Goal: Transaction & Acquisition: Book appointment/travel/reservation

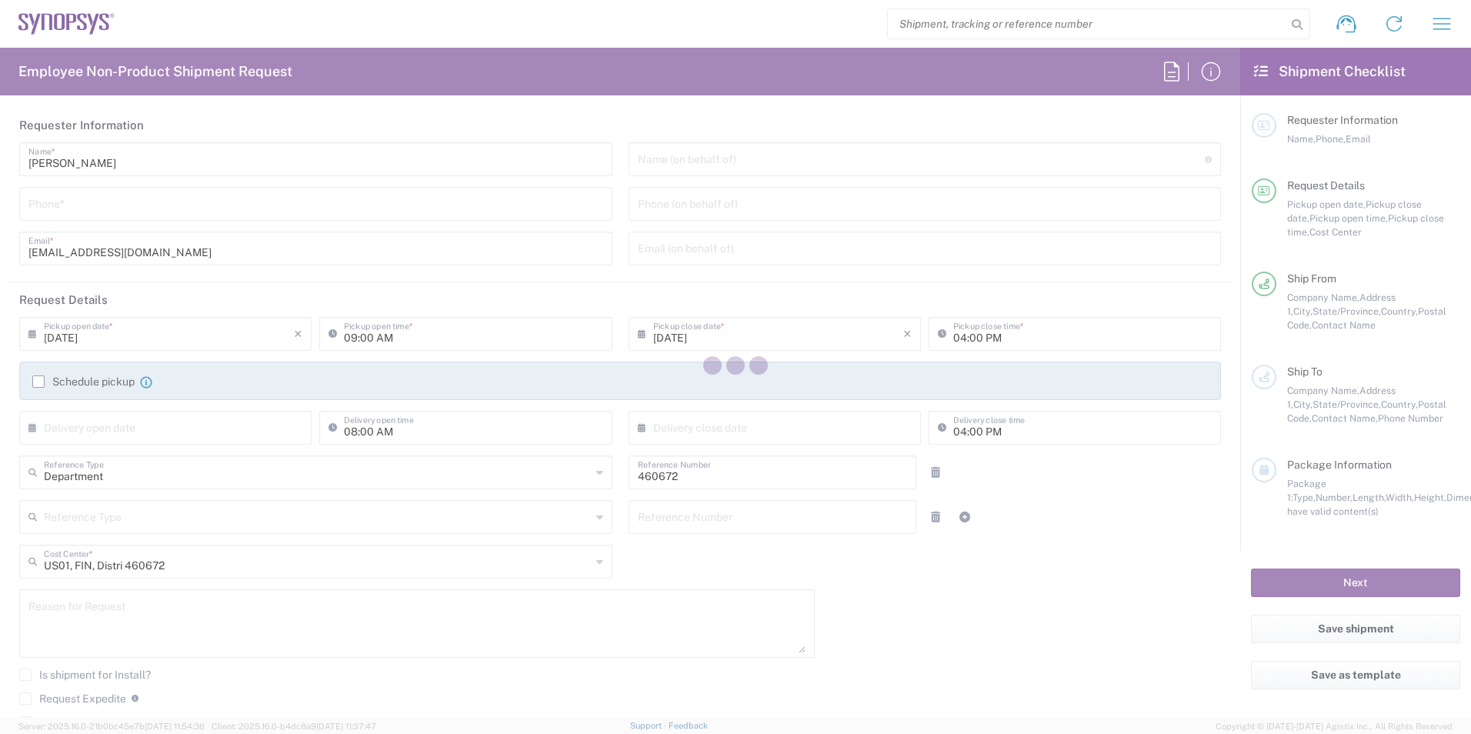
type input "Headquarters USSV"
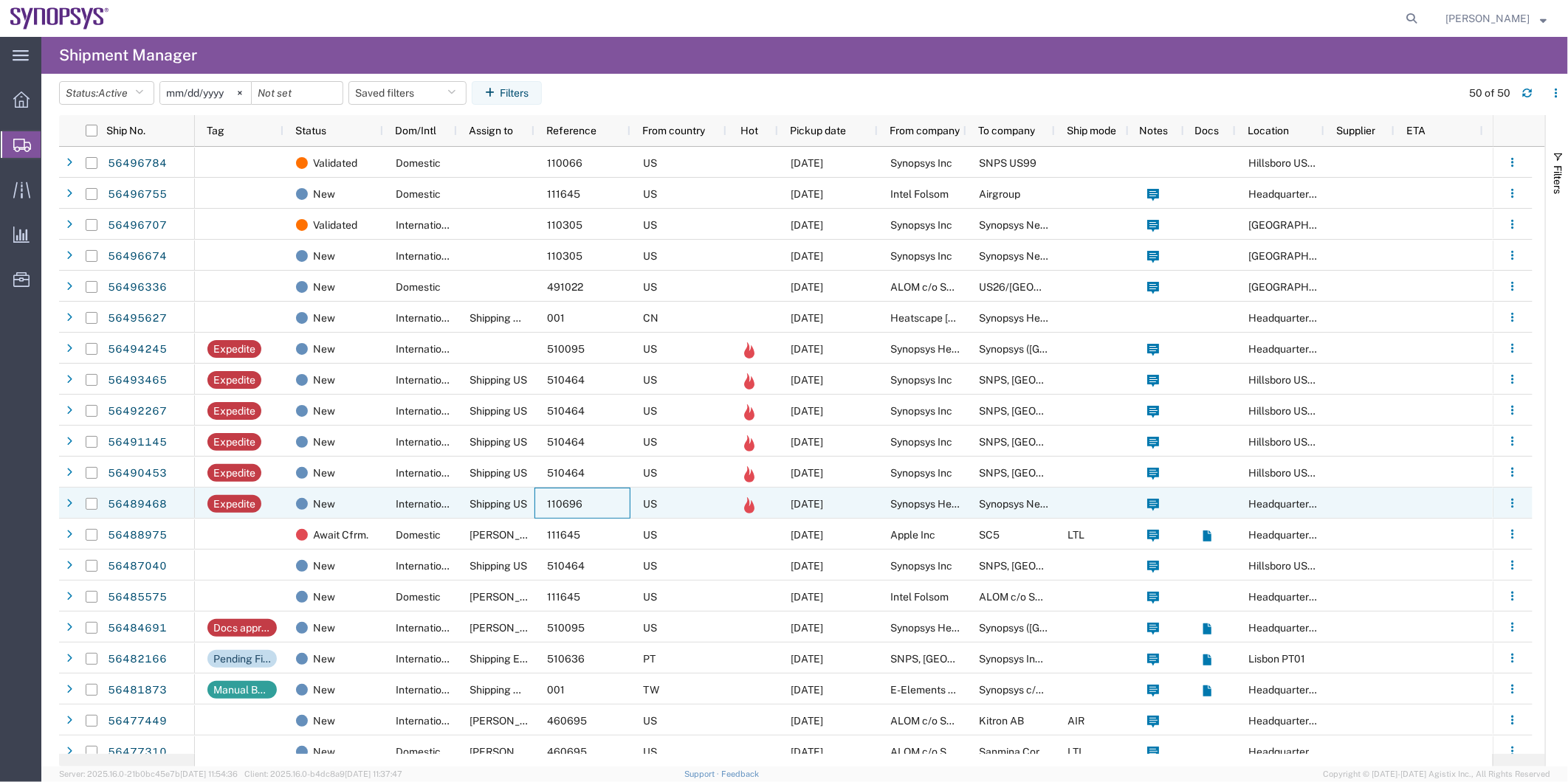
click at [539, 499] on div "110696" at bounding box center [582, 503] width 96 height 31
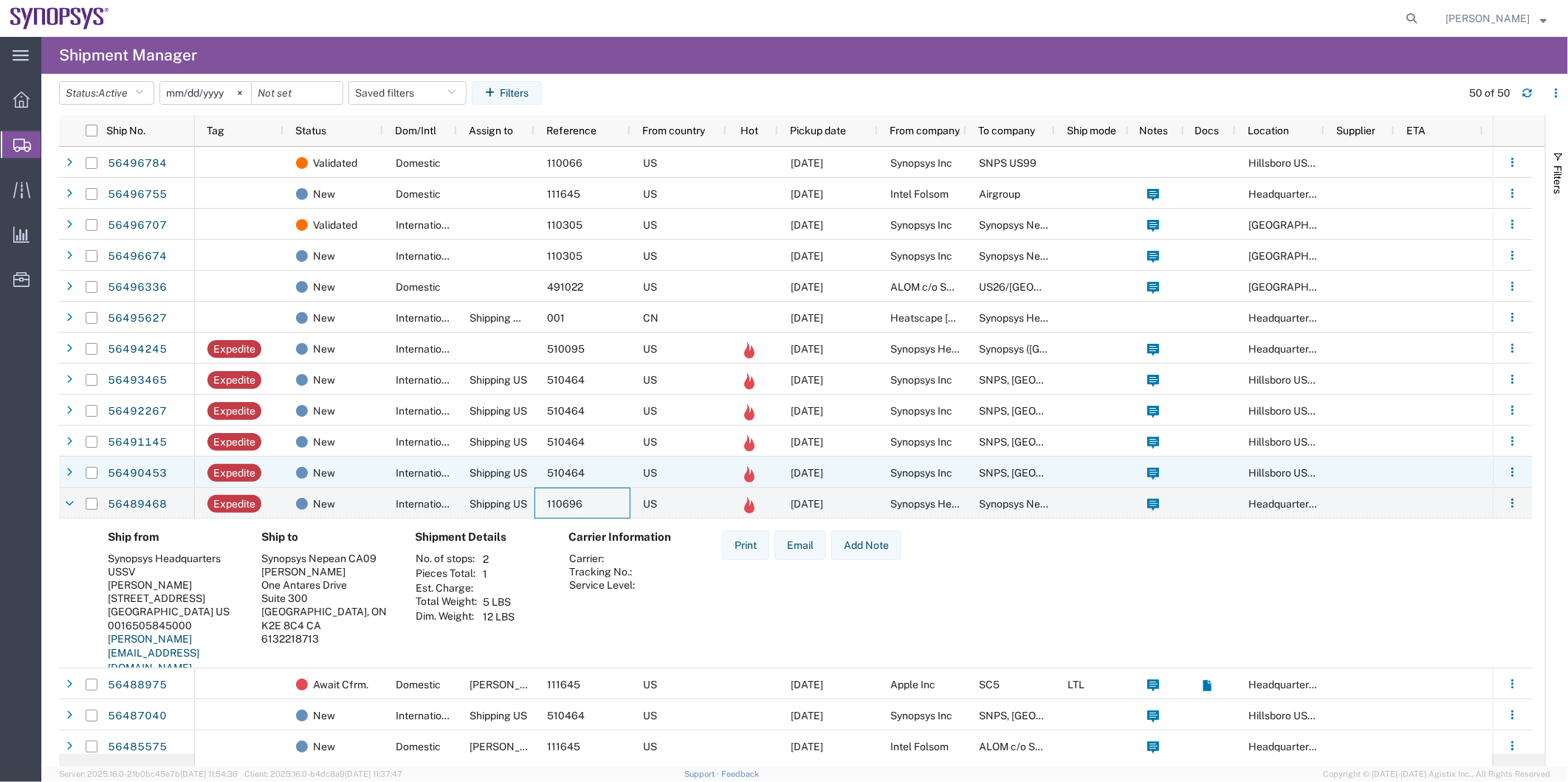
click at [476, 475] on span "Shipping US" at bounding box center [498, 473] width 58 height 12
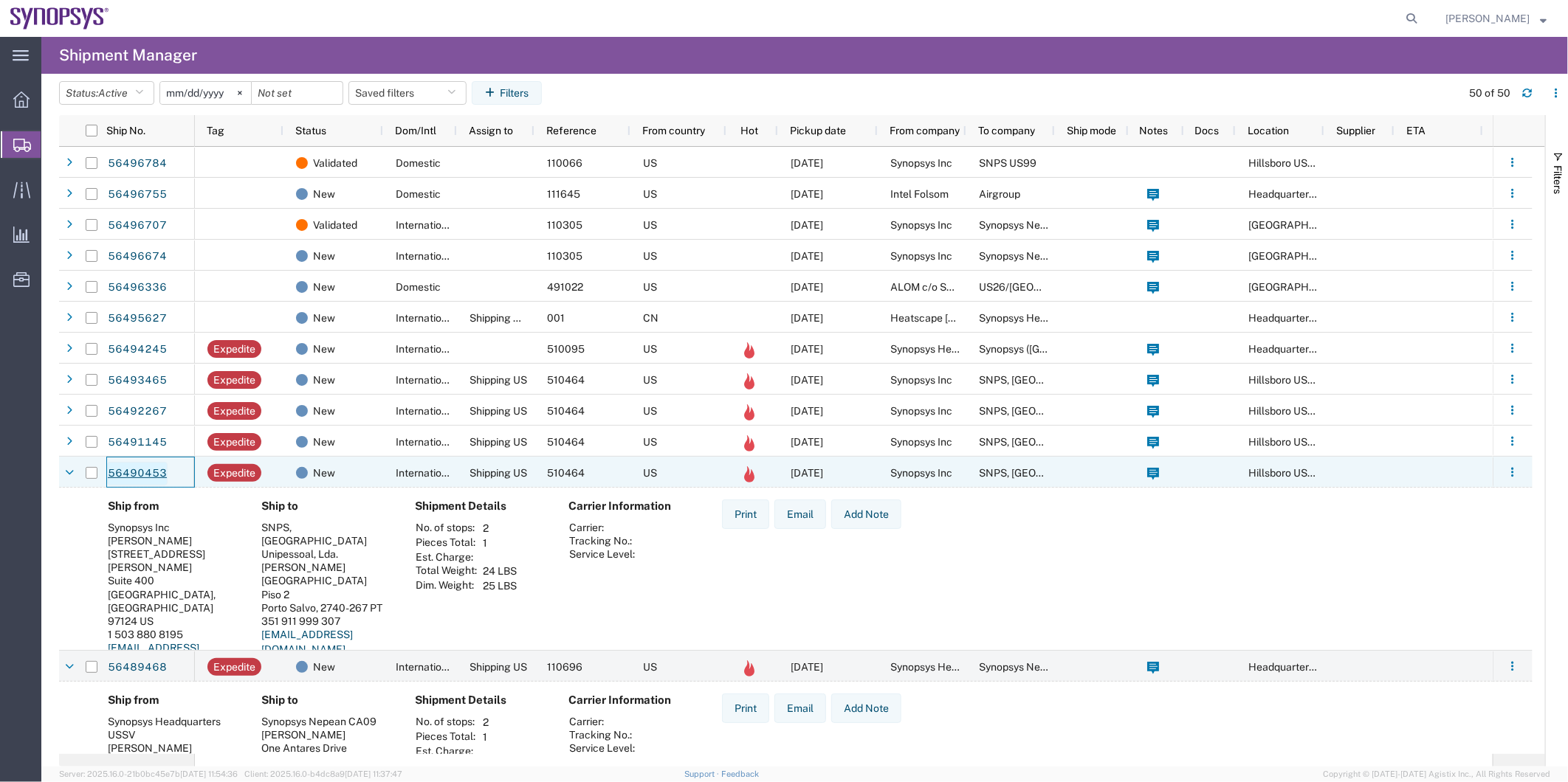
click at [144, 468] on link "56490453" at bounding box center [137, 474] width 60 height 24
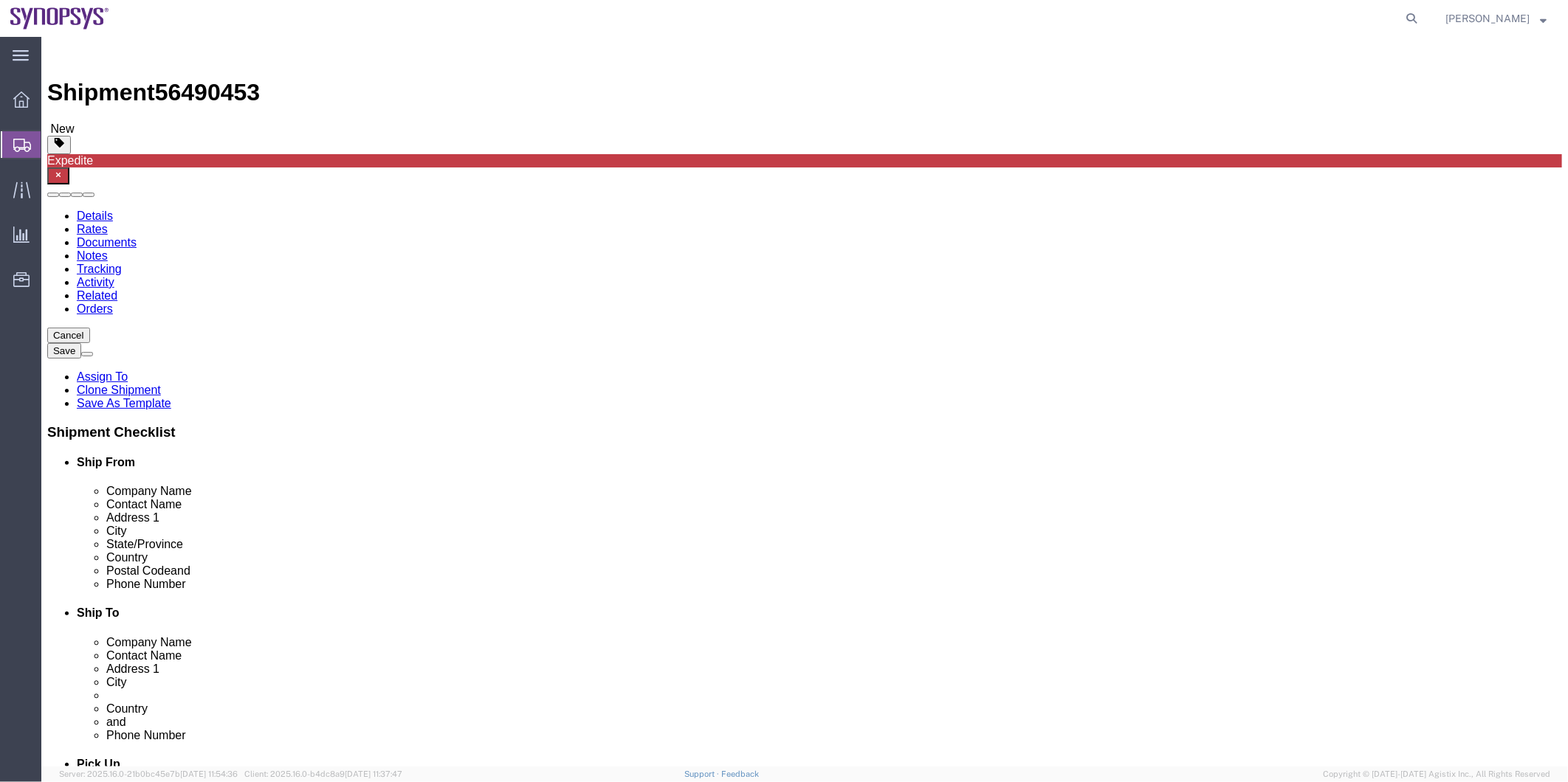
select select "63190"
select select "63152"
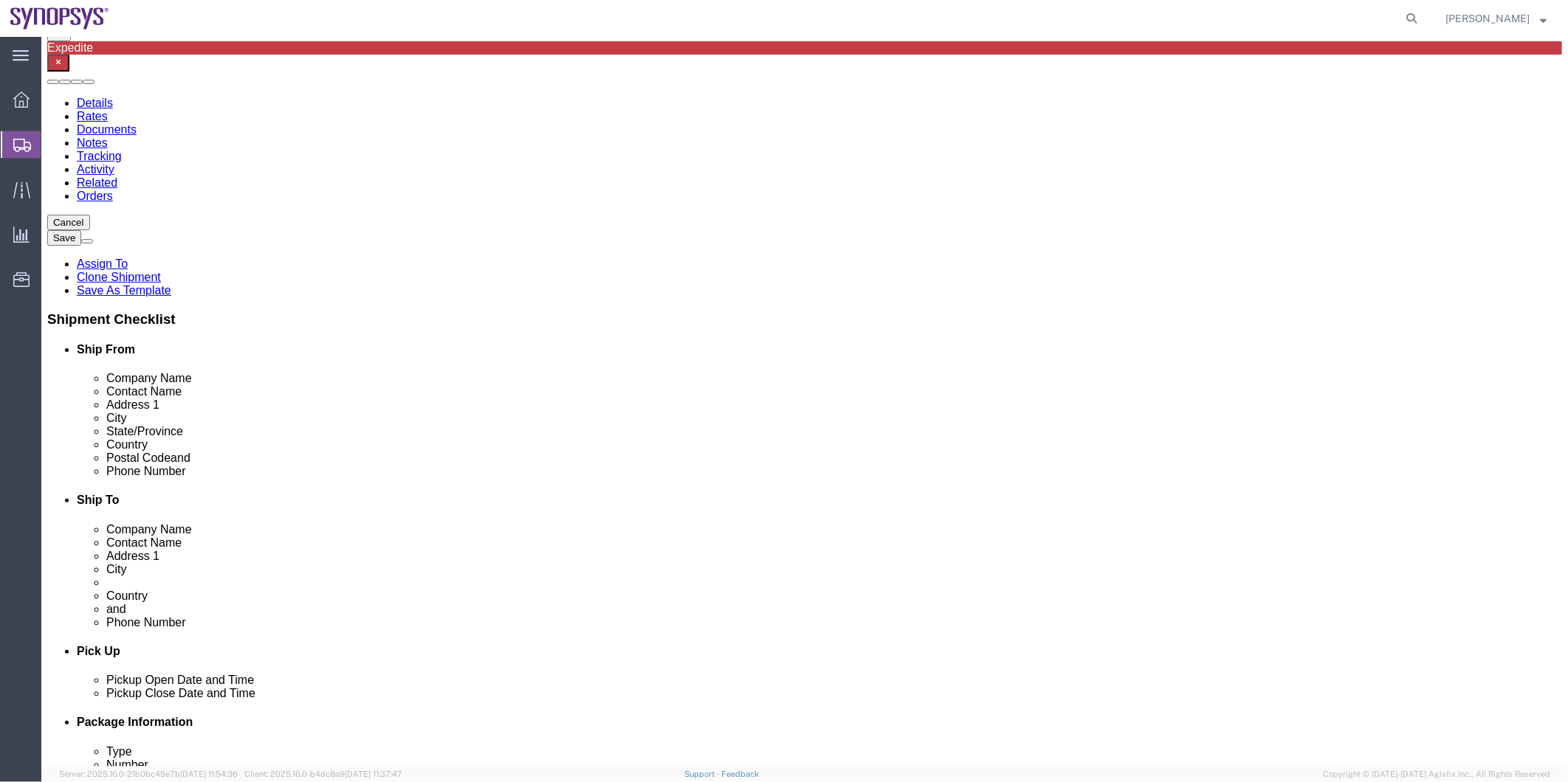
scroll to position [246, 0]
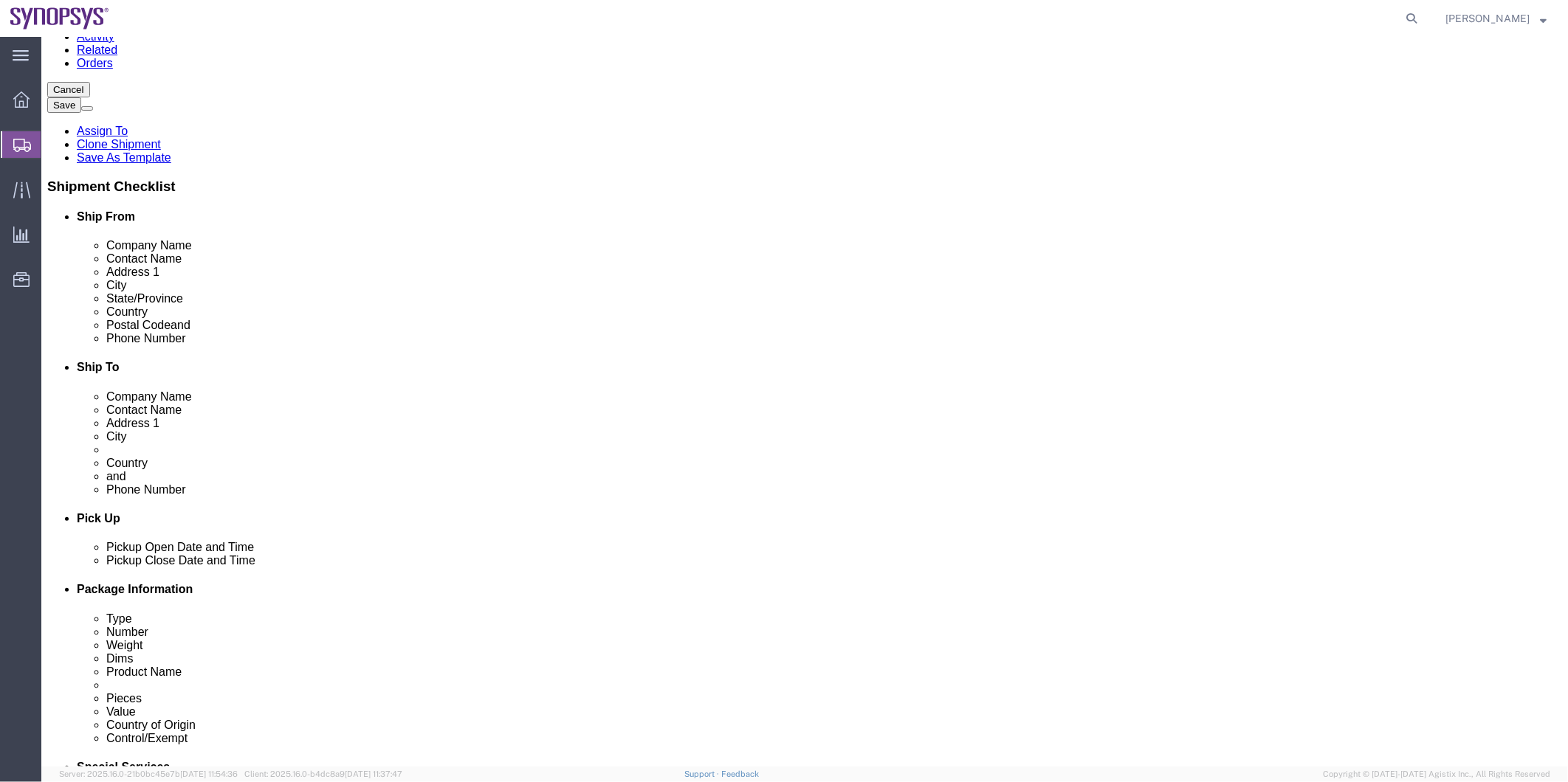
click input "351 911 999 307"
click input "351 911 999307"
click input "351 911999307"
type input "351911999307"
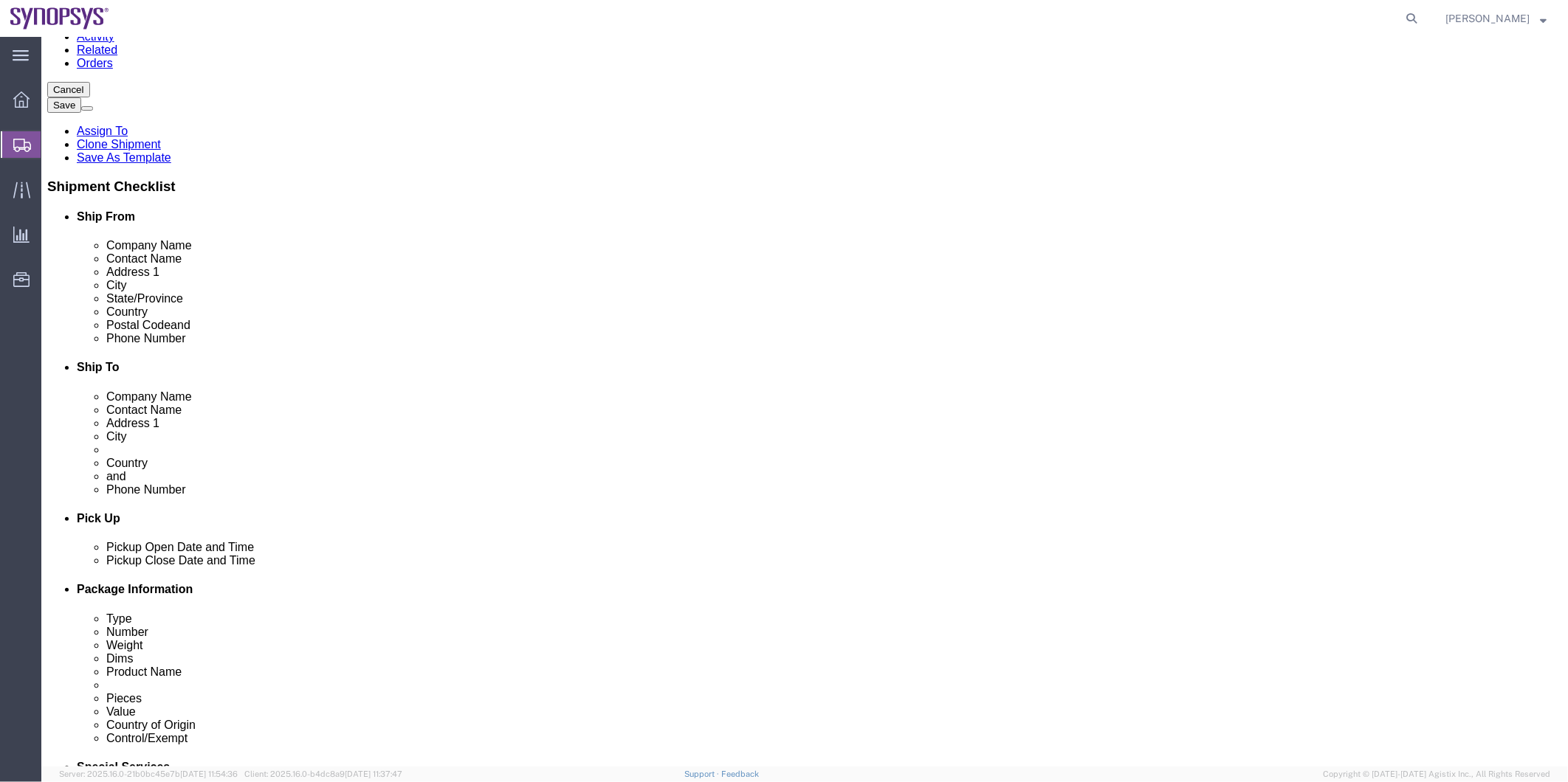
click input "1 503 880 8195"
click input "1 503 8808195"
click input "1 5038808195"
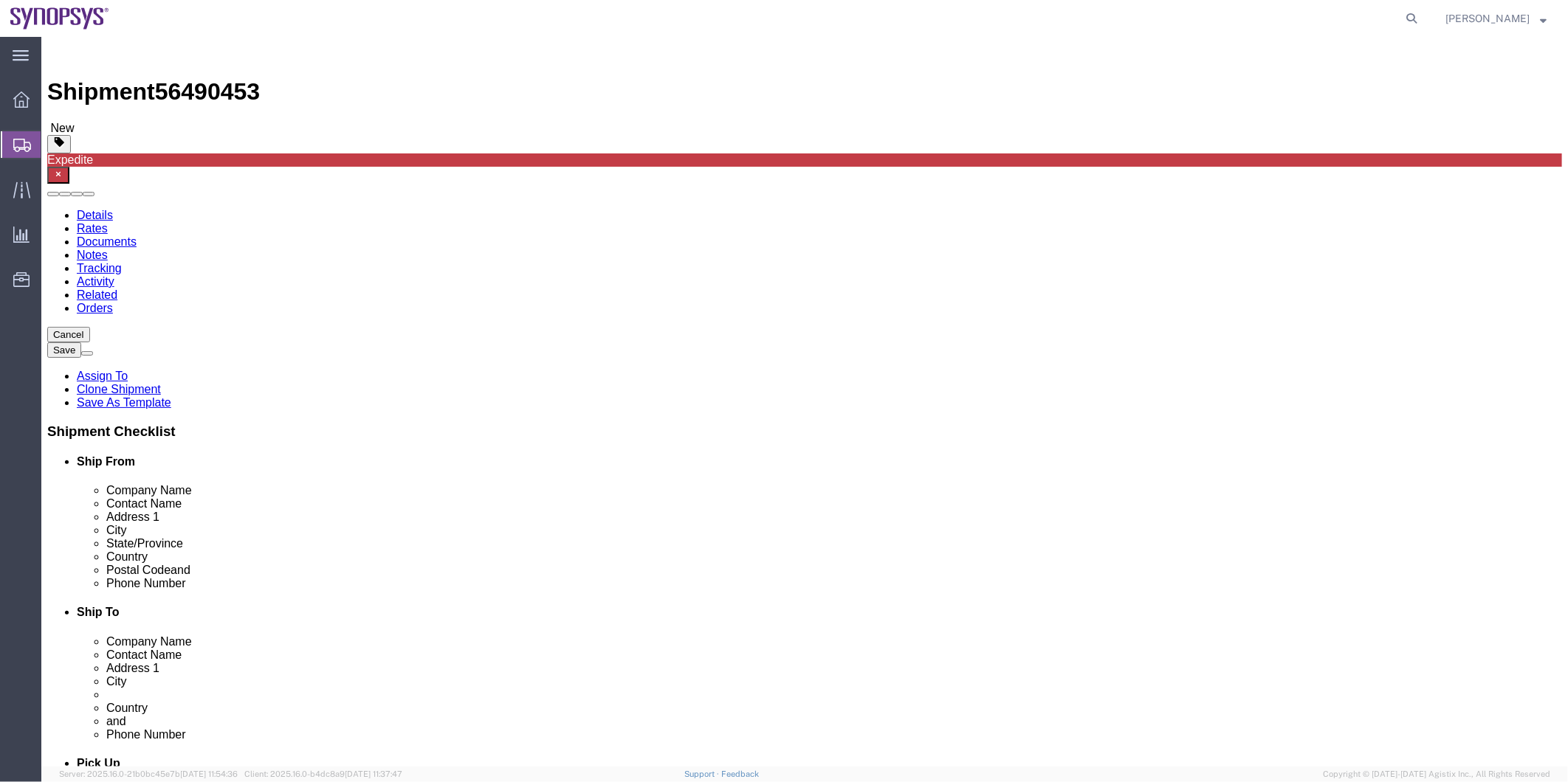
scroll to position [0, 0]
type input "5038808195"
click icon
click div "Pieces: 2.00 Each Total value: 1500.00 USD"
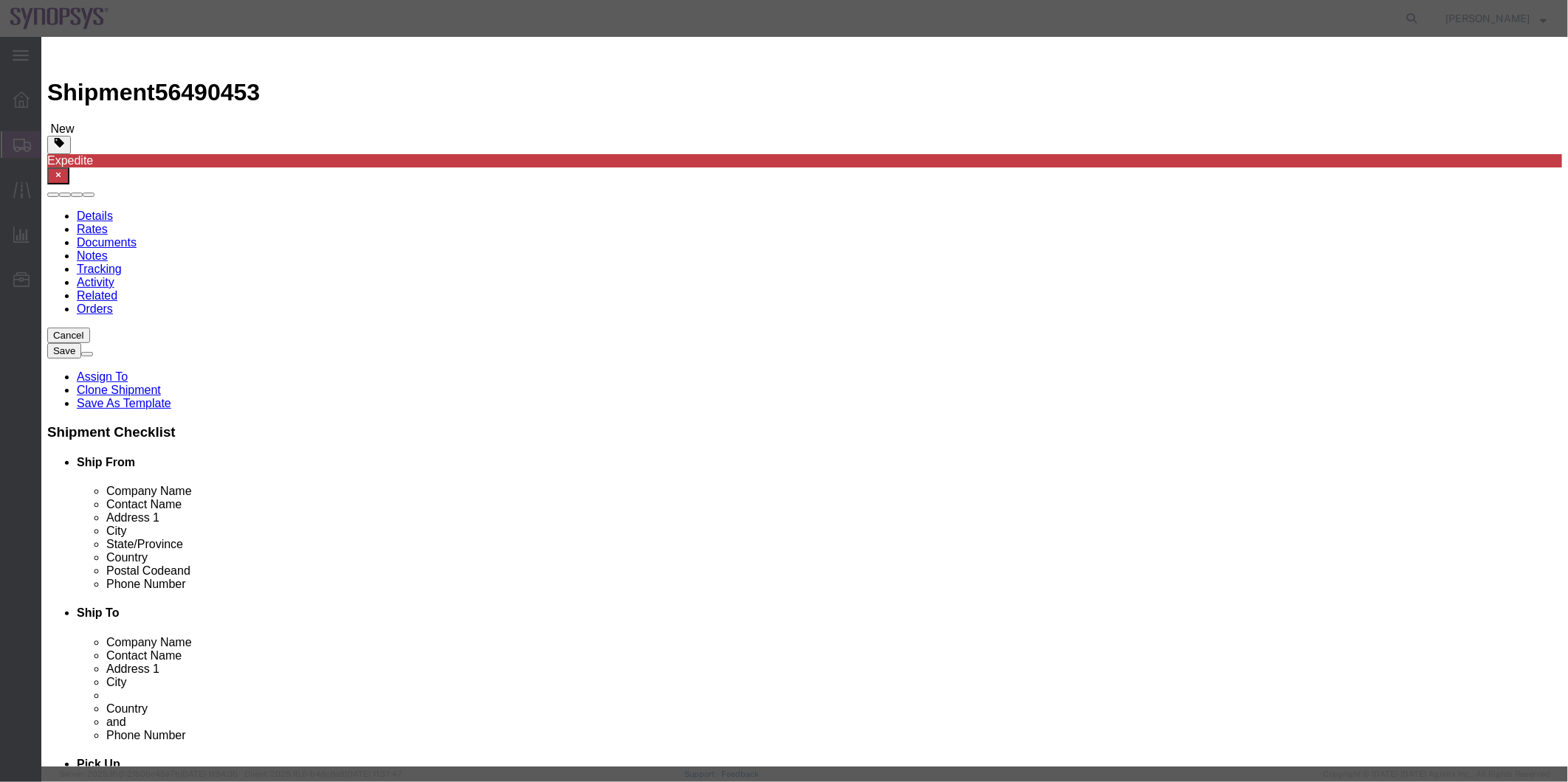
click select "Select ATF BIS DEA EPA FDA FTR ITAR OFAC Other (OPA)"
select select "FTR"
click select "Select ATF BIS DEA EPA FDA FTR ITAR OFAC Other (OPA)"
click select "Select 30.2(d)(2) 30.36 30.37(a) 30.37(f) 30.37(g) 30.37(h) 30.37(i) 30.37(j) 3…"
select select "30.37(a)"
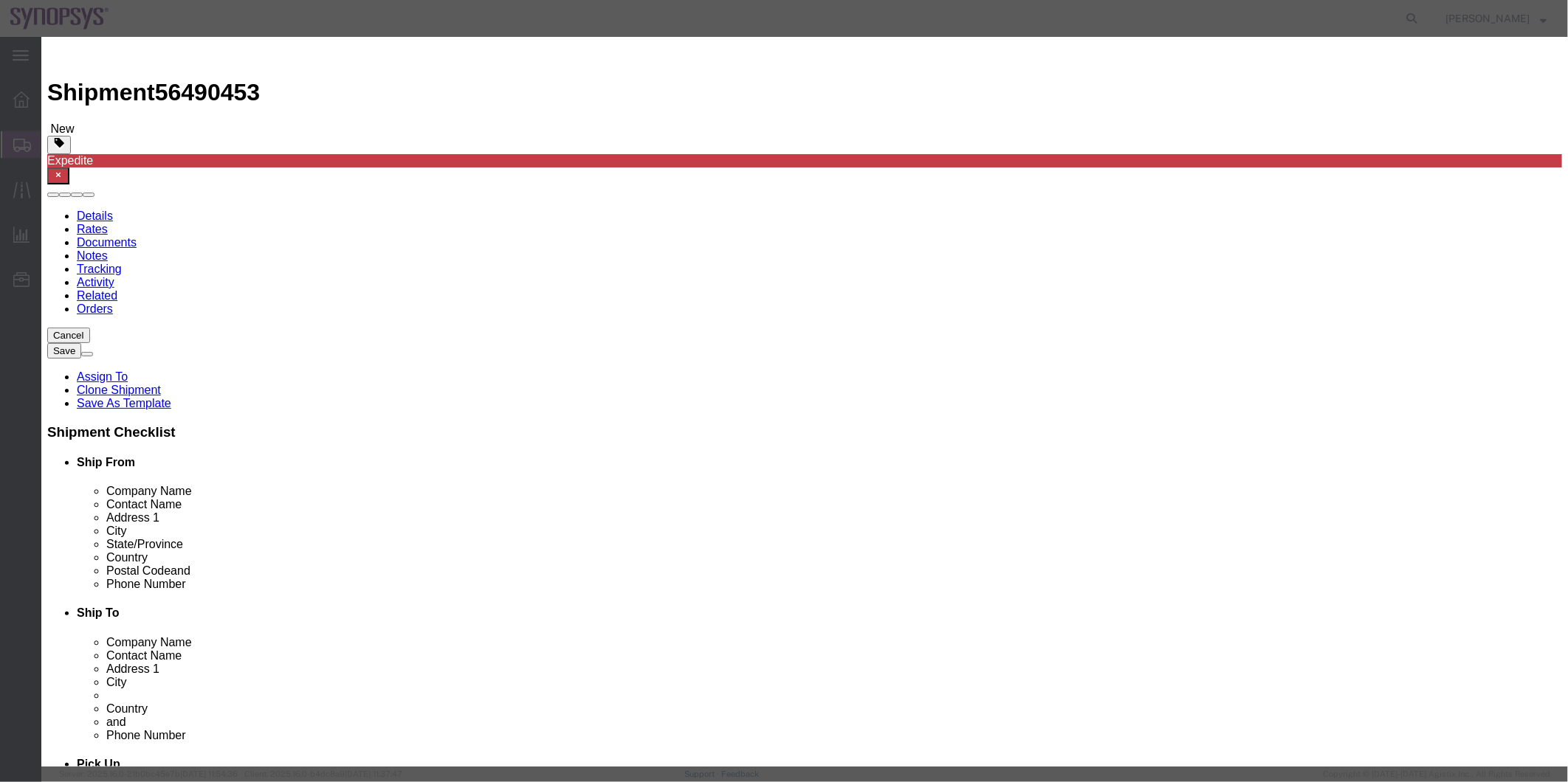
click select "Select 30.2(d)(2) 30.36 30.37(a) 30.37(f) 30.37(g) 30.37(h) 30.37(i) 30.37(j) 3…"
click button "Save & Close"
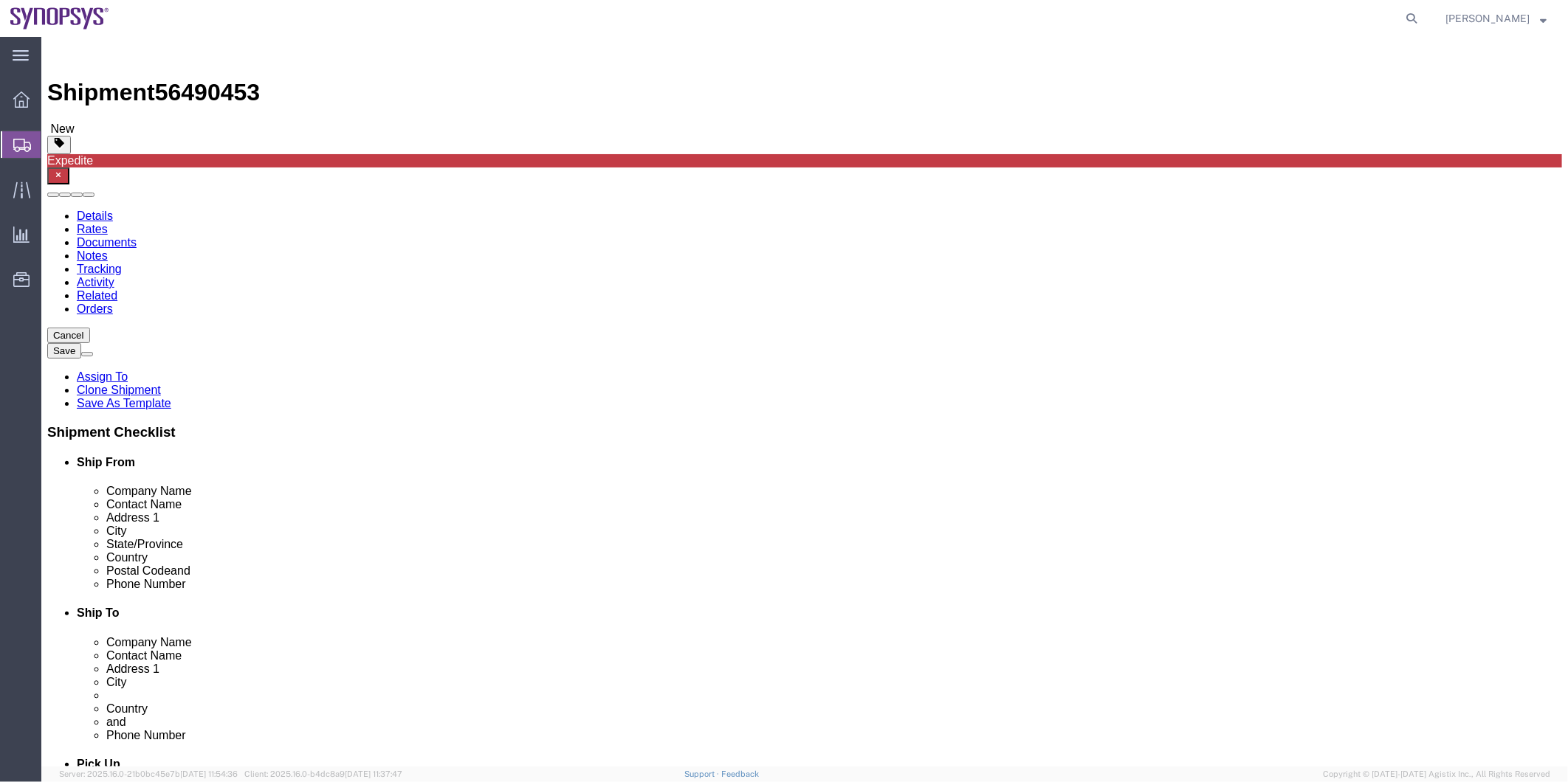
click dd "200.00 USD"
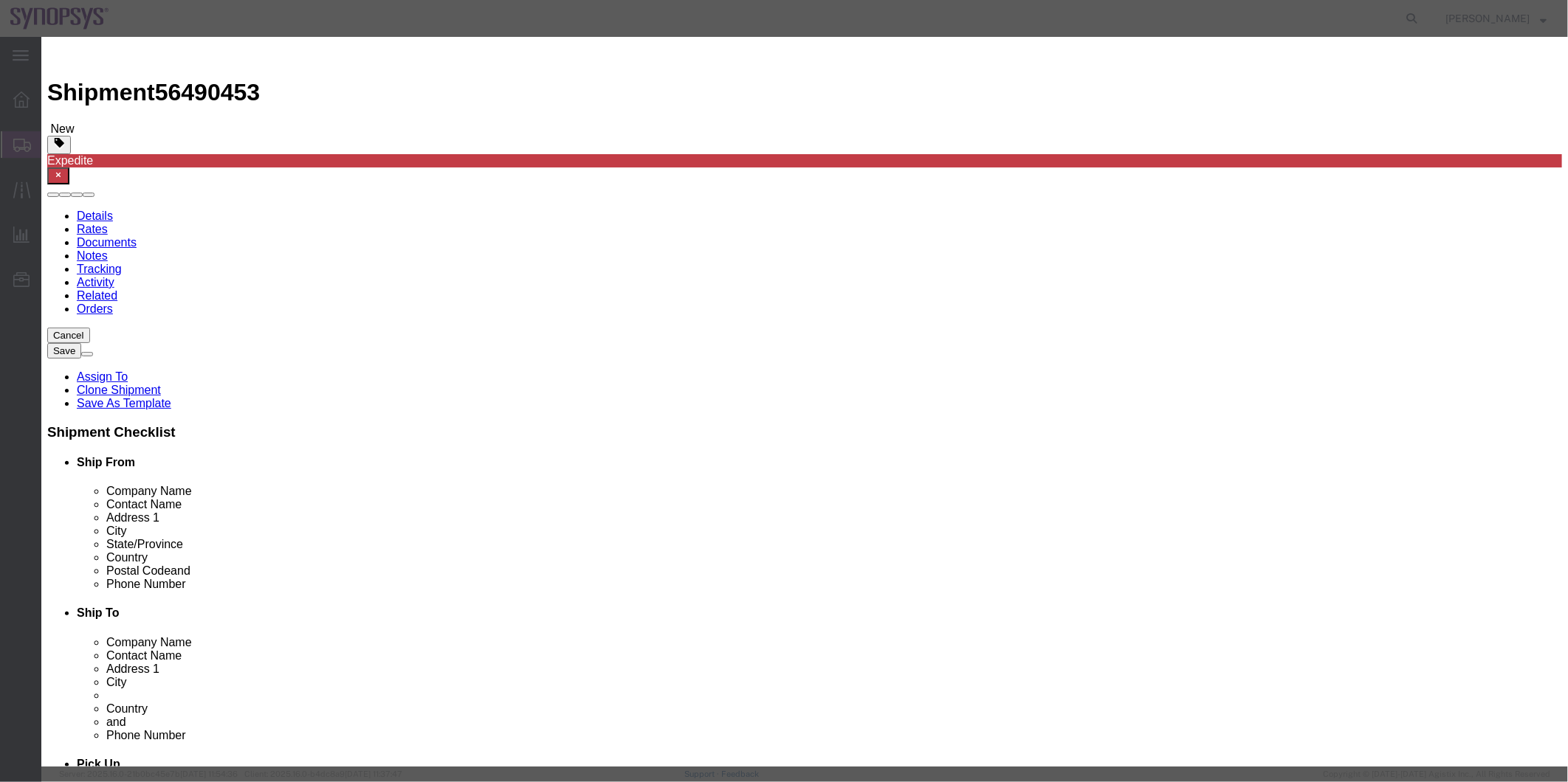
click select "Select ATF BIS DEA EPA FDA FTR ITAR OFAC Other (OPA)"
select select "FTR"
click select "Select ATF BIS DEA EPA FDA FTR ITAR OFAC Other (OPA)"
click select "Select 30.2(d)(2) 30.36 30.37(a) 30.37(f) 30.37(g) 30.37(h) 30.37(i) 30.37(j) 3…"
select select "30.37(a)"
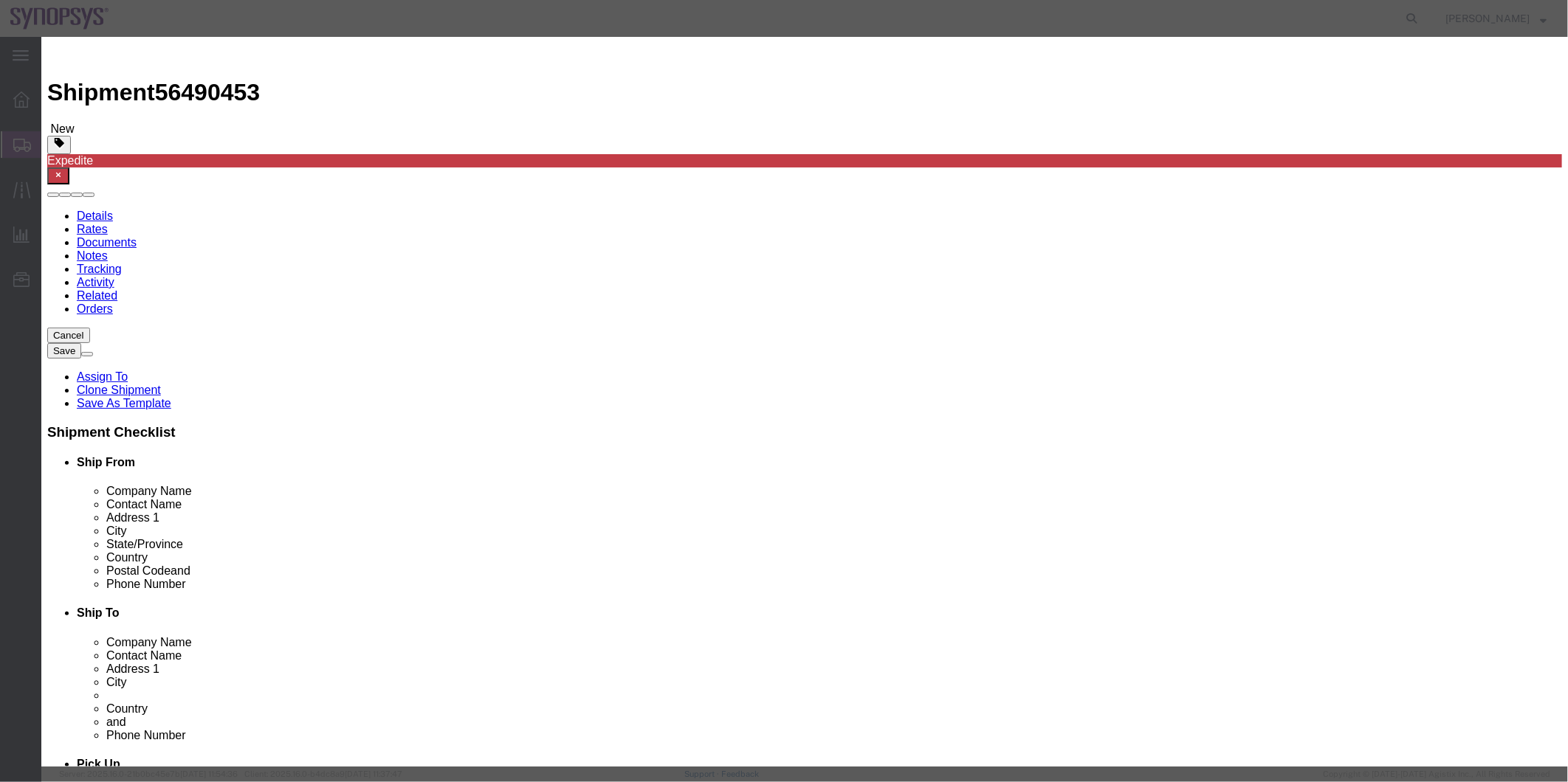
click select "Select 30.2(d)(2) 30.36 30.37(a) 30.37(f) 30.37(g) 30.37(h) 30.37(i) 30.37(j) 3…"
click button "Save & Close"
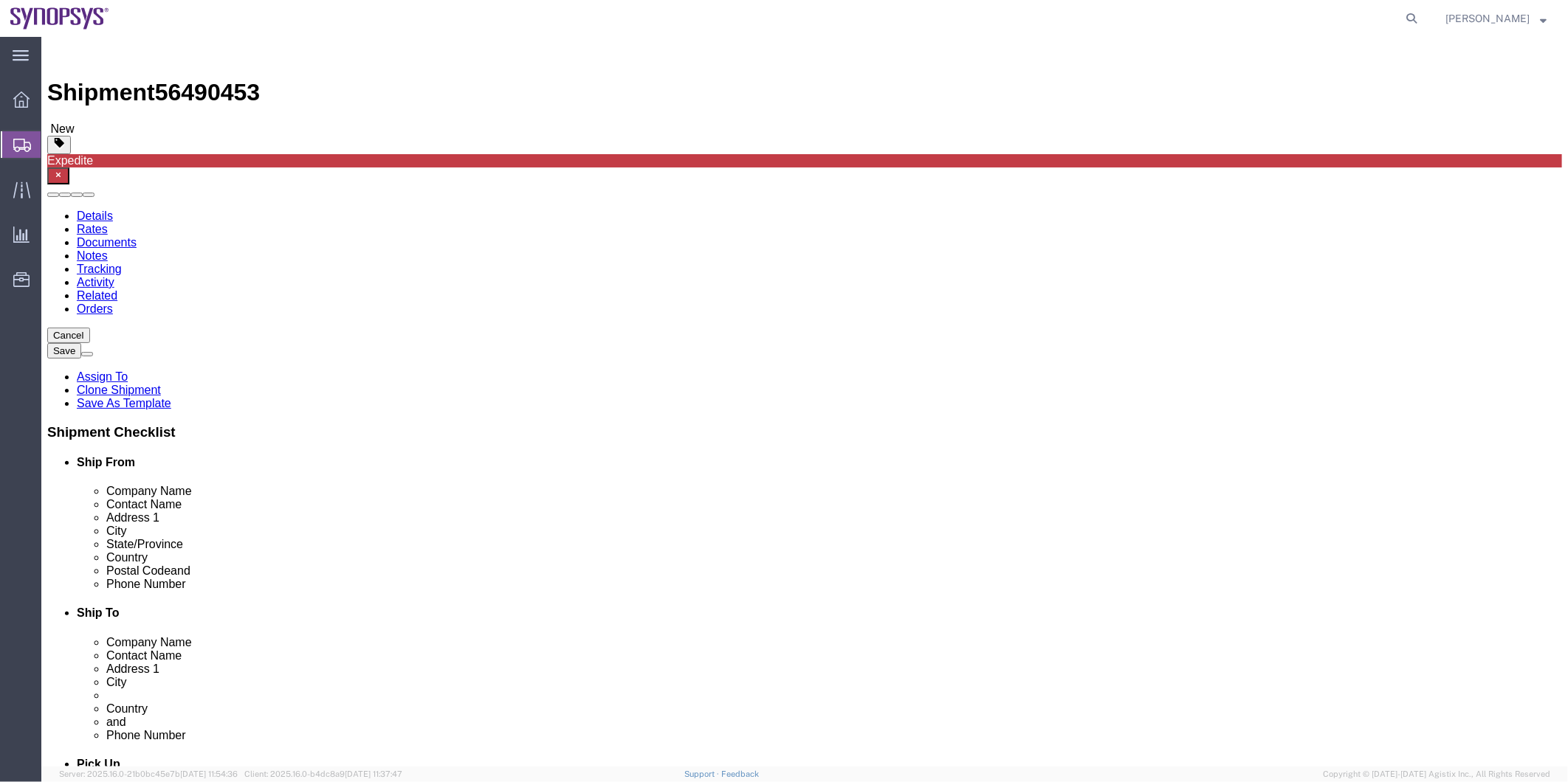
click icon
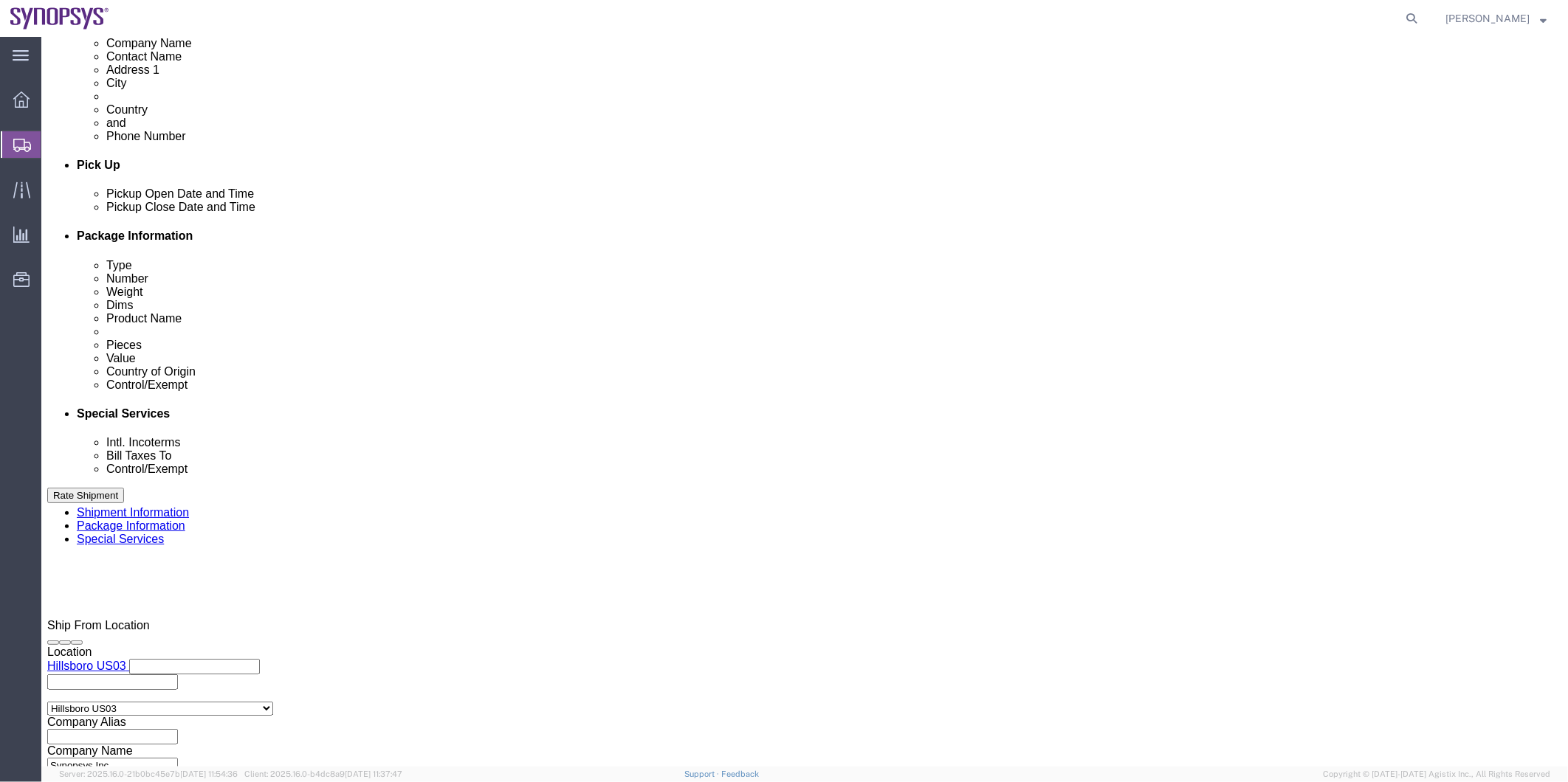
scroll to position [738, 0]
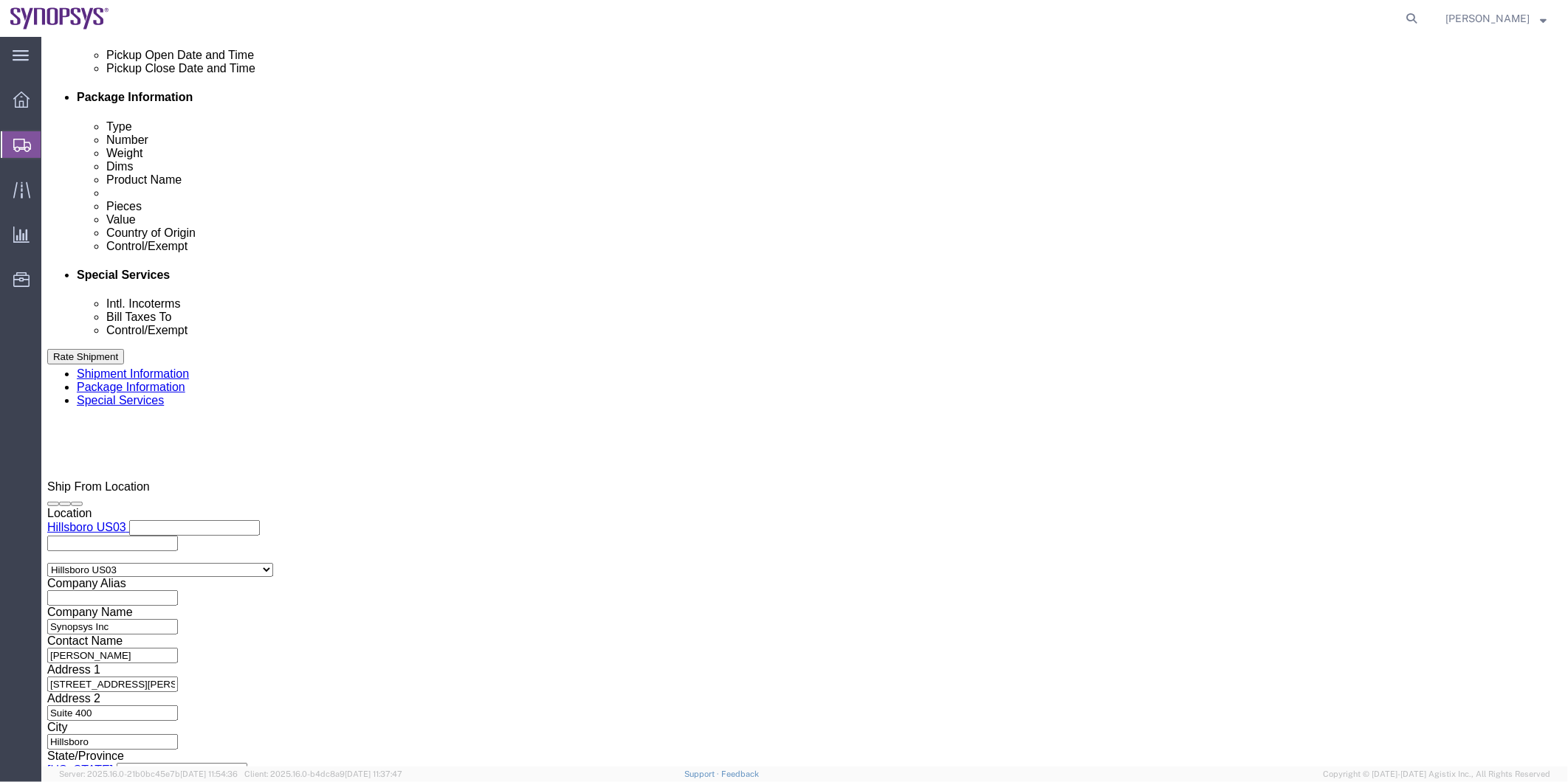
click icon
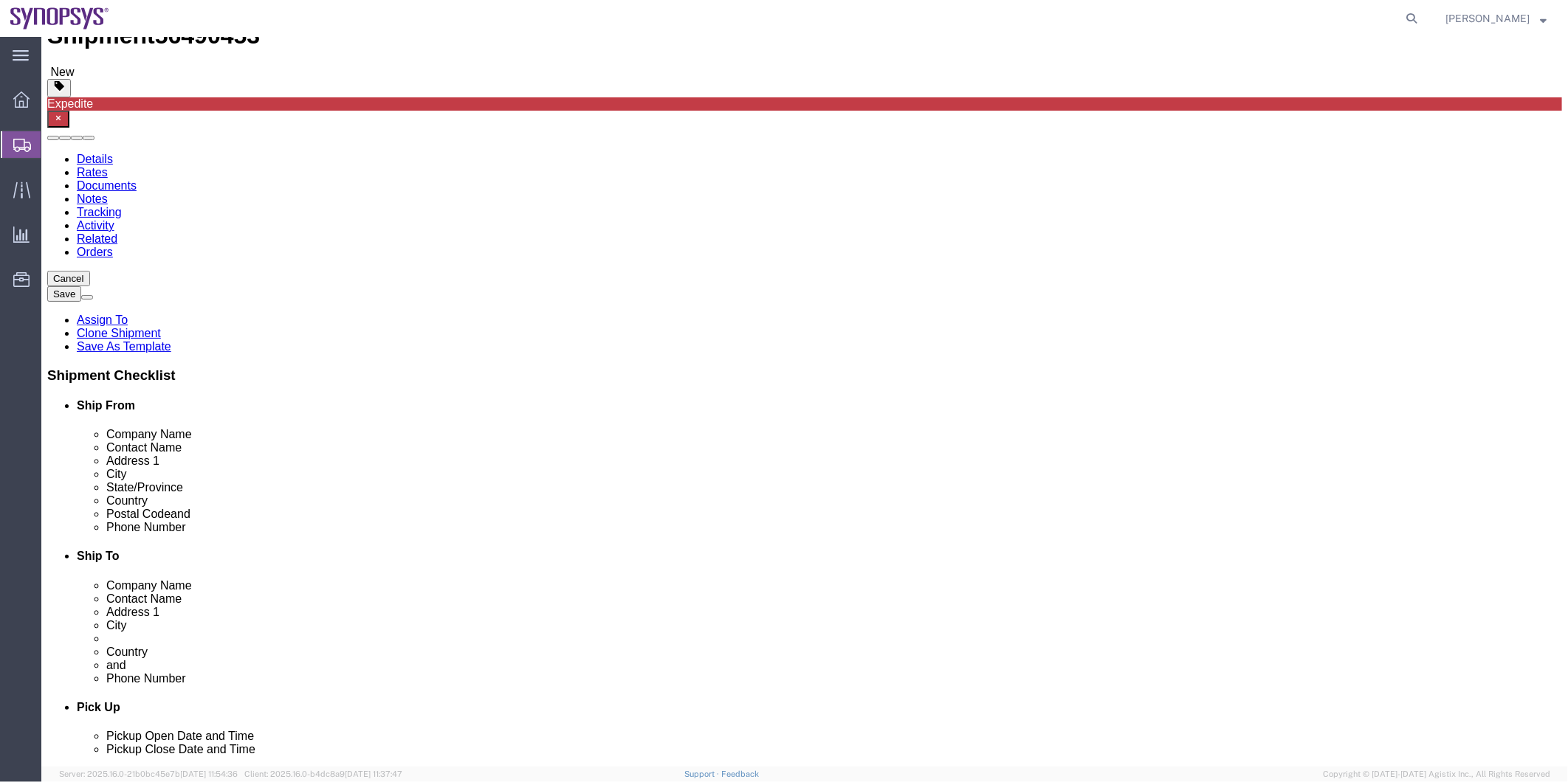
scroll to position [52, 0]
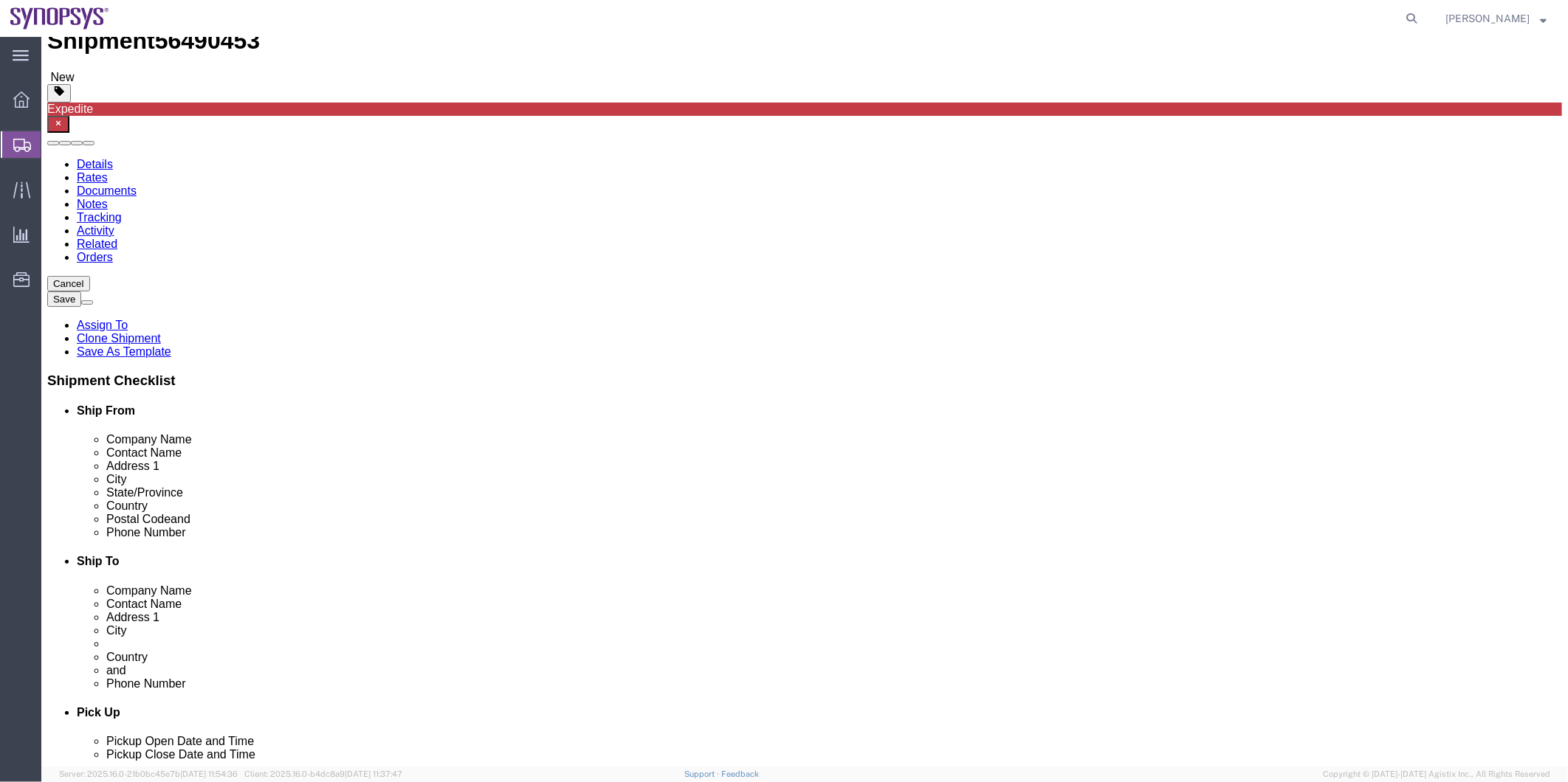
drag, startPoint x: 387, startPoint y: 491, endPoint x: 374, endPoint y: 478, distance: 18.4
click div "Location Hillsboro US03 My Profile Location Aachen DE04 Agrate Brianza IT01 Asc…"
drag, startPoint x: 374, startPoint y: 478, endPoint x: 154, endPoint y: 476, distance: 220.0
click div "Email ebeilste@synopsys.com"
click icon
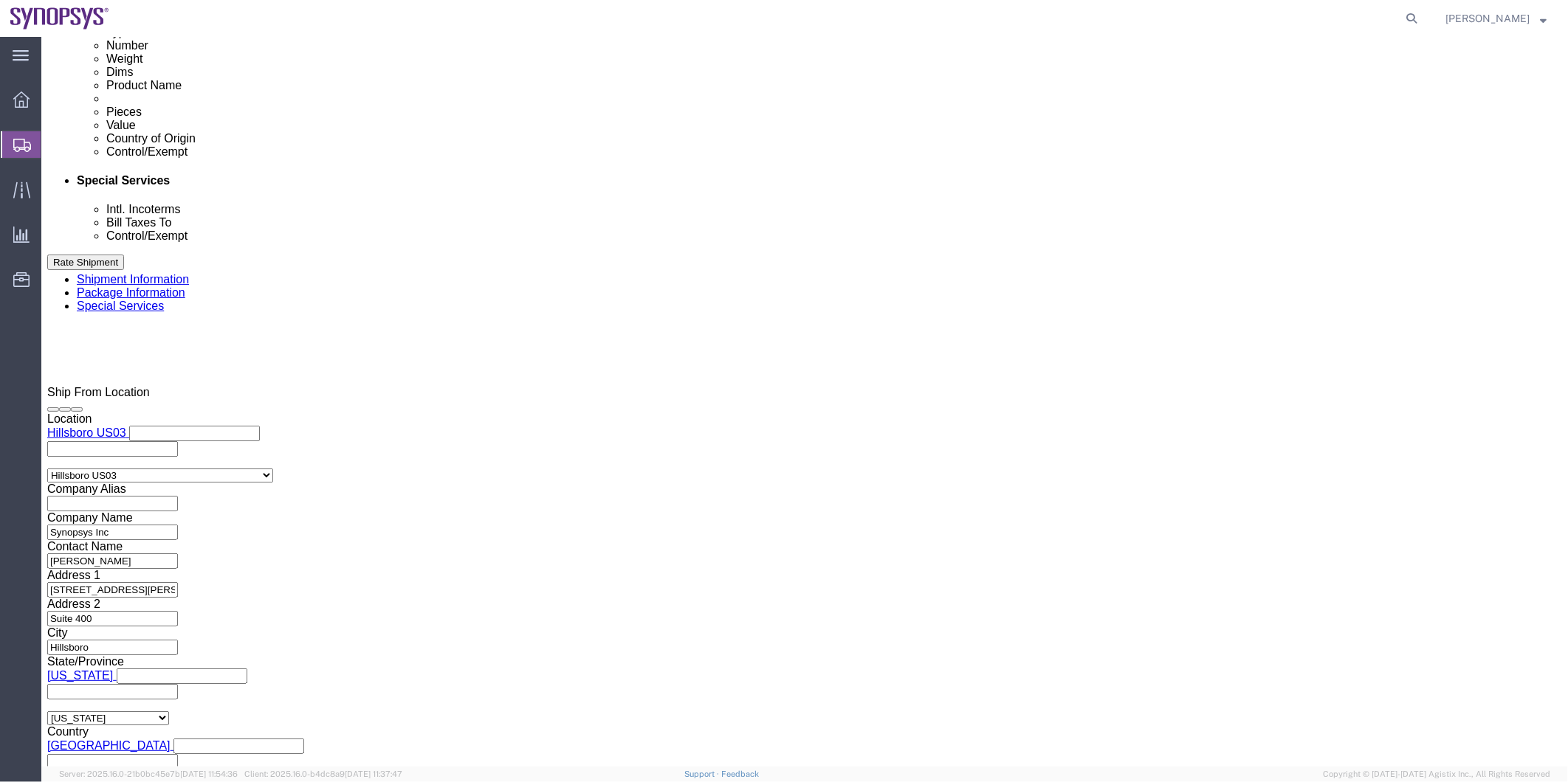
scroll to position [954, 0]
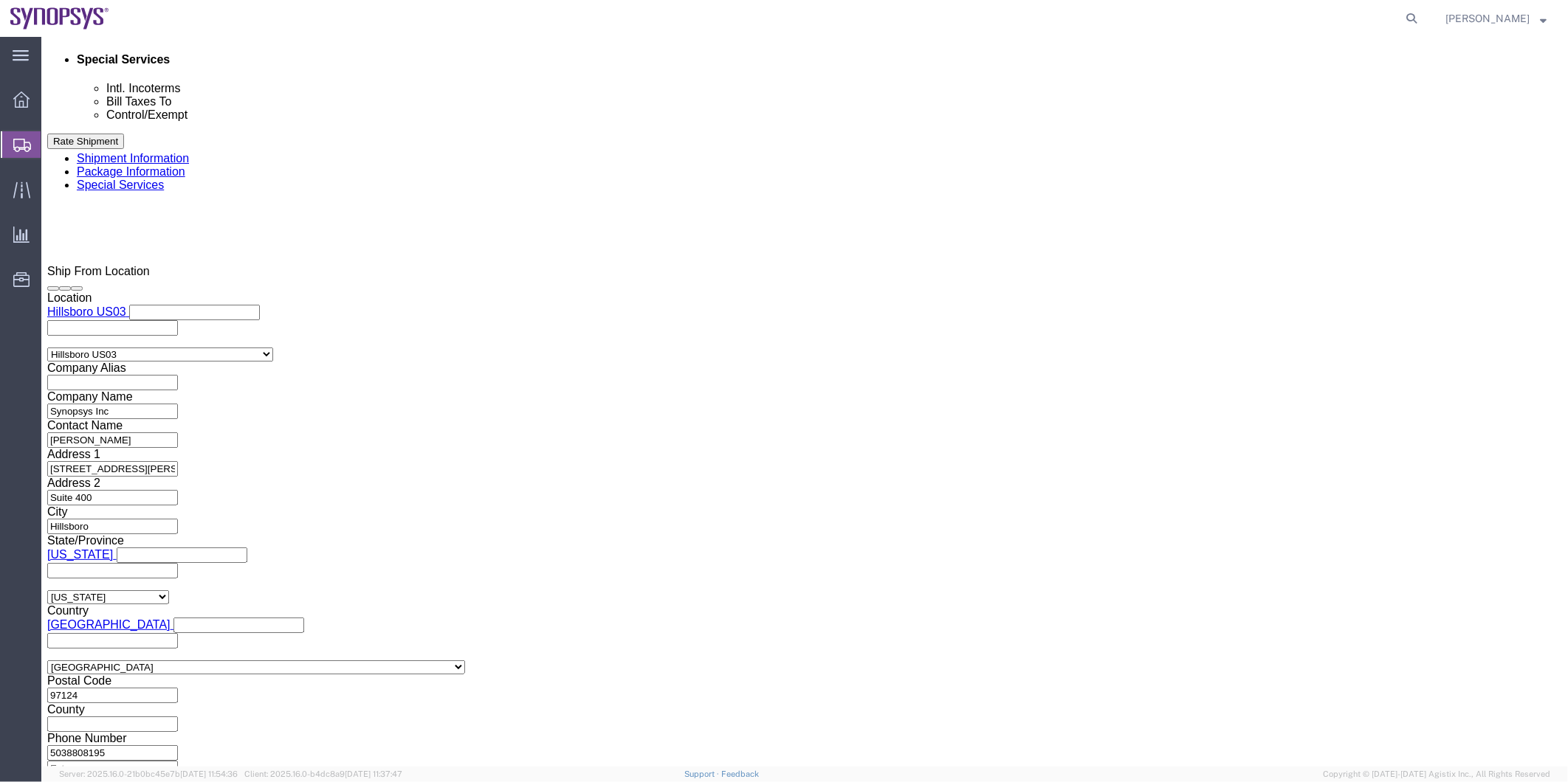
click input "text"
paste input "ebeilste@synopsys.com"
type input "ebeilste@synopsys.com"
click input "BOL"
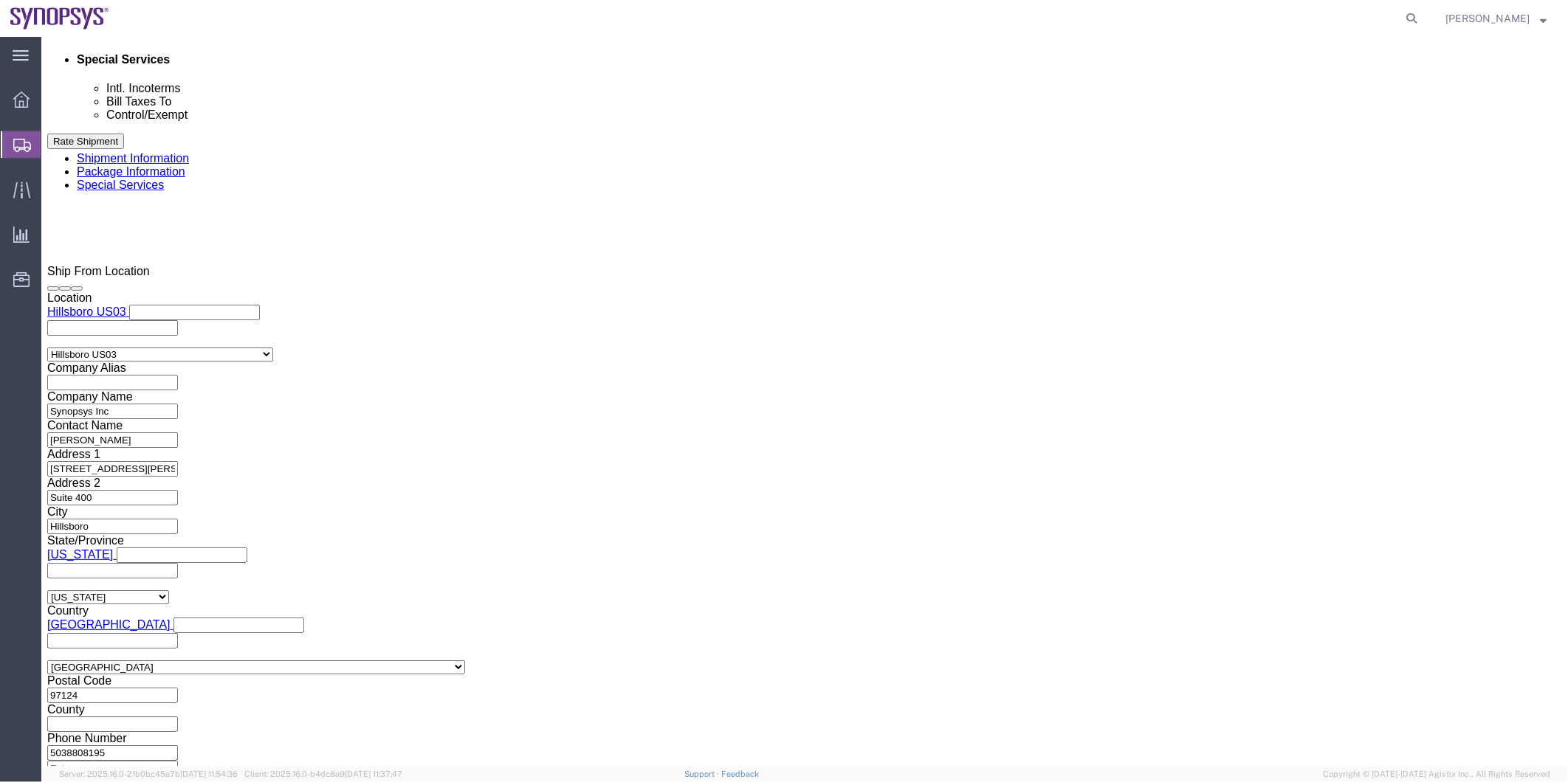
checkbox input "false"
click label "Packing List"
click input "Packing List"
checkbox input "false"
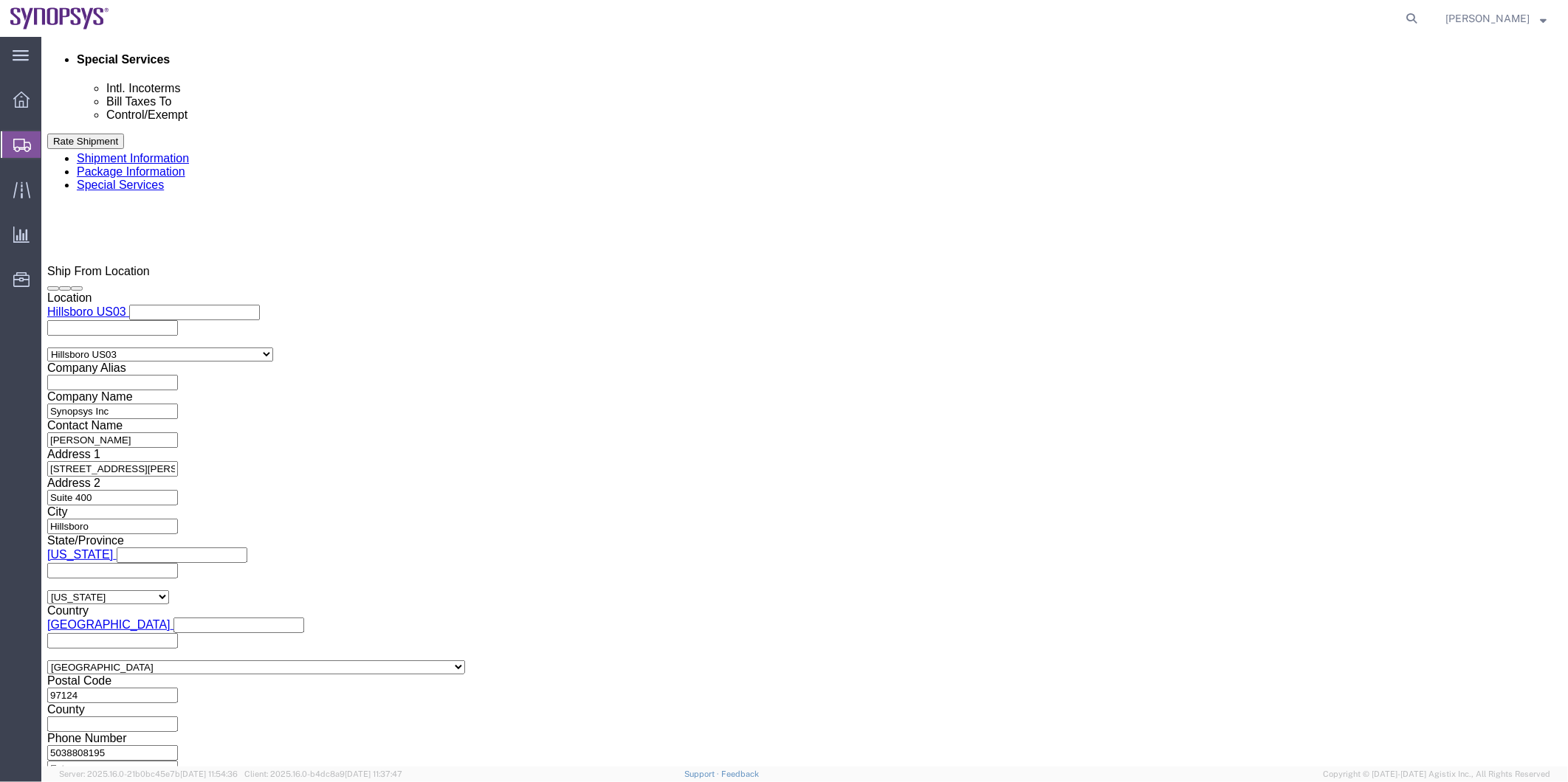
click input "BOL"
checkbox input "true"
click select "Select ATF BIS DEA EPA FDA FTR ITAR OFAC Other (OPA)"
select select "FTR"
click select "Select ATF BIS DEA EPA FDA FTR ITAR OFAC Other (OPA)"
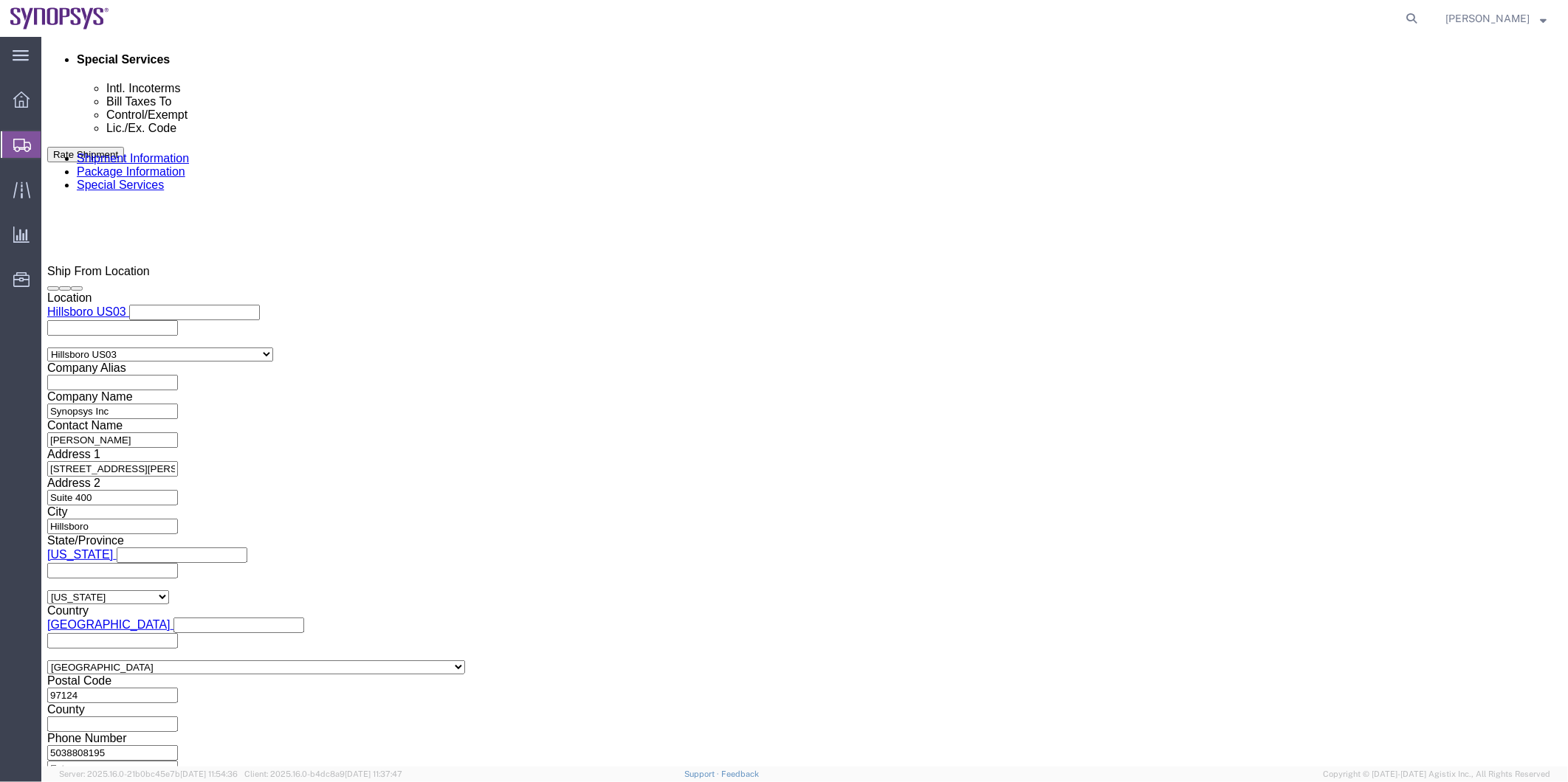
click select "Select 30.2(d)(2) 30.36 30.37(a) 30.37(f) 30.37(g) 30.37(h) 30.37(i) 30.37(j) 3…"
select select "30.37(a)"
click select "Select 30.2(d)(2) 30.36 30.37(a) 30.37(f) 30.37(g) 30.37(h) 30.37(i) 30.37(j) 3…"
click select "Select AES-Direct EEI Carrier File EEI EEI Exempt"
select select "EXEM"
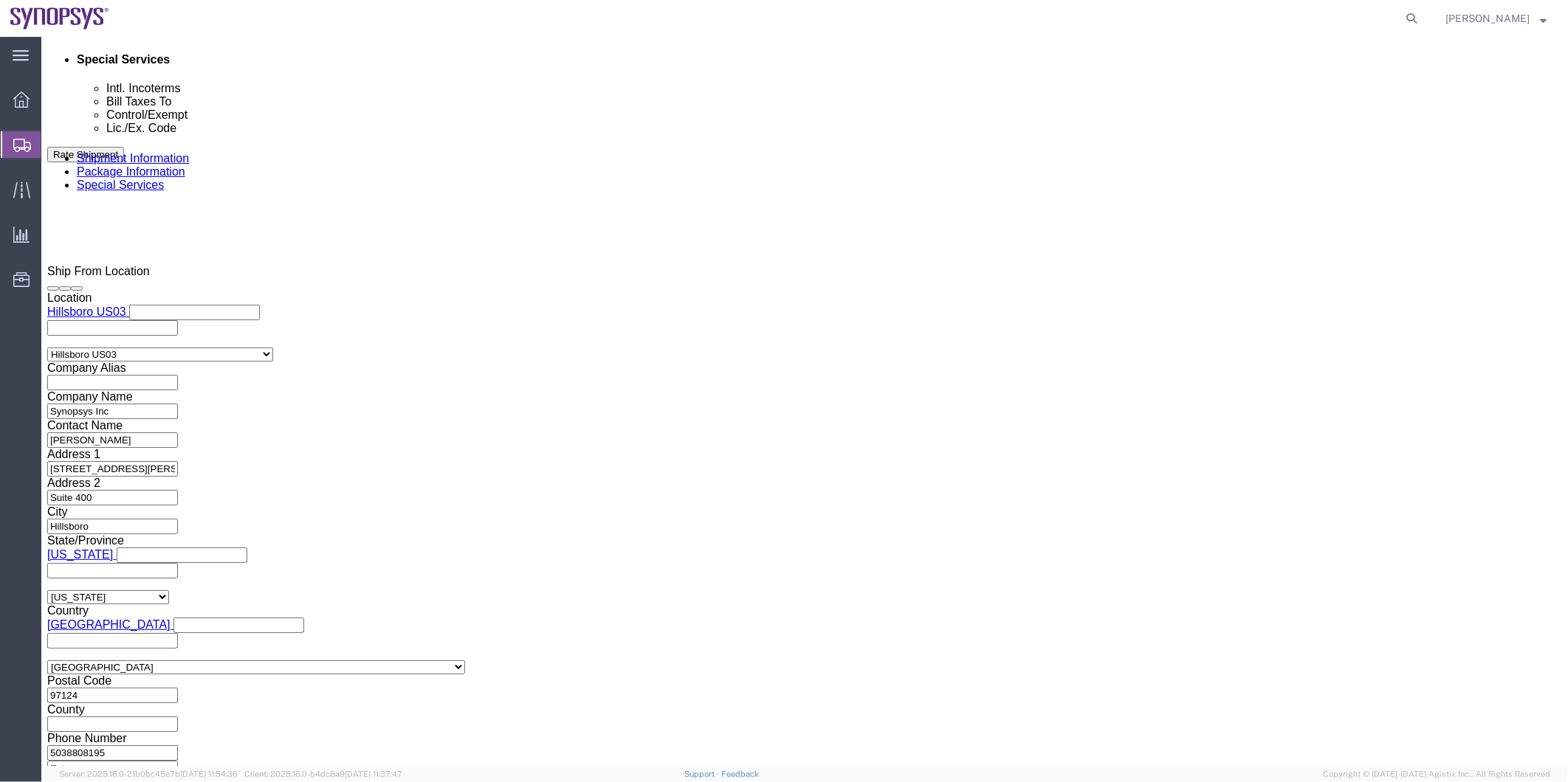
click select "Select AES-Direct EEI Carrier File EEI EEI Exempt"
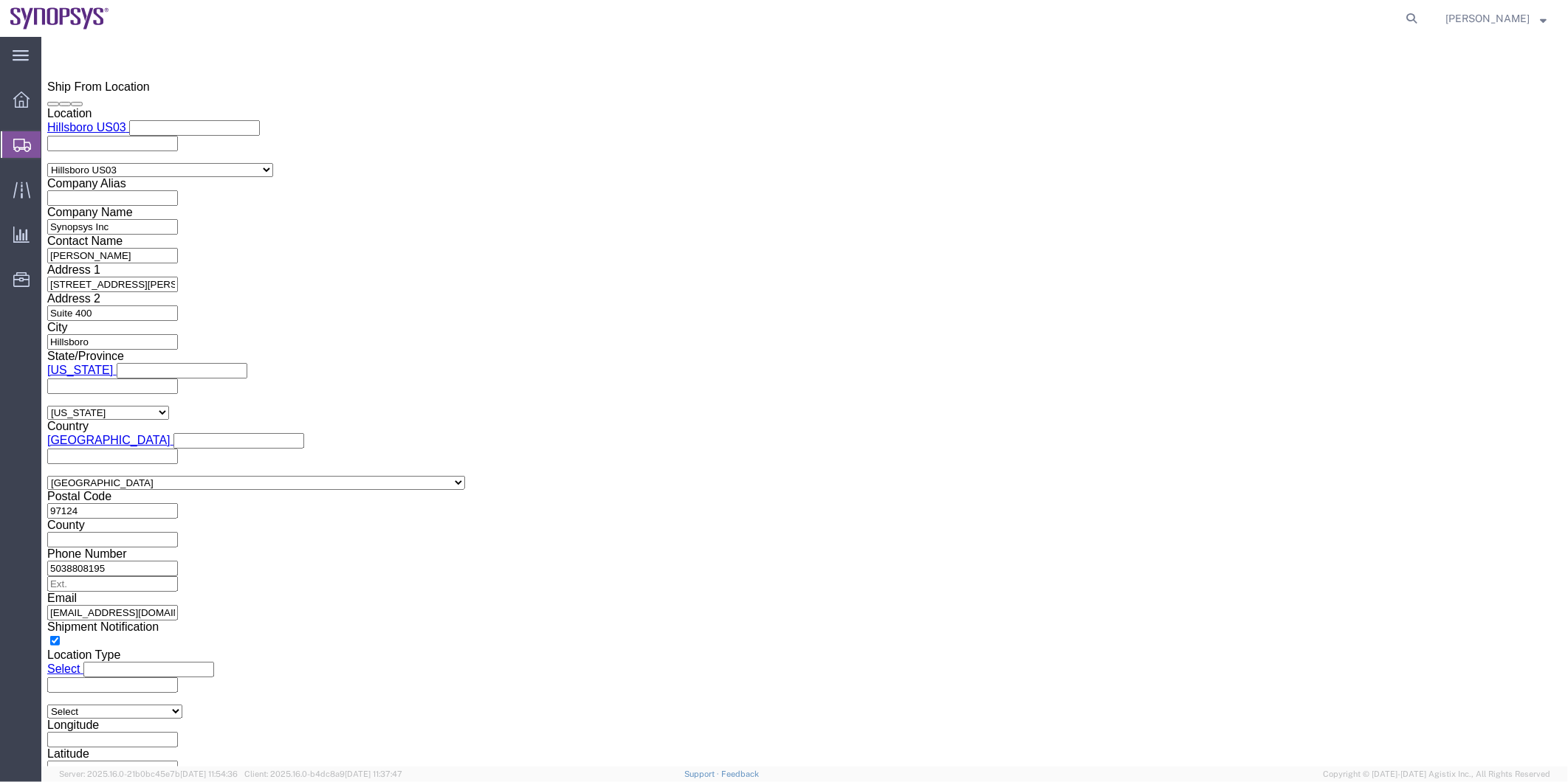
scroll to position [1199, 0]
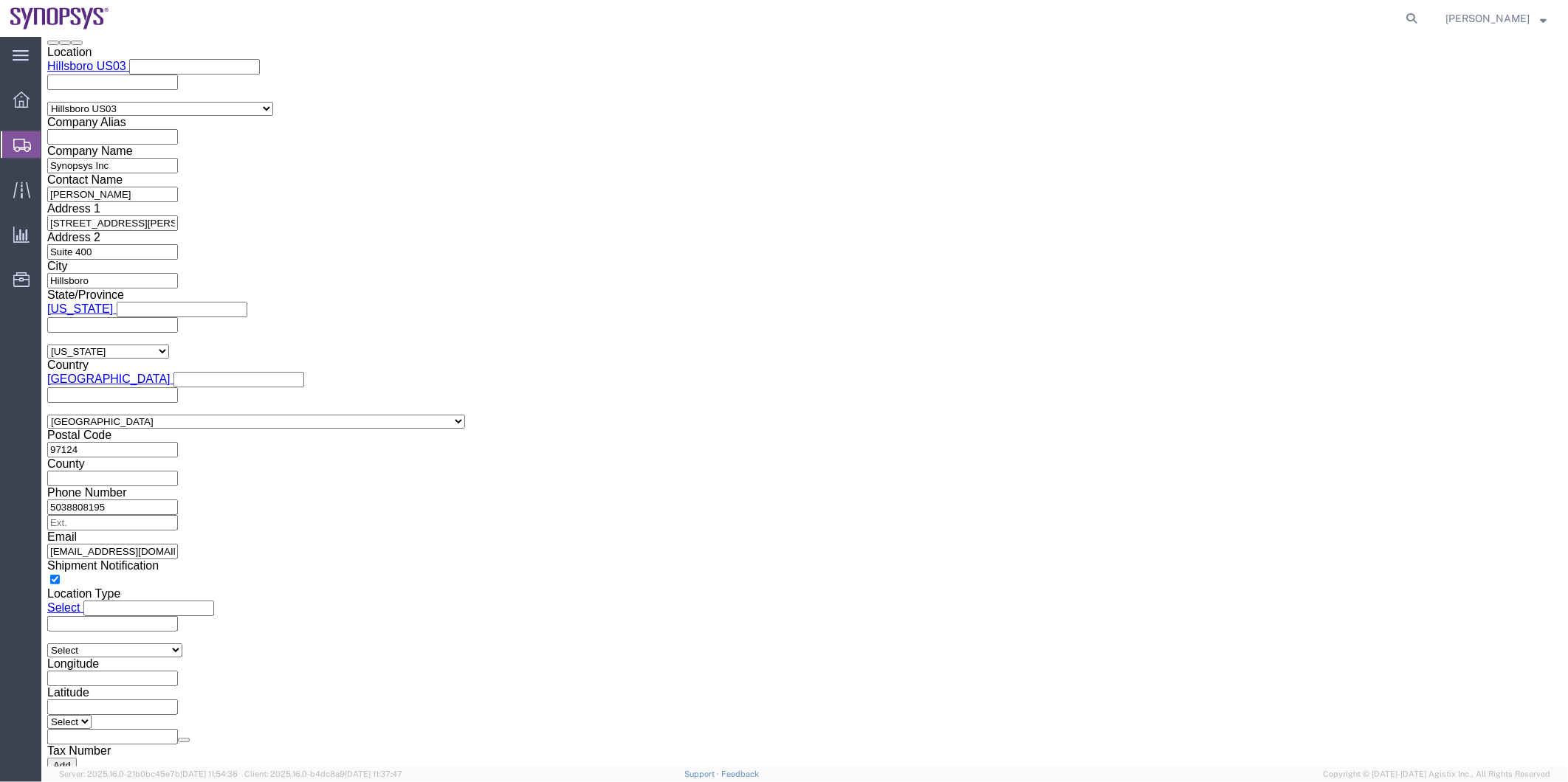
type input "pt01"
click input "text"
paste input "[PERSON_NAME]"
type input "[PERSON_NAME]"
click input "text"
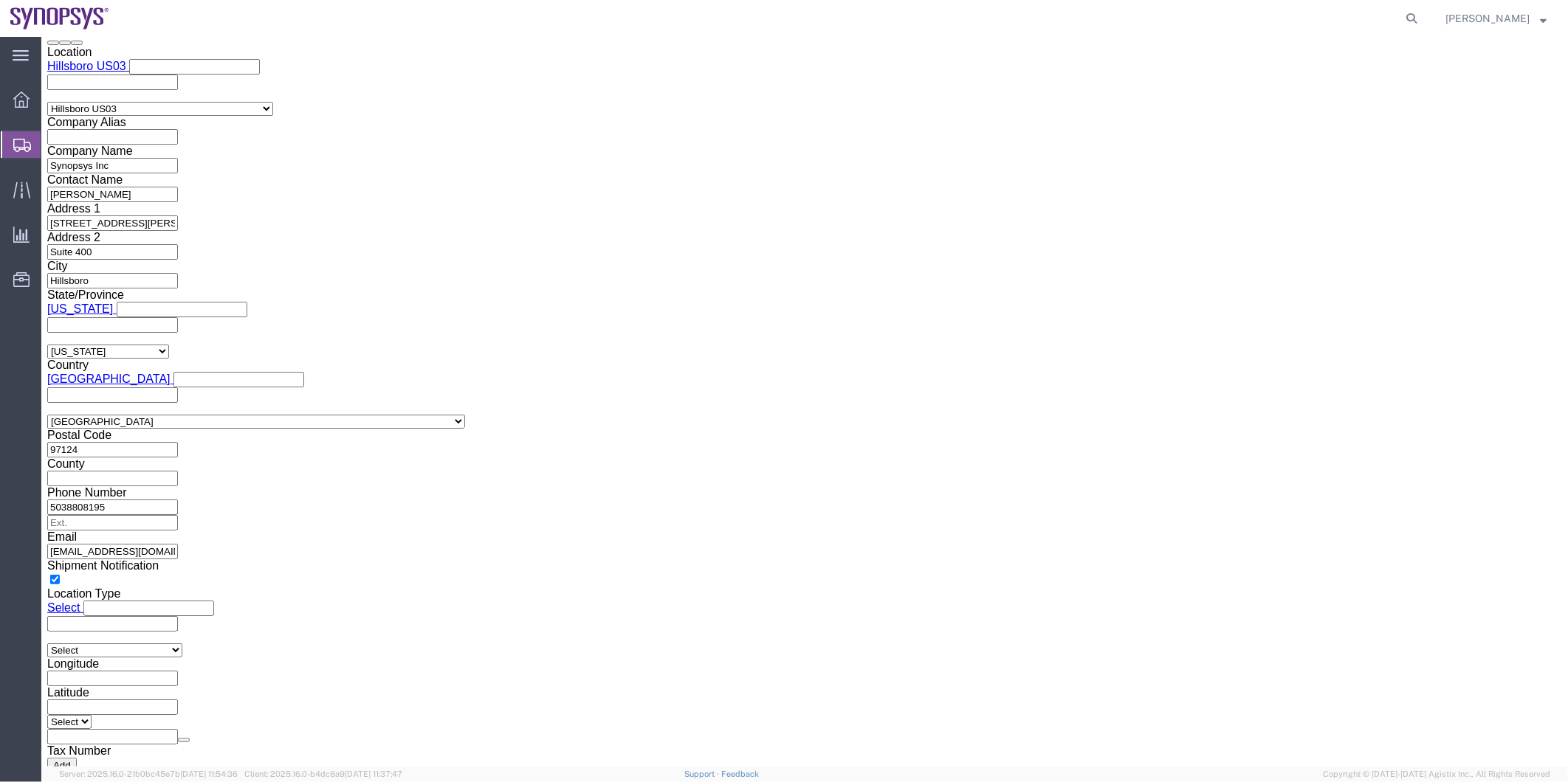
paste input "351.915.185.726"
click input "351.915.185.726"
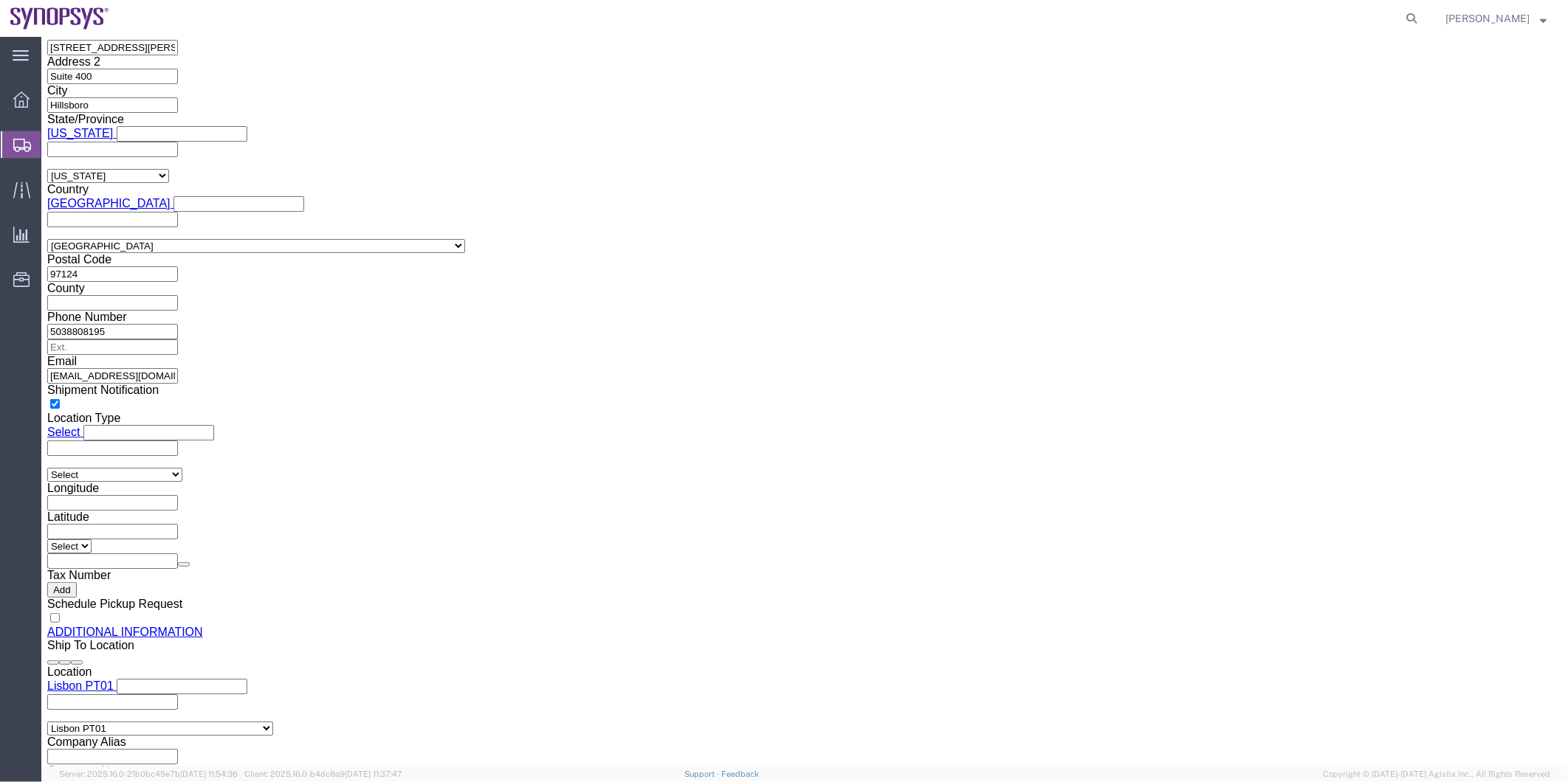
scroll to position [1528, 0]
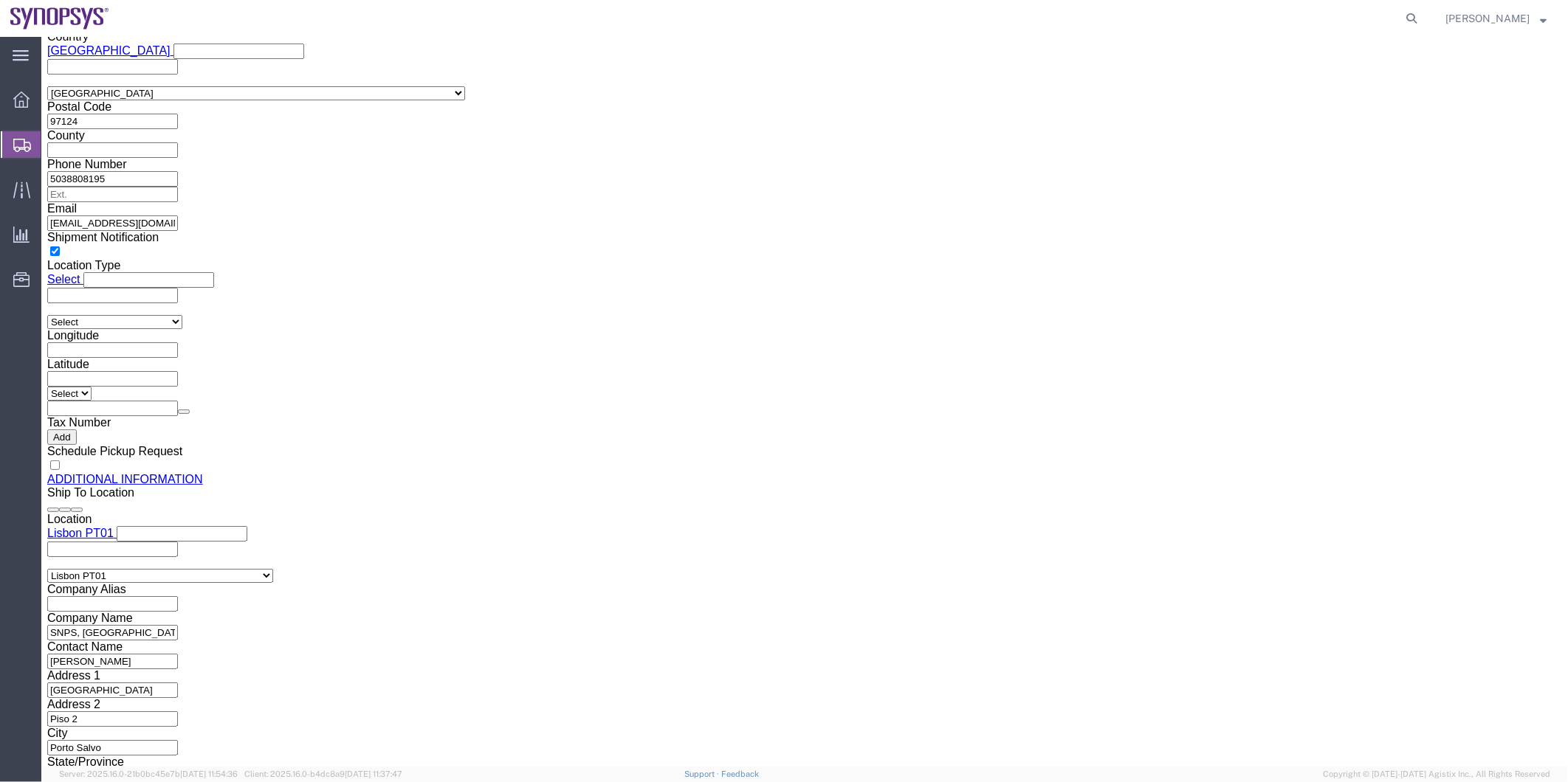
type input "351915185726"
click div "Location Select Select My Profile Location Aachen DE04 Agrate Brianza IT01 Asch…"
type input "uss"
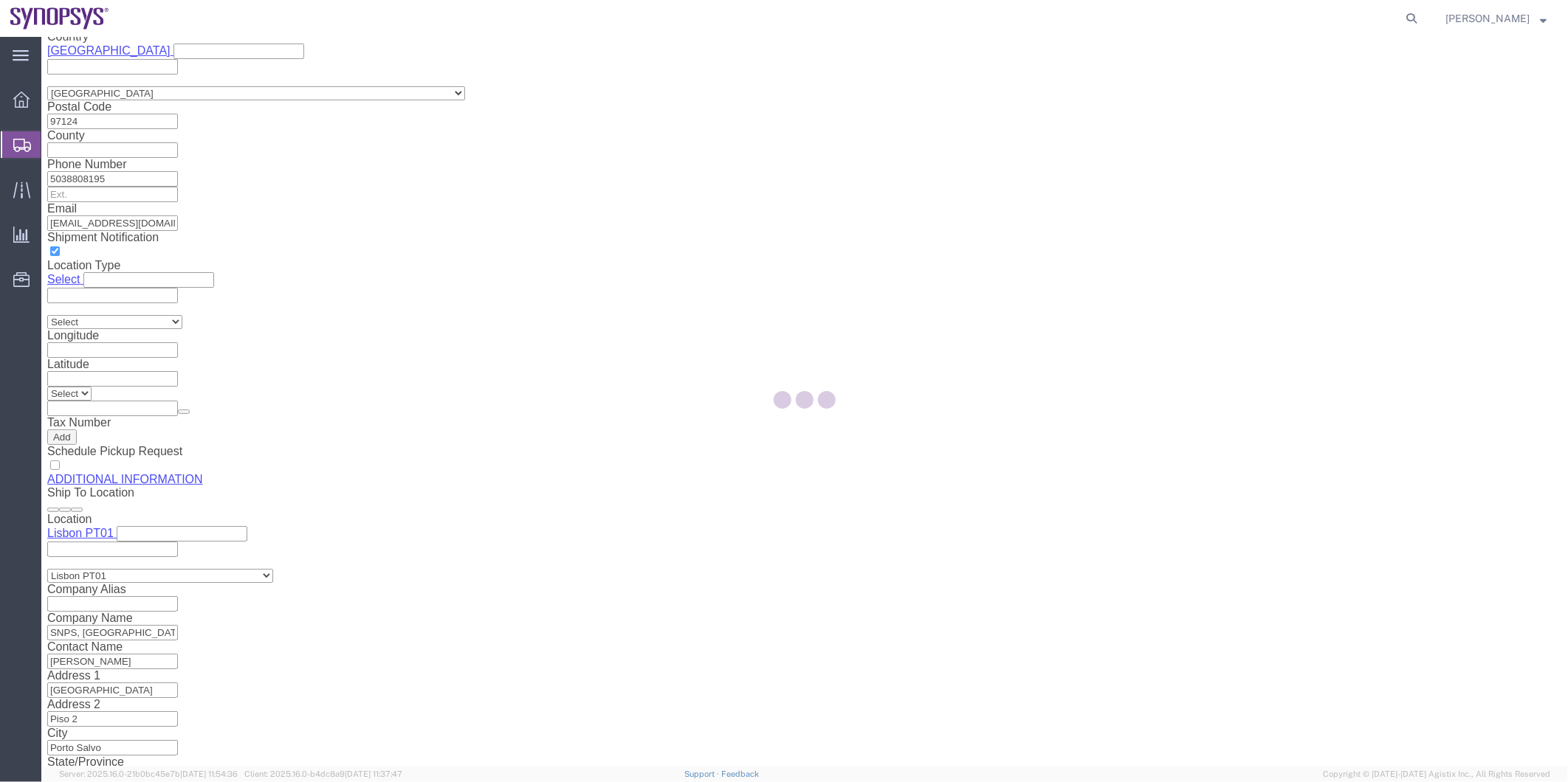
select select "CA"
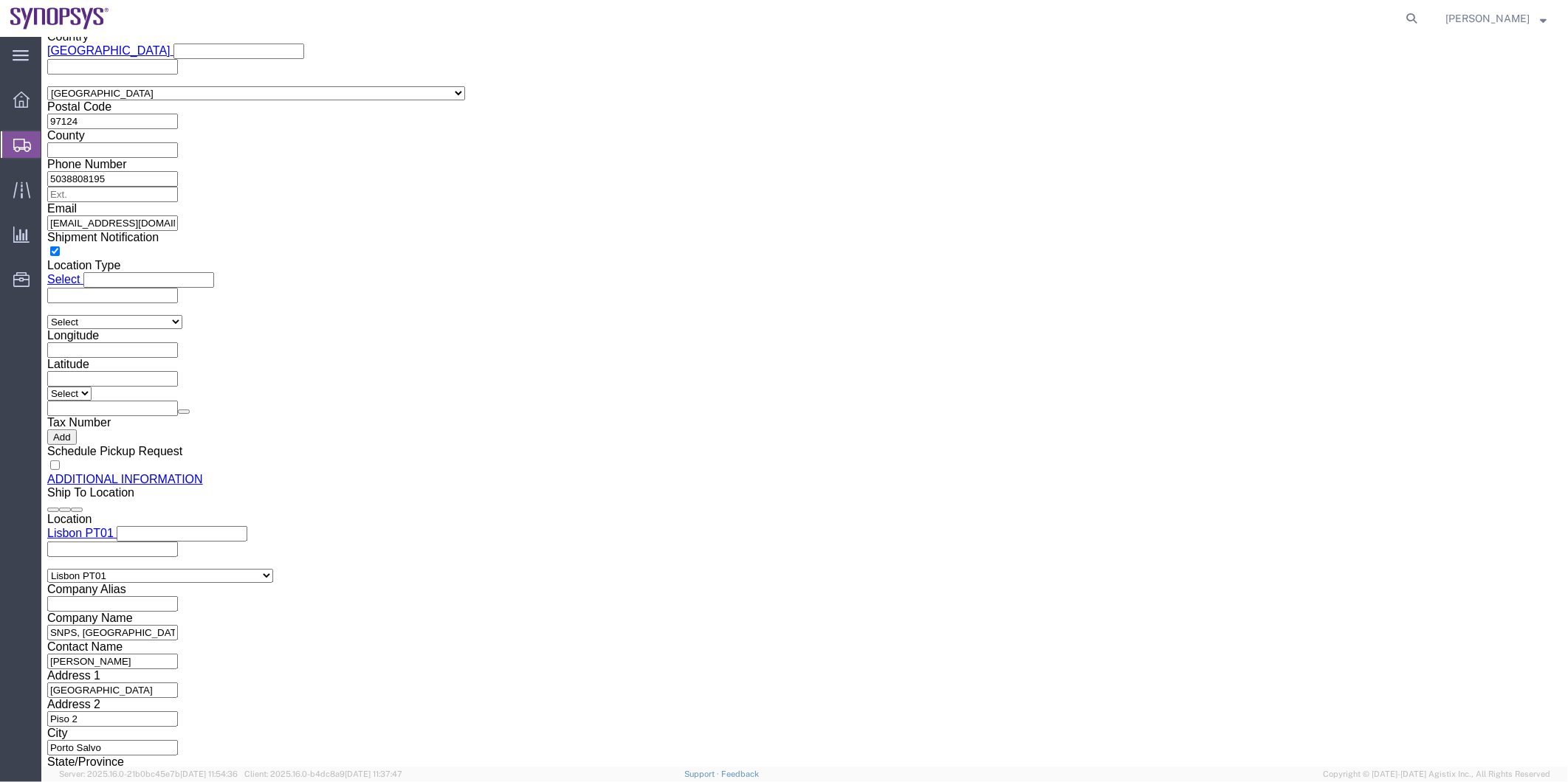
click input "Contact Name"
paste input "[PERSON_NAME]"
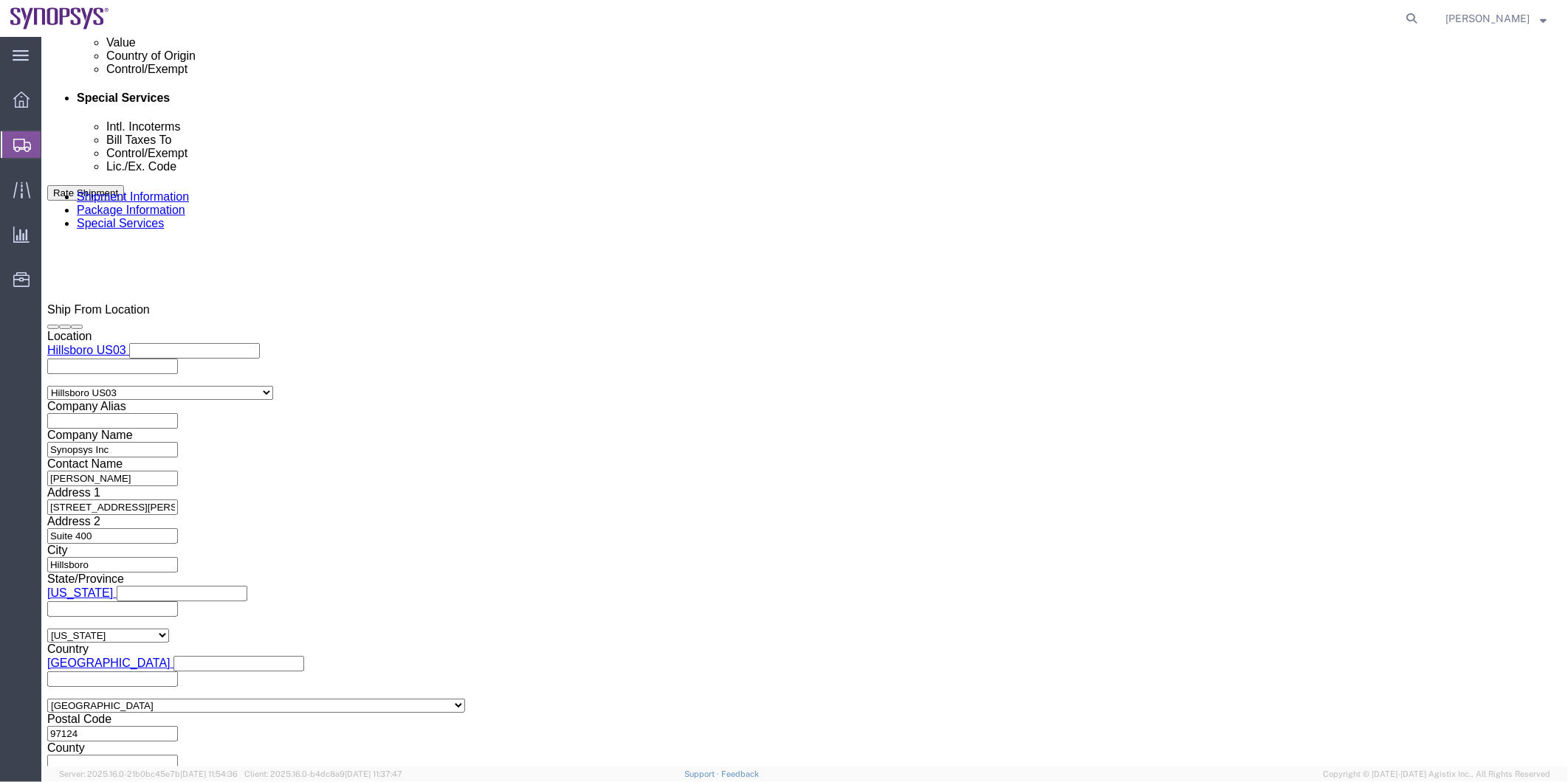
scroll to position [790, 0]
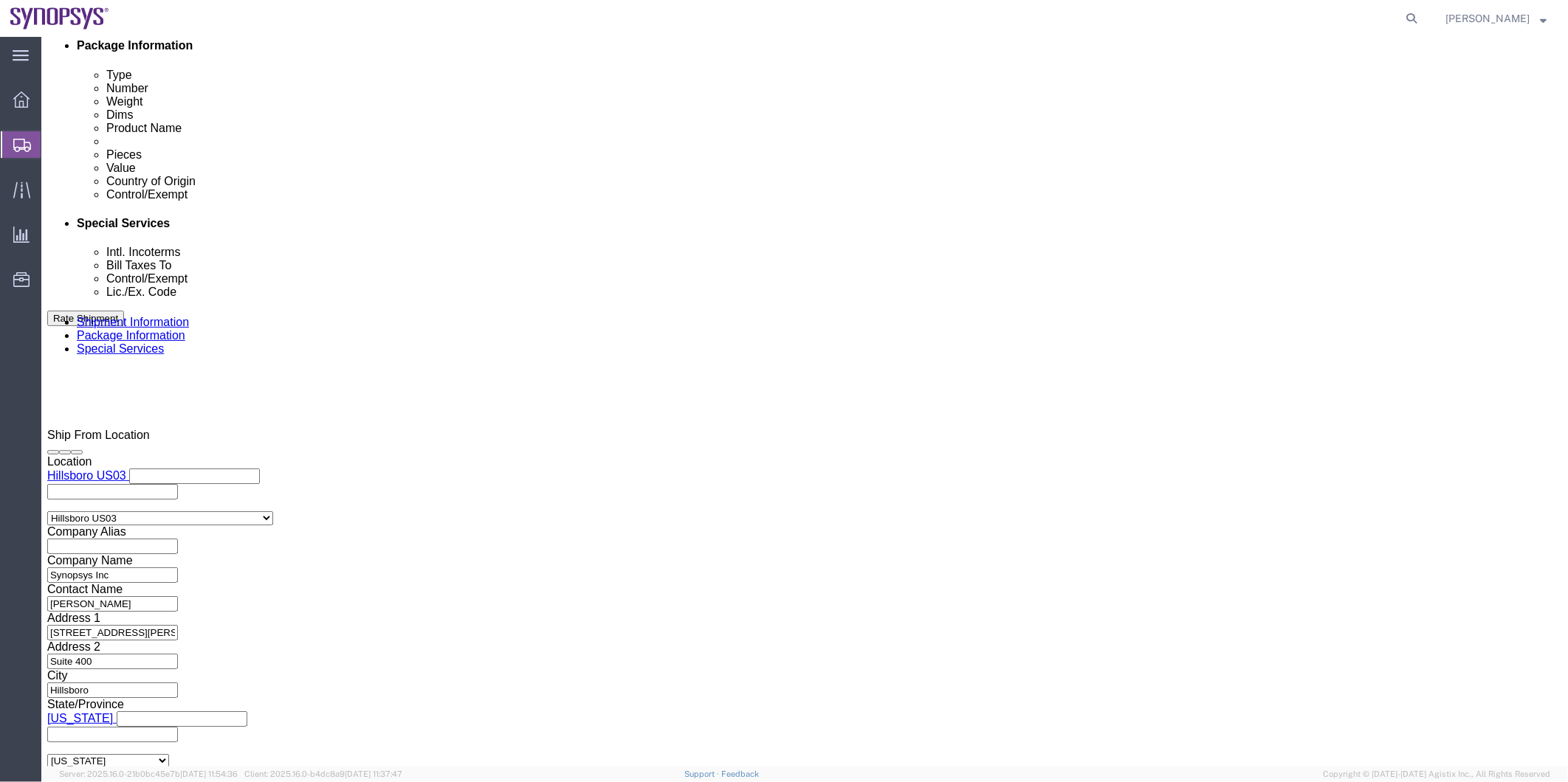
type input "[PERSON_NAME]"
click ul "ebeilste@synopsys.com (new)"
type input "[EMAIL_ADDRESS][DOMAIN_NAME]"
click textarea
type textarea "Hello Eric, I will send you the shipping documents shortly. Thank you -Kaelen"
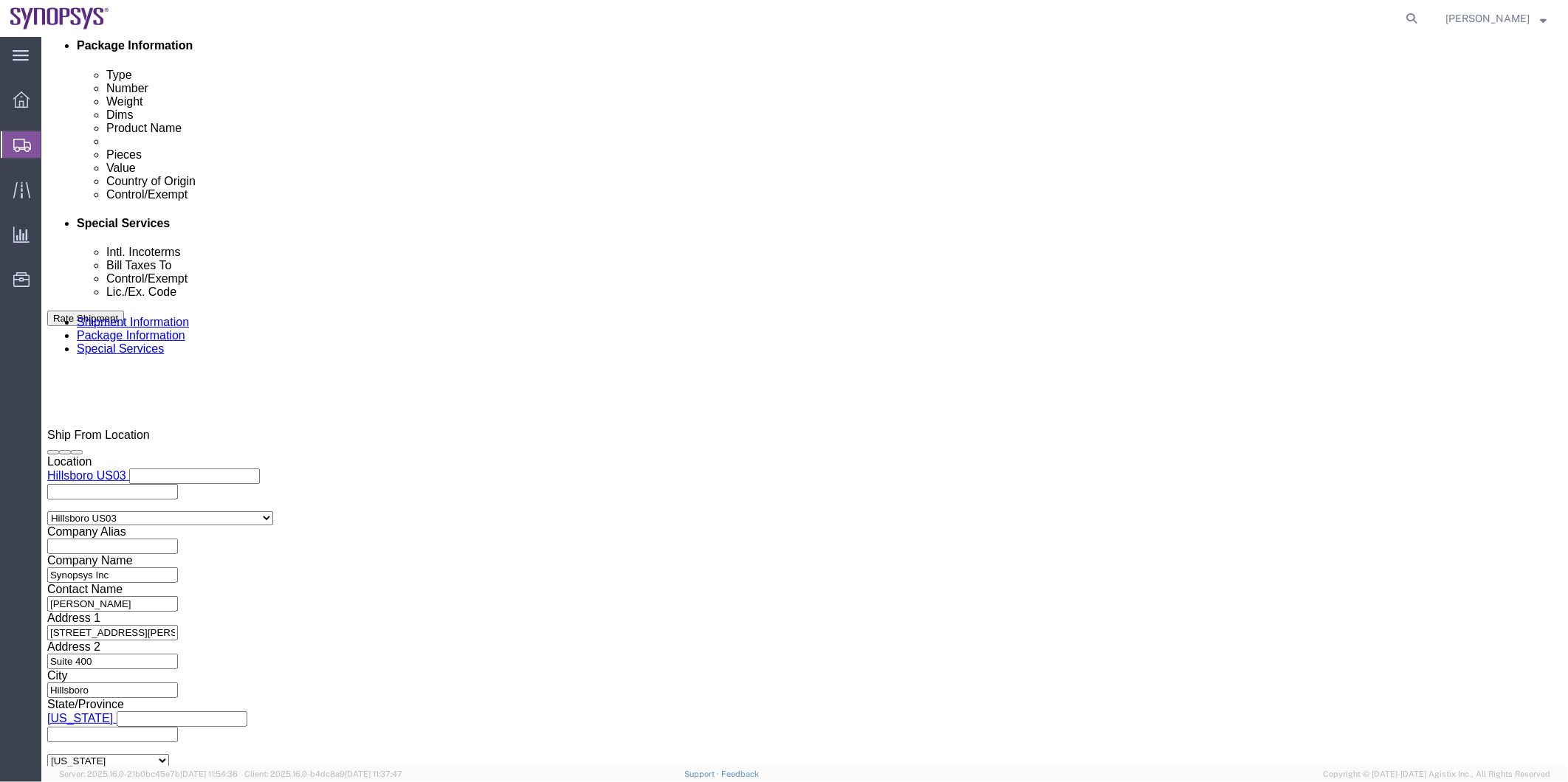
click button "Rate Shipment"
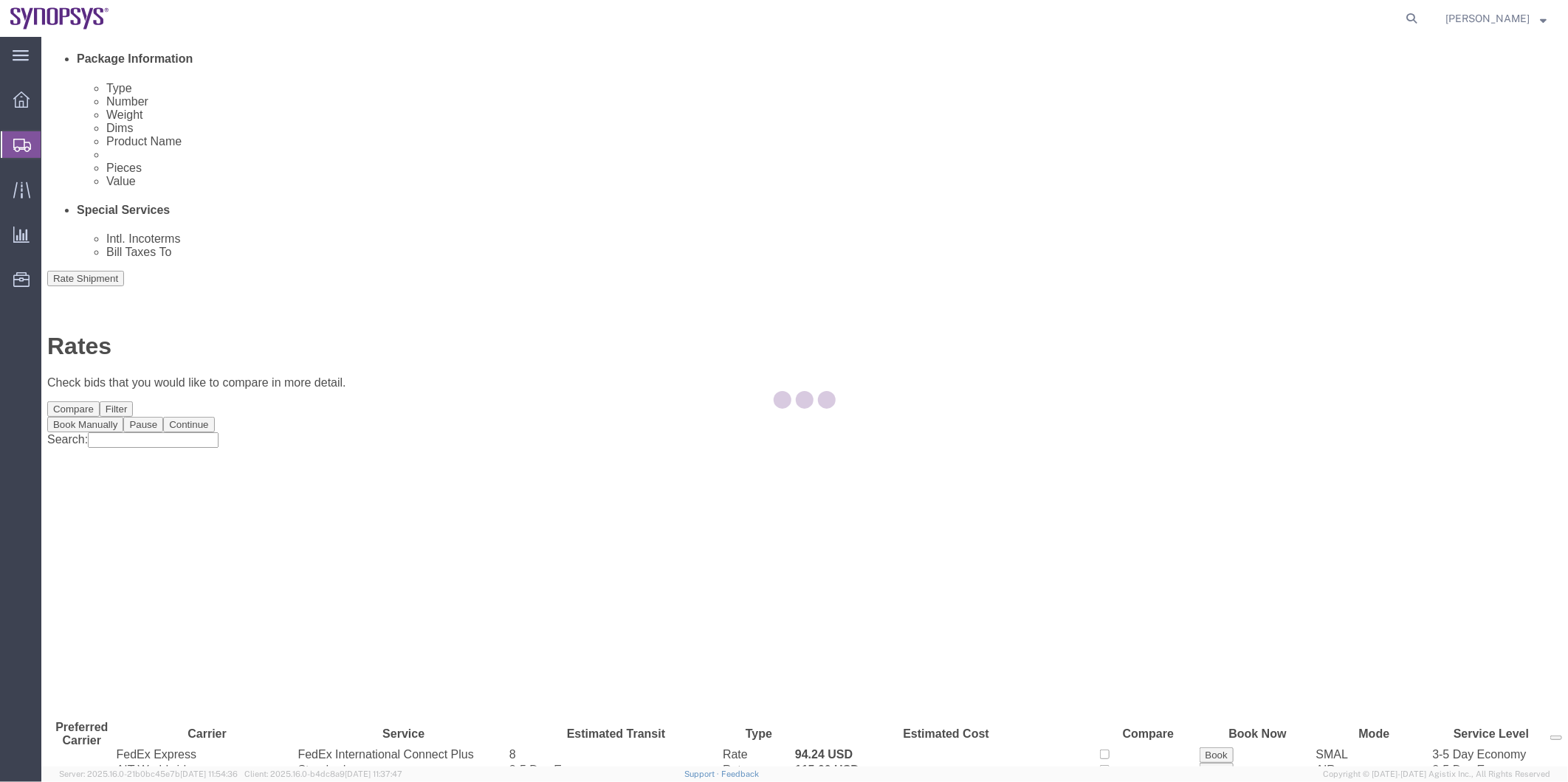
scroll to position [15, 0]
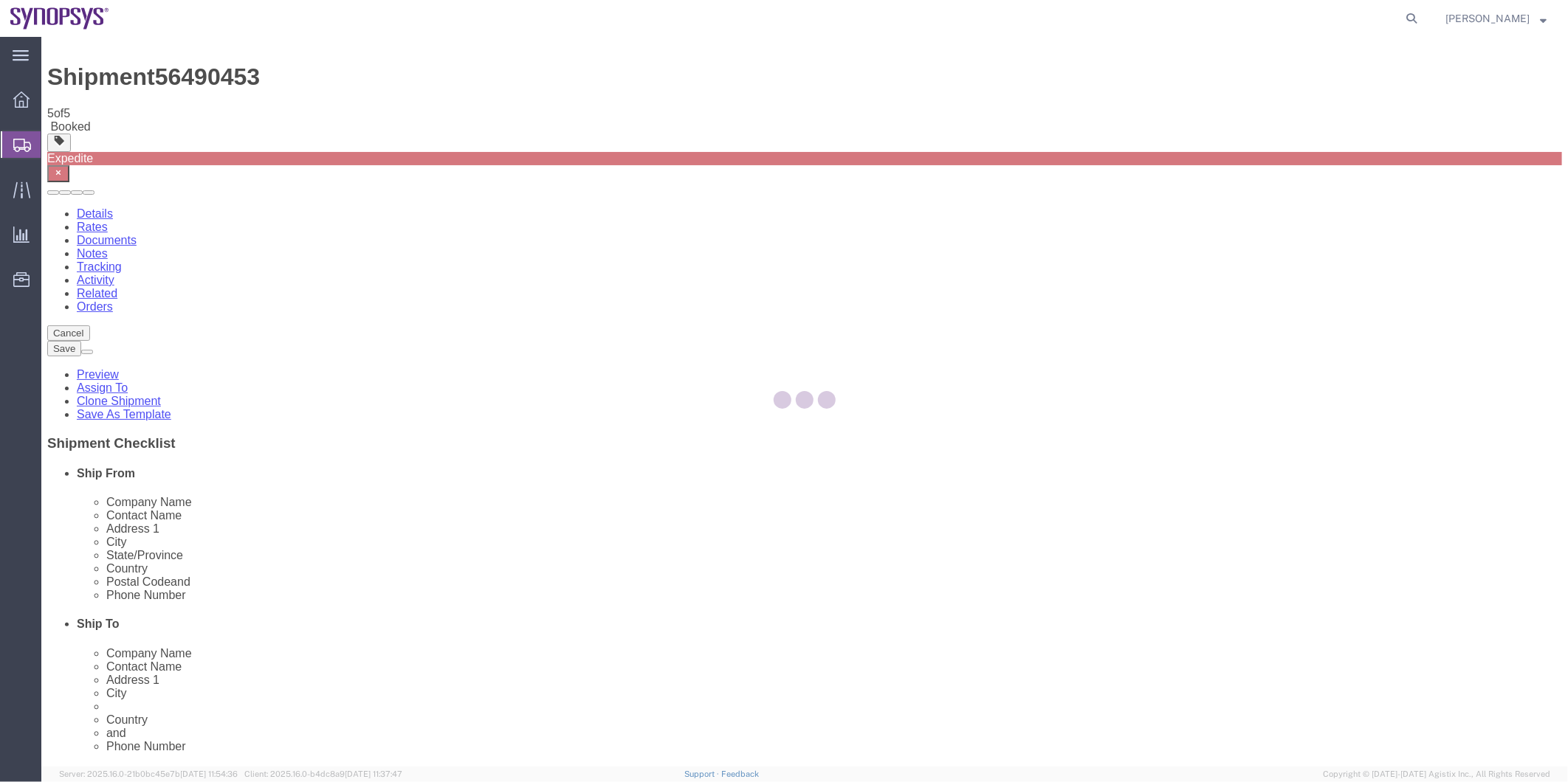
scroll to position [0, 0]
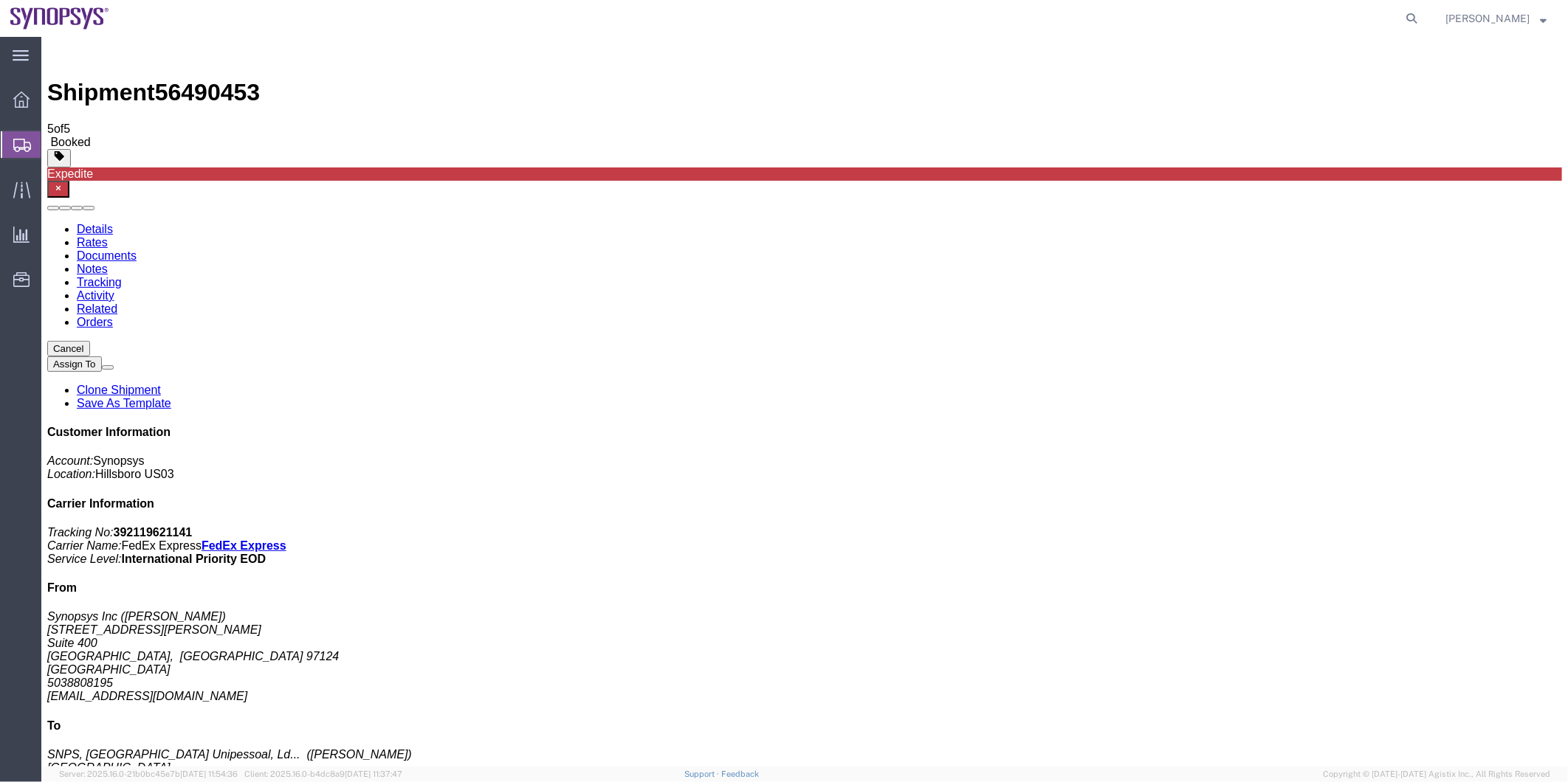
click at [211, 79] on span "56490453" at bounding box center [206, 92] width 105 height 27
copy span "56490453"
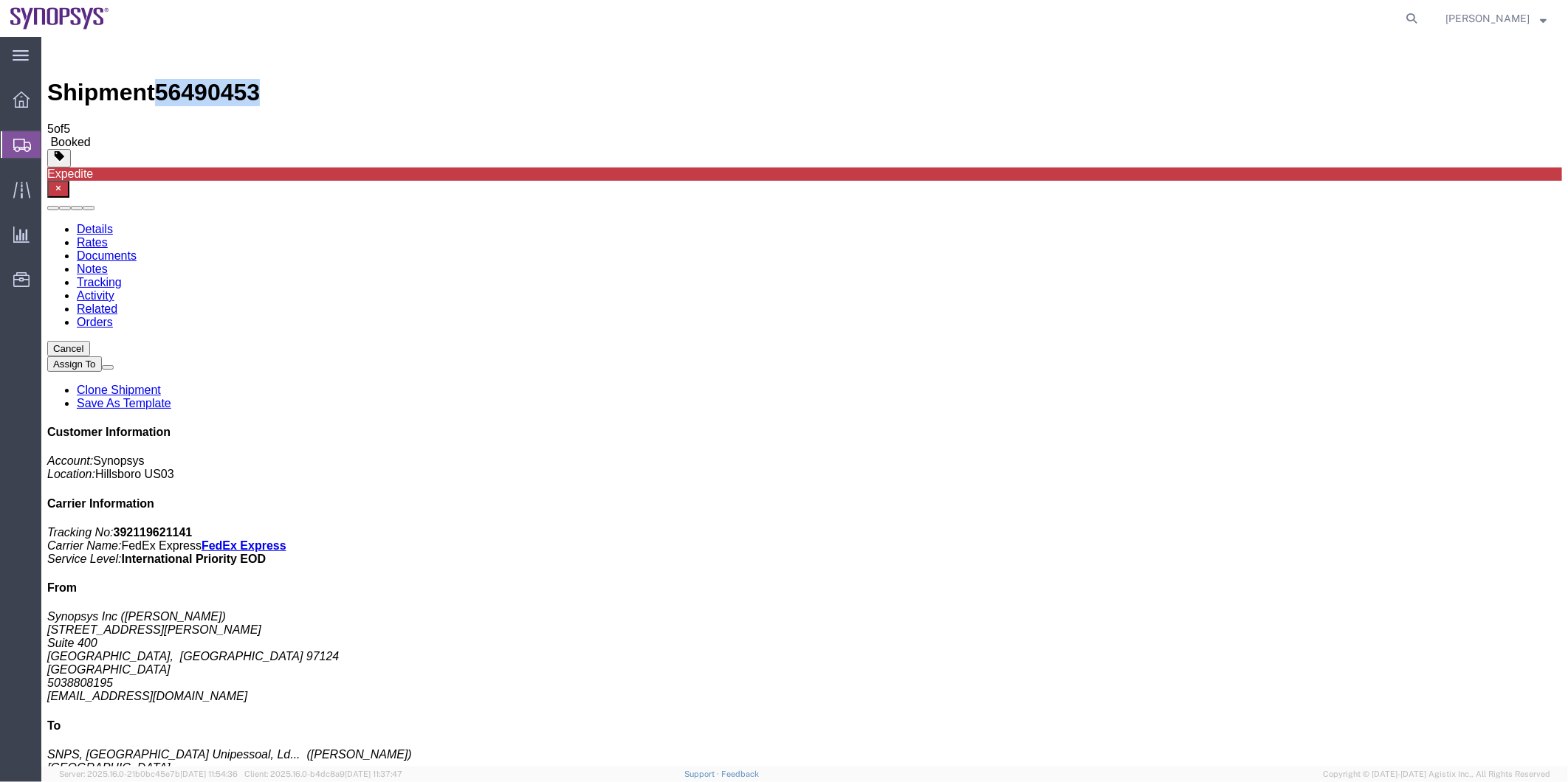
click at [0, 0] on span "Shipment Manager" at bounding box center [0, 0] width 0 height 0
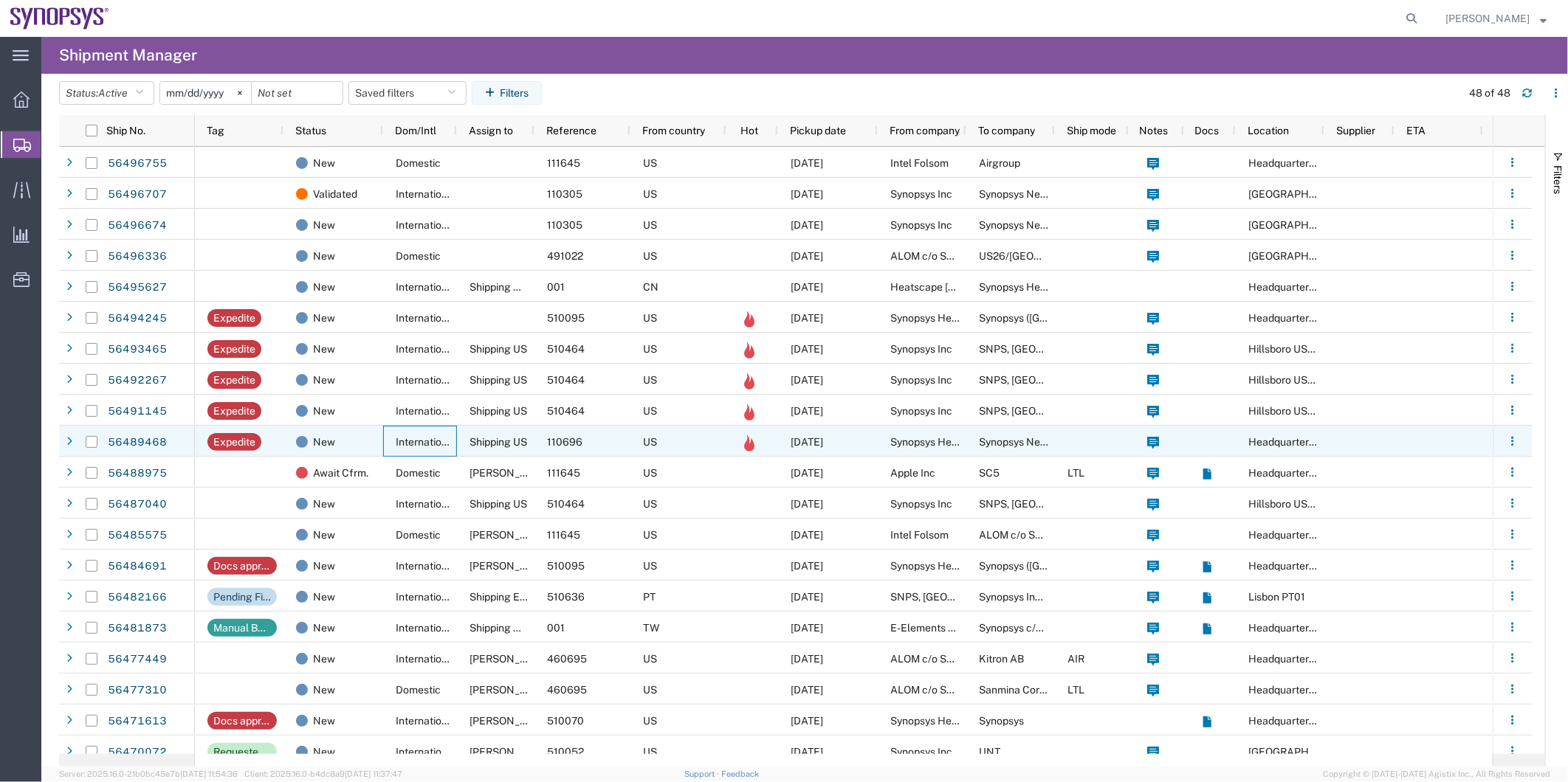
click at [439, 437] on span "International" at bounding box center [425, 442] width 60 height 12
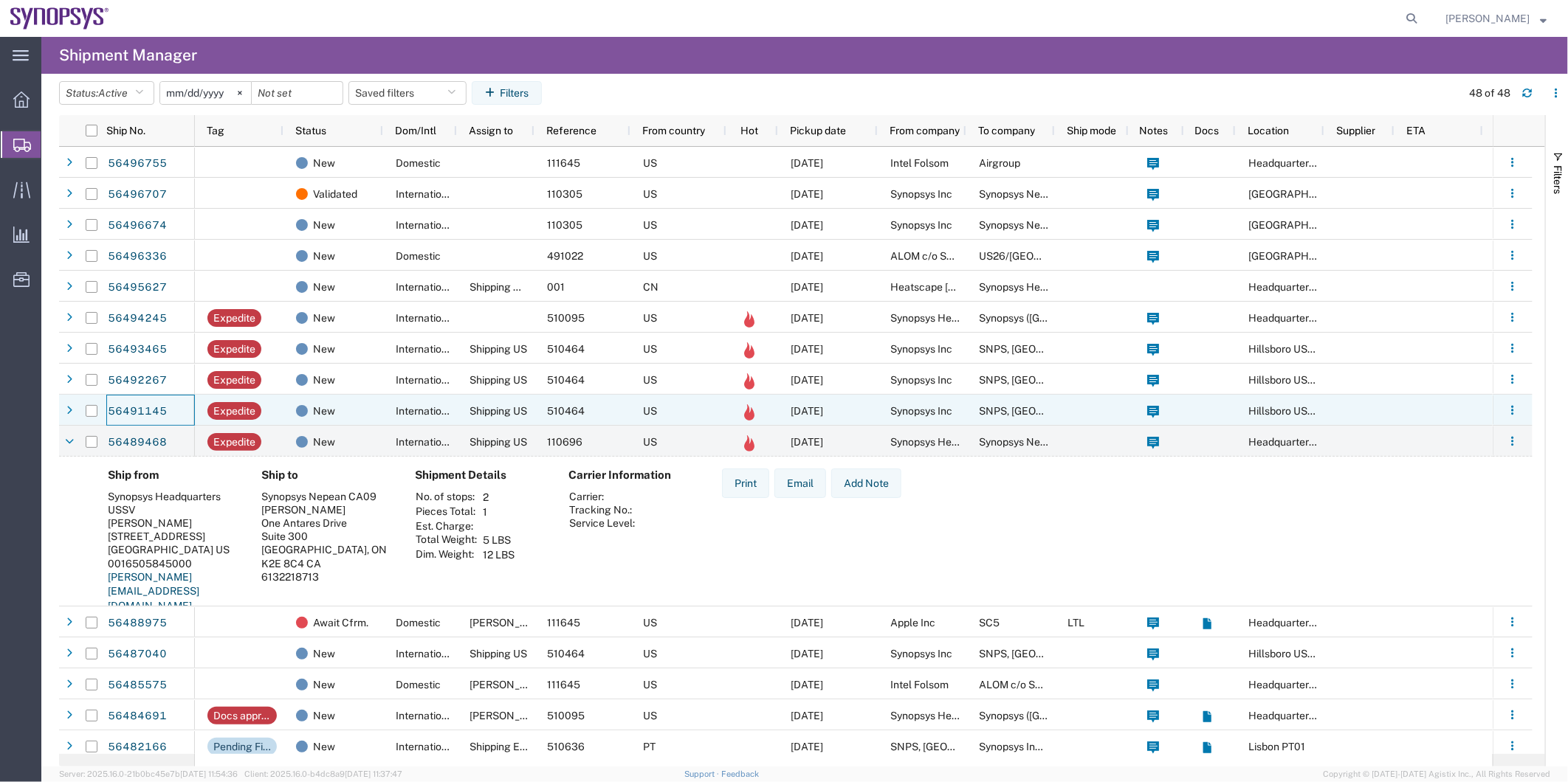
click at [189, 402] on div "56491145" at bounding box center [151, 411] width 88 height 31
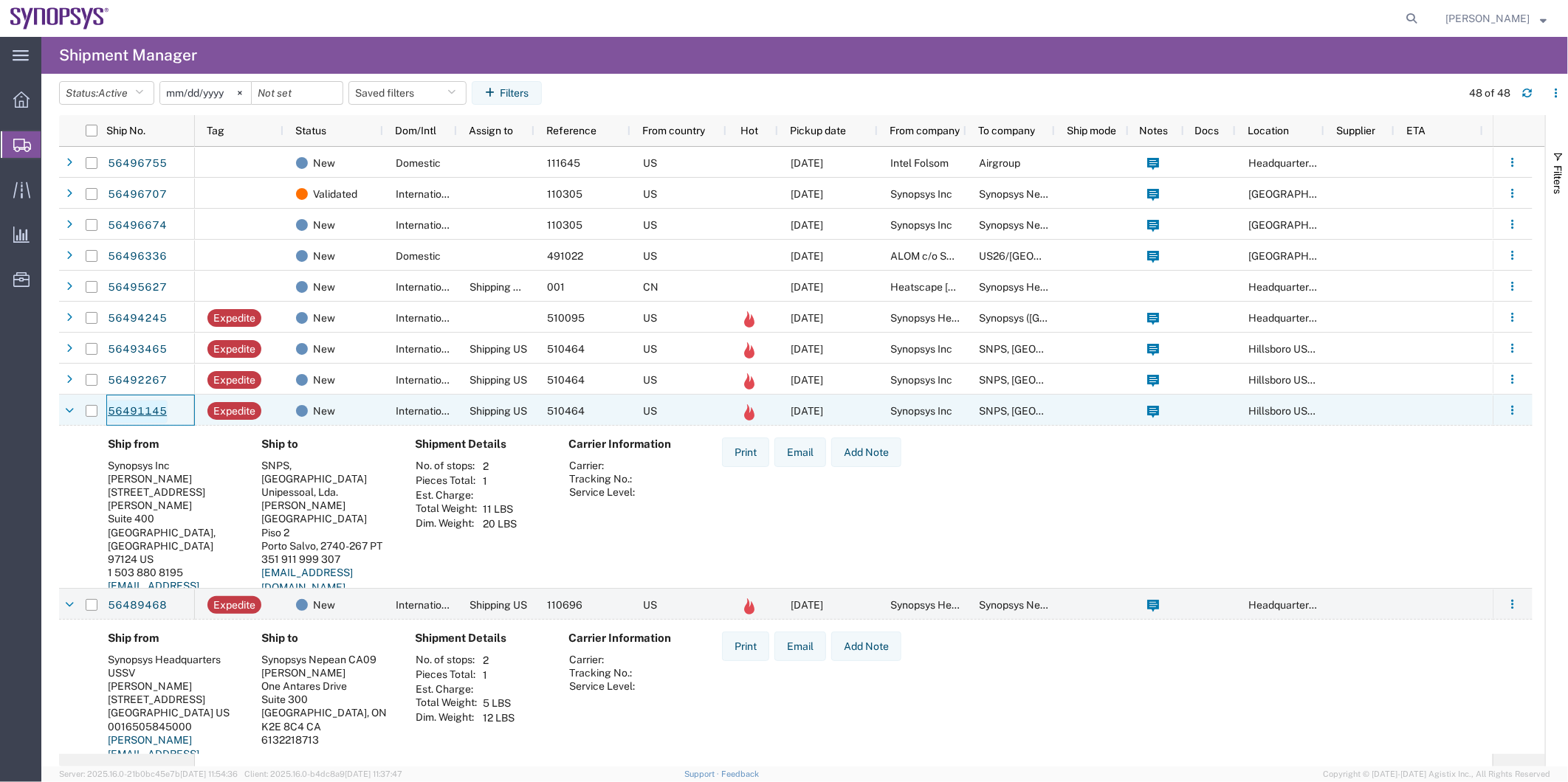
click at [146, 416] on link "56491145" at bounding box center [137, 412] width 60 height 24
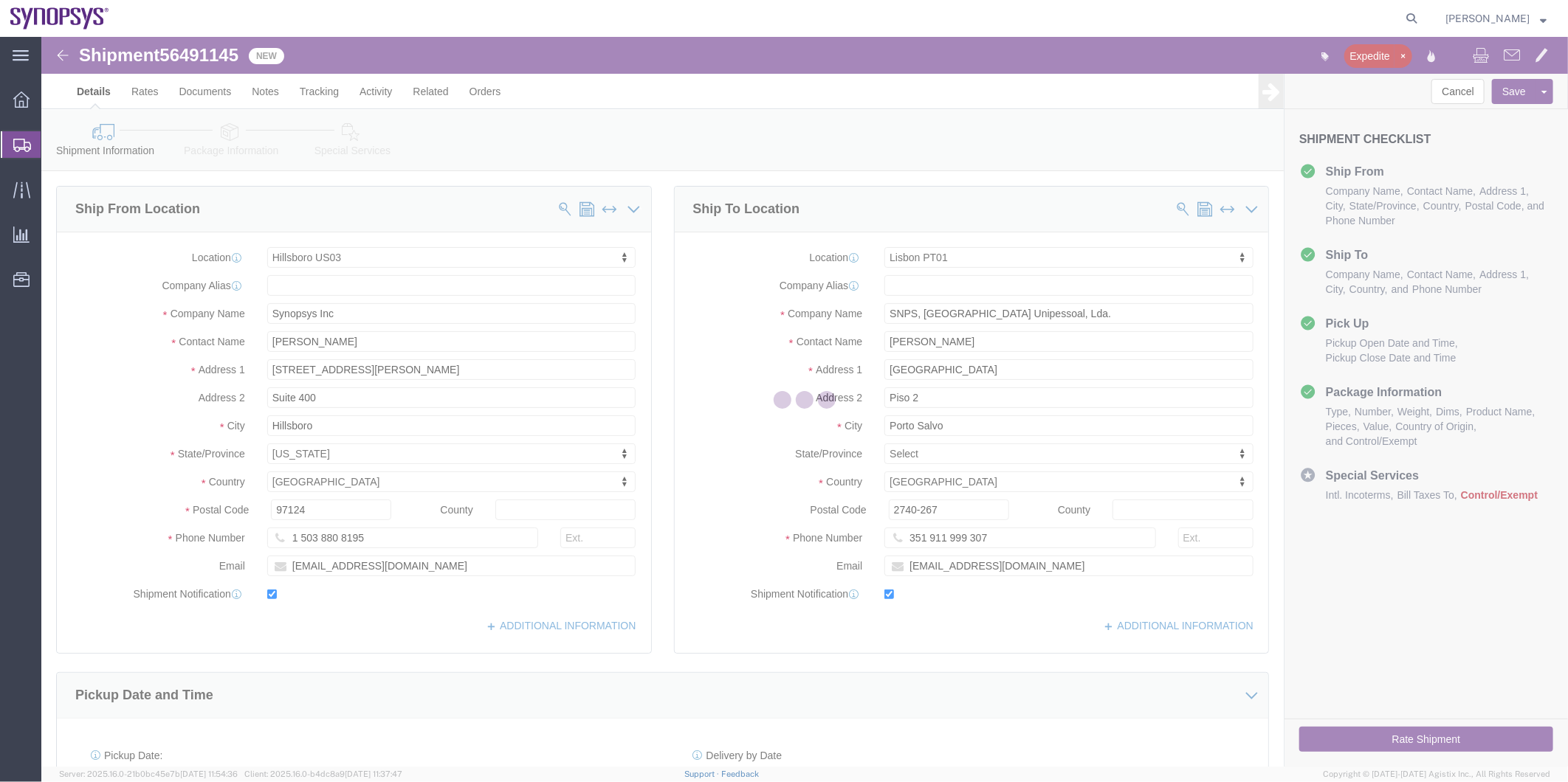
select select "63190"
select select "63152"
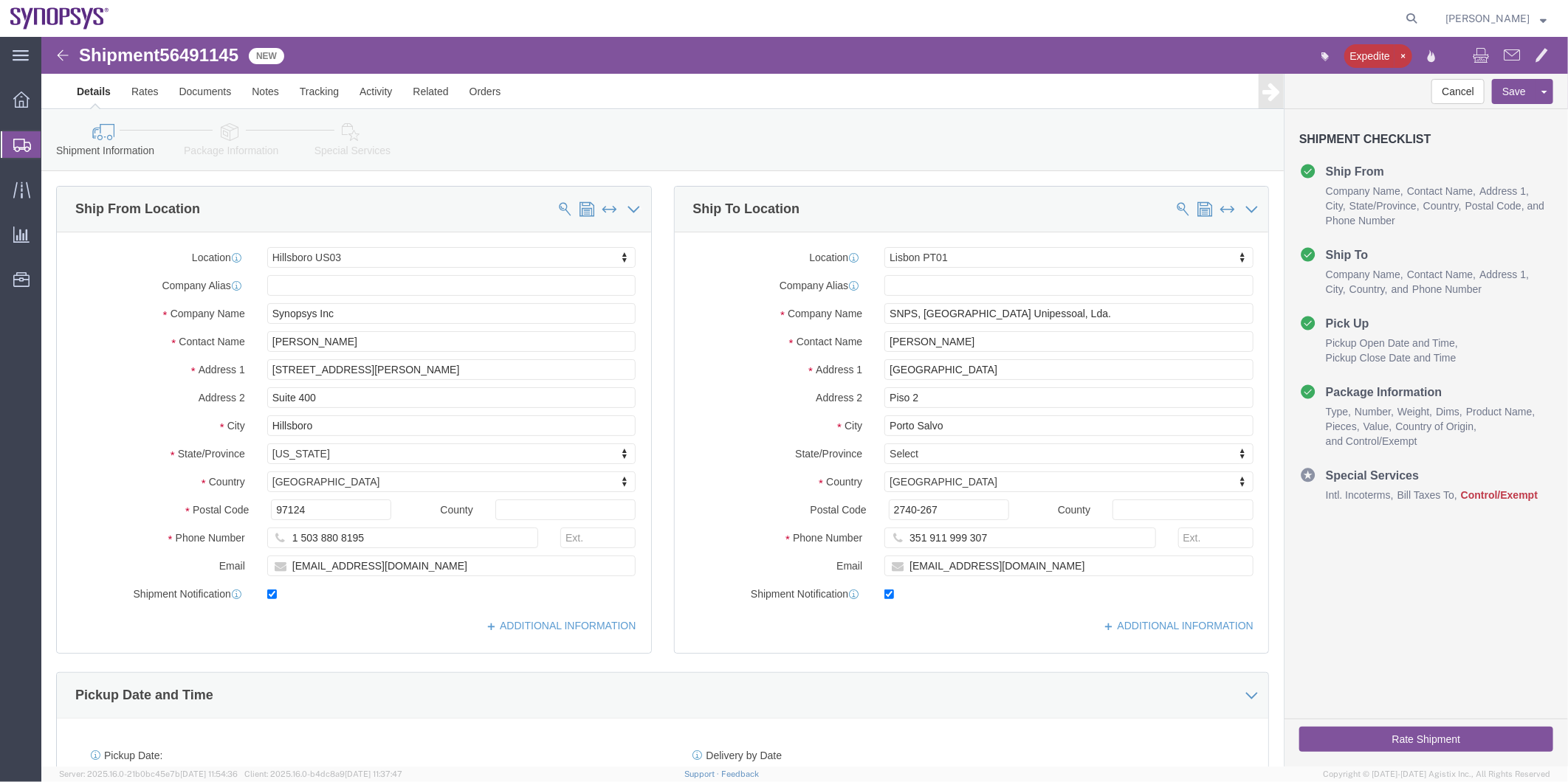
click link "Package Information"
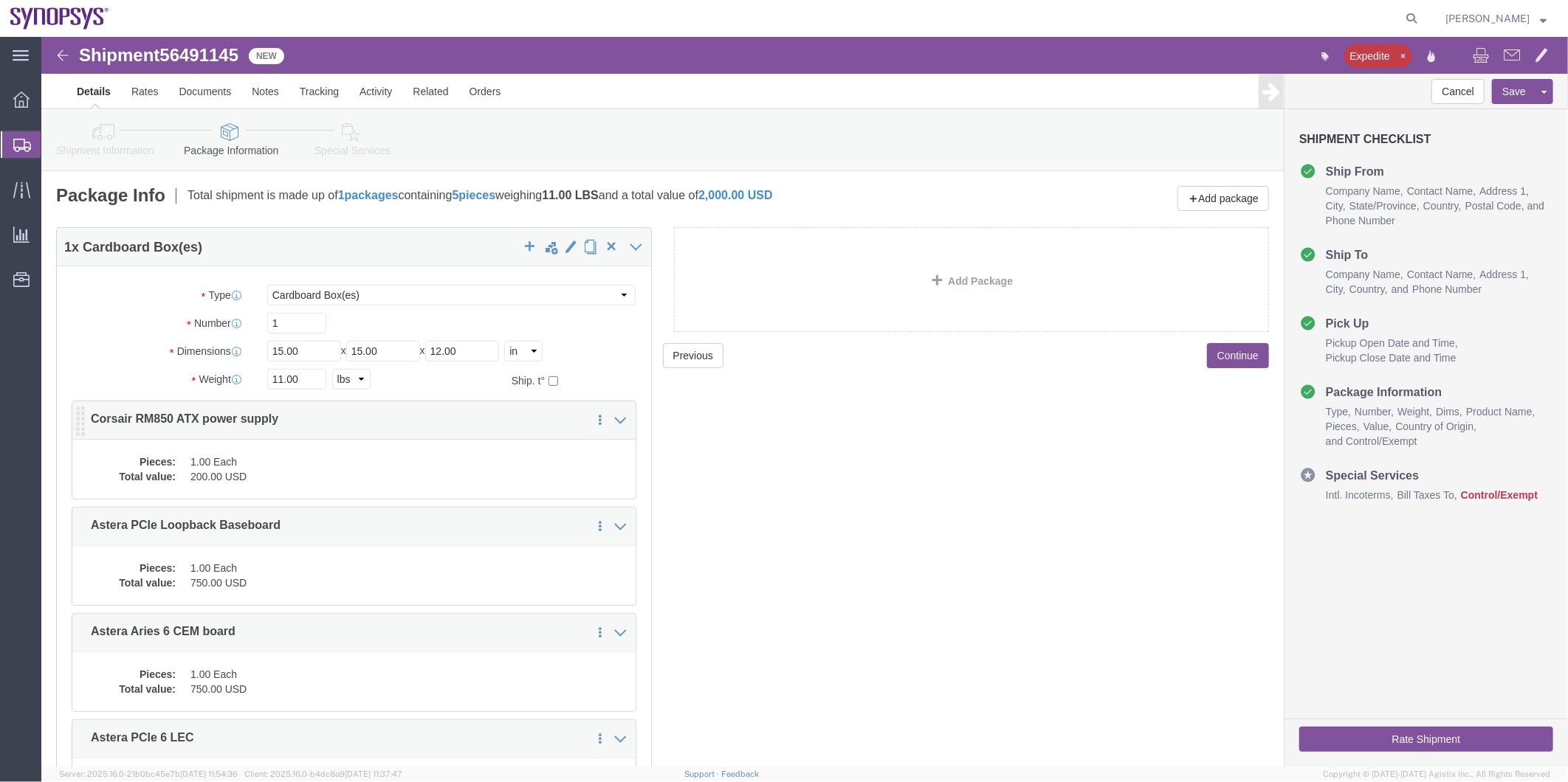
click dd "200.00 USD"
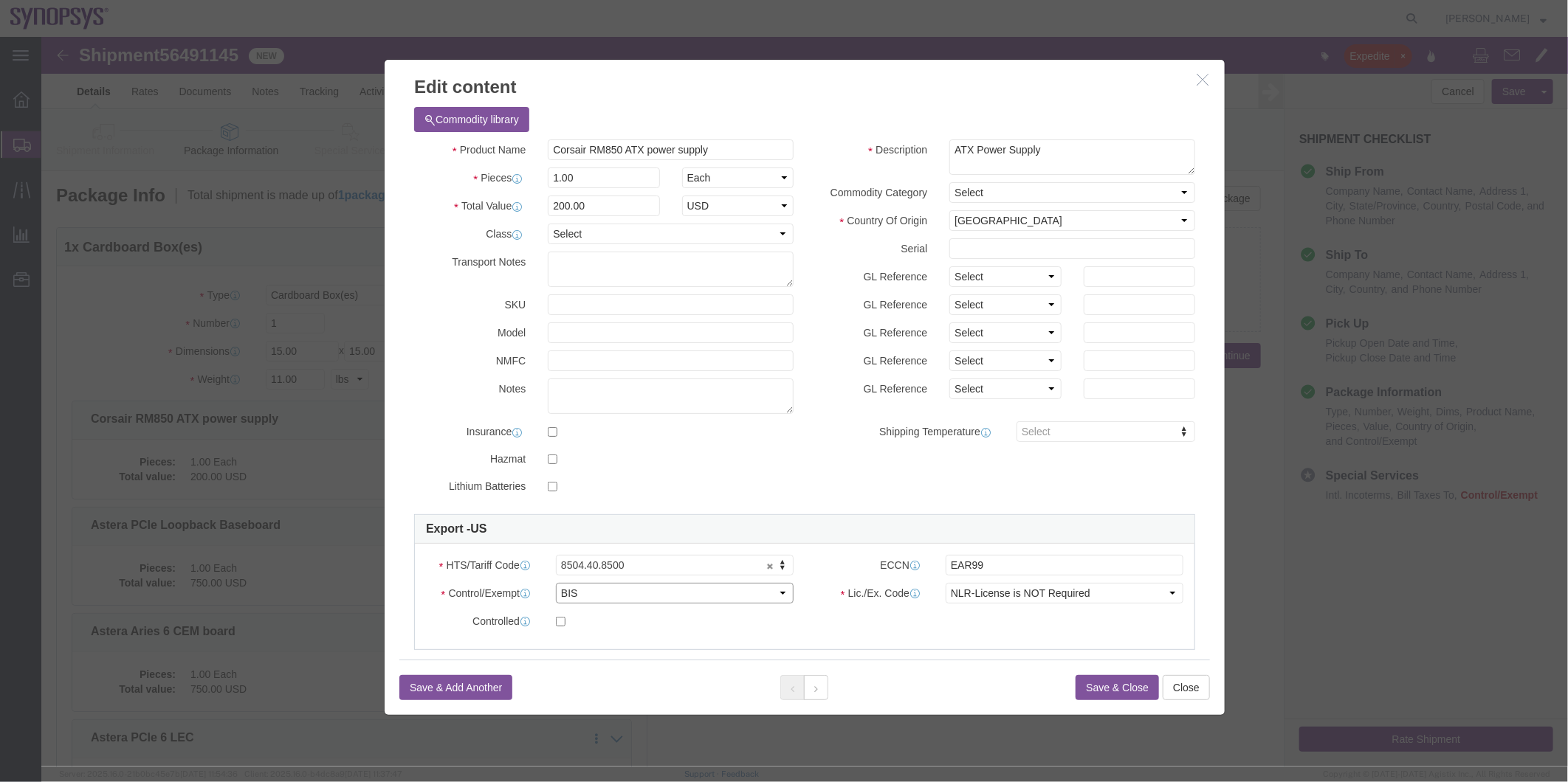
click select "Select ATF BIS DEA EPA FDA FTR ITAR OFAC Other (OPA)"
select select "FTR"
click select "Select ATF BIS DEA EPA FDA FTR ITAR OFAC Other (OPA)"
click select "Select 30.2(d)(2) 30.36 30.37(a) 30.37(f) 30.37(g) 30.37(h) 30.37(i) 30.37(j) 3…"
select select "30.37(a)"
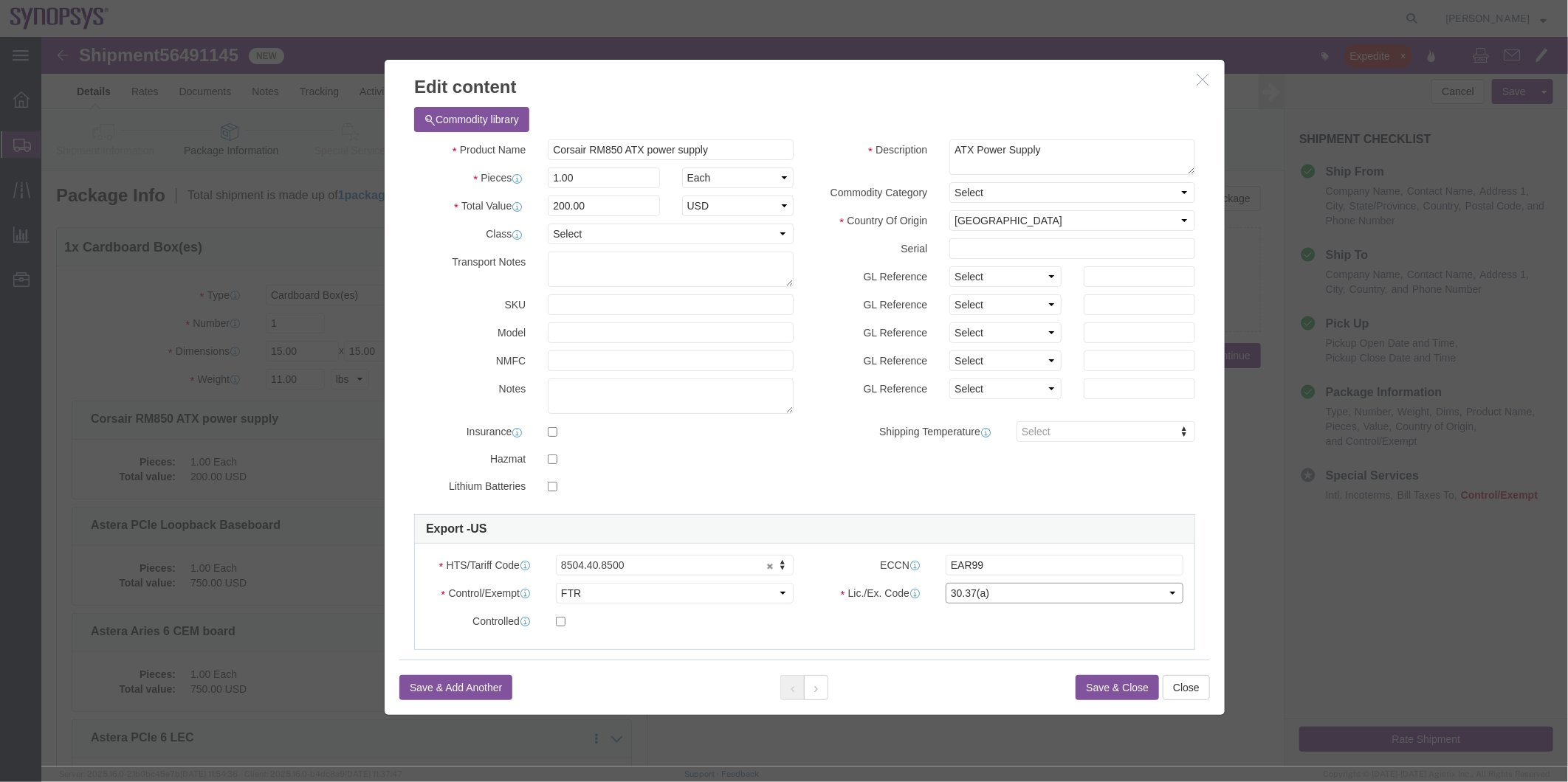
click select "Select 30.2(d)(2) 30.36 30.37(a) 30.37(f) 30.37(g) 30.37(h) 30.37(i) 30.37(j) 3…"
click button
click select "Select ATF BIS DEA EPA FDA FTR ITAR OFAC Other (OPA)"
select select "FTR"
click select "Select ATF BIS DEA EPA FDA FTR ITAR OFAC Other (OPA)"
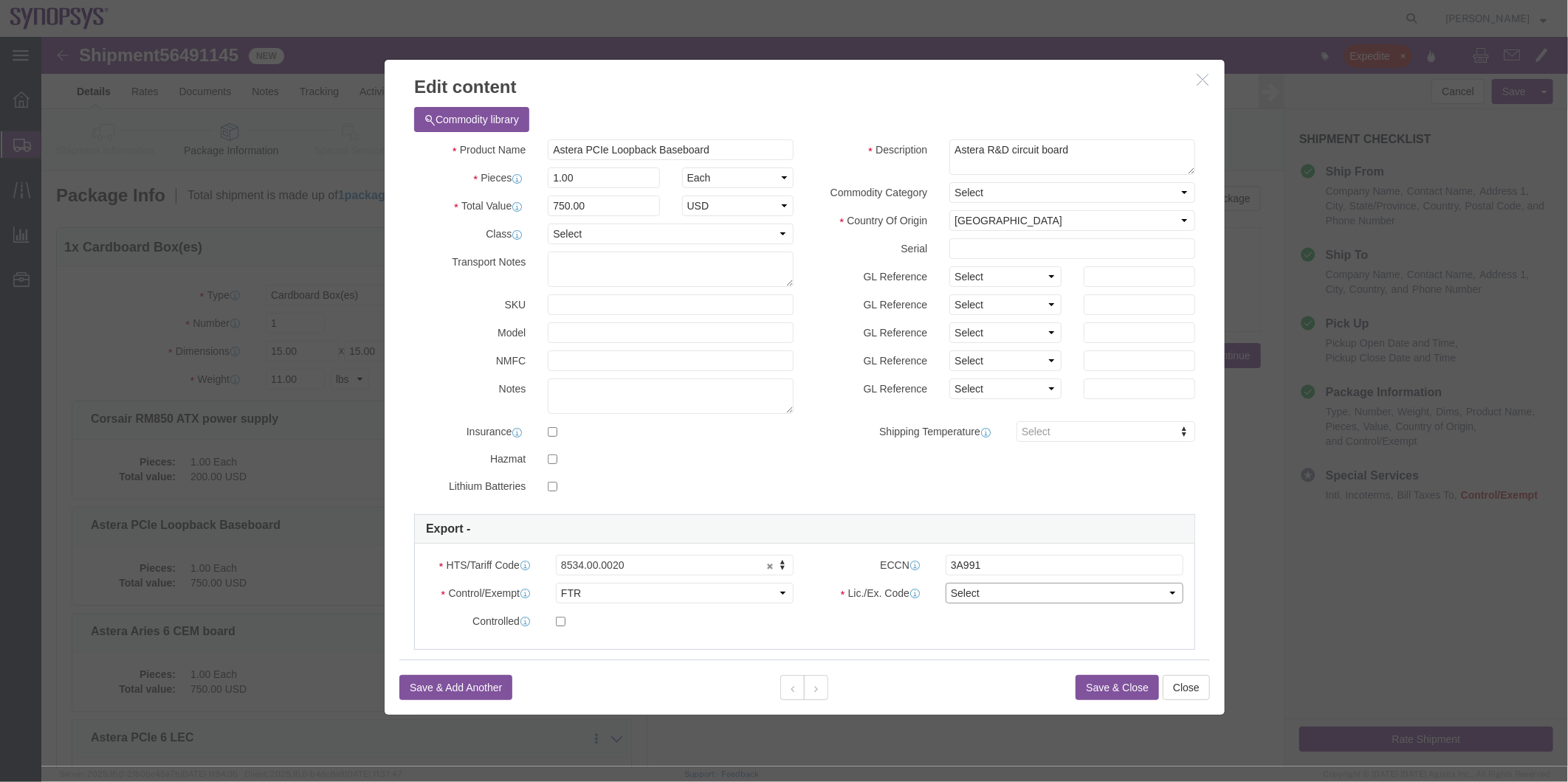
click select "Select 30.2(d)(2) 30.36 30.37(a) 30.37(f) 30.37(g) 30.37(h) 30.37(i) 30.37(j) 3…"
select select "30.37(a)"
click select "Select 30.2(d)(2) 30.36 30.37(a) 30.37(f) 30.37(g) 30.37(h) 30.37(i) 30.37(j) 3…"
click button
drag, startPoint x: 625, startPoint y: 601, endPoint x: 583, endPoint y: 564, distance: 56.0
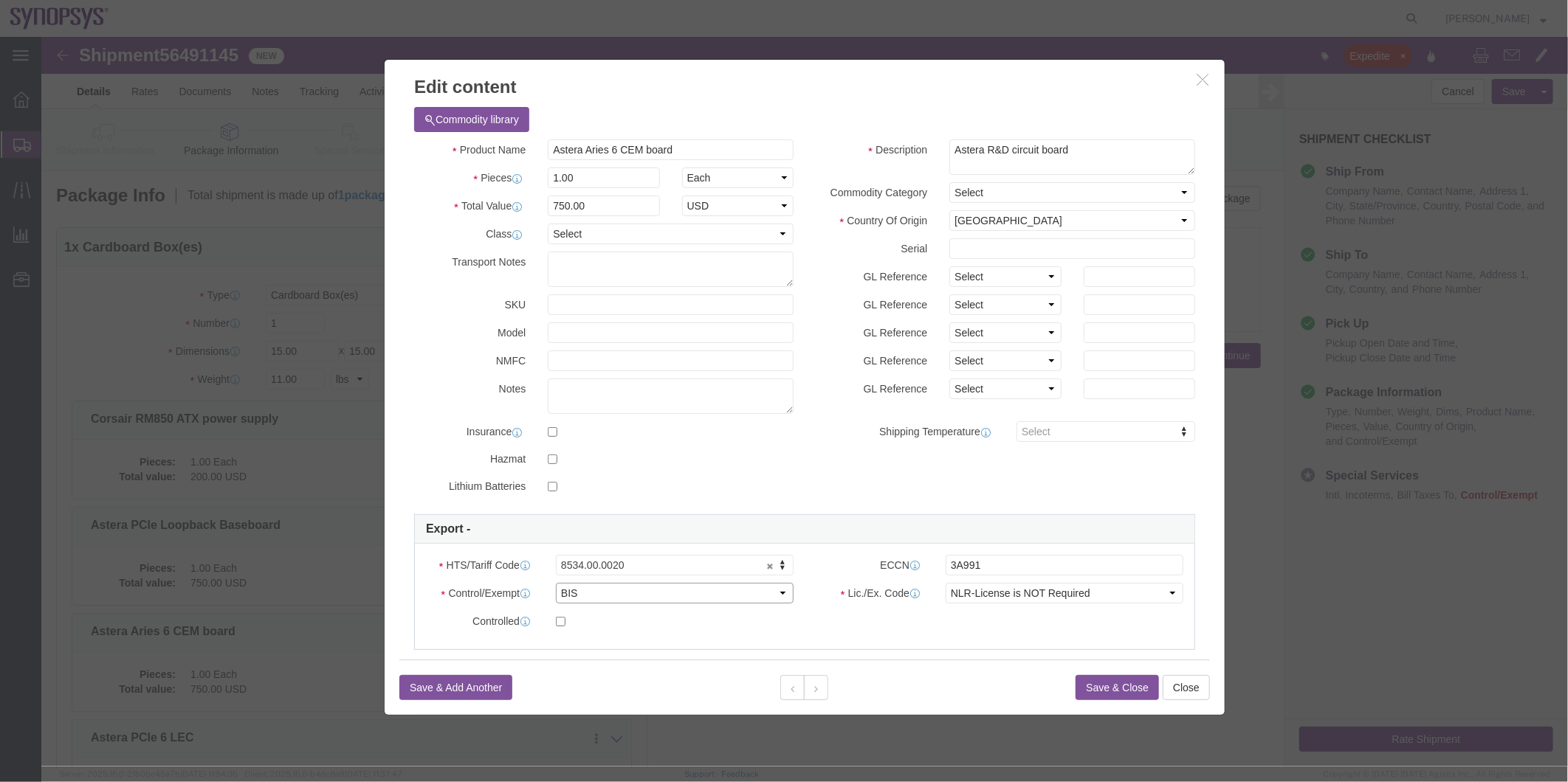
click select "Select ATF BIS DEA EPA FDA FTR ITAR OFAC Other (OPA)"
select select "FTR"
click select "Select ATF BIS DEA EPA FDA FTR ITAR OFAC Other (OPA)"
click select "Select 30.2(d)(2) 30.36 30.37(a) 30.37(f) 30.37(g) 30.37(h) 30.37(i) 30.37(j) 3…"
select select "30.37(a)"
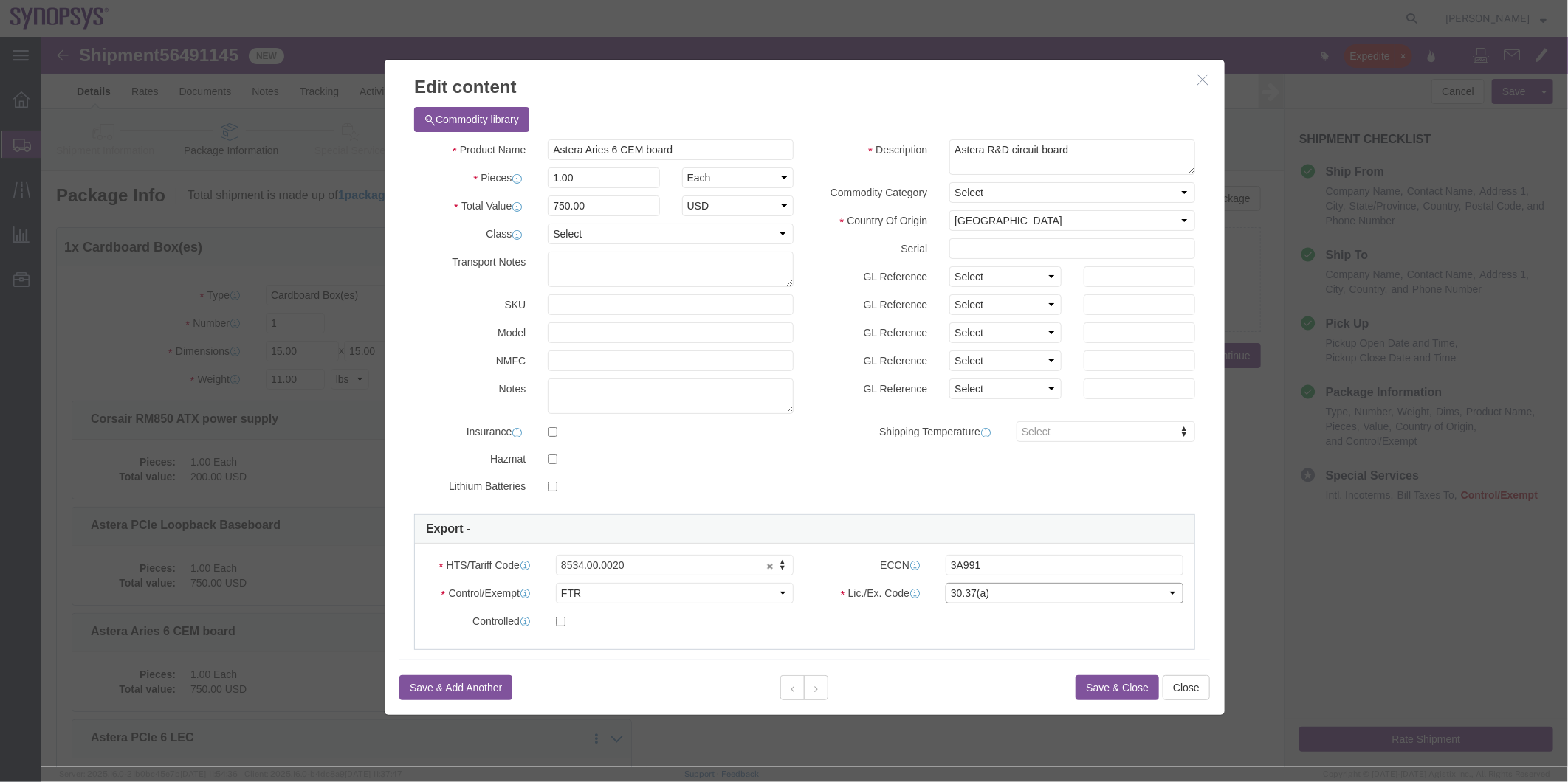
click select "Select 30.2(d)(2) 30.36 30.37(a) 30.37(f) 30.37(g) 30.37(h) 30.37(i) 30.37(j) 3…"
click icon
click select "Select ATF BIS DEA EPA FDA FTR ITAR OFAC Other (OPA)"
select select "FTR"
click select "Select ATF BIS DEA EPA FDA FTR ITAR OFAC Other (OPA)"
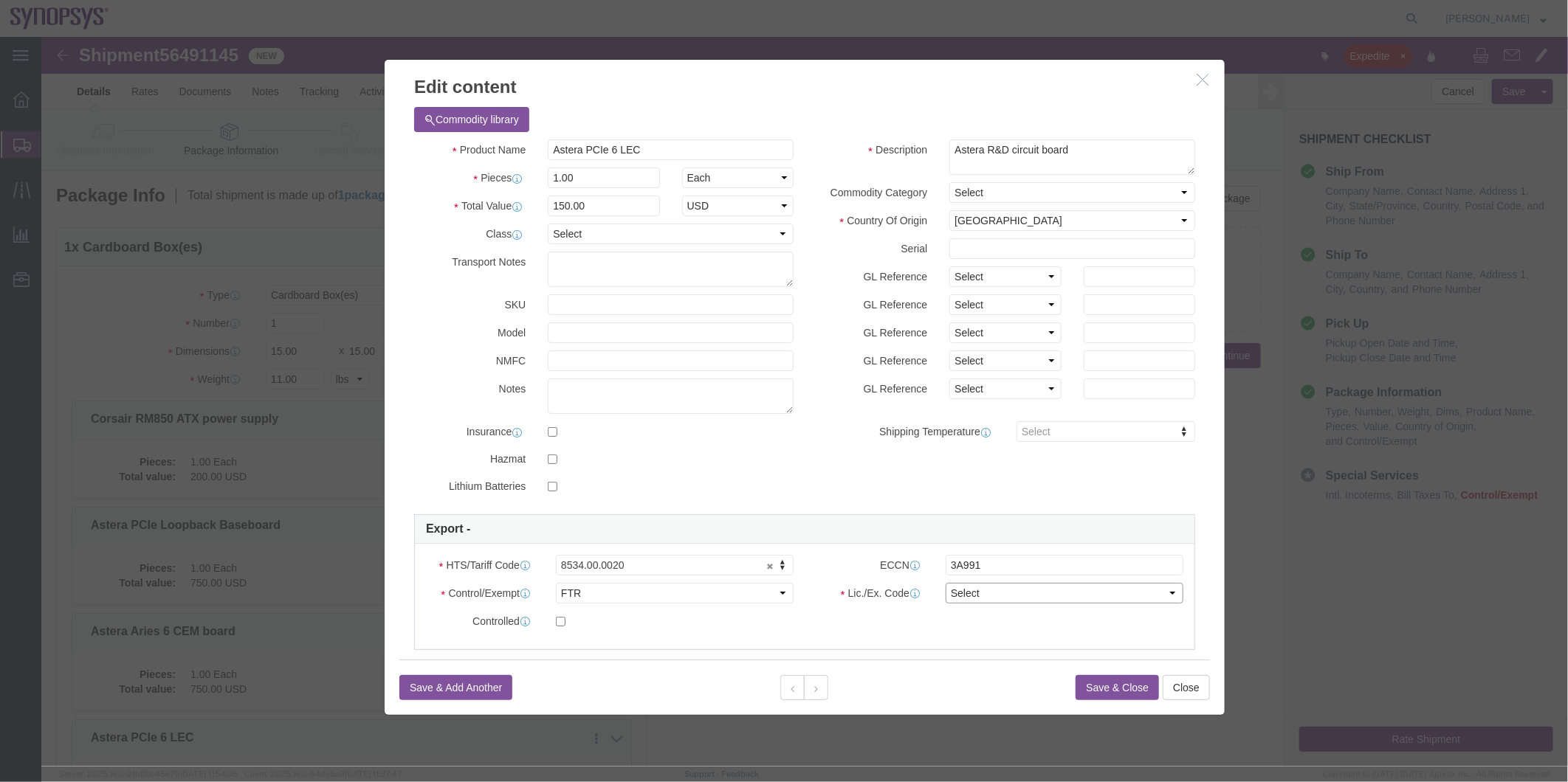
click select "Select 30.2(d)(2) 30.36 30.37(a) 30.37(f) 30.37(g) 30.37(h) 30.37(i) 30.37(j) 3…"
select select "30.37(a)"
click select "Select 30.2(d)(2) 30.36 30.37(a) 30.37(f) 30.37(g) 30.37(h) 30.37(i) 30.37(j) 3…"
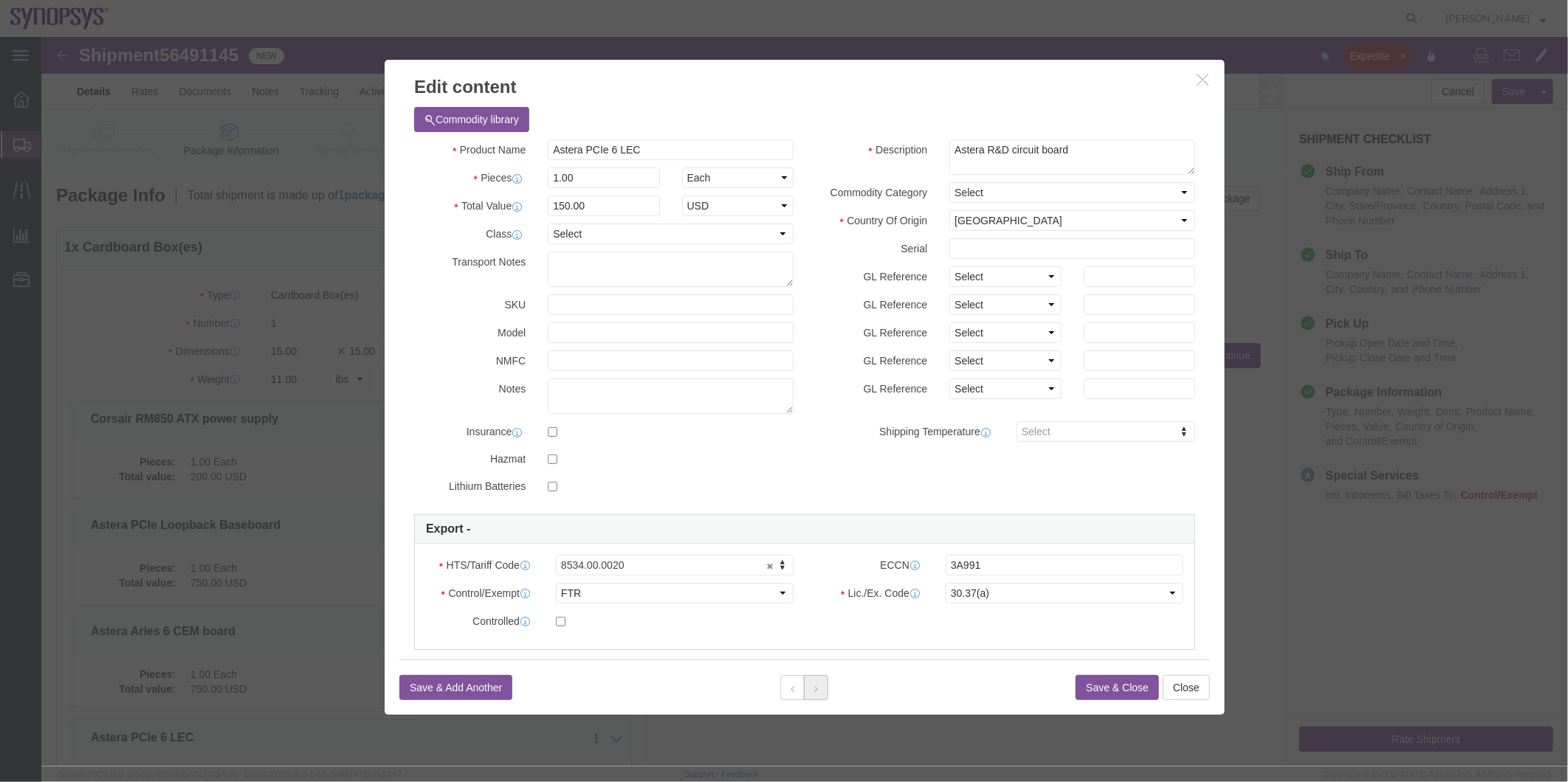
click button
drag, startPoint x: 632, startPoint y: 602, endPoint x: 591, endPoint y: 564, distance: 55.9
click select "Select ATF BIS DEA EPA FDA FTR ITAR OFAC Other (OPA)"
select select "FTR"
click select "Select ATF BIS DEA EPA FDA FTR ITAR OFAC Other (OPA)"
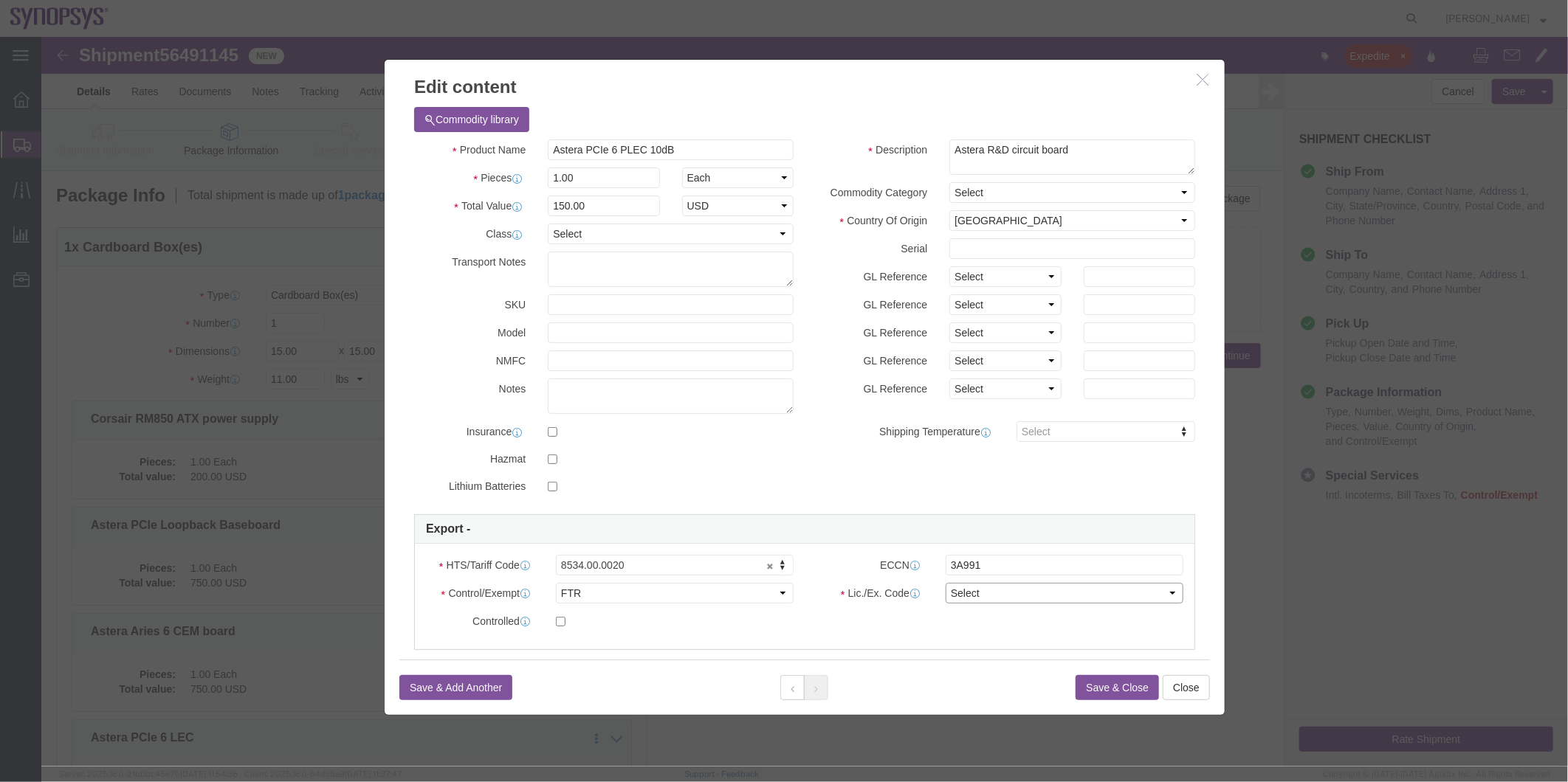
click select "Select 30.2(d)(2) 30.36 30.37(a) 30.37(f) 30.37(g) 30.37(h) 30.37(i) 30.37(j) 3…"
select select "30.37(a)"
click select "Select 30.2(d)(2) 30.36 30.37(a) 30.37(f) 30.37(g) 30.37(h) 30.37(i) 30.37(j) 3…"
click div
click button "Save & Close"
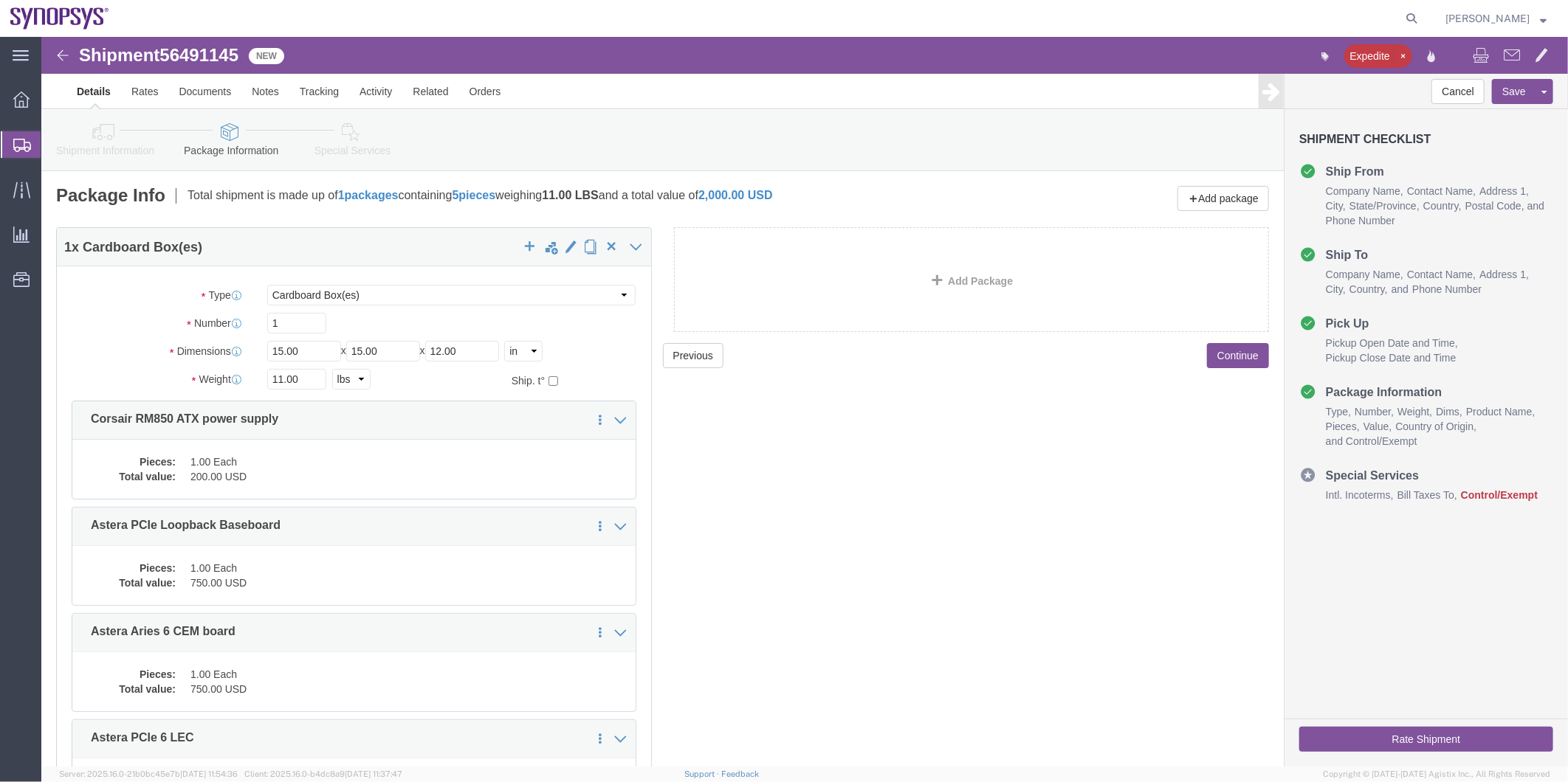
click icon
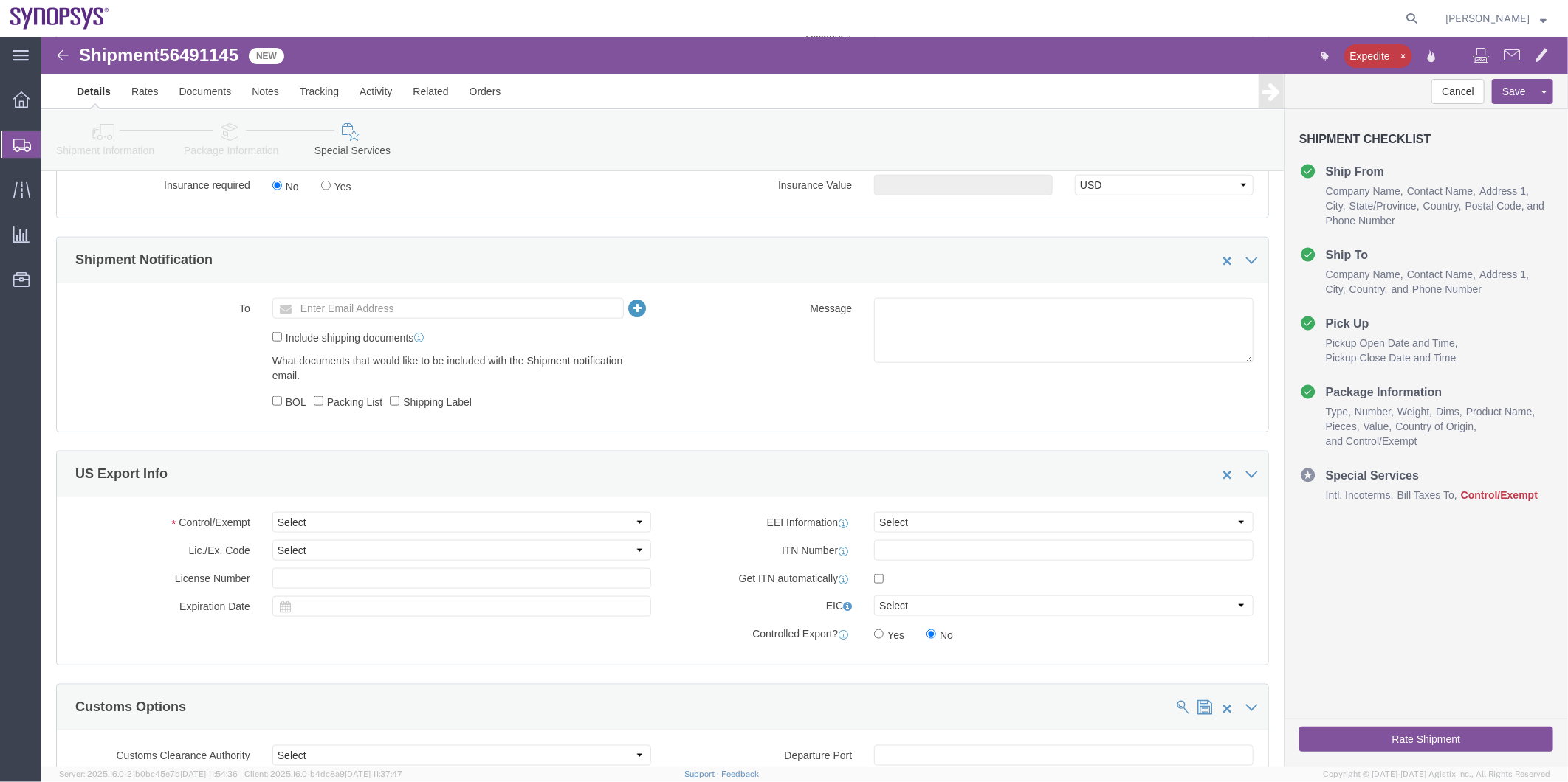
scroll to position [902, 0]
click icon
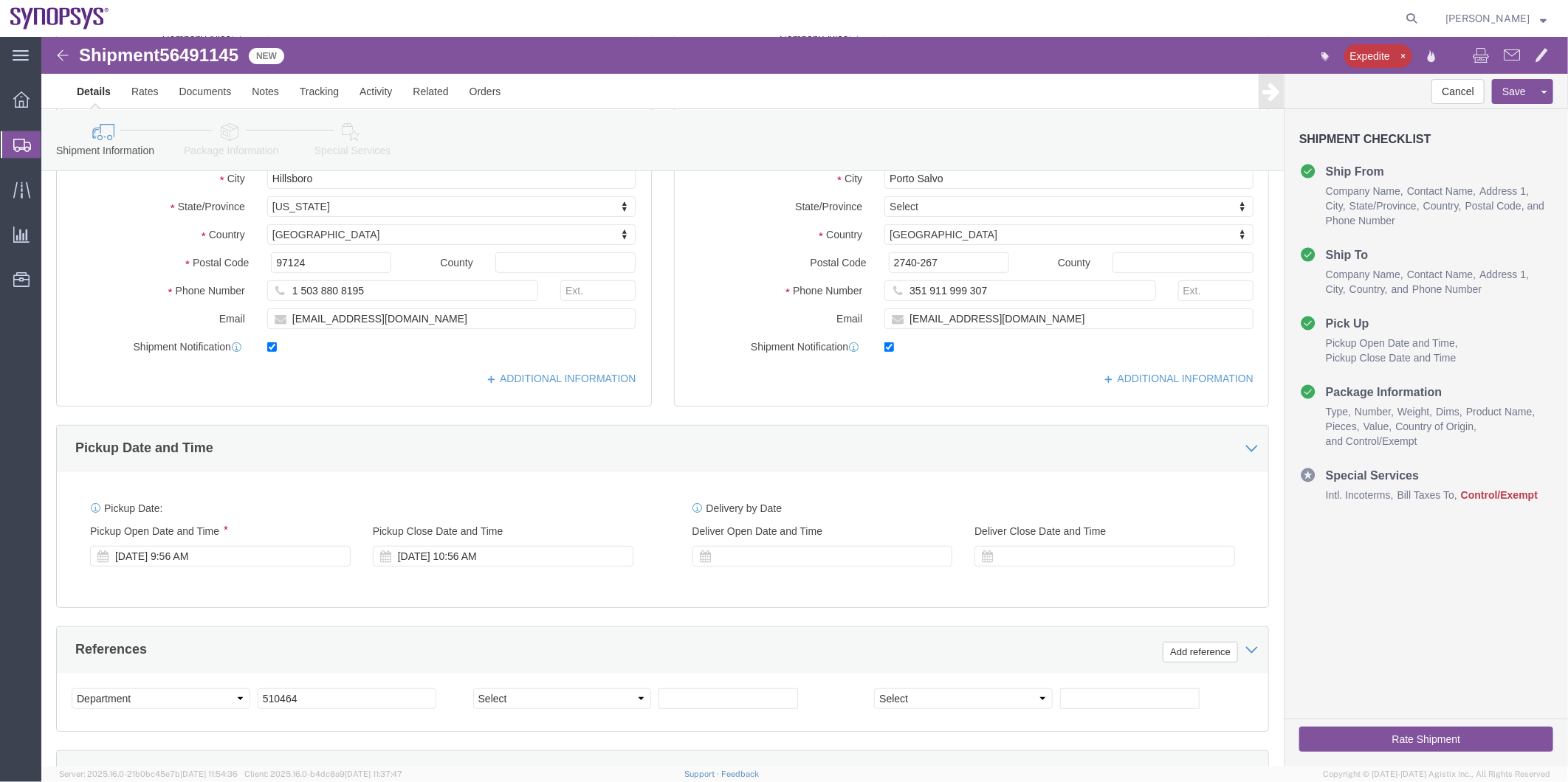
scroll to position [133, 0]
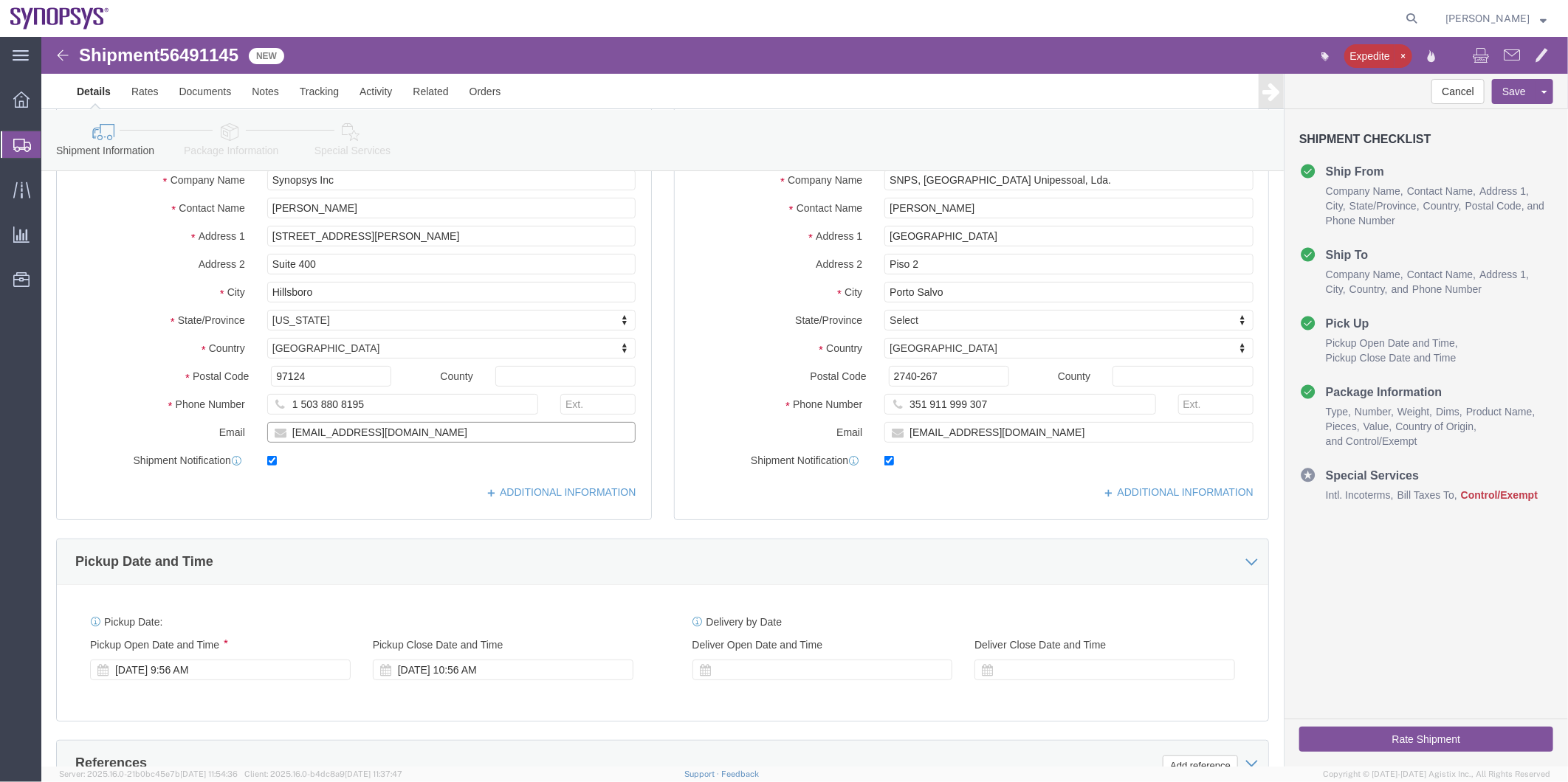
drag, startPoint x: 408, startPoint y: 399, endPoint x: 110, endPoint y: 400, distance: 298.0
click div "Email ebeilste@synopsys.com"
click icon
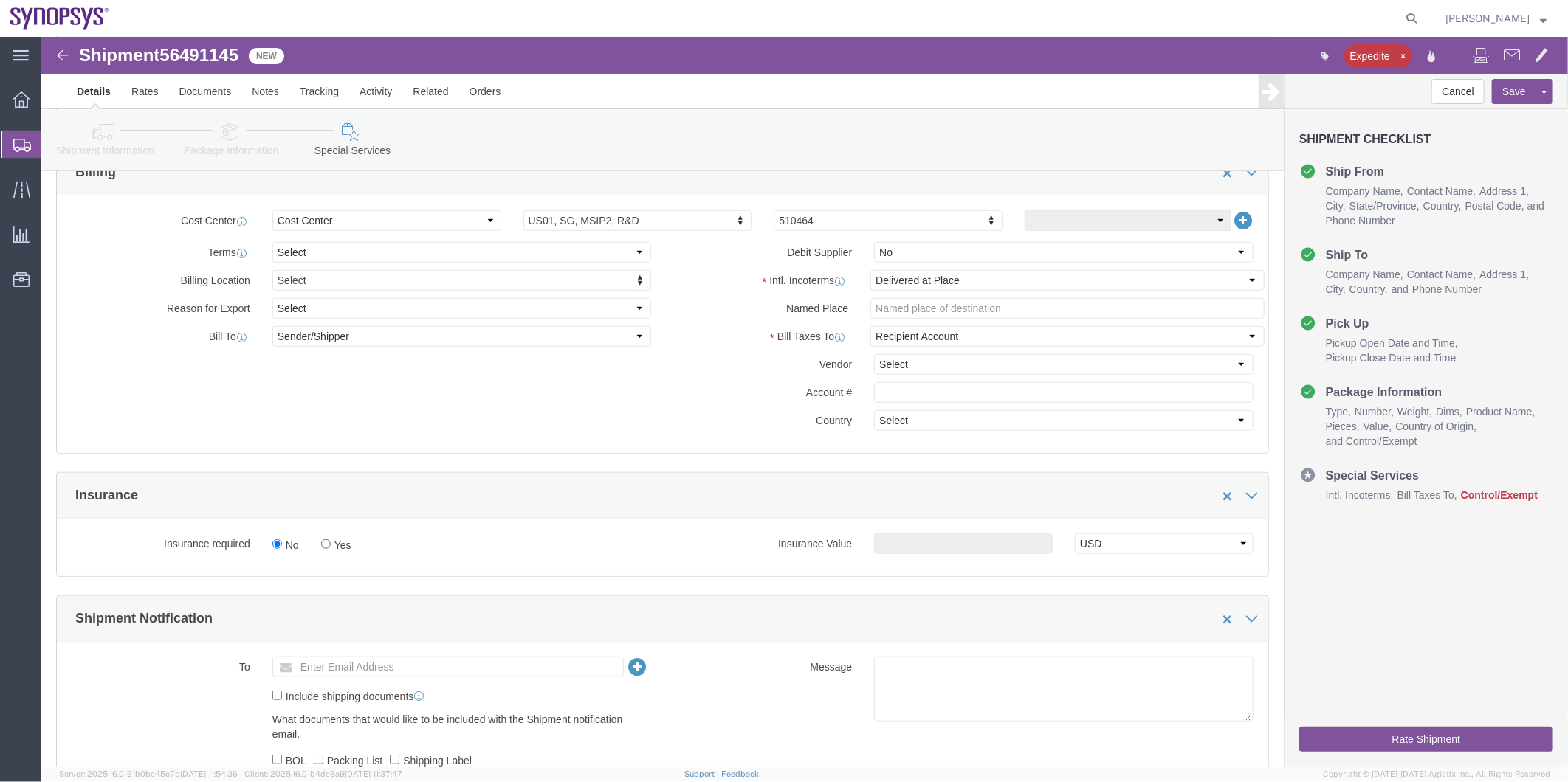
scroll to position [543, 0]
click input "text"
paste input "ebeilste@synopsys.com"
type input "ebeilste@synopsys.com"
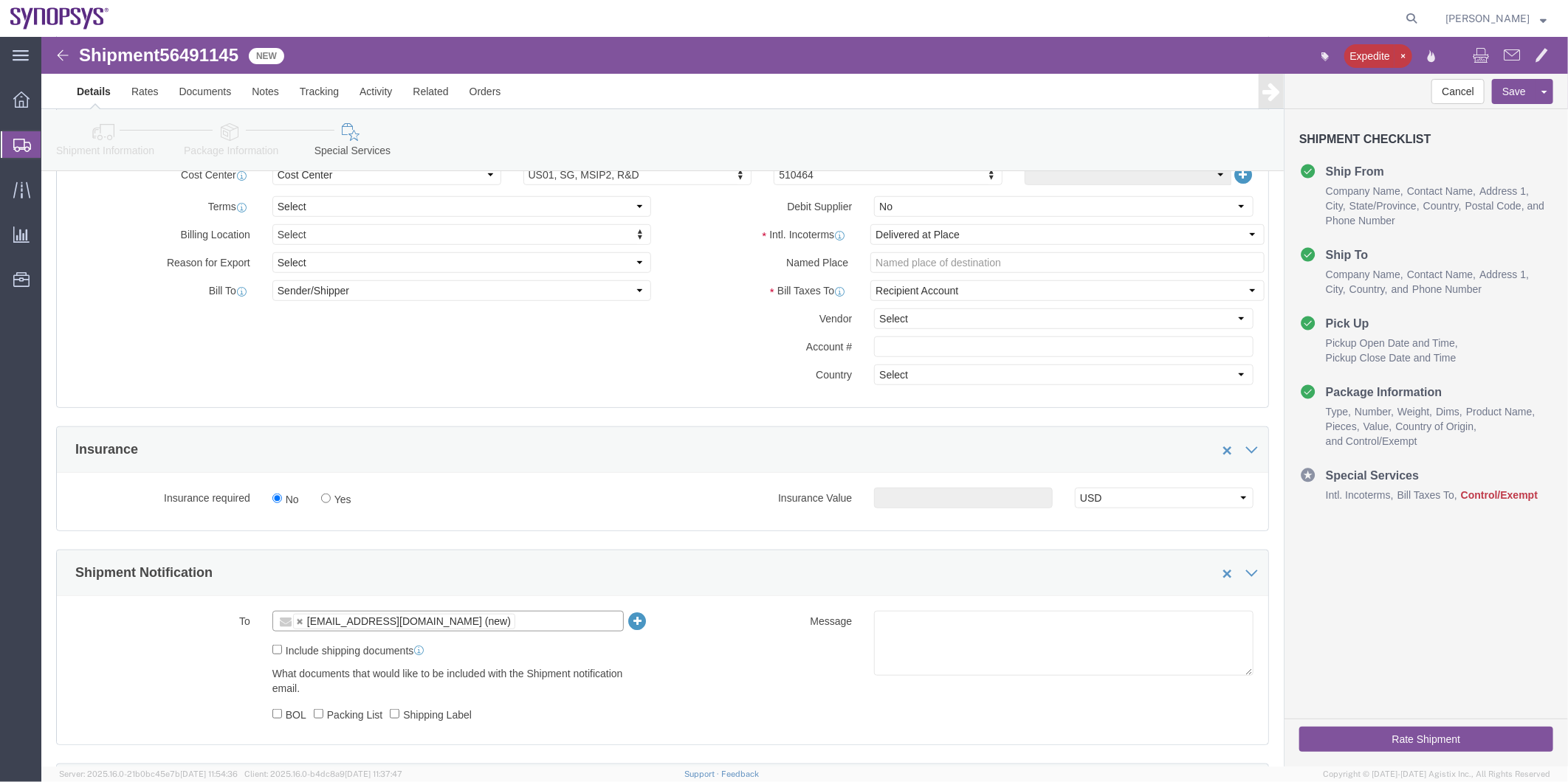
scroll to position [626, 0]
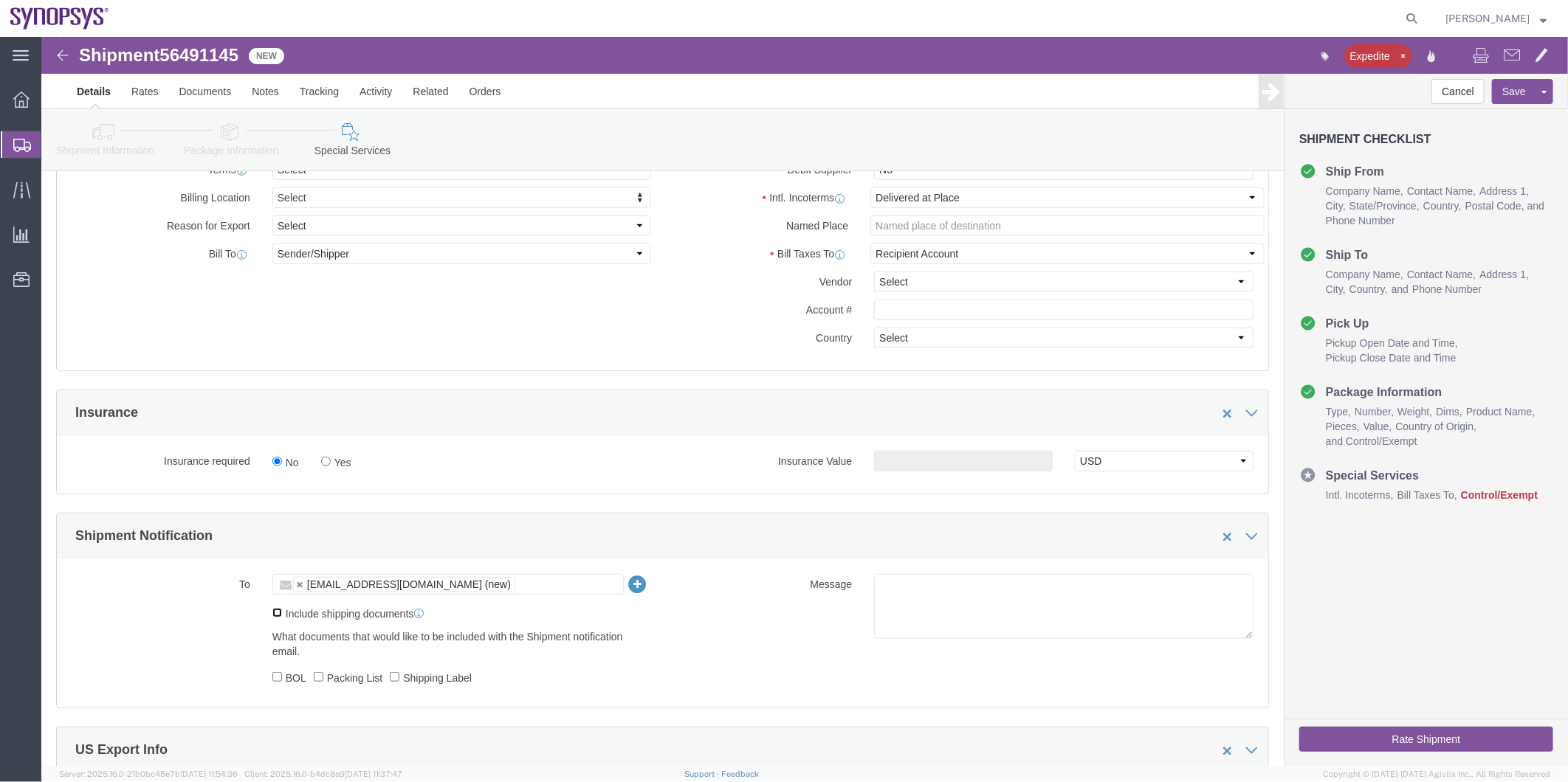
click input "Include shipping documents"
checkbox input "true"
click ul "ebeilste@synopsys.com (new)"
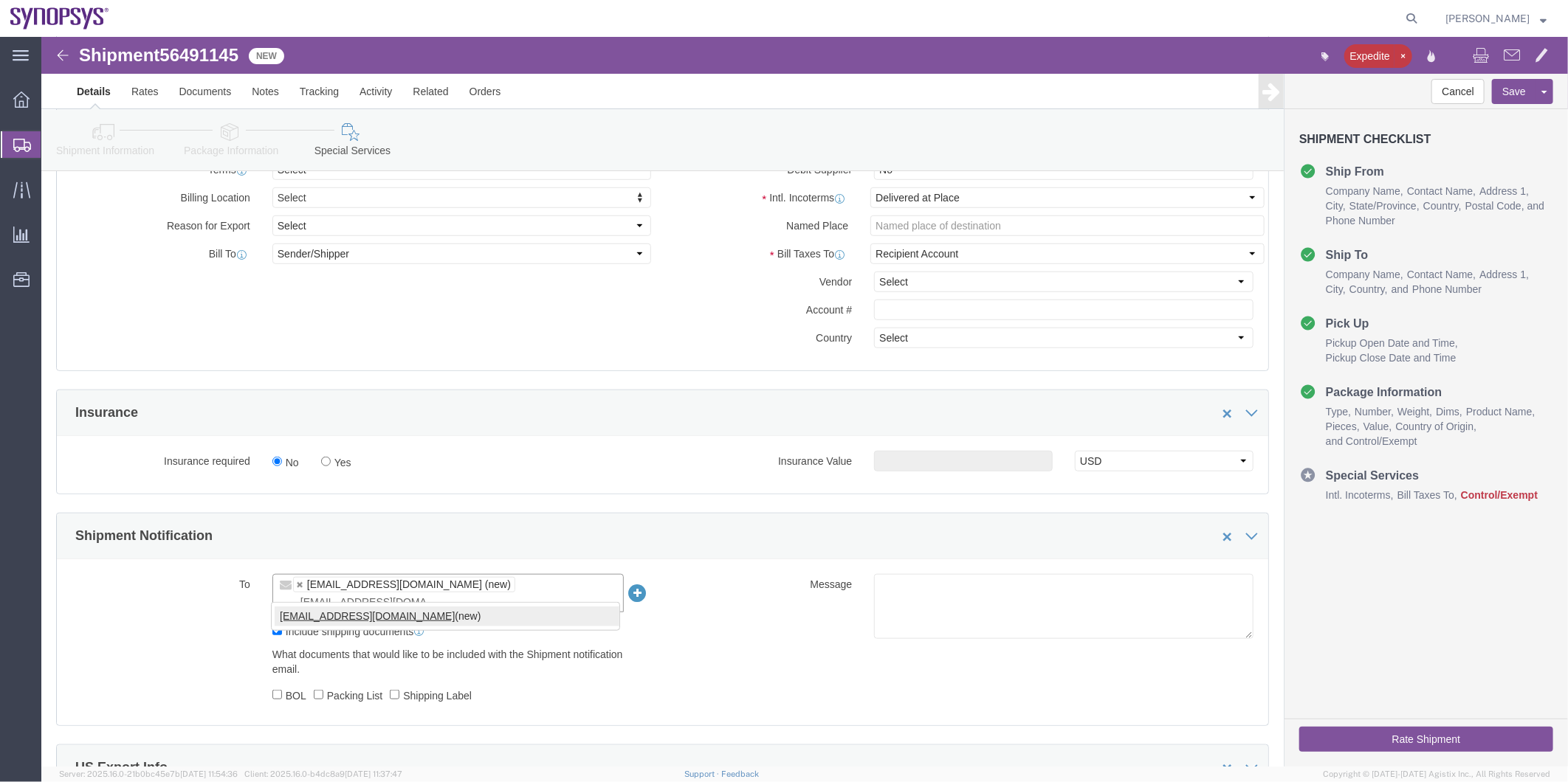
type input "[EMAIL_ADDRESS][DOMAIN_NAME]"
click textarea
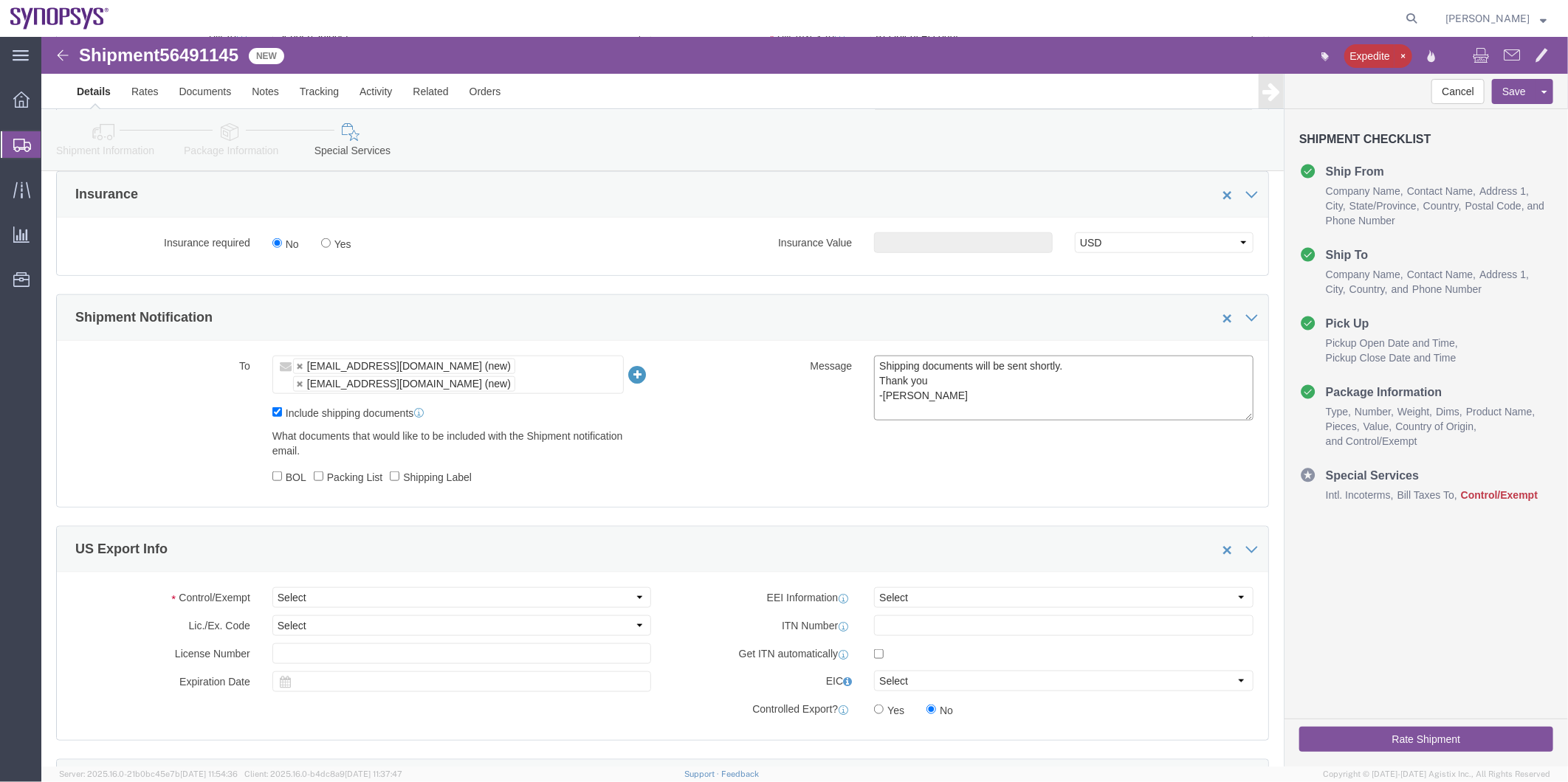
scroll to position [871, 0]
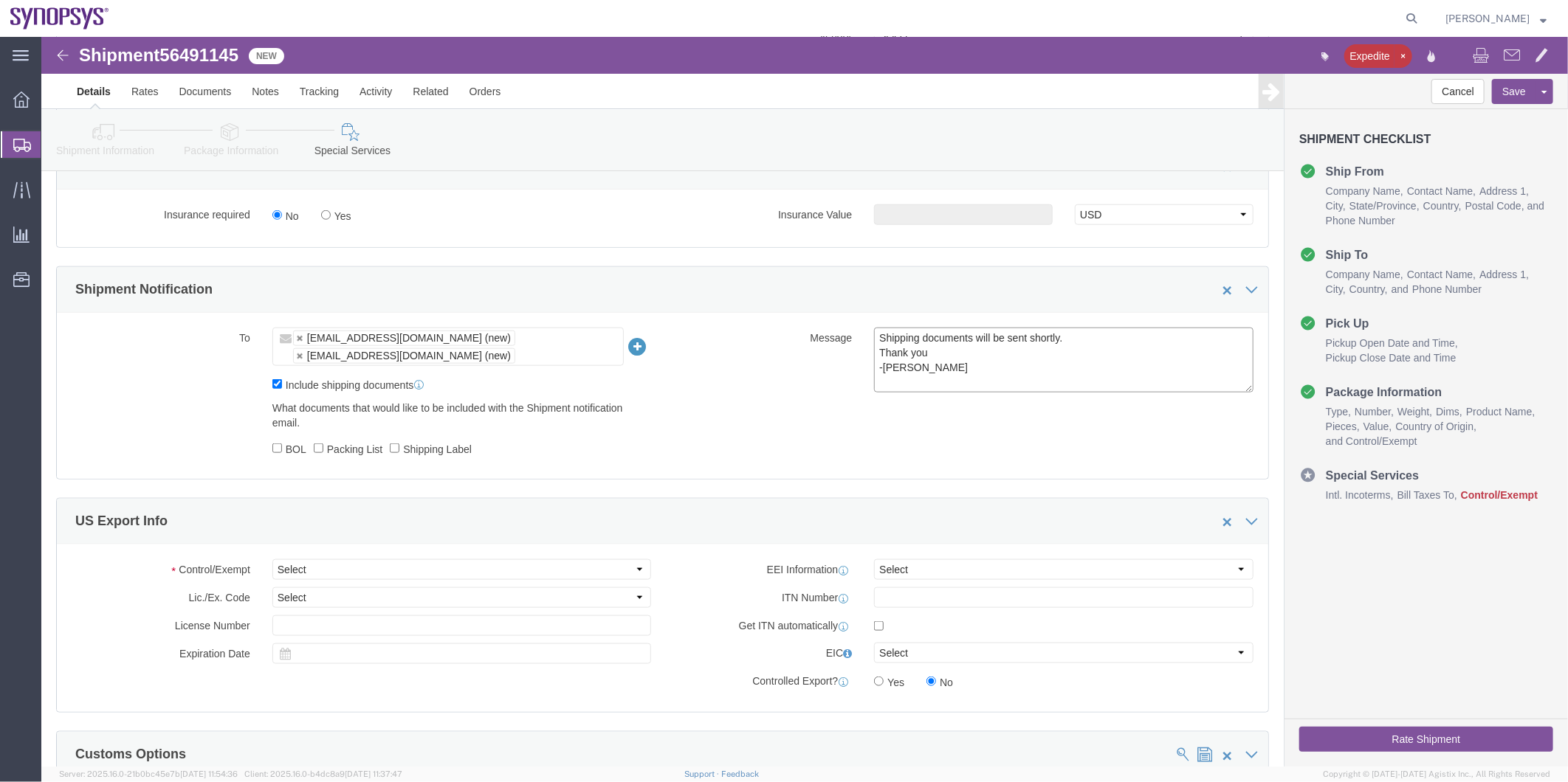
type textarea "Shipping documents will be sent shortly. Thank you -Kaelen"
click div "Control/Exempt Select ATF BIS DEA EPA FDA FTR ITAR OFAC Other (OPA) Lic./Ex. Co…"
click select "Select ATF BIS DEA EPA FDA FTR ITAR OFAC Other (OPA)"
select select "FTR"
click select "Select ATF BIS DEA EPA FDA FTR ITAR OFAC Other (OPA)"
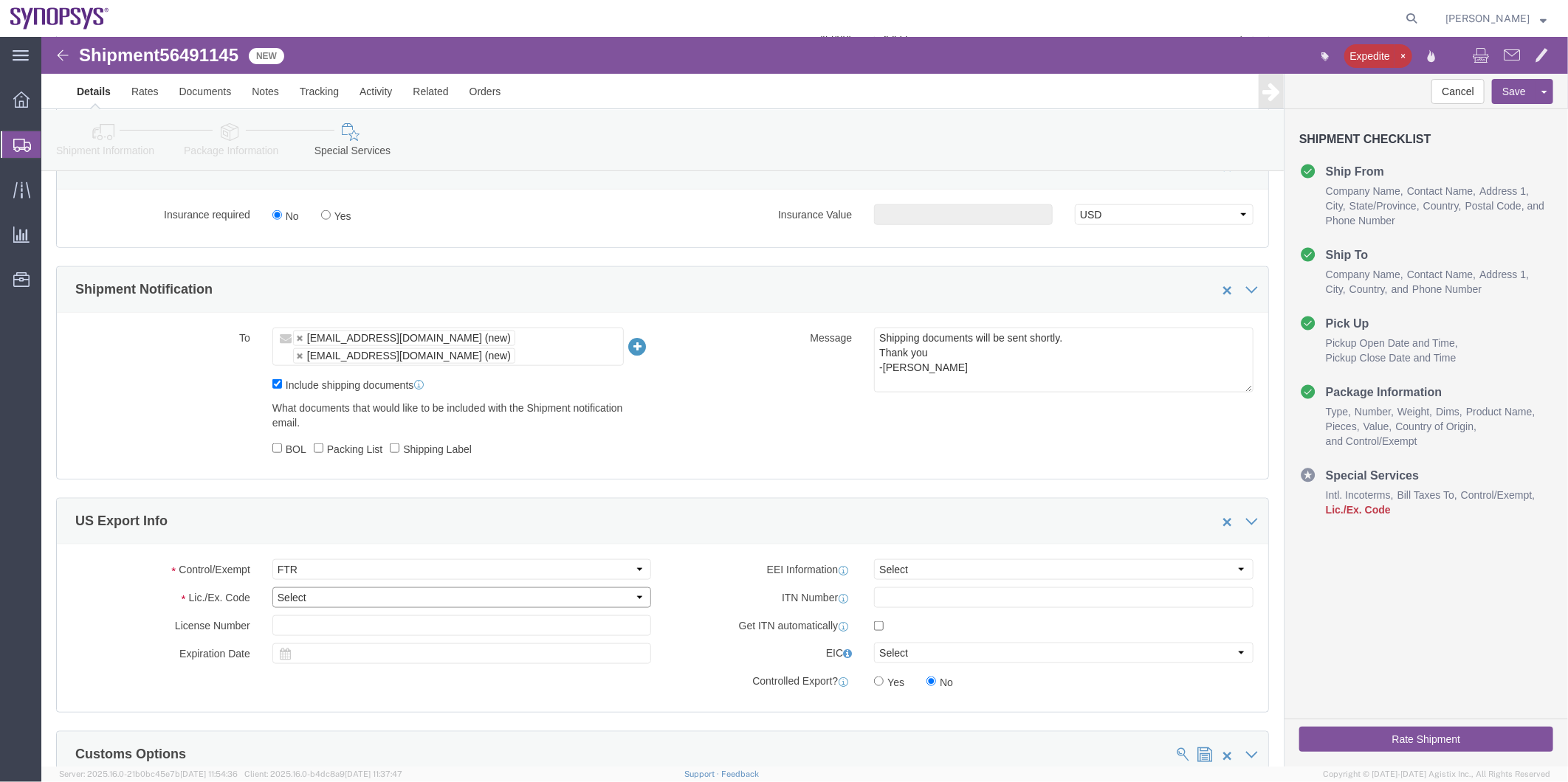
click select "Select 30.2(d)(2) 30.36 30.37(a) 30.37(f) 30.37(g) 30.37(h) 30.37(i) 30.37(j) 3…"
select select "30.37(a)"
click select "Select 30.2(d)(2) 30.36 30.37(a) 30.37(f) 30.37(g) 30.37(h) 30.37(i) 30.37(j) 3…"
click select "Select AES-Direct EEI Carrier File EEI EEI Exempt"
select select "EXEM"
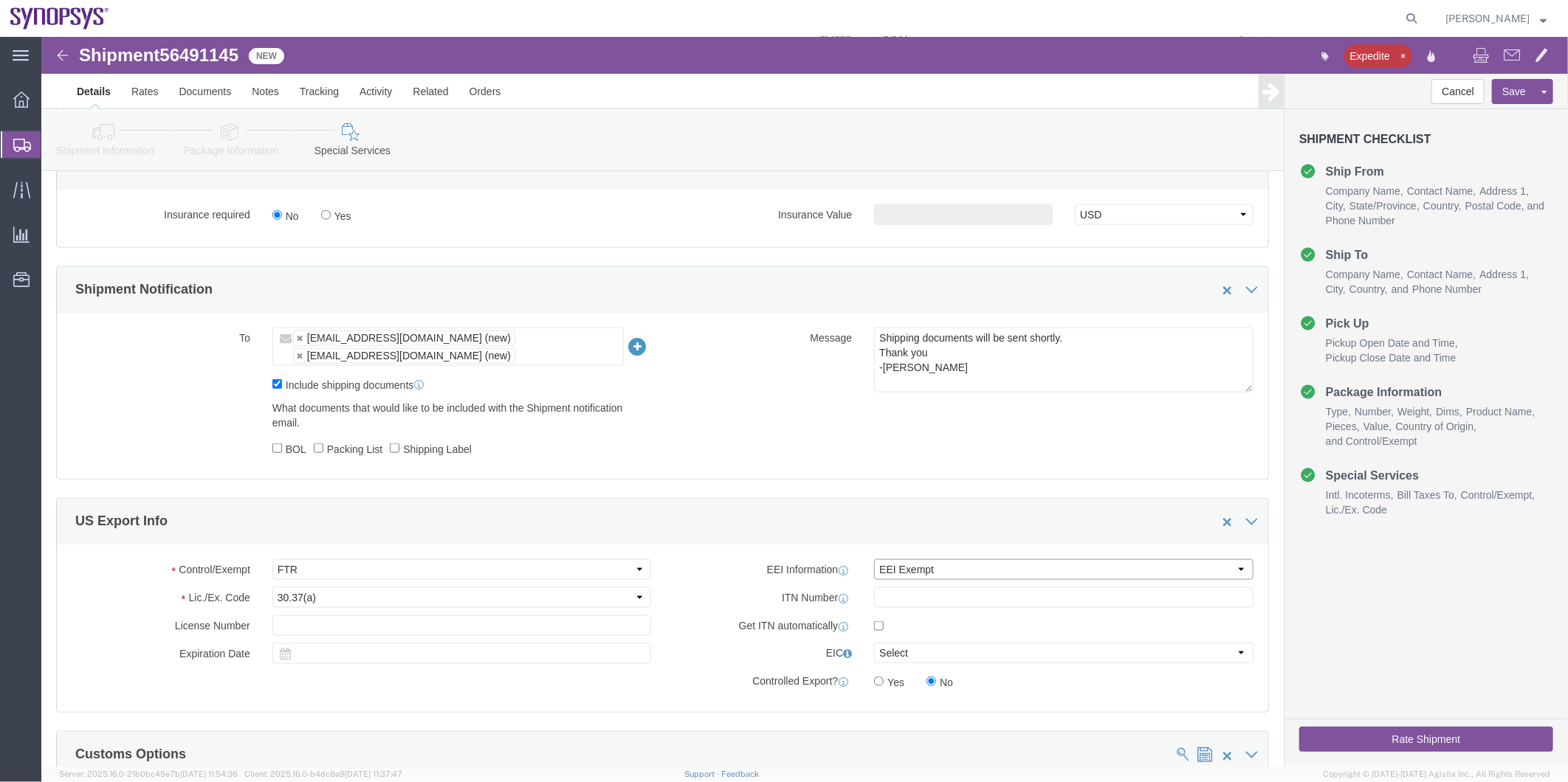
click select "Select AES-Direct EEI Carrier File EEI EEI Exempt"
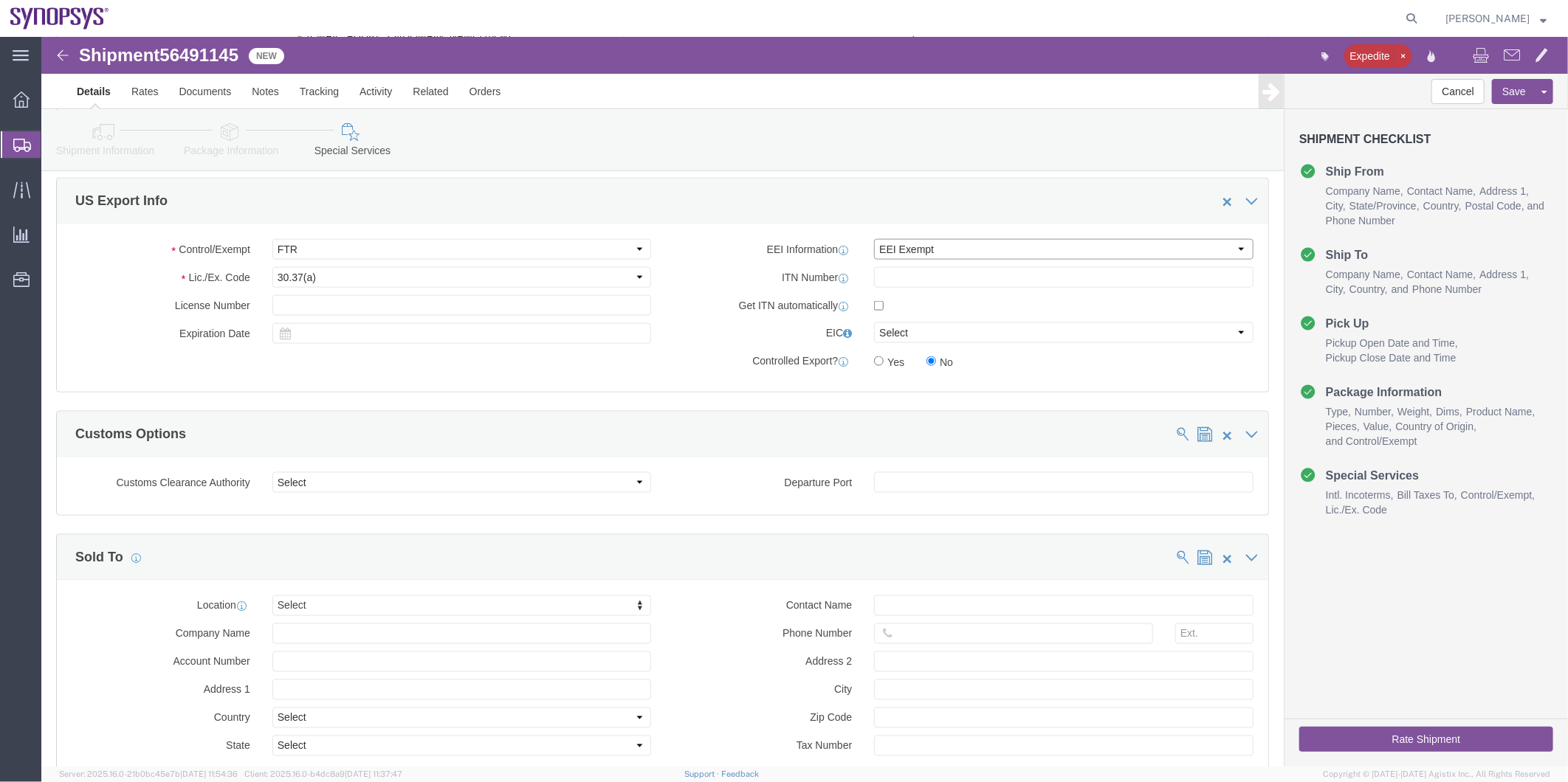
scroll to position [1199, 0]
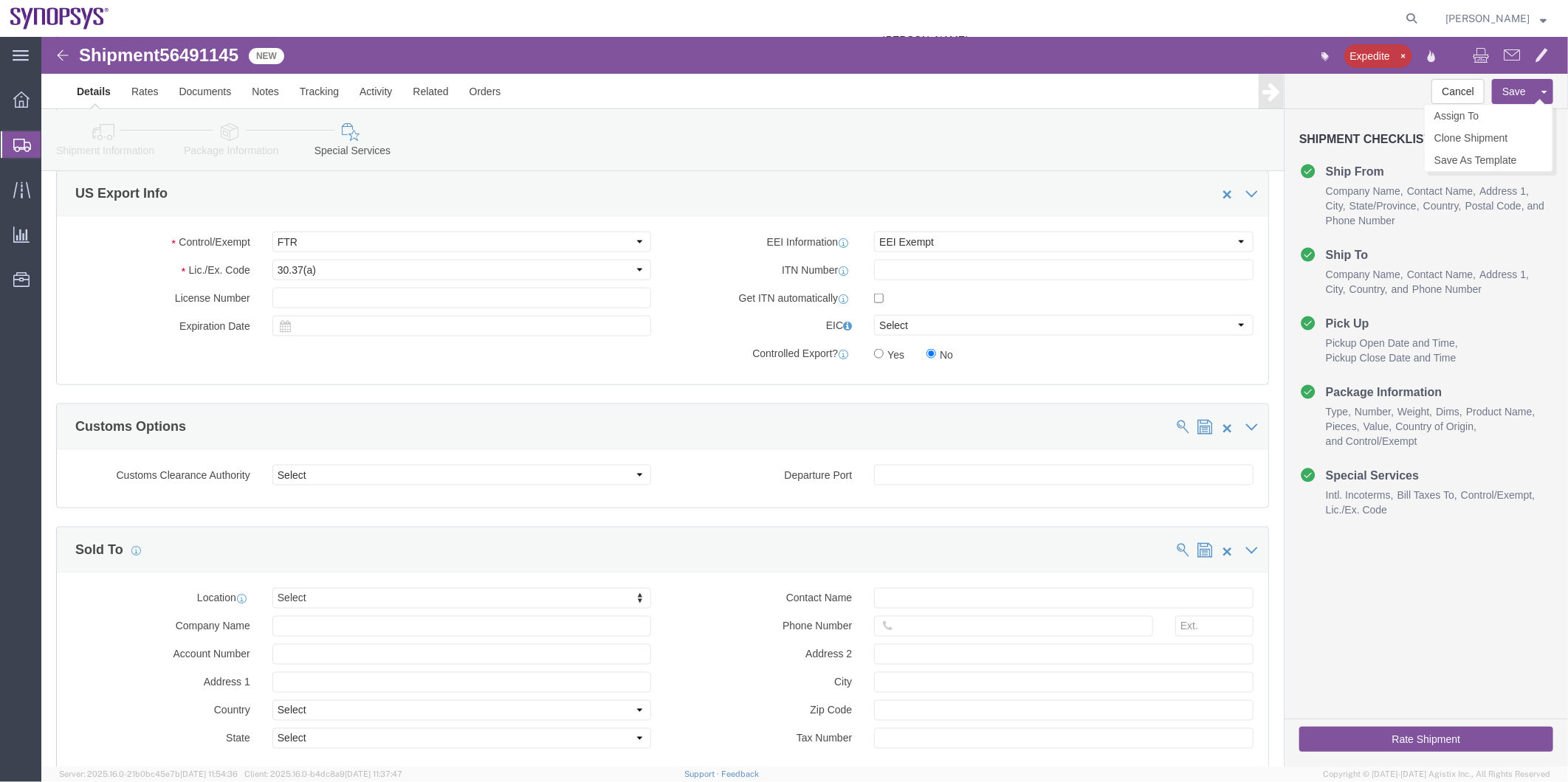
click button "Save"
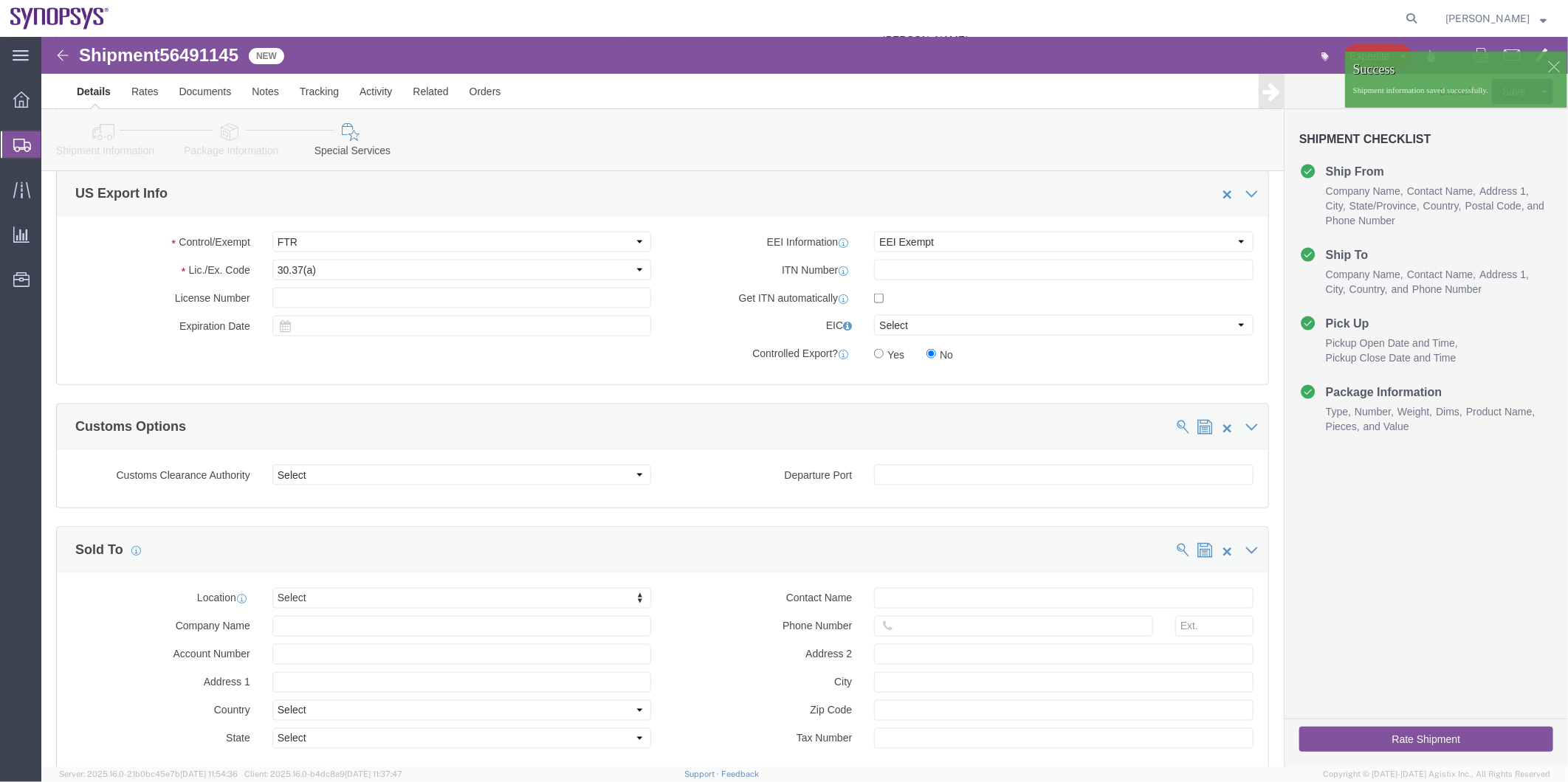
click icon
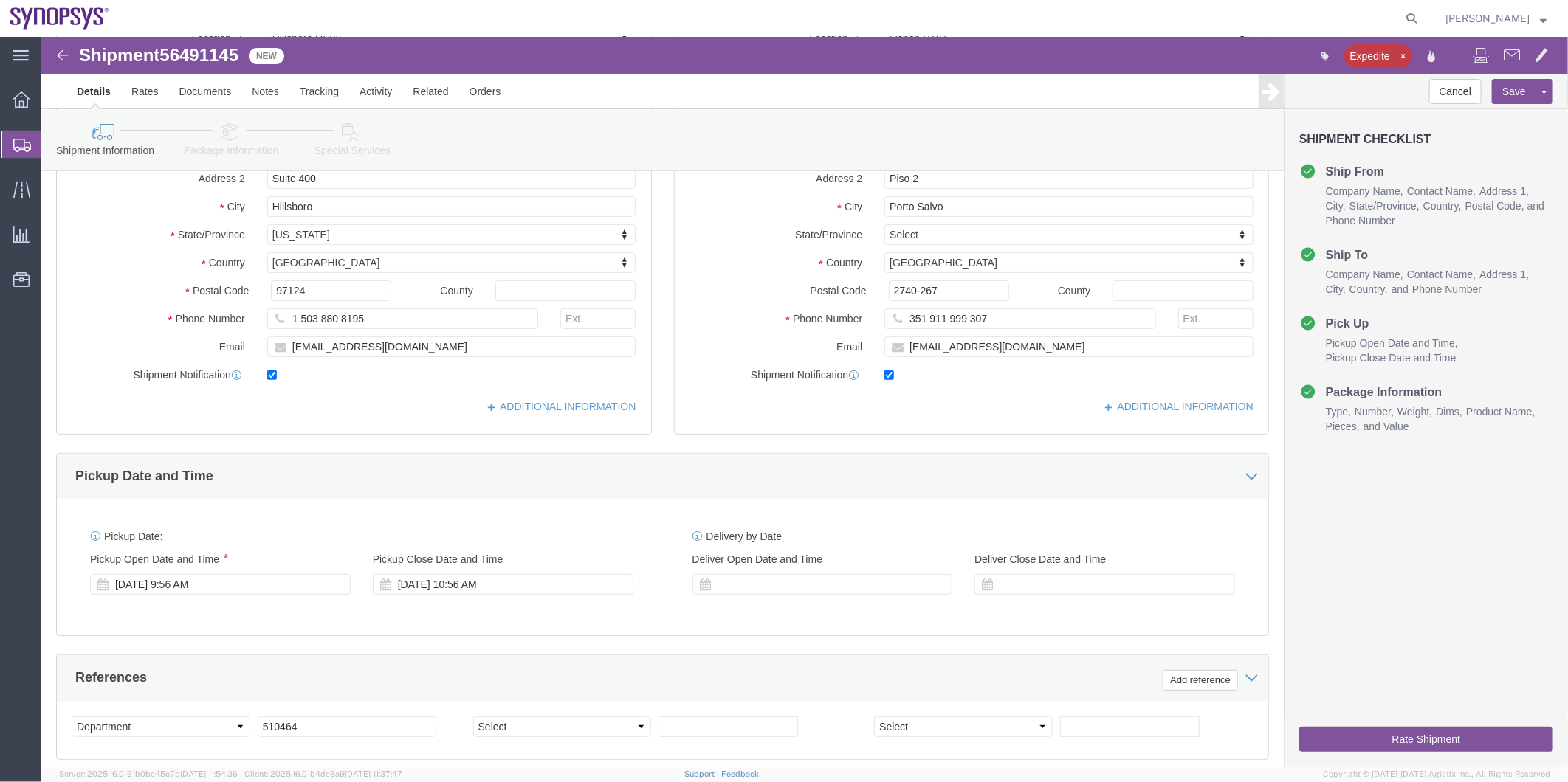
scroll to position [216, 0]
click input "1 503 880 8195"
click input "503 880 8195"
click input "503880 8195"
type input "5038808195"
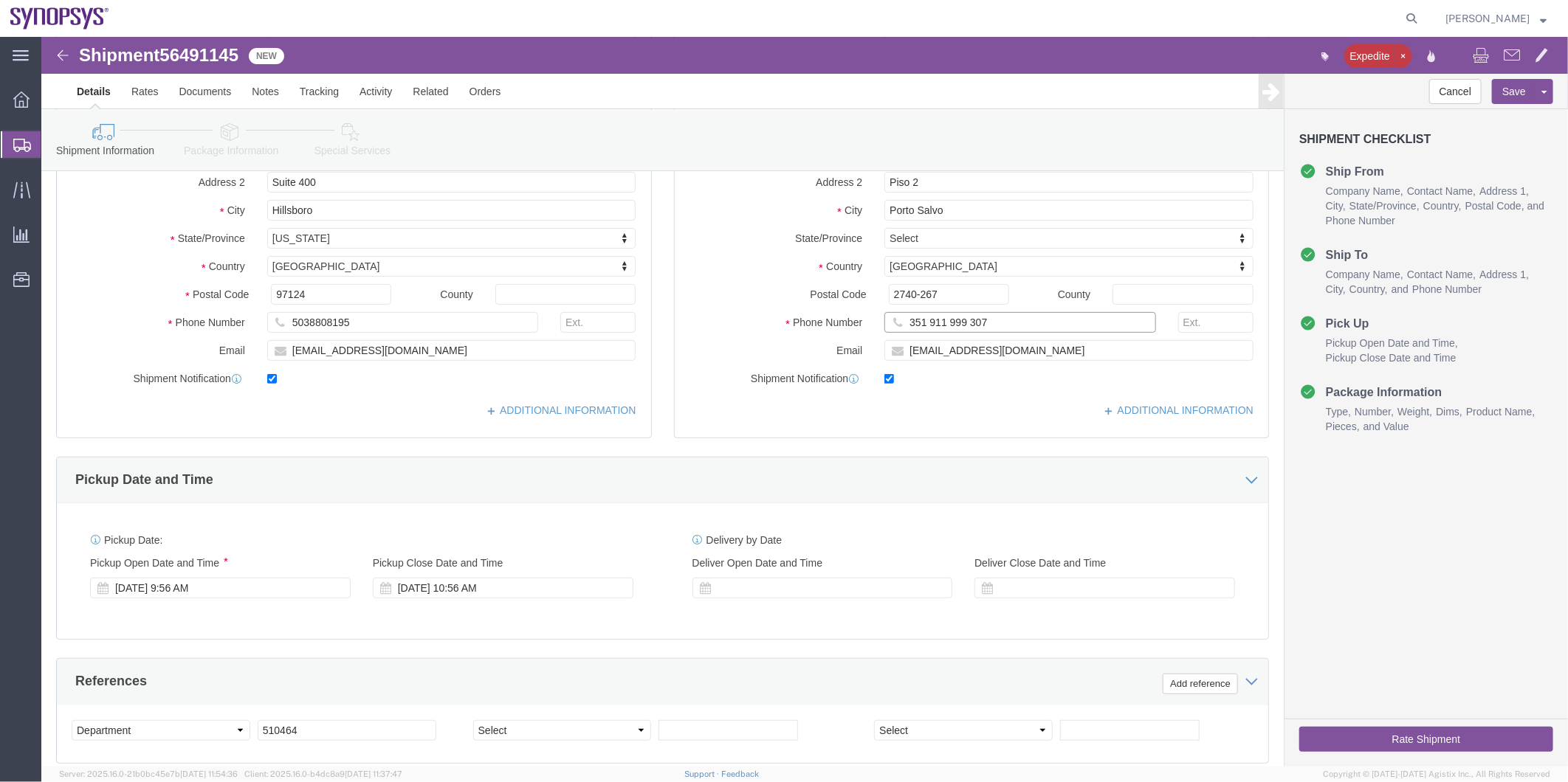
click input "351 911 999 307"
click input "351911 999 307"
click input "351911999 307"
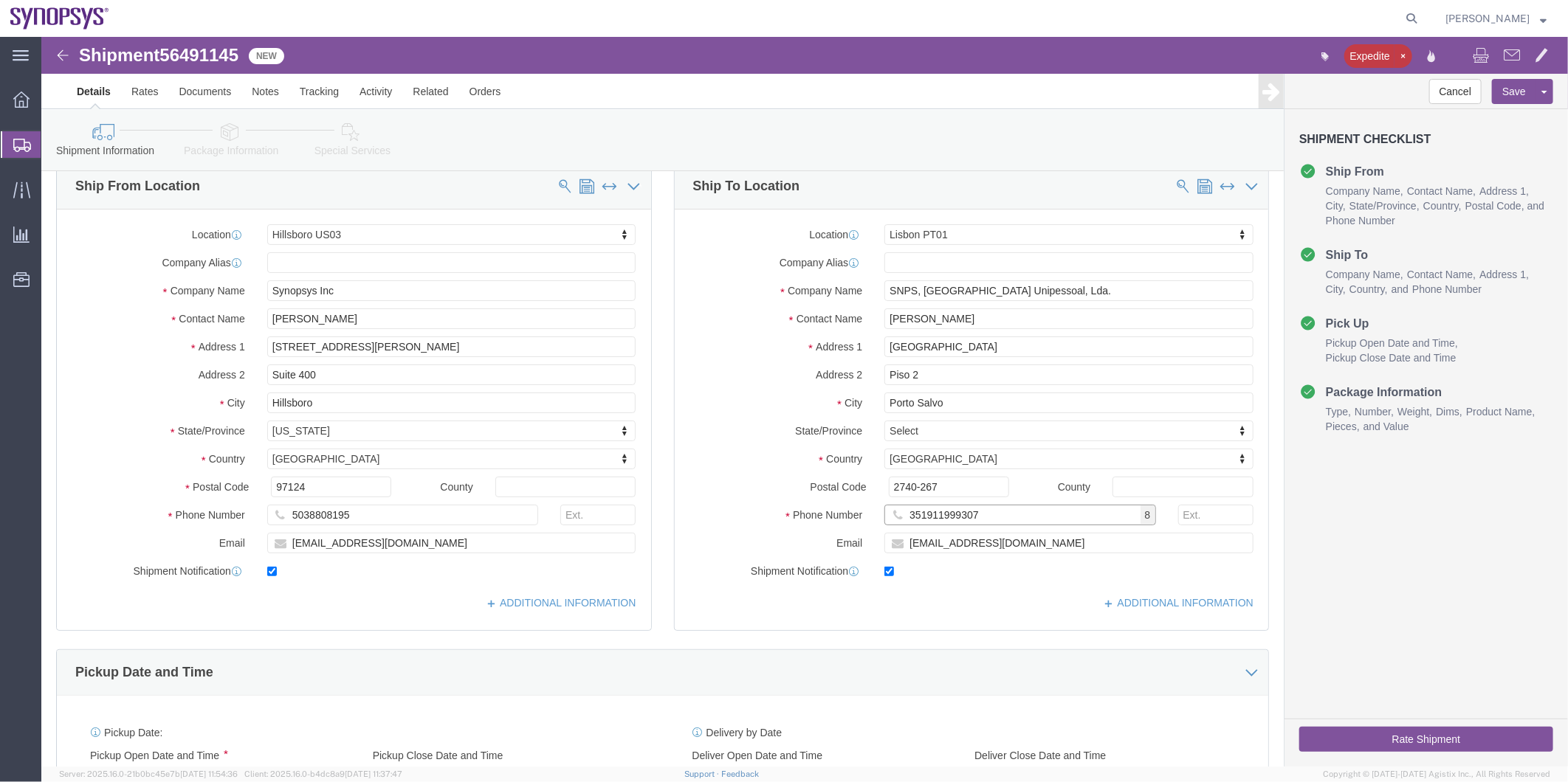
scroll to position [0, 0]
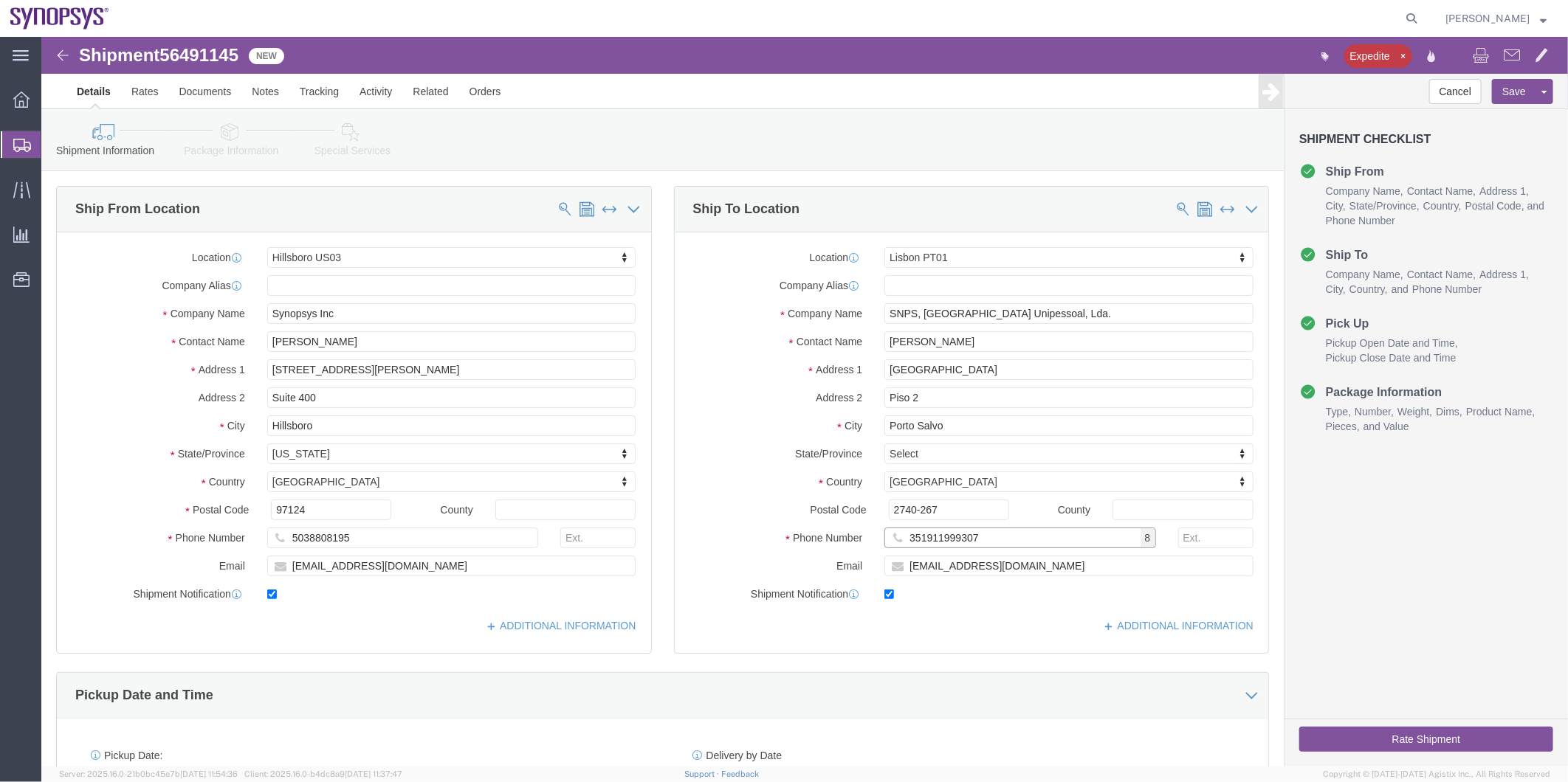
type input "351911999307"
click icon
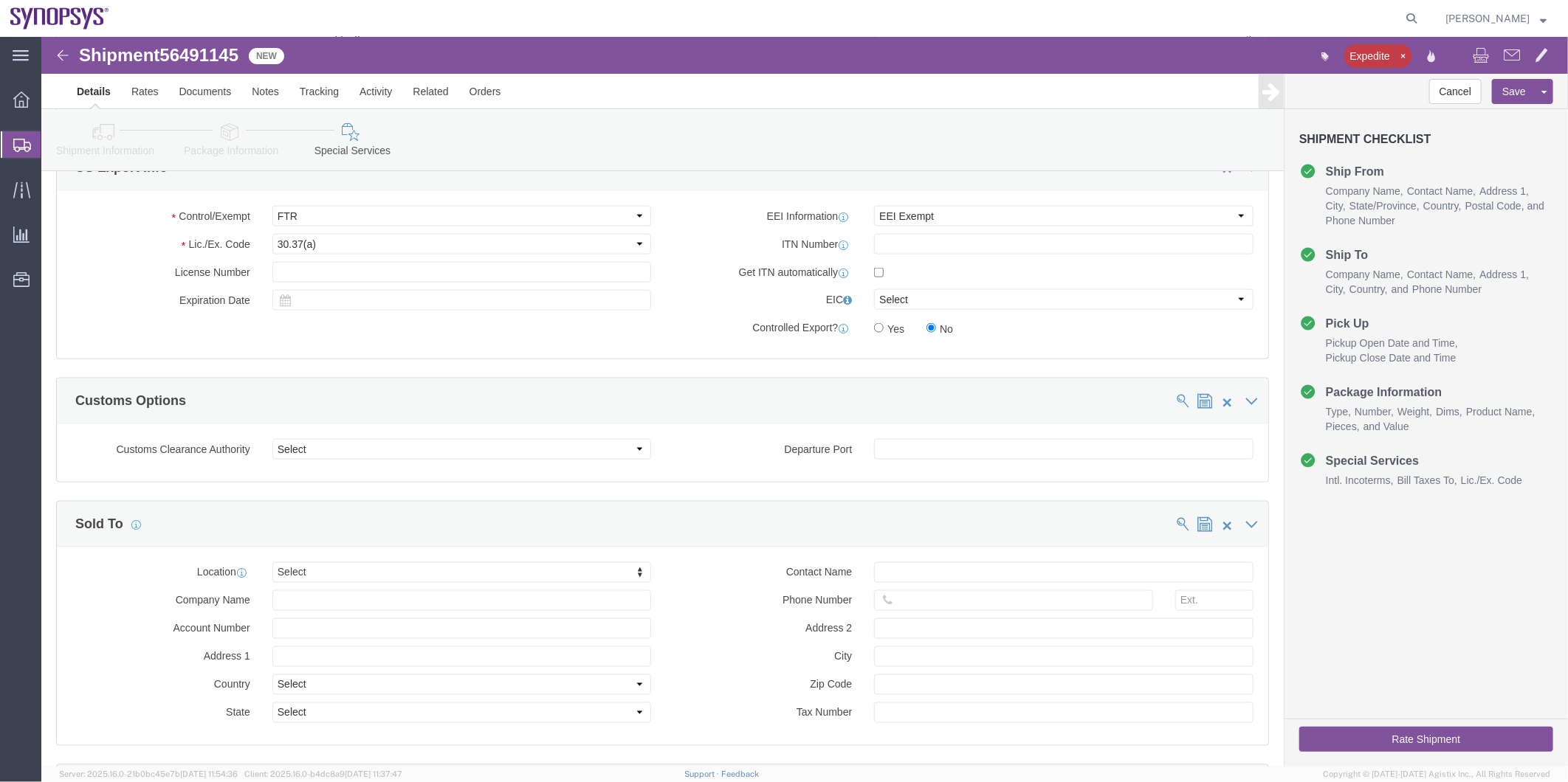
scroll to position [1312, 0]
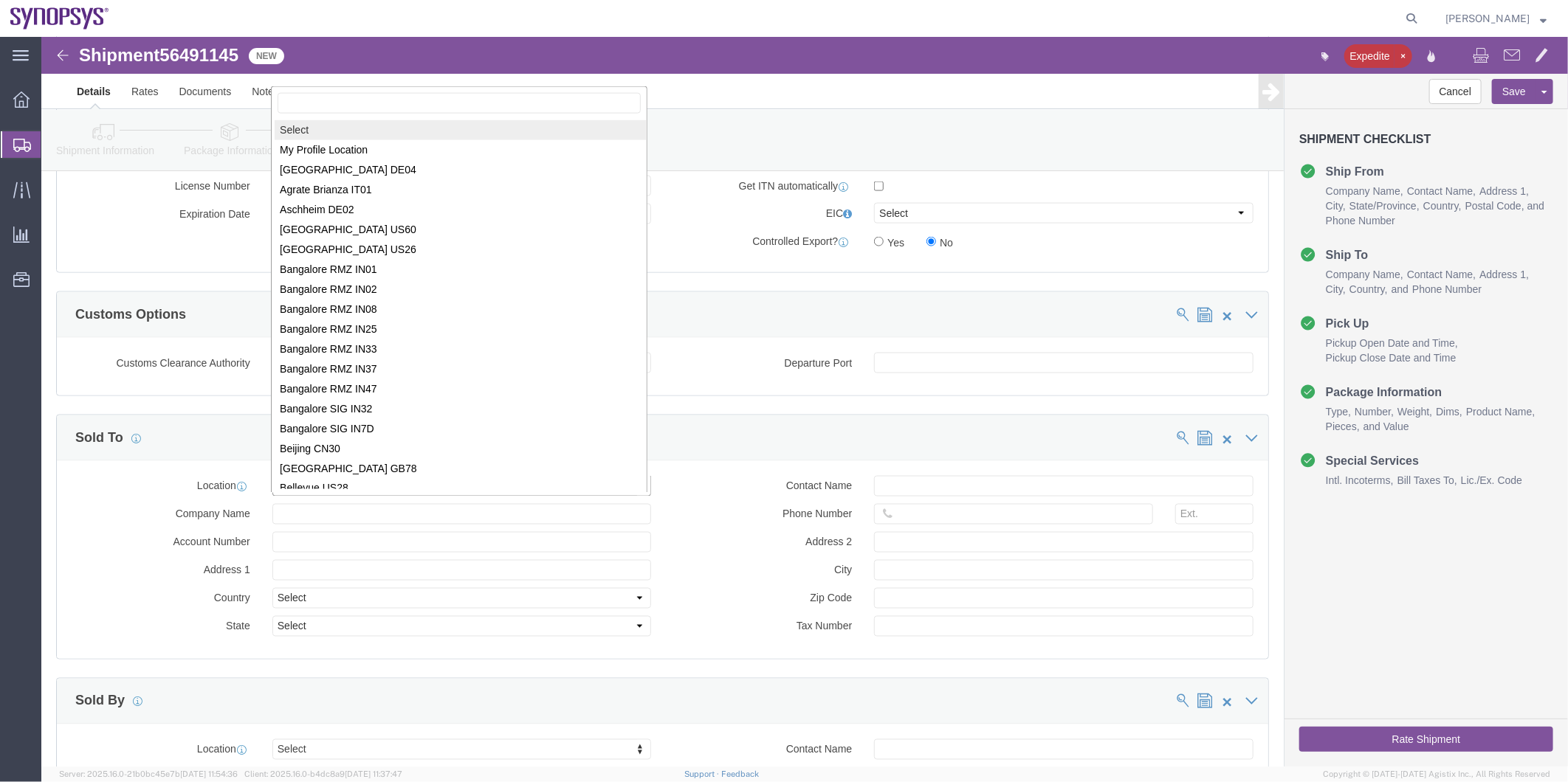
type input "u"
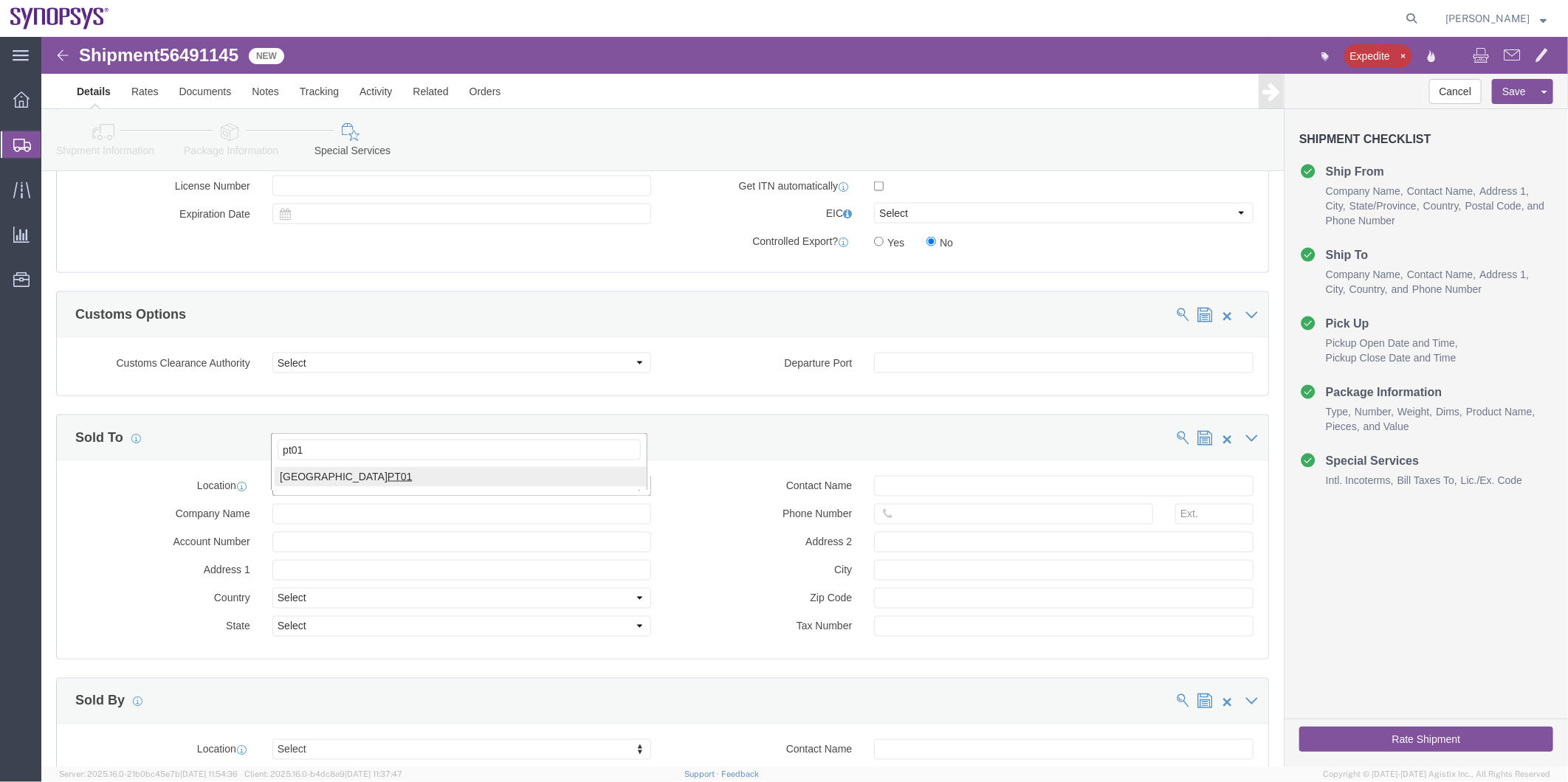
type input "pt01"
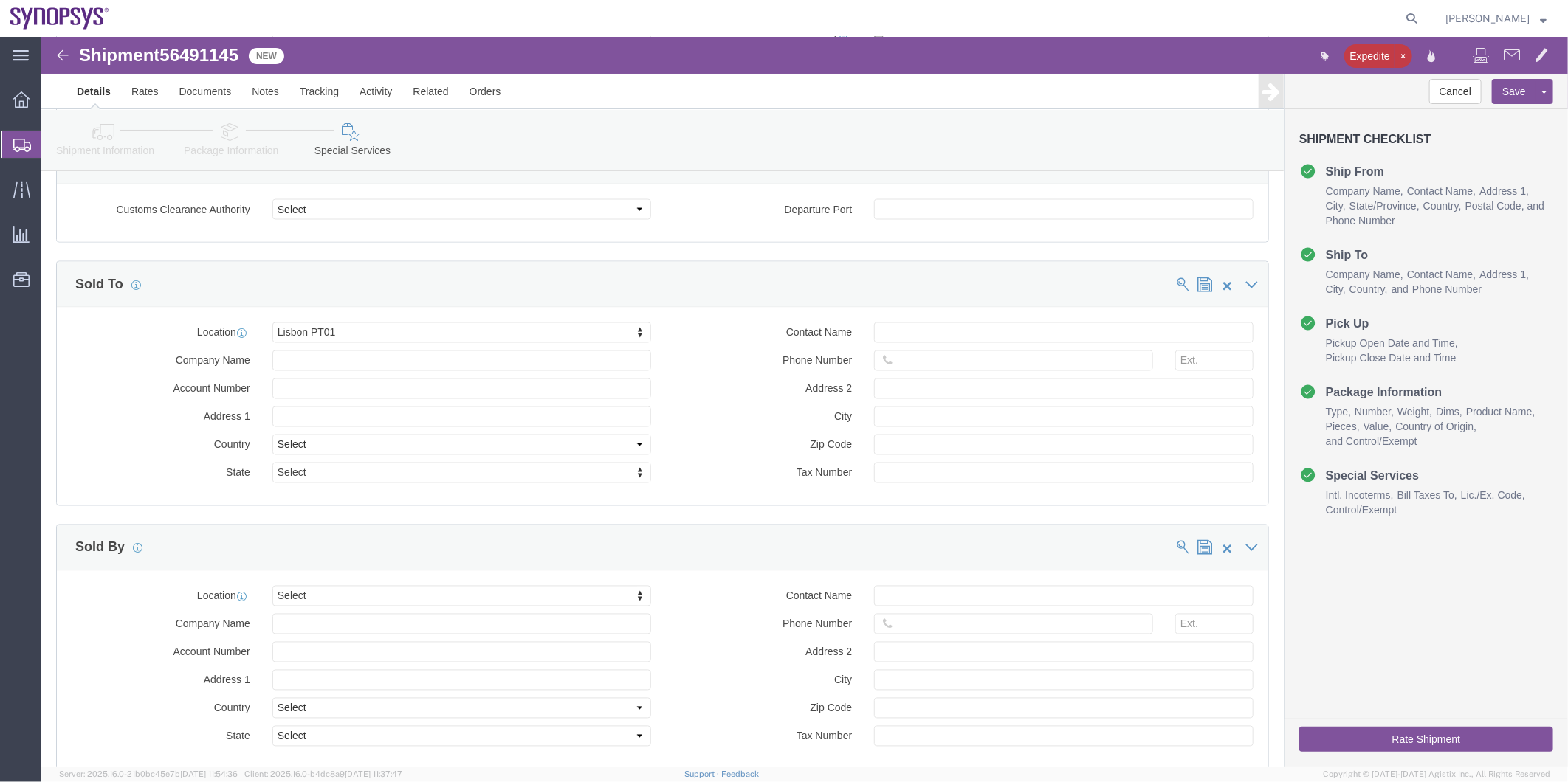
scroll to position [1476, 0]
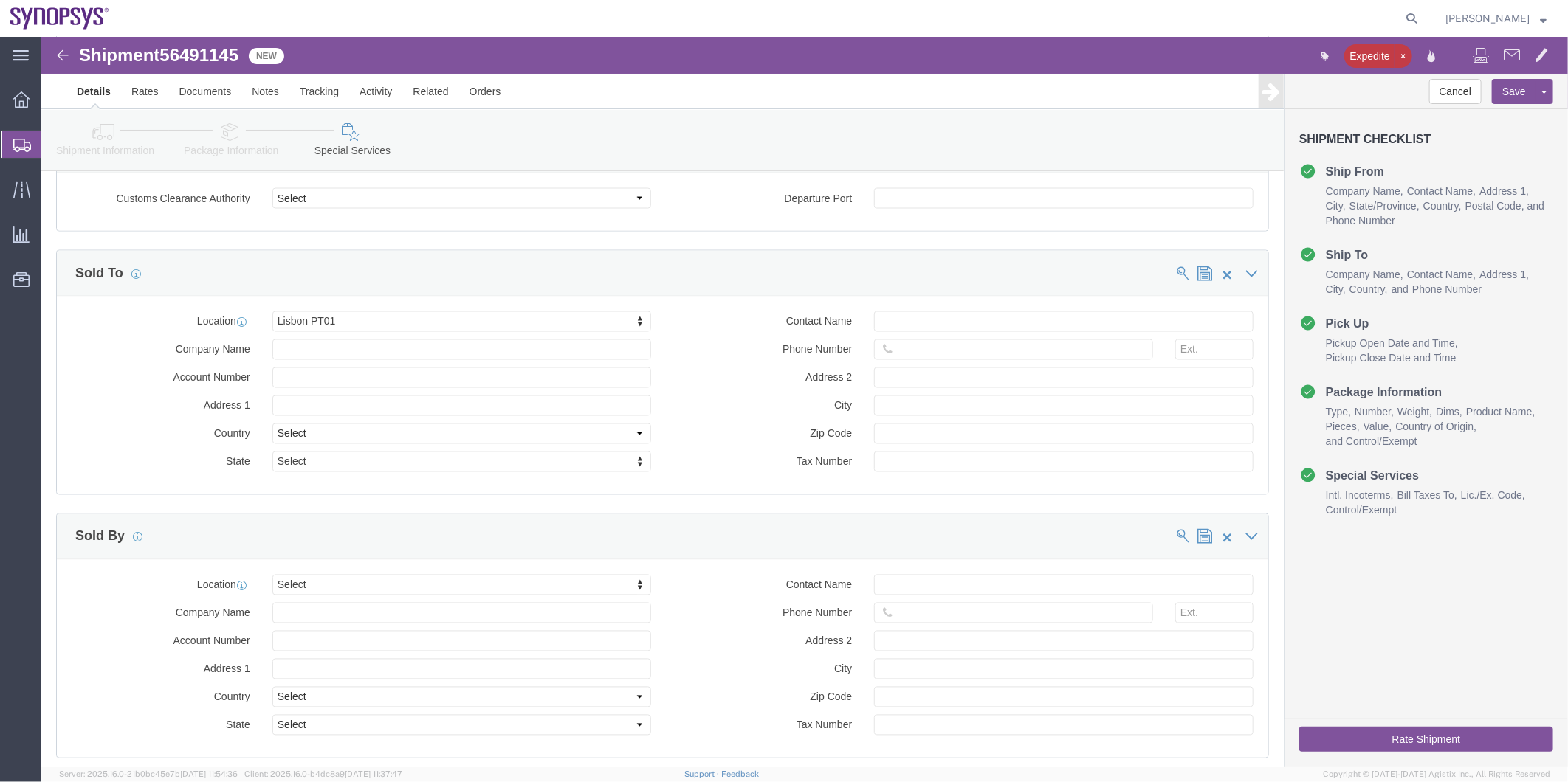
click div "Contact Name Phone Number Address 2 City Zip Code Tax Number"
click input "text"
paste input "[PERSON_NAME]"
type input "[PERSON_NAME]"
click input "text"
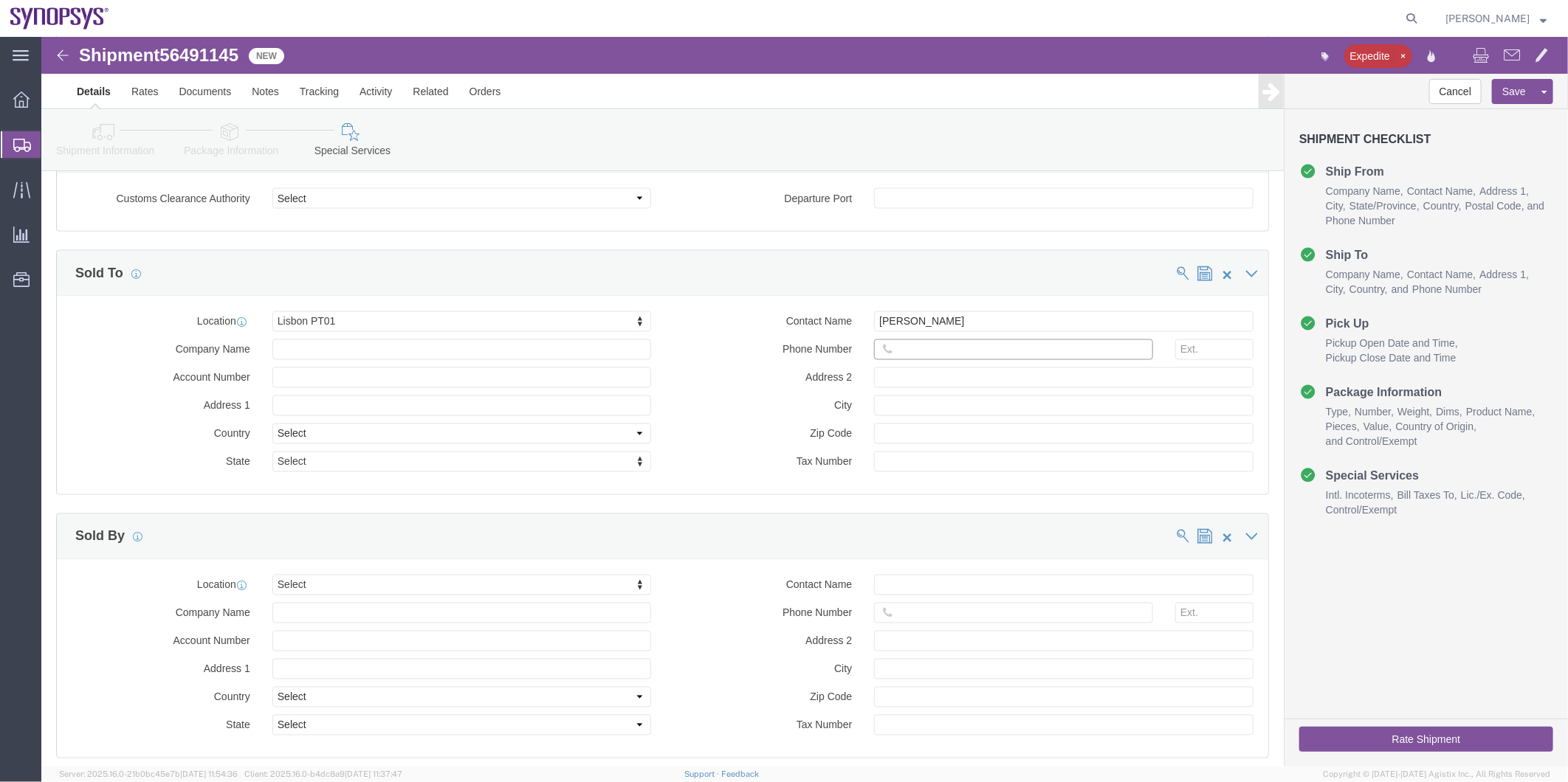
paste input "351.915.185.726"
type input "351915185726"
type input "ussv"
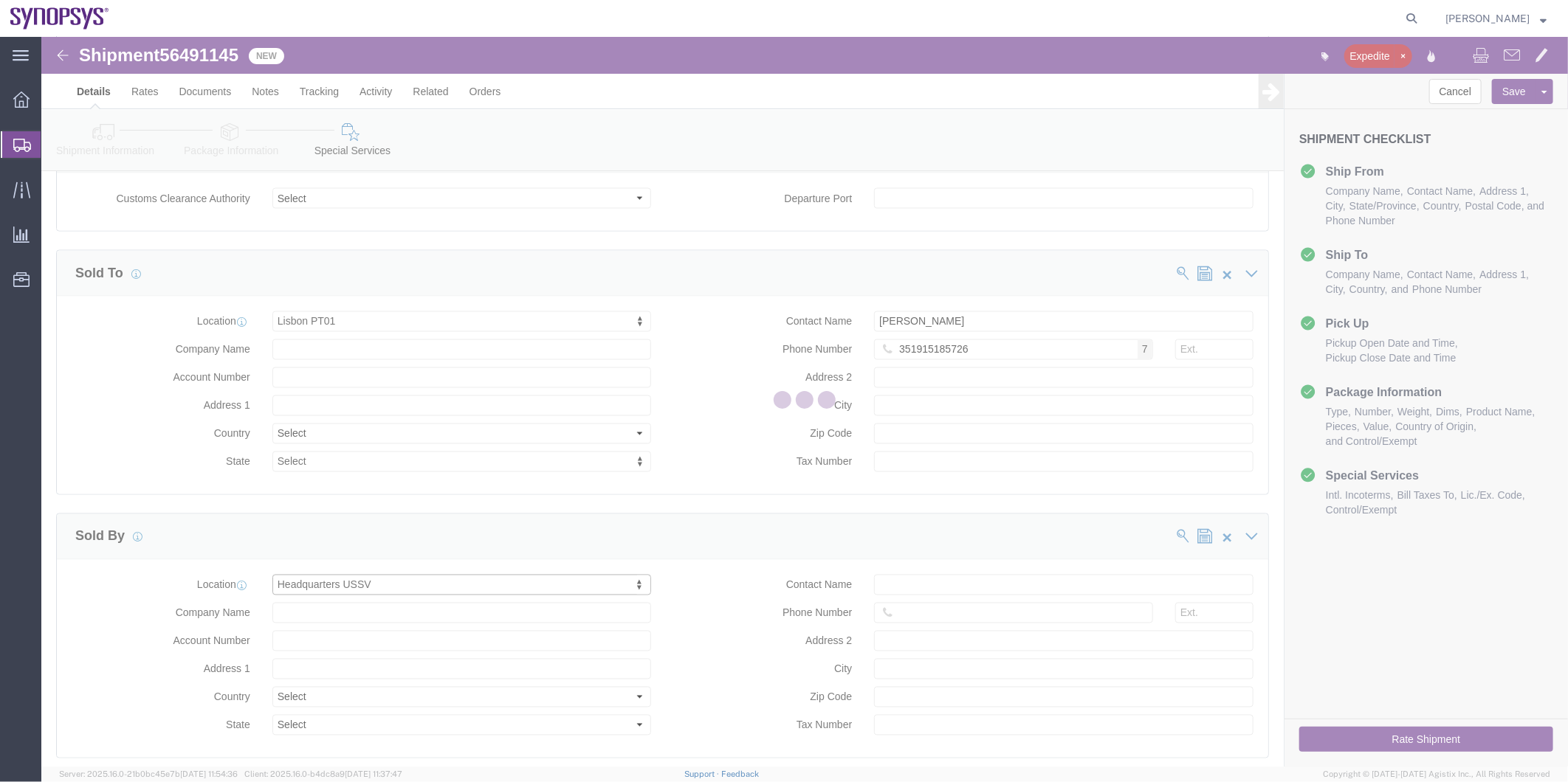
select select "CA"
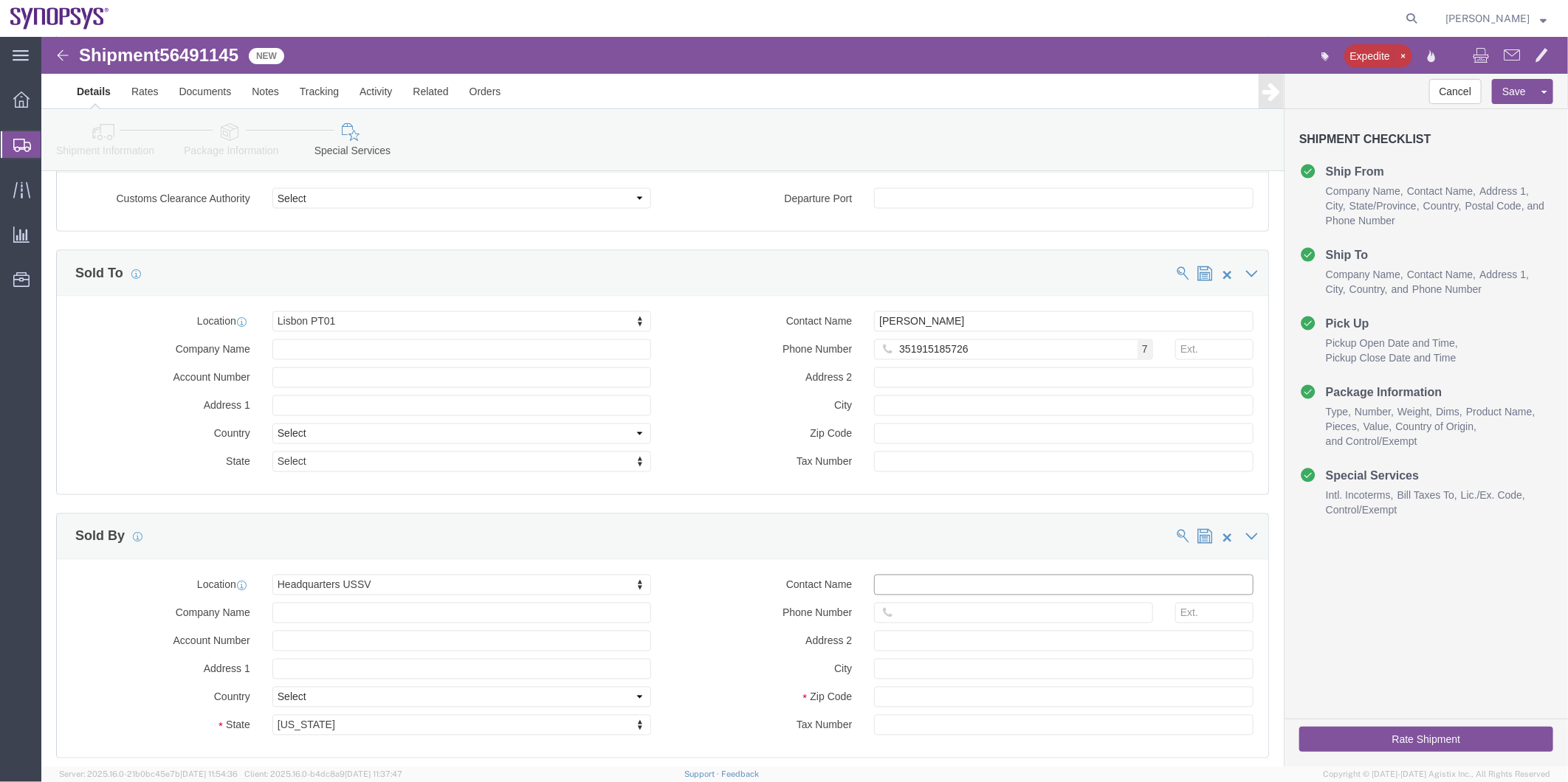
click input "Contact Name"
paste input "[PERSON_NAME]"
type input "[PERSON_NAME]"
click button "Rate Shipment"
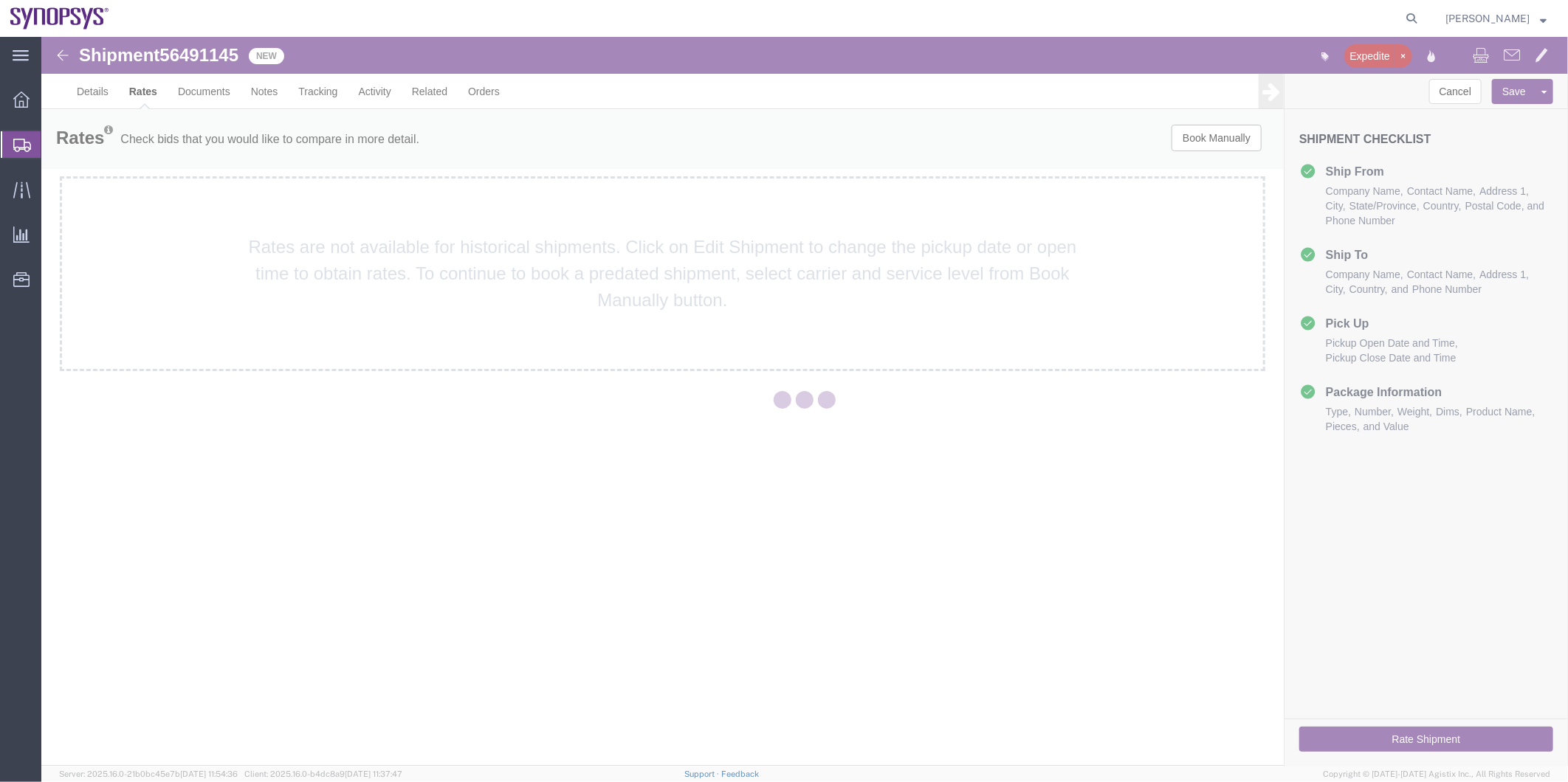
scroll to position [0, 0]
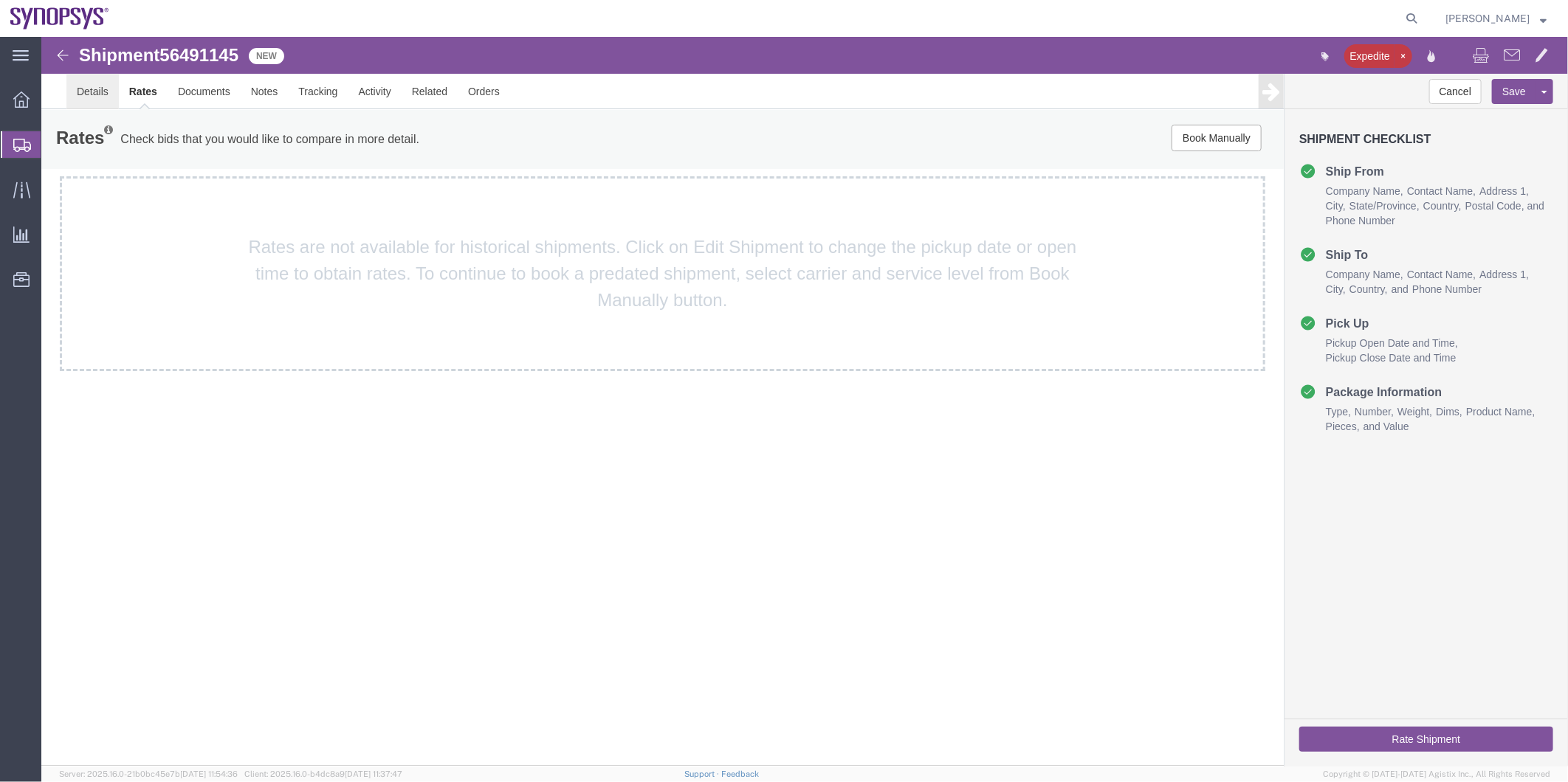
click at [91, 82] on link "Details" at bounding box center [91, 90] width 53 height 36
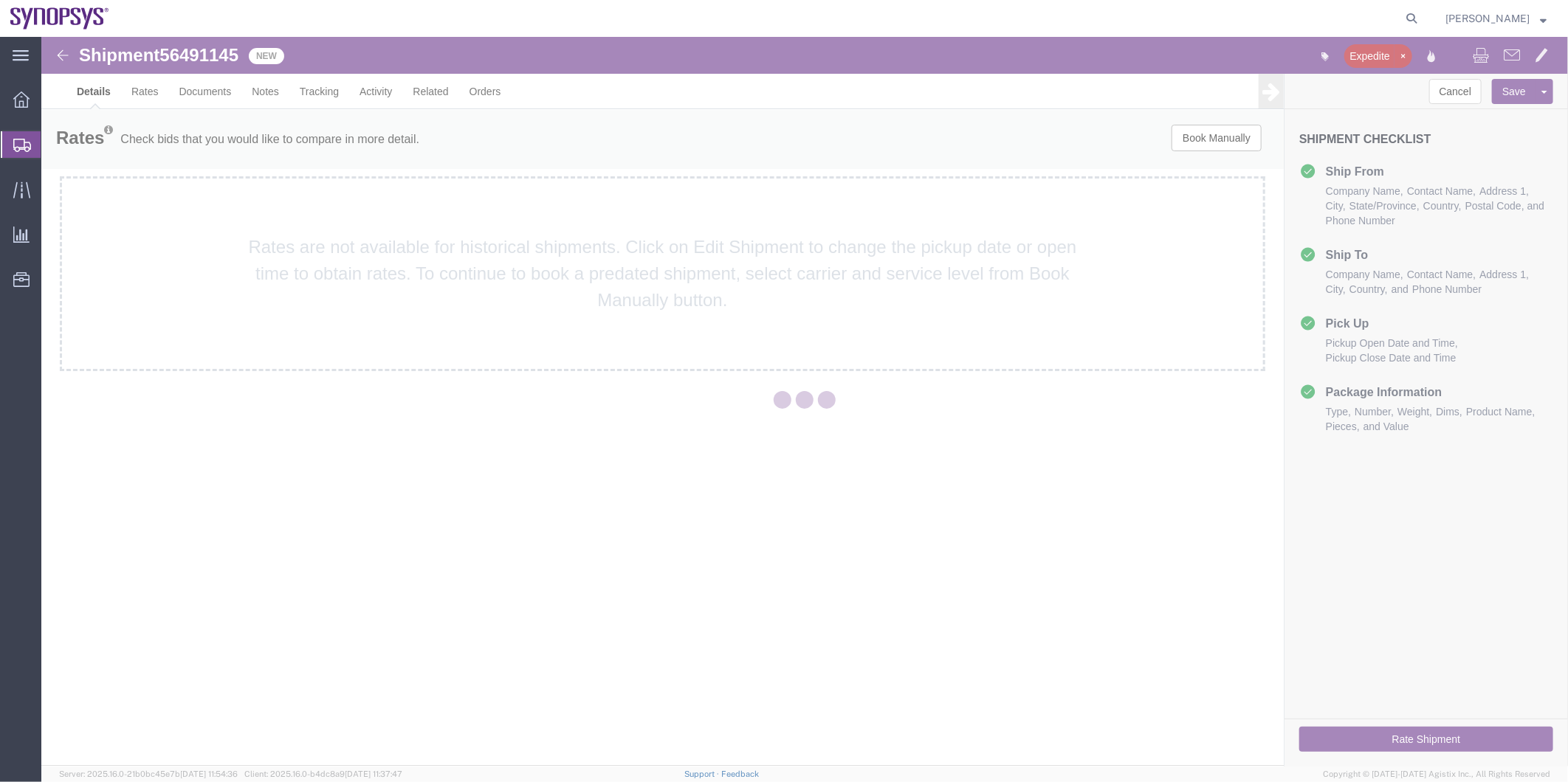
select select "63190"
select select "63152"
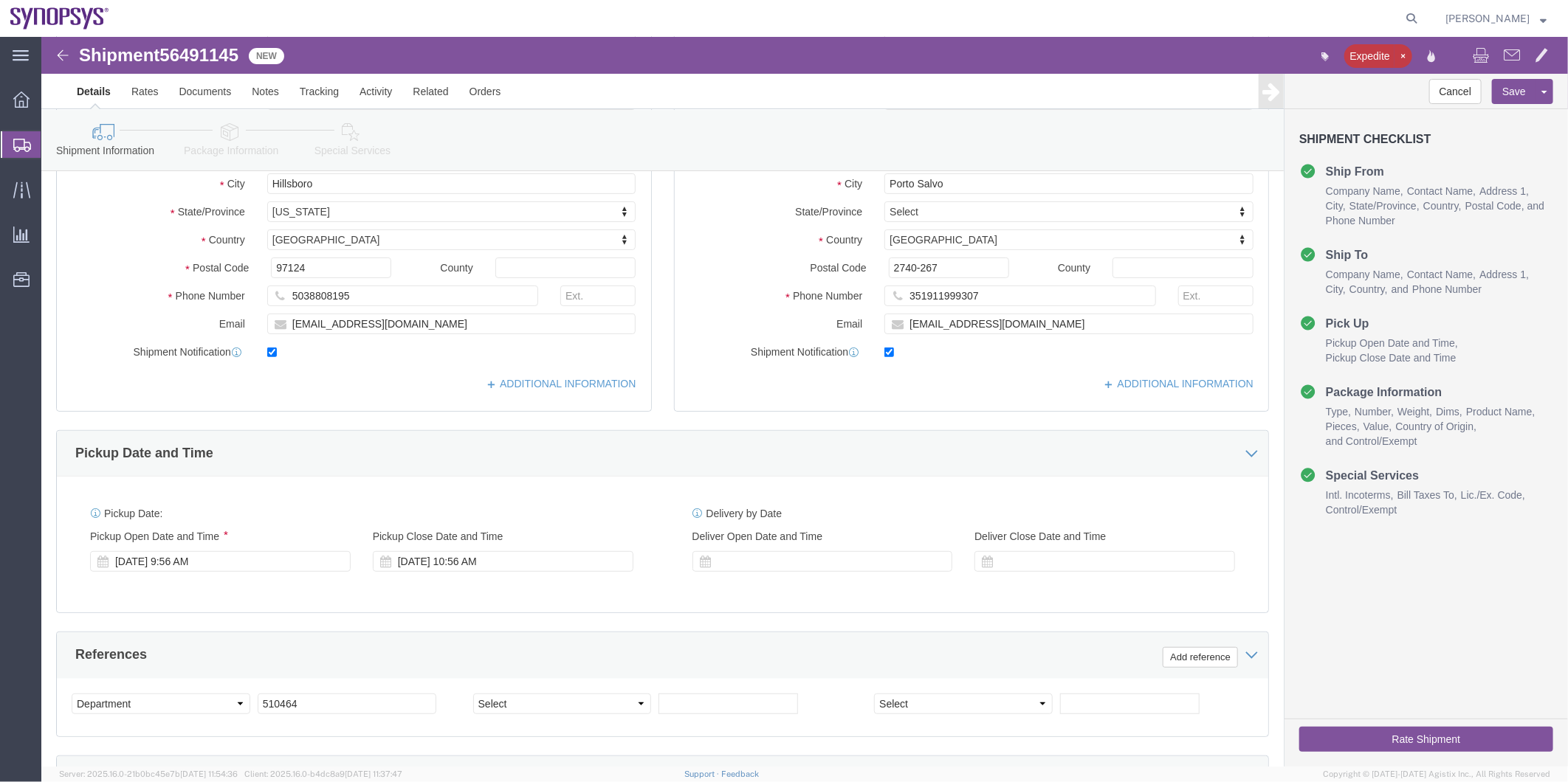
scroll to position [246, 0]
click div "Aug 14 2025 9:56 AM"
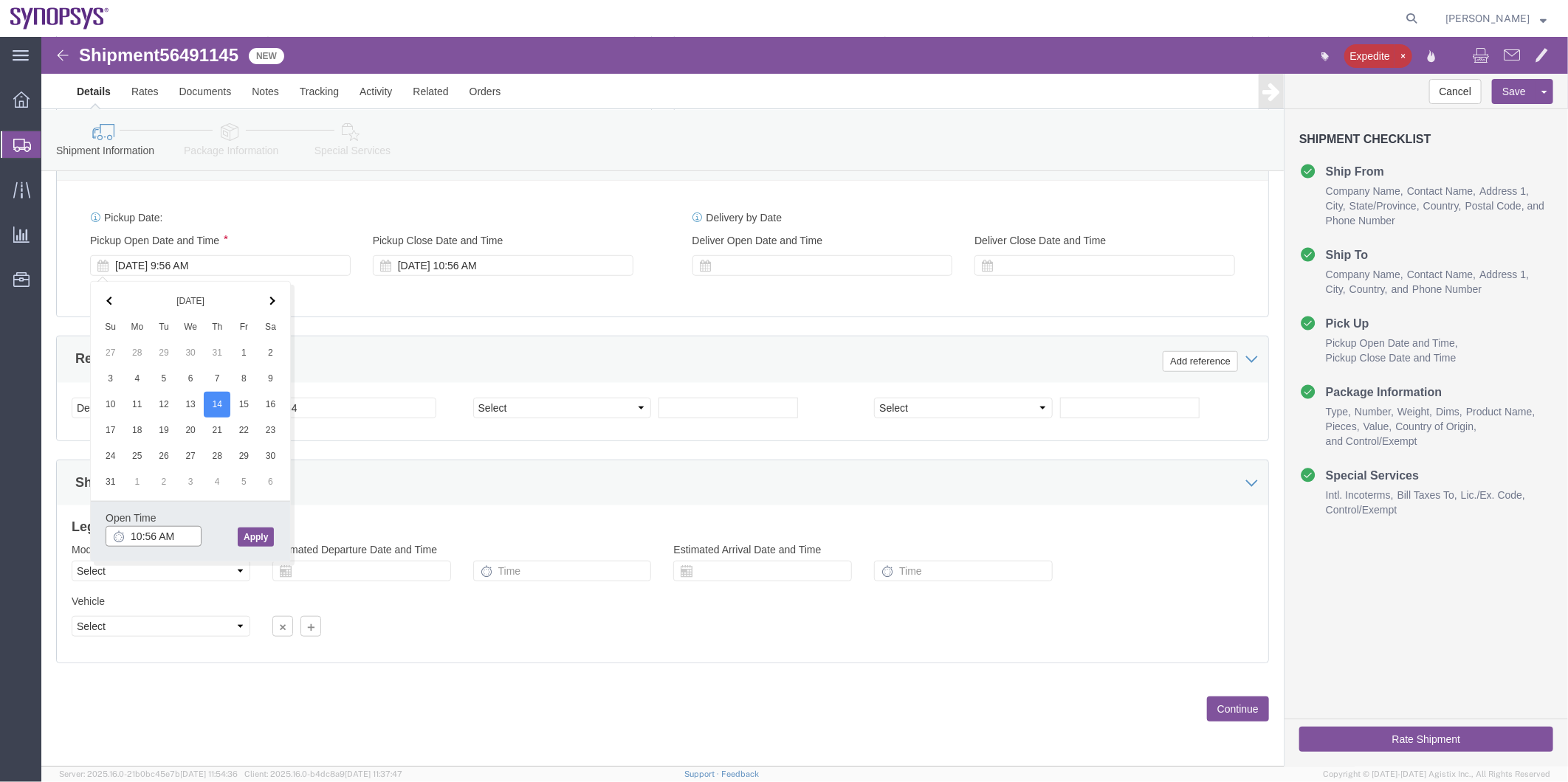
type input "10:56 AM"
click button "Apply"
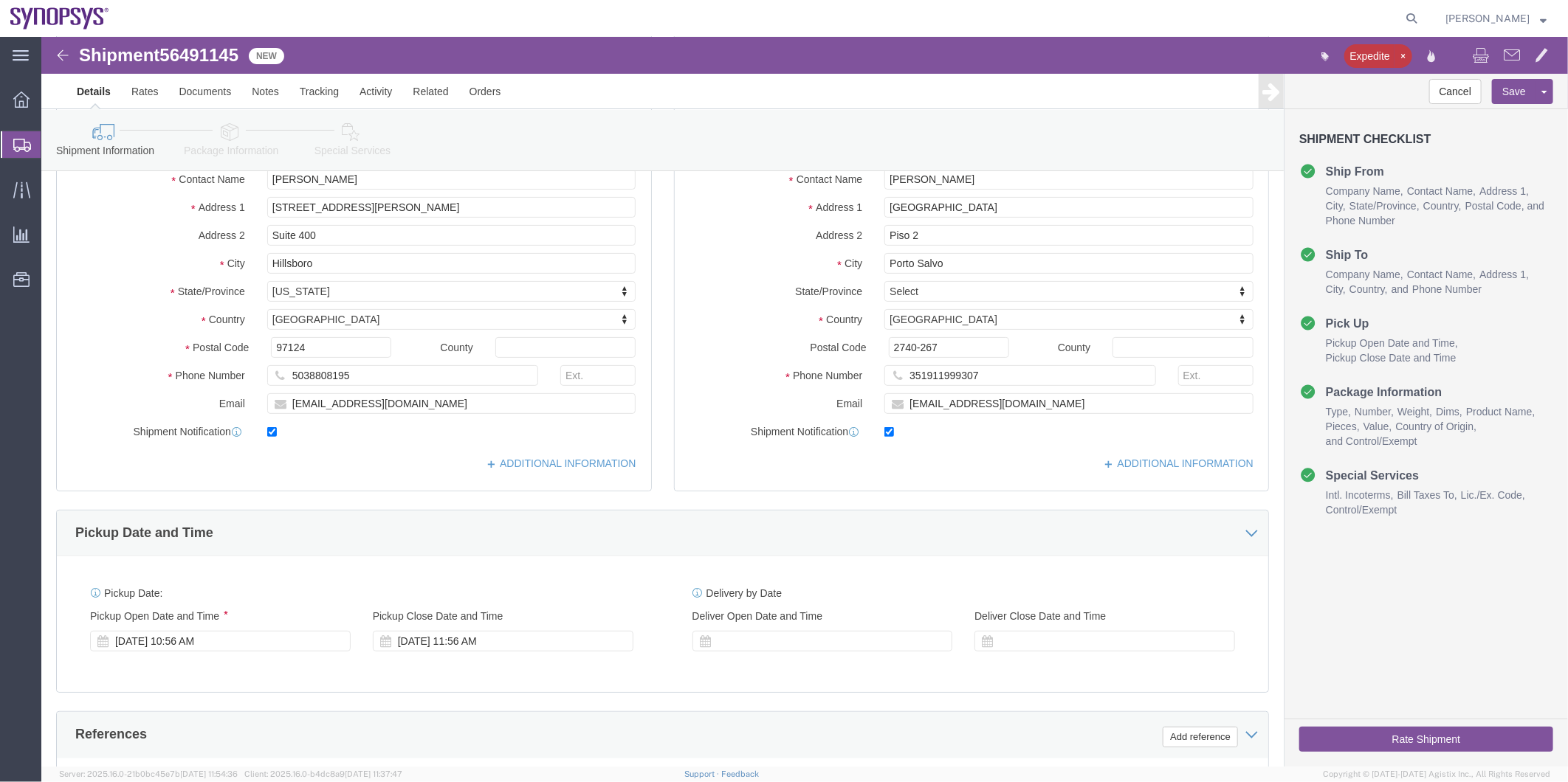
scroll to position [133, 0]
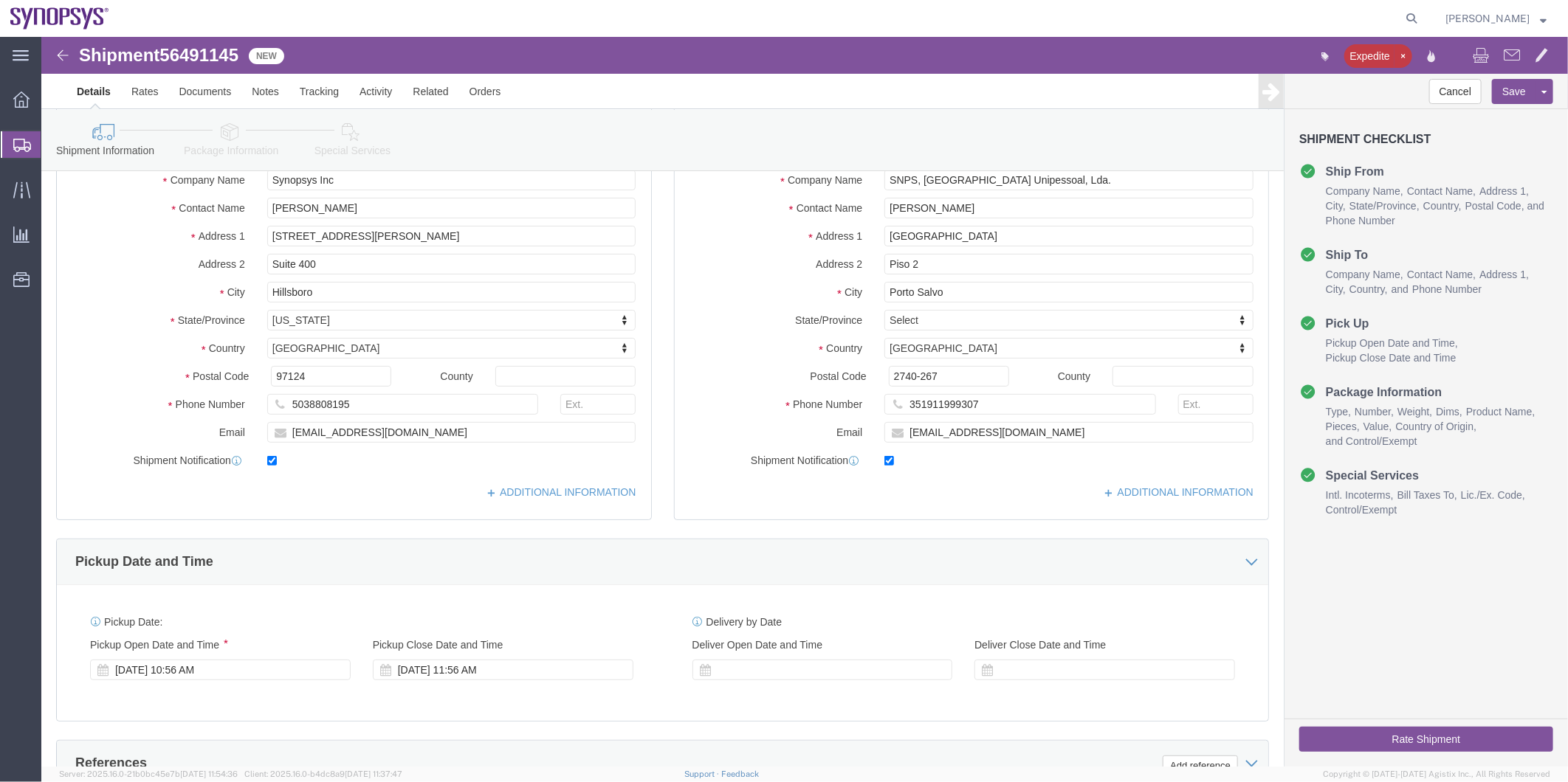
click icon
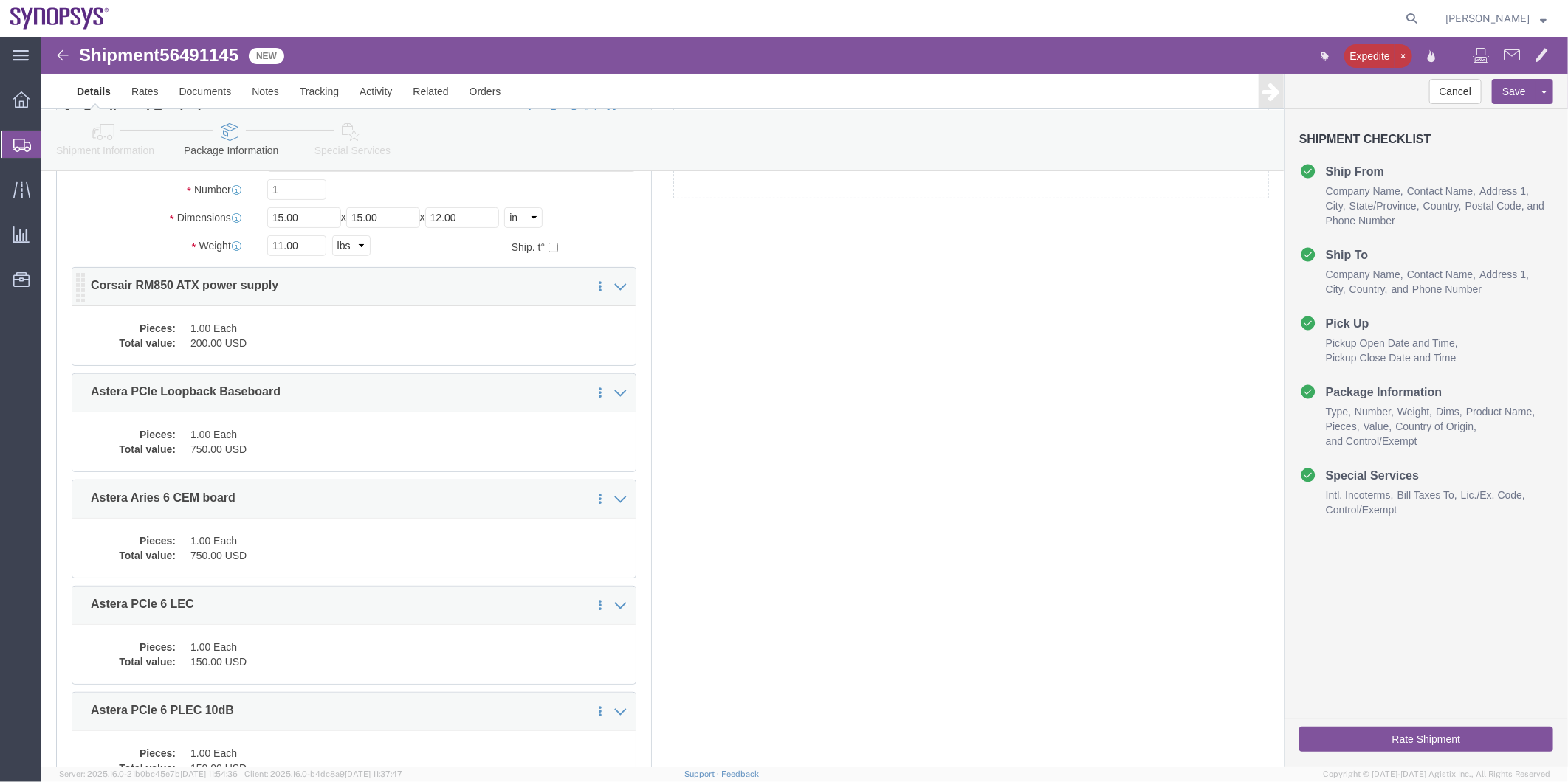
click dd "1.00 Each"
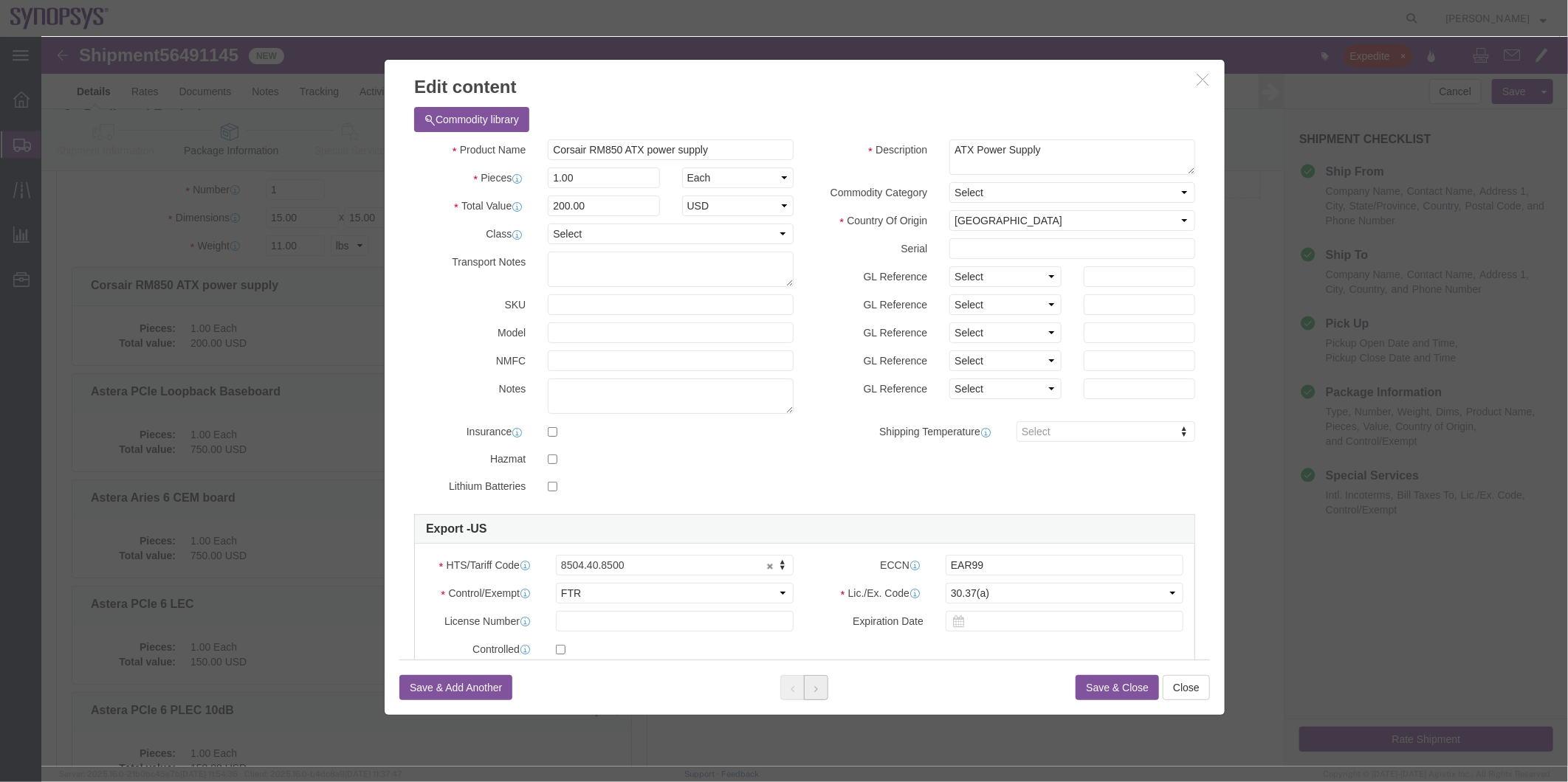
click button
click div
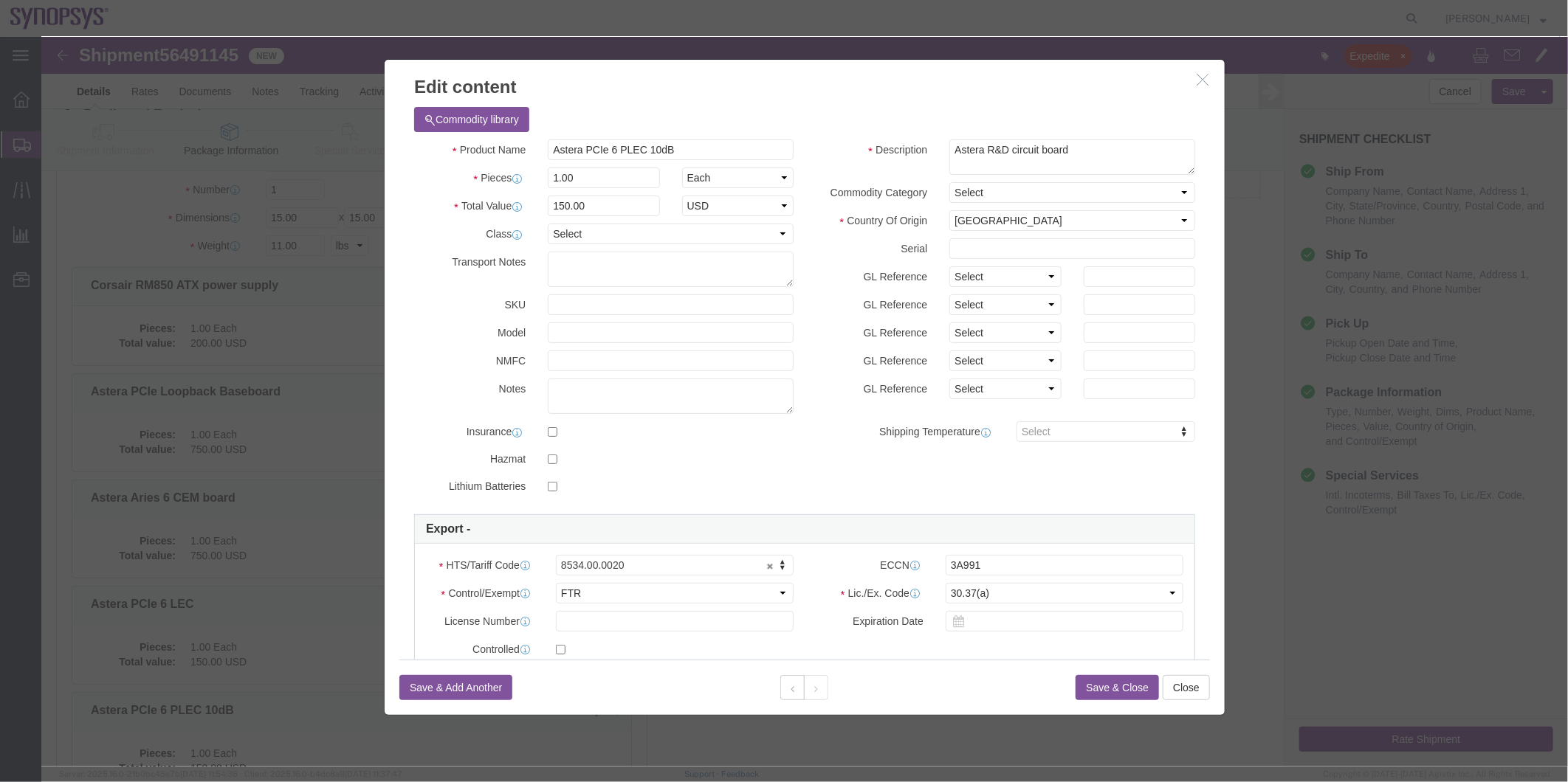
click div
click button "Save & Close"
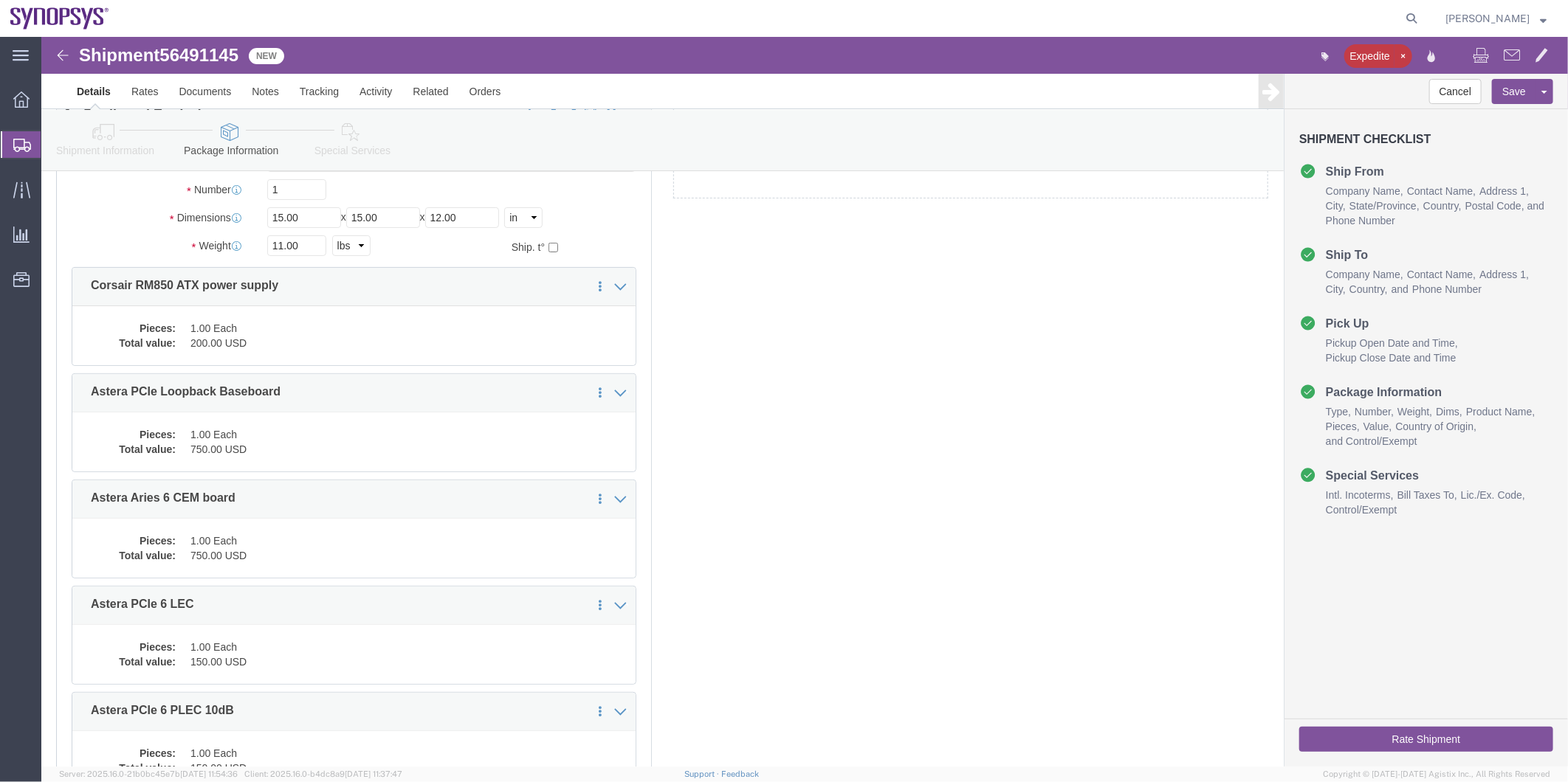
click icon
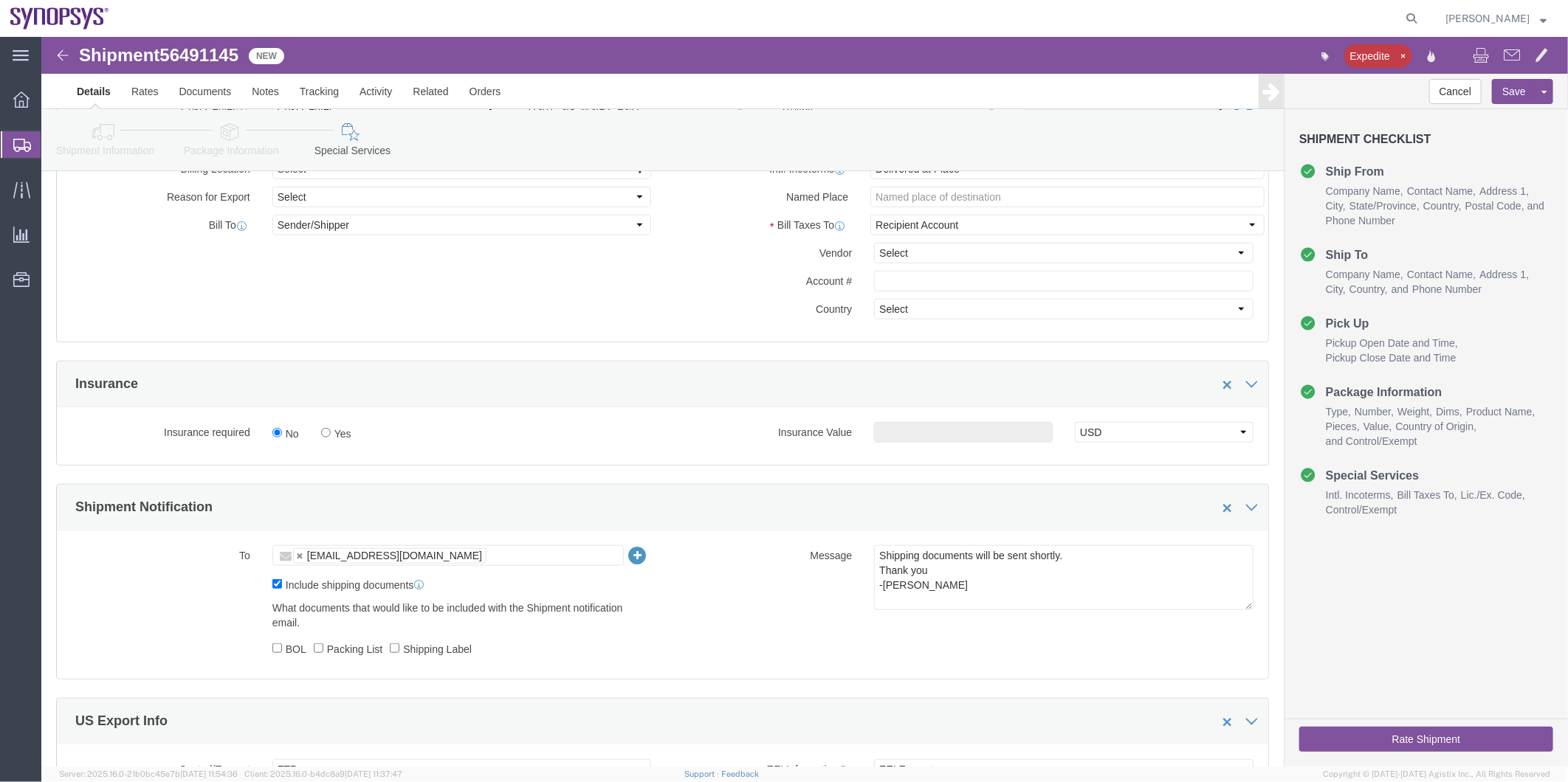
scroll to position [655, 0]
click icon
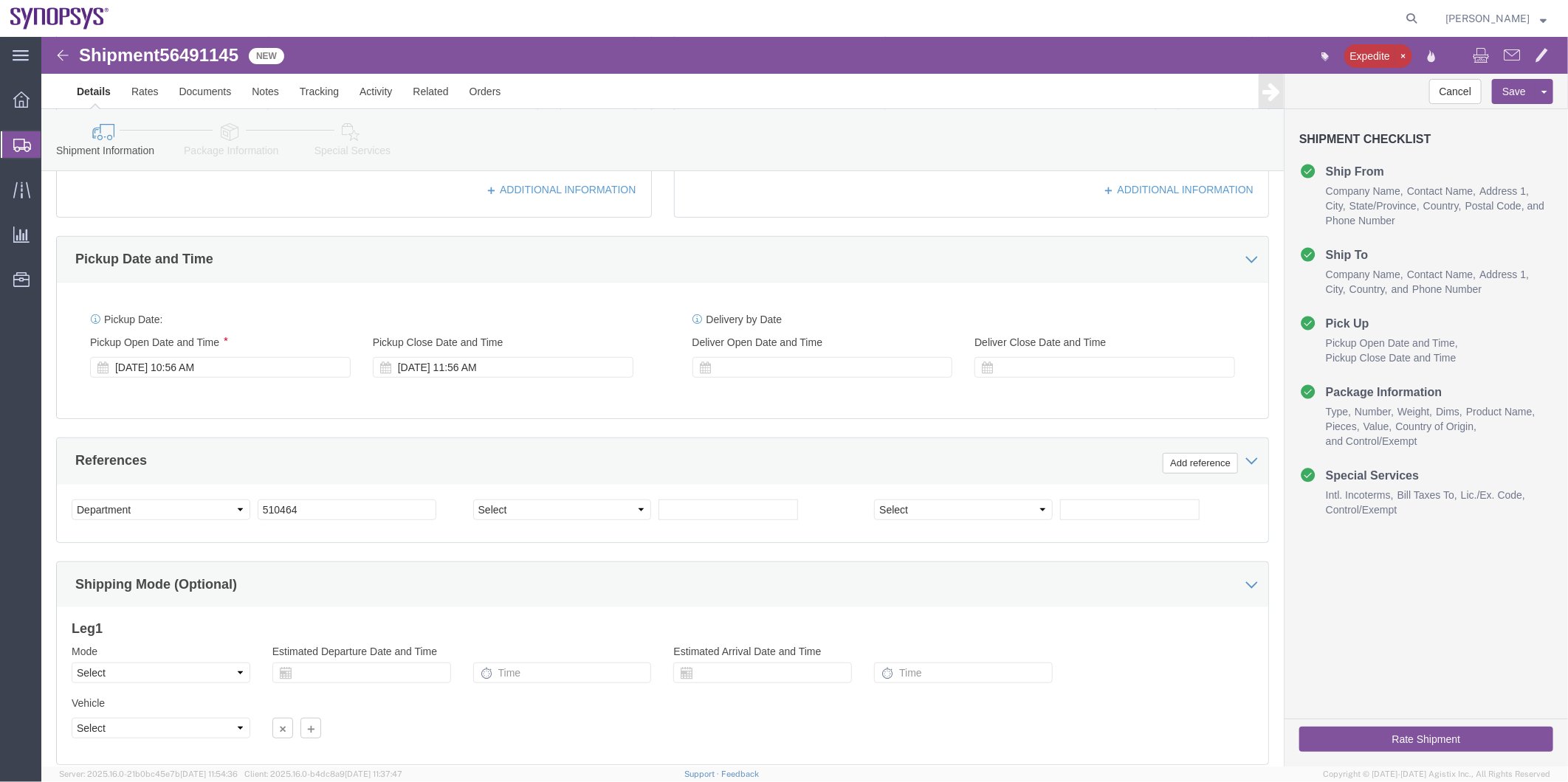
scroll to position [297, 0]
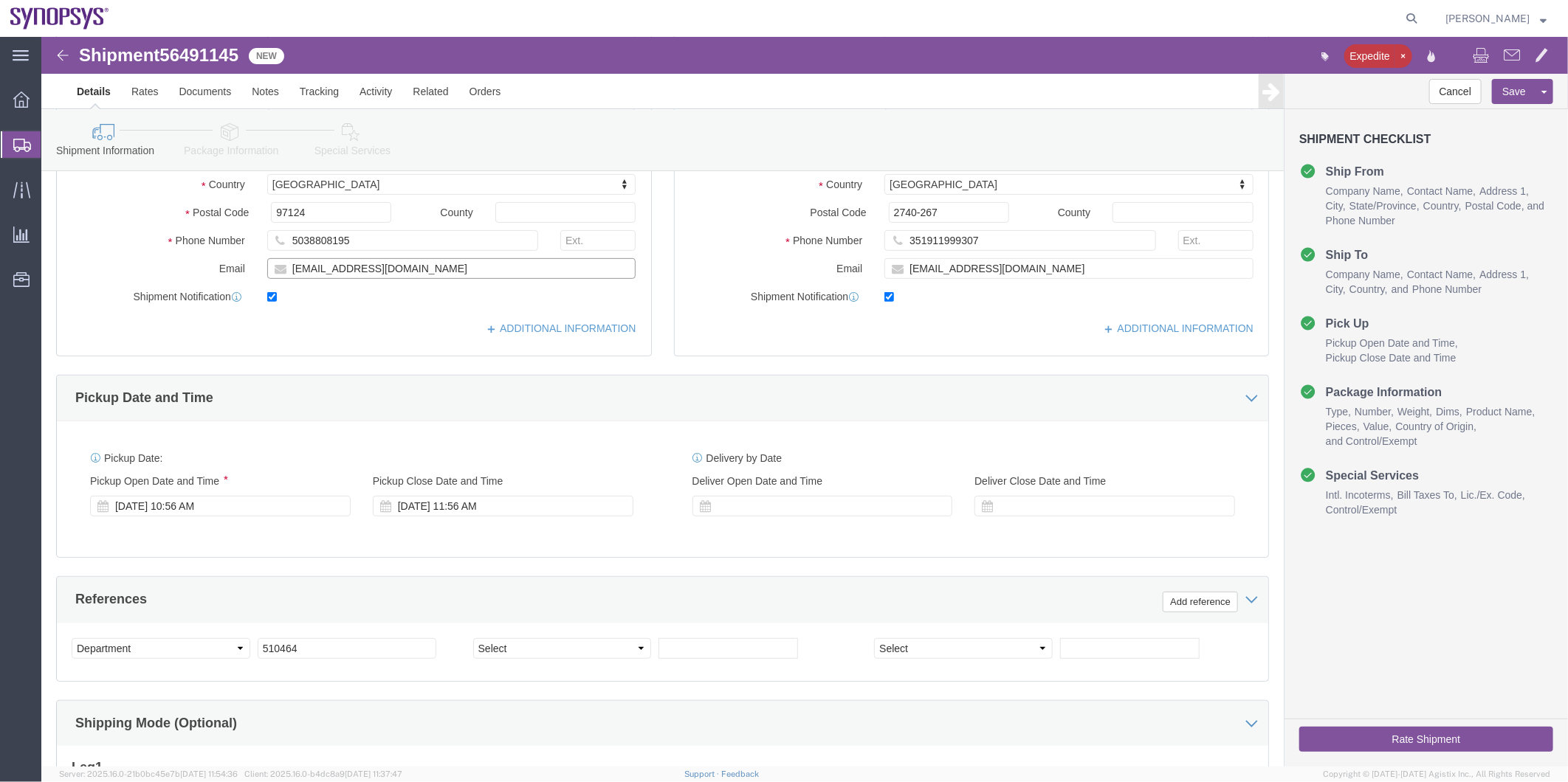
drag, startPoint x: 376, startPoint y: 230, endPoint x: 94, endPoint y: 234, distance: 282.0
click div "Email ebeilste@synopsys.com"
click icon
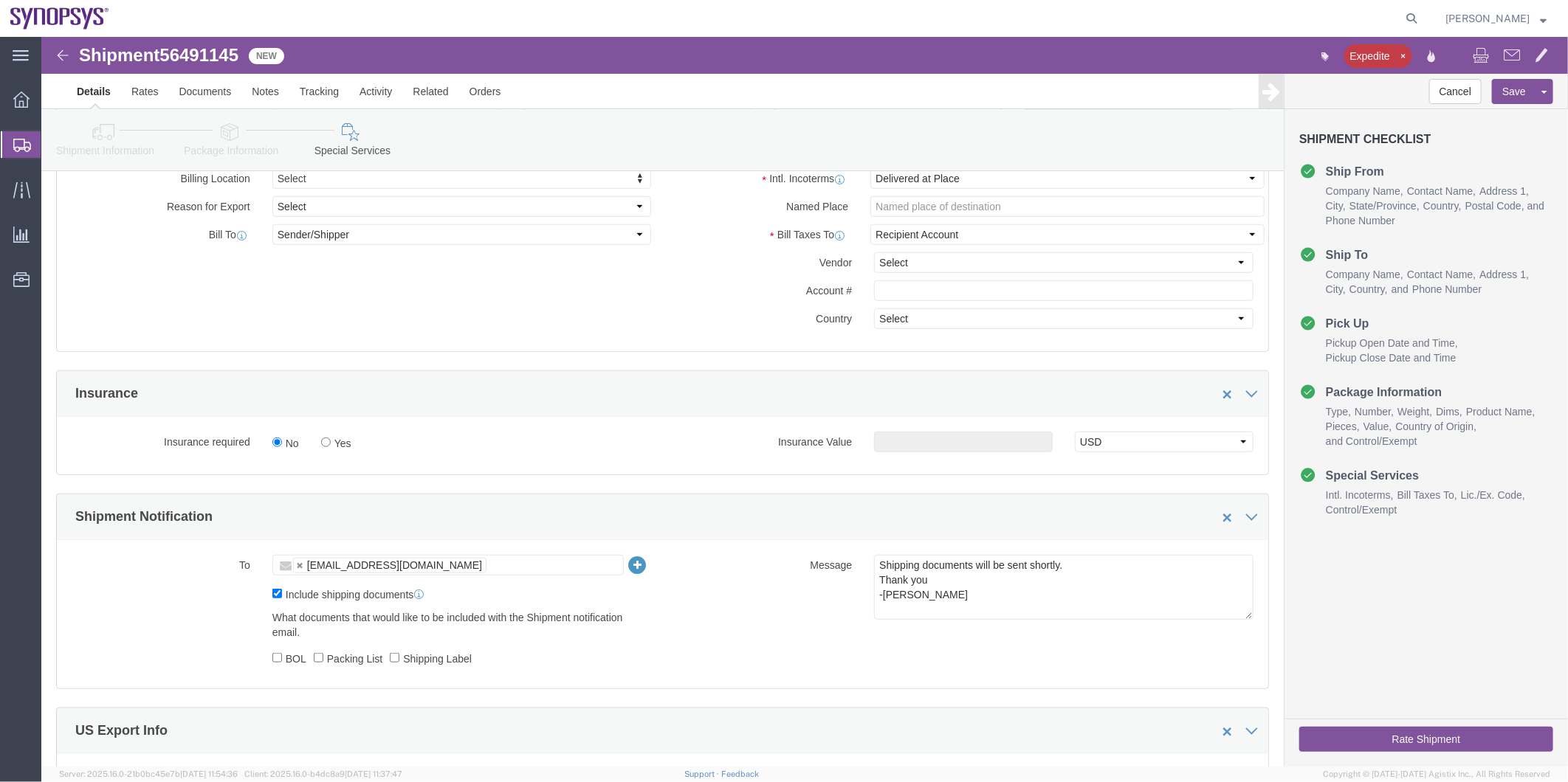
scroll to position [707, 0]
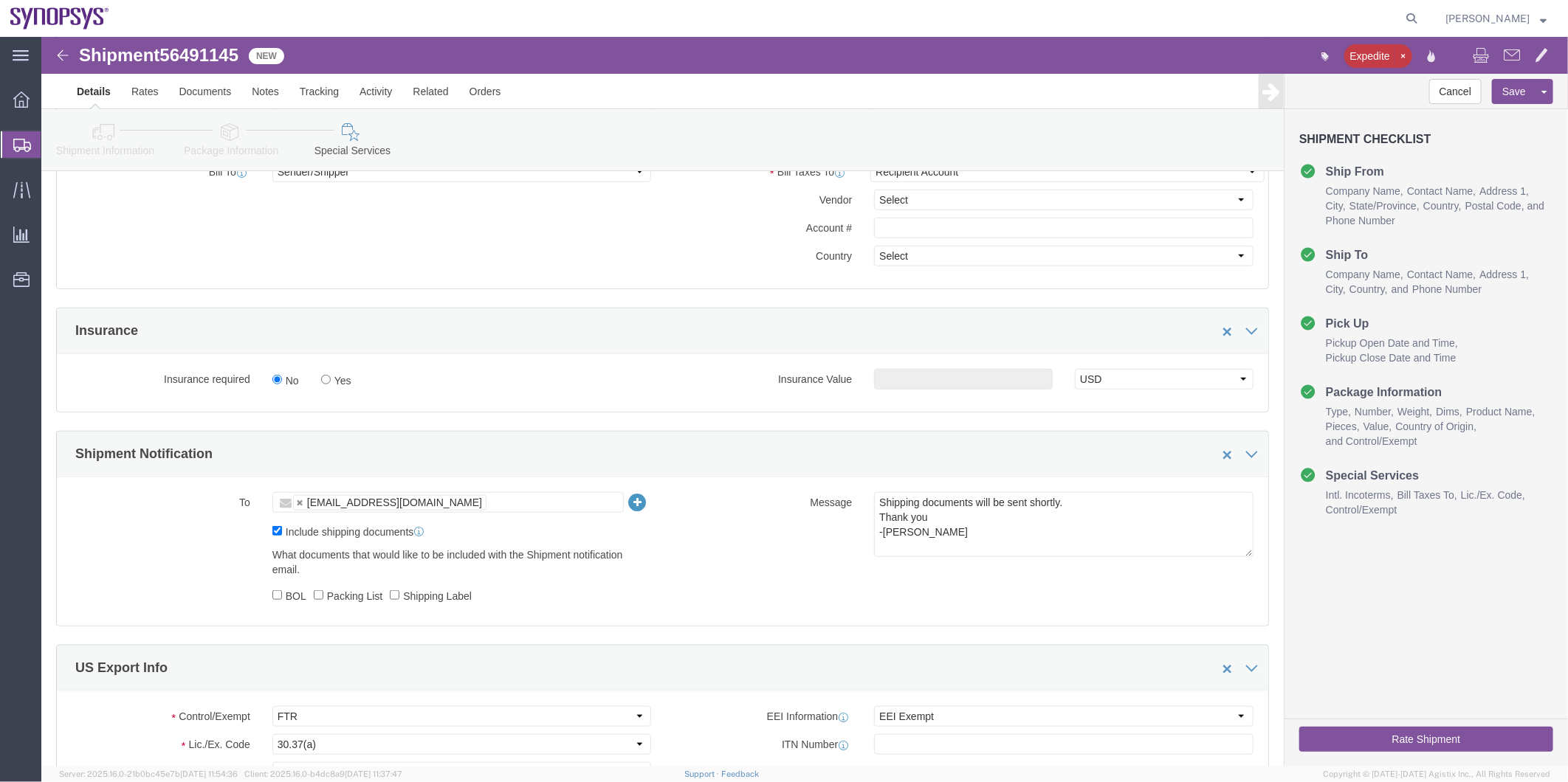
click ul "[EMAIL_ADDRESS][DOMAIN_NAME]"
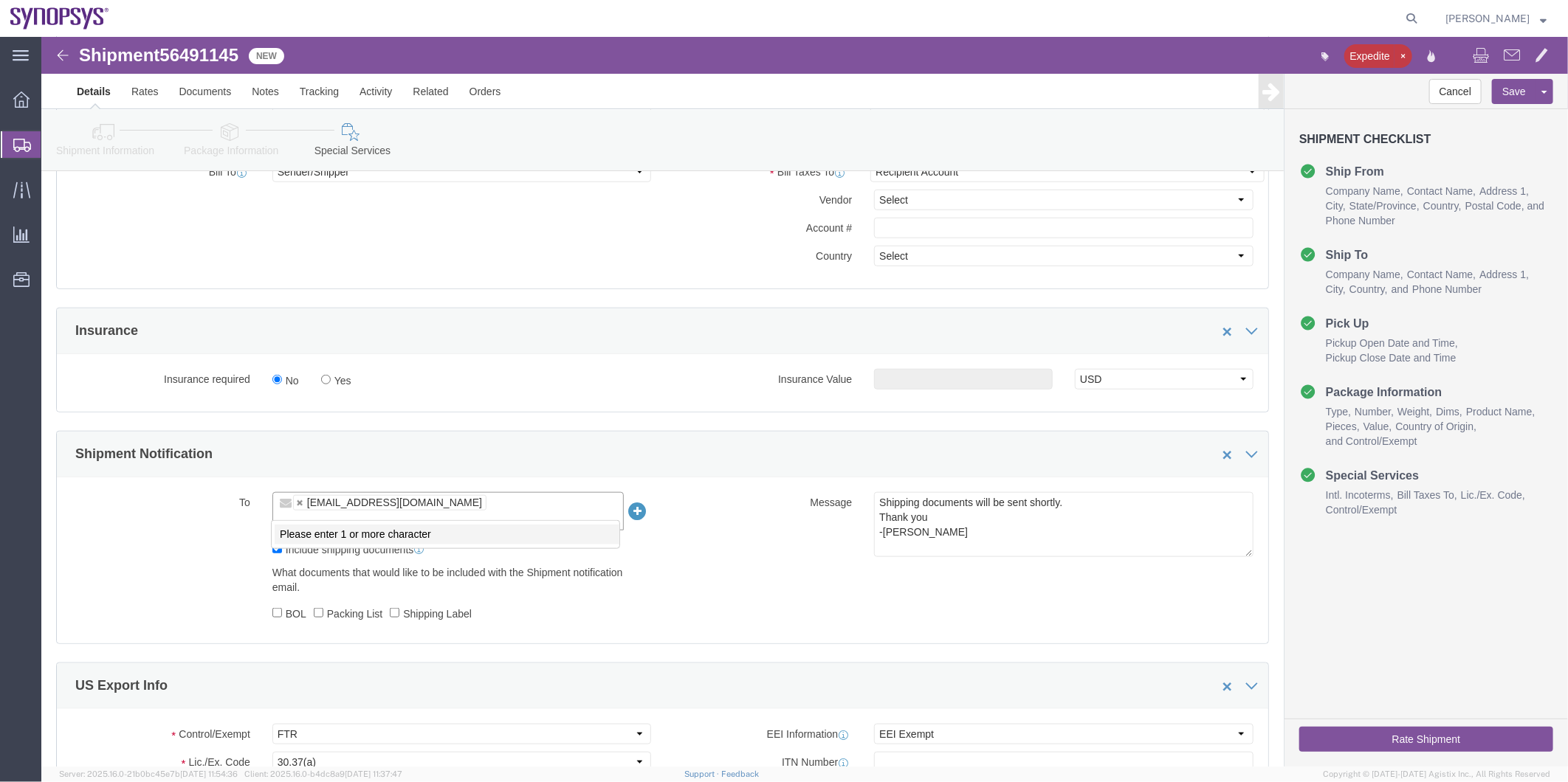
paste input "ebeilste@synopsys.com"
type input "ebeilste@synopsys.com"
type input "shipping@synopsys.com,ebeilste@synopsys.com"
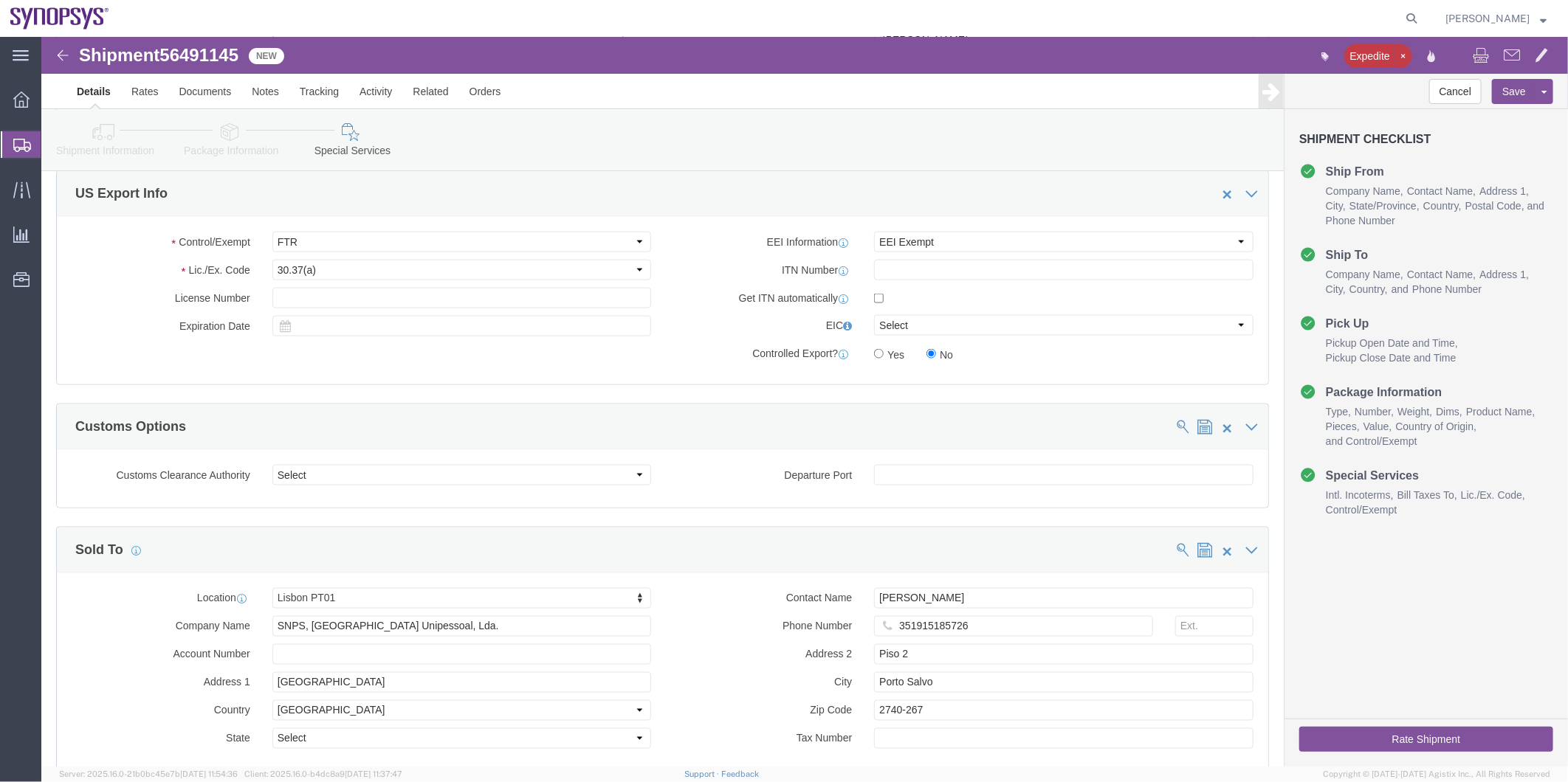
scroll to position [1528, 0]
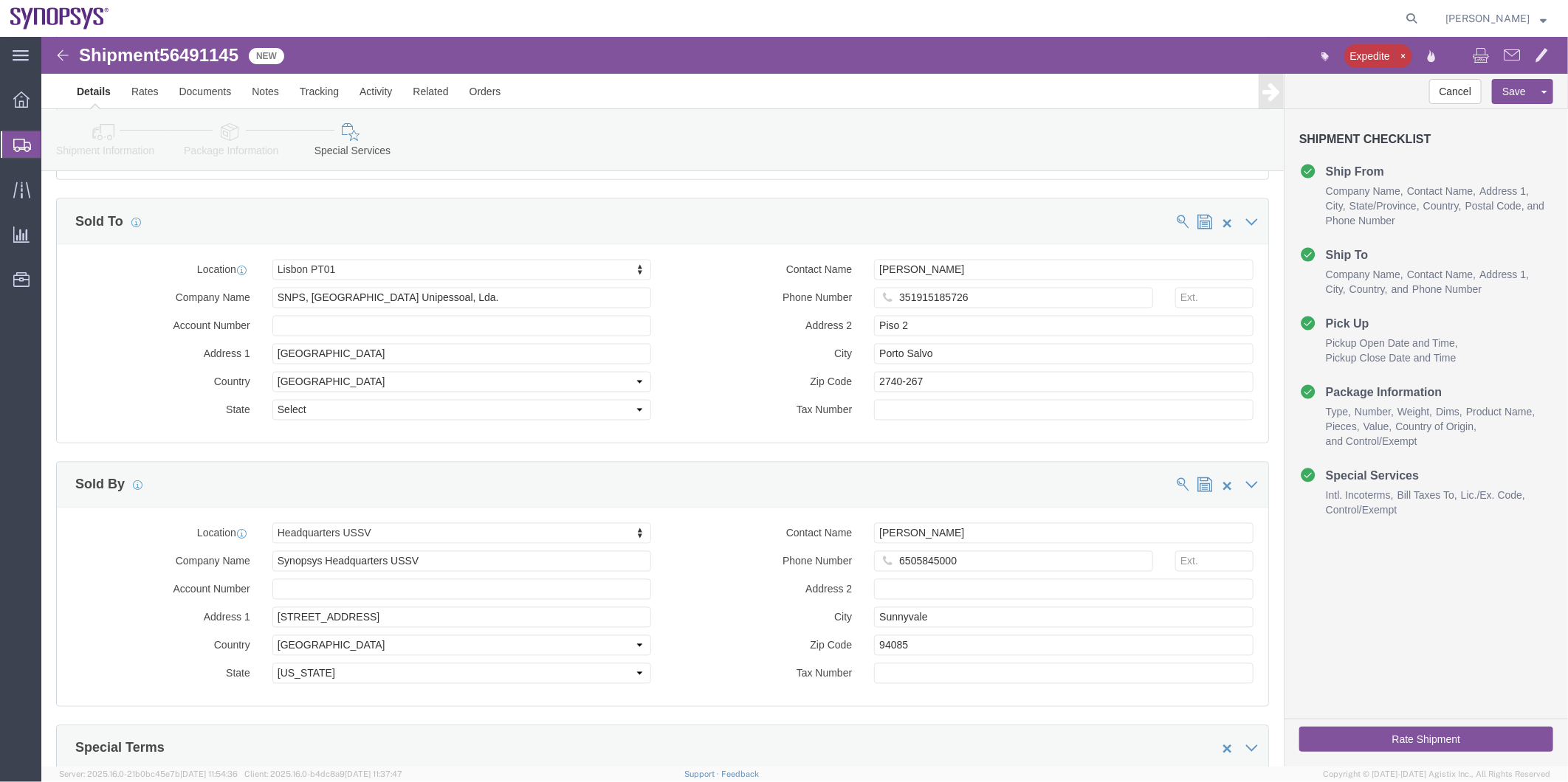
click button "Rate Shipment"
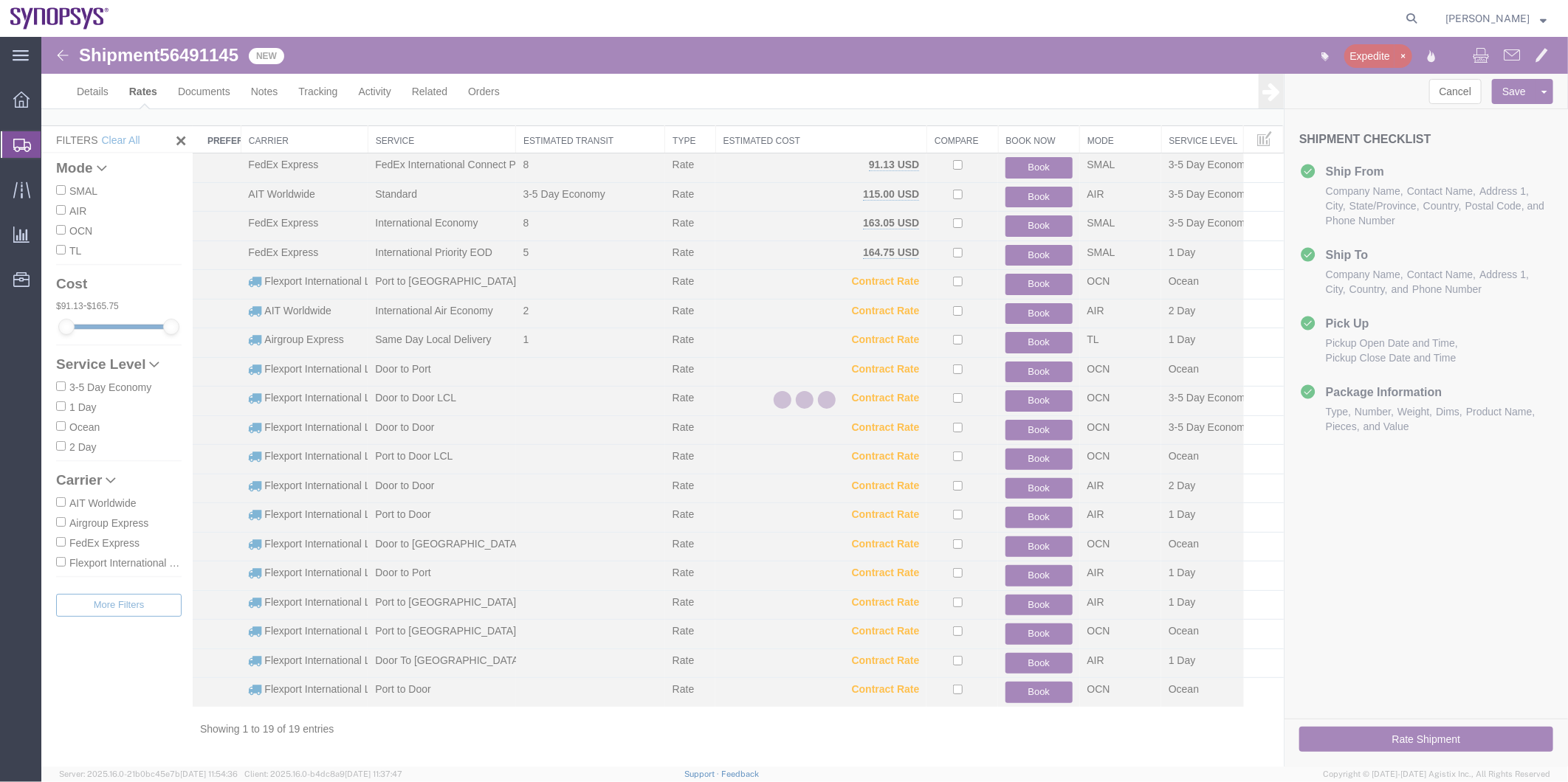
scroll to position [15, 0]
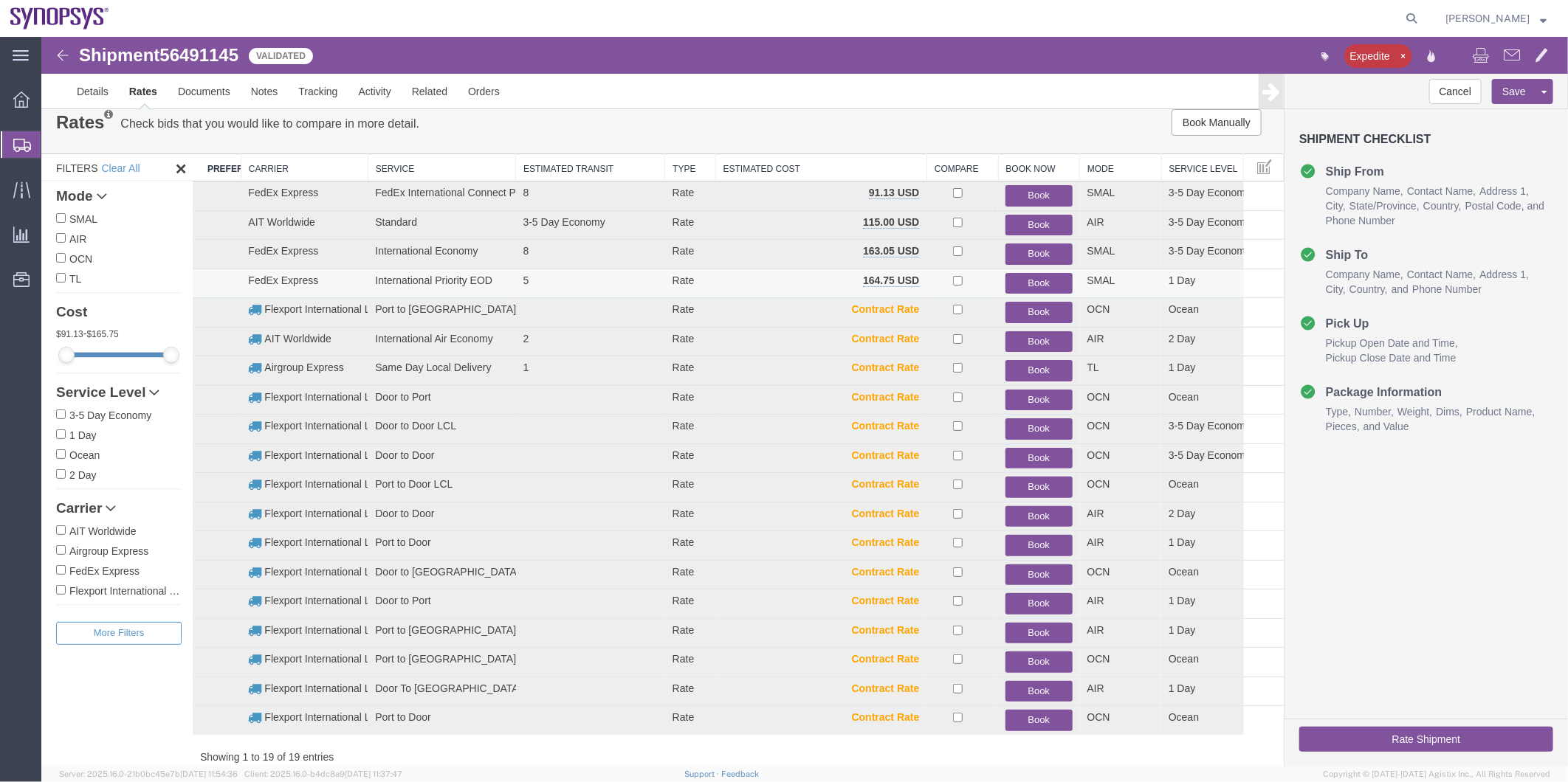
click at [1031, 280] on button "Book" at bounding box center [1037, 283] width 66 height 21
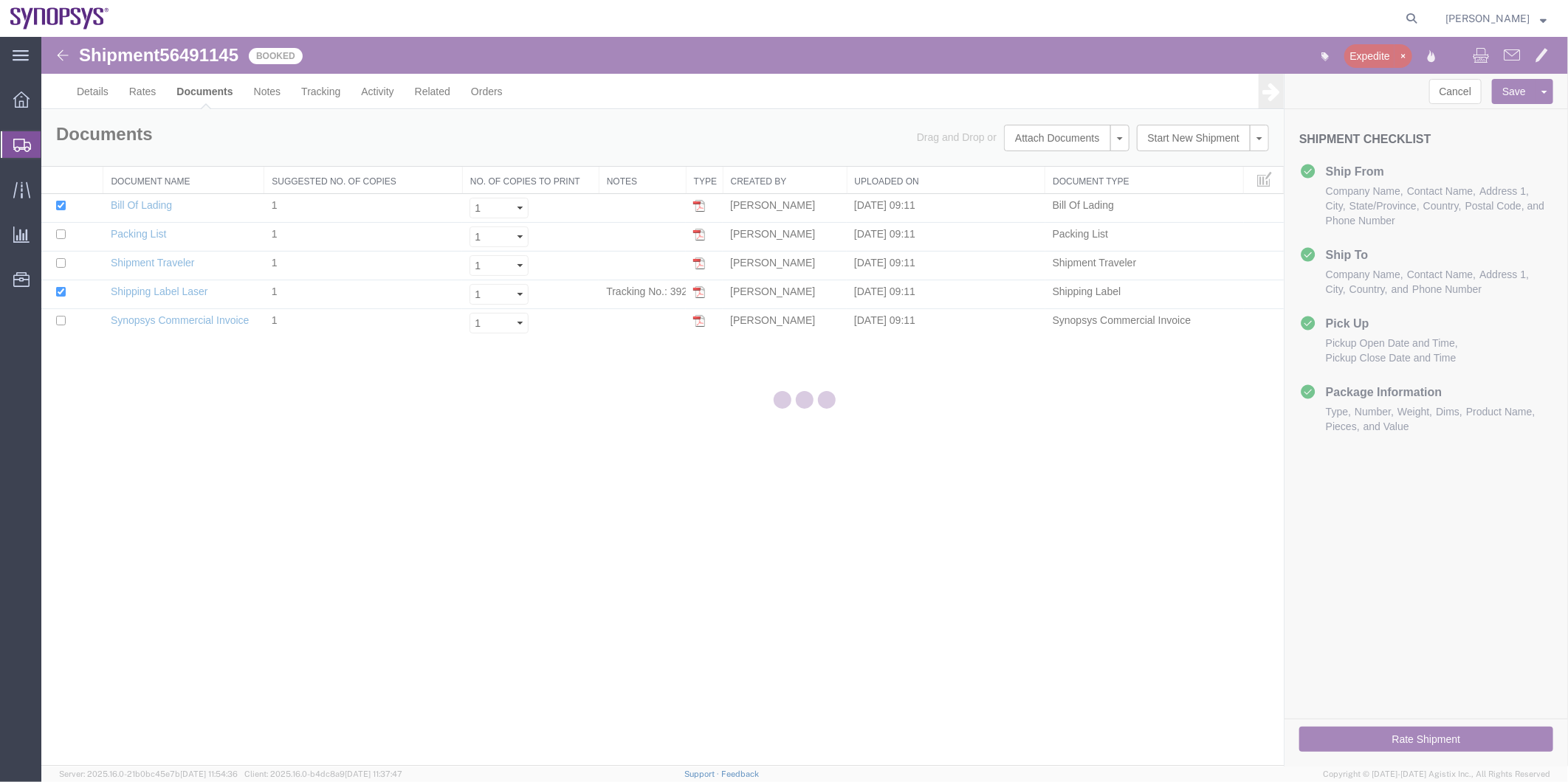
scroll to position [0, 0]
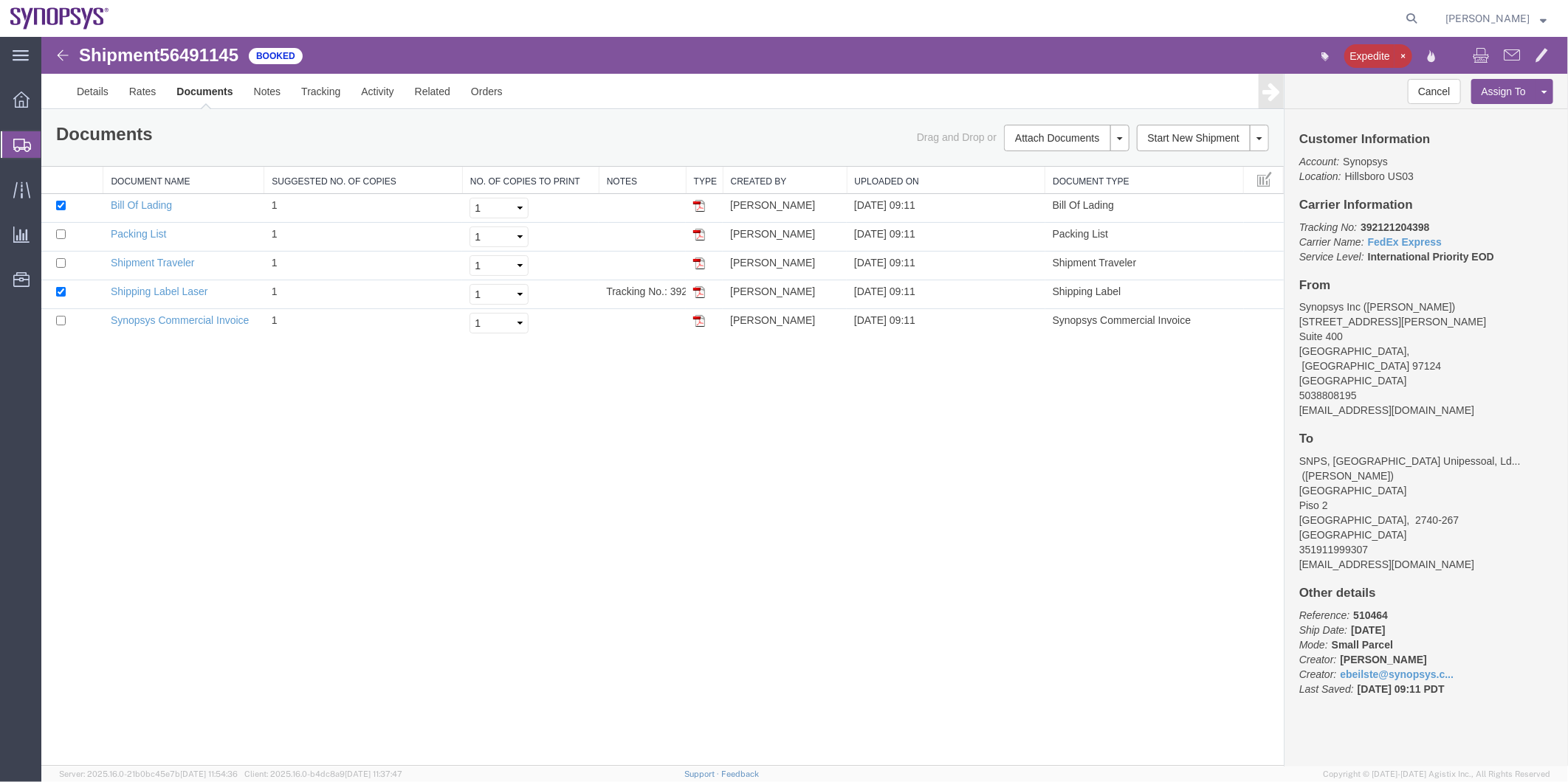
click at [194, 55] on span "56491145" at bounding box center [198, 54] width 79 height 20
copy span "56491145"
click at [158, 288] on link "Shipping Label Laser" at bounding box center [159, 291] width 98 height 12
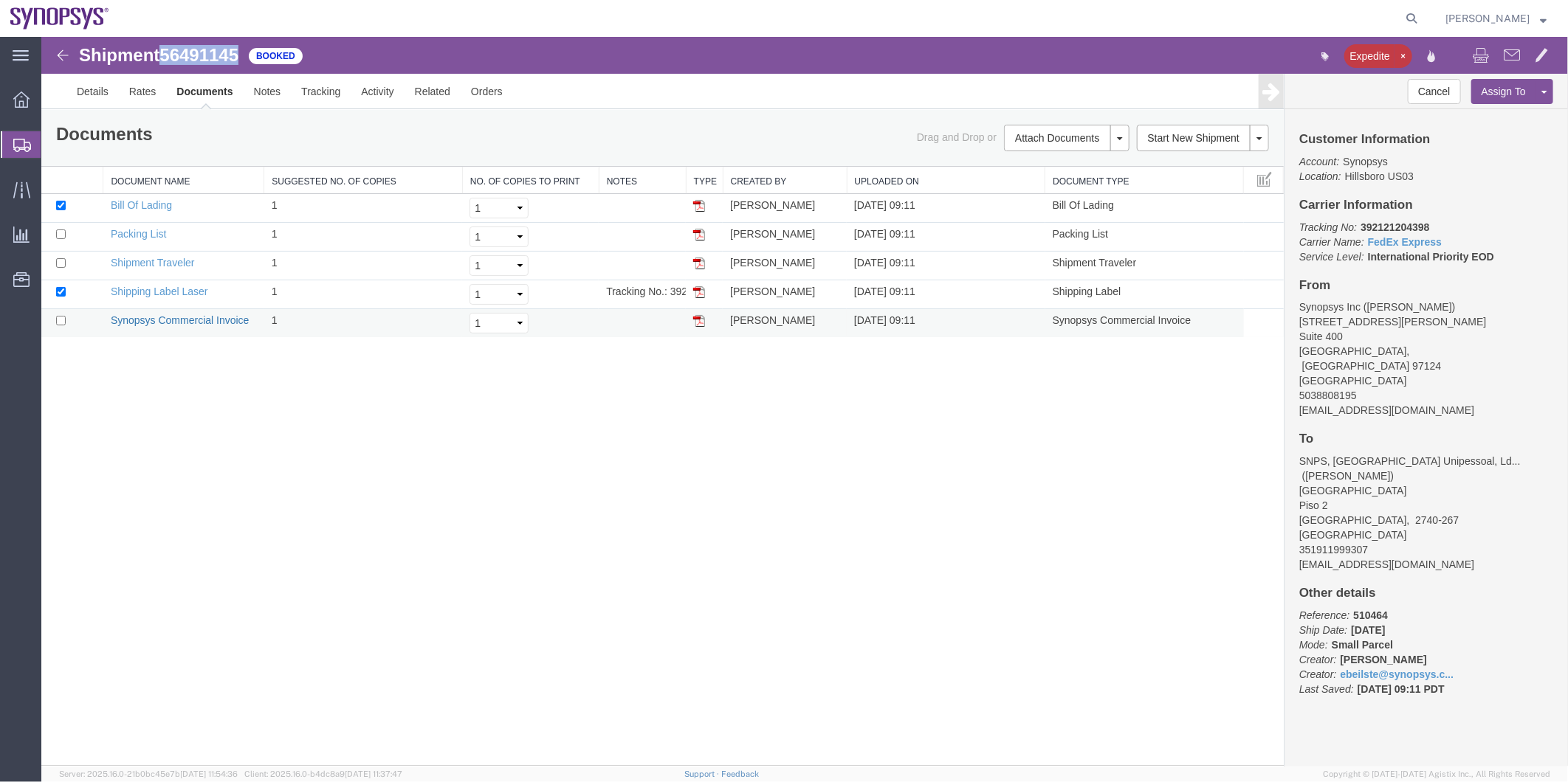
click at [178, 319] on link "Synopsys Commercial Invoice" at bounding box center [179, 320] width 139 height 12
click at [136, 227] on link "Packing List" at bounding box center [138, 233] width 56 height 12
click at [0, 0] on span "Shipment Manager" at bounding box center [0, 0] width 0 height 0
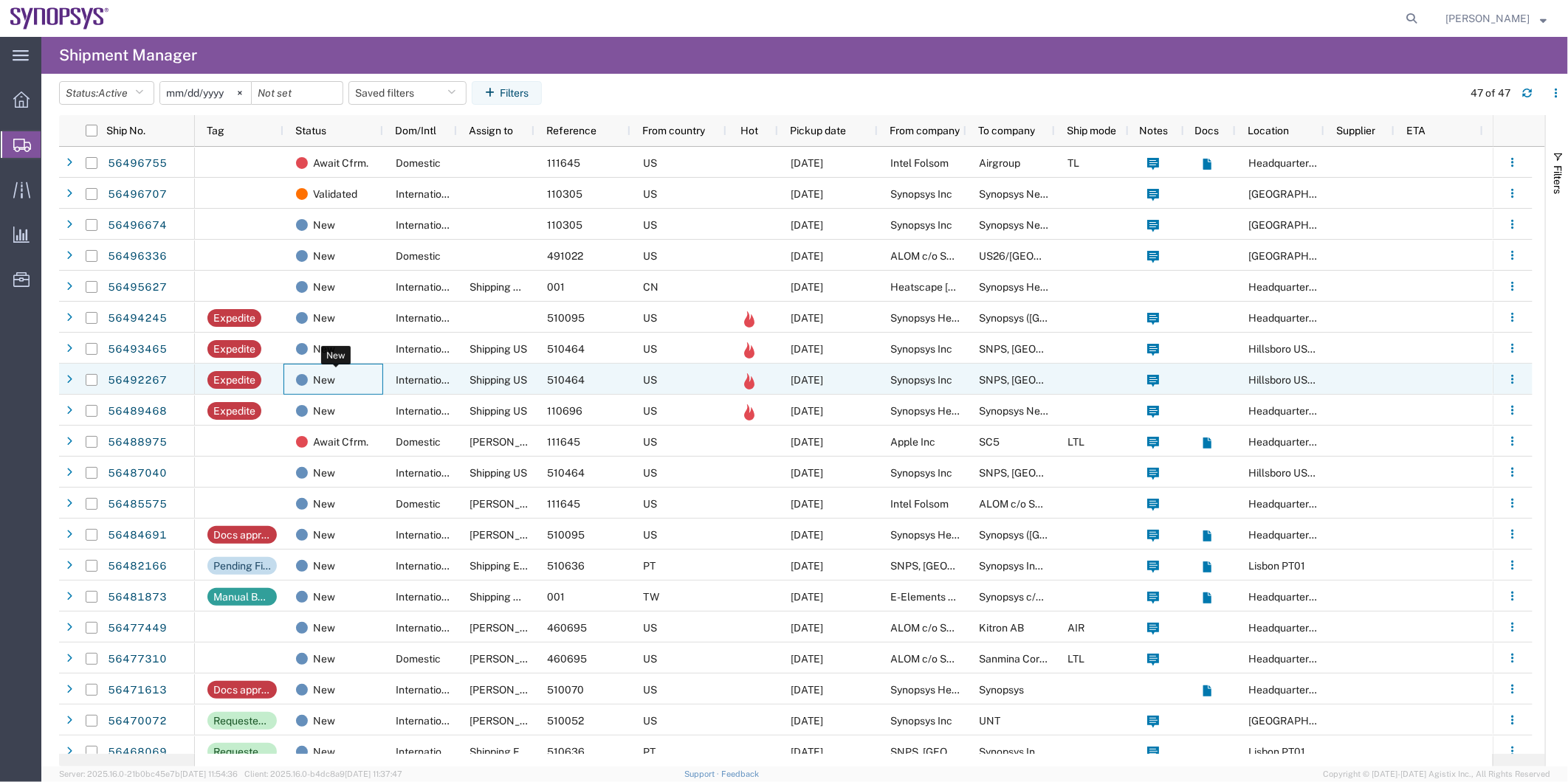
click at [344, 386] on div "New" at bounding box center [336, 380] width 81 height 31
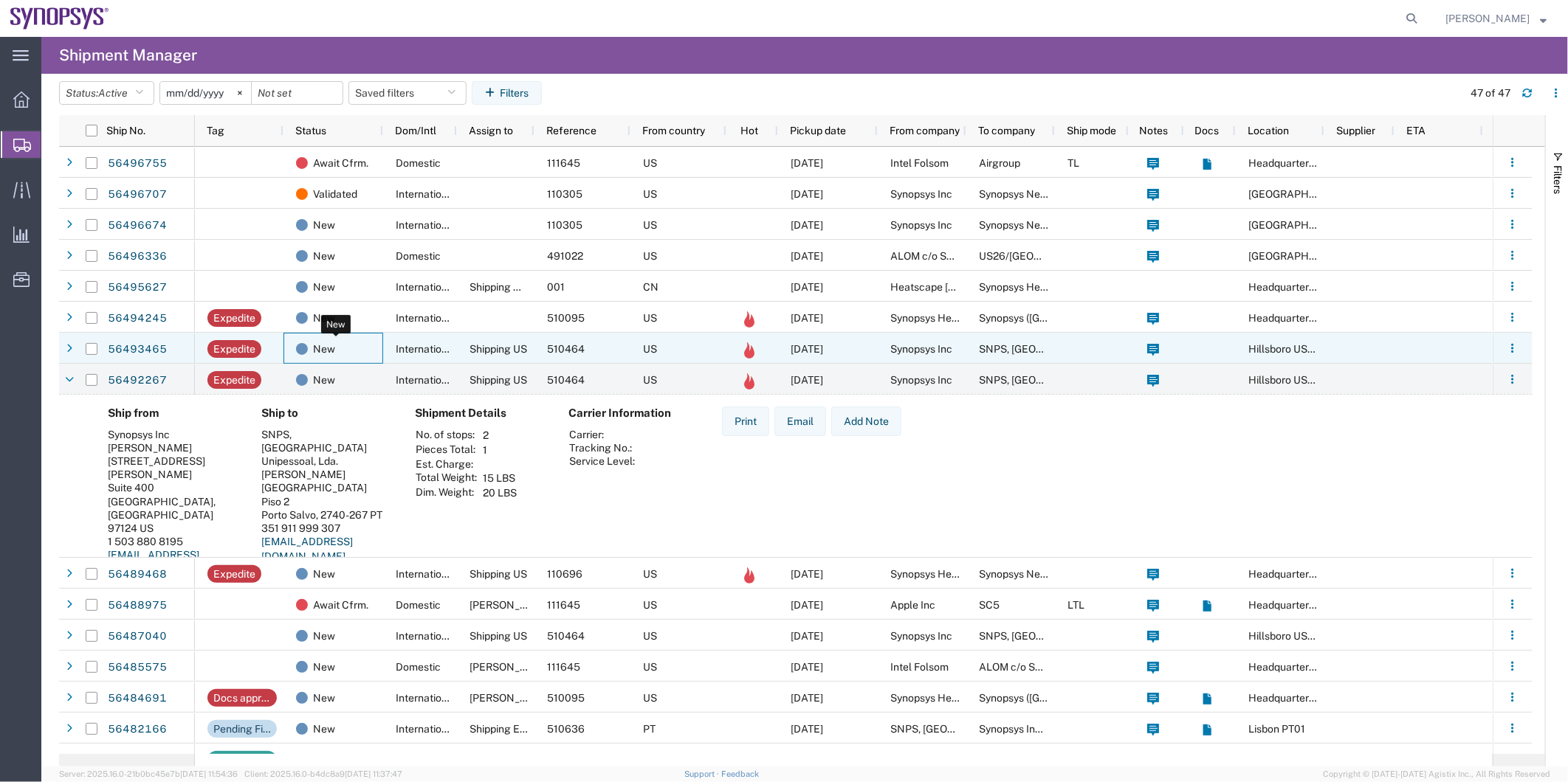
click at [349, 344] on div "New" at bounding box center [336, 349] width 81 height 31
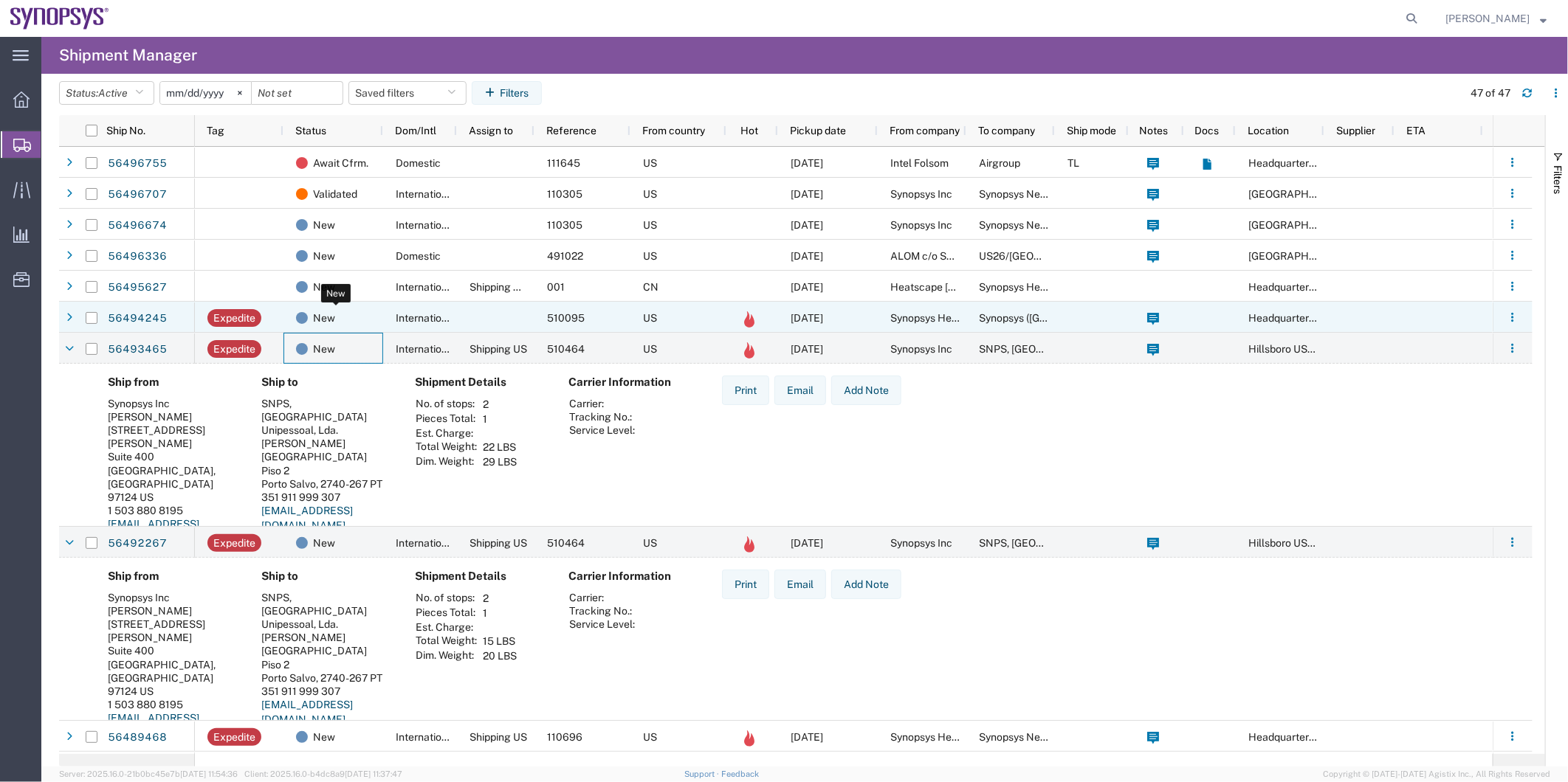
click at [350, 315] on div "New" at bounding box center [336, 318] width 81 height 31
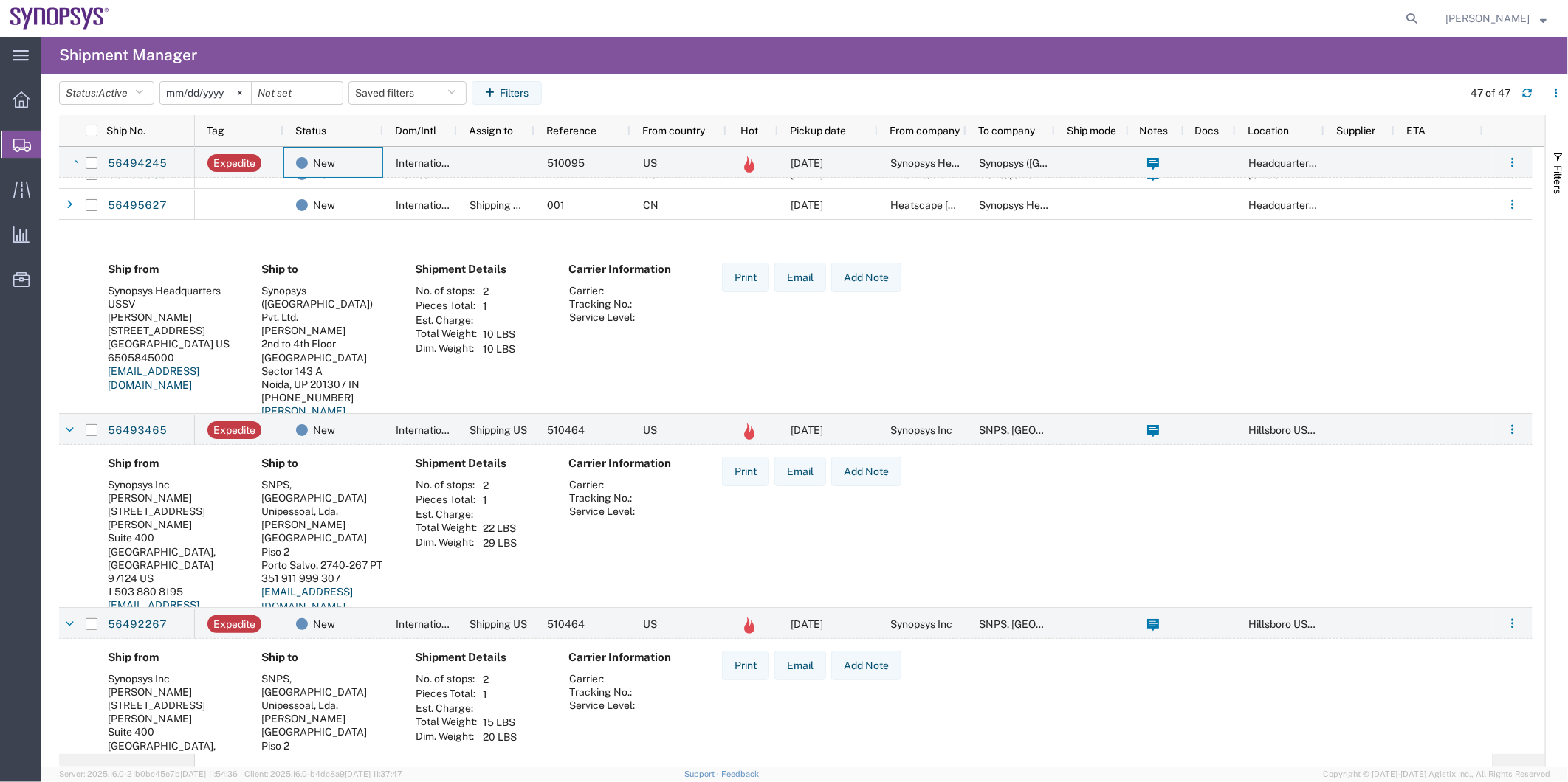
scroll to position [246, 0]
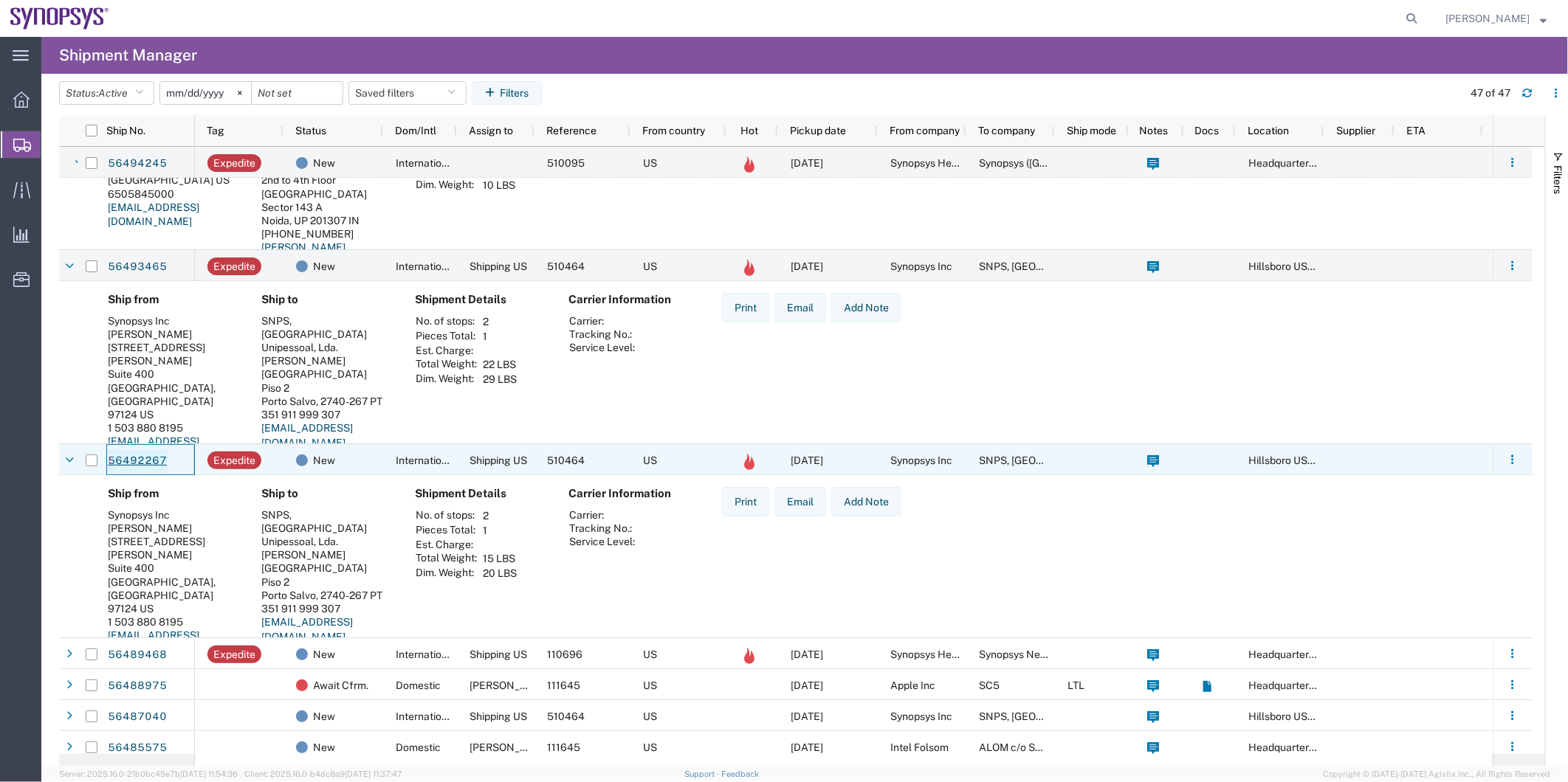
click at [139, 459] on link "56492267" at bounding box center [137, 461] width 60 height 24
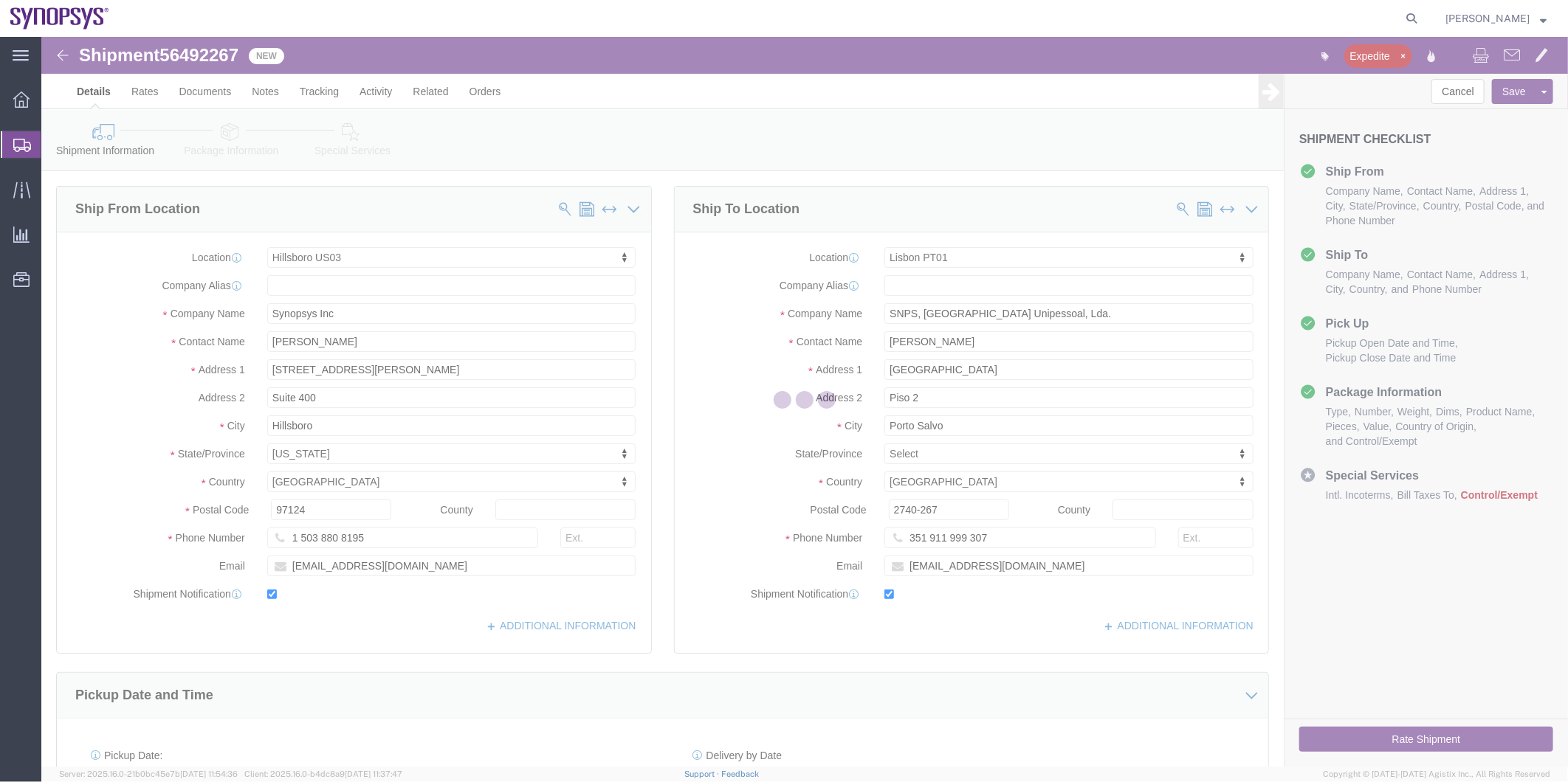
select select "63190"
select select "63152"
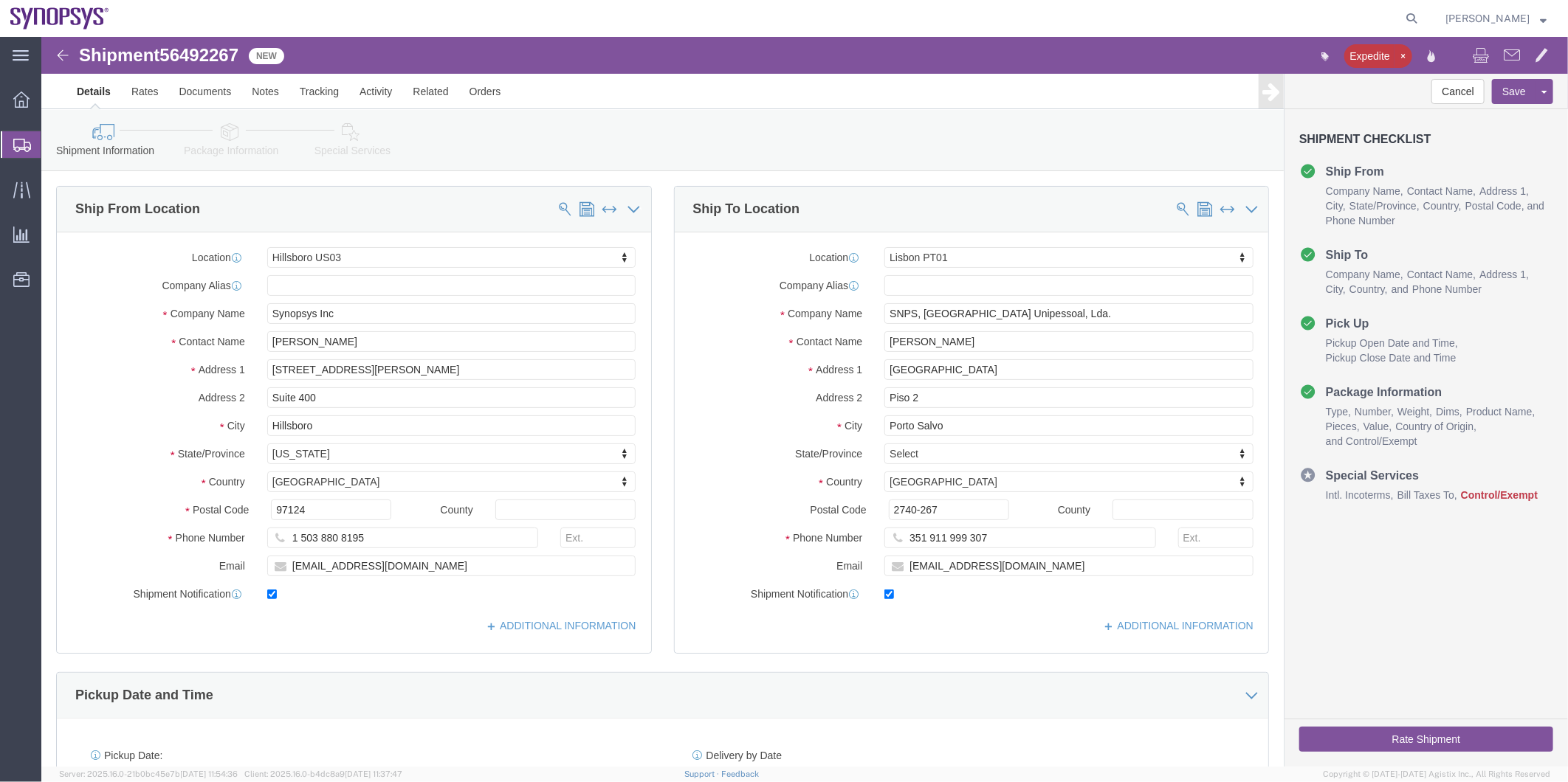
click icon
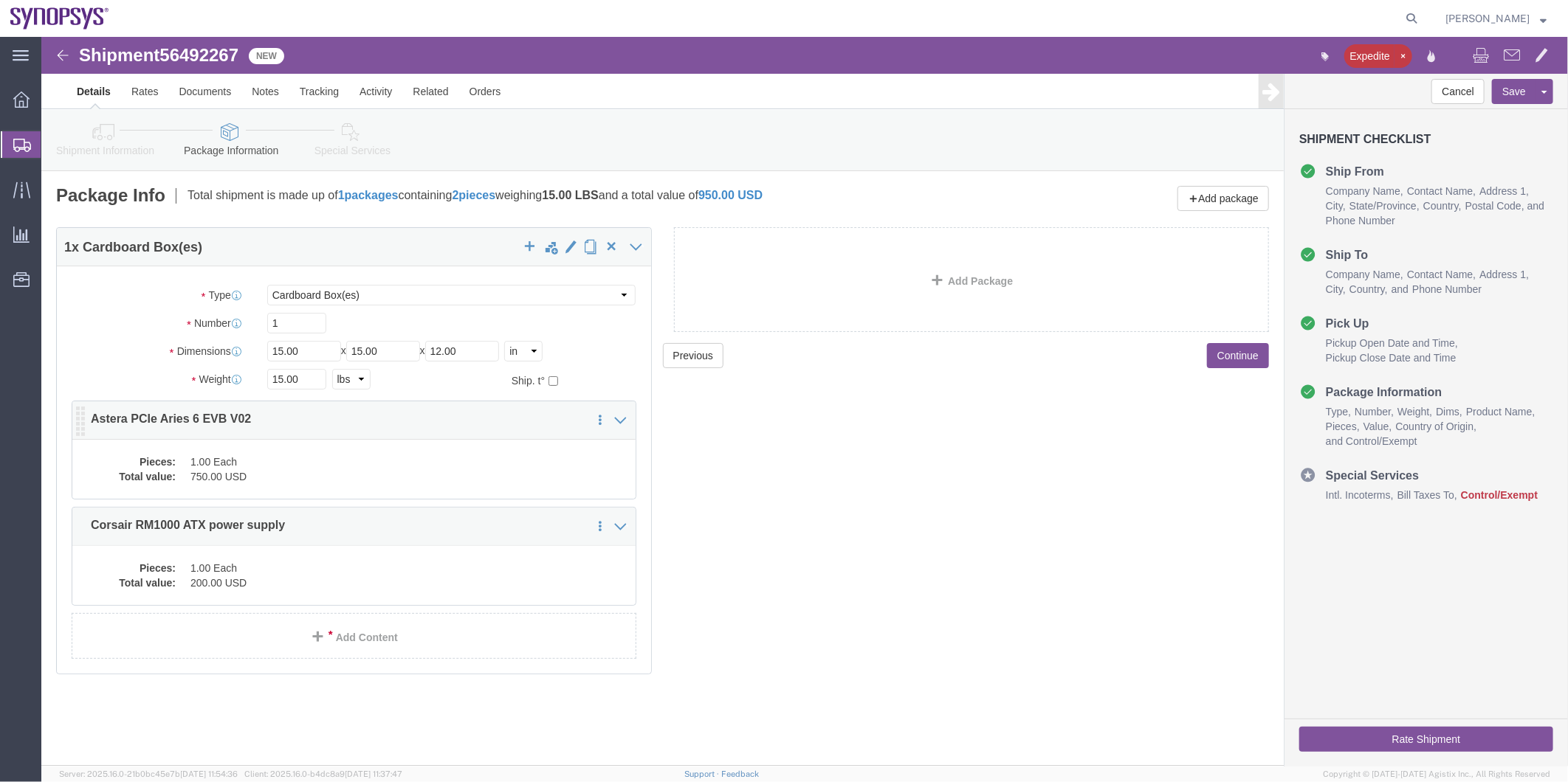
click dd "1.00 Each"
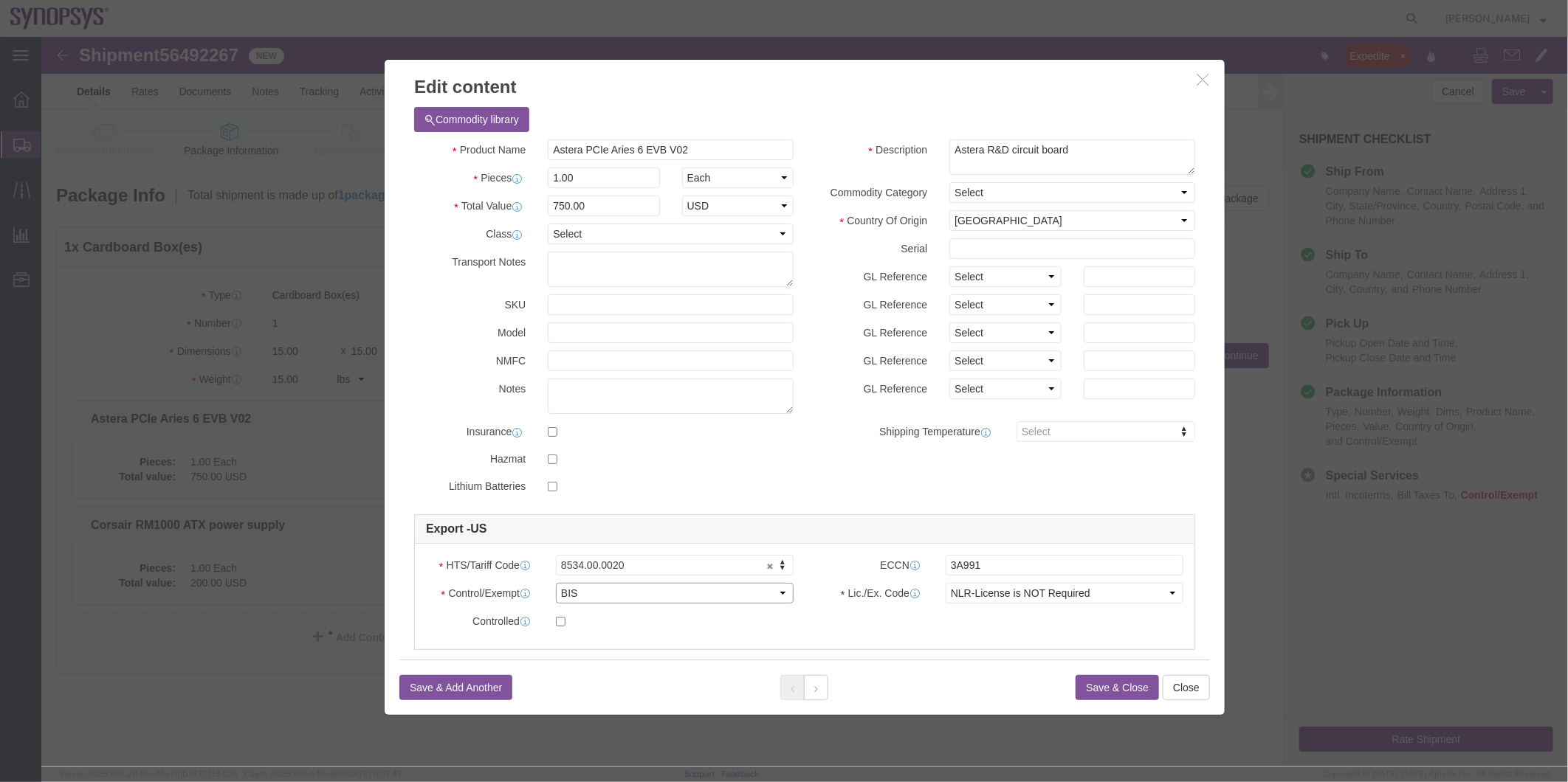
click select "Select ATF BIS DEA EPA FDA FTR ITAR OFAC Other (OPA)"
select select "FTR"
click select "Select ATF BIS DEA EPA FDA FTR ITAR OFAC Other (OPA)"
click select "Select 30.2(d)(2) 30.36 30.37(a) 30.37(f) 30.37(g) 30.37(h) 30.37(i) 30.37(j) 3…"
select select "30.37(a)"
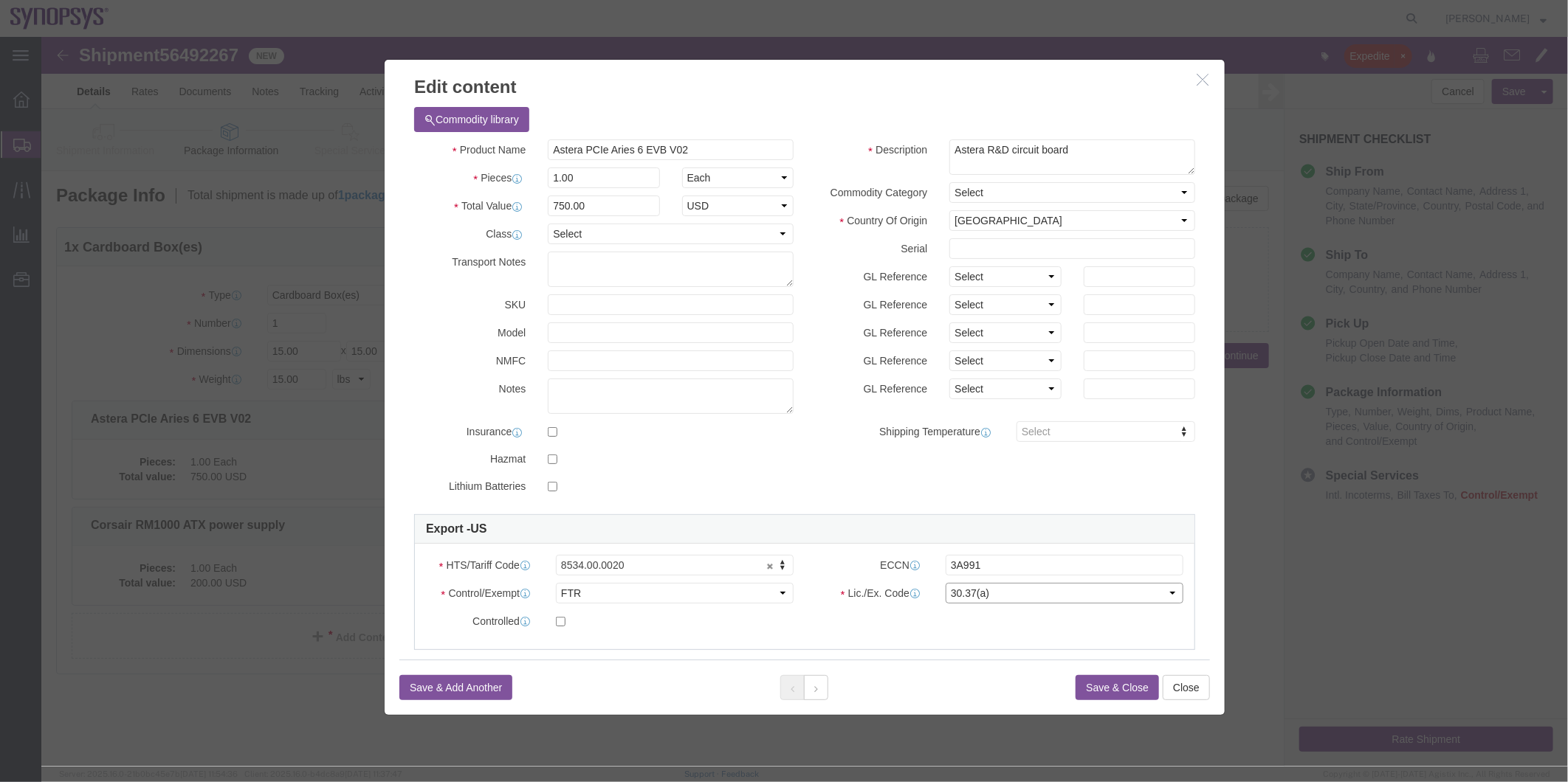
click select "Select 30.2(d)(2) 30.36 30.37(a) 30.37(f) 30.37(g) 30.37(h) 30.37(i) 30.37(j) 3…"
click icon
click select "Select ATF BIS DEA EPA FDA FTR ITAR OFAC Other (OPA)"
select select "FTR"
click select "Select ATF BIS DEA EPA FDA FTR ITAR OFAC Other (OPA)"
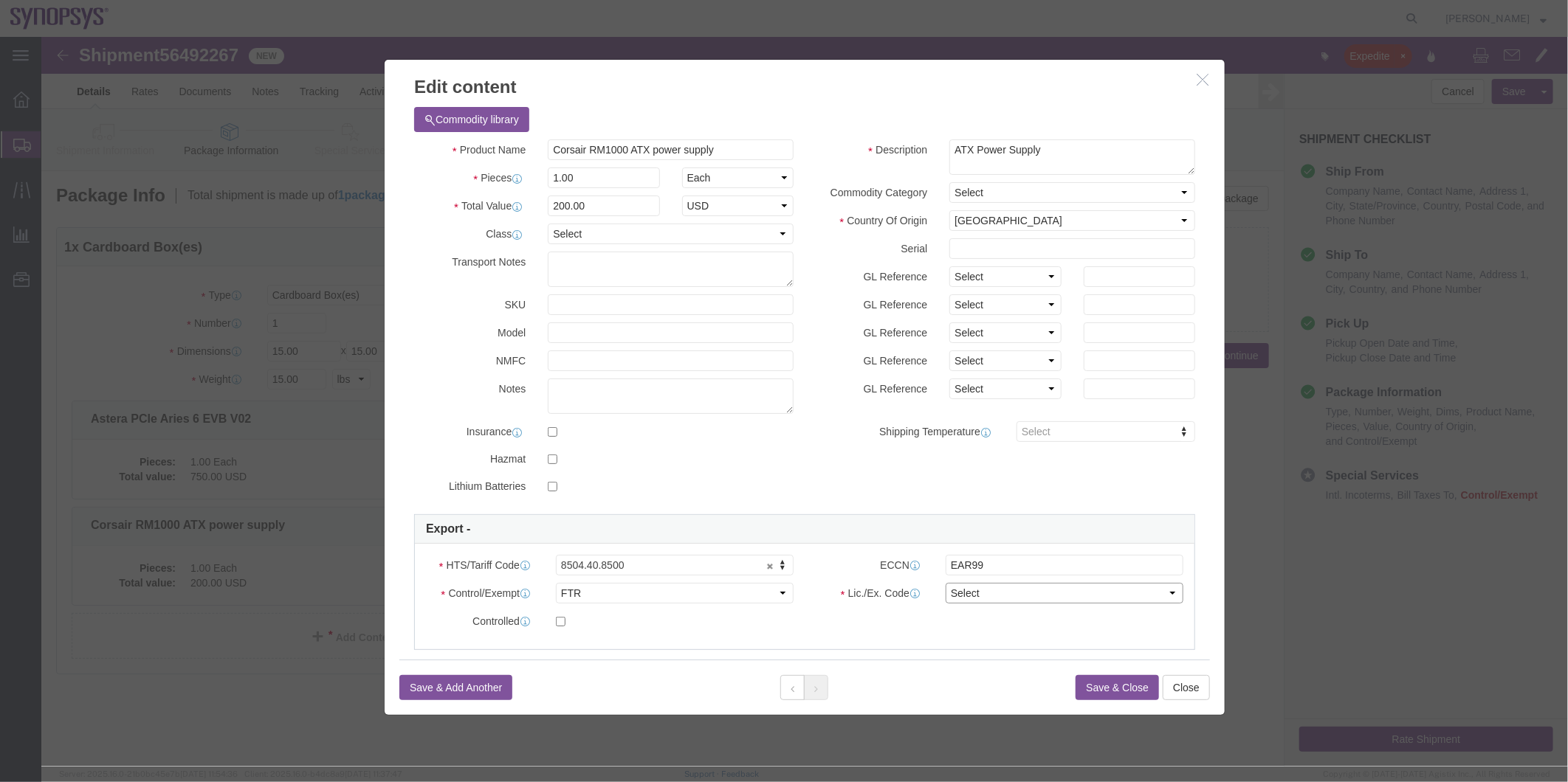
click select "Select 30.2(d)(2) 30.36 30.37(a) 30.37(f) 30.37(g) 30.37(h) 30.37(i) 30.37(j) 3…"
select select "30.37(a)"
click select "Select 30.2(d)(2) 30.36 30.37(a) 30.37(f) 30.37(g) 30.37(h) 30.37(i) 30.37(j) 3…"
click button "Save & Close"
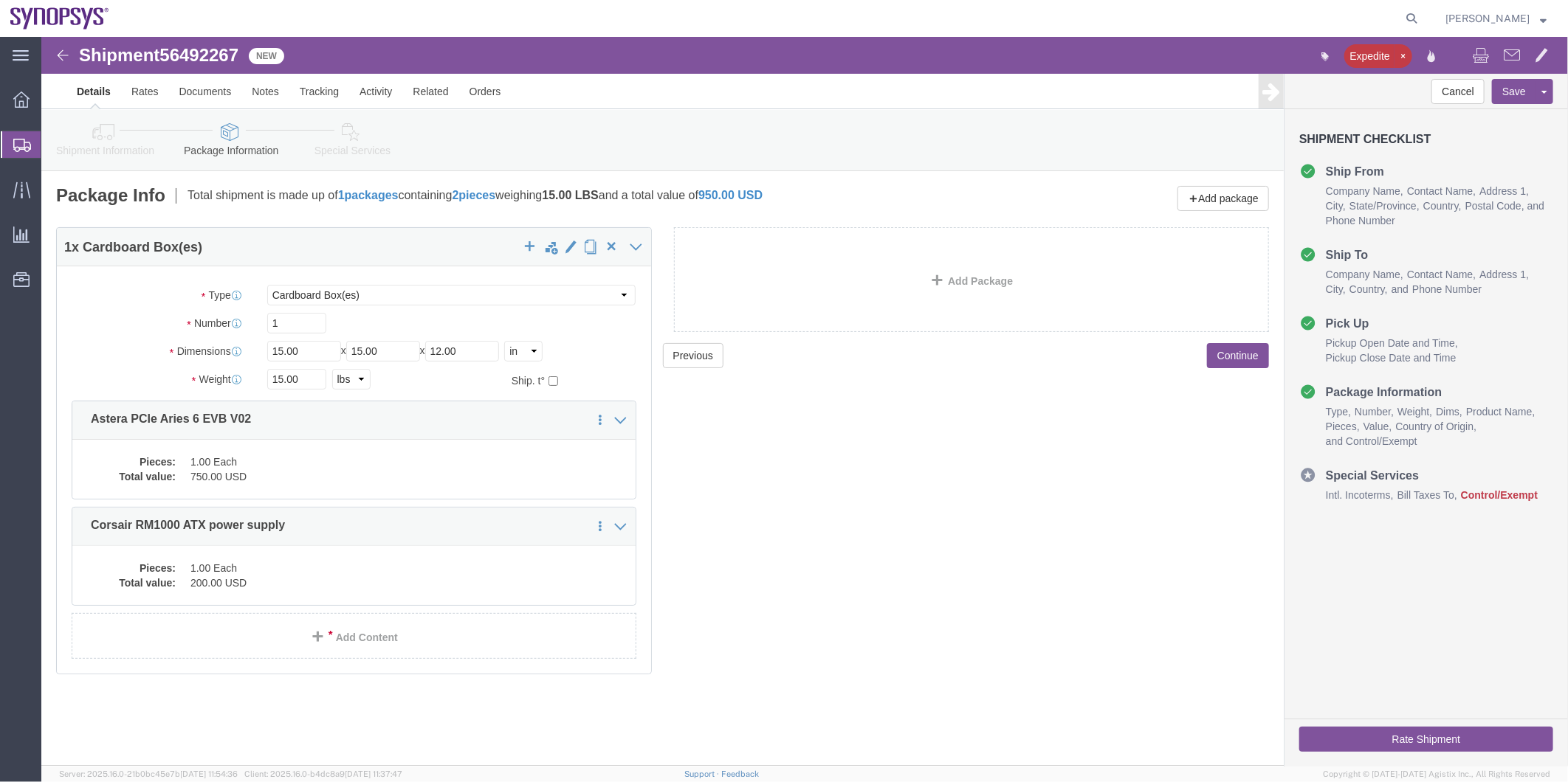
click link "Shipment Information"
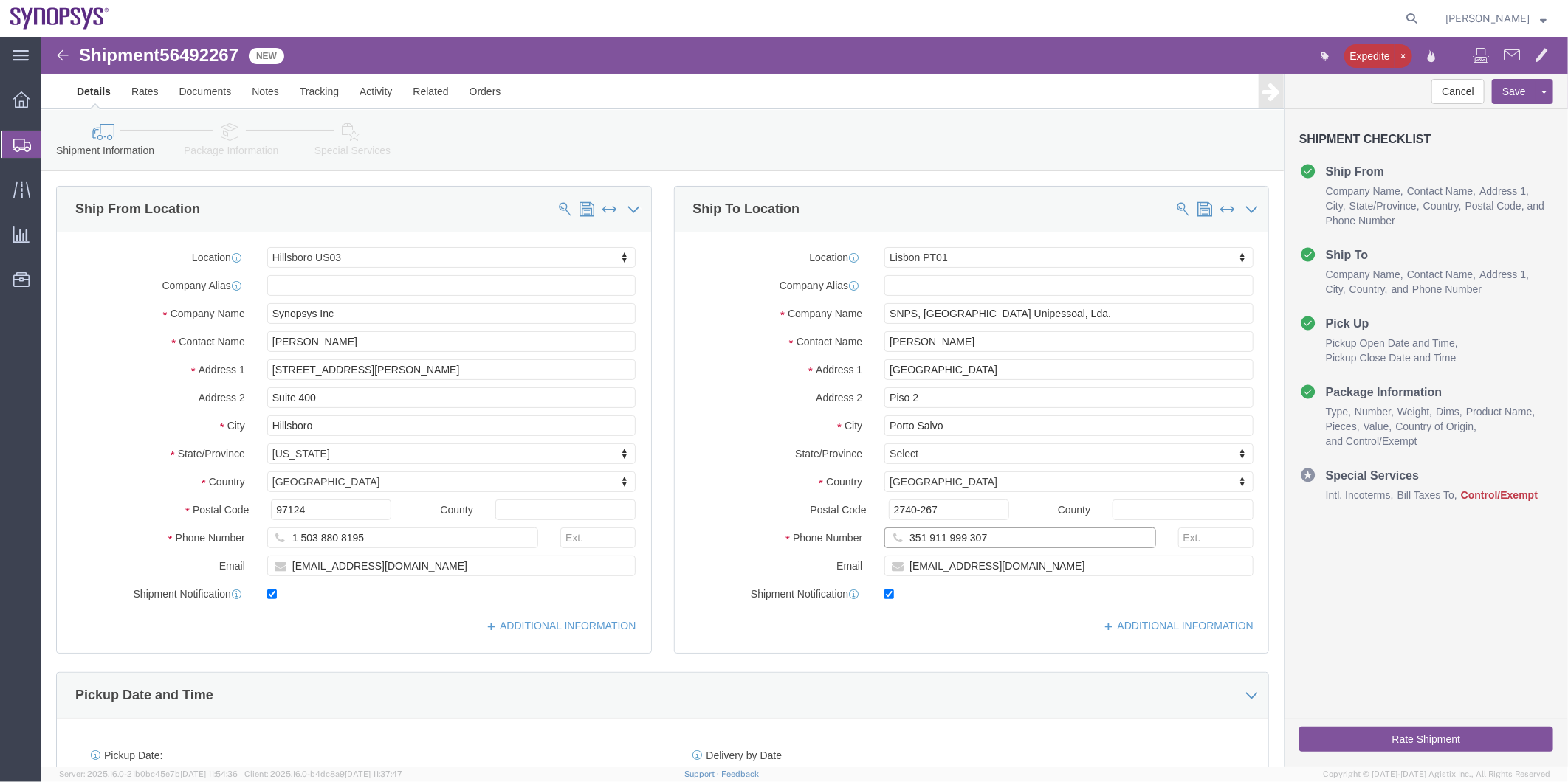
click input "351 911 999 307"
type input "351911999307"
click input "1 503 880 8195"
type input "5038808195"
click link "Package Information"
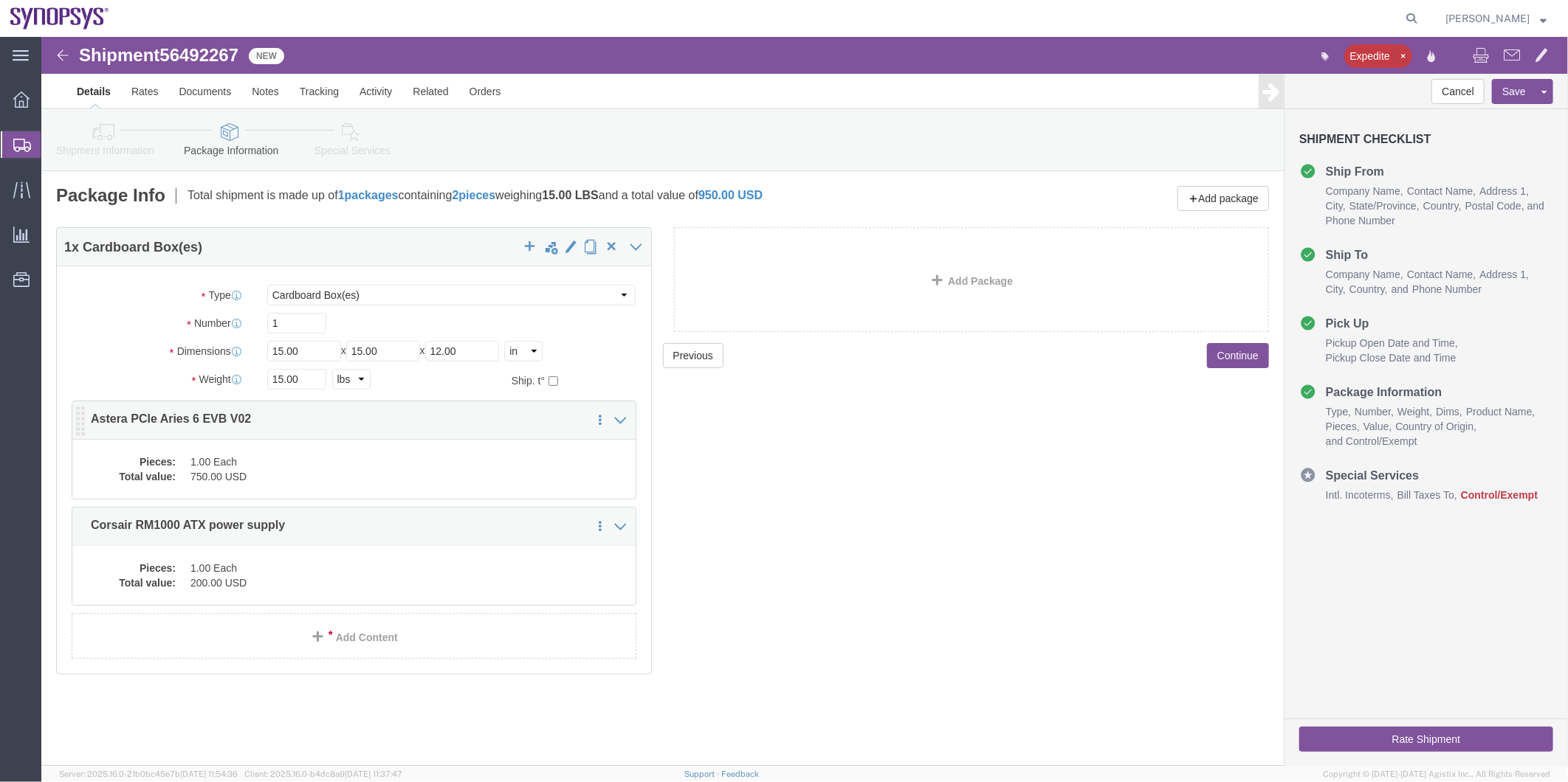
click dd "750.00 USD"
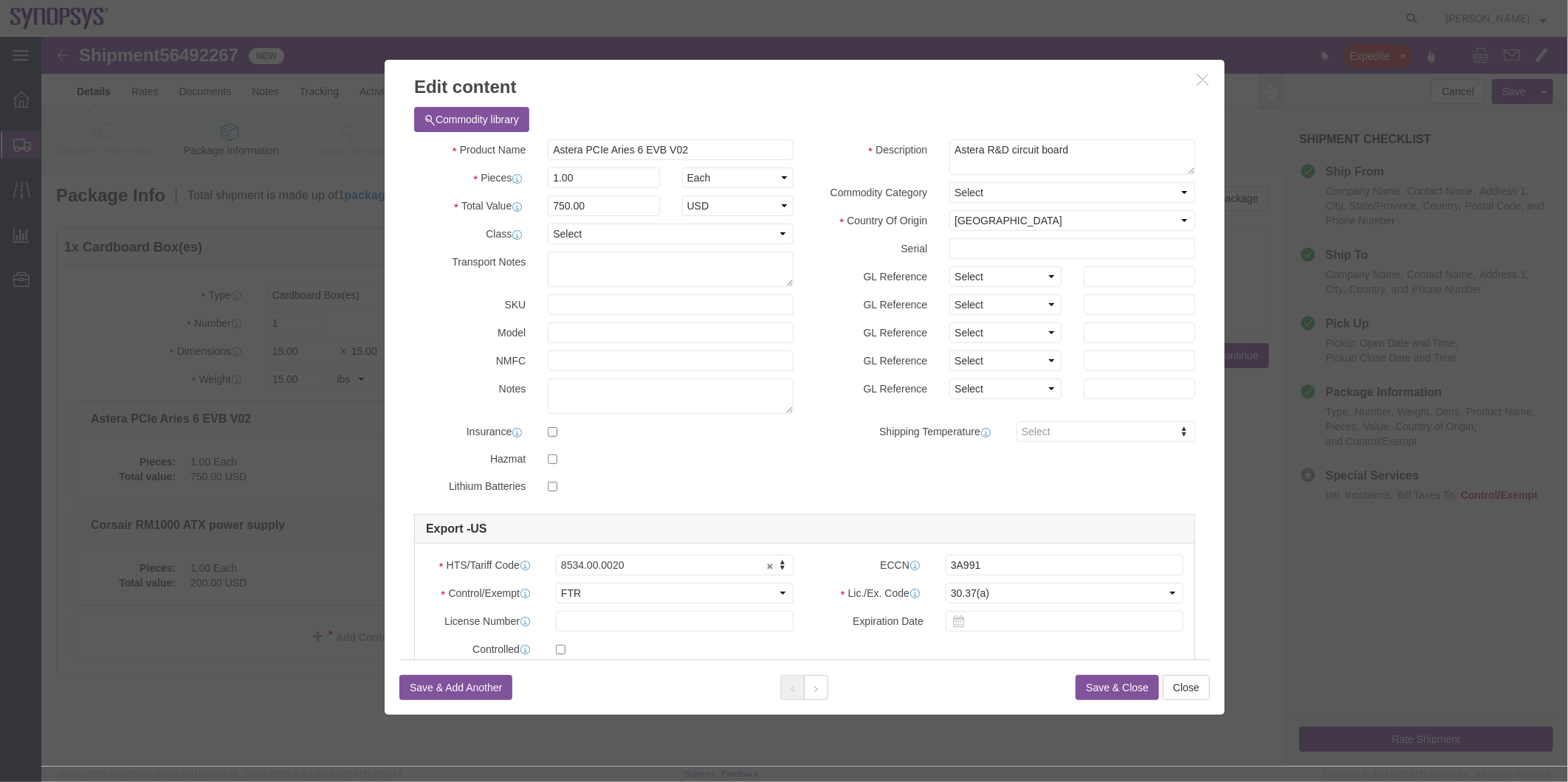
click div "Save & Add Another Save & Close Close"
click button
click button "Save & Close"
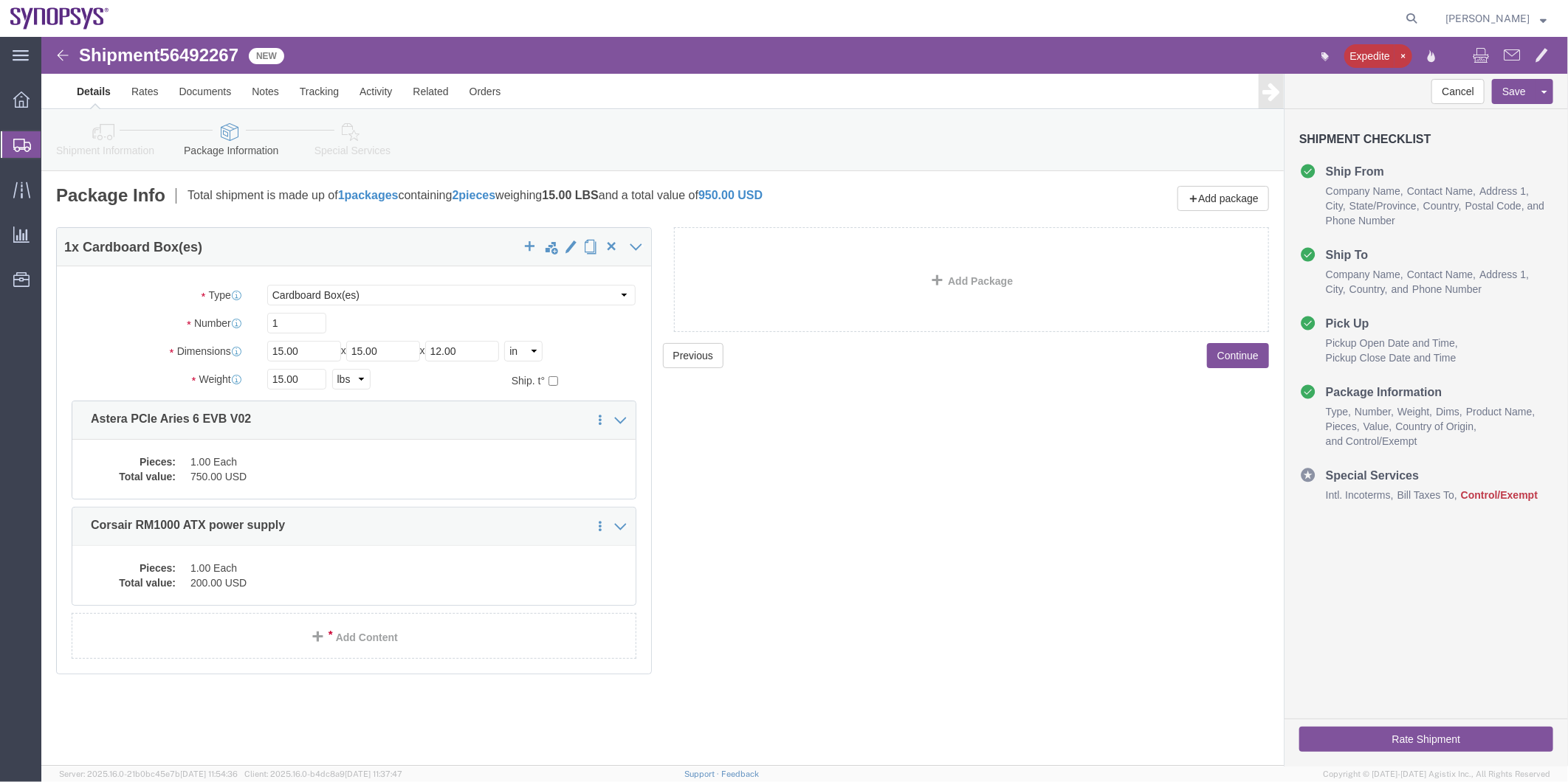
click link "Special Services"
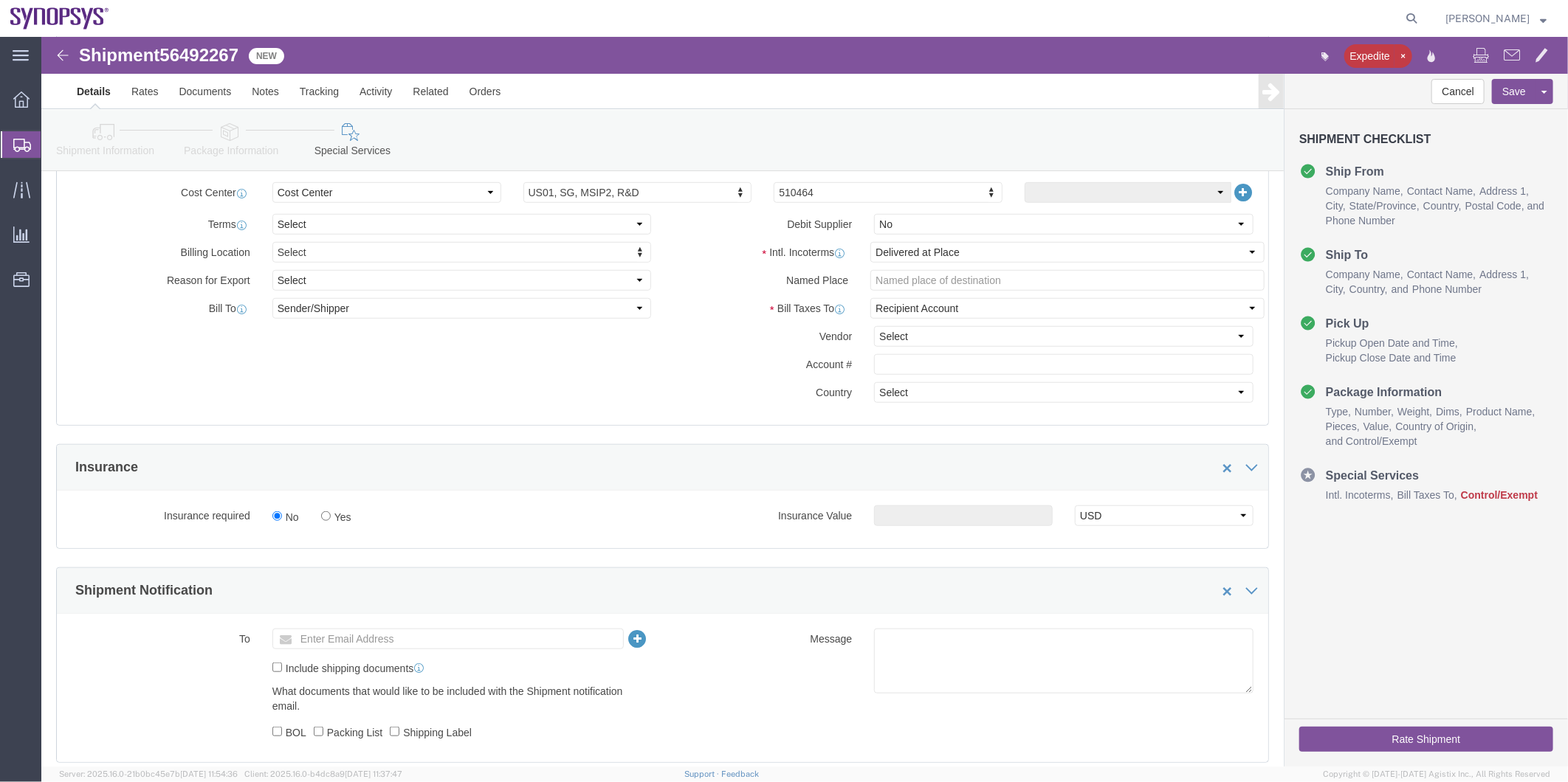
scroll to position [738, 0]
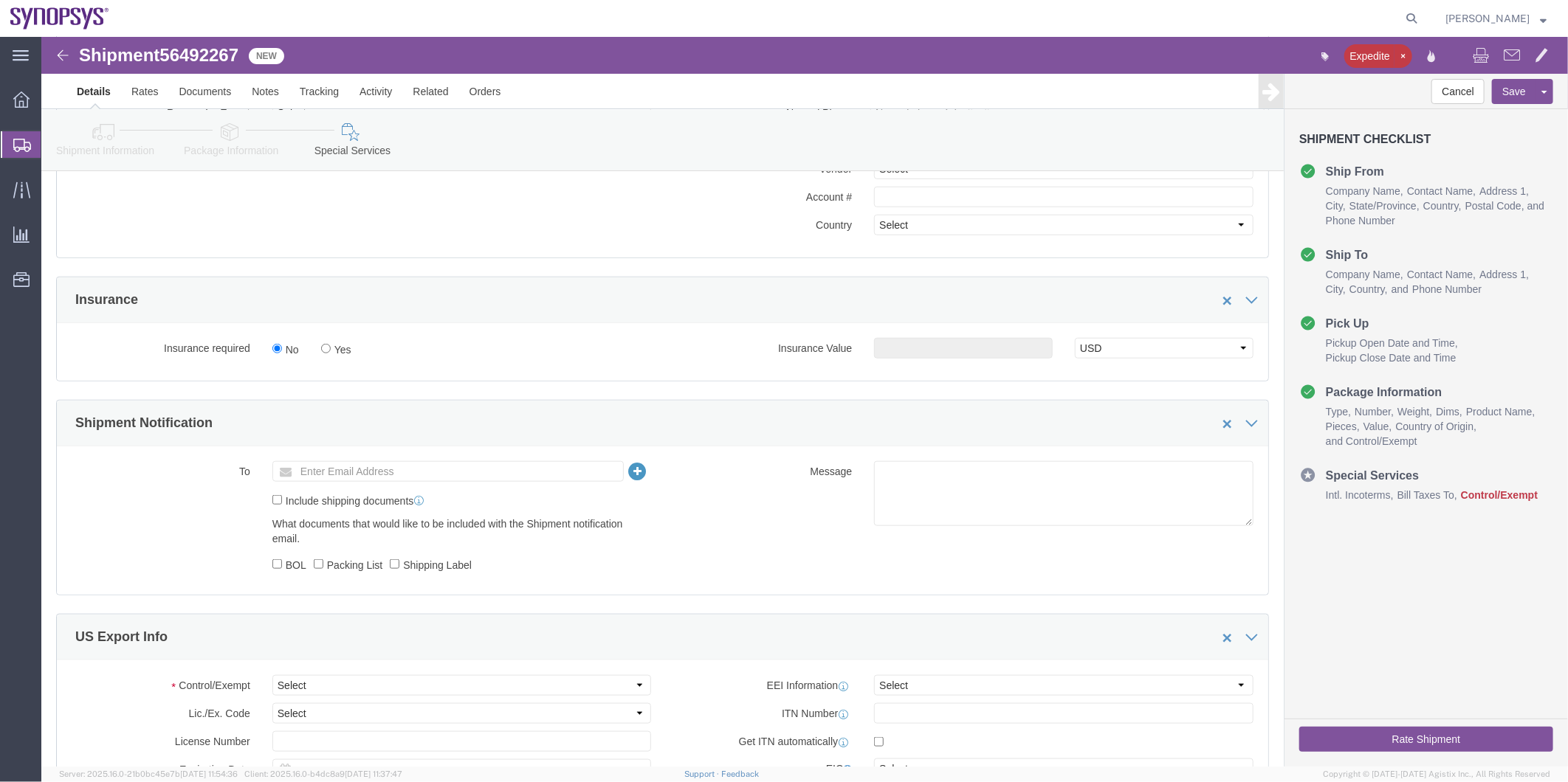
click icon
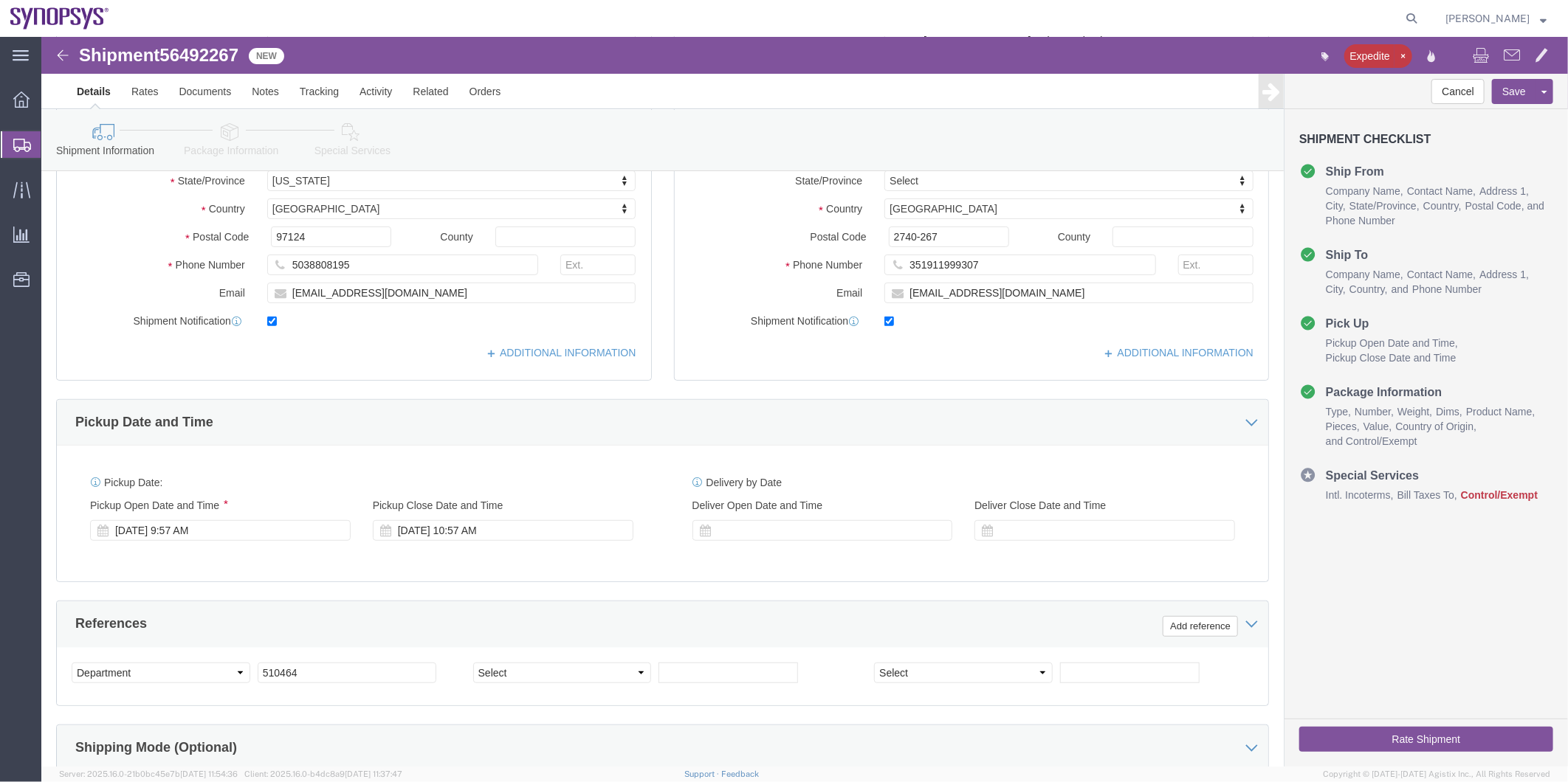
scroll to position [216, 0]
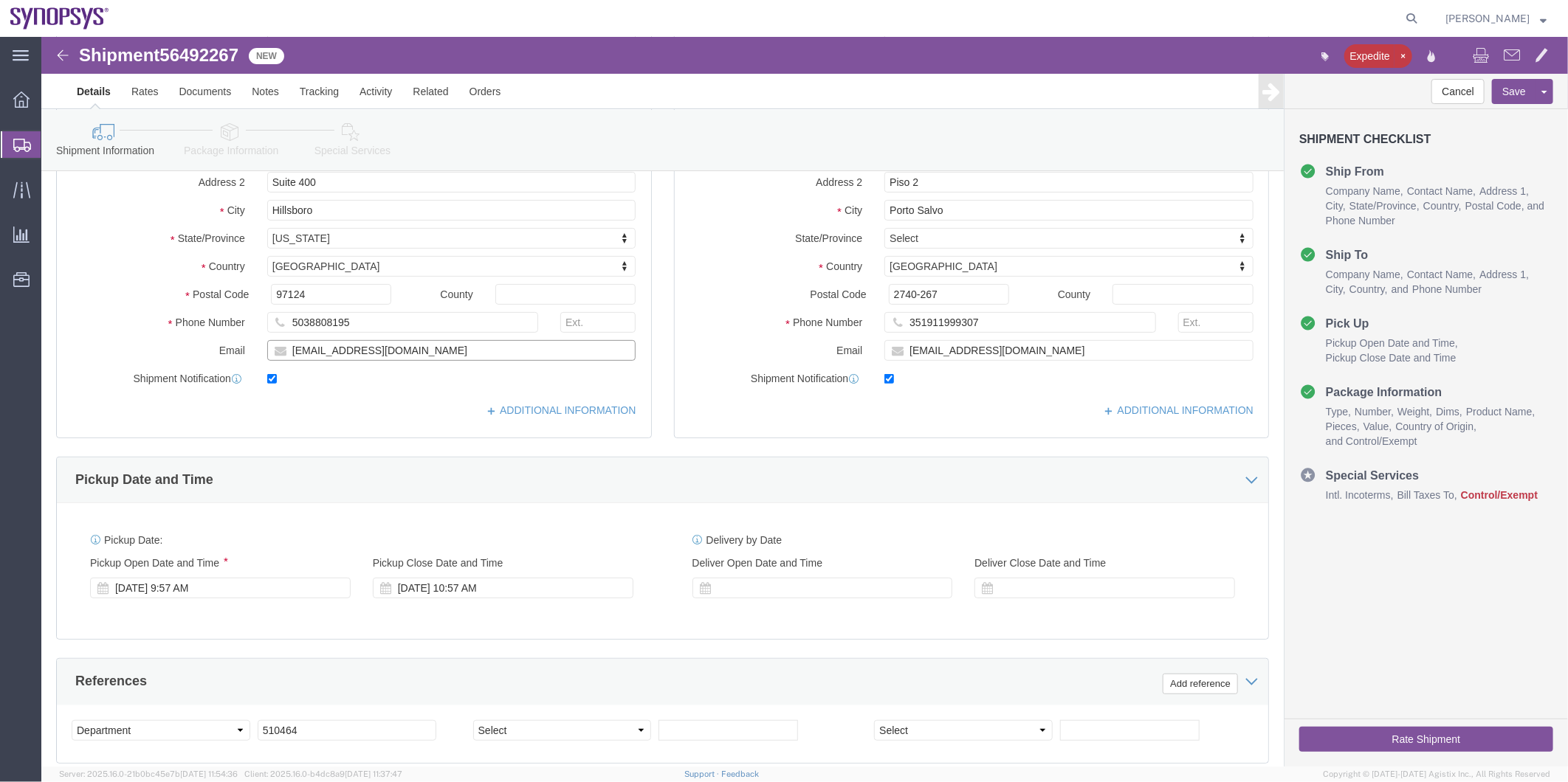
drag, startPoint x: 377, startPoint y: 308, endPoint x: 103, endPoint y: 303, distance: 274.0
click div "Email ebeilste@synopsys.com"
click link "Special Services"
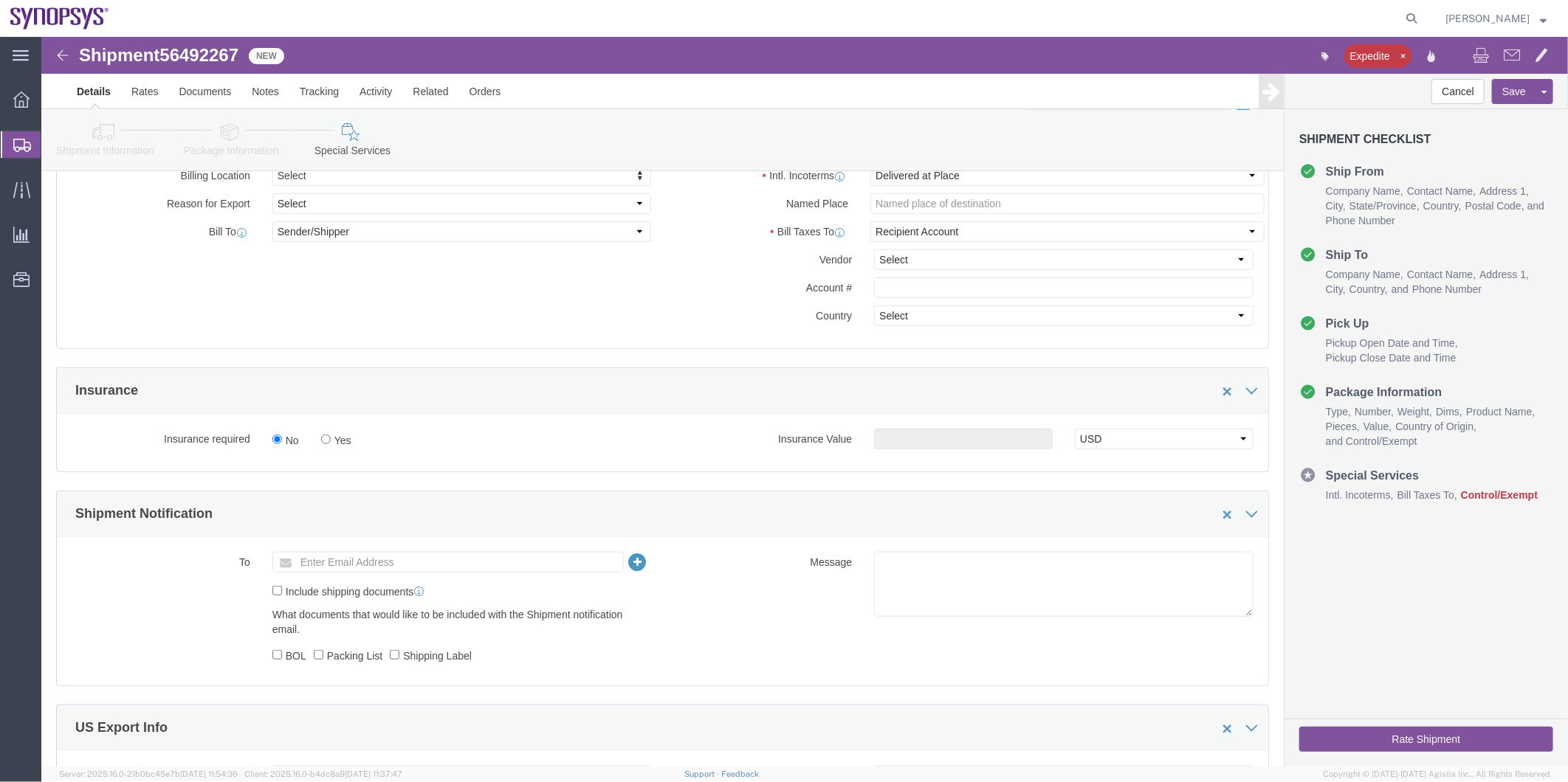
scroll to position [790, 0]
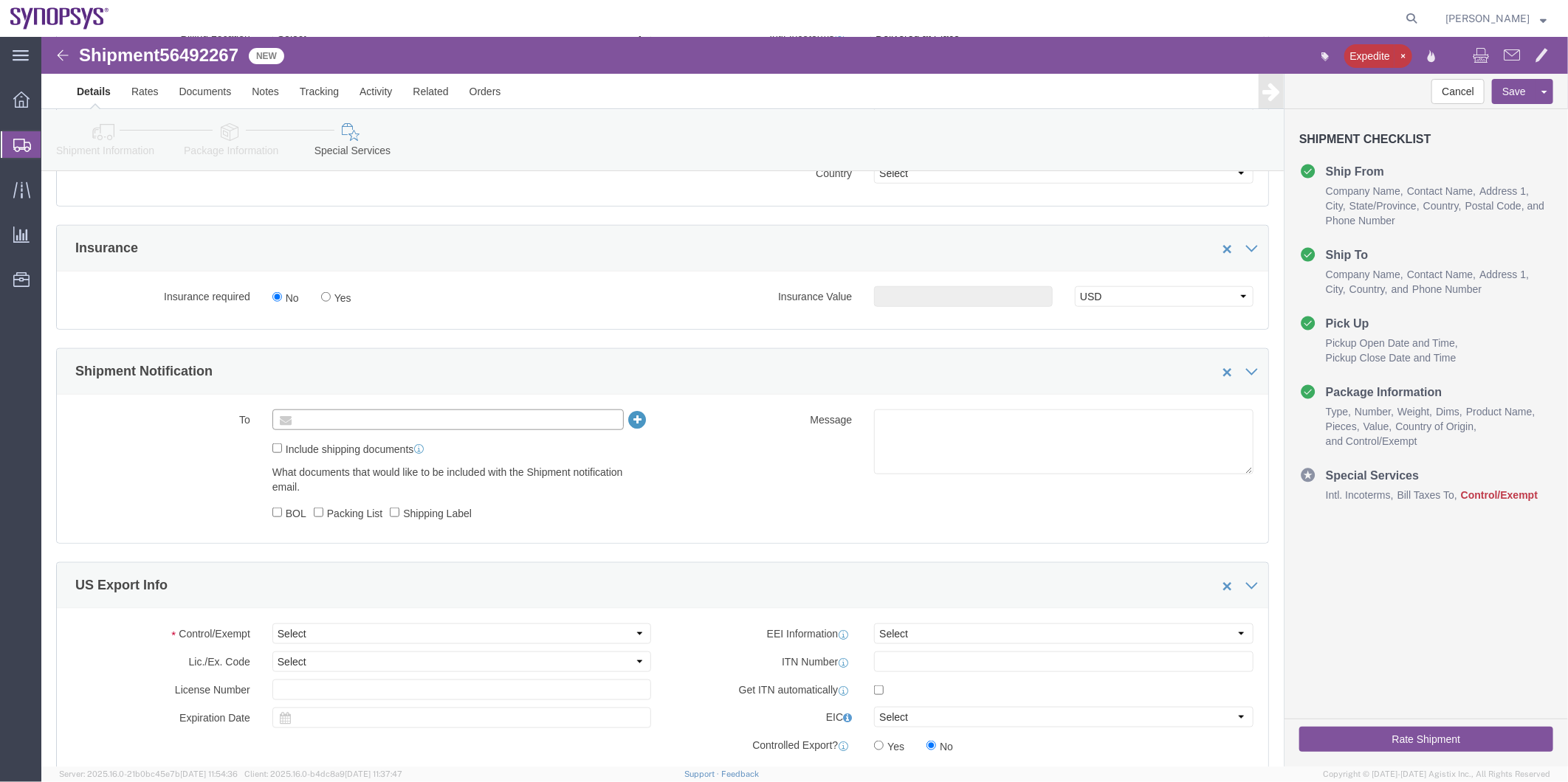
click input "text"
paste input "ebeilste@synopsys.com"
type input "ebeilste@synopsys.com"
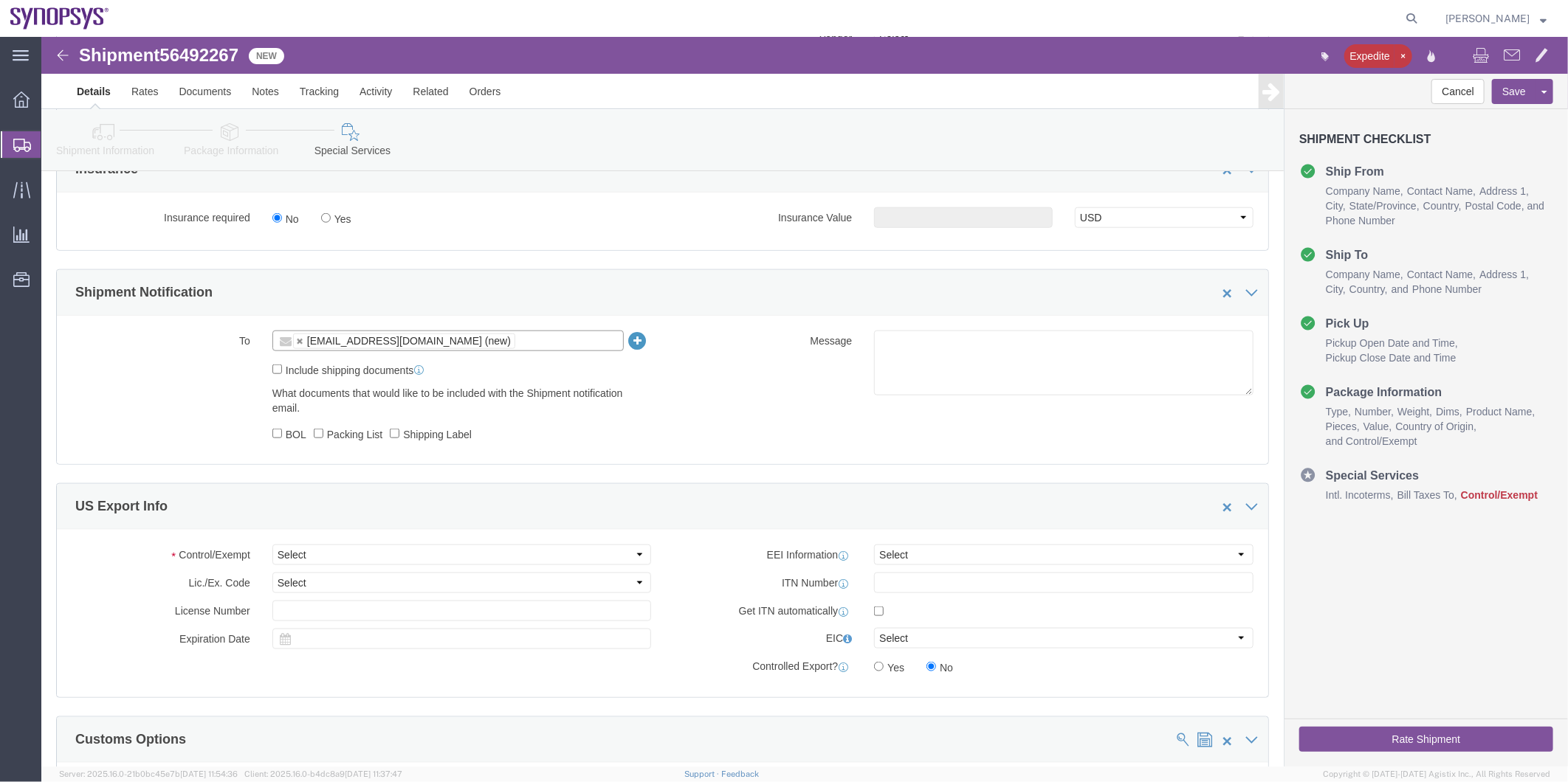
scroll to position [871, 0]
drag, startPoint x: 292, startPoint y: 513, endPoint x: 286, endPoint y: 521, distance: 10.0
click select "Select ATF BIS DEA EPA FDA FTR ITAR OFAC Other (OPA)"
select select "FTR"
click select "Select ATF BIS DEA EPA FDA FTR ITAR OFAC Other (OPA)"
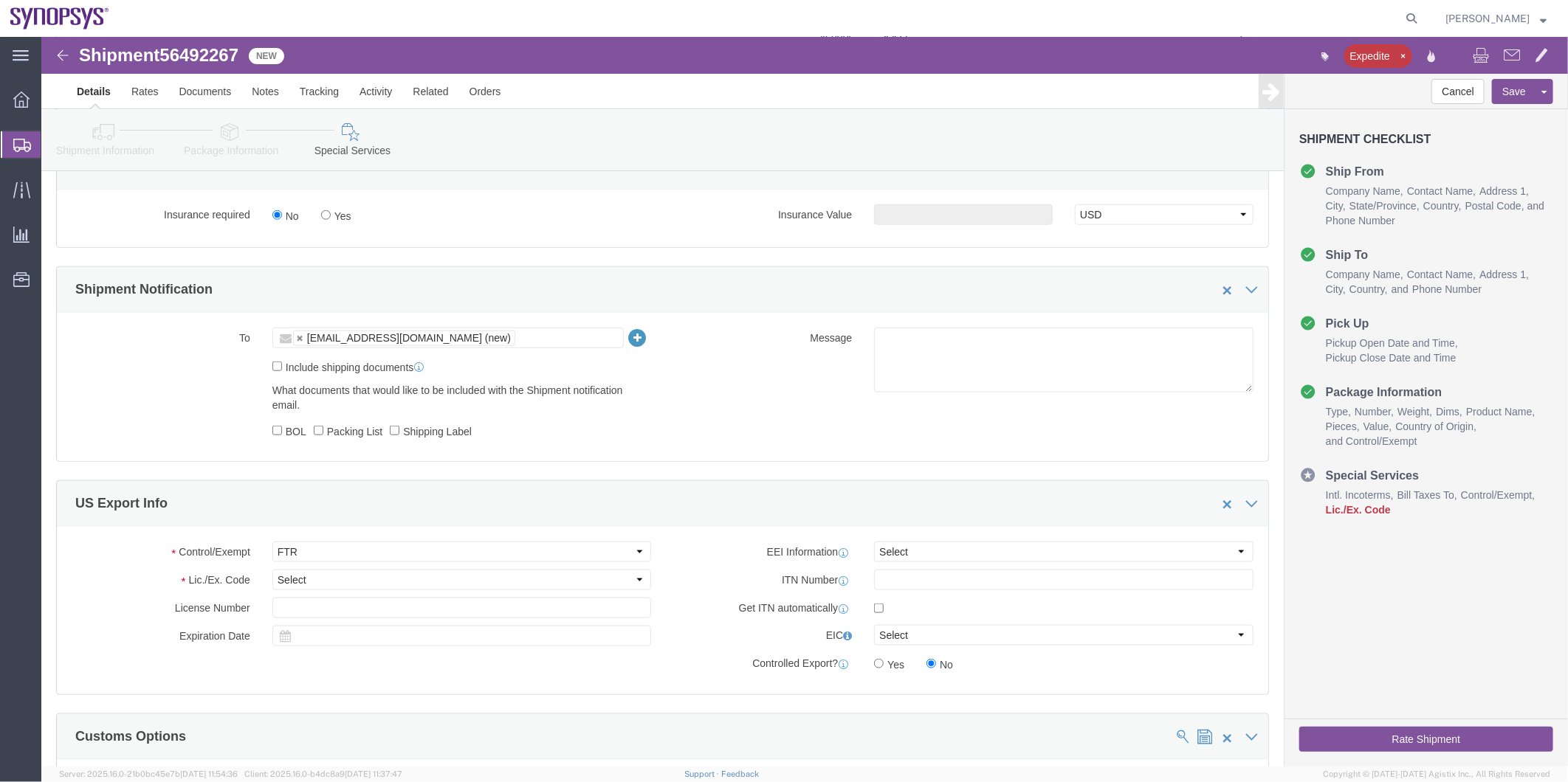
click div "Control/Exempt Select ATF BIS DEA EPA FDA FTR ITAR OFAC Other (OPA) Lic./Ex. Co…"
click select "Select 30.2(d)(2) 30.36 30.37(a) 30.37(f) 30.37(g) 30.37(h) 30.37(i) 30.37(j) 3…"
select select "30.37(a)"
click select "Select 30.2(d)(2) 30.36 30.37(a) 30.37(f) 30.37(g) 30.37(h) 30.37(i) 30.37(j) 3…"
click select "Select AES-Direct EEI Carrier File EEI EEI Exempt"
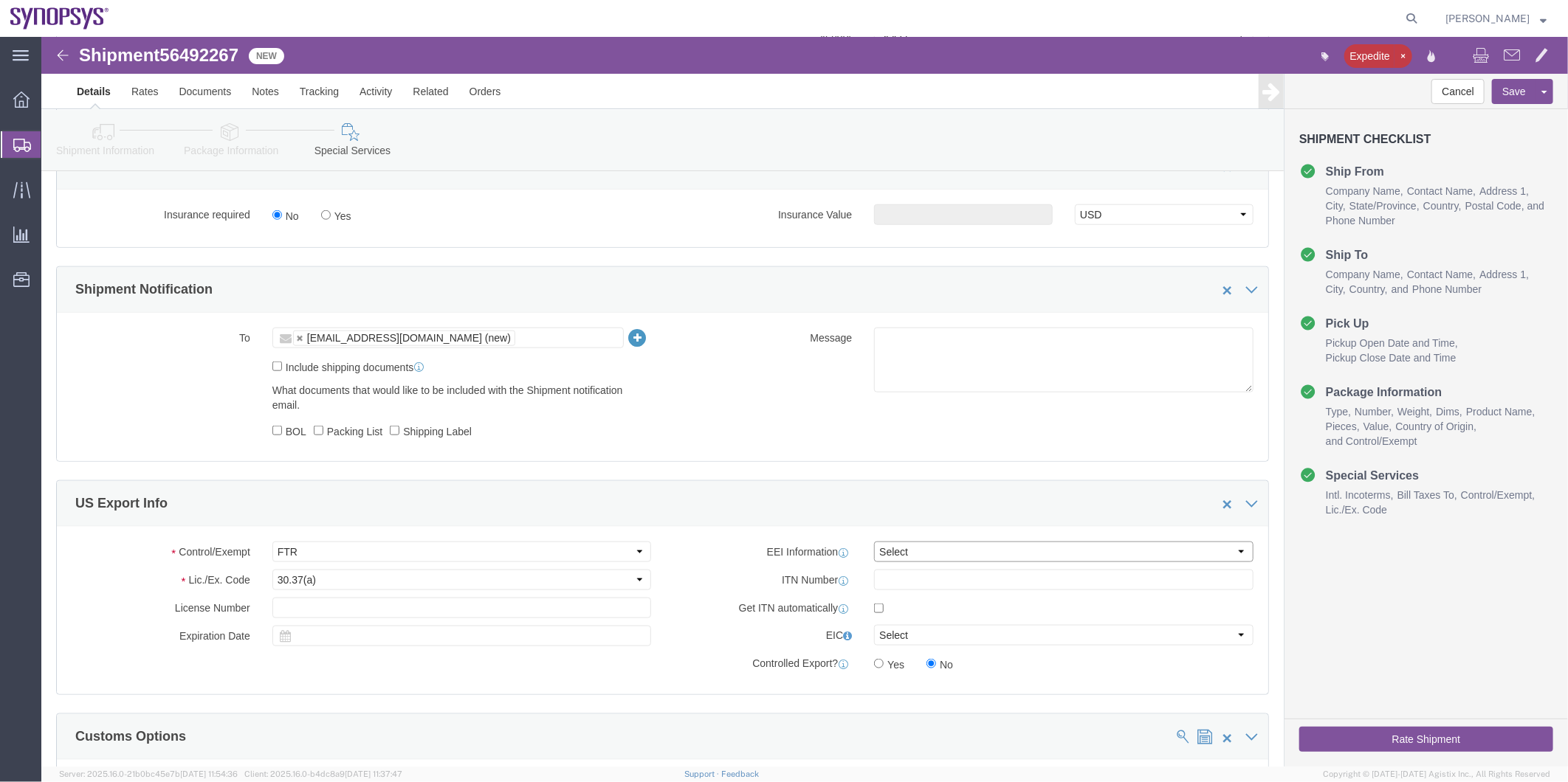
select select "EXEM"
click select "Select AES-Direct EEI Carrier File EEI EEI Exempt"
click ul "ebeilste@synopsys.com (new)"
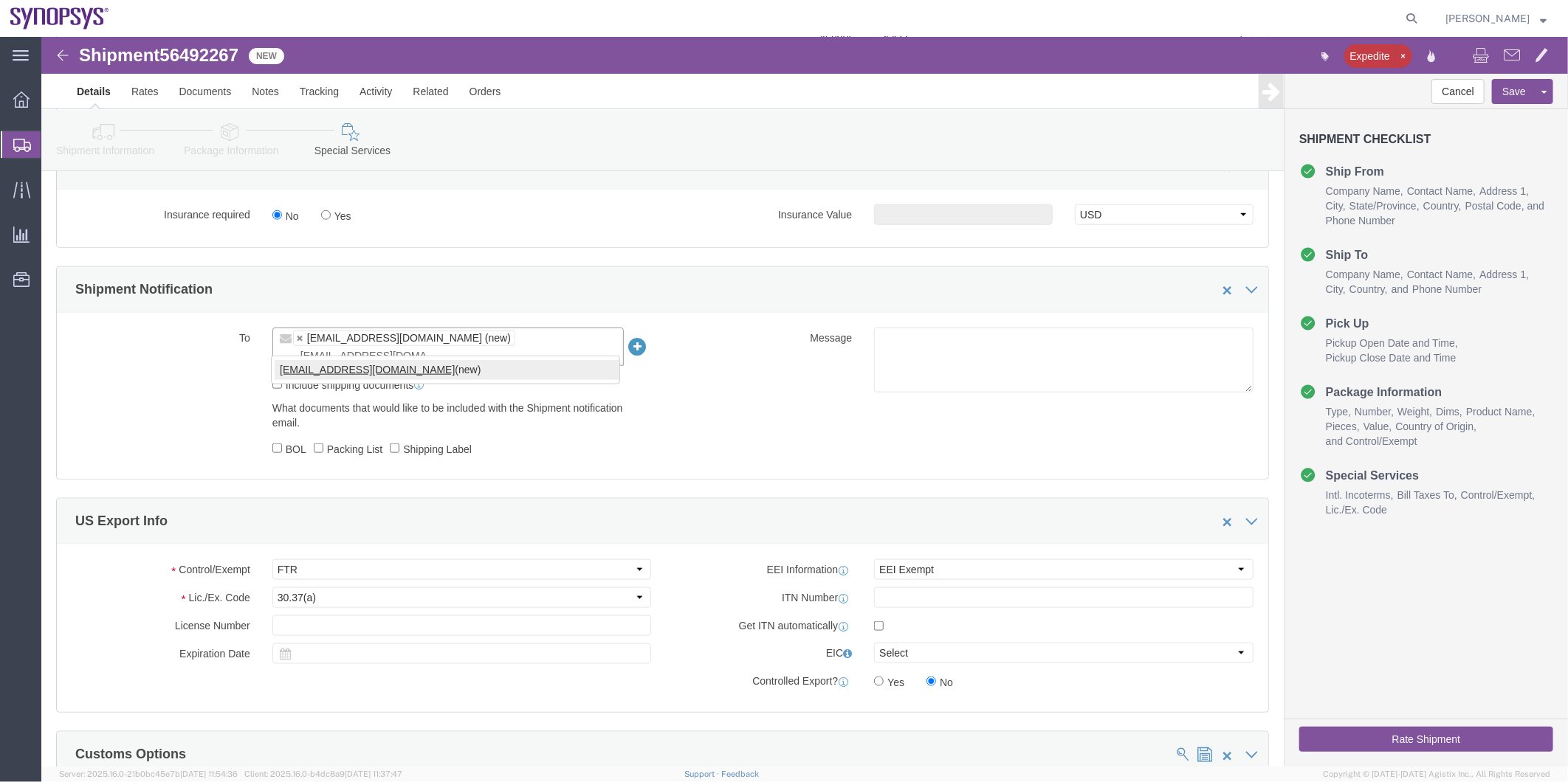
type input "[EMAIL_ADDRESS][DOMAIN_NAME]"
click input "Include shipping documents"
checkbox input "true"
click input "BOL"
checkbox input "true"
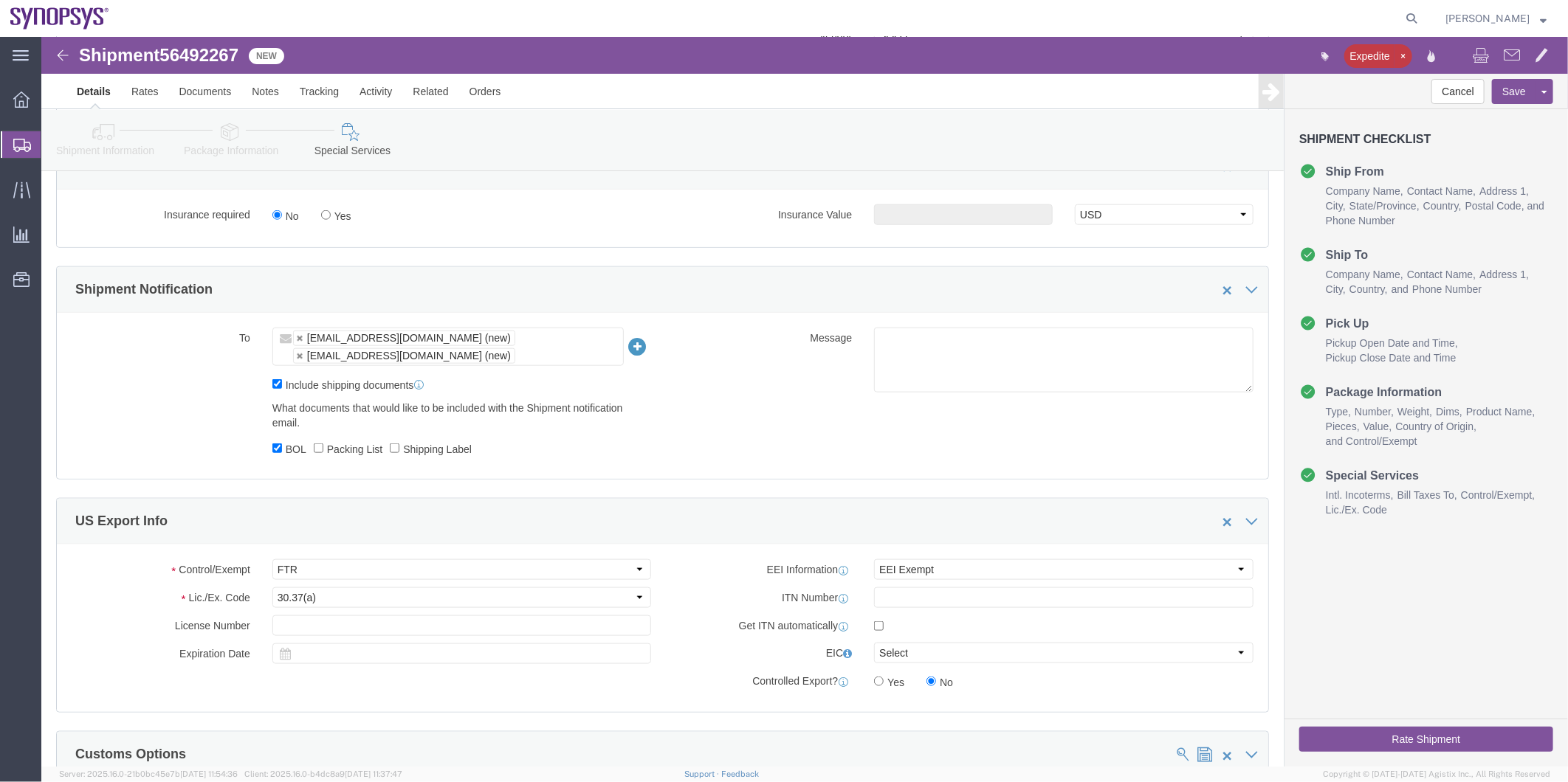
click label "Packing List"
click input "Packing List"
checkbox input "true"
click input "Shipping Label"
checkbox input "true"
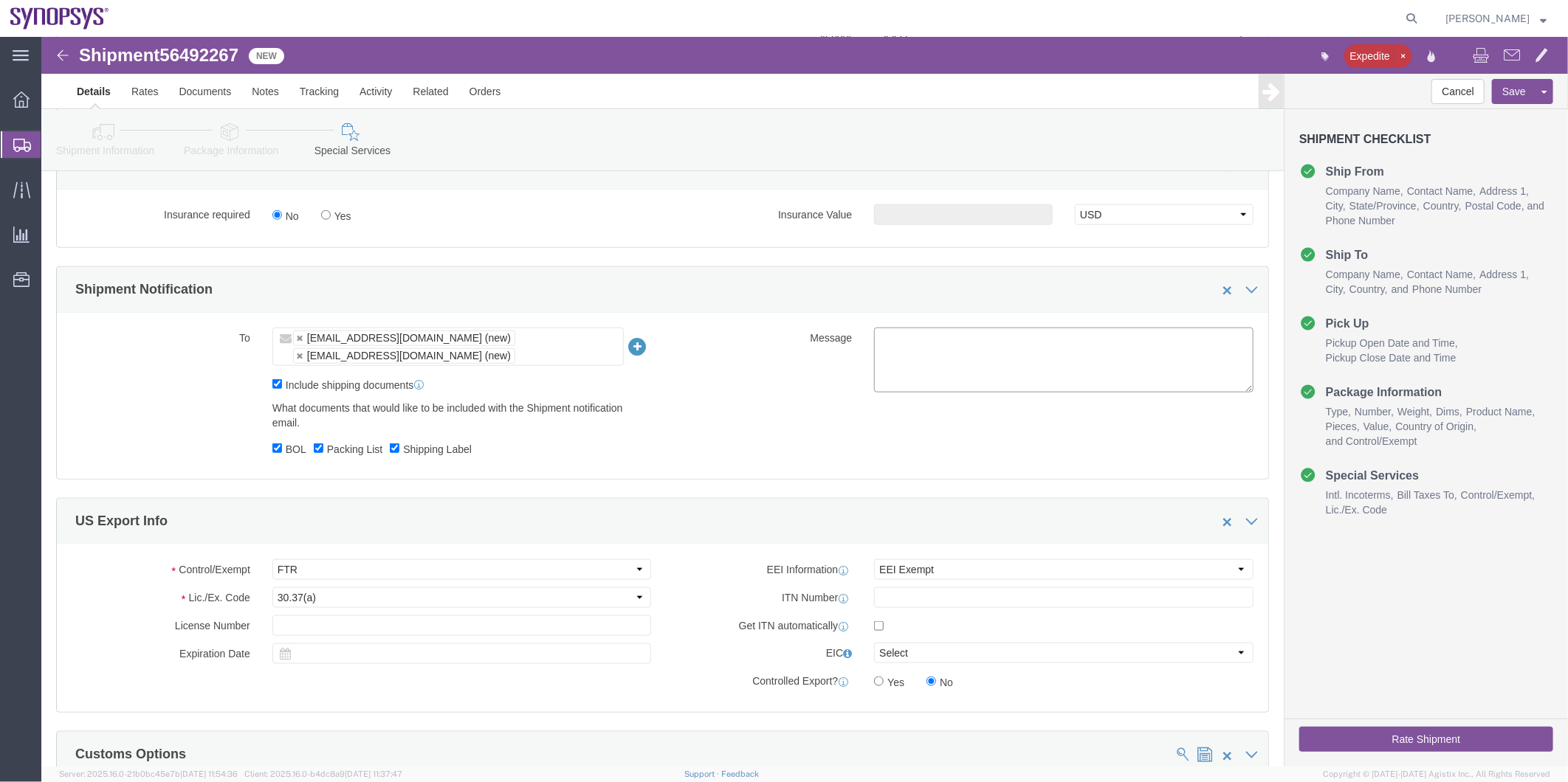
click textarea
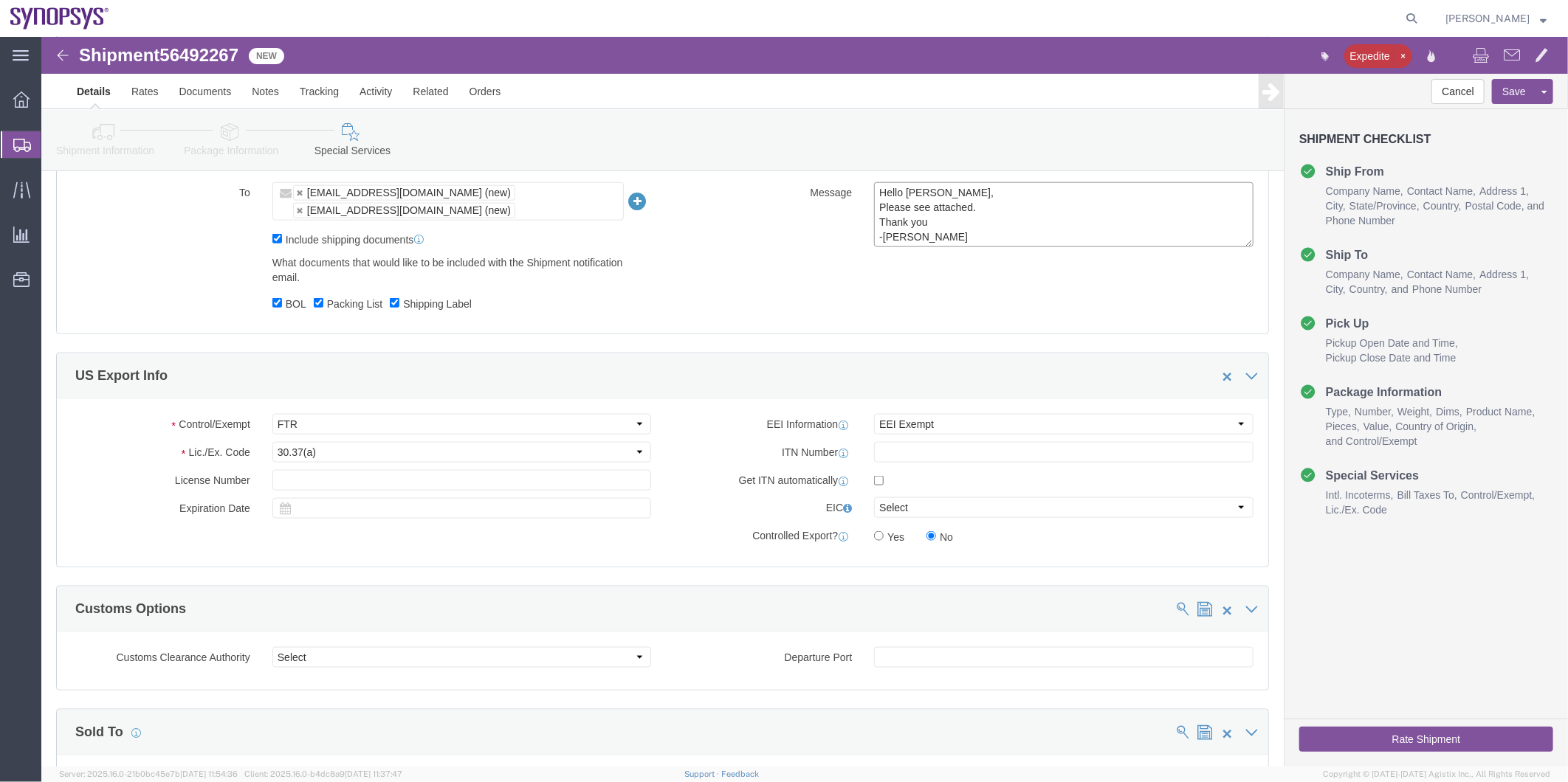
scroll to position [1199, 0]
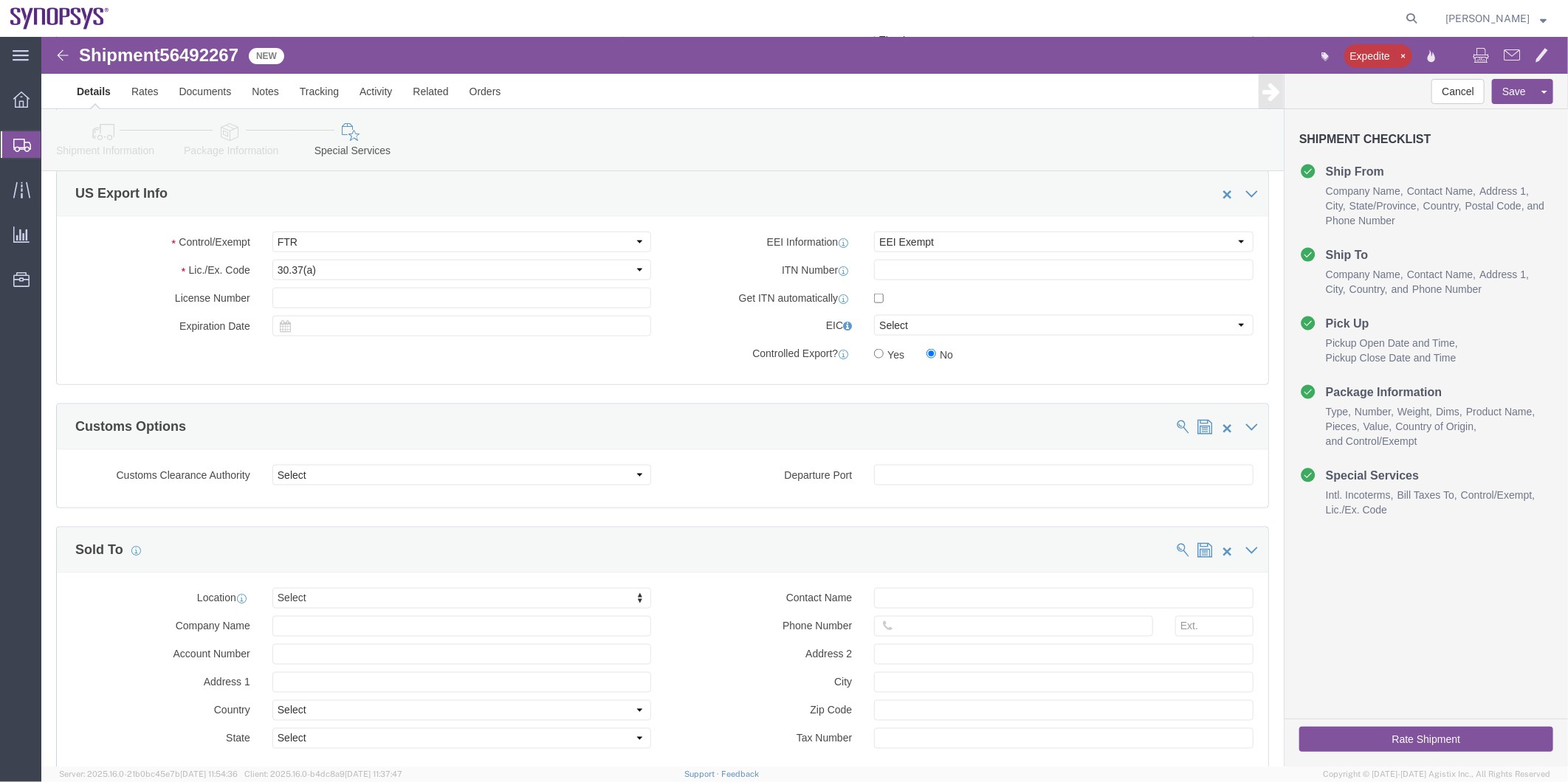
type textarea "Hello Eric, Please see attached. Thank you -Kaelen"
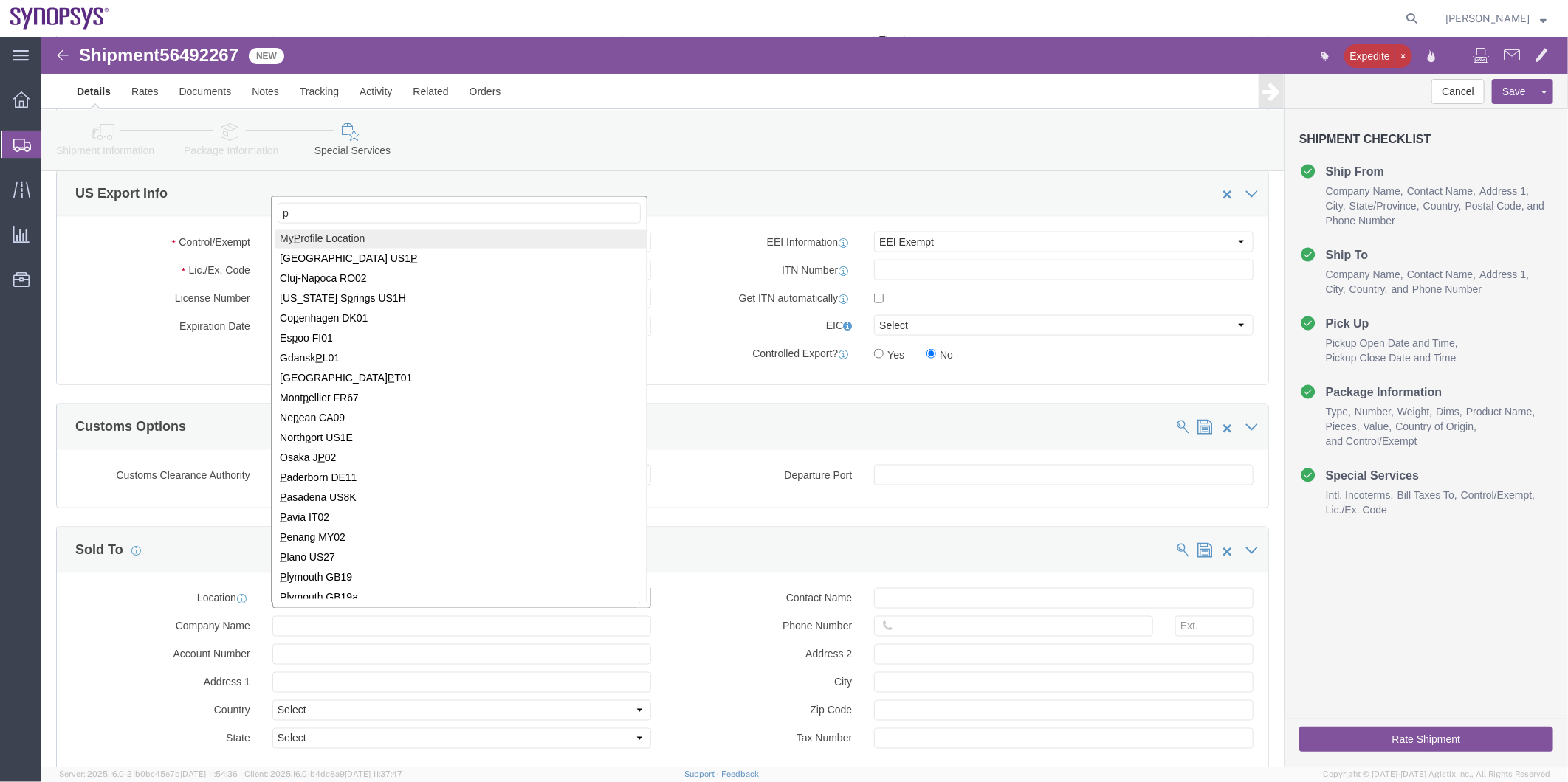
scroll to position [0, 0]
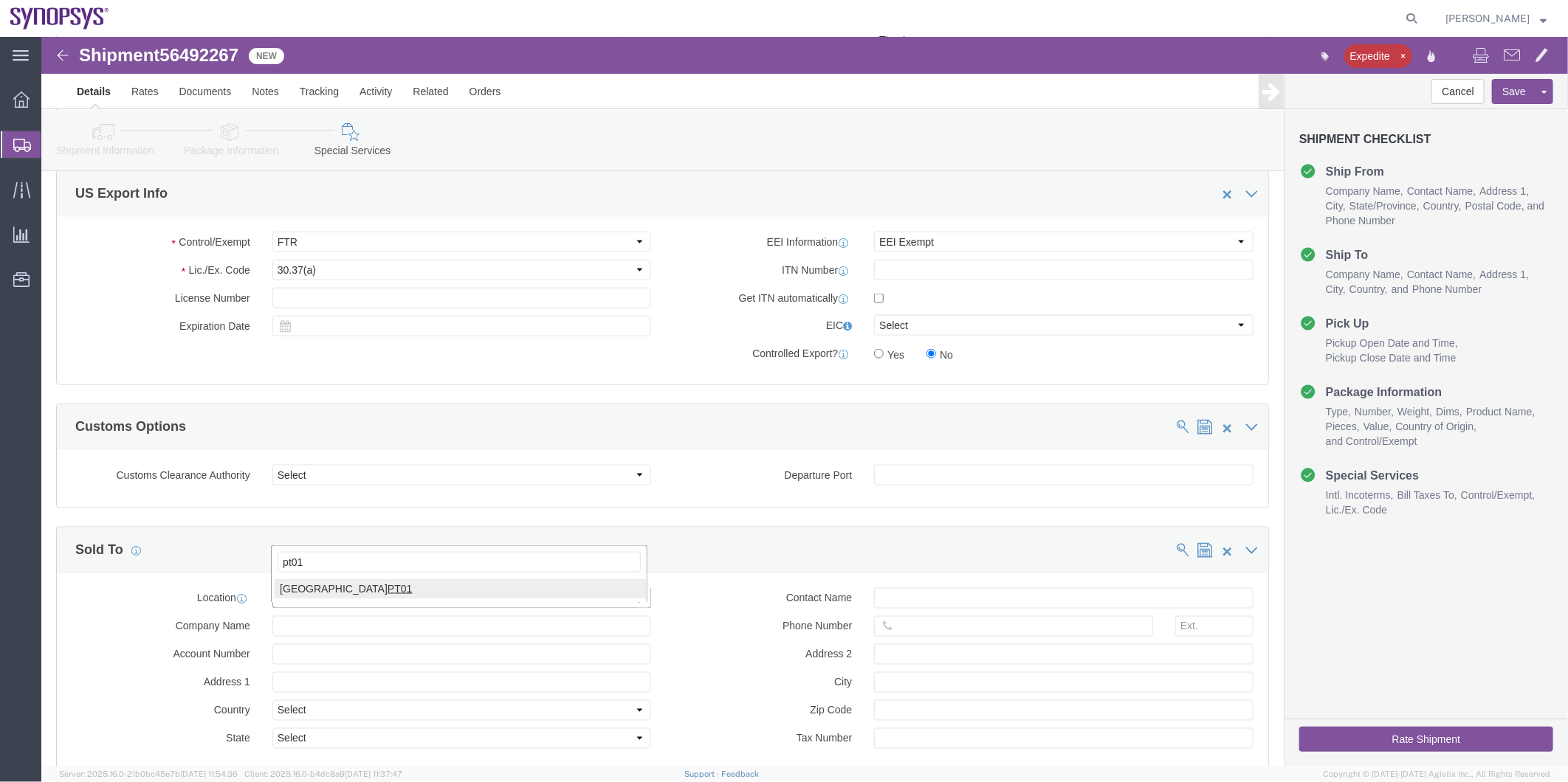
type input "pt01"
click input "text"
paste input "[PERSON_NAME]"
type input "[PERSON_NAME]"
click input "text"
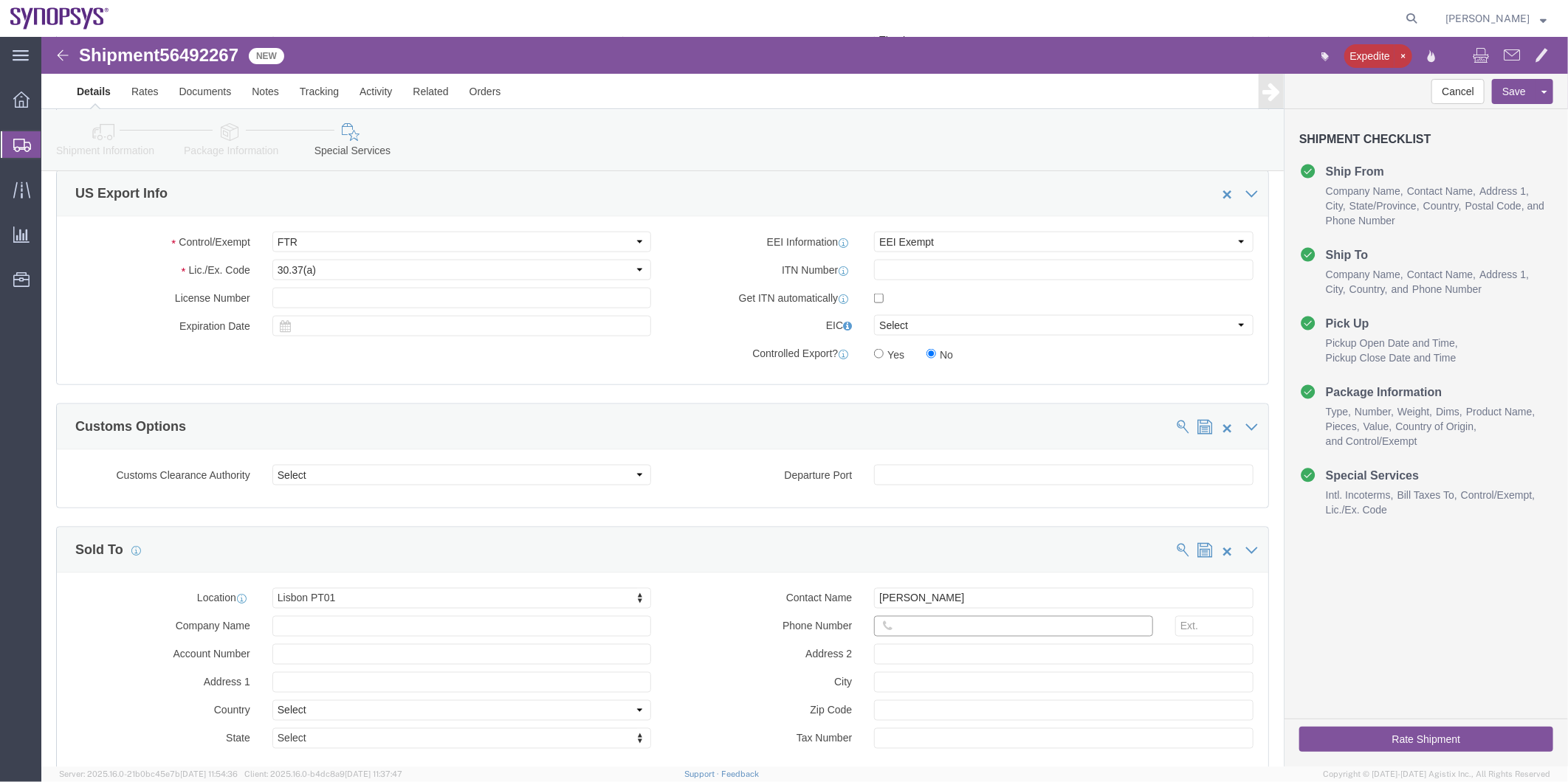
paste input "351.915.185.726"
click input "351.915.185.726"
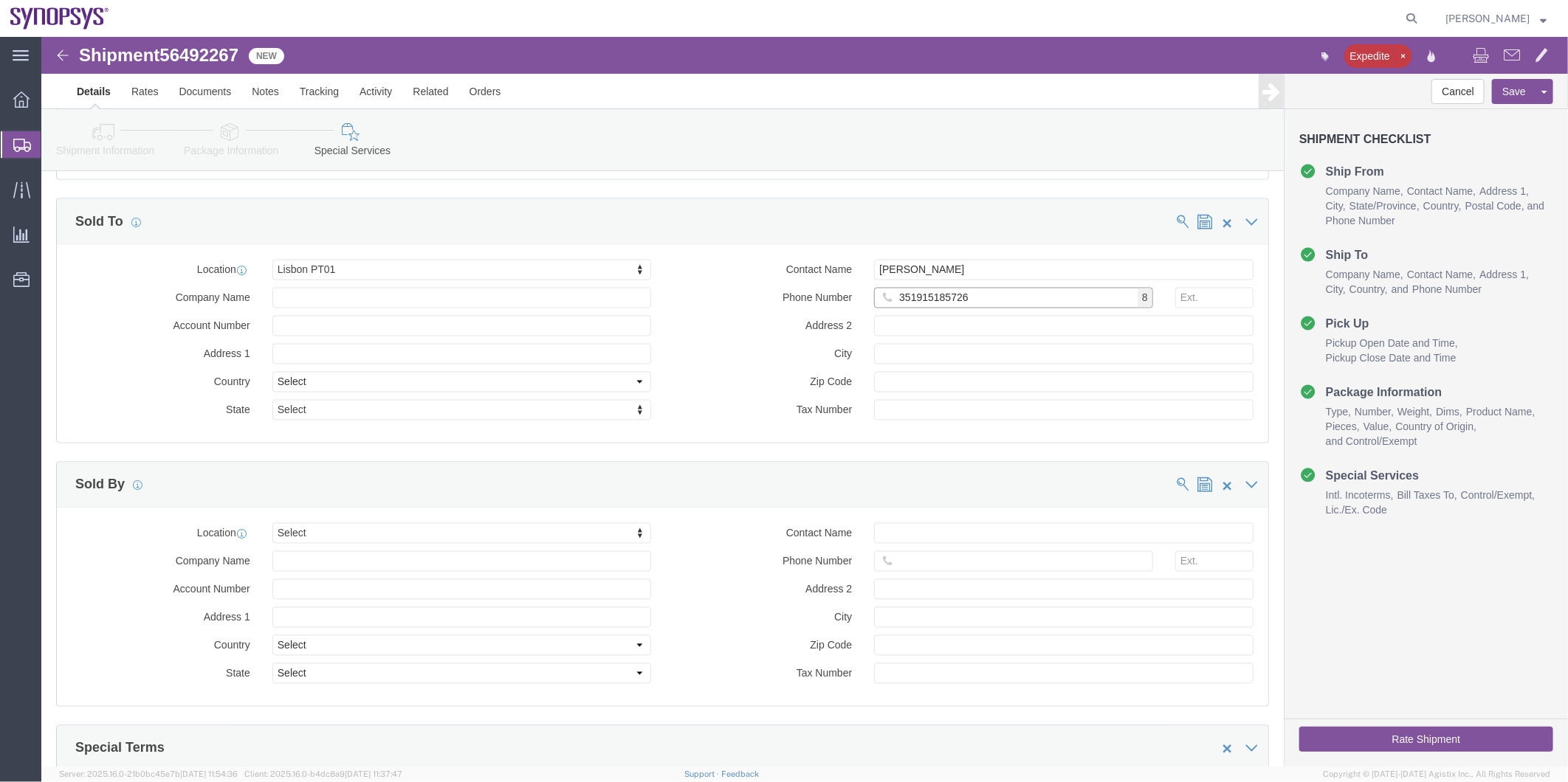
scroll to position [1692, 0]
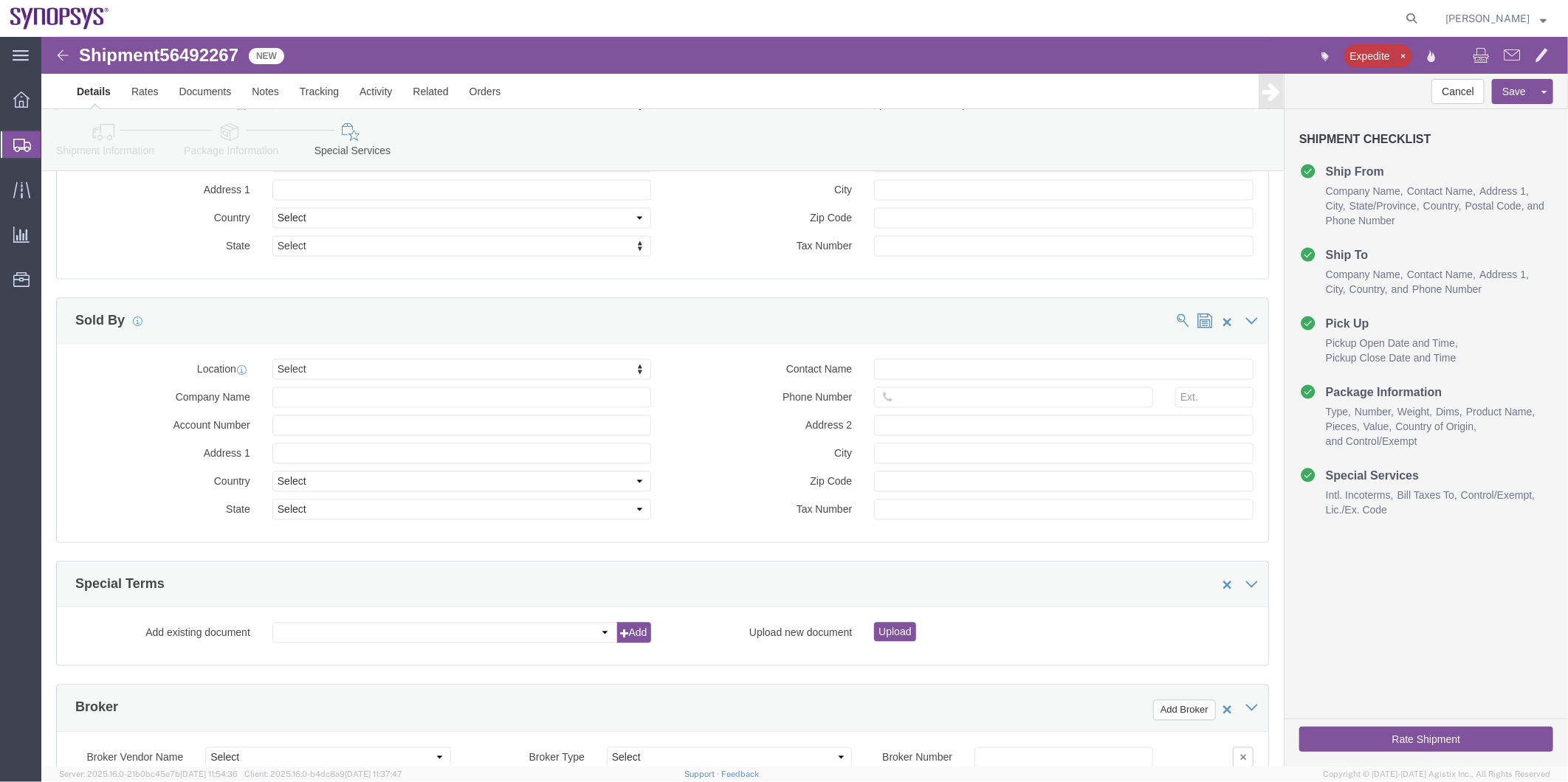
type input "351915185726"
type input "ussv"
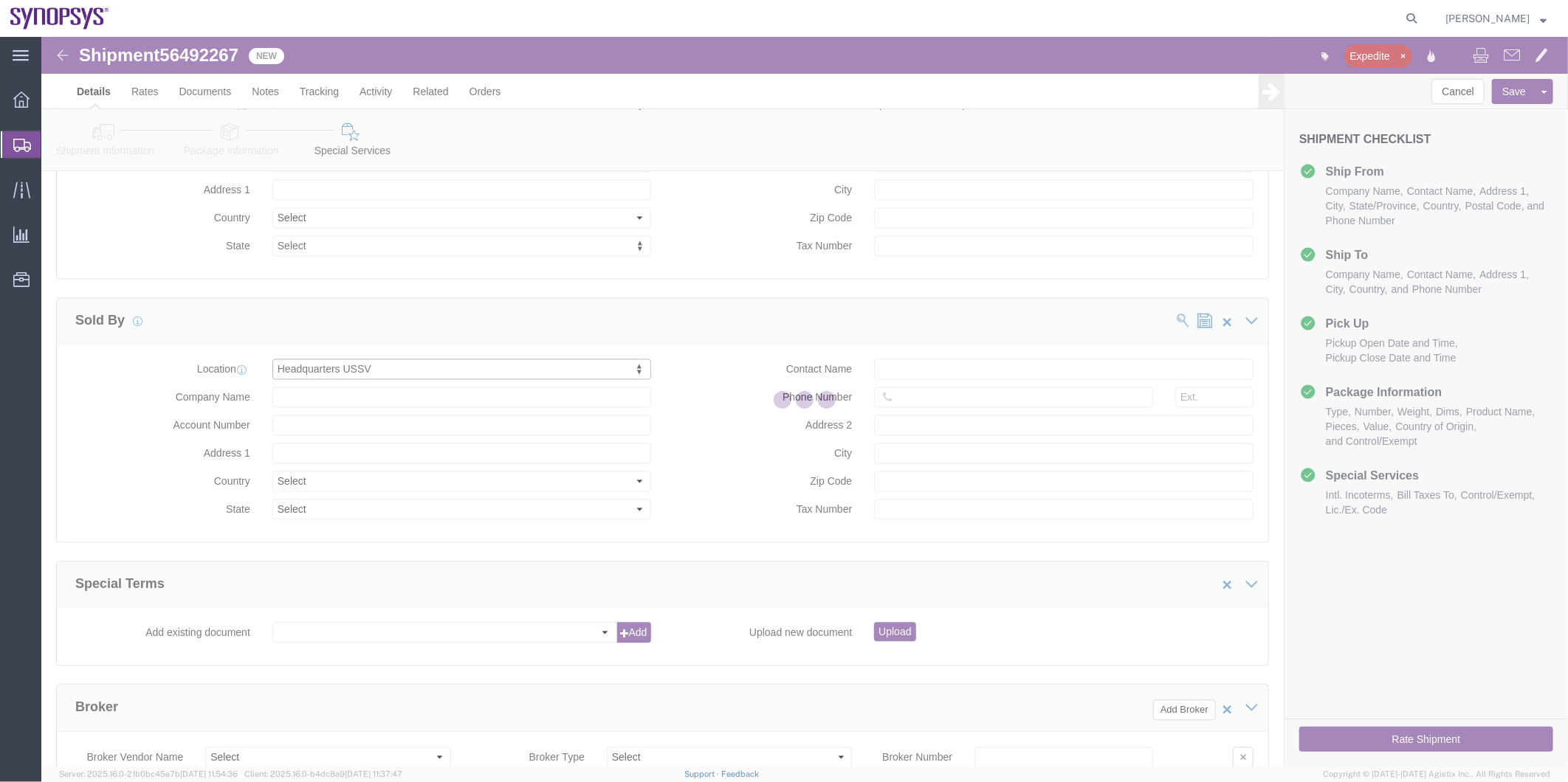
select select "CA"
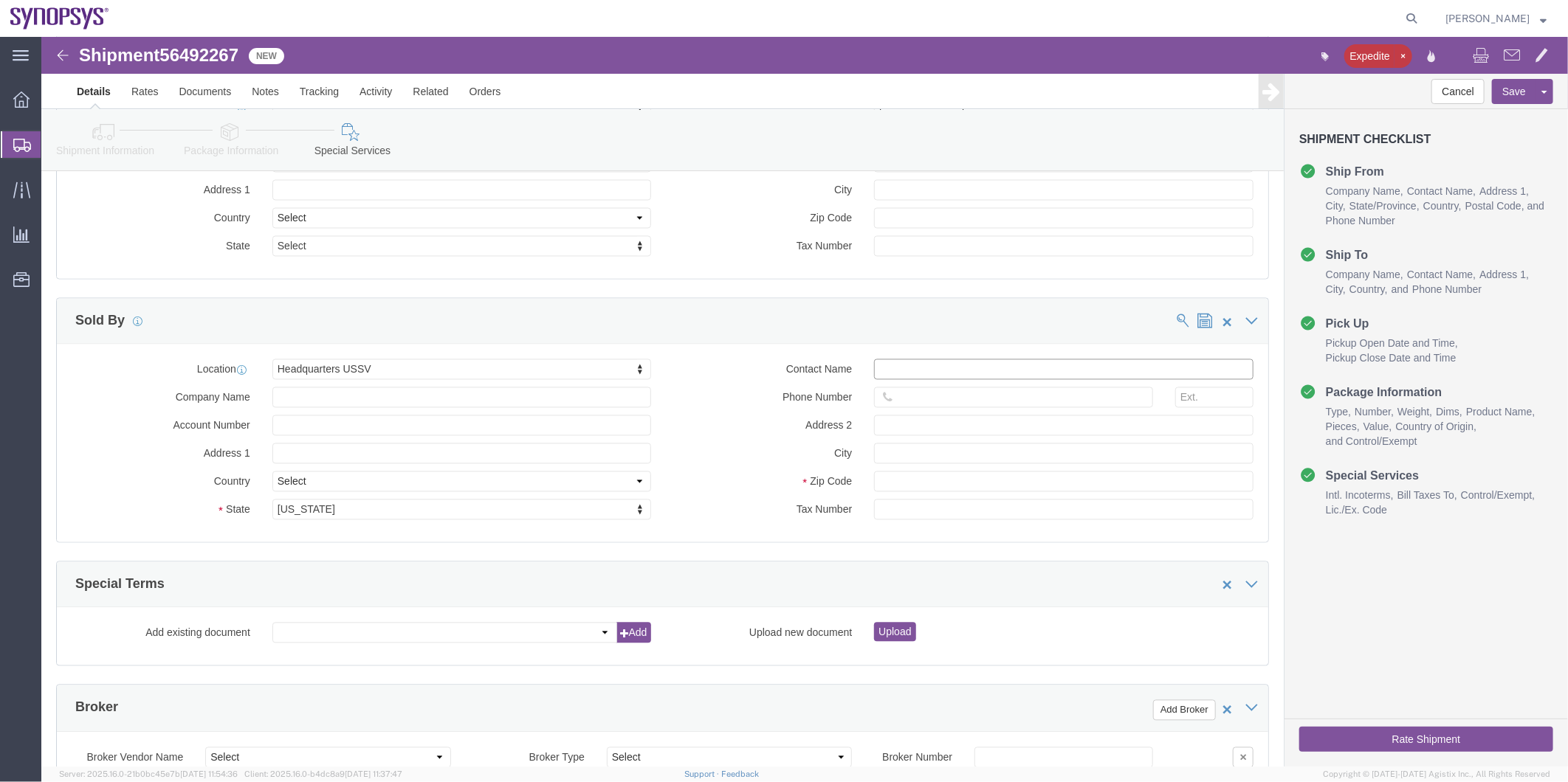
click input "Contact Name"
paste input "[PERSON_NAME]"
type input "[PERSON_NAME]"
click button "Rate Shipment"
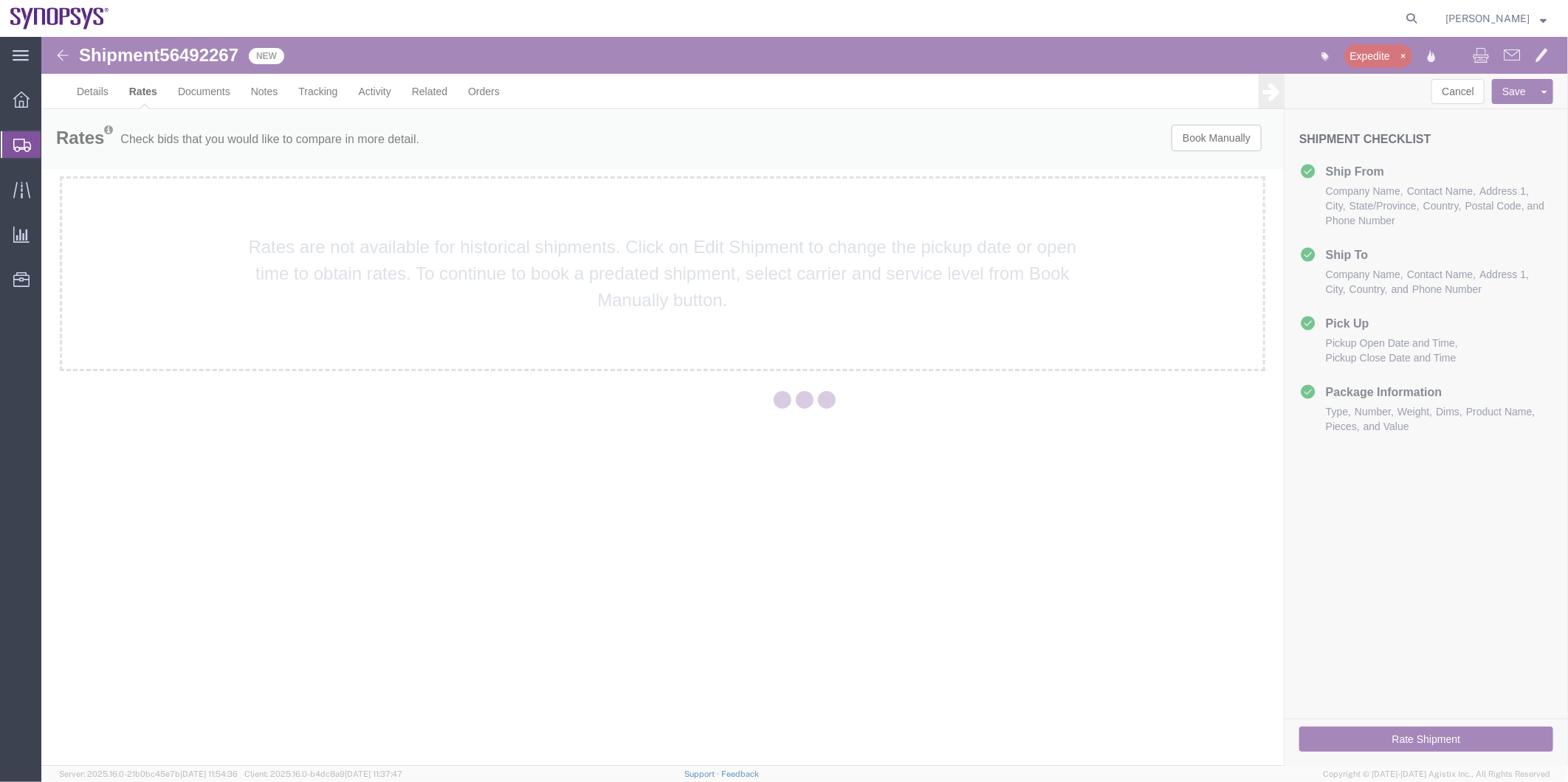
scroll to position [0, 0]
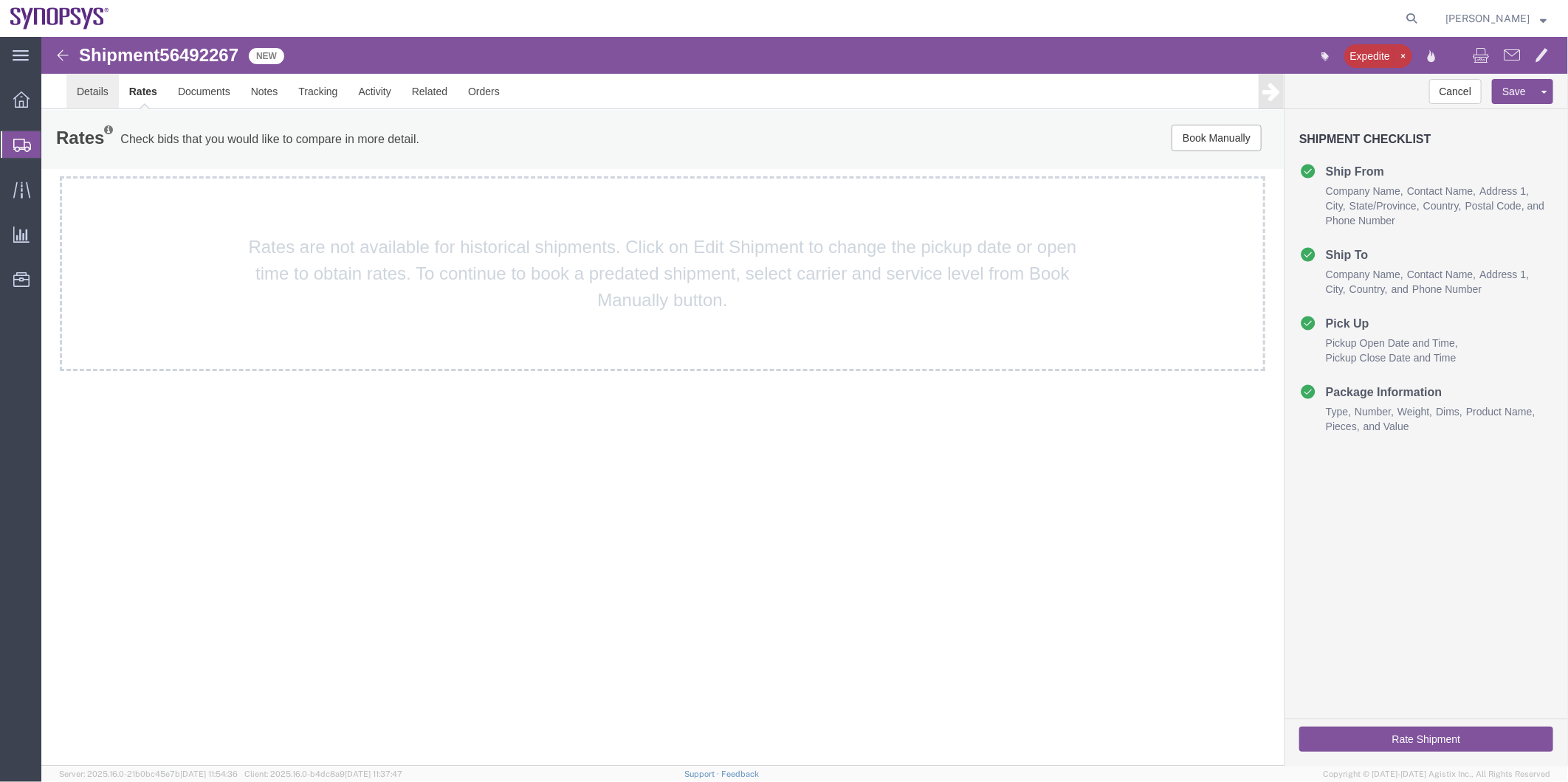
click at [112, 82] on link "Details" at bounding box center [91, 90] width 53 height 36
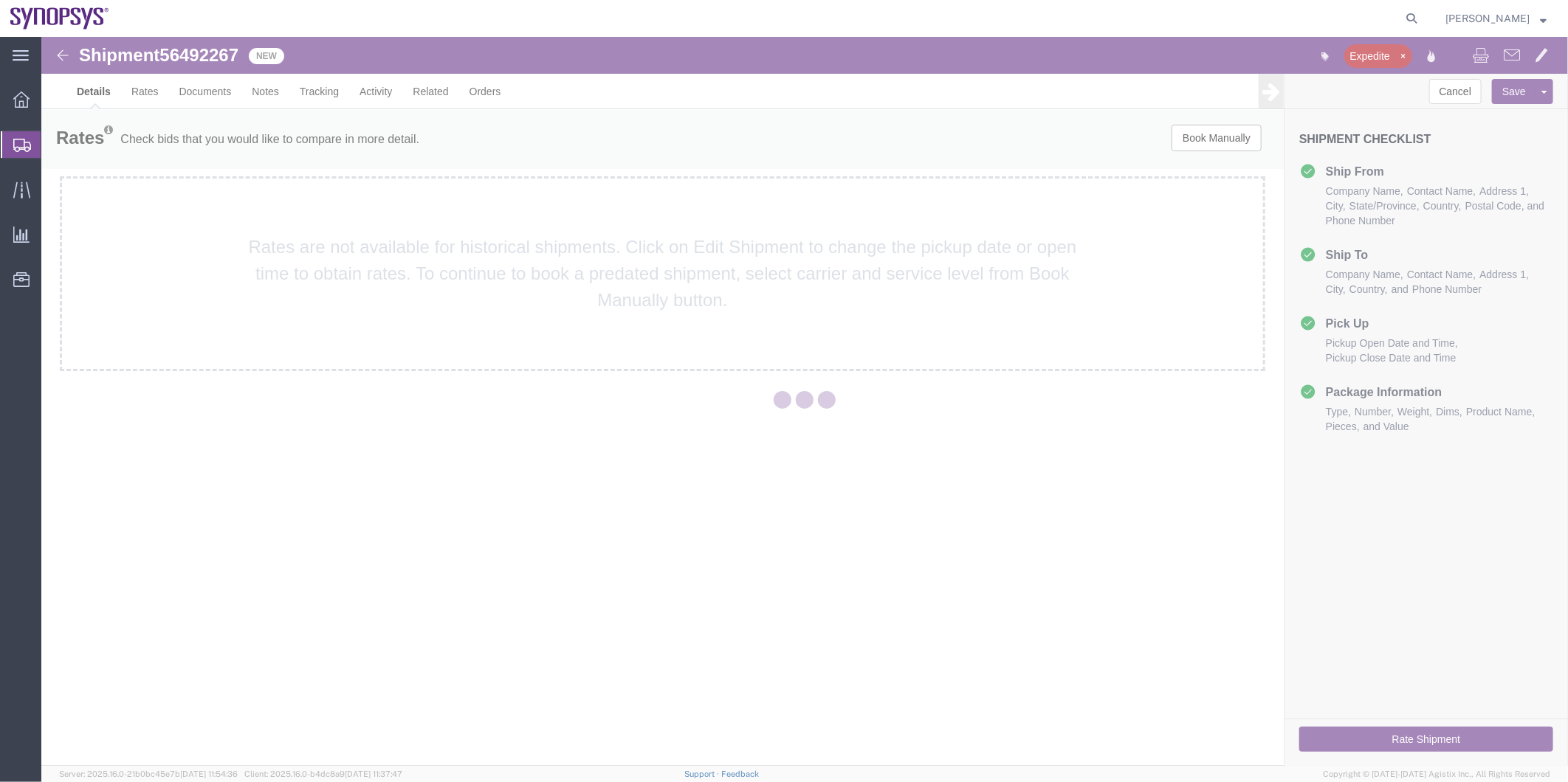
select select "63190"
select select "63152"
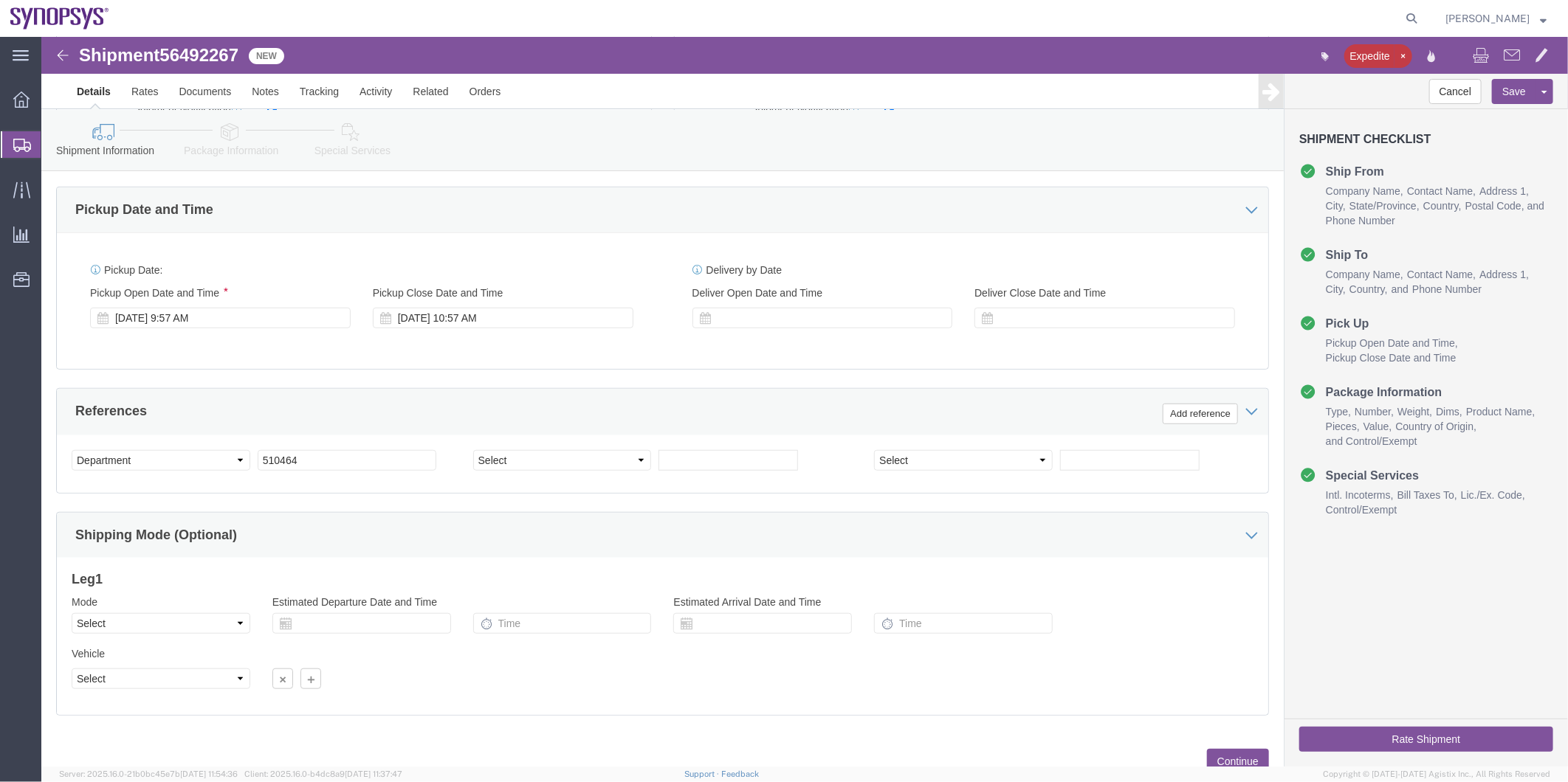
scroll to position [491, 0]
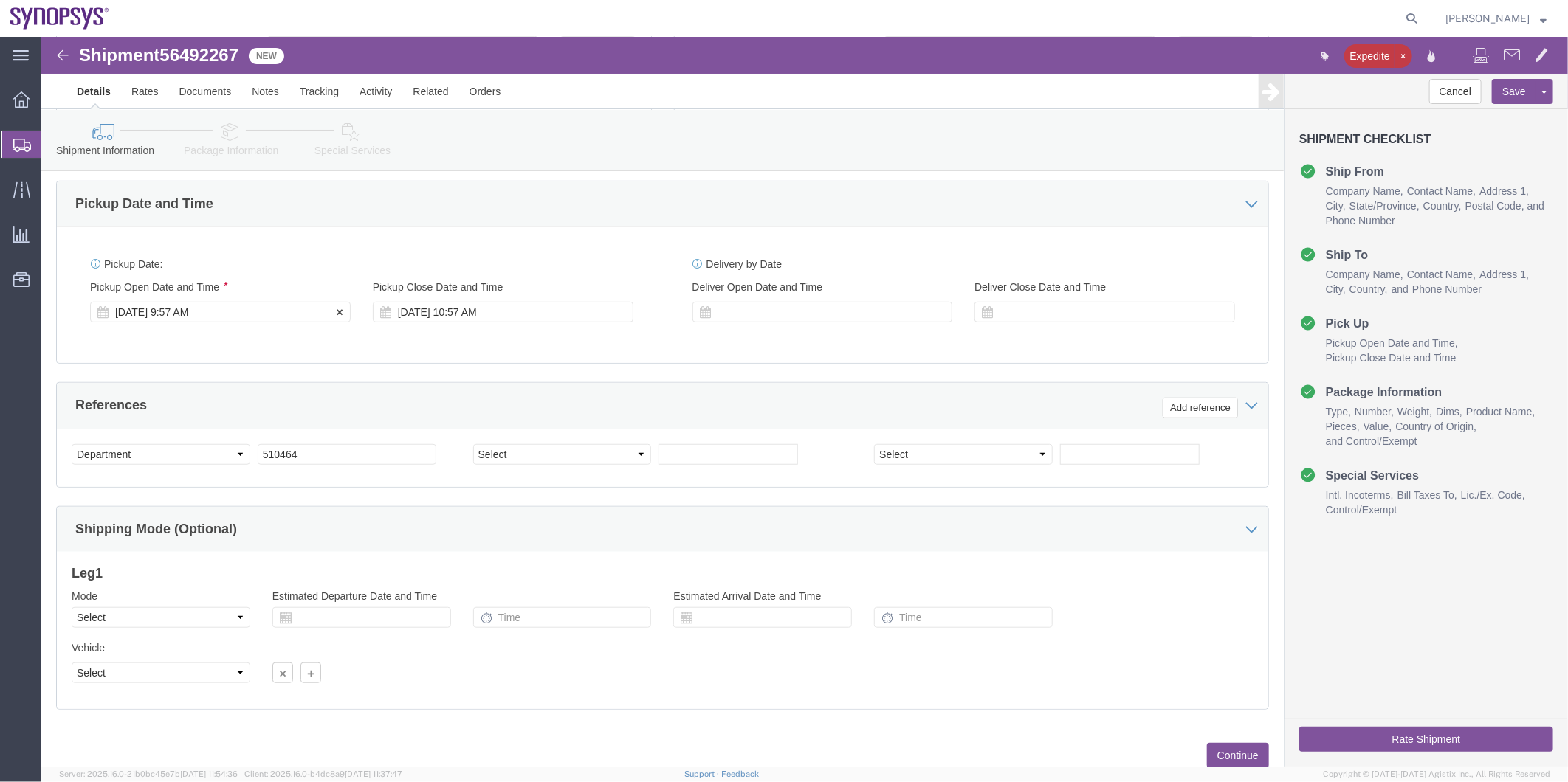
click div "Aug 14 2025 9:57 AM"
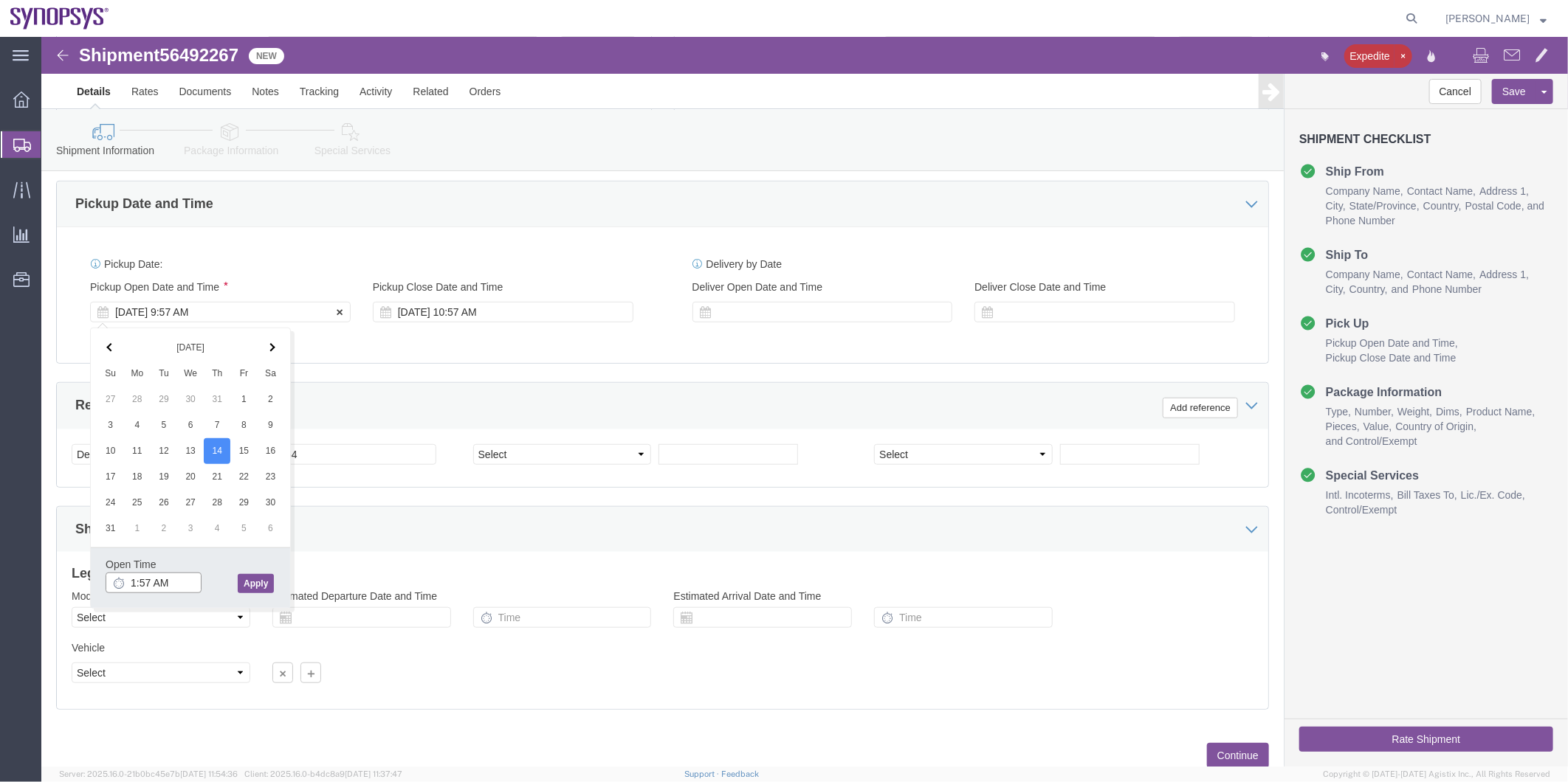
type input "10:57 AM"
click button "Apply"
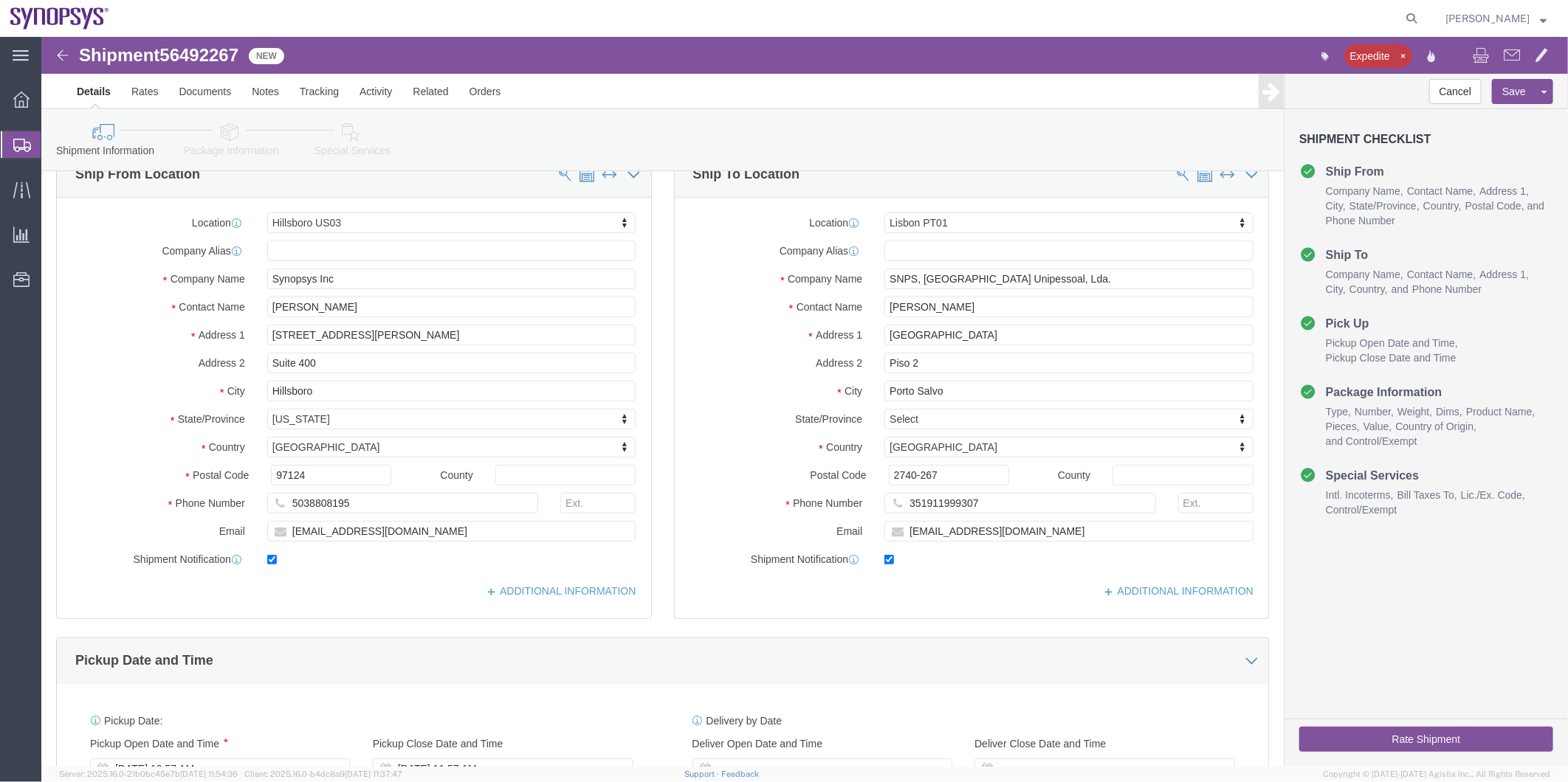
scroll to position [0, 0]
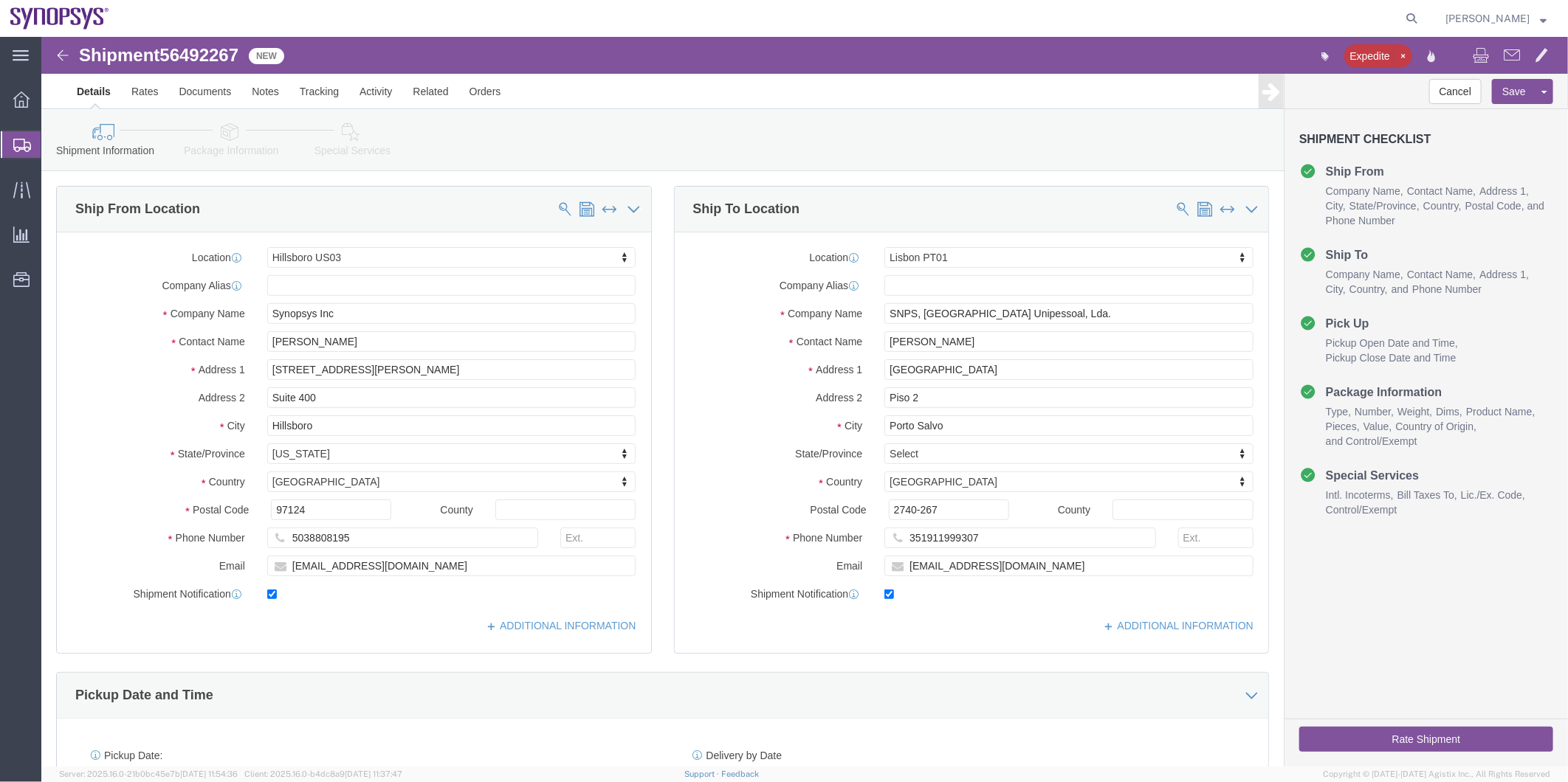
click icon
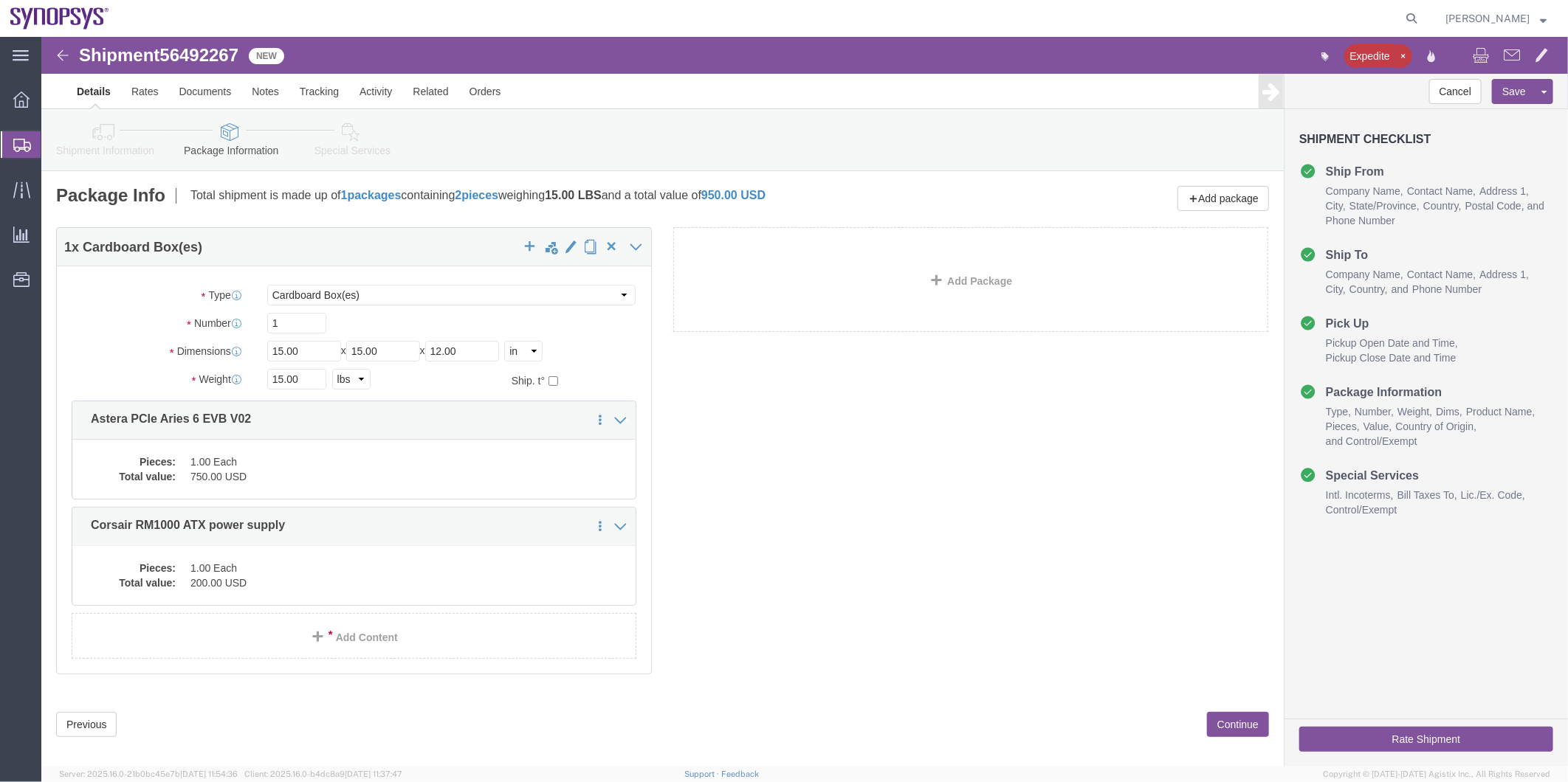
click icon
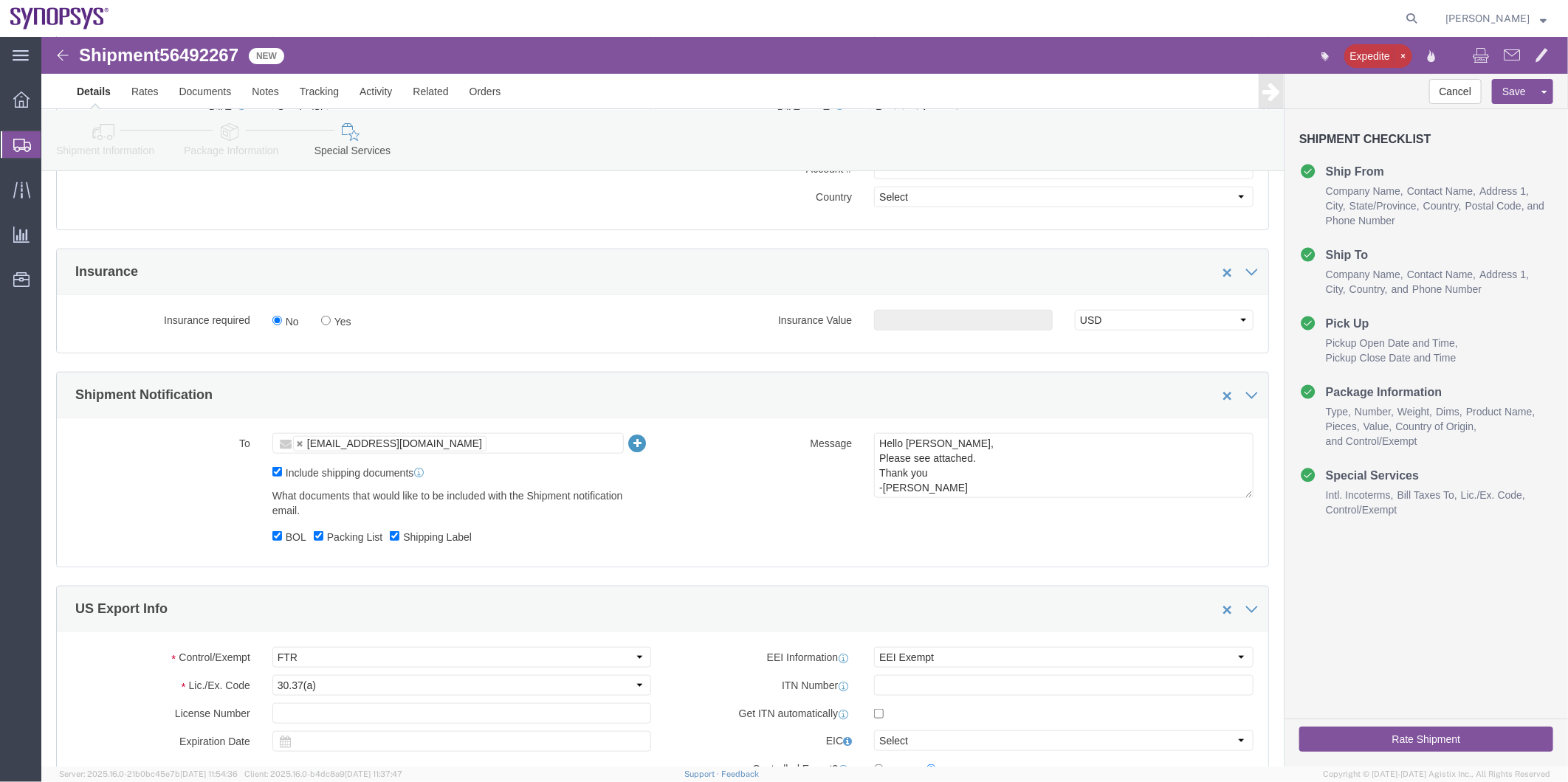
scroll to position [902, 0]
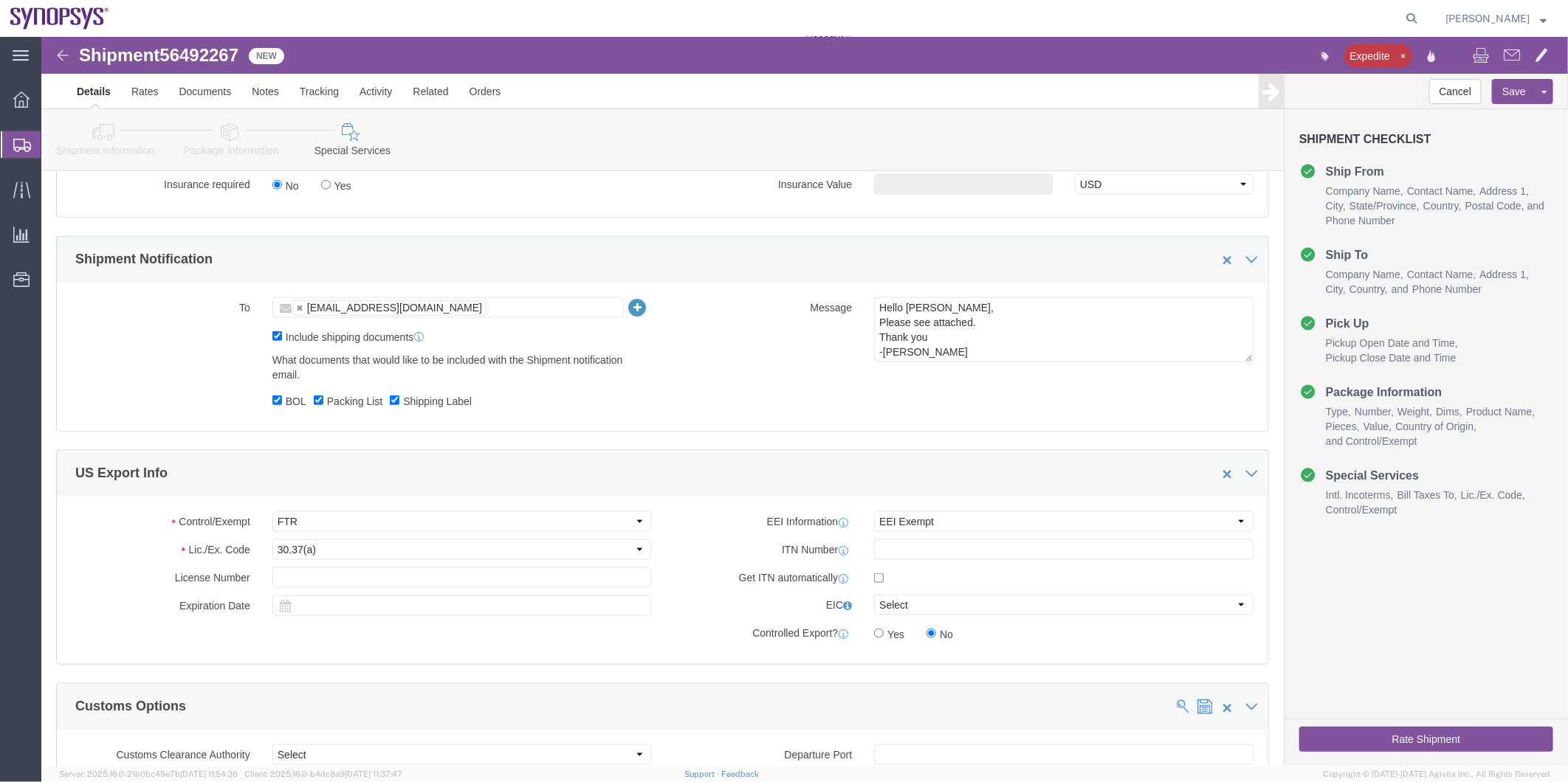
click ul "[EMAIL_ADDRESS][DOMAIN_NAME]"
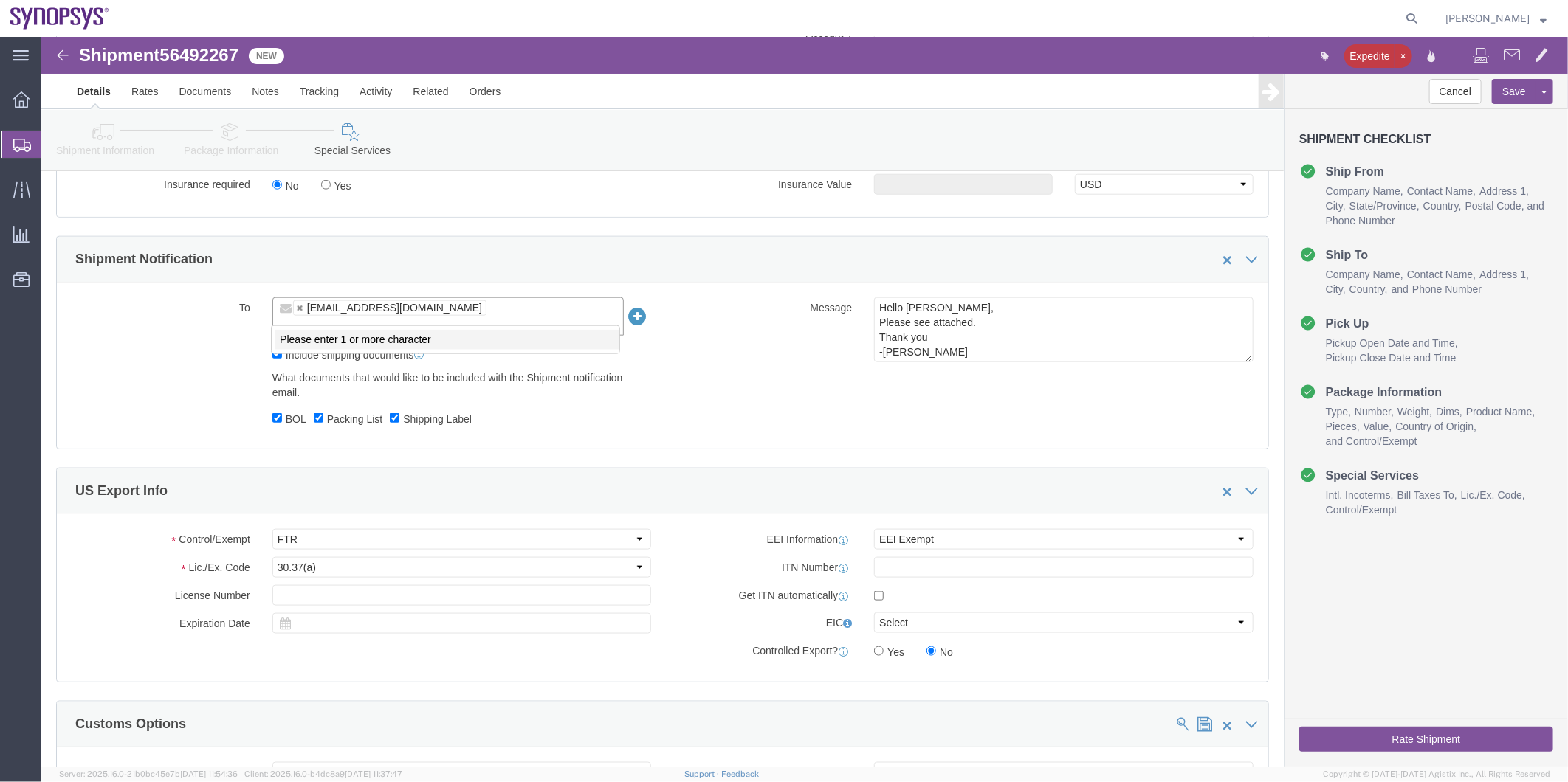
paste input "[PERSON_NAME]"
type input "[PERSON_NAME]"
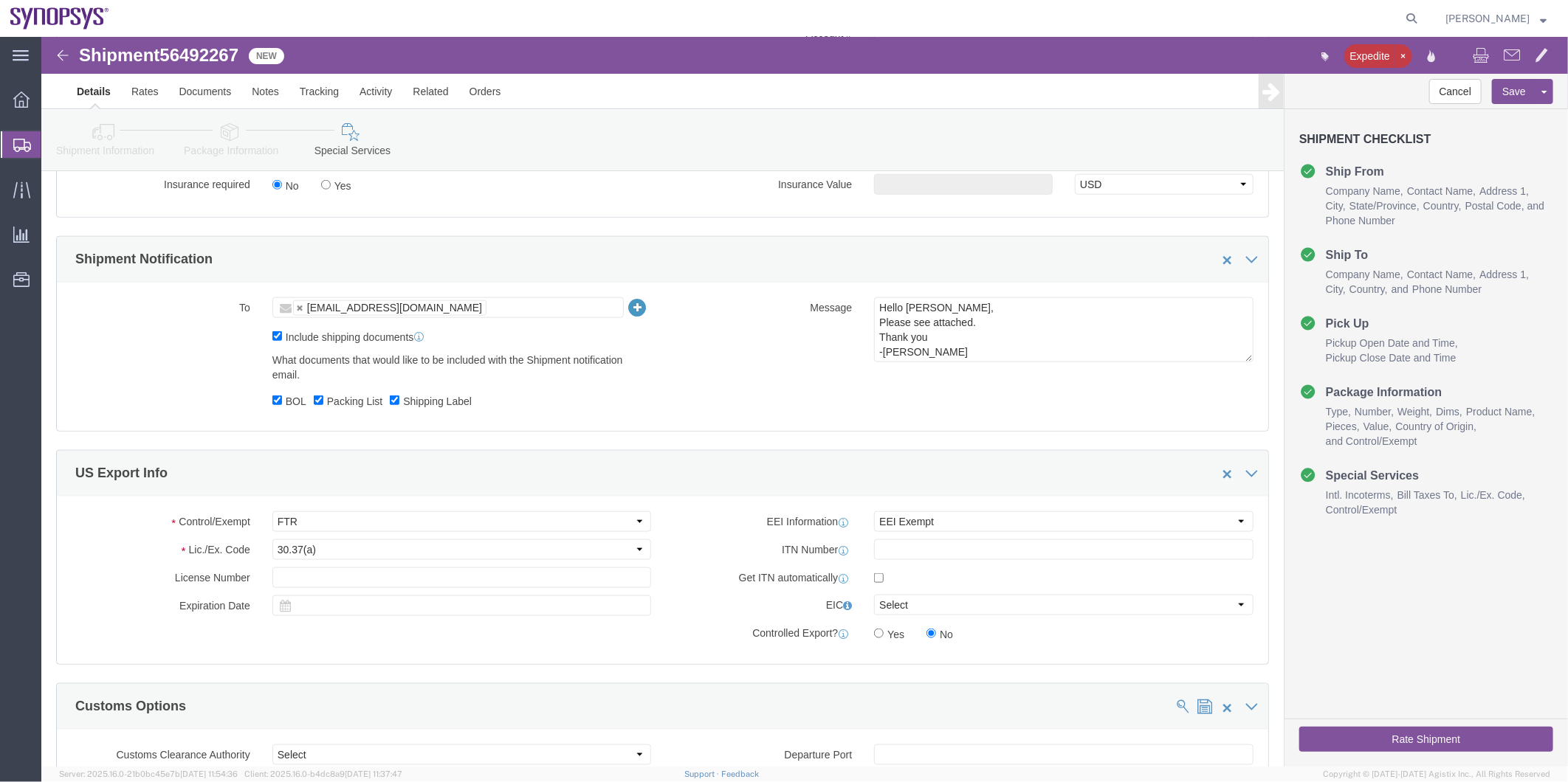
click icon
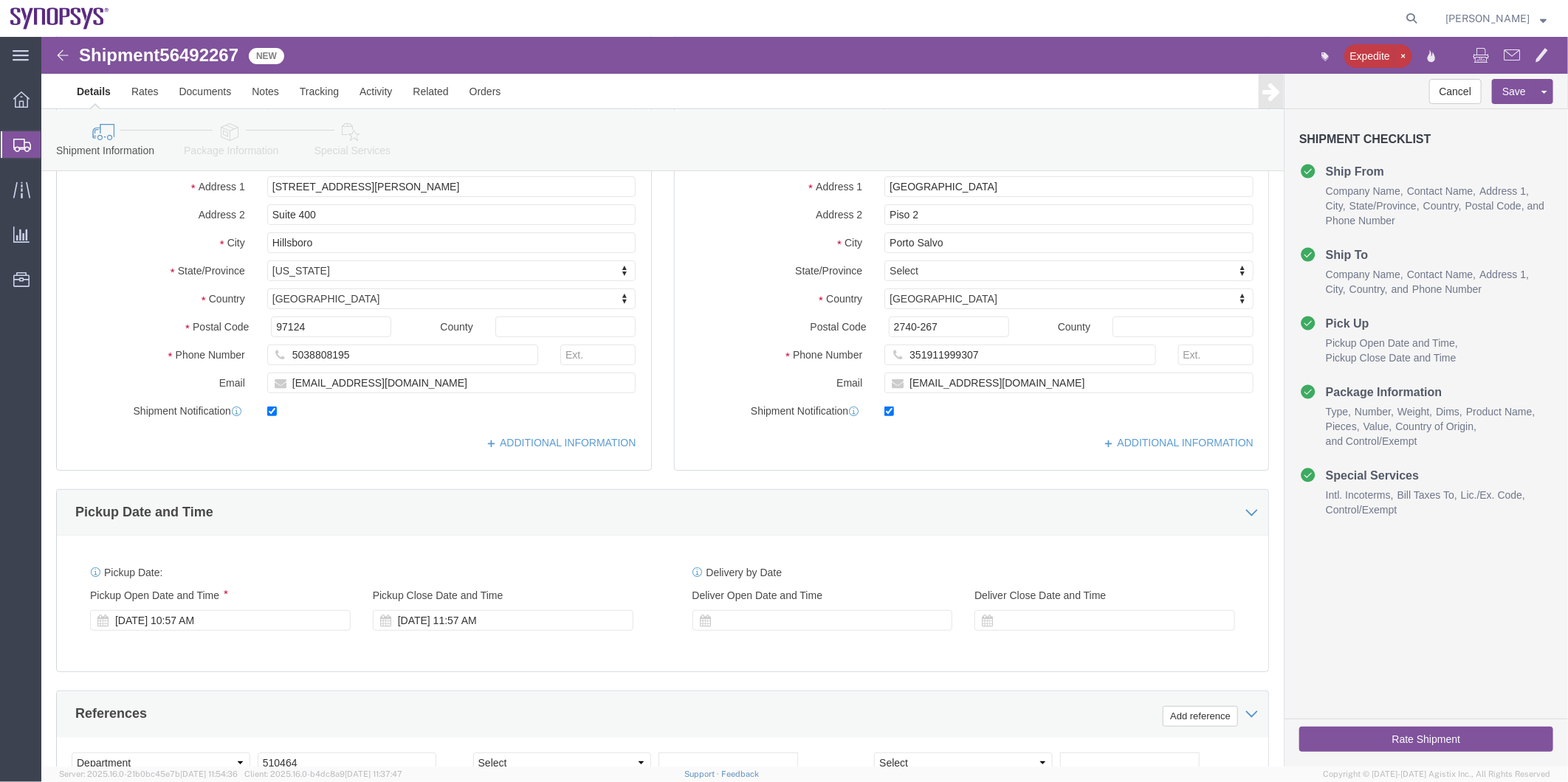
scroll to position [52, 0]
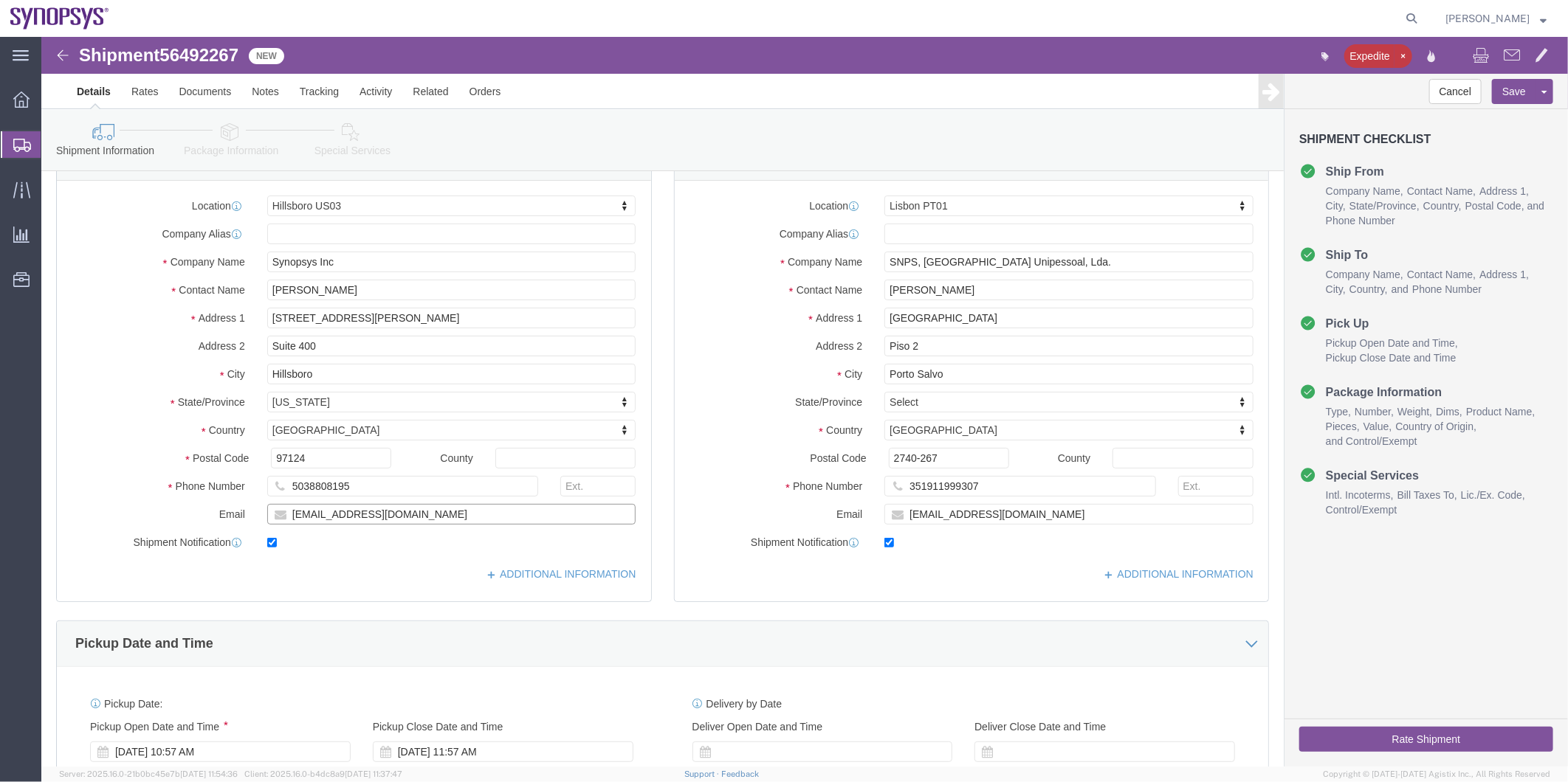
drag, startPoint x: 168, startPoint y: 455, endPoint x: 144, endPoint y: 456, distance: 24.0
click div "Location Hillsboro US03 Select My Profile Location Aachen DE04 Agrate Brianza I…"
click link "Special Services"
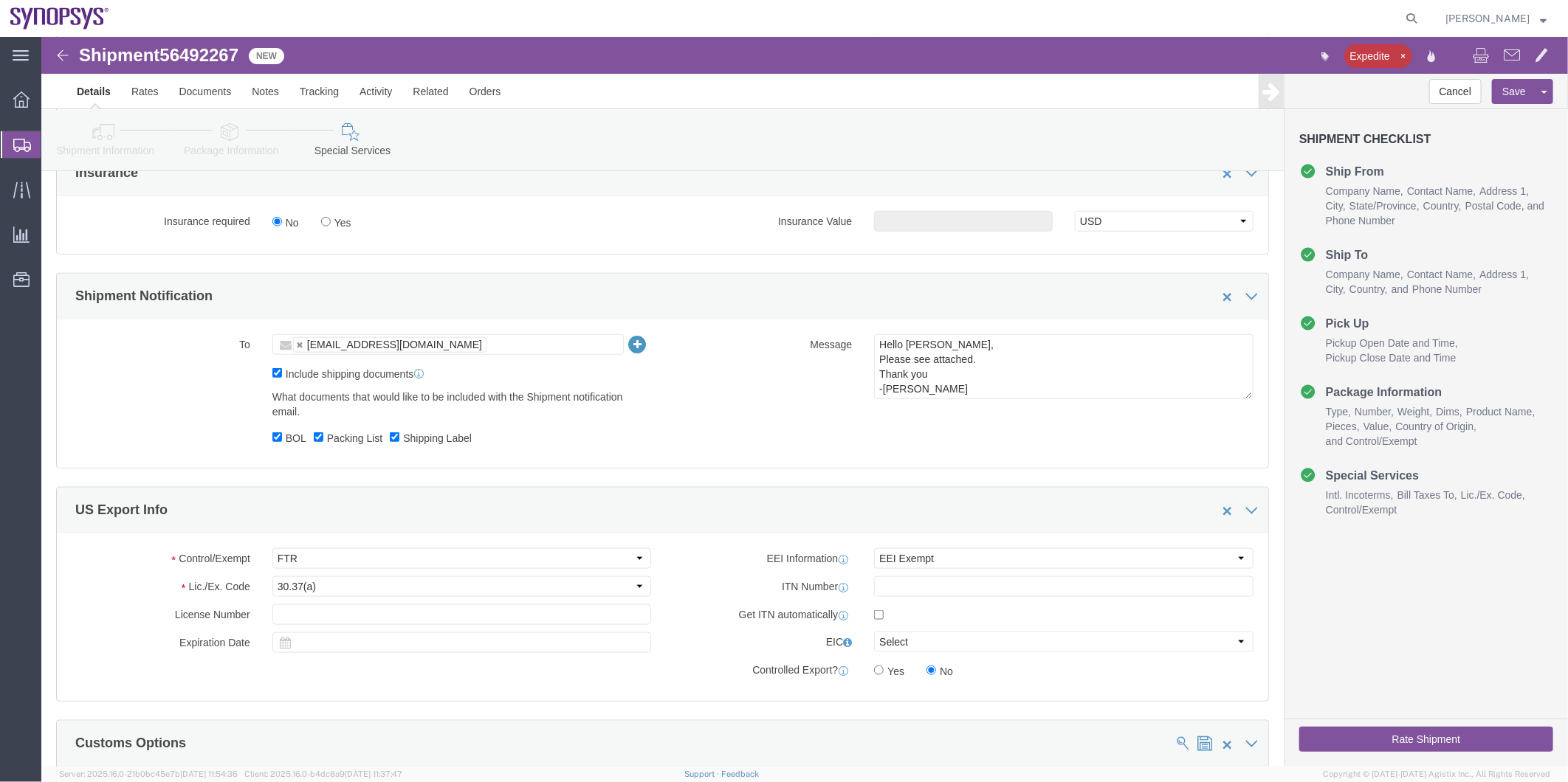
scroll to position [871, 0]
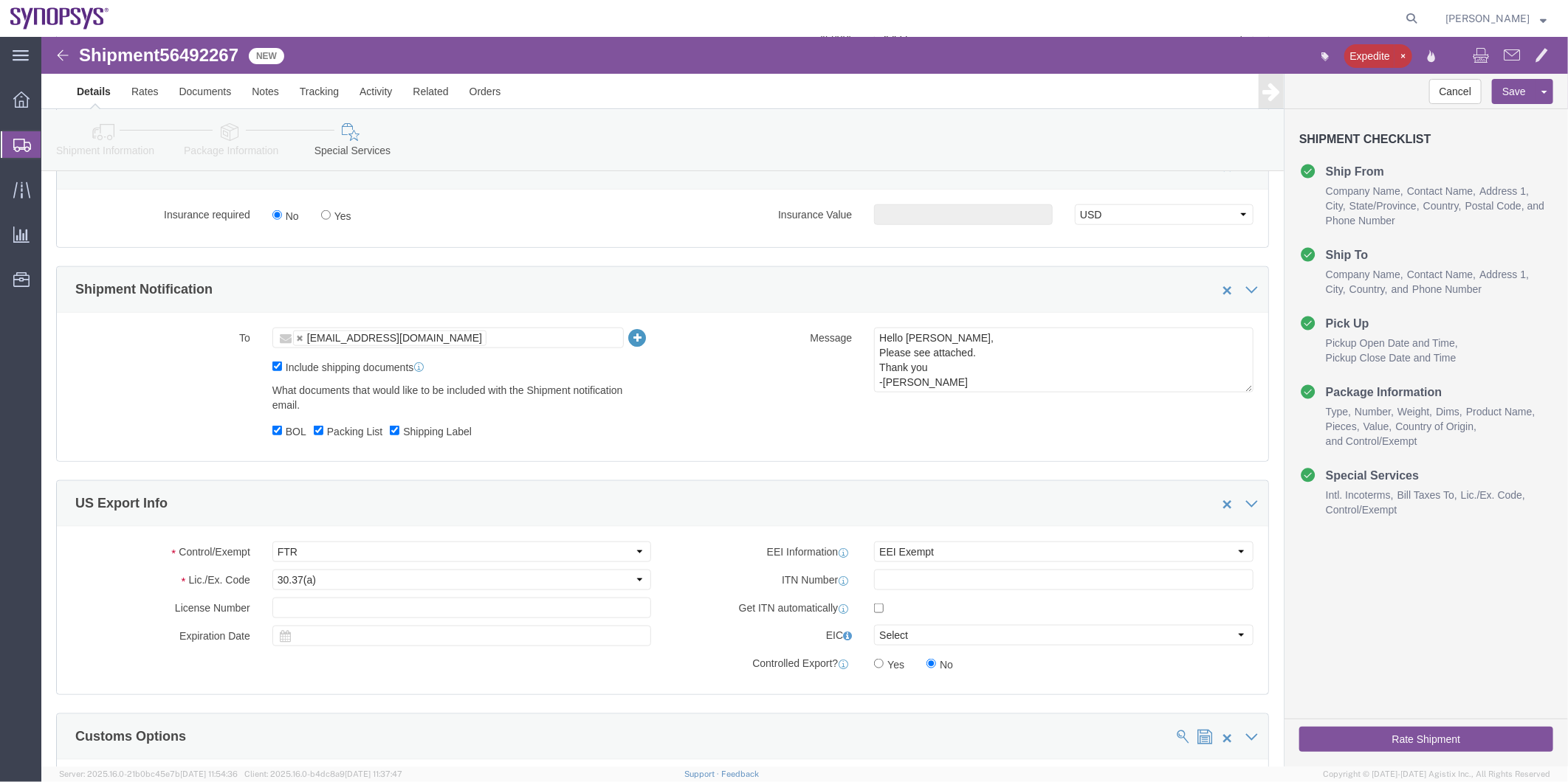
click ul "[EMAIL_ADDRESS][DOMAIN_NAME]"
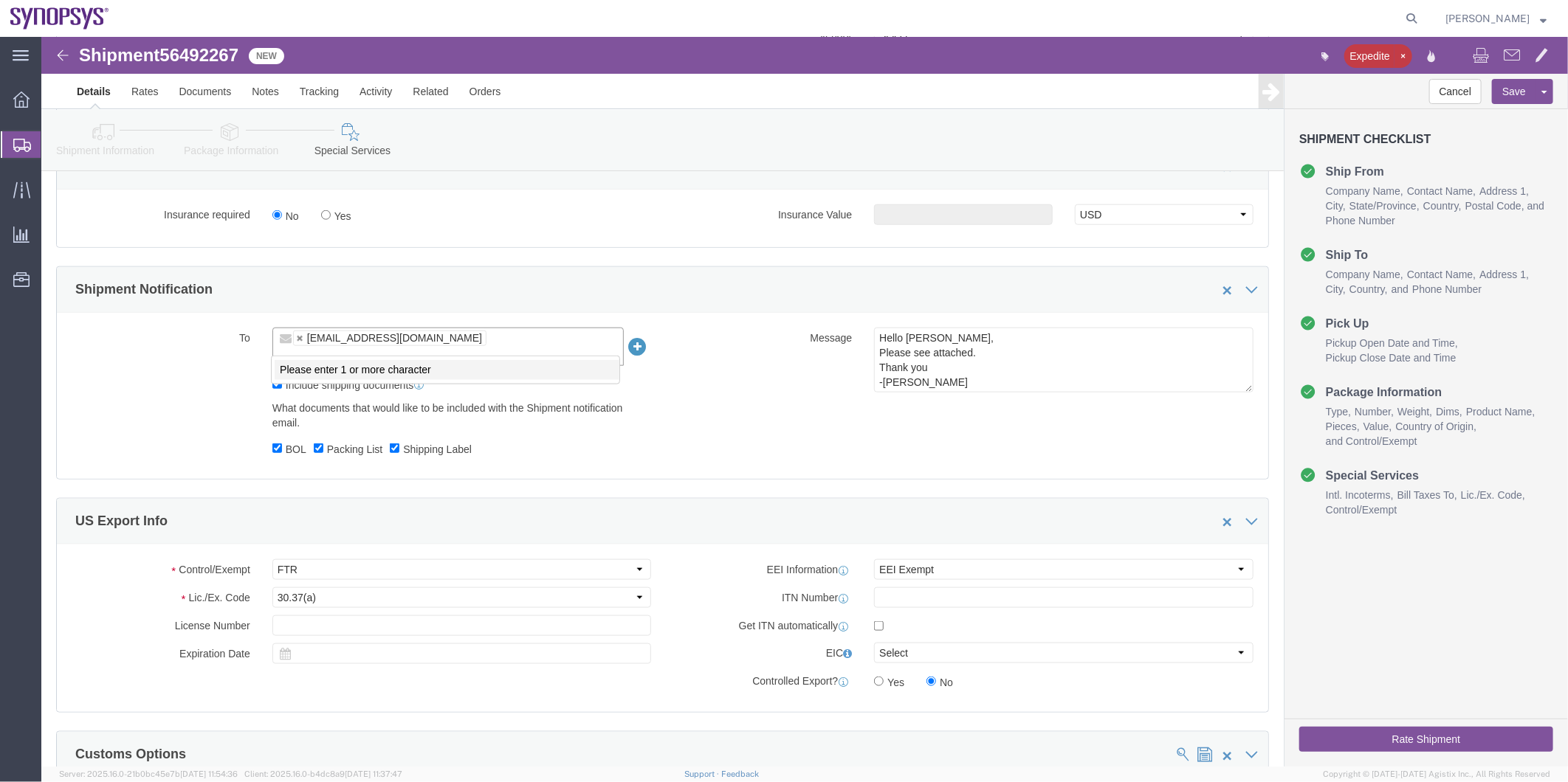
paste input "ebeilste@synopsys.com"
type input "ebeilste@synopsys.com"
type input "shipping@synopsys.com,ebeilste@synopsys.com"
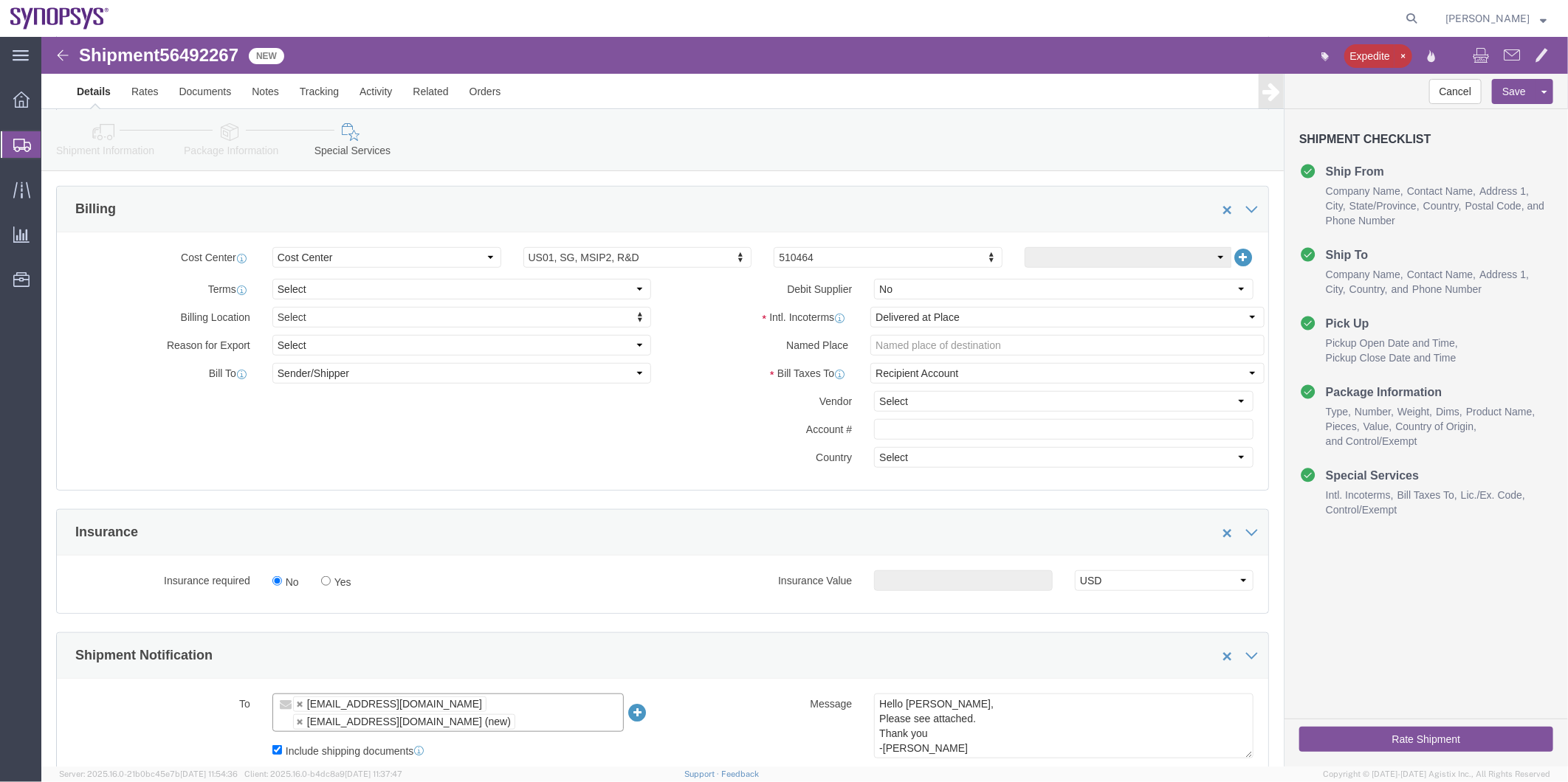
scroll to position [379, 0]
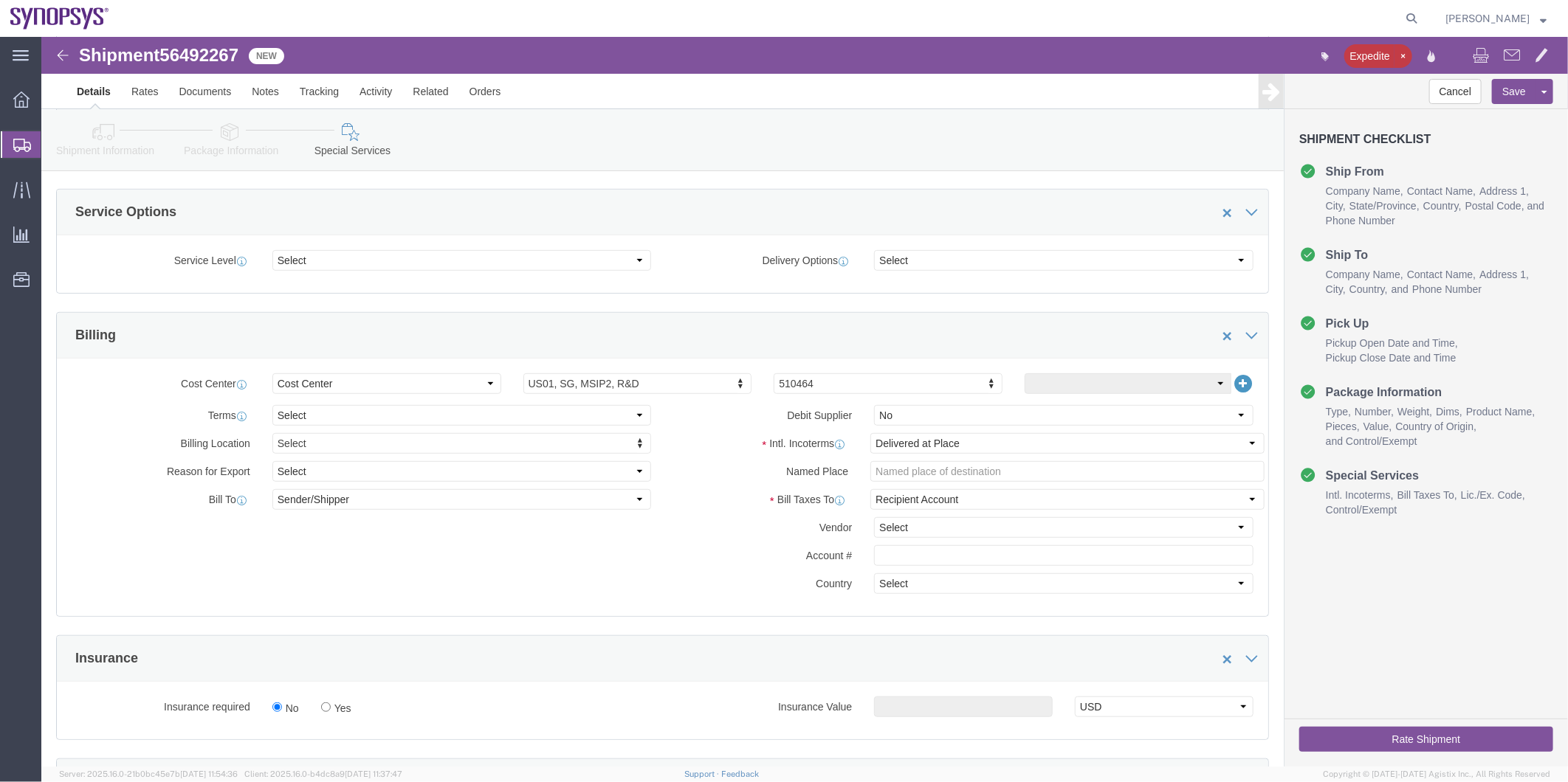
click button "Rate Shipment"
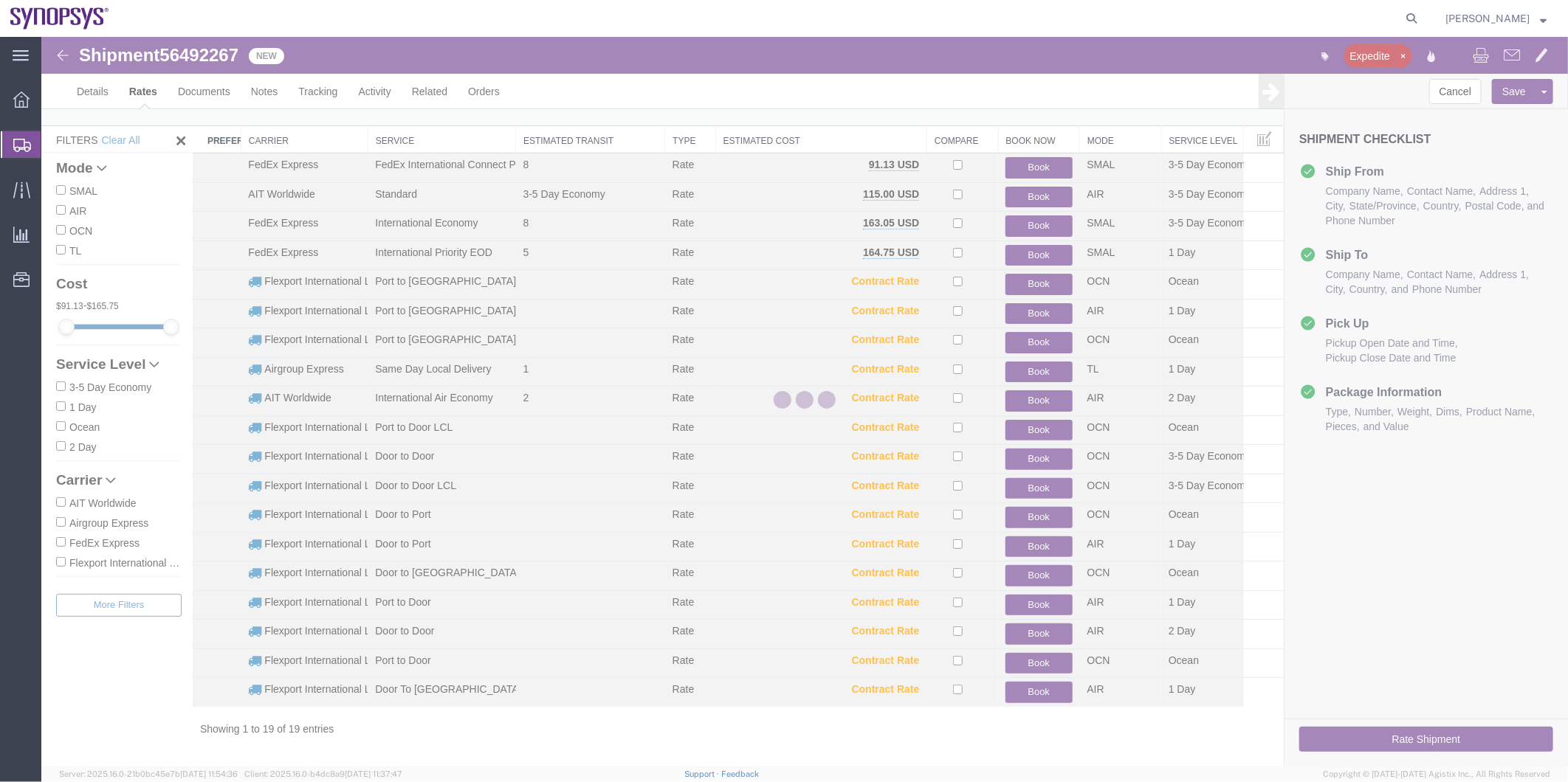
scroll to position [15, 0]
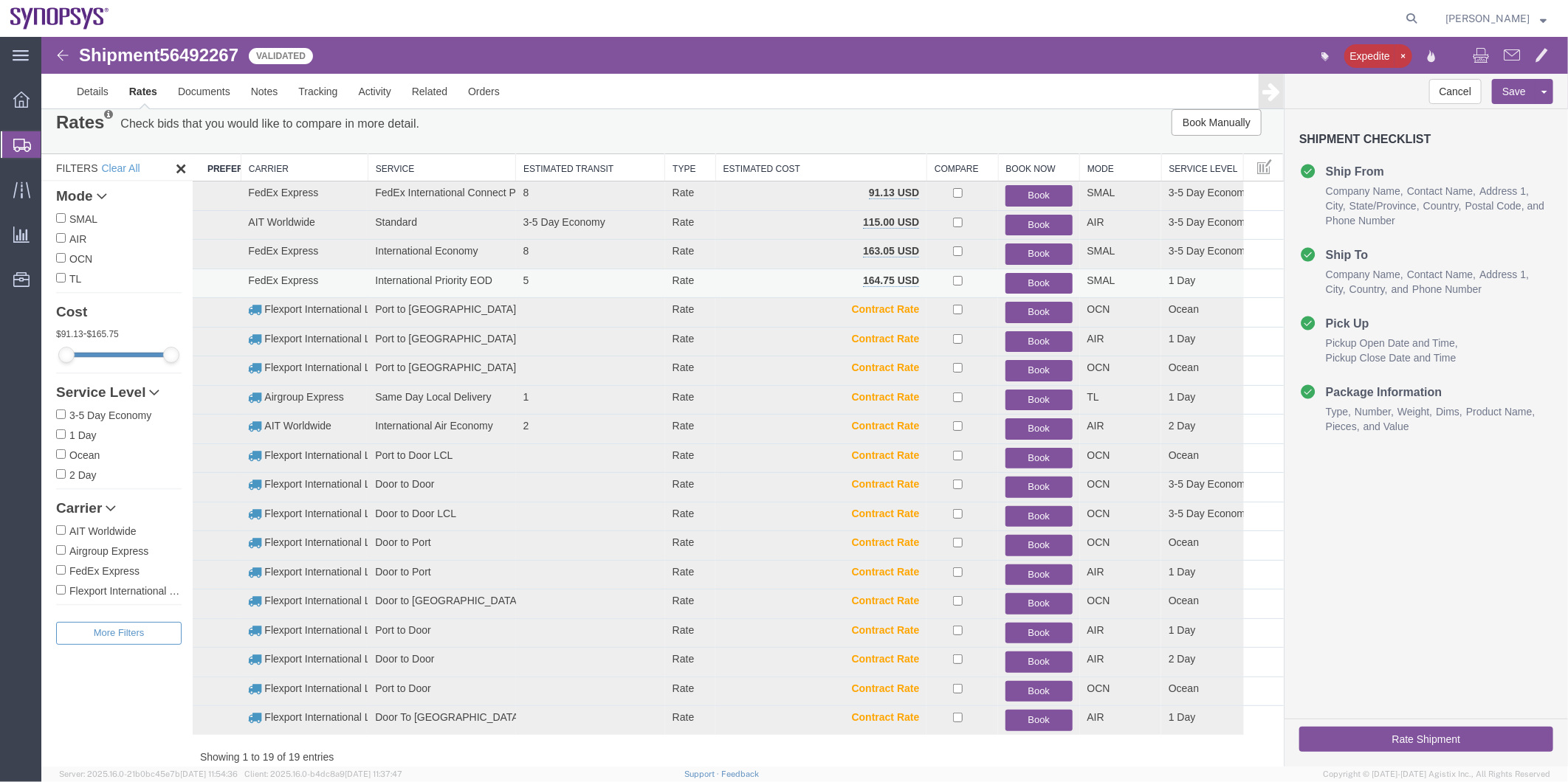
click at [1044, 278] on button "Book" at bounding box center [1037, 283] width 66 height 21
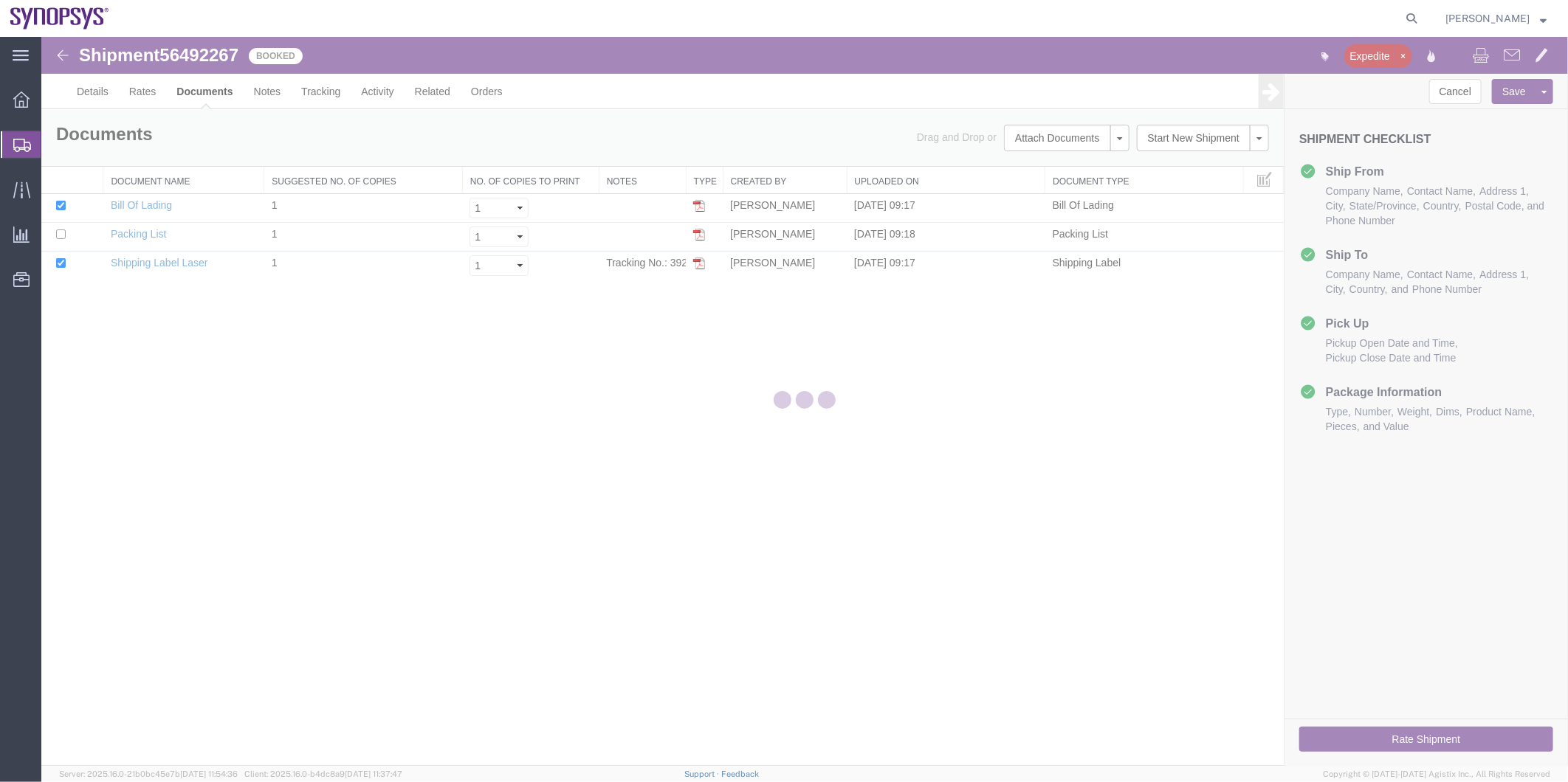
scroll to position [0, 0]
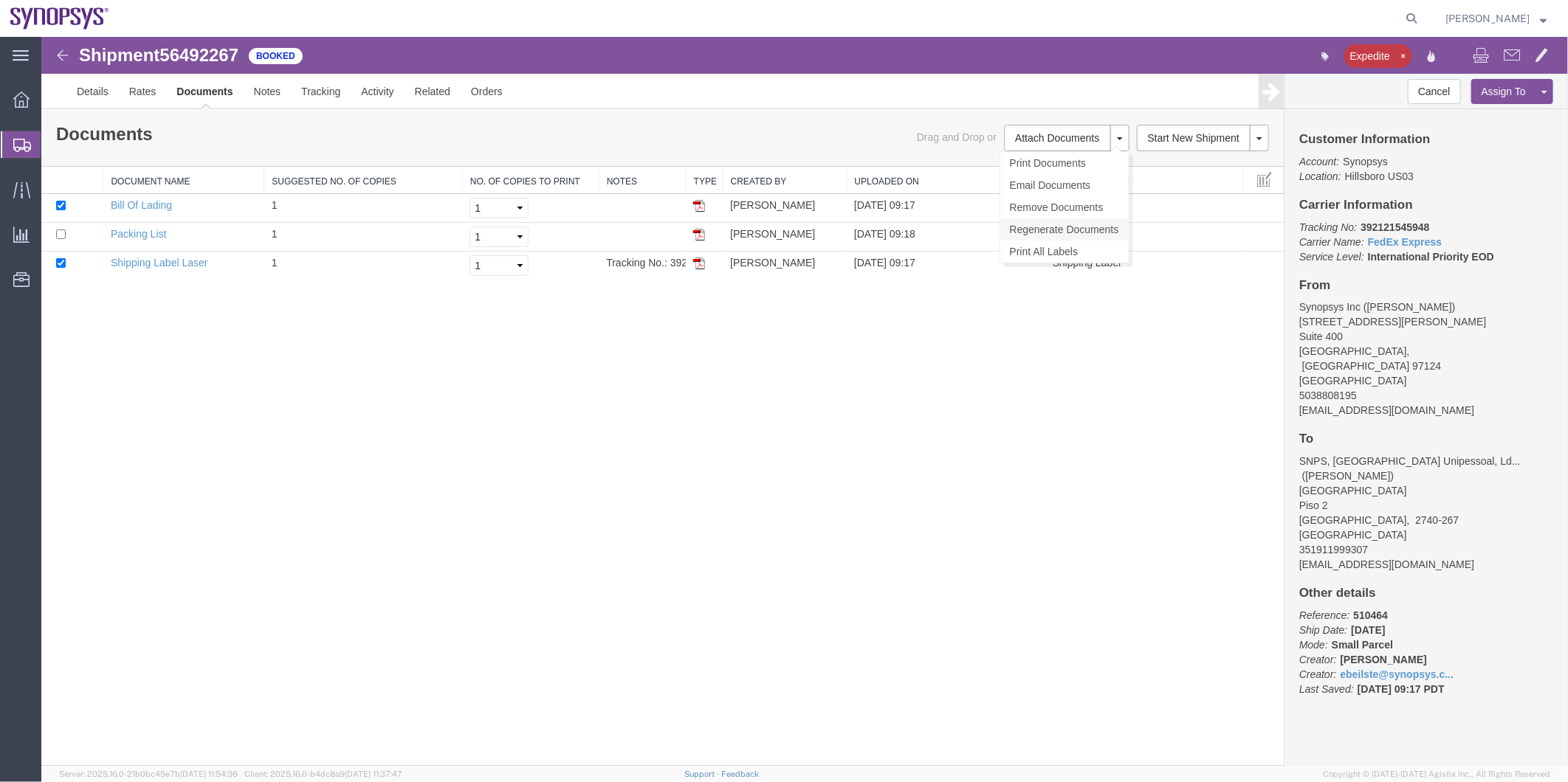
click at [1072, 230] on link "Regenerate Documents" at bounding box center [1064, 228] width 129 height 22
click at [101, 91] on link "Details" at bounding box center [91, 90] width 53 height 36
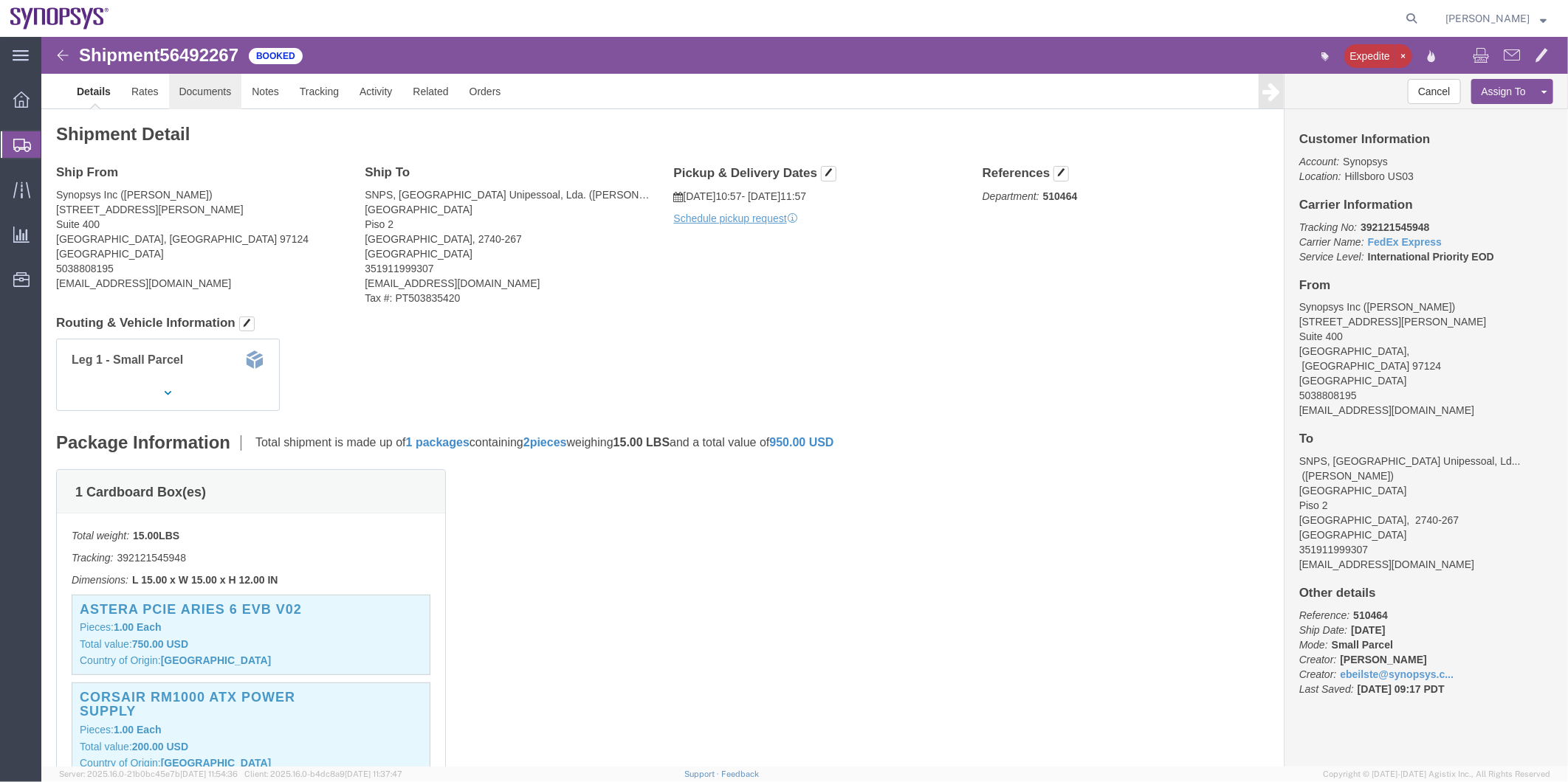
click link "Documents"
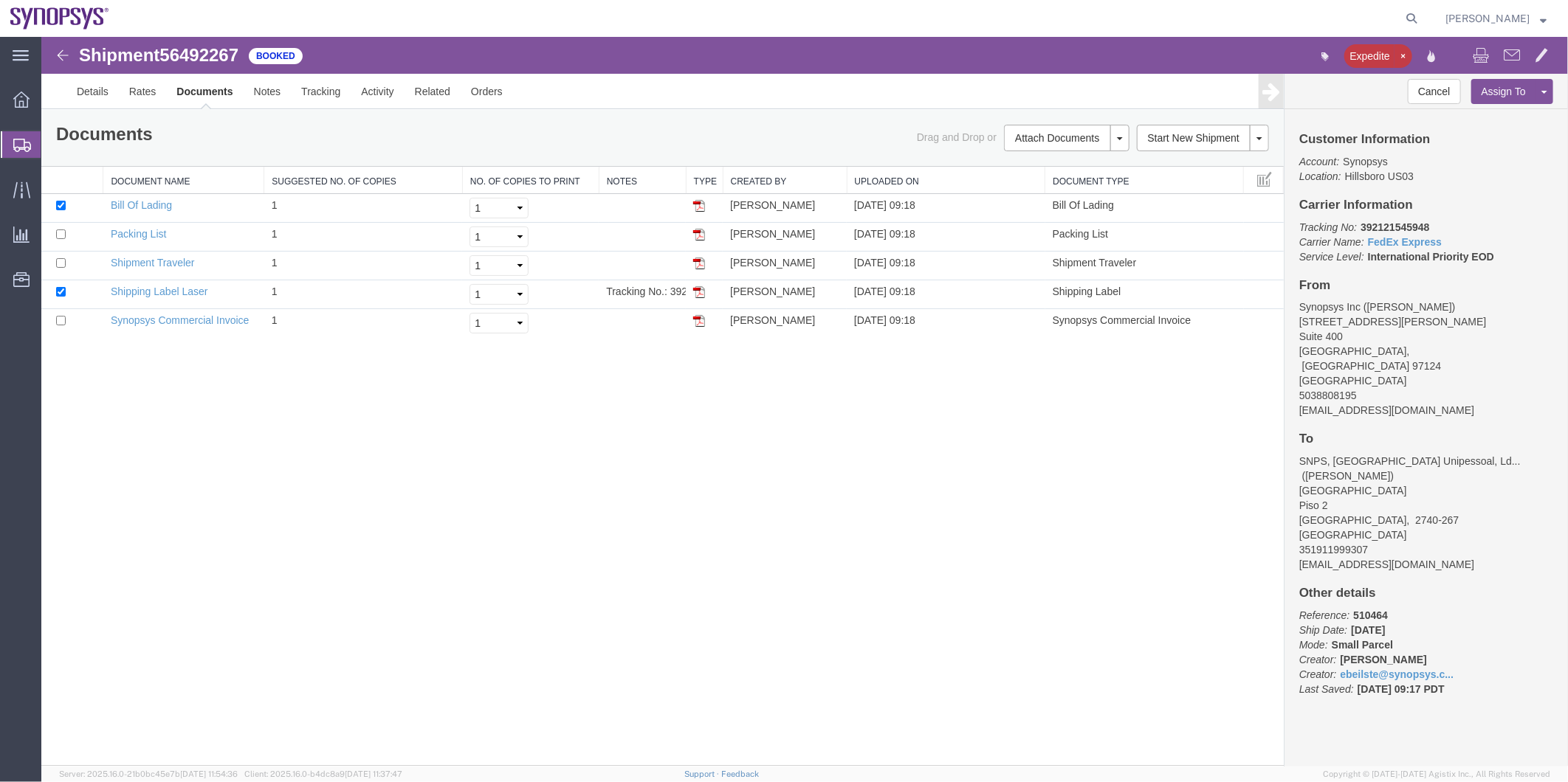
click at [204, 55] on span "56492267" at bounding box center [198, 54] width 79 height 20
copy span "56492267"
click at [169, 287] on link "Shipping Label Laser" at bounding box center [159, 291] width 98 height 12
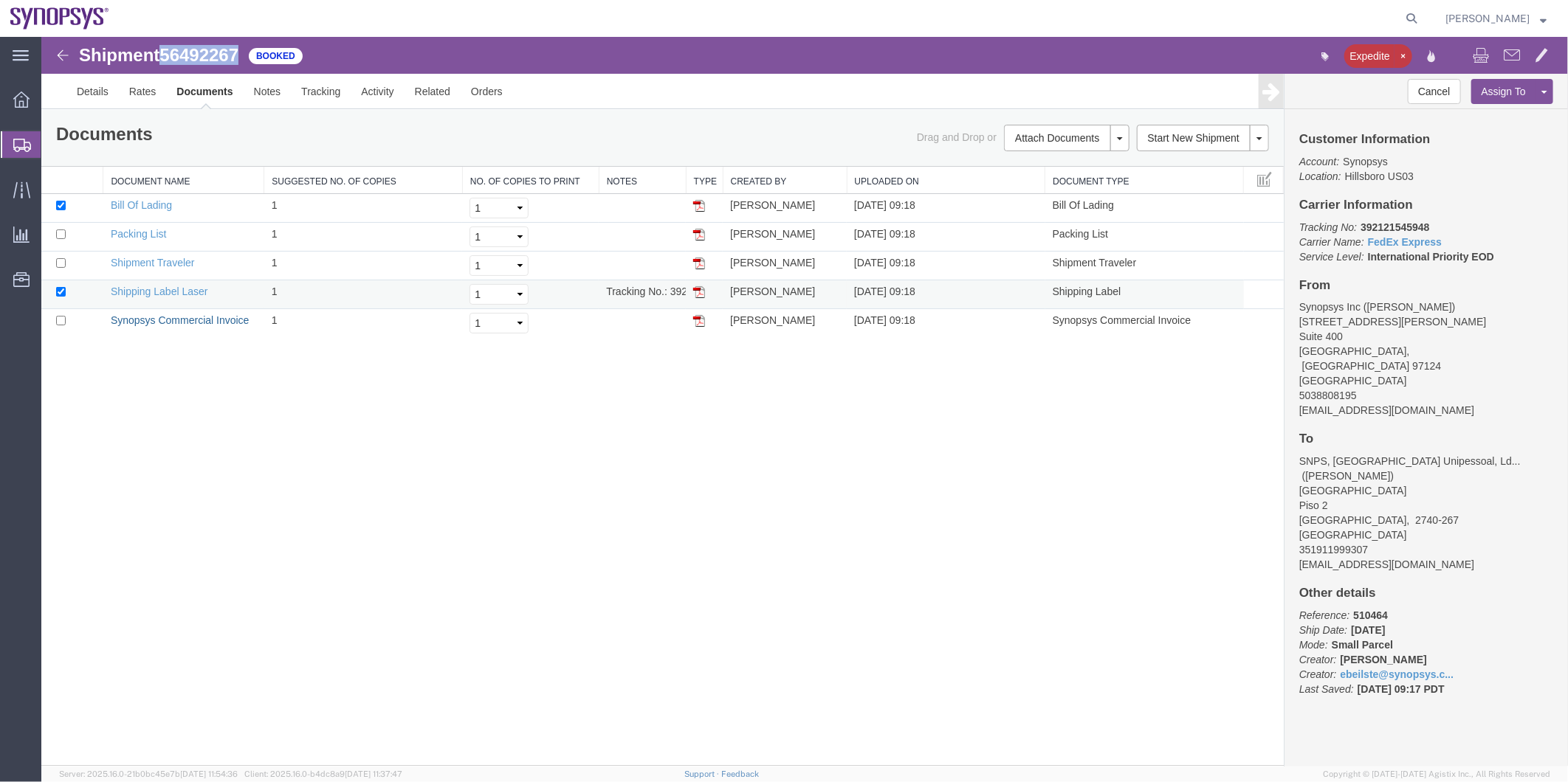
drag, startPoint x: 175, startPoint y: 319, endPoint x: 223, endPoint y: 299, distance: 52.0
click at [175, 319] on link "Synopsys Commercial Invoice" at bounding box center [179, 320] width 139 height 12
click at [130, 231] on link "Packing List" at bounding box center [138, 233] width 56 height 12
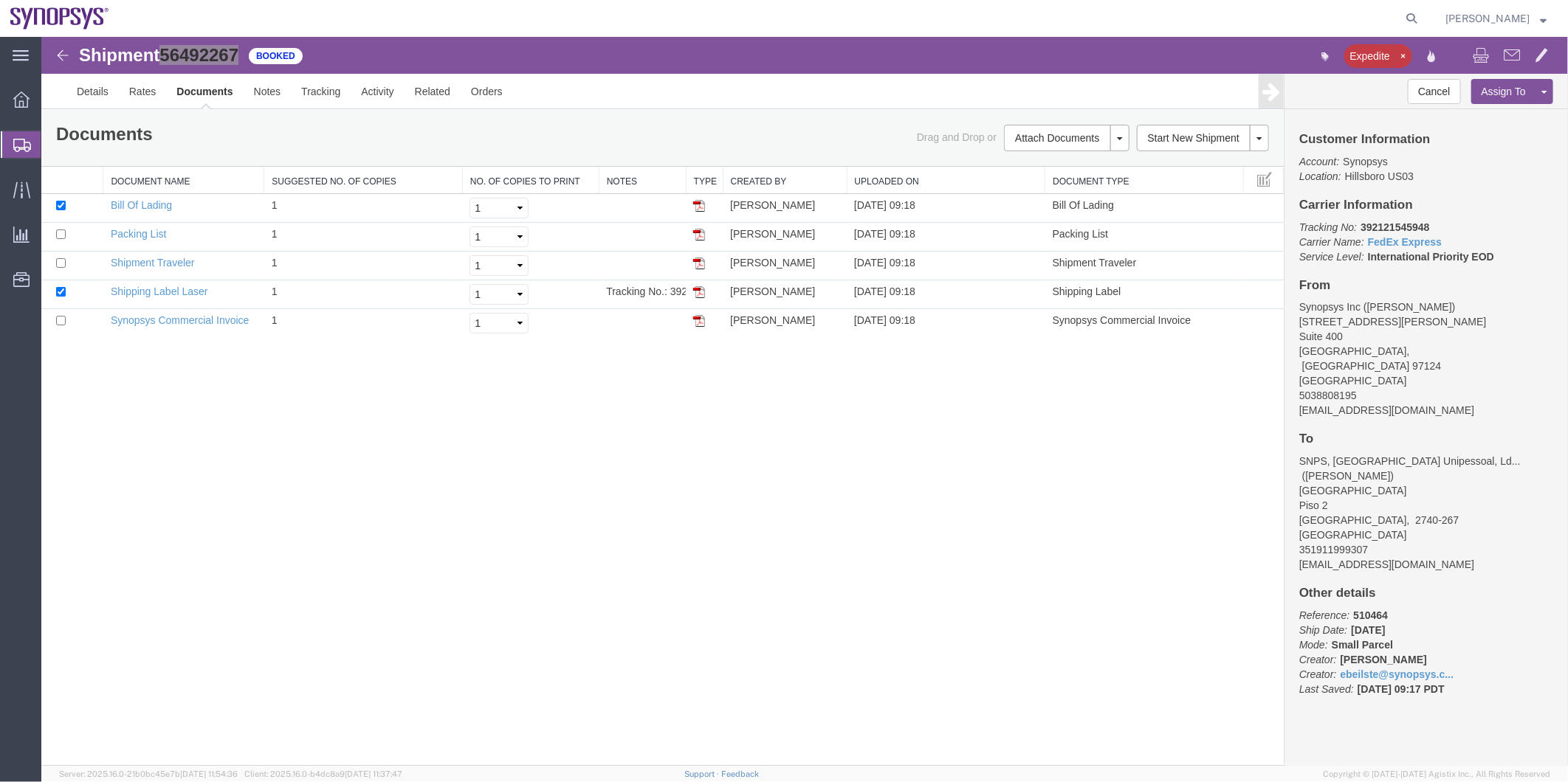
click at [0, 0] on span "Shipment Manager" at bounding box center [0, 0] width 0 height 0
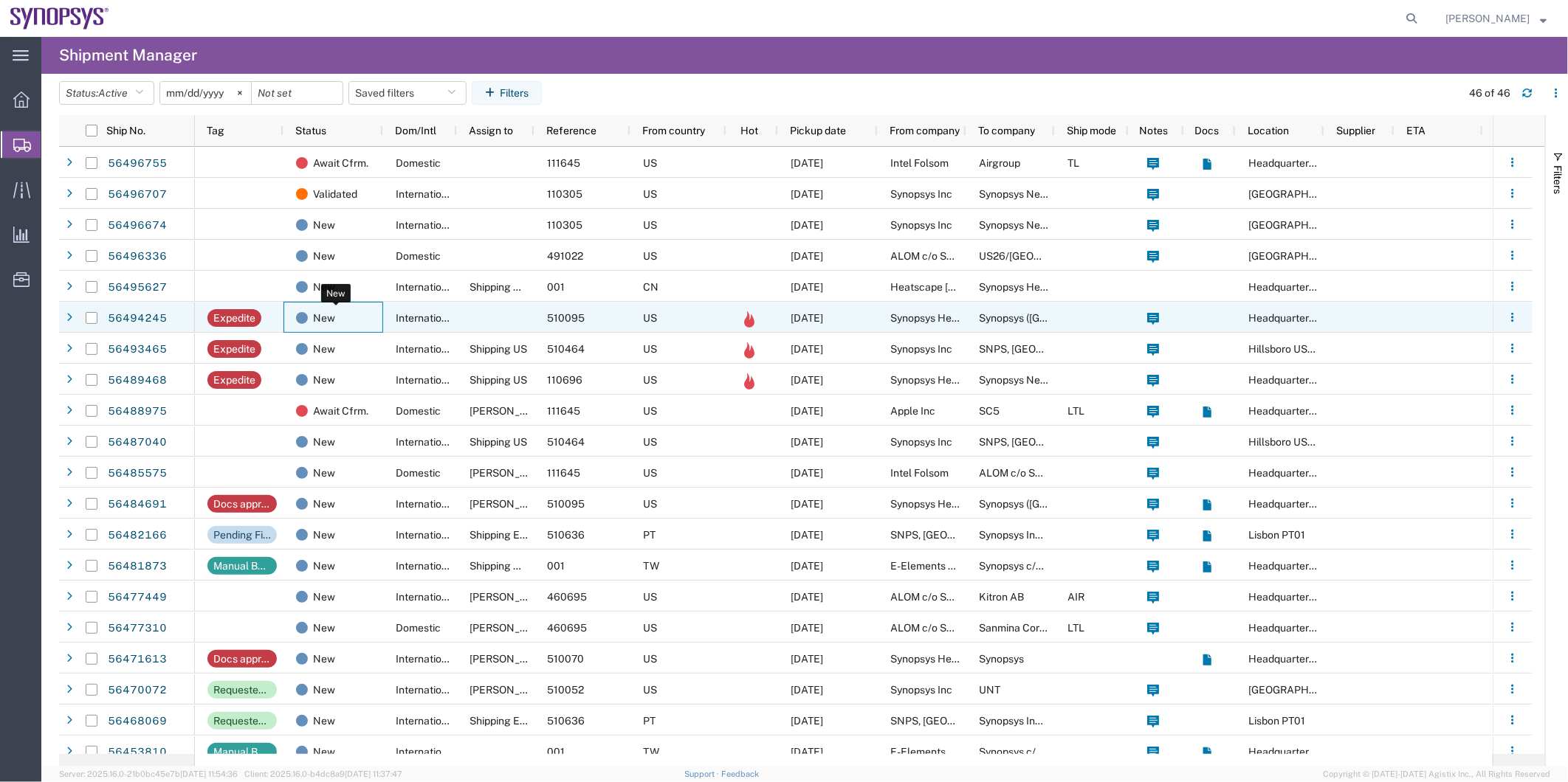
click at [367, 319] on div "New" at bounding box center [336, 318] width 81 height 31
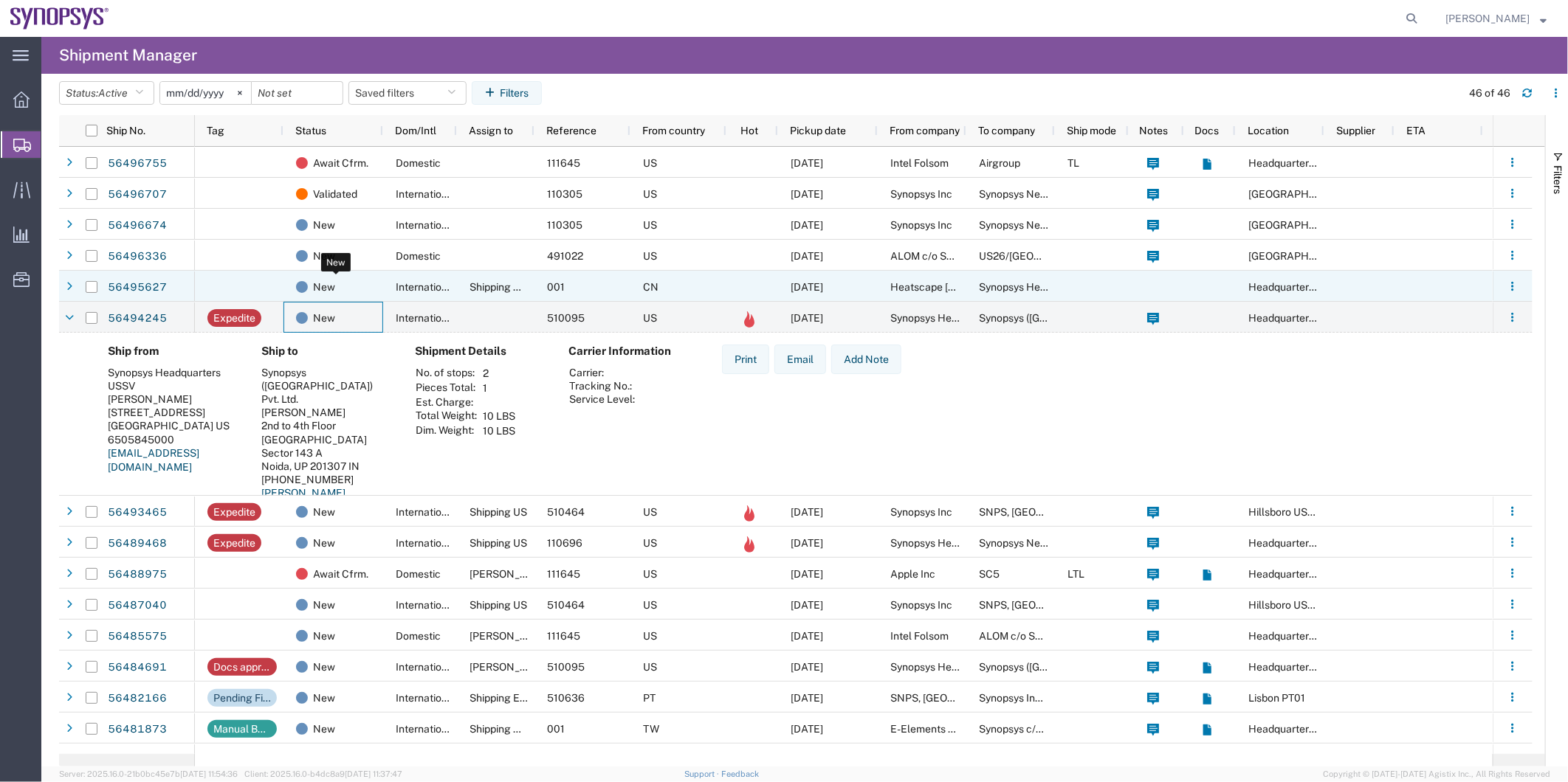
click at [374, 285] on div "New" at bounding box center [336, 287] width 81 height 31
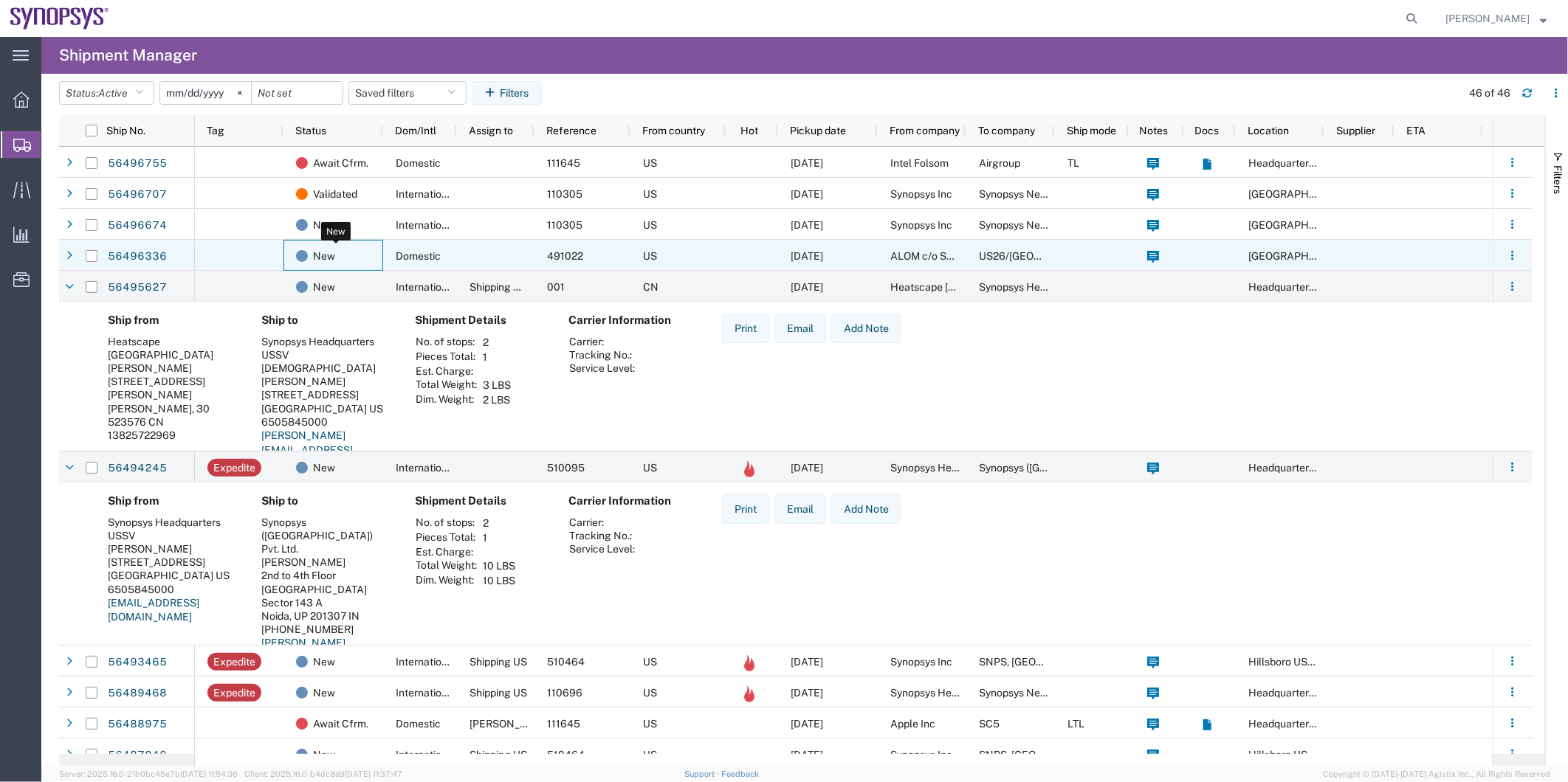
click at [370, 261] on div "New" at bounding box center [336, 256] width 81 height 31
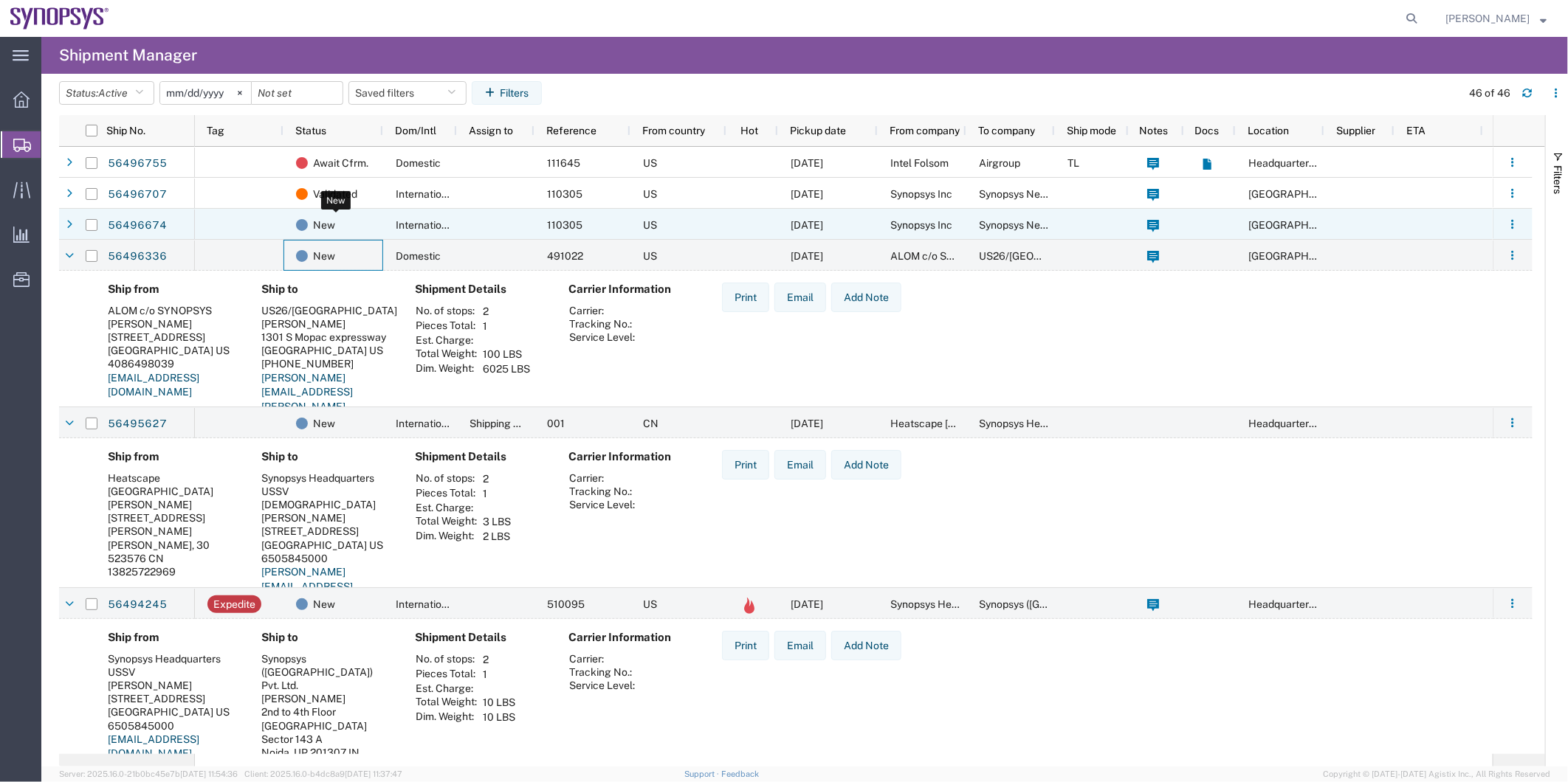
click at [363, 227] on div "New" at bounding box center [336, 225] width 81 height 31
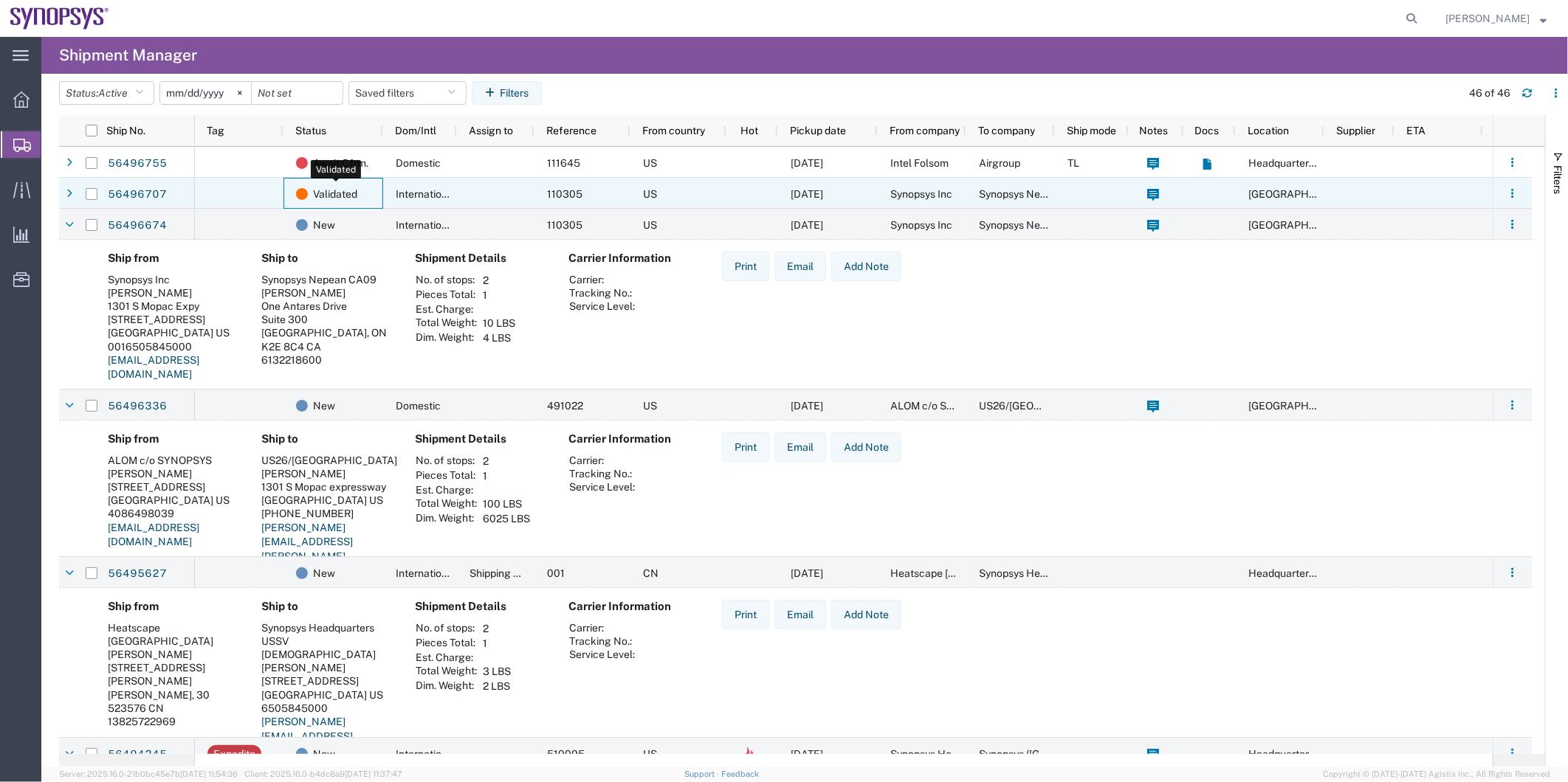
click at [359, 183] on div "Validated" at bounding box center [336, 194] width 81 height 31
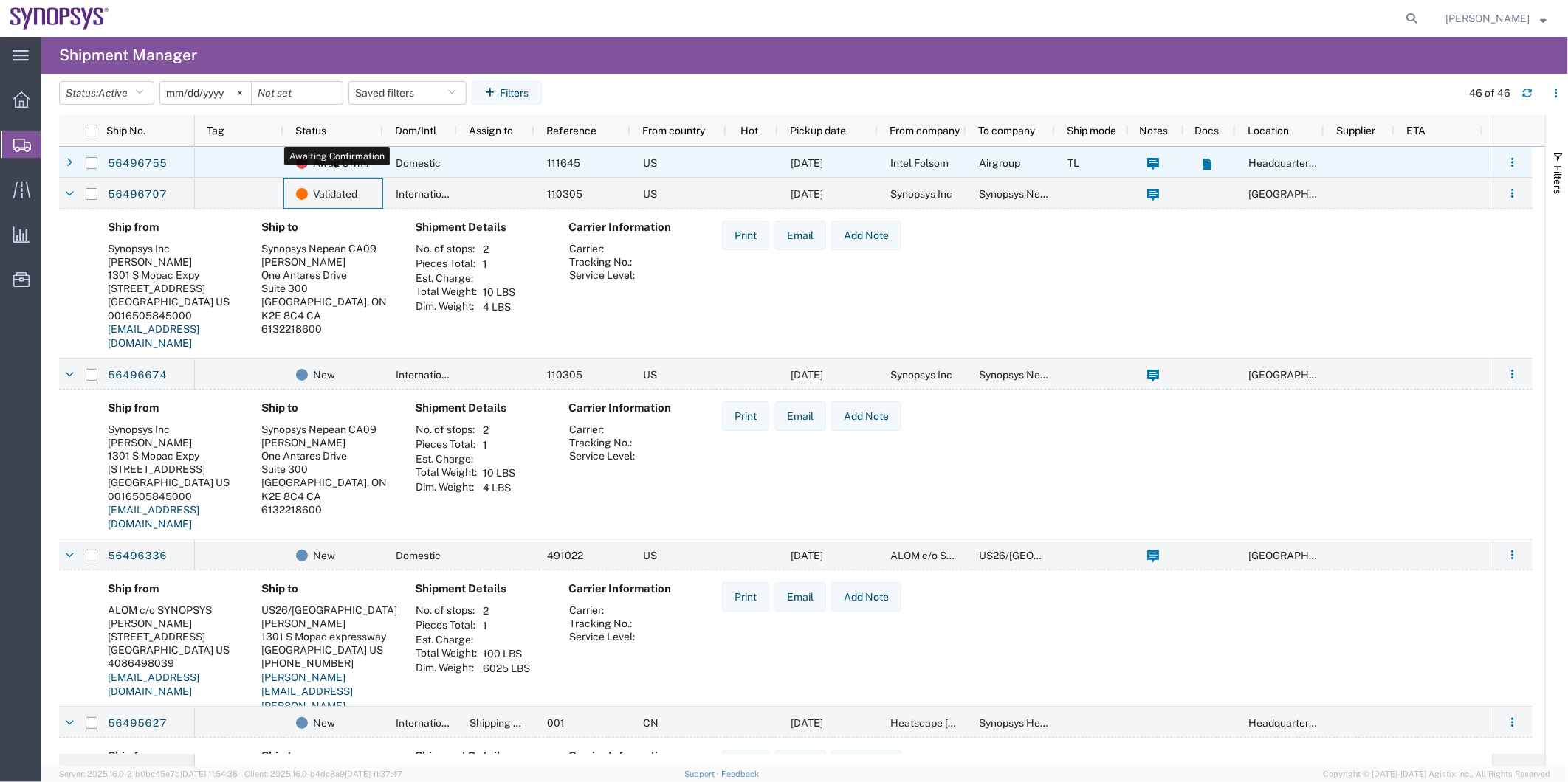
click at [358, 170] on span "Await Cfrm." at bounding box center [341, 163] width 56 height 31
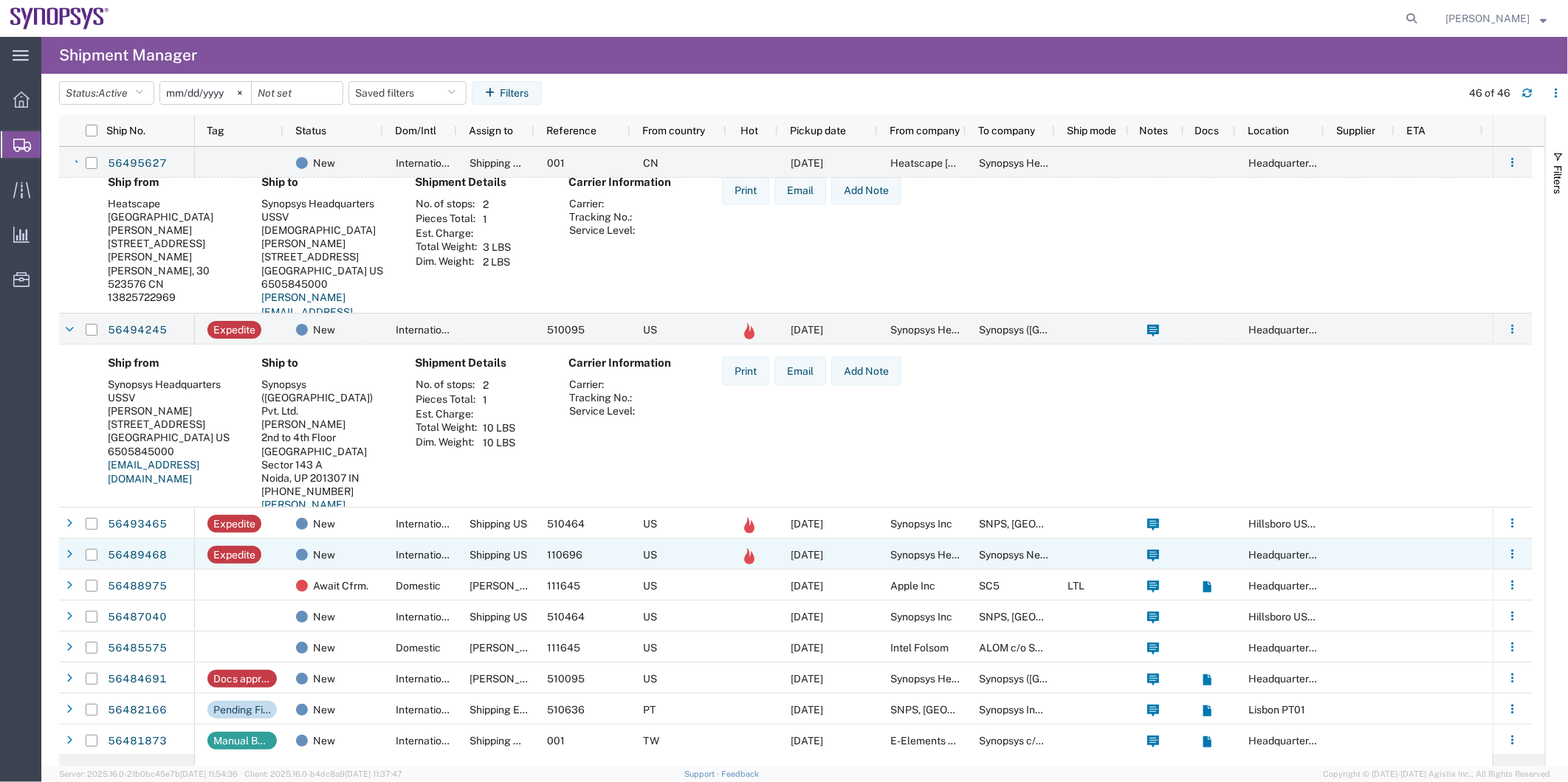
scroll to position [738, 0]
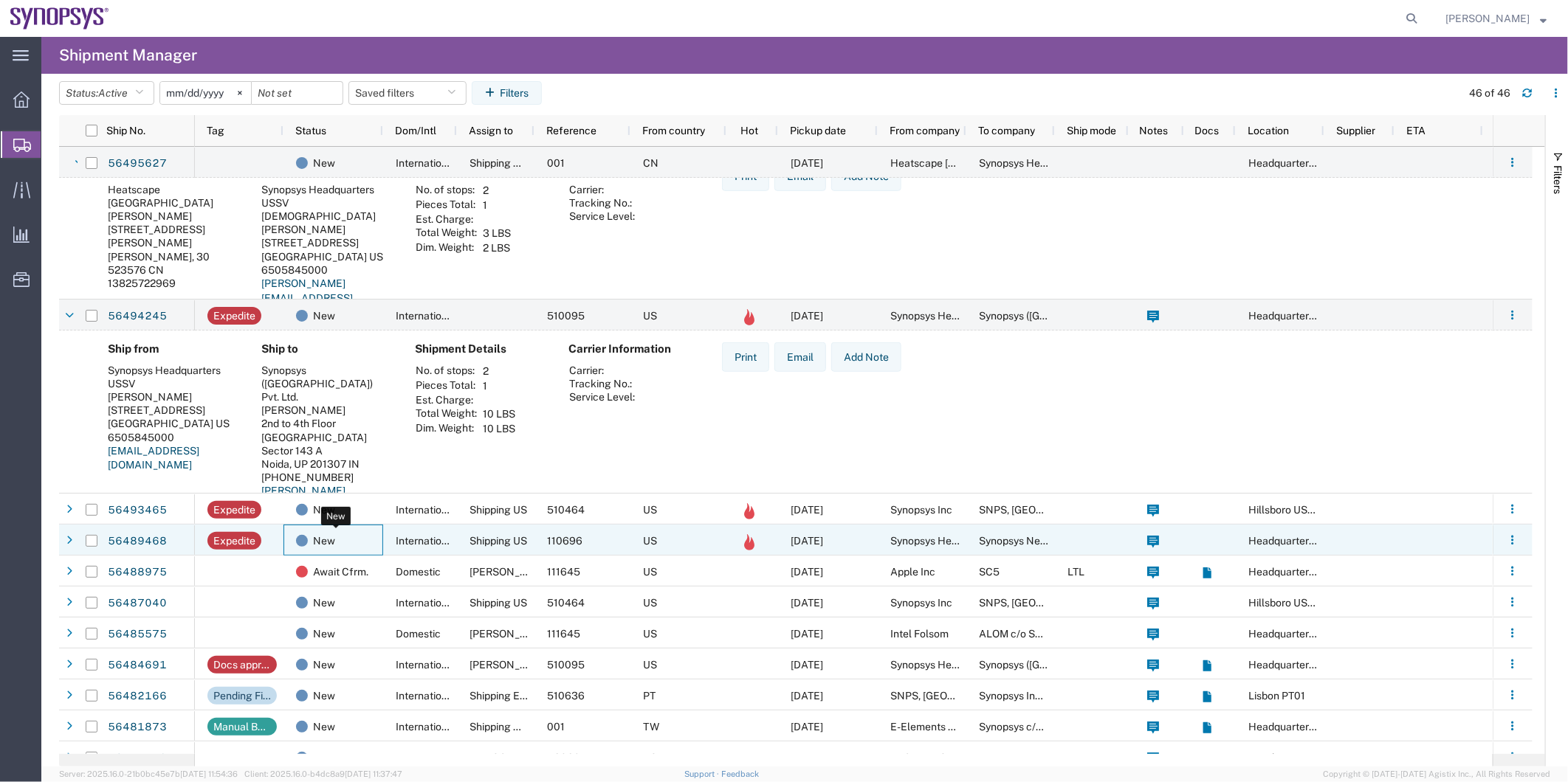
click at [332, 548] on span "New" at bounding box center [323, 541] width 22 height 31
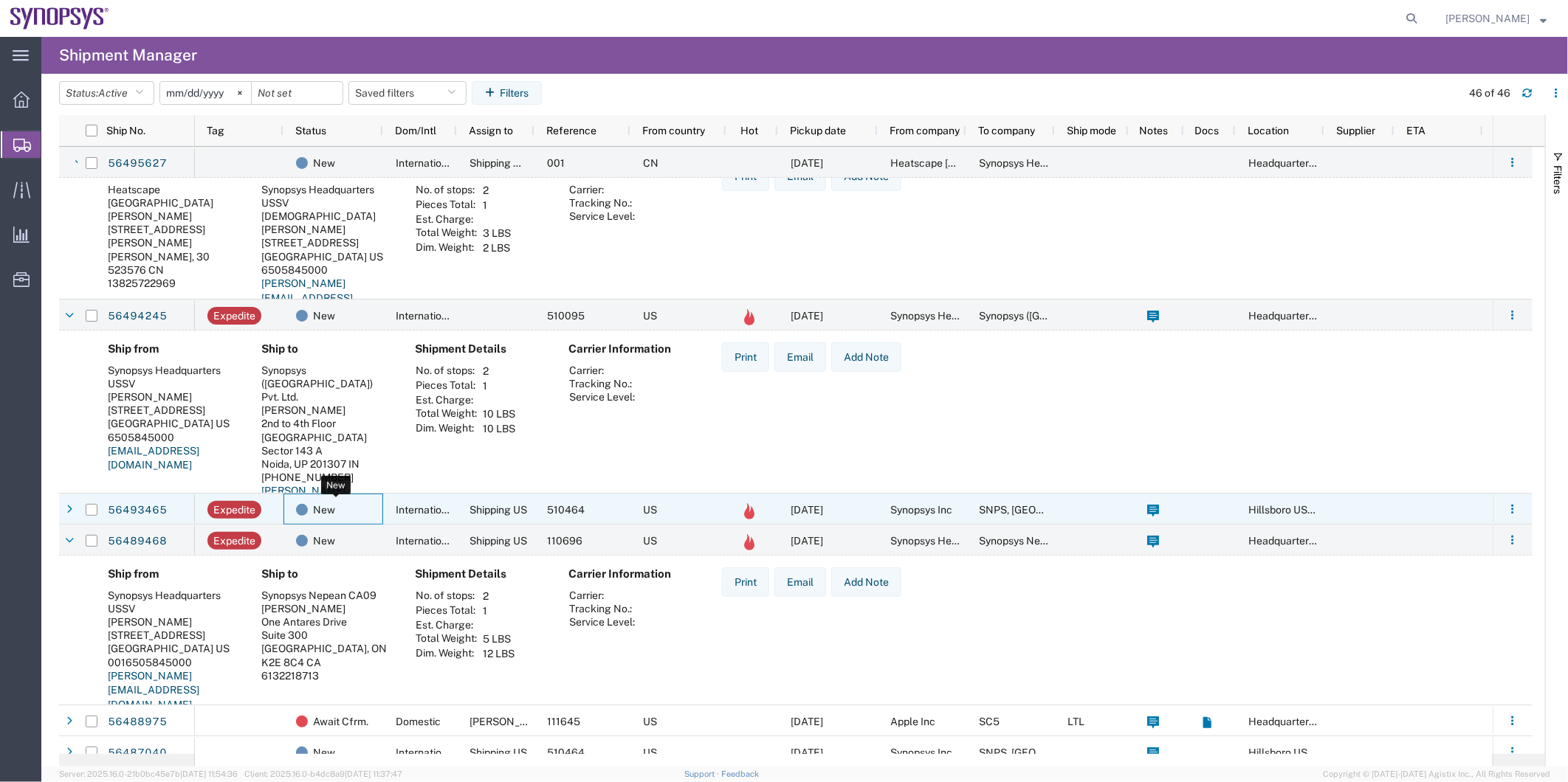
click at [358, 514] on div "New" at bounding box center [336, 509] width 81 height 31
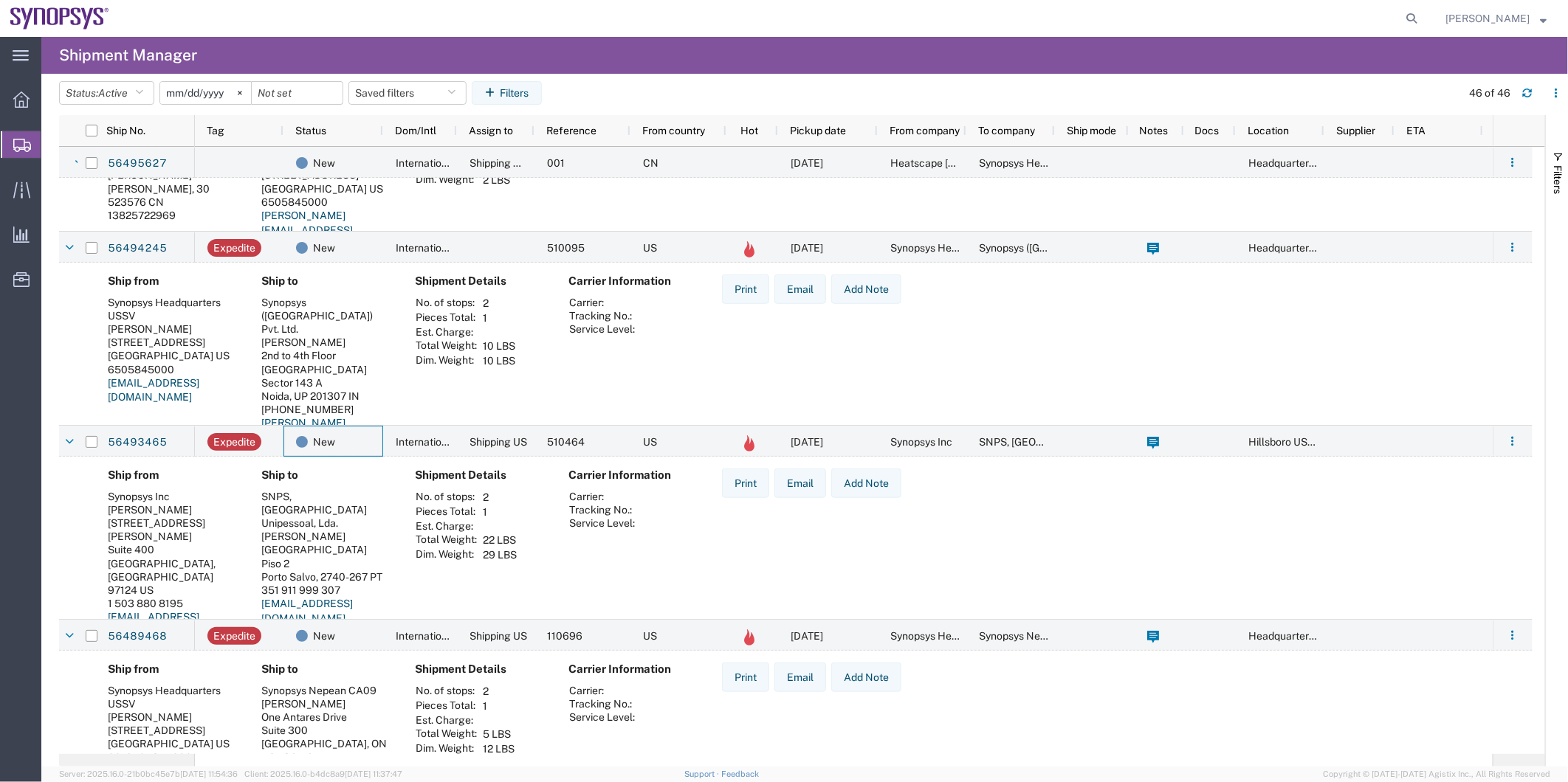
scroll to position [820, 0]
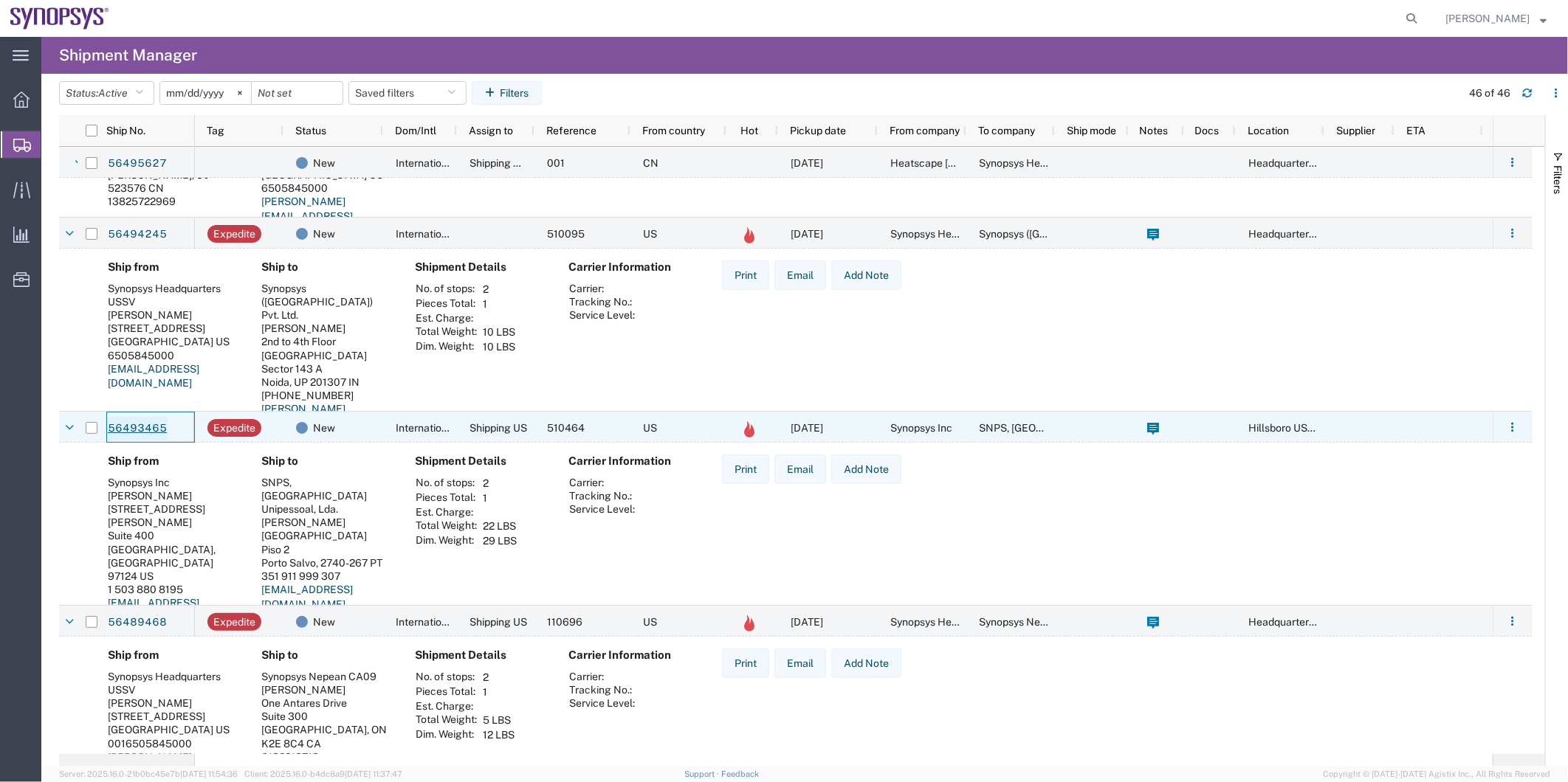
click at [142, 433] on link "56493465" at bounding box center [137, 429] width 60 height 24
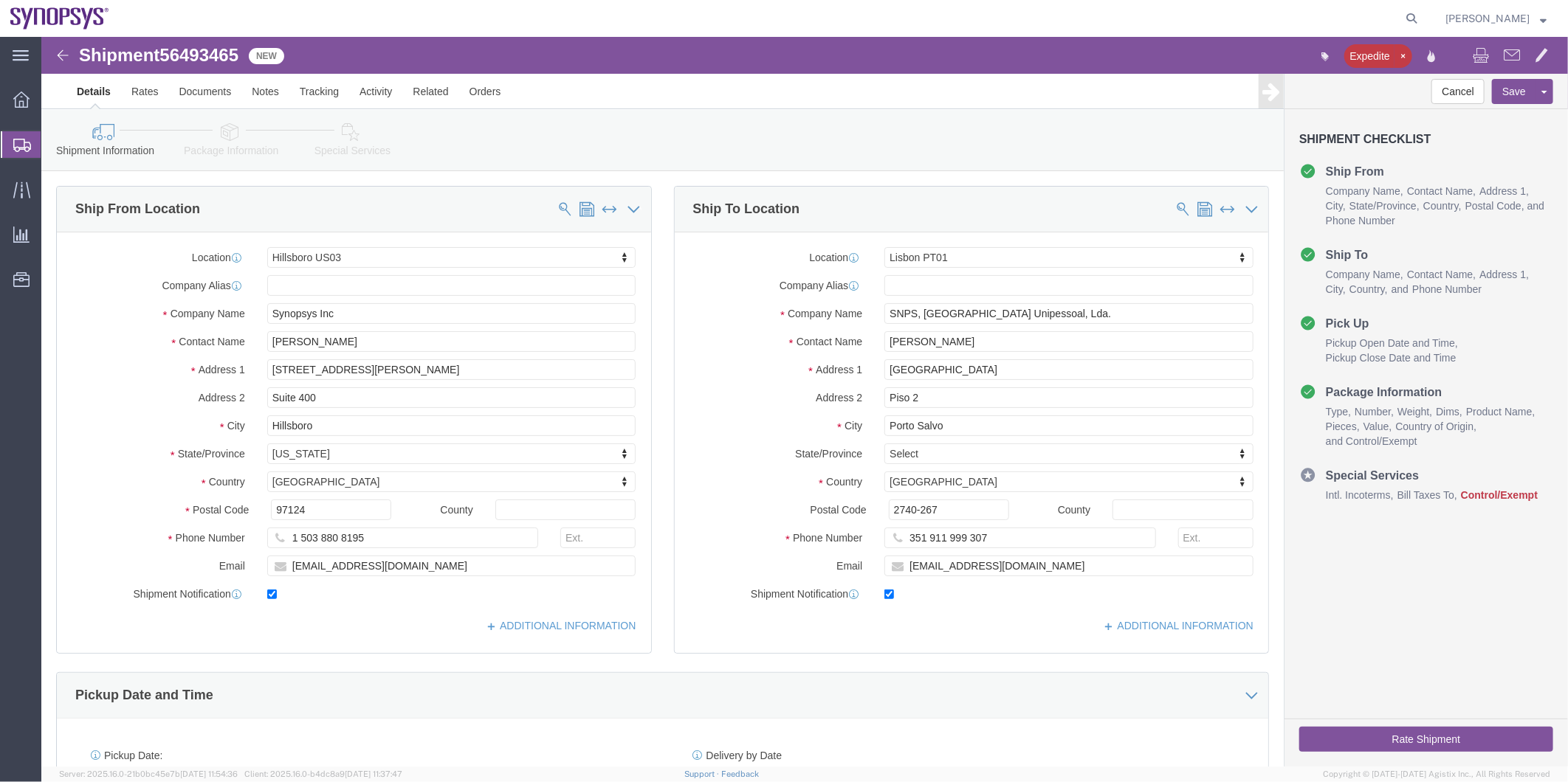
select select "63190"
select select "63152"
click input "1 503 880 8195"
type input "5038808195"
click input "351 911 999 307"
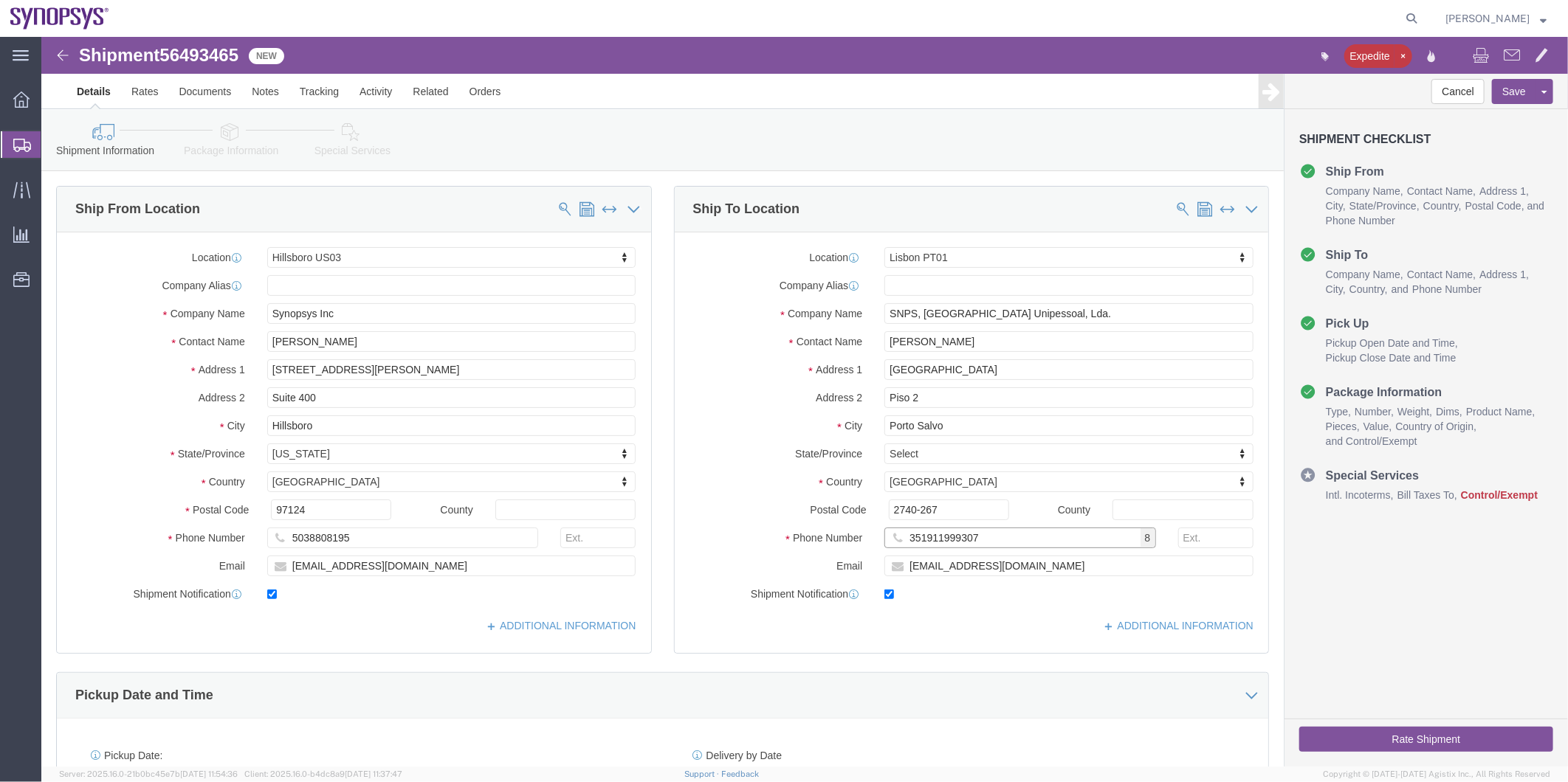
type input "351911999307"
click link "Package Information"
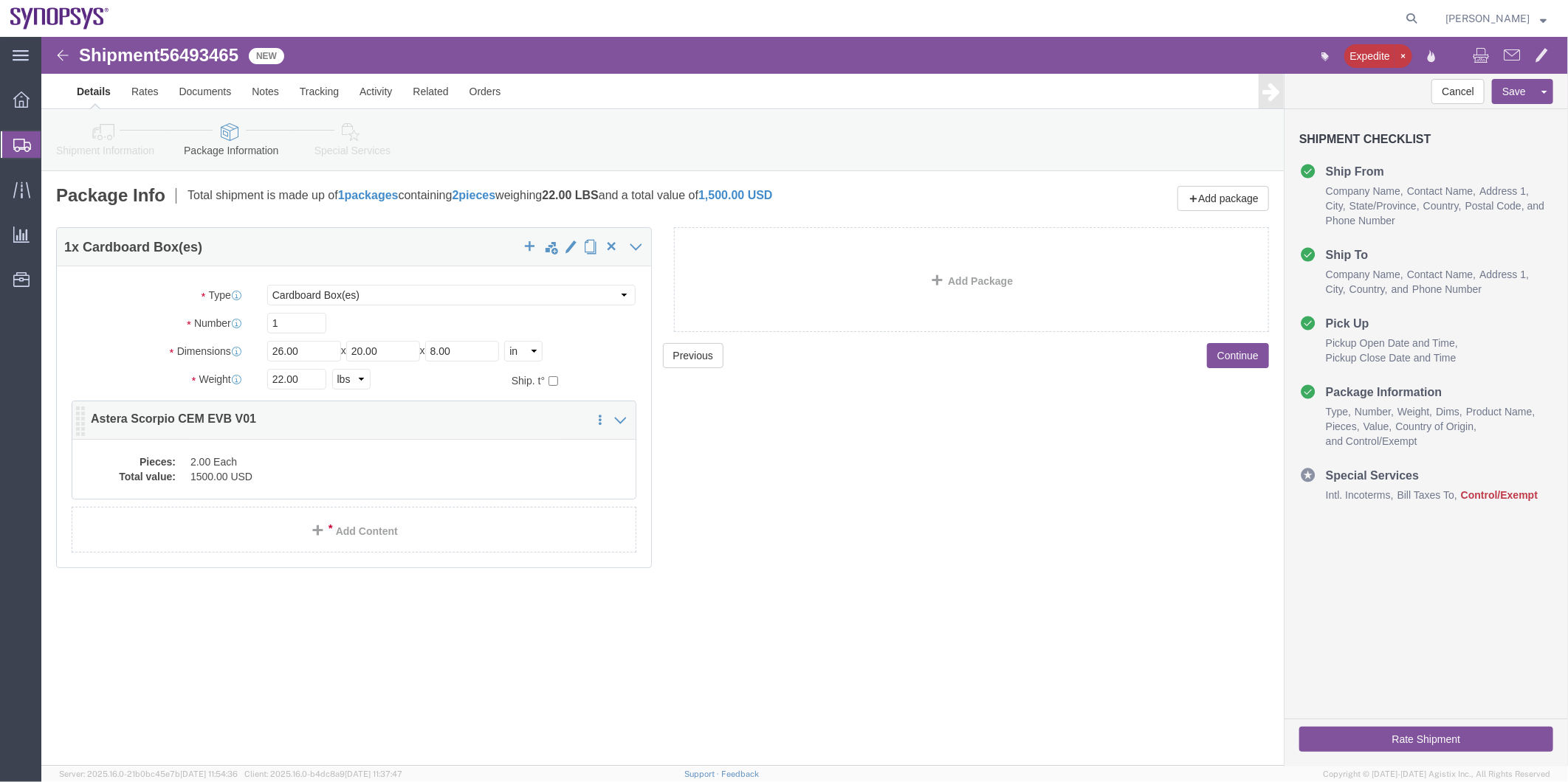
click dd "2.00 Each"
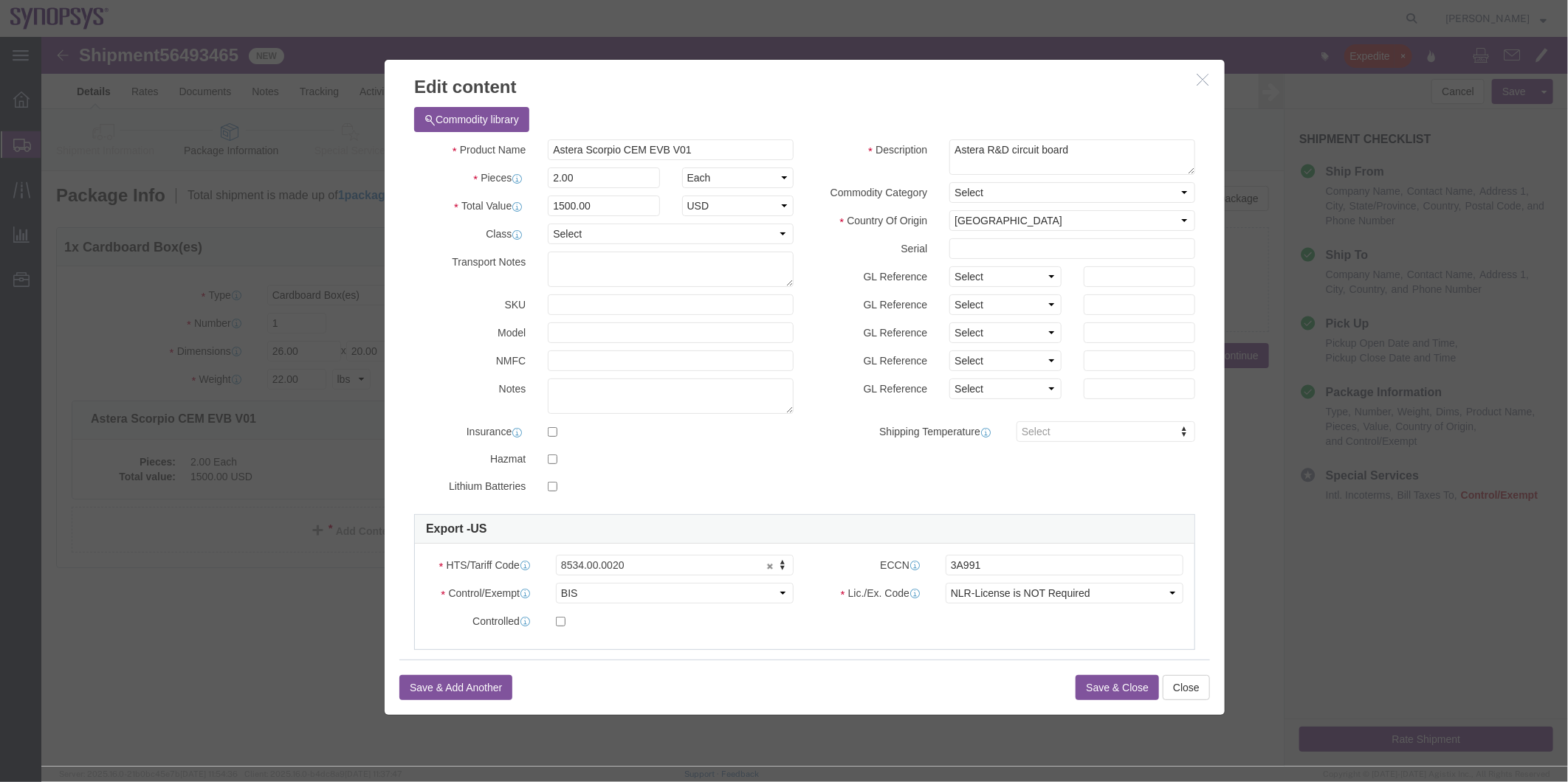
click div "HTS/Tariff Code 8534.00.0020 8534.00.0020"
click select "Select ATF BIS DEA EPA FDA FTR ITAR OFAC Other (OPA)"
select select "FTR"
click select "Select ATF BIS DEA EPA FDA FTR ITAR OFAC Other (OPA)"
click select "Select 30.2(d)(2) 30.36 30.37(a) 30.37(f) 30.37(g) 30.37(h) 30.37(i) 30.37(j) 3…"
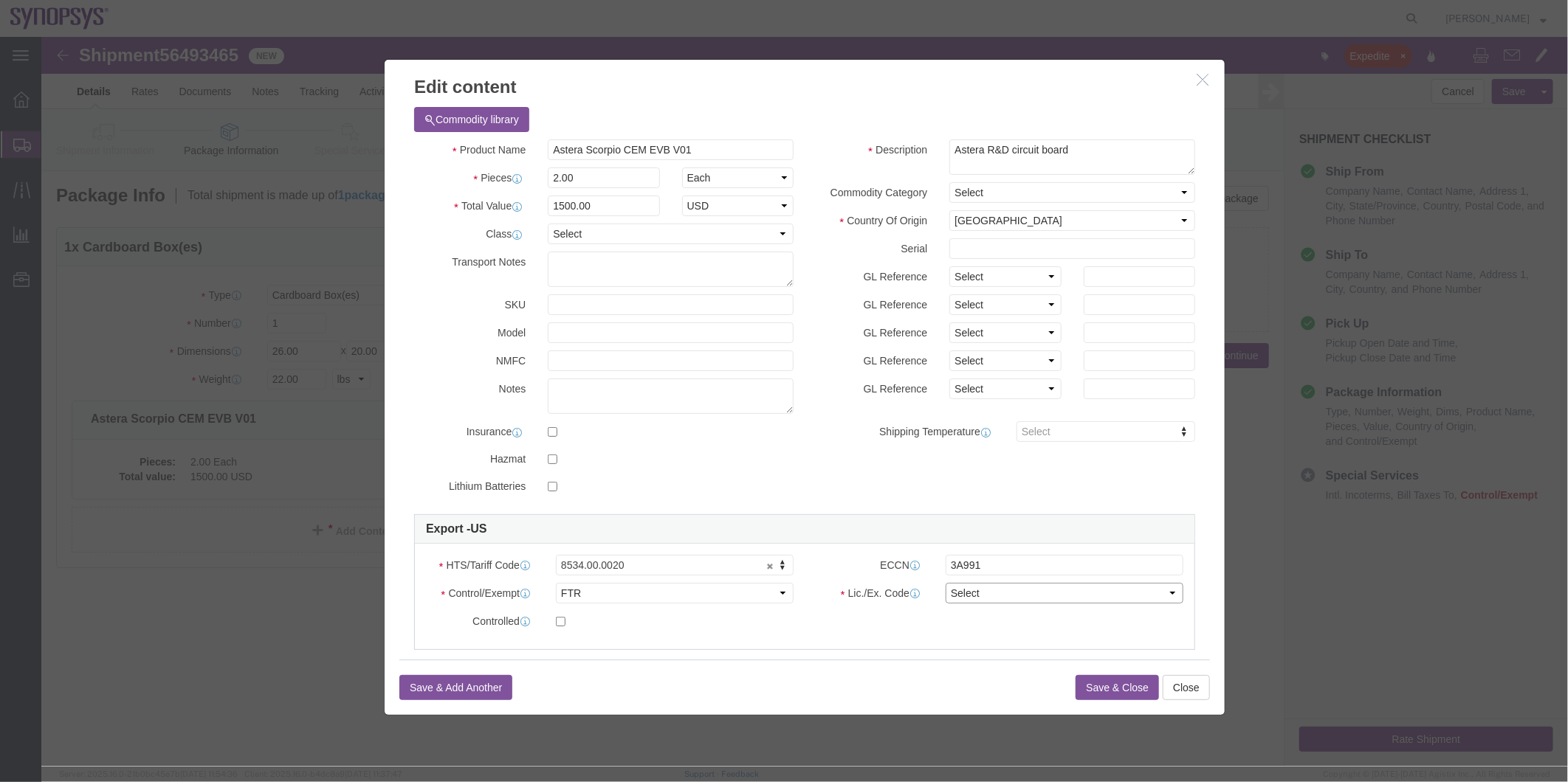
select select "30.37(a)"
click select "Select 30.2(d)(2) 30.36 30.37(a) 30.37(f) 30.37(g) 30.37(h) 30.37(i) 30.37(j) 3…"
click button "Save & Close"
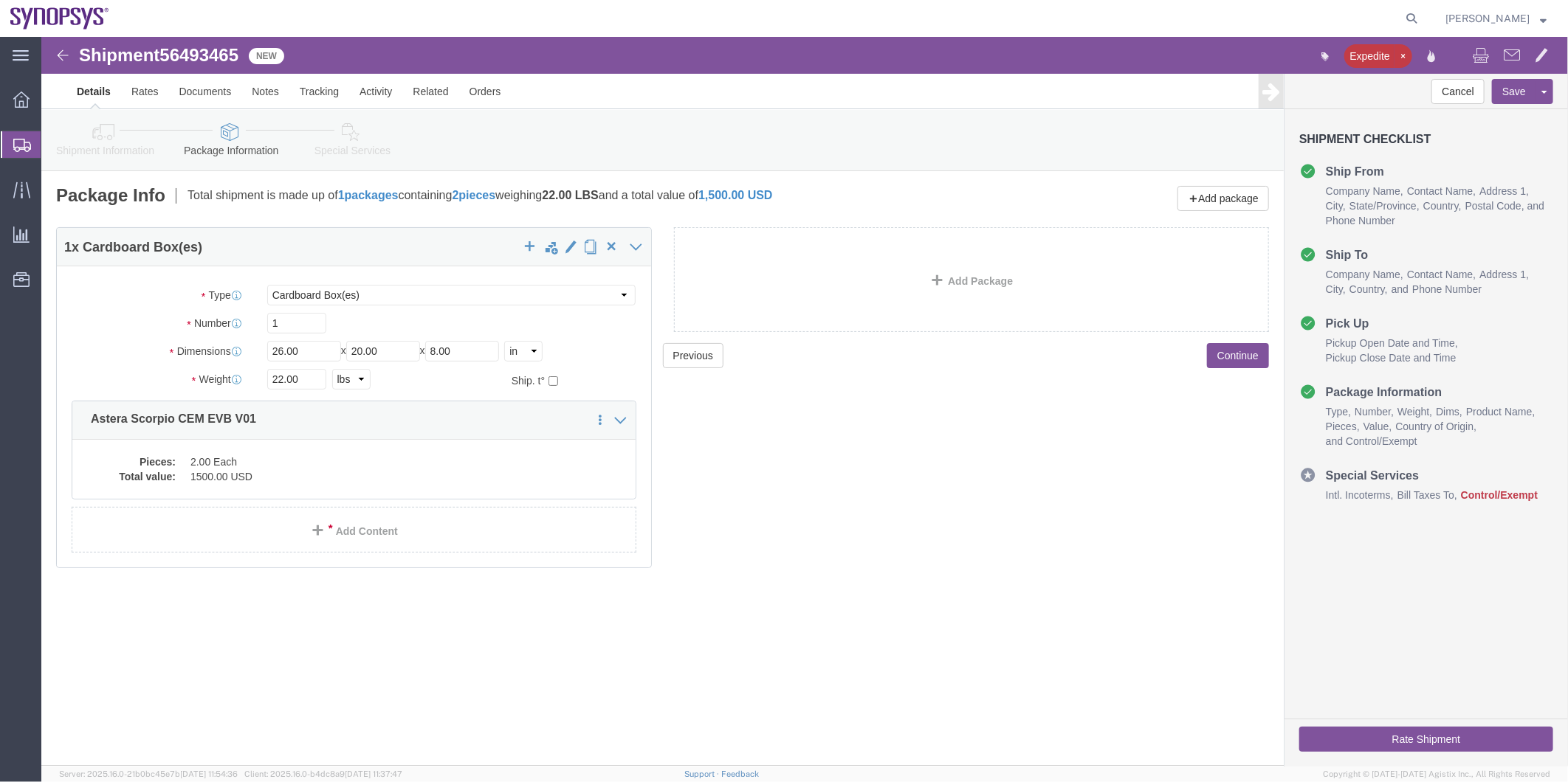
click icon
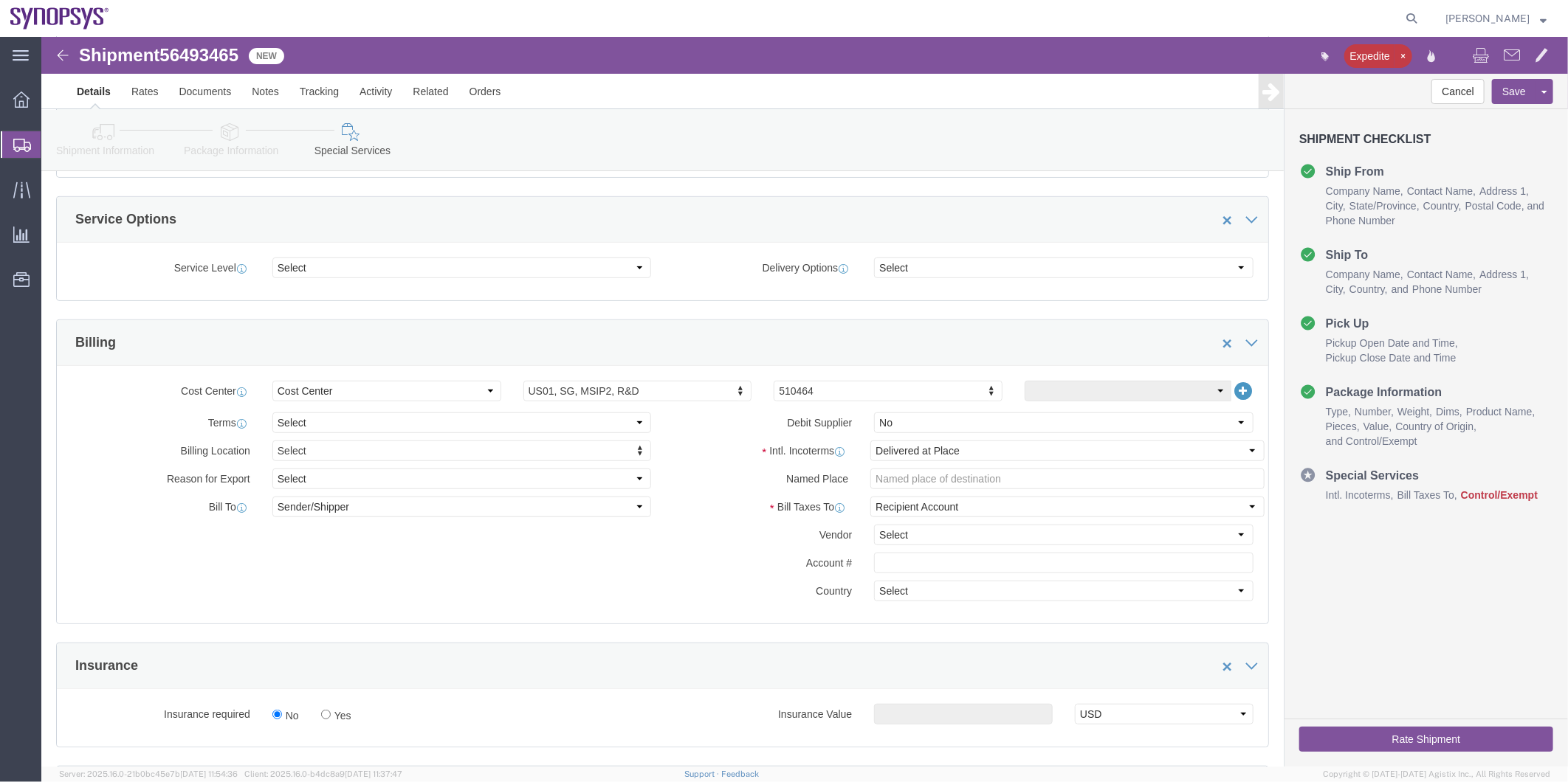
scroll to position [655, 0]
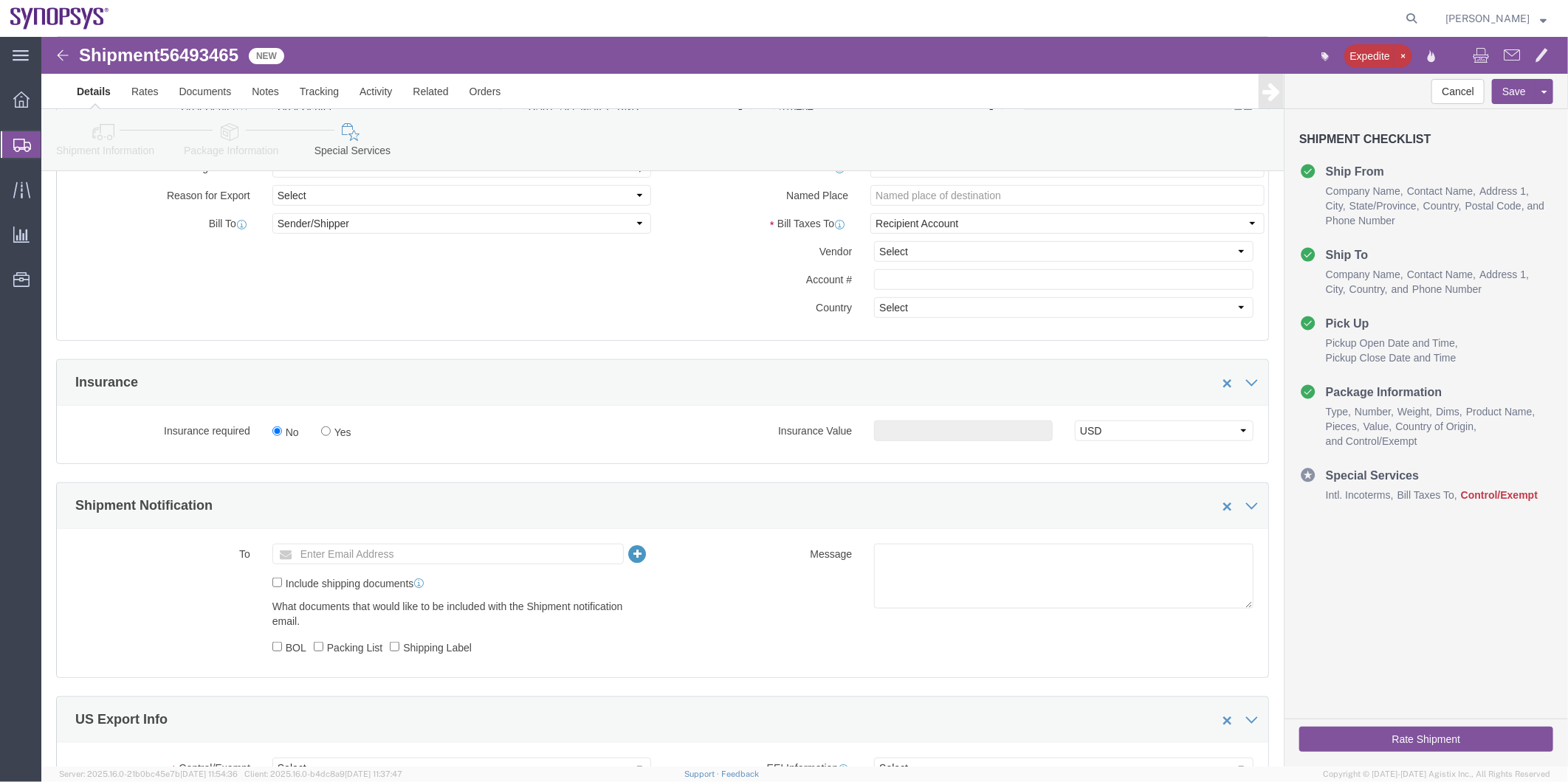
click icon
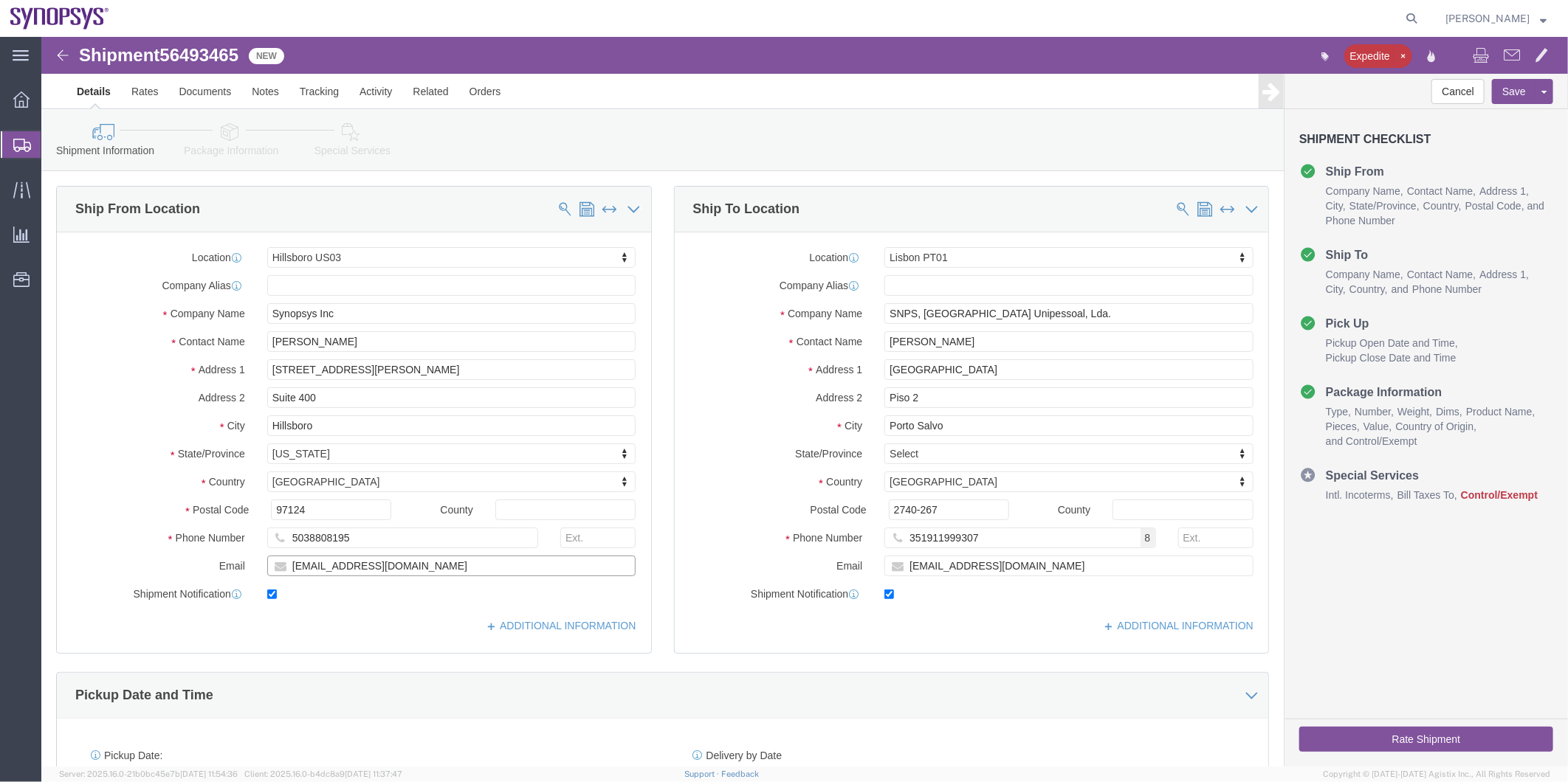
drag, startPoint x: 372, startPoint y: 529, endPoint x: 130, endPoint y: 533, distance: 242.0
click div "Email ebeilste@synopsys.com"
click link "Special Services"
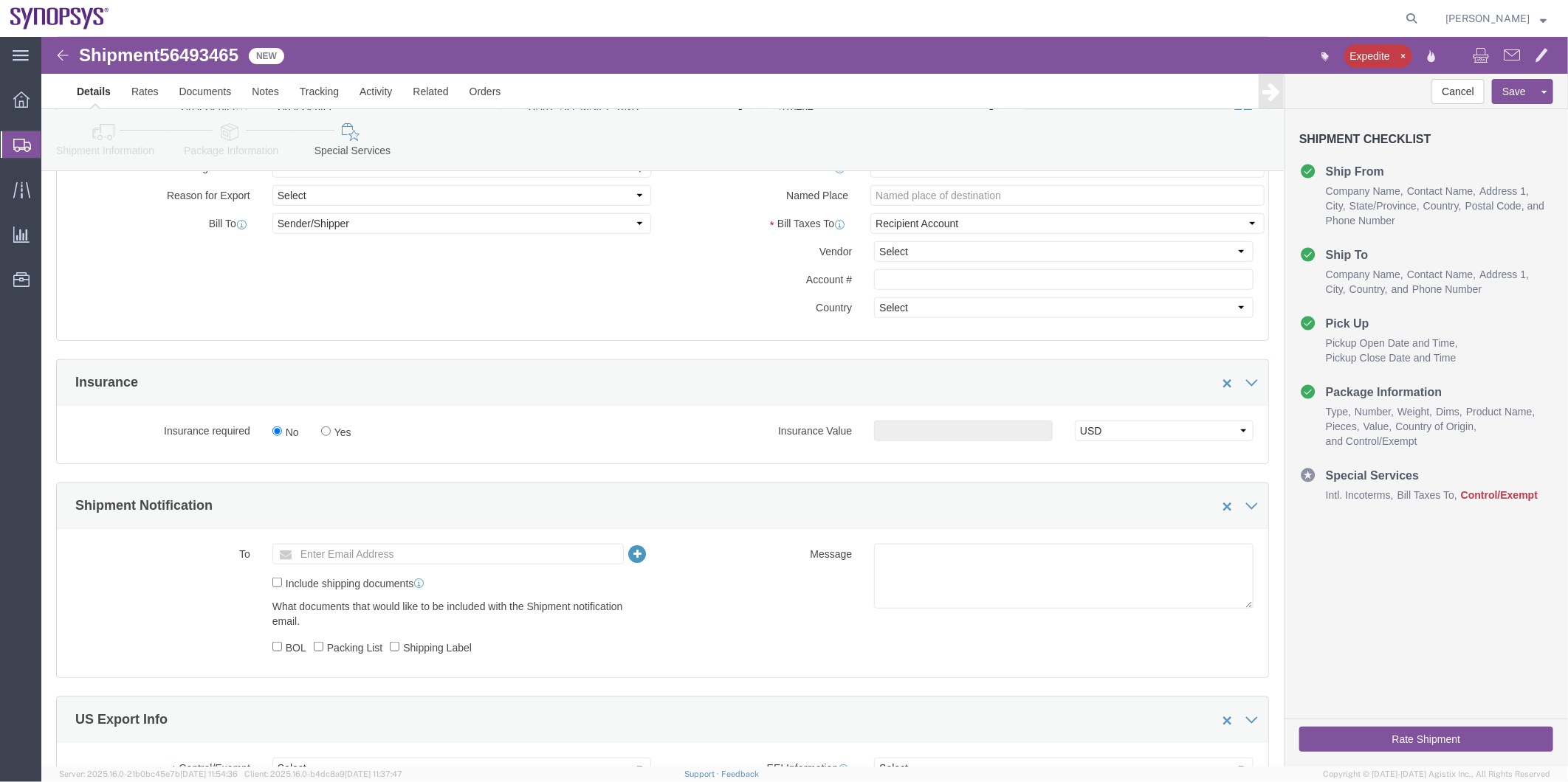
scroll to position [983, 0]
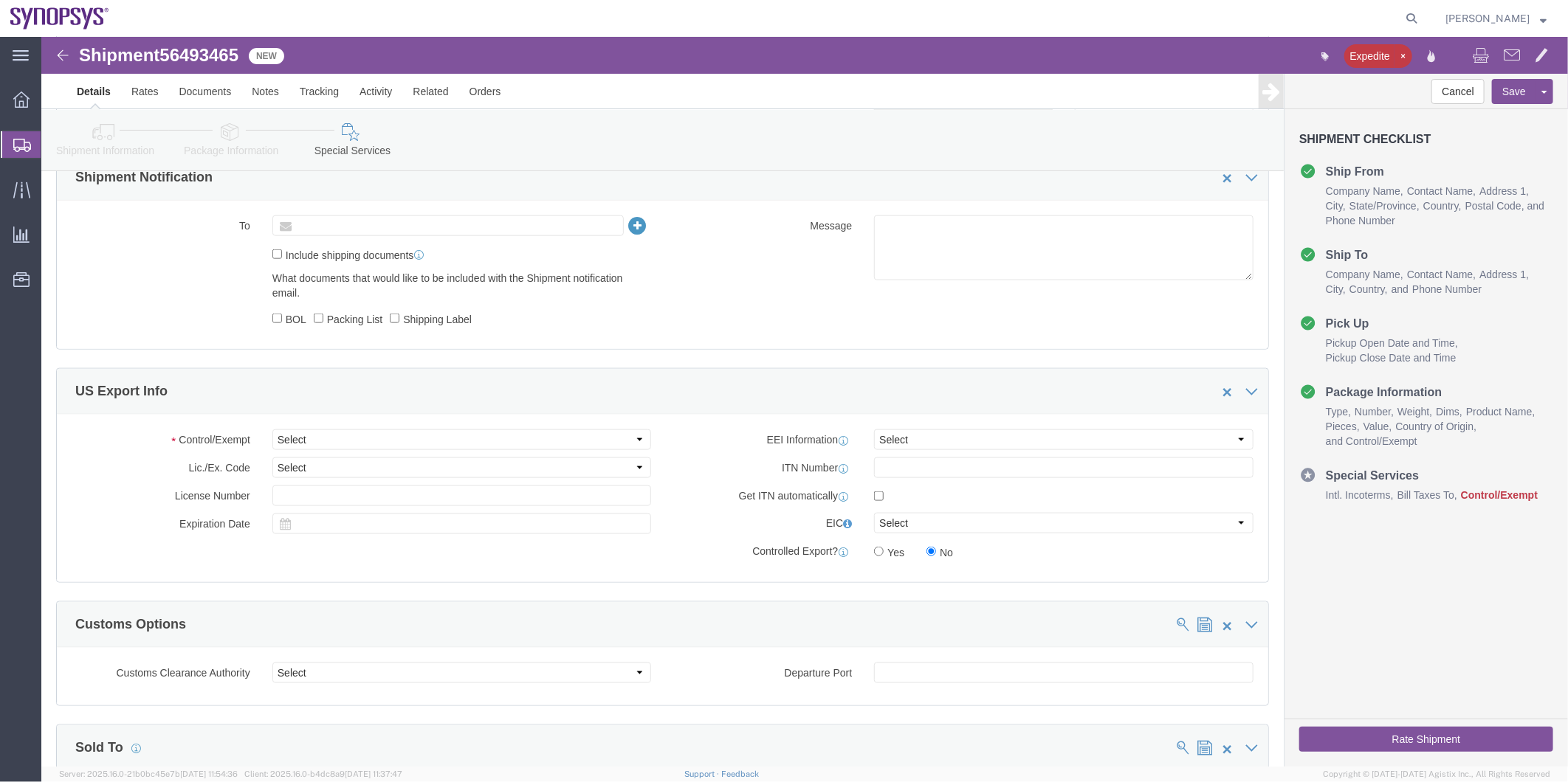
click input "text"
paste input "ebeilste@synopsys.com"
type input "ebeilste@synopsys.com"
click input "Include shipping documents"
checkbox input "true"
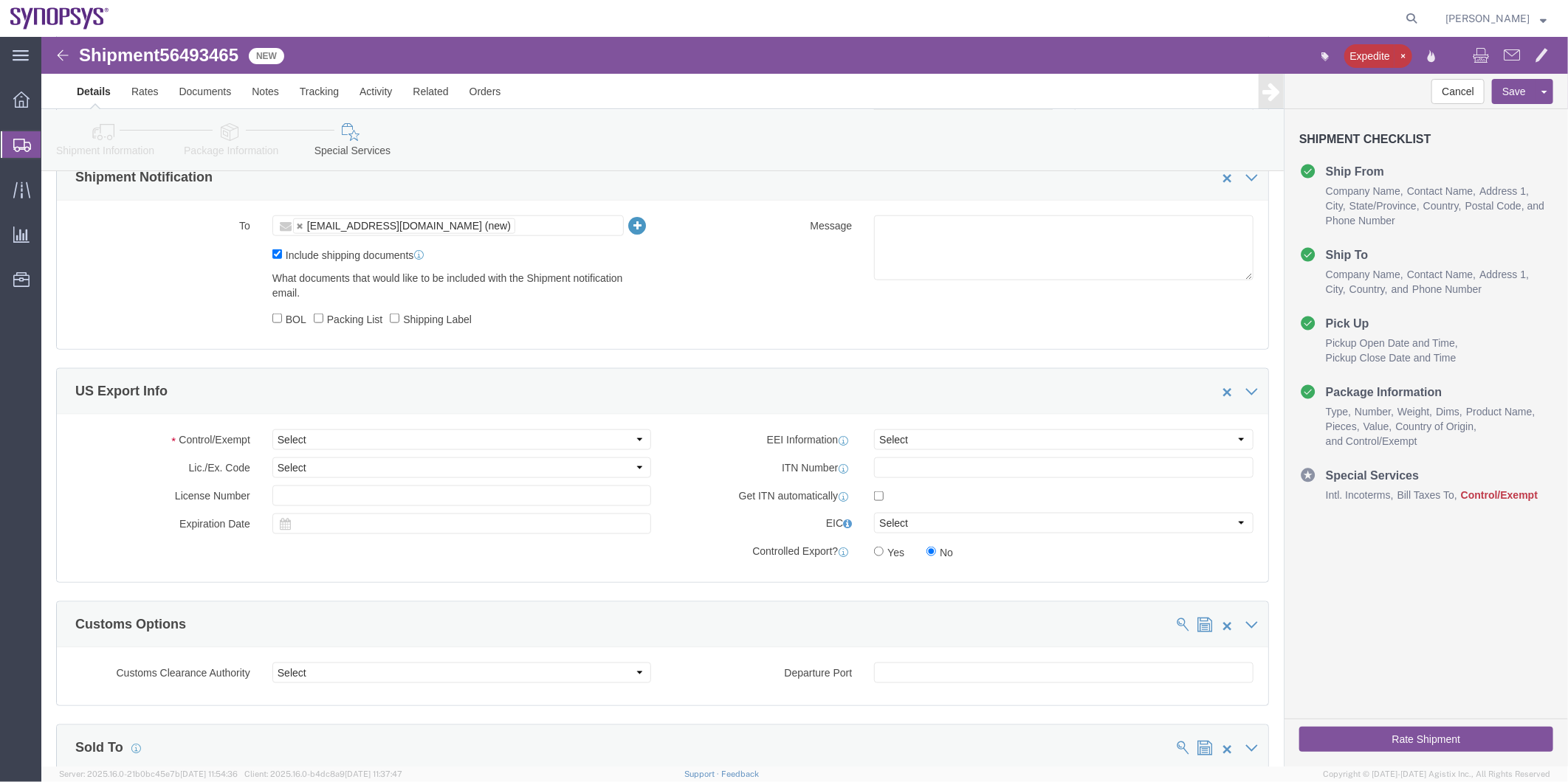
click label "BOL"
click input "BOL"
checkbox input "true"
click input "Packing List"
checkbox input "true"
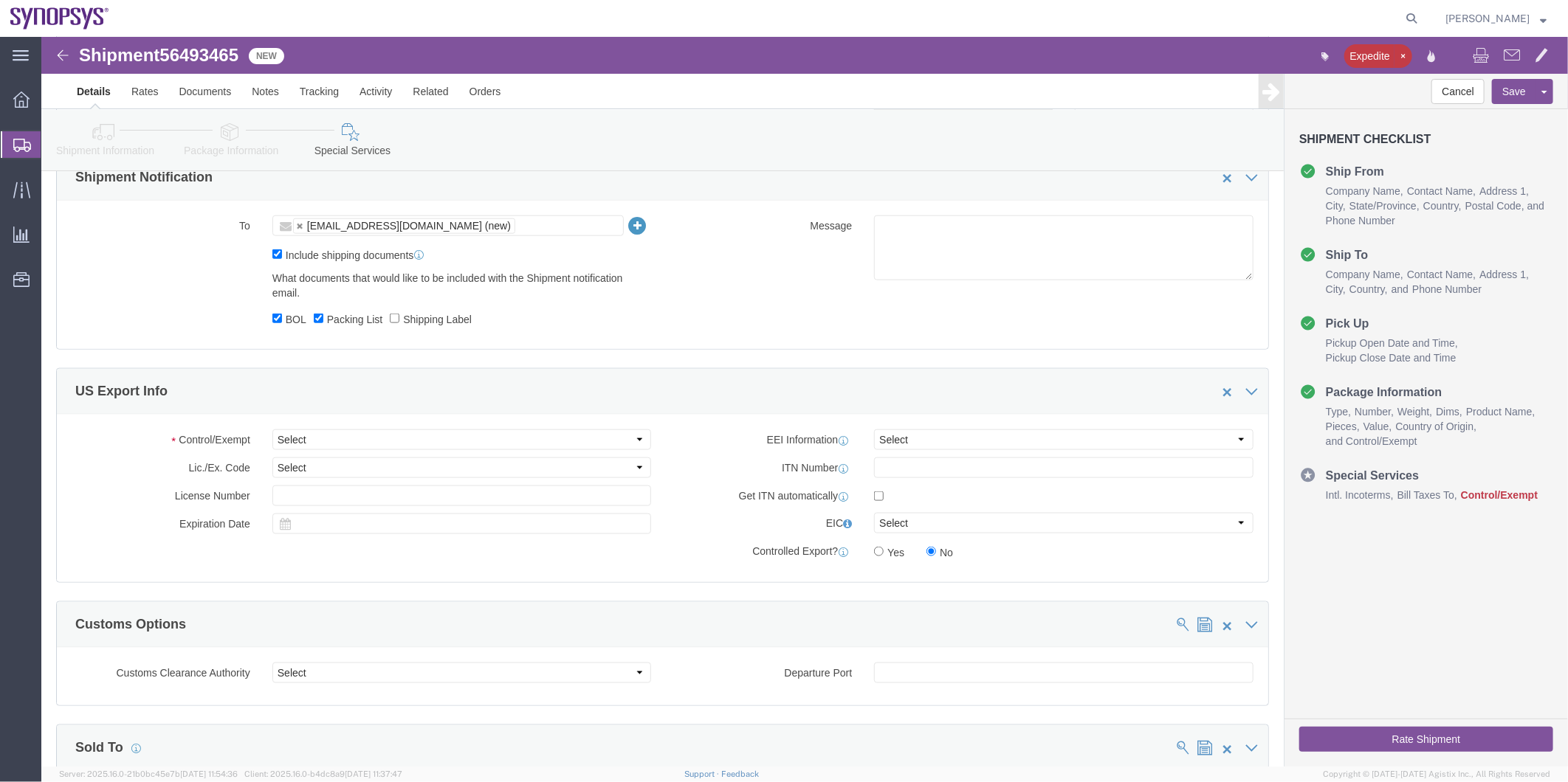
click label "Shipping Label"
click input "Shipping Label"
checkbox input "true"
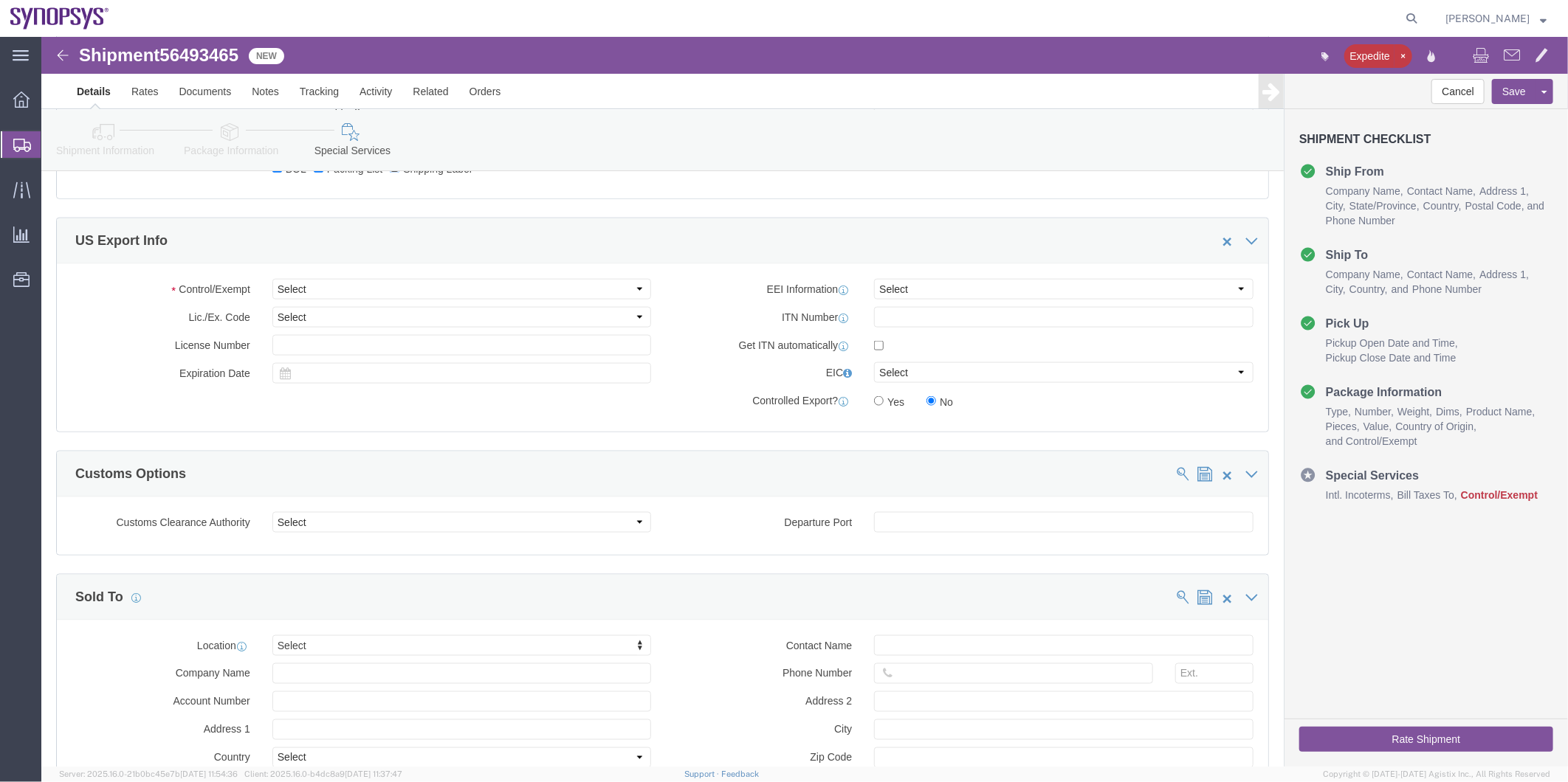
scroll to position [1066, 0]
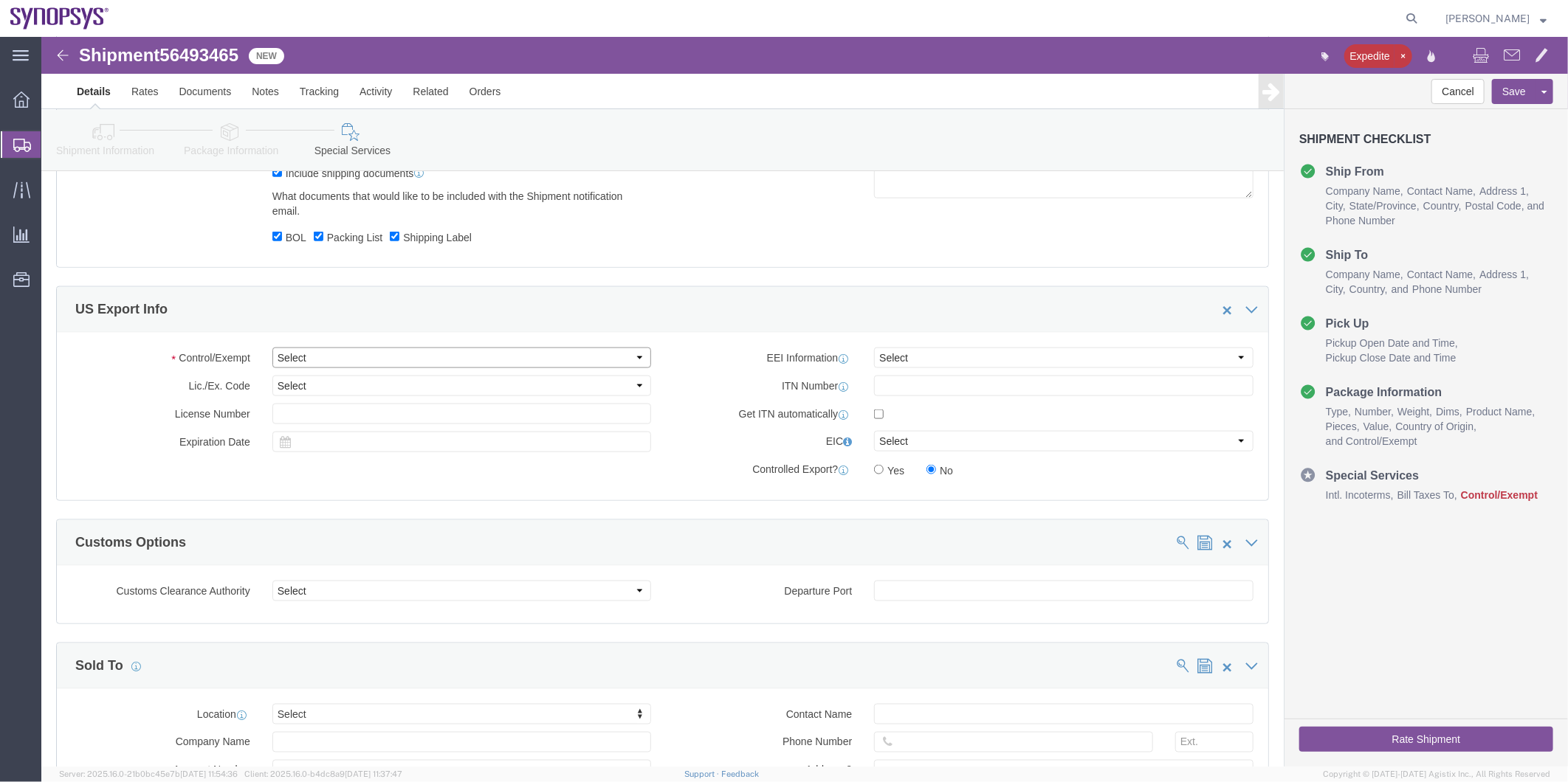
click select "Select ATF BIS DEA EPA FDA FTR ITAR OFAC Other (OPA)"
select select "FTR"
click select "Select ATF BIS DEA EPA FDA FTR ITAR OFAC Other (OPA)"
click select "Select 30.2(d)(2) 30.36 30.37(a) 30.37(f) 30.37(g) 30.37(h) 30.37(i) 30.37(j) 3…"
select select "30.37(a)"
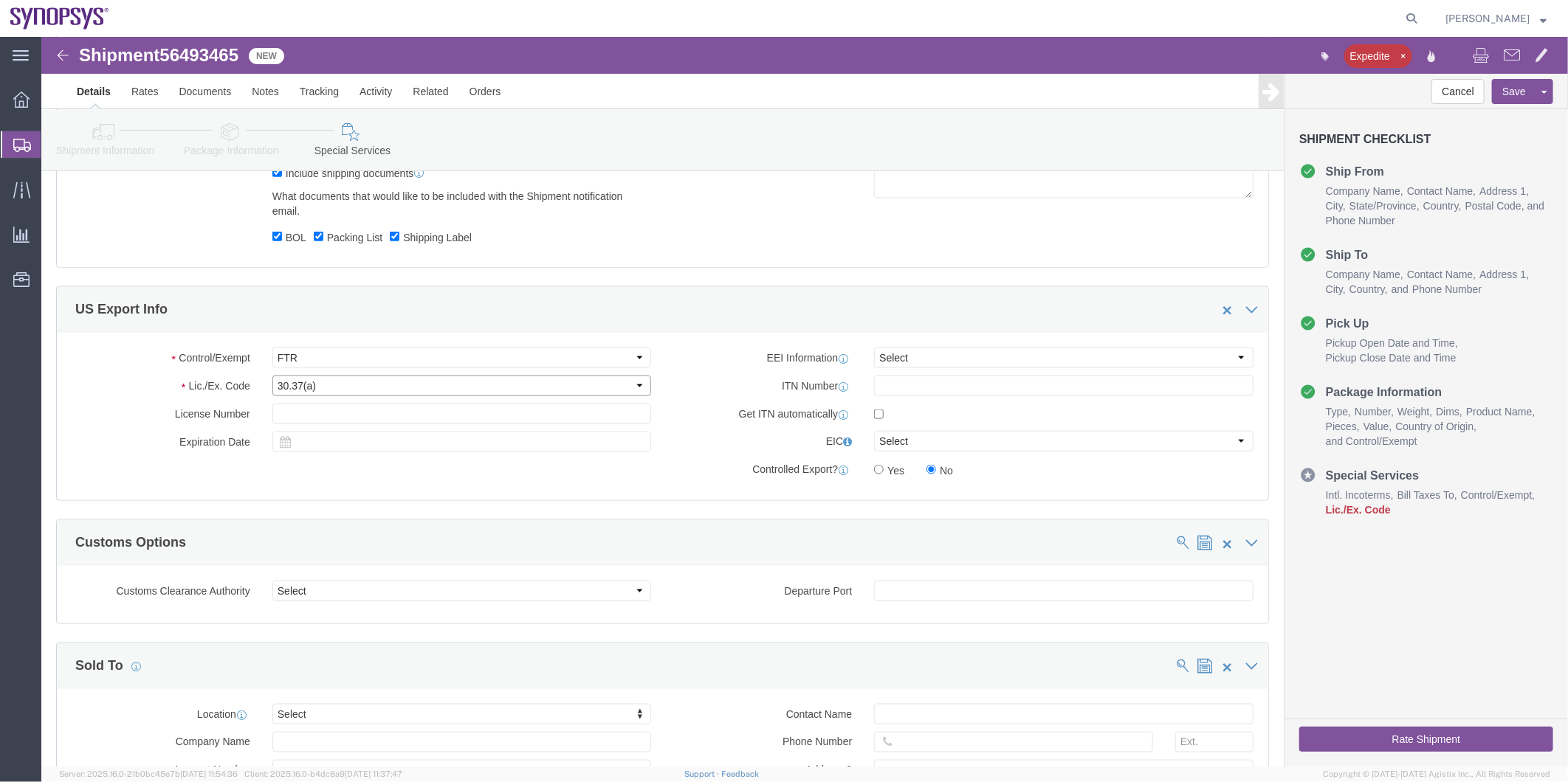
click select "Select 30.2(d)(2) 30.36 30.37(a) 30.37(f) 30.37(g) 30.37(h) 30.37(i) 30.37(j) 3…"
click select "Select AES-Direct EEI Carrier File EEI EEI Exempt"
select select "EXEM"
click select "Select AES-Direct EEI Carrier File EEI EEI Exempt"
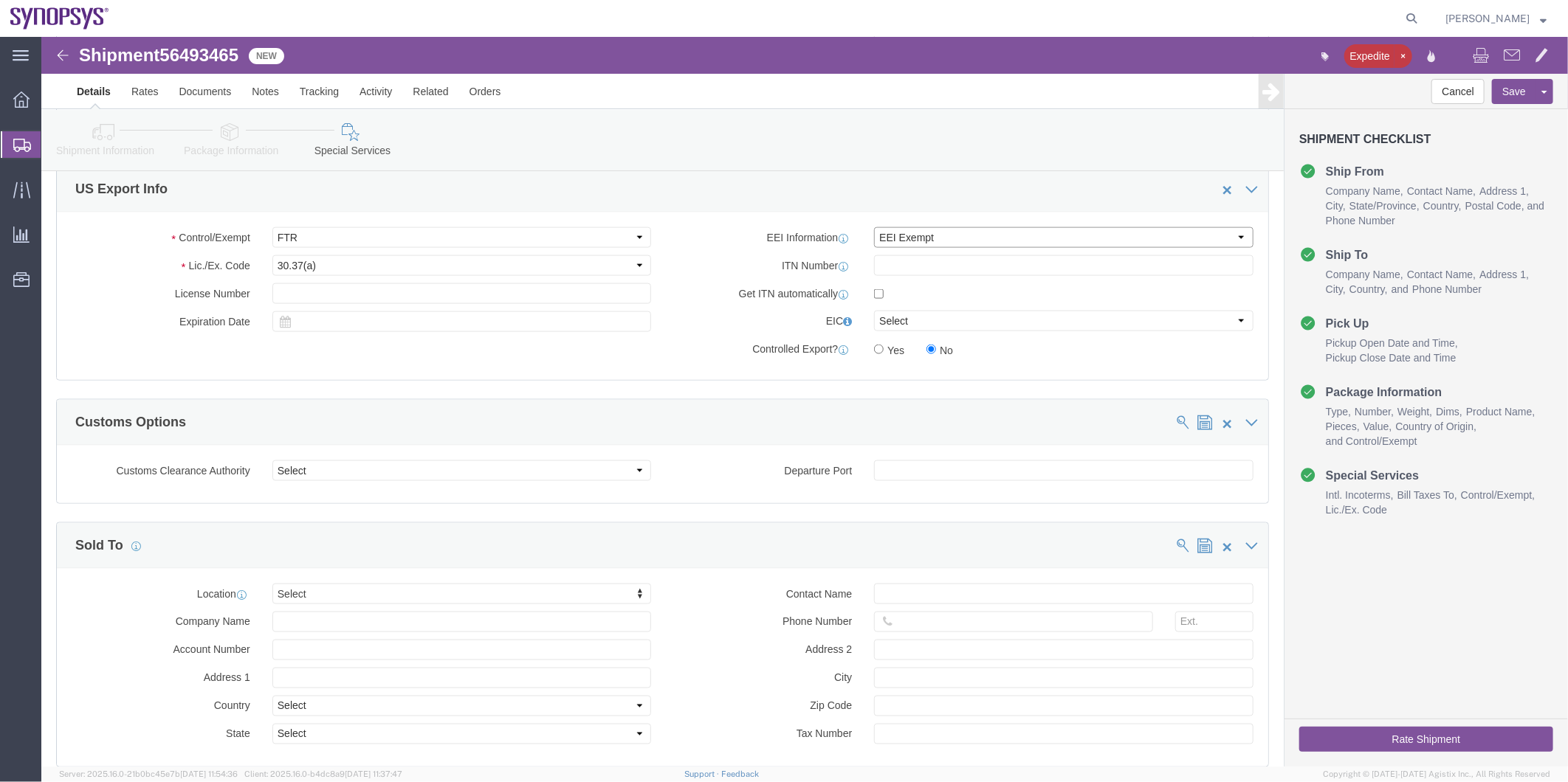
scroll to position [1312, 0]
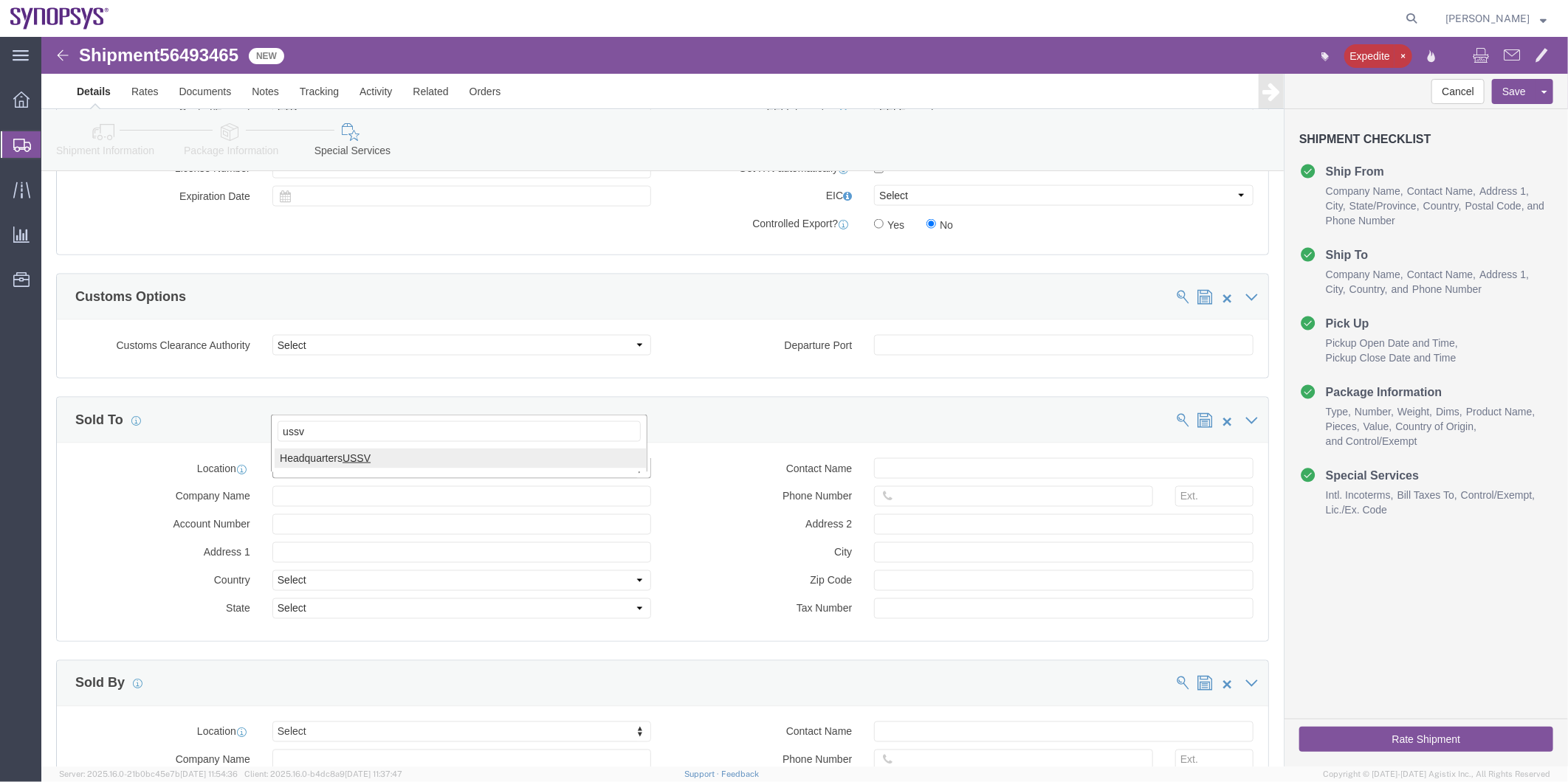
type input "ussv"
select select "CA"
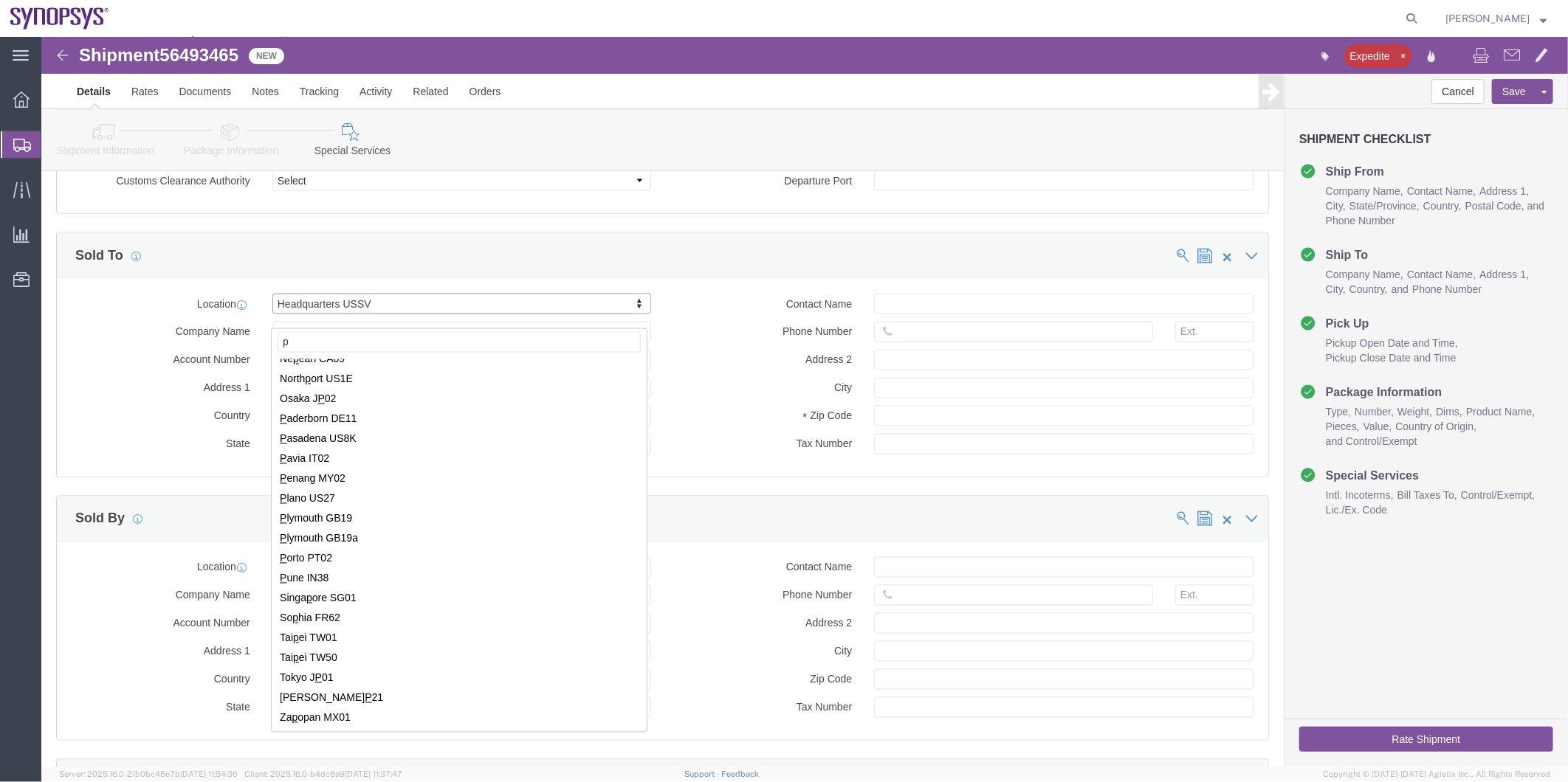
scroll to position [0, 0]
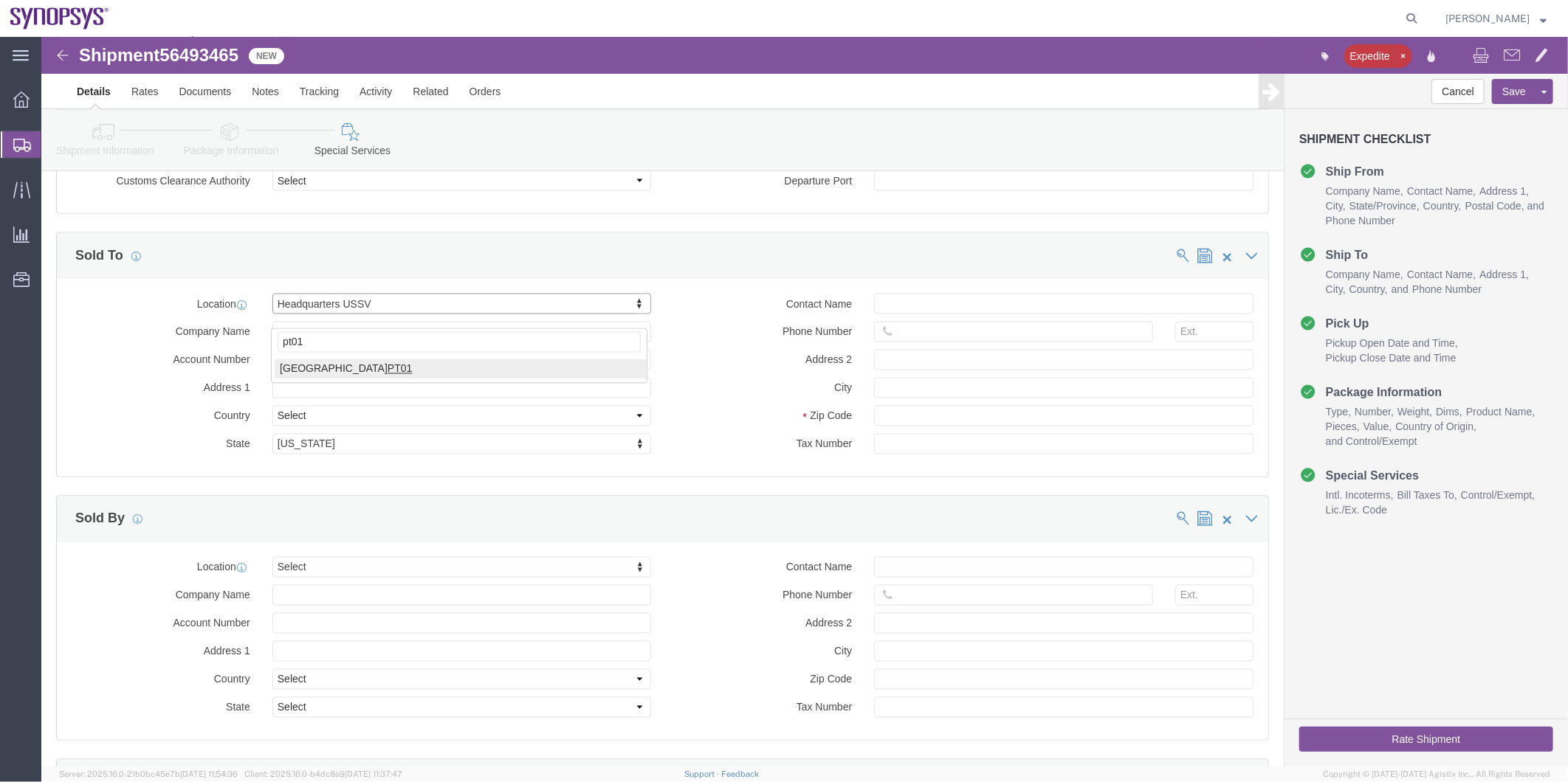
type input "pt01"
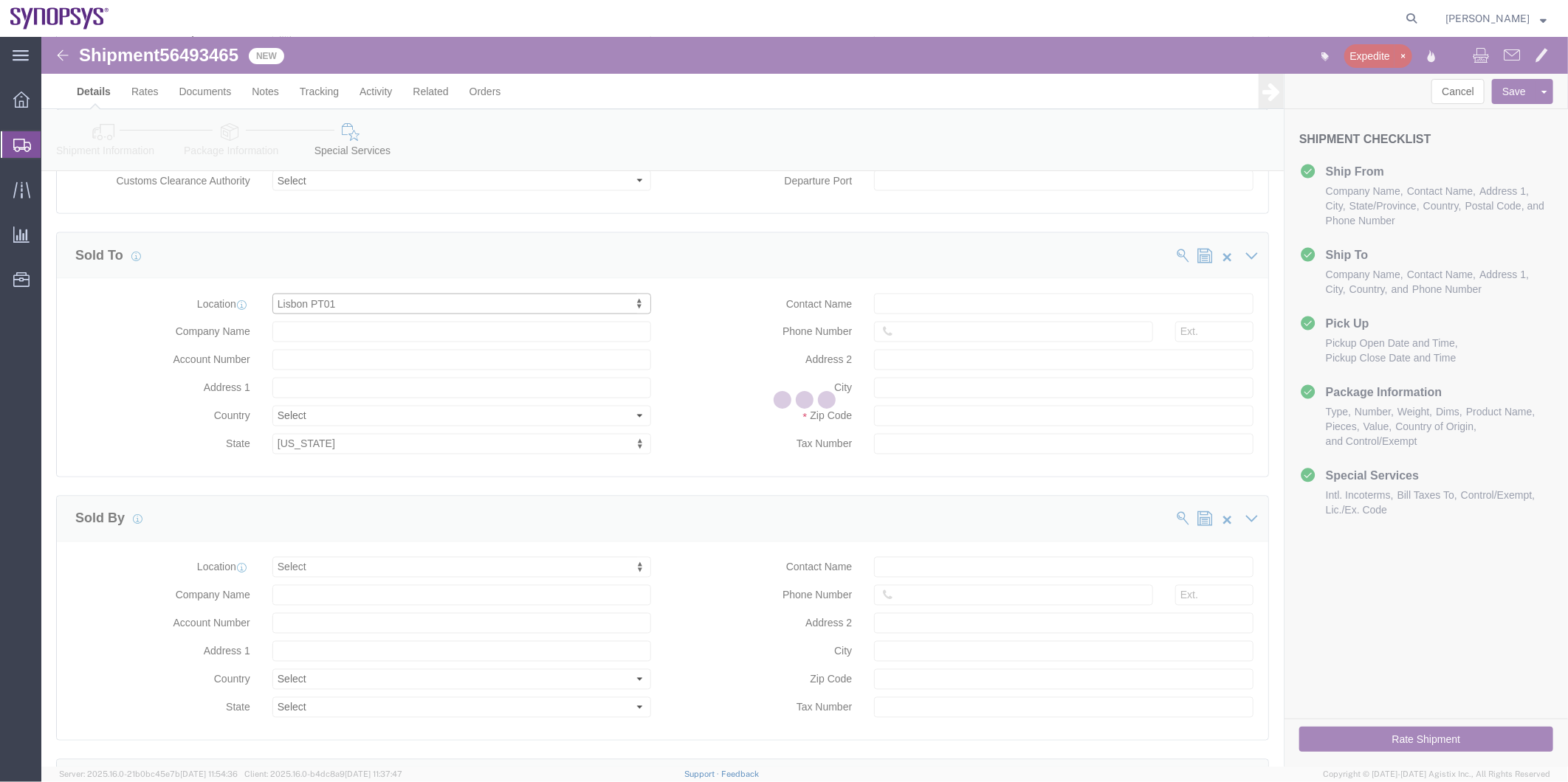
select select
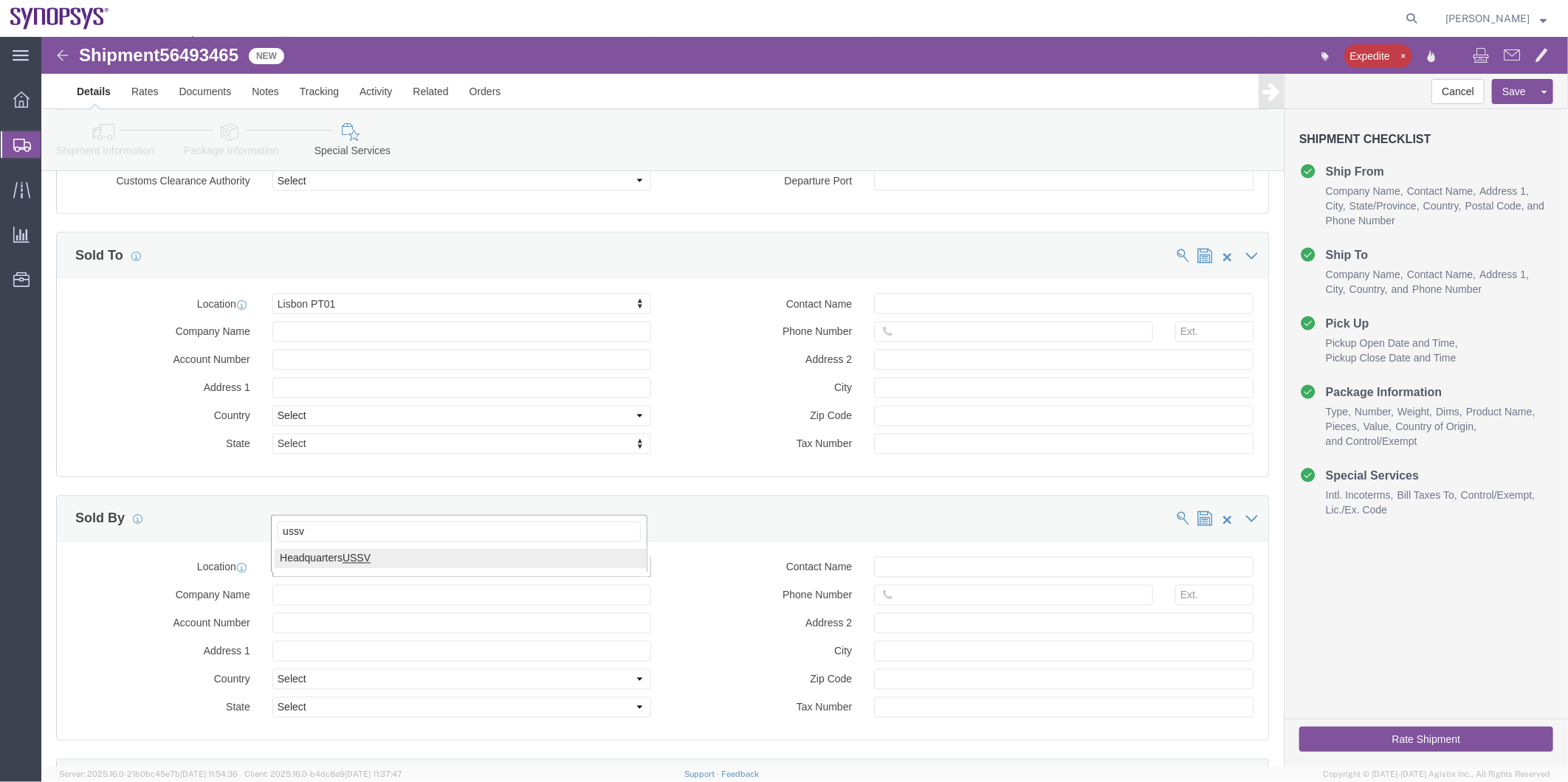
type input "ussv"
select select "CA"
click input "Contact Name"
paste input "[PERSON_NAME]"
type input "[PERSON_NAME]"
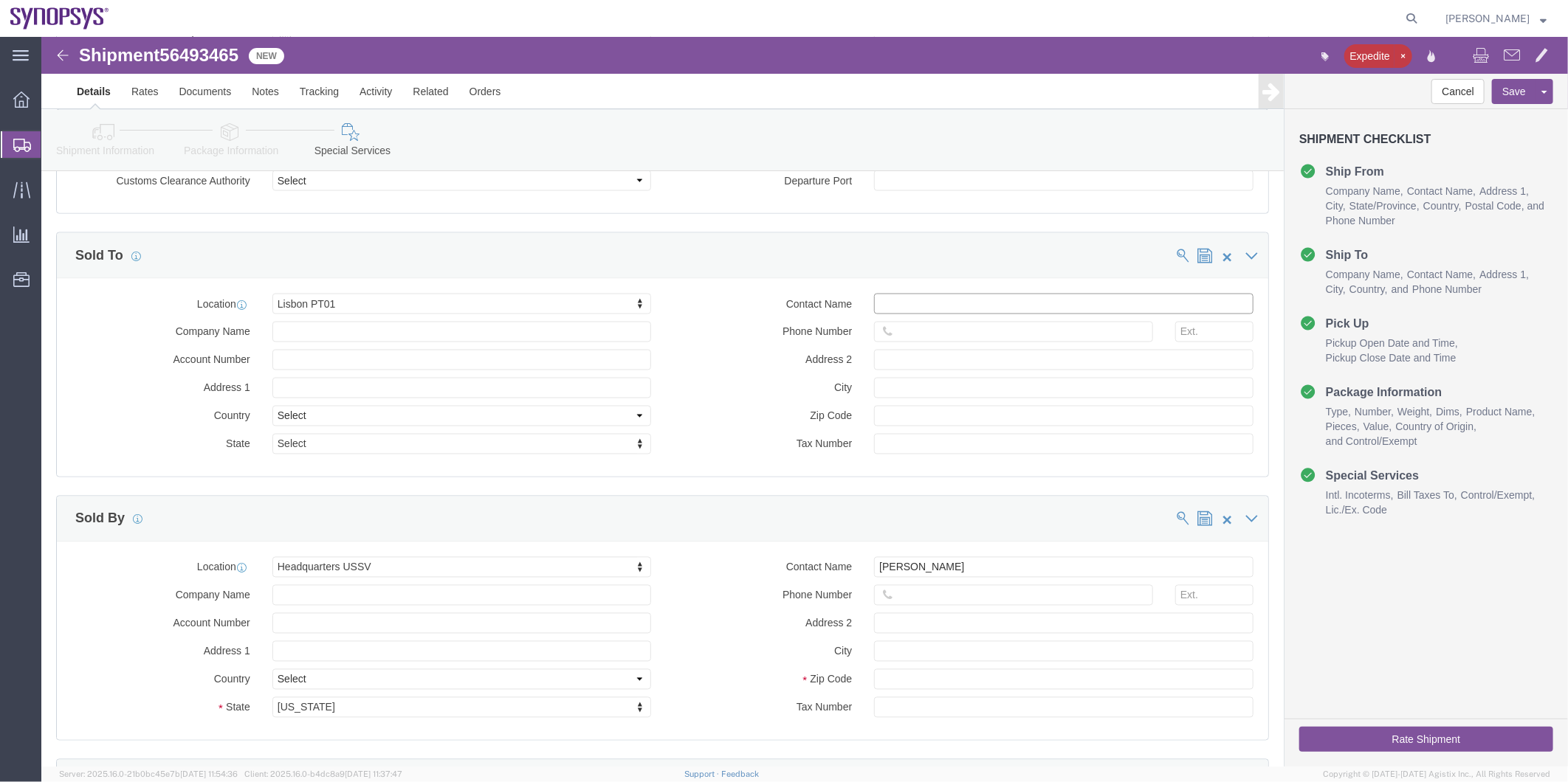
click input "text"
paste input "[PERSON_NAME]"
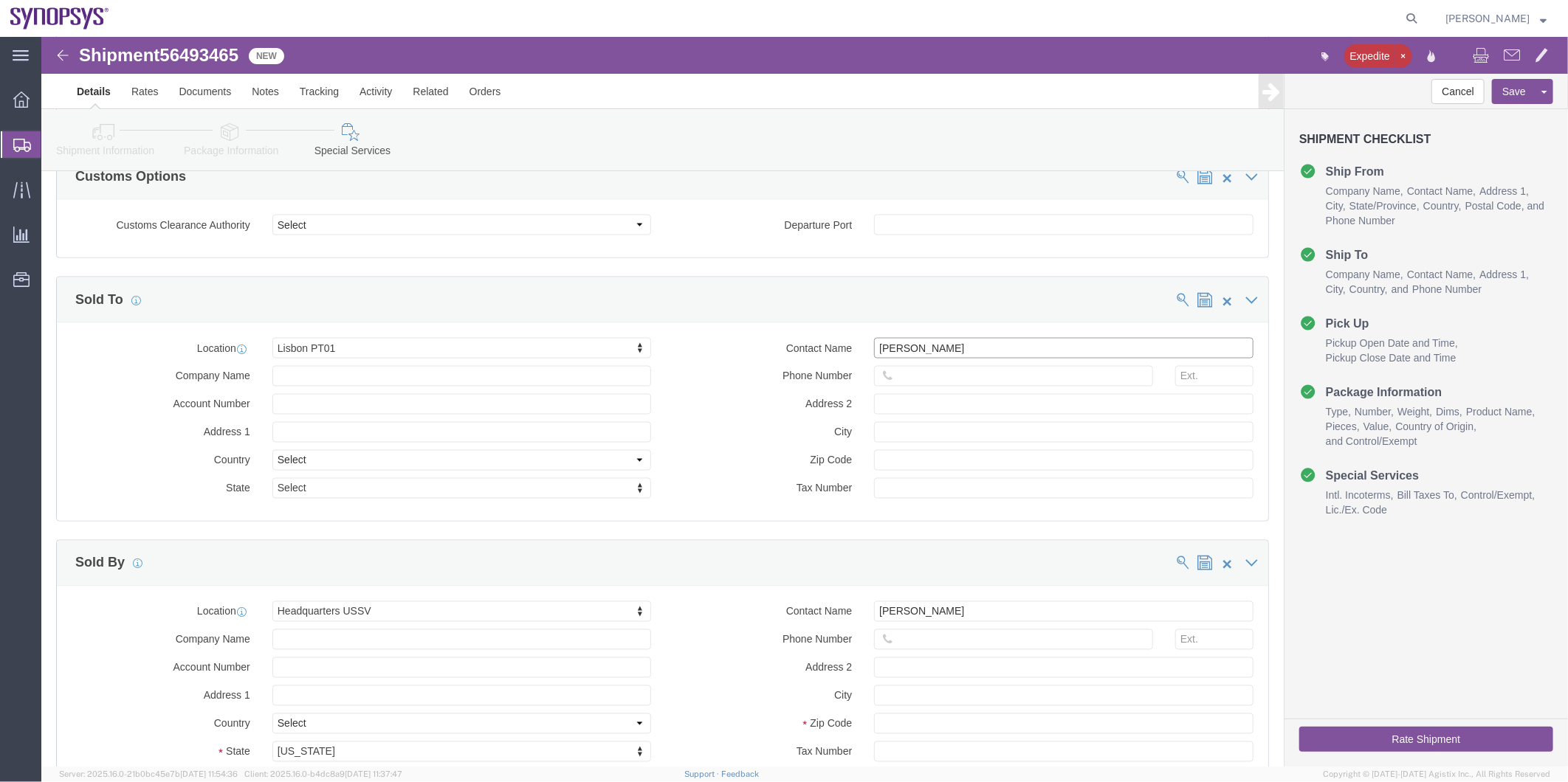
scroll to position [1393, 0]
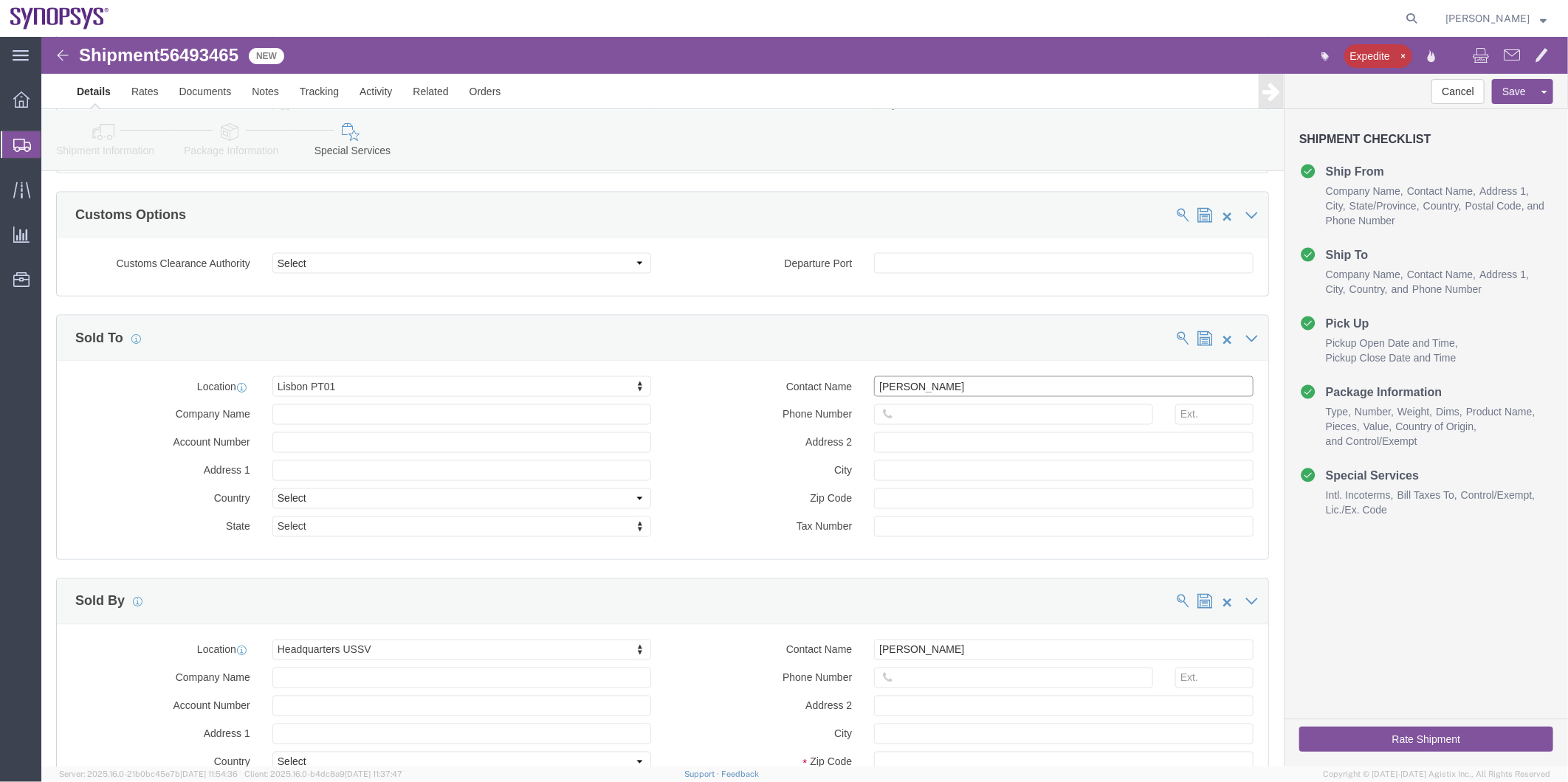
type input "[PERSON_NAME]"
click input "text"
paste input "351.915.185.726"
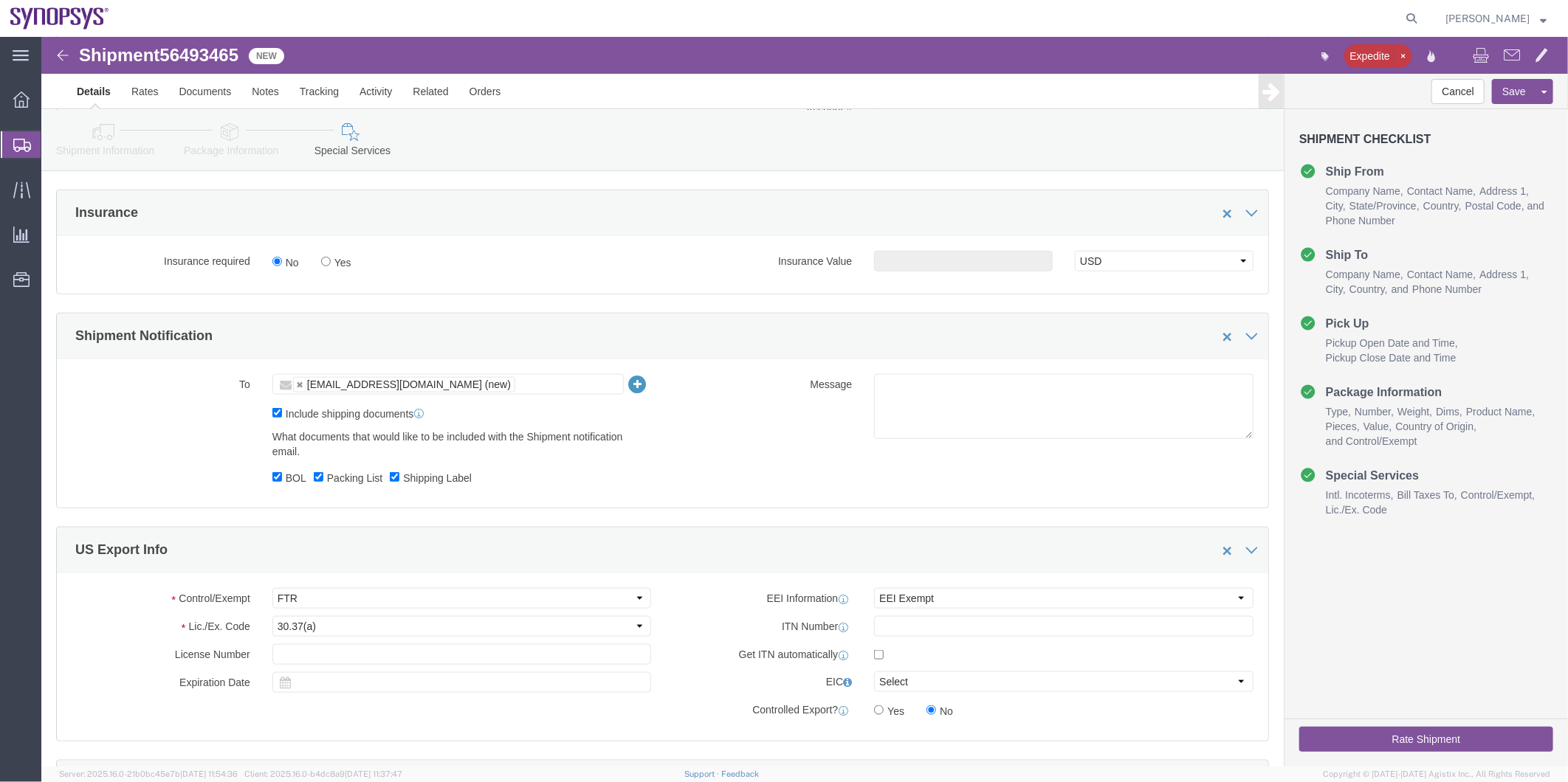
scroll to position [820, 0]
type input "351915185726"
click ul "ebeilste@synopsys.com (new)"
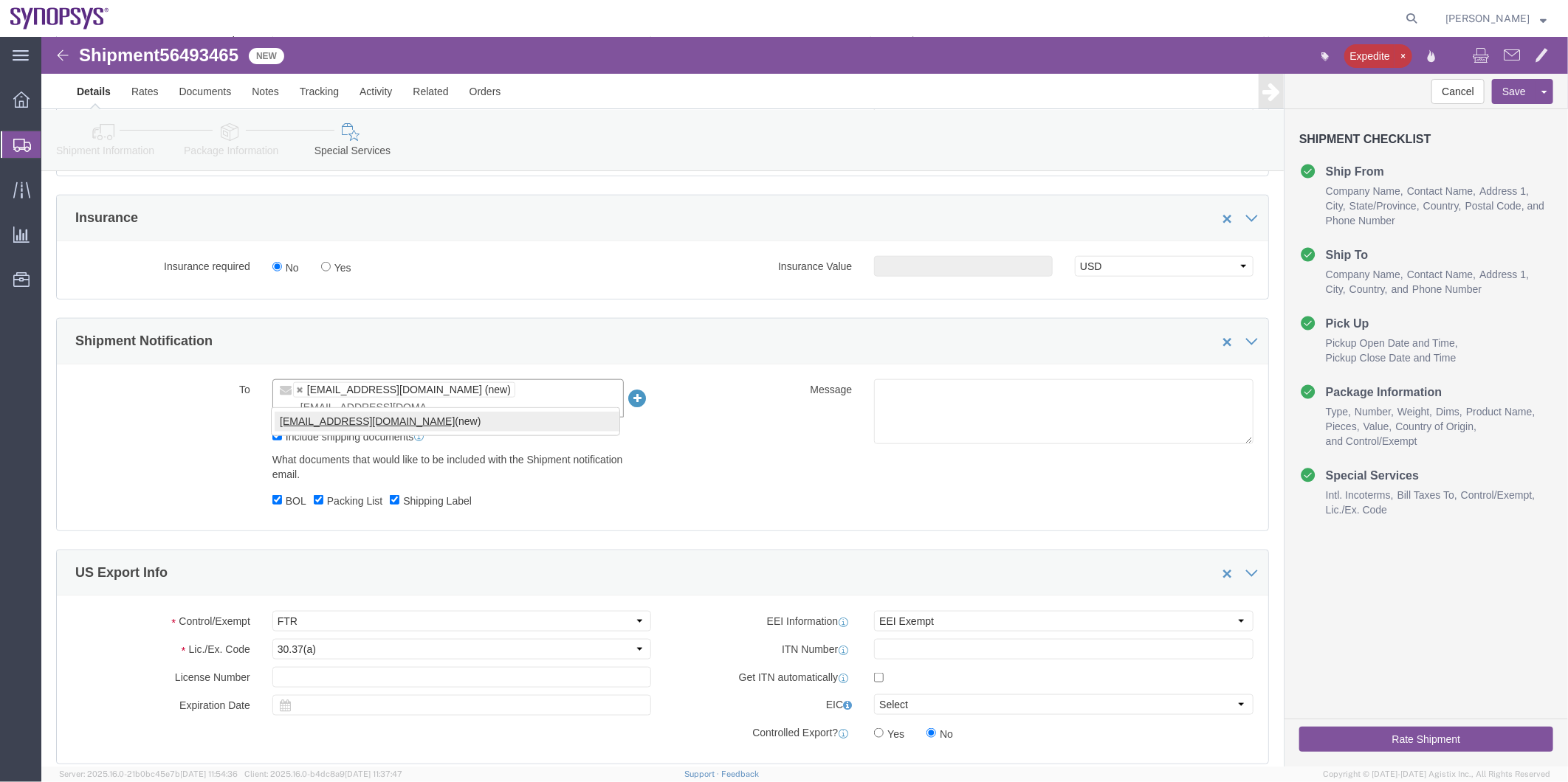
type input "[EMAIL_ADDRESS][DOMAIN_NAME]"
click textarea
type textarea "H"
click input "BOL"
checkbox input "false"
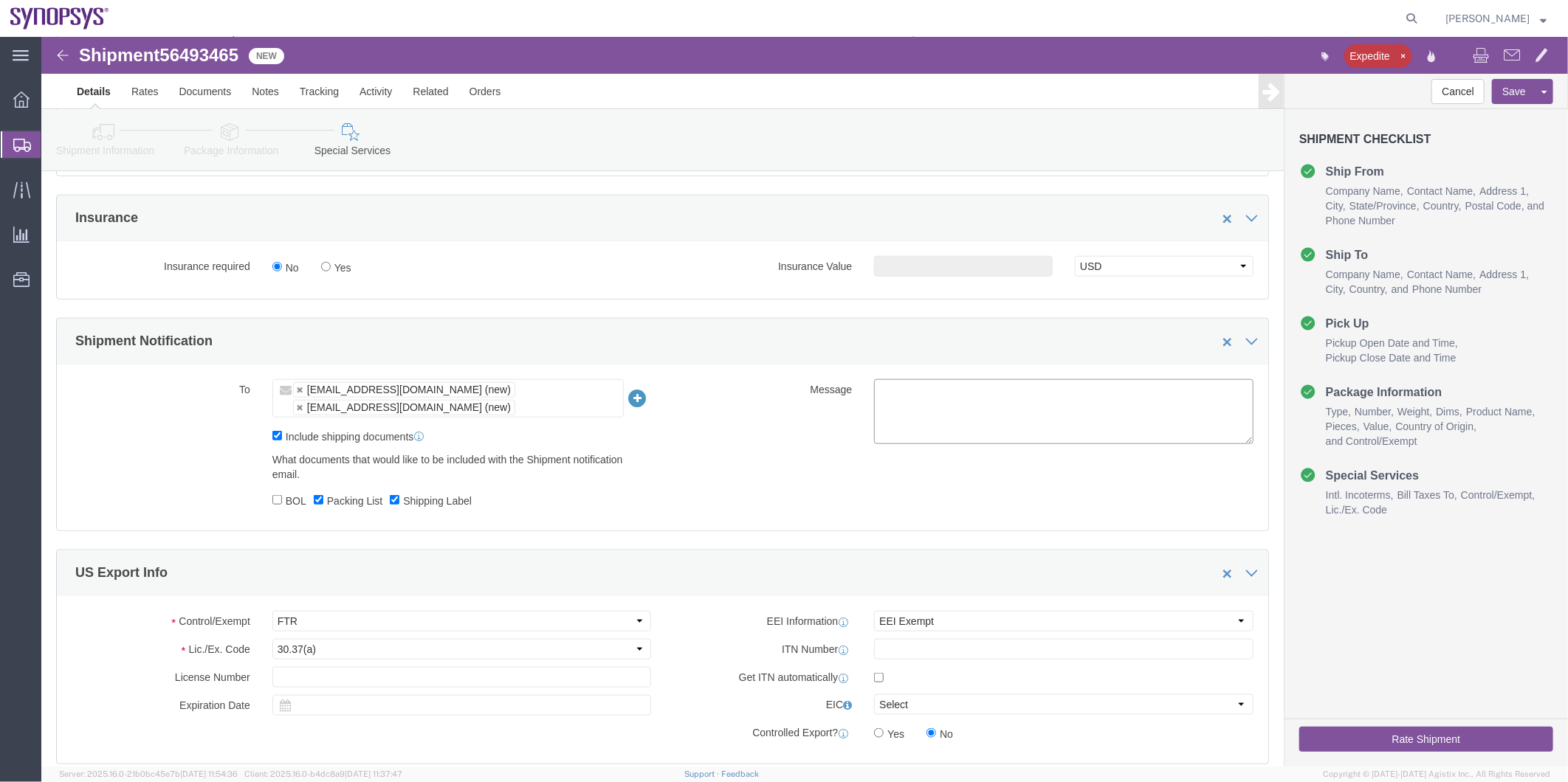
click textarea
type textarea "P"
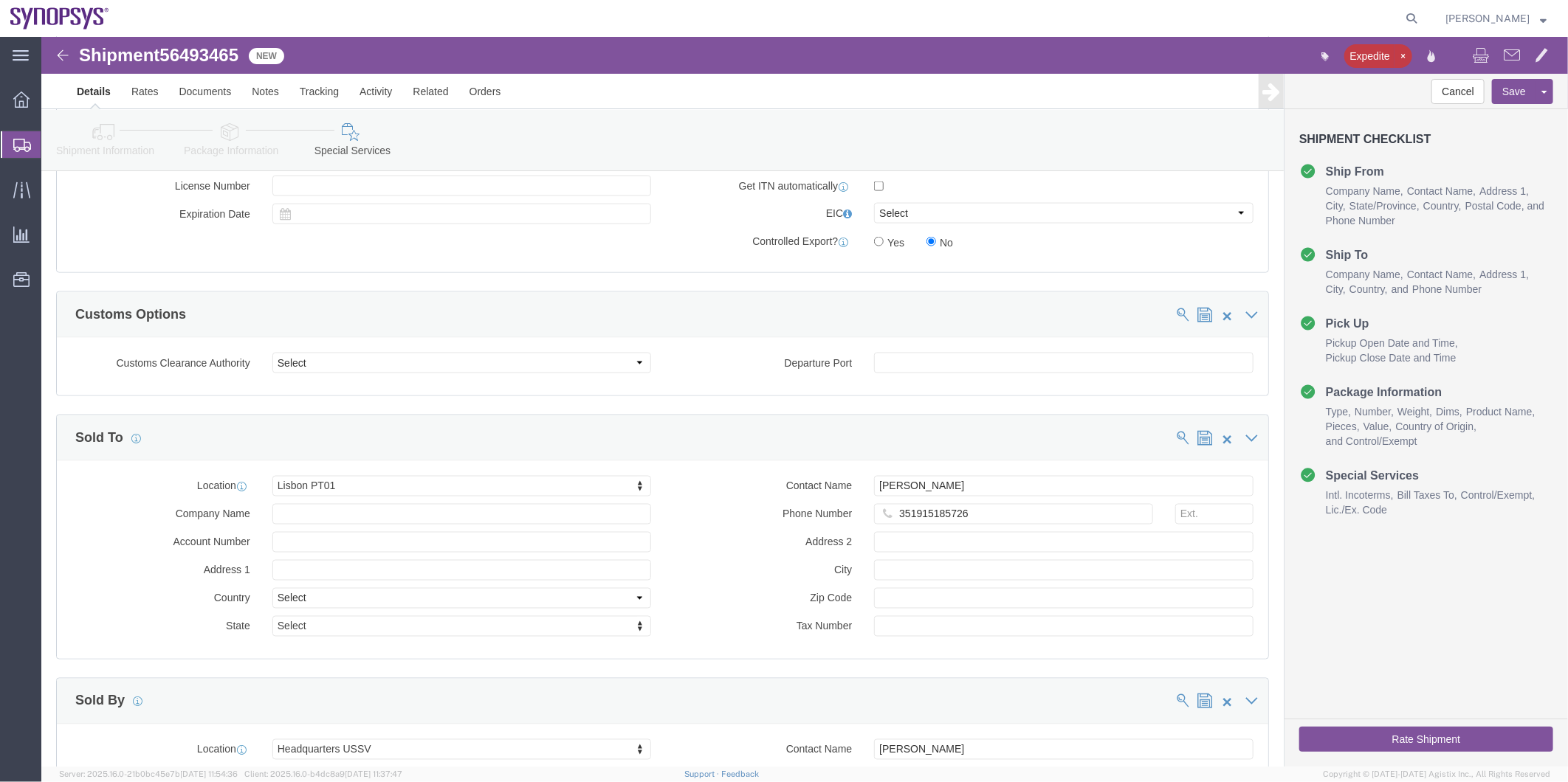
scroll to position [1476, 0]
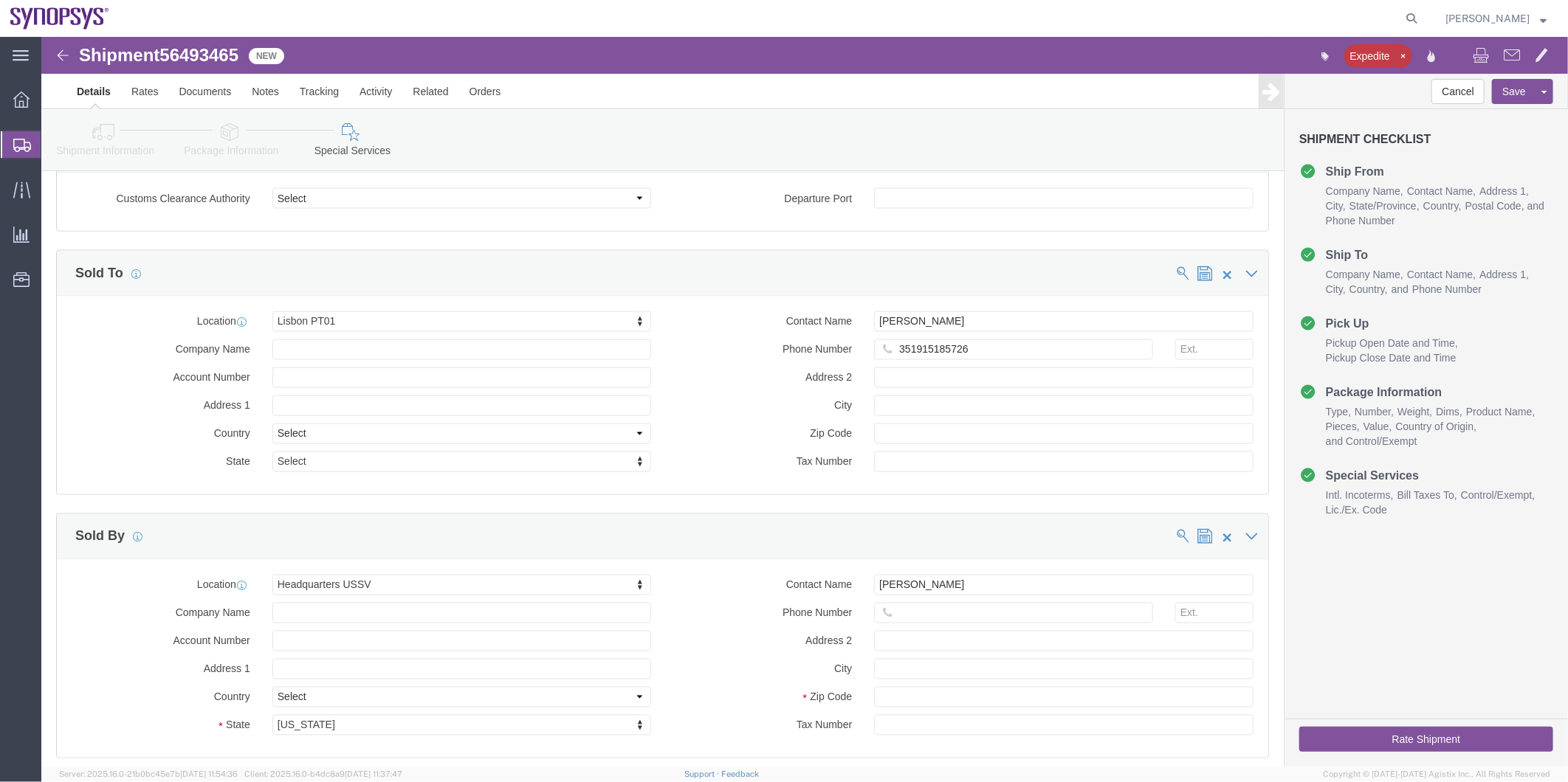
click button "Rate Shipment"
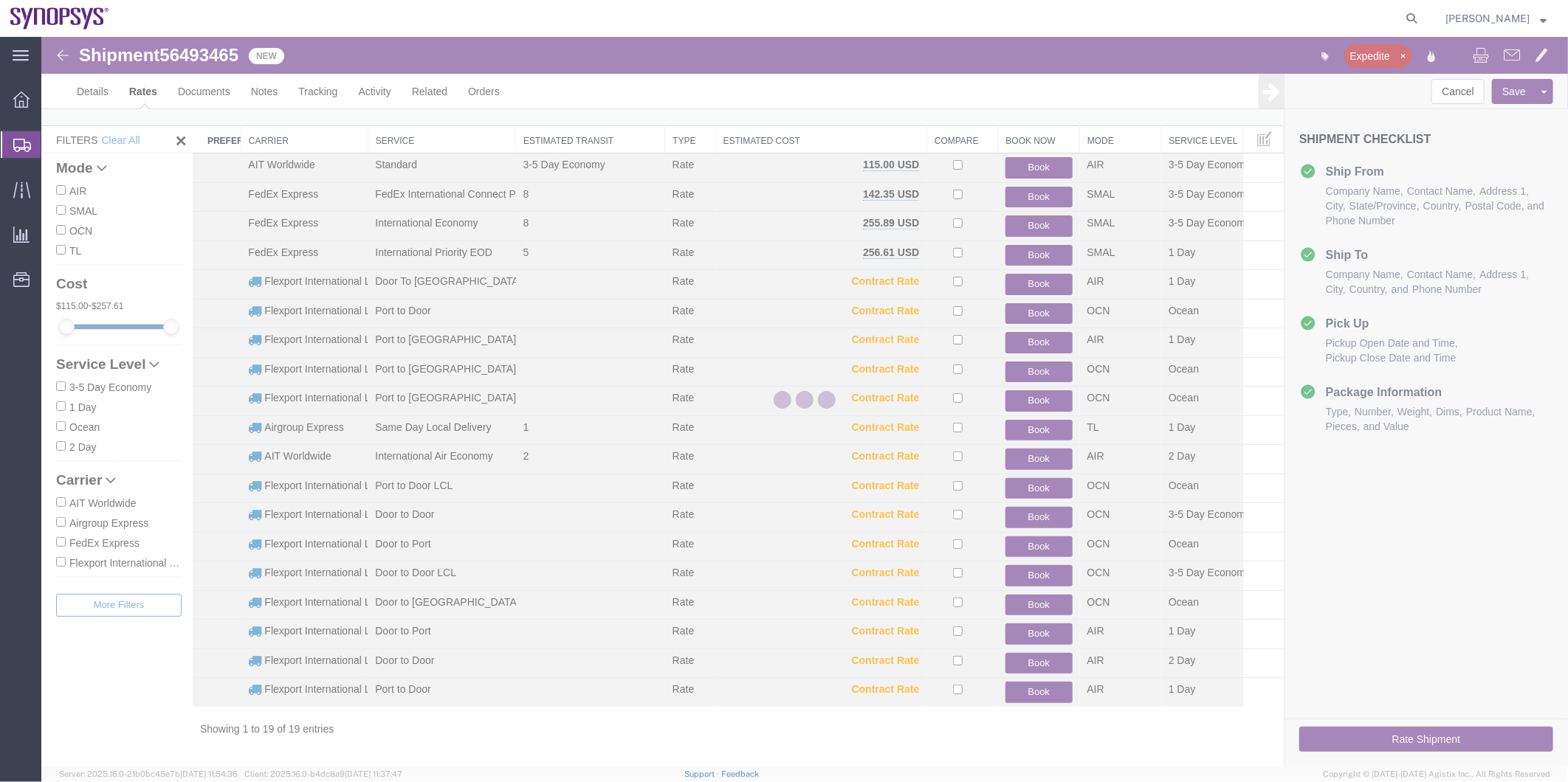
scroll to position [15, 0]
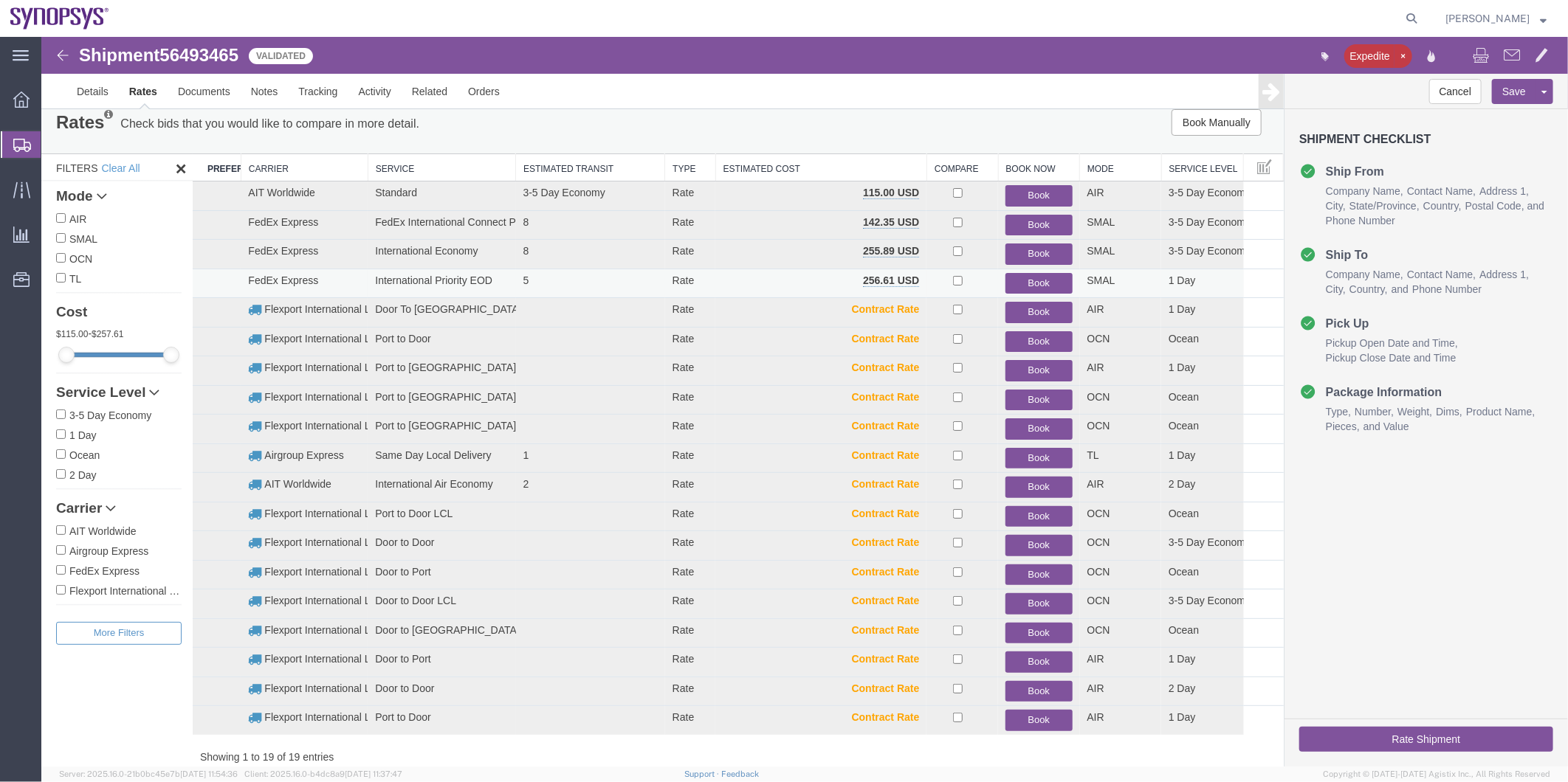
click at [1034, 276] on button "Book" at bounding box center [1037, 283] width 66 height 21
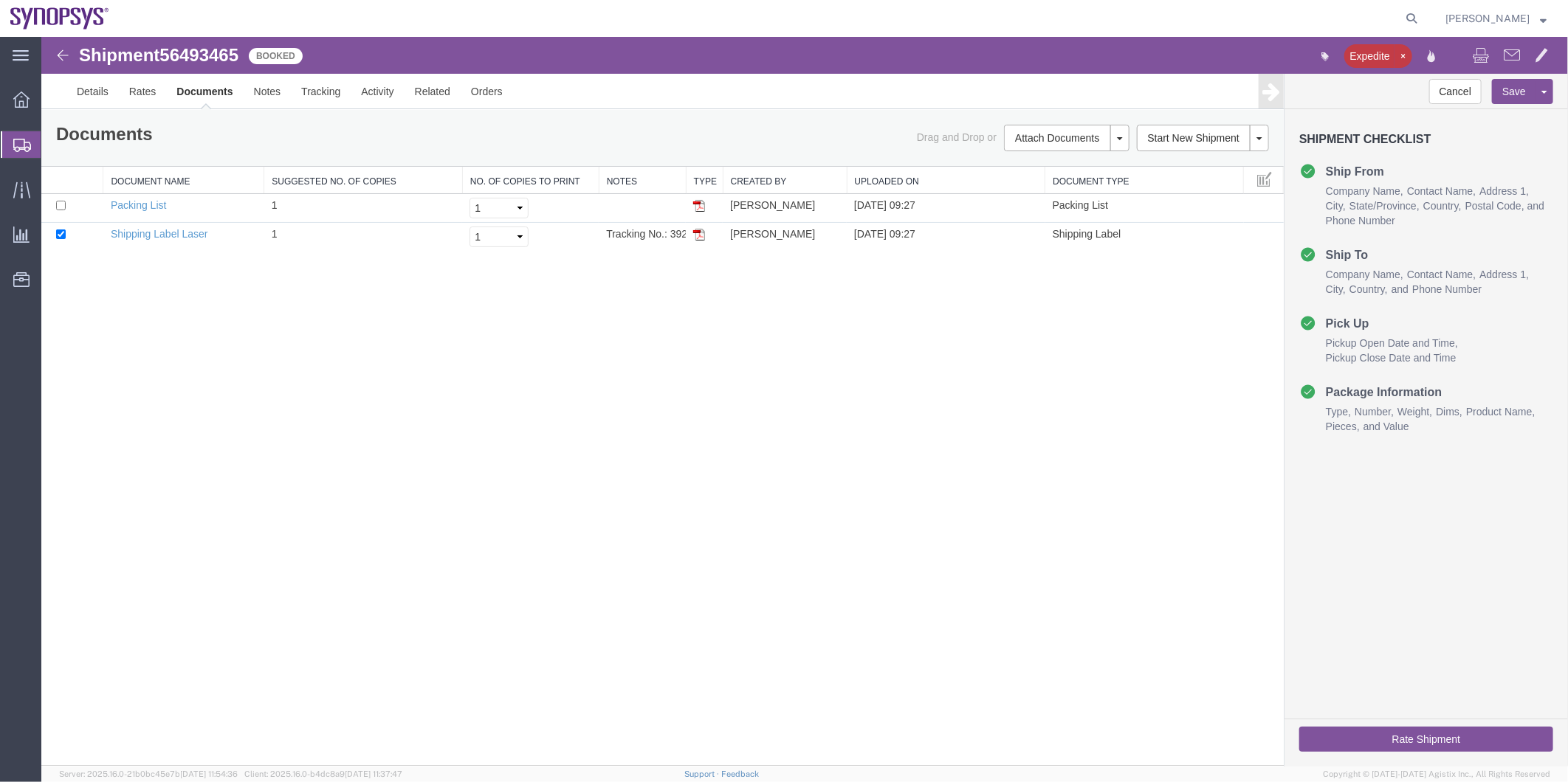
scroll to position [0, 0]
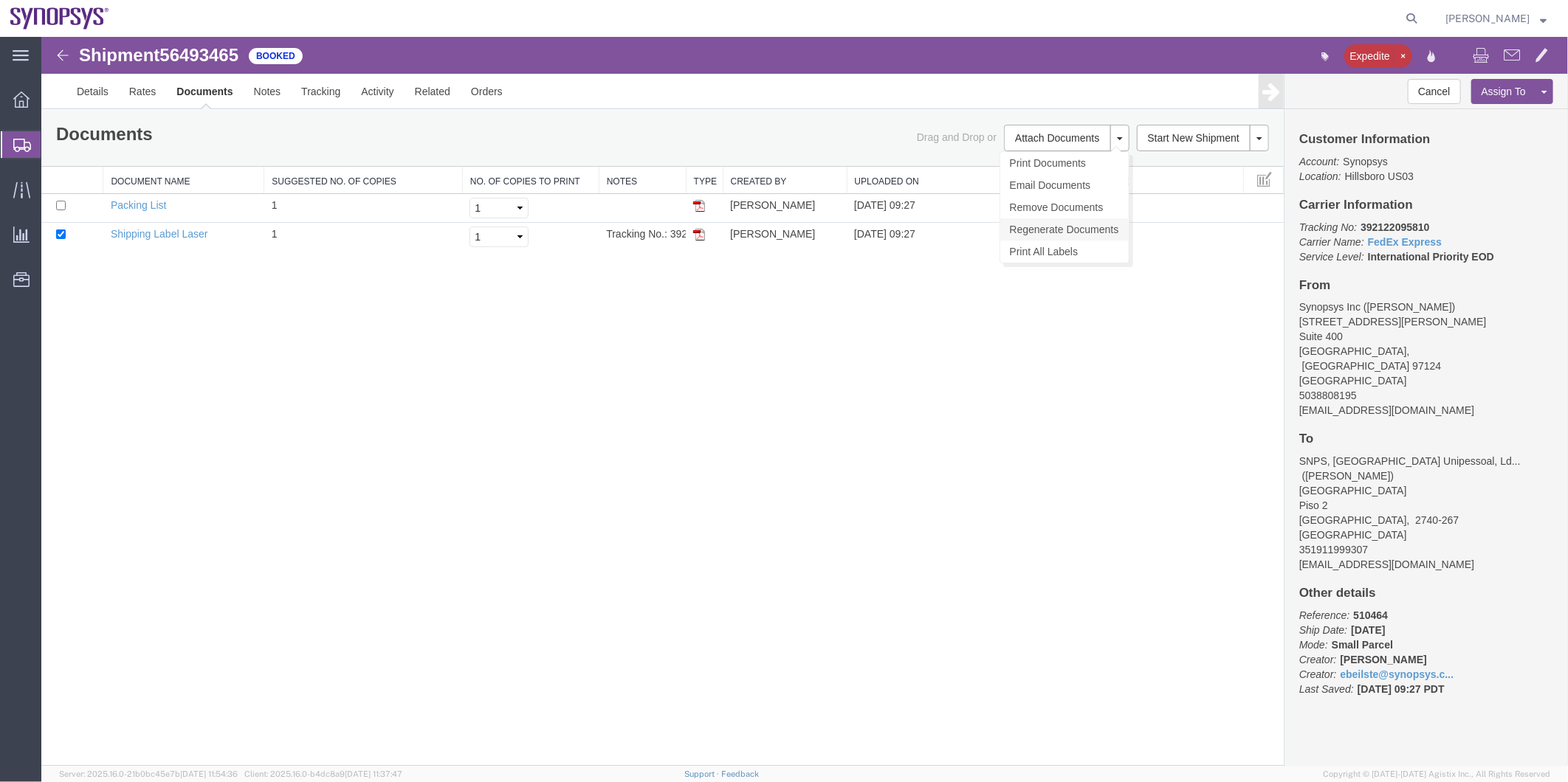
click at [1067, 219] on link "Regenerate Documents" at bounding box center [1064, 228] width 129 height 22
click at [88, 83] on link "Details" at bounding box center [91, 90] width 53 height 36
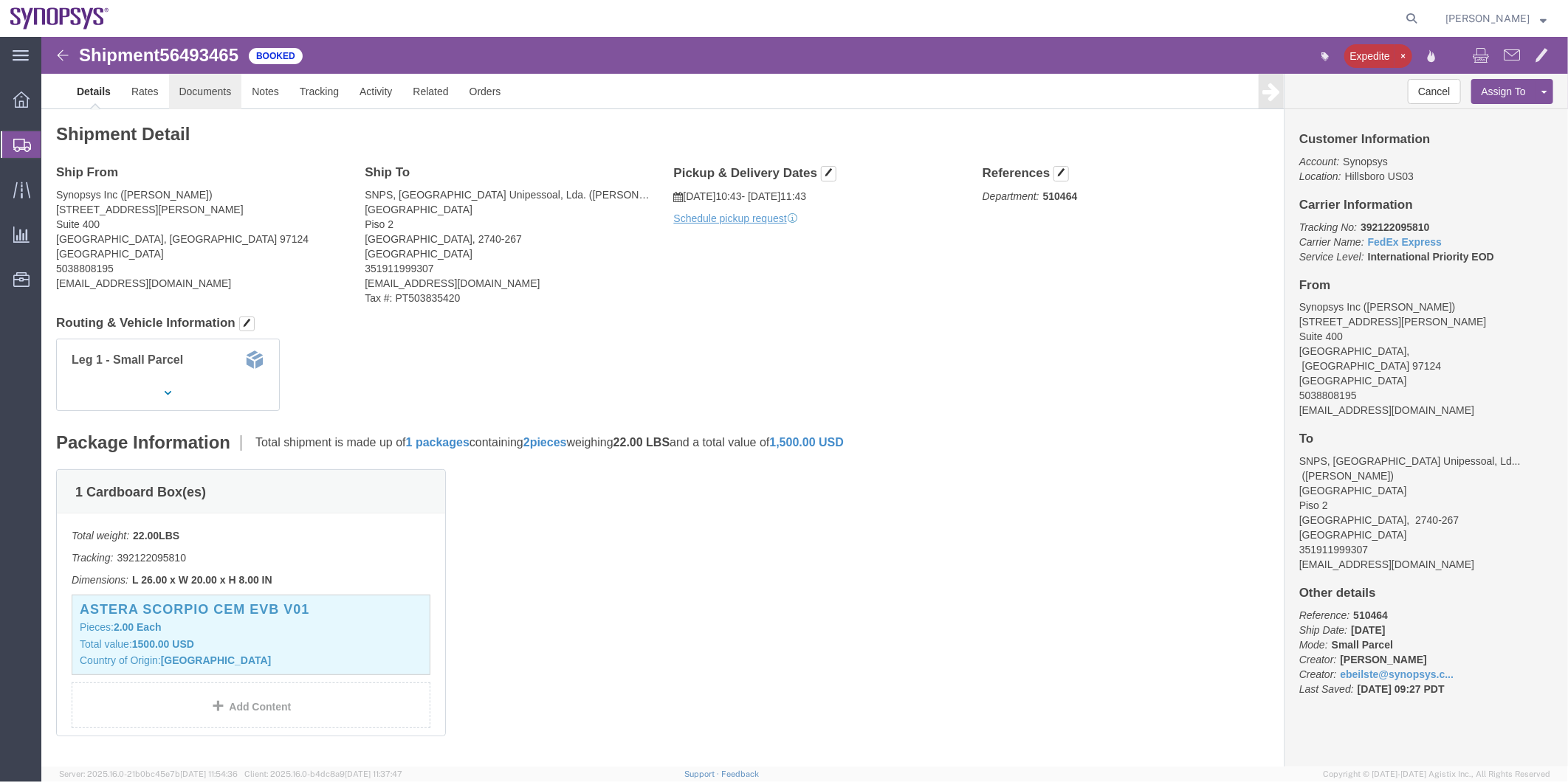
click link "Documents"
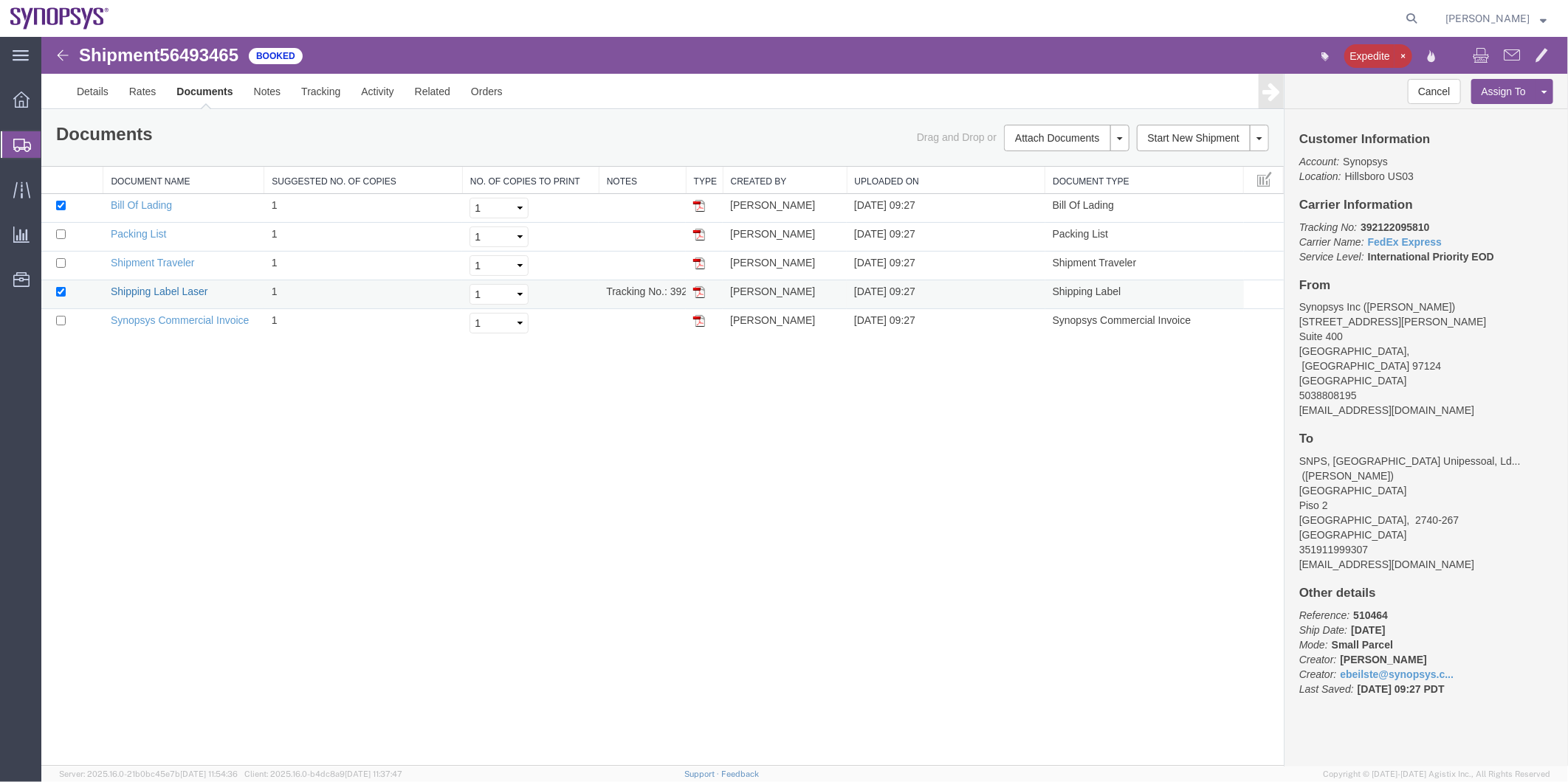
click at [184, 286] on link "Shipping Label Laser" at bounding box center [159, 291] width 98 height 12
click at [199, 55] on span "56493465" at bounding box center [198, 54] width 79 height 20
copy span "56493465"
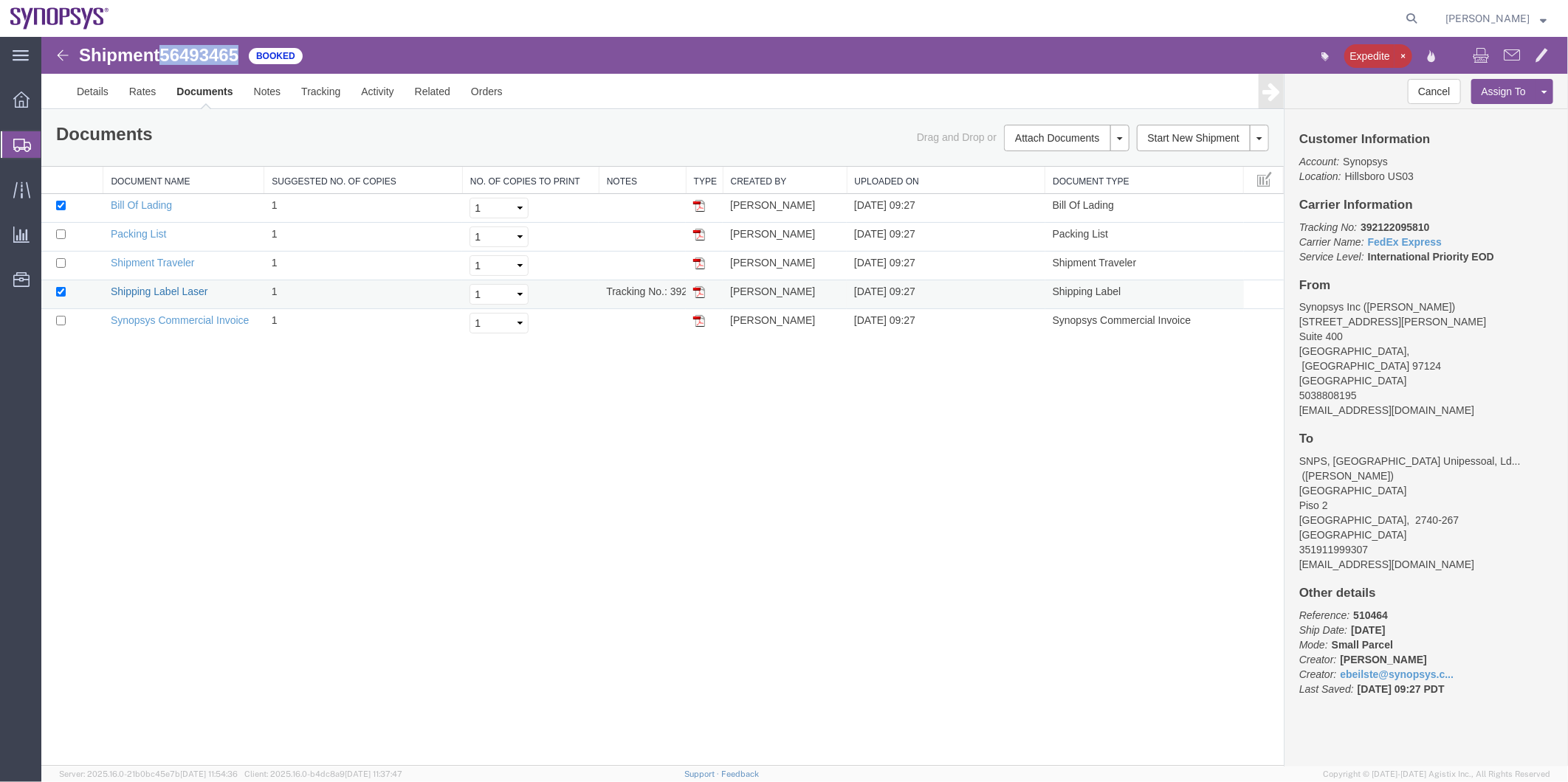
click at [184, 290] on link "Shipping Label Laser" at bounding box center [159, 291] width 98 height 12
click at [172, 320] on link "Synopsys Commercial Invoice" at bounding box center [179, 320] width 139 height 12
click at [145, 224] on td "Packing List" at bounding box center [183, 237] width 161 height 29
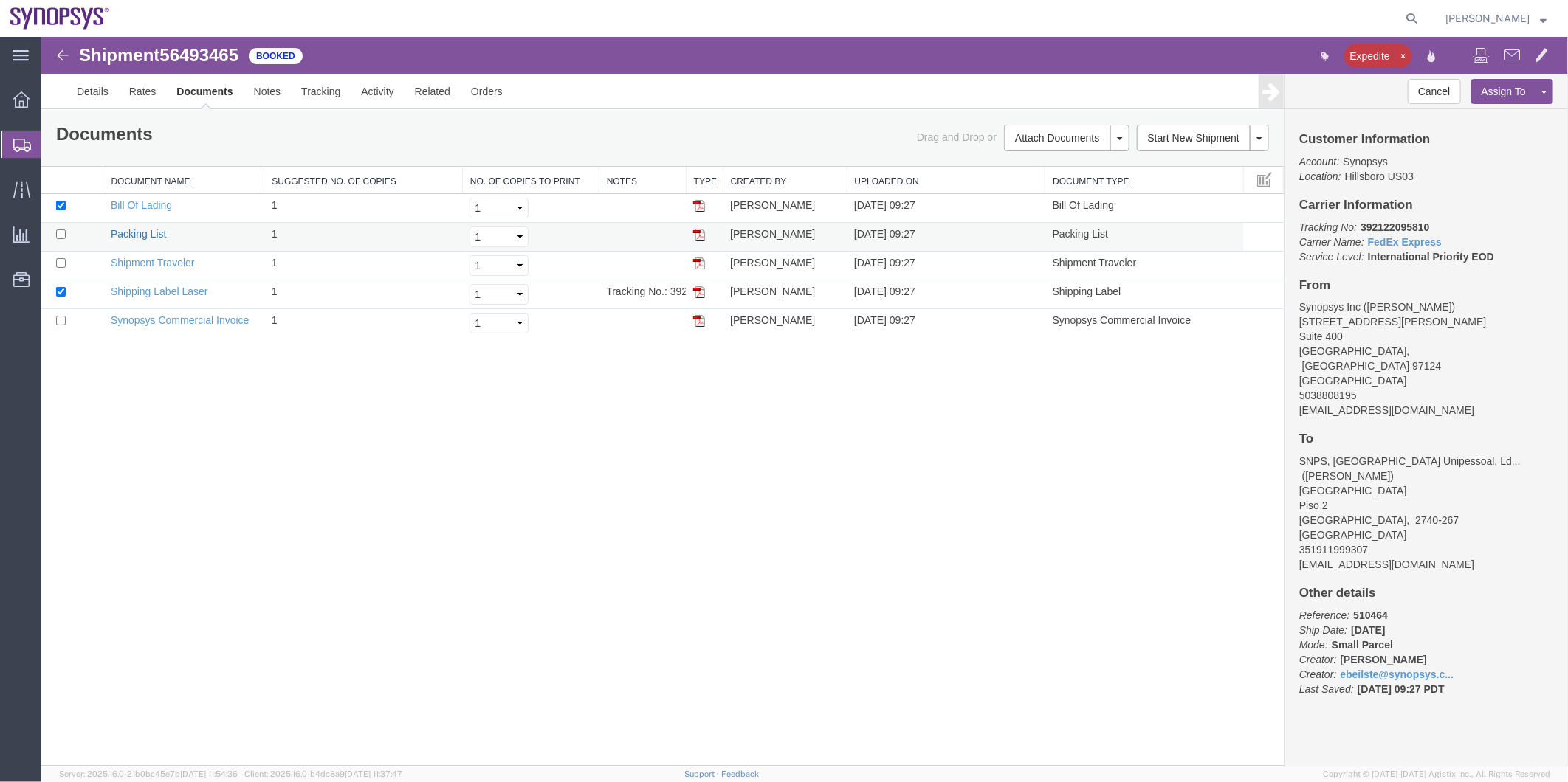
click at [141, 232] on link "Packing List" at bounding box center [138, 233] width 56 height 12
click at [0, 0] on span "Shipment Manager" at bounding box center [0, 0] width 0 height 0
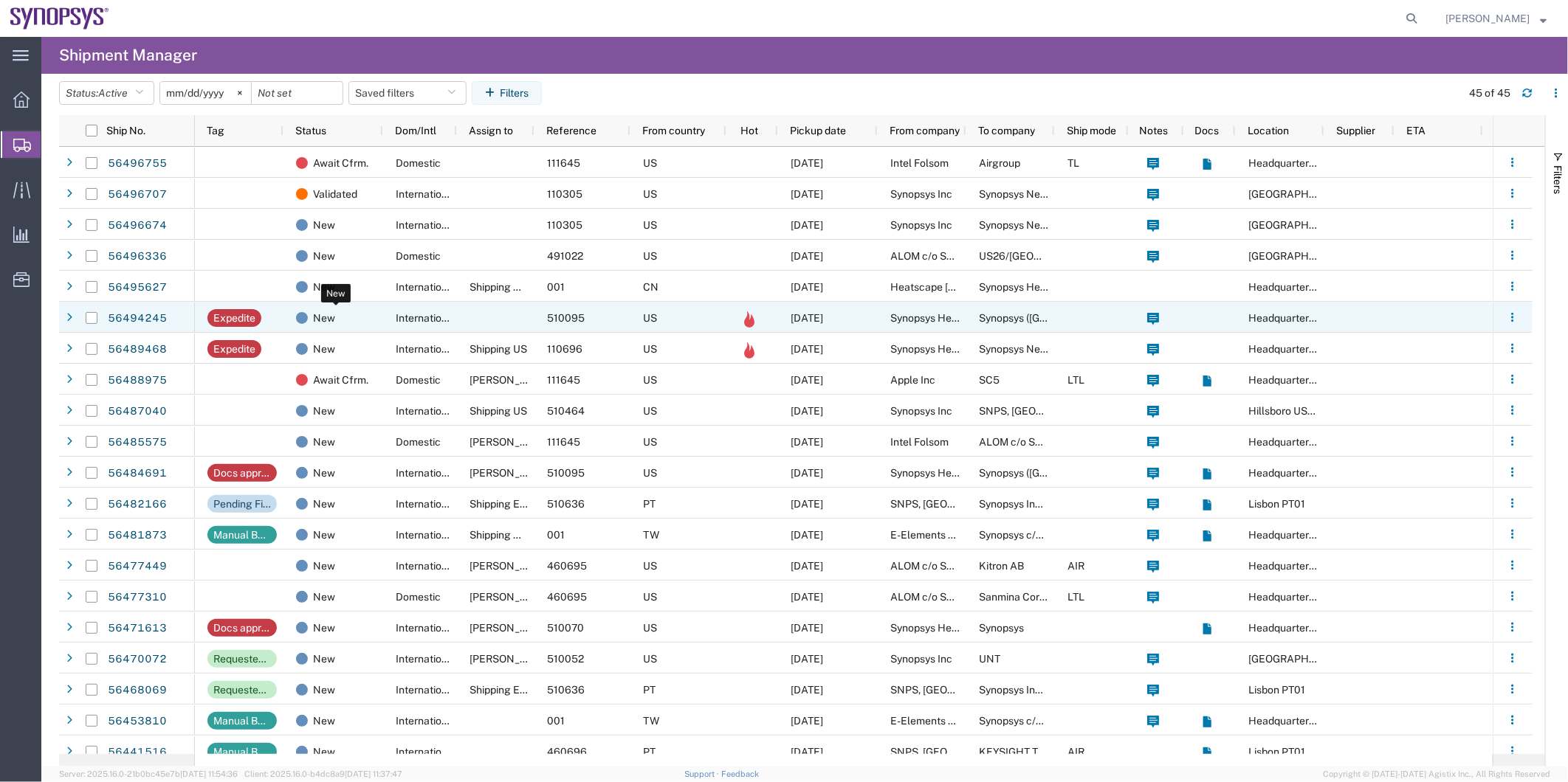
click at [360, 319] on div "New" at bounding box center [336, 318] width 81 height 31
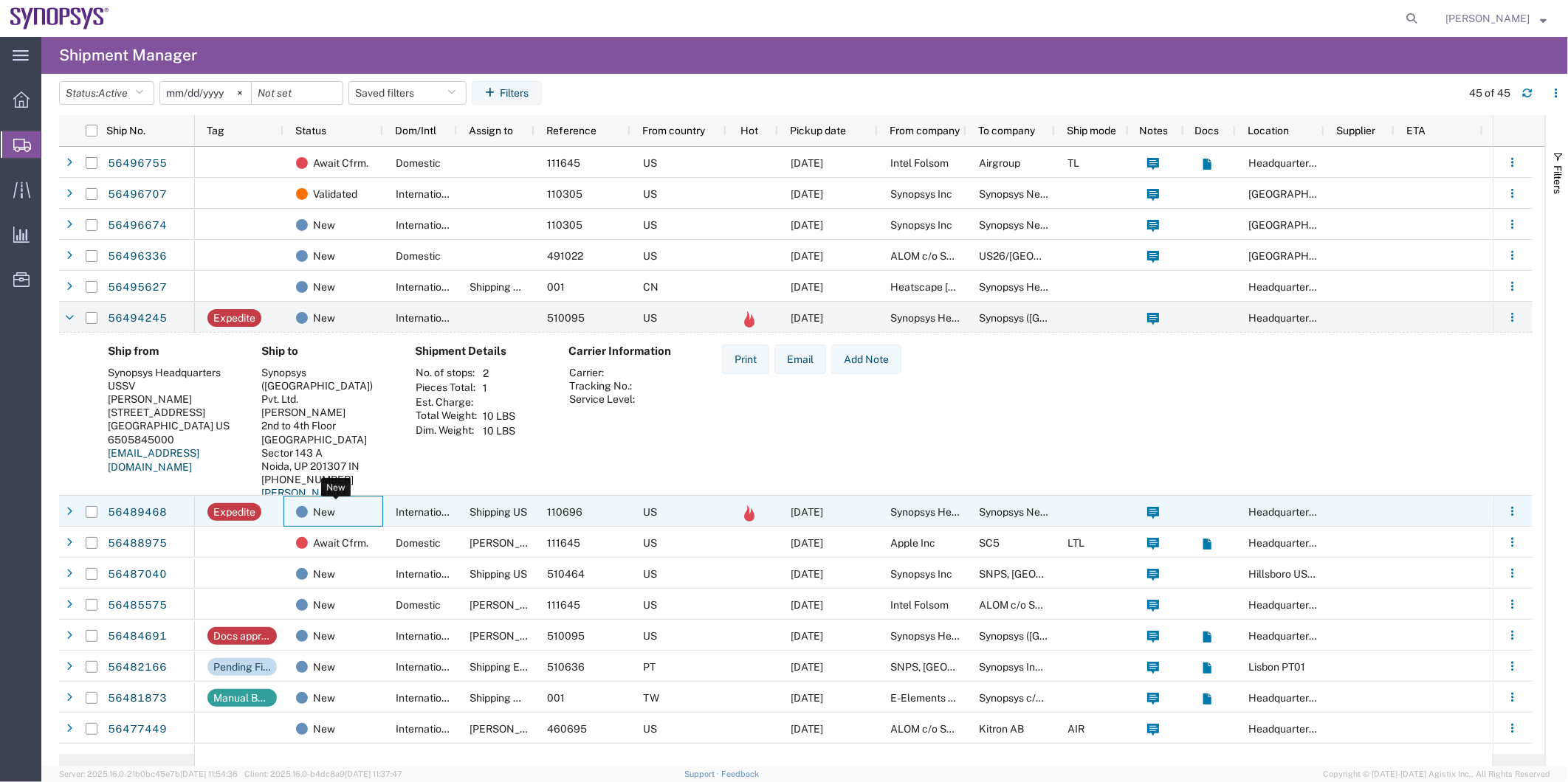
click at [363, 504] on div "New" at bounding box center [336, 512] width 81 height 31
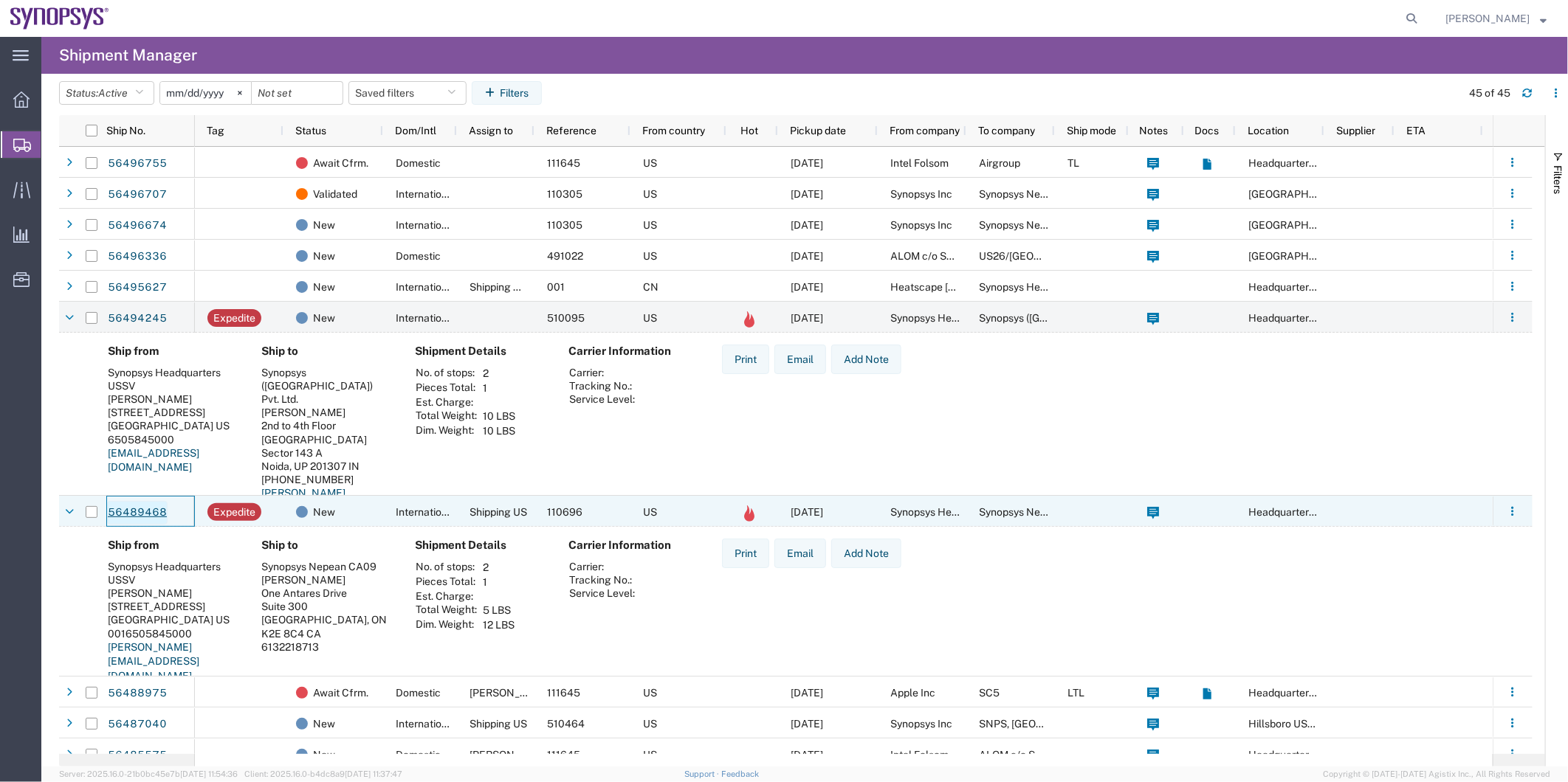
click at [153, 508] on link "56489468" at bounding box center [137, 512] width 60 height 24
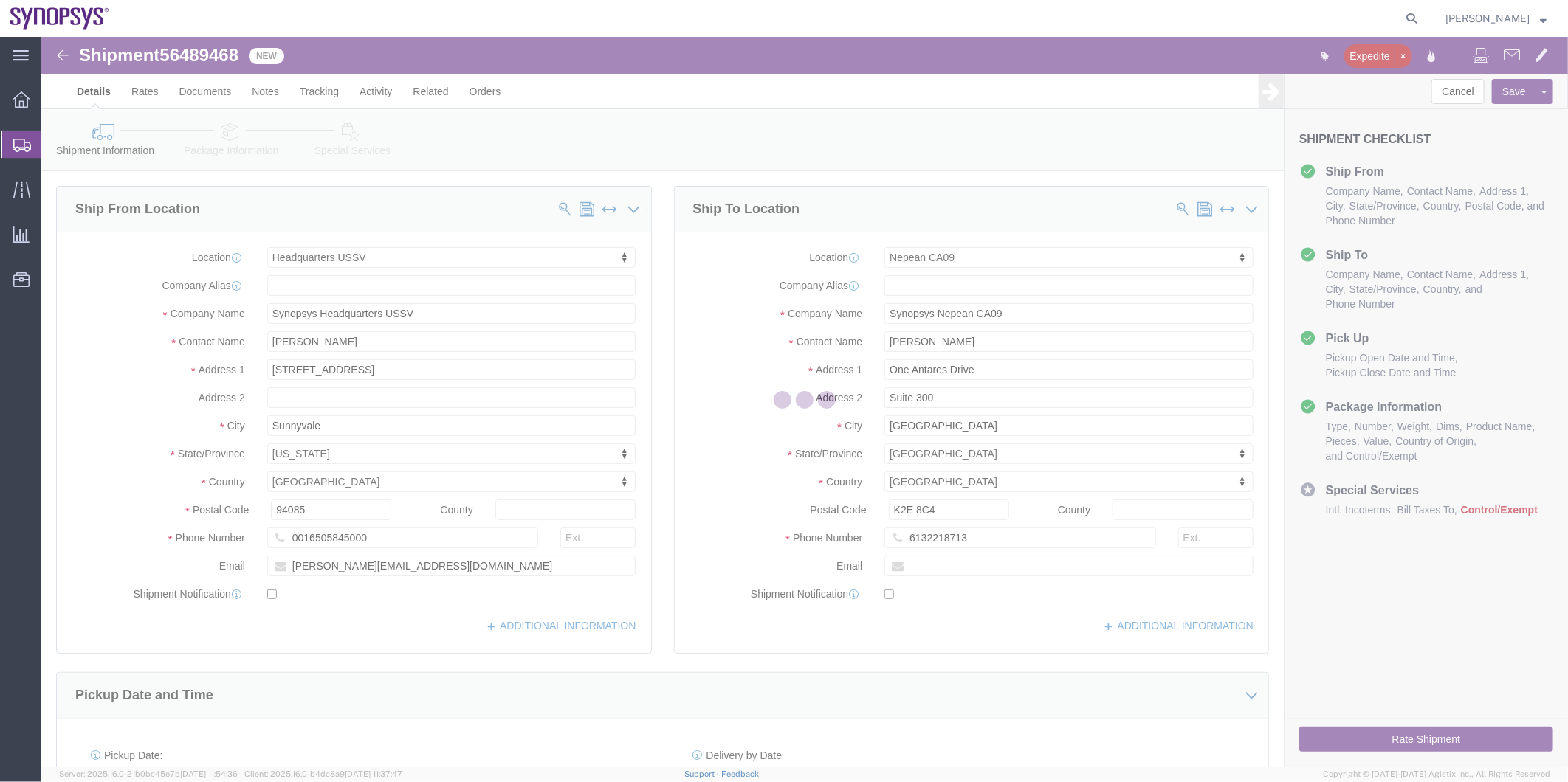
select select "63204"
select select "63079"
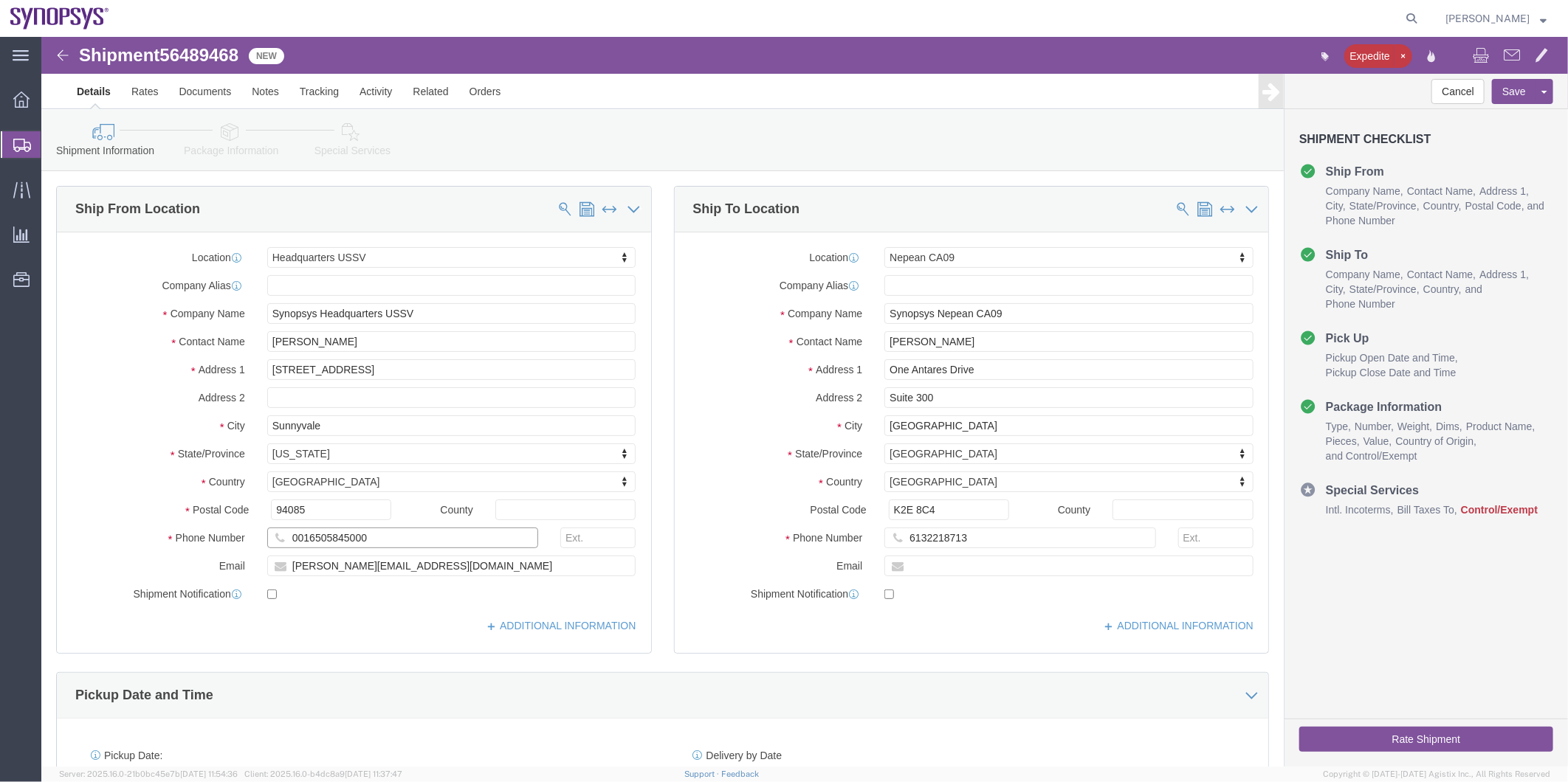
click input "0016505845000"
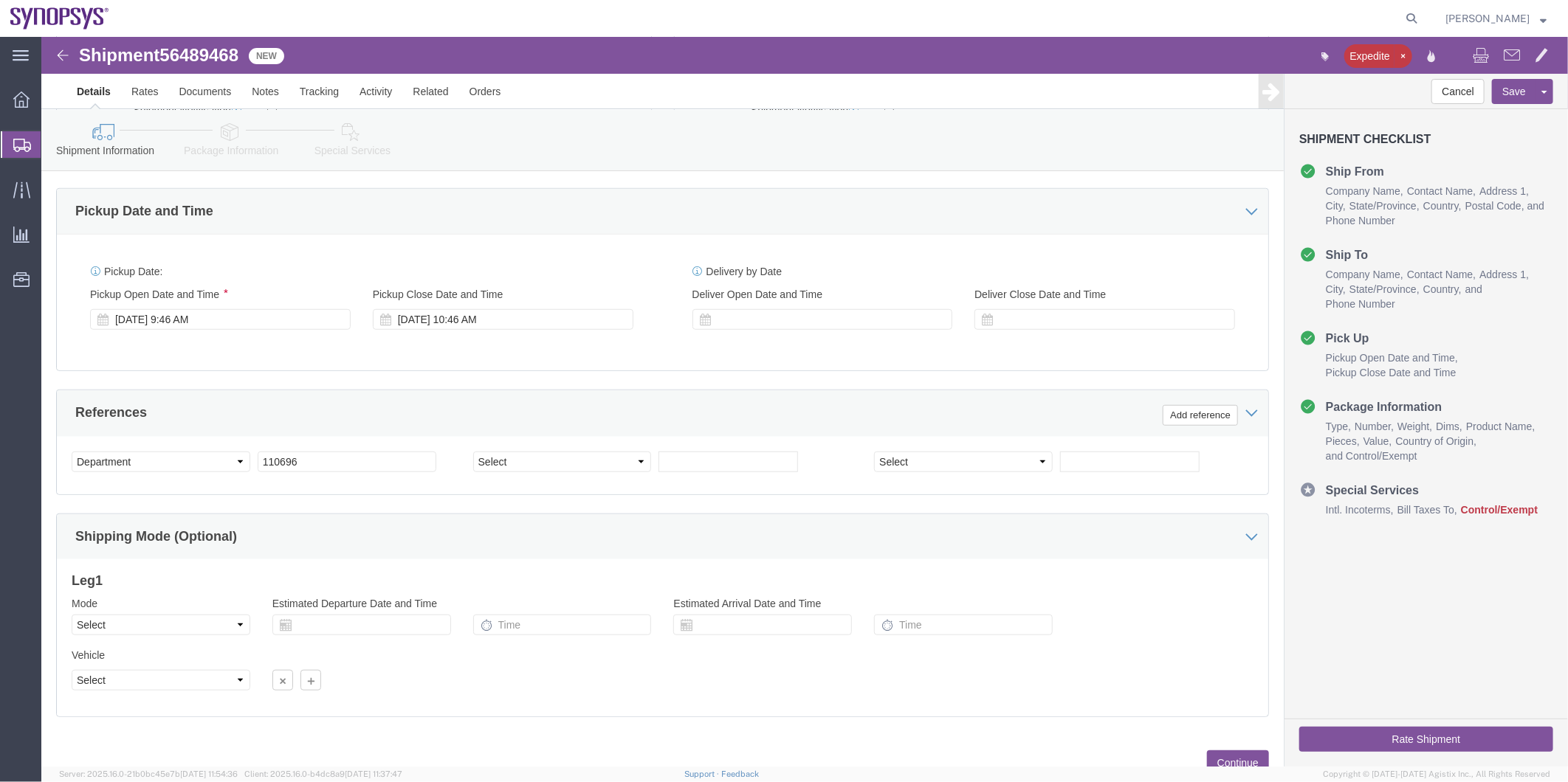
scroll to position [491, 0]
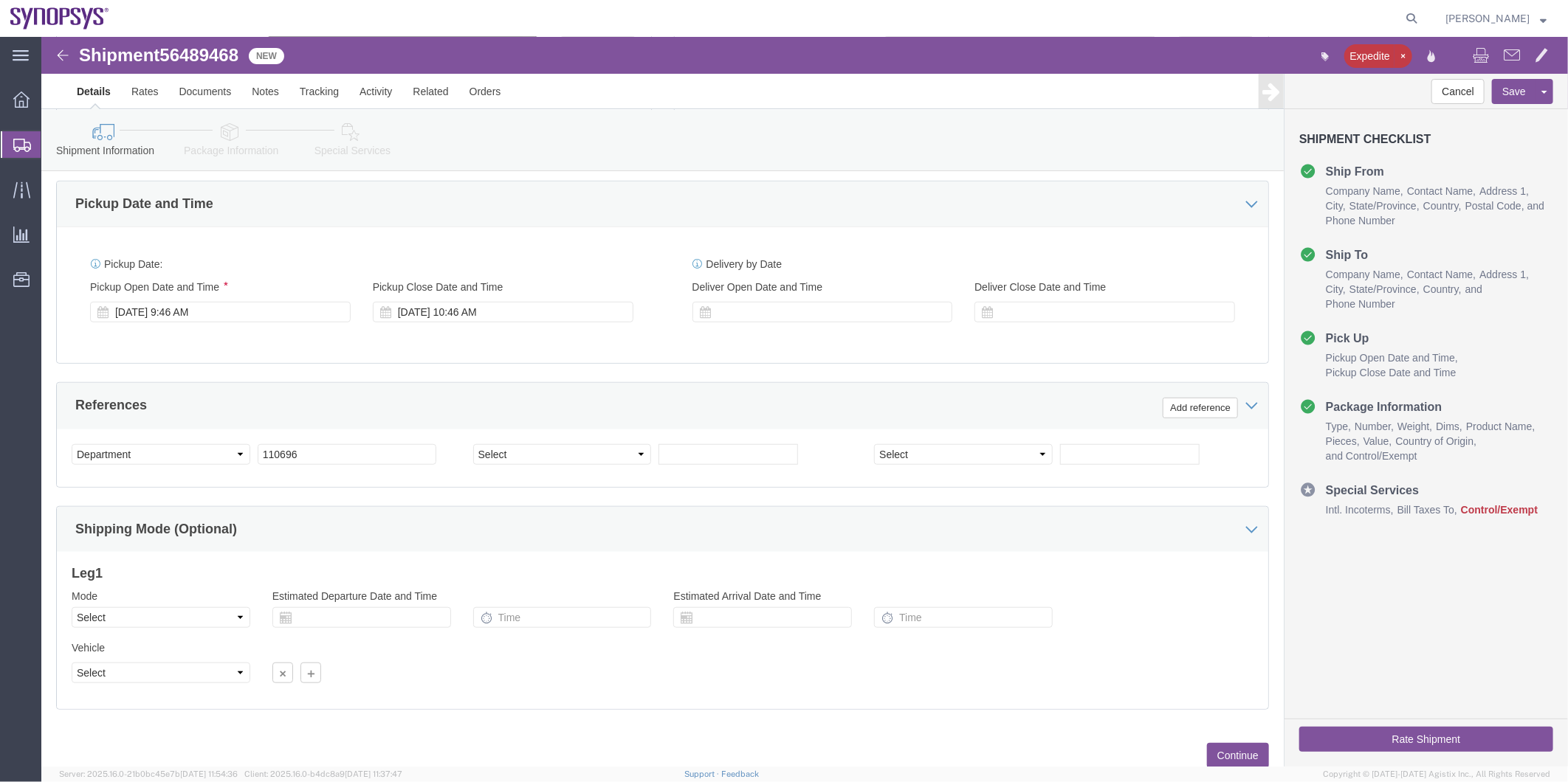
type input "16505845000"
click icon
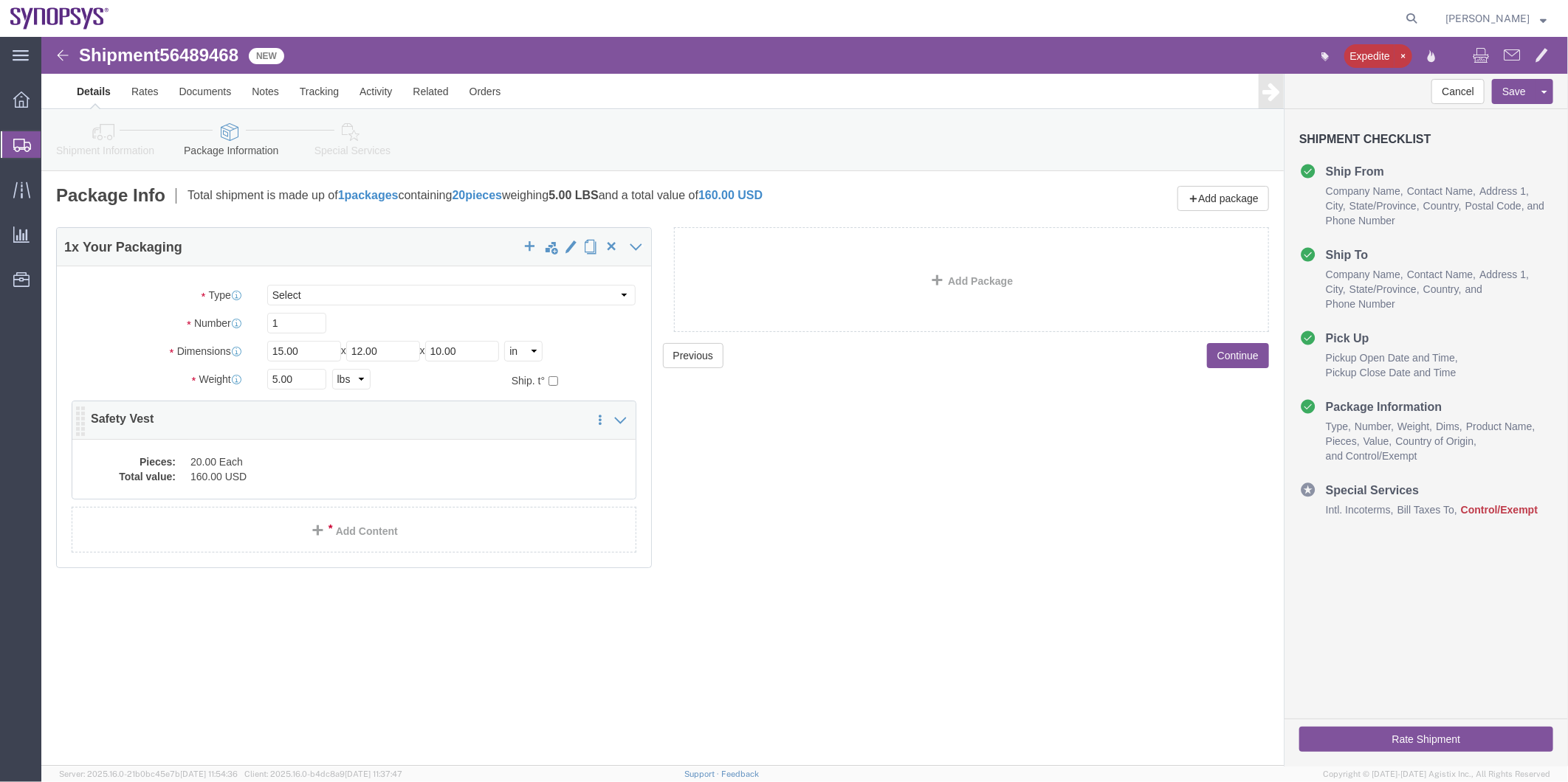
click dd "20.00 Each"
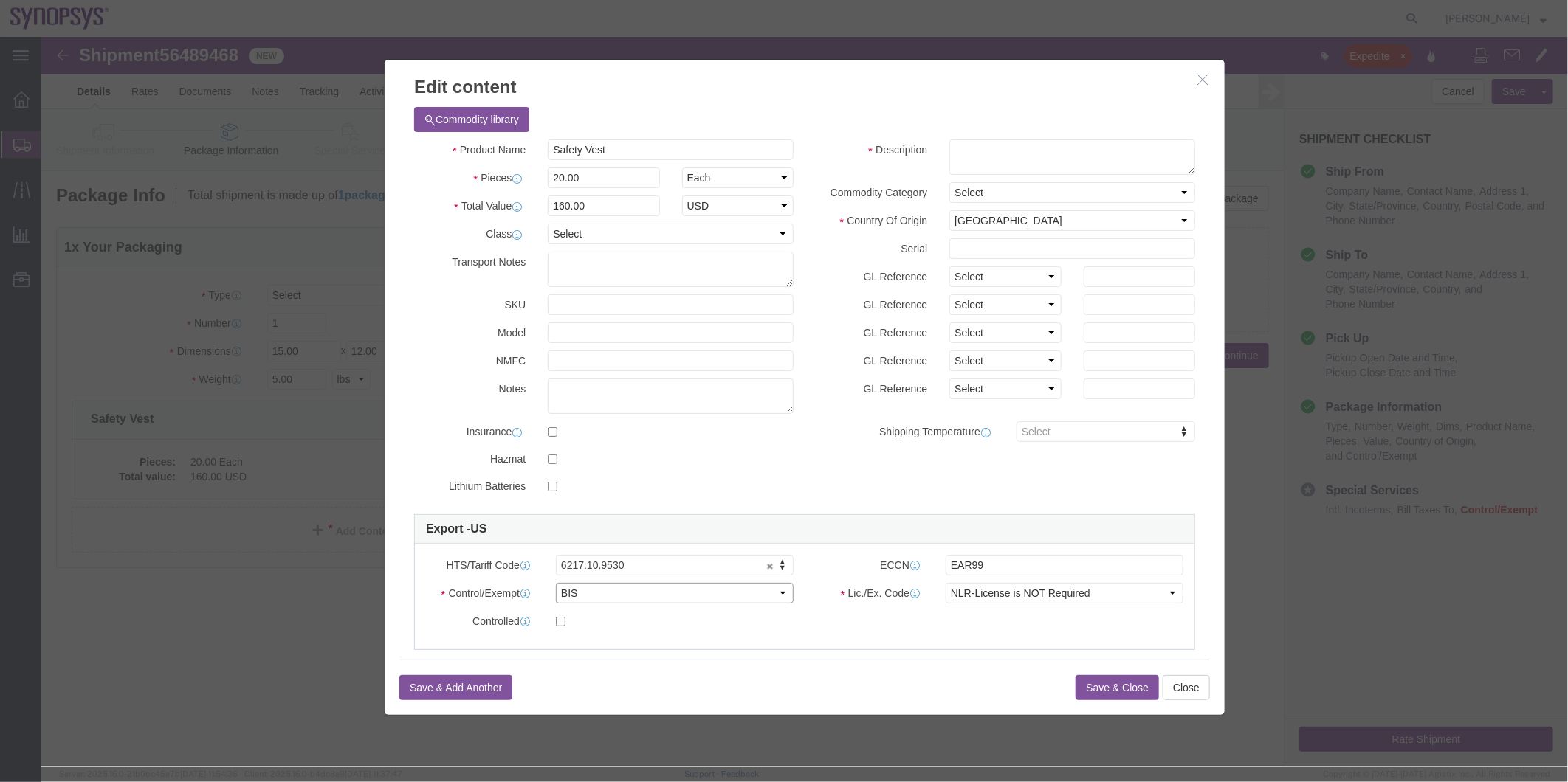
click select "Select ATF BIS DEA EPA FDA FTR ITAR OFAC Other (OPA)"
select select "FTR"
click select "Select ATF BIS DEA EPA FDA FTR ITAR OFAC Other (OPA)"
click select "Select 30.2(d)(2) 30.36 30.37(a) 30.37(f) 30.37(g) 30.37(h) 30.37(i) 30.37(j) 3…"
select select "30.36"
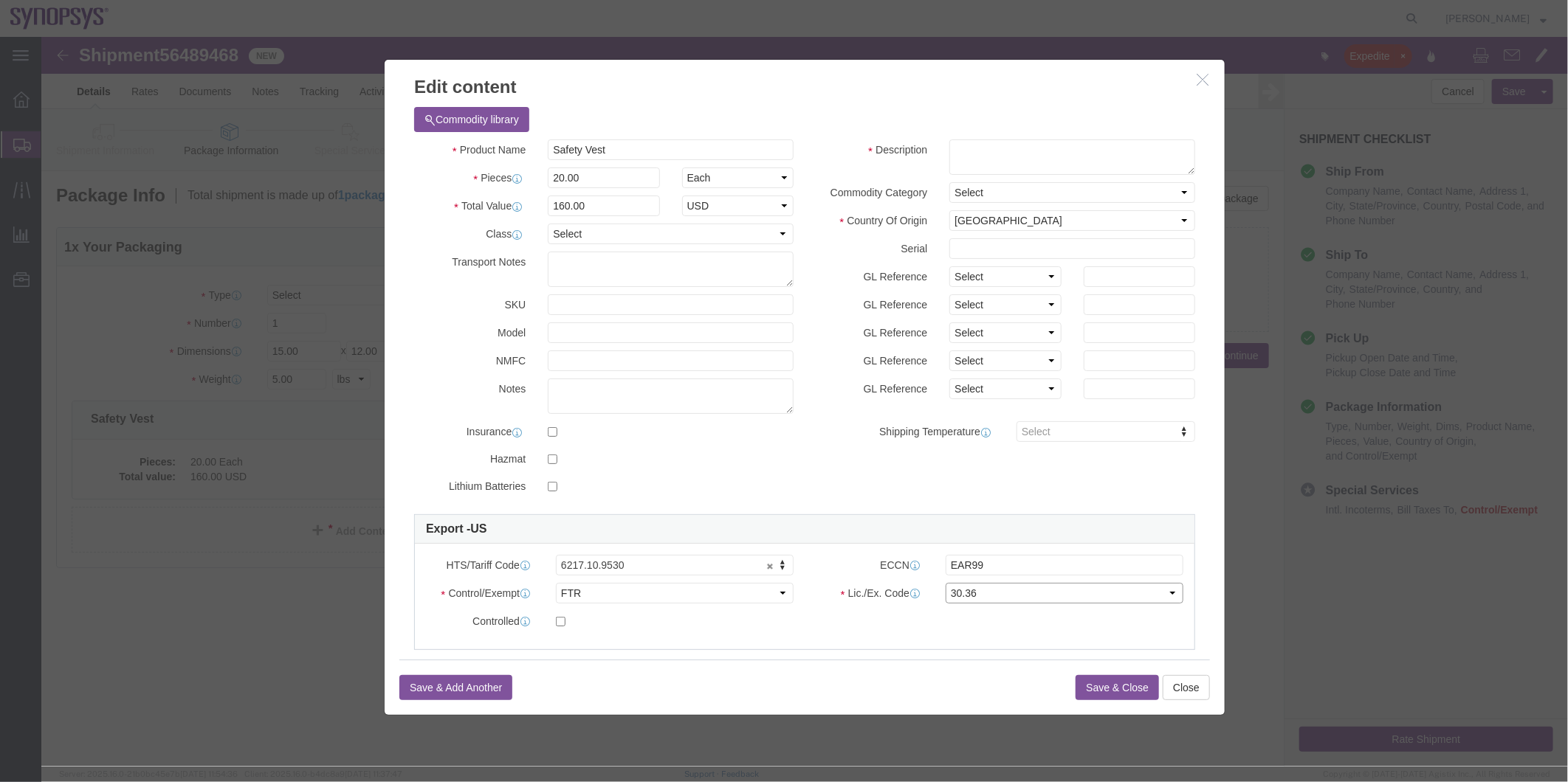
click select "Select 30.2(d)(2) 30.36 30.37(a) 30.37(f) 30.37(g) 30.37(h) 30.37(i) 30.37(j) 3…"
drag, startPoint x: 587, startPoint y: 109, endPoint x: 435, endPoint y: 130, distance: 153.4
click div "Product Name Safety Vest Pieces 20.00 Select Bag Barrels 100Board Feet Bottle B…"
click textarea
paste textarea "Safety Vest"
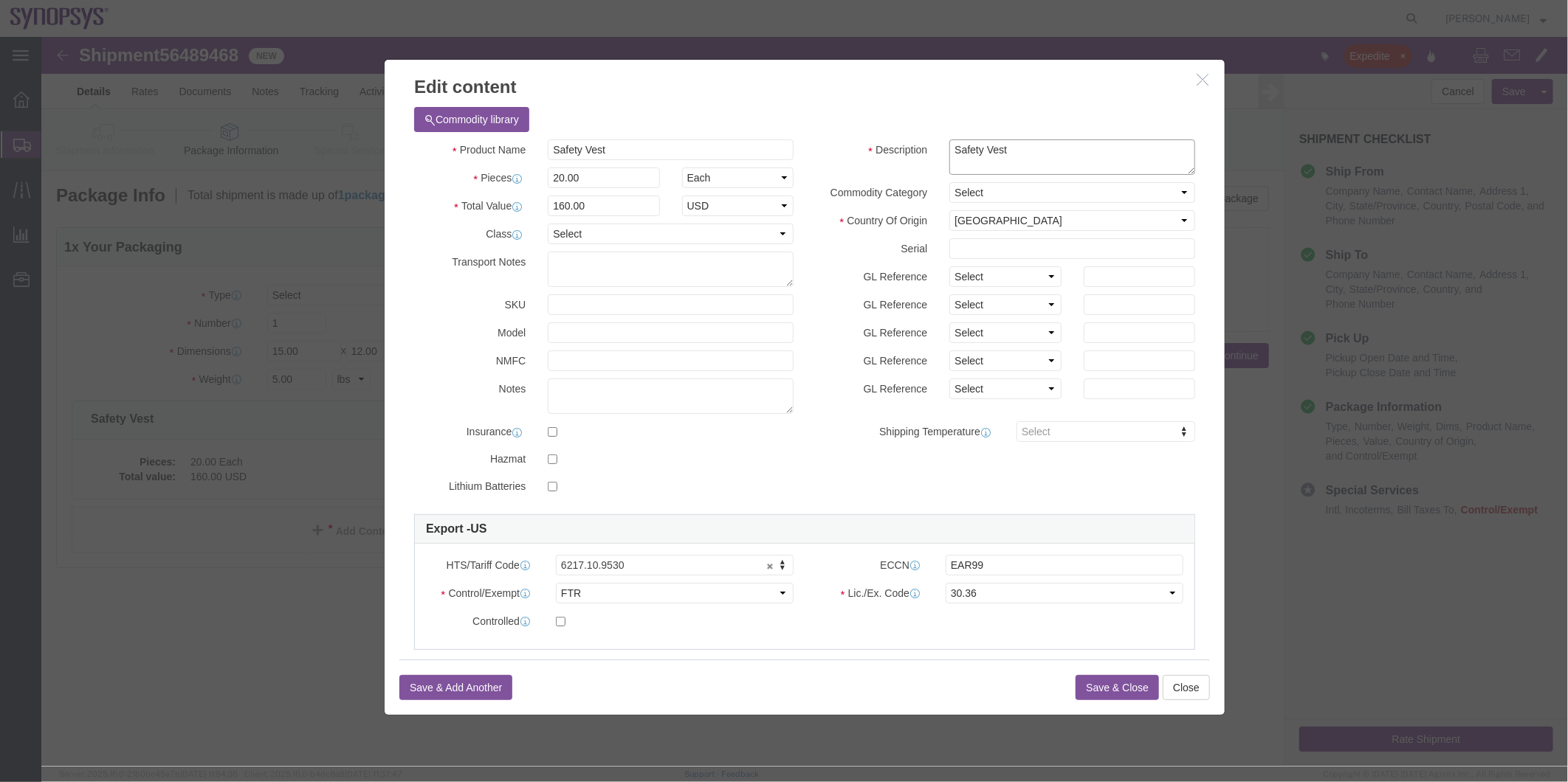
type textarea "Safety Vest"
click button "Save & Close"
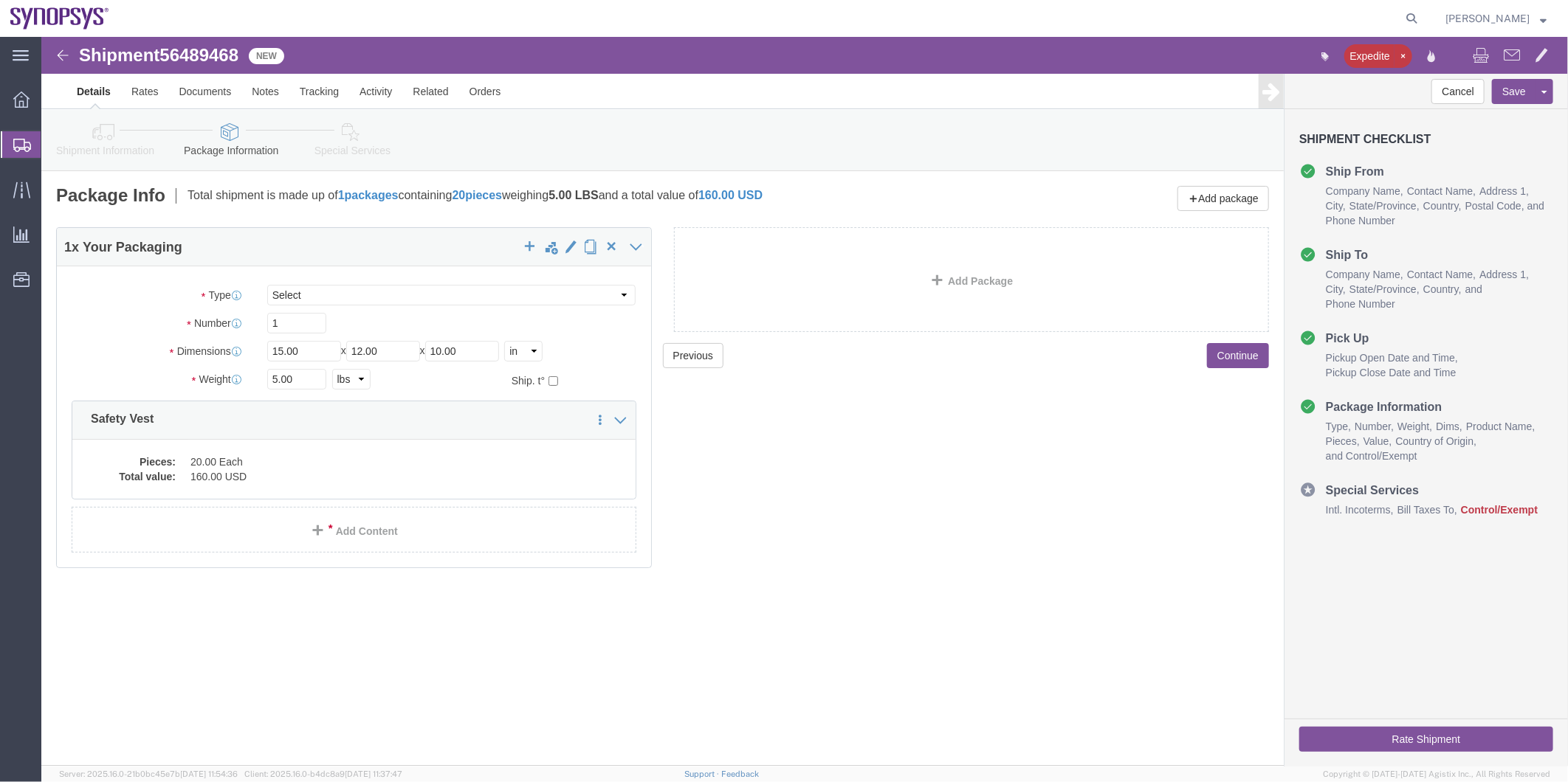
click icon
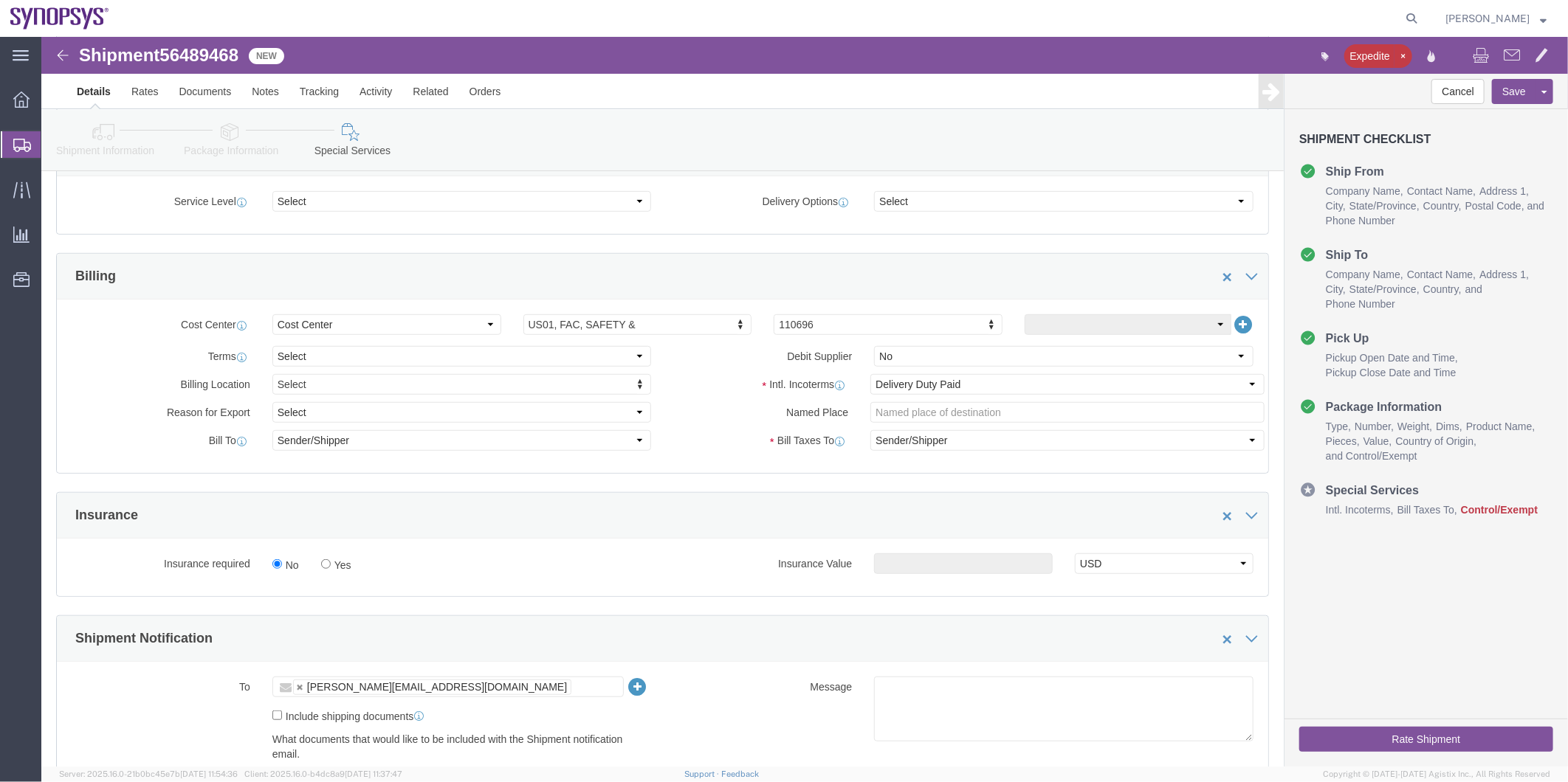
scroll to position [574, 0]
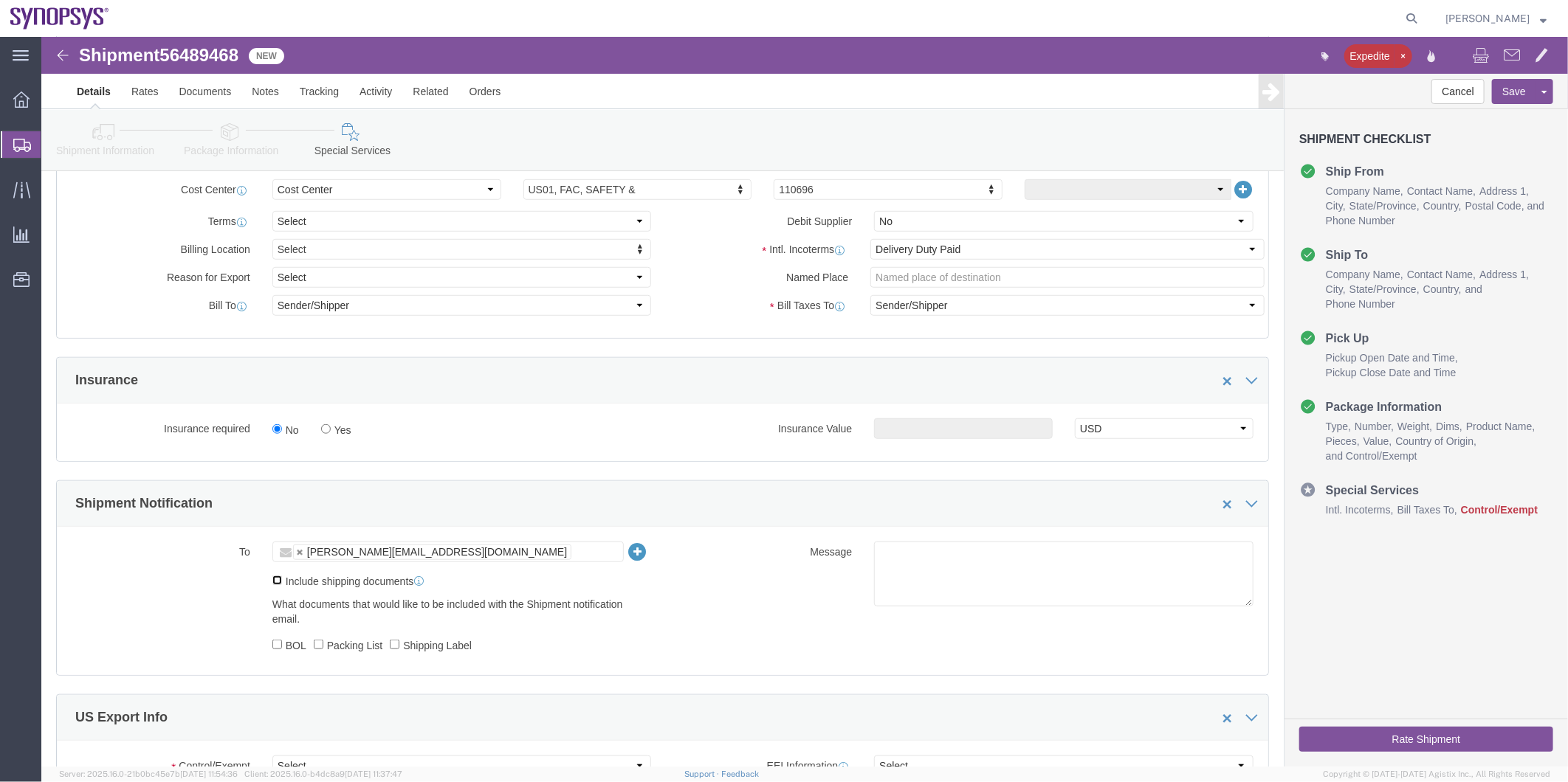
click input "Include shipping documents"
checkbox input "true"
click input "BOL"
checkbox input "true"
click input "Packing List"
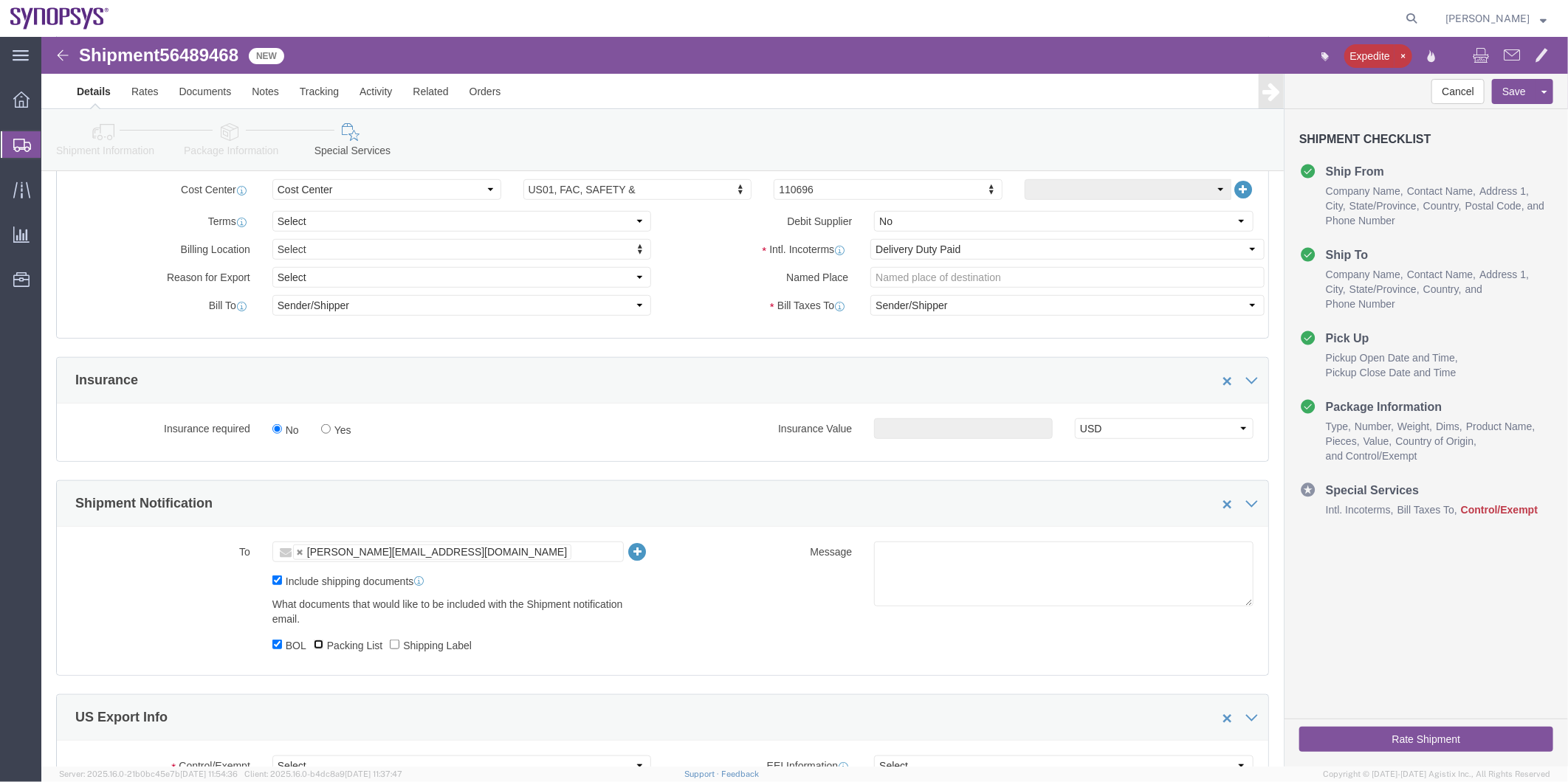
checkbox input "true"
click label "Shipping Label"
click input "Shipping Label"
checkbox input "true"
click textarea
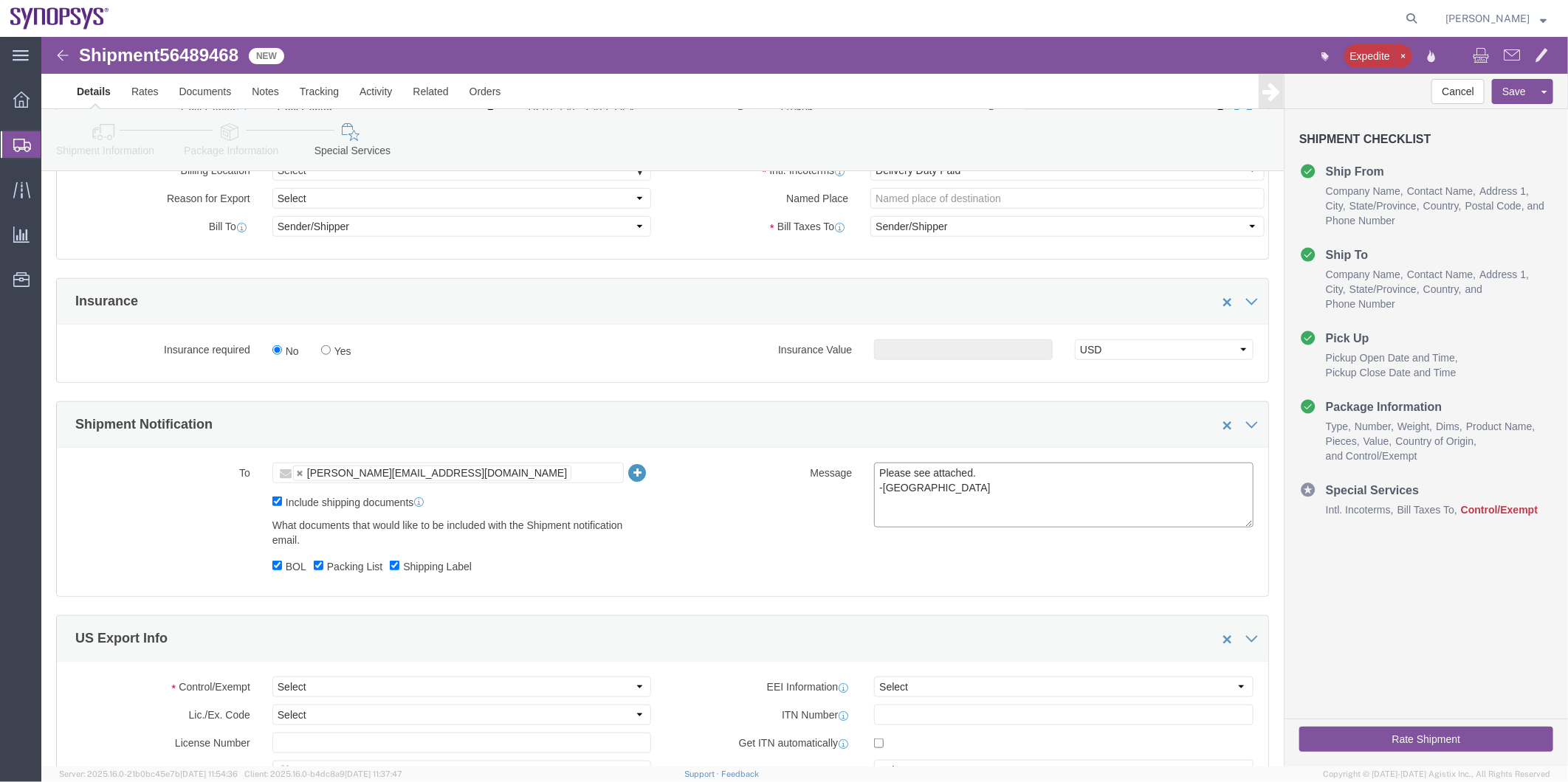
scroll to position [902, 0]
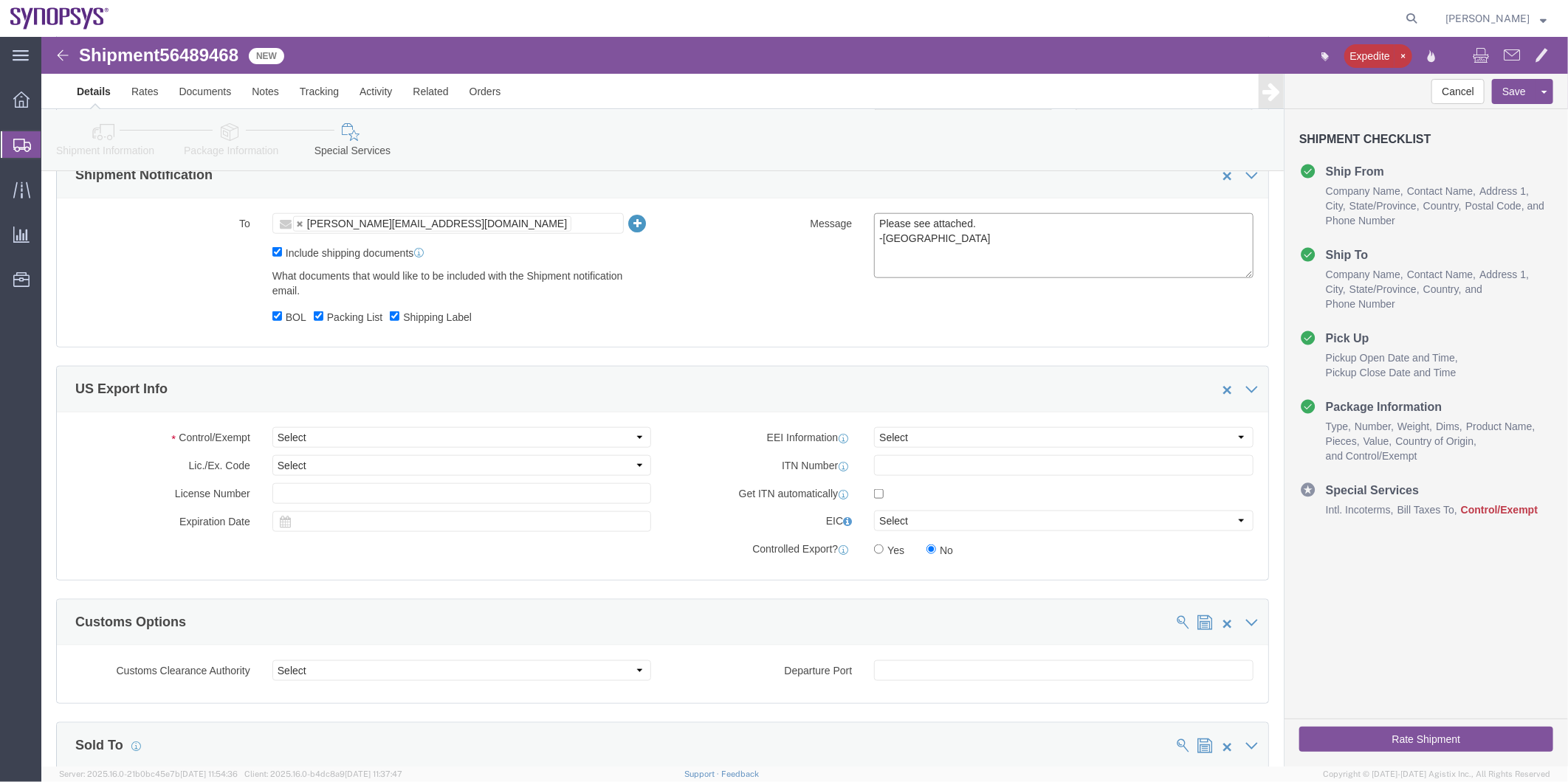
type textarea "Please see attached. -Kaelen"
click select "Select ATF BIS DEA EPA FDA FTR ITAR OFAC Other (OPA)"
select select "FTR"
click select "Select ATF BIS DEA EPA FDA FTR ITAR OFAC Other (OPA)"
click select "Select 30.2(d)(2) 30.36 30.37(a) 30.37(f) 30.37(g) 30.37(h) 30.37(i) 30.37(j) 3…"
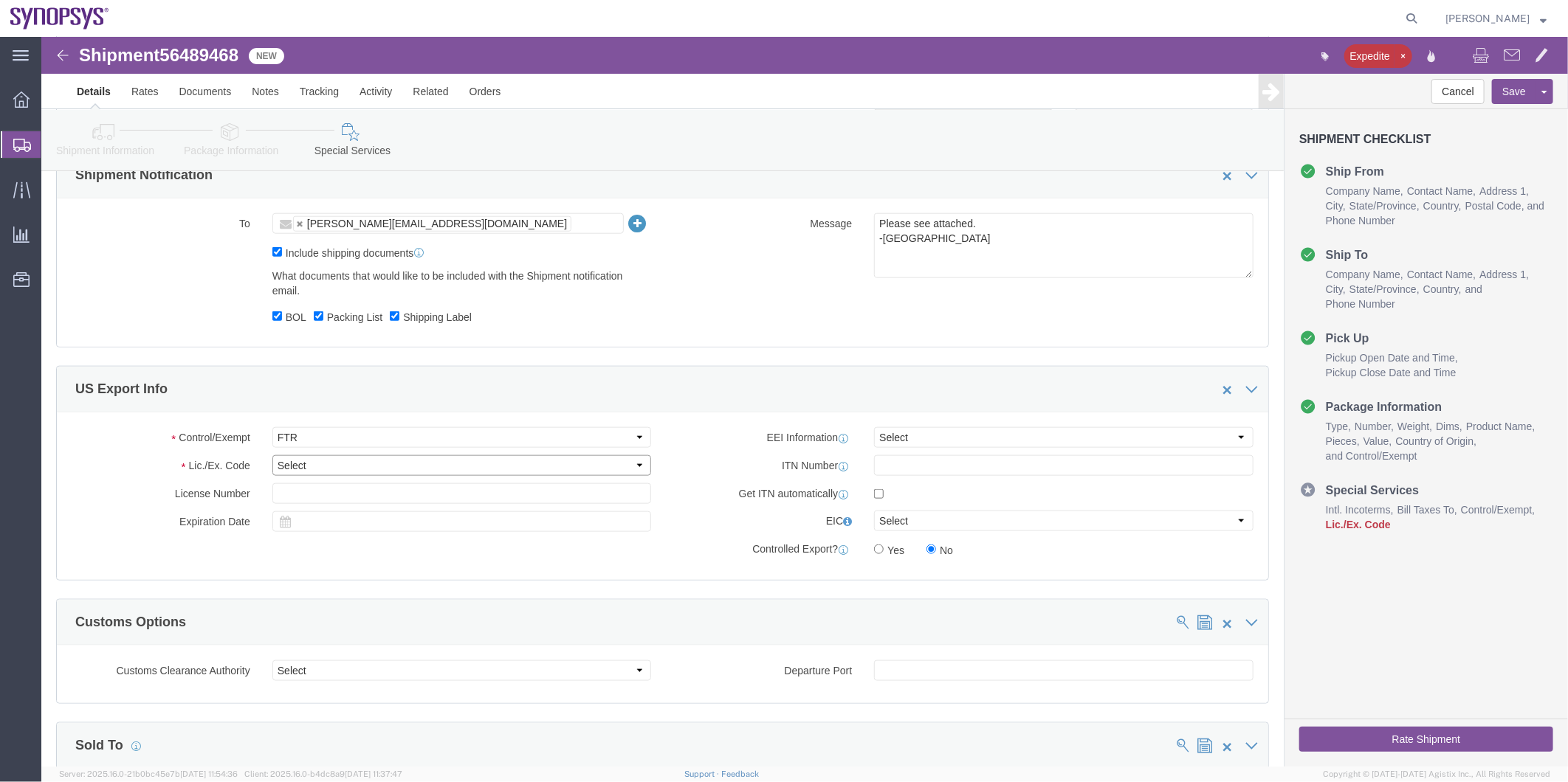
select select "30.36"
click select "Select 30.2(d)(2) 30.36 30.37(a) 30.37(f) 30.37(g) 30.37(h) 30.37(i) 30.37(j) 3…"
click select "Select AES-Direct EEI Carrier File EEI EEI Exempt"
select select "EXEM"
click select "Select AES-Direct EEI Carrier File EEI EEI Exempt"
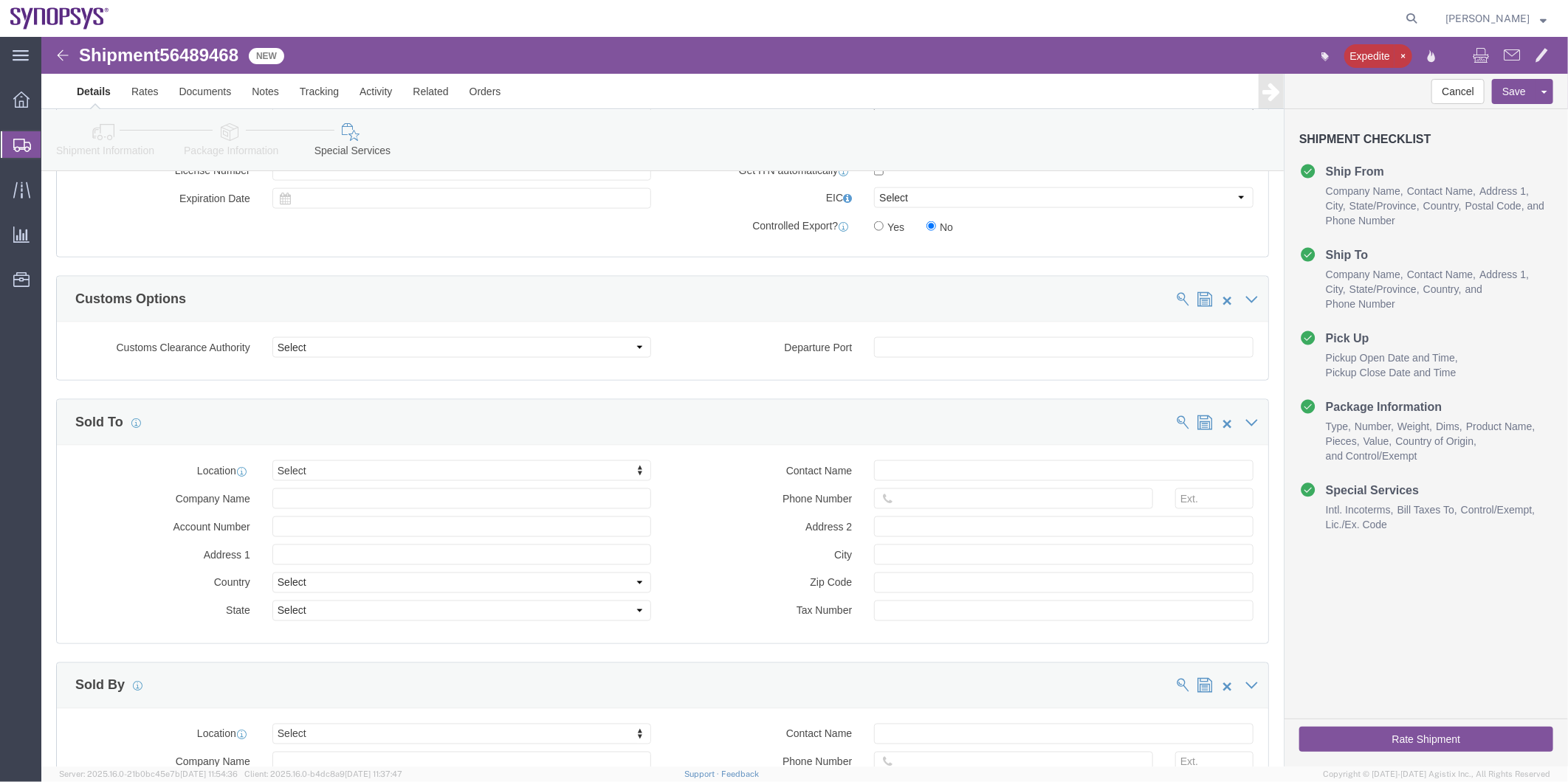
scroll to position [1230, 0]
click button "Rate Shipment"
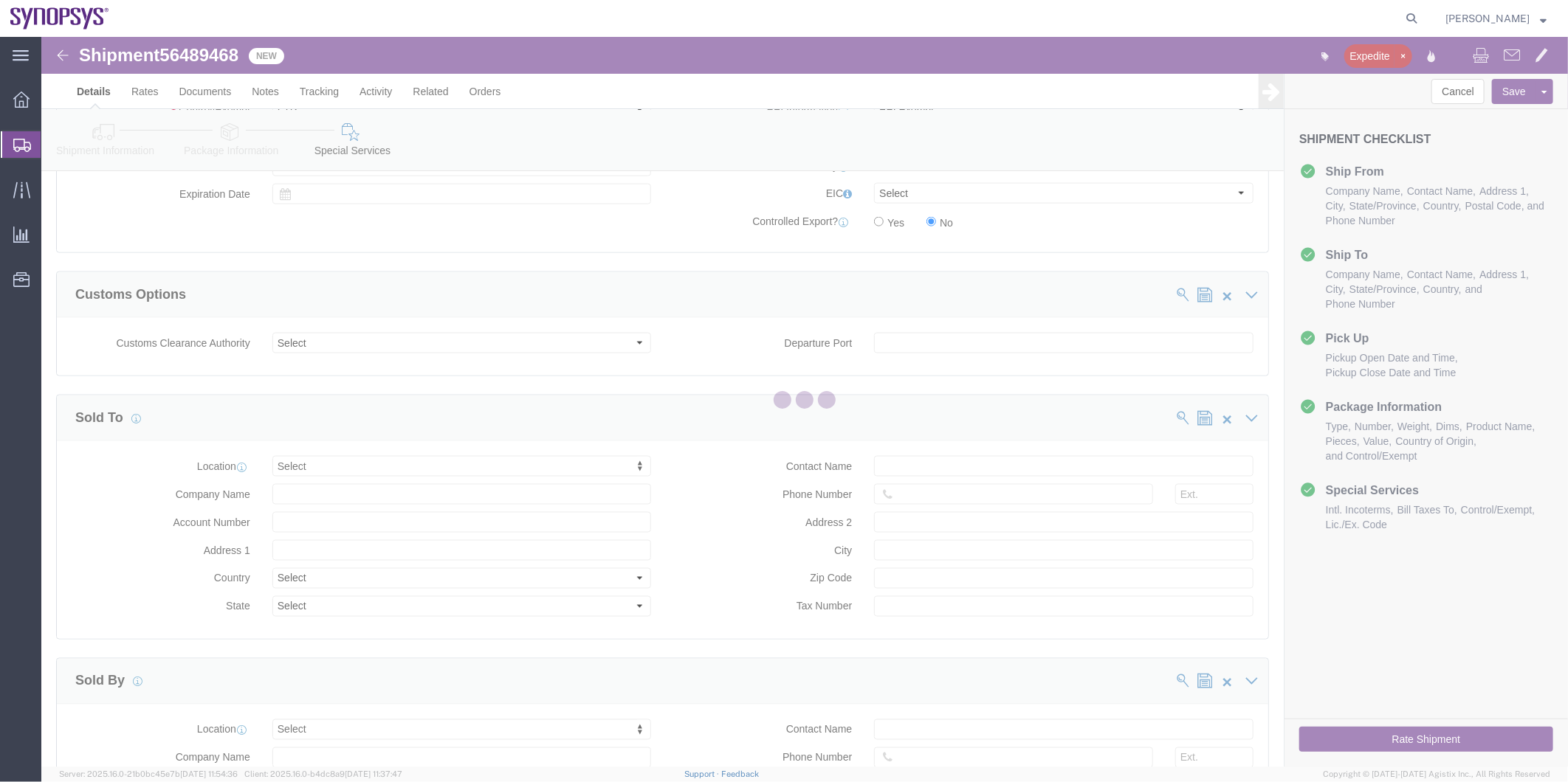
scroll to position [0, 0]
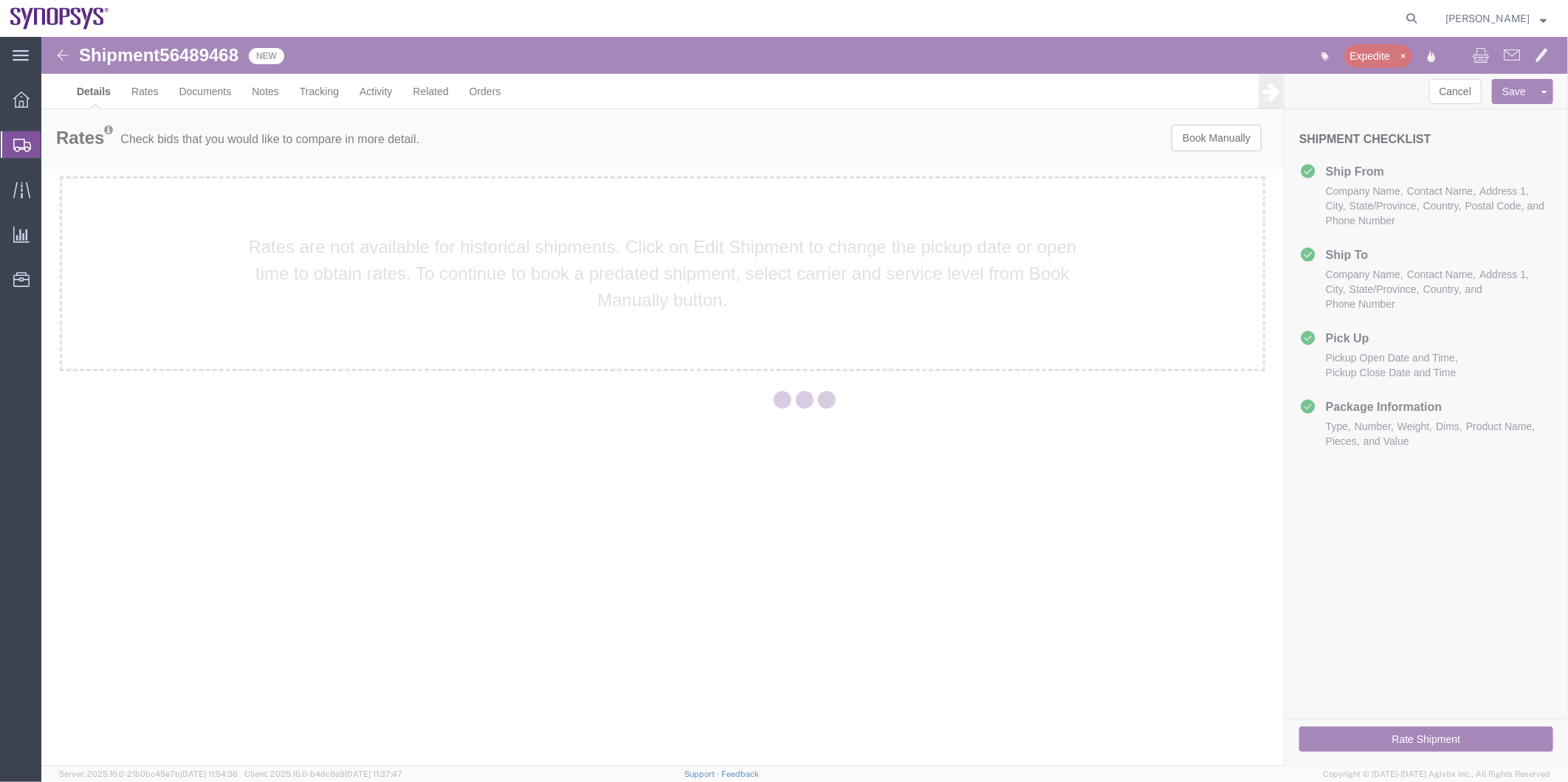
select select "63204"
select select "63079"
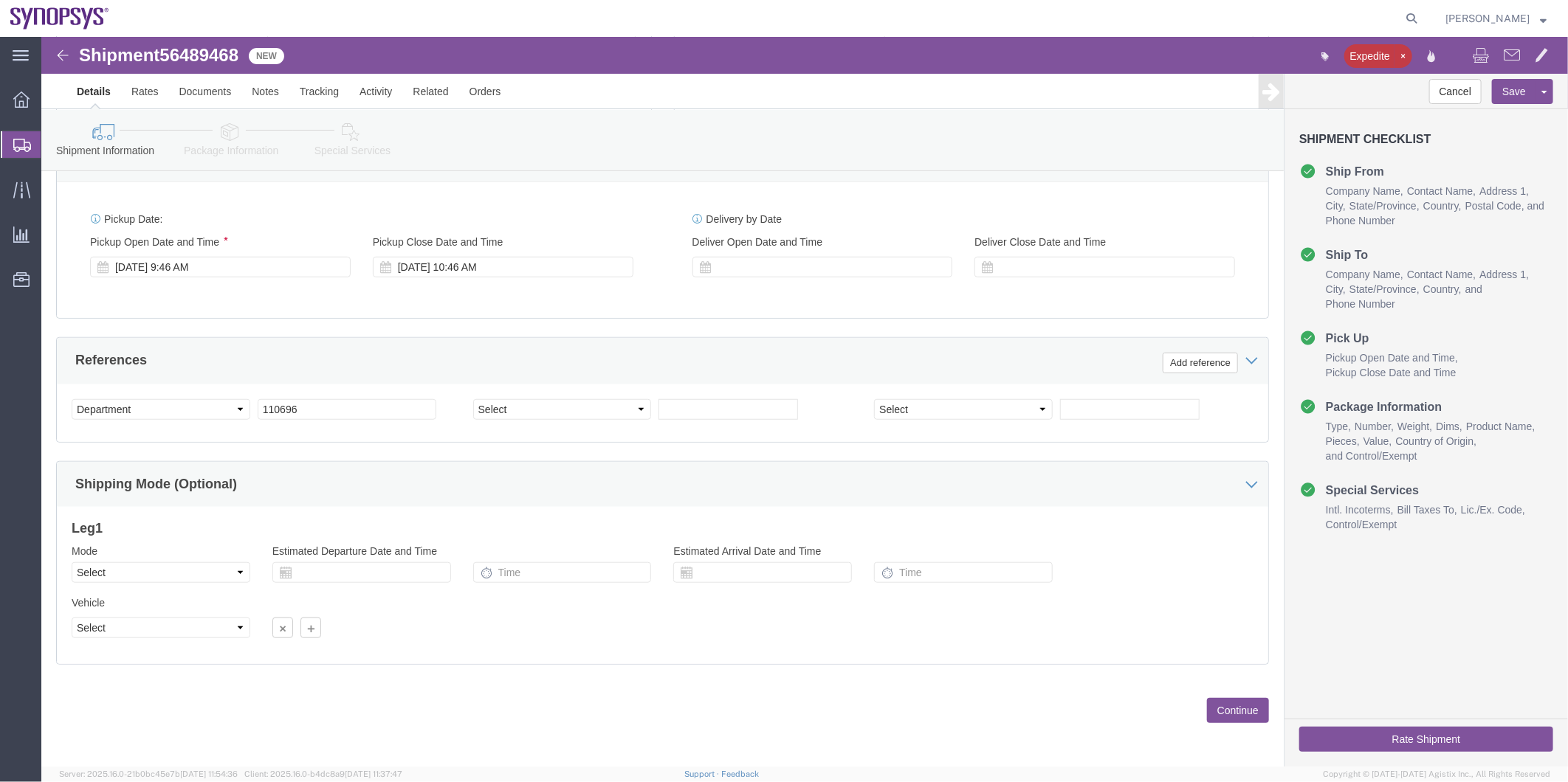
scroll to position [543, 0]
click div "Aug 14 2025 9:46 AM"
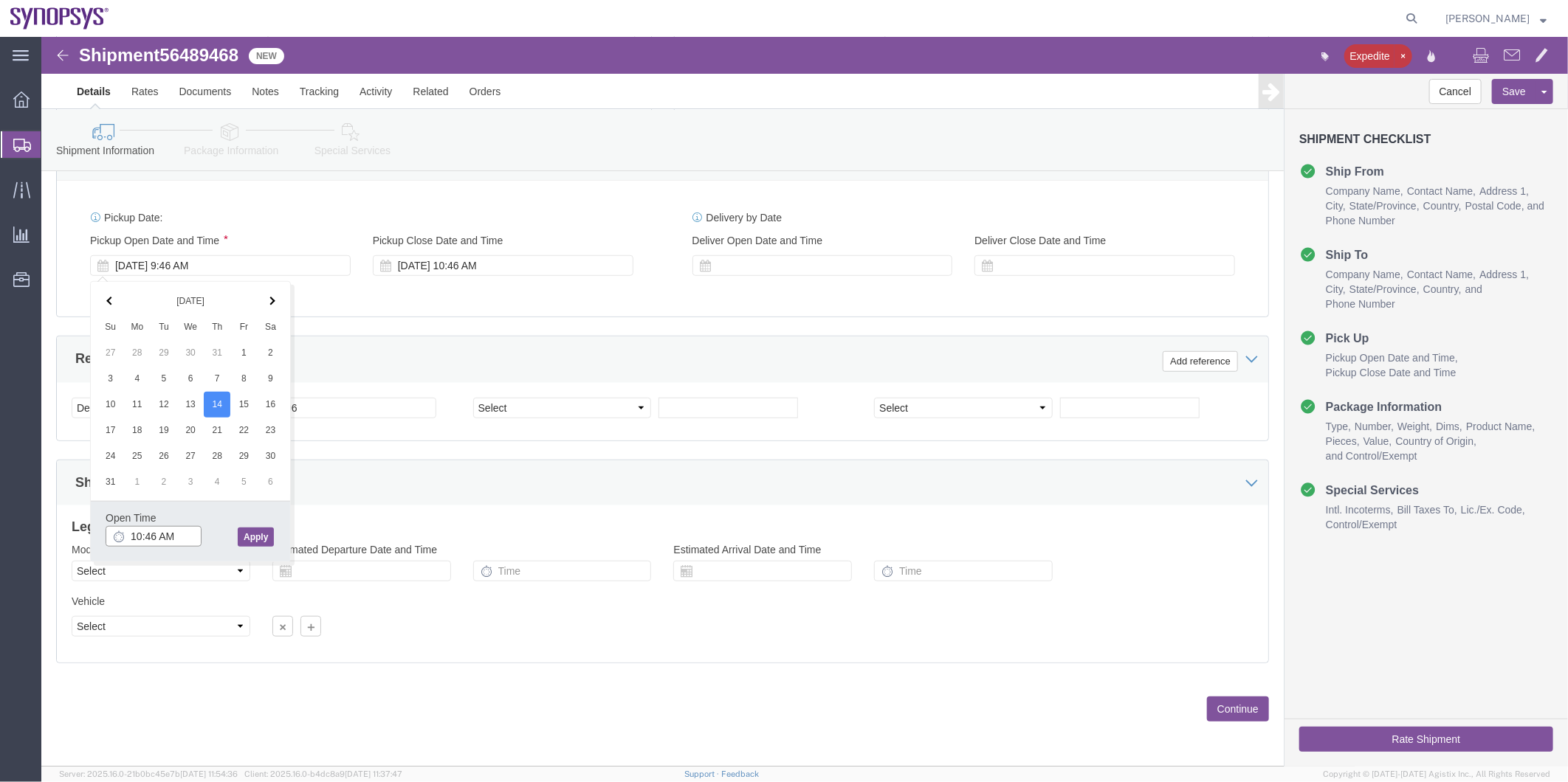
type input "10:46 AM"
click button "Apply"
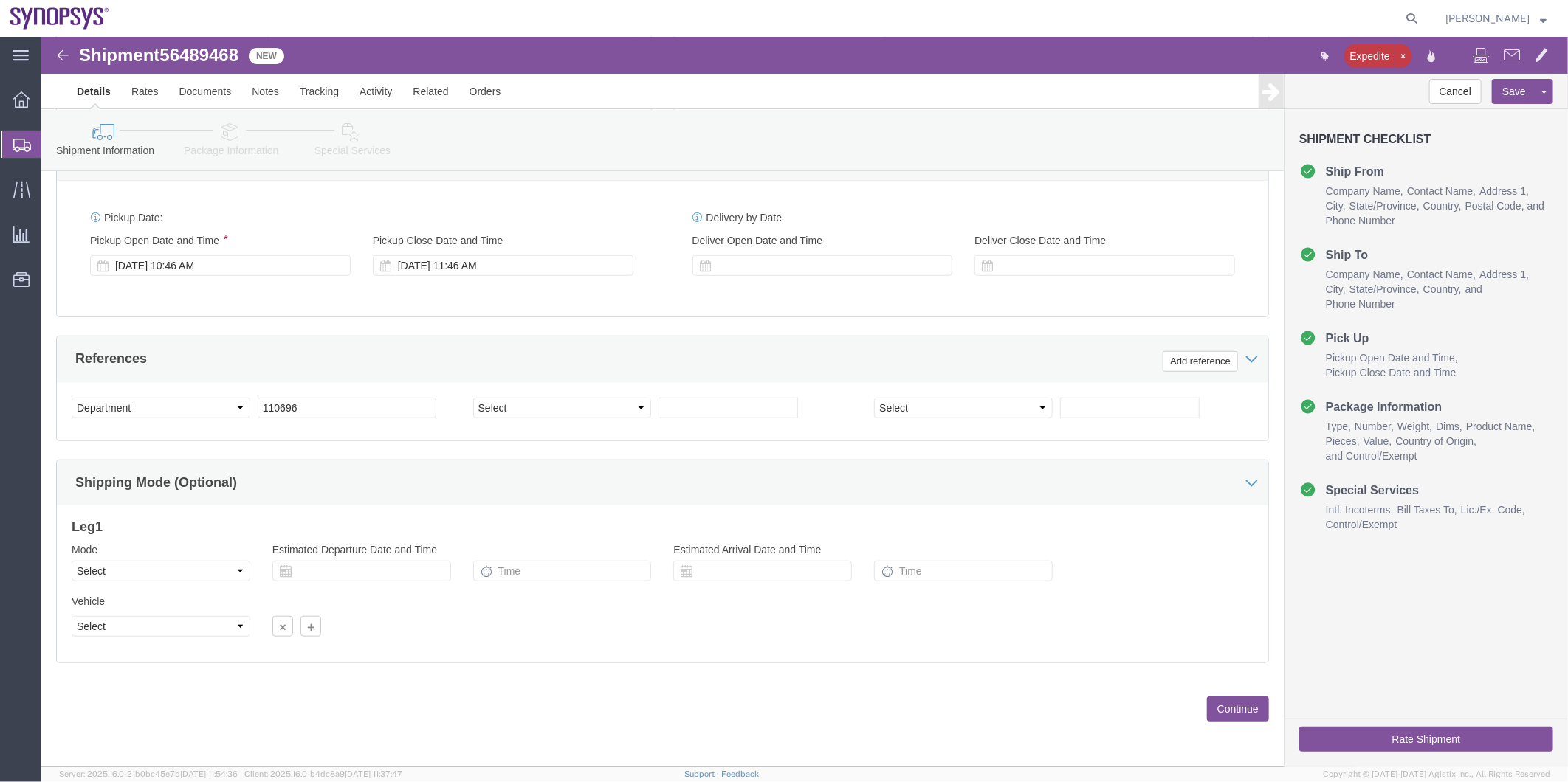
click icon
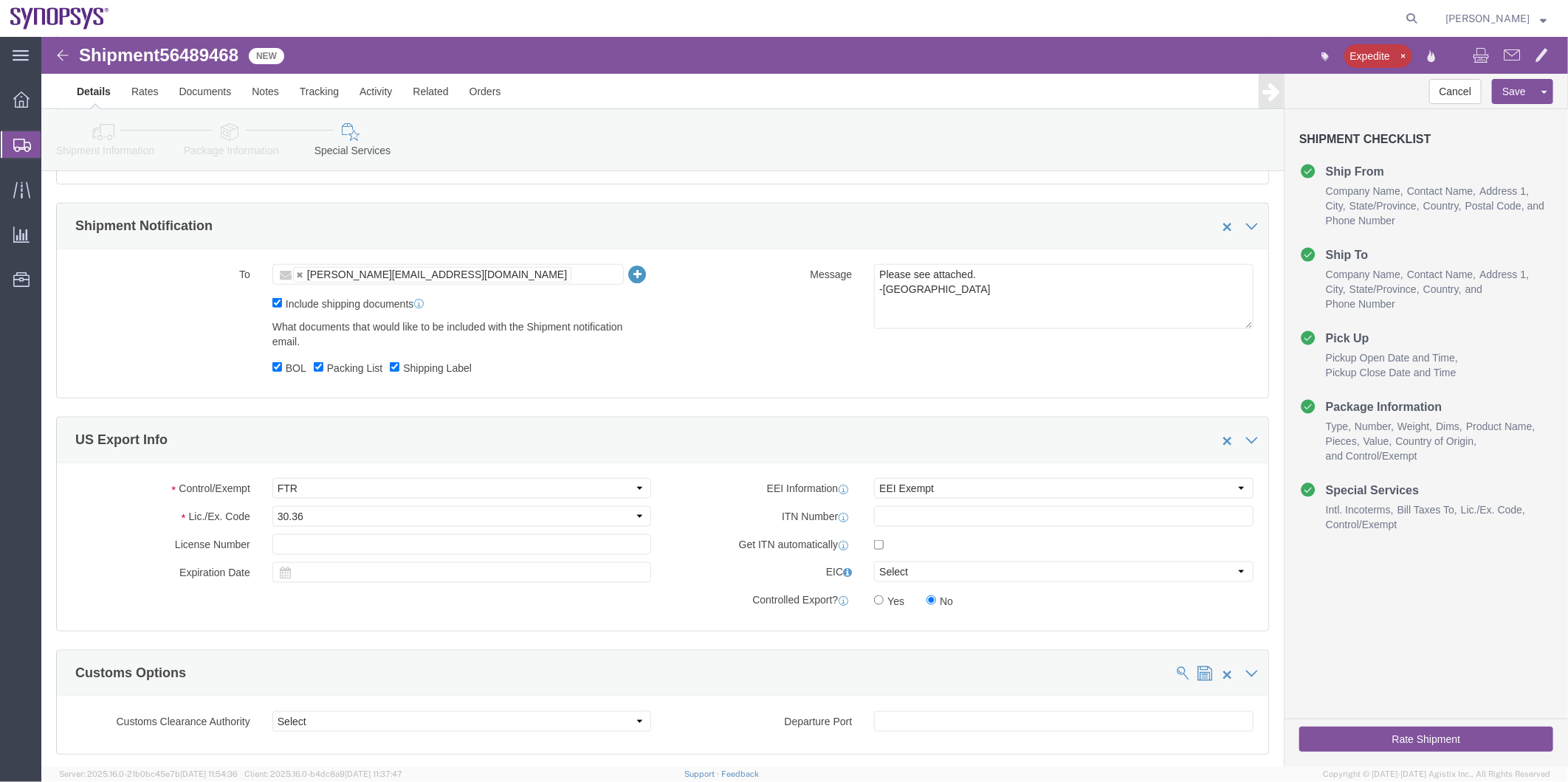
scroll to position [834, 0]
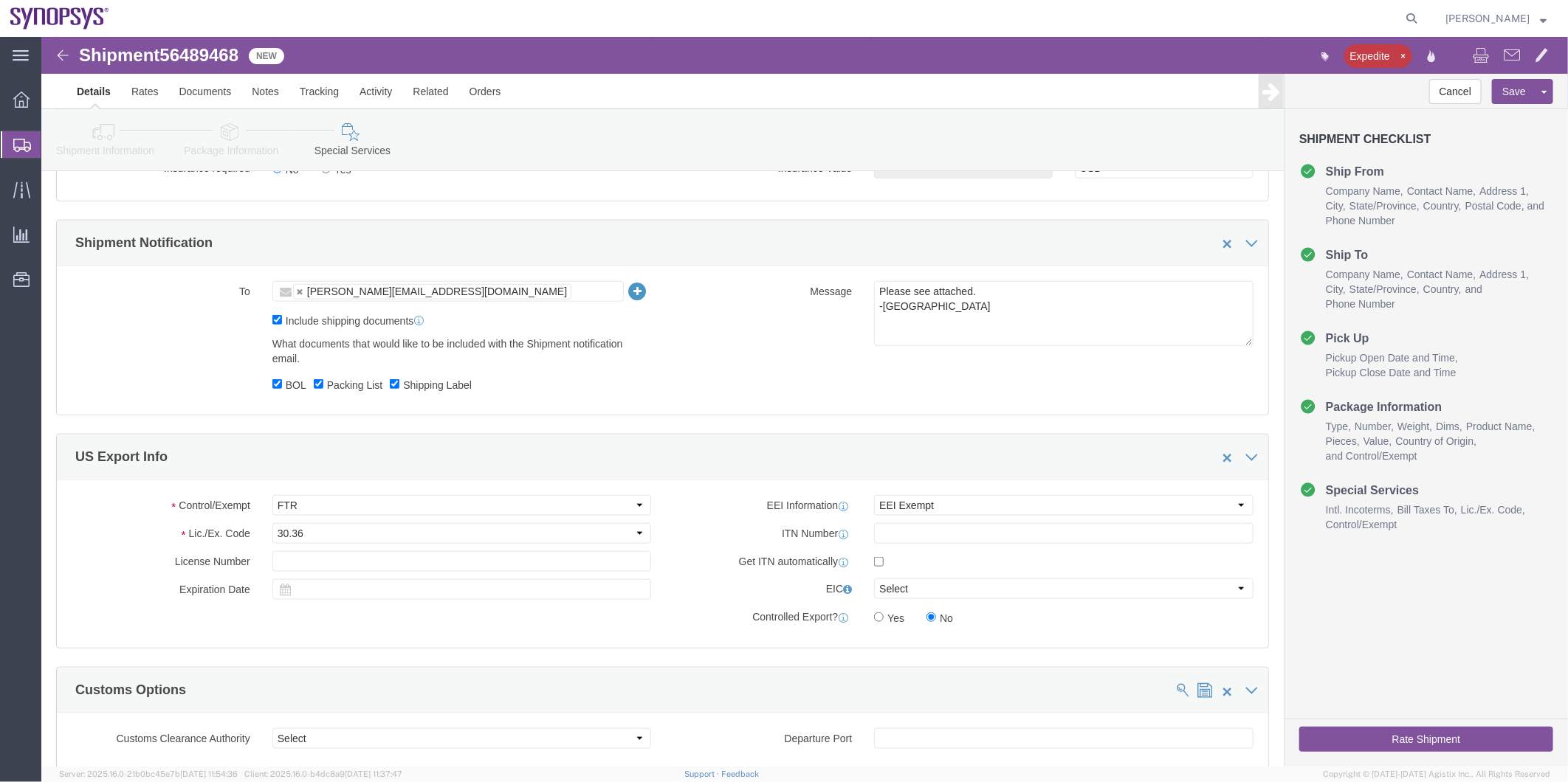
click button "Rate Shipment"
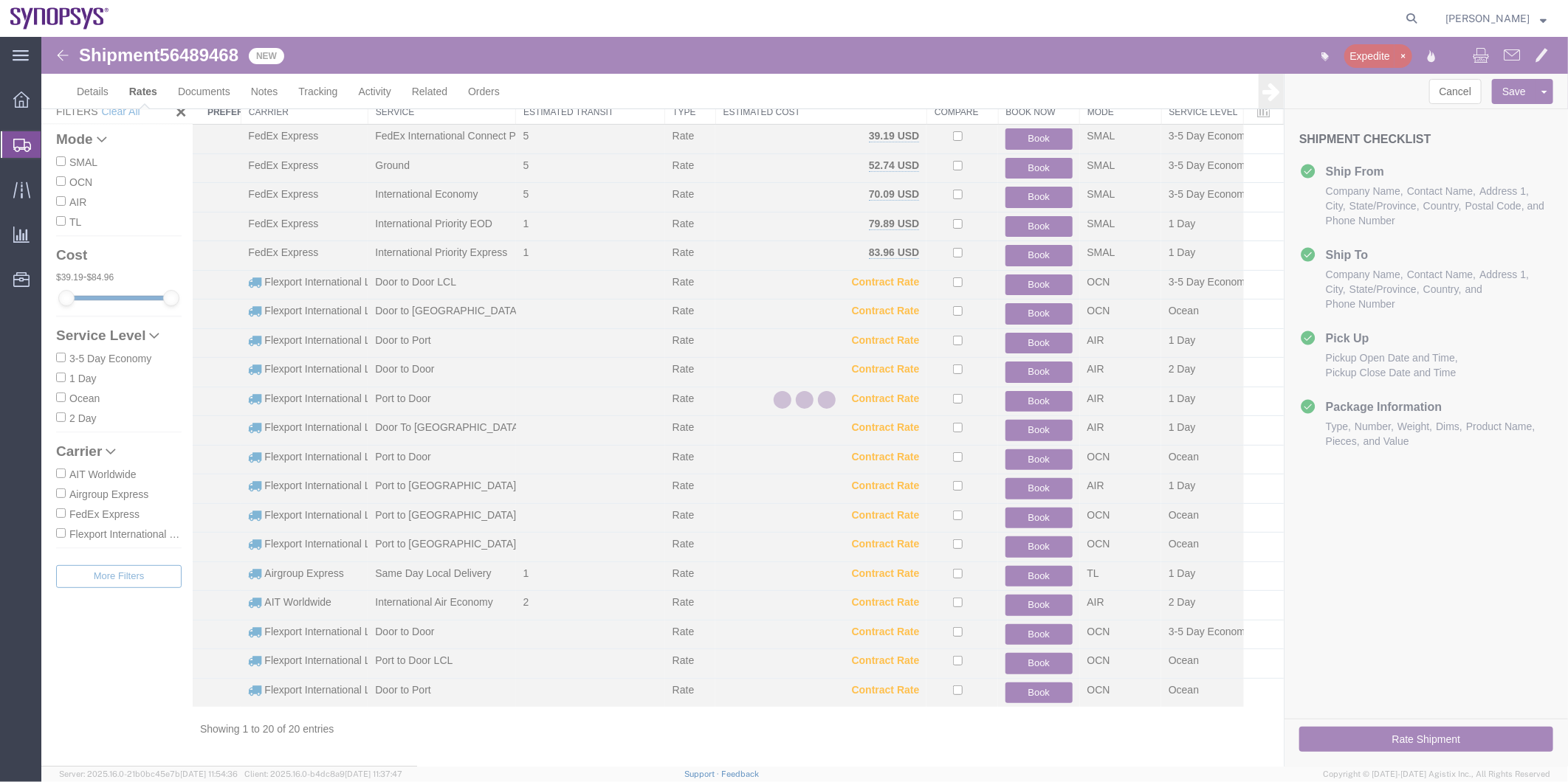
scroll to position [44, 0]
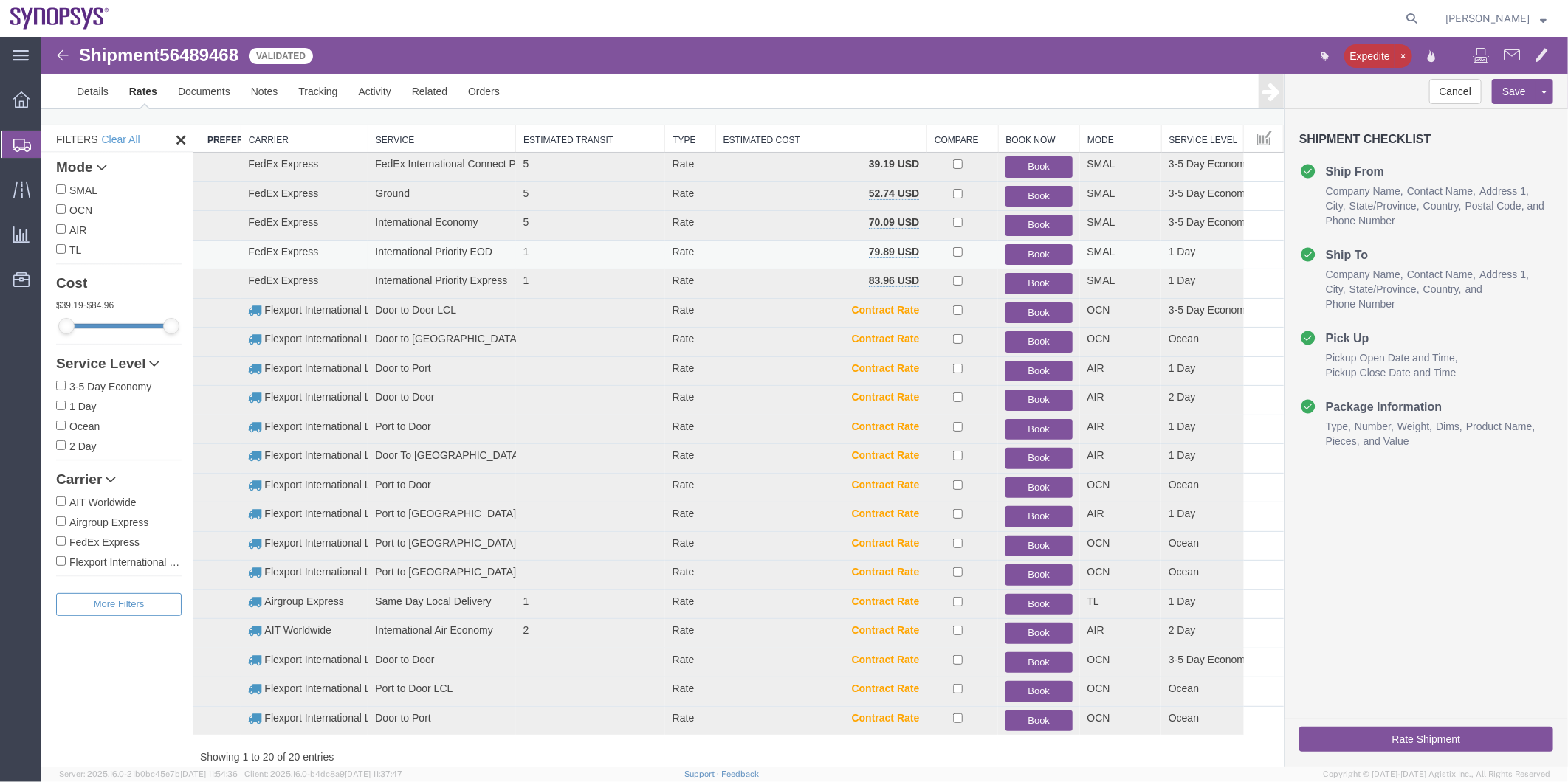
click at [1025, 265] on td "Book" at bounding box center [1037, 253] width 82 height 30
click at [1025, 254] on button "Book" at bounding box center [1037, 254] width 66 height 21
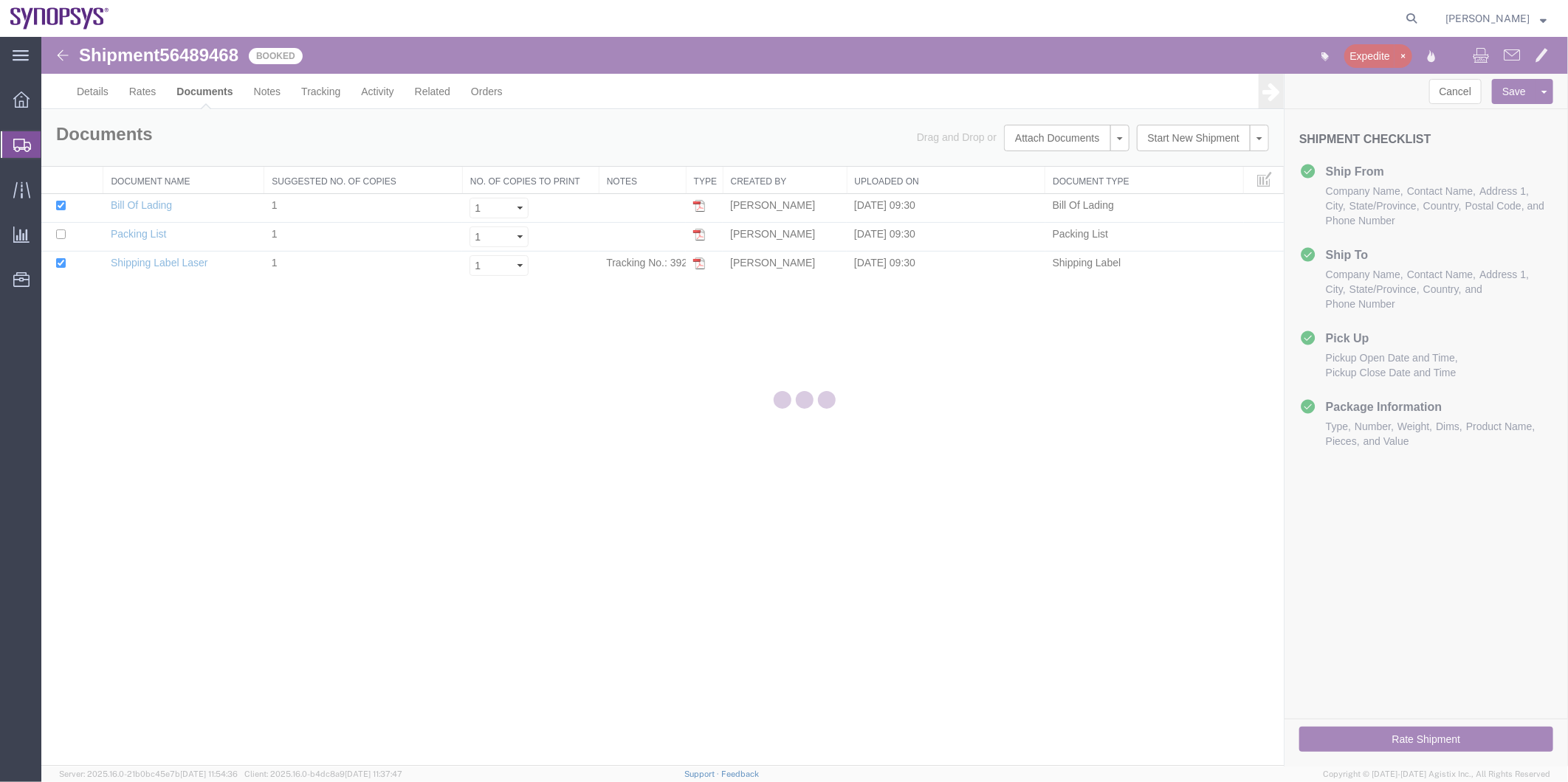
scroll to position [0, 0]
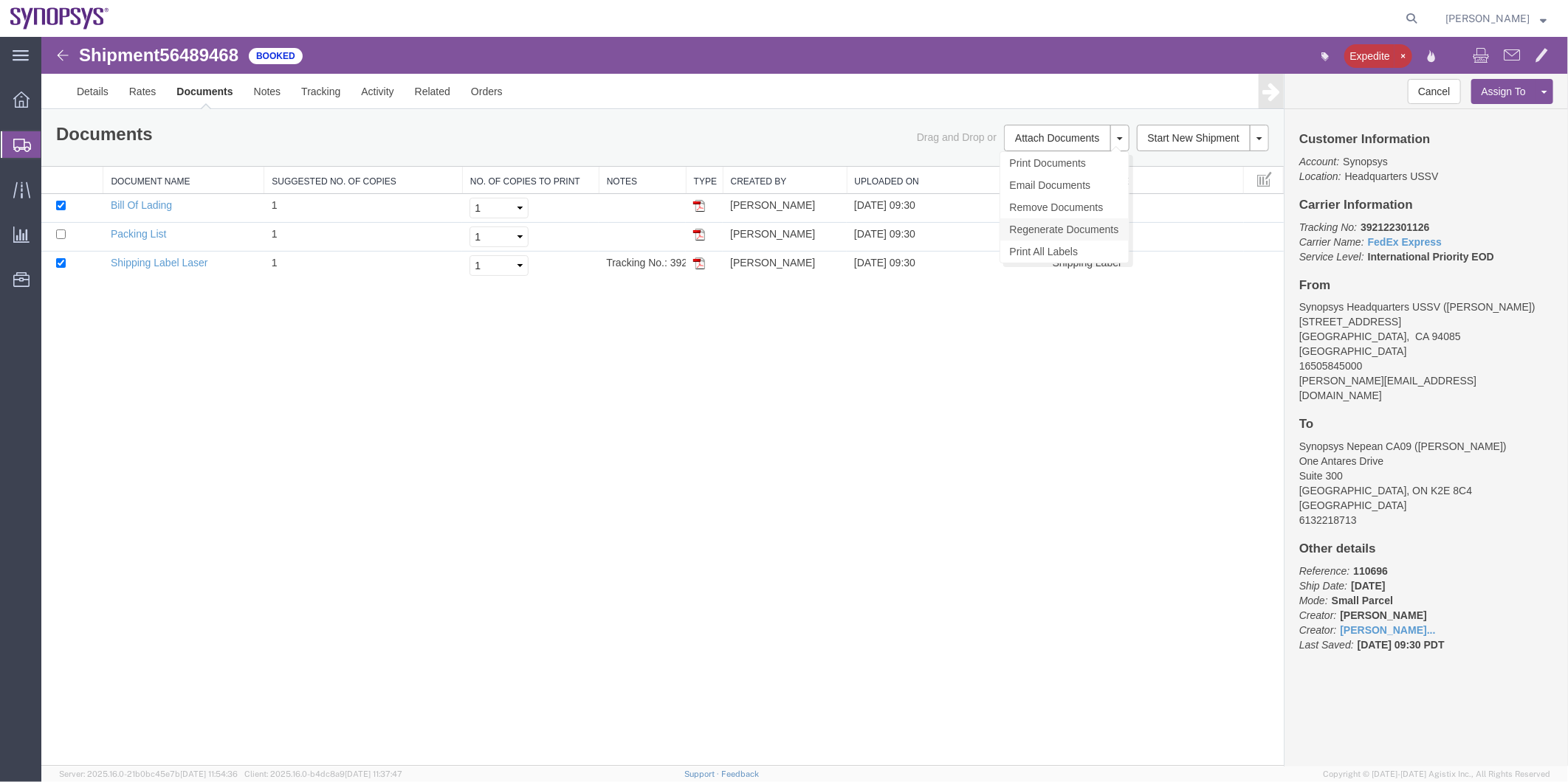
click at [1072, 219] on link "Regenerate Documents" at bounding box center [1064, 228] width 129 height 22
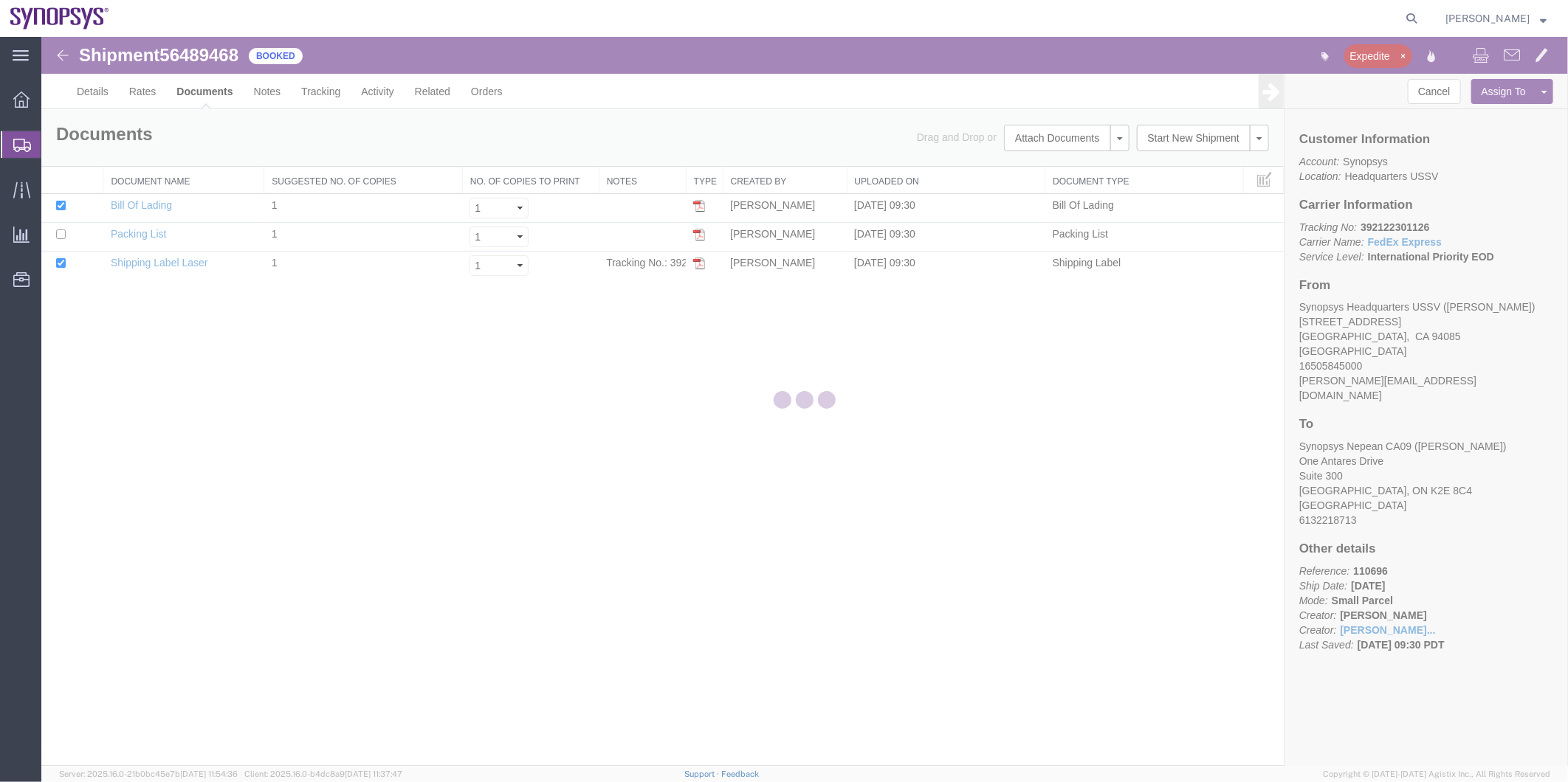
click at [91, 96] on div at bounding box center [804, 401] width 1527 height 730
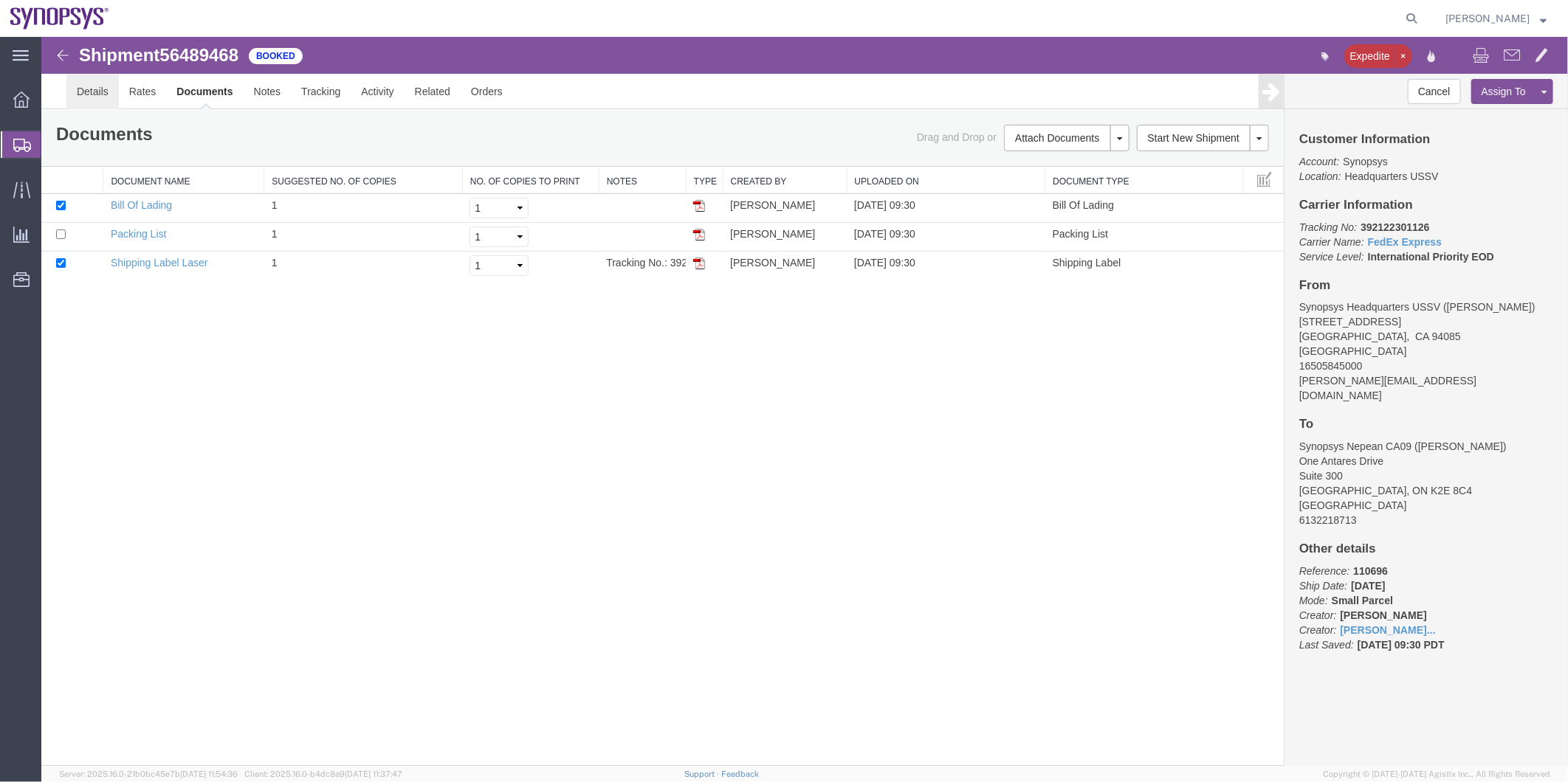
click at [90, 95] on link "Details" at bounding box center [91, 90] width 53 height 36
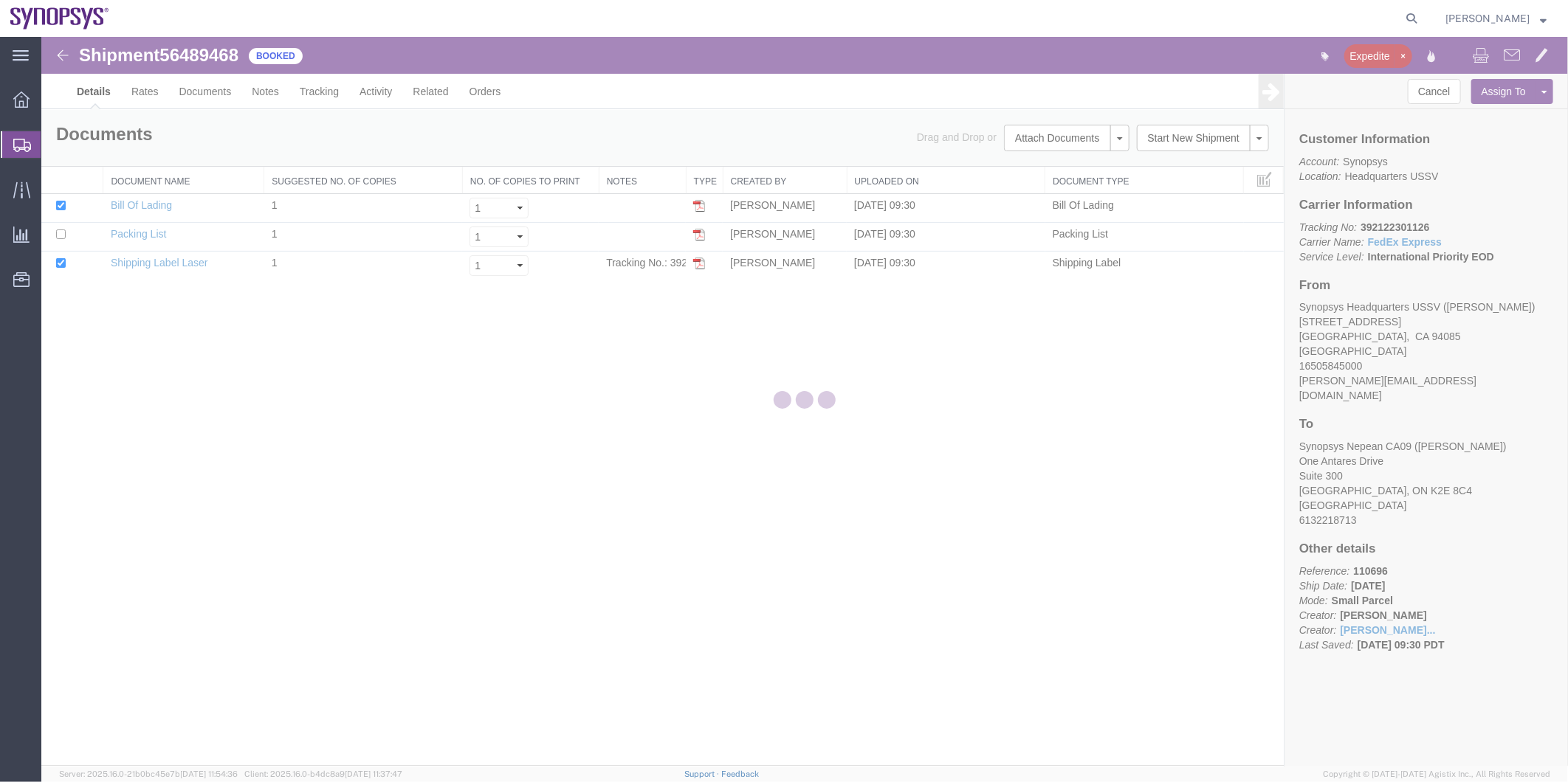
click at [208, 89] on div at bounding box center [804, 401] width 1527 height 730
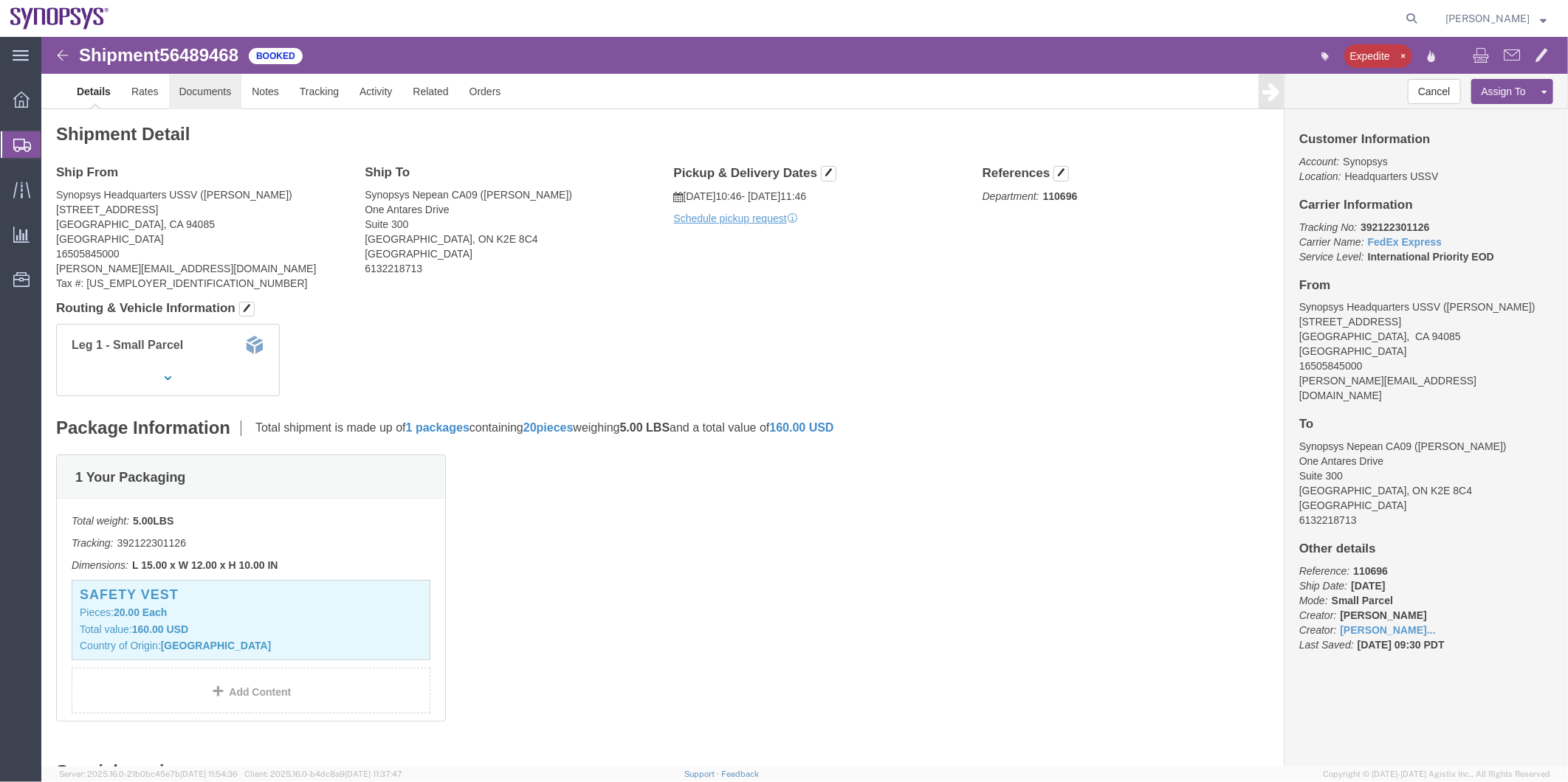
click link "Documents"
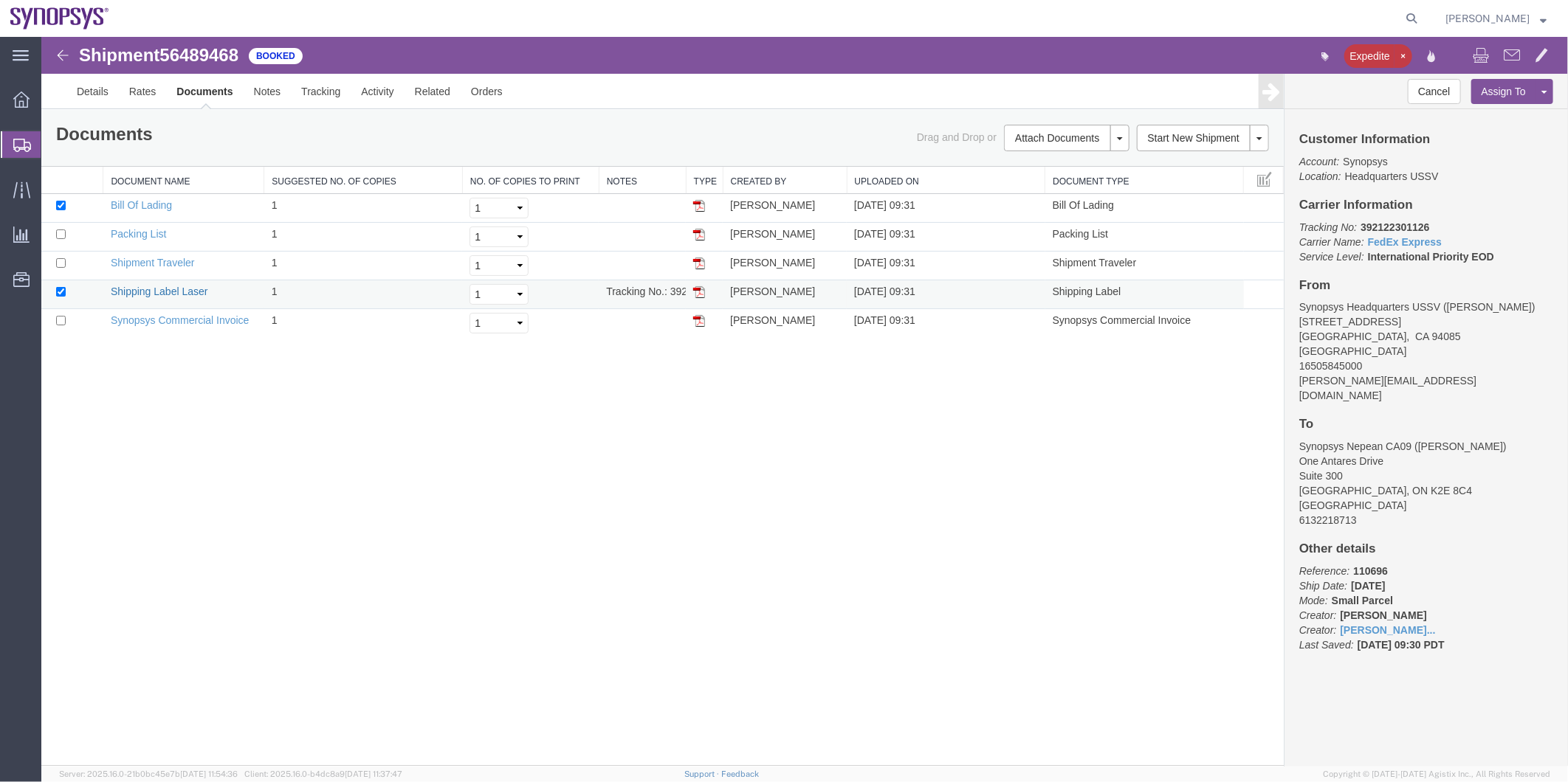
click at [153, 288] on link "Shipping Label Laser" at bounding box center [159, 291] width 98 height 12
click at [153, 320] on link "Synopsys Commercial Invoice" at bounding box center [179, 320] width 139 height 12
click at [142, 225] on td "Packing List" at bounding box center [183, 237] width 161 height 29
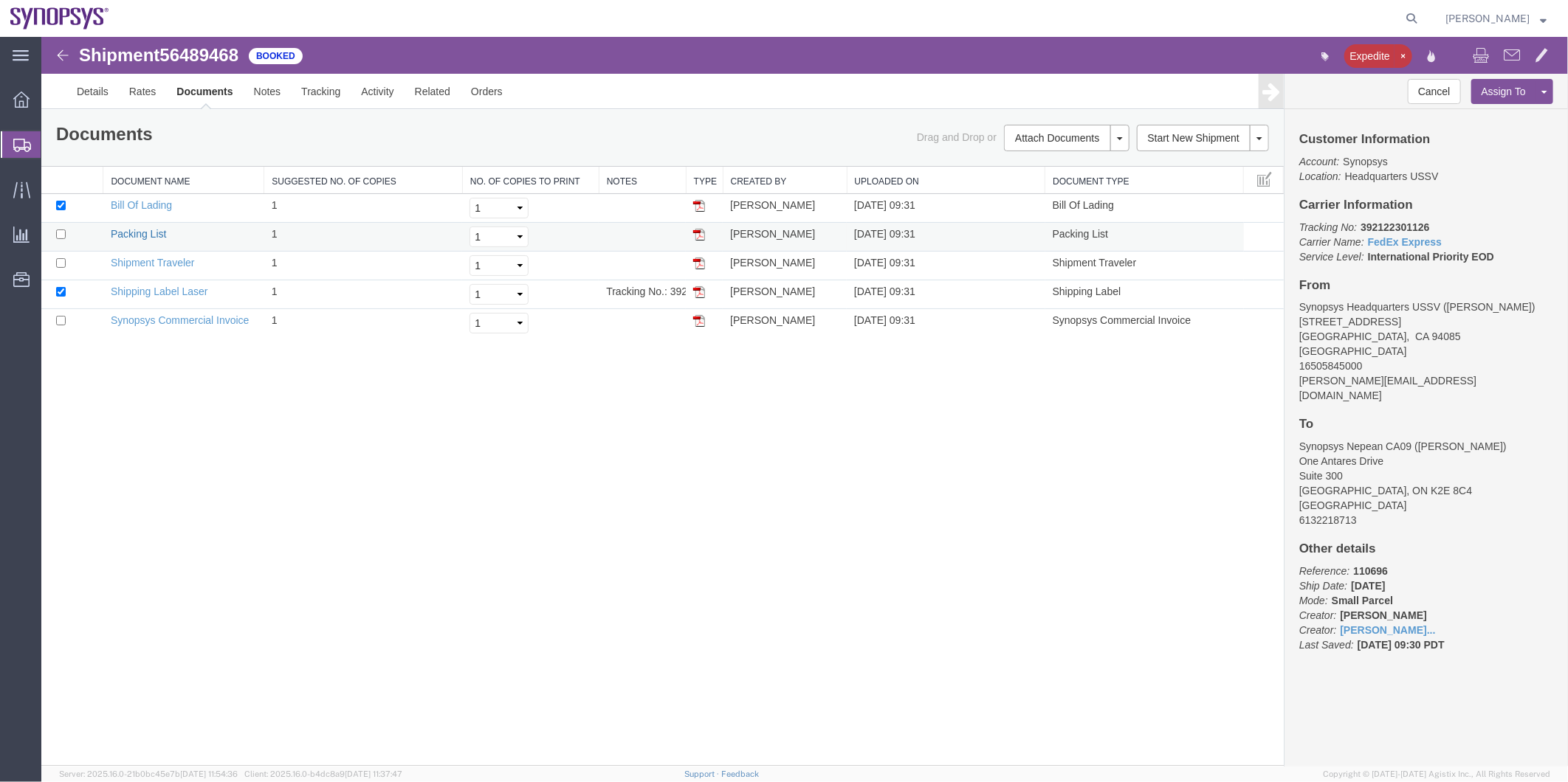
click at [140, 228] on link "Packing List" at bounding box center [138, 233] width 56 height 12
click at [0, 0] on span "Shipment Manager" at bounding box center [0, 0] width 0 height 0
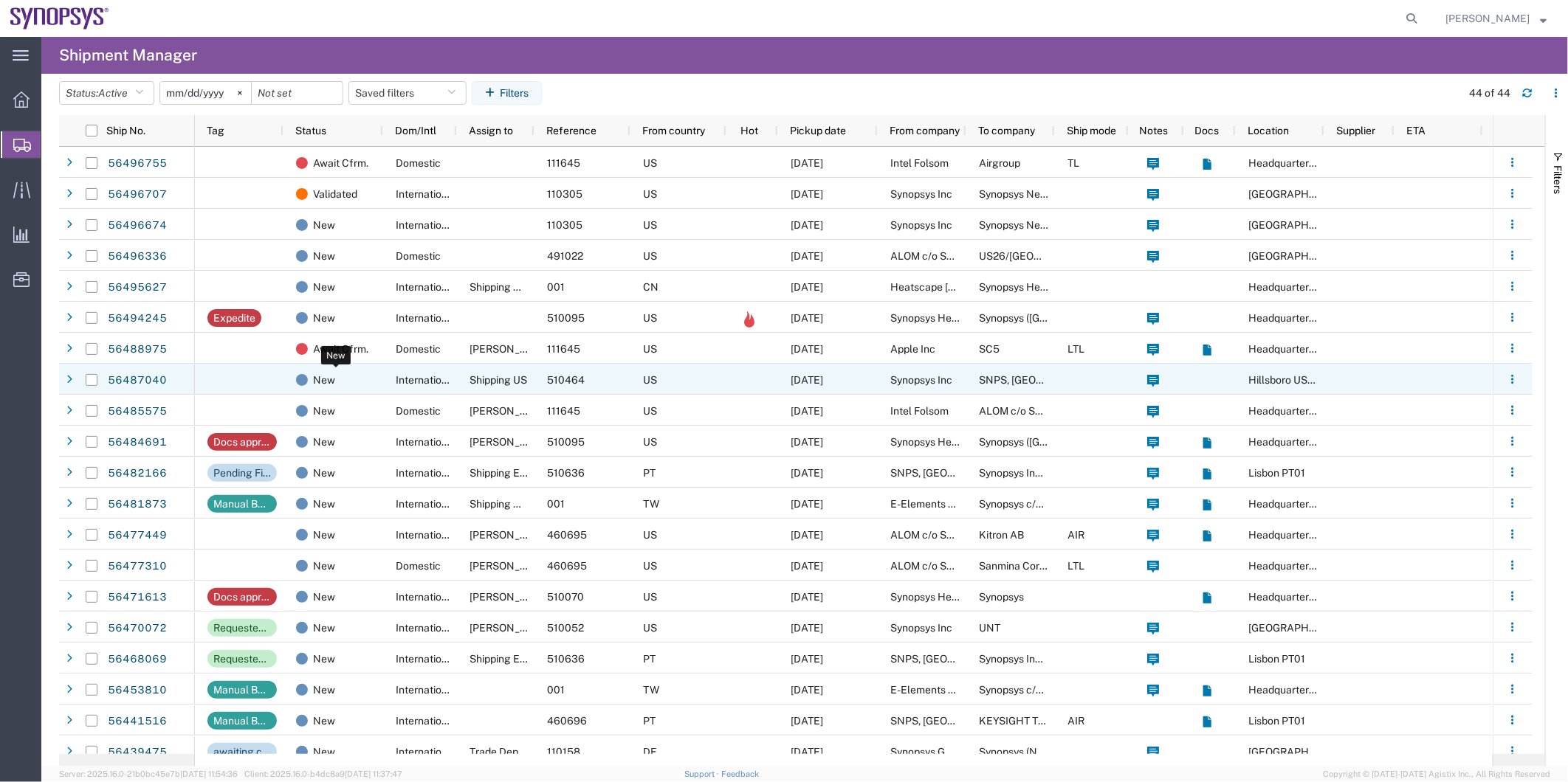
click at [369, 386] on div "New" at bounding box center [336, 380] width 81 height 31
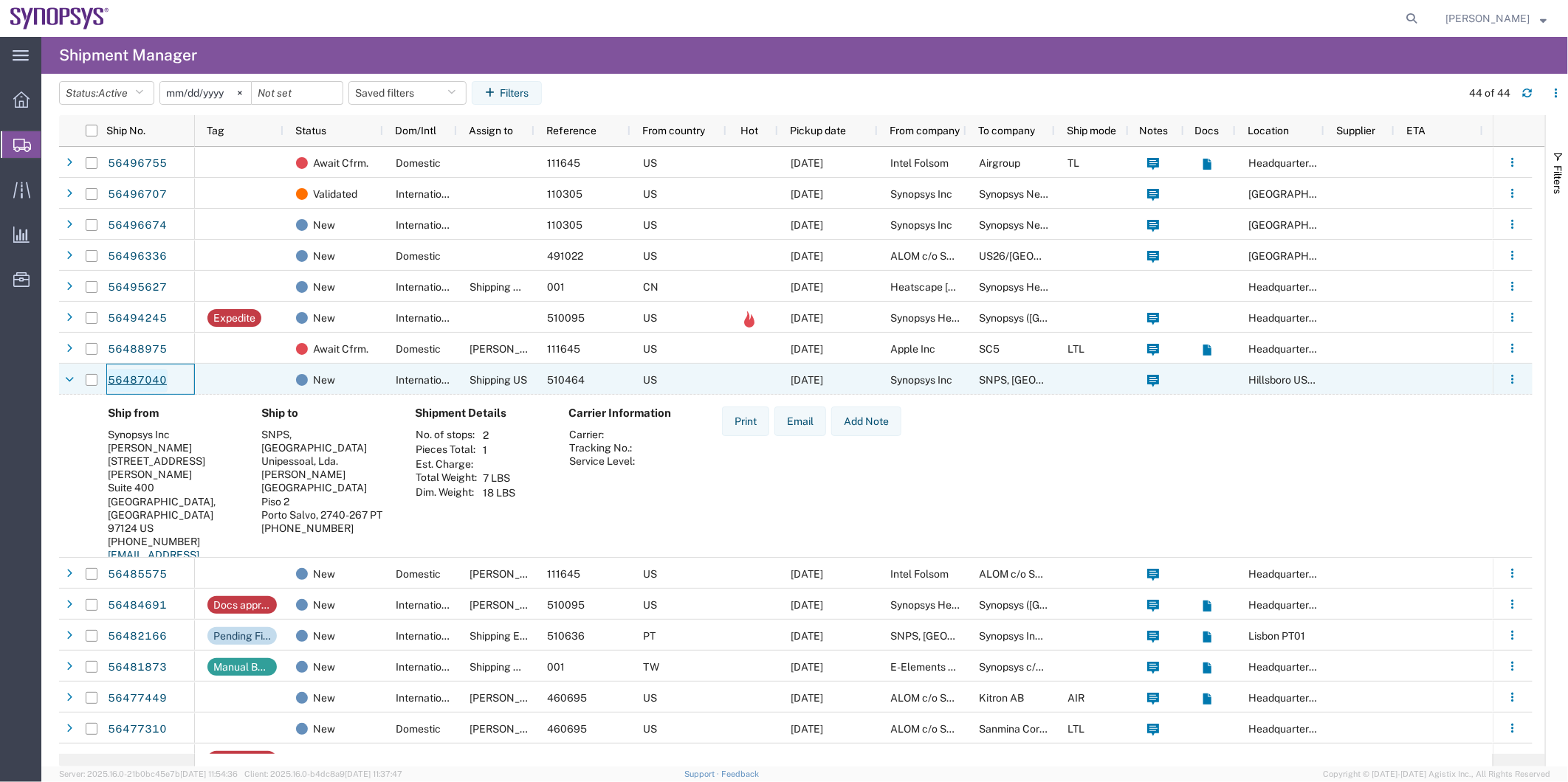
click at [155, 382] on link "56487040" at bounding box center [137, 381] width 60 height 24
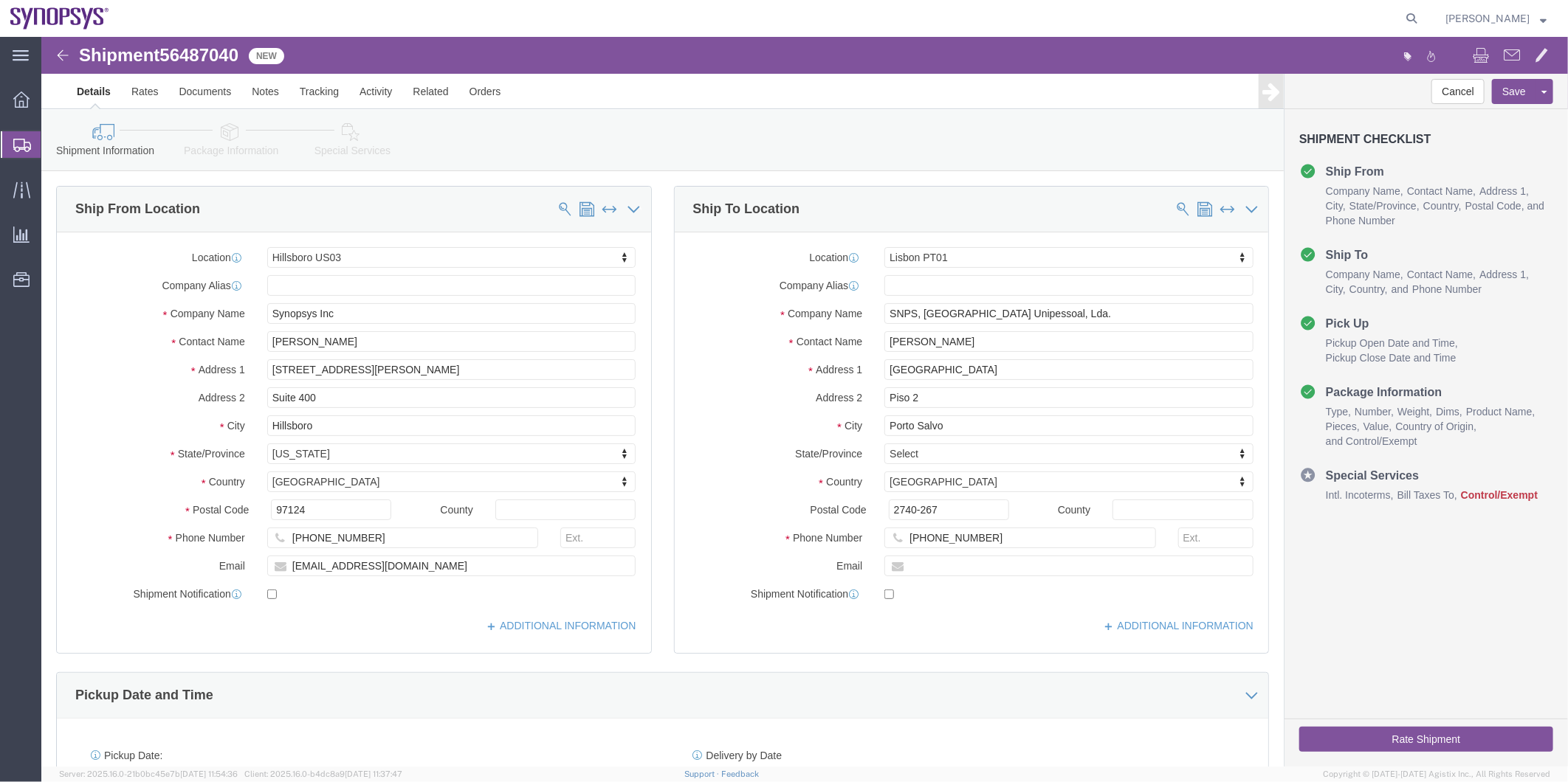
select select "63190"
select select "63152"
click icon
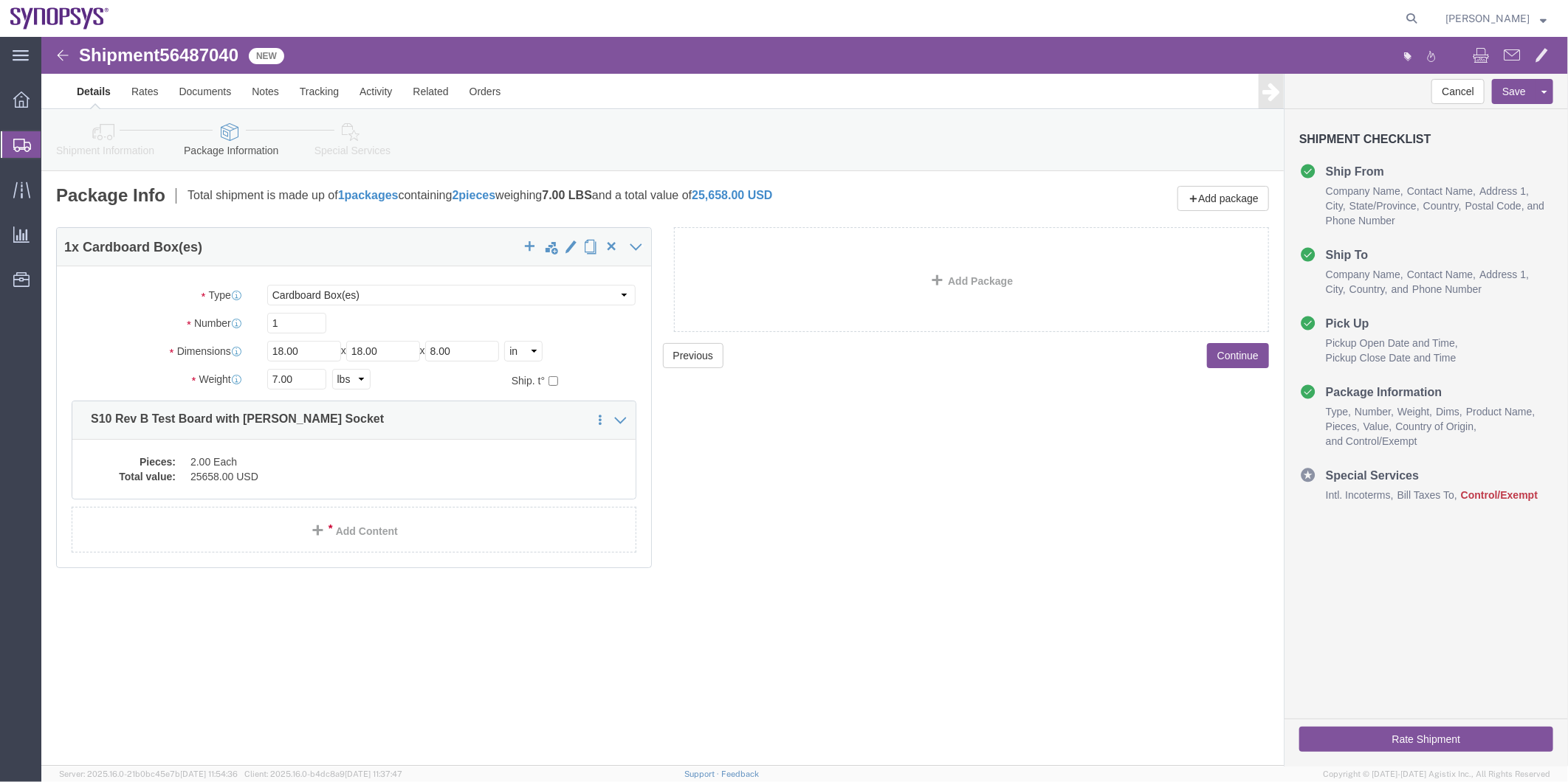
click link "Shipment Information"
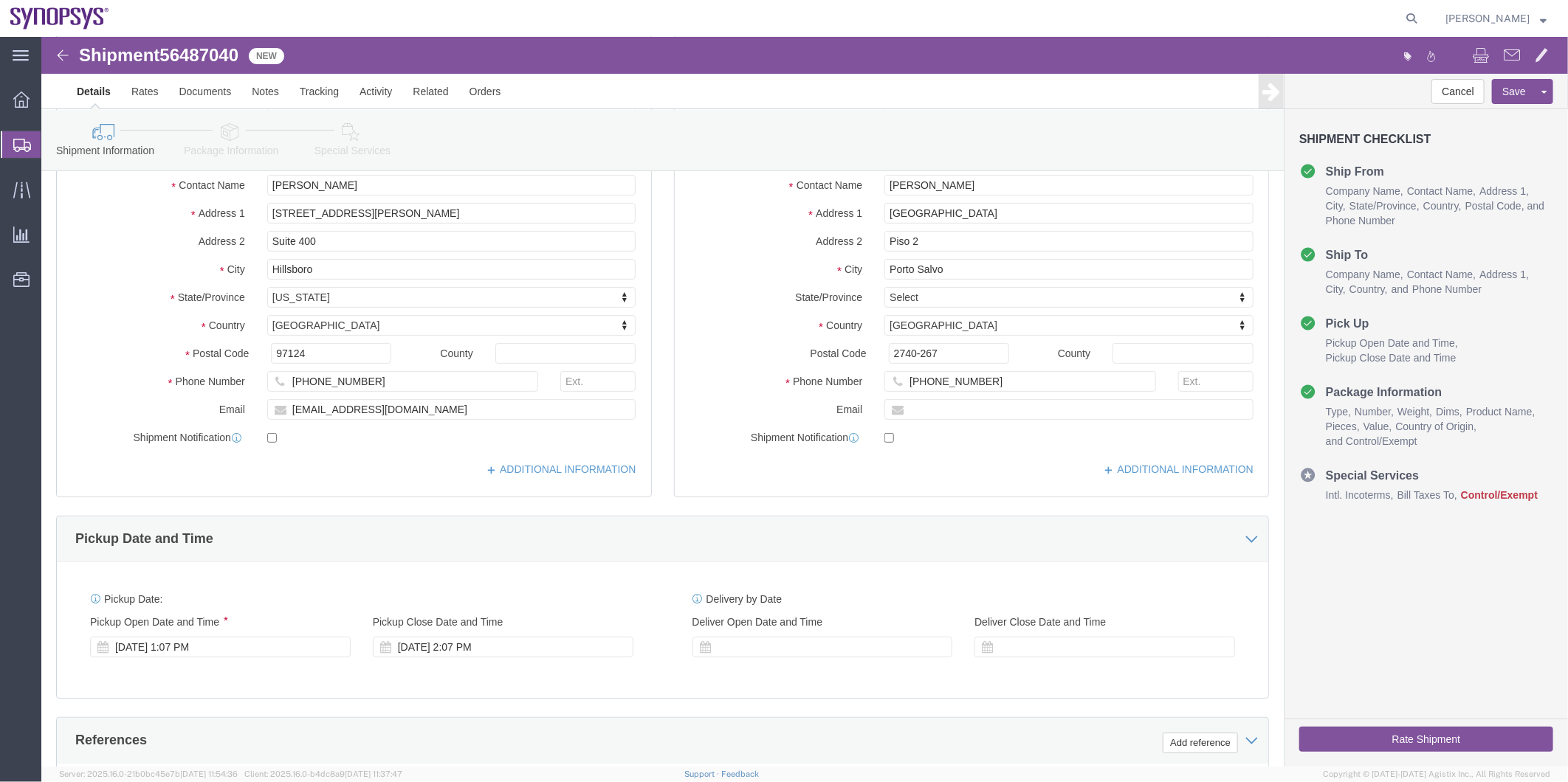
scroll to position [164, 0]
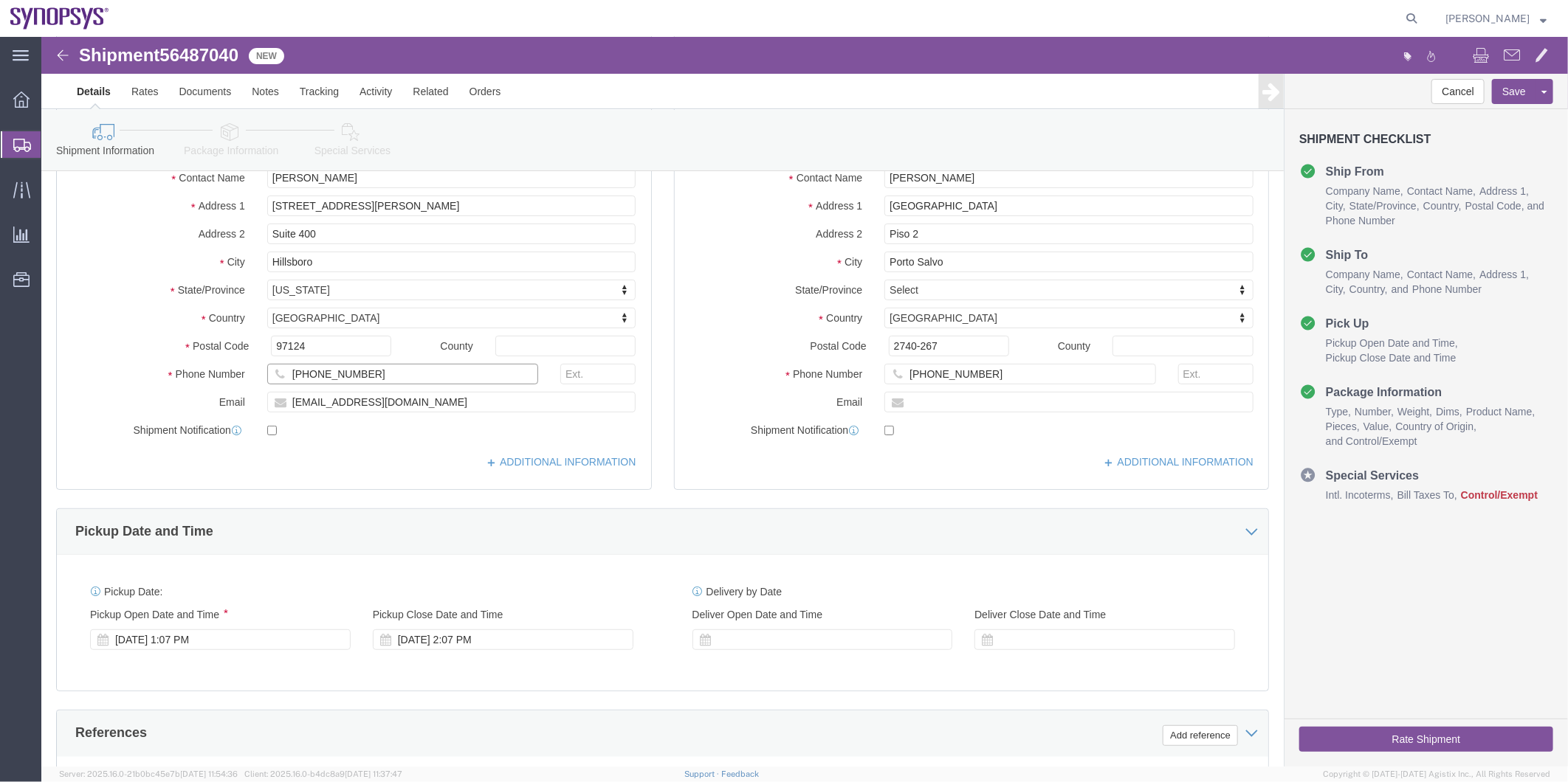
click input "503-939-9670"
click input "503939-9670"
type input "5039399670"
click input "351-21-125-1025"
click input "35121-125-1025"
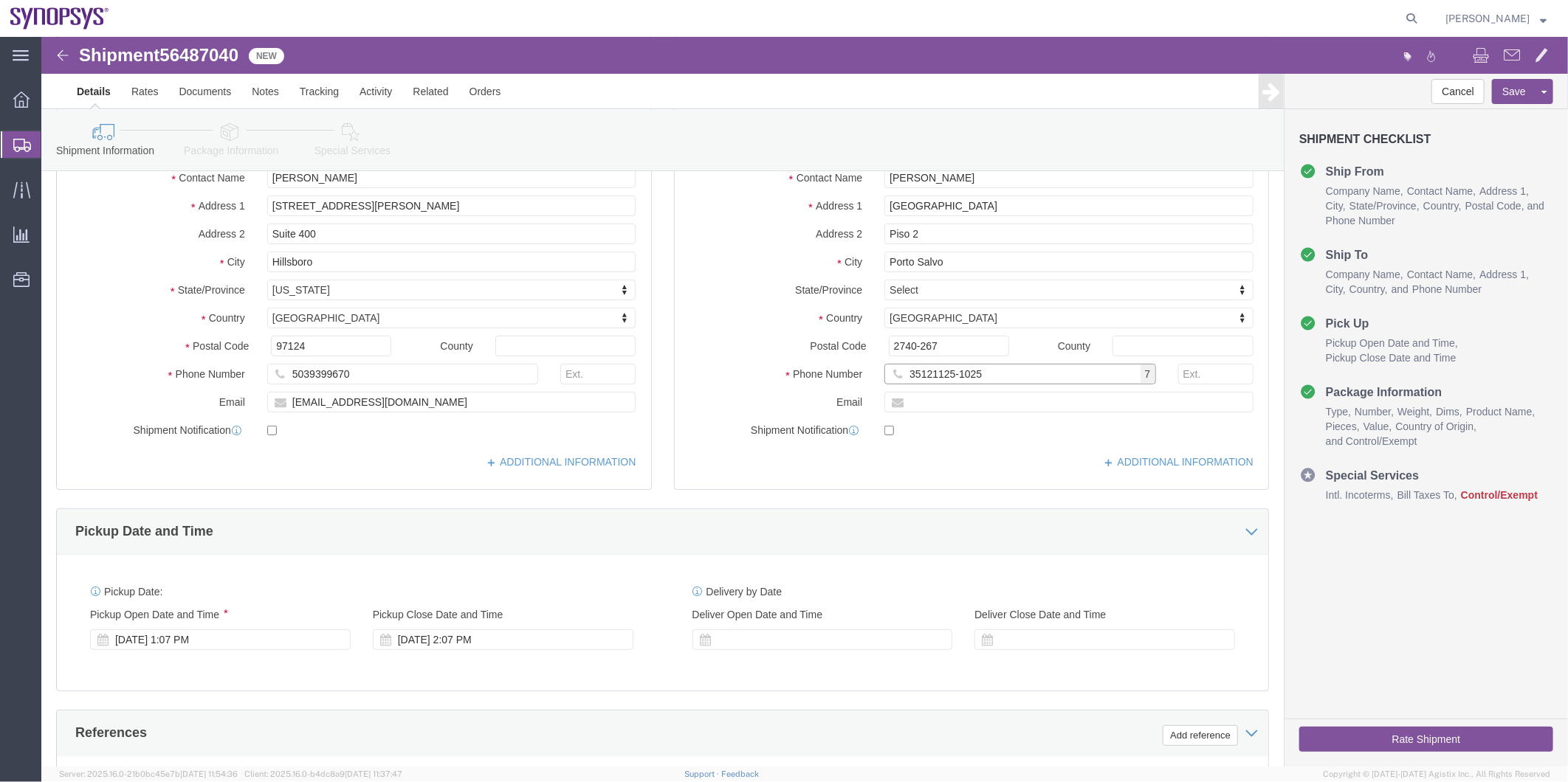
click input "35121125-1025"
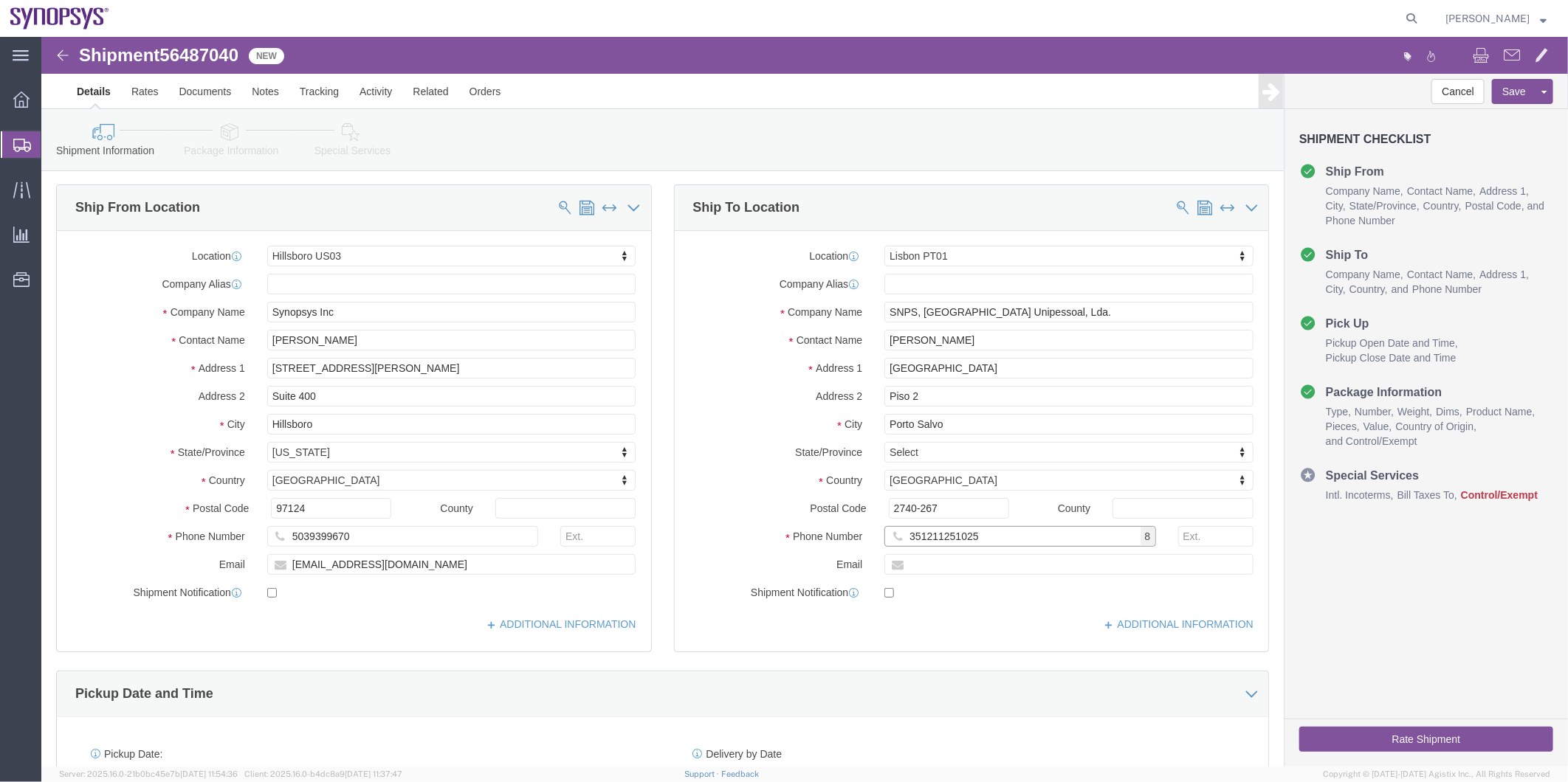
scroll to position [0, 0]
type input "351211251025"
click input "checkbox"
checkbox input "true"
click icon
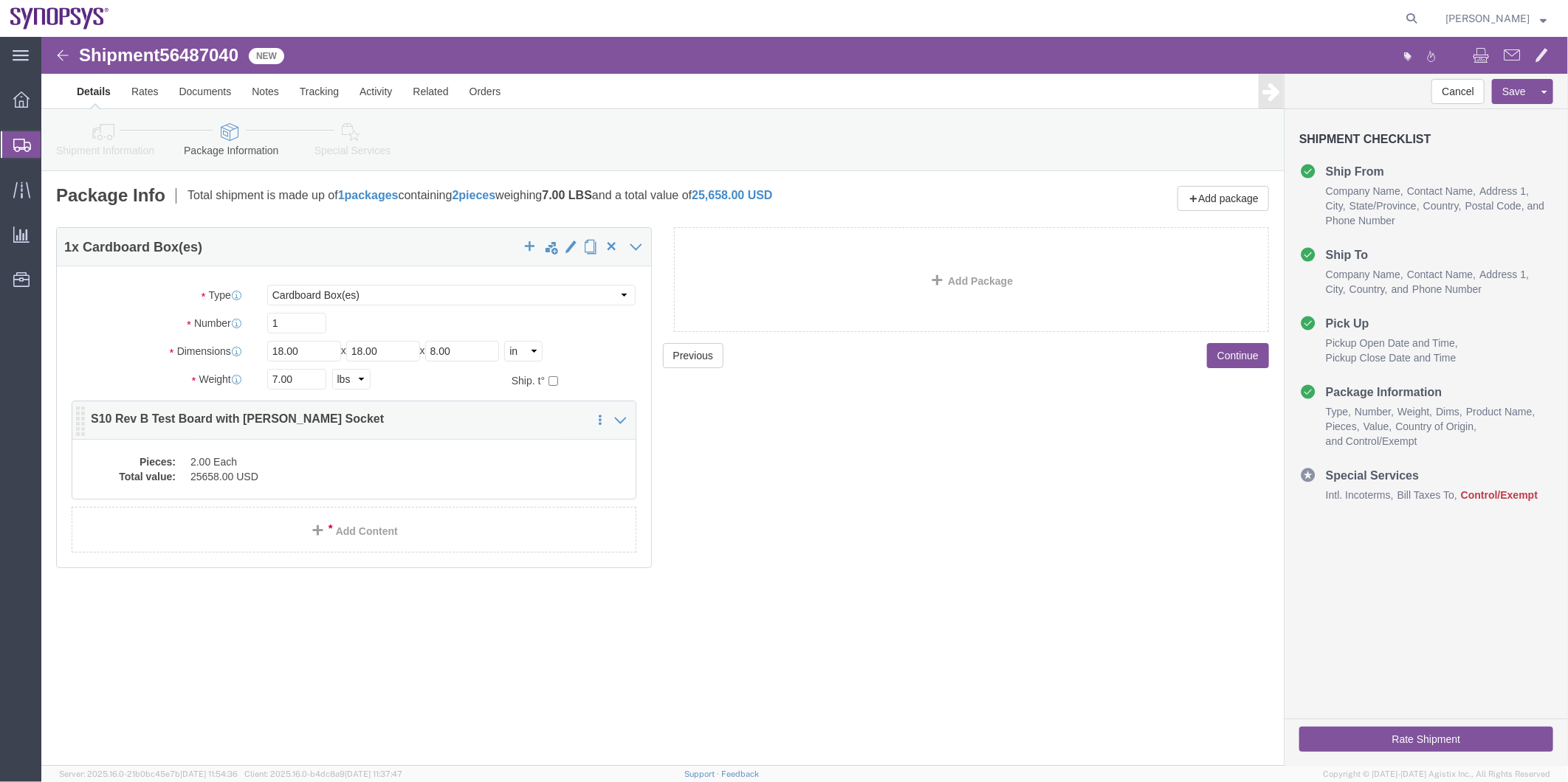
click dd "25658.00 USD"
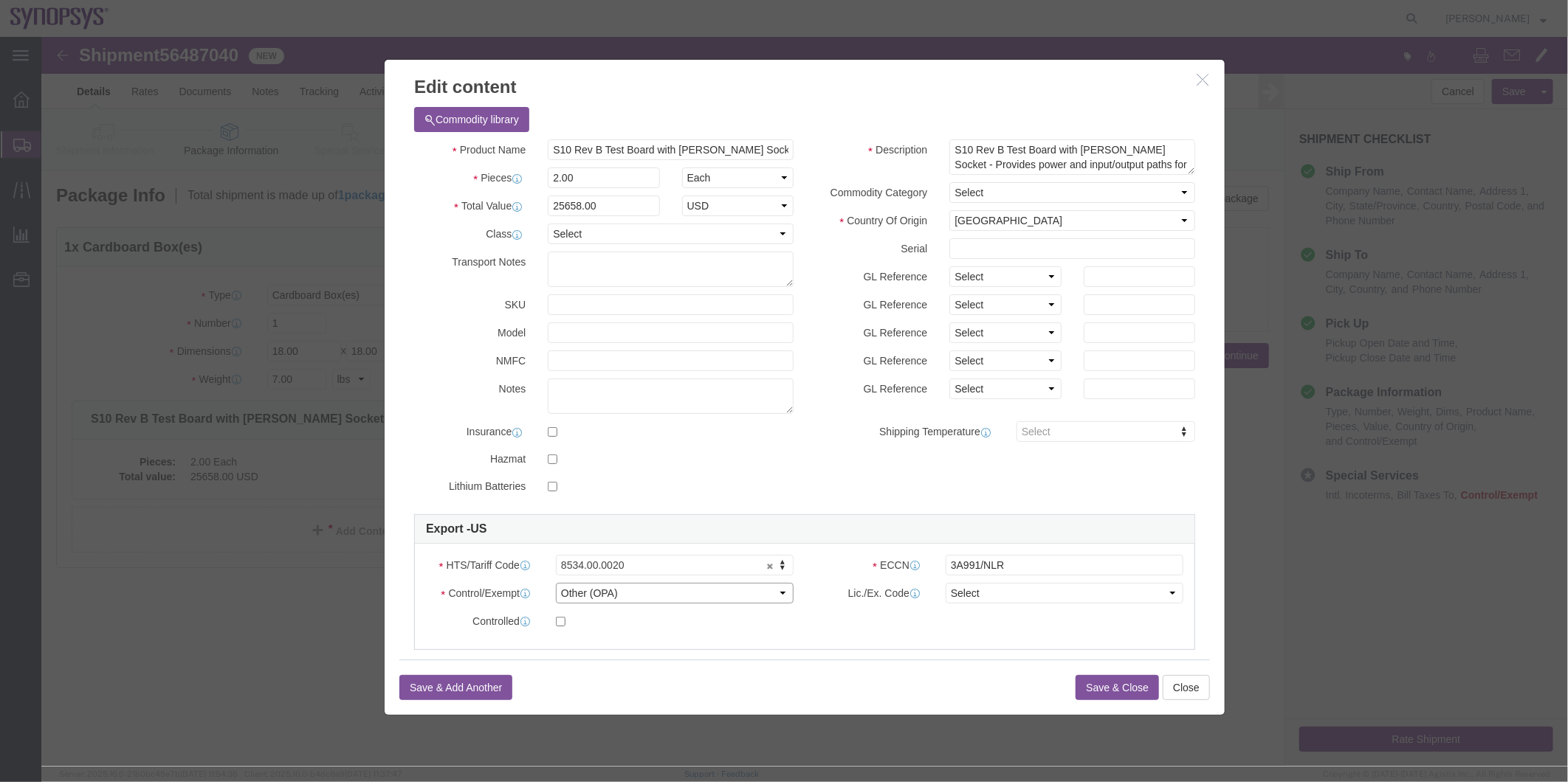
click select "Select ATF BIS DEA EPA FDA FTR ITAR OFAC Other (OPA)"
select select "BIS"
click select "Select ATF BIS DEA EPA FDA FTR ITAR OFAC Other (OPA)"
click div "ECCN 3A991/NLR"
click select "Select AGR-Agricultural APP-Computers APR-Additional Permissive Exports AVS-Air…"
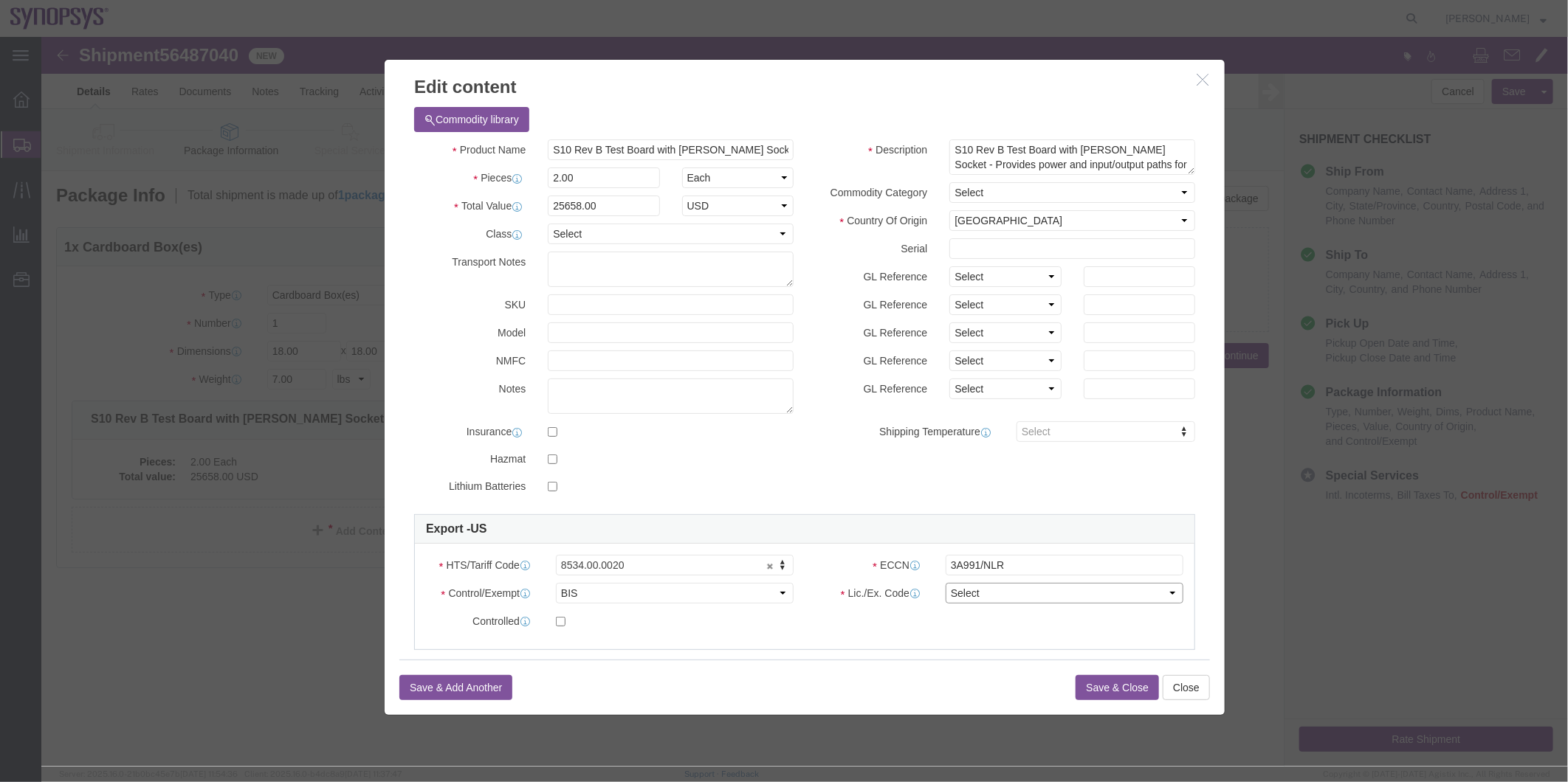
select select "NLR"
click select "Select AGR-Agricultural APP-Computers APR-Additional Permissive Exports AVS-Air…"
click input "3A991/NLR"
type input "3A991"
click button "Save & Close"
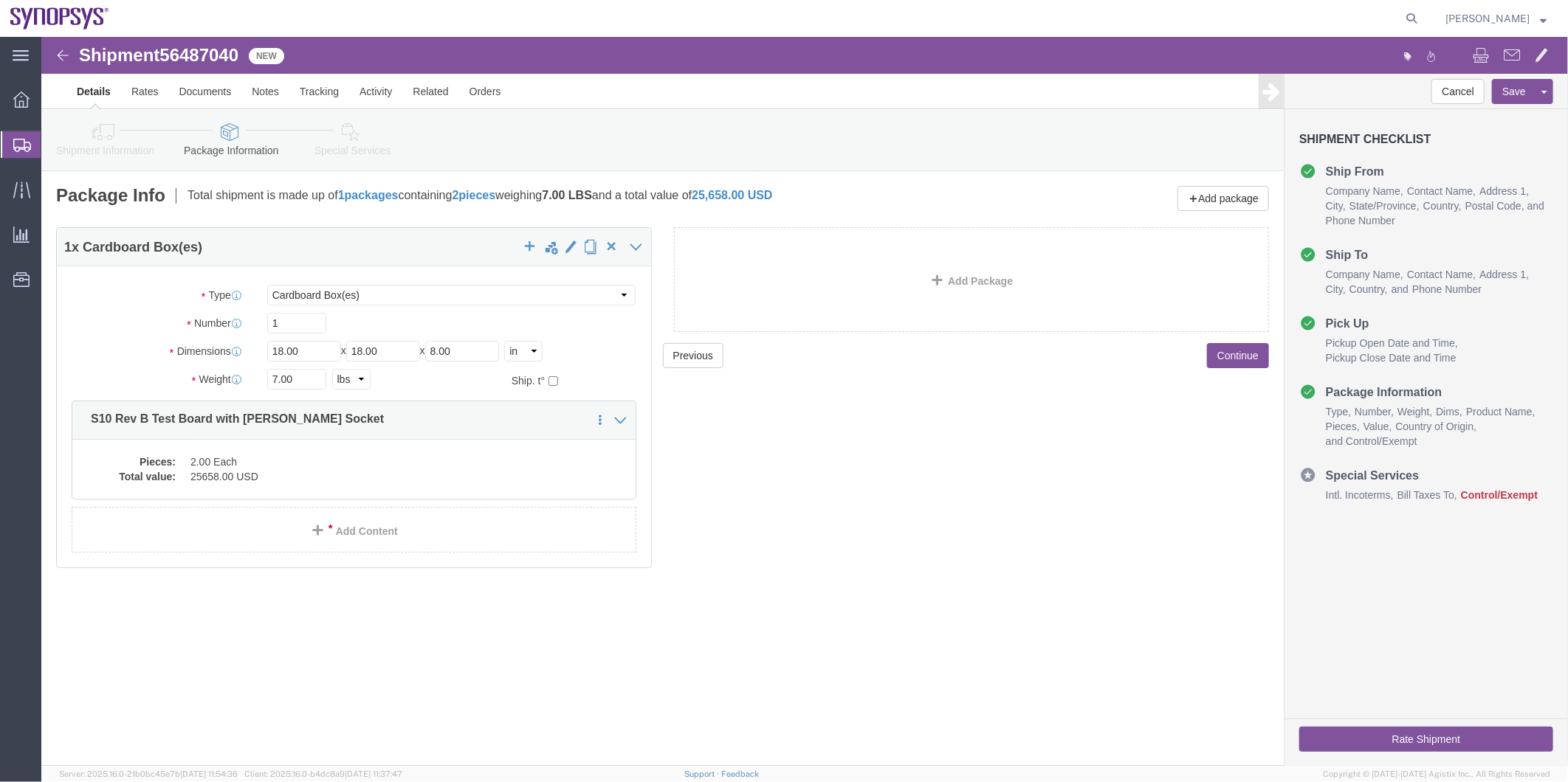
click icon
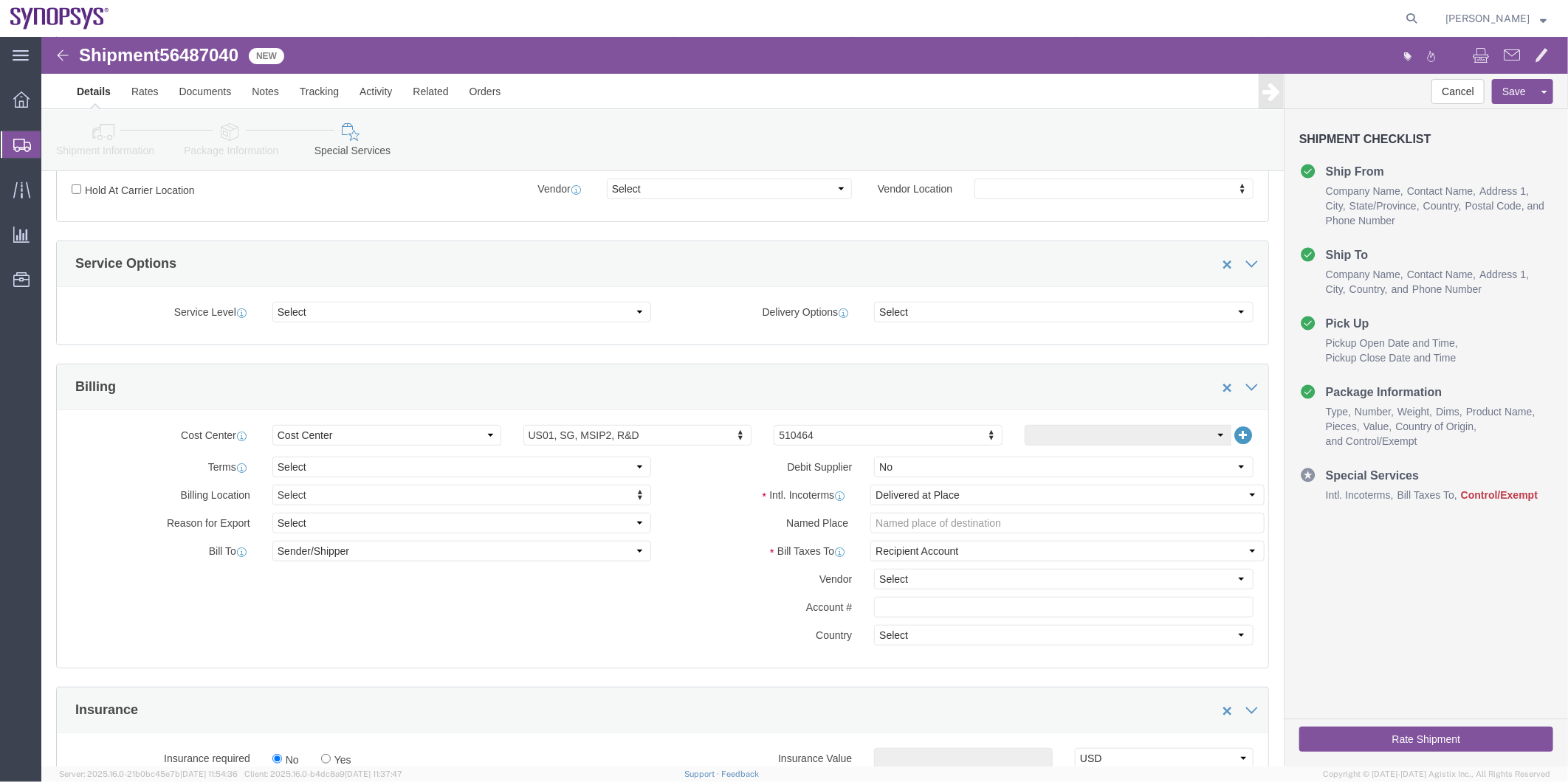
scroll to position [655, 0]
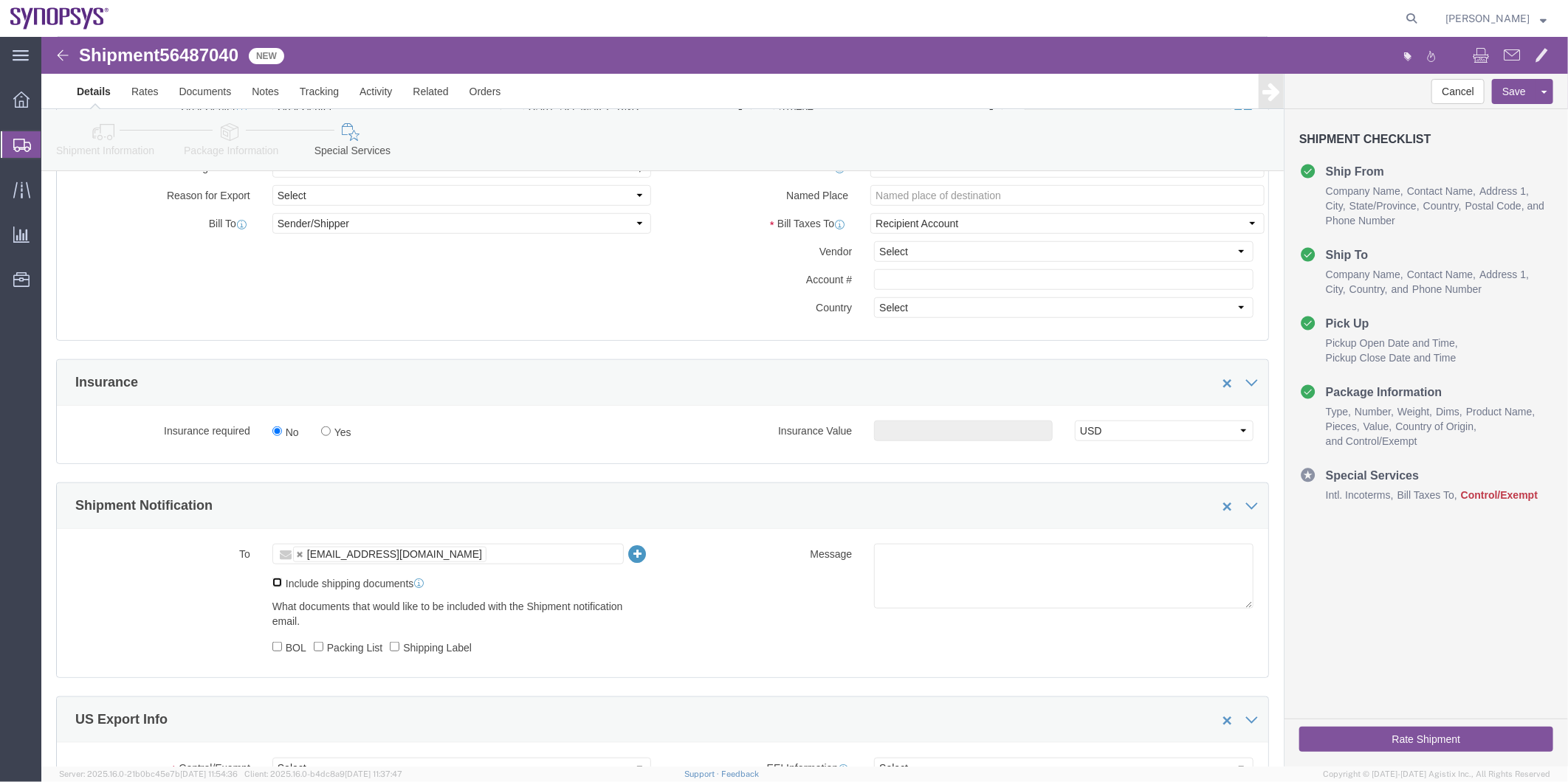
click input "Include shipping documents"
checkbox input "true"
click label "BOL"
click input "BOL"
checkbox input "true"
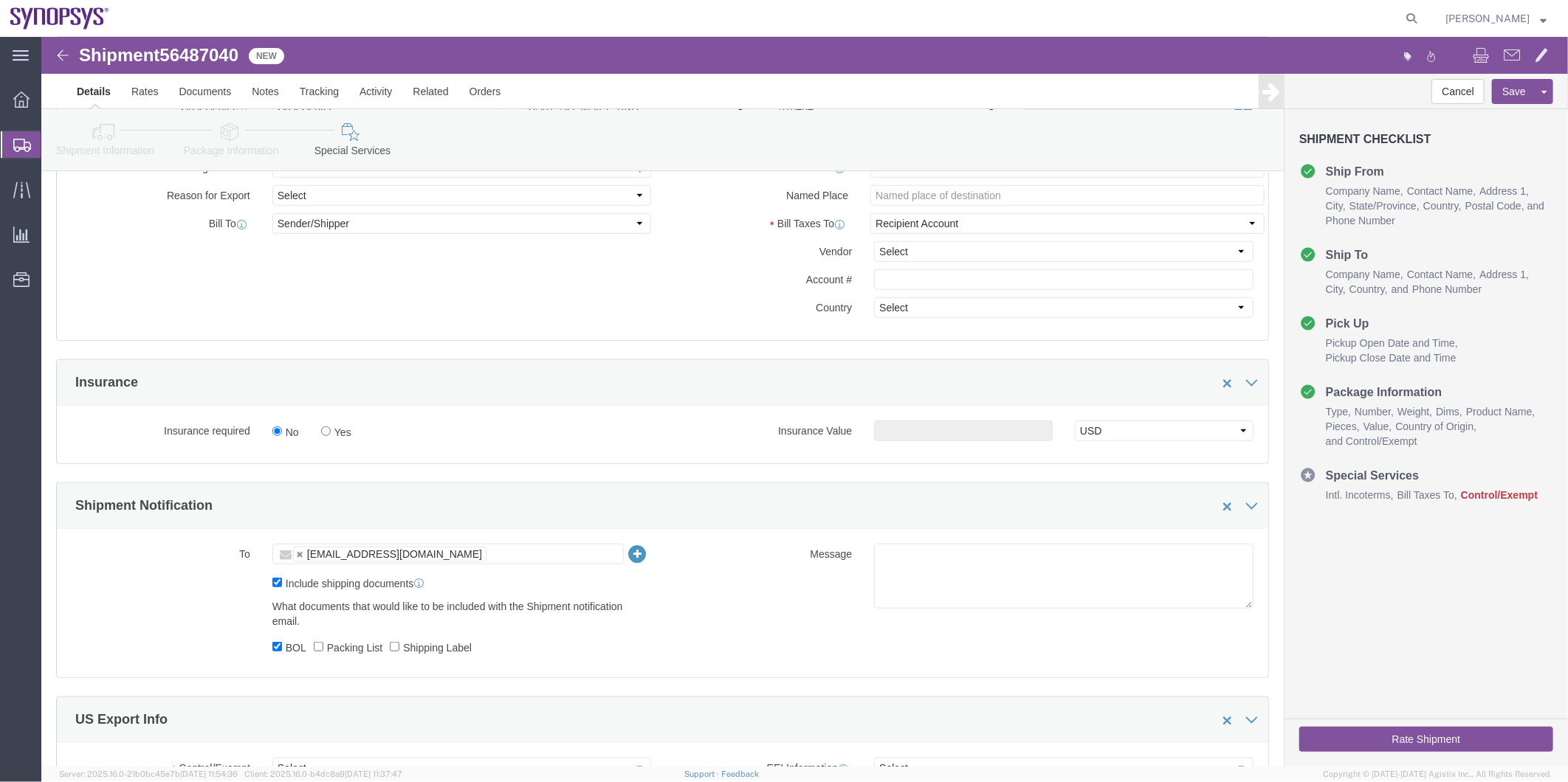
drag, startPoint x: 282, startPoint y: 623, endPoint x: 324, endPoint y: 623, distance: 42.0
click label "Packing List"
click input "Packing List"
checkbox input "true"
click input "Shipping Label"
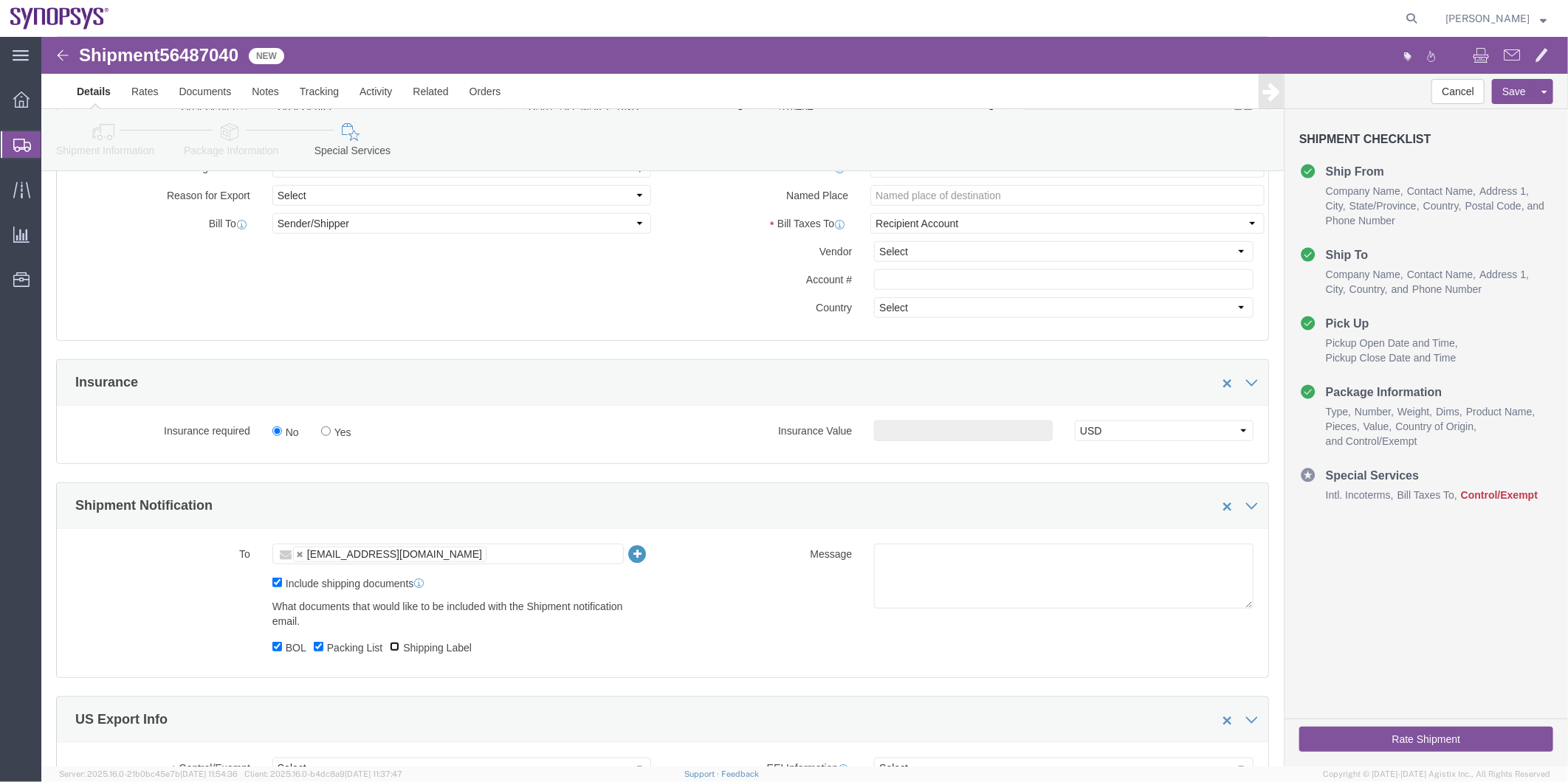
checkbox input "true"
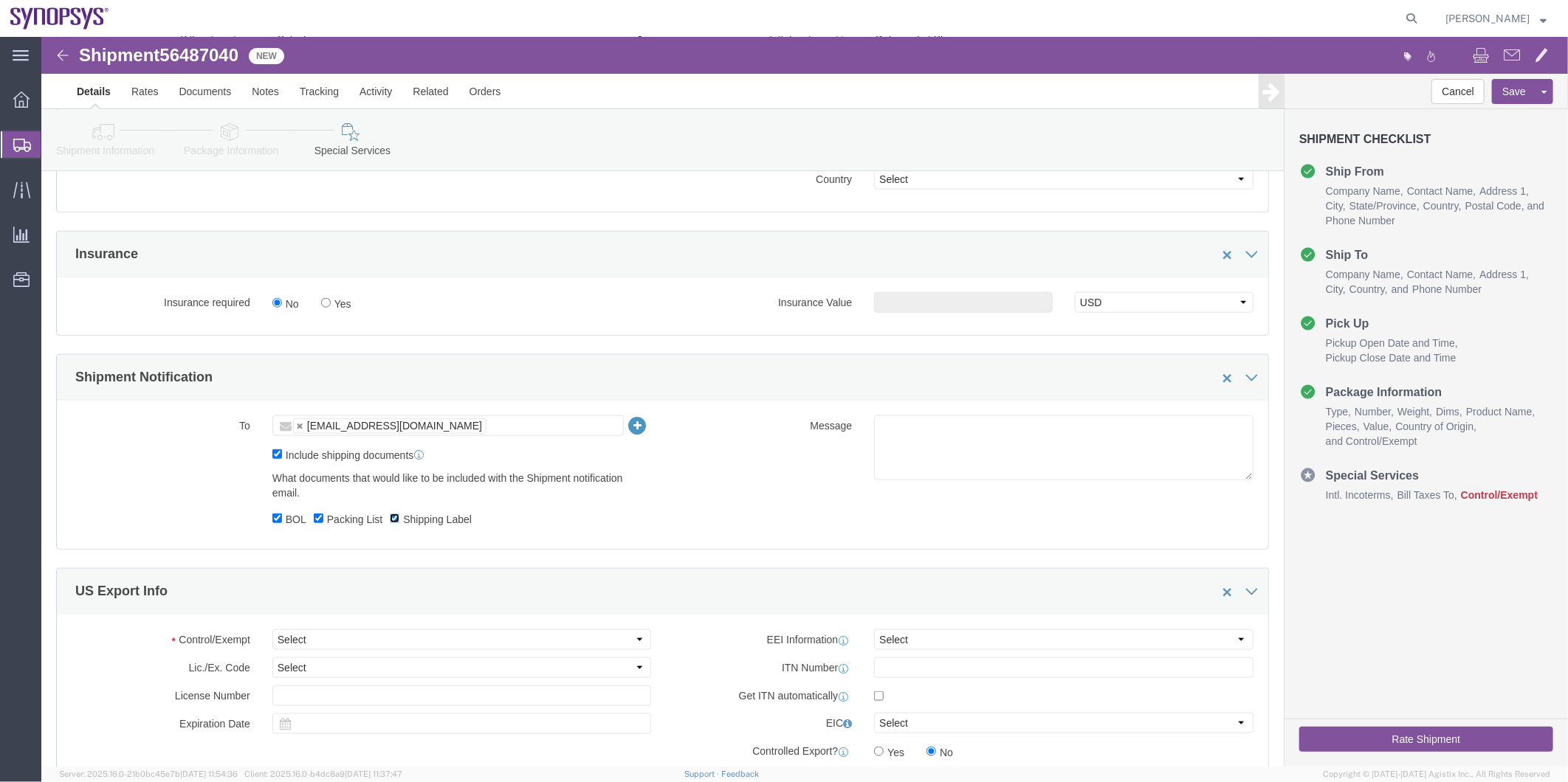
scroll to position [902, 0]
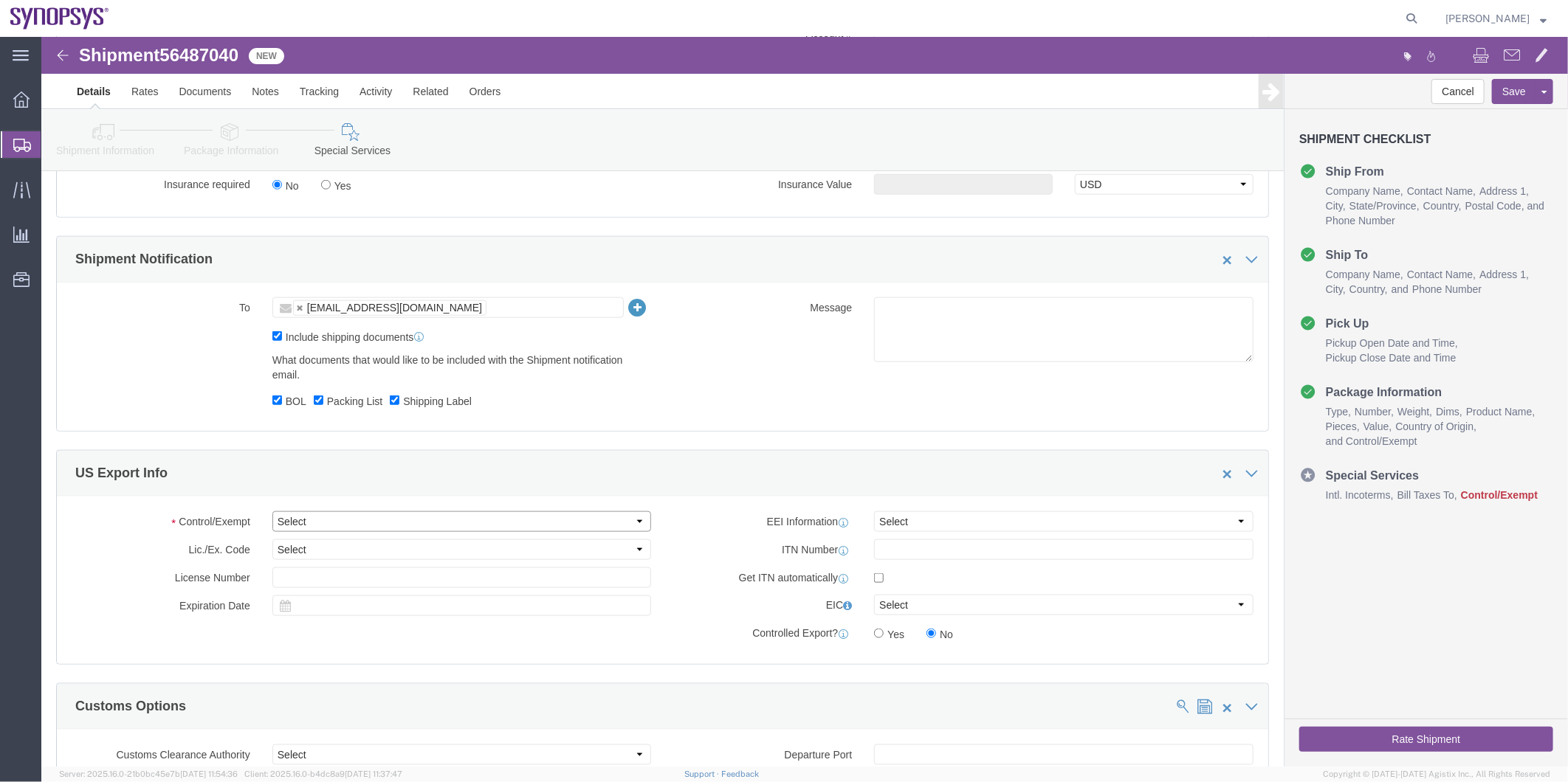
click select "Select ATF BIS DEA EPA FDA FTR ITAR OFAC Other (OPA)"
select select "BIS"
click select "Select ATF BIS DEA EPA FDA FTR ITAR OFAC Other (OPA)"
click select "Select AGR-Agricultural APP-Computers APR-Additional Permissive Exports AVS-Air…"
select select "NLR"
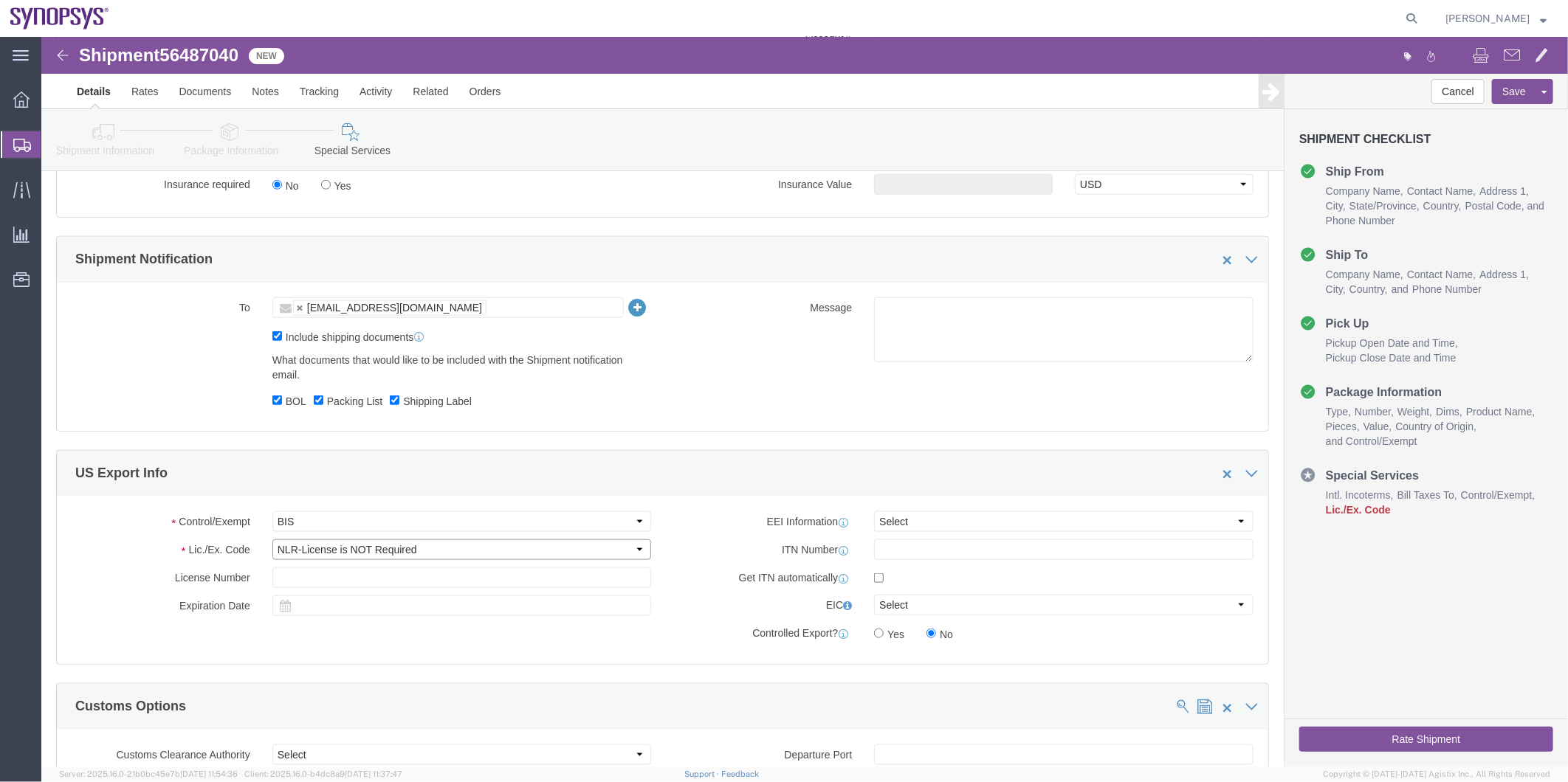
click select "Select AGR-Agricultural APP-Computers APR-Additional Permissive Exports AVS-Air…"
click div "Control/Exempt Select ATF BIS DEA EPA FDA FTR ITAR OFAC Other (OPA) Lic./Ex. Co…"
click select "Select AES-Direct EEI Carrier File EEI EEI Exempt"
select select "AESD"
click select "Select AES-Direct EEI Carrier File EEI EEI Exempt"
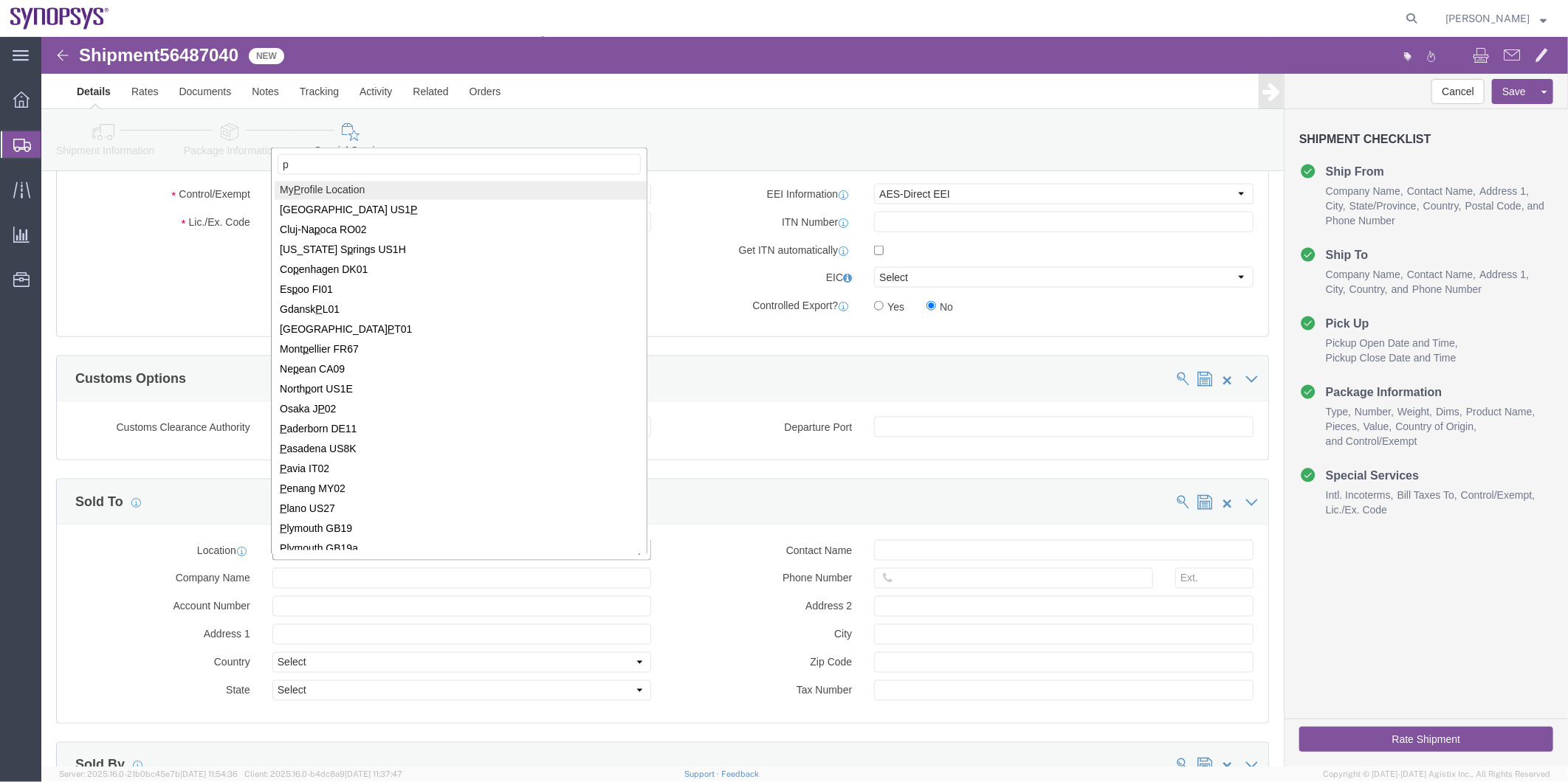
scroll to position [0, 0]
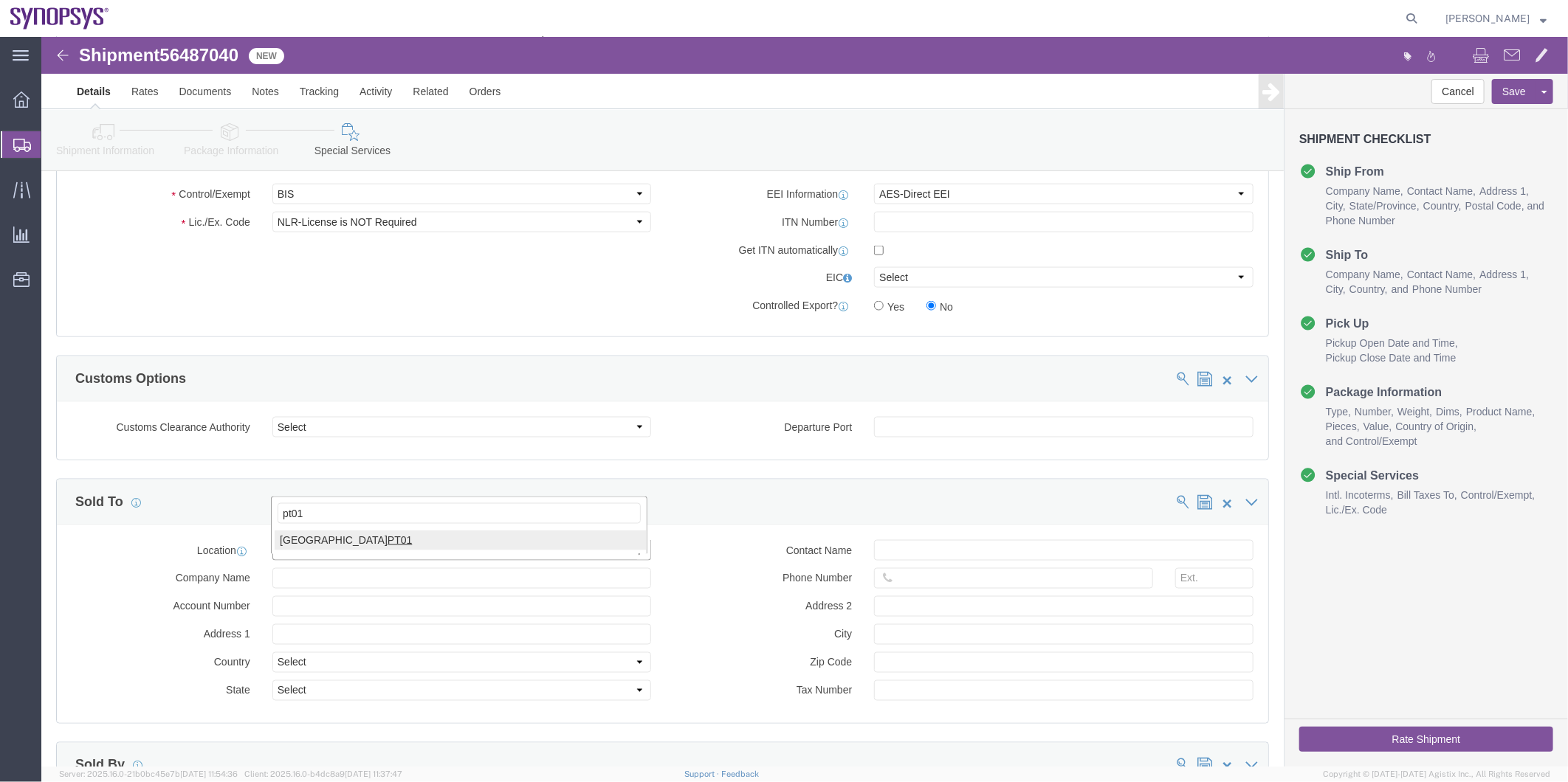
type input "pt01"
click input "text"
paste input "[PERSON_NAME]"
type input "[PERSON_NAME]"
click input "text"
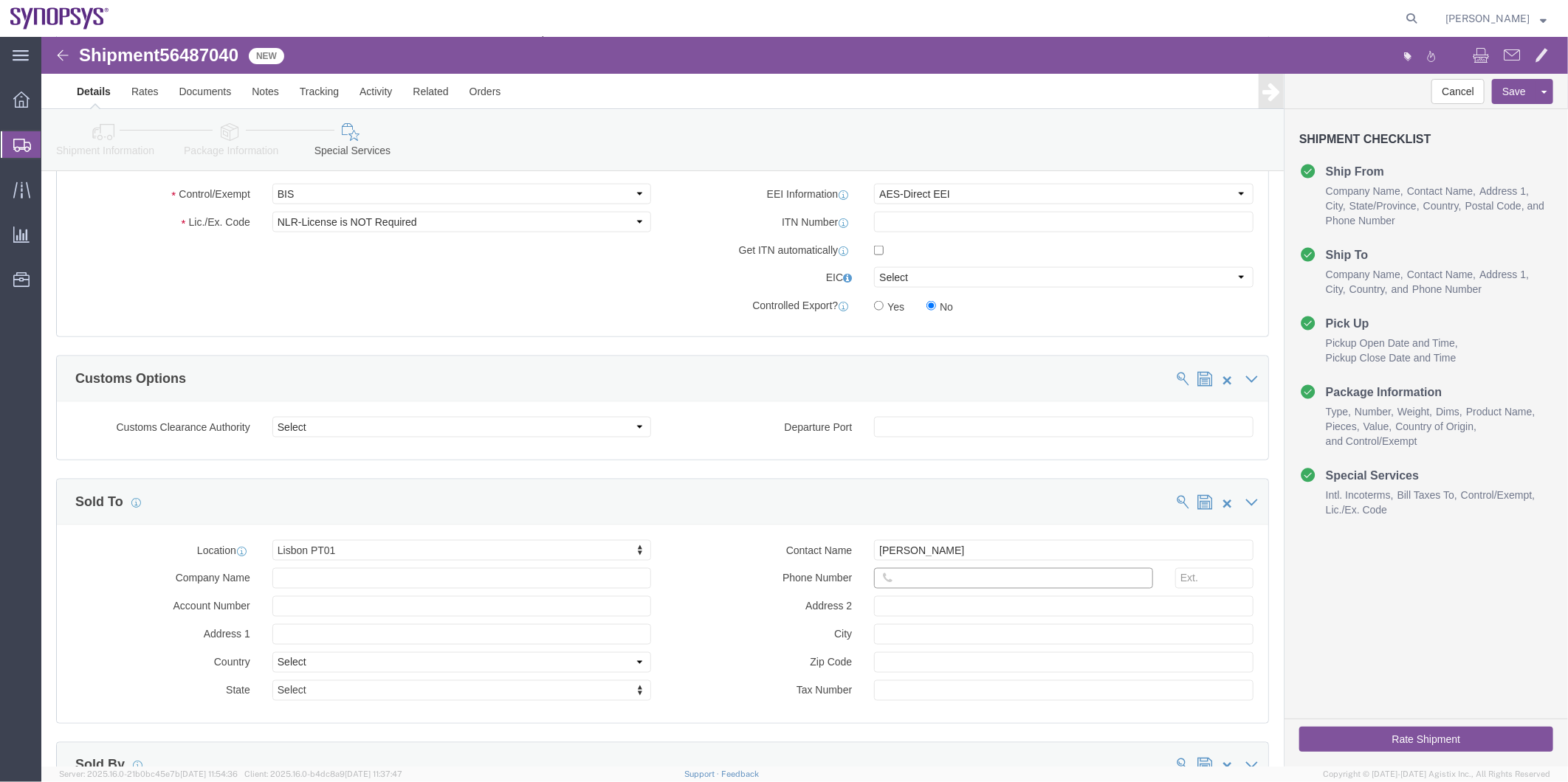
paste input "351.915.185.726"
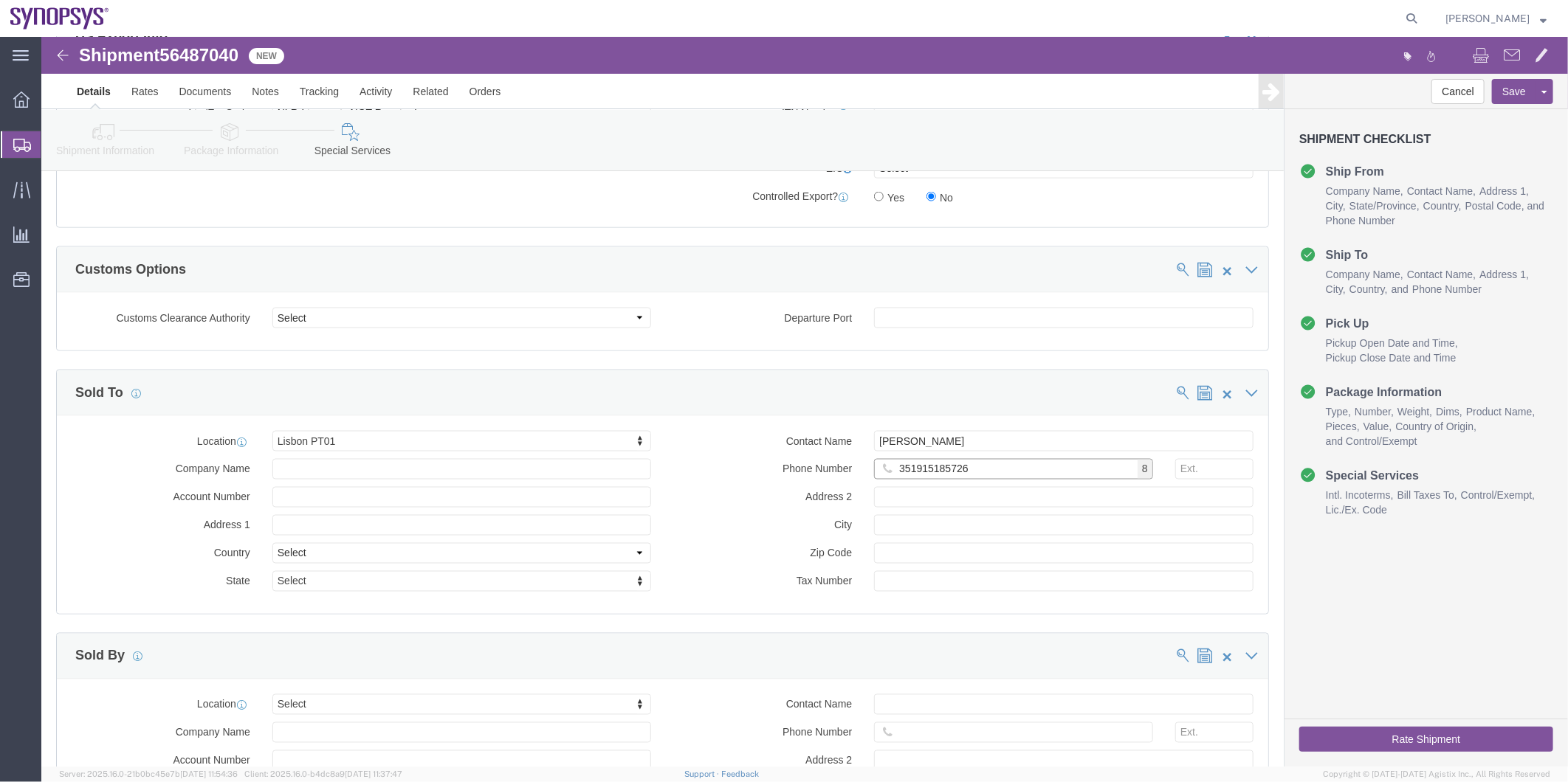
scroll to position [1476, 0]
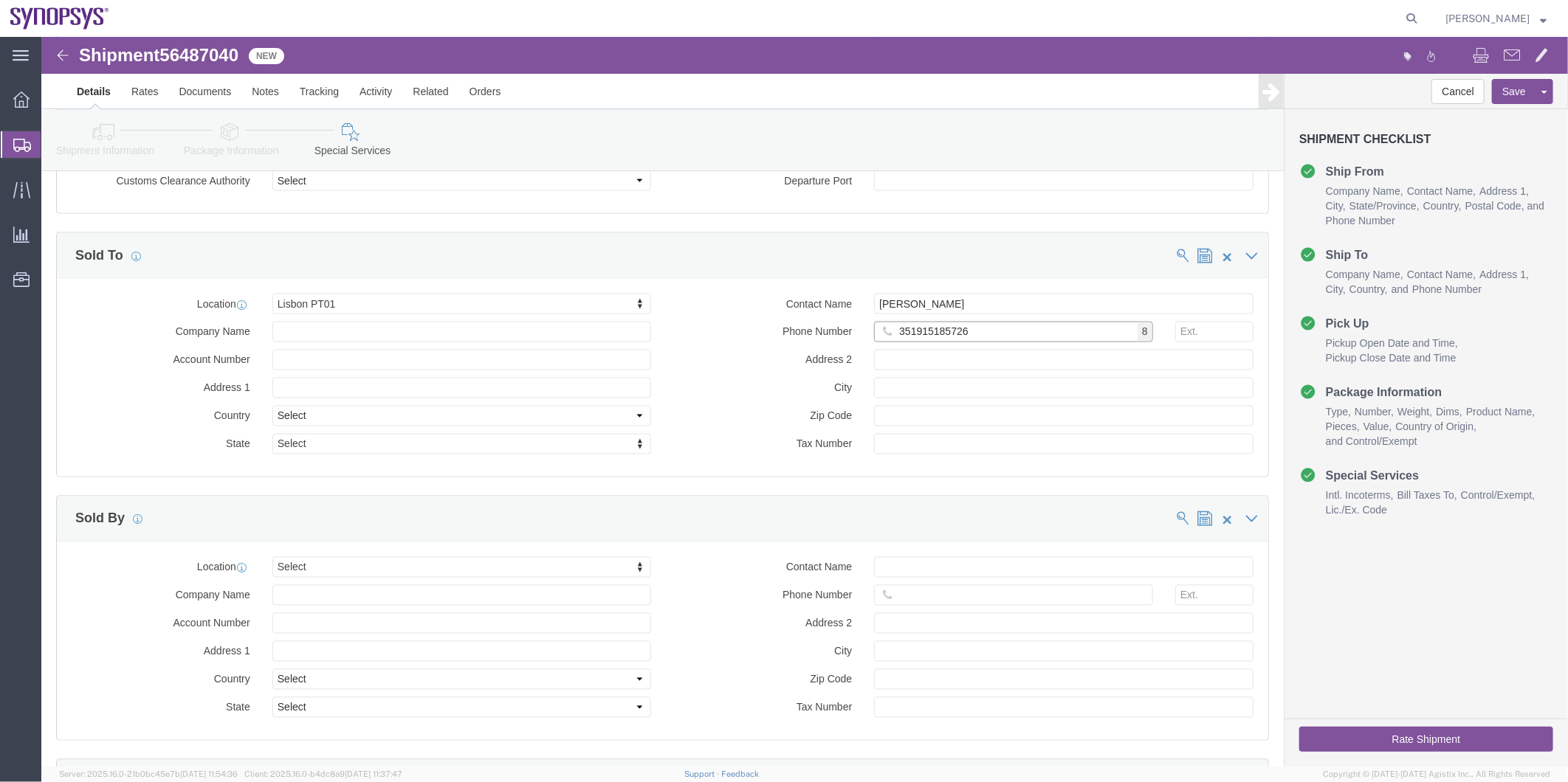
type input "351915185726"
type input "ussv"
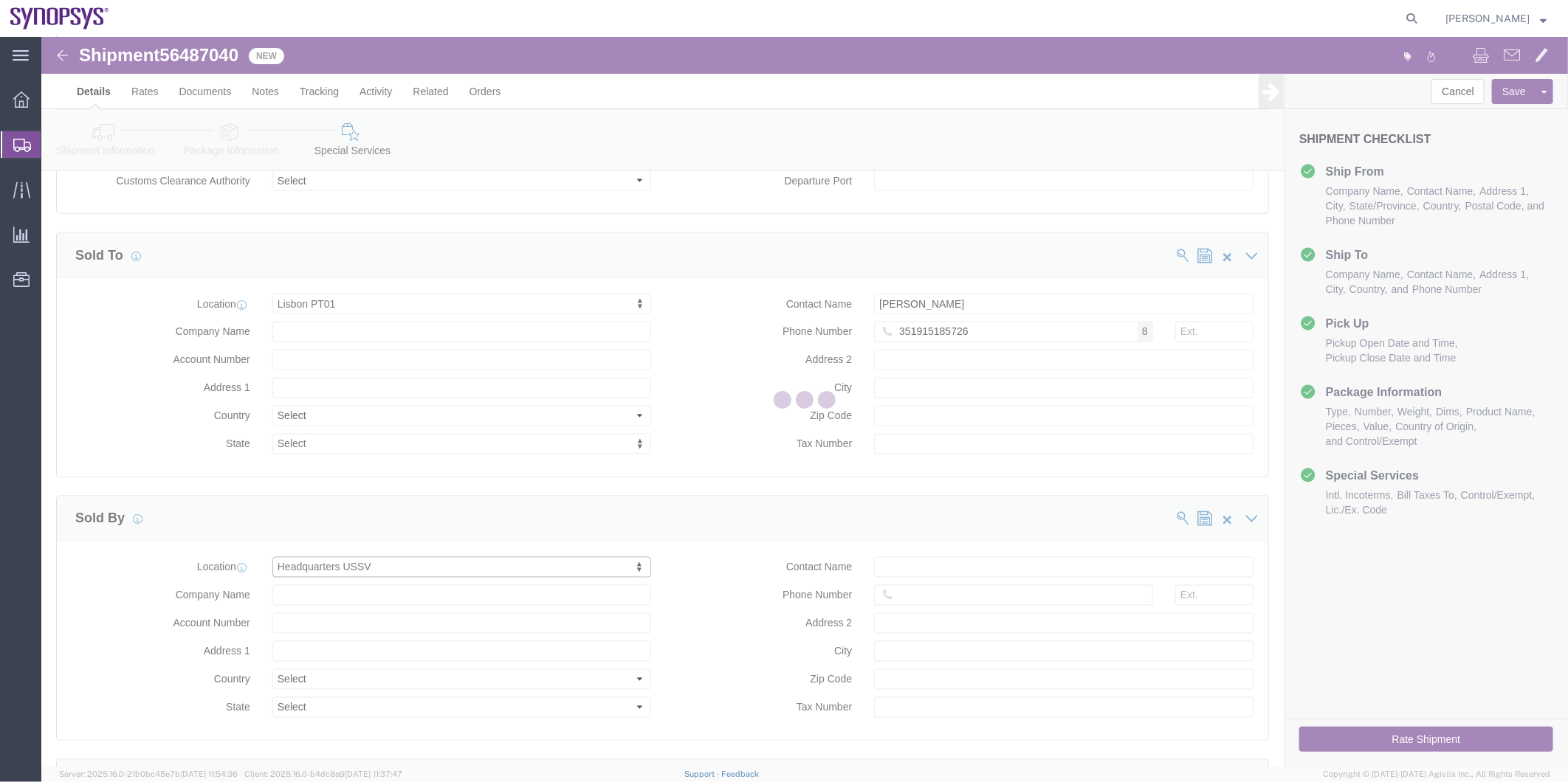
select select "CA"
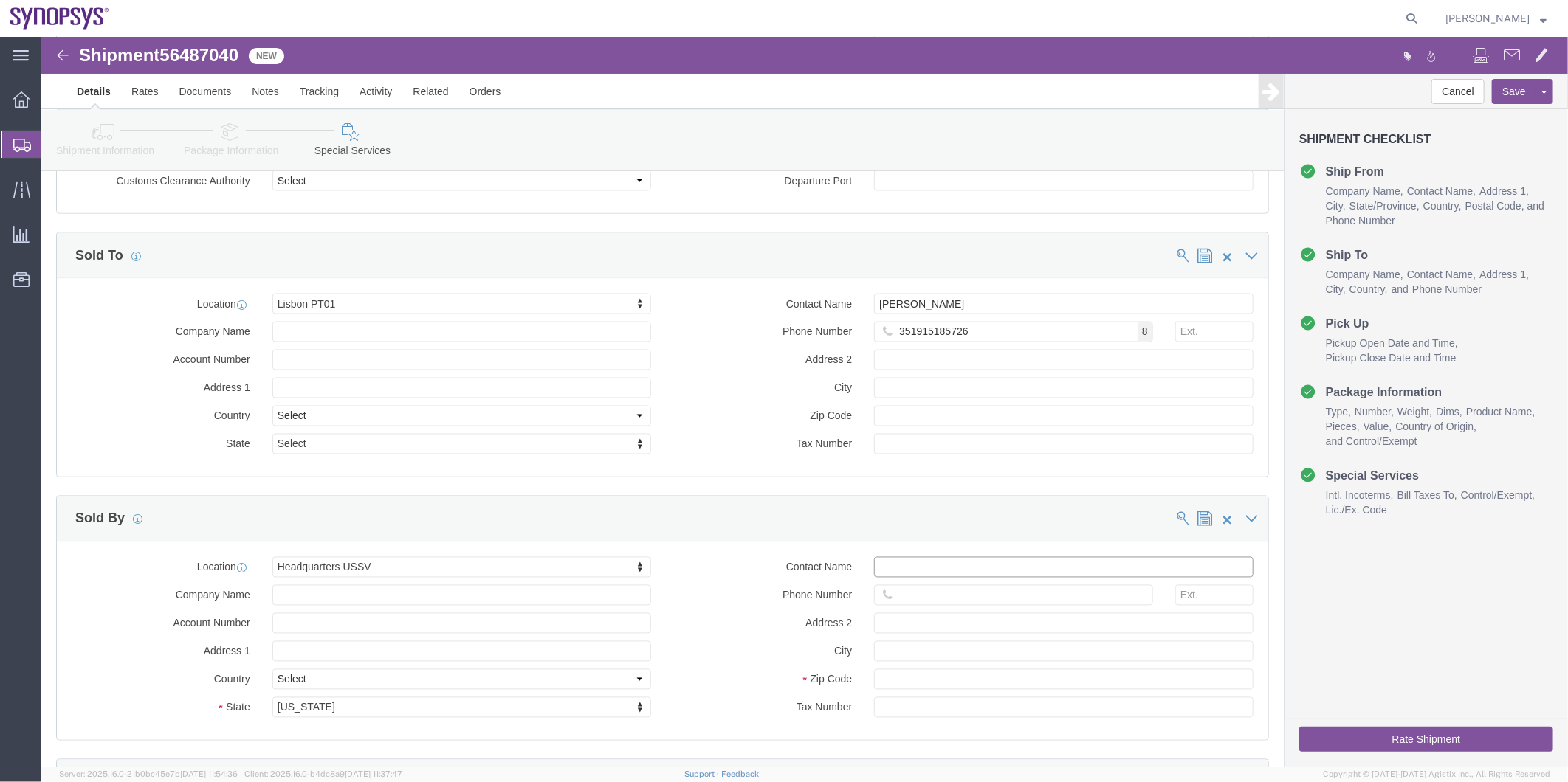
click input "Contact Name"
paste input "[PERSON_NAME]"
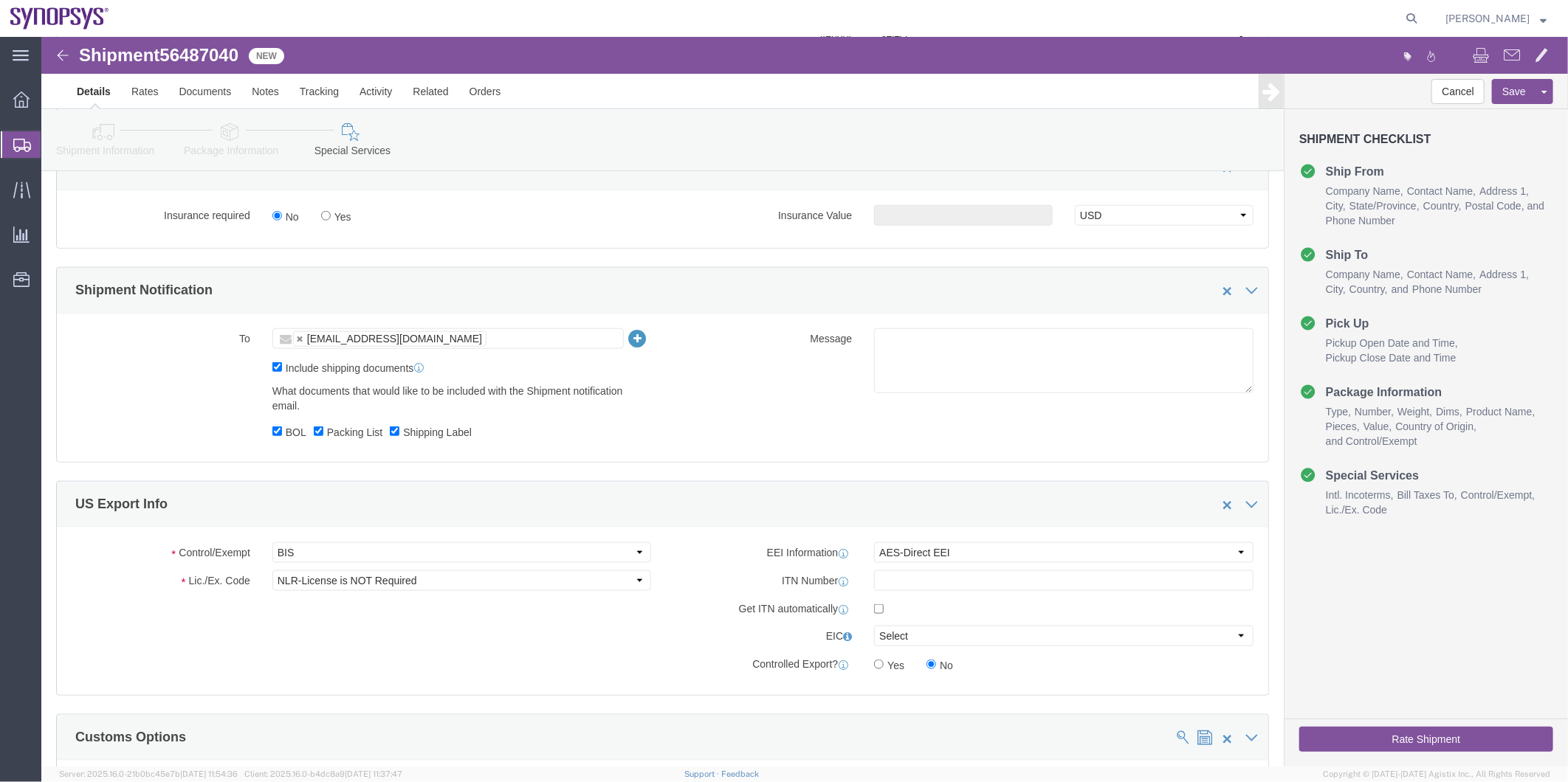
scroll to position [738, 0]
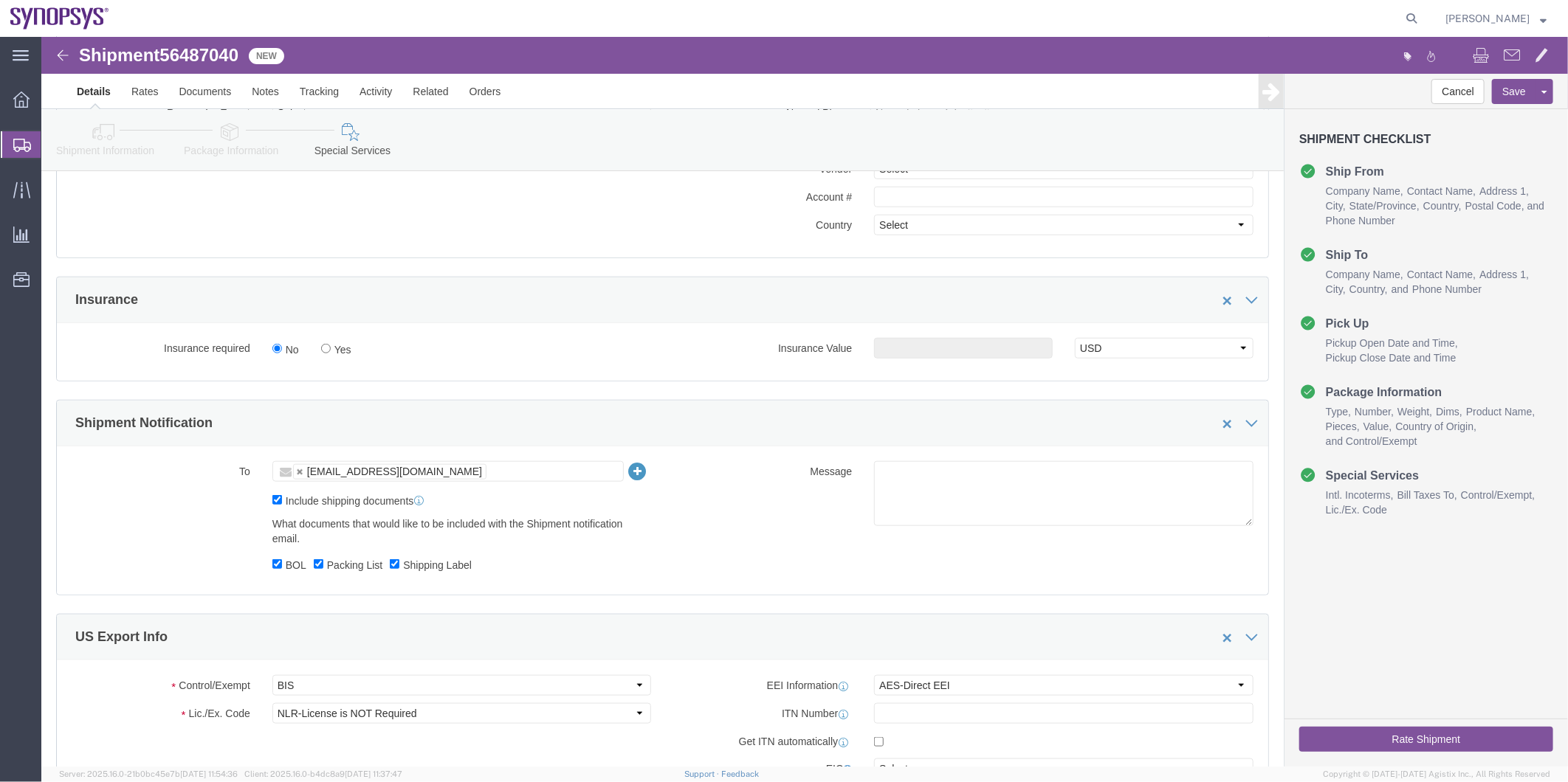
type input "[PERSON_NAME]"
click div "To wing@synopsys.com wing@synopsys.com Include shipping documents What document…"
click ul "wing@synopsys.com"
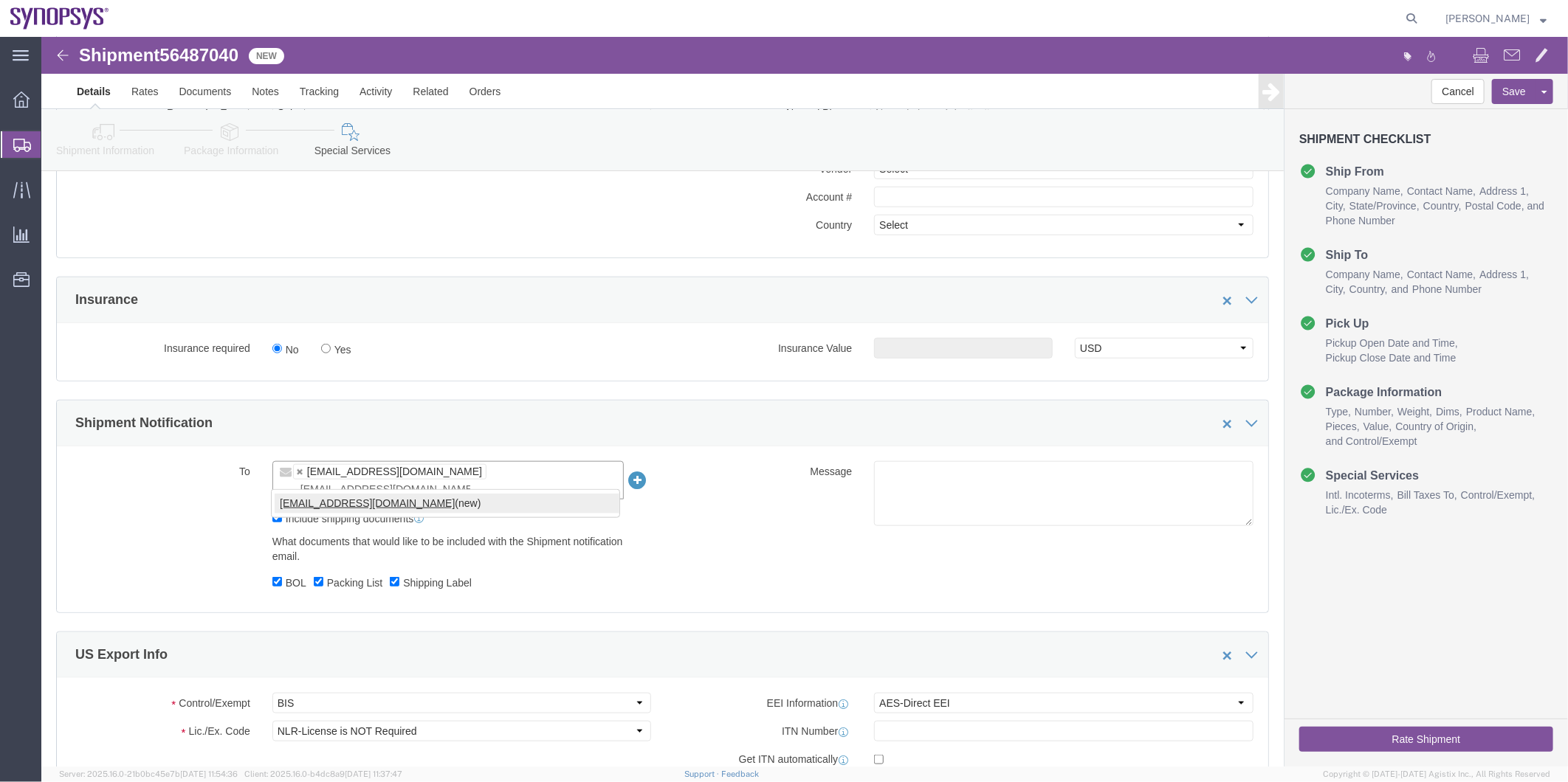
type input "[EMAIL_ADDRESS][DOMAIN_NAME]"
click button "Rate Shipment"
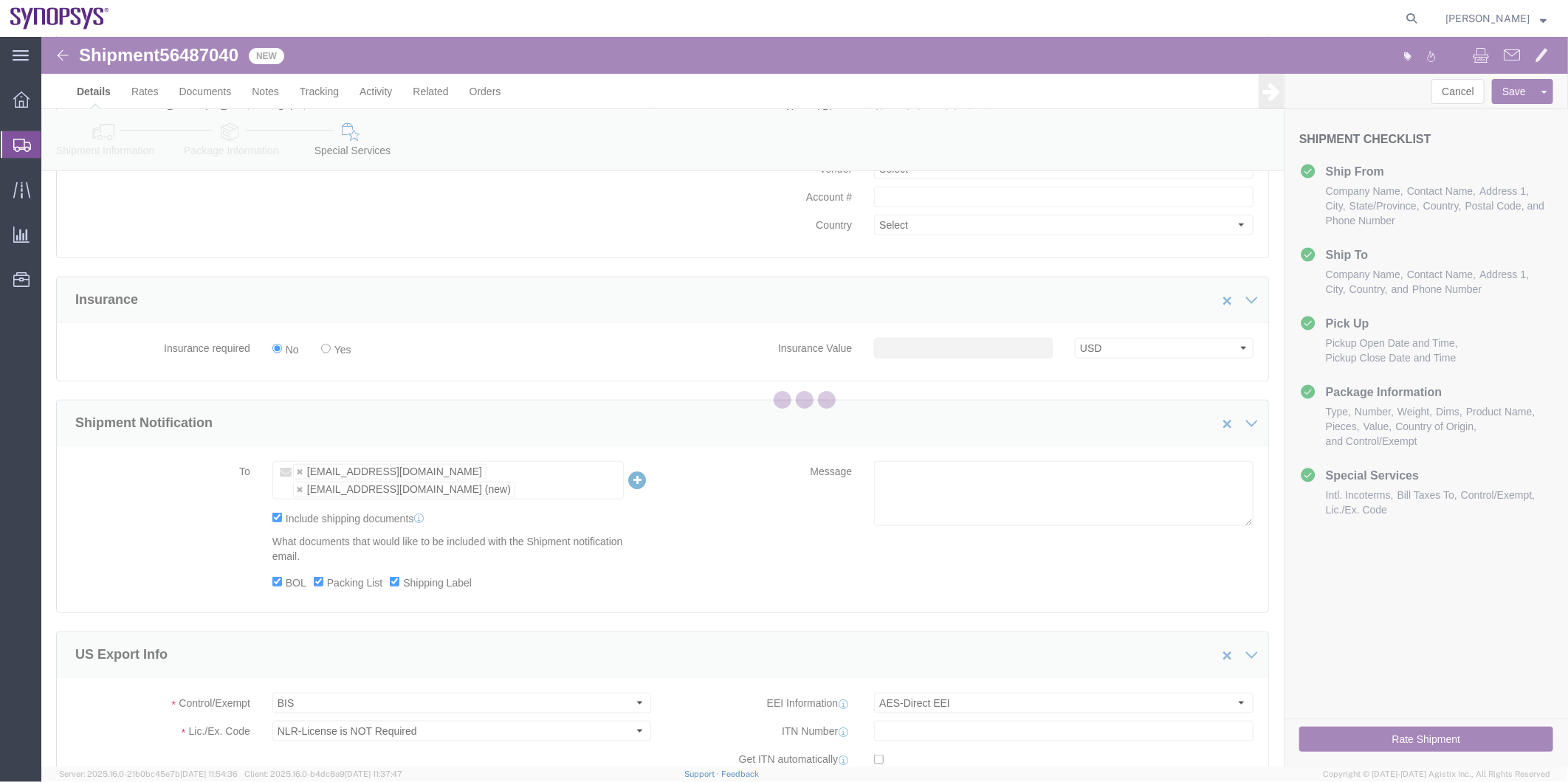
select select
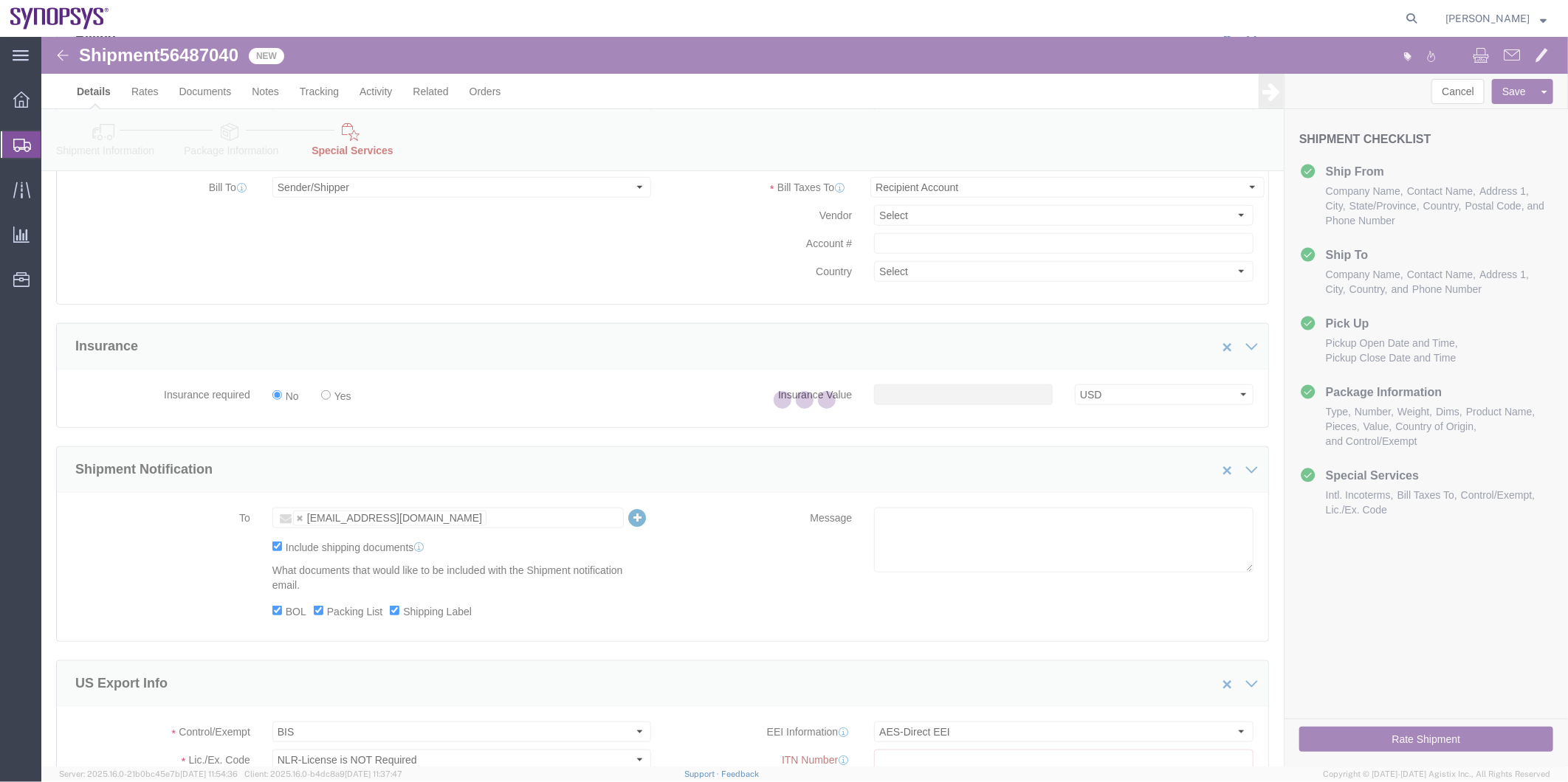
select select "COSTCENTER"
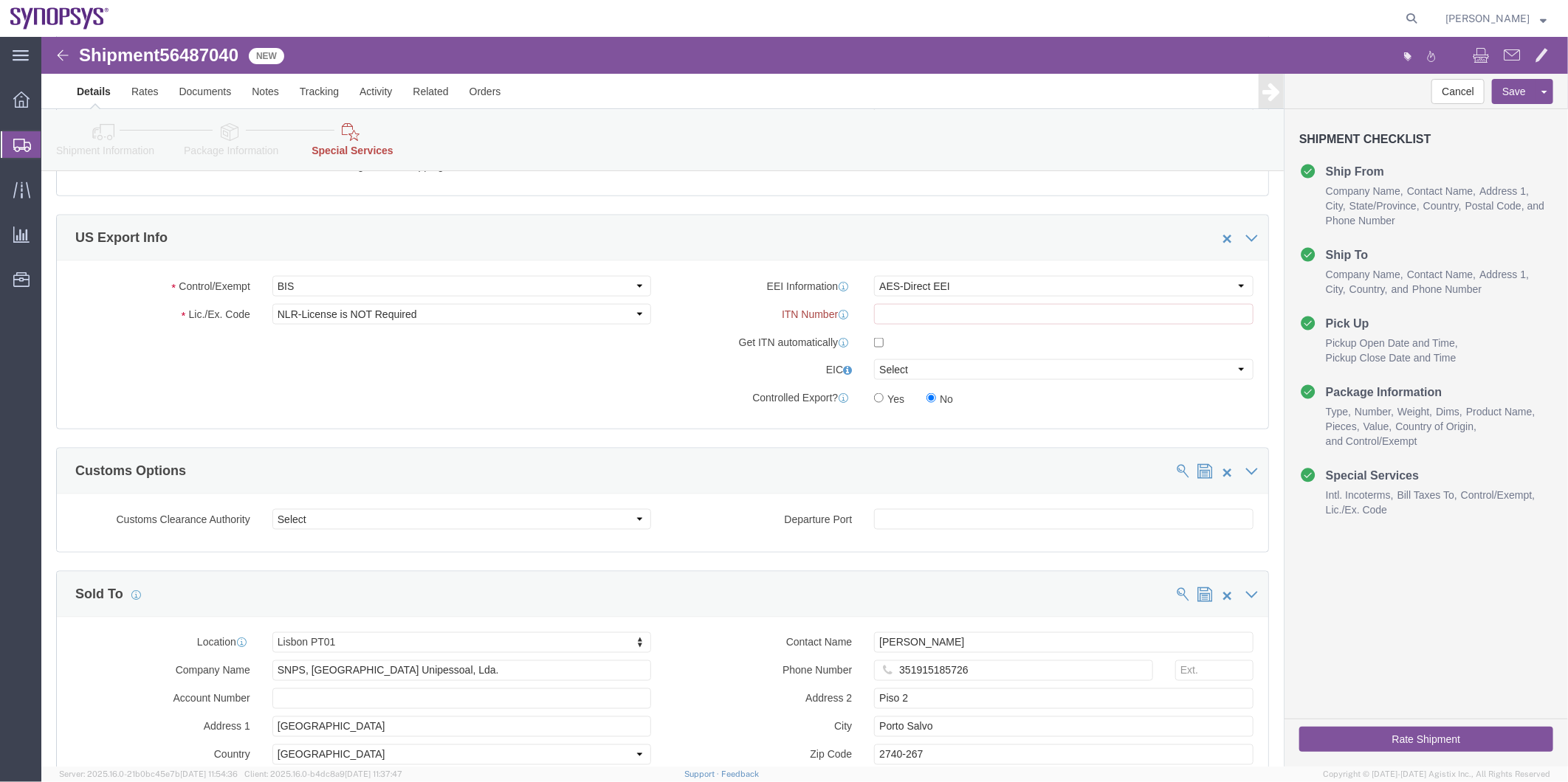
scroll to position [1066, 0]
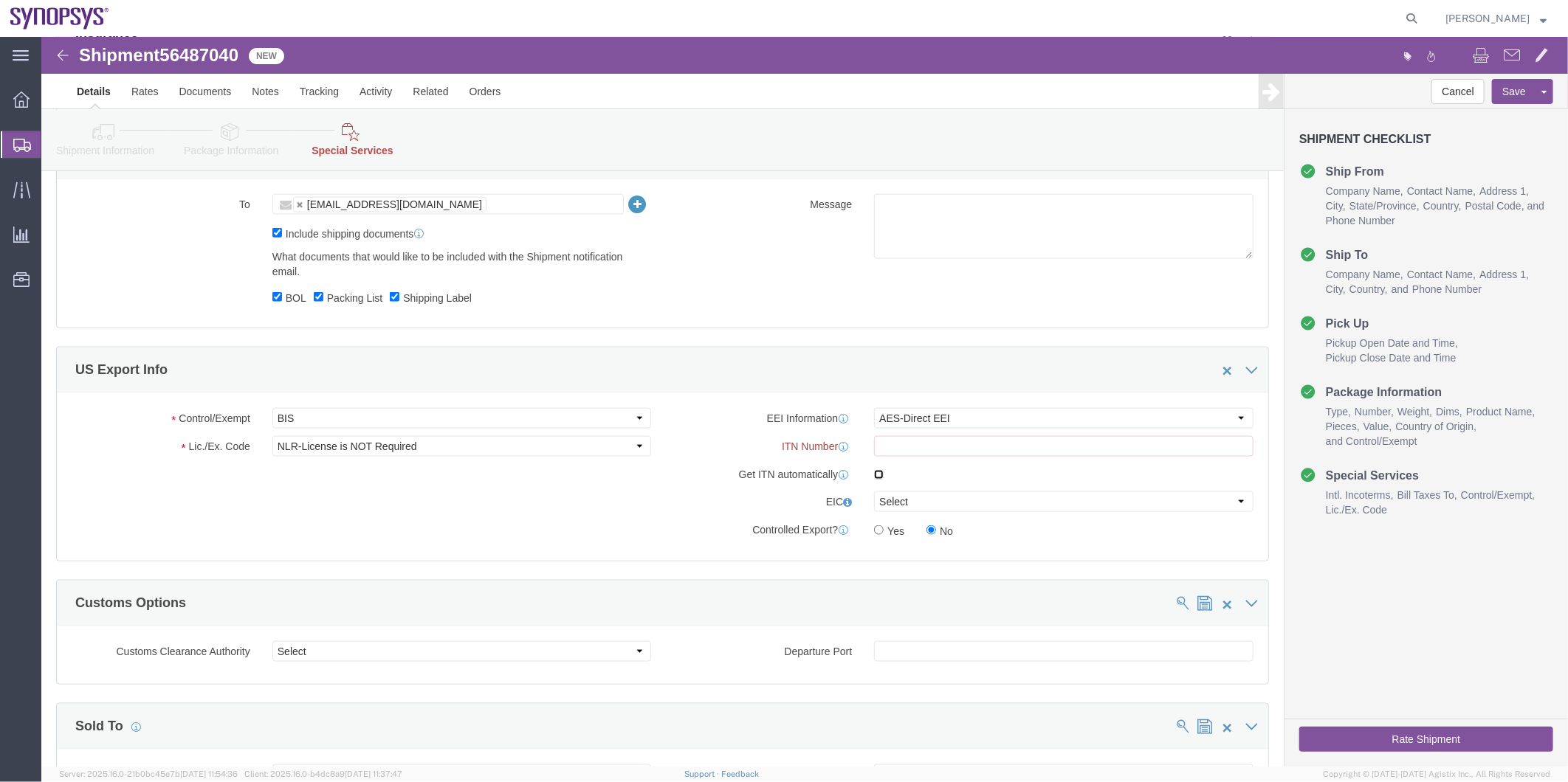
click input "checkbox"
checkbox input "true"
click icon
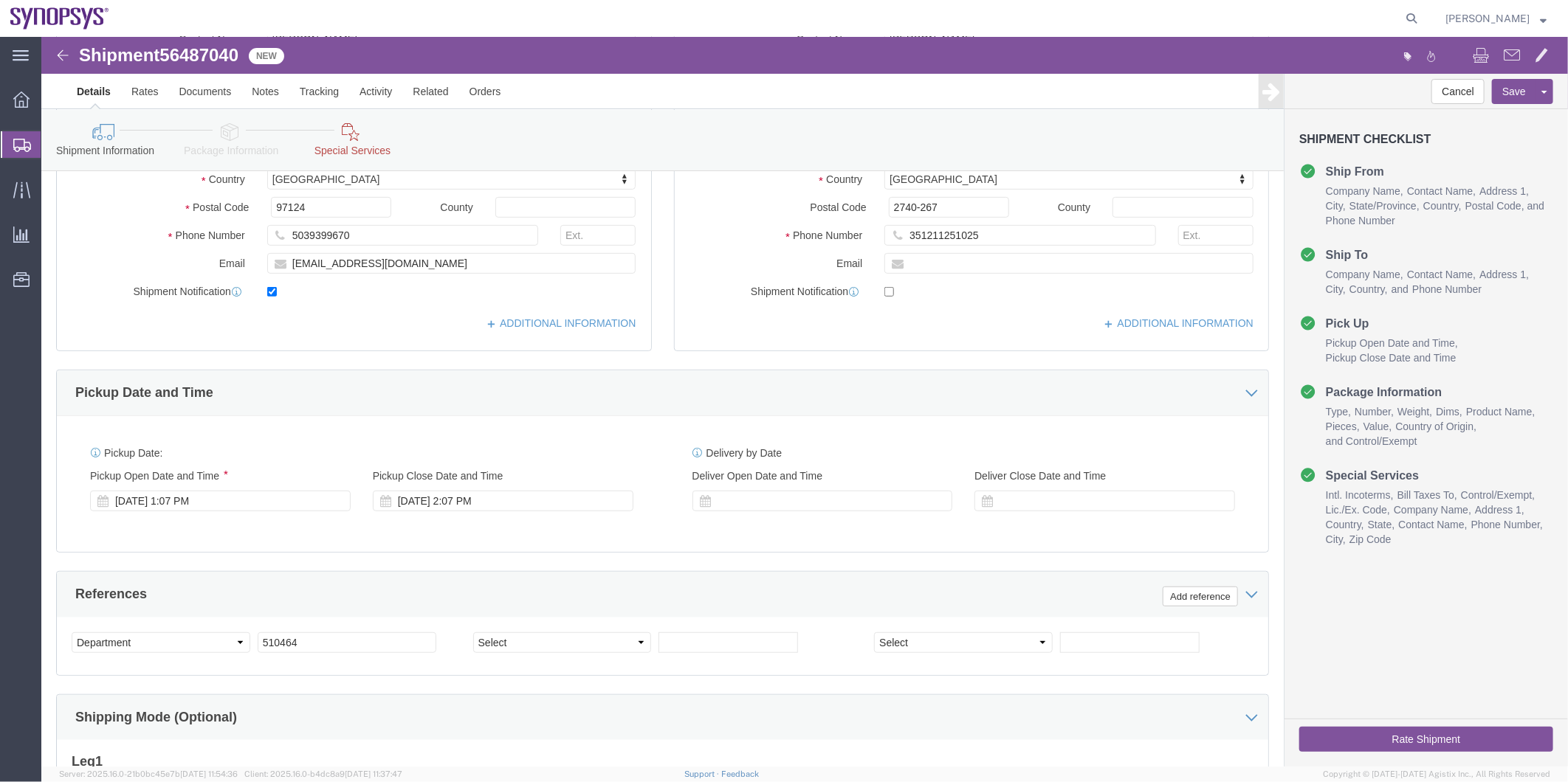
scroll to position [275, 0]
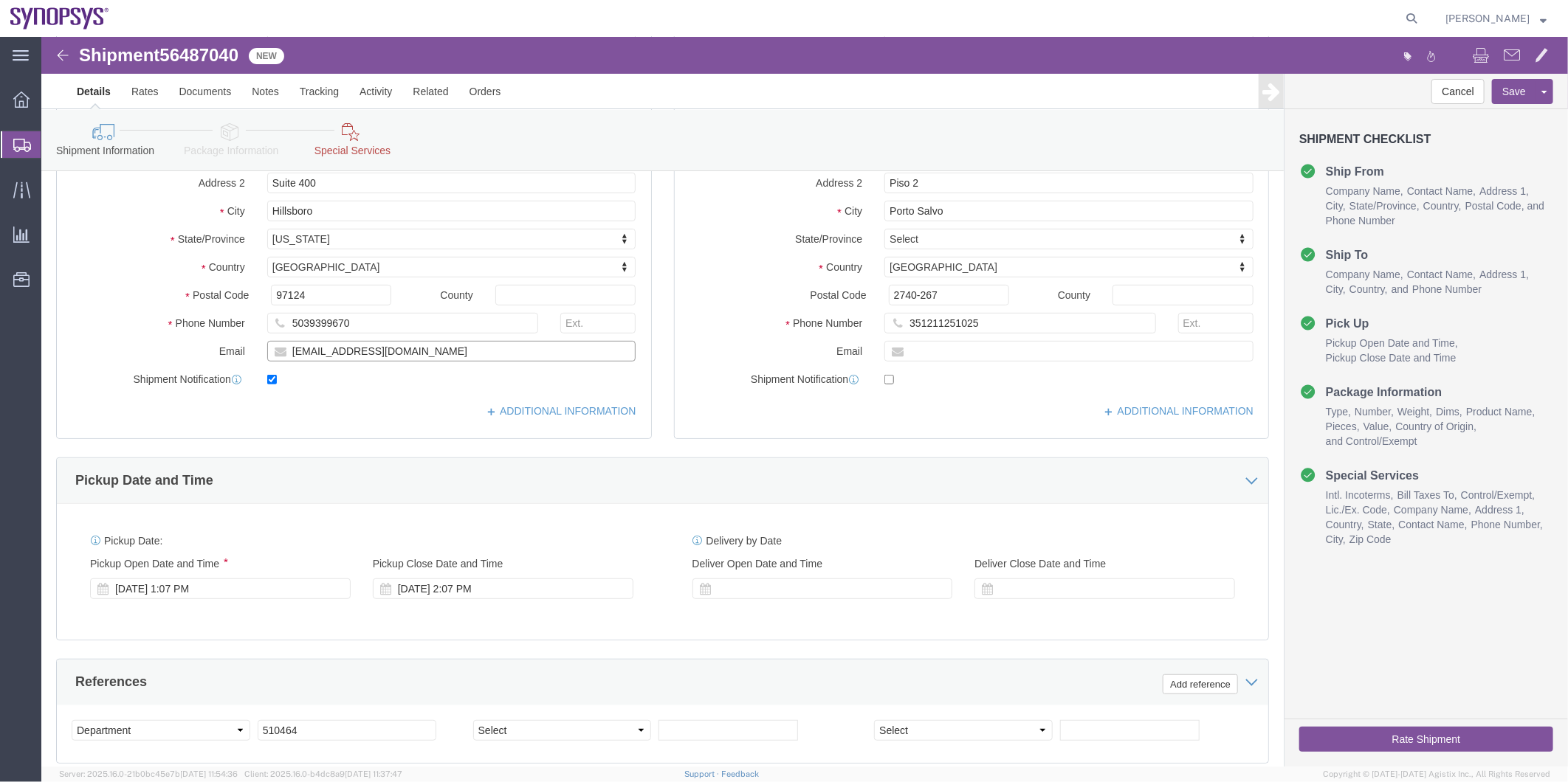
drag, startPoint x: 315, startPoint y: 318, endPoint x: 122, endPoint y: 316, distance: 193.0
click div "Email wing@synopsys.com"
click icon
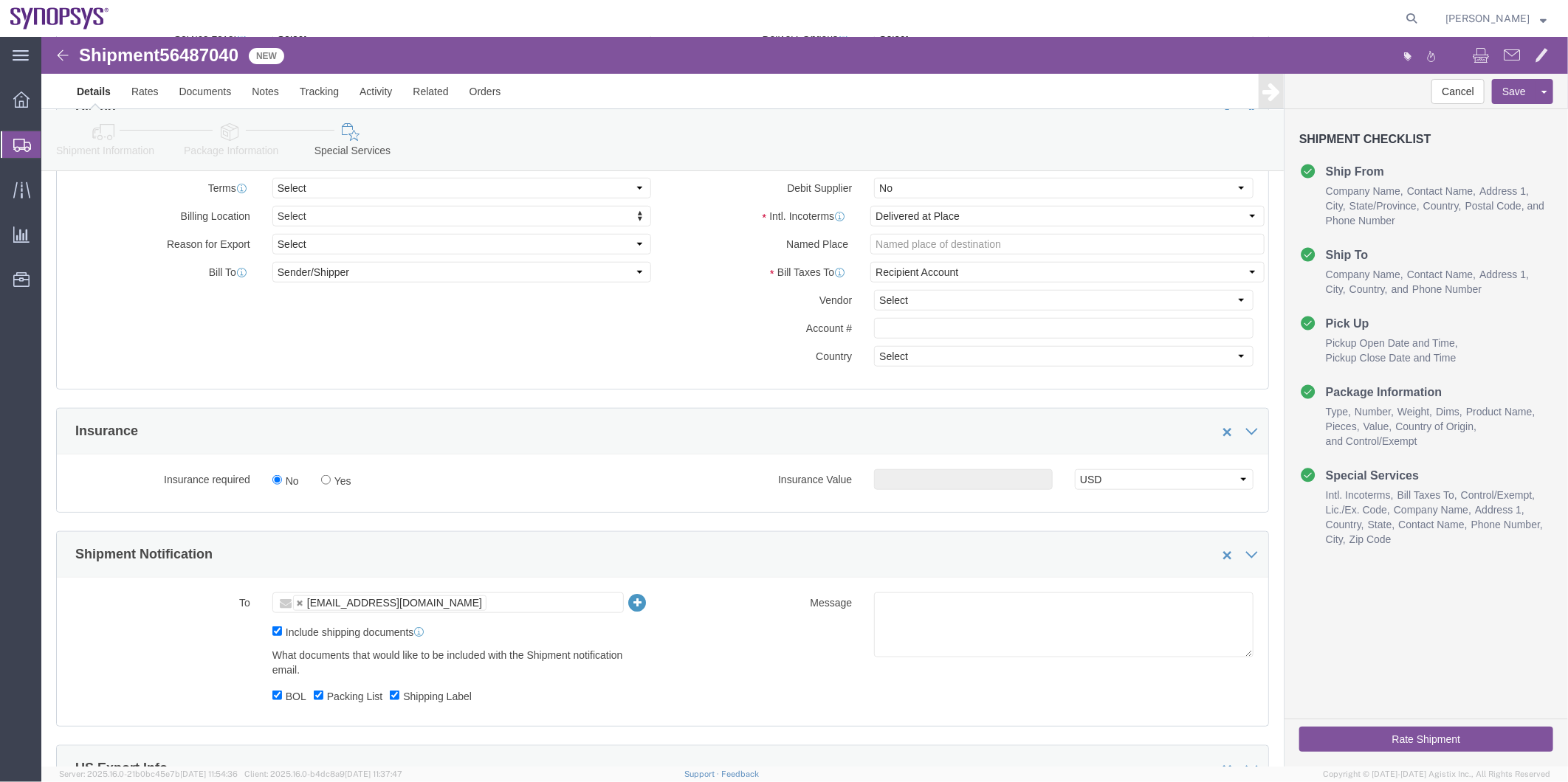
scroll to position [932, 0]
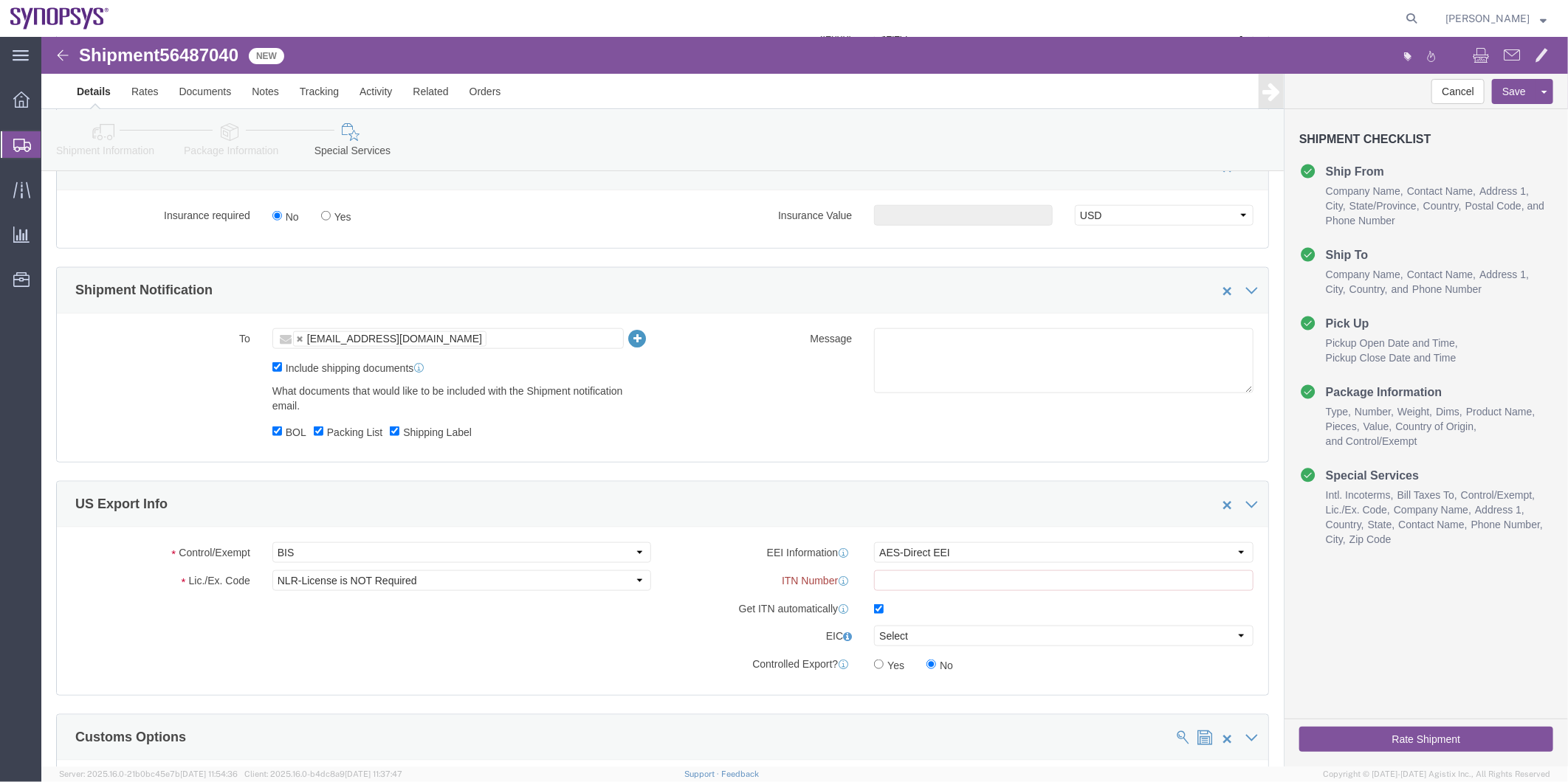
click ul "[EMAIL_ADDRESS][DOMAIN_NAME]"
paste input "wing@synopsys.com"
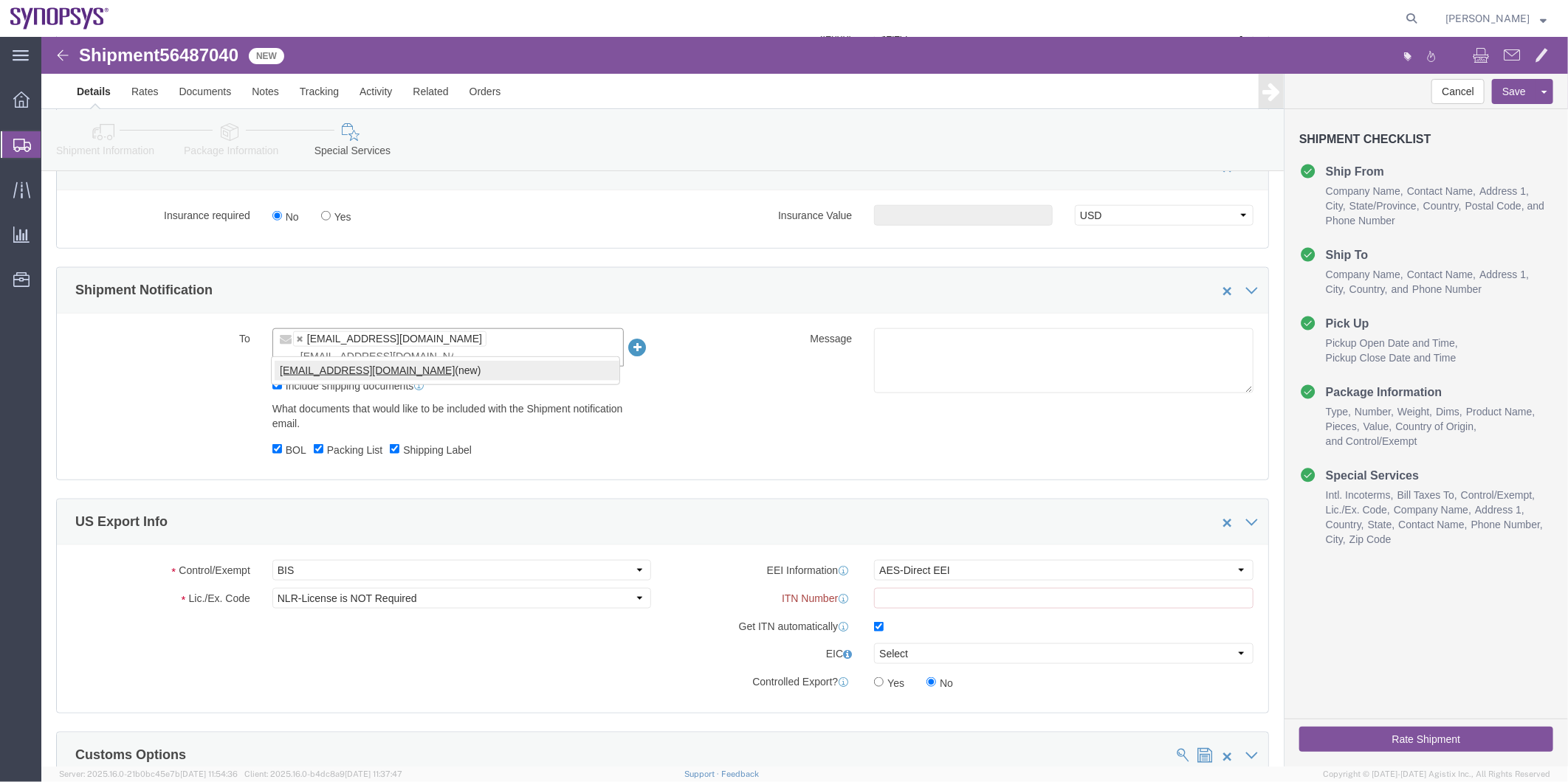
type input "wing@synopsys.com"
type input "shipping@synopsys.com,wing@synopsys.com"
click button "Rate Shipment"
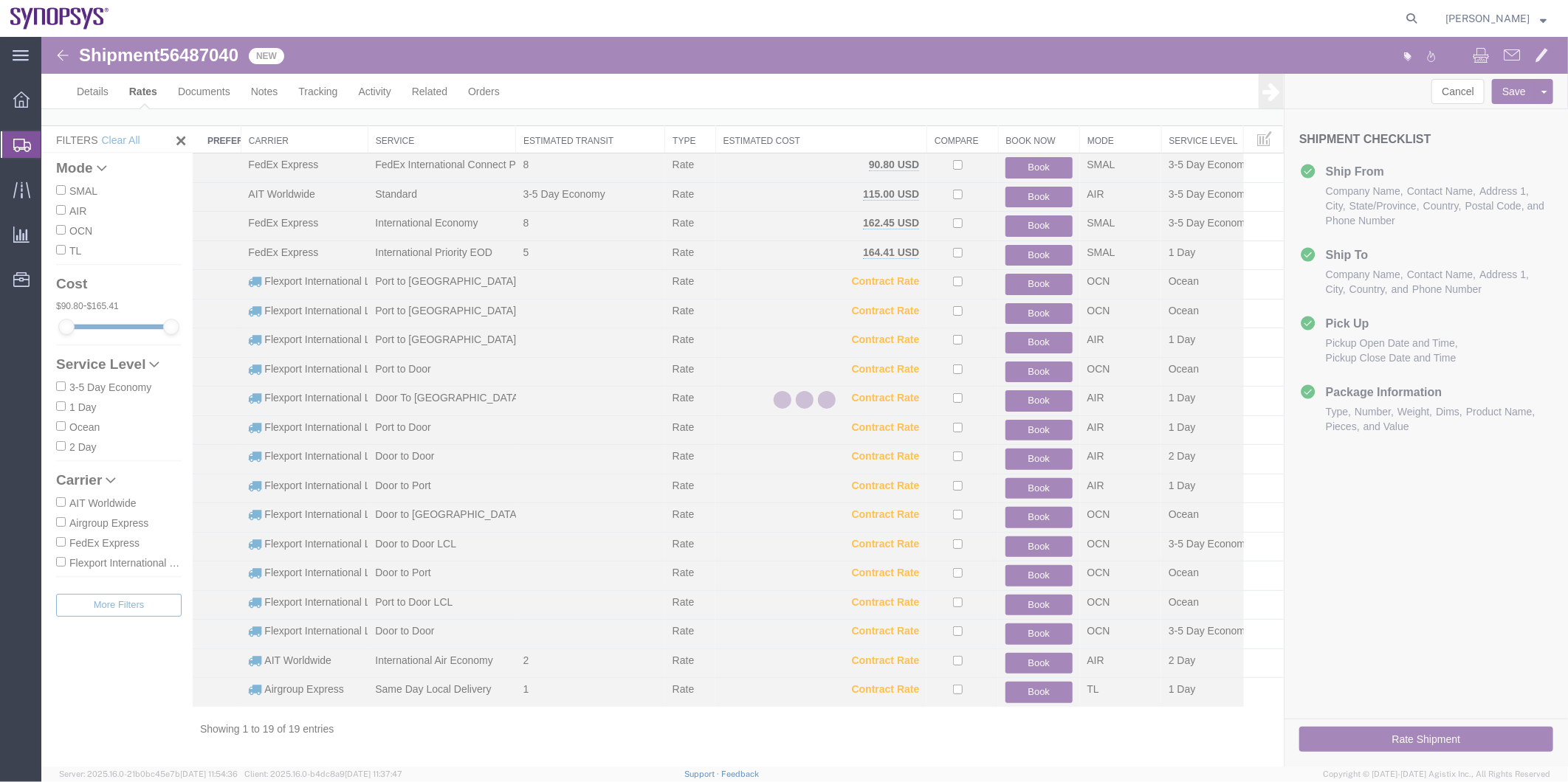
scroll to position [15, 0]
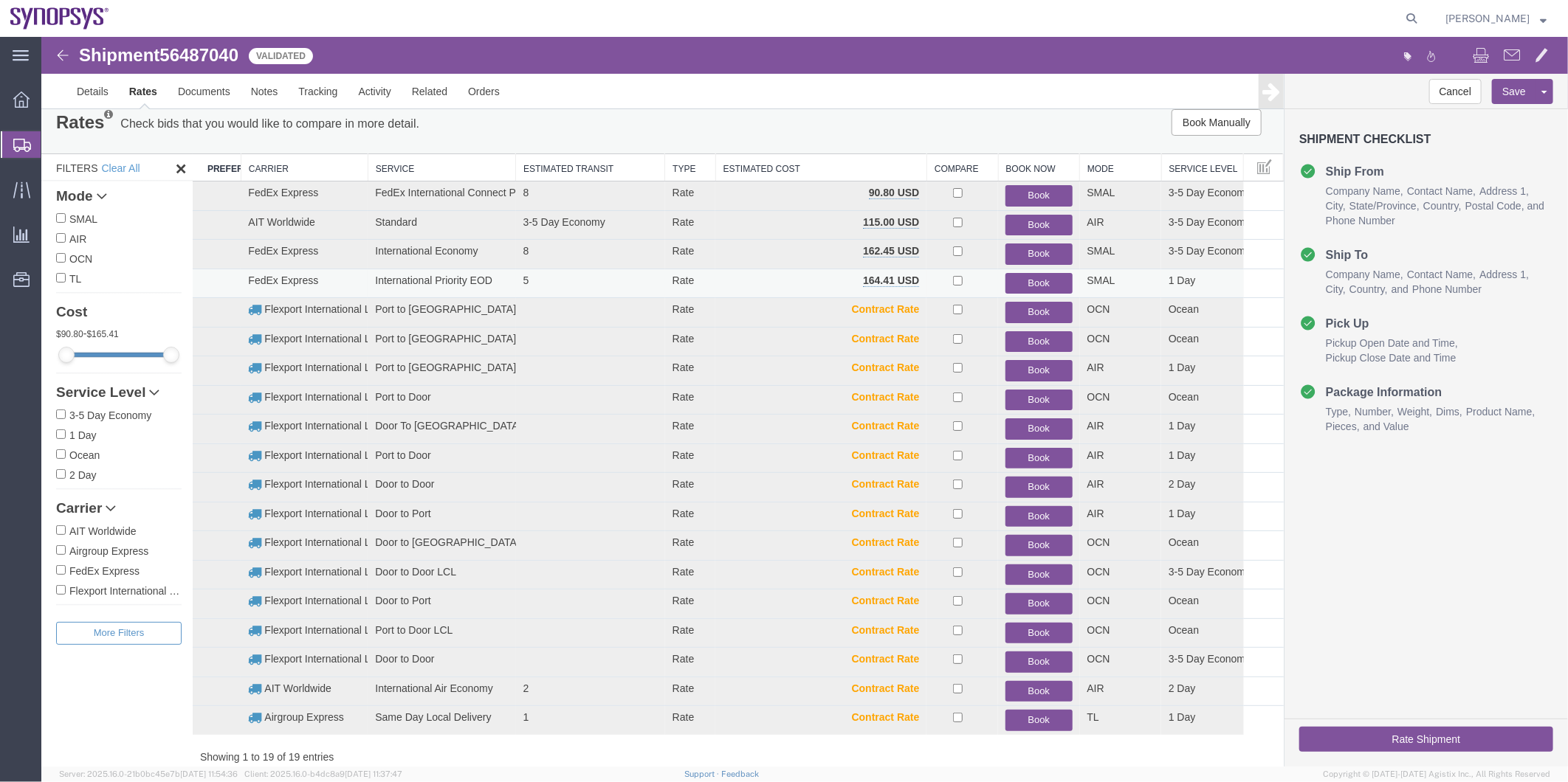
click at [1036, 275] on button "Book" at bounding box center [1037, 283] width 66 height 21
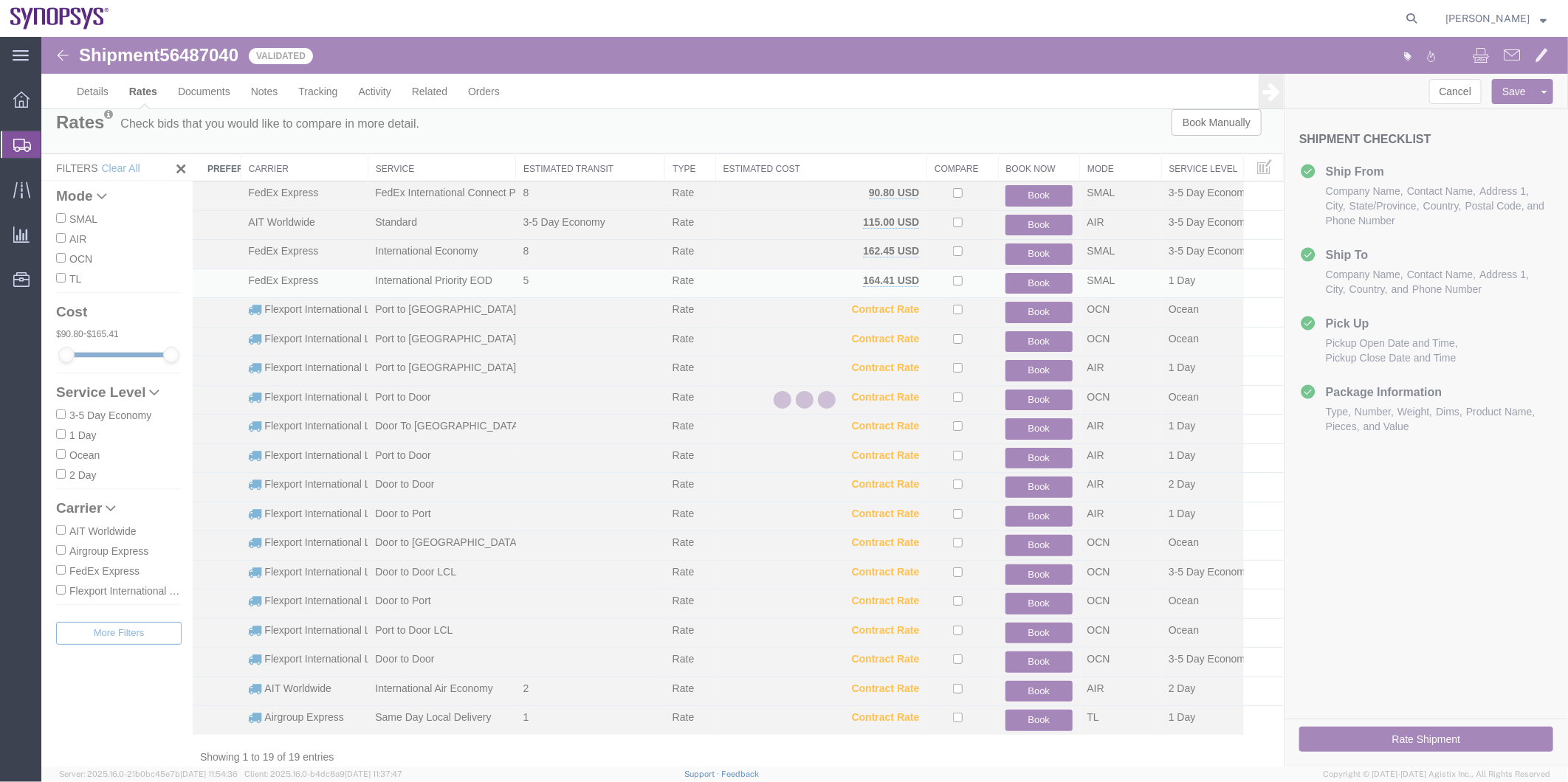
scroll to position [0, 0]
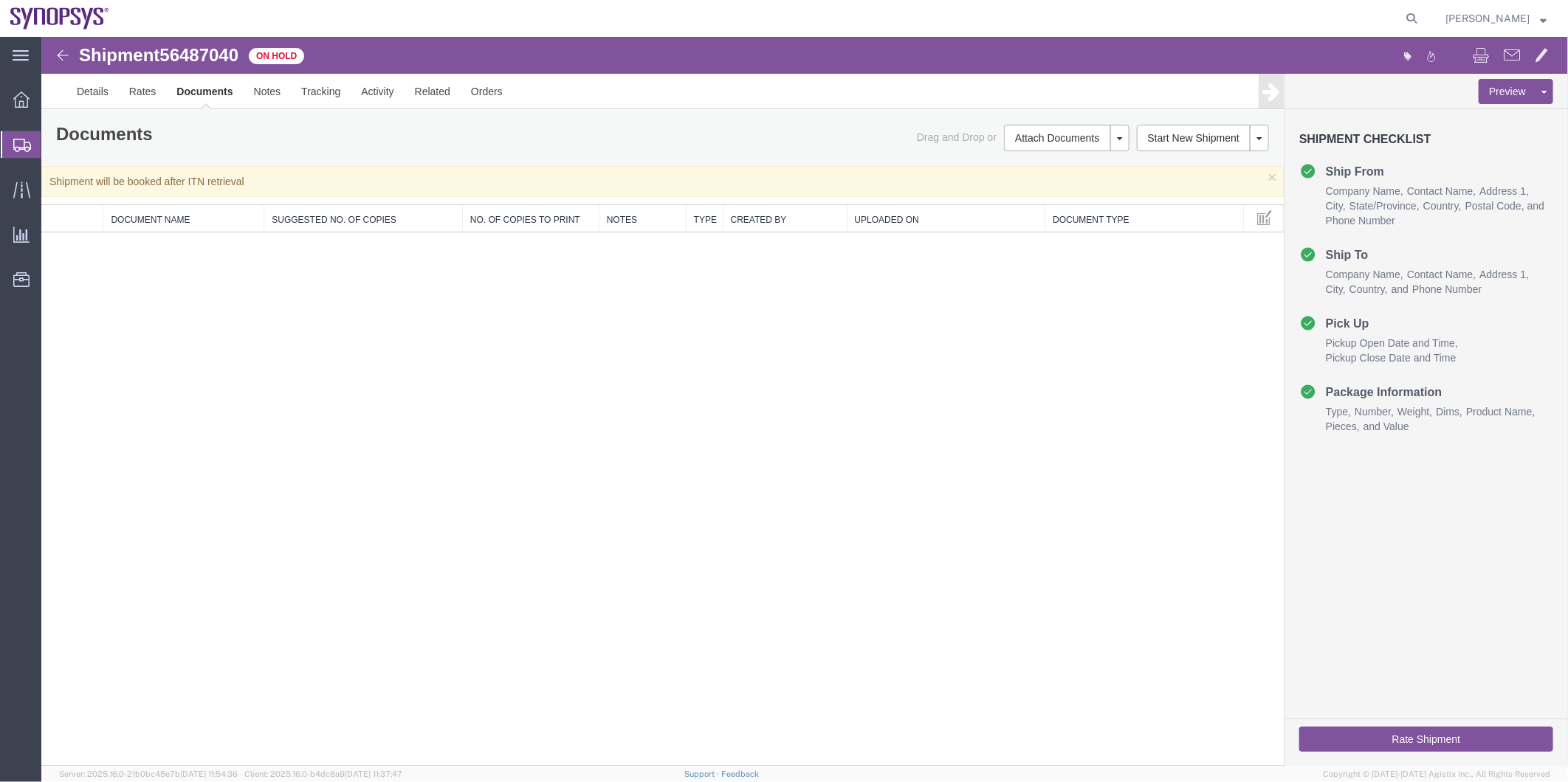
click at [0, 0] on span "Shipment Manager" at bounding box center [0, 0] width 0 height 0
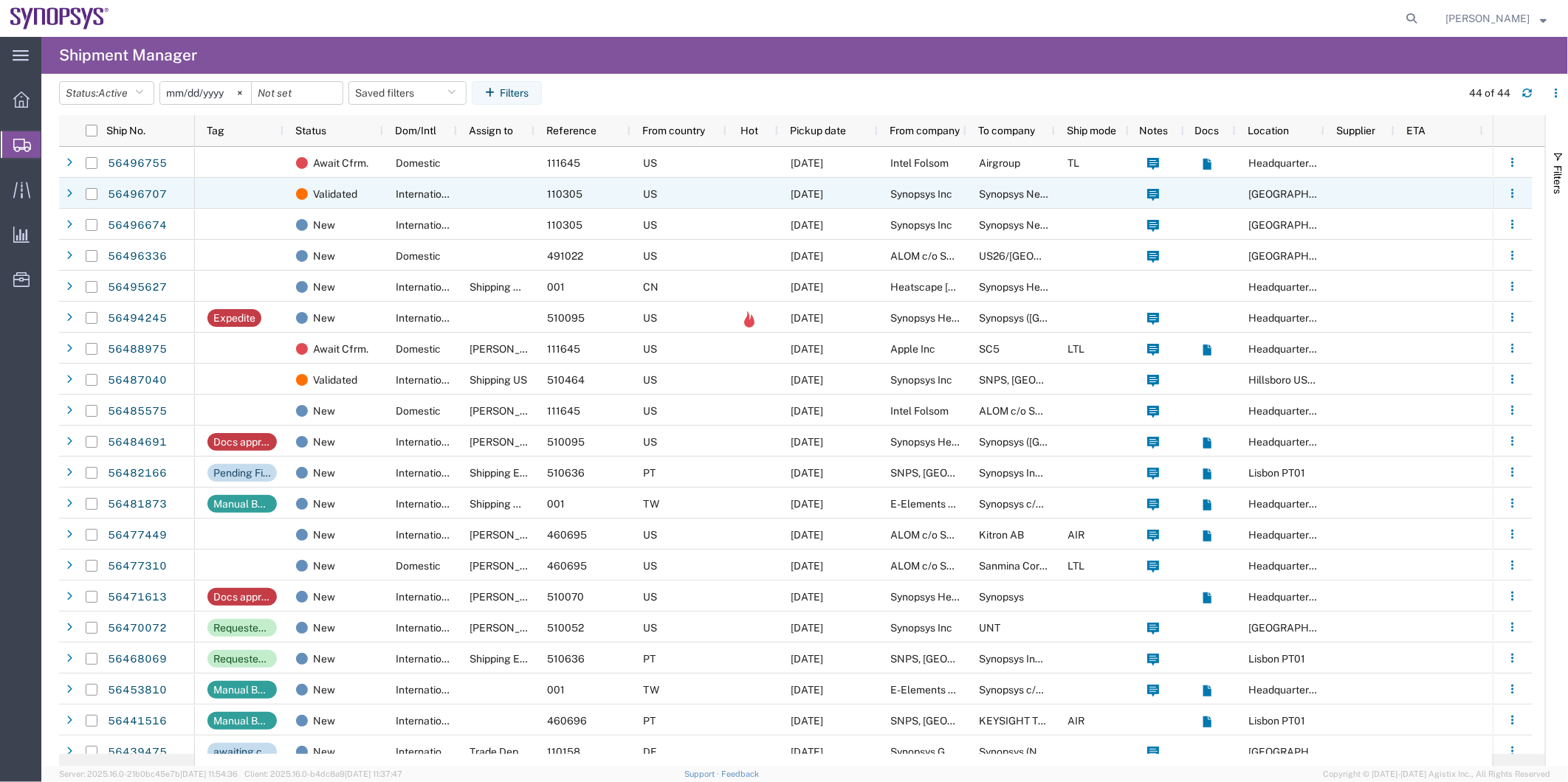
click at [449, 185] on div "International" at bounding box center [419, 193] width 74 height 31
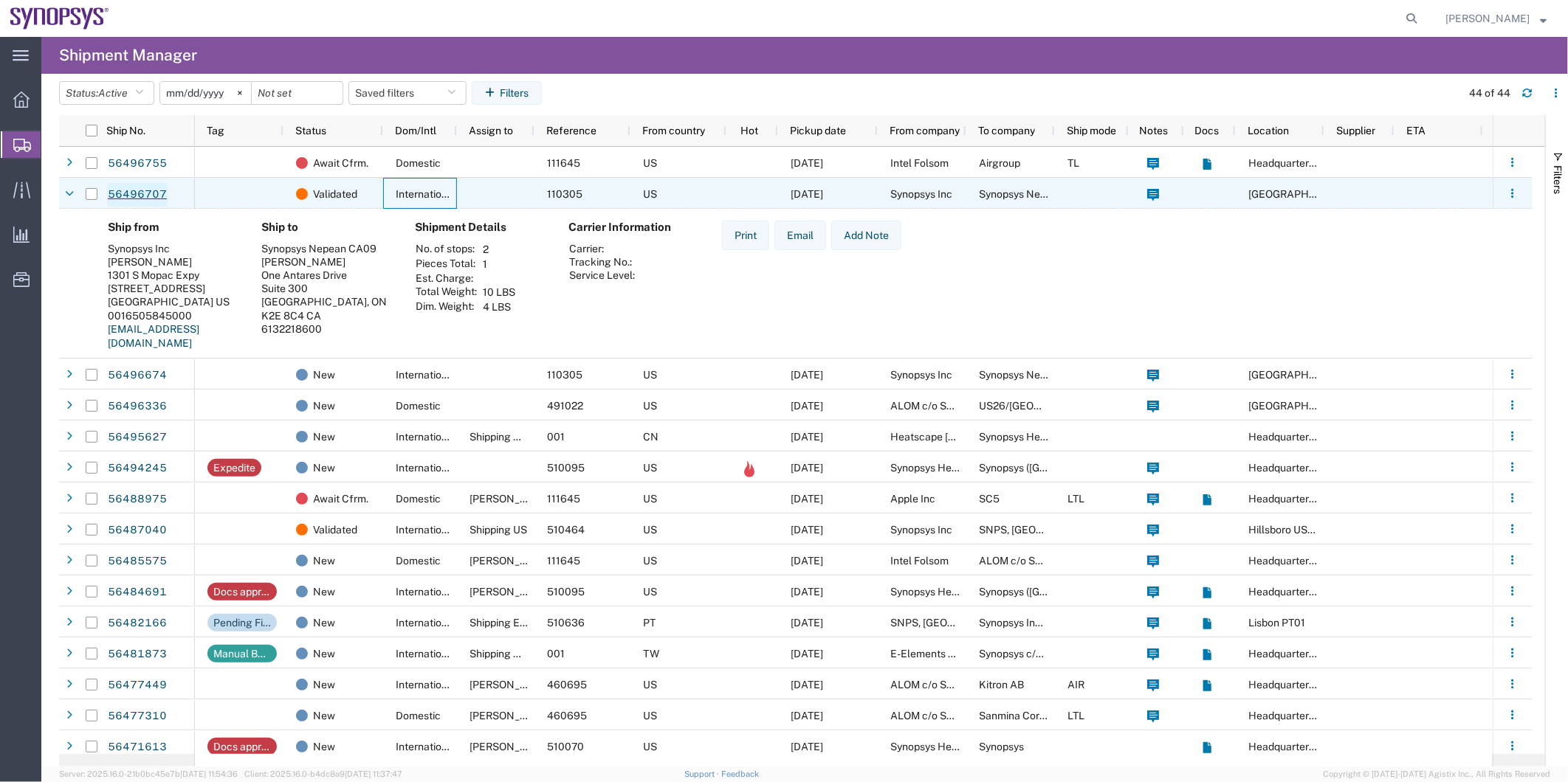
click at [139, 194] on link "56496707" at bounding box center [137, 195] width 60 height 24
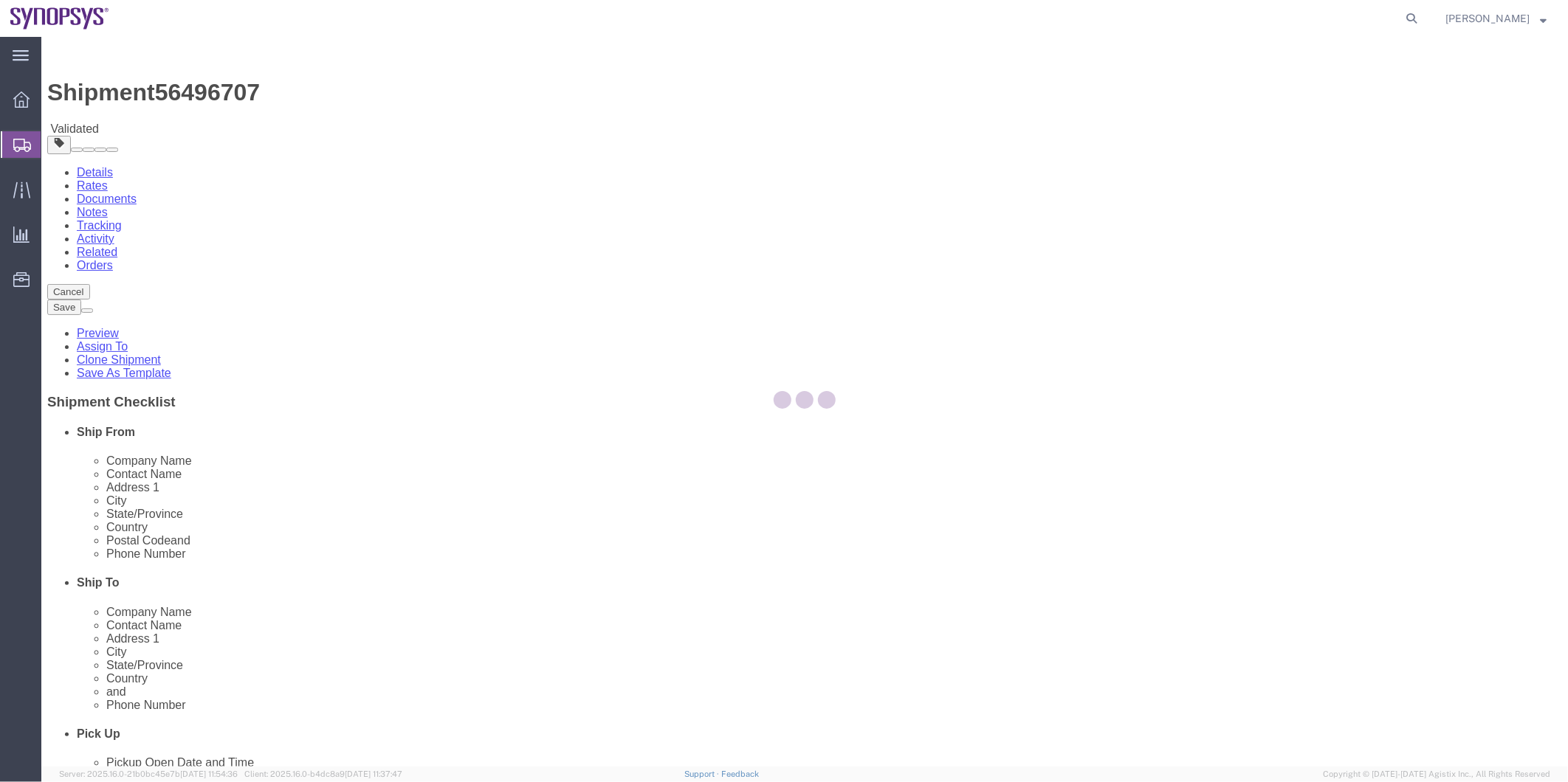
select select "63180"
select select "63079"
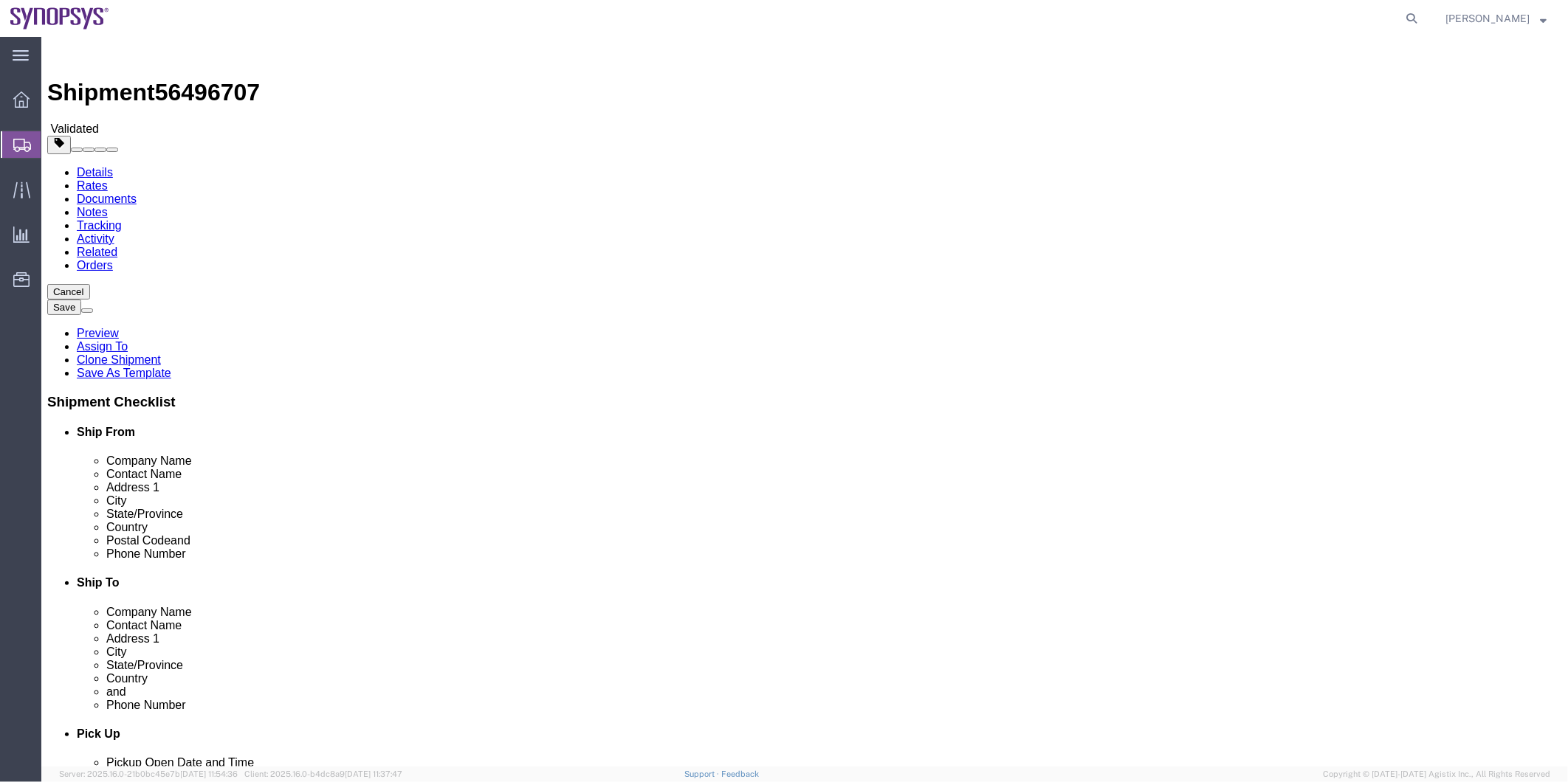
click icon
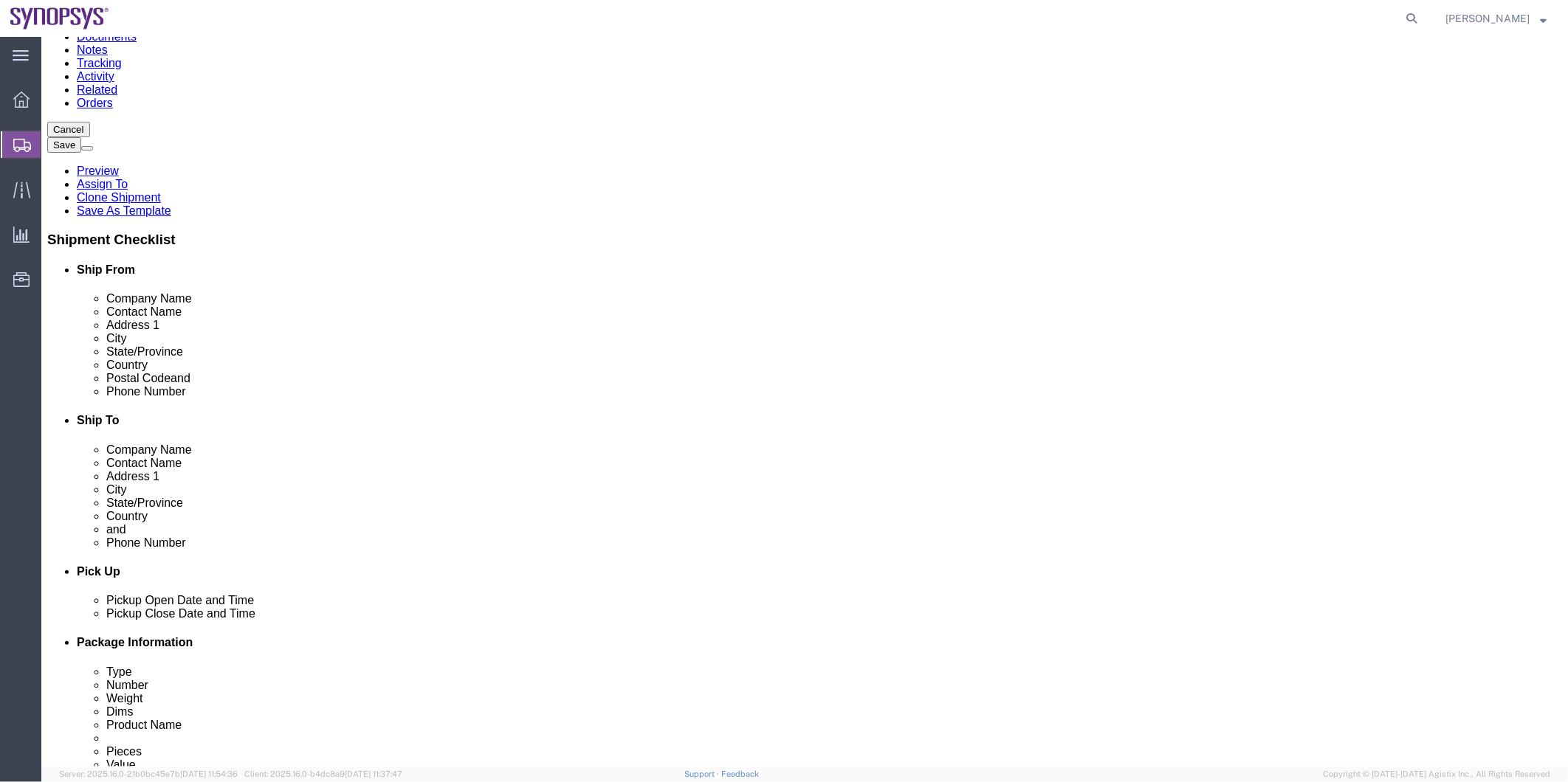
scroll to position [164, 0]
click dd "50.00 USD"
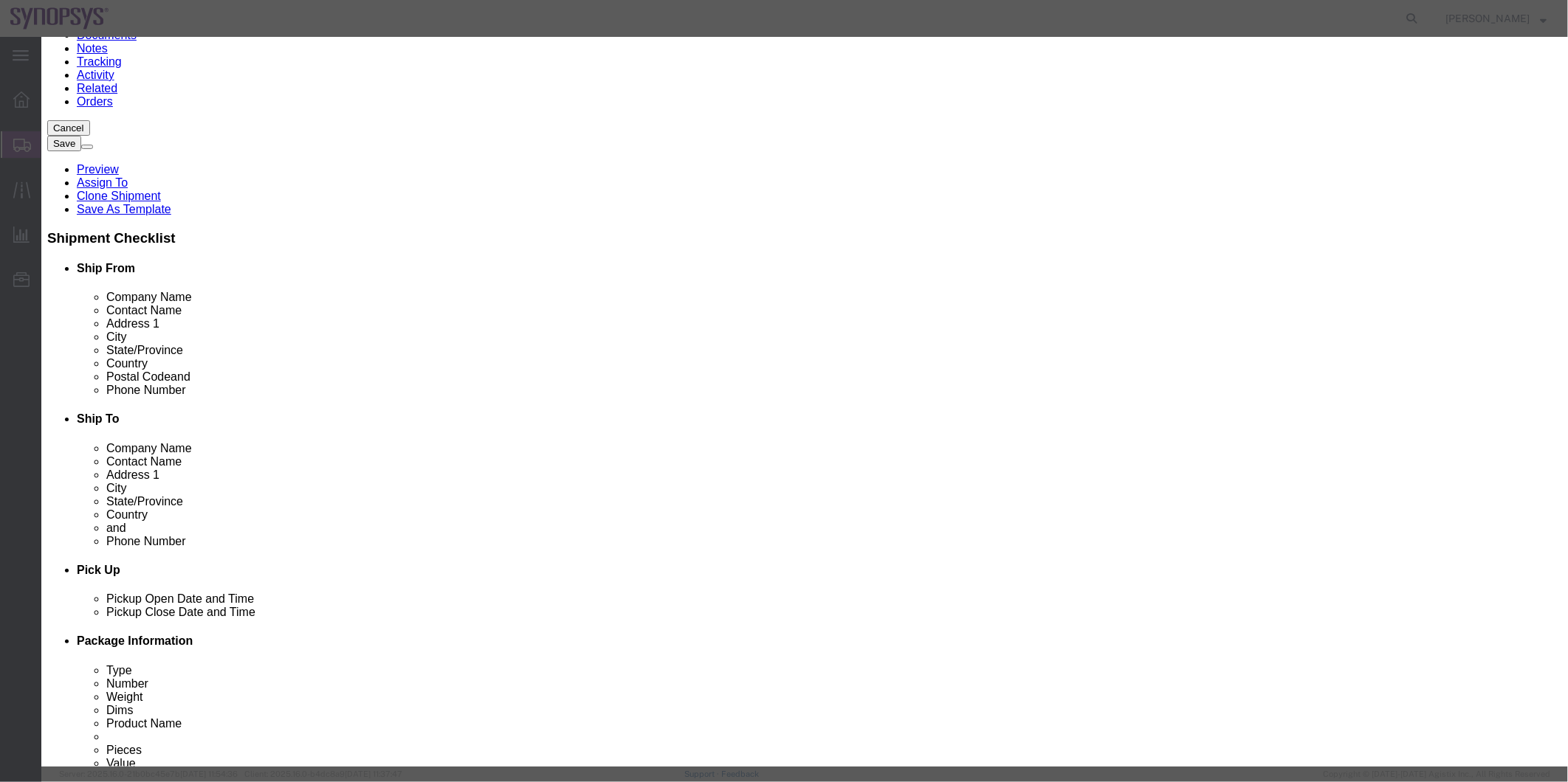
click icon
click select "Select ATF BIS DEA EPA FDA FTR ITAR OFAC Other (OPA)"
select select "FTR"
click select "Select ATF BIS DEA EPA FDA FTR ITAR OFAC Other (OPA)"
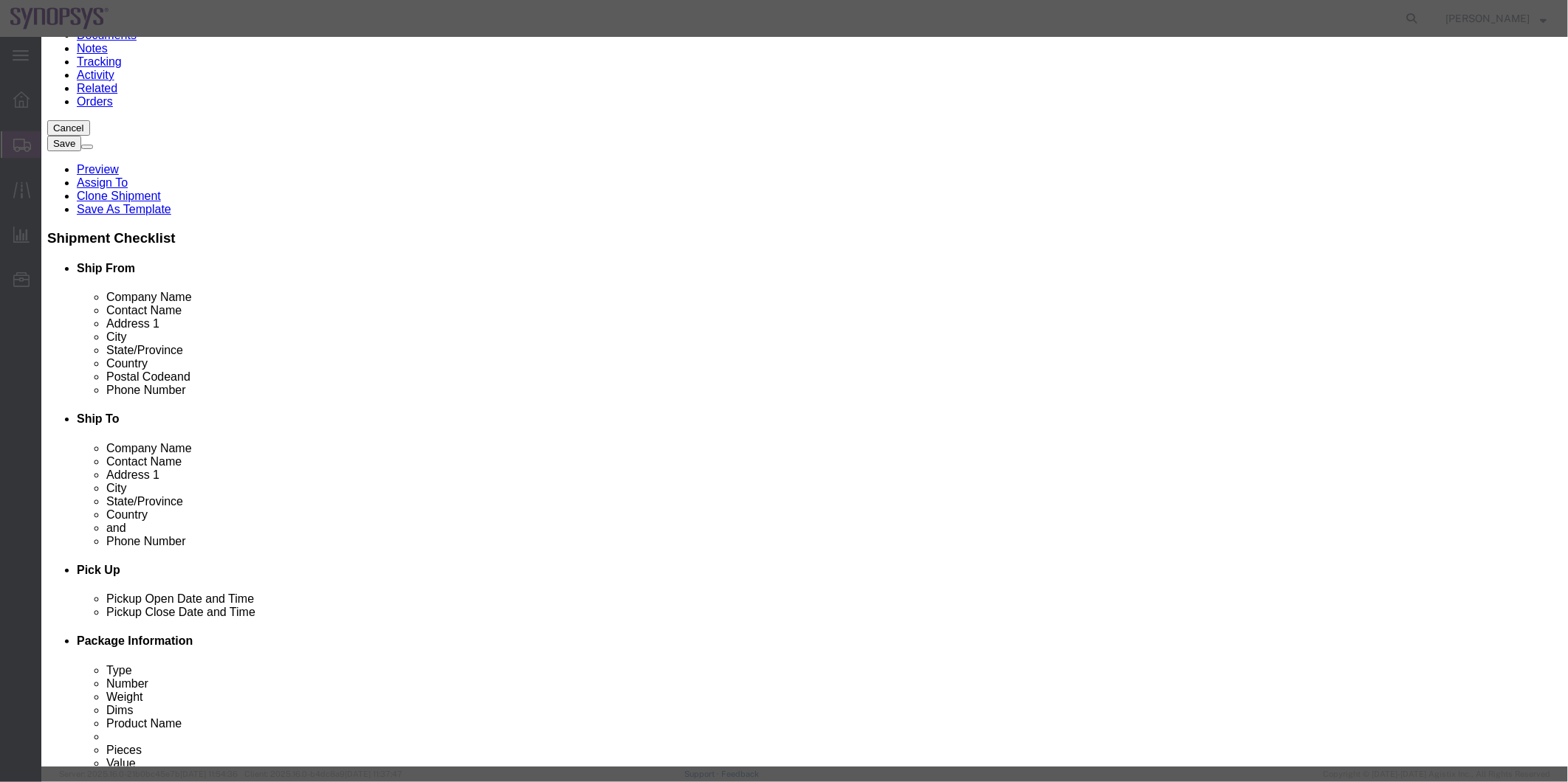
click select "Select 30.2(d)(2) 30.36 30.37(a) 30.37(f) 30.37(g) 30.37(h) 30.37(i) 30.37(j) 3…"
select select "30.36"
click select "Select 30.2(d)(2) 30.36 30.37(a) 30.37(f) 30.37(g) 30.37(h) 30.37(i) 30.37(j) 3…"
click button
click div
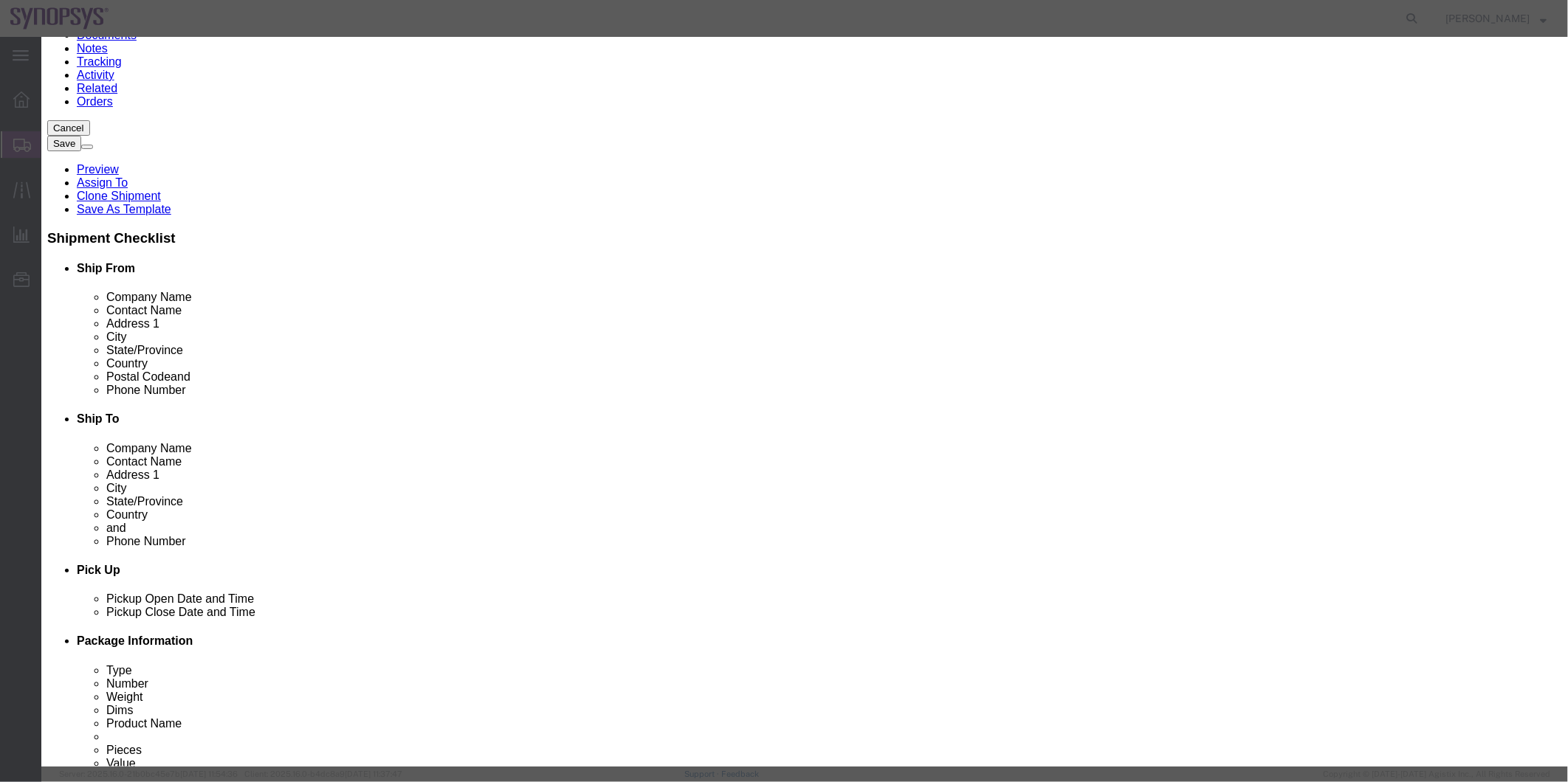
drag, startPoint x: 573, startPoint y: 105, endPoint x: 496, endPoint y: 121, distance: 78.6
click div "fanny pack"
click textarea
paste textarea "fanny pack"
type textarea "fanny pack"
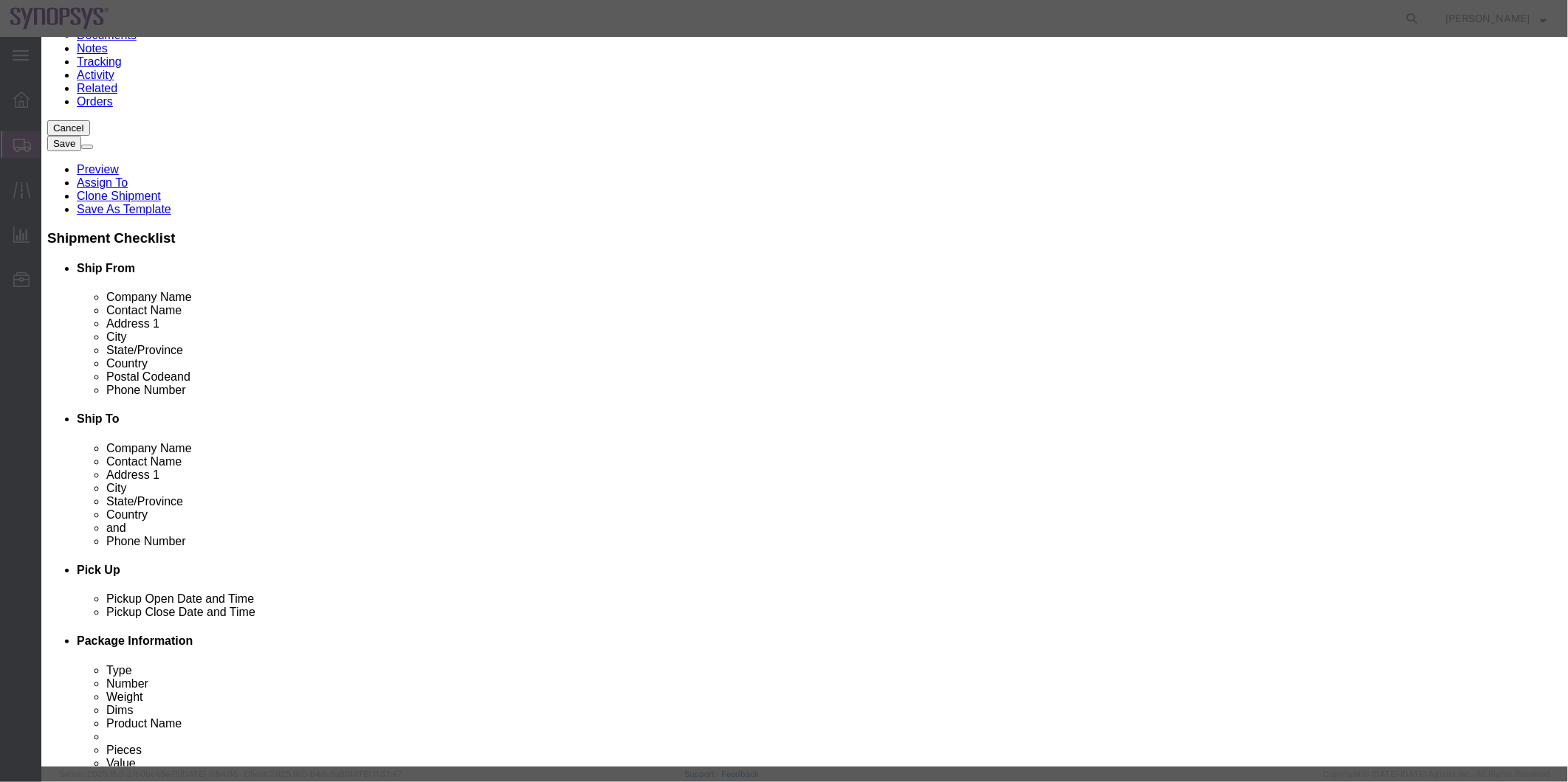
click button "Save & Close"
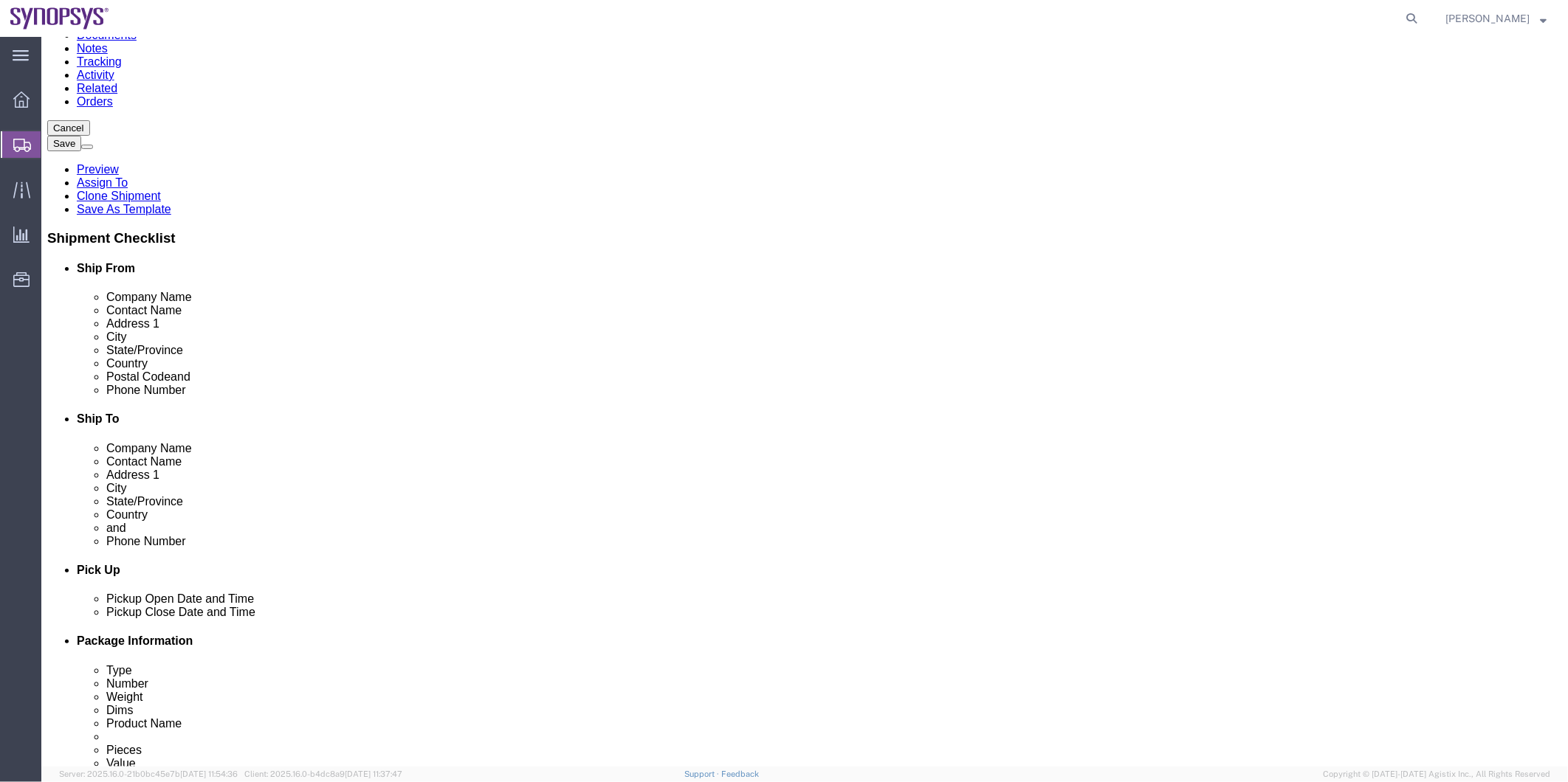
click icon
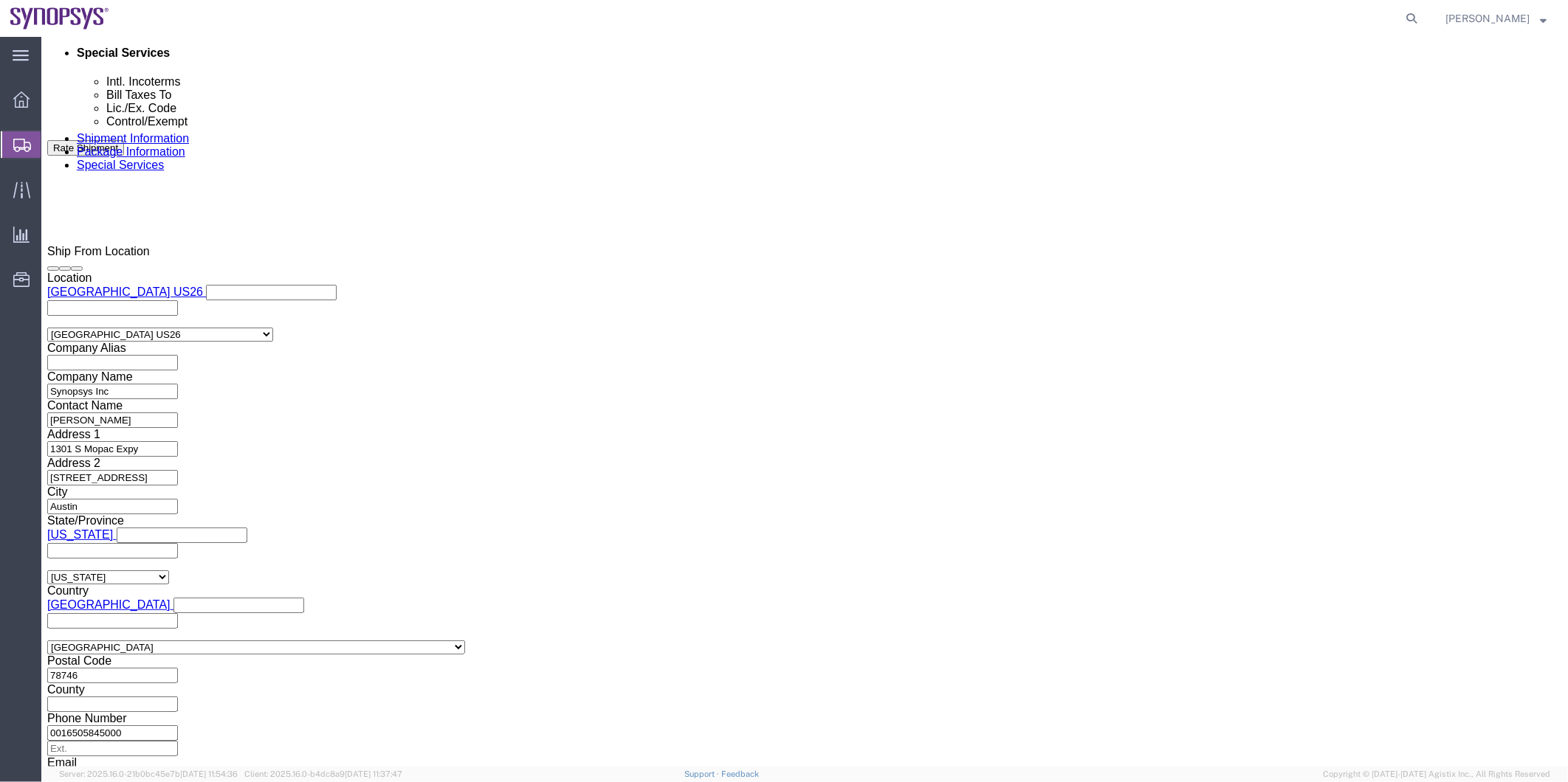
scroll to position [1000, 0]
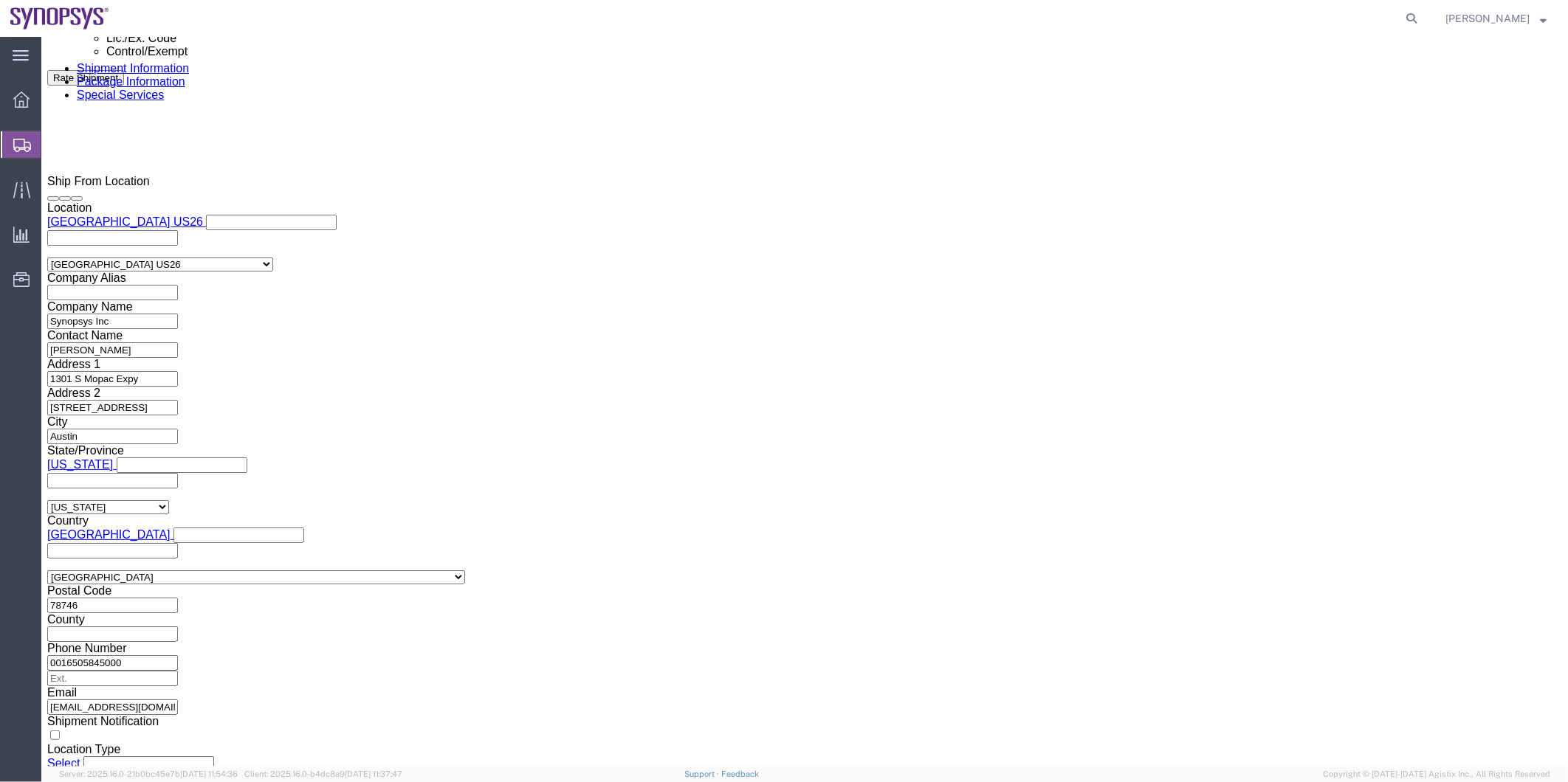
click select "Select AES-Direct EEI Carrier File EEI EEI Exempt"
select select "EXEM"
click select "Select AES-Direct EEI Carrier File EEI EEI Exempt"
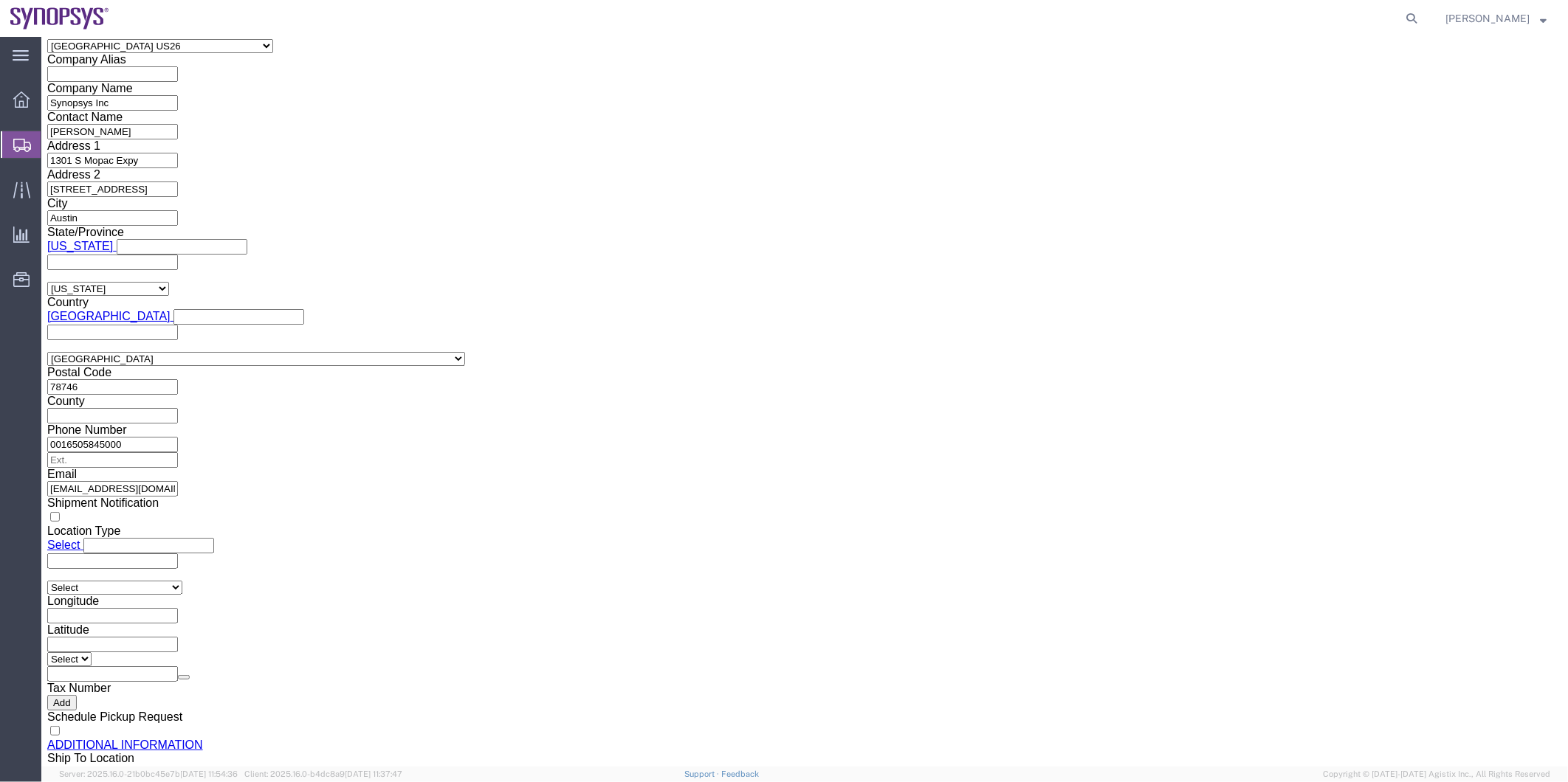
scroll to position [918, 0]
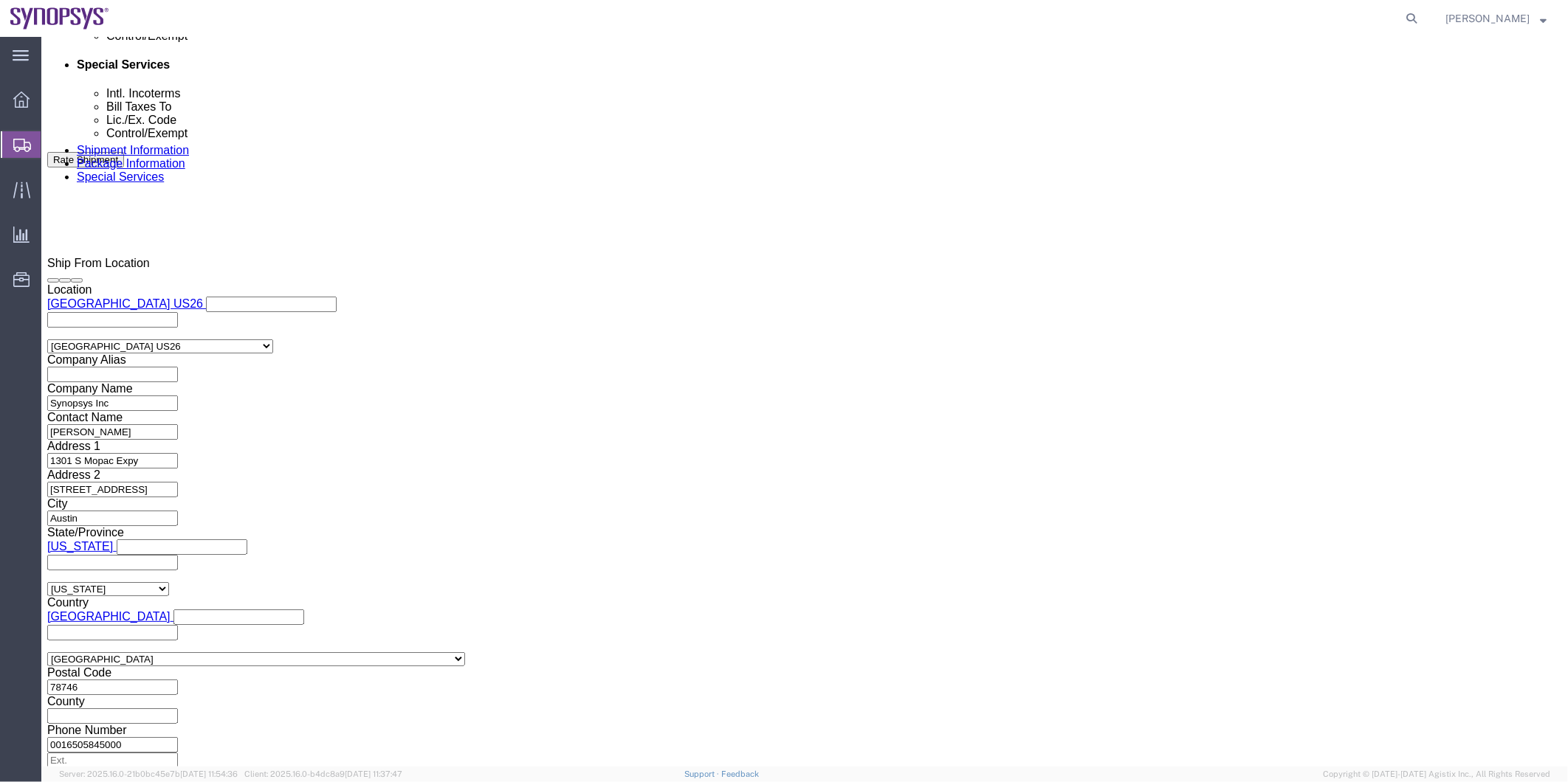
click input "Include shipping documents"
checkbox input "true"
click input "BOL"
checkbox input "true"
click input "Packing List"
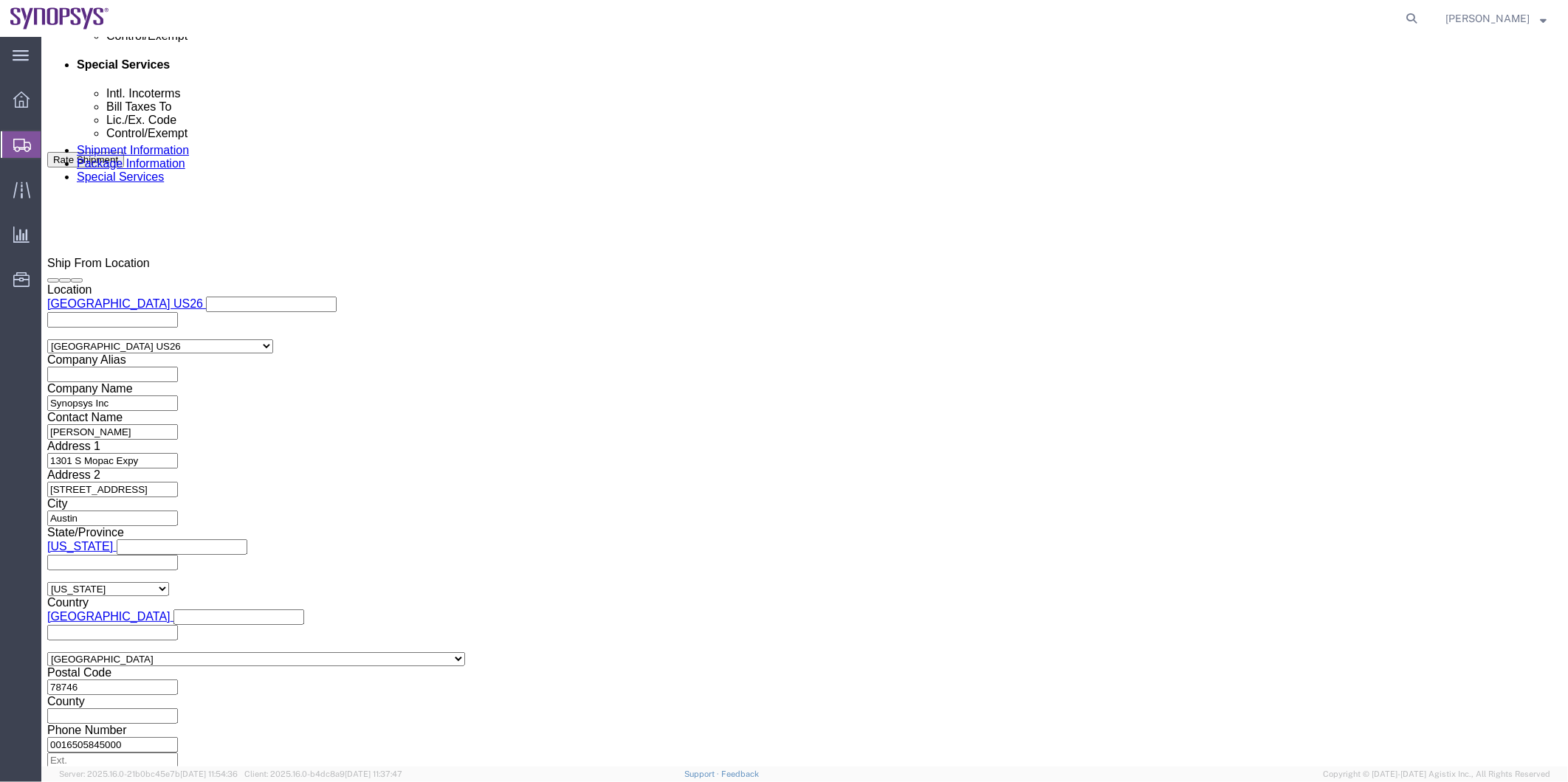
checkbox input "true"
click label "Shipping Label"
click input "Shipping Label"
checkbox input "true"
click ul "zoek@synopsys.com"
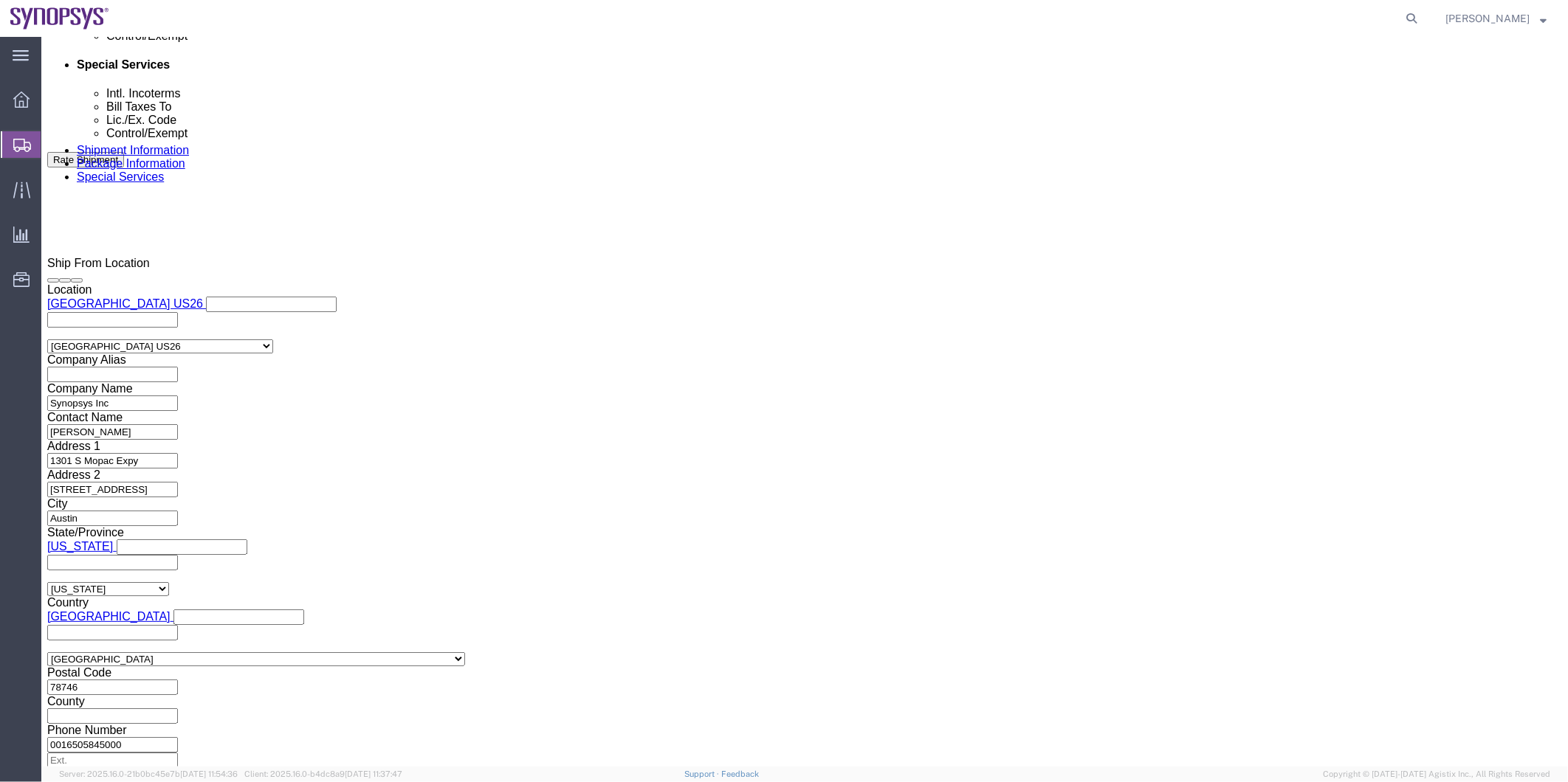
type input "Shipping@synopsys.com"
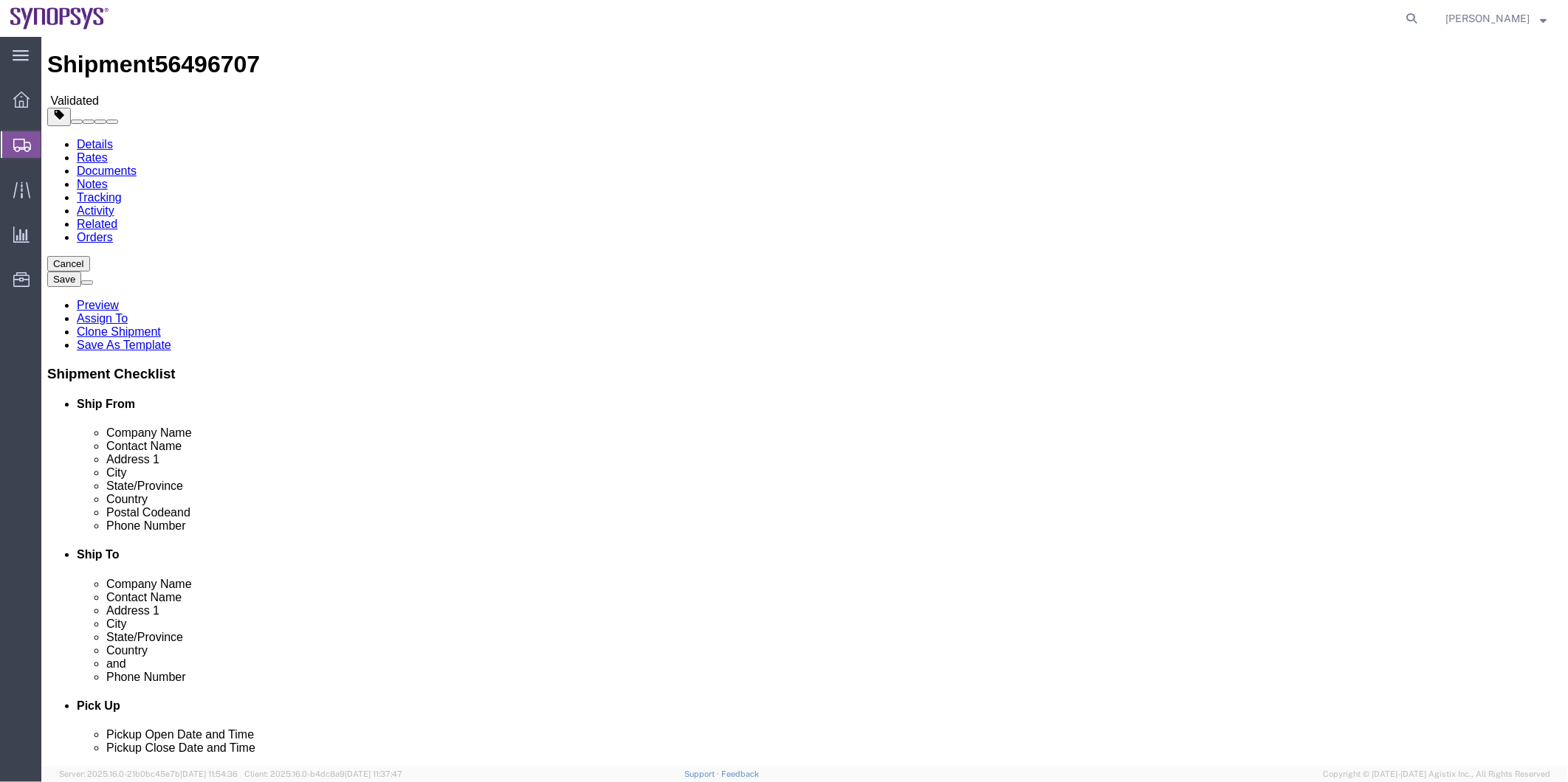
scroll to position [0, 0]
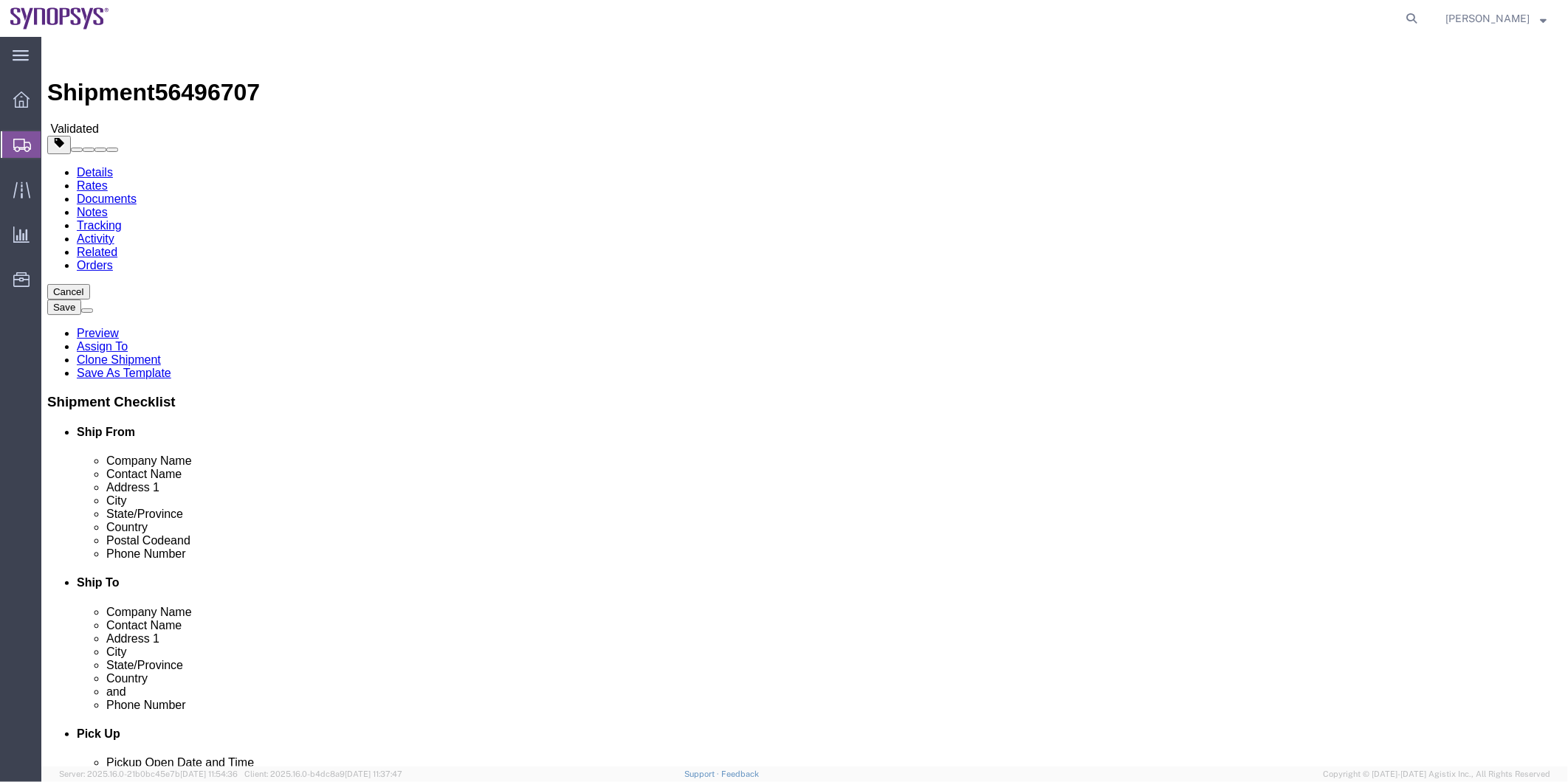
click icon
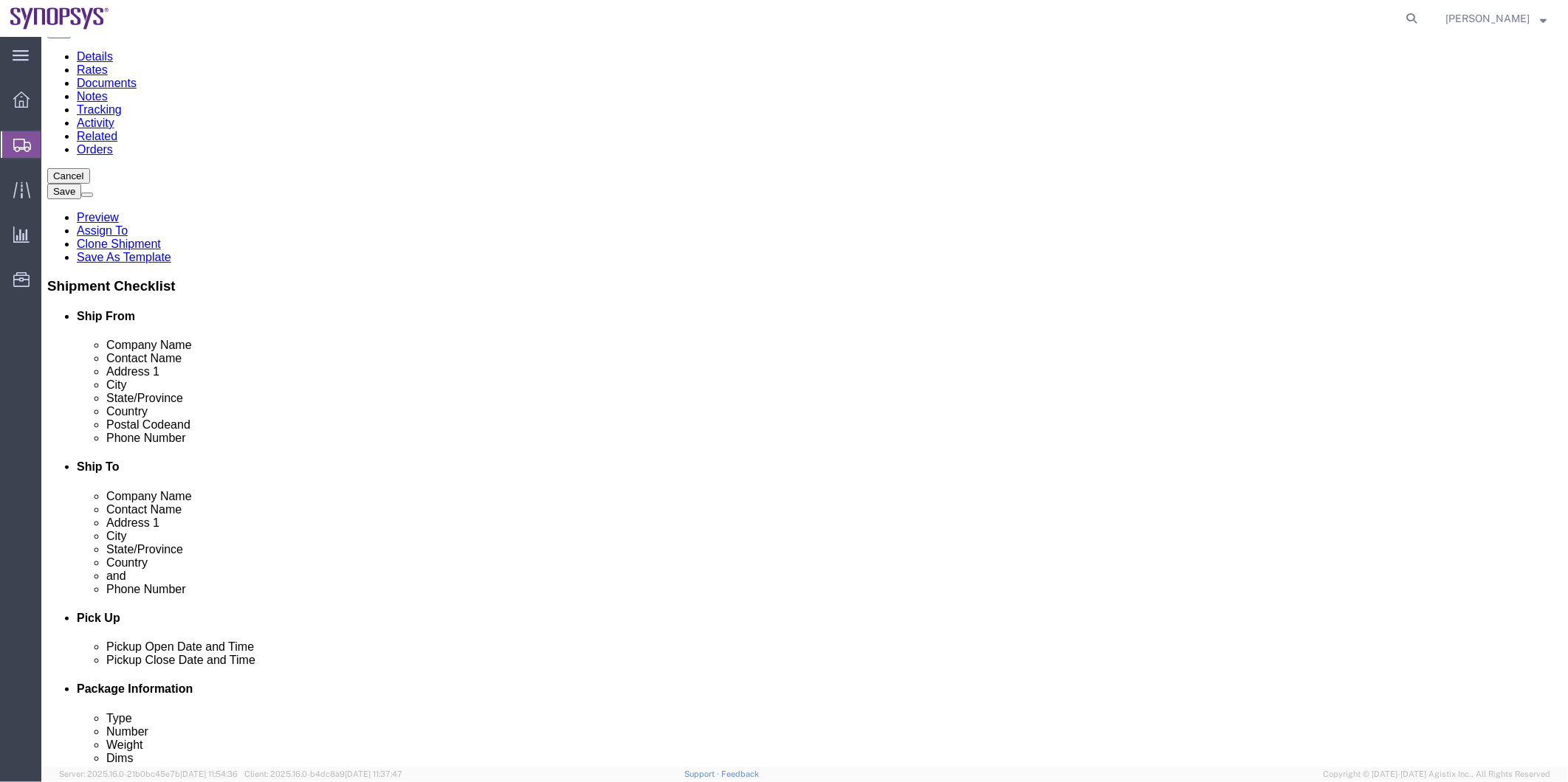
scroll to position [246, 0]
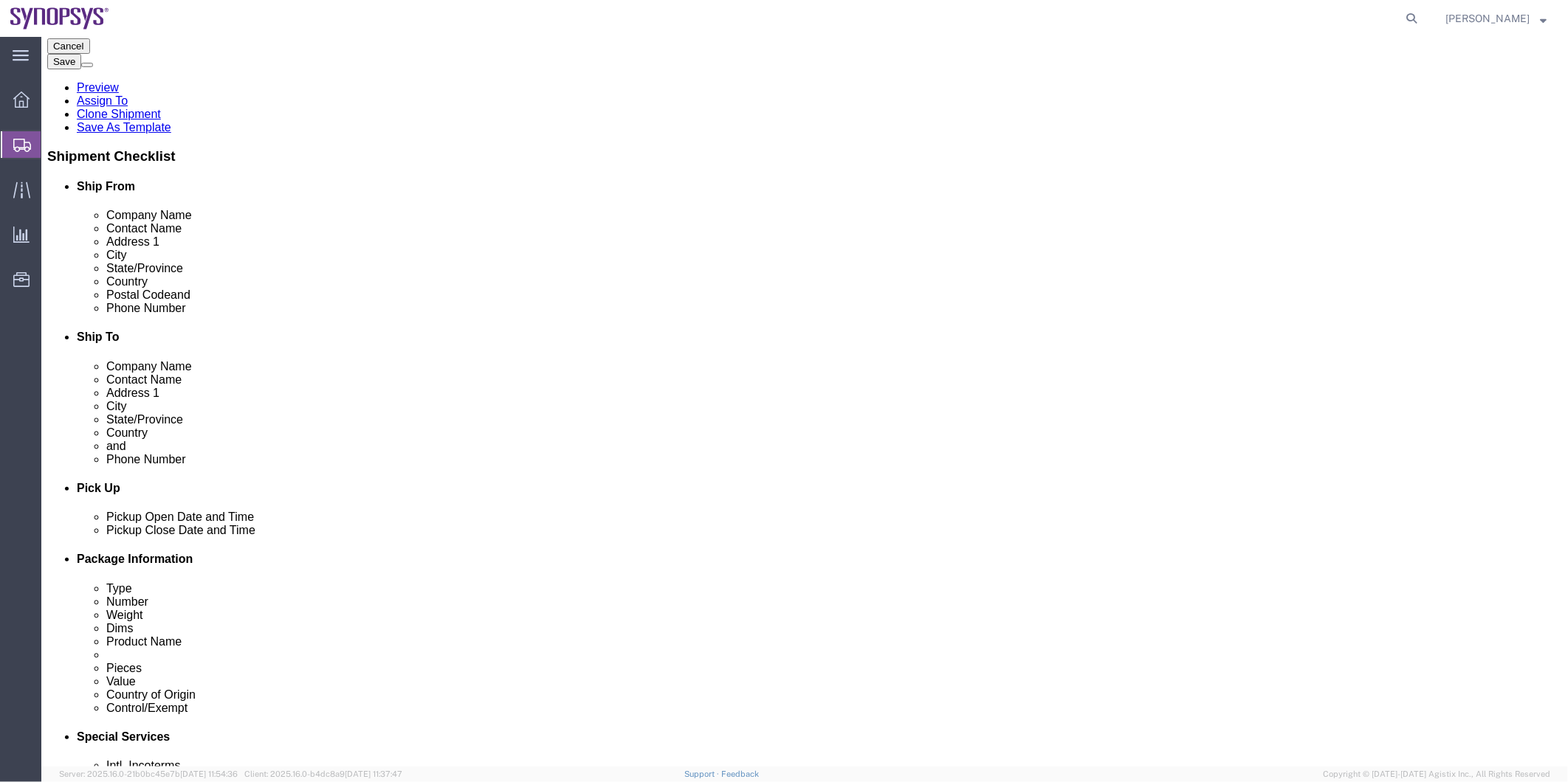
click icon
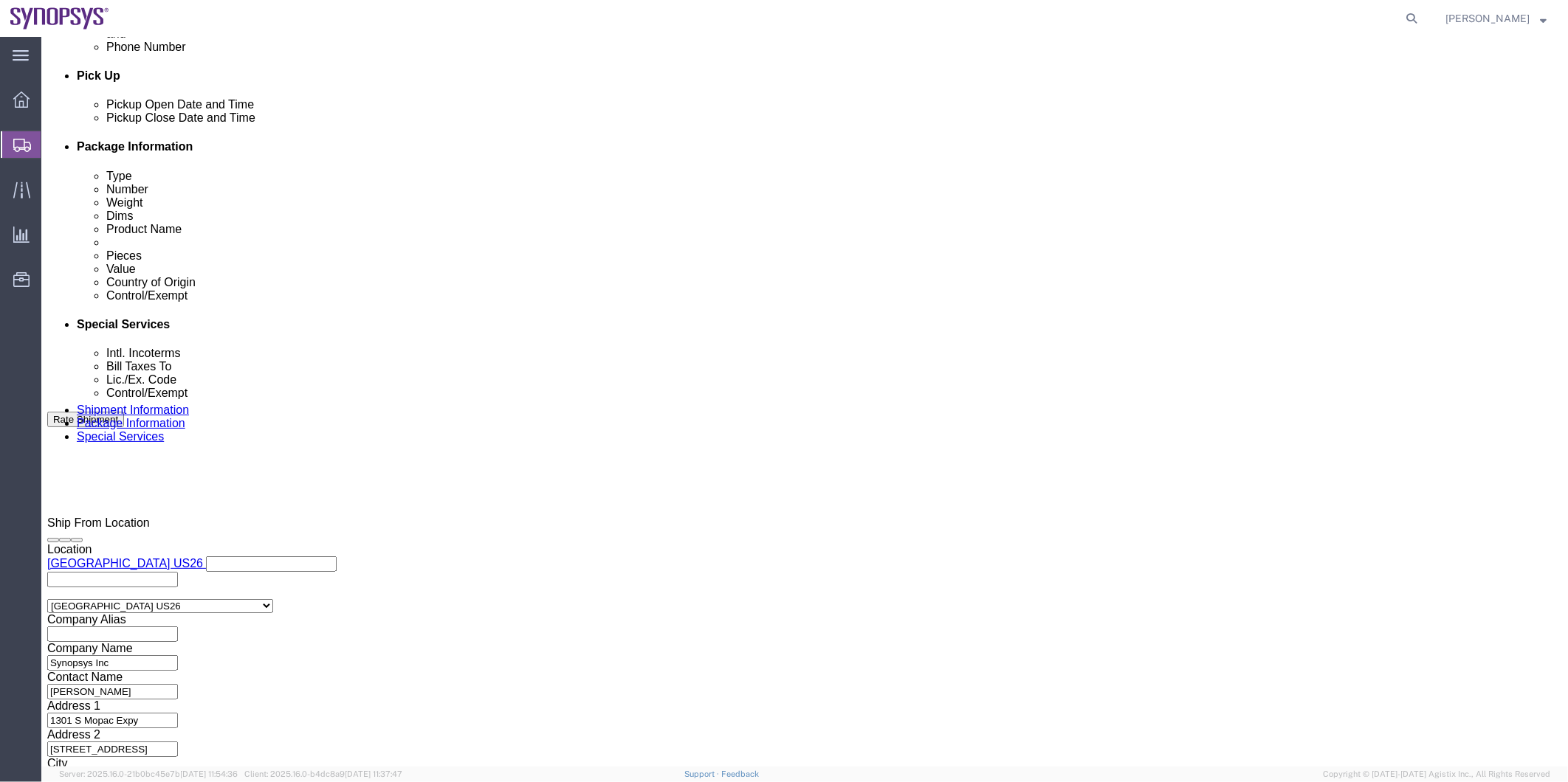
scroll to position [738, 0]
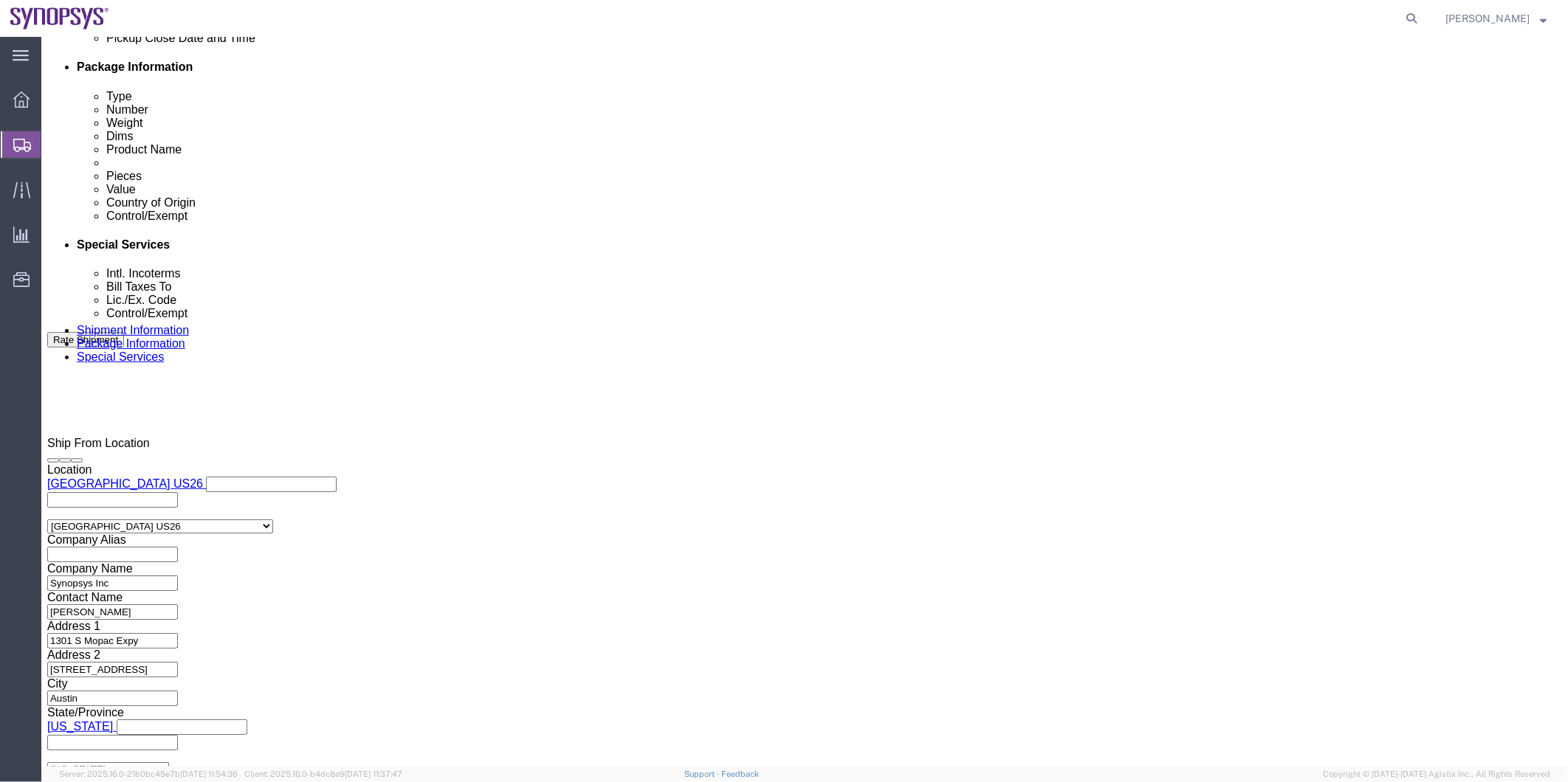
click textarea
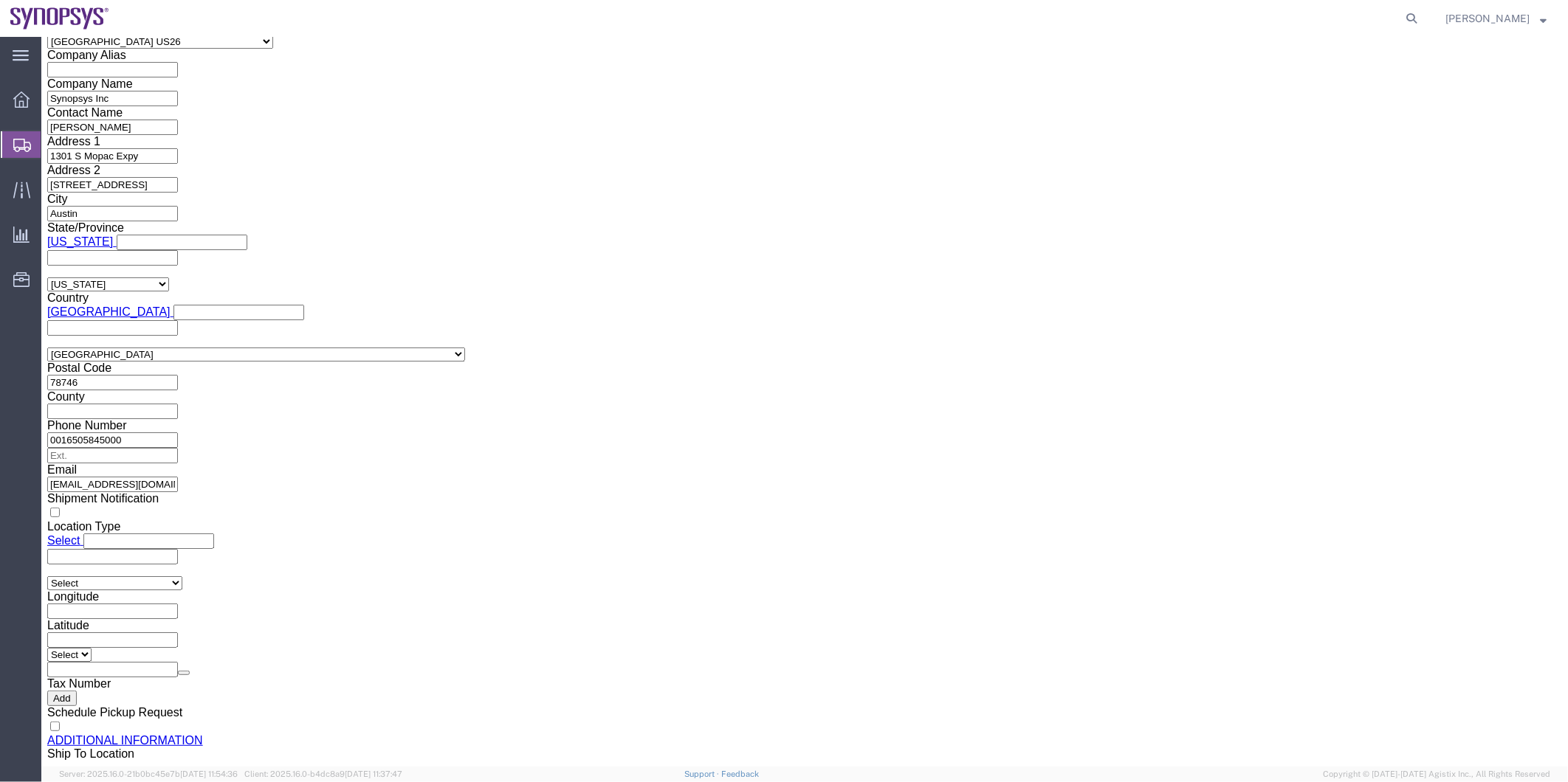
scroll to position [1312, 0]
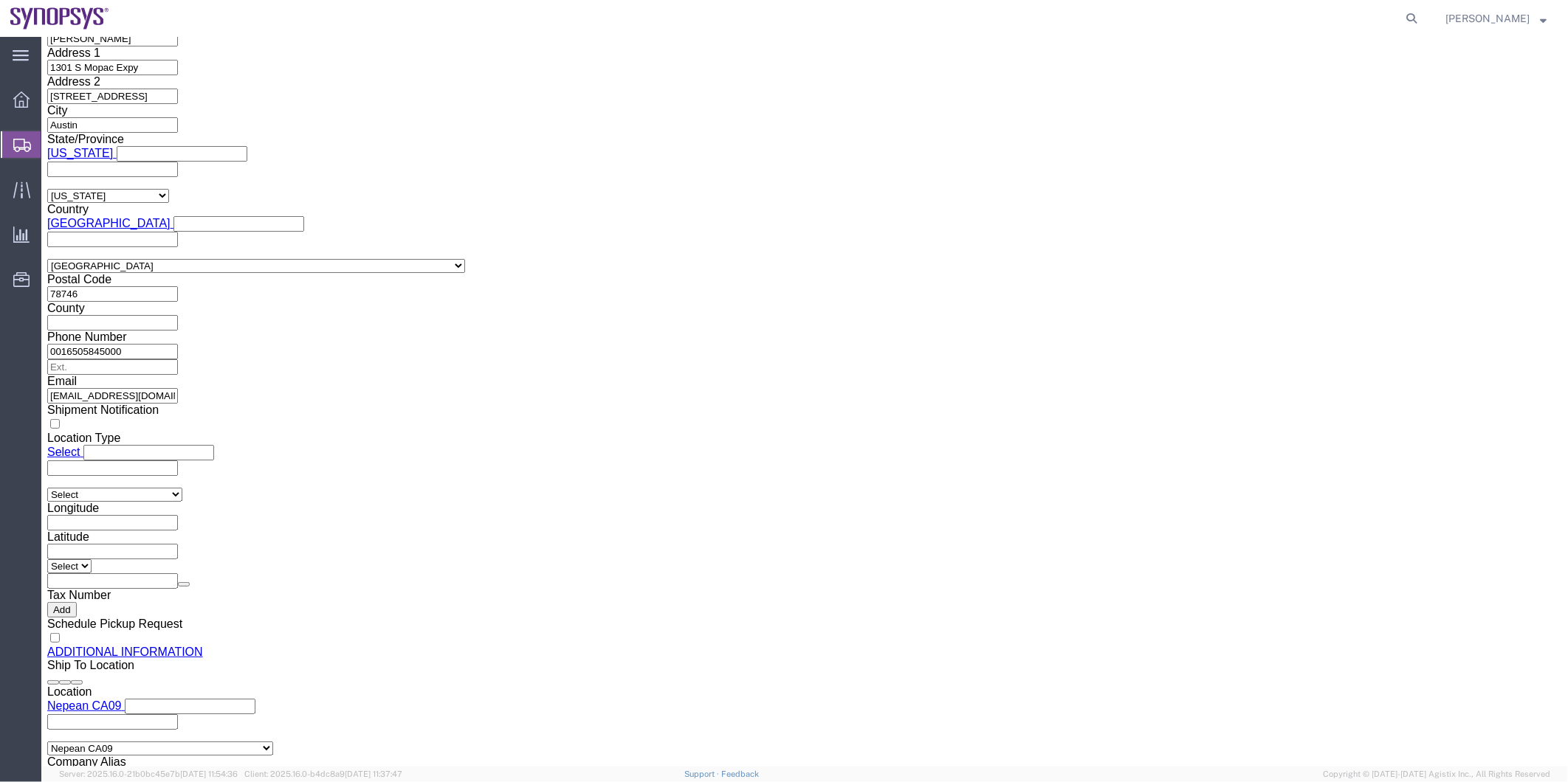
click button "Rate Shipment"
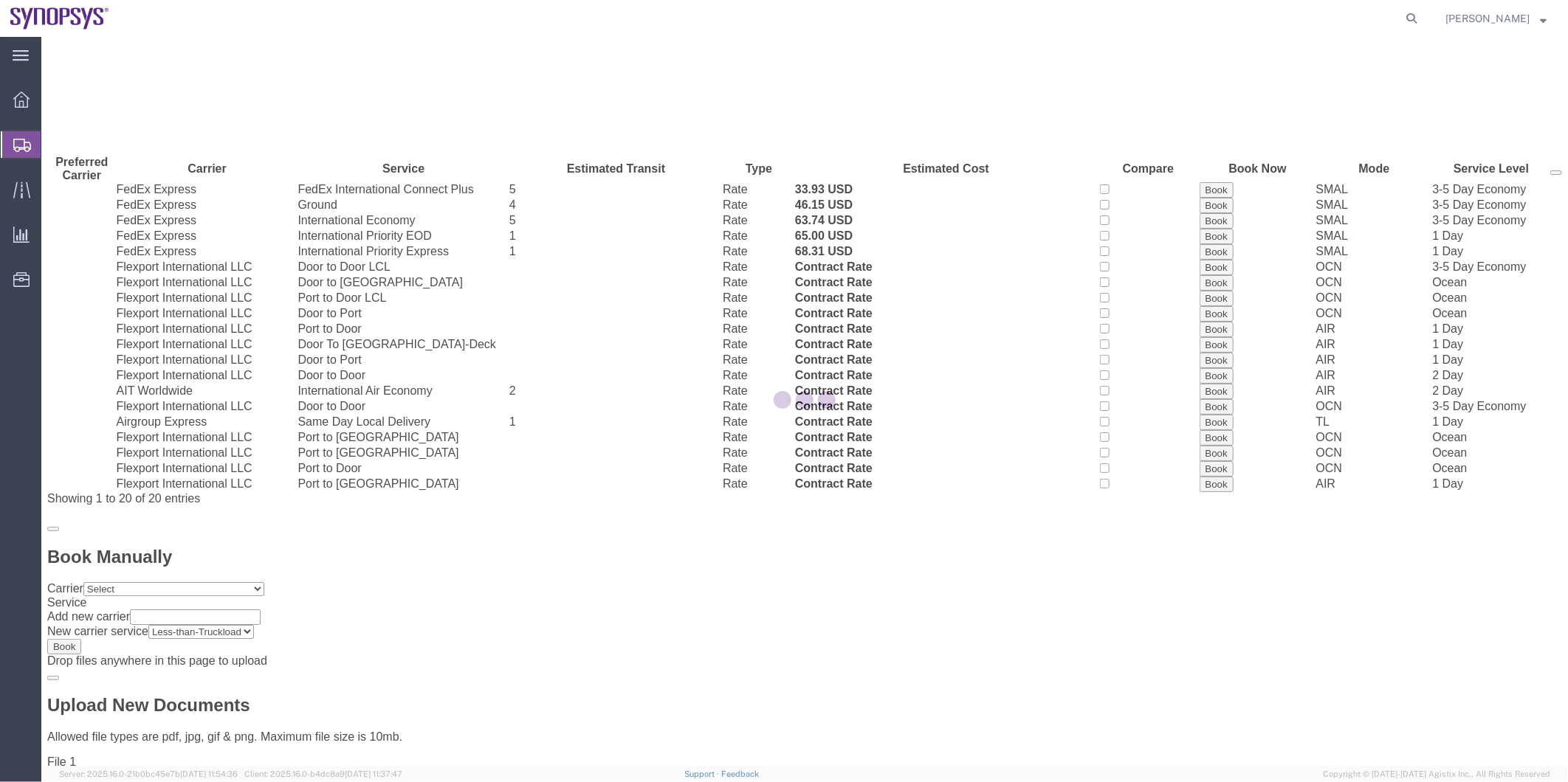
scroll to position [44, 0]
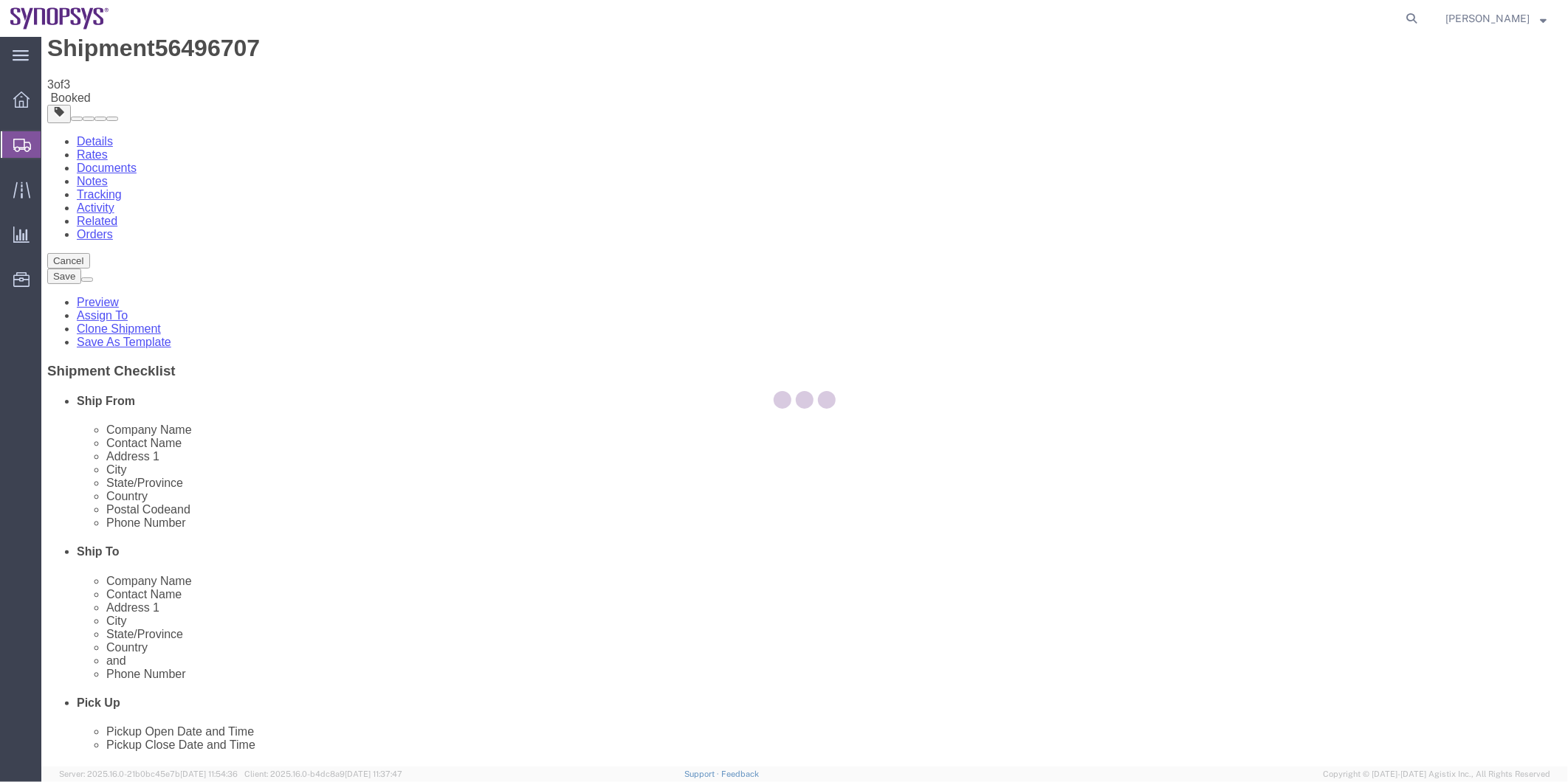
scroll to position [0, 0]
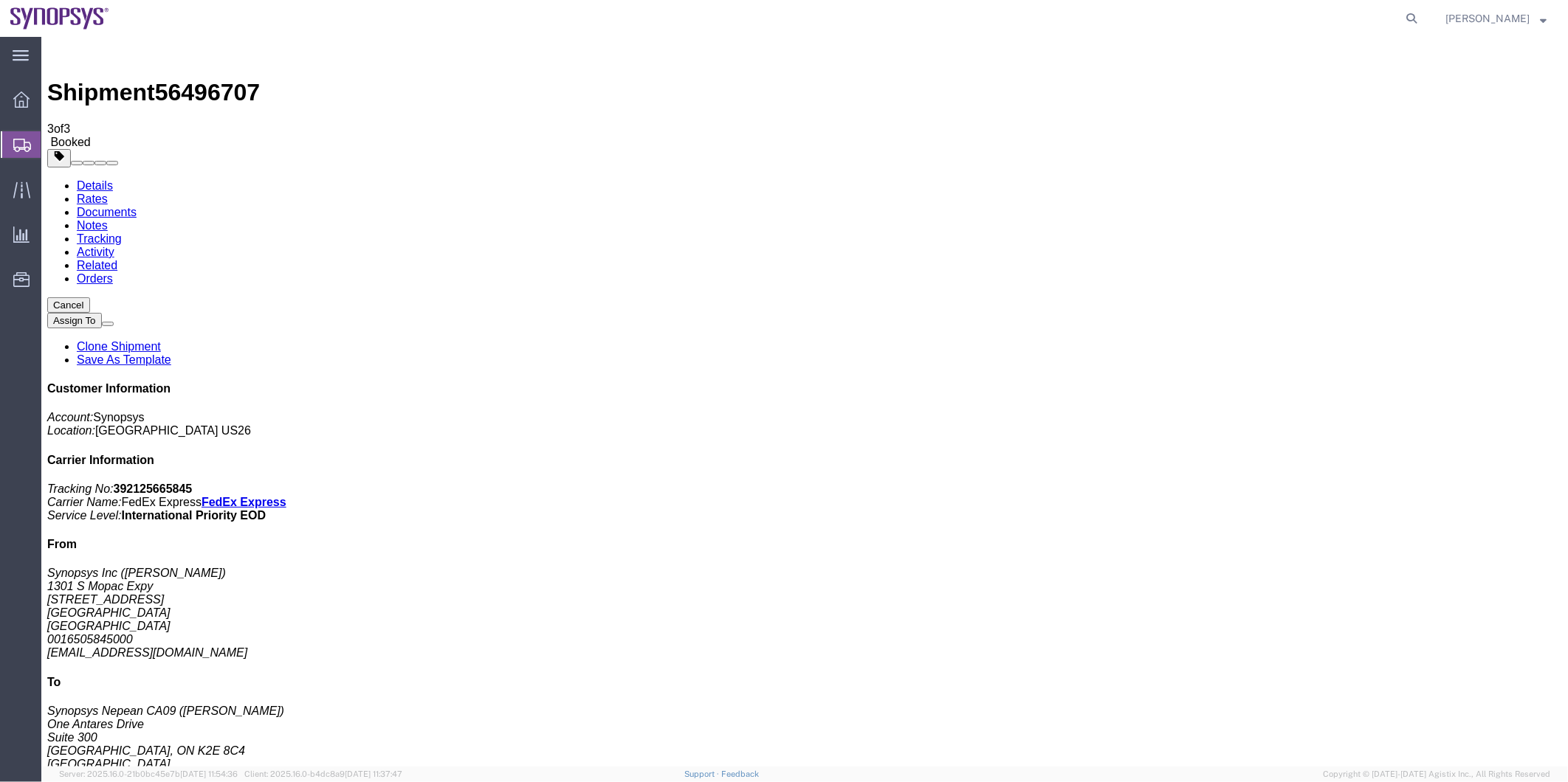
click at [201, 79] on span "56496707" at bounding box center [206, 92] width 105 height 27
copy span "56496707"
click at [91, 178] on link "Details" at bounding box center [94, 184] width 36 height 12
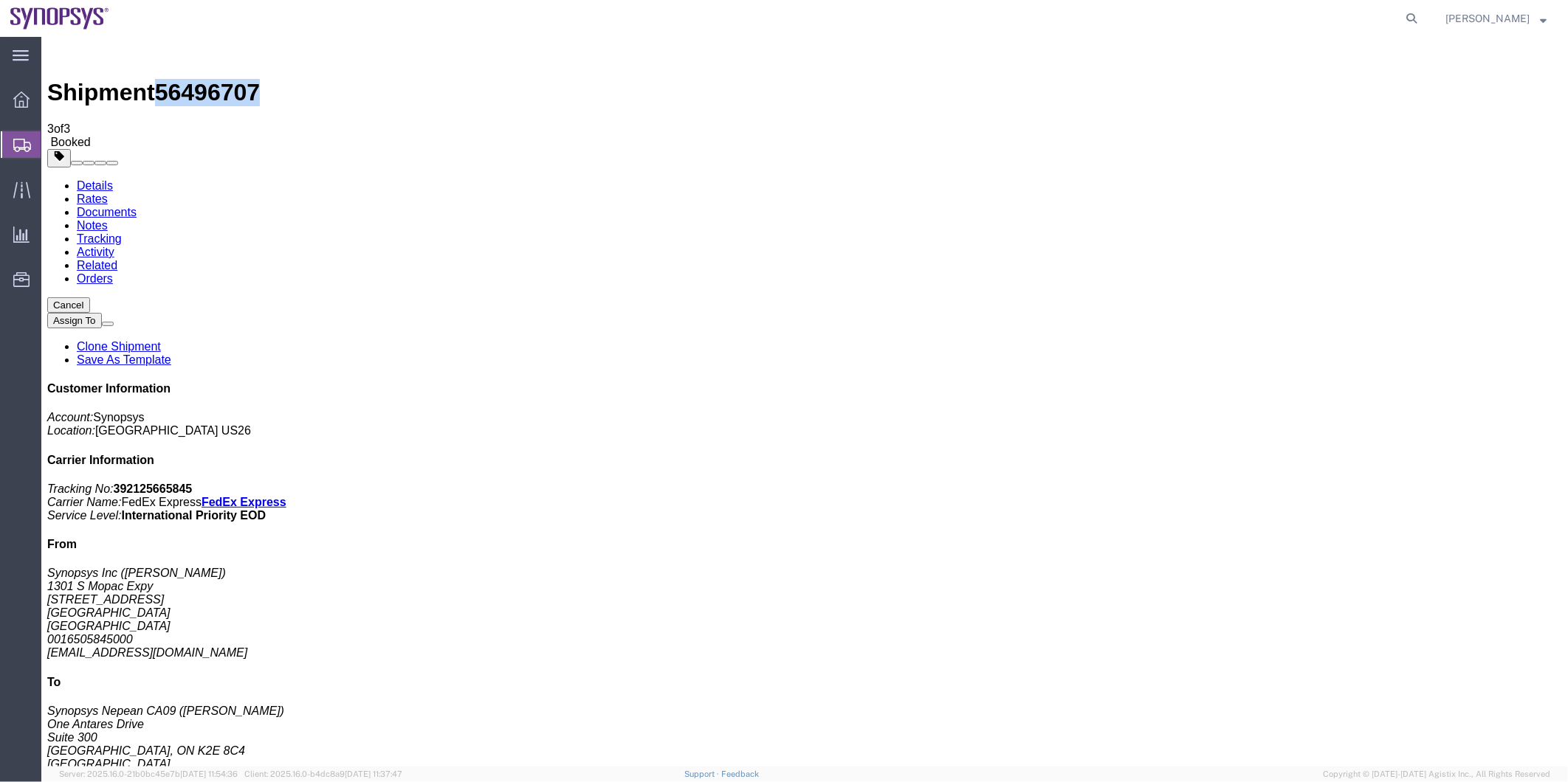
click link "Documents"
drag, startPoint x: 203, startPoint y: 320, endPoint x: 929, endPoint y: 186, distance: 738.3
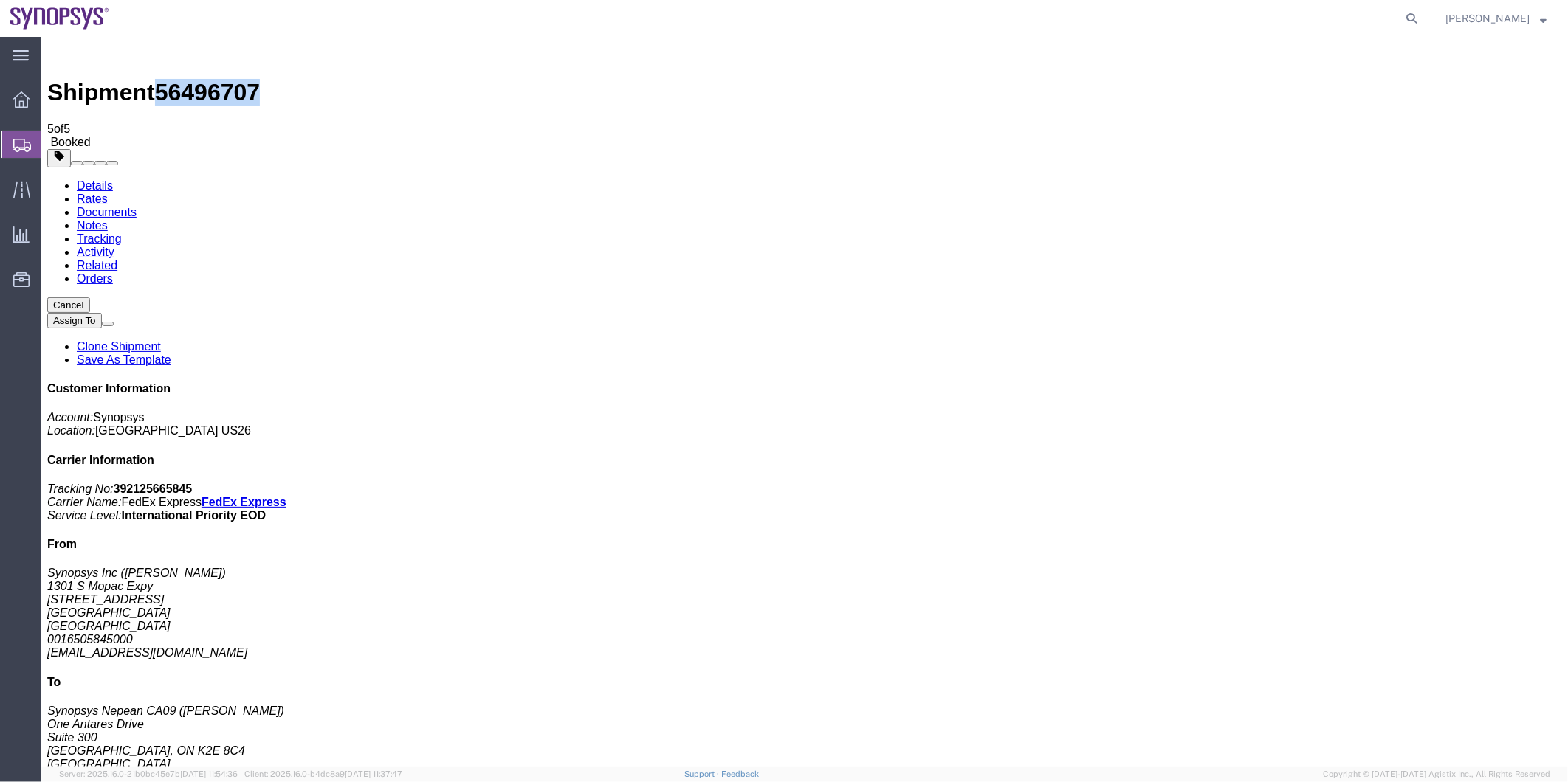
drag, startPoint x: 71, startPoint y: 171, endPoint x: 116, endPoint y: 152, distance: 48.8
click at [0, 0] on span "Shipment Manager" at bounding box center [0, 0] width 0 height 0
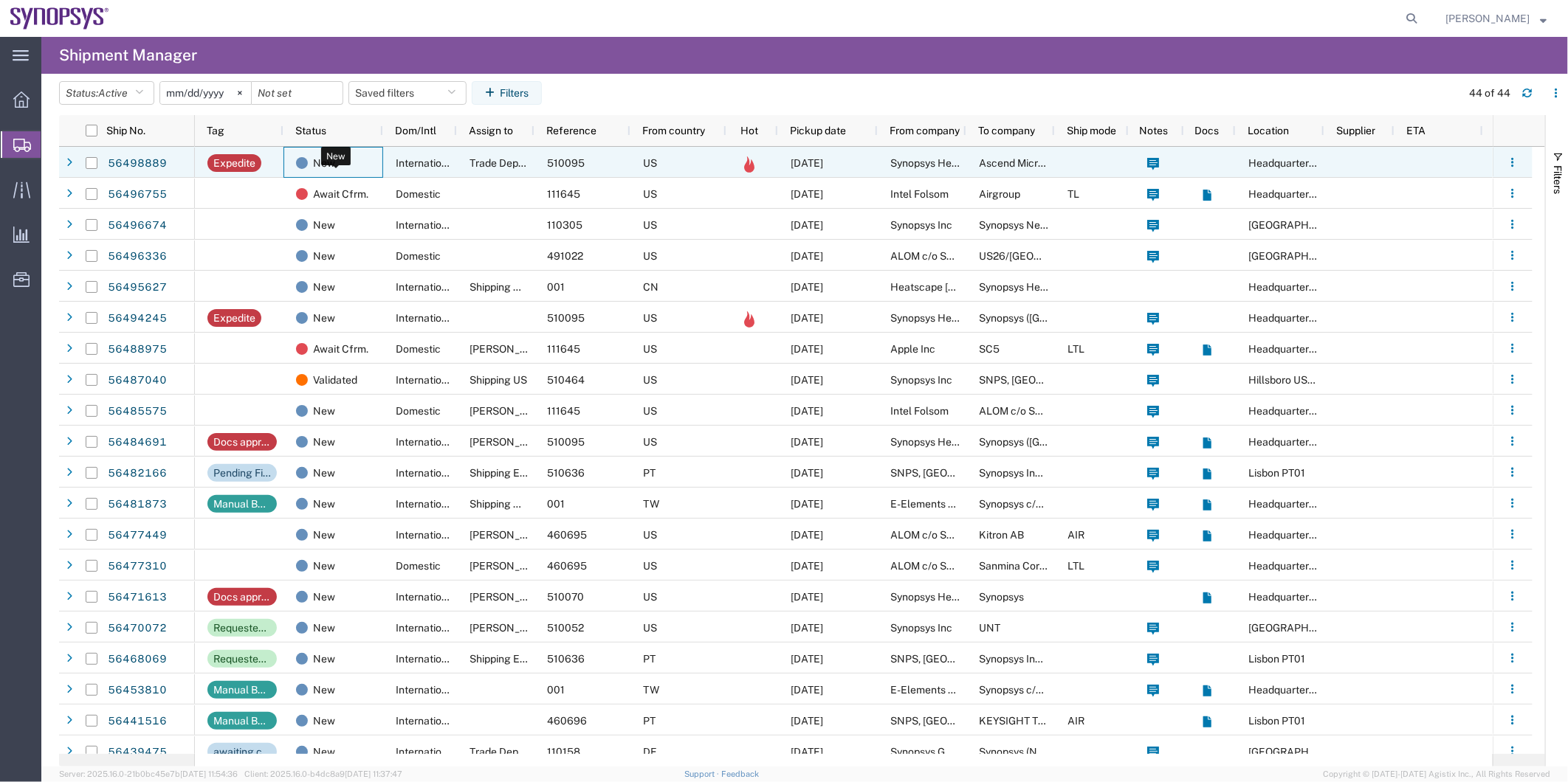
click at [373, 165] on div "New" at bounding box center [336, 163] width 81 height 31
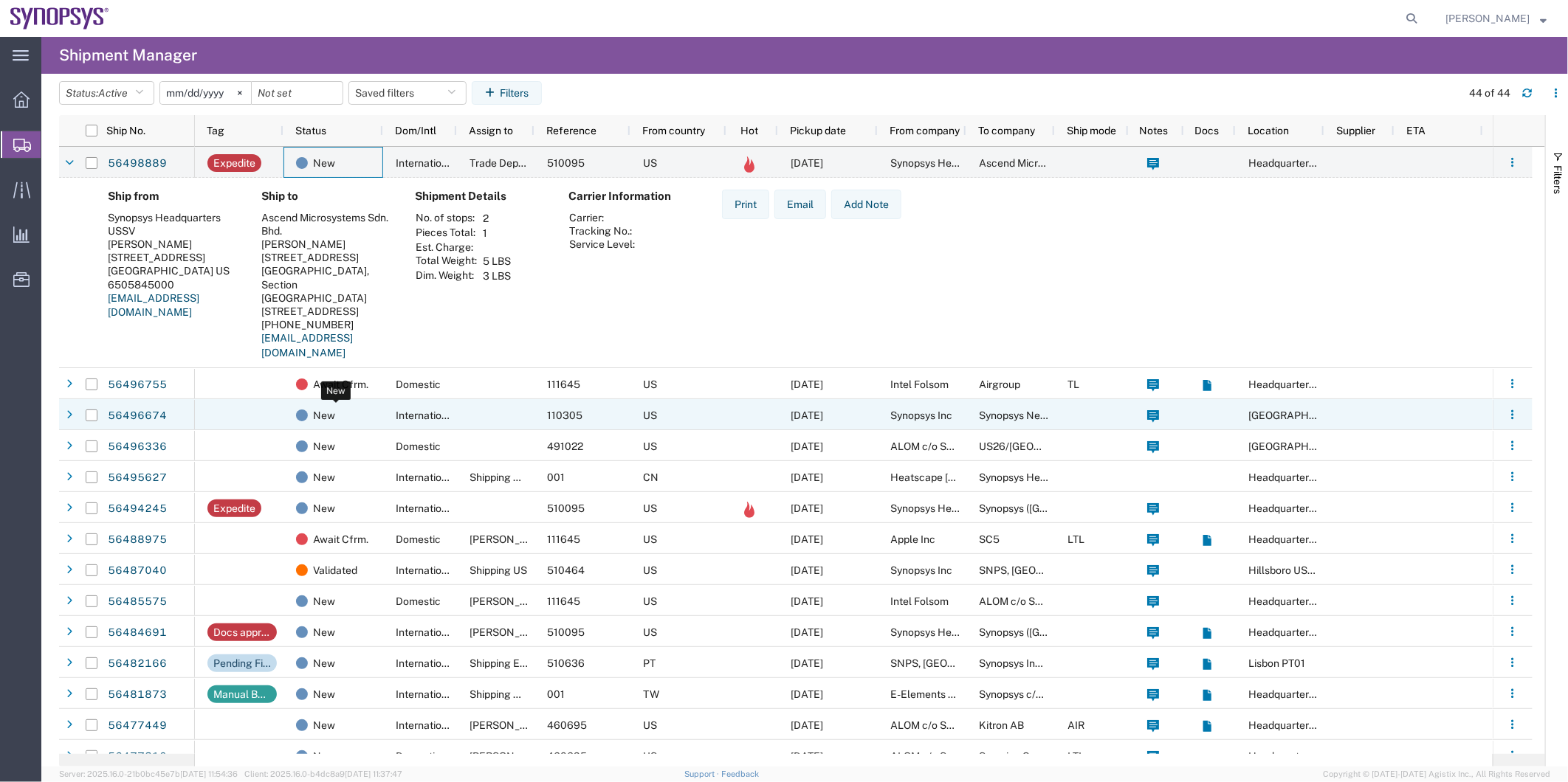
click at [369, 415] on div "New" at bounding box center [336, 415] width 81 height 31
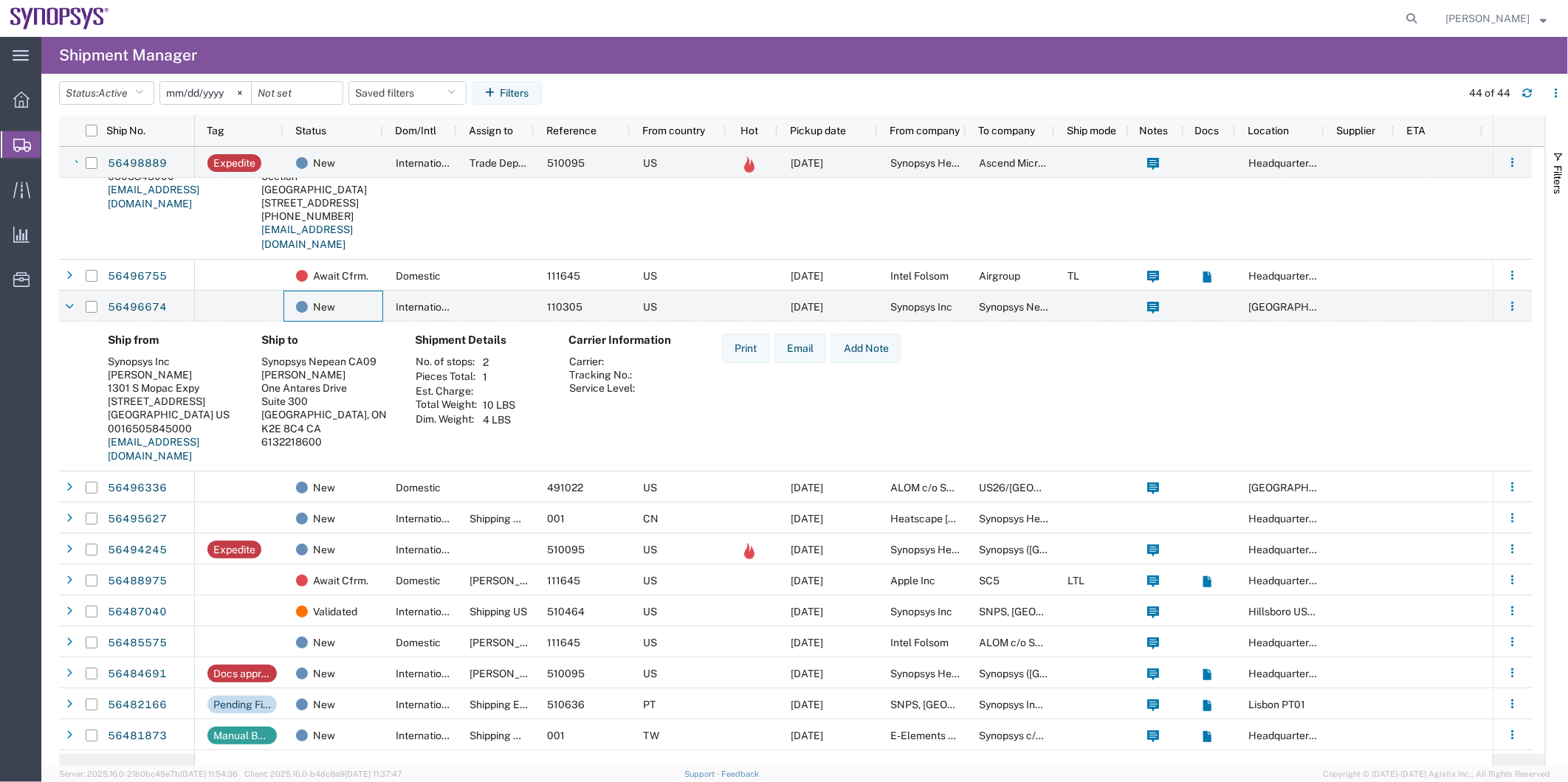
scroll to position [164, 0]
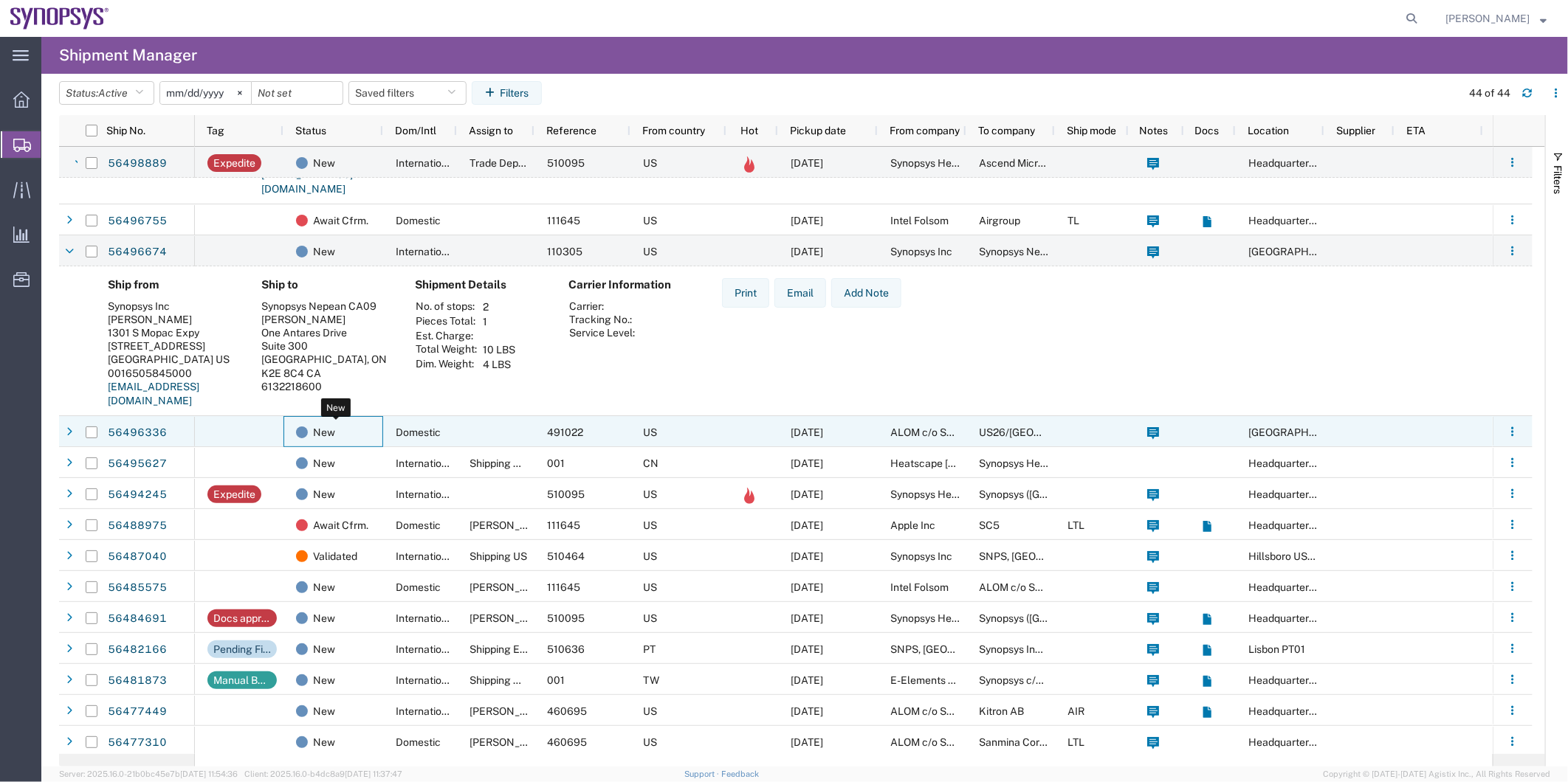
click at [369, 439] on div "New" at bounding box center [336, 433] width 81 height 31
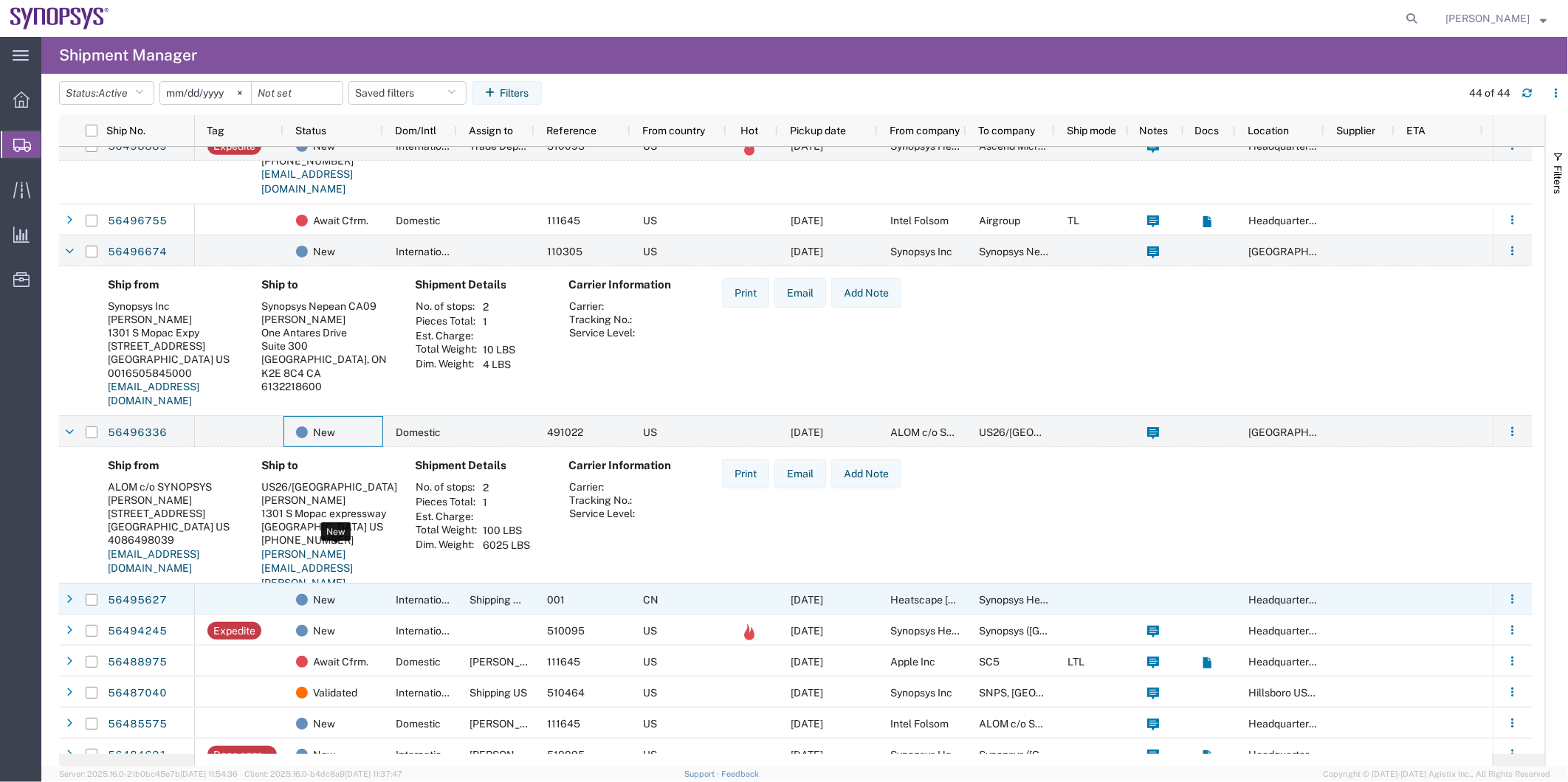
scroll to position [246, 0]
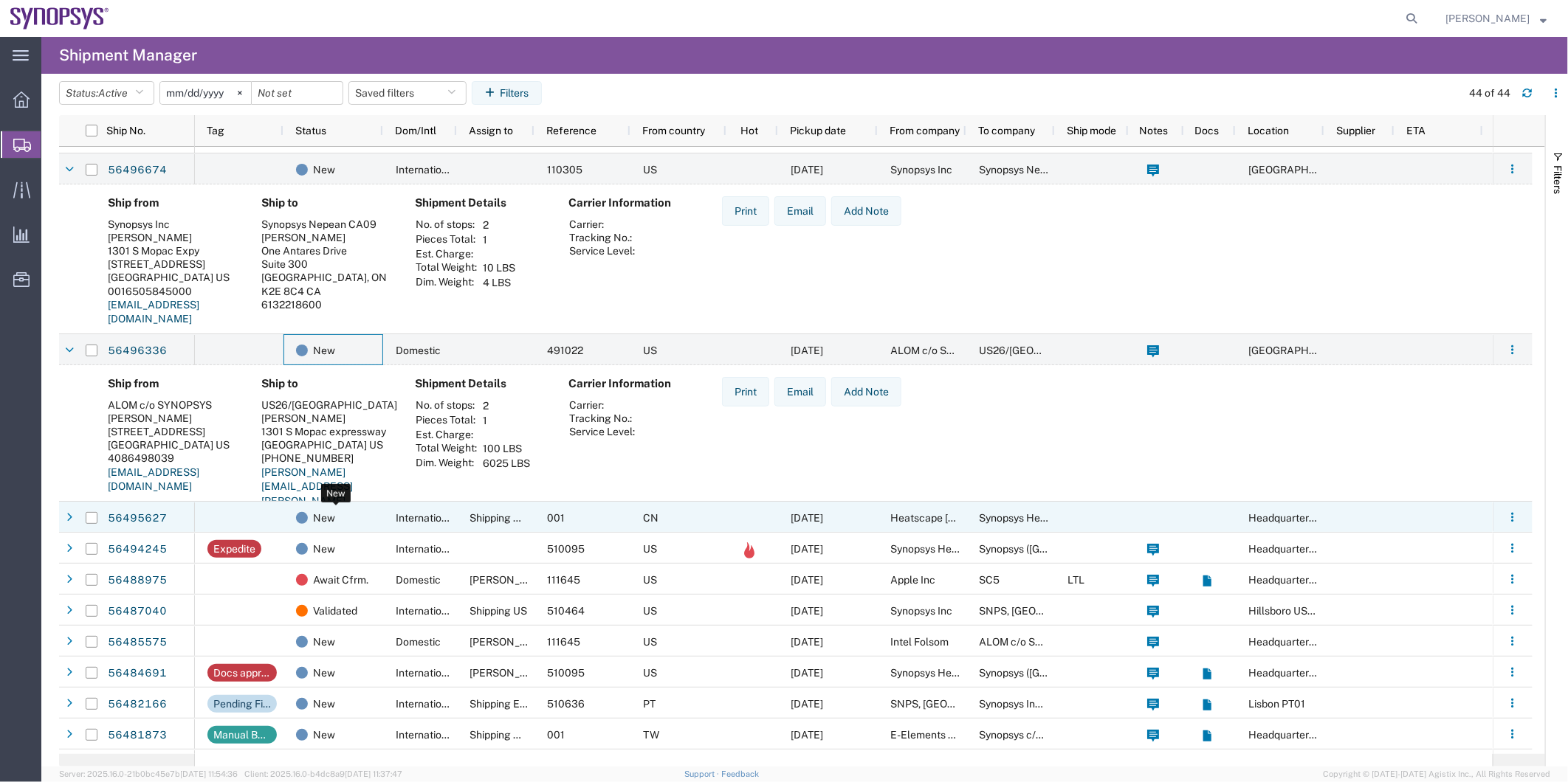
click at [357, 511] on div "New" at bounding box center [336, 518] width 81 height 31
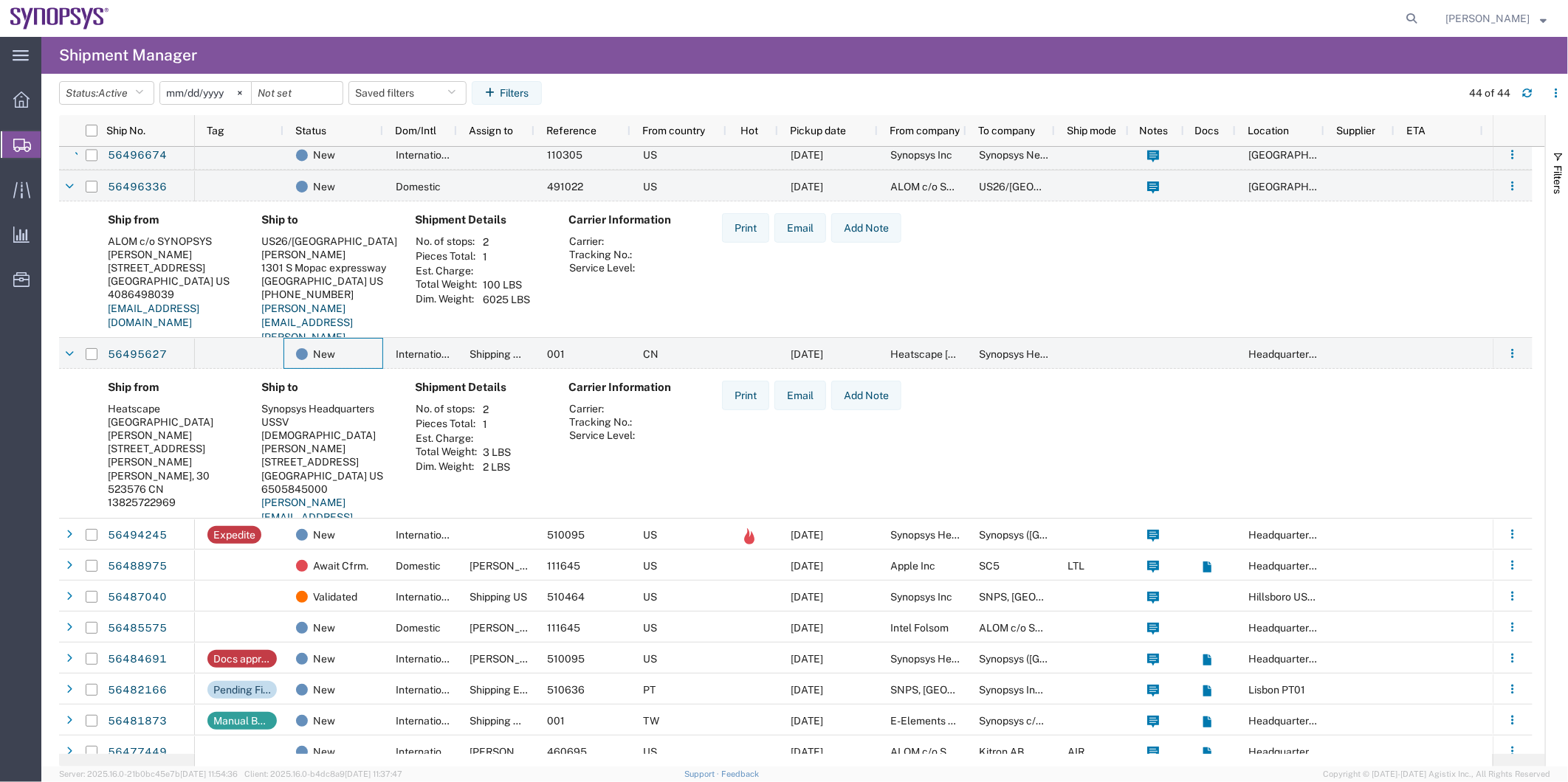
scroll to position [410, 0]
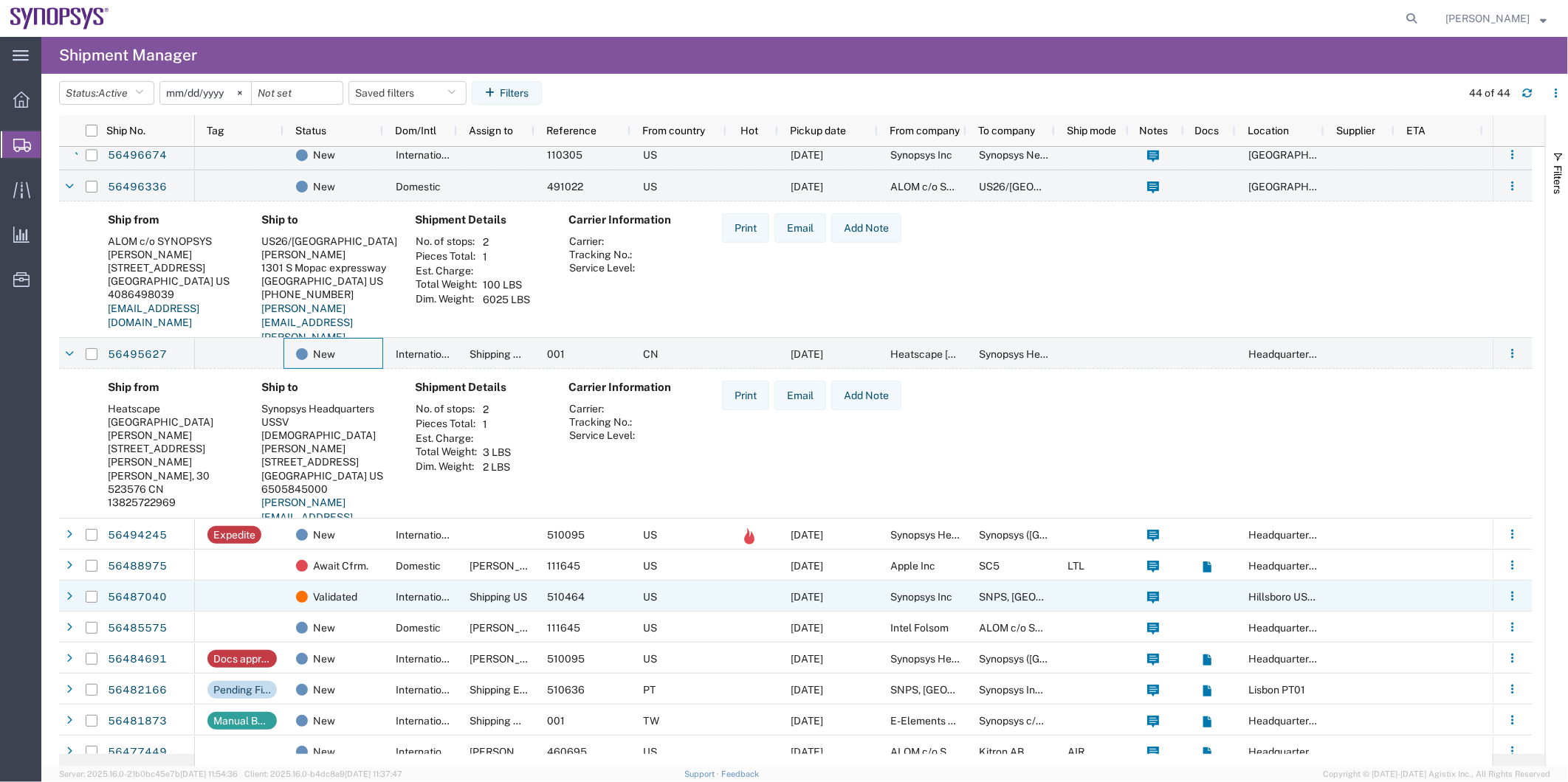
click at [381, 587] on div "Validated" at bounding box center [333, 596] width 100 height 31
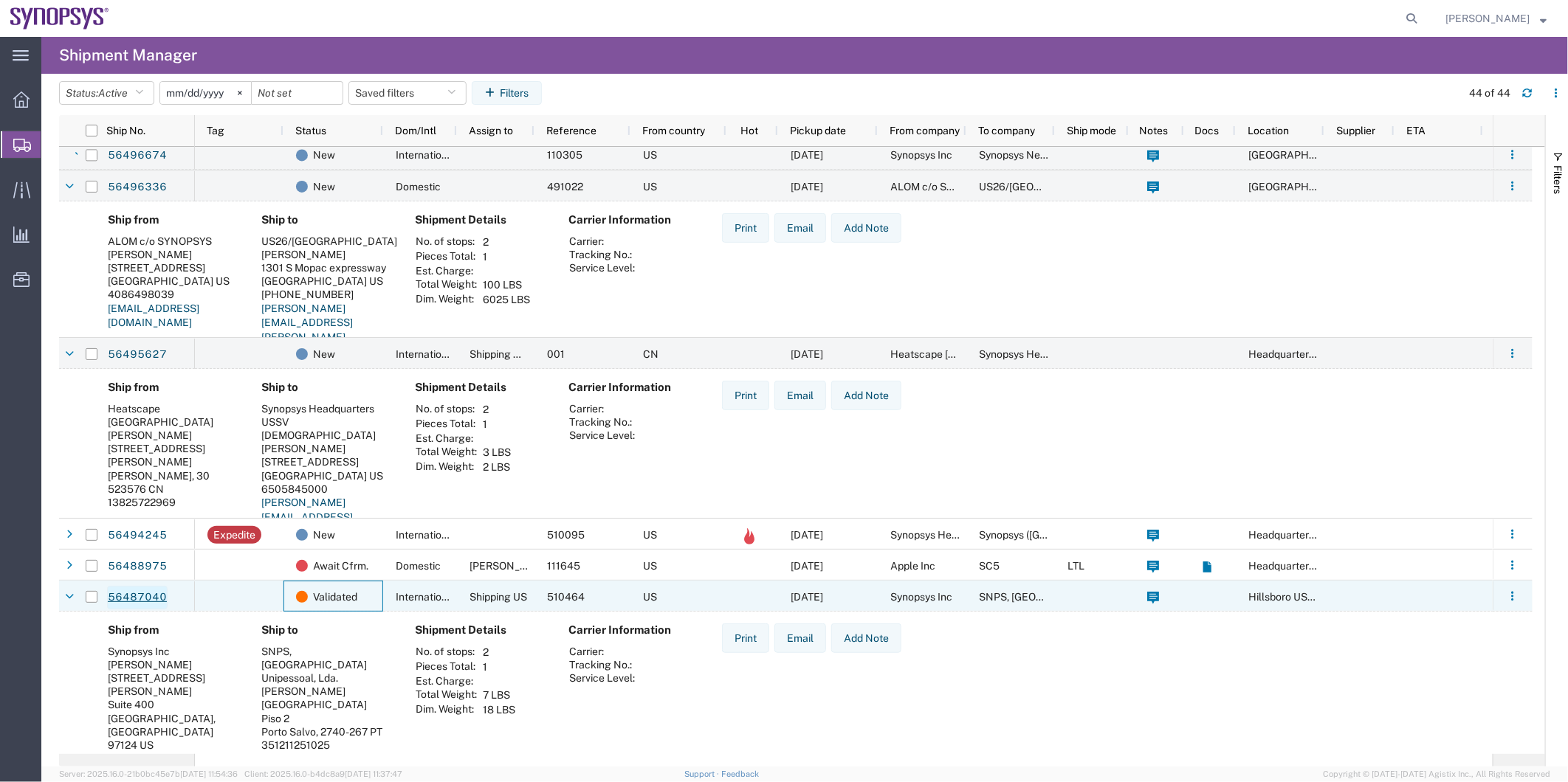
click at [149, 593] on link "56487040" at bounding box center [137, 598] width 60 height 24
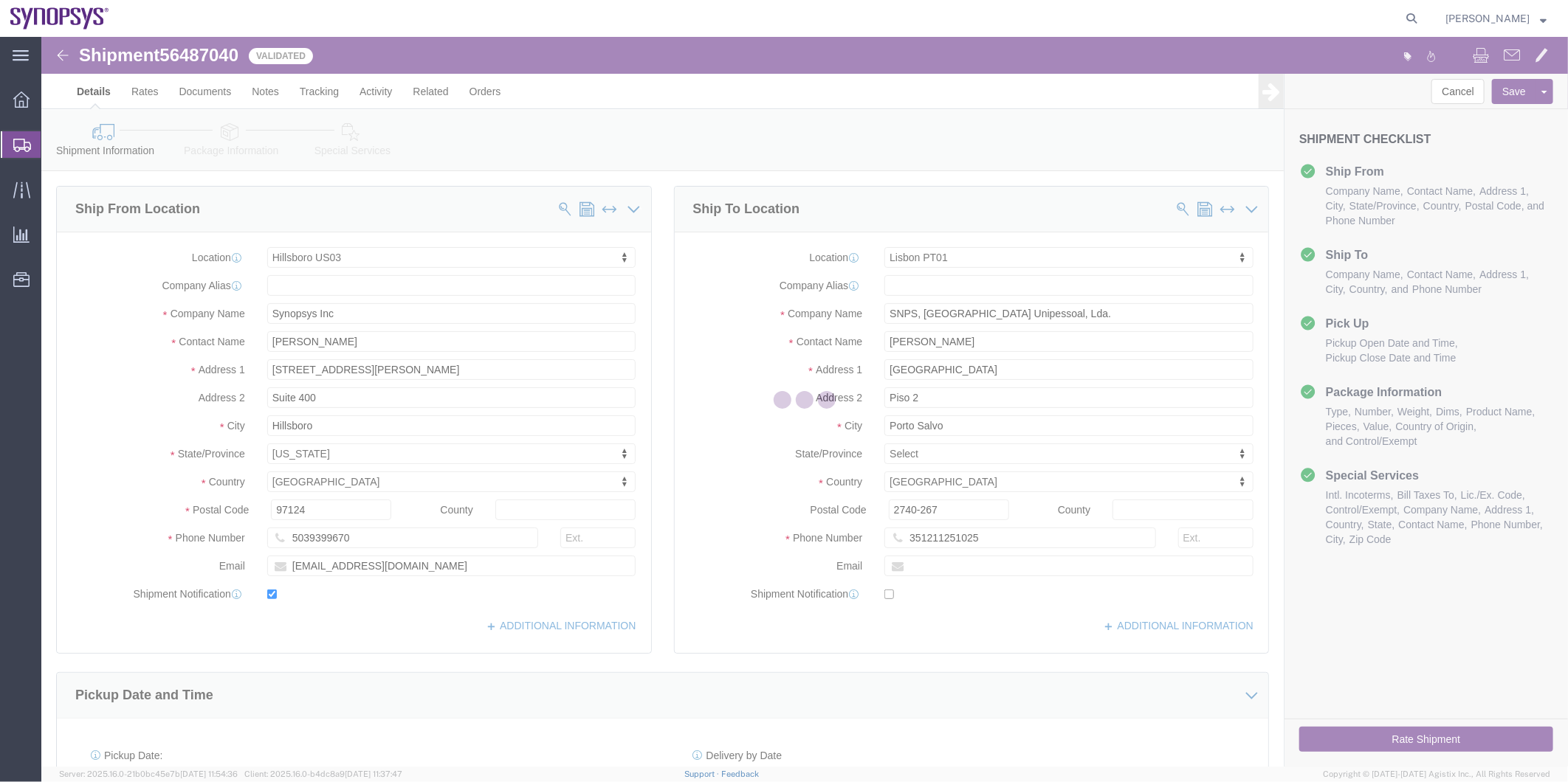
select select "63190"
select select "63152"
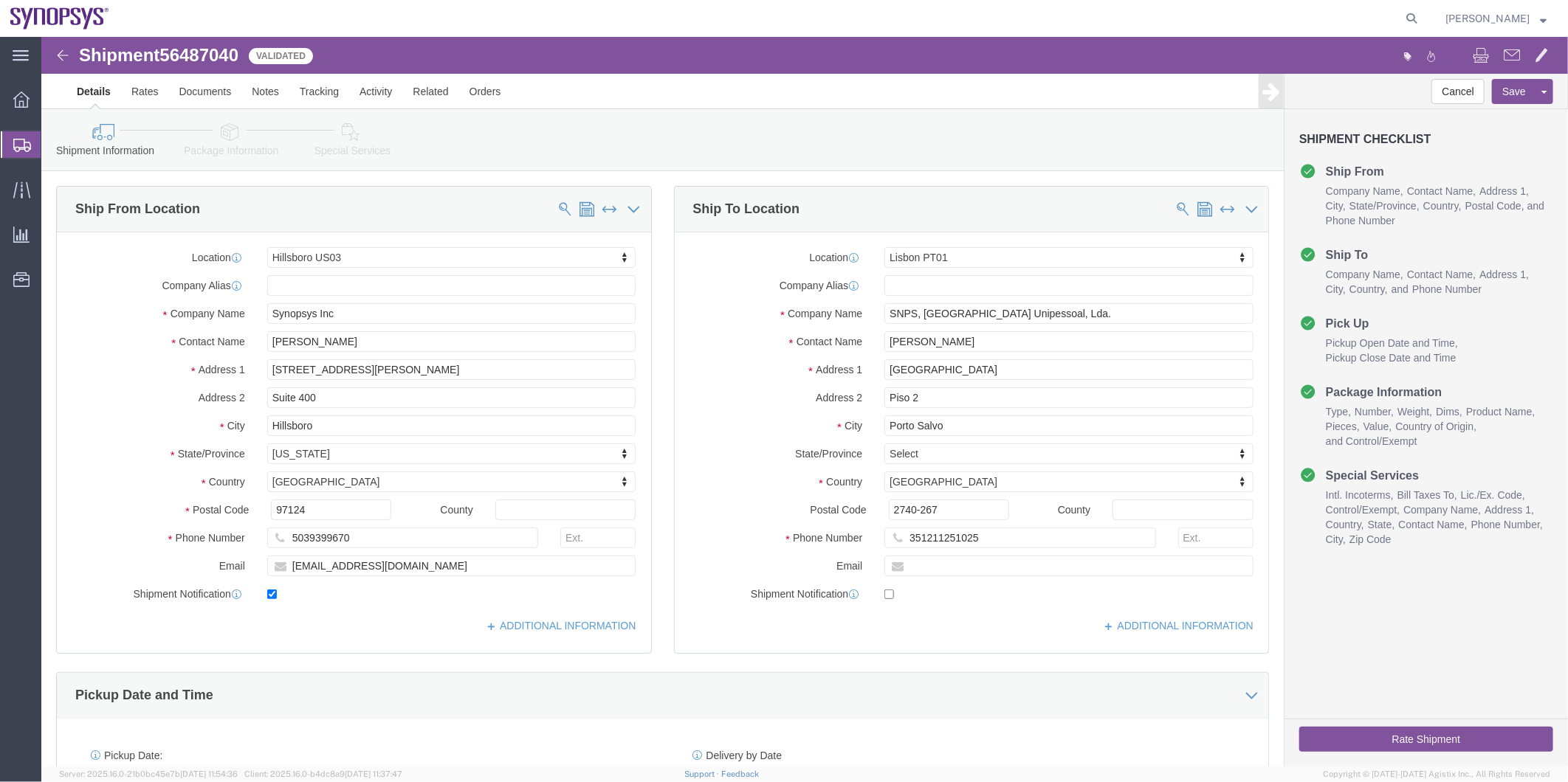
click icon
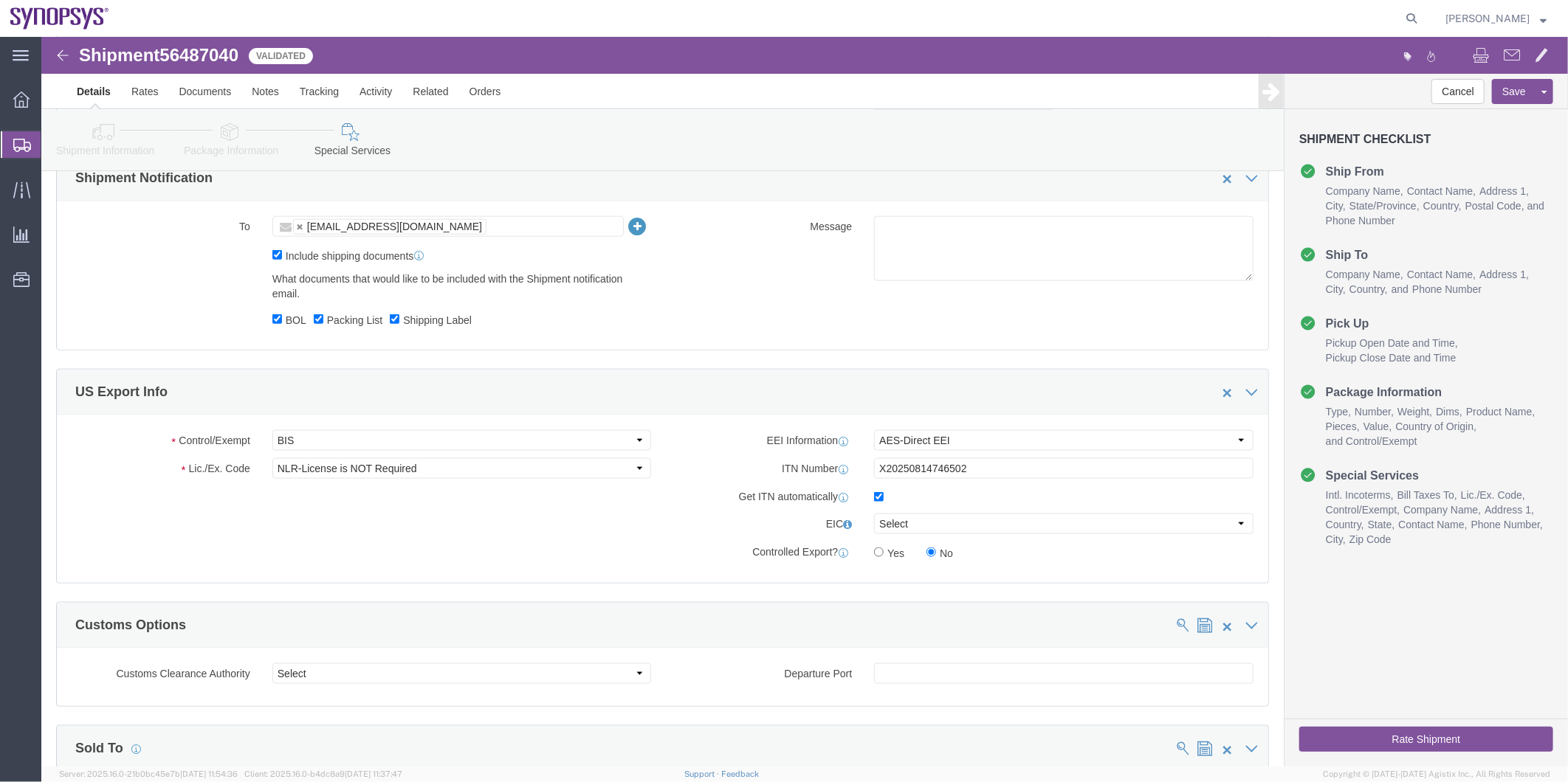
scroll to position [983, 0]
click input "checkbox"
checkbox input "false"
click icon
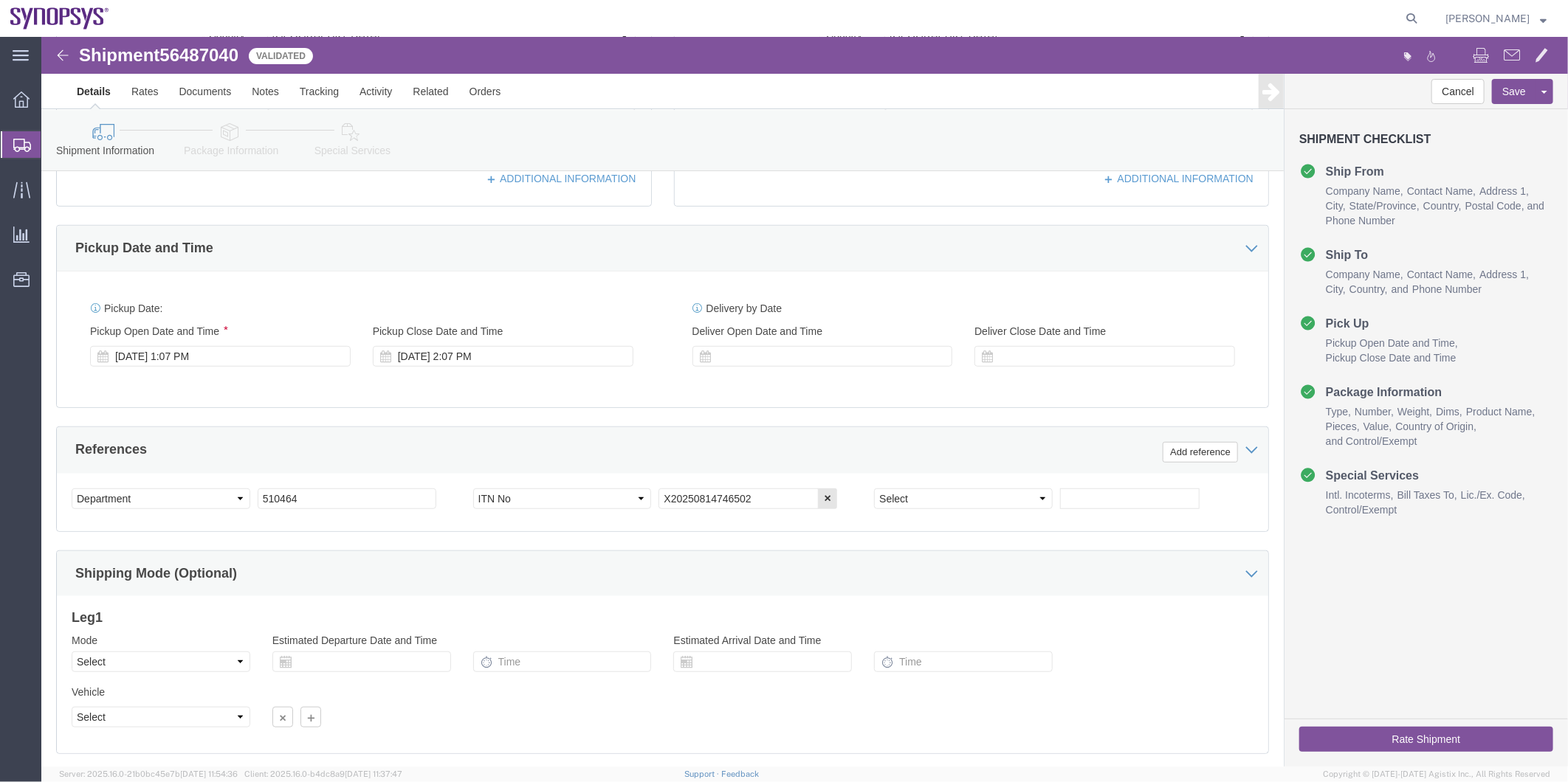
scroll to position [297, 0]
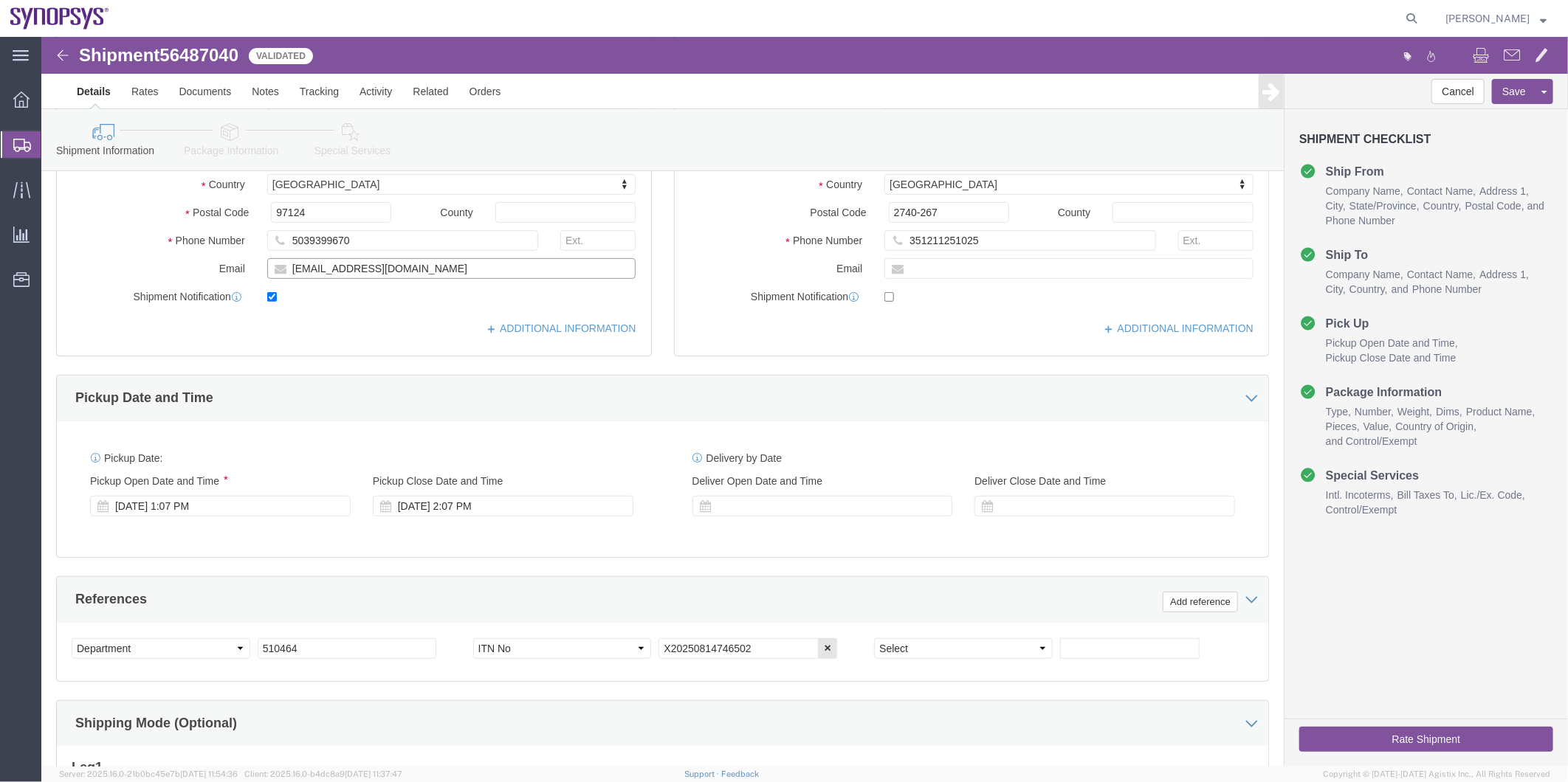
drag, startPoint x: 387, startPoint y: 226, endPoint x: 127, endPoint y: 201, distance: 261.2
click div "Location Hillsboro US03 My Profile Location Aachen DE04 Agrate Brianza IT01 Asc…"
click icon
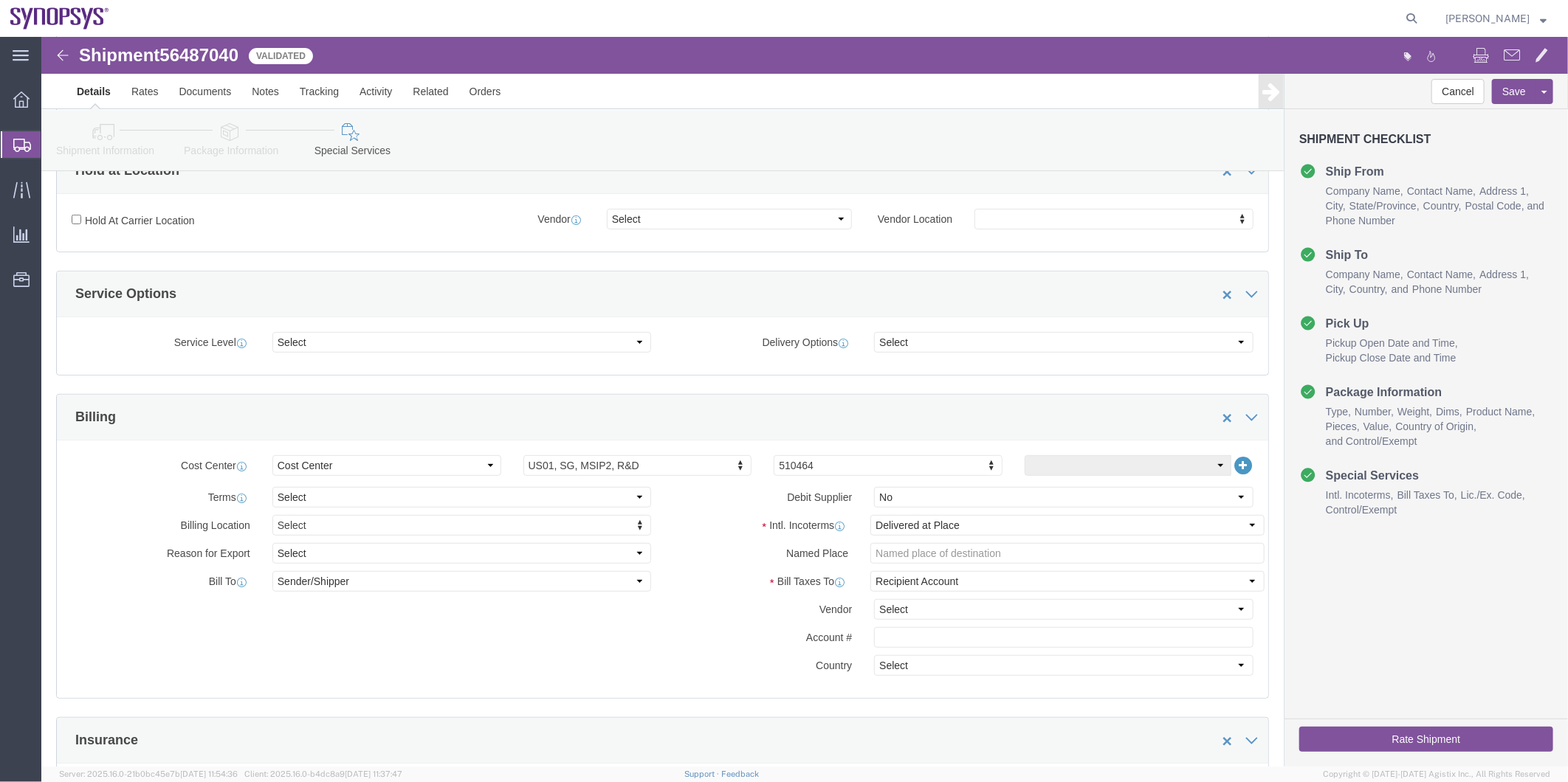
scroll to position [707, 0]
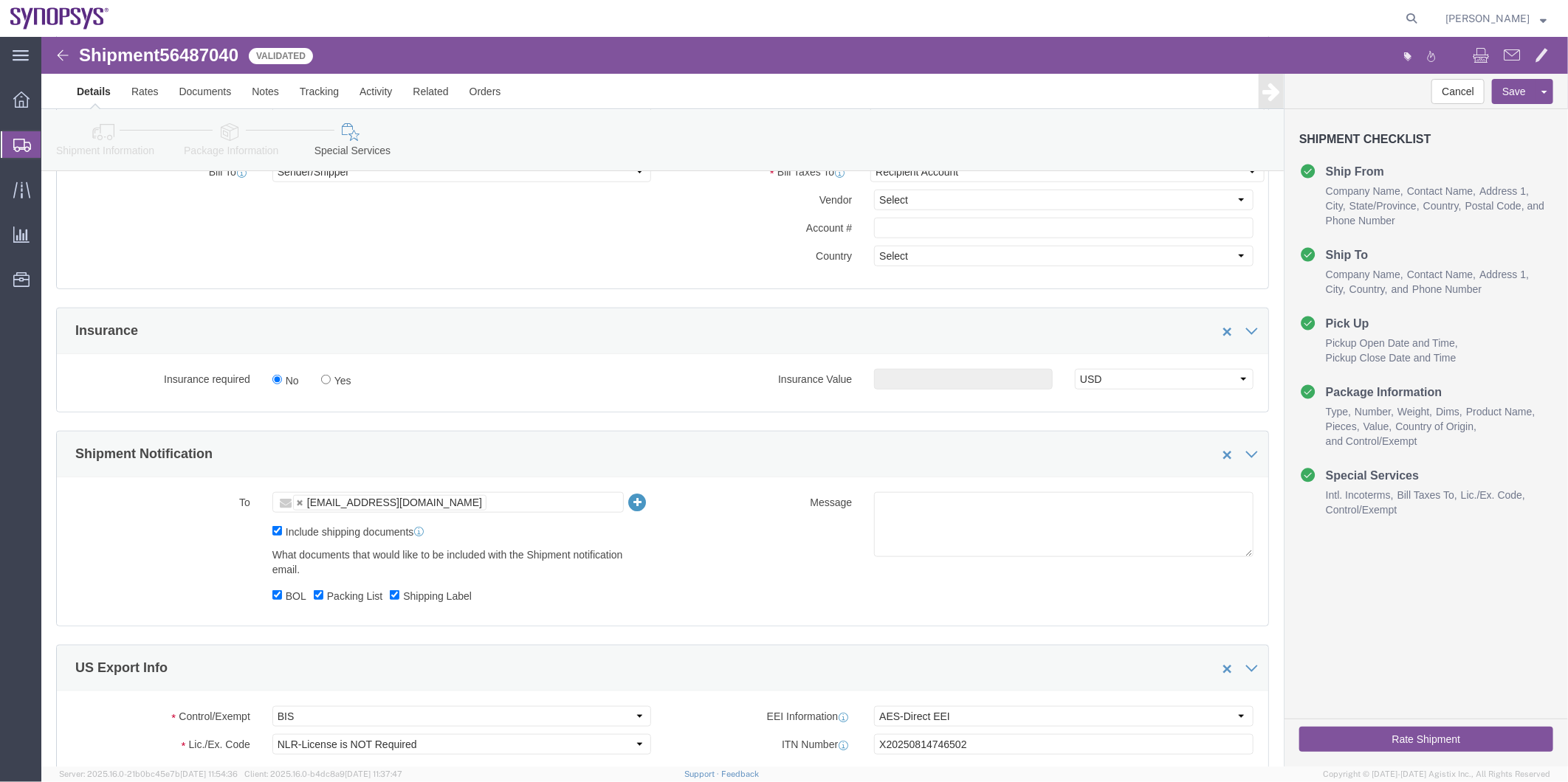
click ul "[EMAIL_ADDRESS][DOMAIN_NAME]"
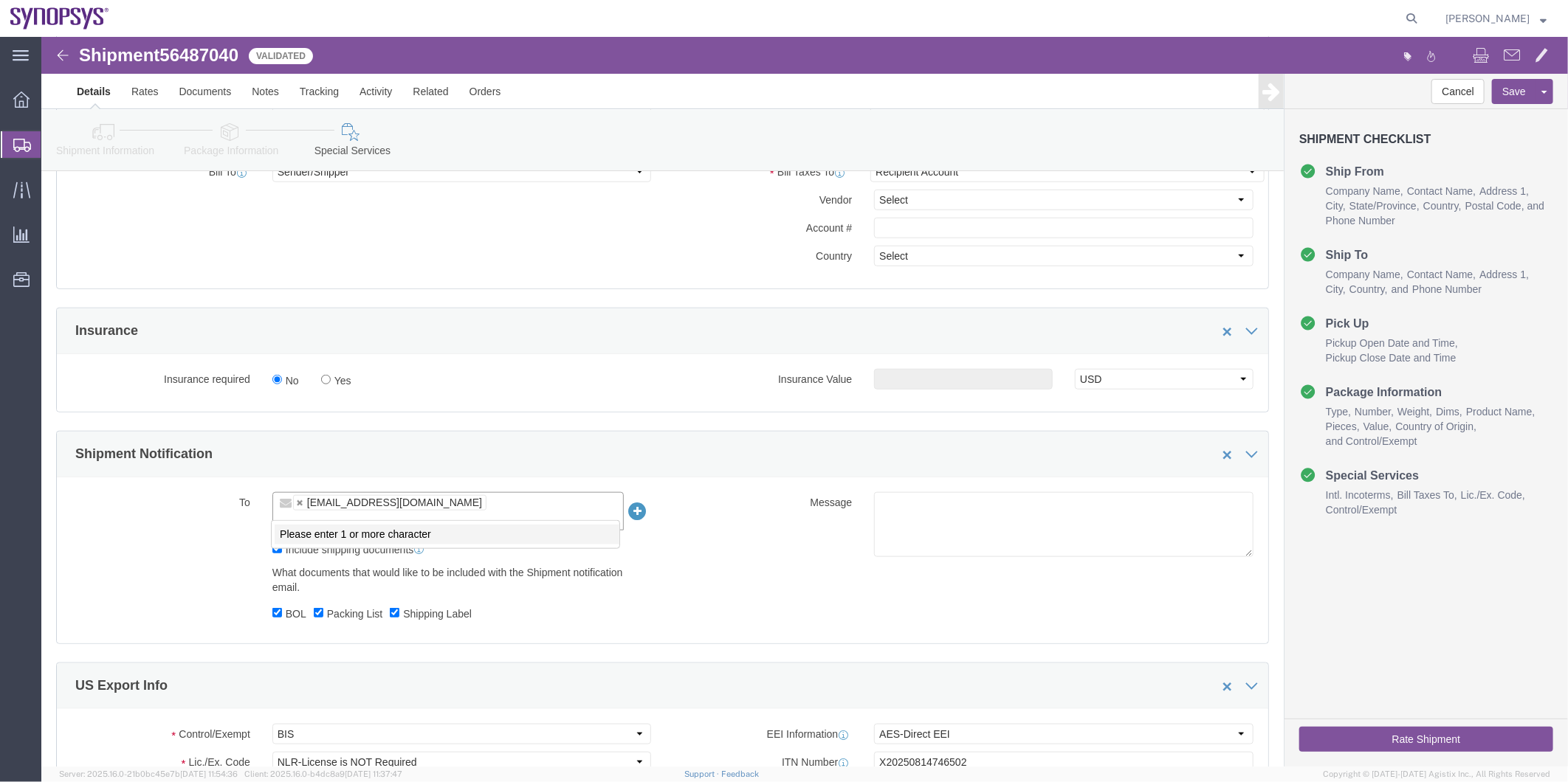
paste input "wing@synopsys.com"
type input "wing@synopsys.com"
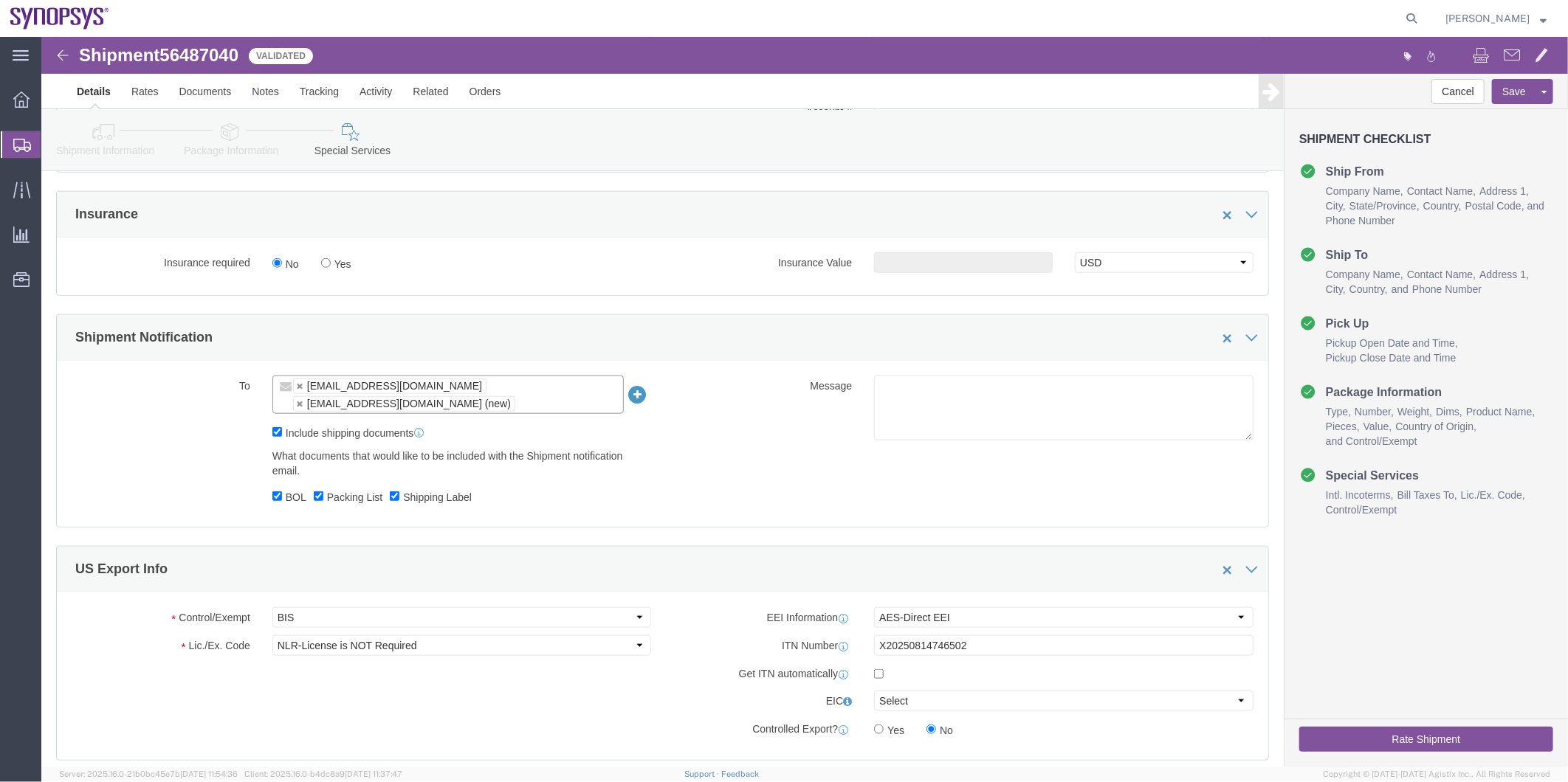
scroll to position [871, 0]
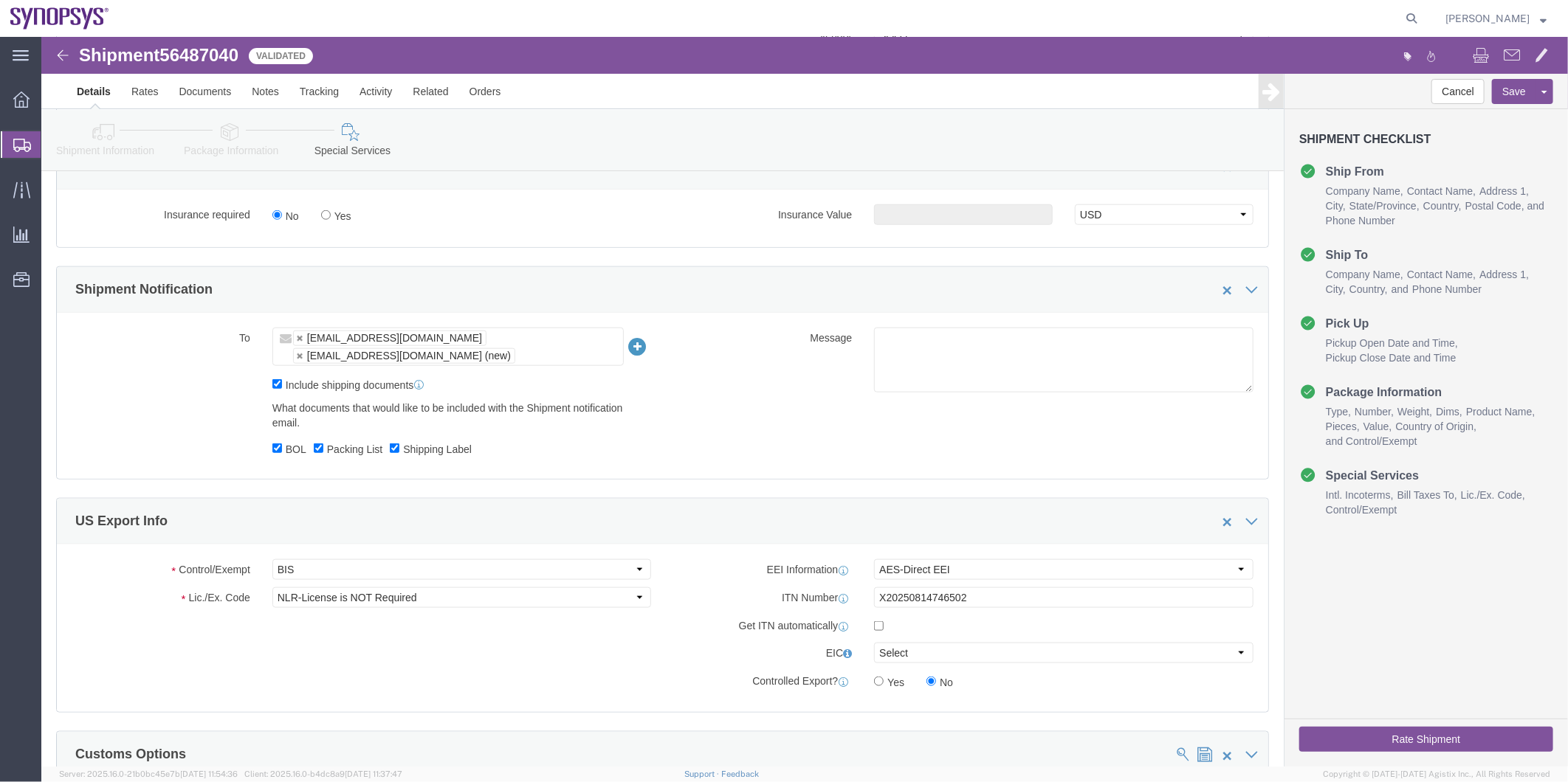
click span "56487040"
copy span "56487040"
click button "Rate Shipment"
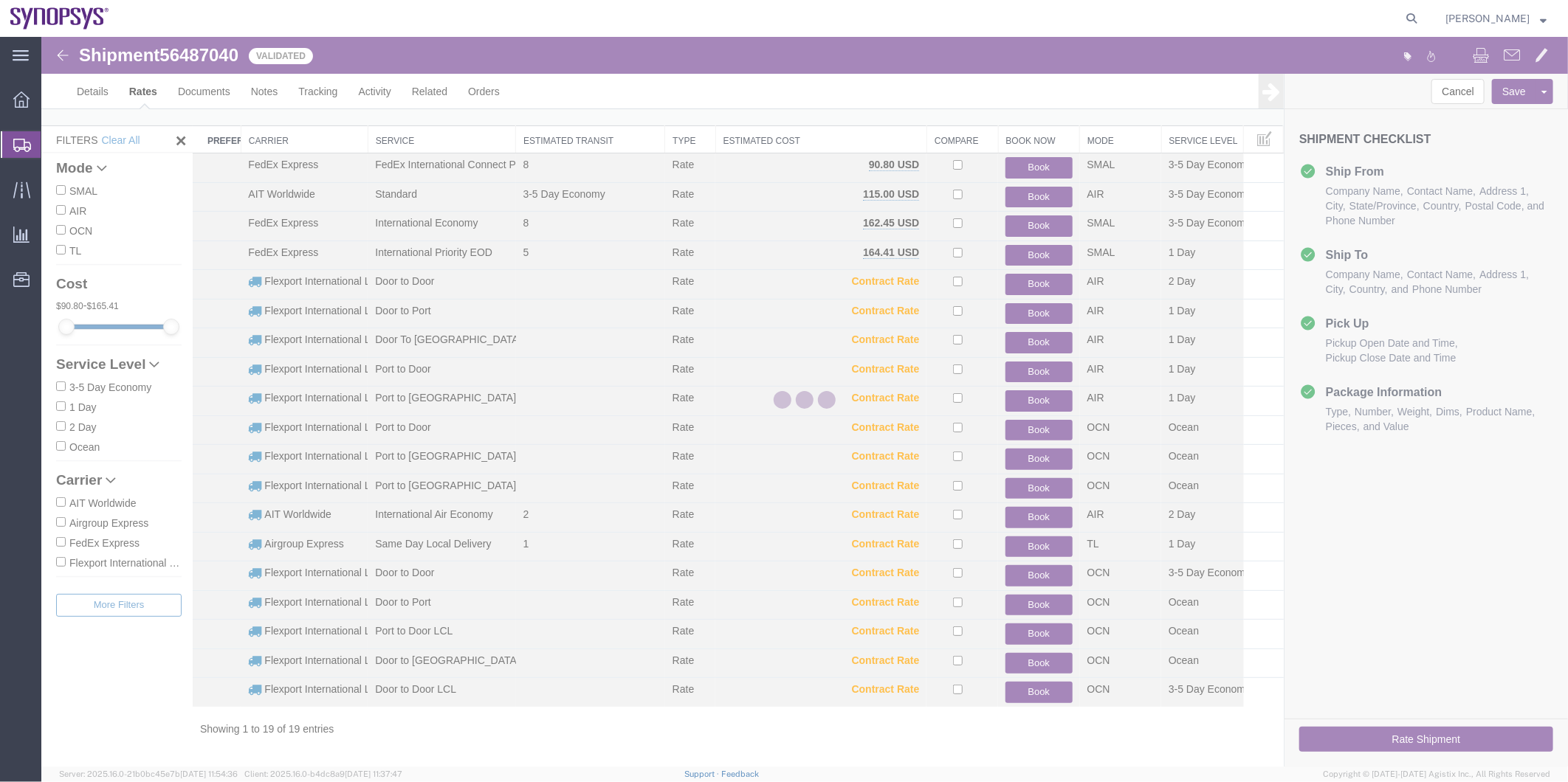
scroll to position [15, 0]
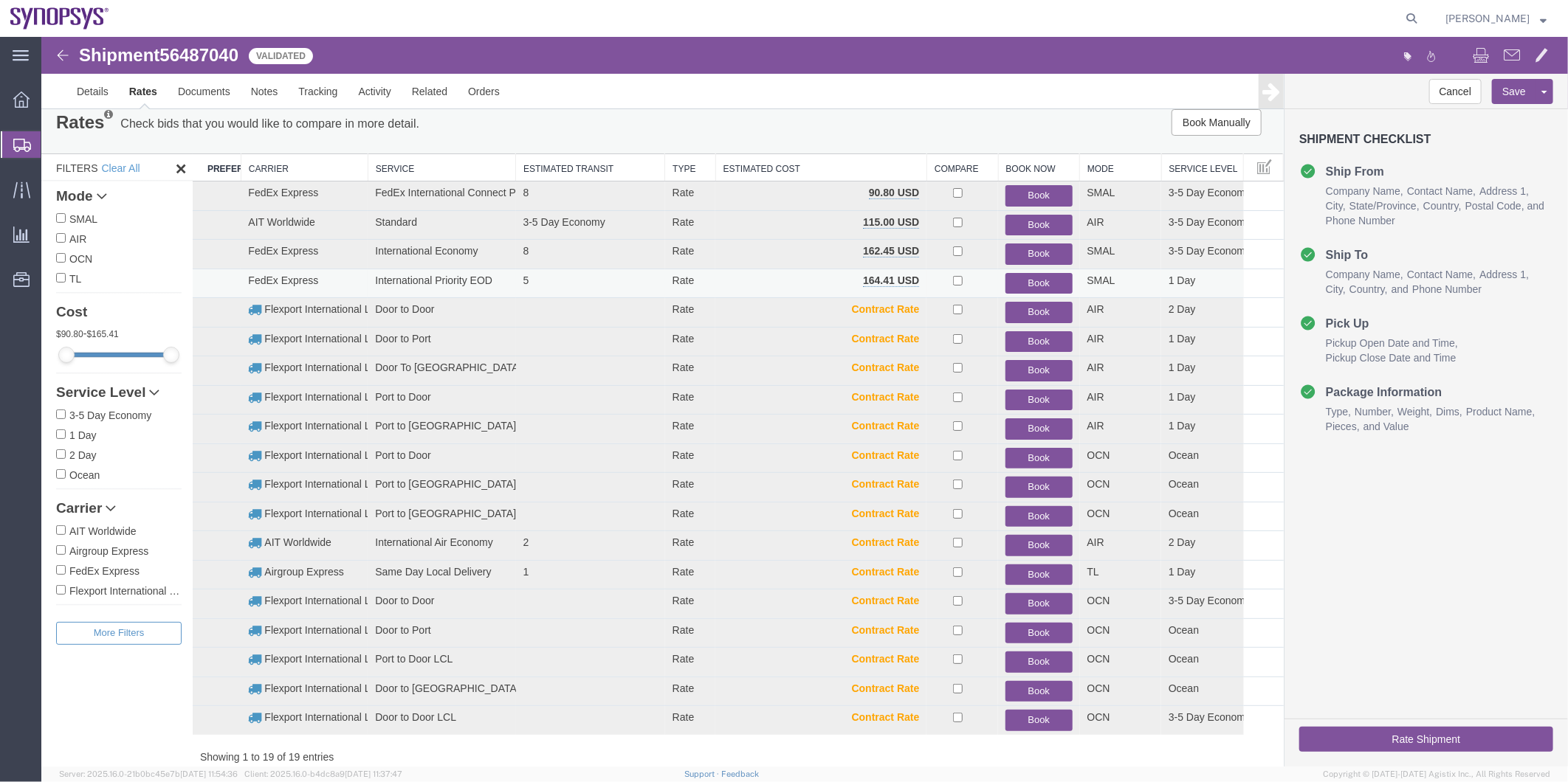
click at [1027, 280] on button "Book" at bounding box center [1037, 283] width 66 height 21
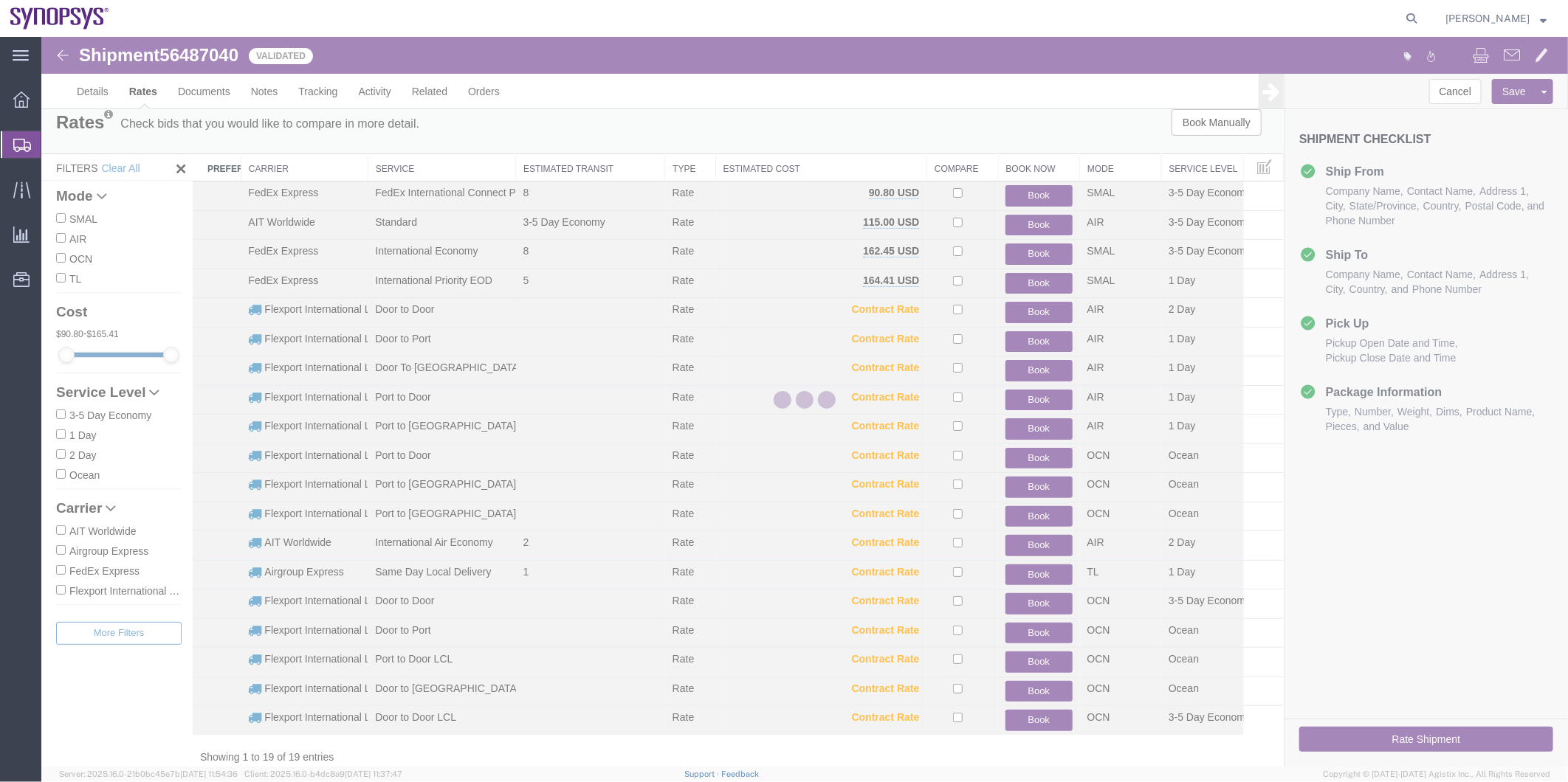
scroll to position [0, 0]
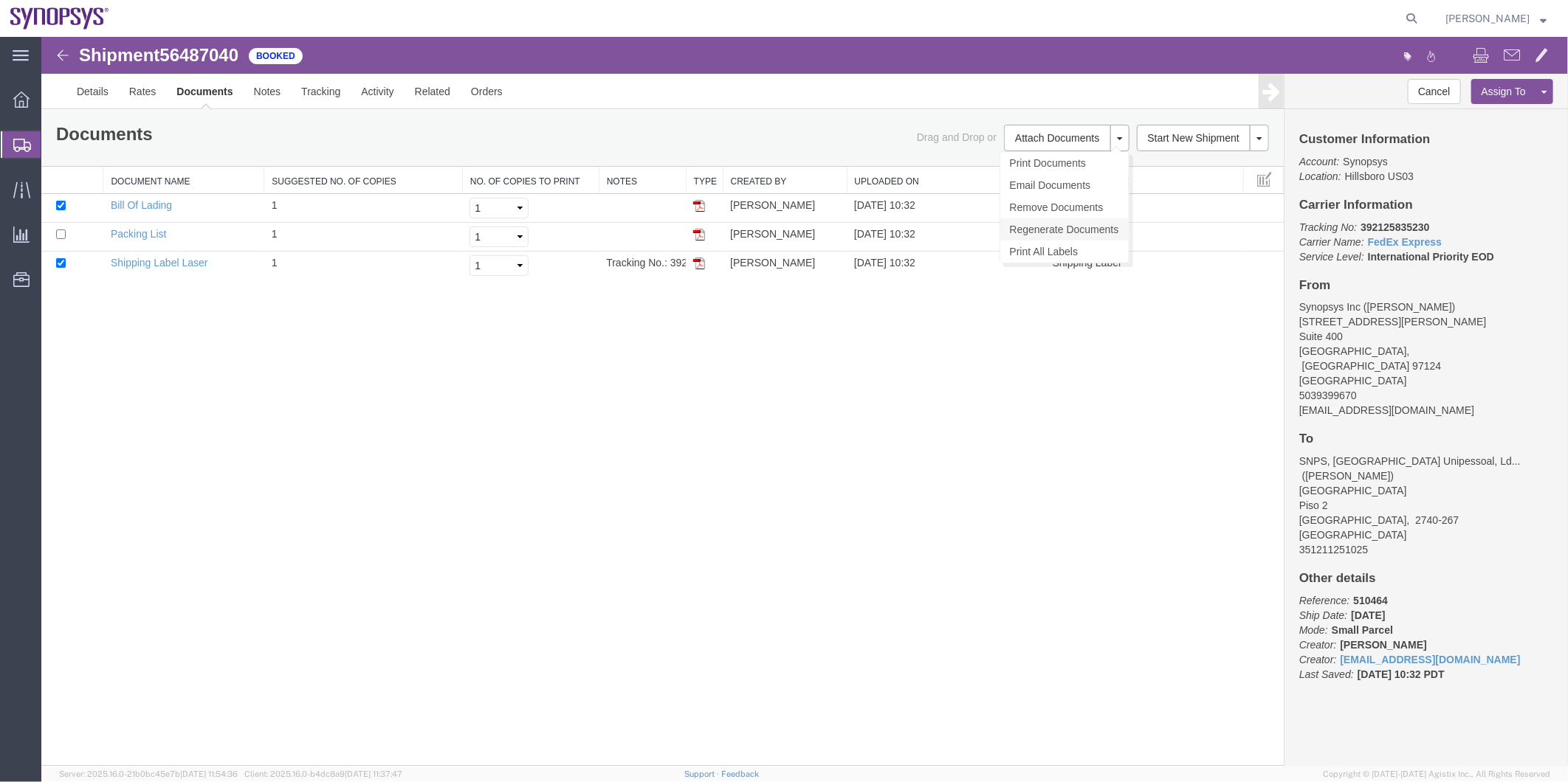
click at [1049, 224] on link "Regenerate Documents" at bounding box center [1064, 228] width 129 height 22
click at [86, 88] on link "Details" at bounding box center [91, 90] width 53 height 36
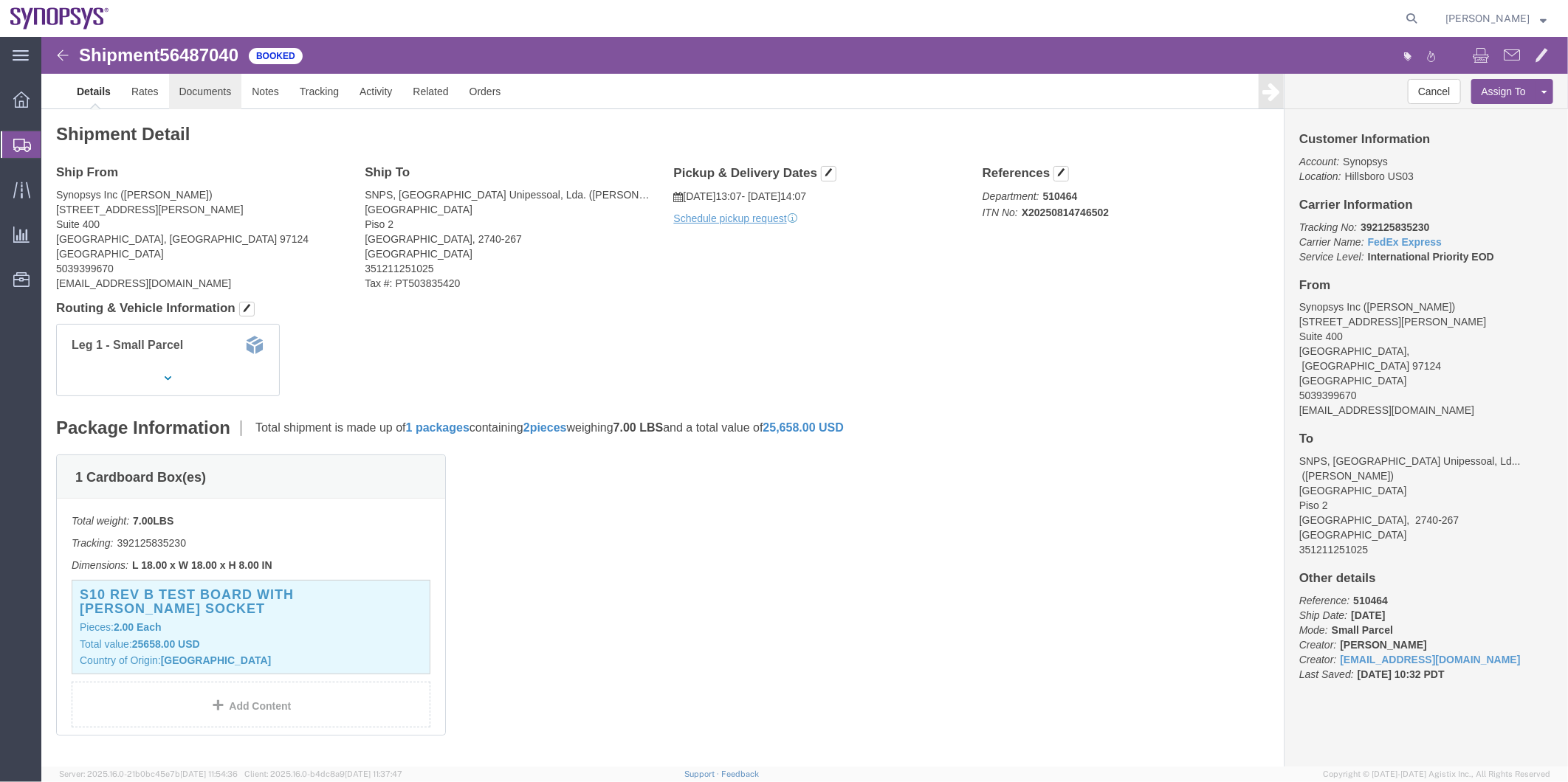
click link "Documents"
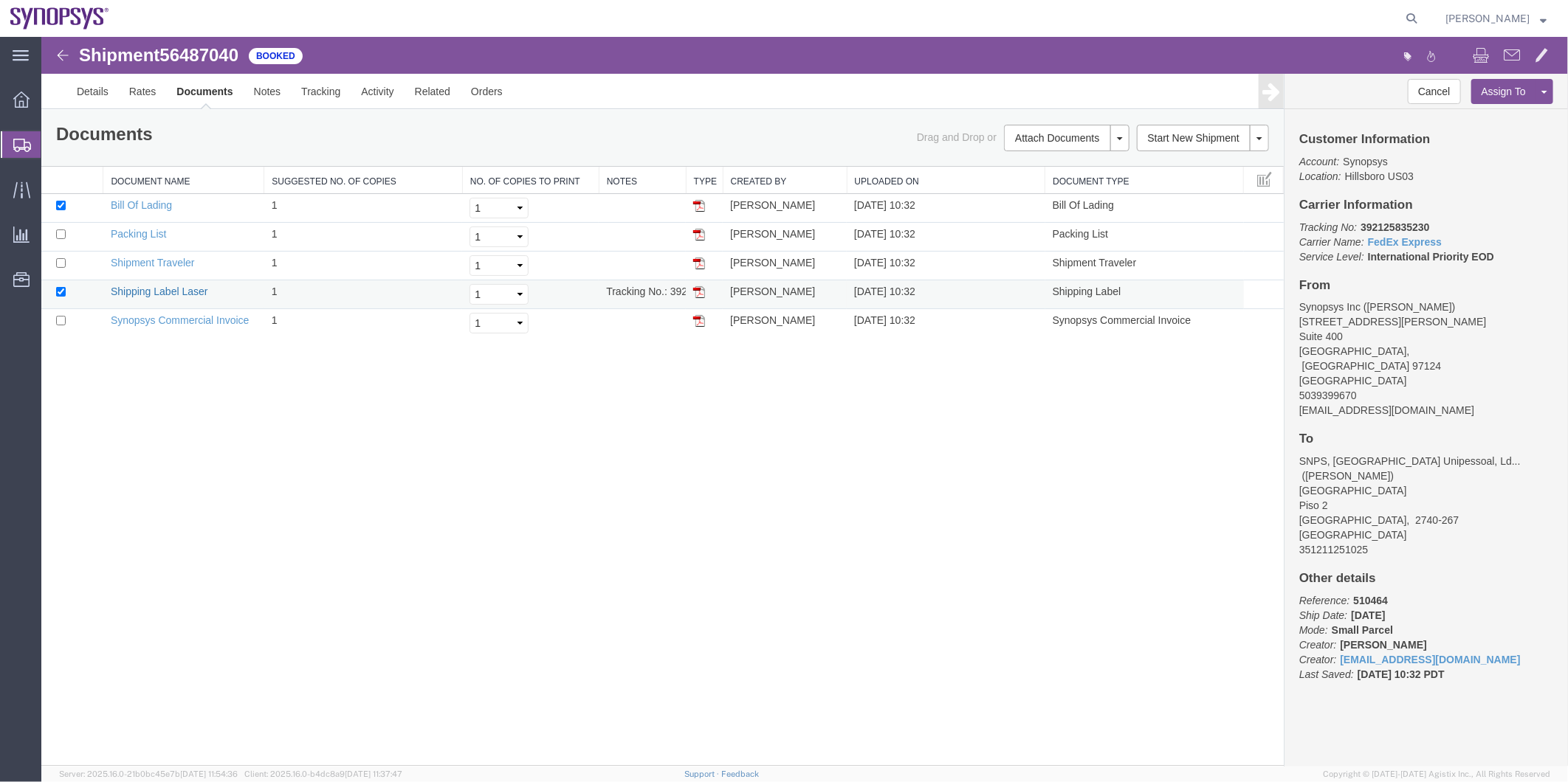
click at [158, 288] on link "Shipping Label Laser" at bounding box center [159, 291] width 98 height 12
click at [167, 314] on link "Synopsys Commercial Invoice" at bounding box center [179, 320] width 139 height 12
click at [142, 231] on link "Packing List" at bounding box center [138, 233] width 56 height 12
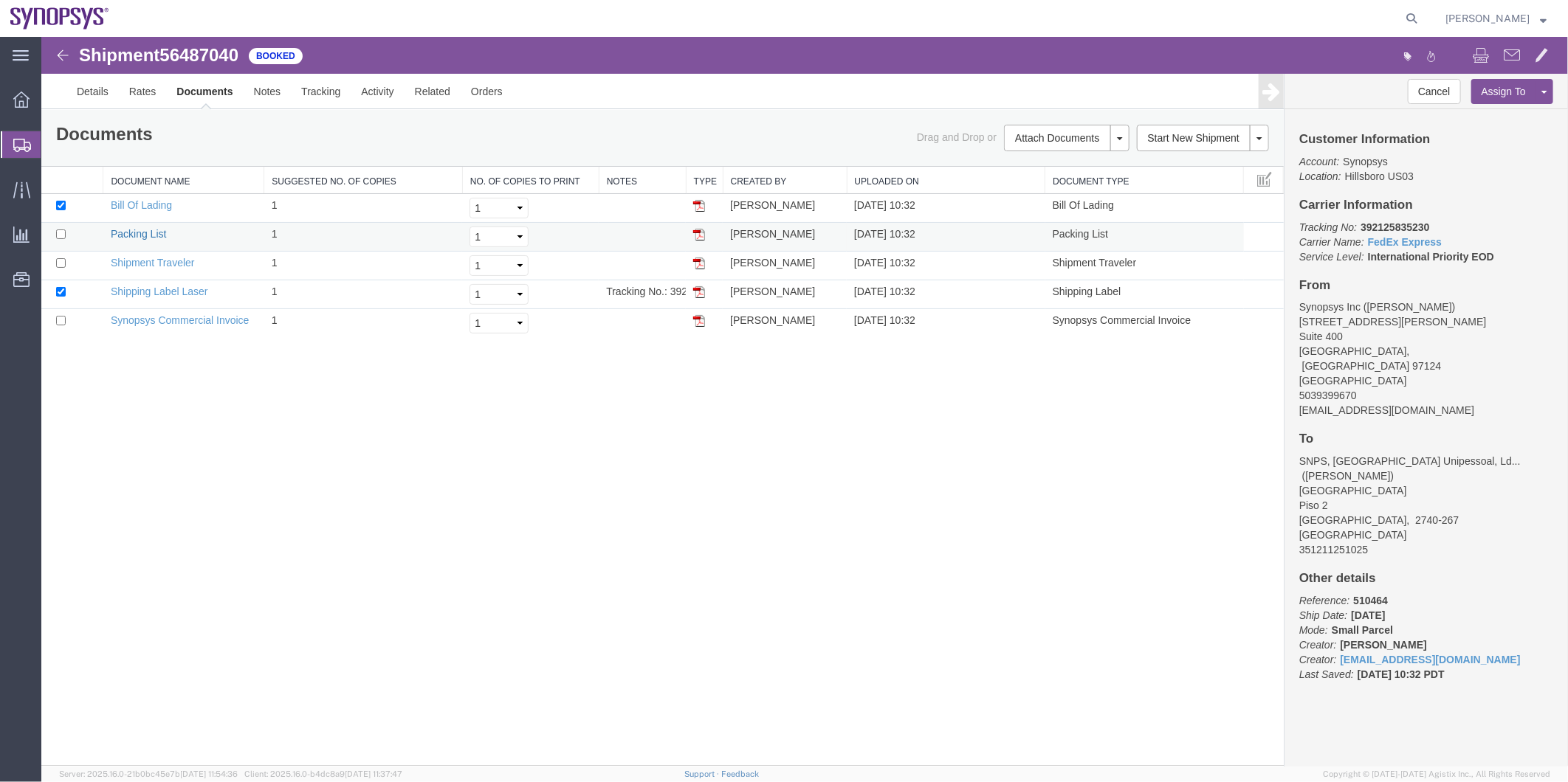
click at [142, 231] on link "Packing List" at bounding box center [138, 233] width 56 height 12
click at [0, 0] on span "Shipment Manager" at bounding box center [0, 0] width 0 height 0
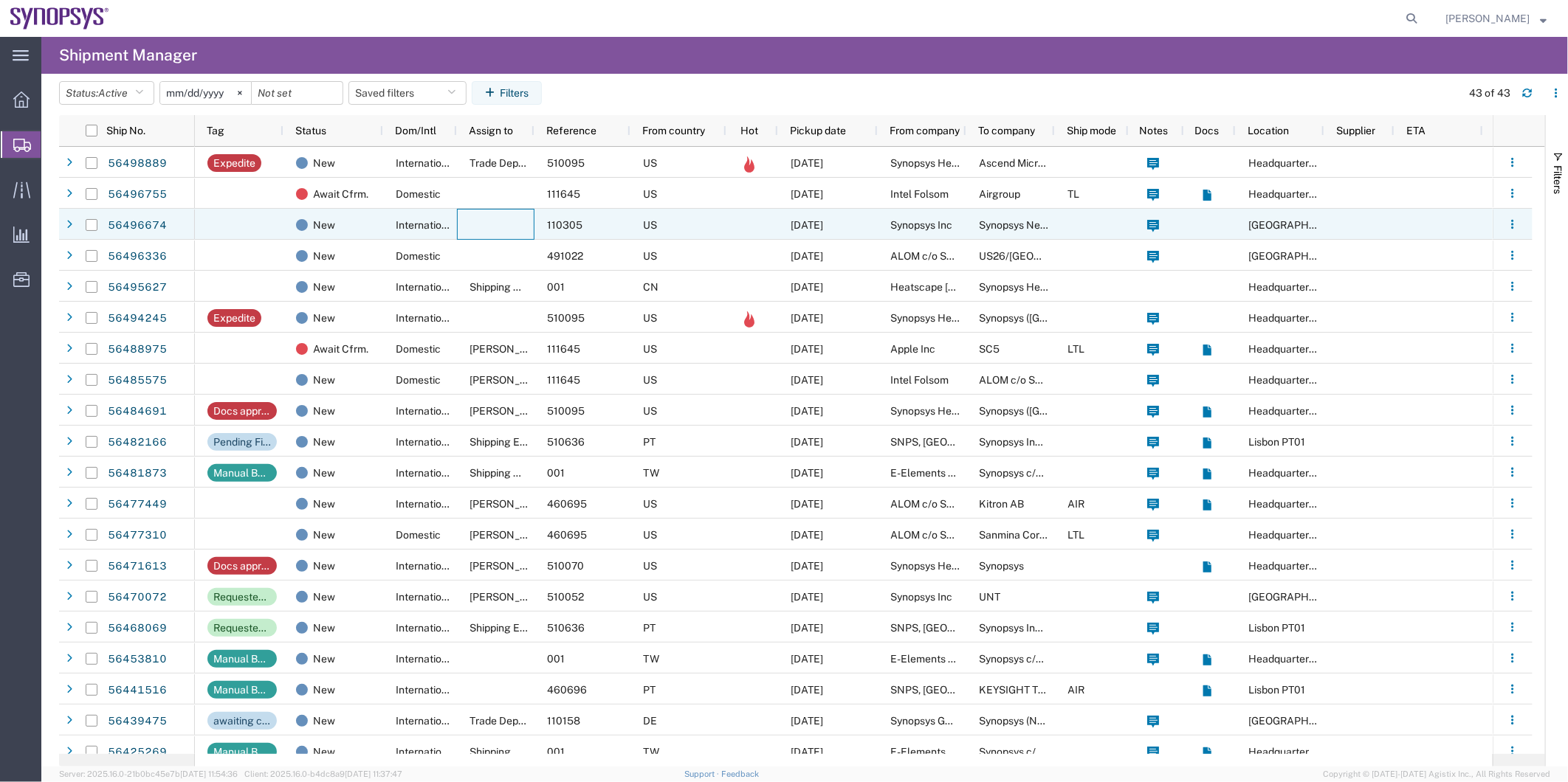
click at [484, 210] on div at bounding box center [495, 225] width 78 height 31
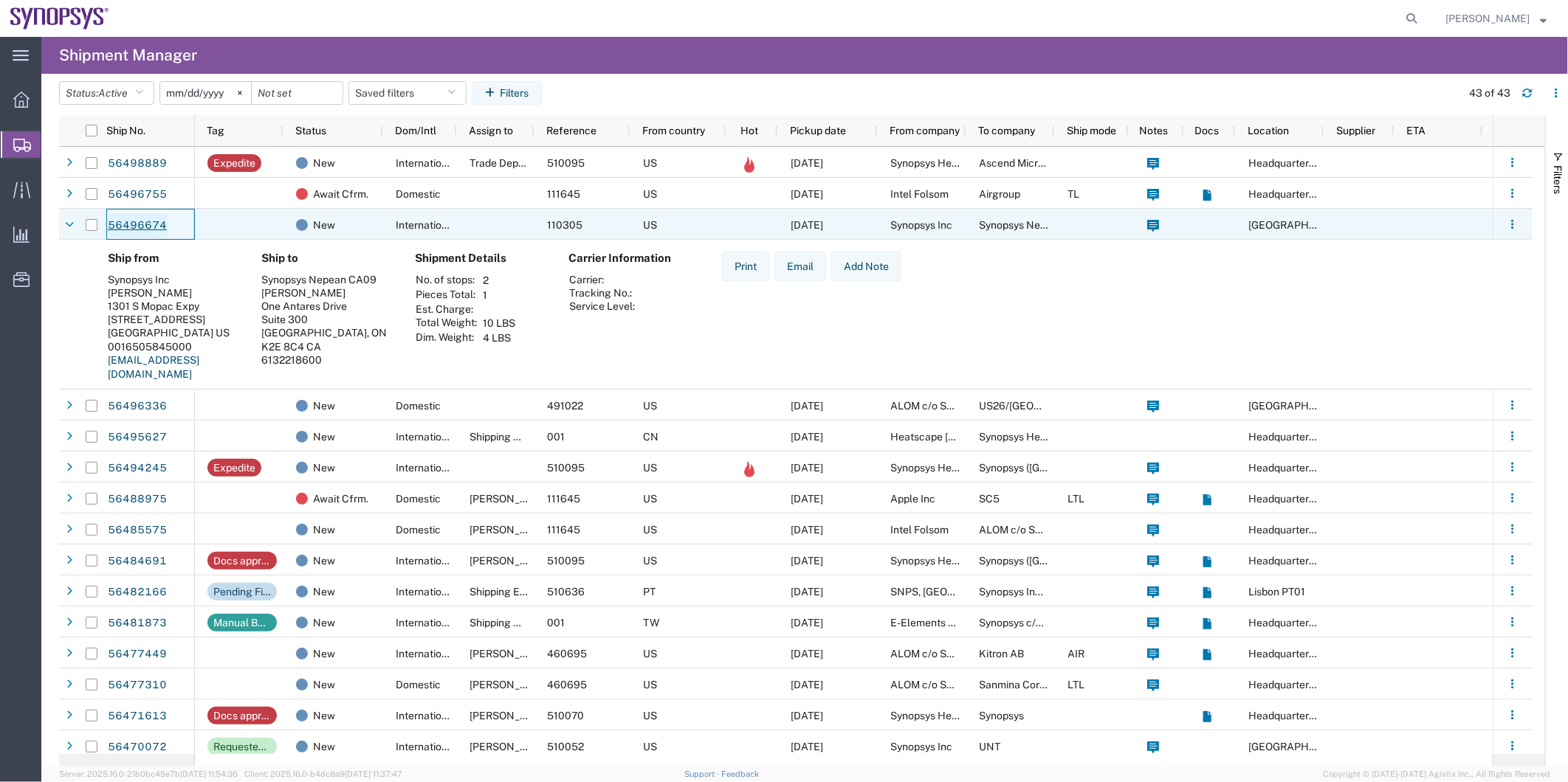
click at [165, 230] on link "56496674" at bounding box center [137, 225] width 60 height 24
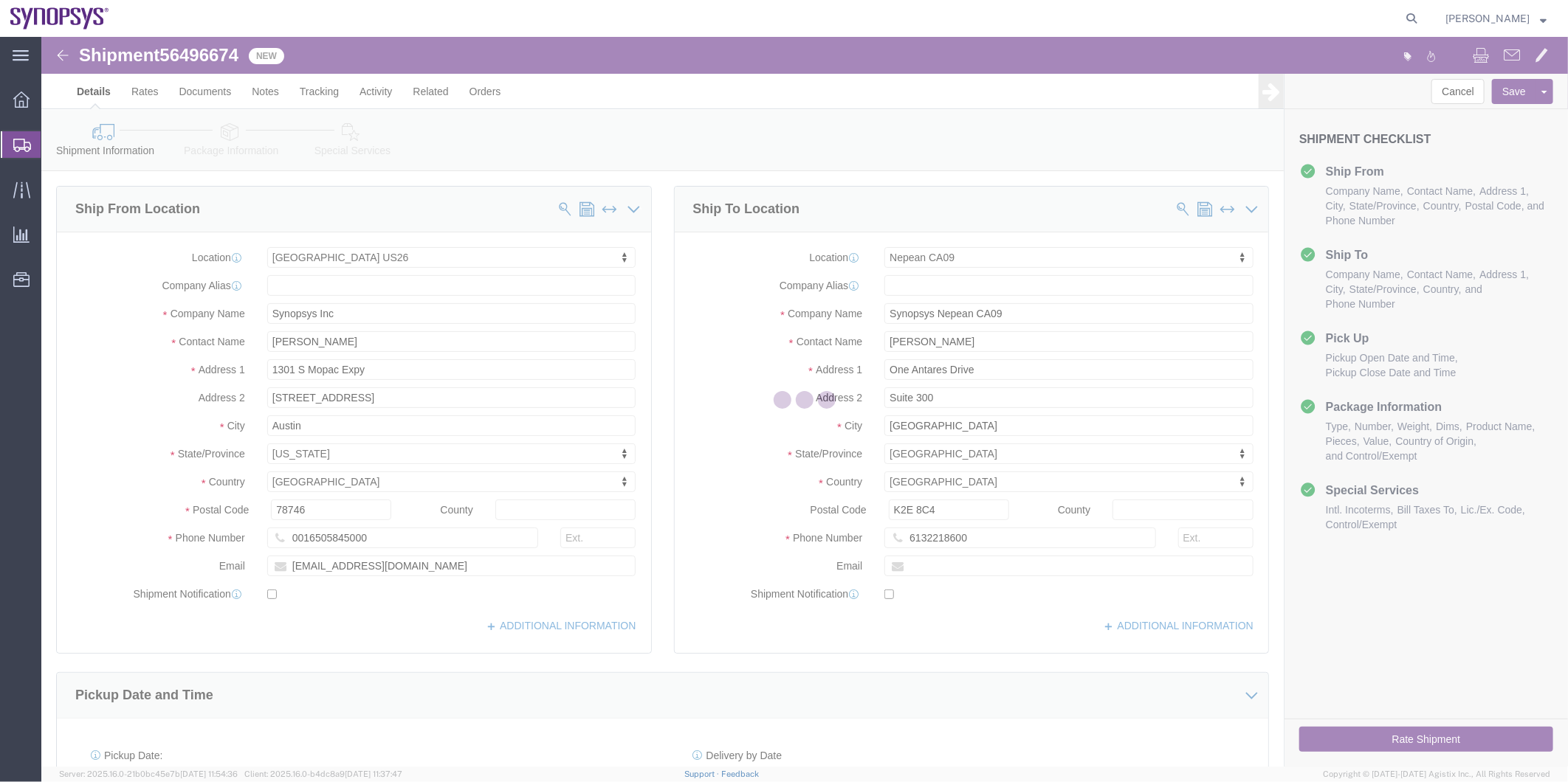
select select "63180"
select select "63079"
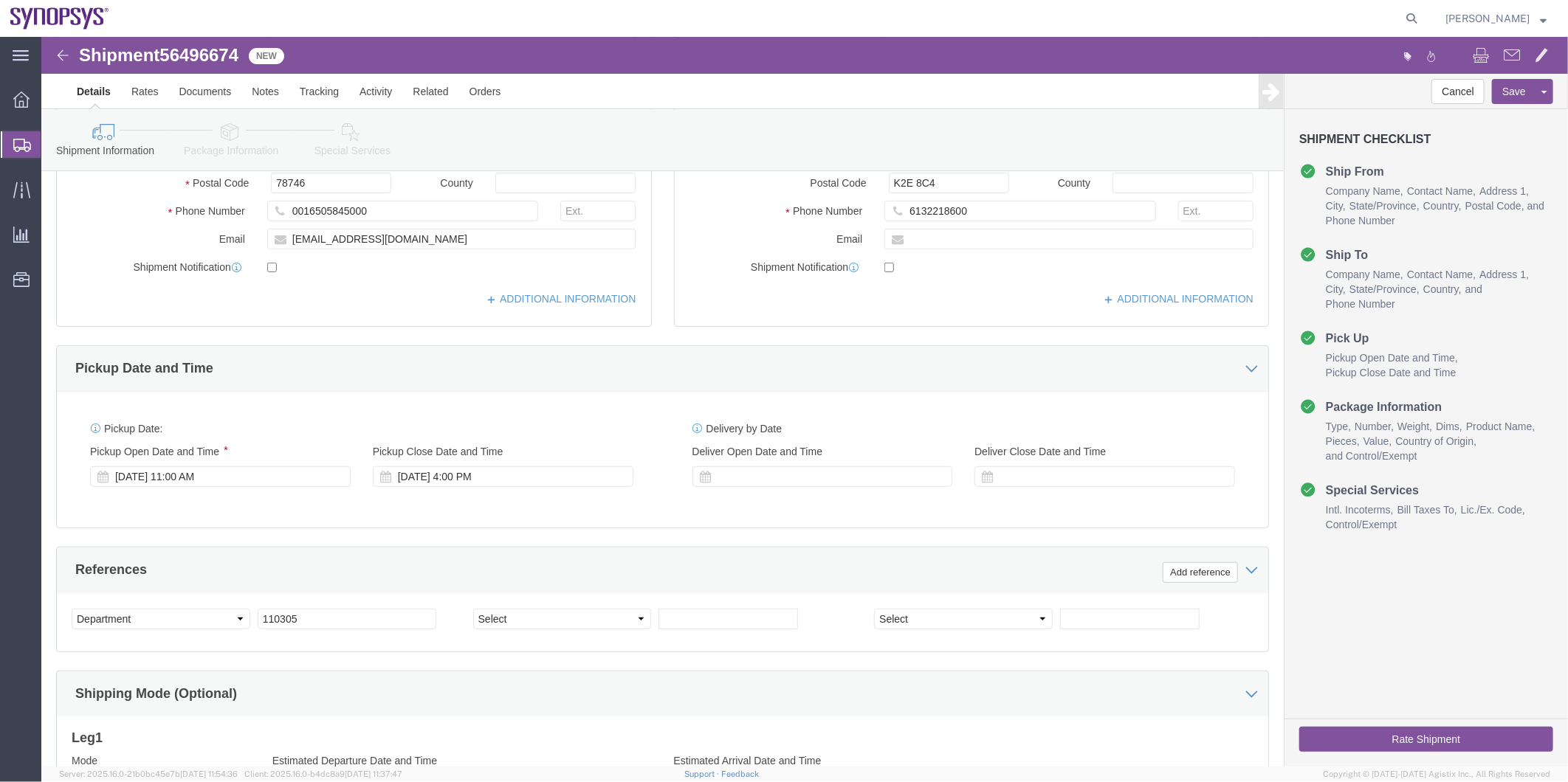
scroll to position [328, 0]
click input "0016505845000"
type input "16505845000"
click icon
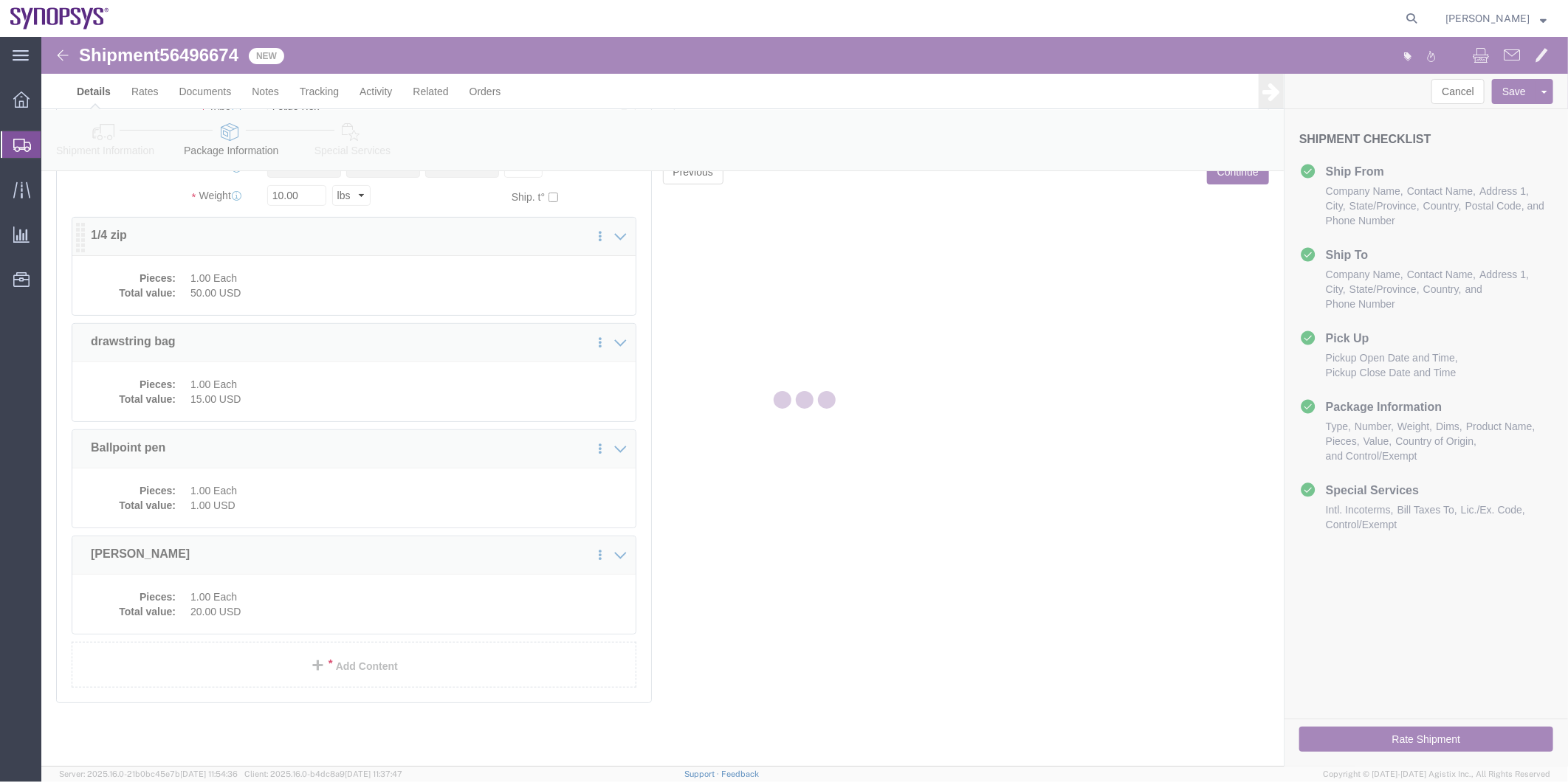
scroll to position [190, 0]
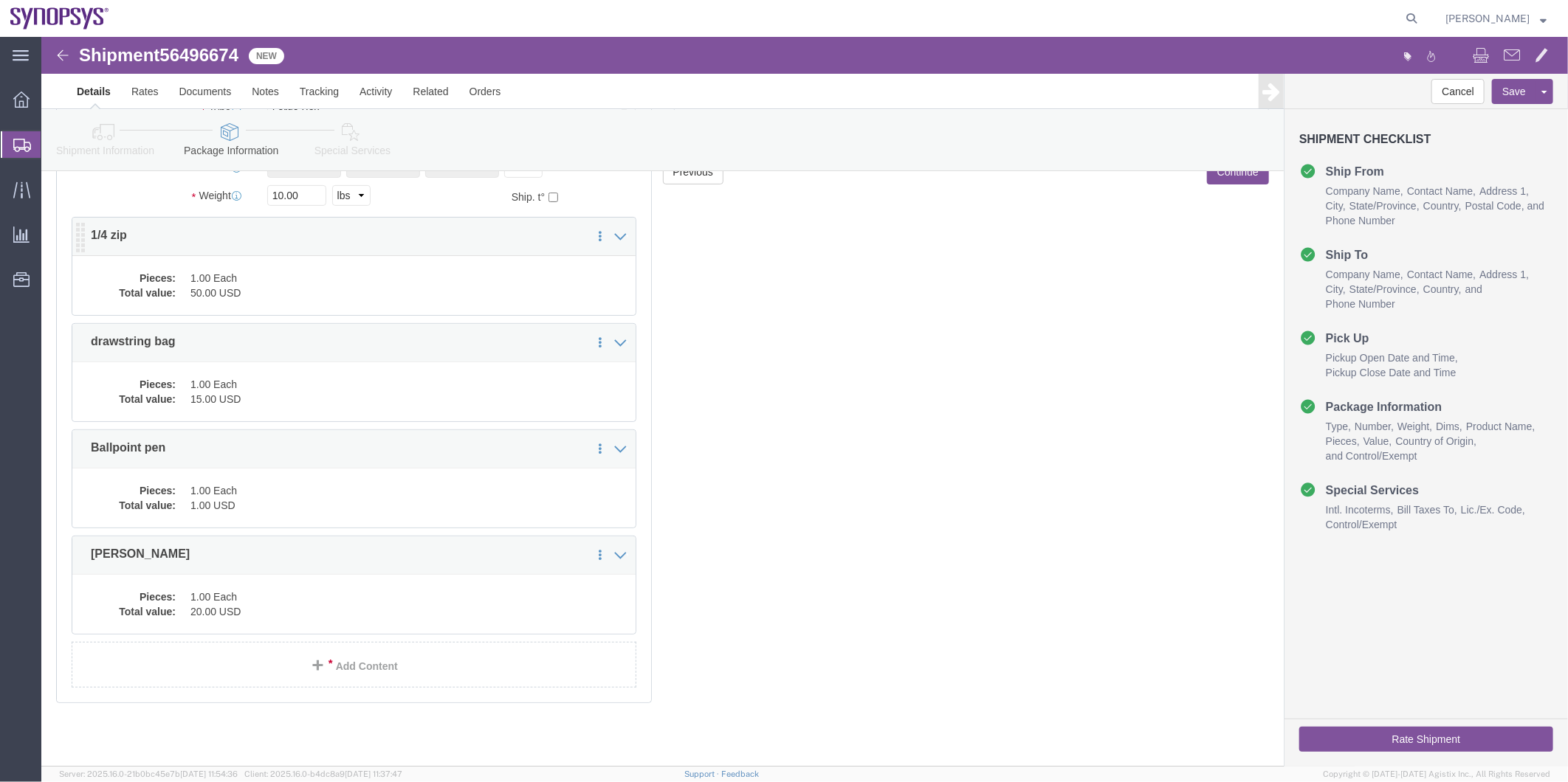
click dd "1.00 Each"
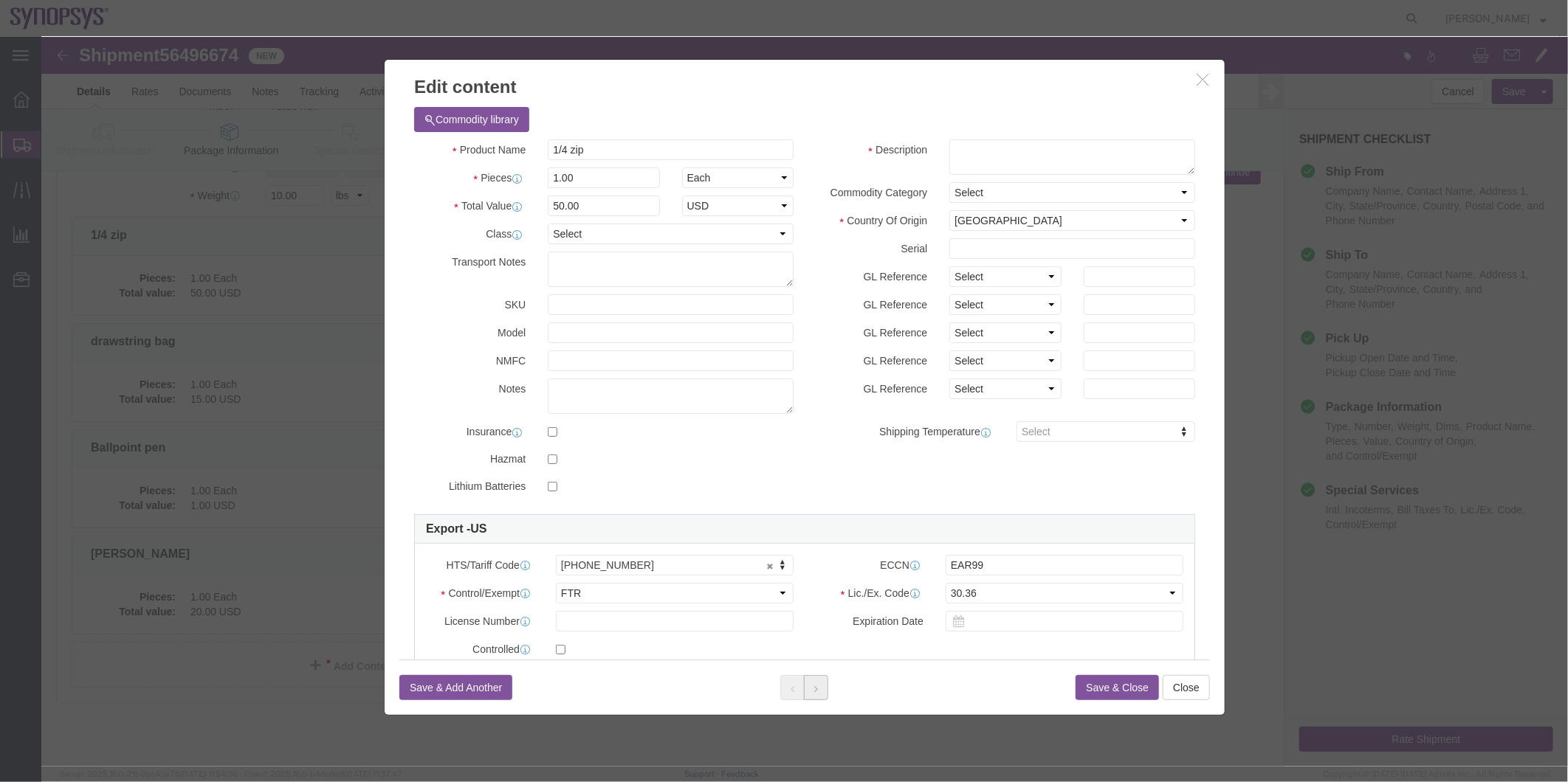
click icon
click button
drag, startPoint x: 645, startPoint y: 149, endPoint x: 330, endPoint y: 113, distance: 317.1
click div "Edit content Commodity library Product Name 1/4 zip Pieces 1.00 Select Bag Barr…"
click textarea
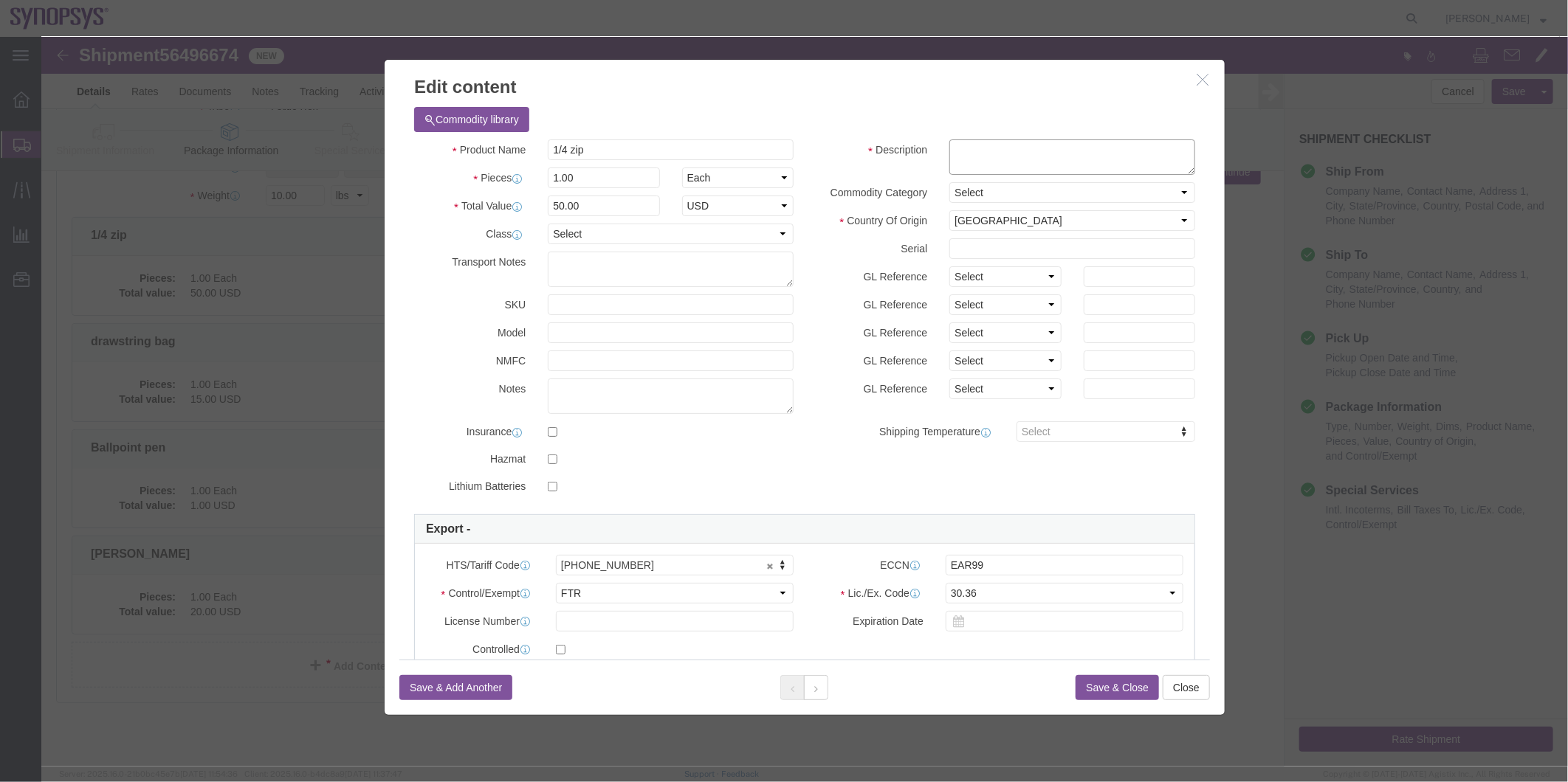
paste textarea "1/4 zip"
type textarea "1/4 zip"
click button
drag, startPoint x: 576, startPoint y: 114, endPoint x: 463, endPoint y: 120, distance: 113.2
click div "Product Name drawstring bag"
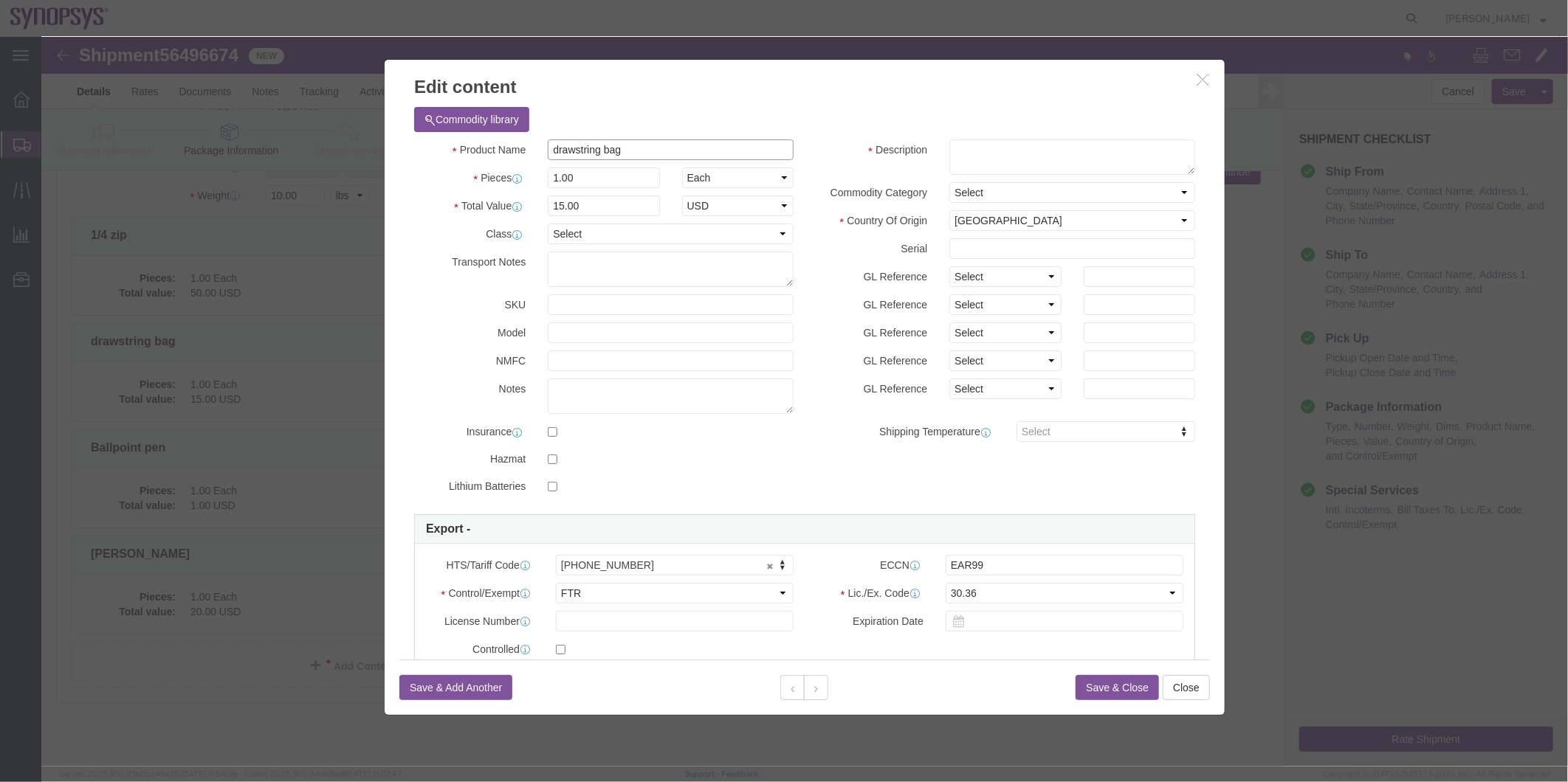
paste input "1/4 zip"
type input "1/4 zip"
click button "Close"
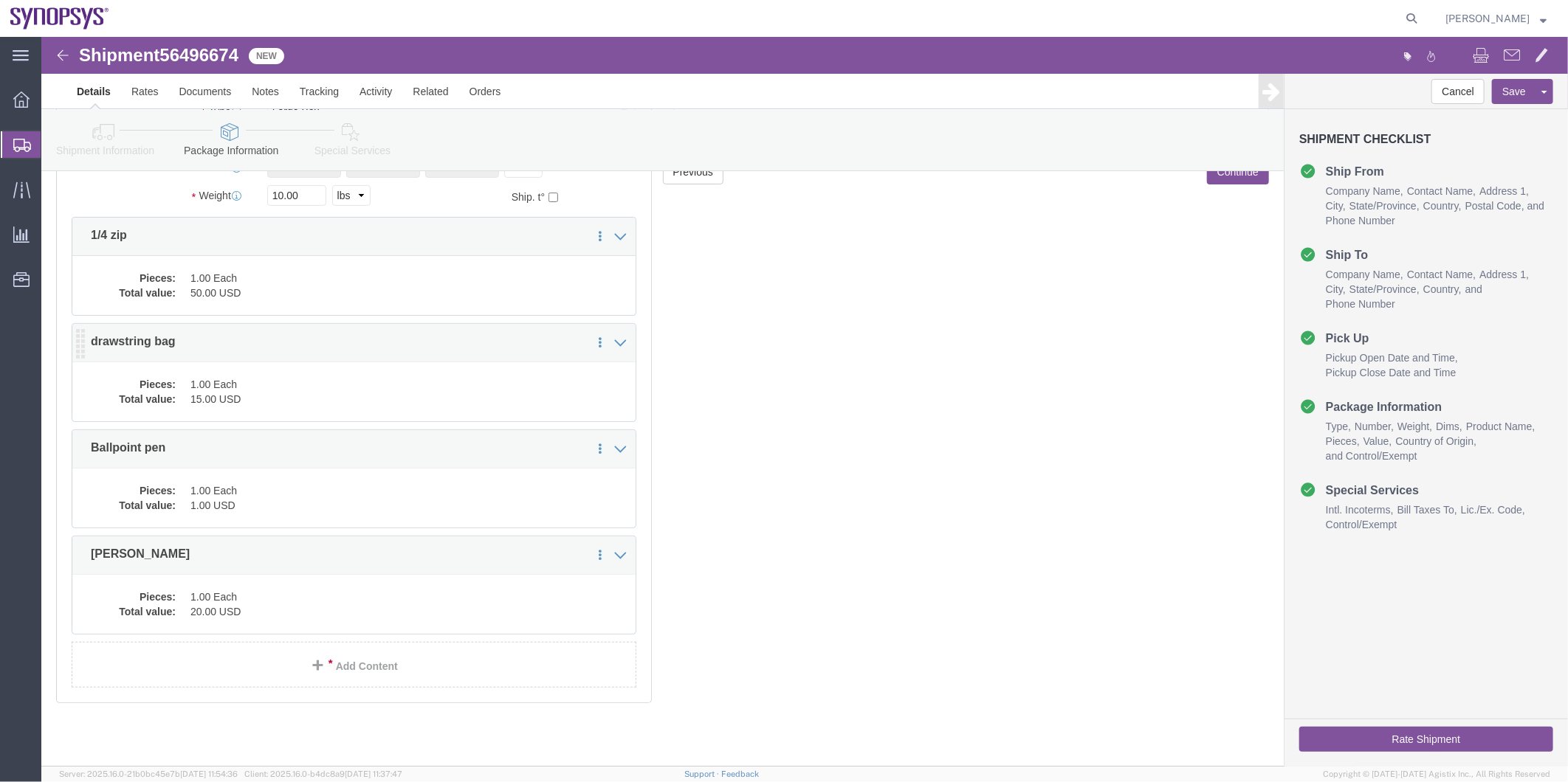
click div "Pieces: 1.00 Each Total value: 15.00 USD"
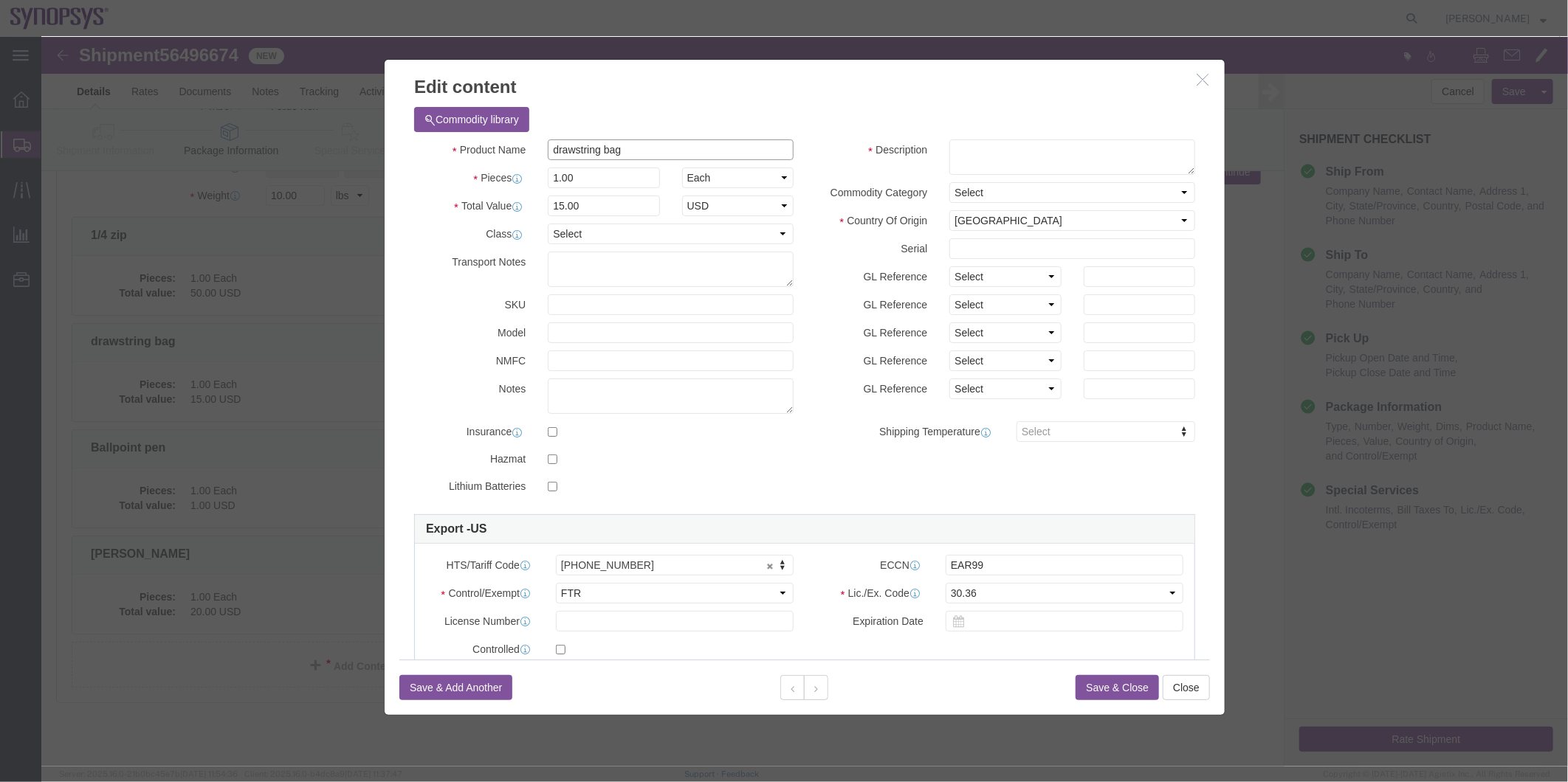
drag, startPoint x: 602, startPoint y: 118, endPoint x: 324, endPoint y: 94, distance: 279.0
click div "Edit content Commodity library Product Name drawstring bag Pieces 1.00 Select B…"
click textarea
paste textarea "drawstring bag"
type textarea "drawstring bag"
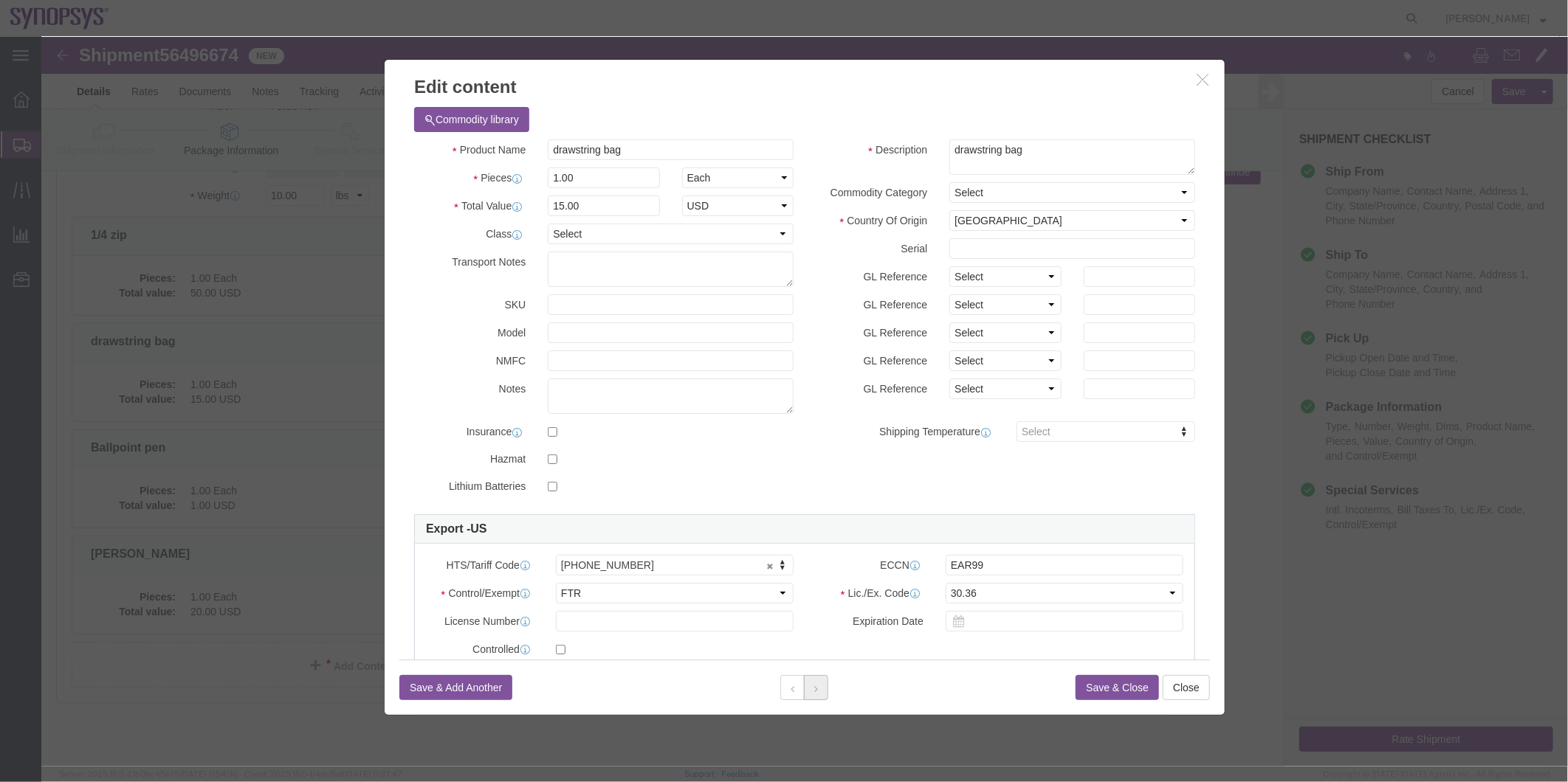
click button
drag, startPoint x: 602, startPoint y: 114, endPoint x: 405, endPoint y: 122, distance: 197.2
click div "Product Name Ballpoint pen"
click select "Select ATF BIS DEA EPA FDA FTR ITAR OFAC Other (OPA)"
select select "FTR"
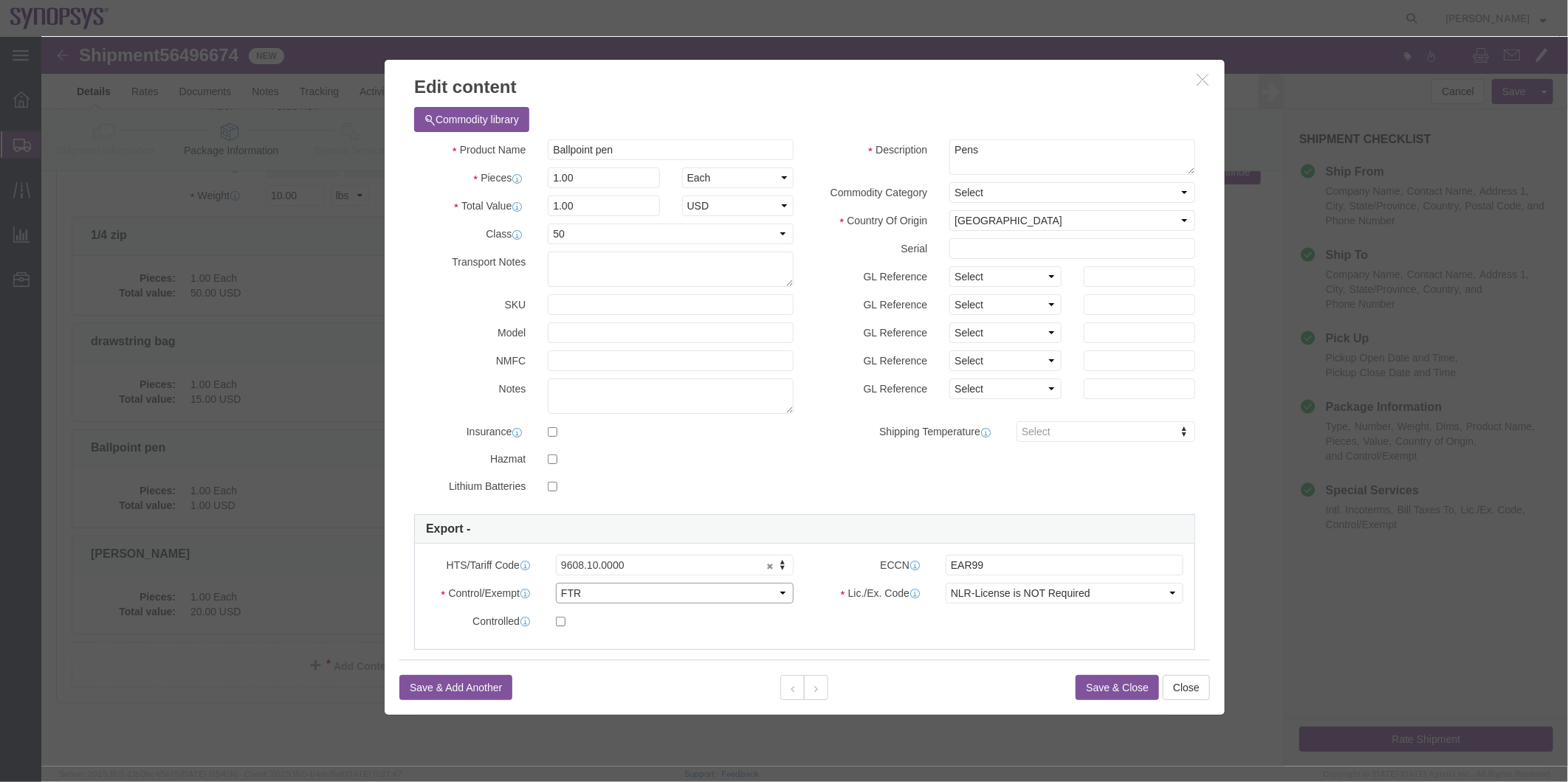
click select "Select ATF BIS DEA EPA FDA FTR ITAR OFAC Other (OPA)"
drag, startPoint x: 978, startPoint y: 546, endPoint x: 983, endPoint y: 555, distance: 10.3
click div "ECCN EAR99"
click select "Select 30.2(d)(2) 30.36 30.37(a) 30.37(f) 30.37(g) 30.37(h) 30.37(i) 30.37(j) 3…"
select select "30.36"
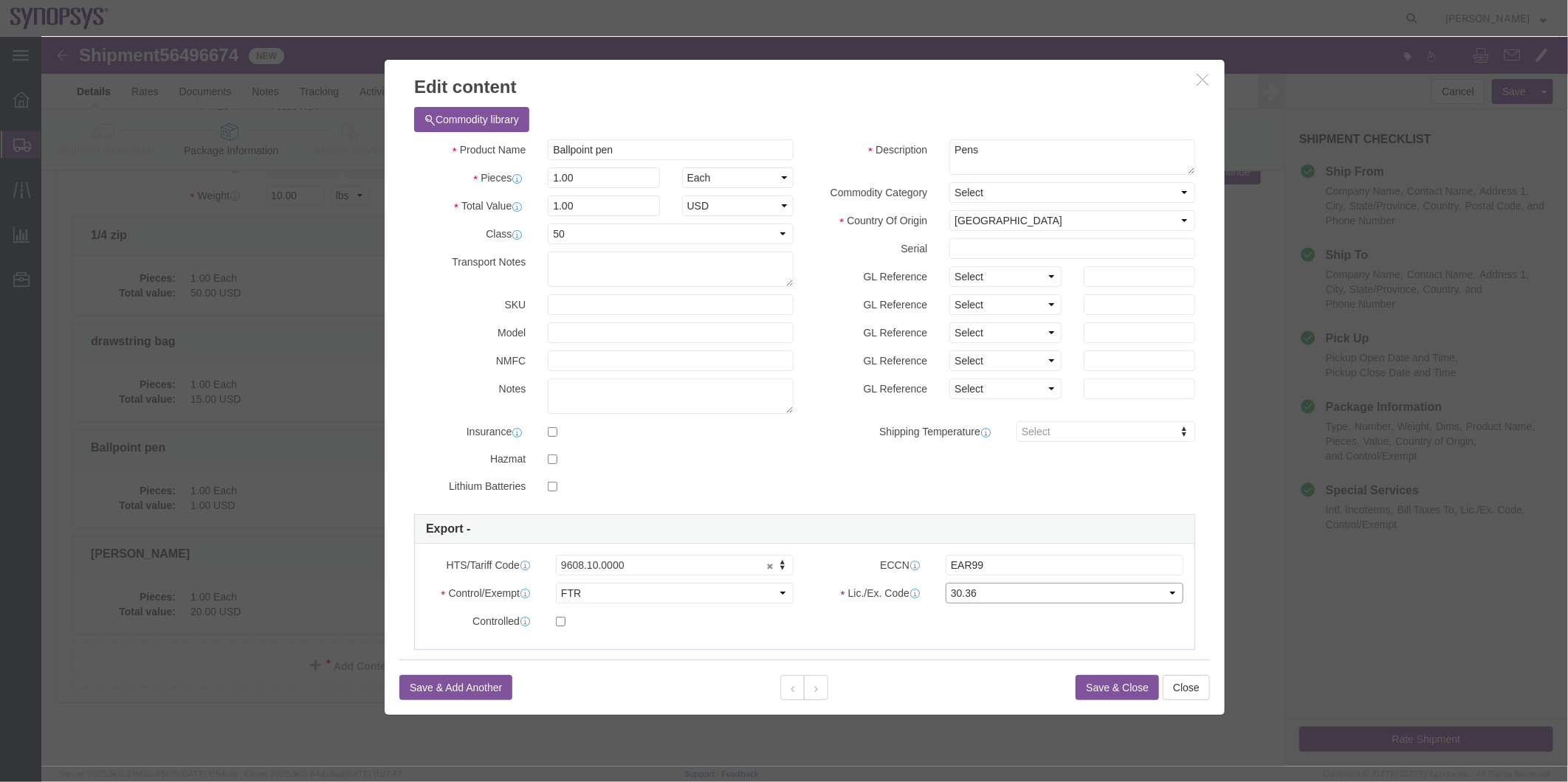
click select "Select 30.2(d)(2) 30.36 30.37(a) 30.37(f) 30.37(g) 30.37(h) 30.37(i) 30.37(j) 3…"
click button
drag, startPoint x: 581, startPoint y: 118, endPoint x: 321, endPoint y: 123, distance: 260.0
click div "Edit content Commodity library Product Name fanny pack Pieces 1.00 Select Bag B…"
click textarea
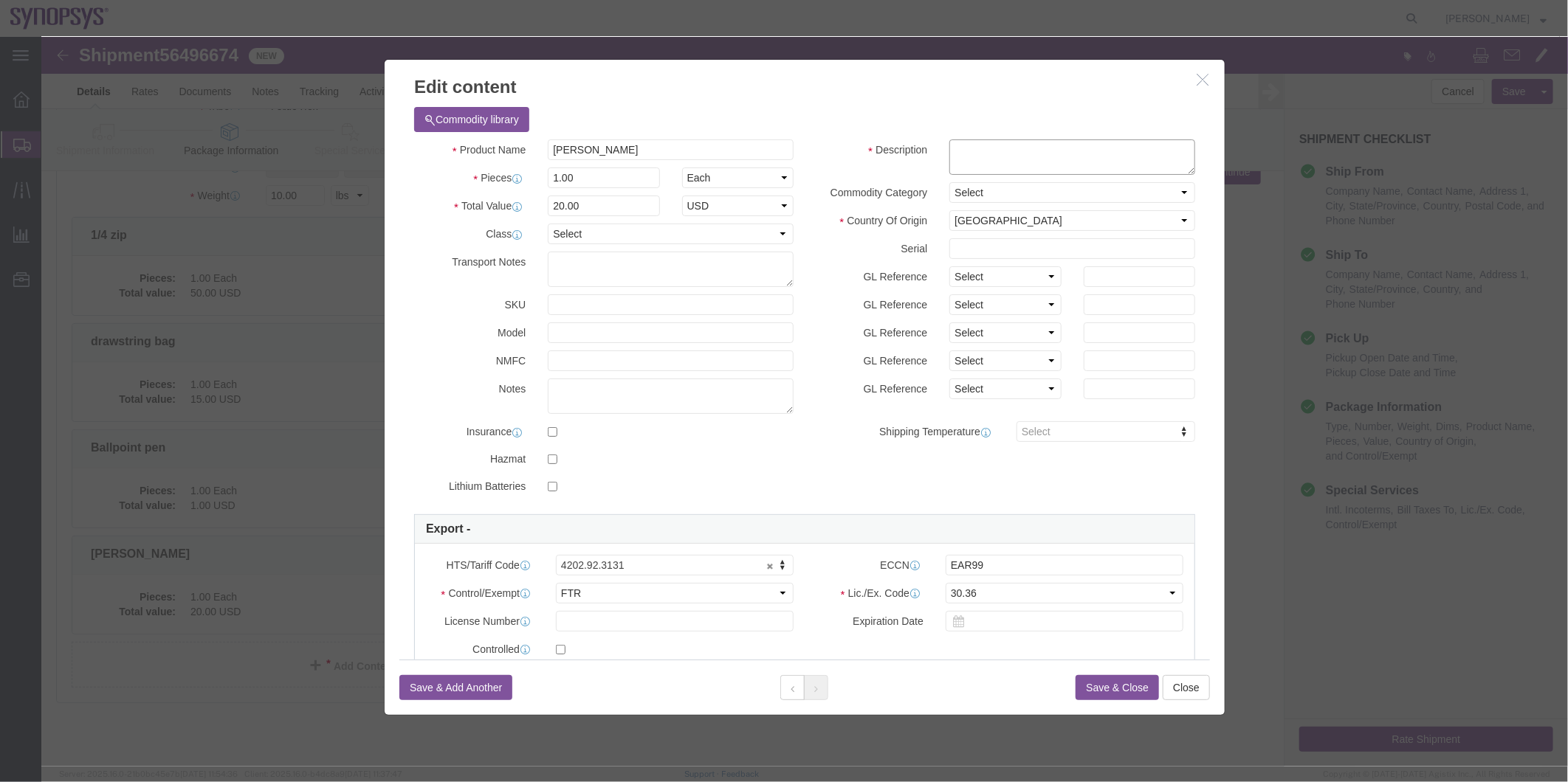
paste textarea "fanny pack"
type textarea "fanny pack"
click icon
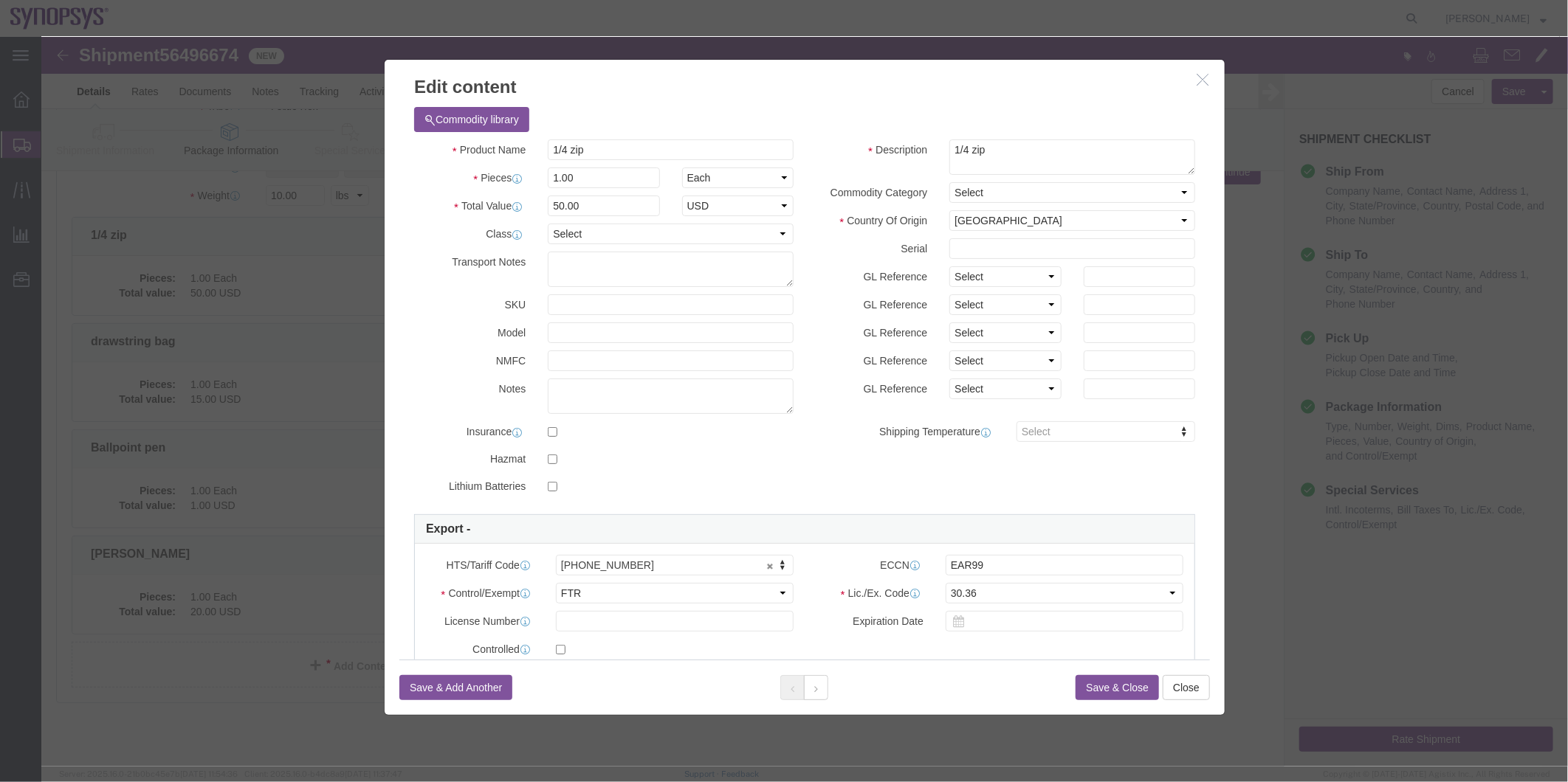
click button "Save & Close"
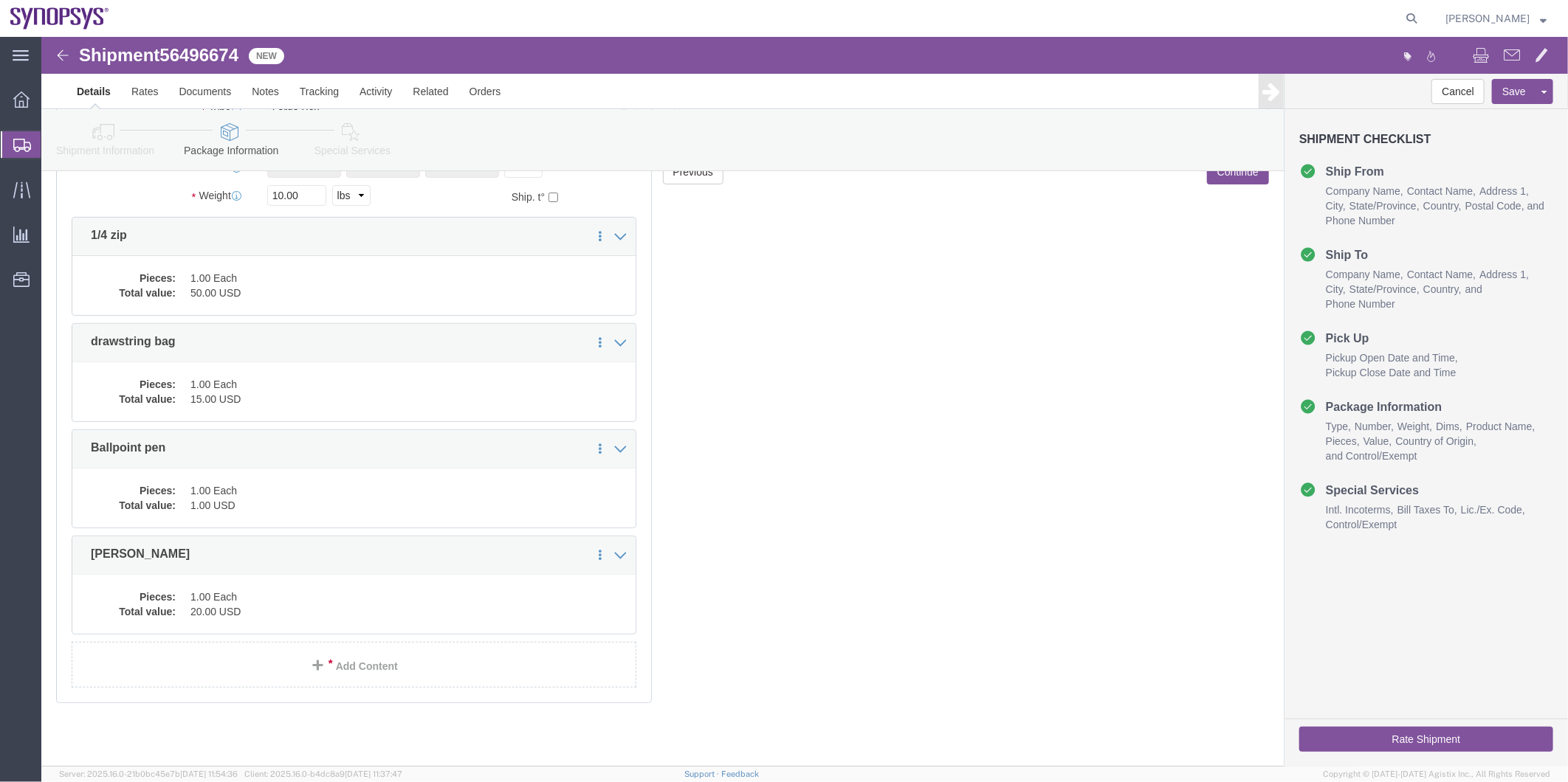
click icon
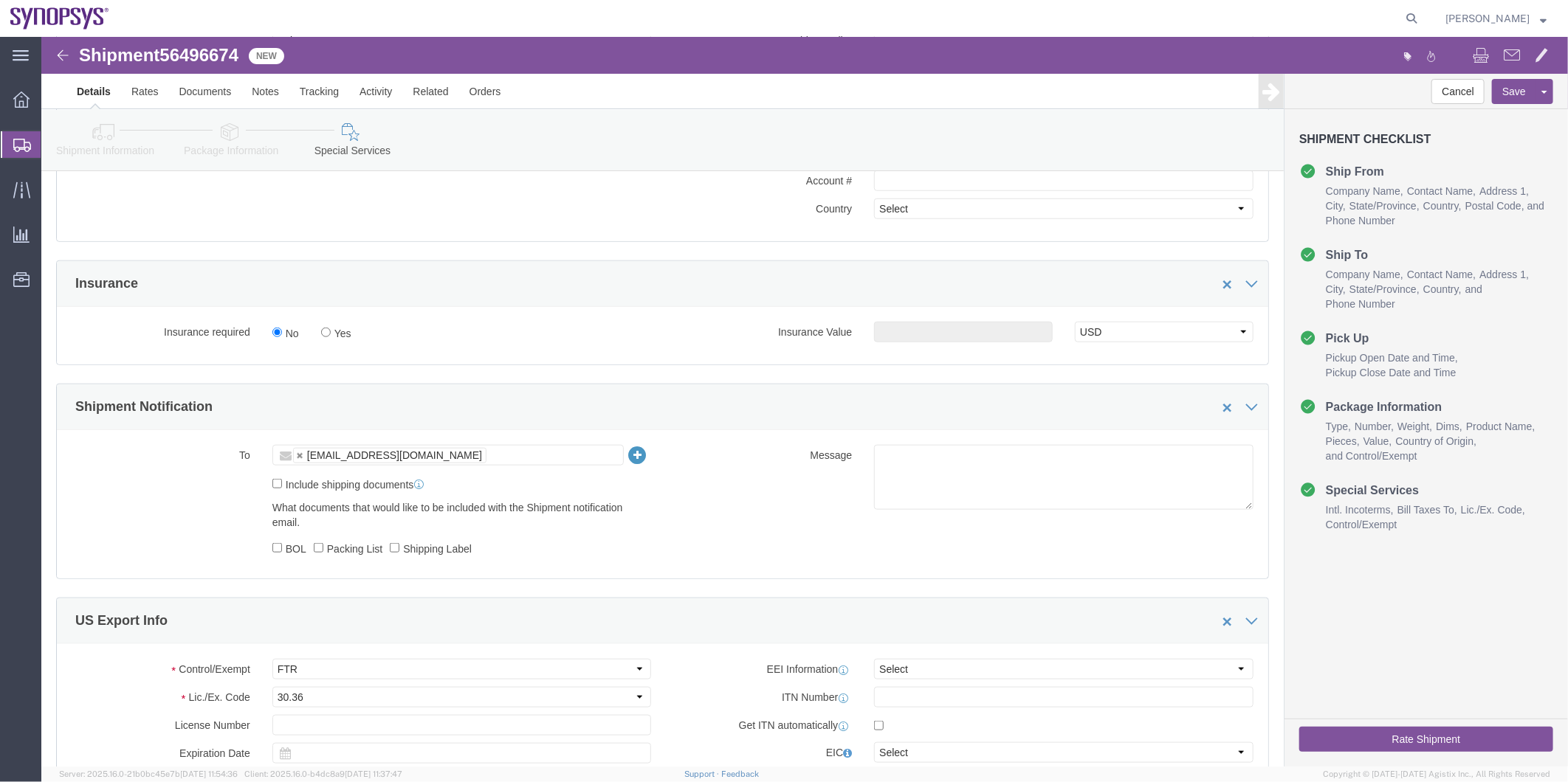
scroll to position [918, 0]
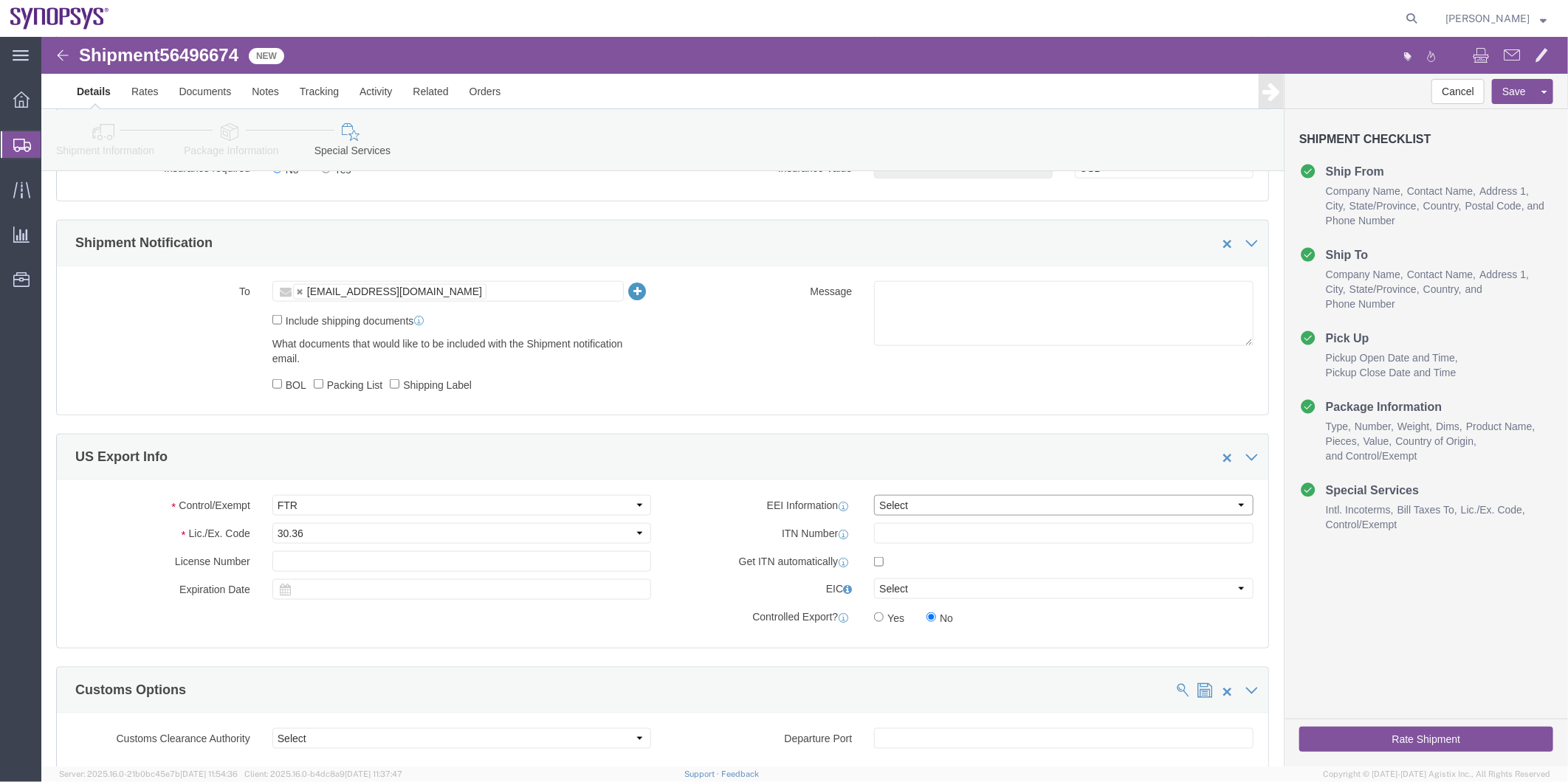
click select "Select AES-Direct EEI Carrier File EEI EEI Exempt"
click div "EEI Information Select AES-Direct EEI Carrier File EEI EEI Exempt ITN Number Ge…"
click label "Include shipping documents"
click input "Include shipping documents"
checkbox input "true"
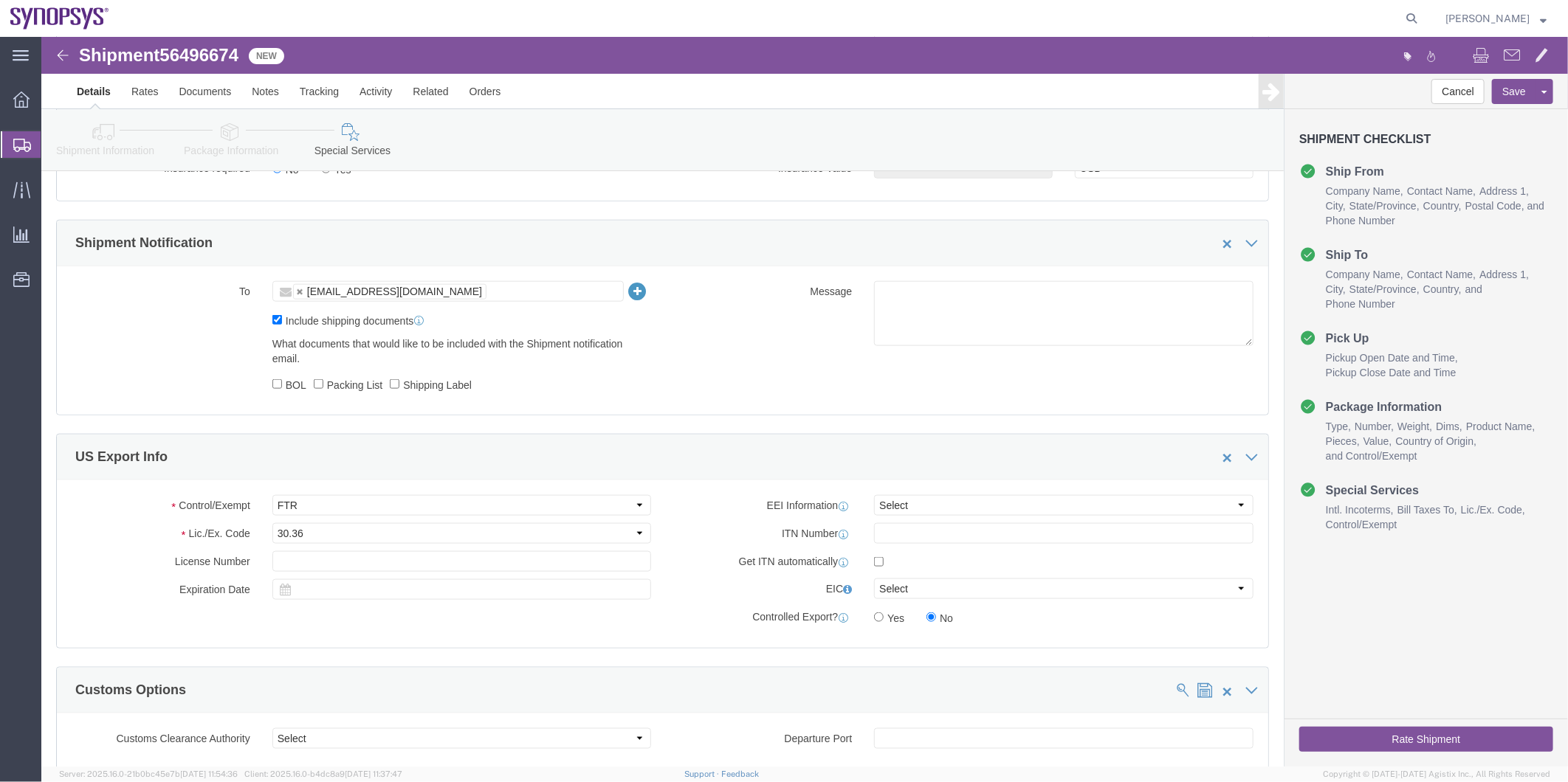
click label "BOL"
click input "BOL"
checkbox input "true"
click label "Packing List"
click input "Packing List"
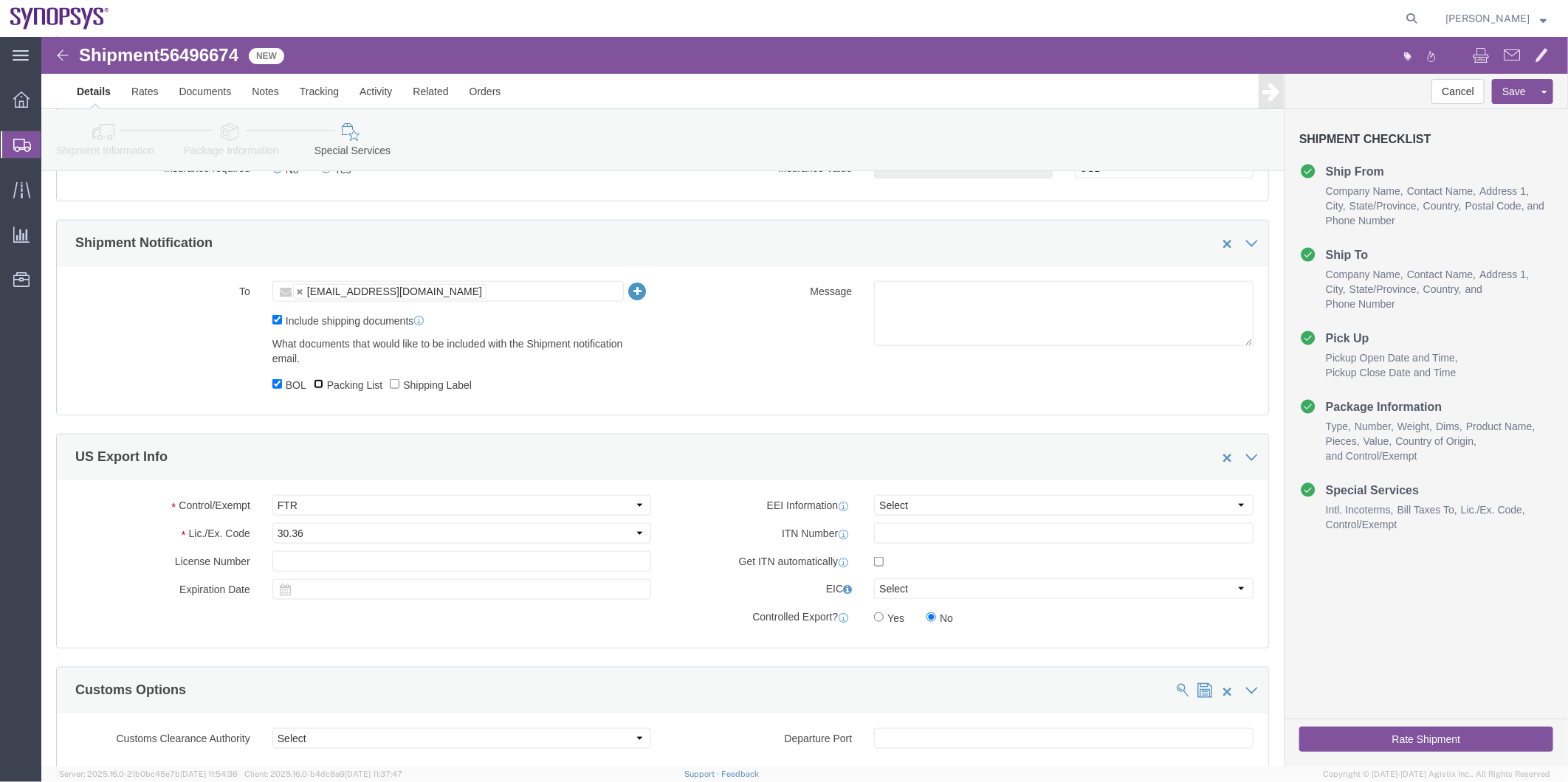
checkbox input "true"
click label "Shipping Label"
click input "Shipping Label"
checkbox input "true"
click span "56496674"
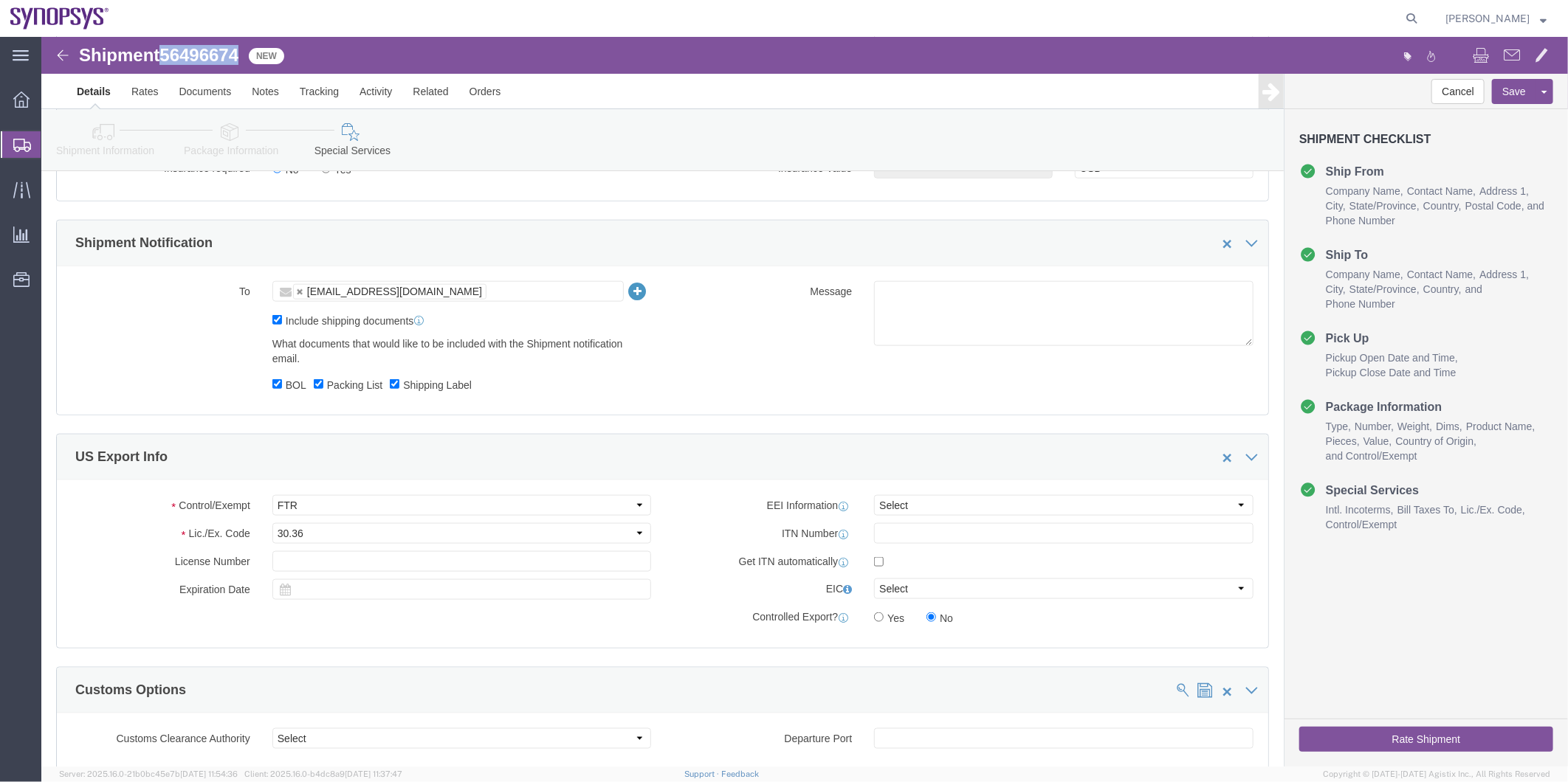
click span "56496674"
copy span "56496674"
click ul "zoek@synopsys.com"
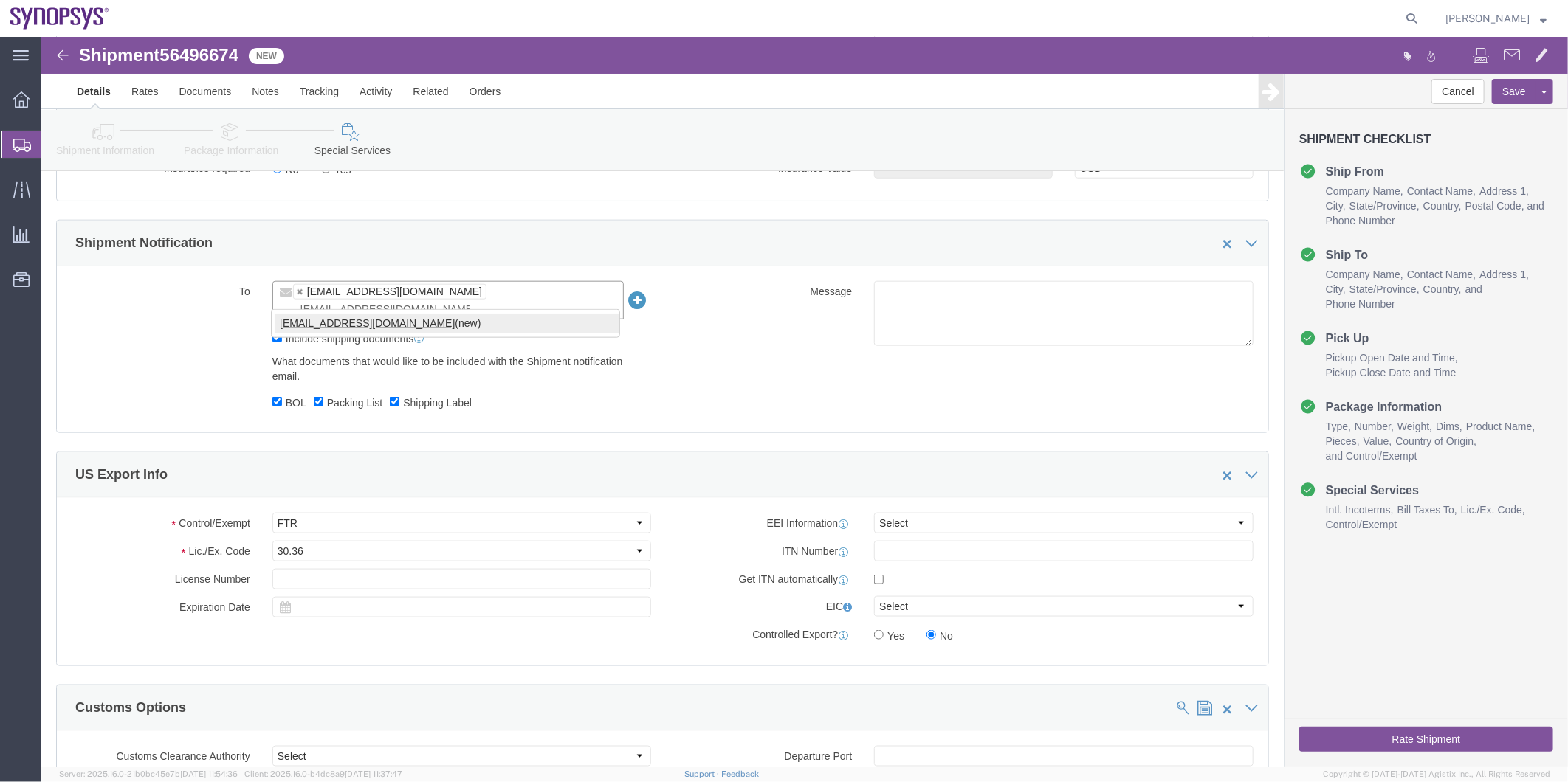
type input "[EMAIL_ADDRESS][DOMAIN_NAME]"
click button "Rate Shipment"
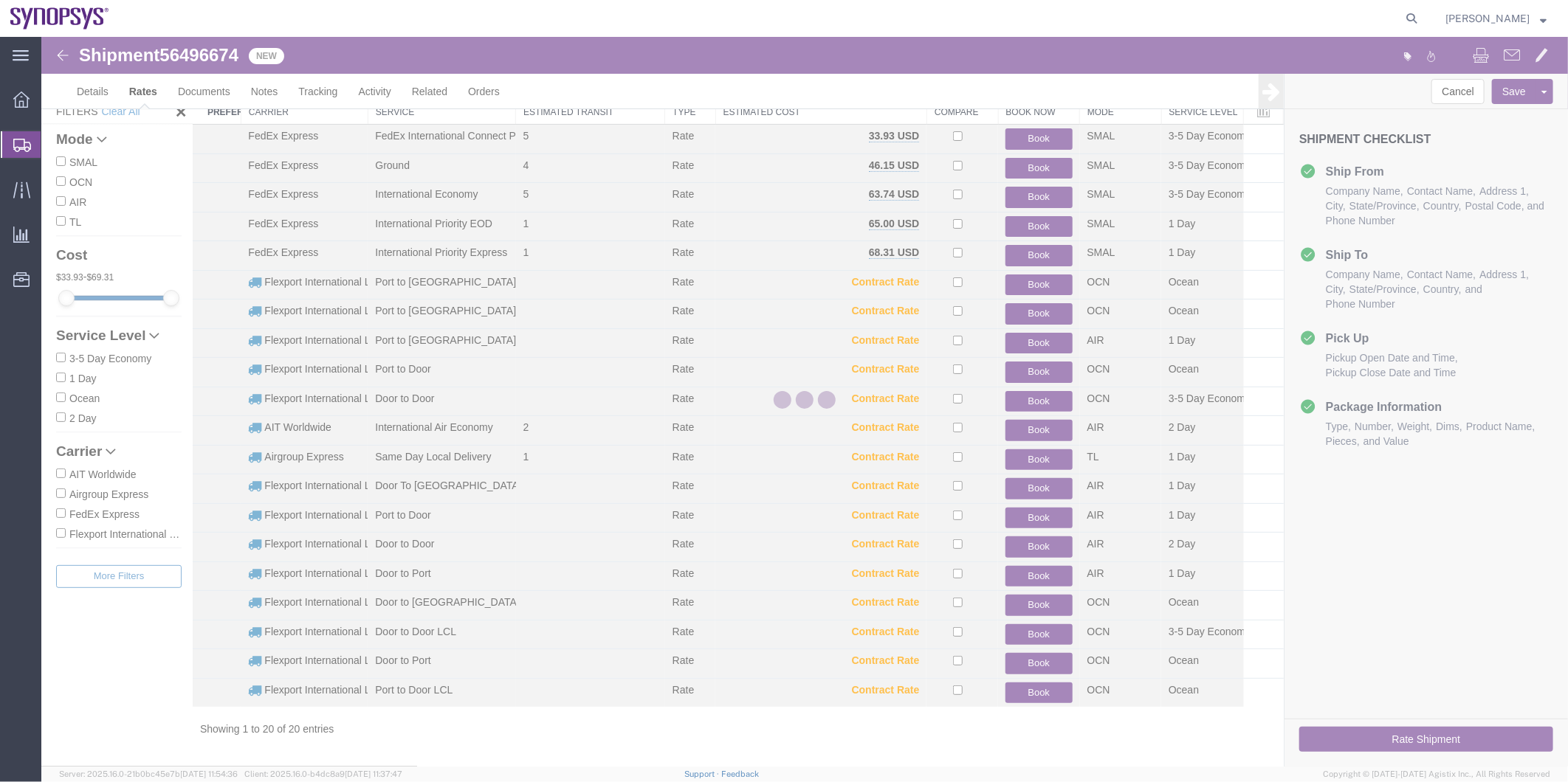
scroll to position [44, 0]
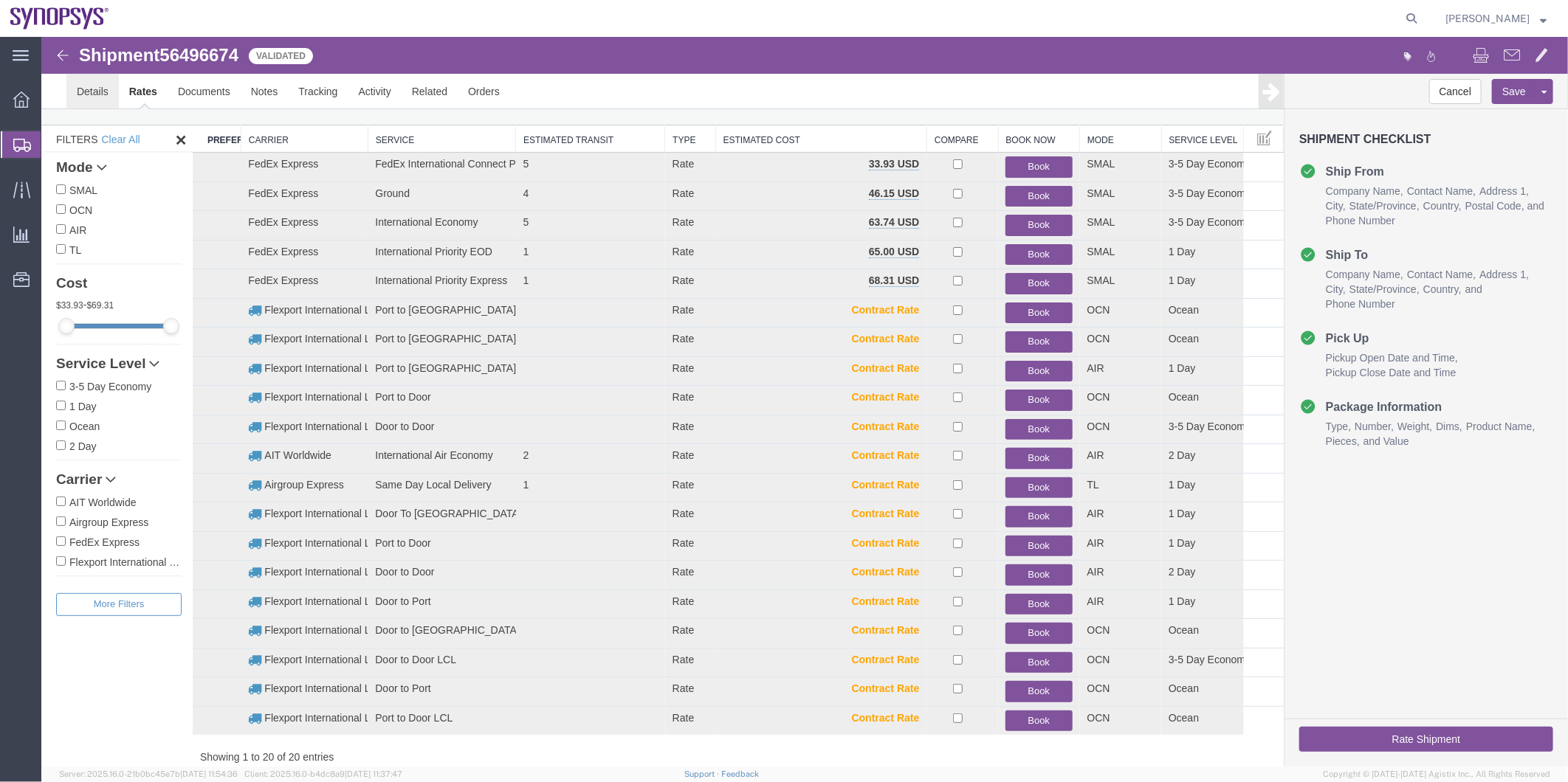
click at [78, 86] on link "Details" at bounding box center [91, 90] width 53 height 36
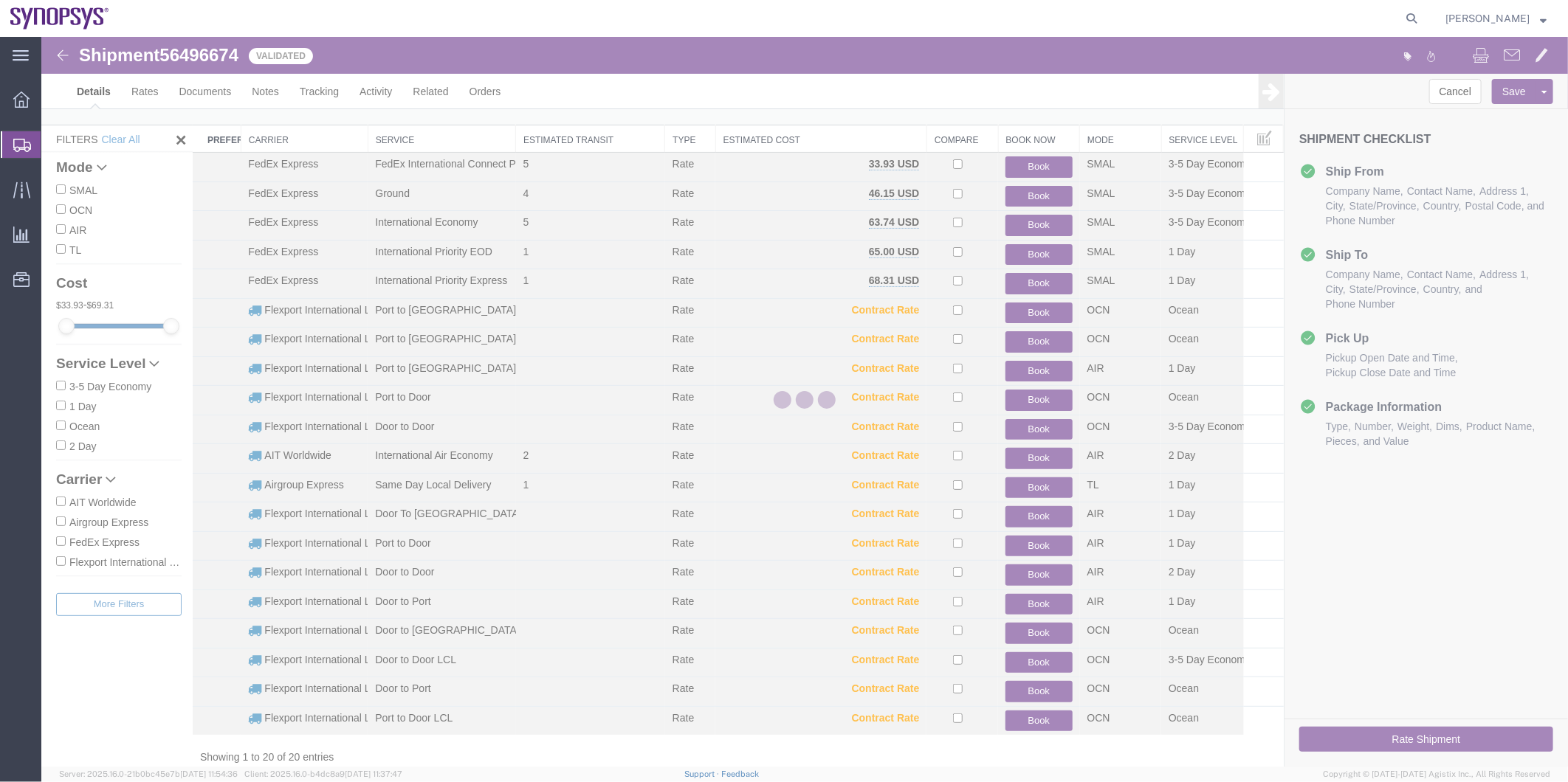
select select "63180"
select select "63079"
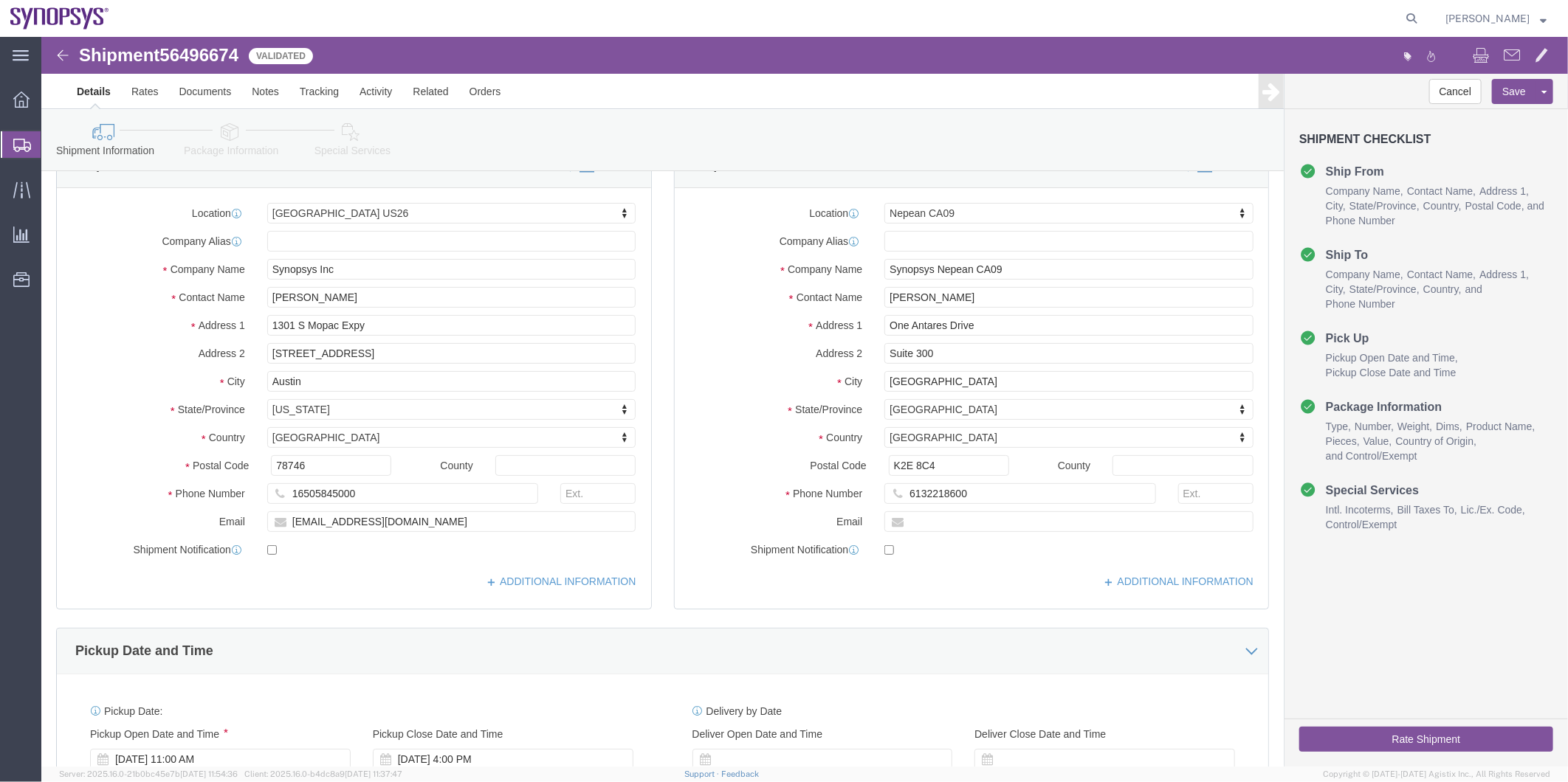
click icon
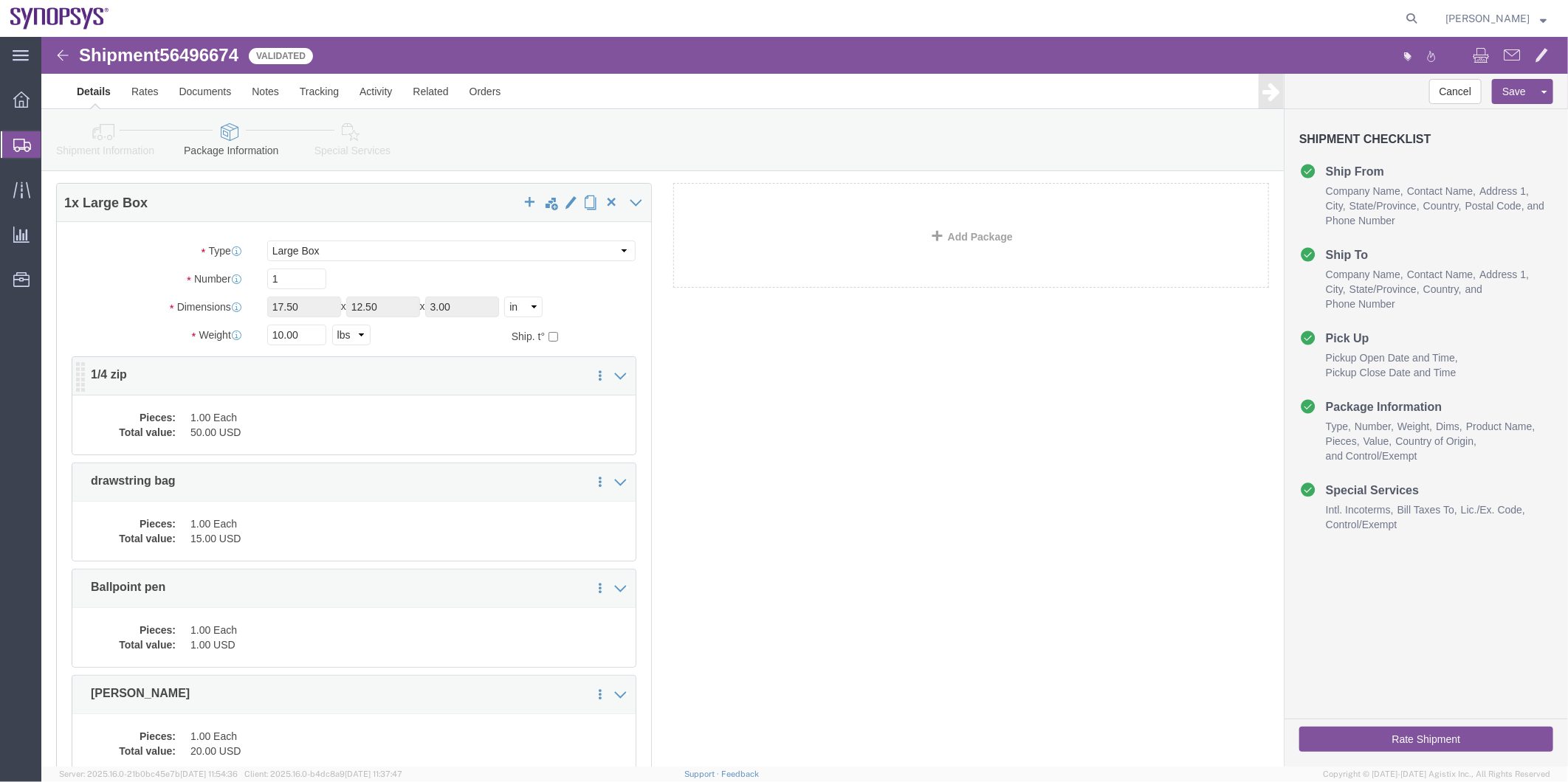
click dd "1.00 Each"
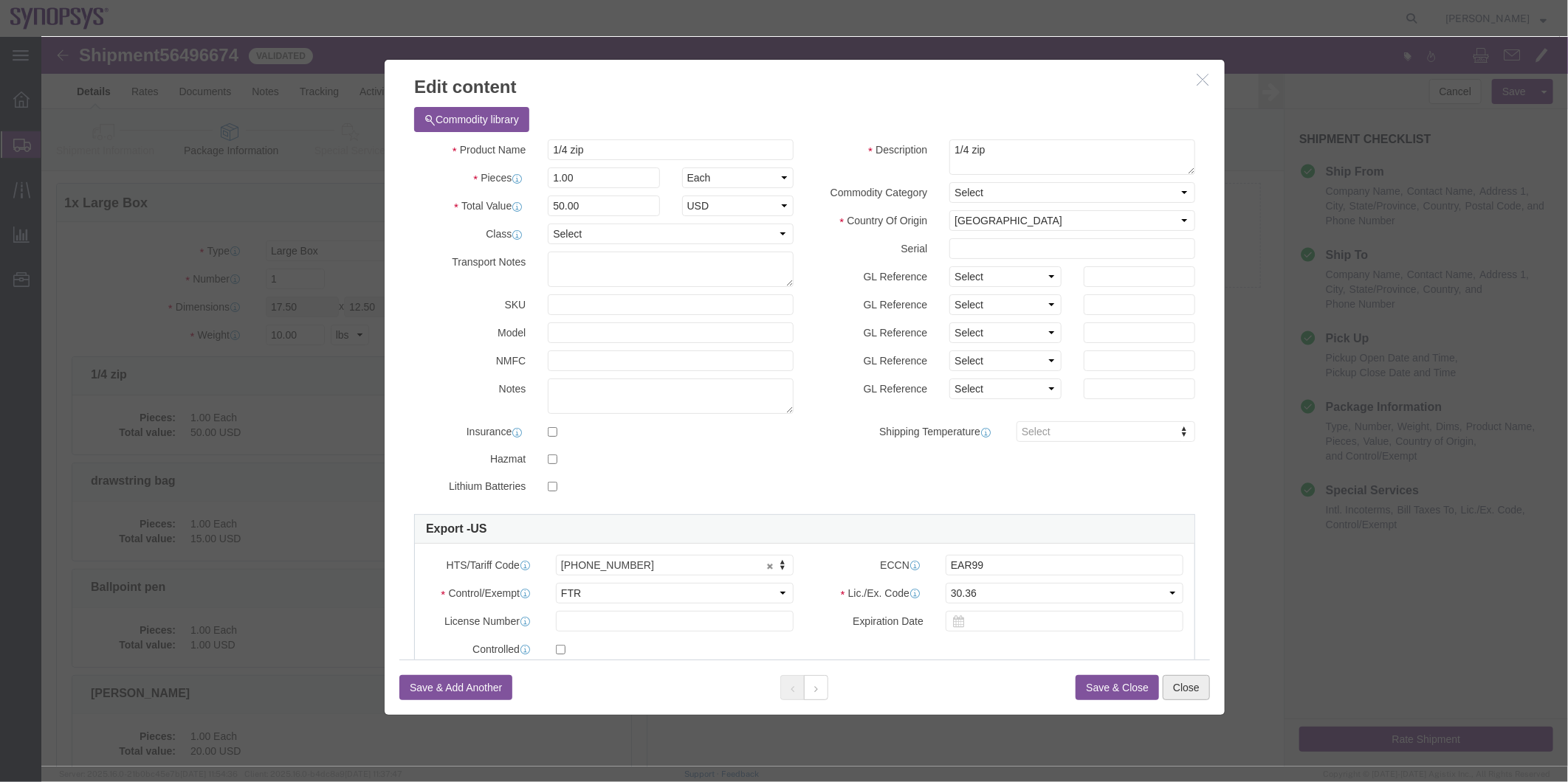
click button "Close"
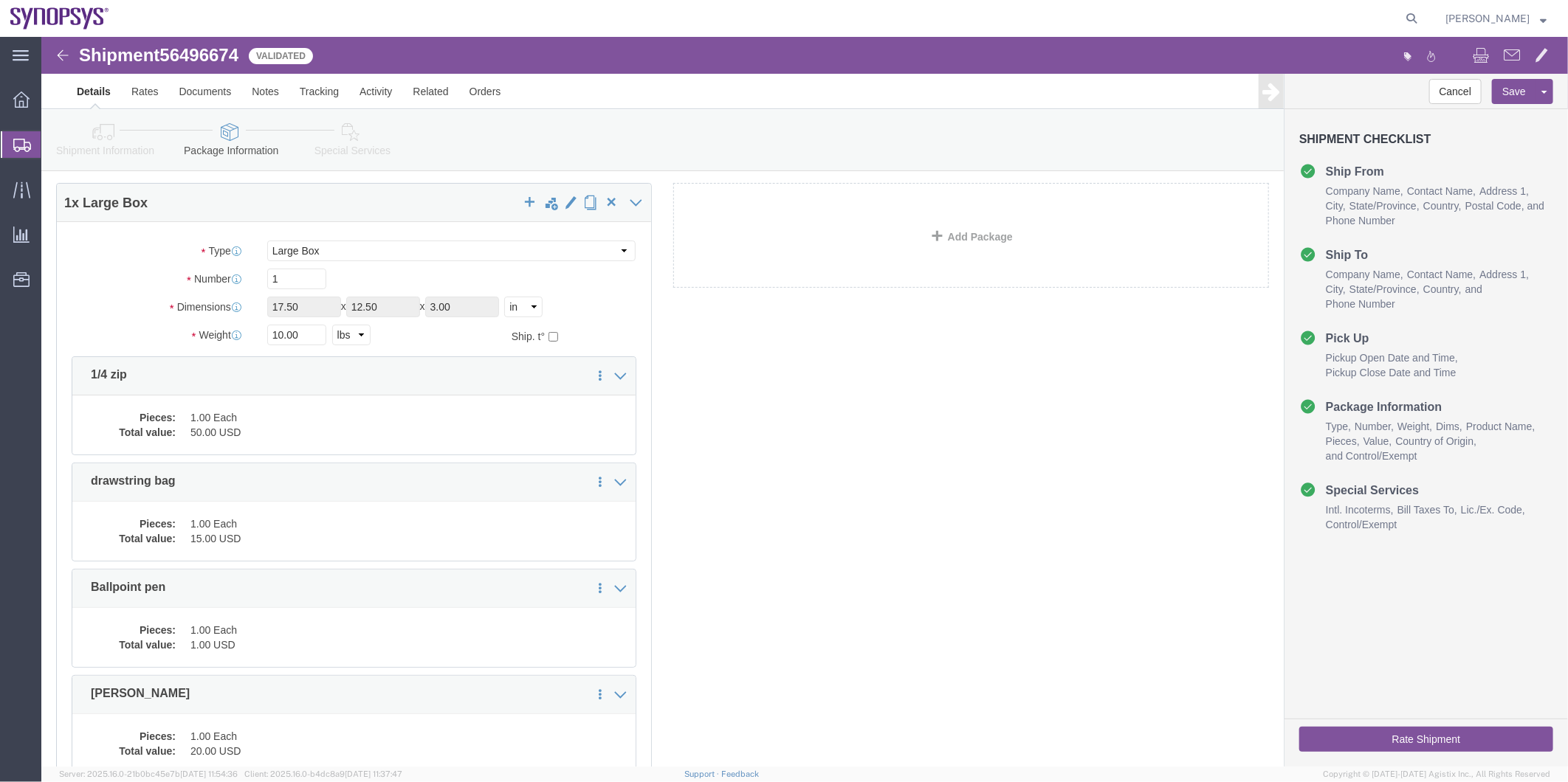
click icon
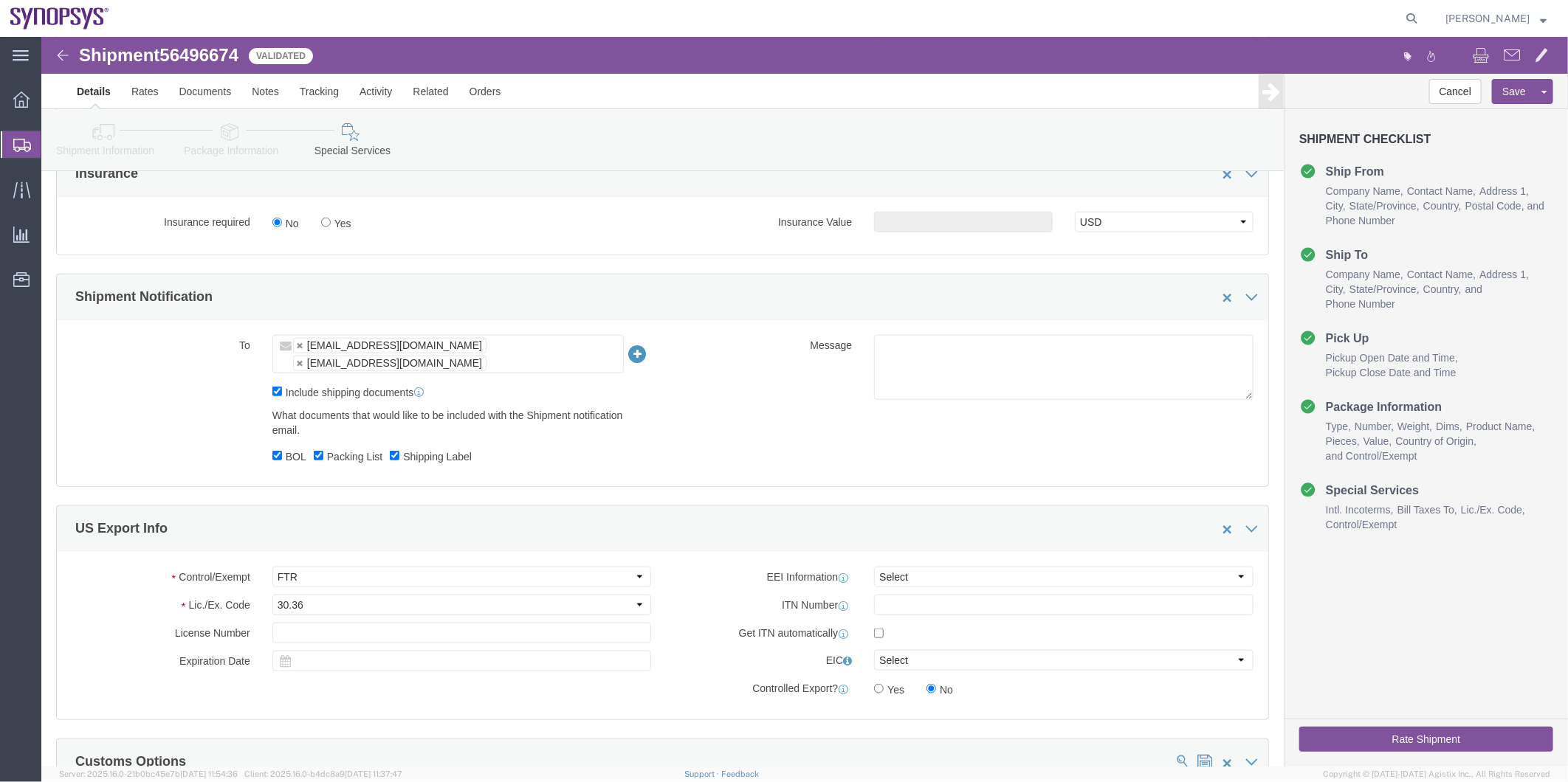
scroll to position [1110, 0]
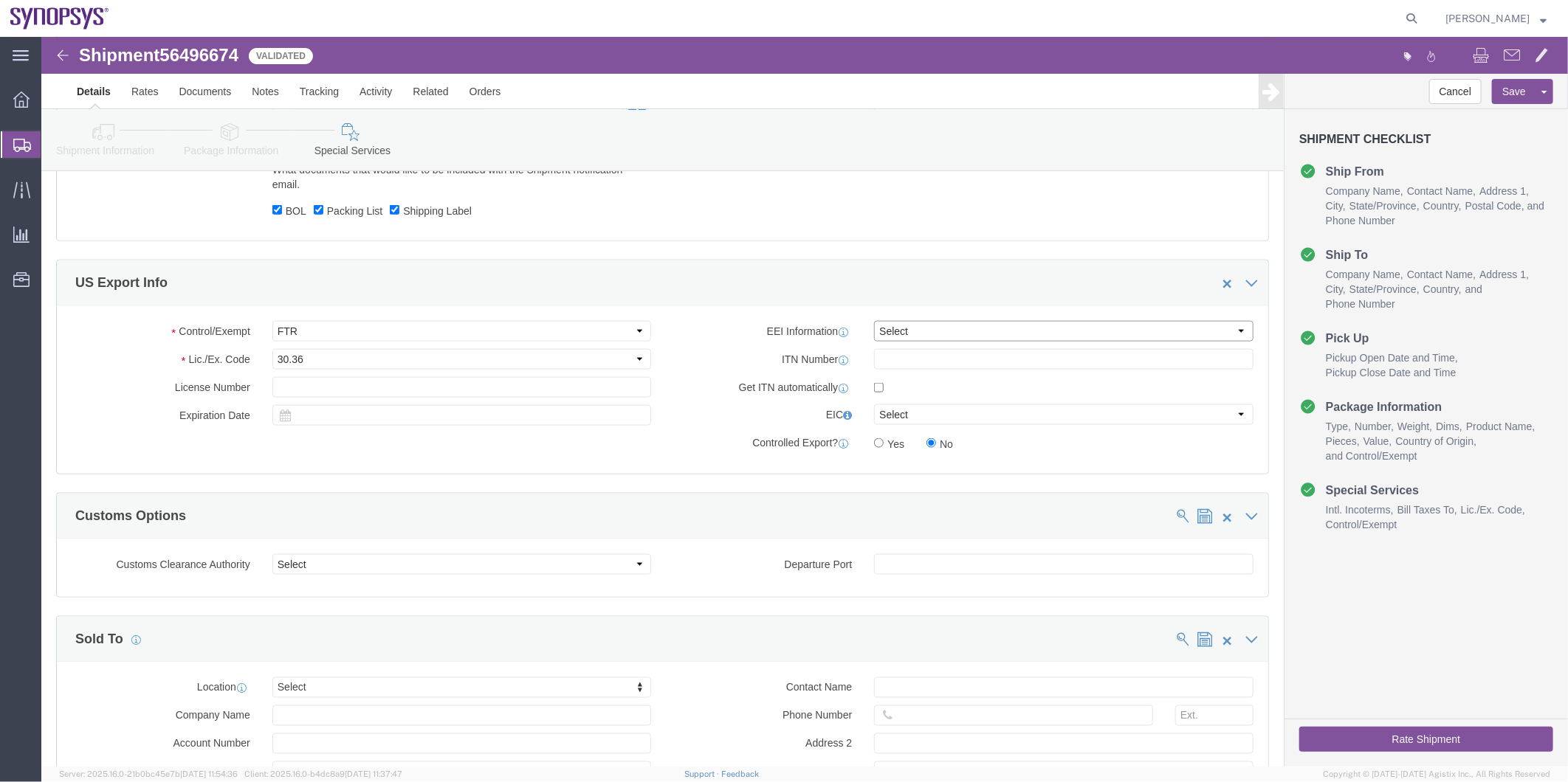
click select "Select AES-Direct EEI Carrier File EEI EEI Exempt"
select select "EXEM"
click select "Select AES-Direct EEI Carrier File EEI EEI Exempt"
click icon
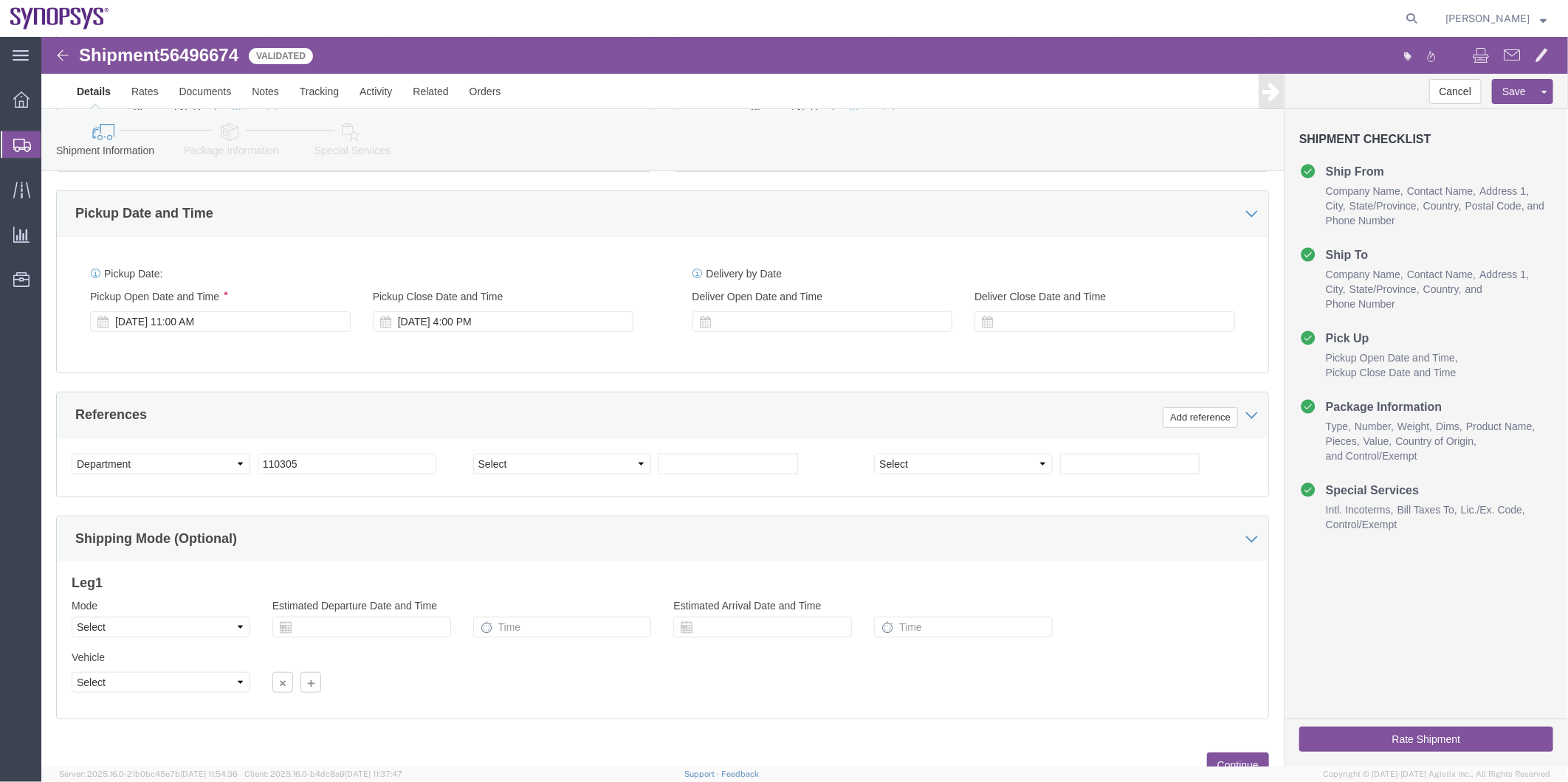
scroll to position [379, 0]
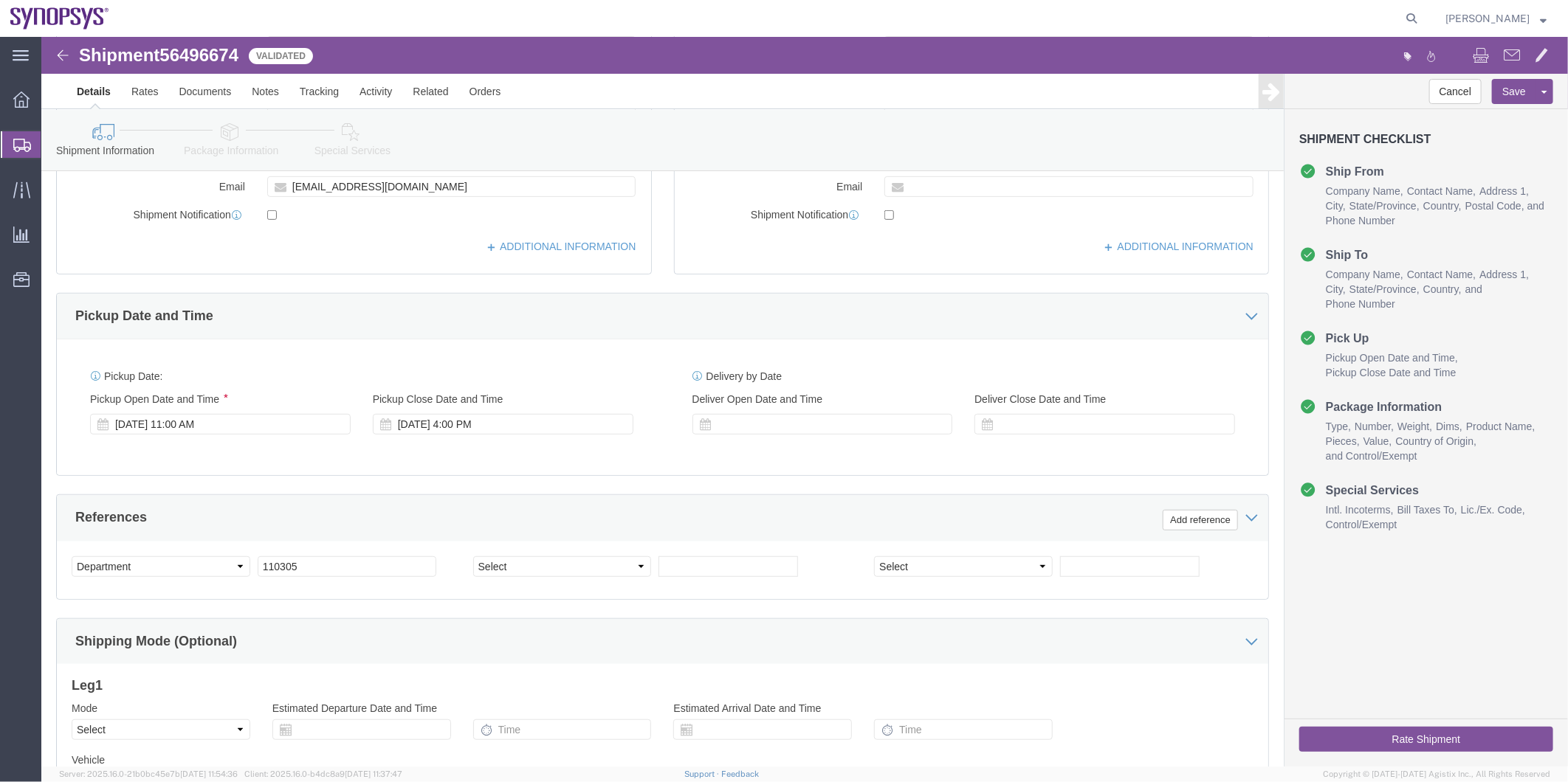
click icon
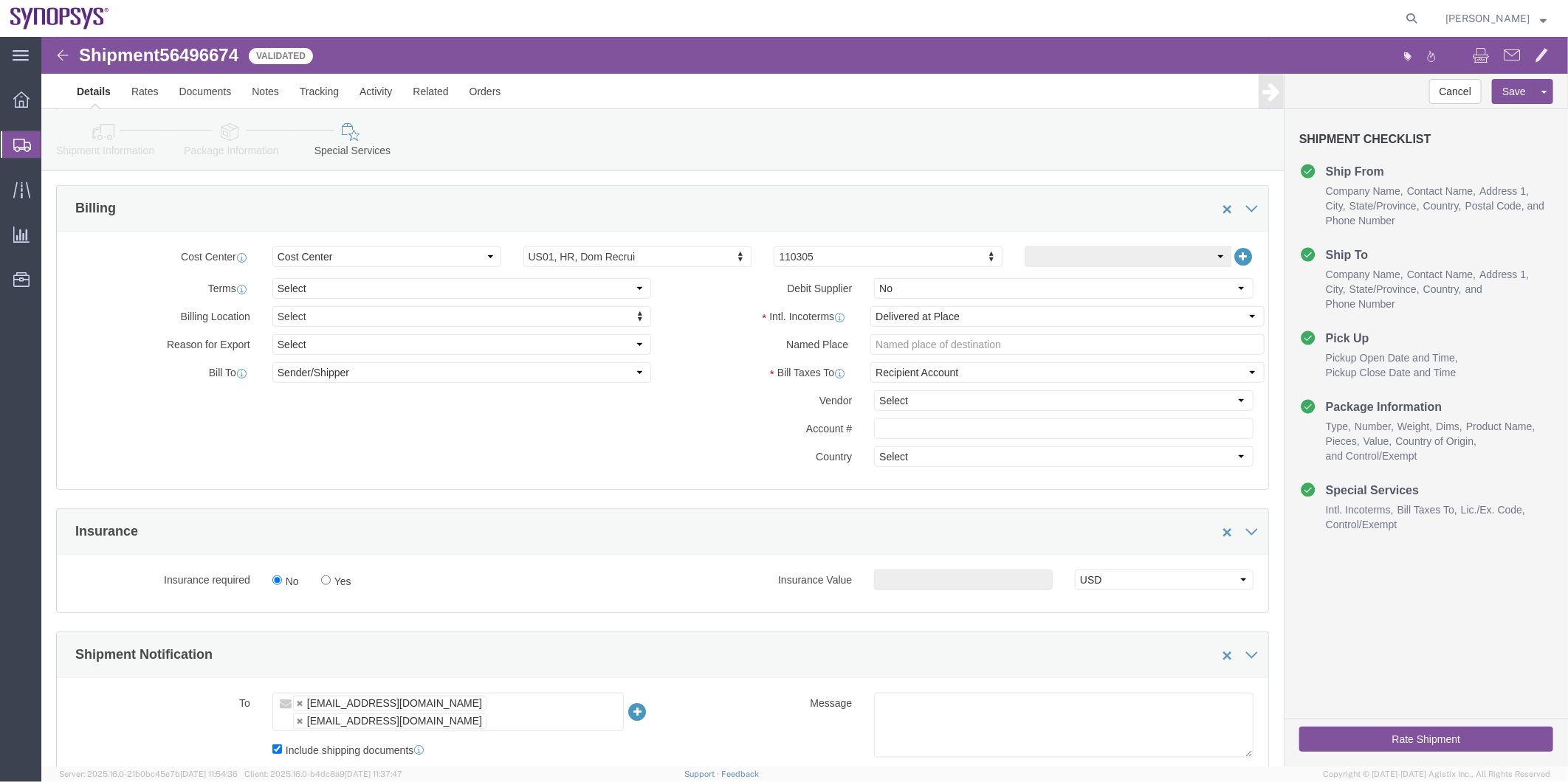
scroll to position [626, 0]
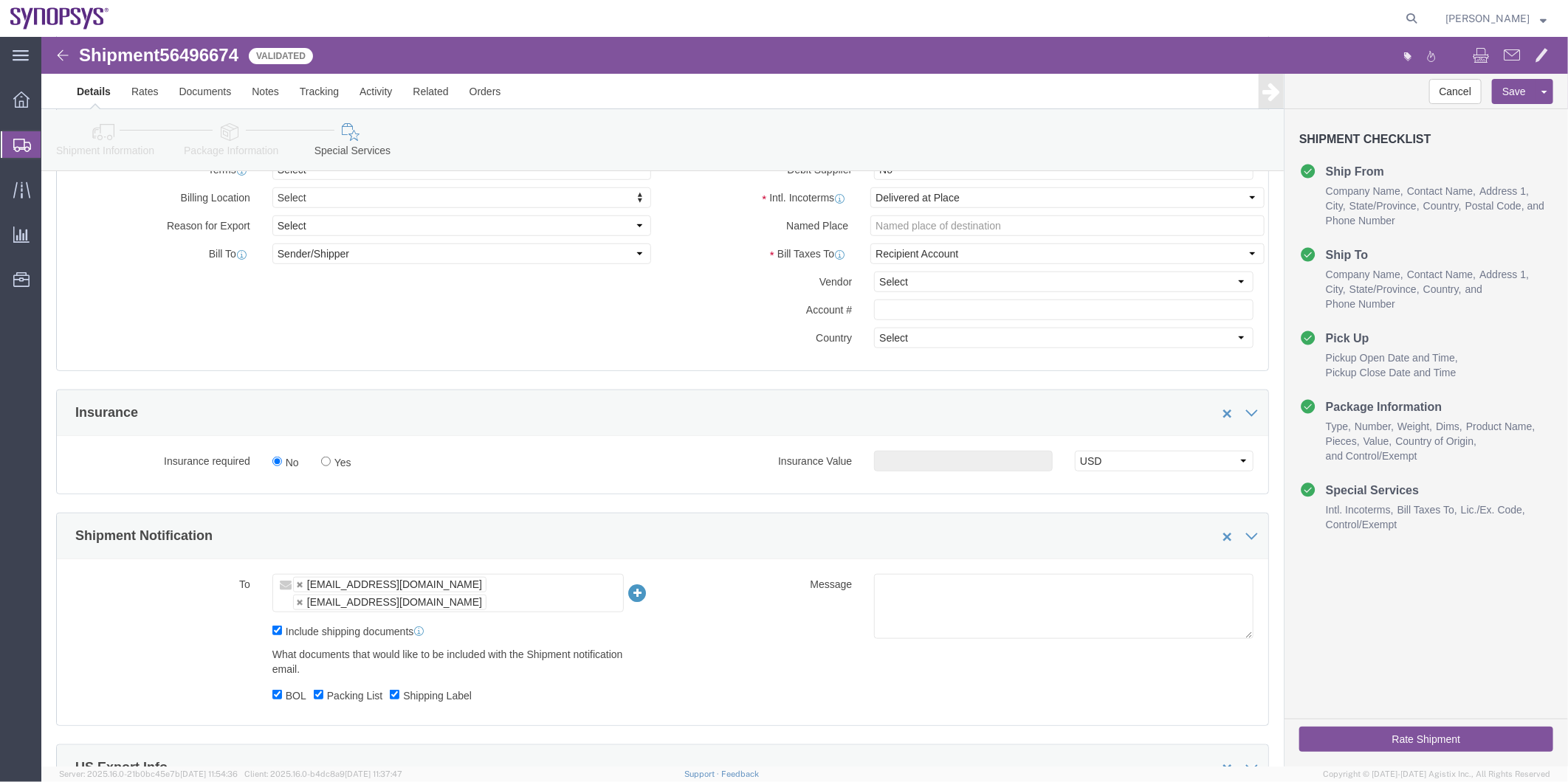
click span "56496674"
copy span "56496674"
click button "Rate Shipment"
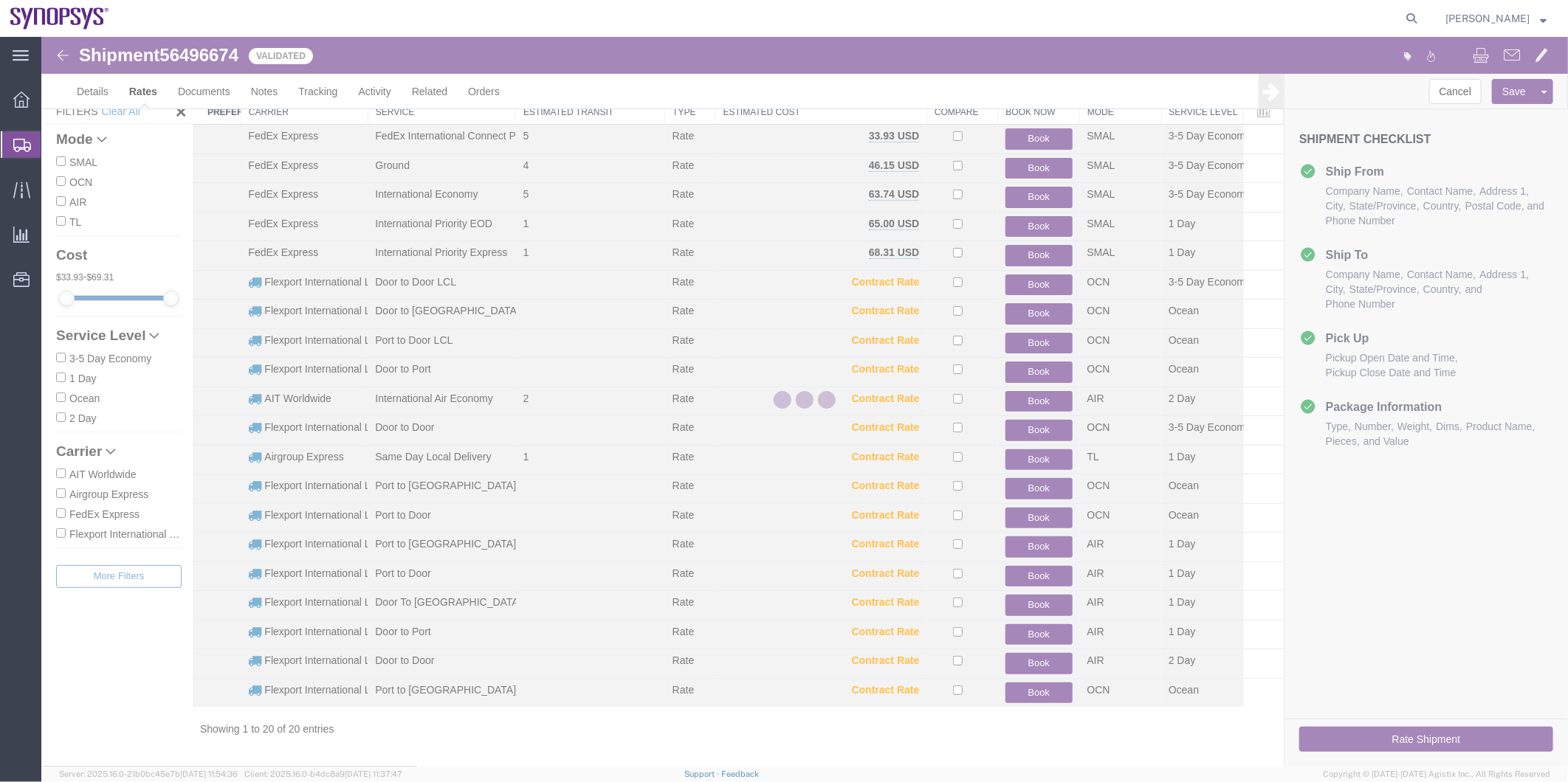
scroll to position [44, 0]
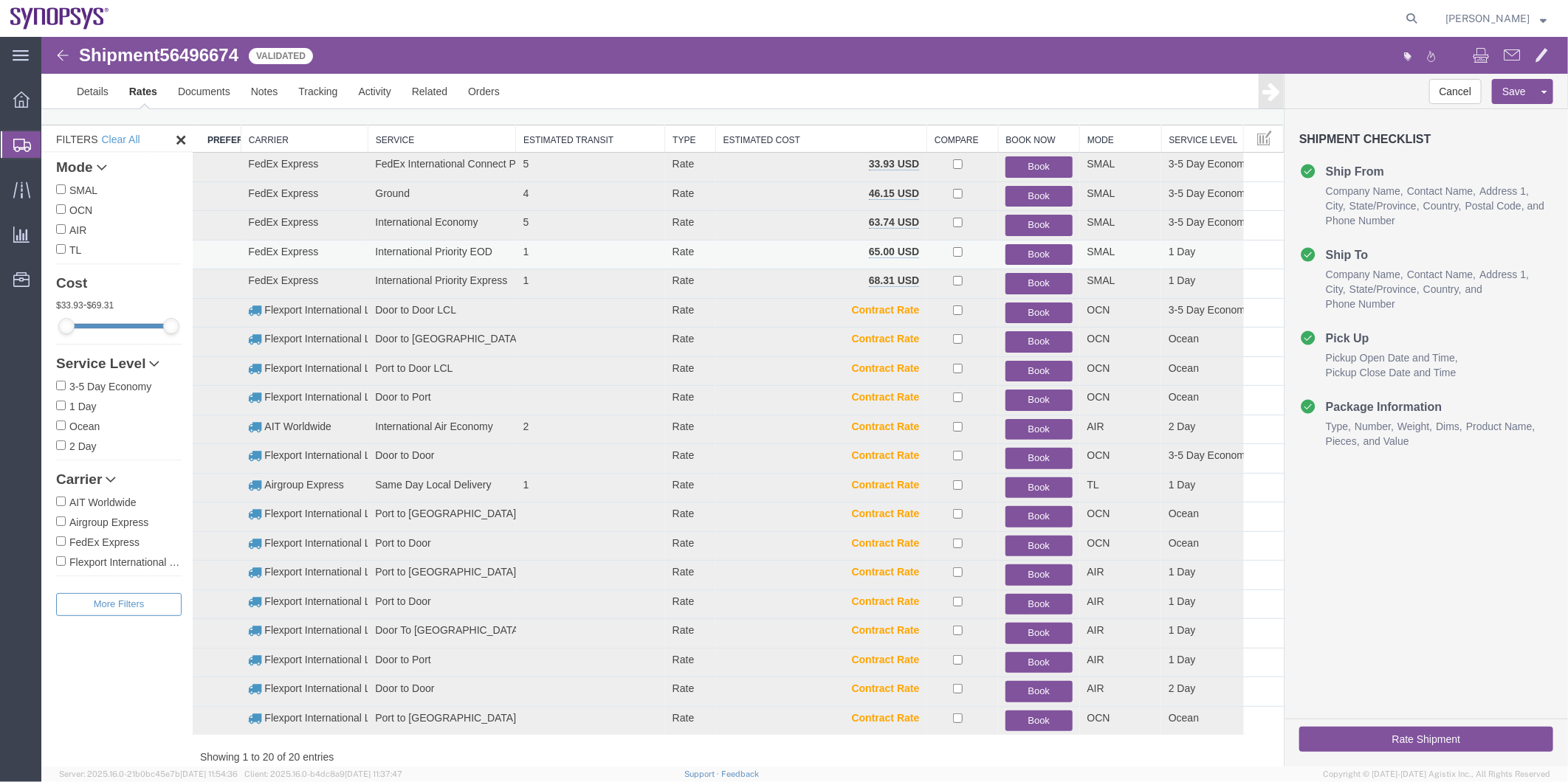
click at [1035, 250] on button "Book" at bounding box center [1037, 254] width 66 height 21
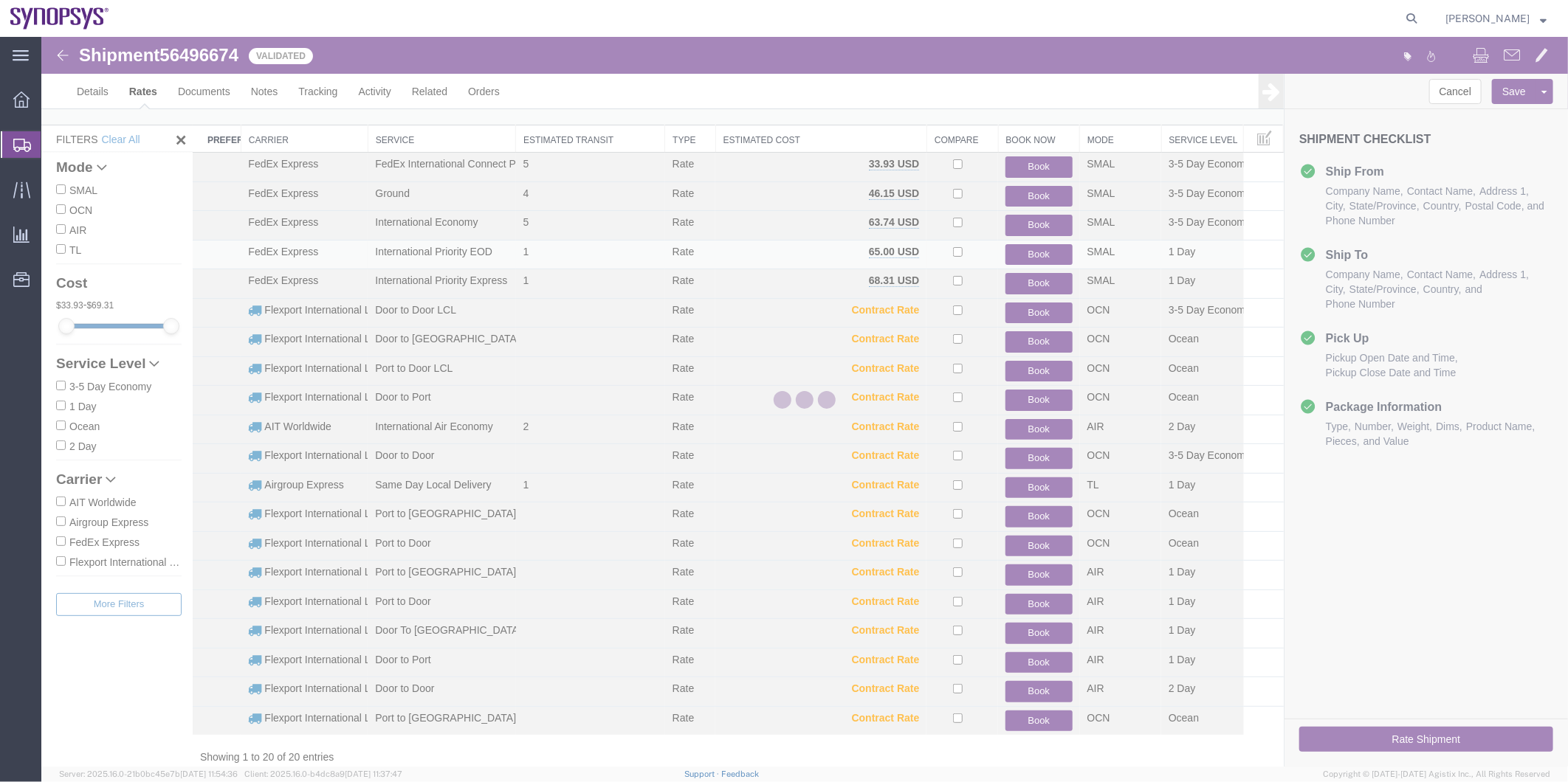
scroll to position [0, 0]
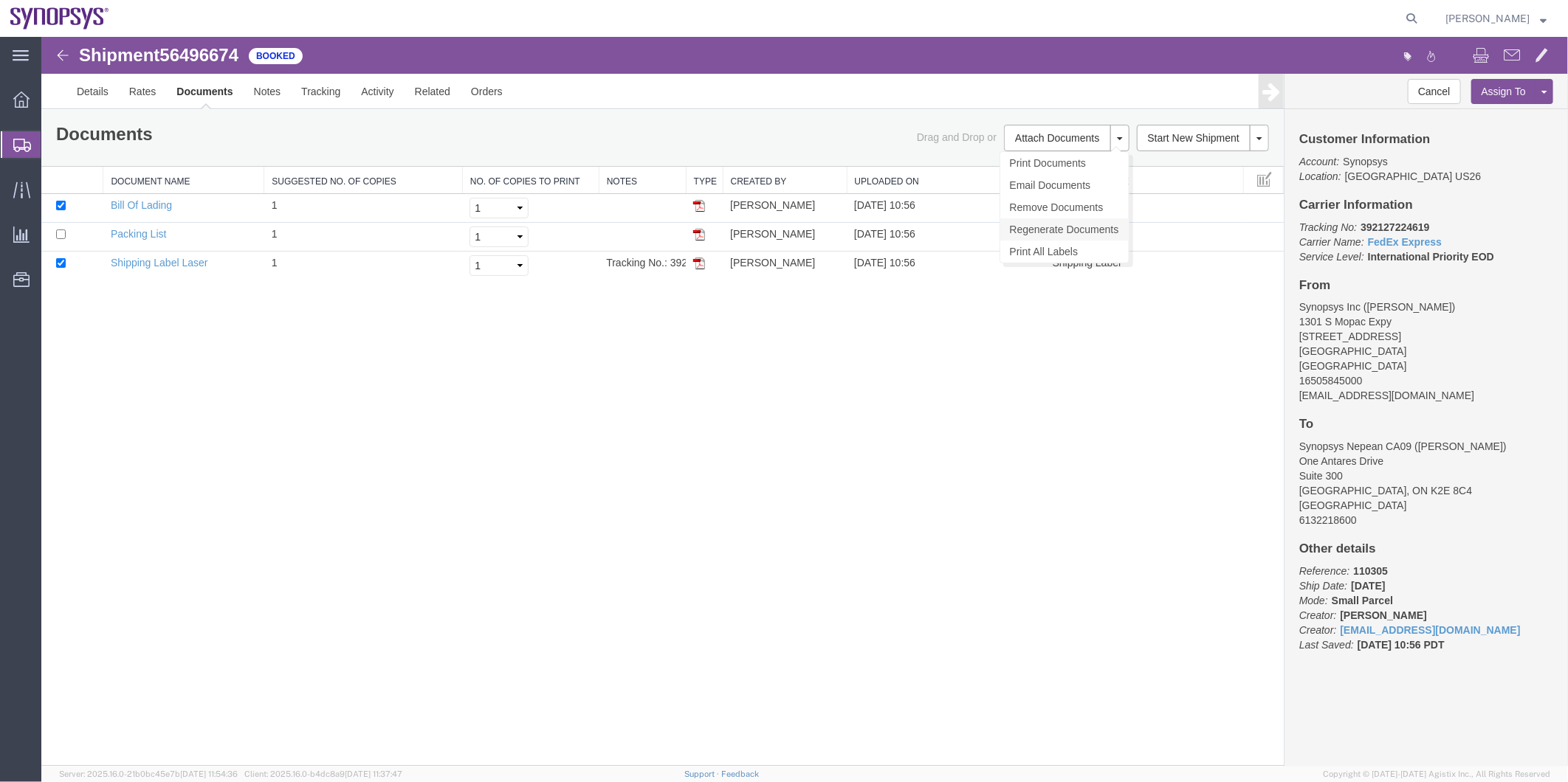
click at [1073, 221] on link "Regenerate Documents" at bounding box center [1064, 228] width 129 height 22
click at [84, 90] on link "Details" at bounding box center [91, 90] width 53 height 36
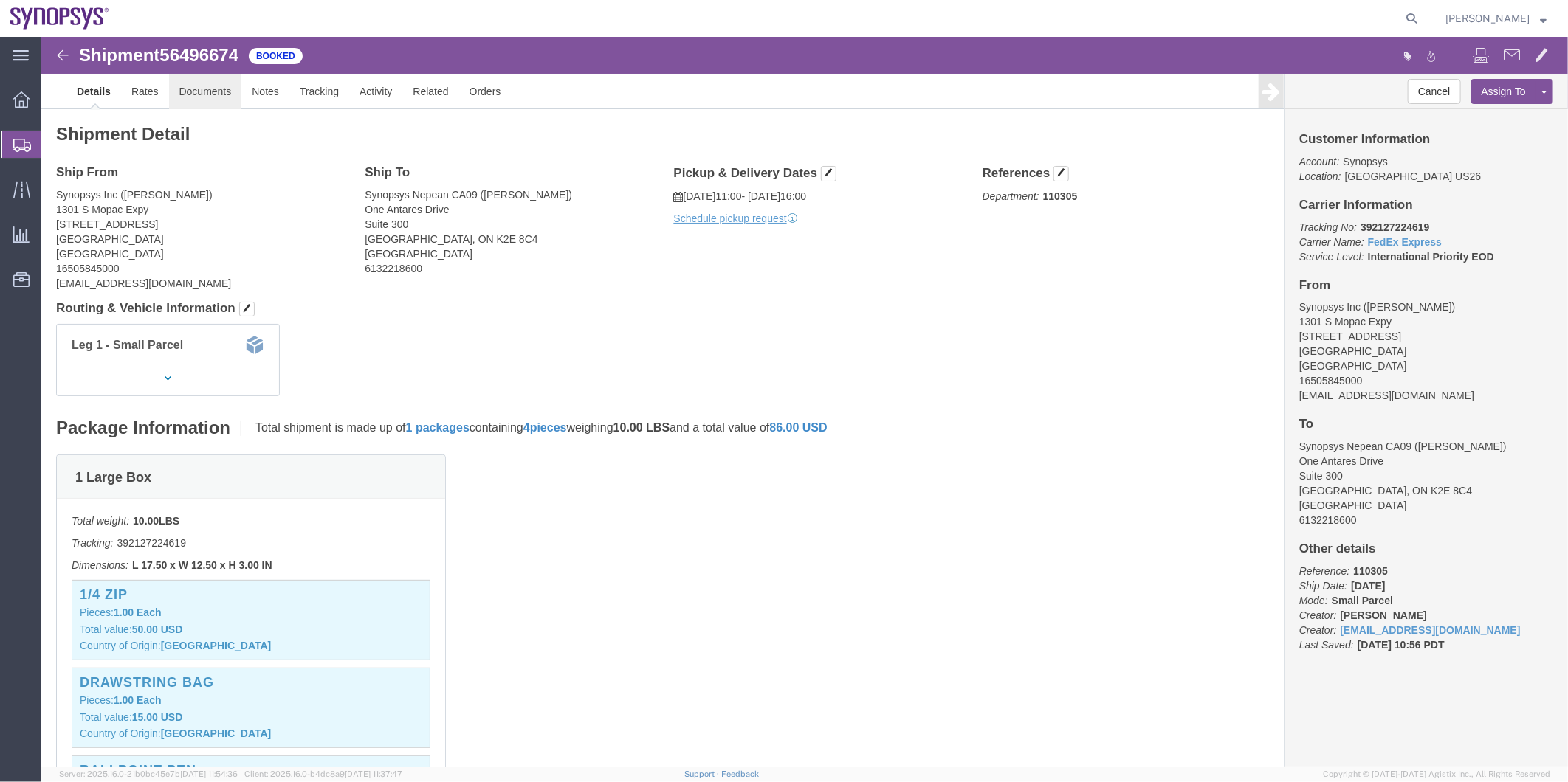
click link "Documents"
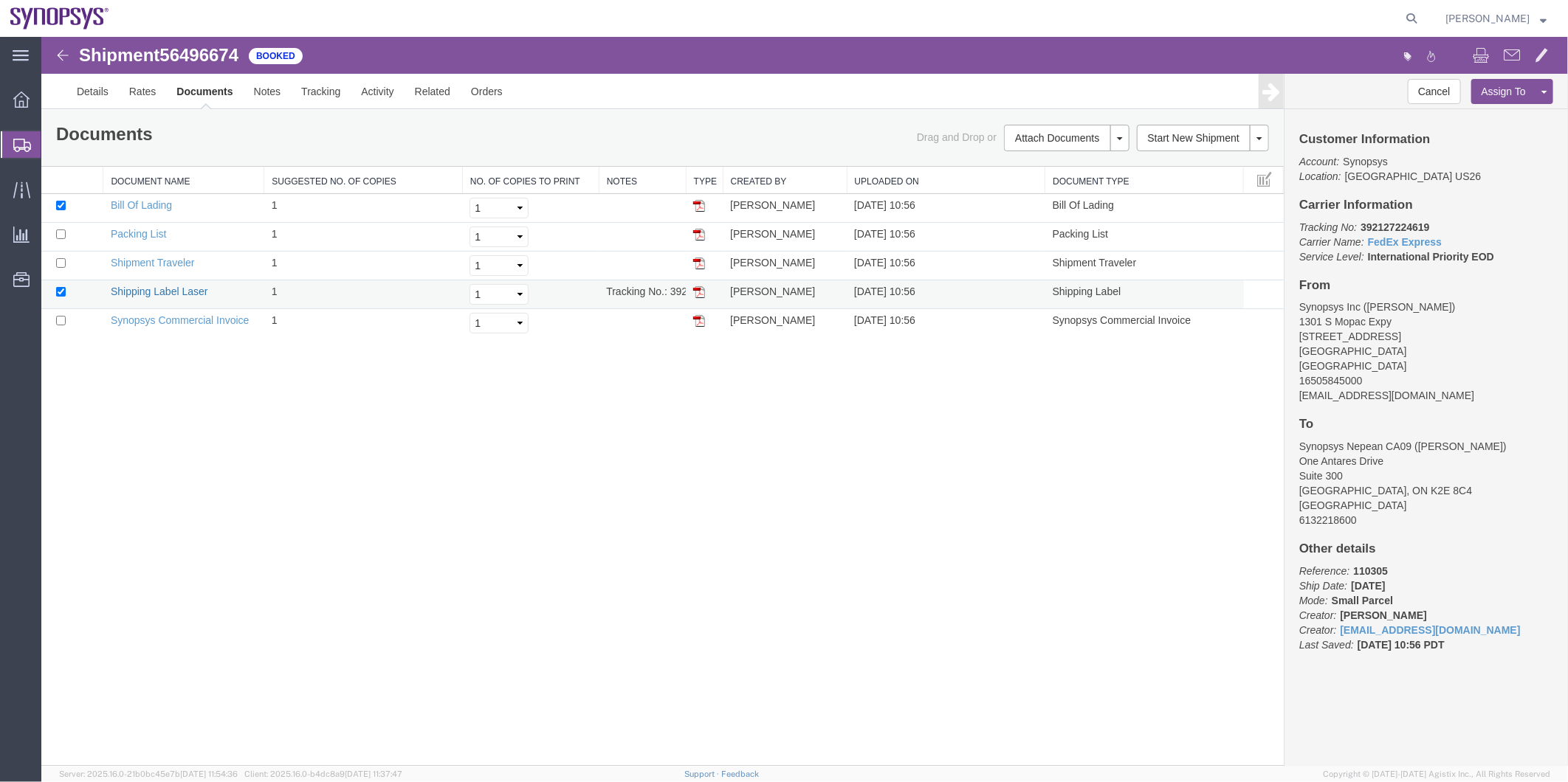
click at [178, 286] on link "Shipping Label Laser" at bounding box center [159, 291] width 98 height 12
drag, startPoint x: 193, startPoint y: 314, endPoint x: 835, endPoint y: 263, distance: 644.0
click at [193, 314] on link "Synopsys Commercial Invoice" at bounding box center [179, 320] width 139 height 12
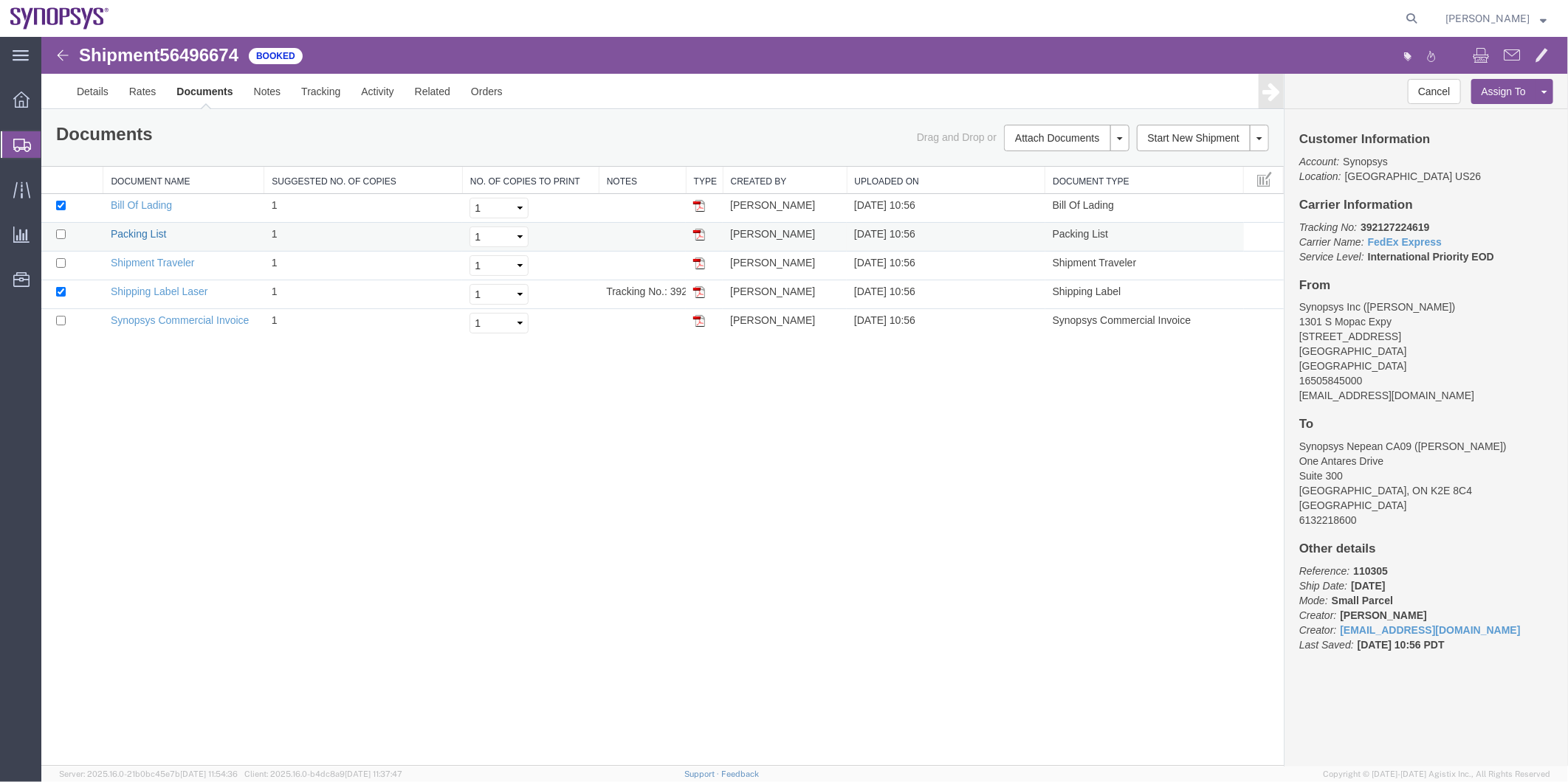
click at [138, 227] on link "Packing List" at bounding box center [138, 233] width 56 height 12
click at [0, 0] on span "Shipment Manager" at bounding box center [0, 0] width 0 height 0
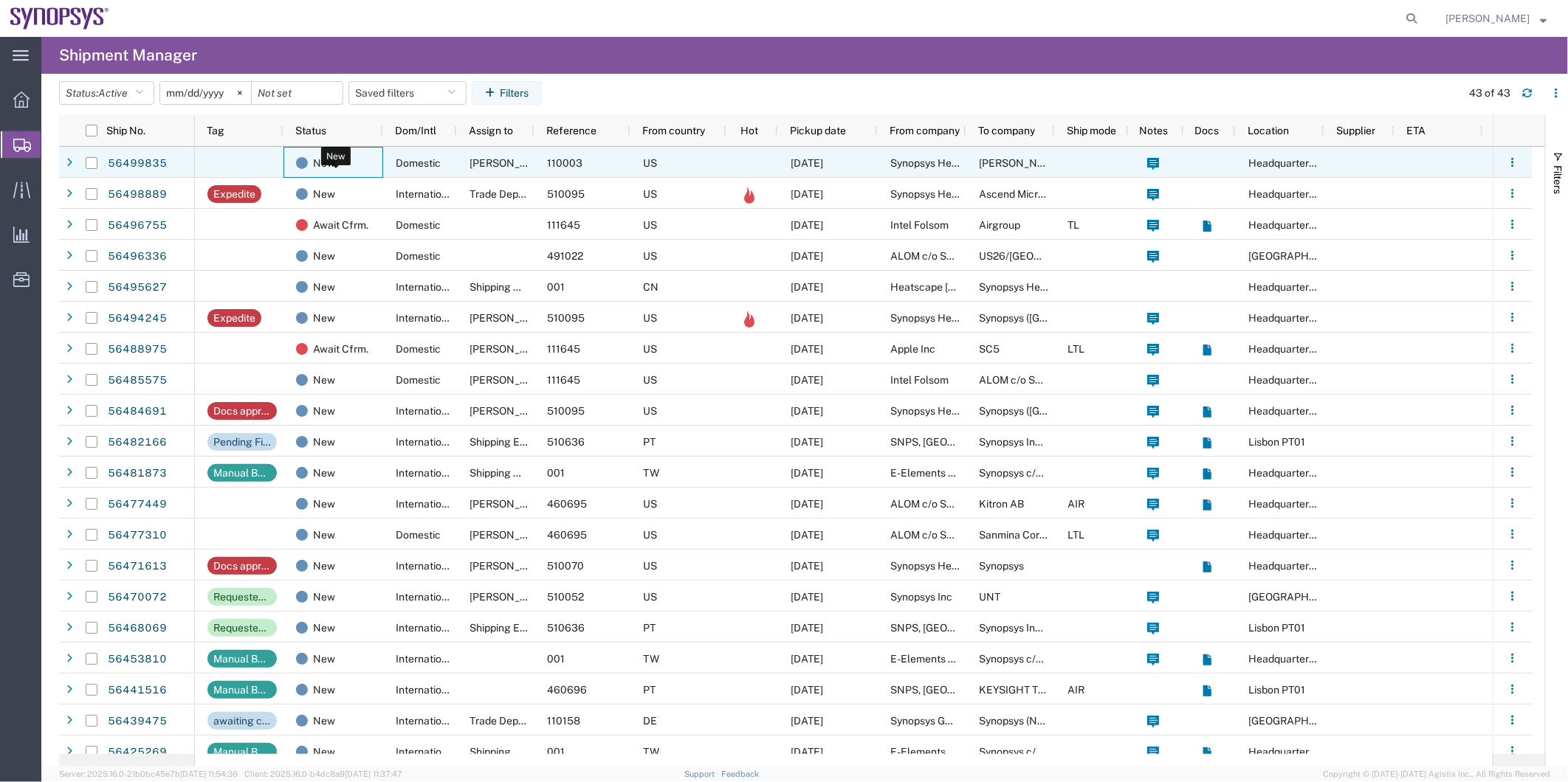
click at [355, 155] on div "New" at bounding box center [336, 163] width 81 height 31
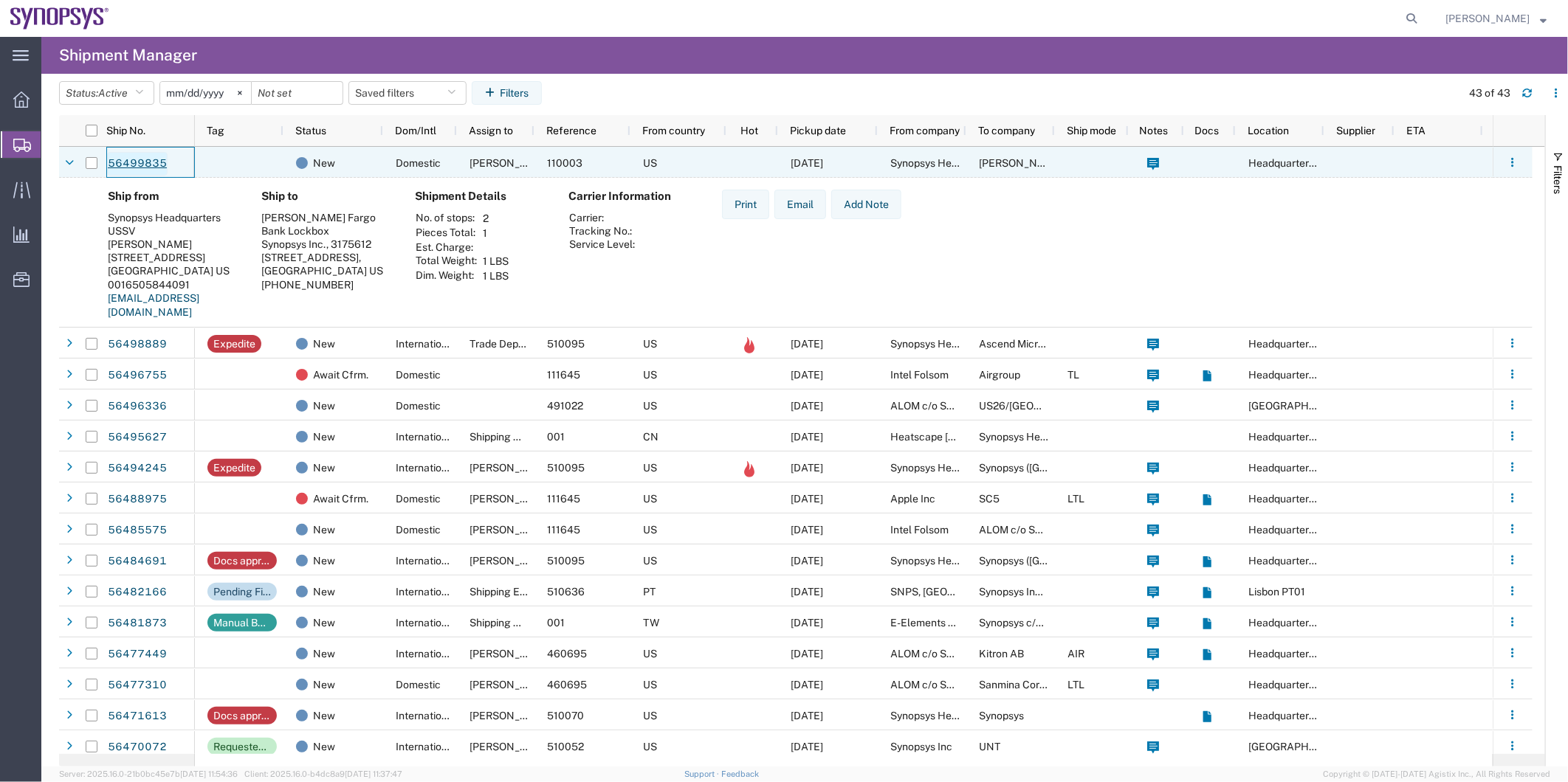
click at [120, 157] on link "56499835" at bounding box center [137, 163] width 60 height 24
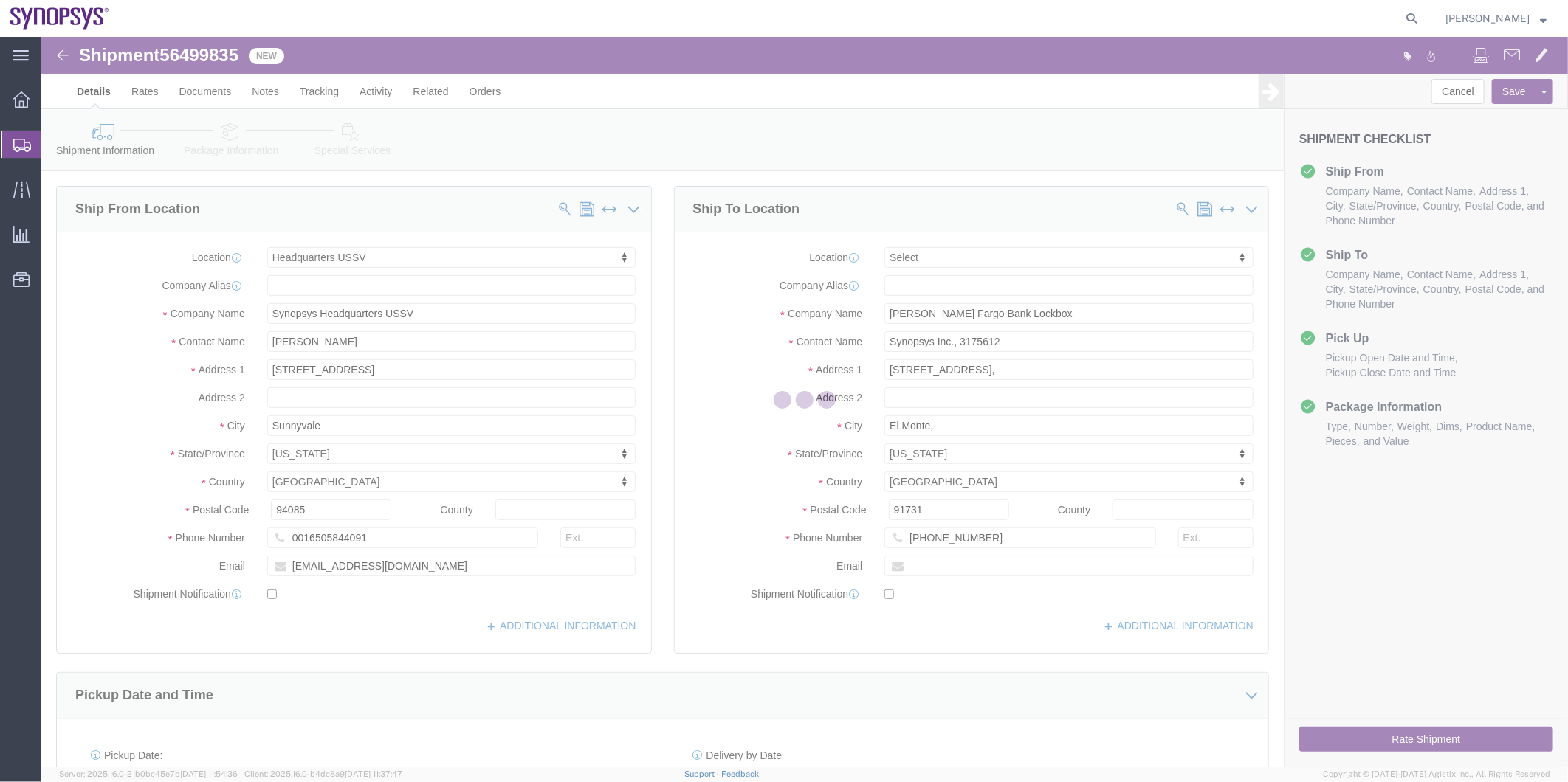
select select "63204"
select select
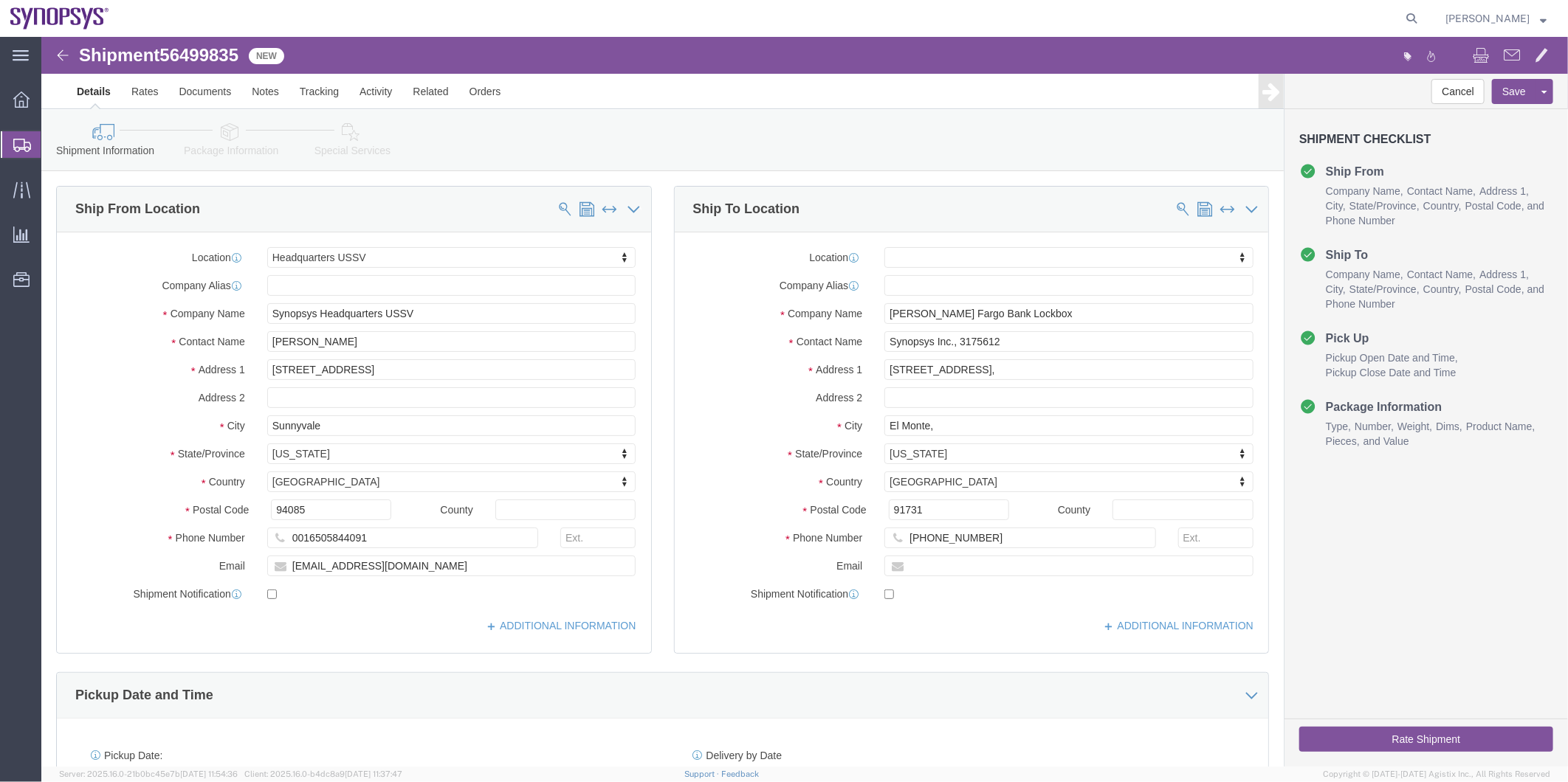
click icon
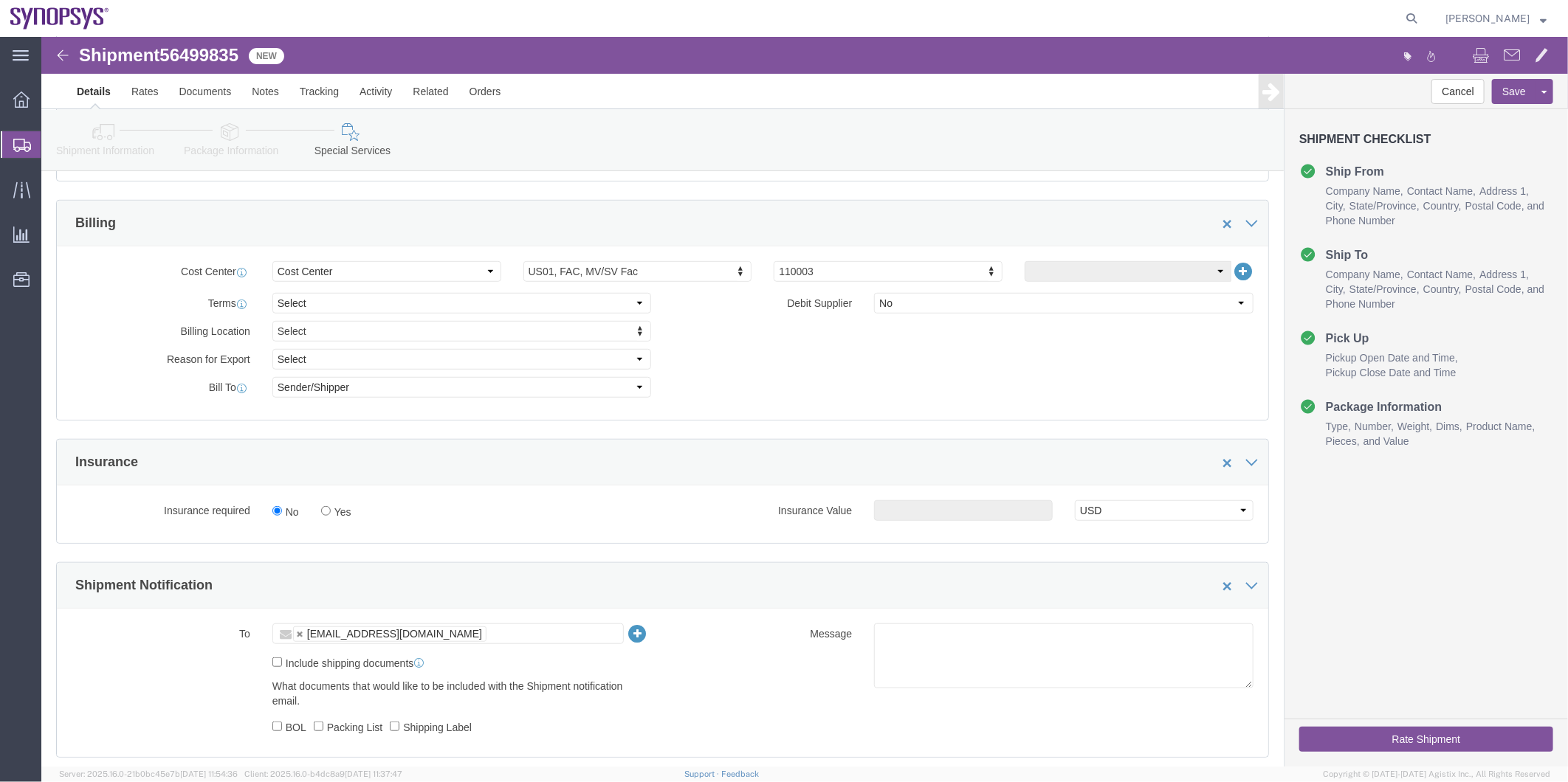
scroll to position [738, 0]
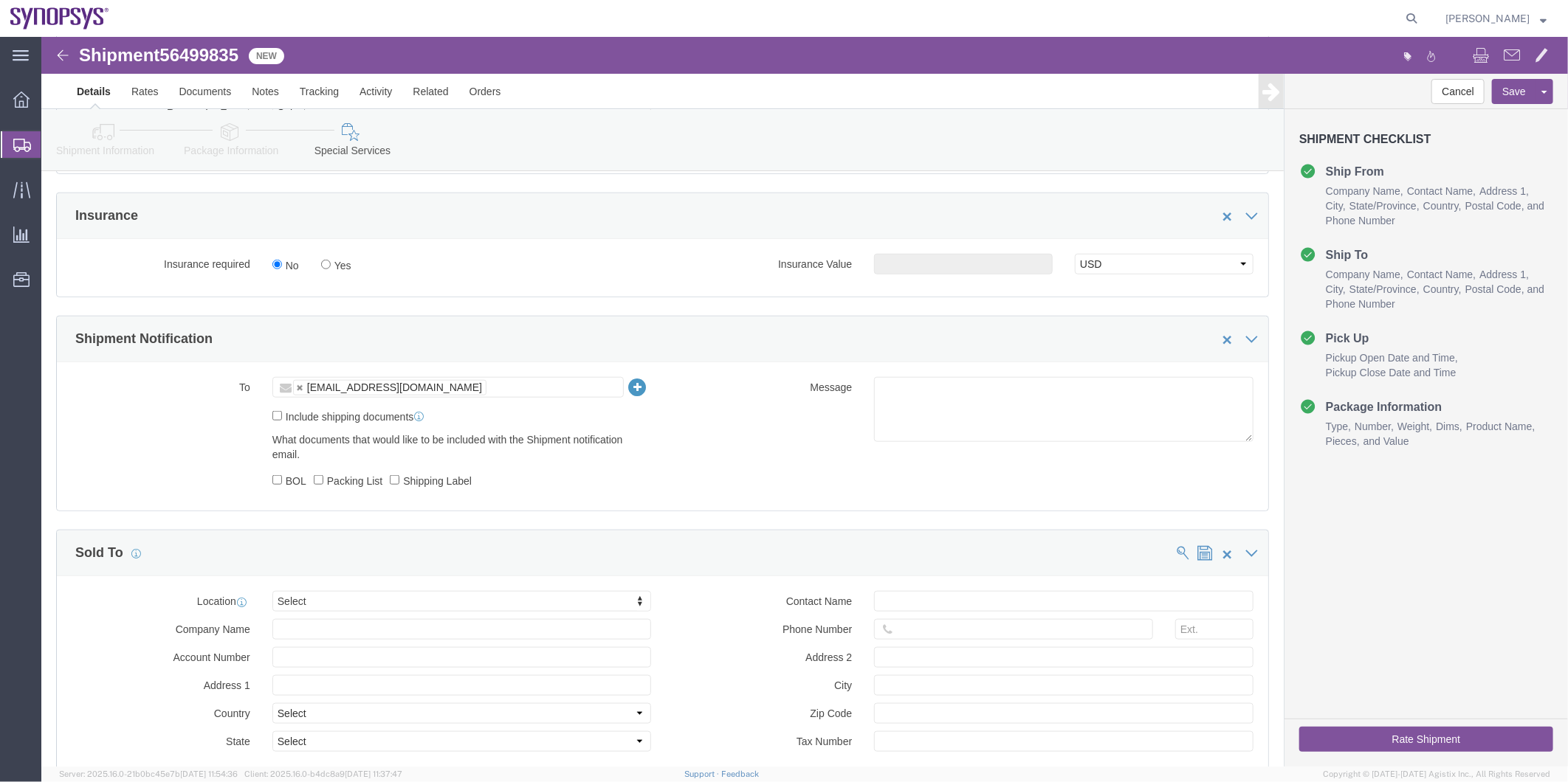
click label "Include shipping documents"
click input "Include shipping documents"
checkbox input "true"
click label "BOL"
click input "BOL"
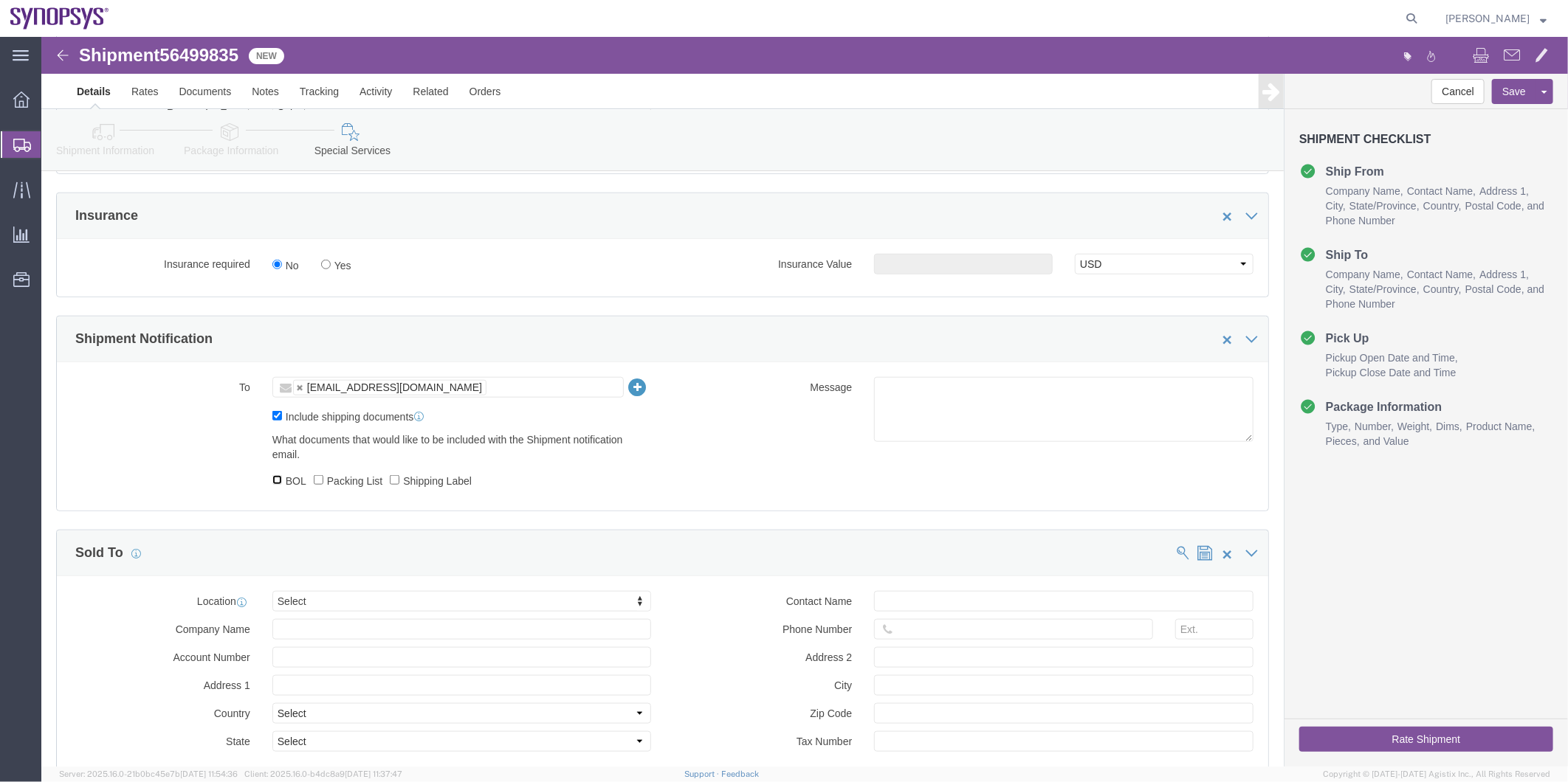
checkbox input "true"
click input "Packing List"
checkbox input "true"
drag, startPoint x: 360, startPoint y: 456, endPoint x: 501, endPoint y: 471, distance: 141.8
click label "Shipping Label"
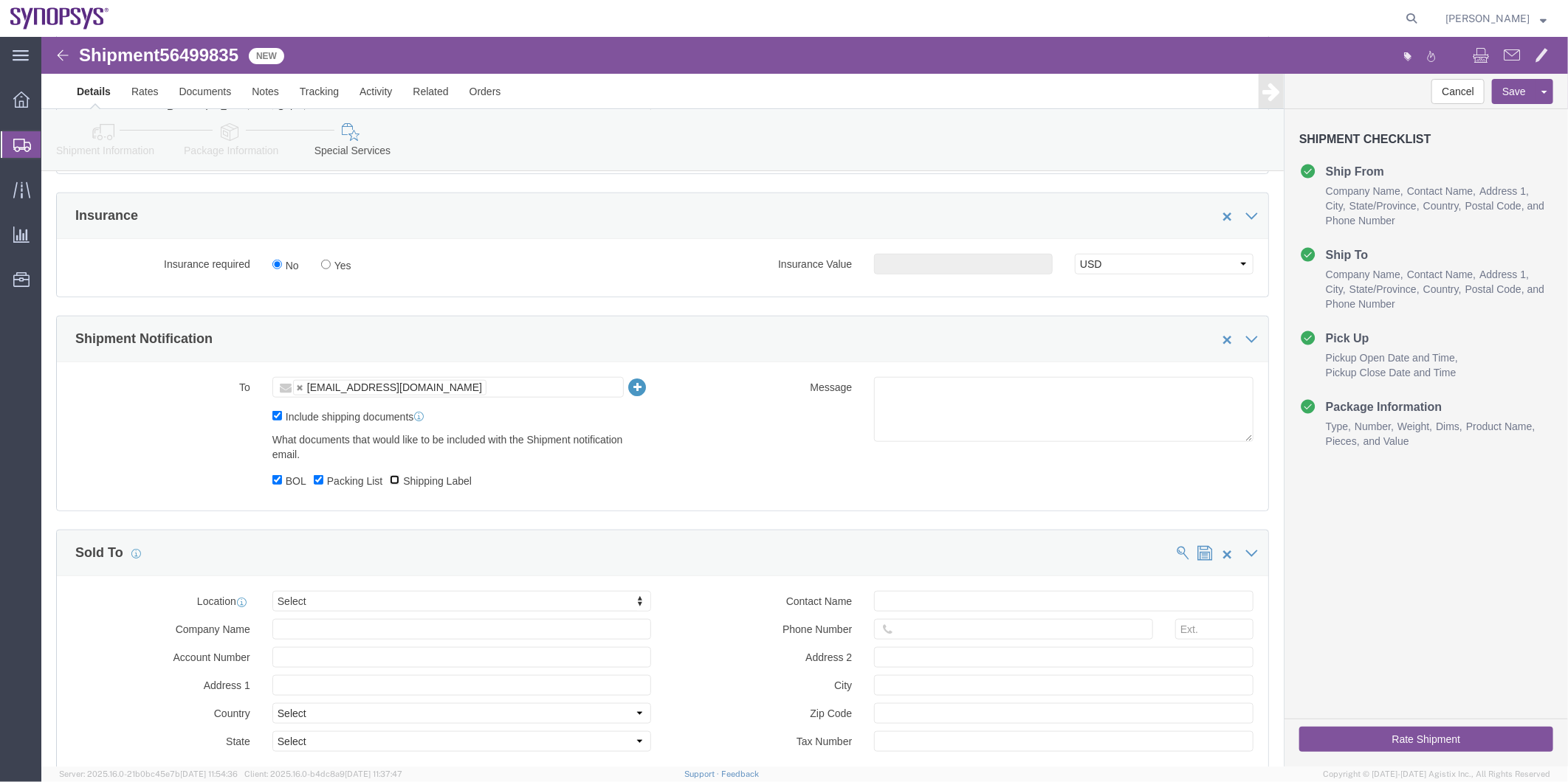
click input "Shipping Label"
checkbox input "true"
click textarea
type textarea "Hello Kathy, Please see attached. Thank you -Kaelen"
click button "Rate Shipment"
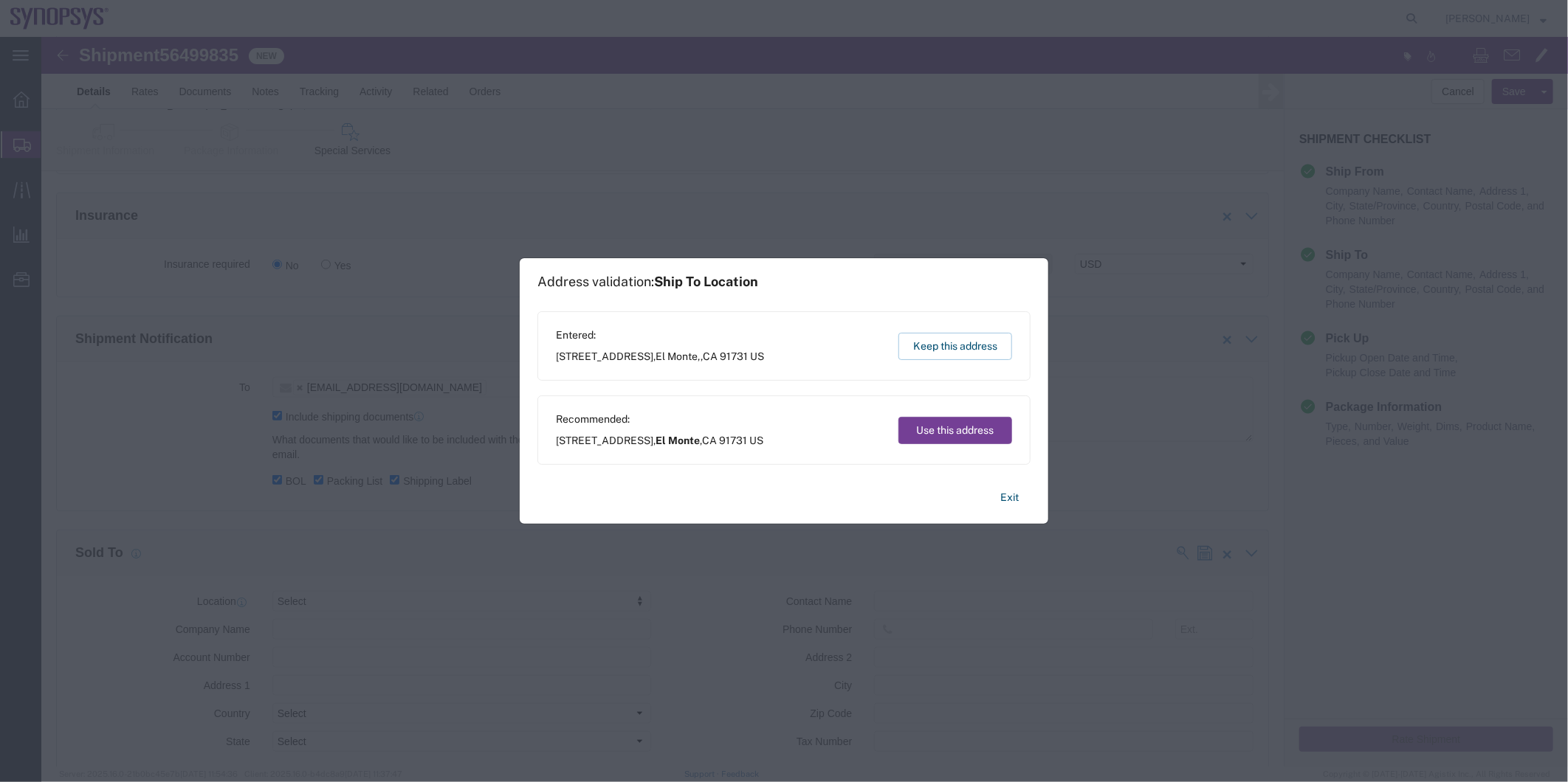
click at [945, 434] on button "Use this address" at bounding box center [955, 431] width 113 height 27
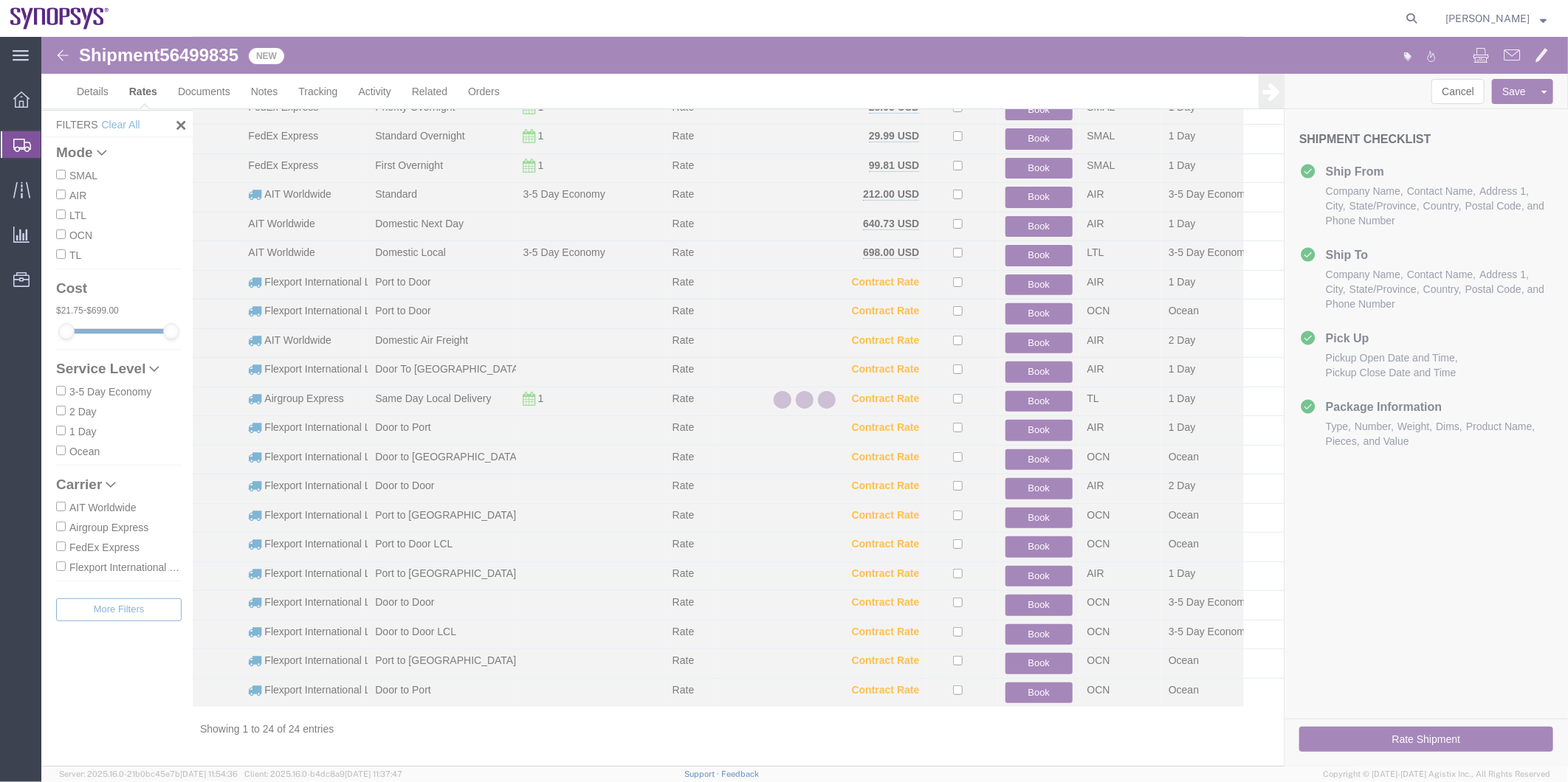
scroll to position [161, 0]
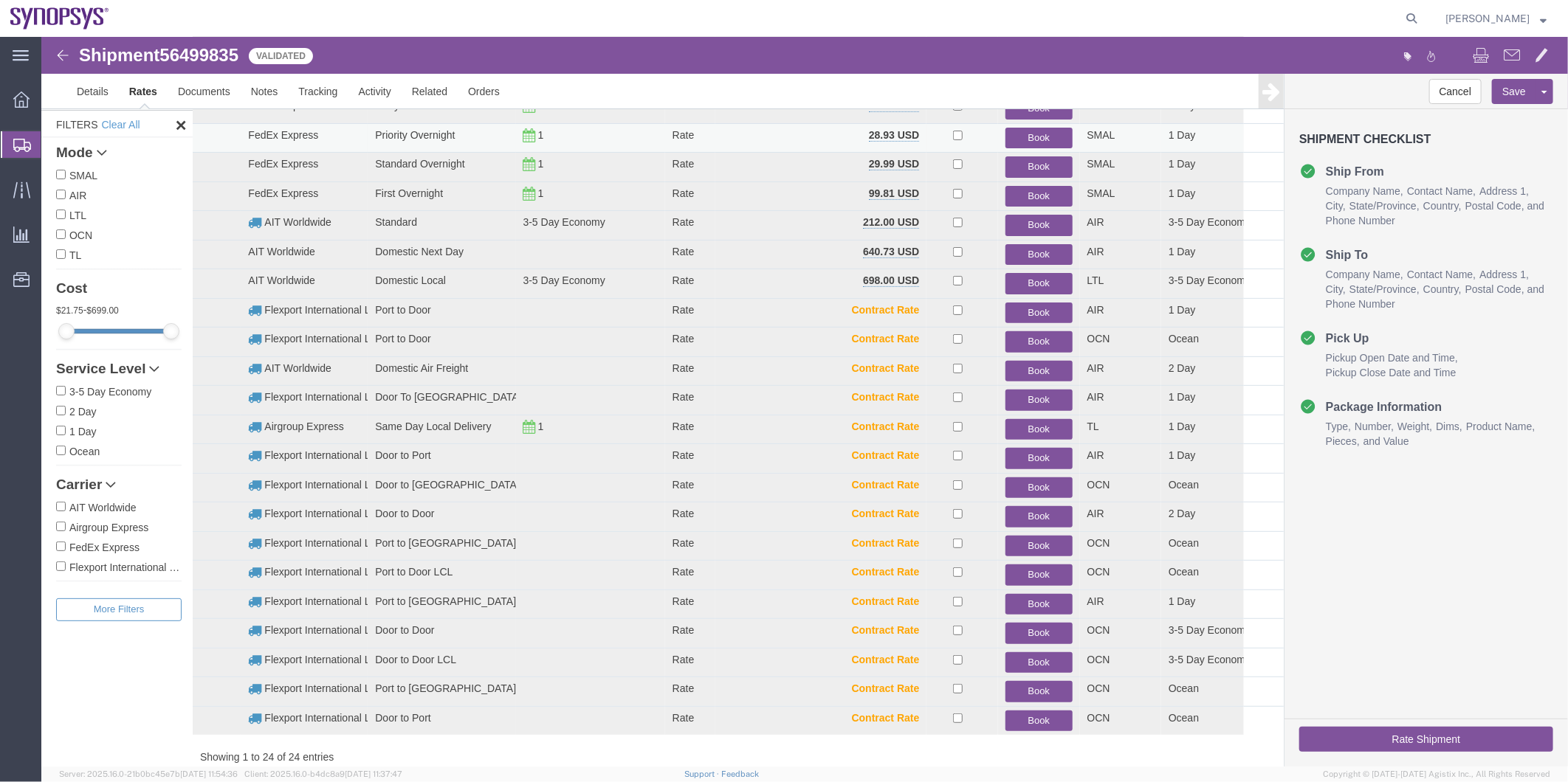
click at [1025, 132] on button "Book" at bounding box center [1037, 137] width 66 height 21
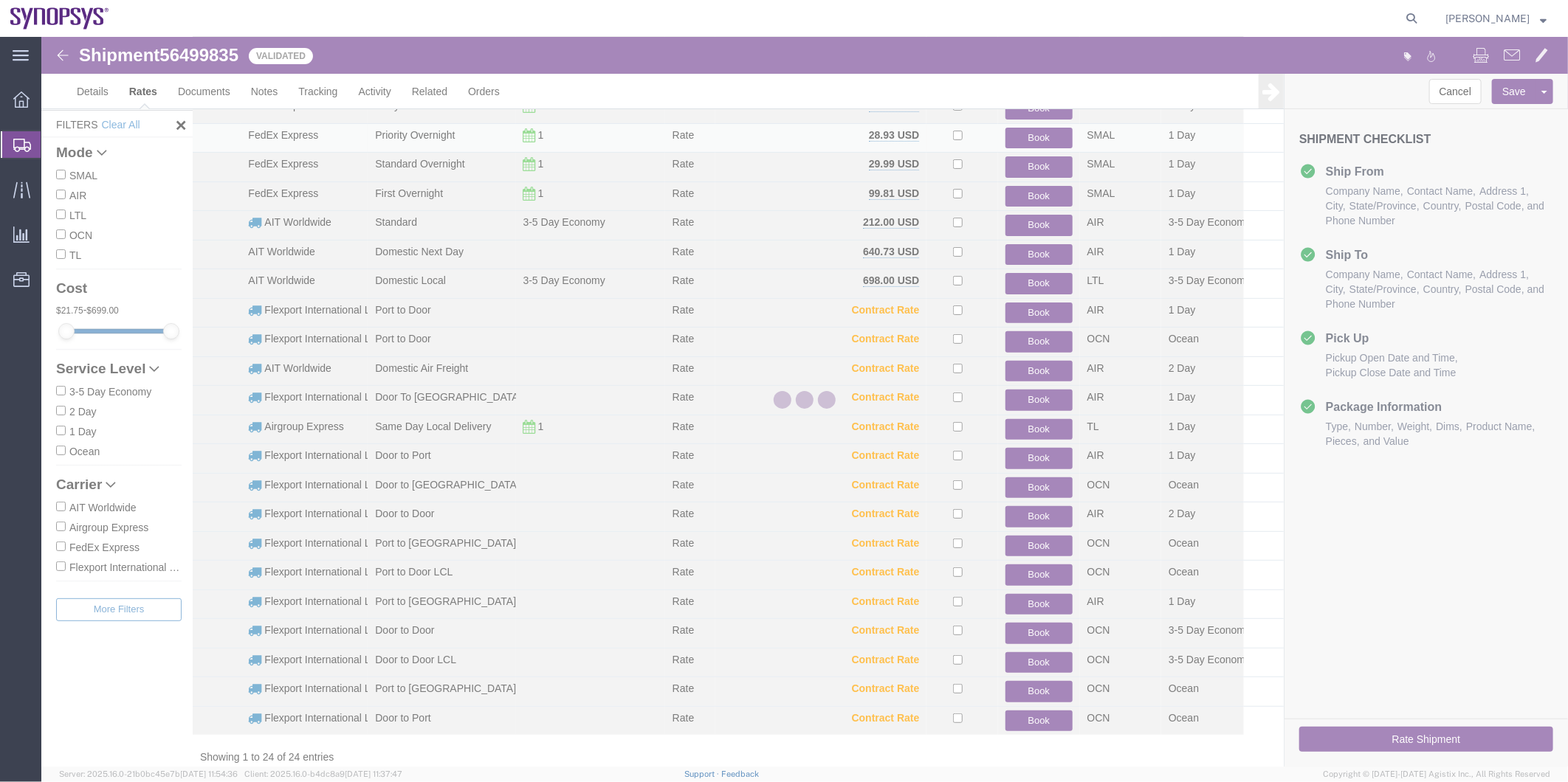
scroll to position [0, 0]
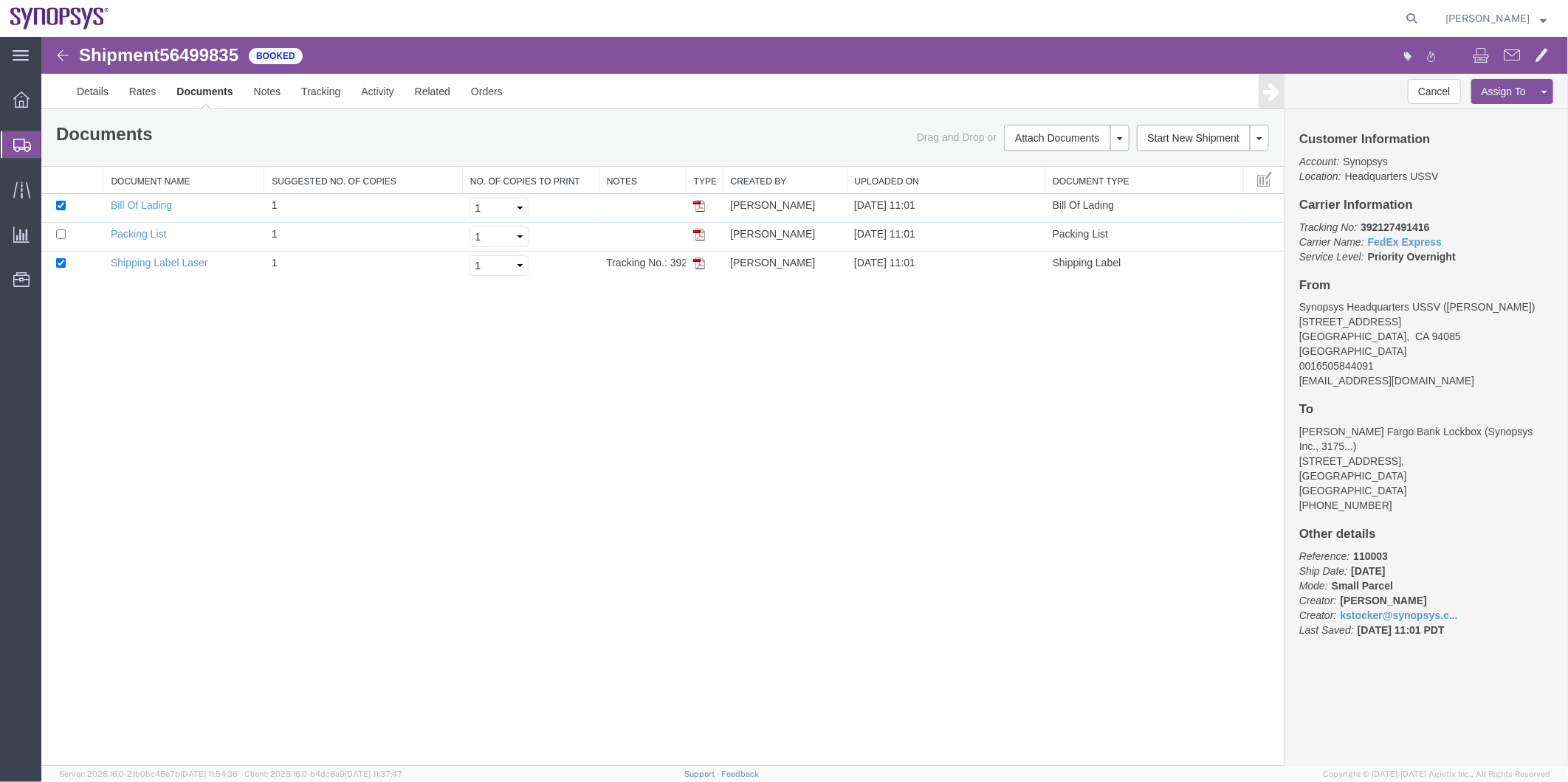
click at [0, 0] on span "Shipment Manager" at bounding box center [0, 0] width 0 height 0
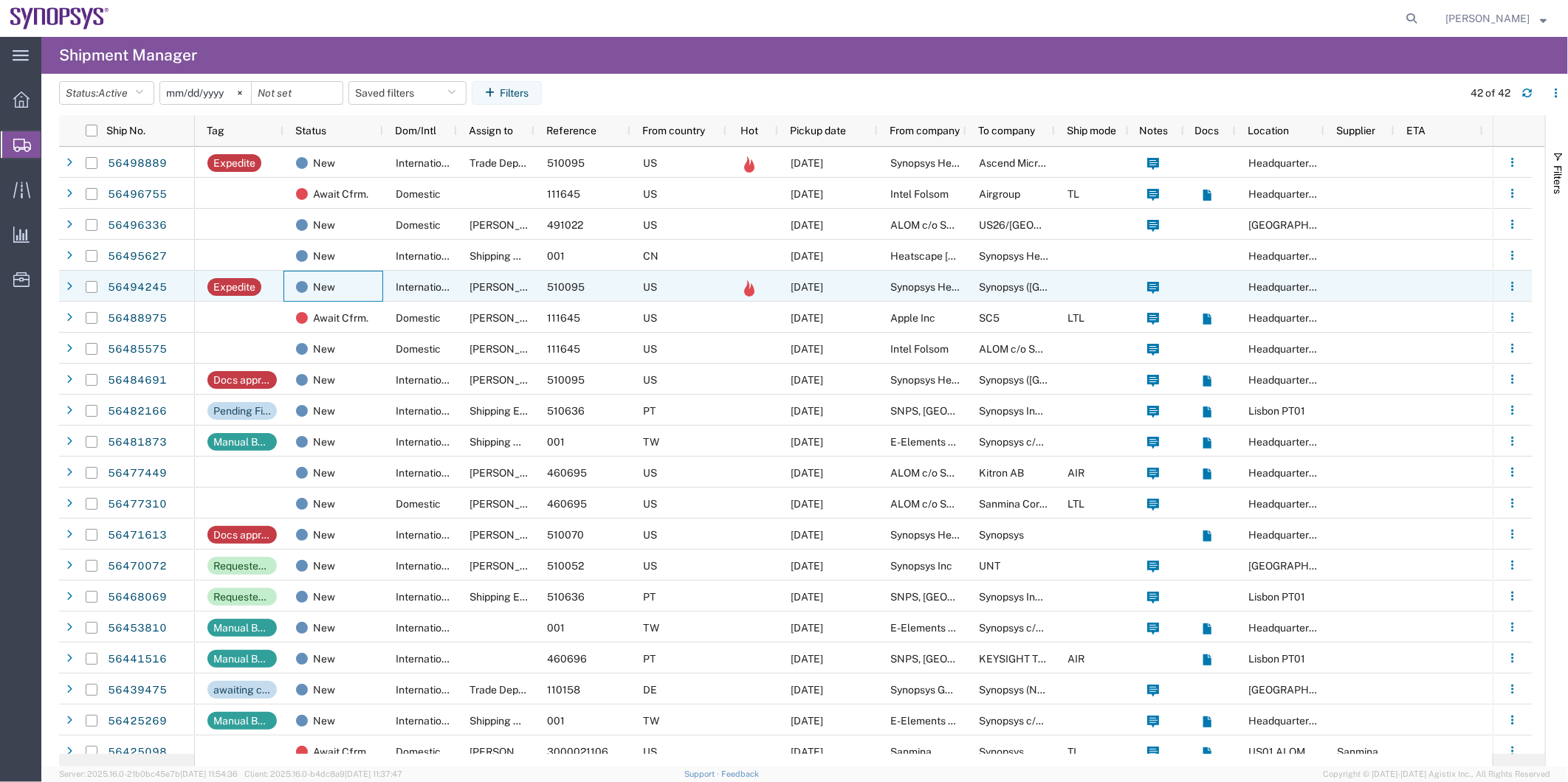
click at [378, 274] on div "New" at bounding box center [333, 286] width 100 height 31
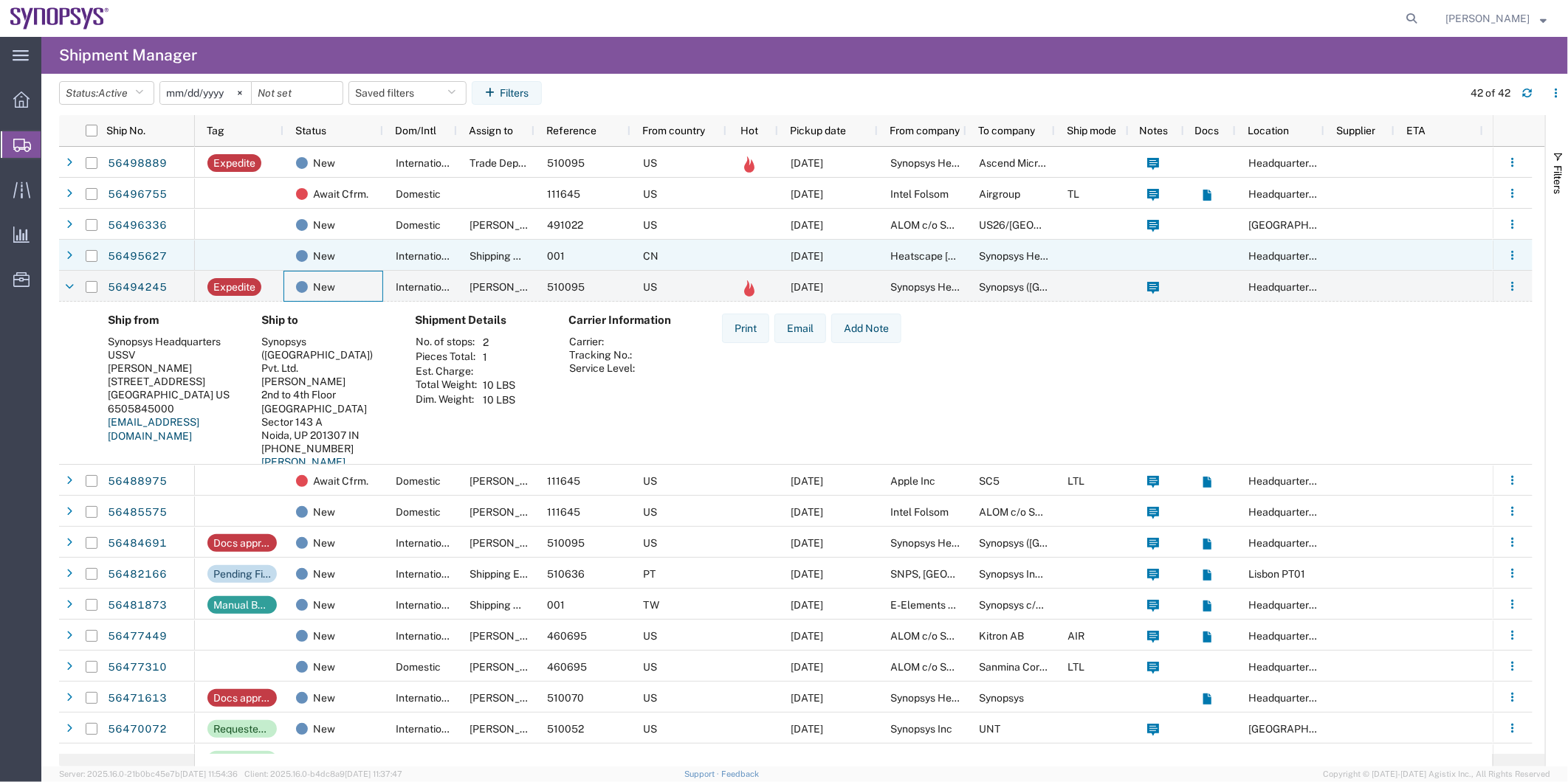
click at [381, 248] on div "New" at bounding box center [333, 255] width 100 height 31
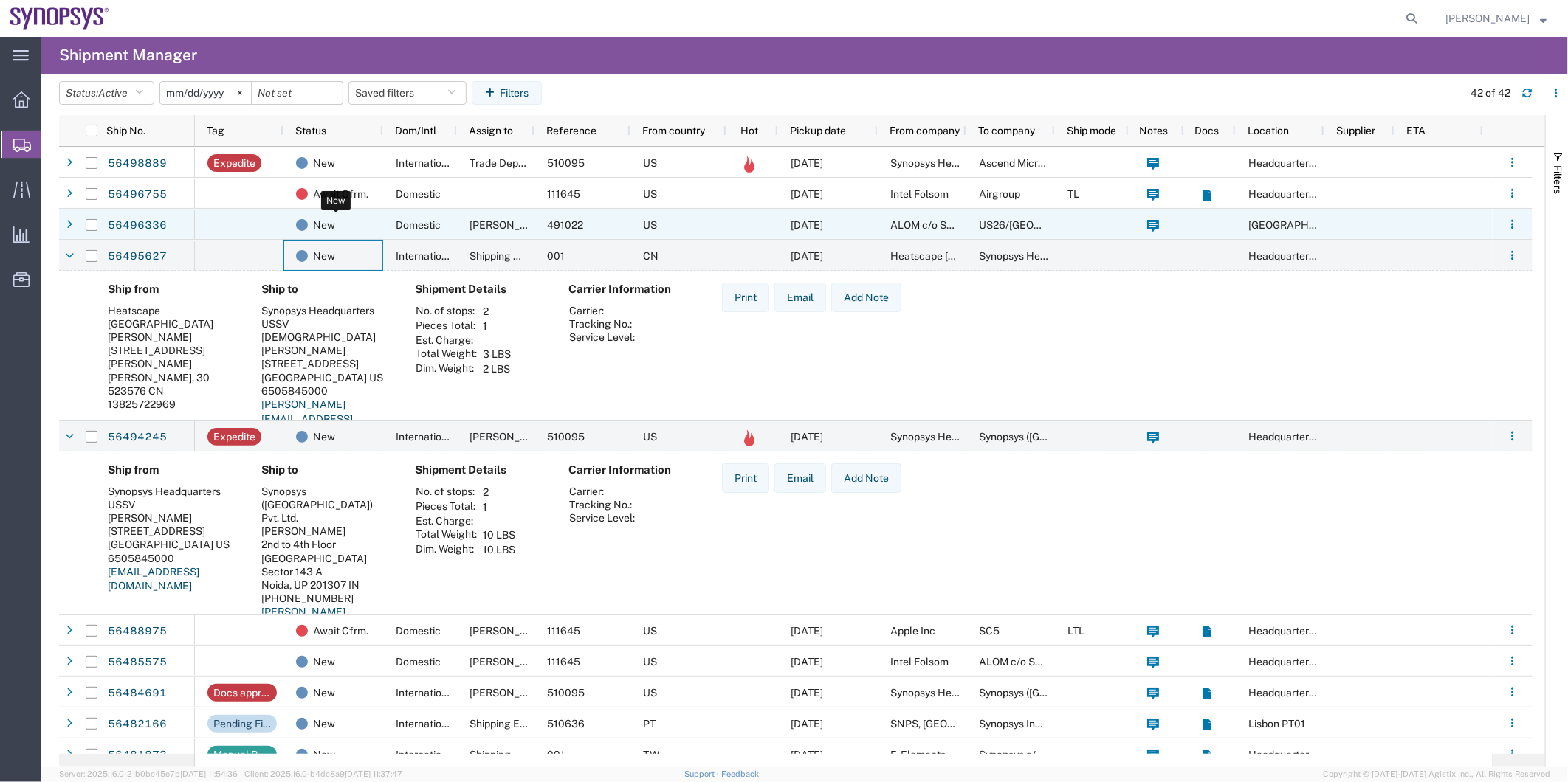
click at [369, 224] on div "New" at bounding box center [336, 225] width 81 height 31
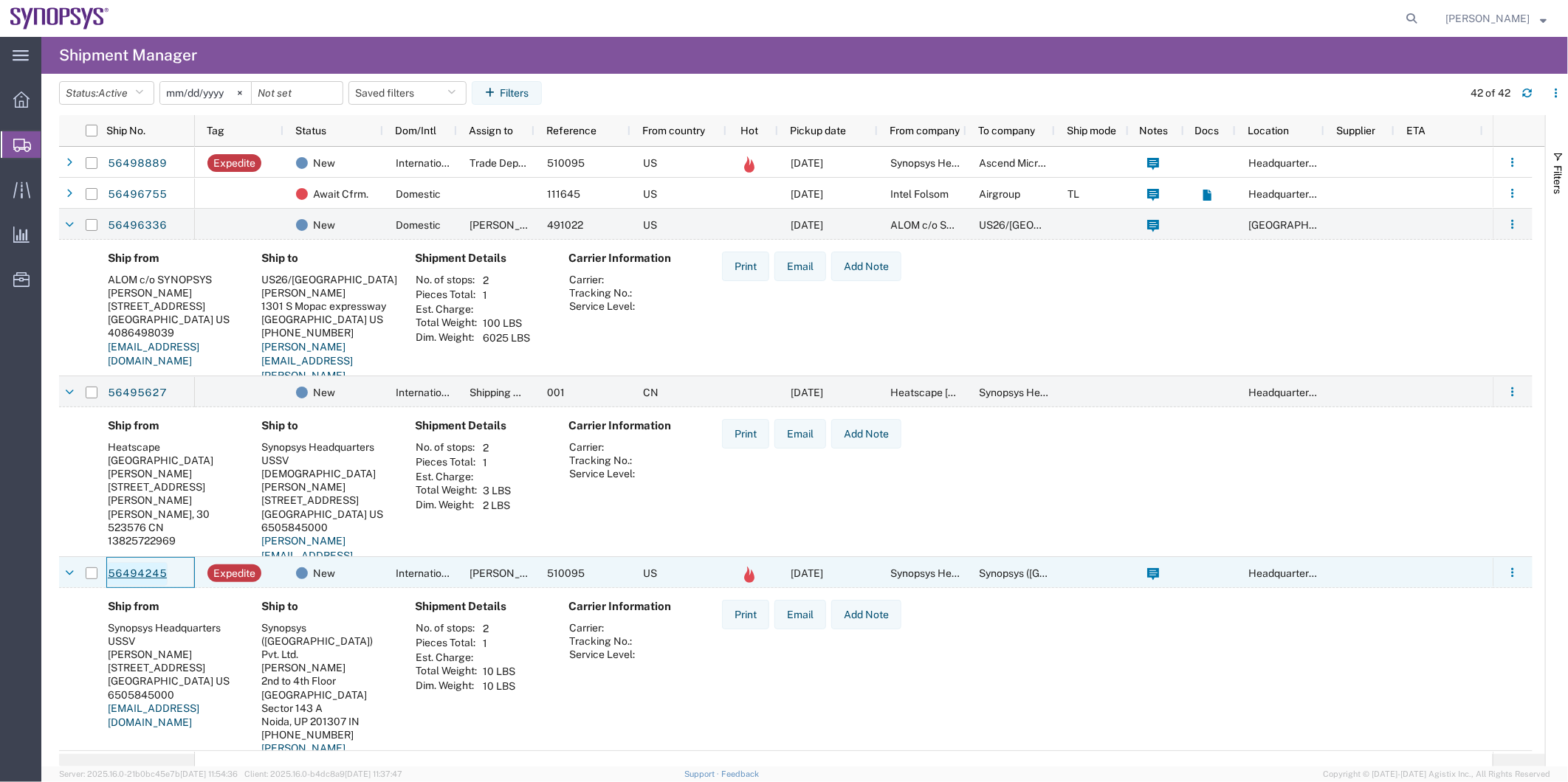
click at [127, 567] on link "56494245" at bounding box center [137, 574] width 60 height 24
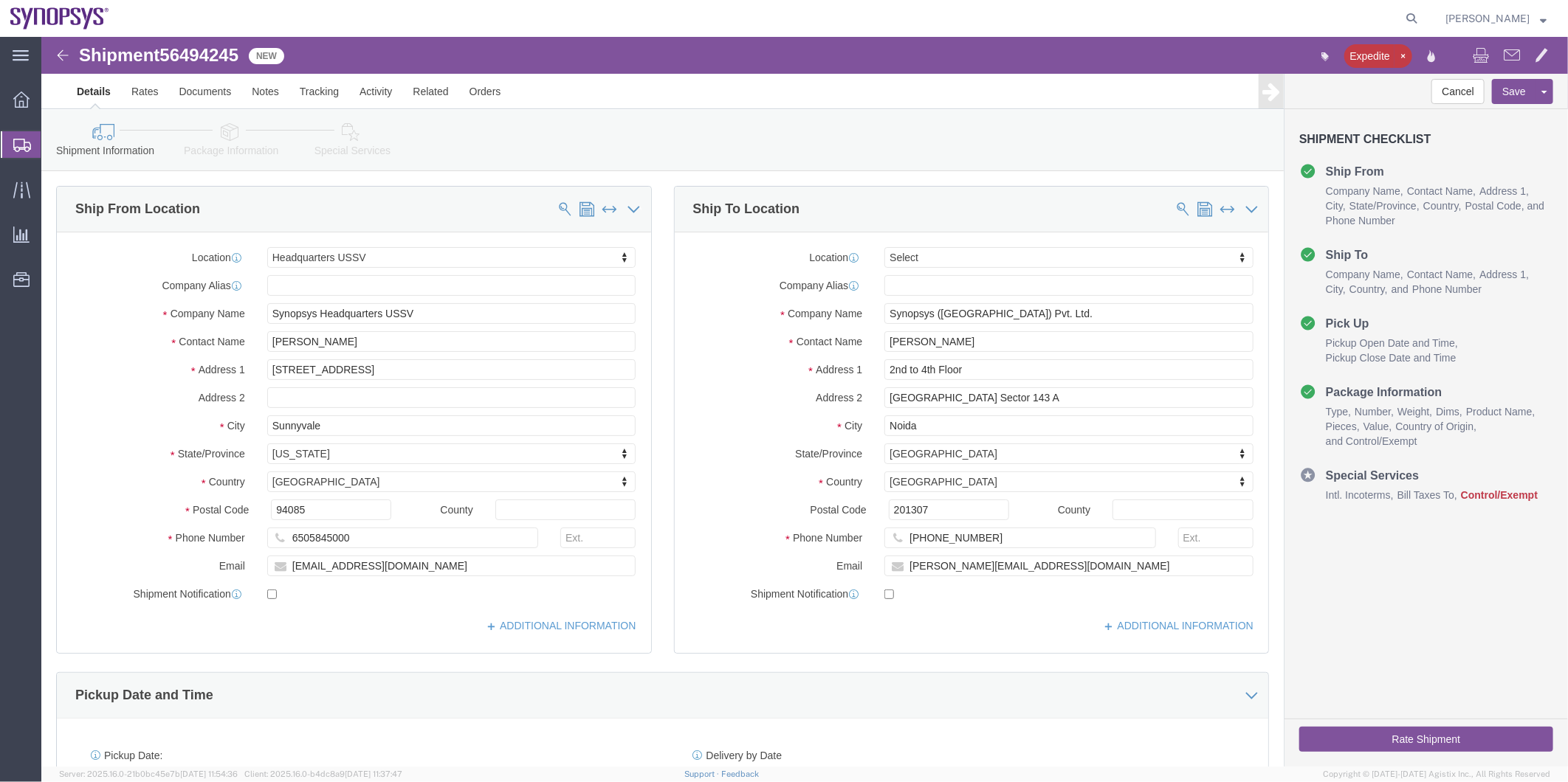
select select "63204"
select select
click input "+919999886682"
type input "919999886682"
drag, startPoint x: 904, startPoint y: 388, endPoint x: 672, endPoint y: 391, distance: 232.0
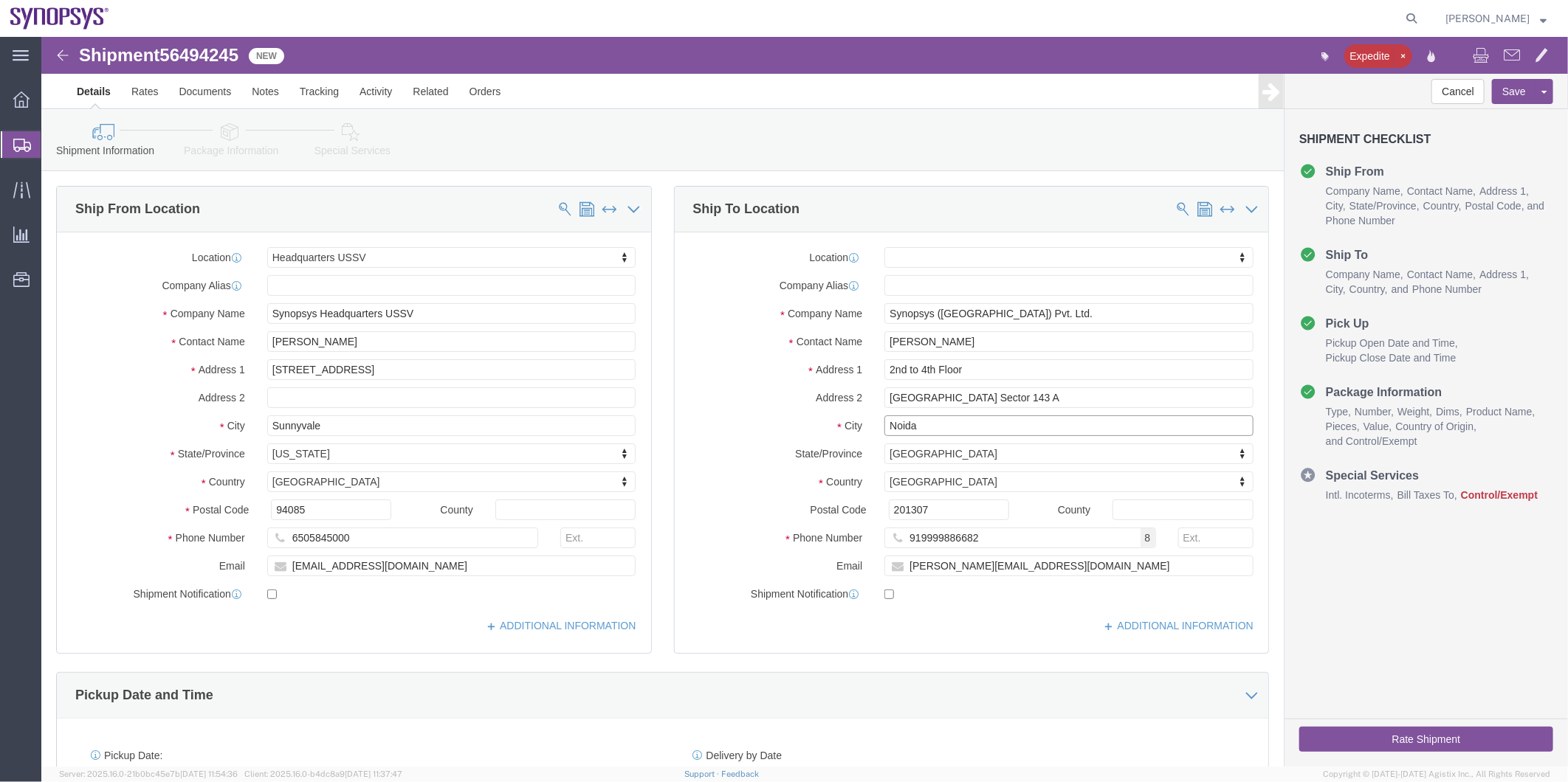
click div "City Noida"
click icon
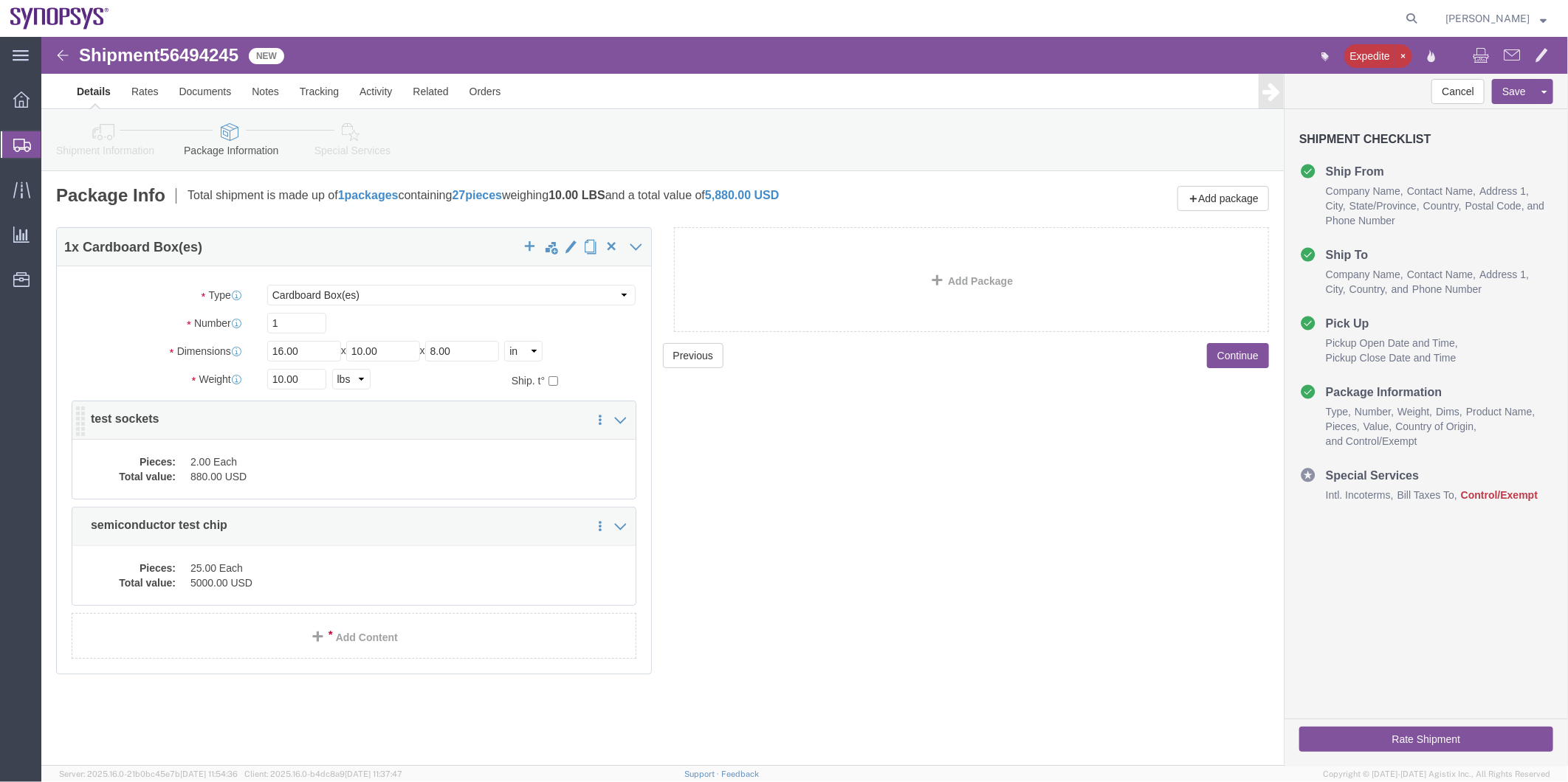
click dd "880.00 USD"
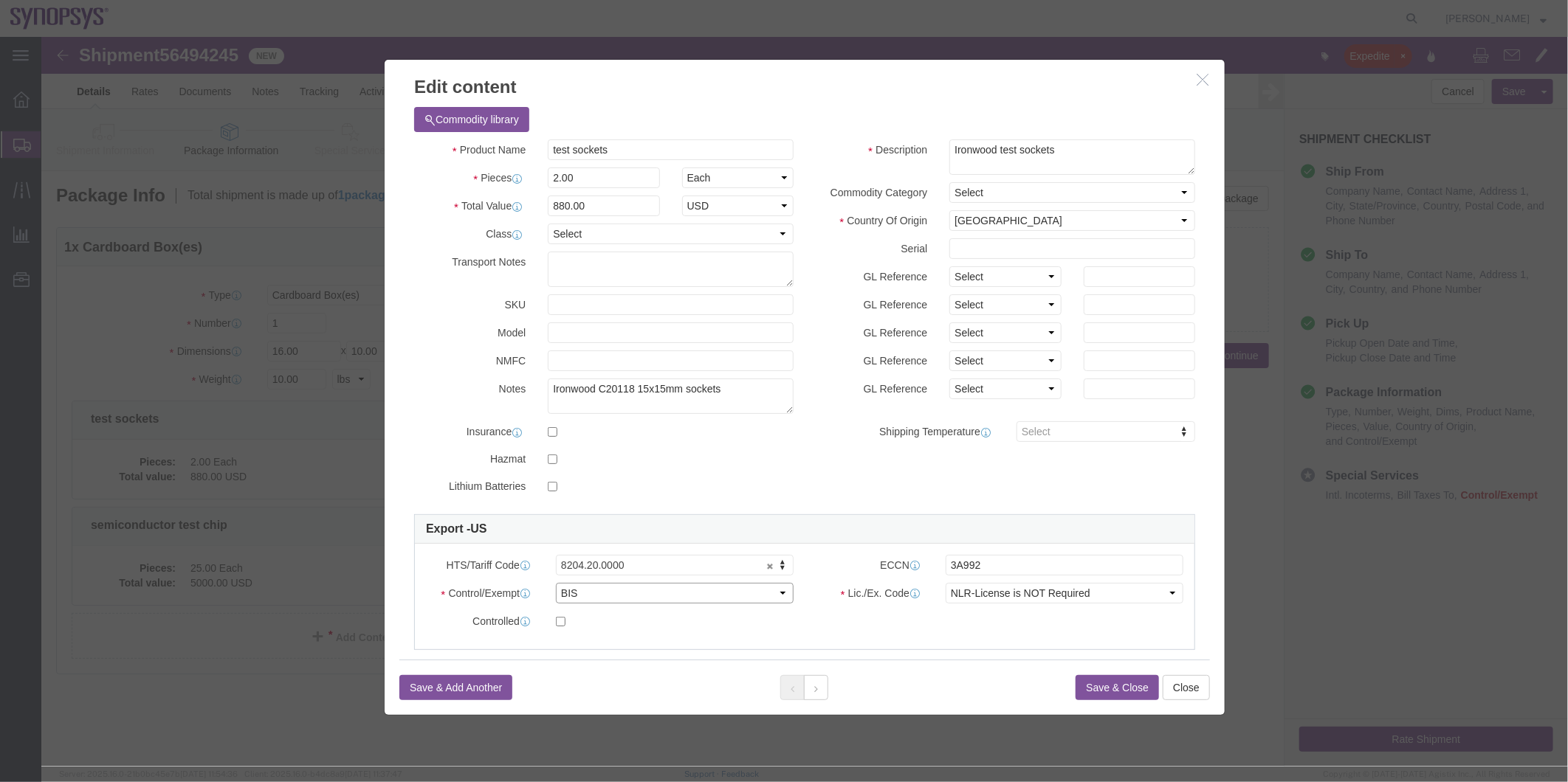
click select "Select ATF BIS DEA EPA FDA FTR ITAR OFAC Other (OPA)"
click div "Product Name test sockets Pieces 2.00 Select Bag Barrels 100Board Feet Bottle B…"
click button
click button "Save & Close"
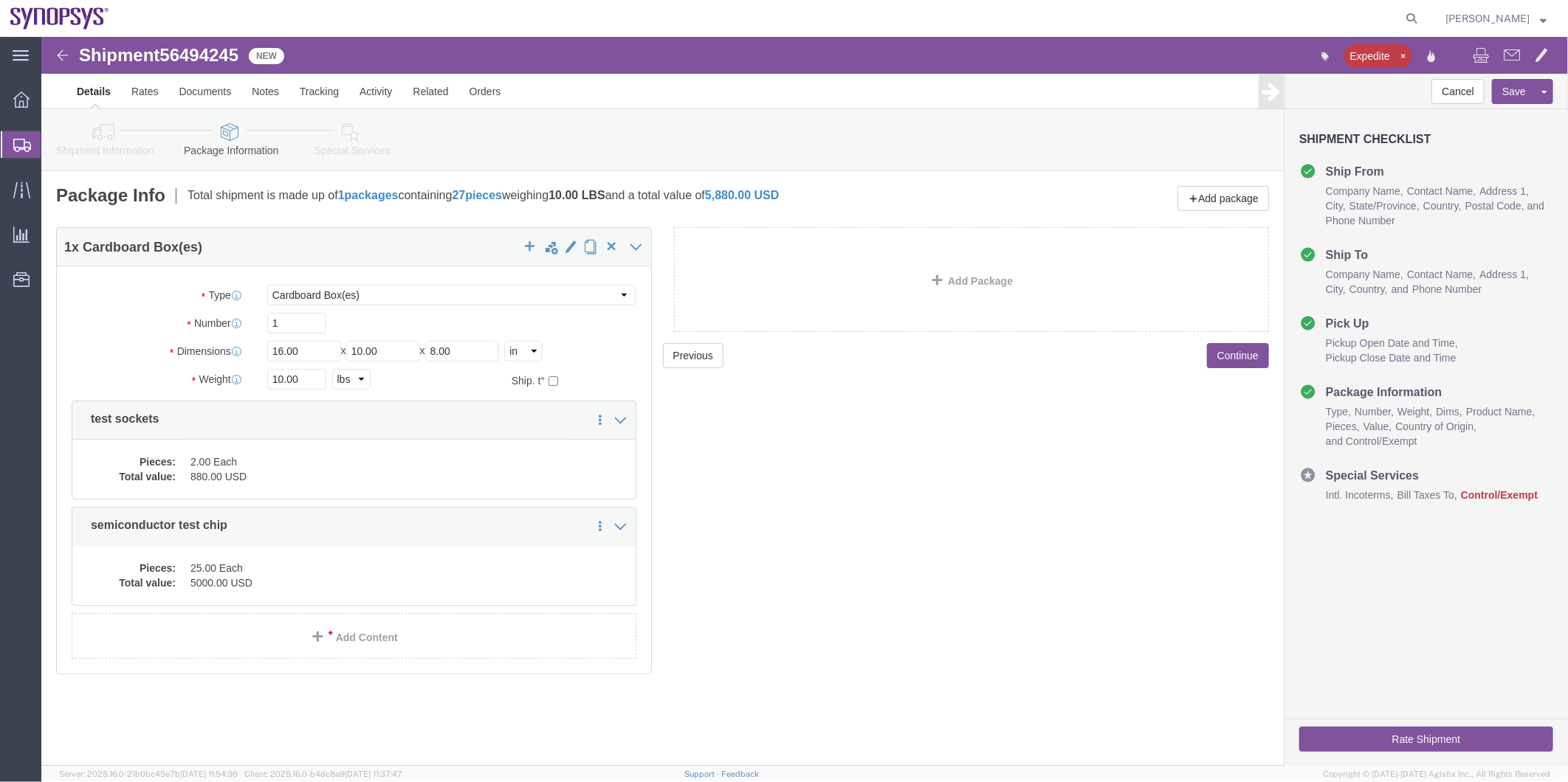
click icon
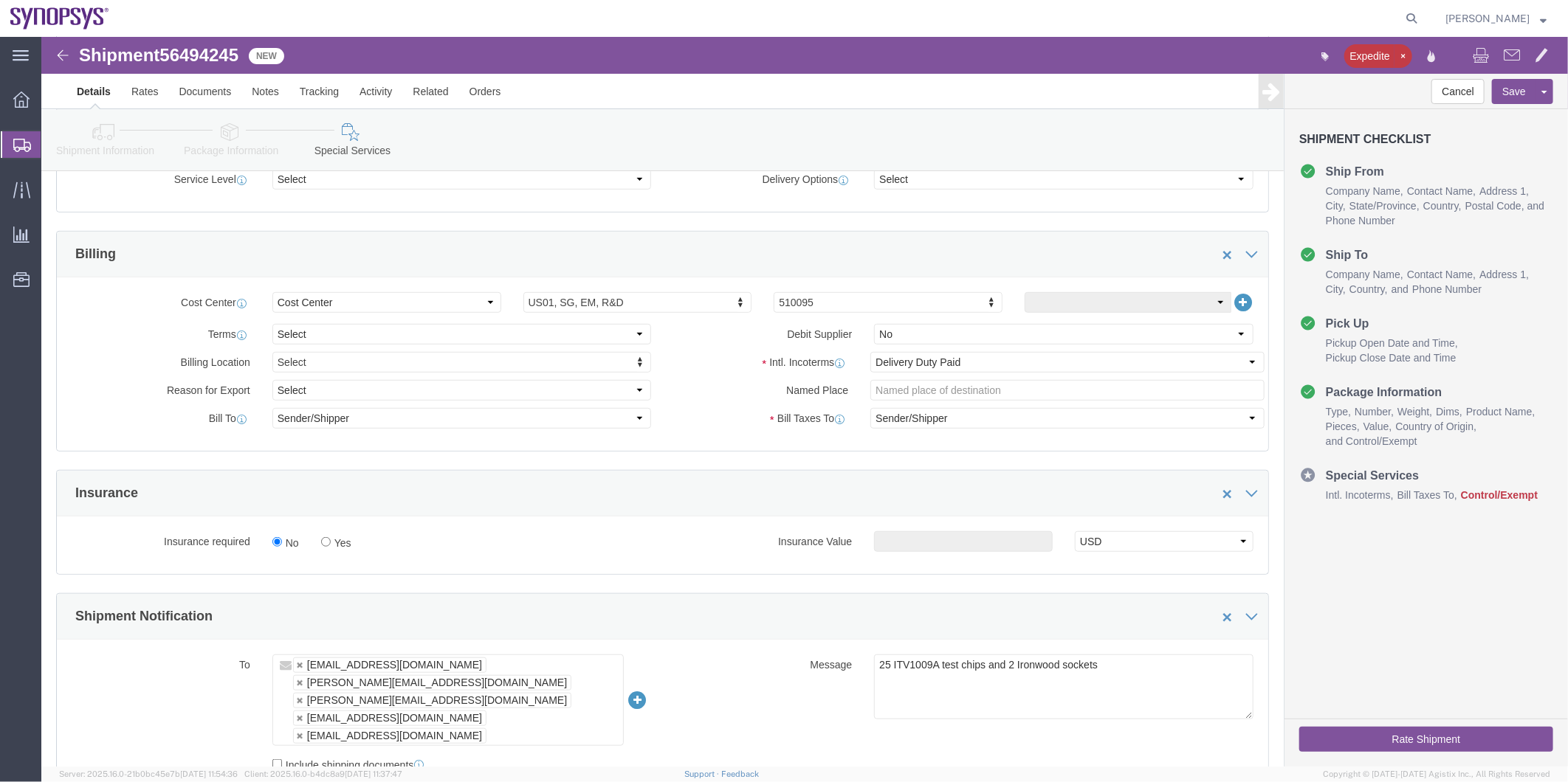
scroll to position [574, 0]
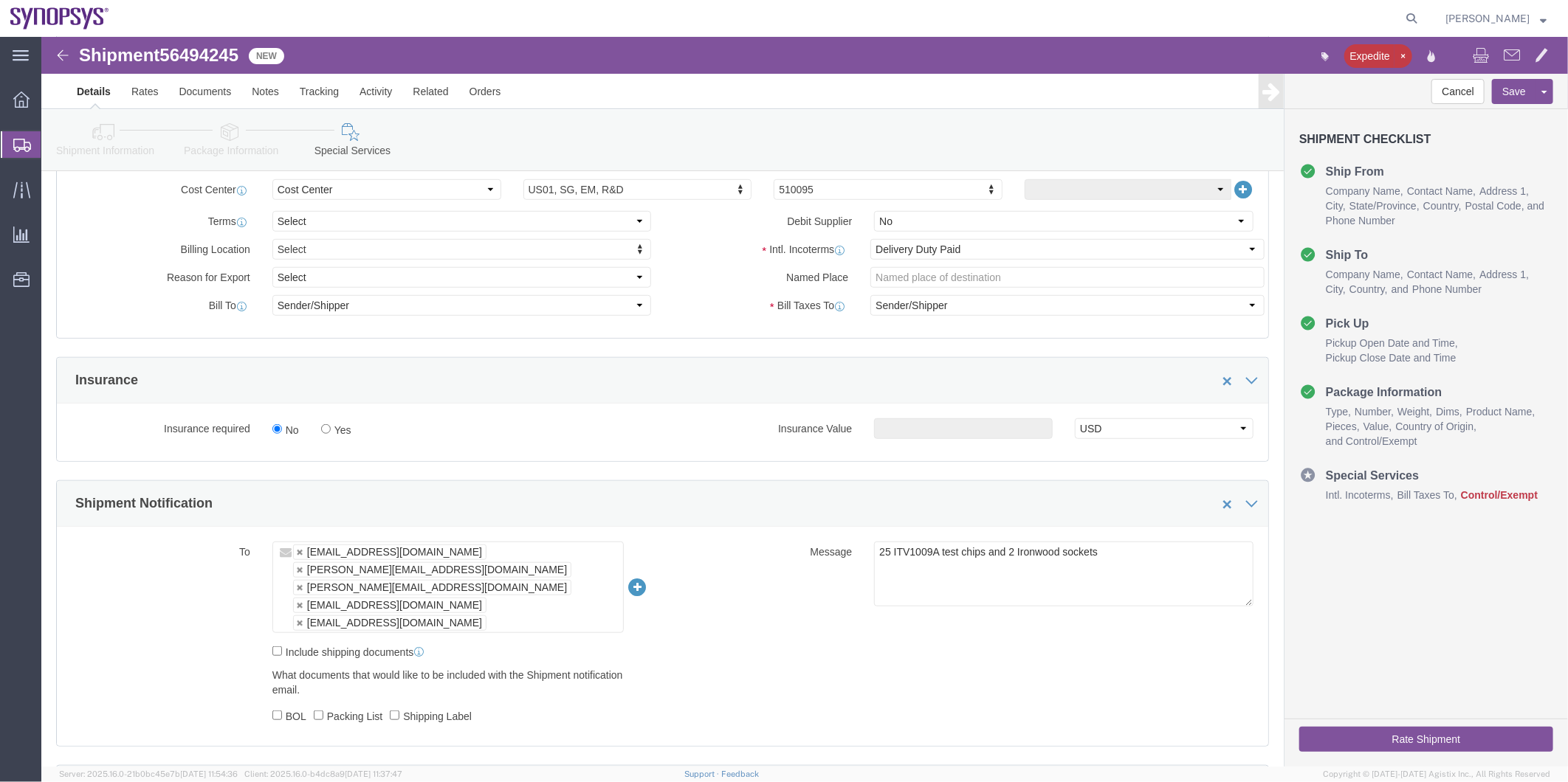
click at [0, 0] on span "Shipment Manager" at bounding box center [0, 0] width 0 height 0
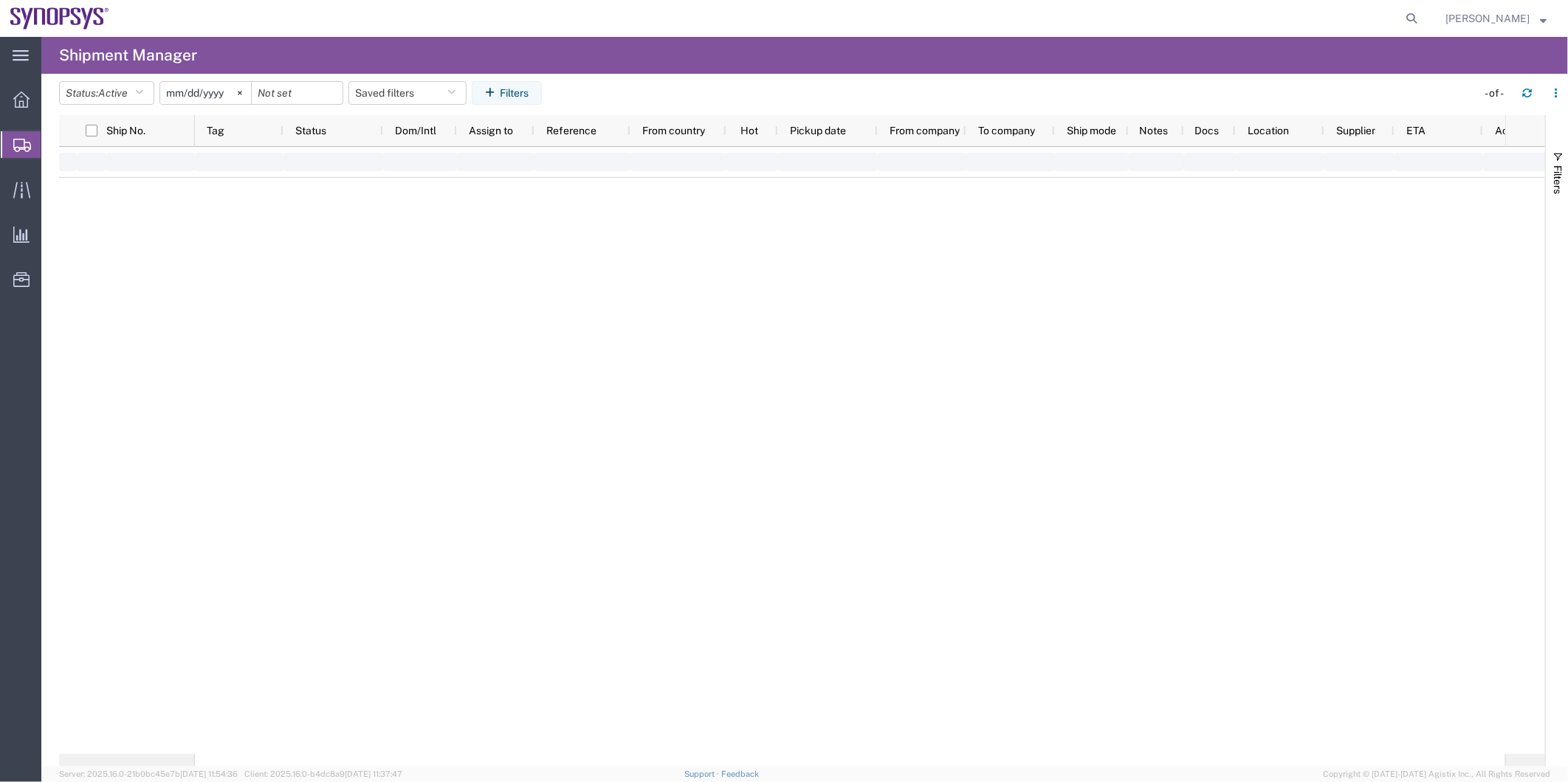
click at [0, 0] on span "Shipment Manager" at bounding box center [0, 0] width 0 height 0
click at [499, 362] on div at bounding box center [849, 450] width 1310 height 607
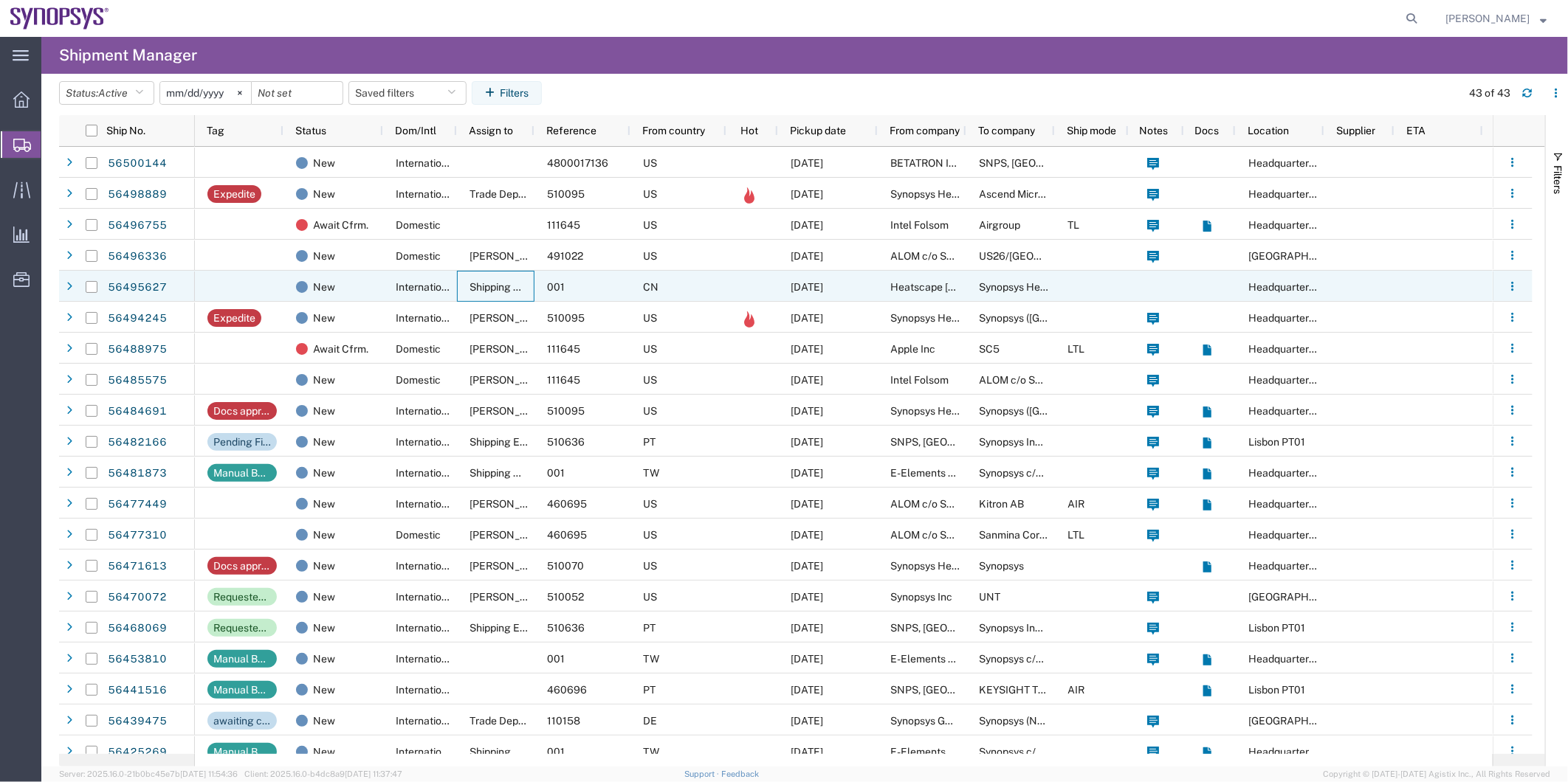
click at [499, 286] on span "Shipping APAC" at bounding box center [505, 287] width 72 height 12
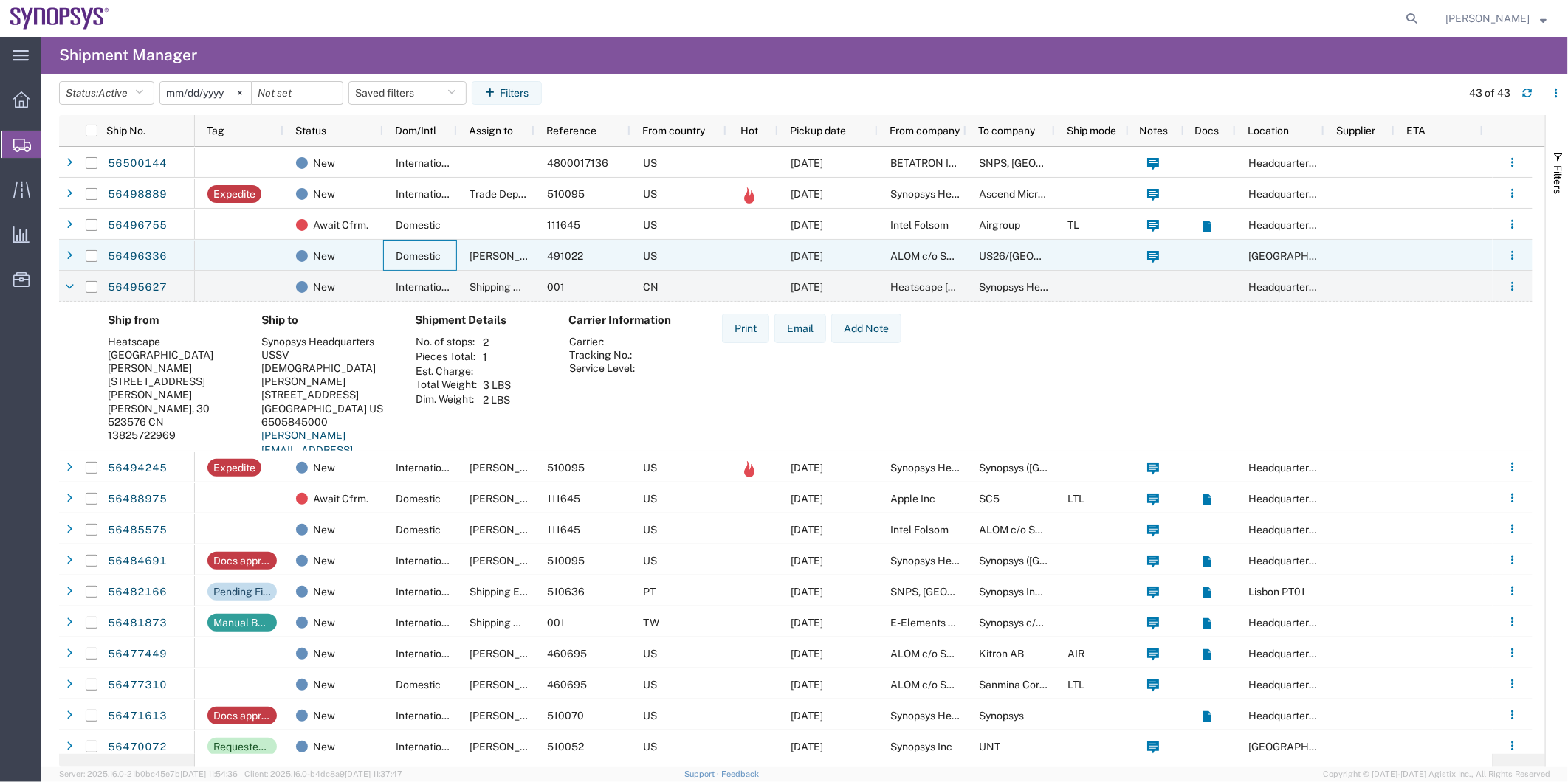
click at [439, 251] on span "Domestic" at bounding box center [417, 256] width 45 height 12
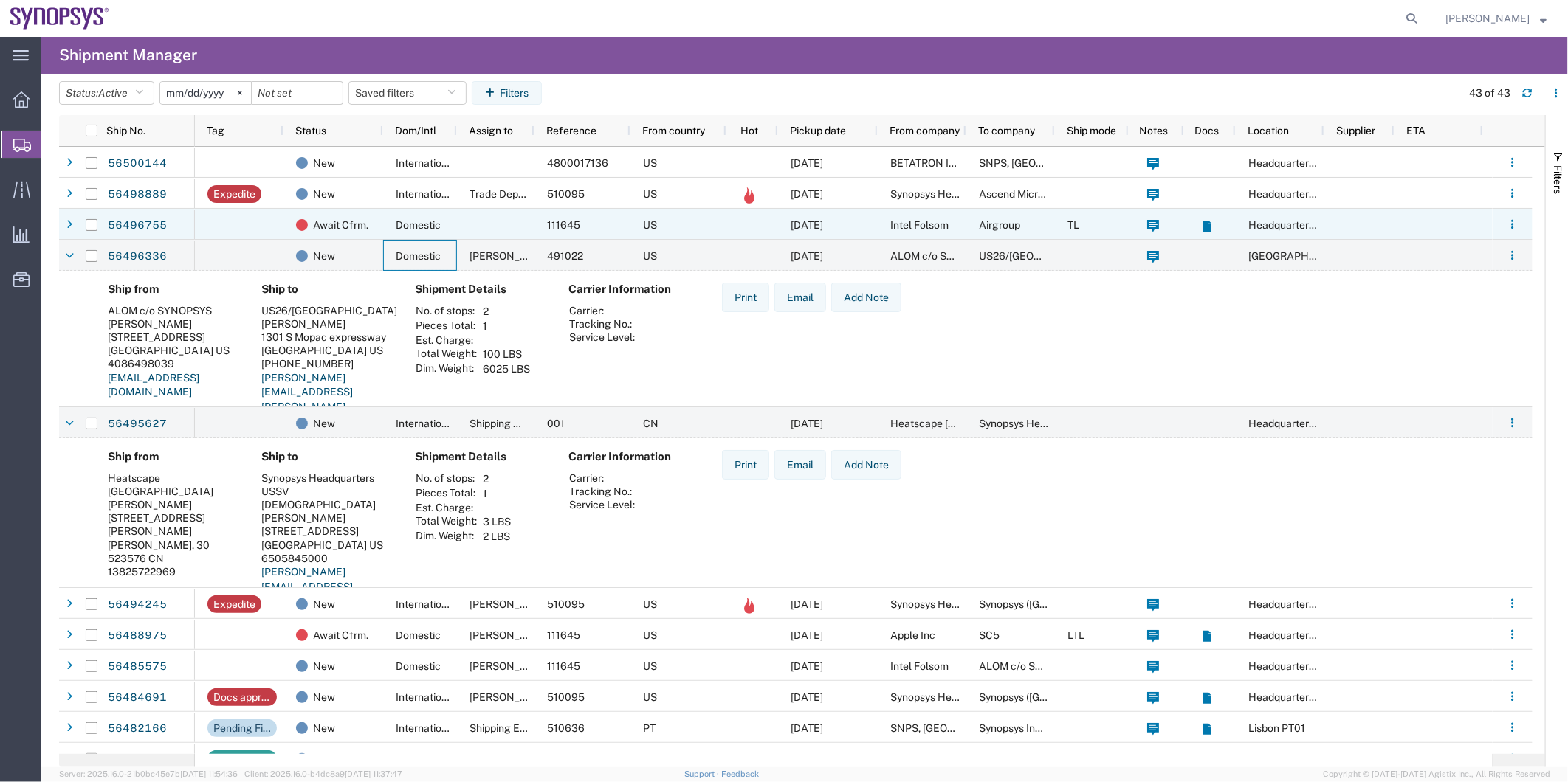
click at [473, 225] on div at bounding box center [495, 225] width 78 height 31
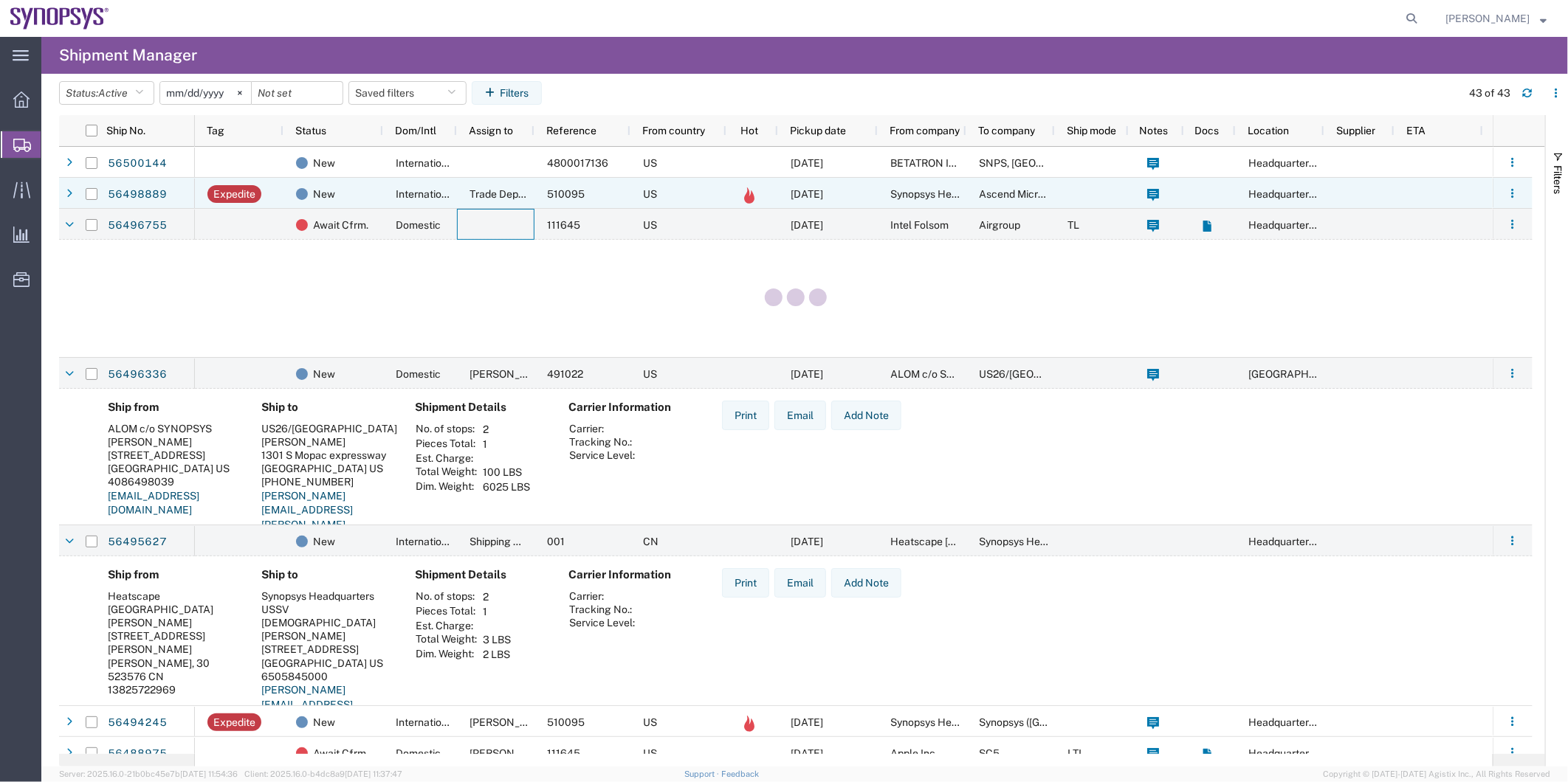
click at [431, 194] on span "International" at bounding box center [425, 194] width 60 height 12
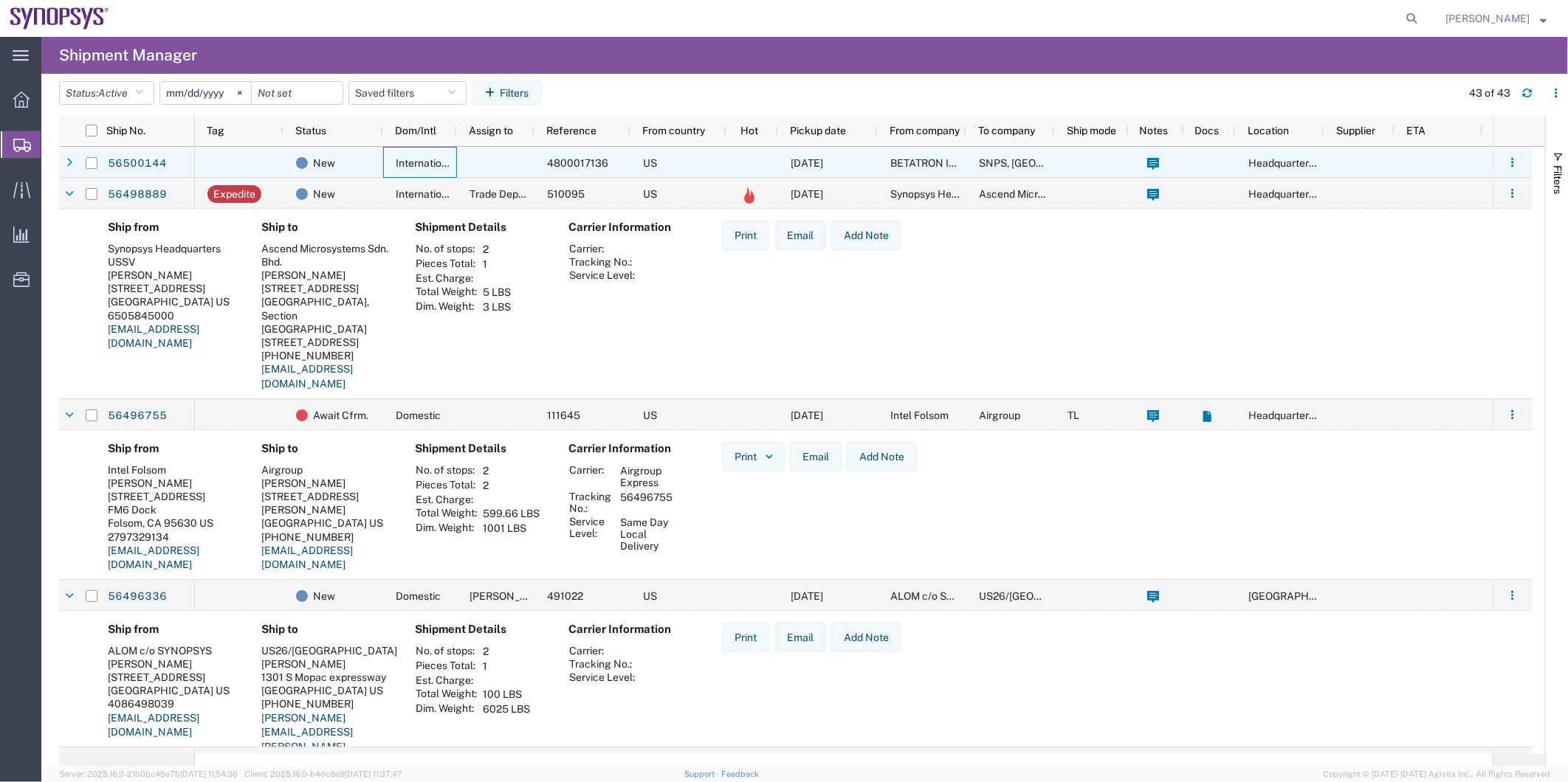
click at [455, 149] on div "International" at bounding box center [419, 162] width 74 height 31
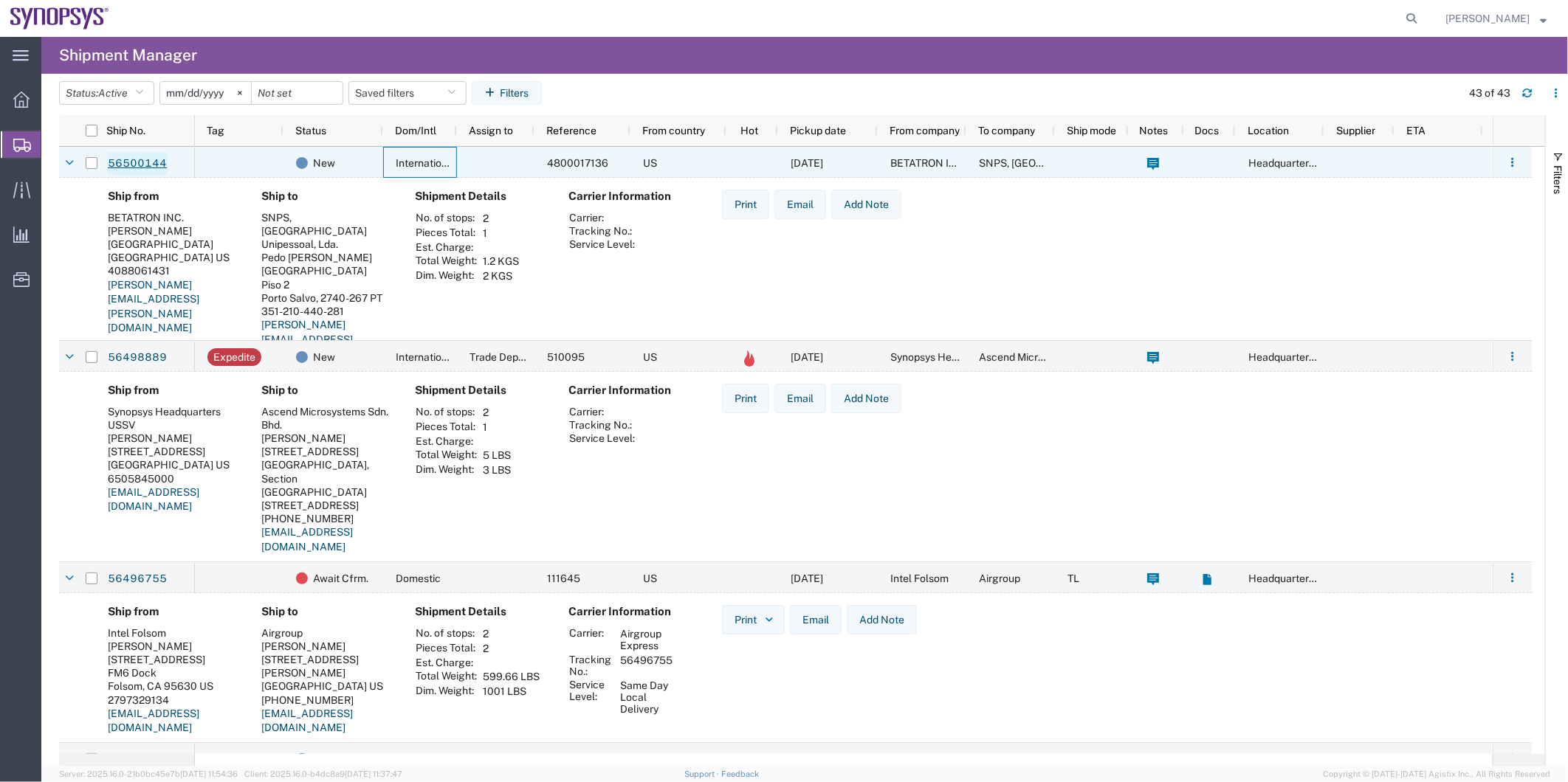
click at [155, 165] on link "56500144" at bounding box center [137, 163] width 60 height 24
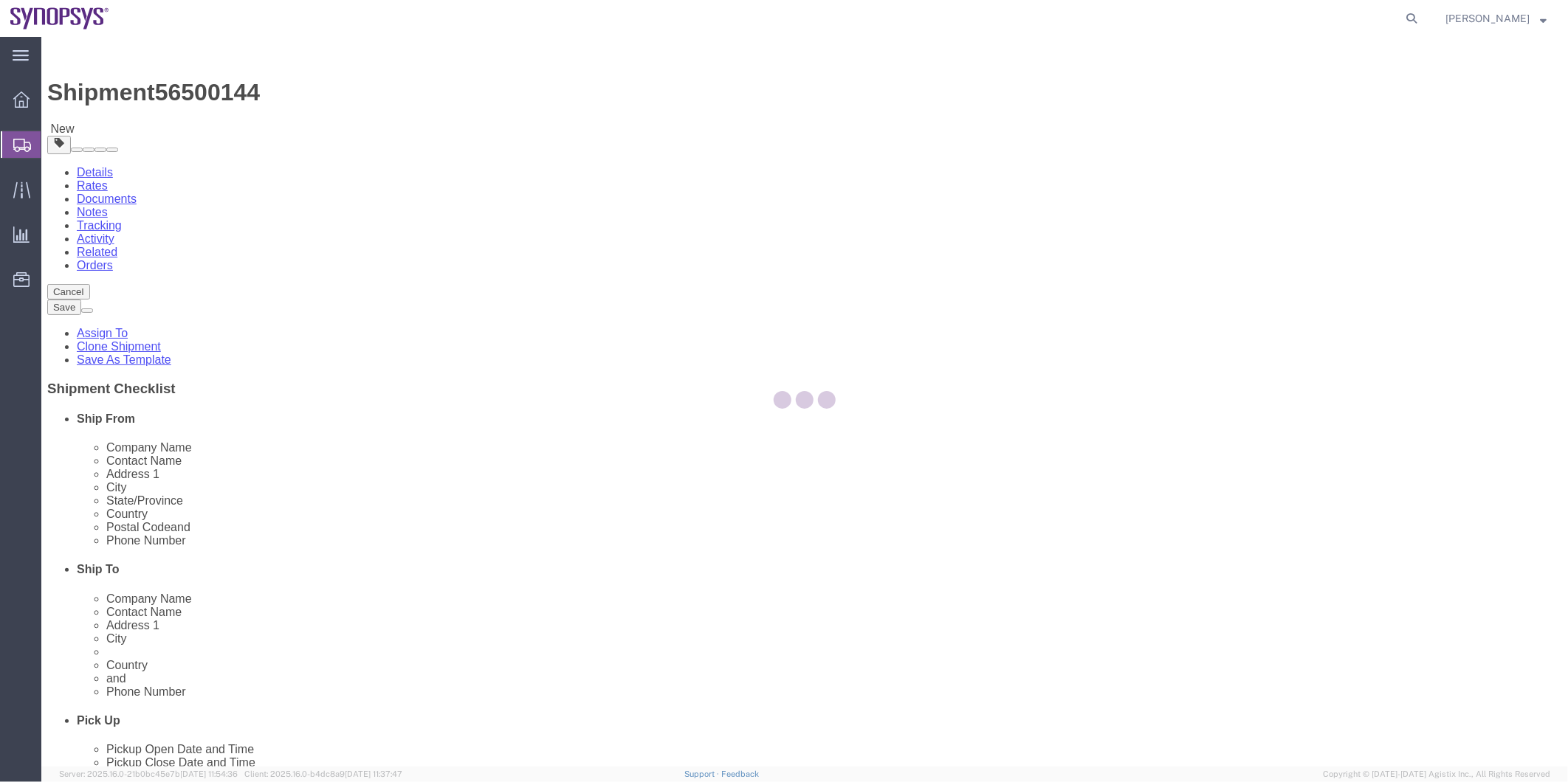
select select
select select "63152"
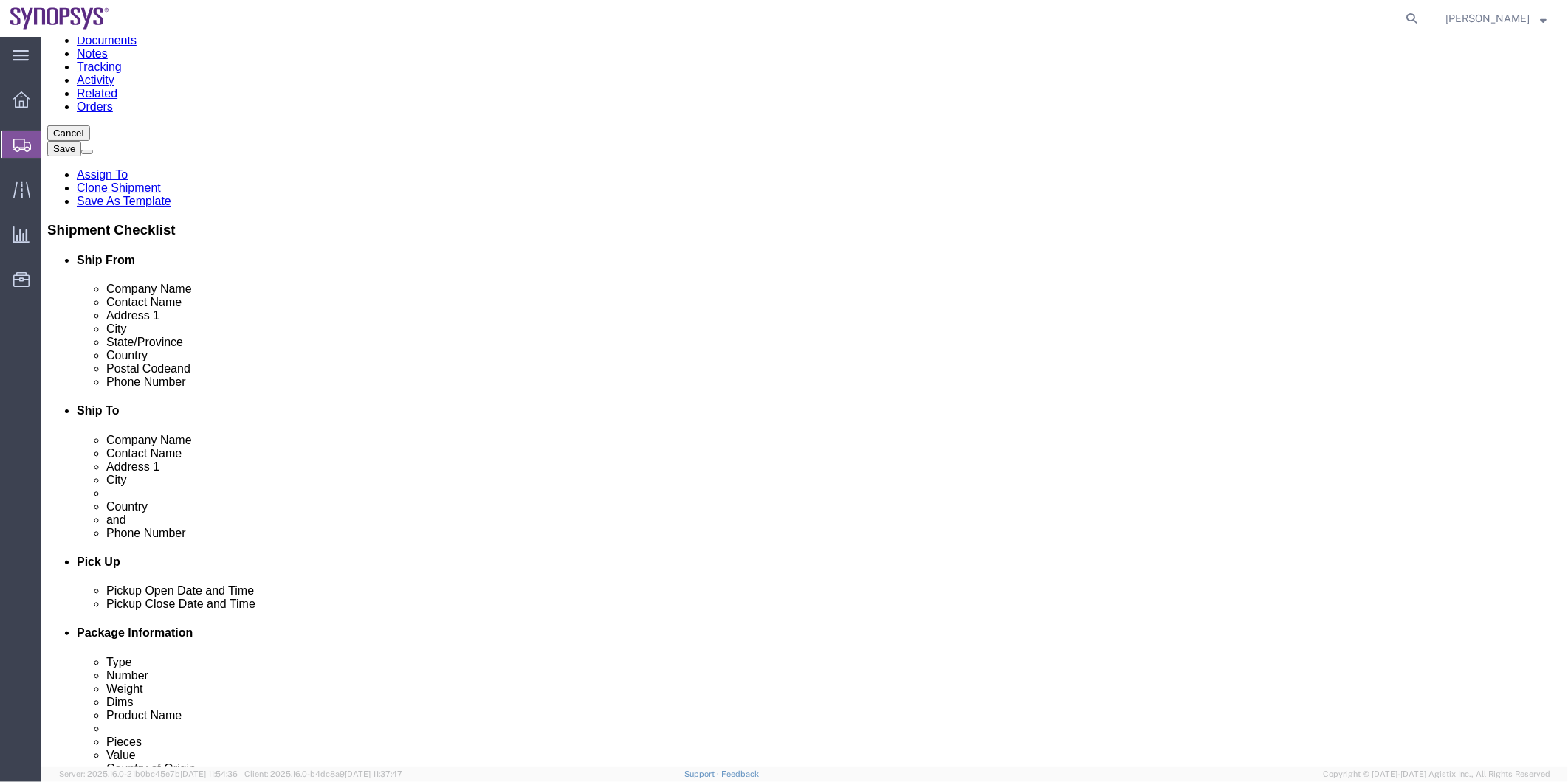
scroll to position [246, 0]
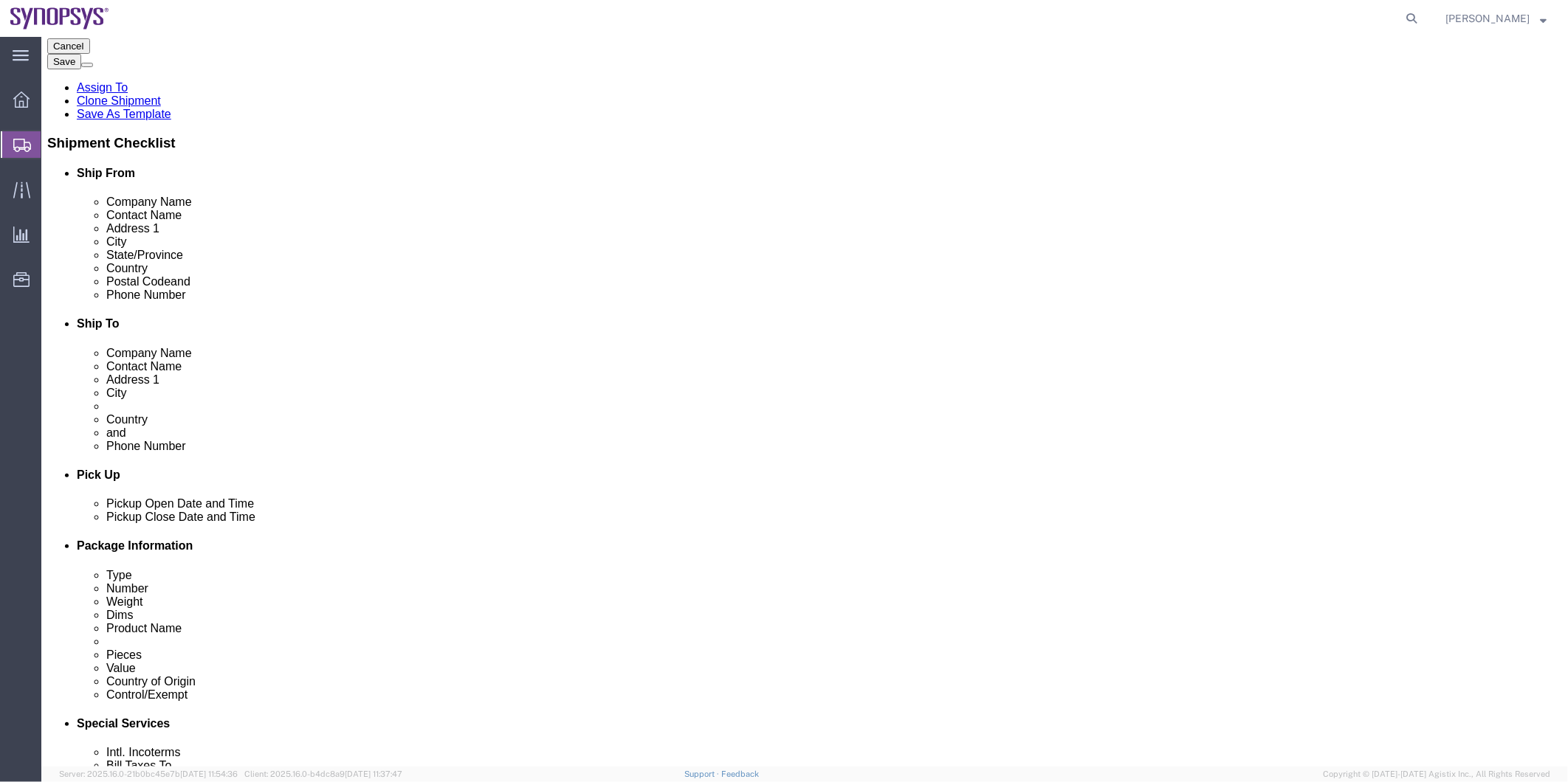
click input "351-210-440-281"
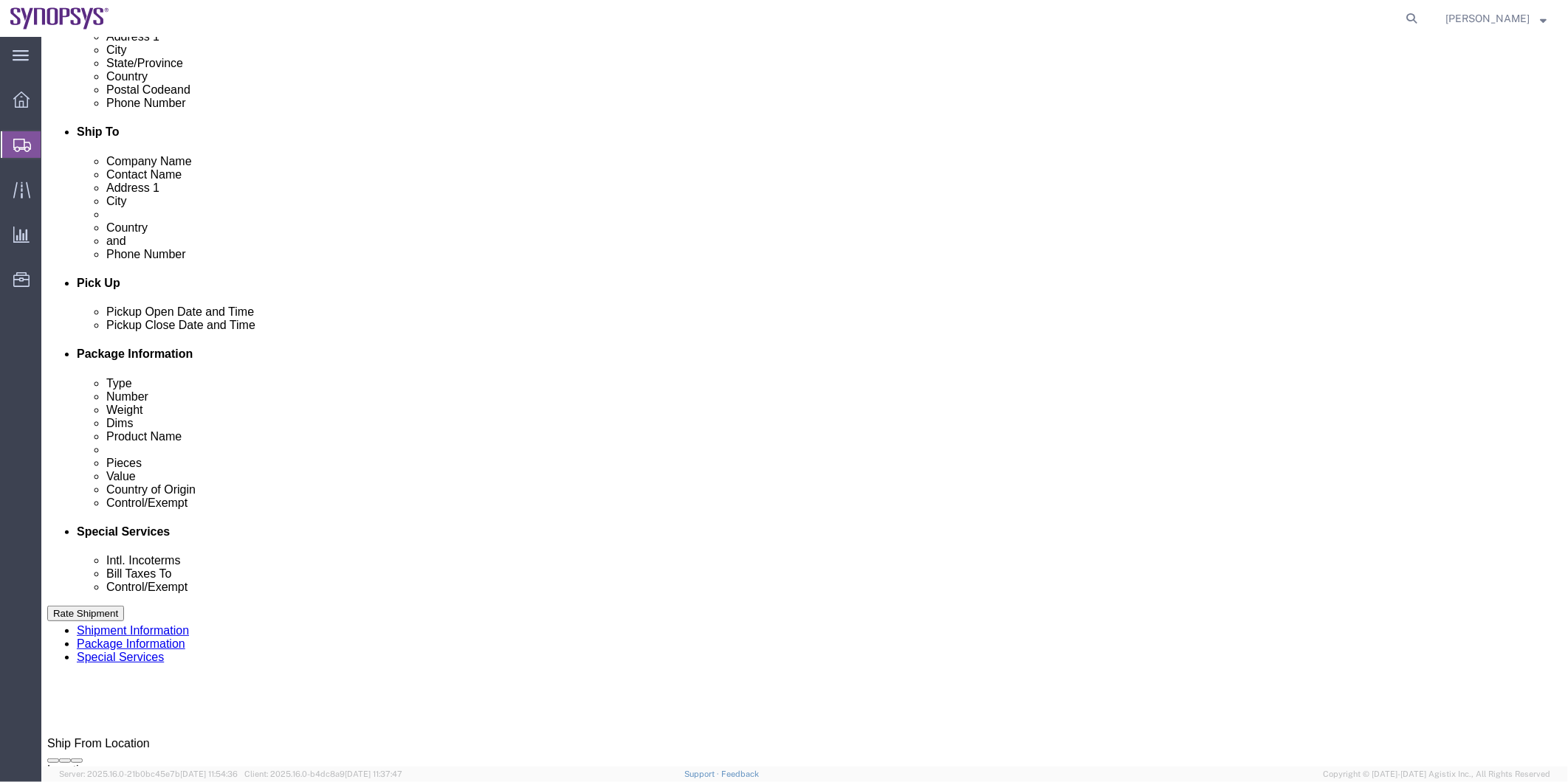
scroll to position [410, 0]
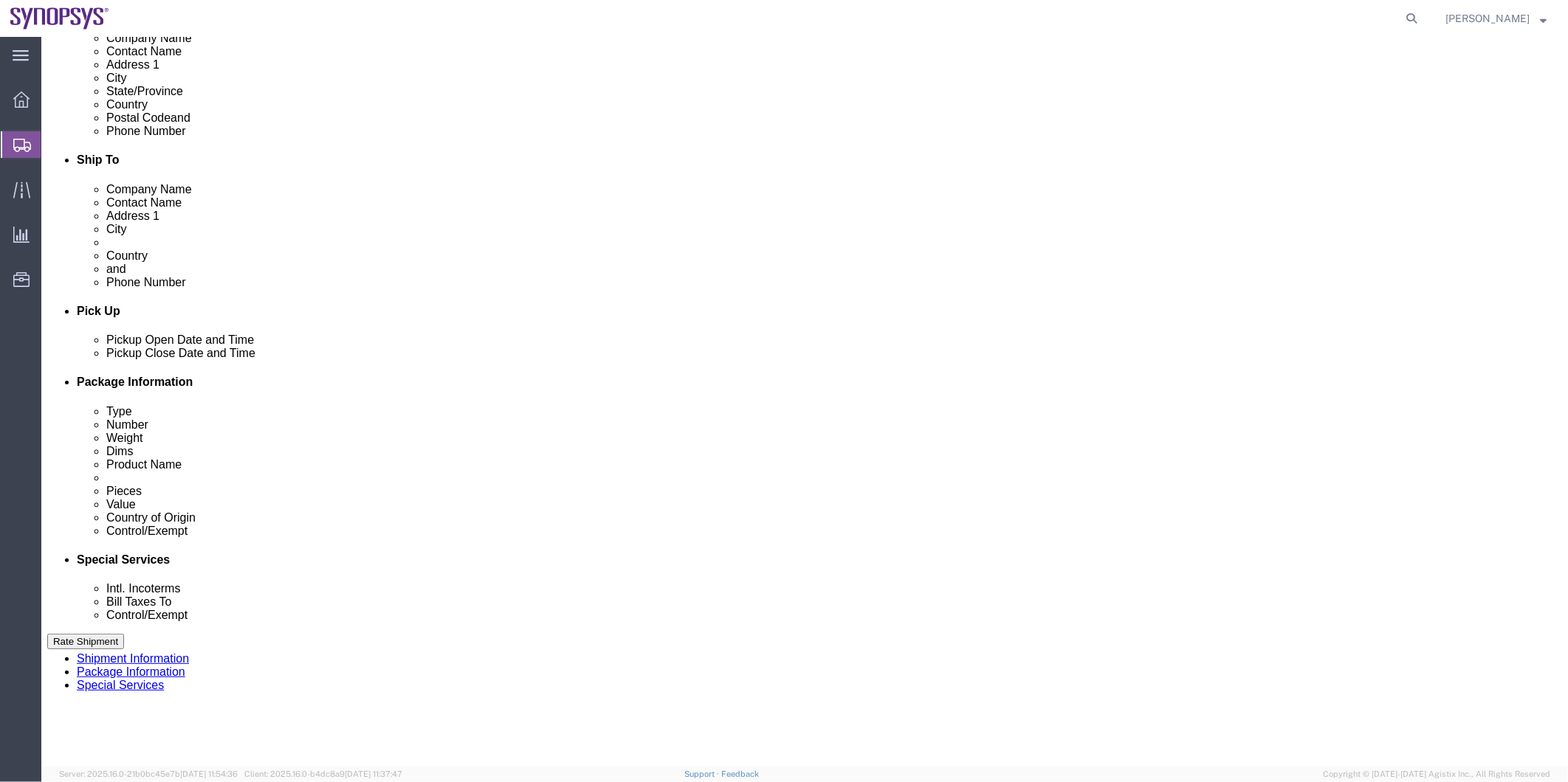
type input "351210440281"
click icon
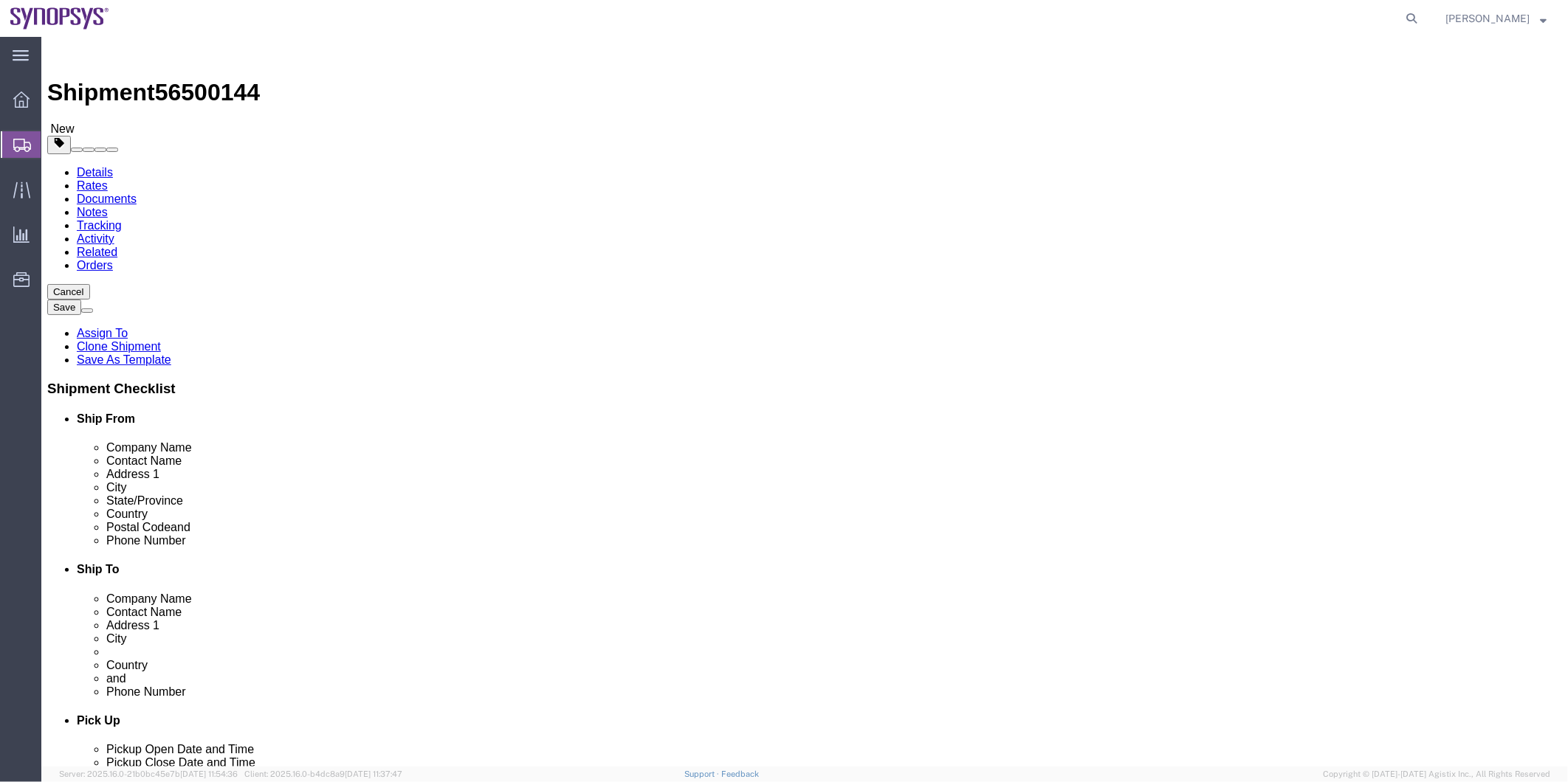
click dd "5.00 Each"
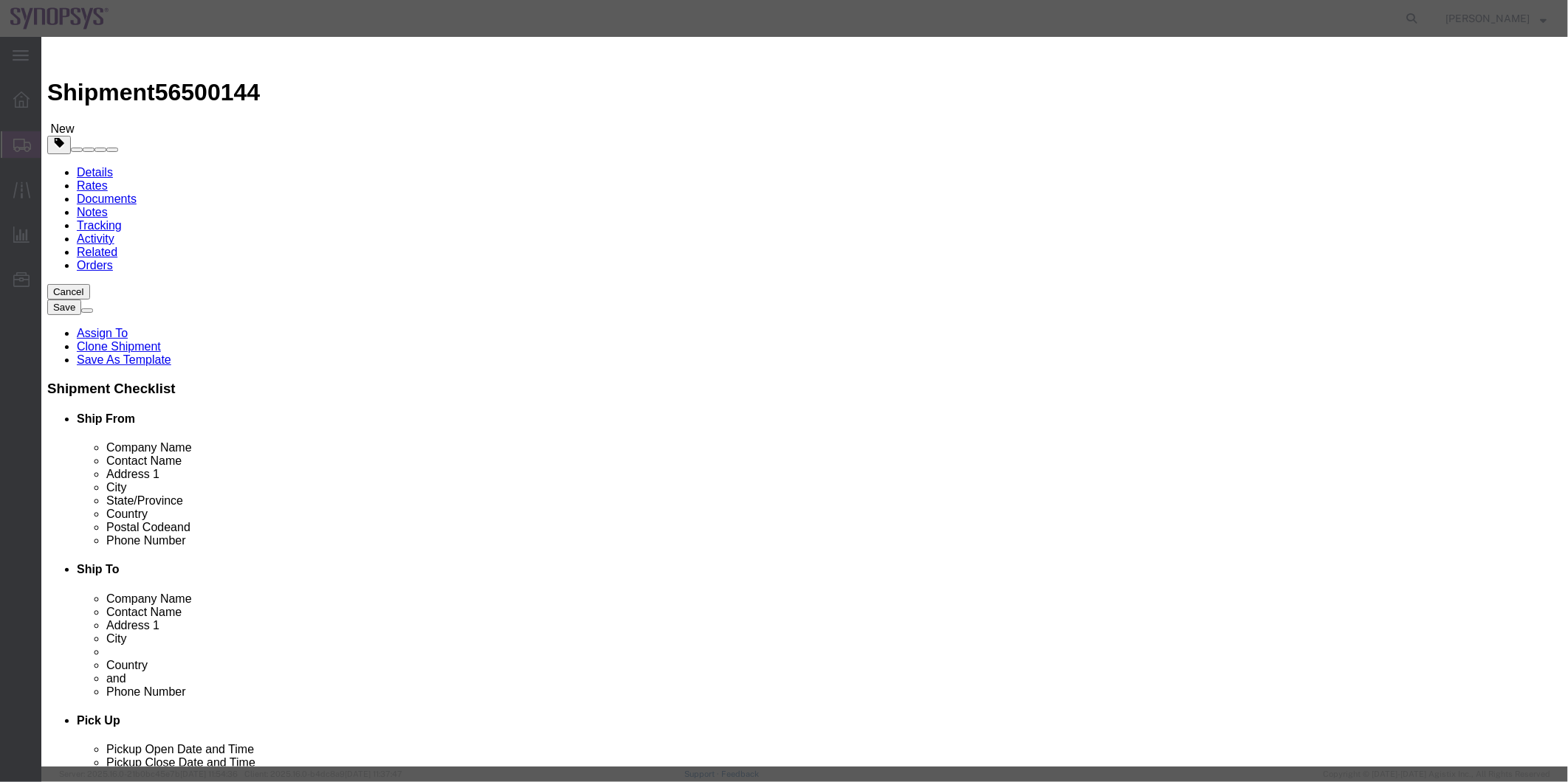
click input "3A991/NLR"
type input "3A991"
click link "Export - US"
click link "Import - PT"
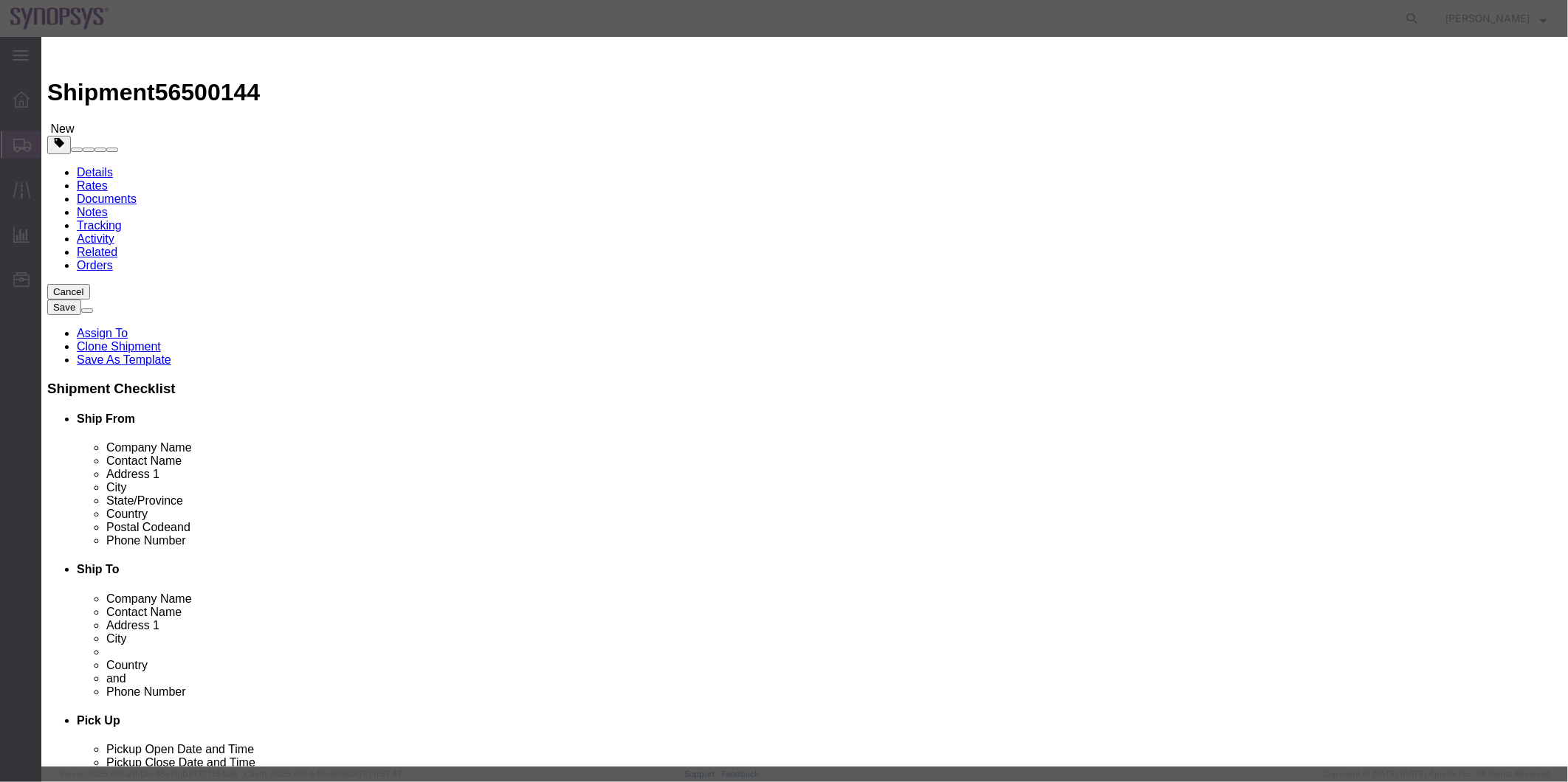
click link "Export - US"
drag, startPoint x: 569, startPoint y: 111, endPoint x: 472, endPoint y: 122, distance: 97.6
click div "Product Name SP2 revE Bd"
click textarea
paste textarea "SP2 revE Bd"
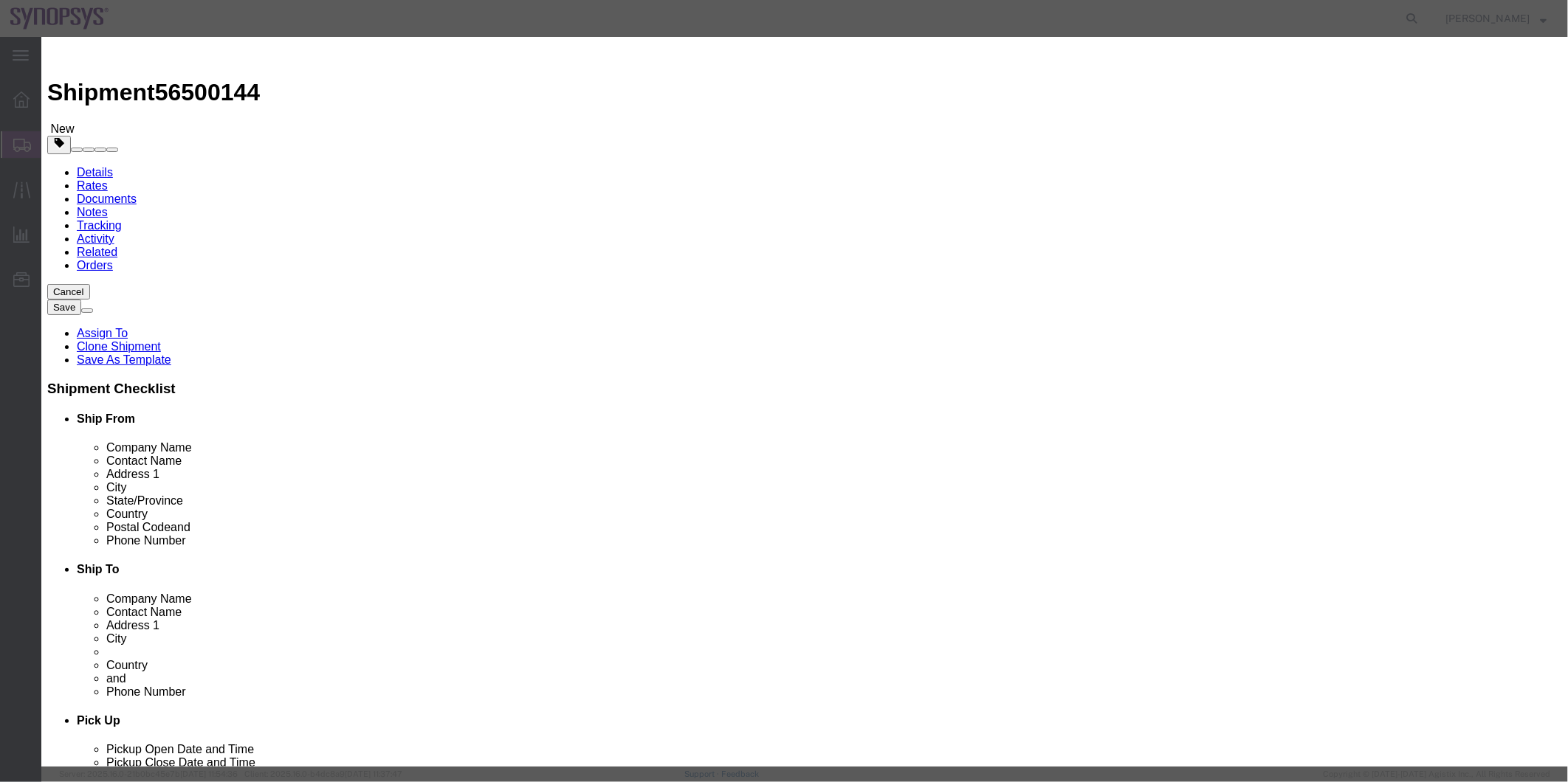
type textarea "SP2 revE Bd"
click button "Save & Close"
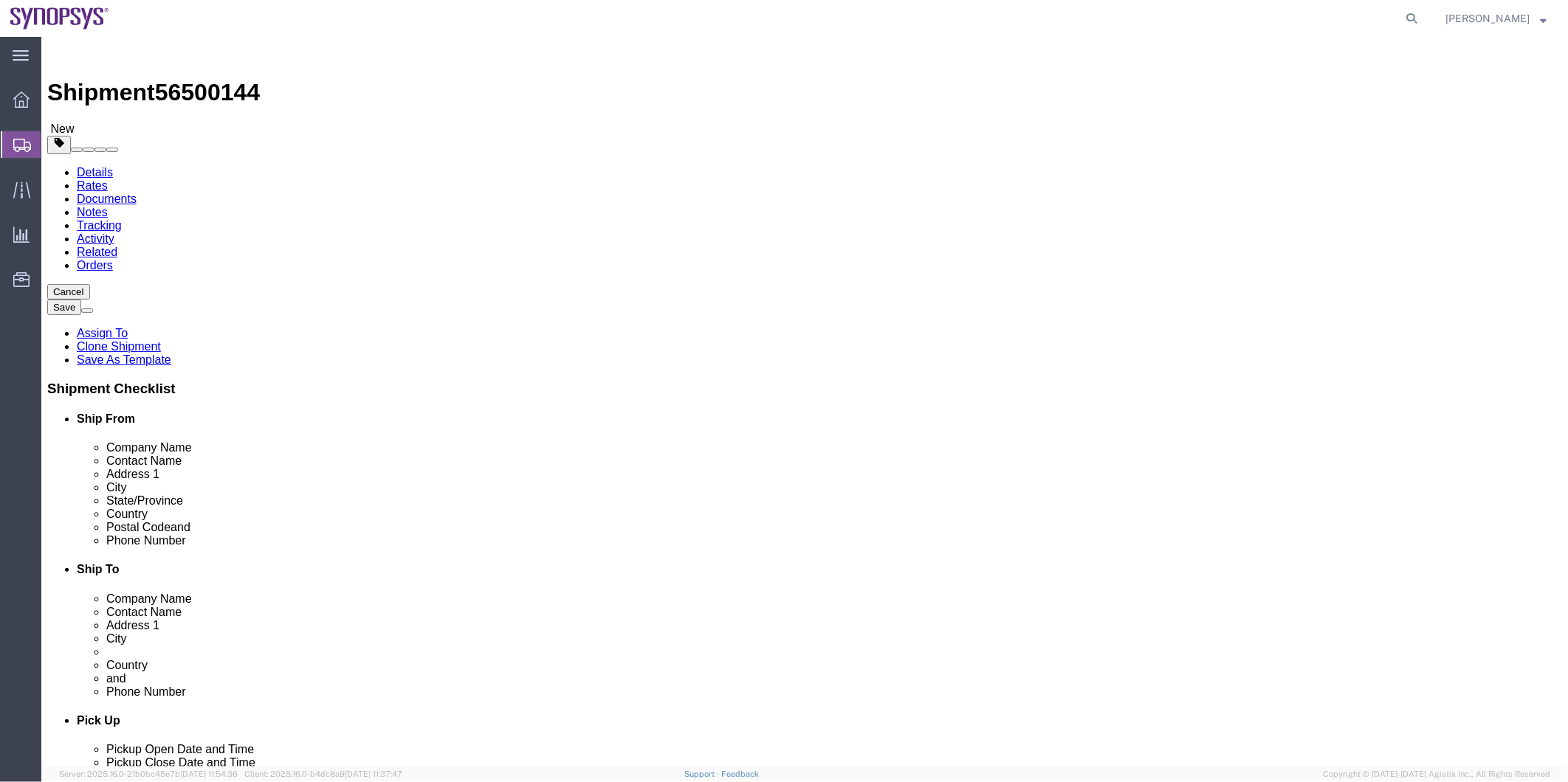
click icon
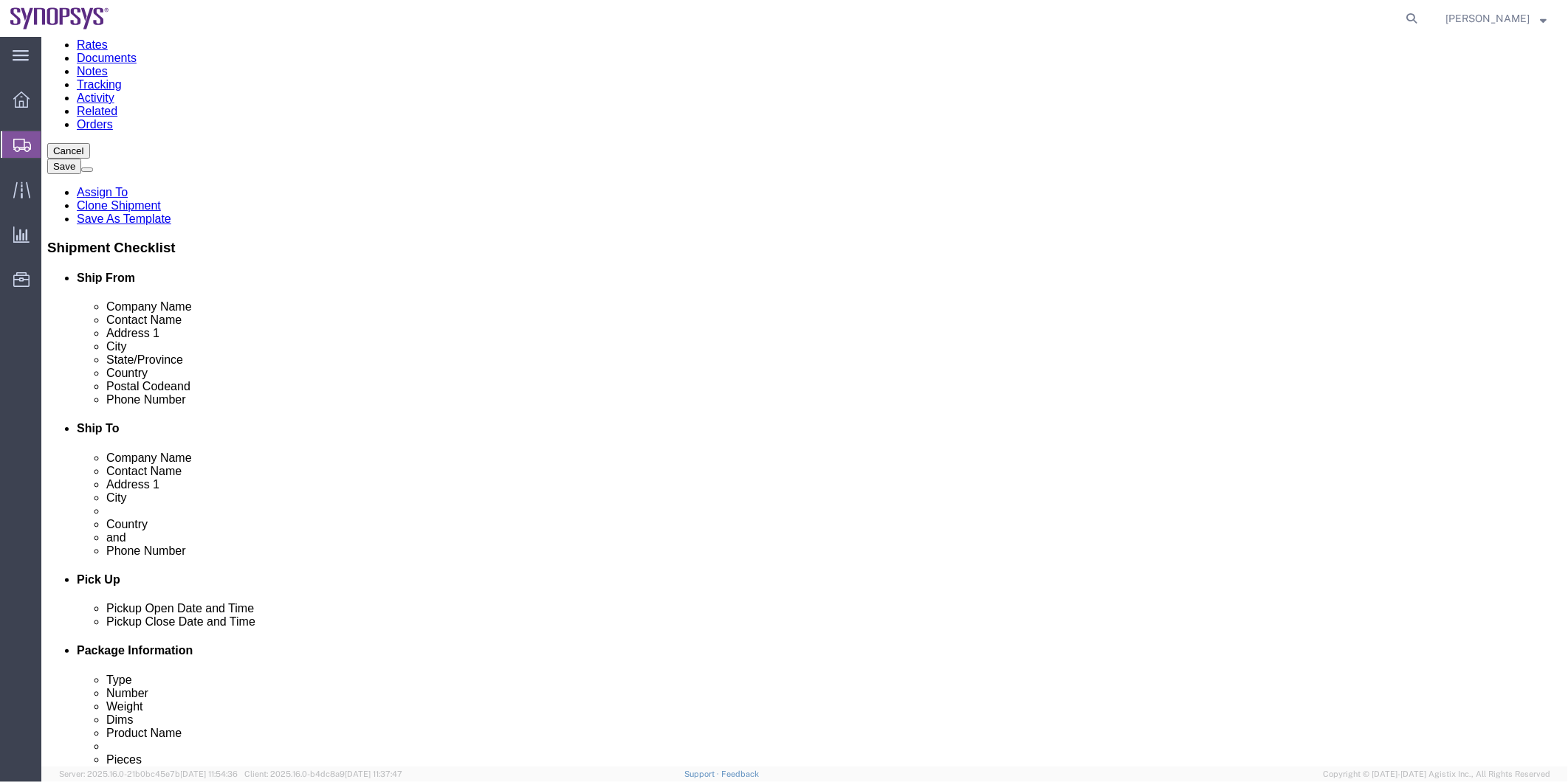
scroll to position [82, 0]
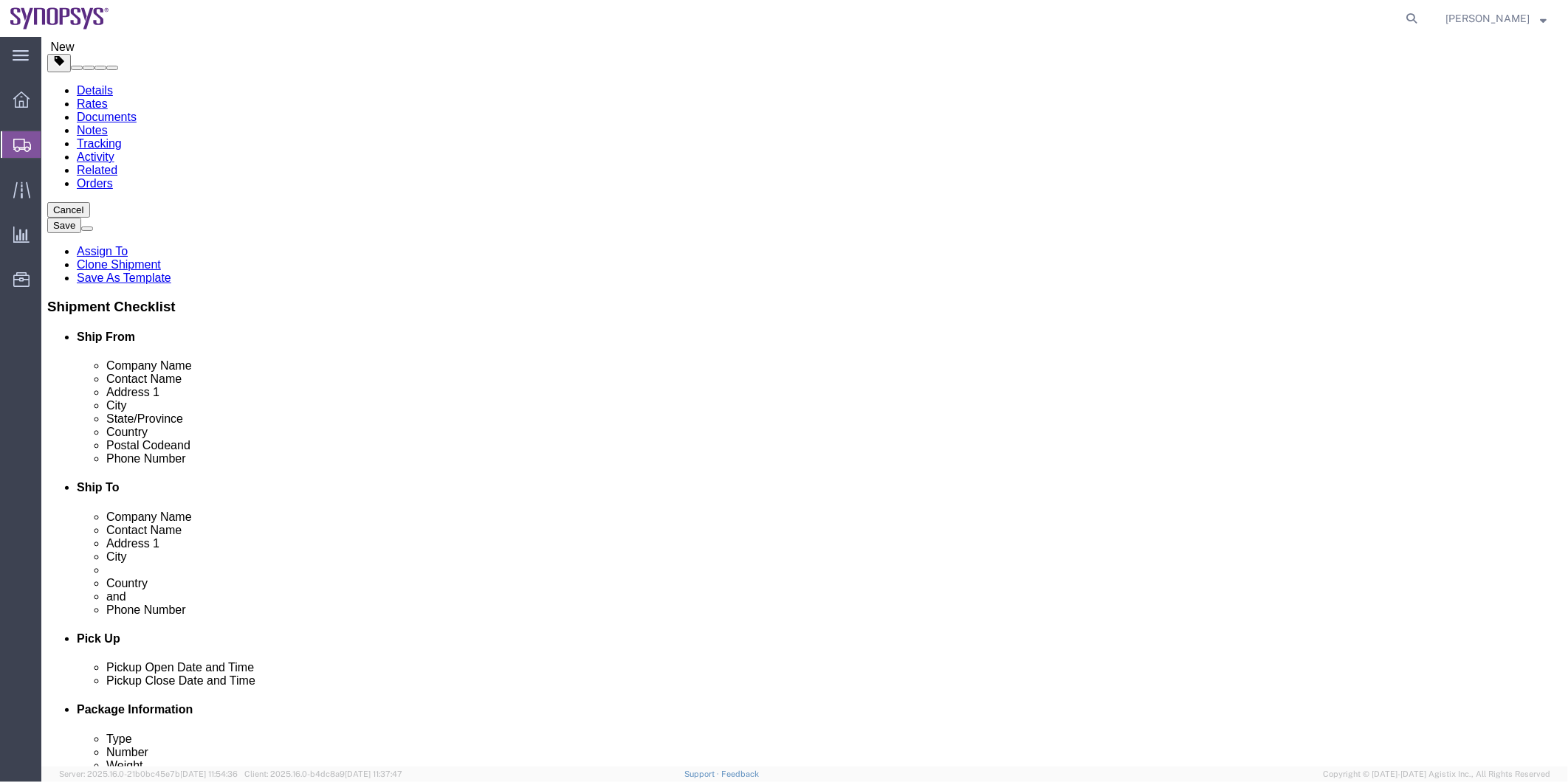
click icon
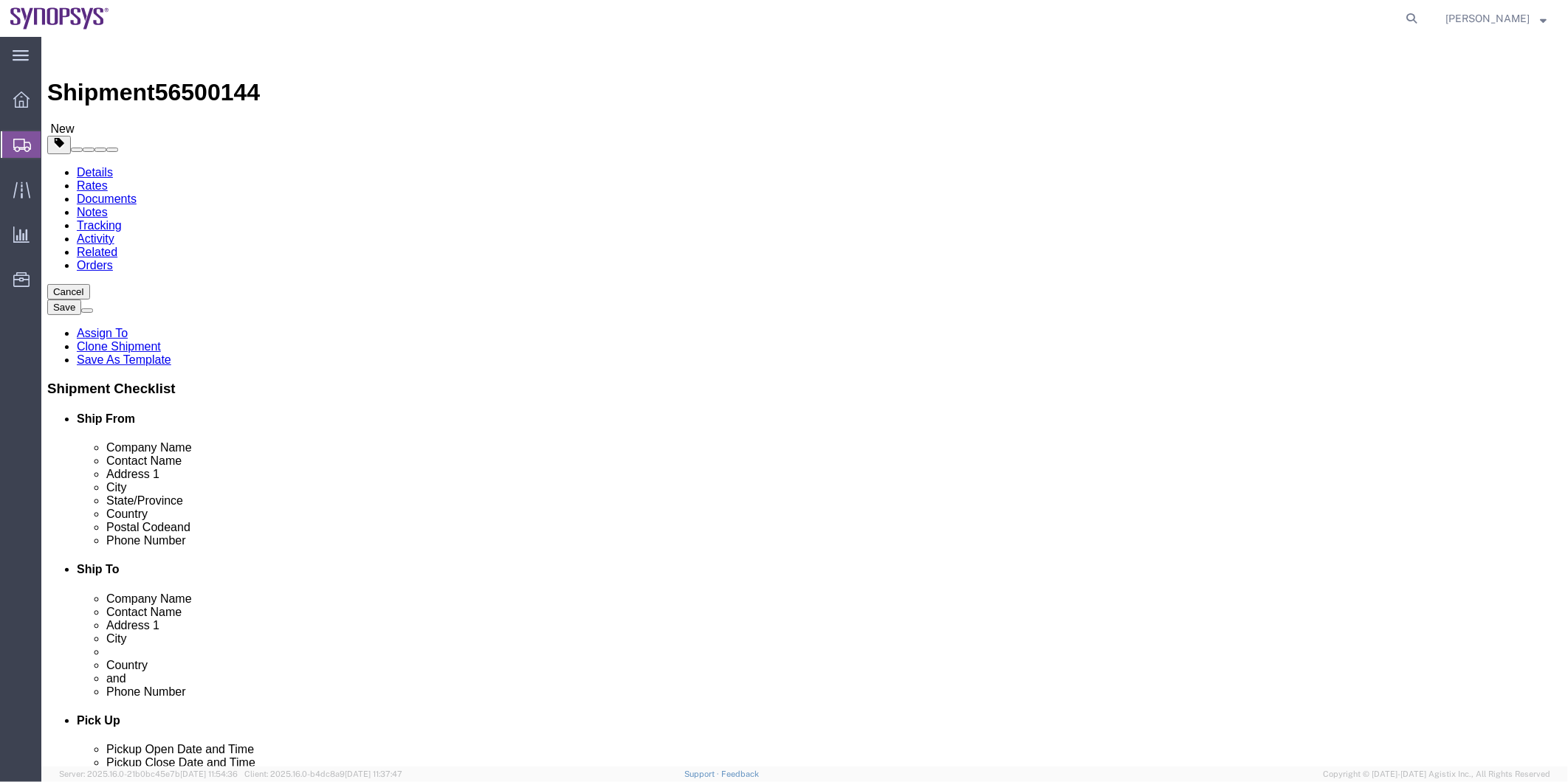
click select "Select kgs lbs"
select select "LBS"
click select "Select kgs lbs"
click dd "5.00 Each"
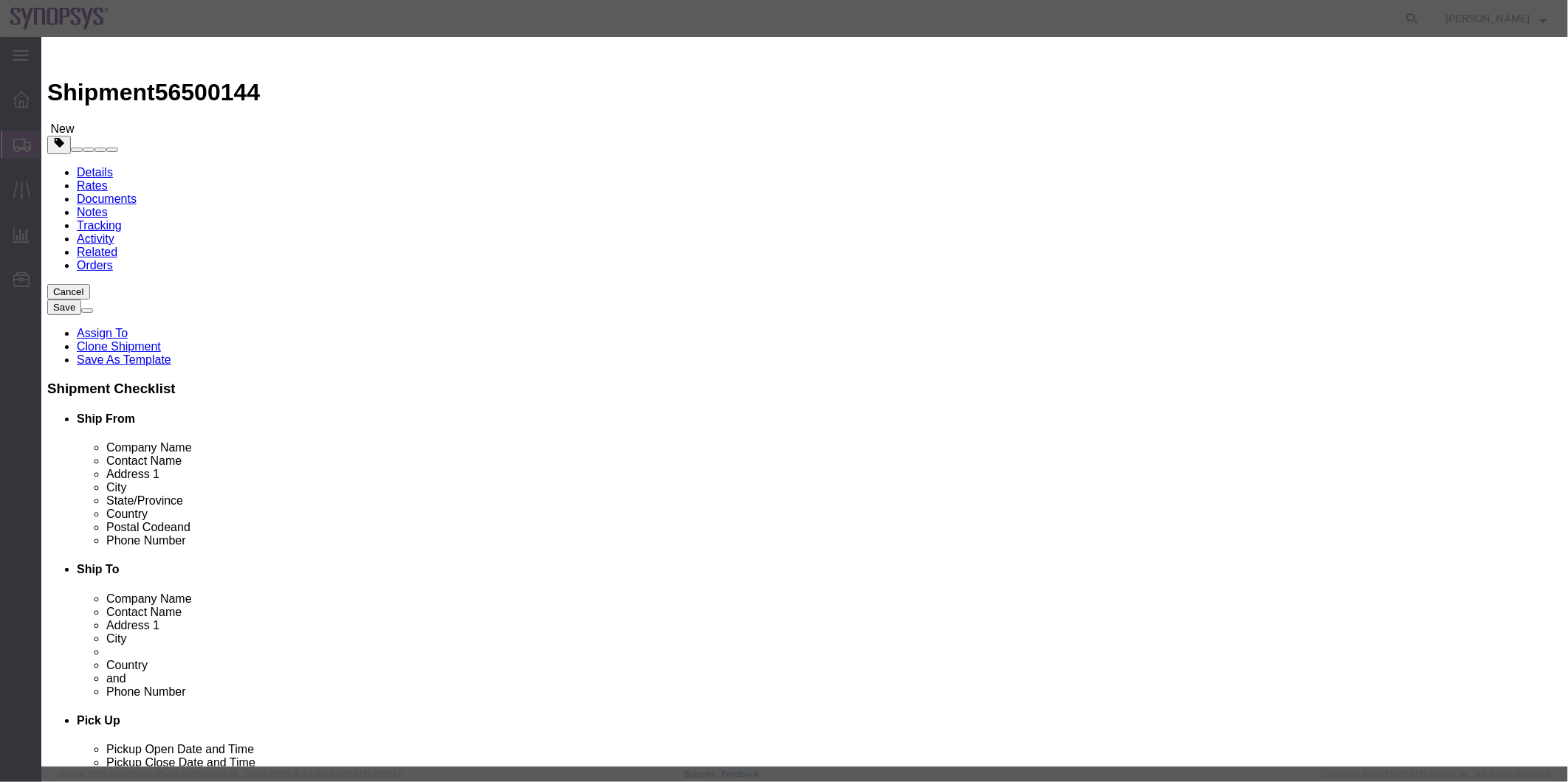
type input "8437.32.0000"
click button "Close"
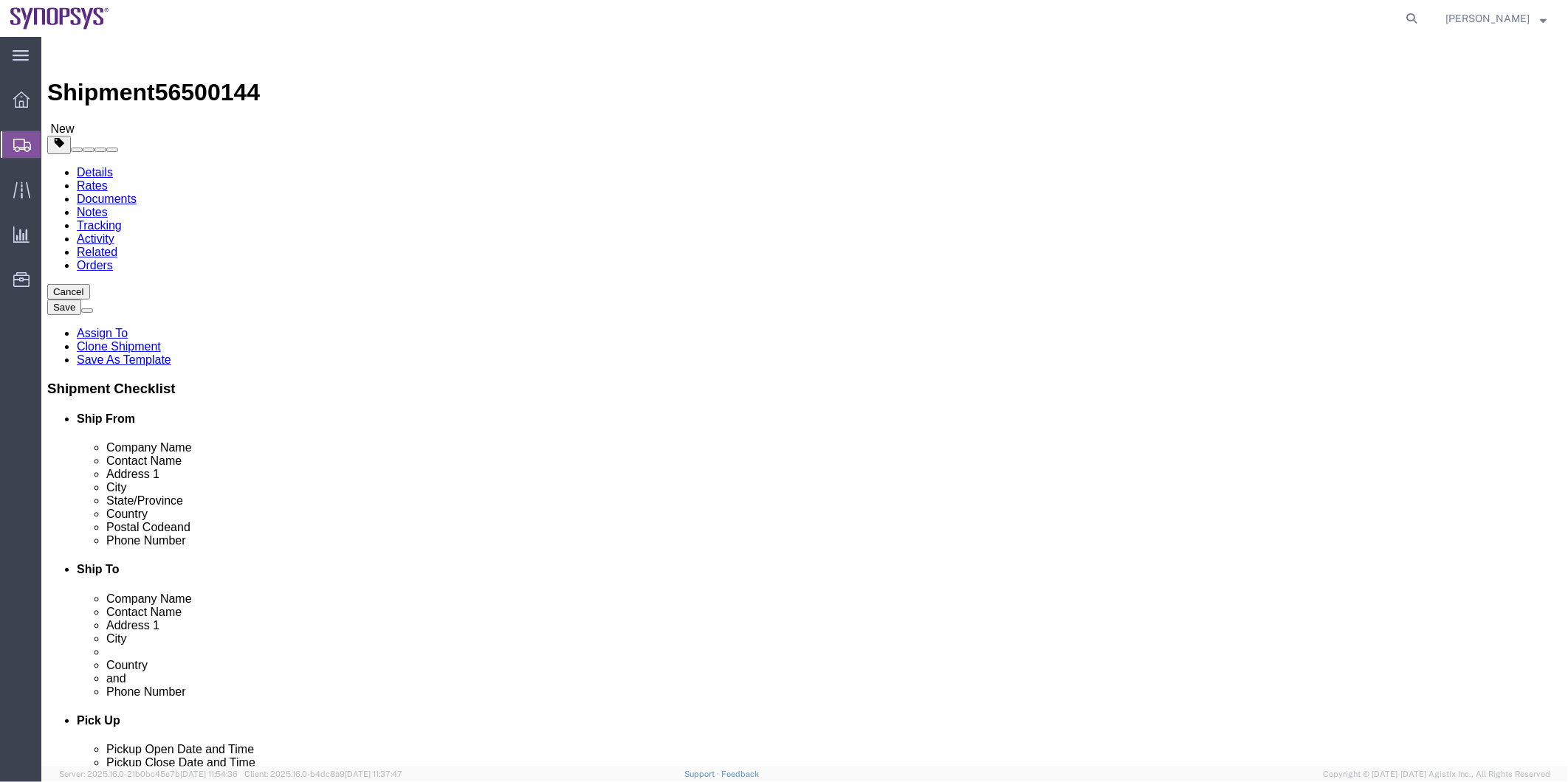
click icon
drag, startPoint x: 184, startPoint y: 521, endPoint x: 178, endPoint y: 520, distance: 6.1
click div "Email [PERSON_NAME][EMAIL_ADDRESS][PERSON_NAME][DOMAIN_NAME]"
click icon
click div "Pieces: 5.00 Each Total value: 19270.00 USD"
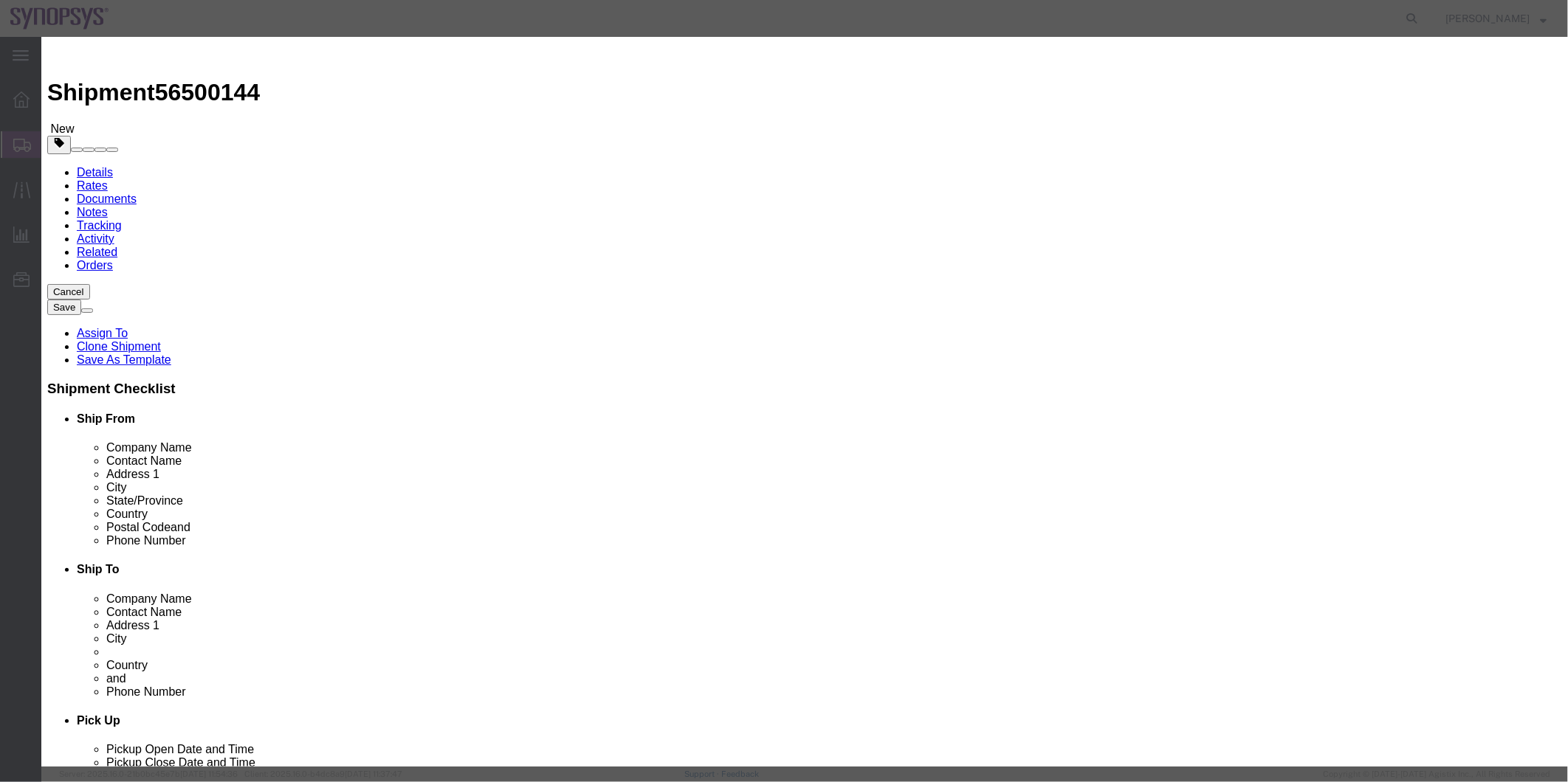
click button "Close"
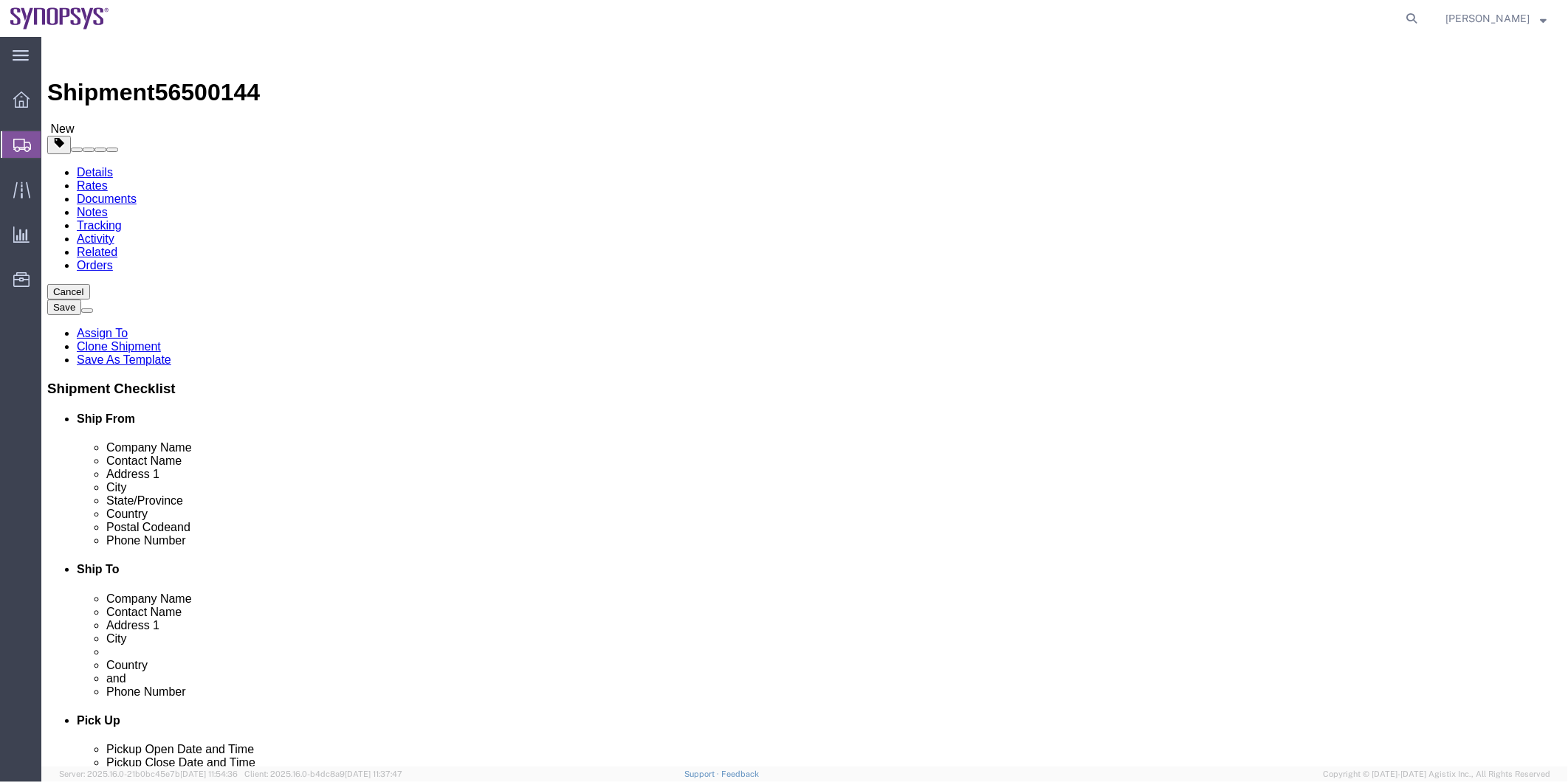
click icon
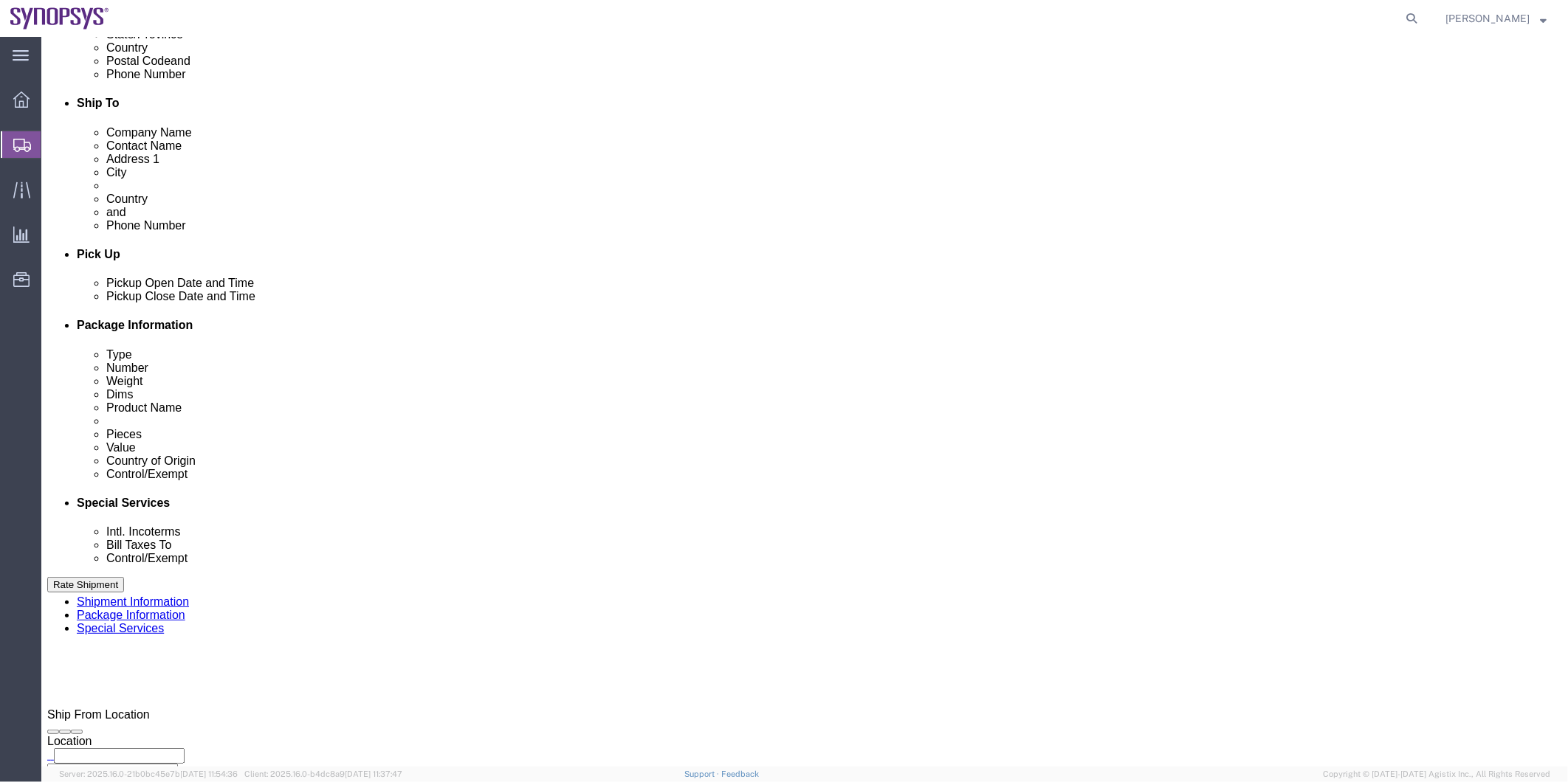
scroll to position [574, 0]
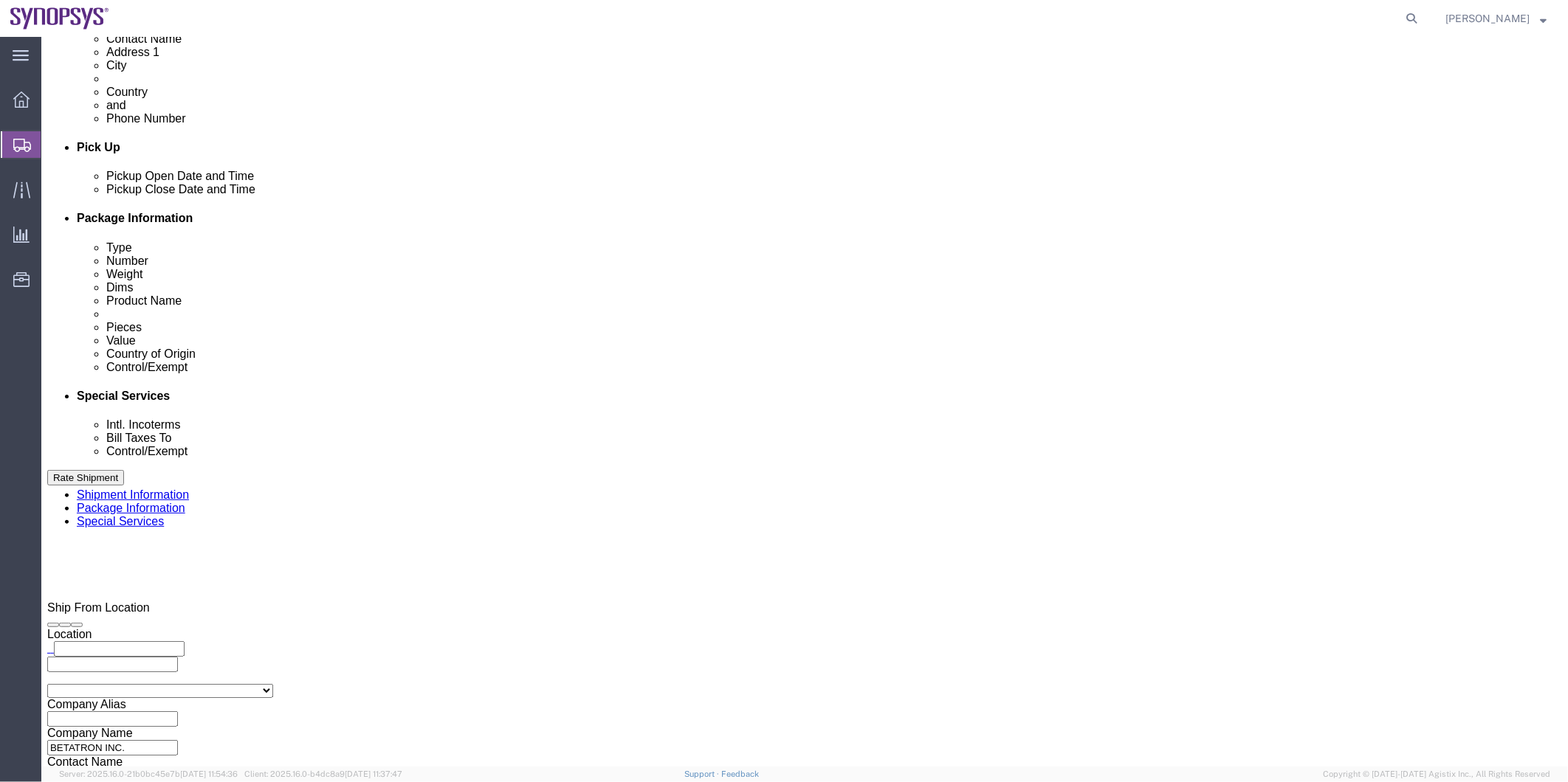
click select "Select Carriage Insurance Paid Carriage Paid To Cost and Freight Cost Insurance…"
select select "DAP"
click select "Select Carriage Insurance Paid Carriage Paid To Cost and Freight Cost Insurance…"
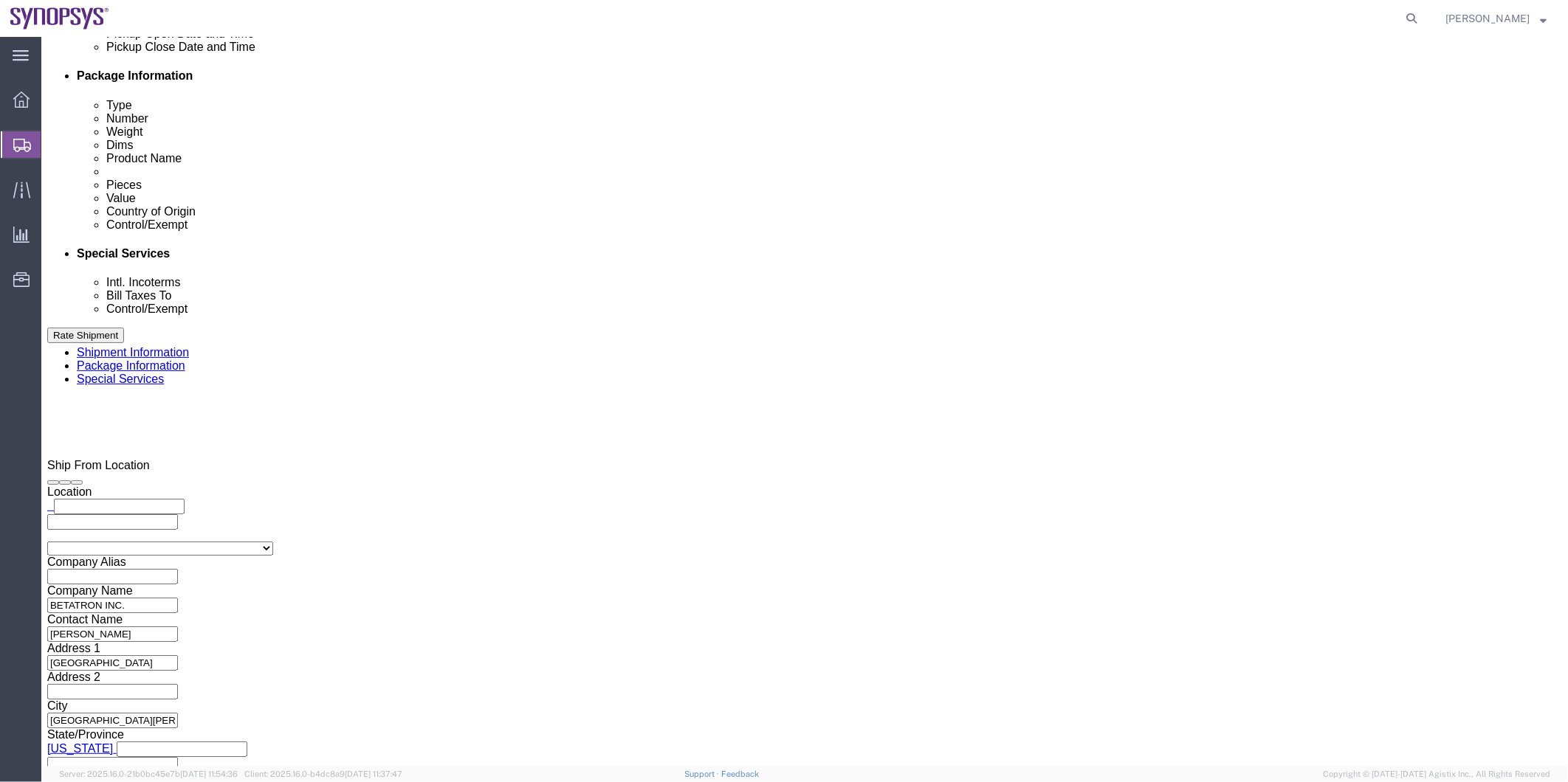
scroll to position [902, 0]
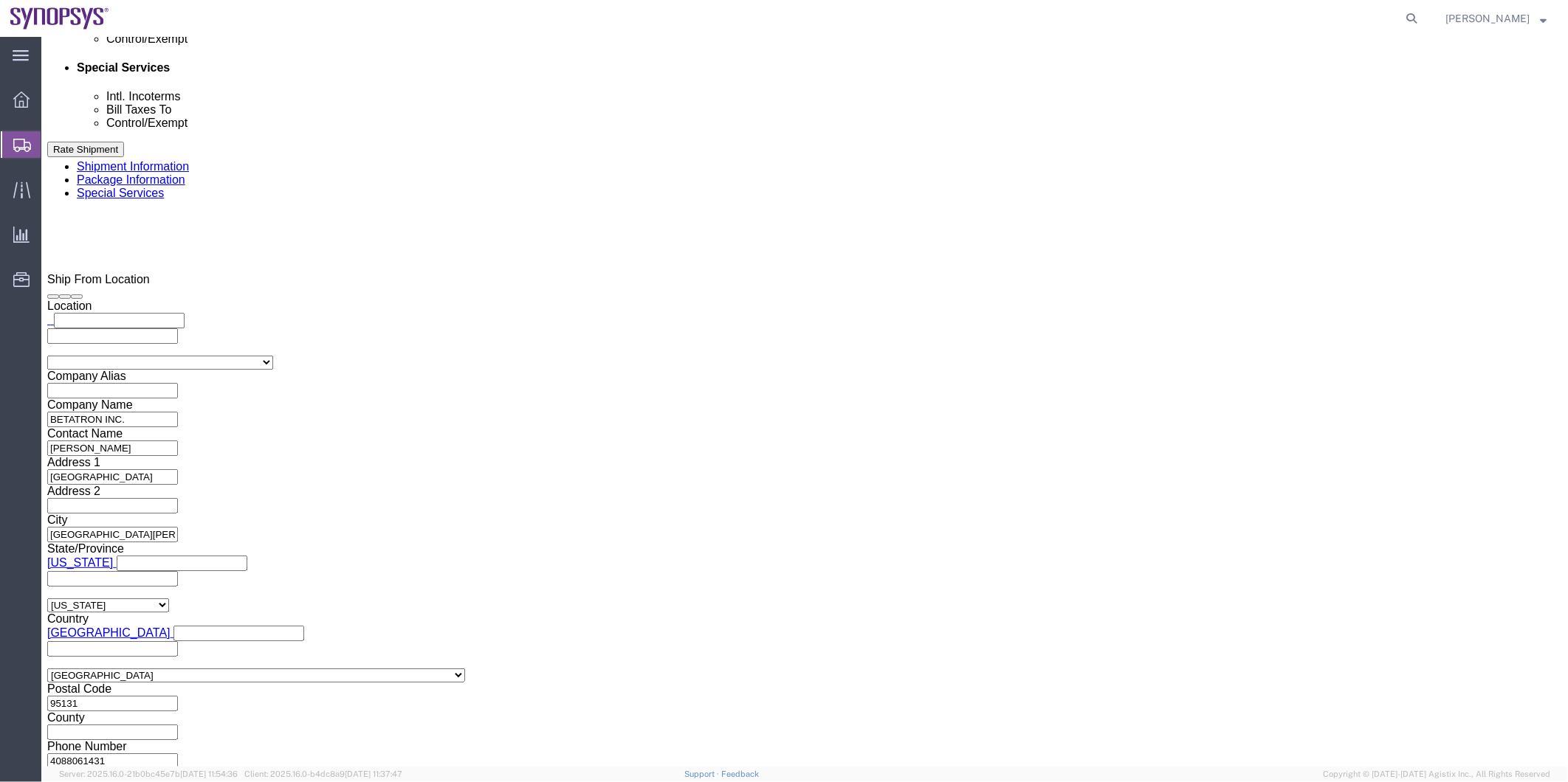
click select "Select ATF BIS DEA EPA FDA FTR ITAR OFAC Other (OPA)"
select select "BIS"
click select "Select ATF BIS DEA EPA FDA FTR ITAR OFAC Other (OPA)"
click select "Select AGR-Agricultural APP-Computers APR-Additional Permissive Exports AVS-Air…"
select select "NLR"
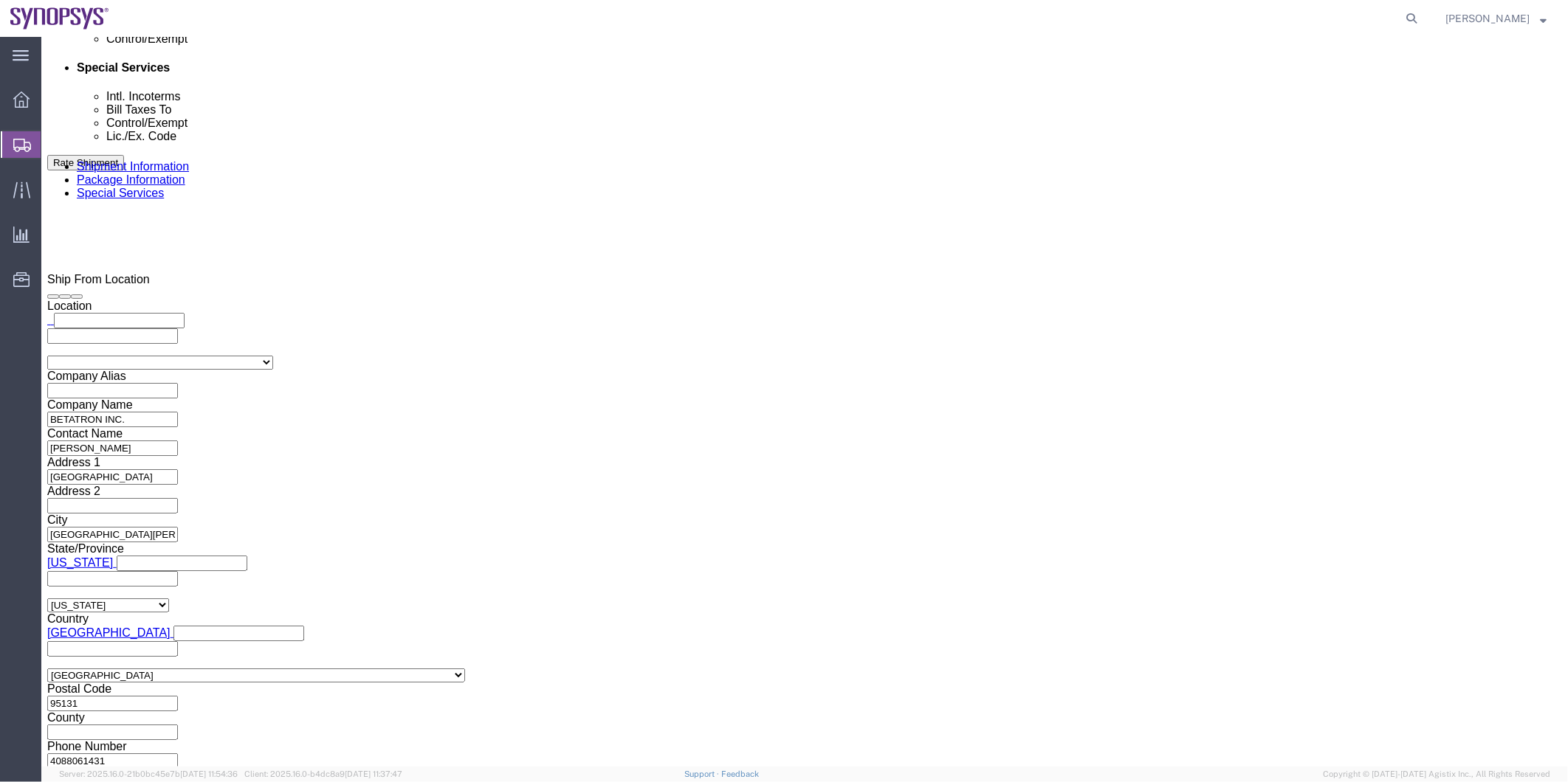
click select "Select AGR-Agricultural APP-Computers APR-Additional Permissive Exports AVS-Air…"
click select "Select AES-Direct EEI Carrier File EEI EEI Exempt"
select select "AESD"
click select "Select AES-Direct EEI Carrier File EEI EEI Exempt"
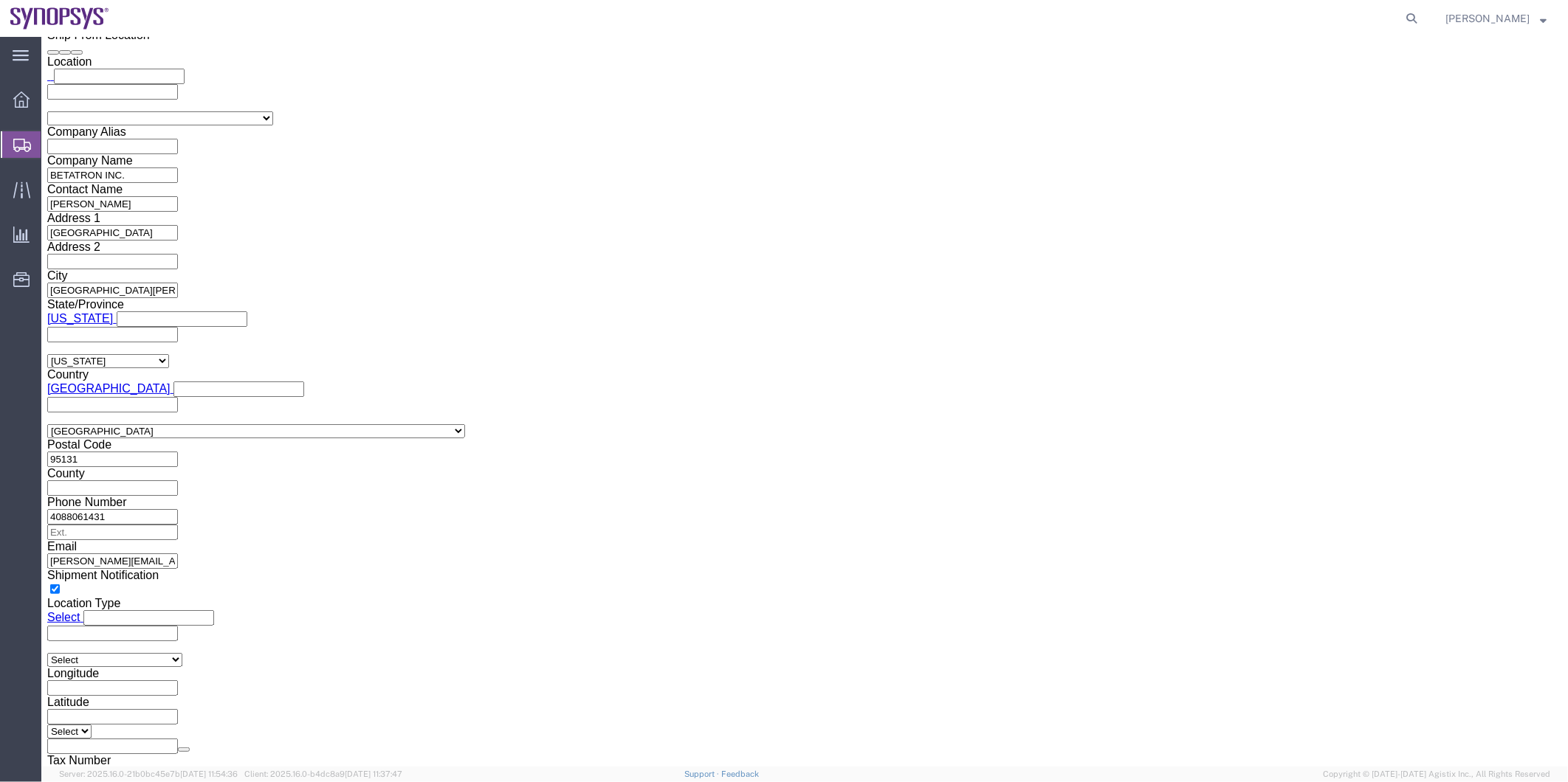
scroll to position [1312, 0]
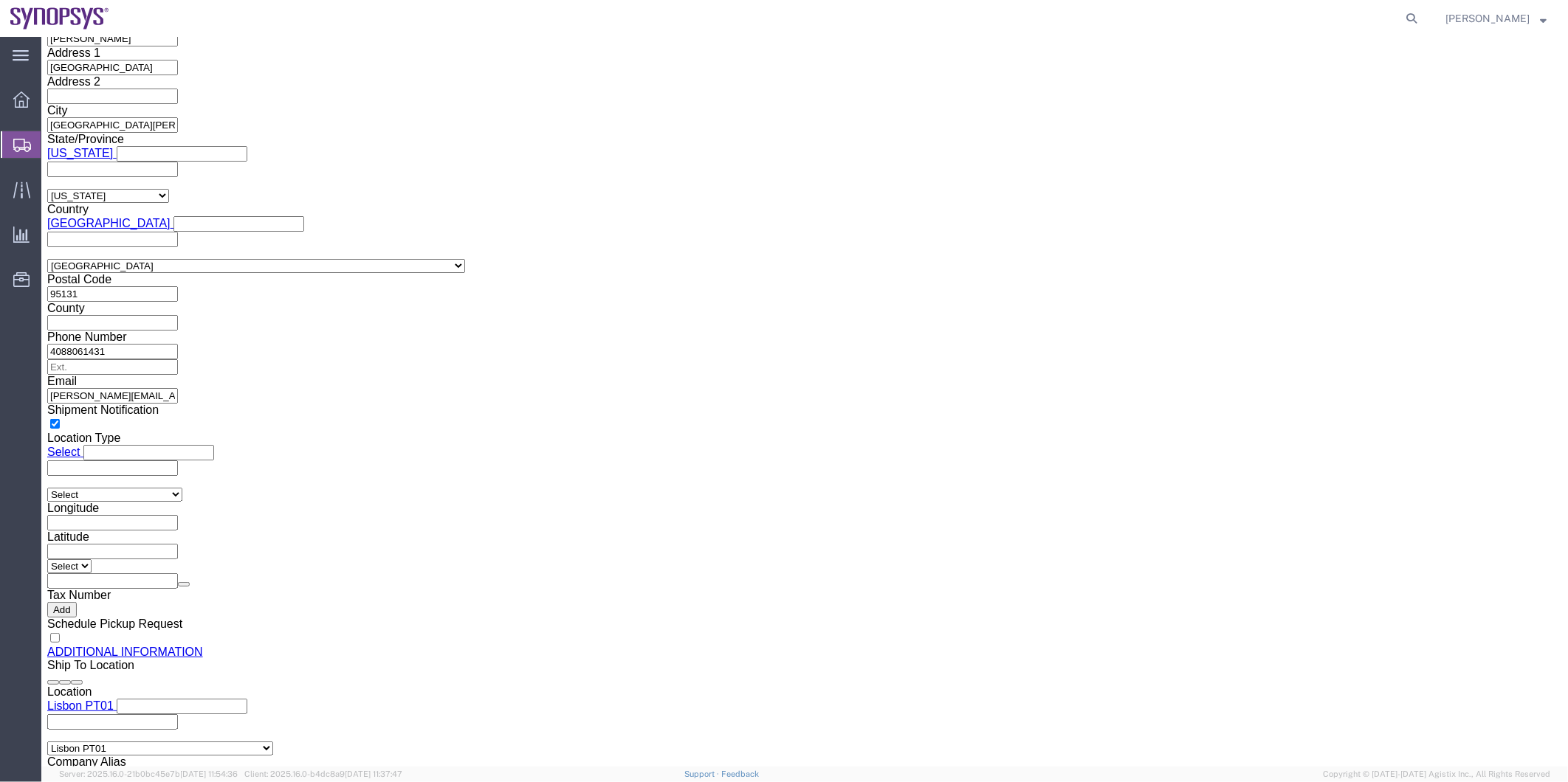
type input "pt01"
click input "text"
paste input "[PERSON_NAME]"
type input "[PERSON_NAME]"
click input "text"
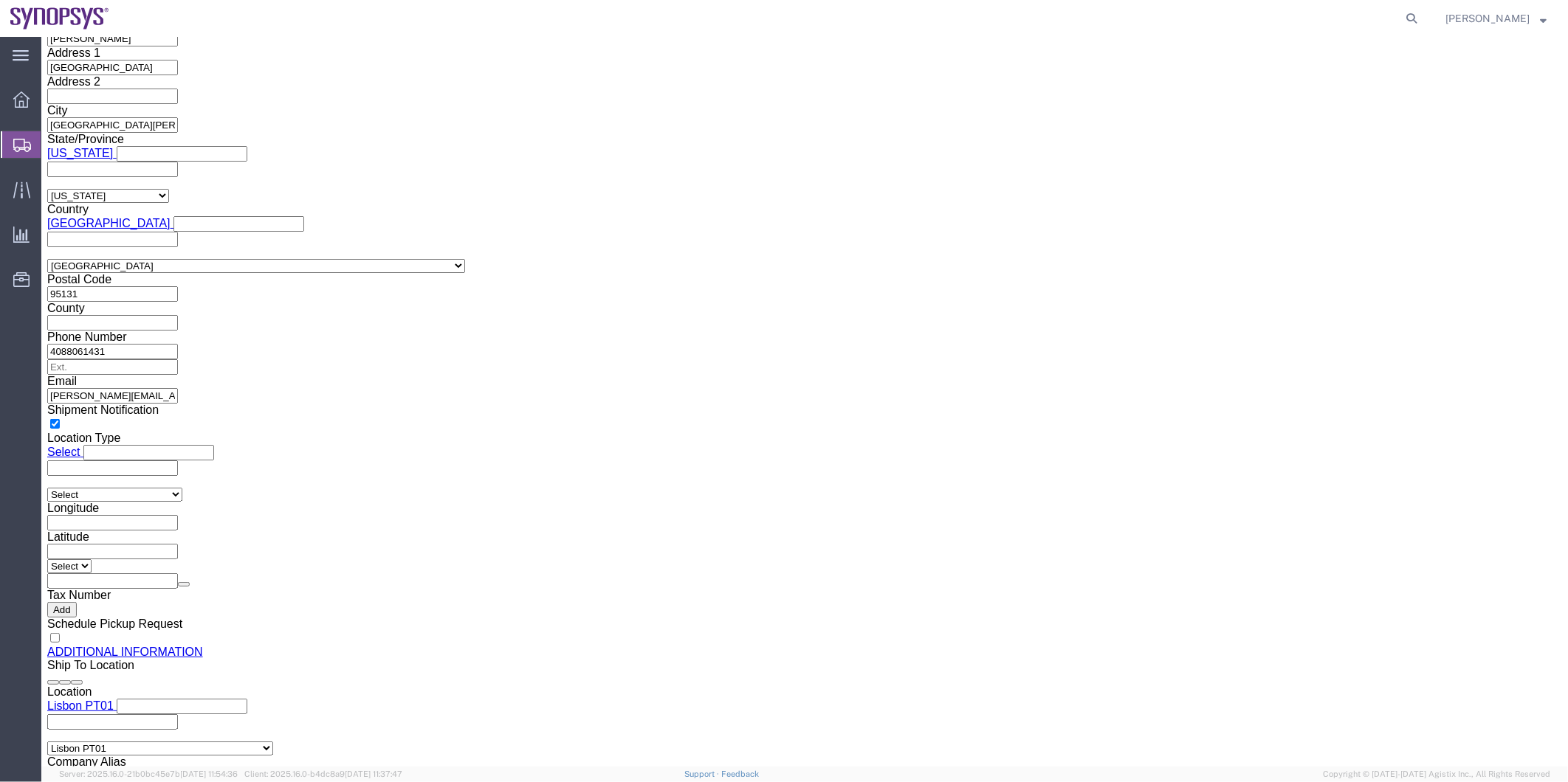
paste input "351.915.185.726"
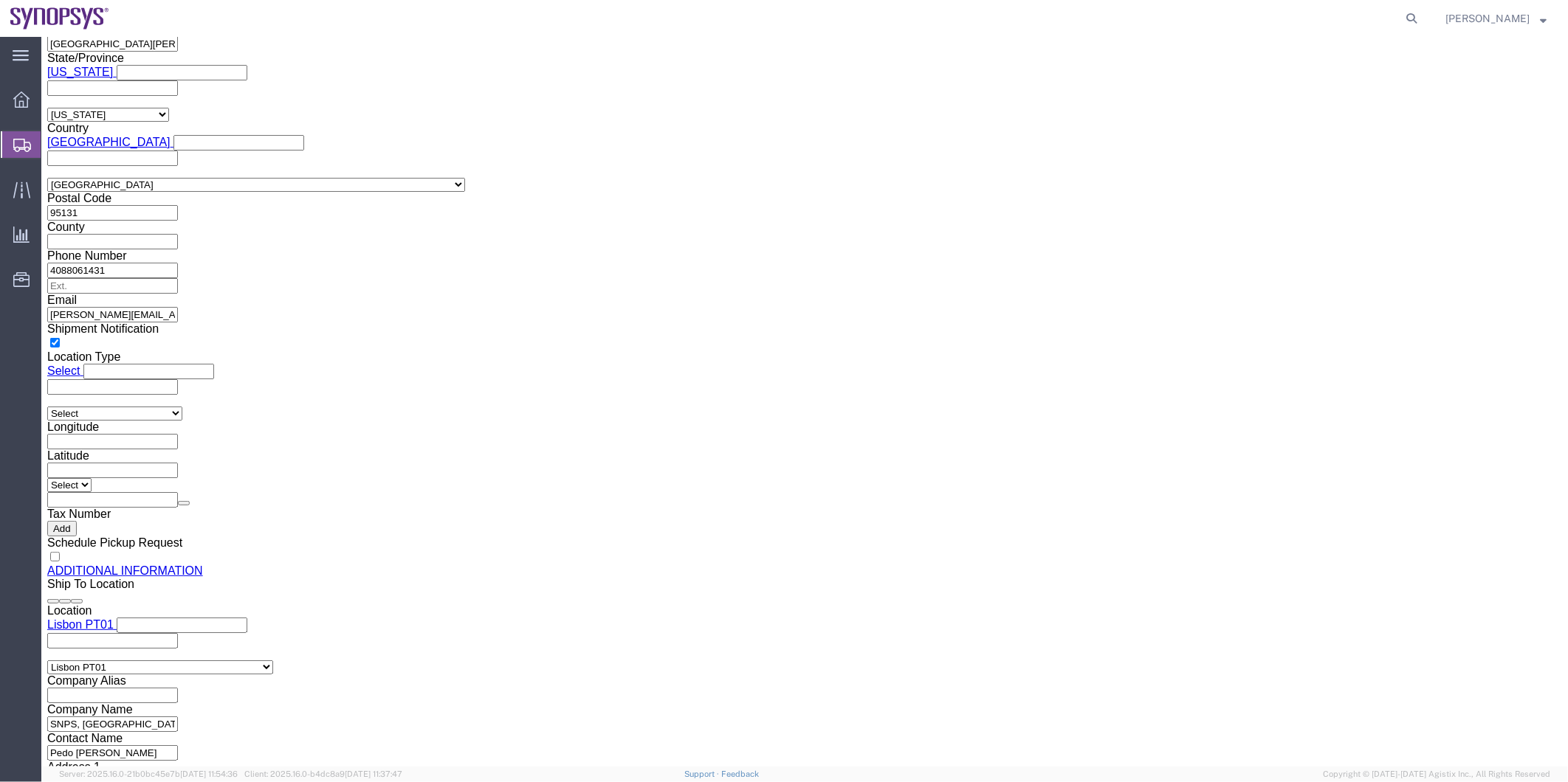
scroll to position [1558, 0]
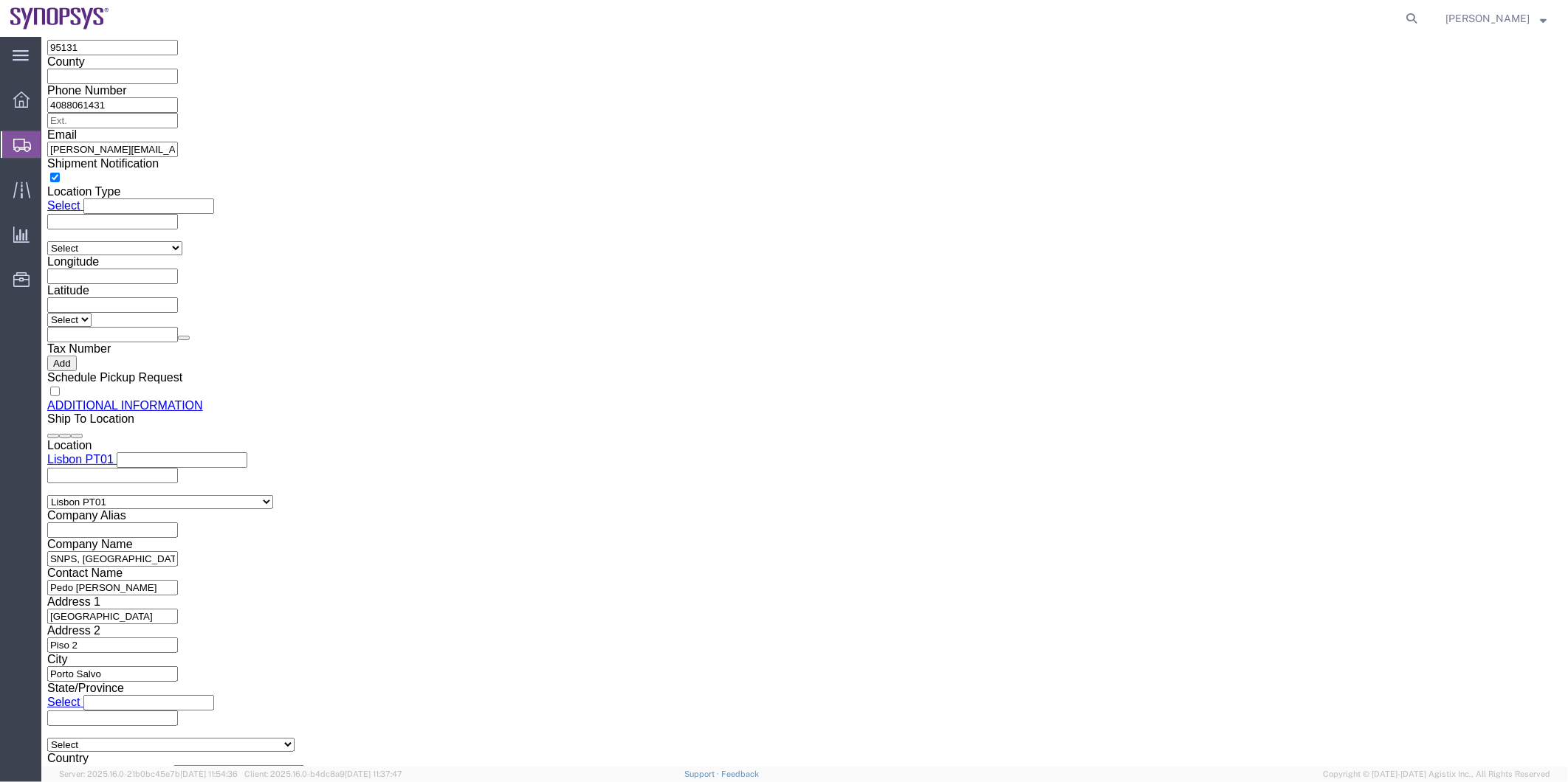
type input "351915185726"
type input "ussv"
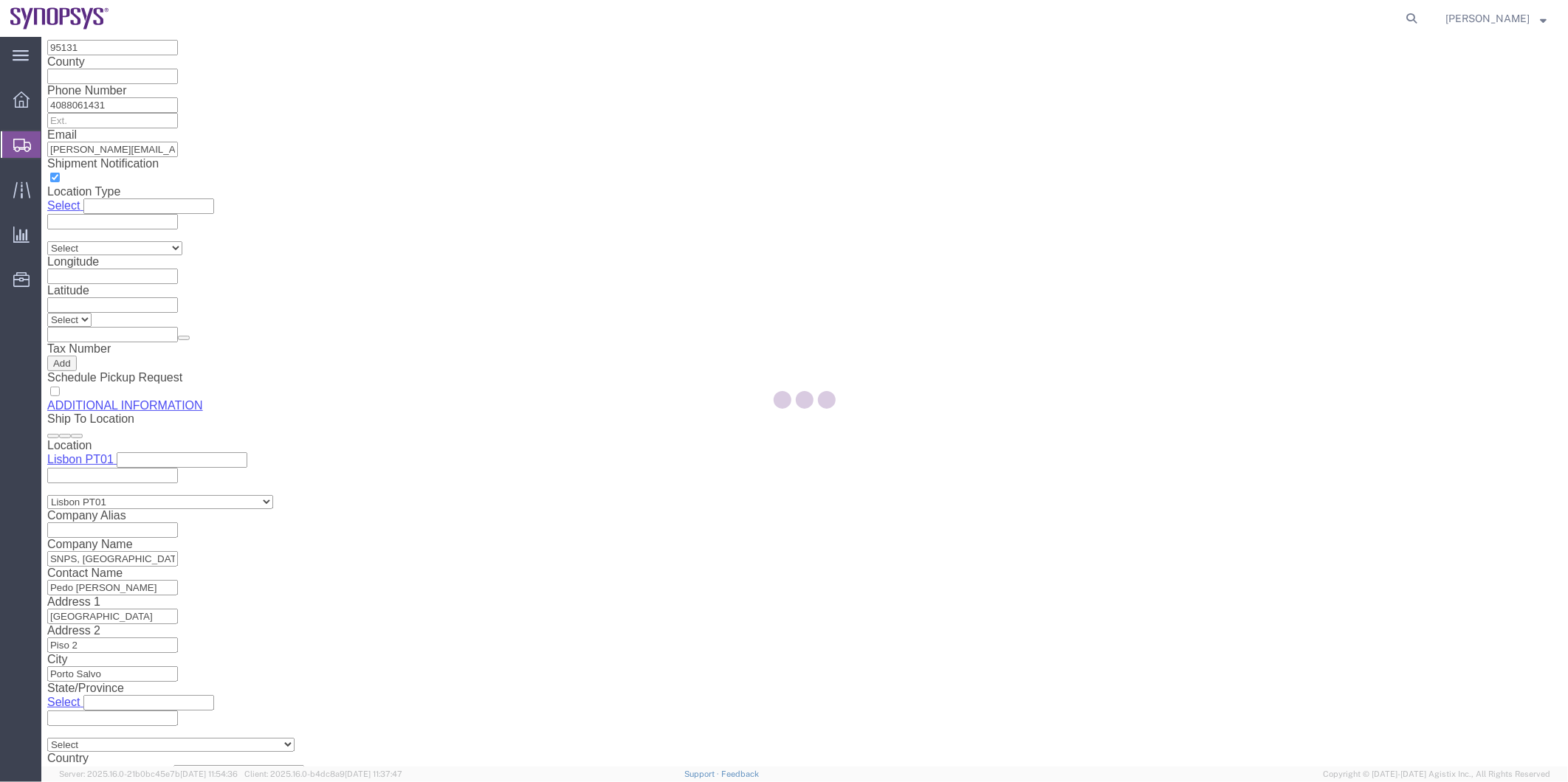
select select "CA"
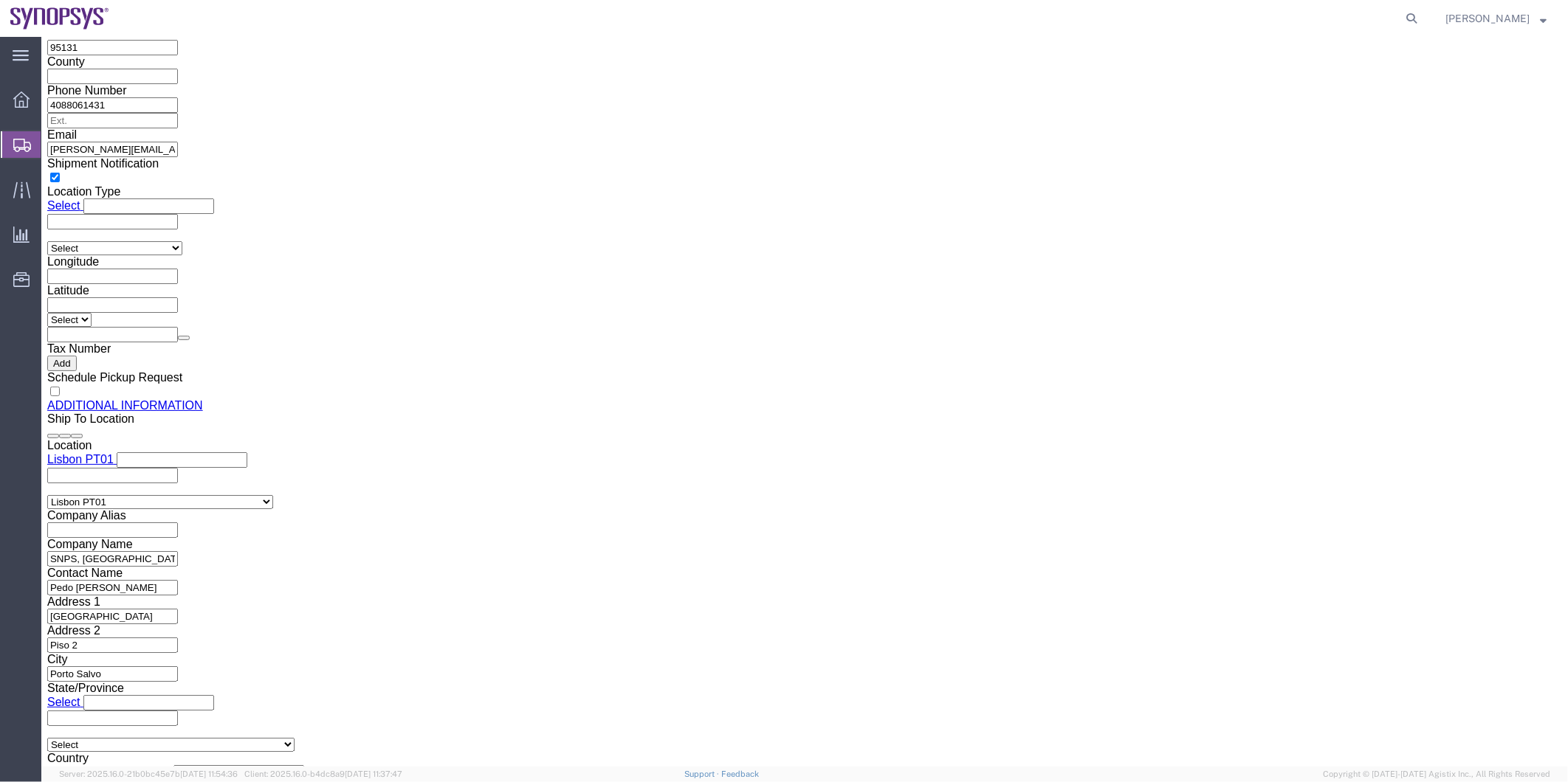
click div "Location Headquarters USSV Select My Profile Location [GEOGRAPHIC_DATA] DE04 Ag…"
click input "Contact Name"
paste input "[PERSON_NAME]"
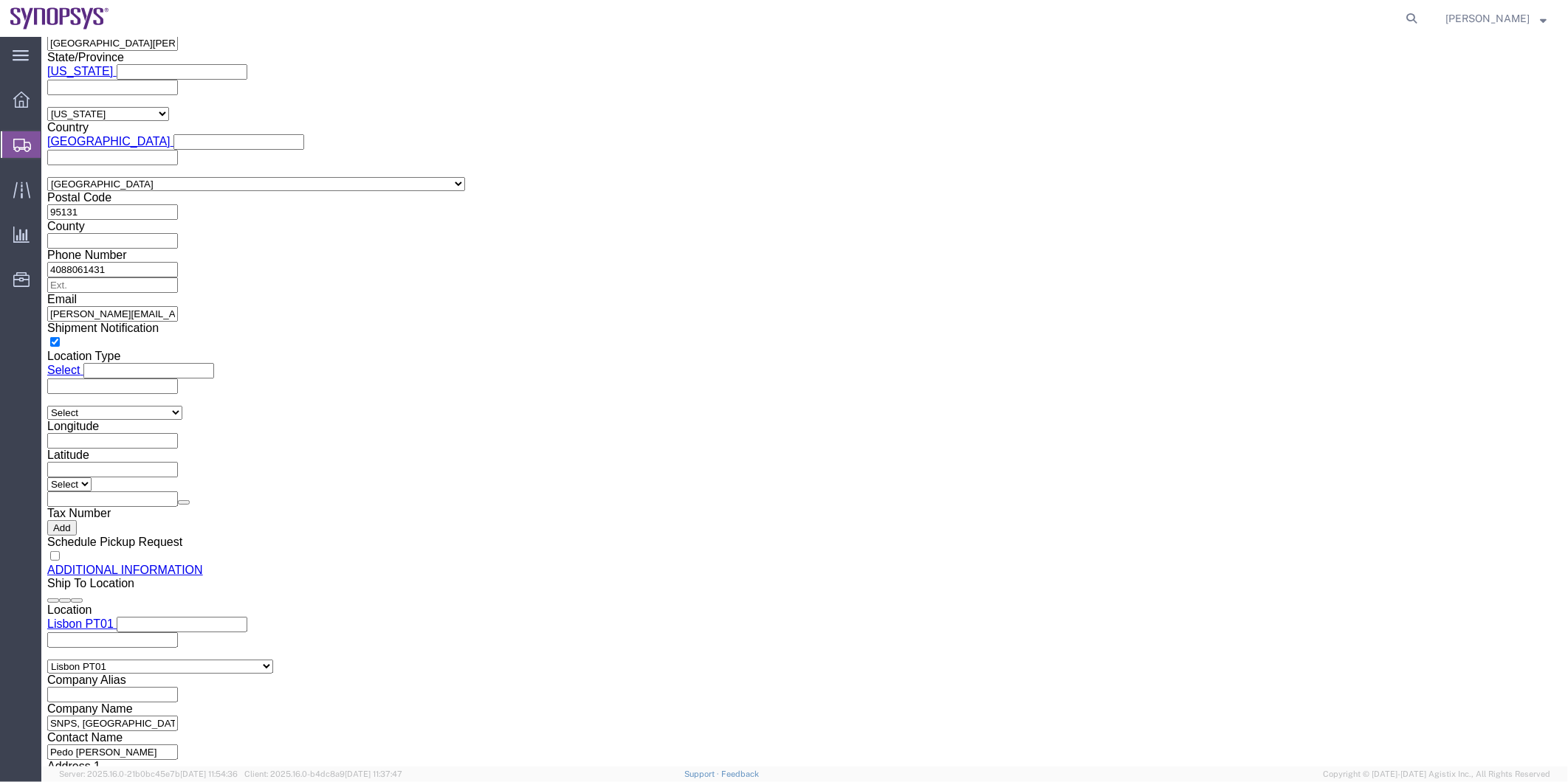
scroll to position [902, 0]
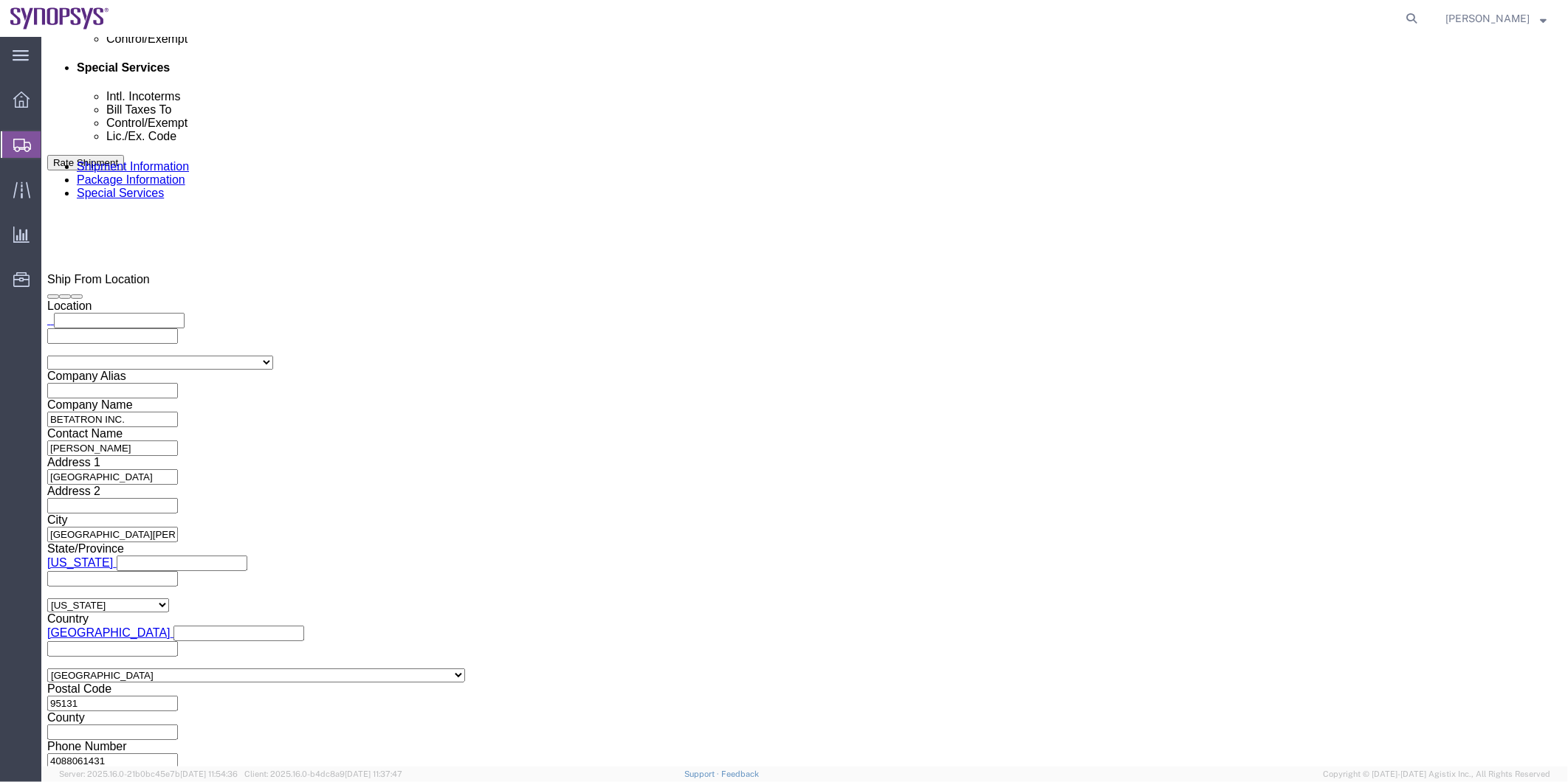
type input "[PERSON_NAME]"
click ul "Enter Email Address"
paste input "[PERSON_NAME][EMAIL_ADDRESS][PERSON_NAME][DOMAIN_NAME]"
type input "[PERSON_NAME][EMAIL_ADDRESS][PERSON_NAME][DOMAIN_NAME]"
type input "[EMAIL_ADDRESS][DOMAIN_NAME]"
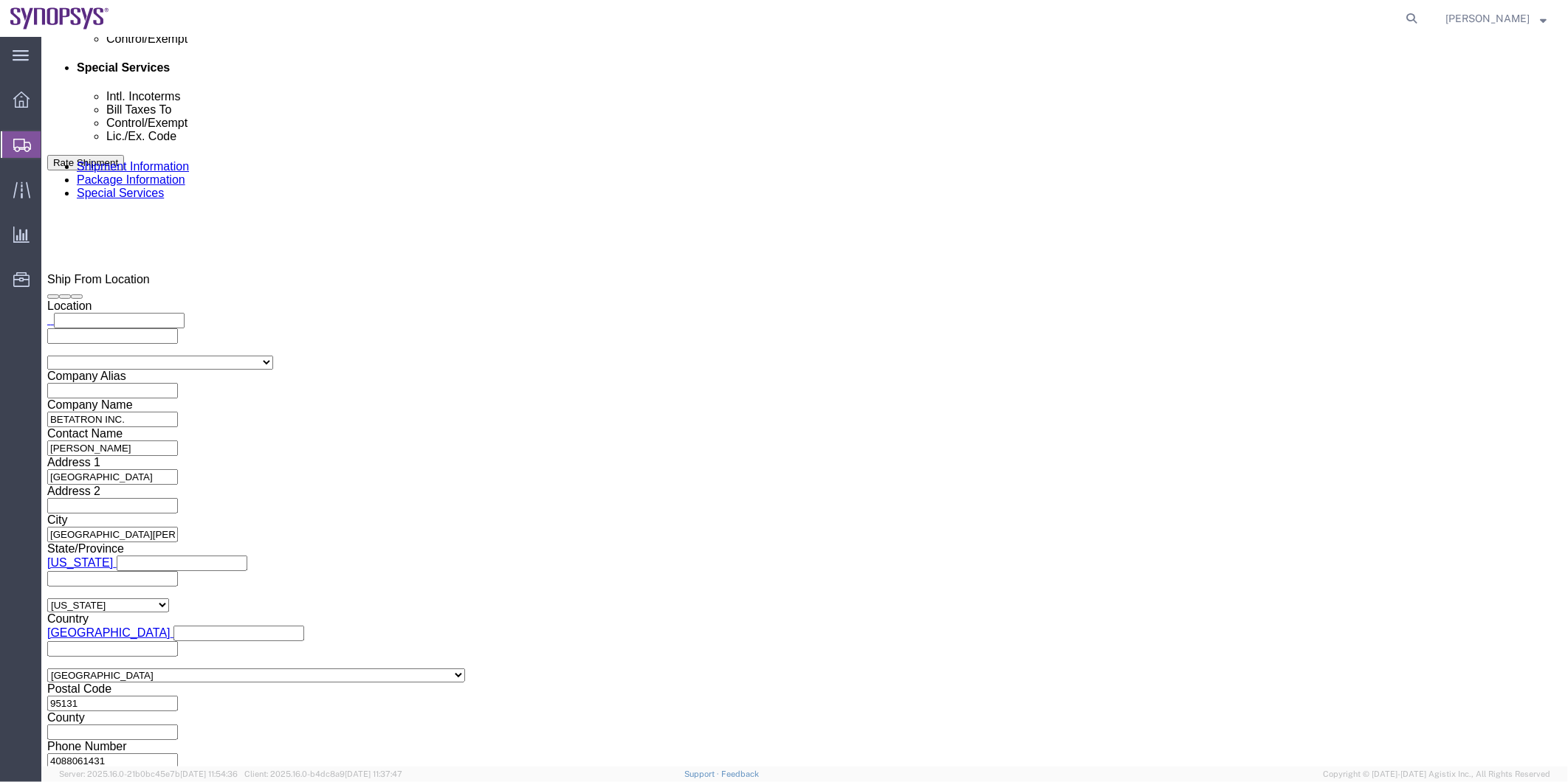
click input "Include shipping documents"
checkbox input "true"
click div "What documents that would like to be included with the Shipment notification em…"
click label "BOL"
click input "BOL"
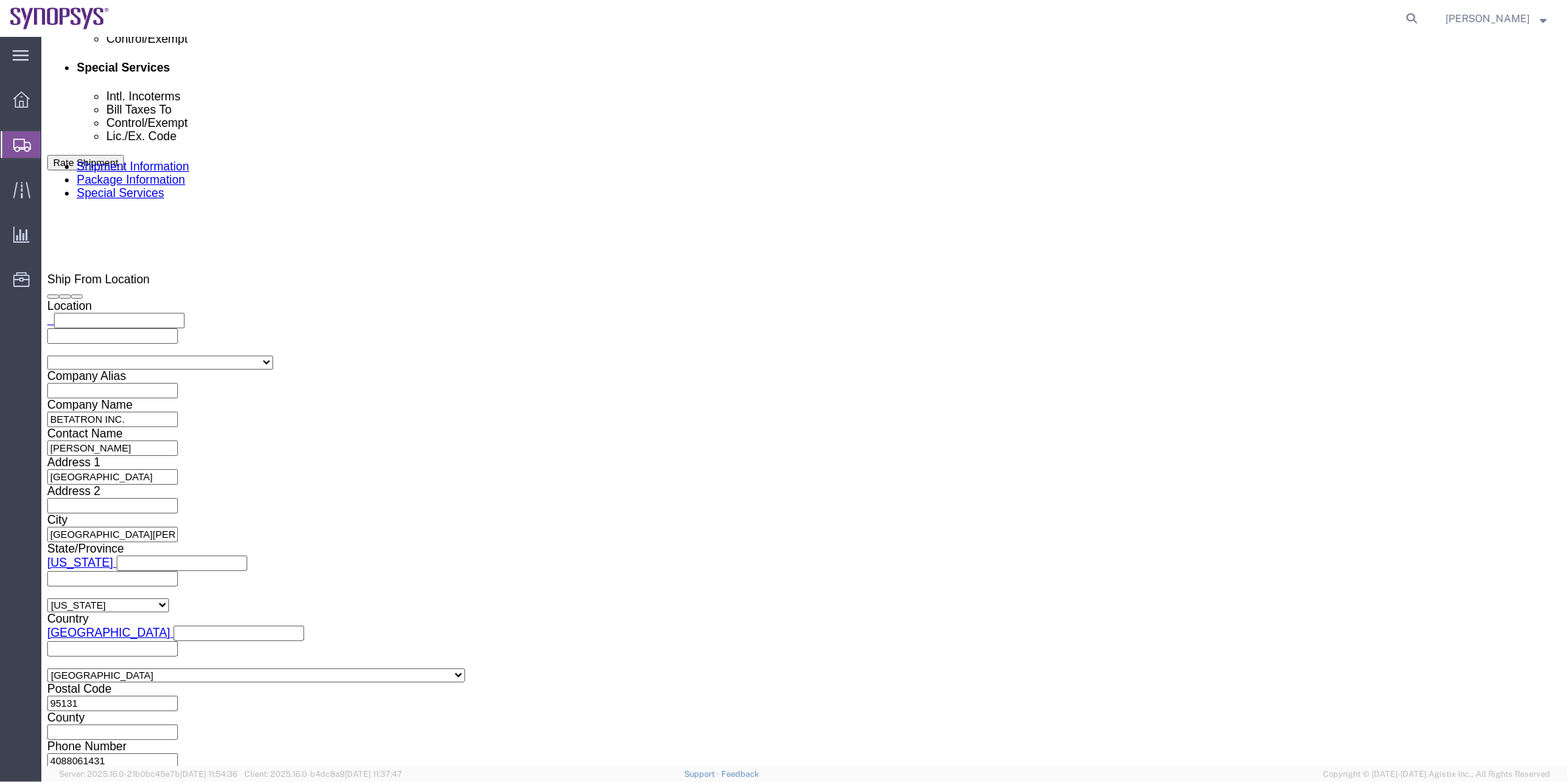
checkbox input "true"
click label "Packing List"
click input "Packing List"
checkbox input "true"
click label "Shipping Label"
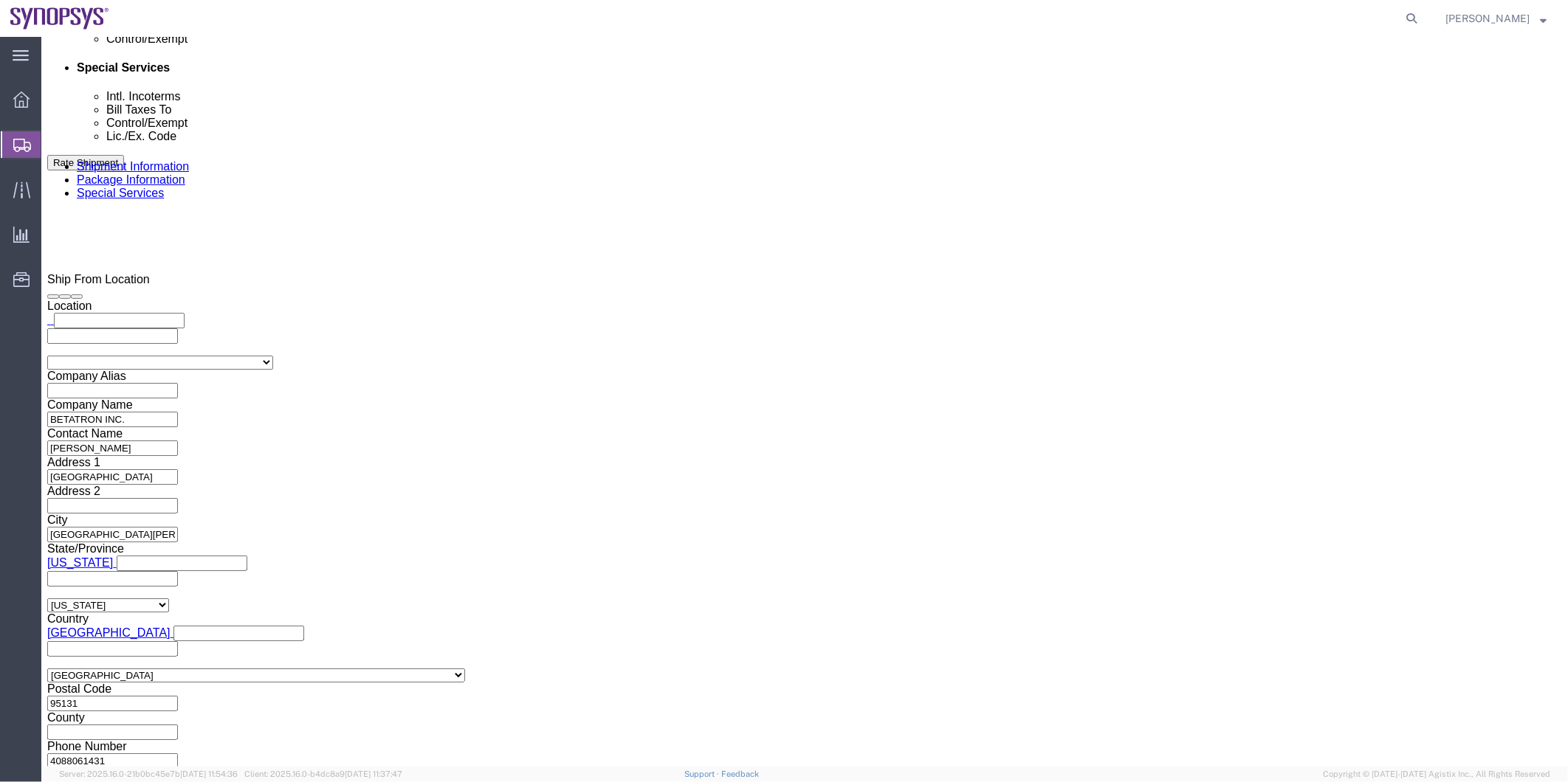
click input "Shipping Label"
checkbox input "true"
click button "Save"
click at [0, 0] on span "Shipment Manager" at bounding box center [0, 0] width 0 height 0
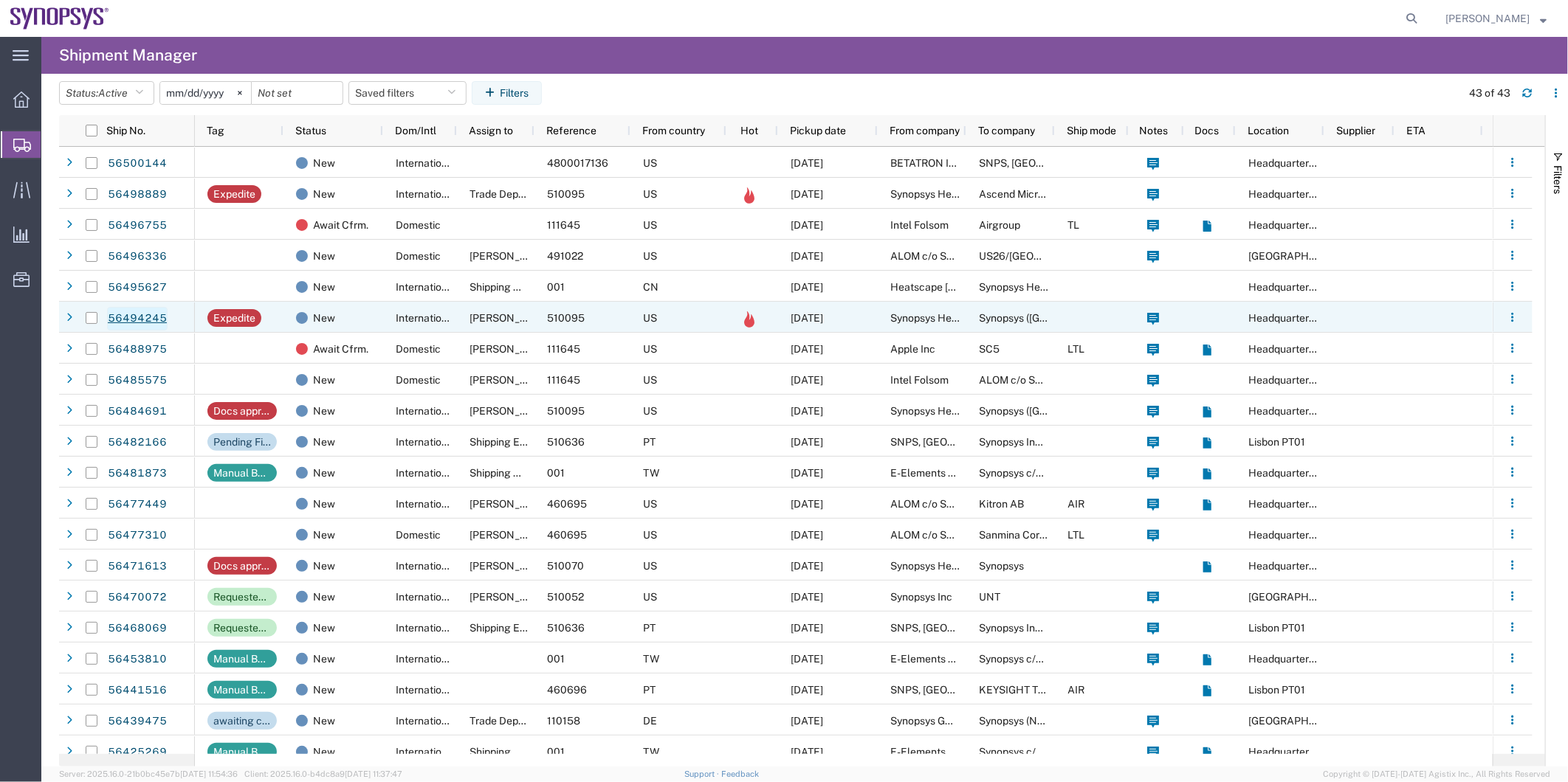
click at [123, 321] on link "56494245" at bounding box center [137, 319] width 60 height 24
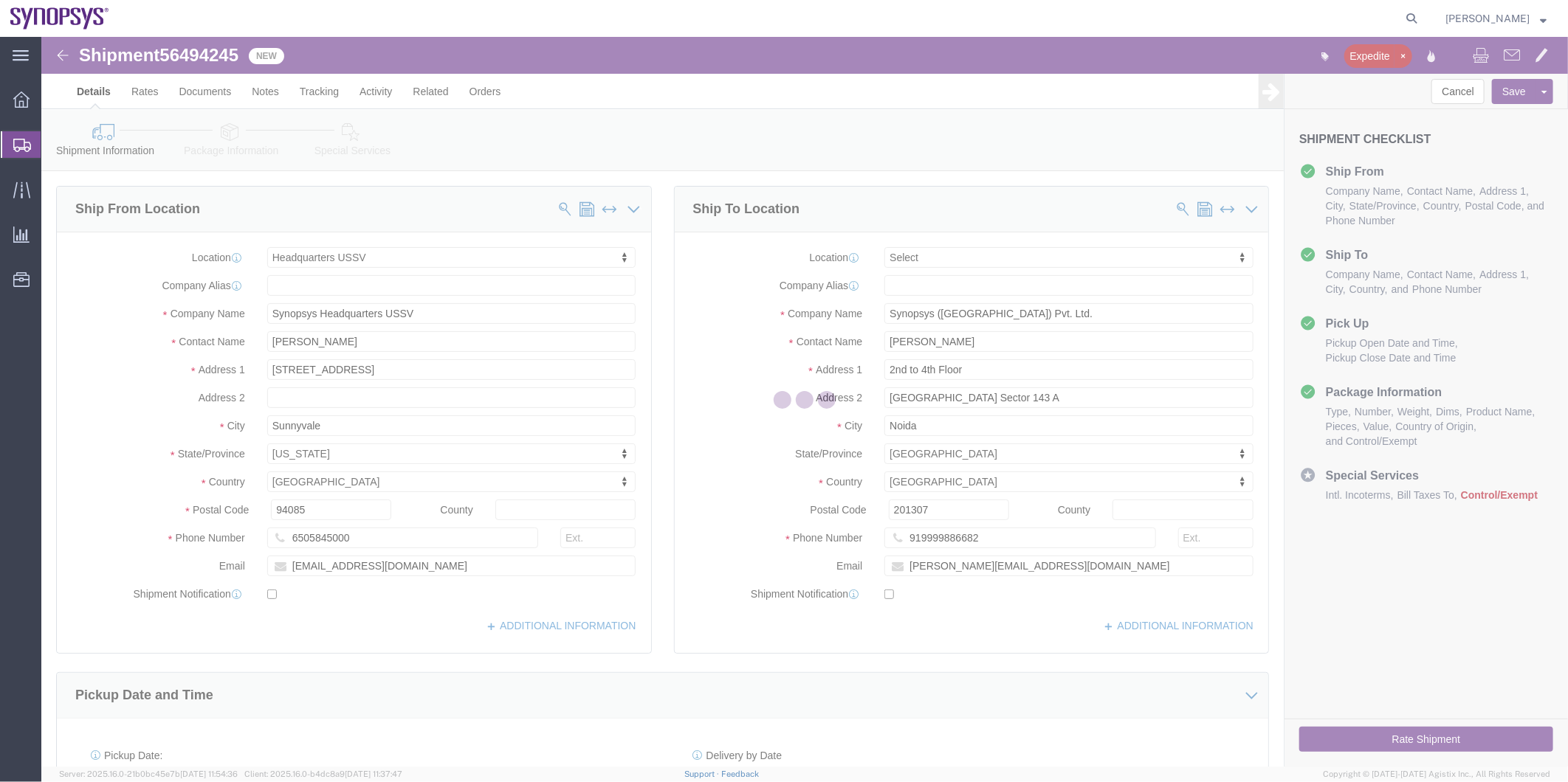
select select "63204"
select select
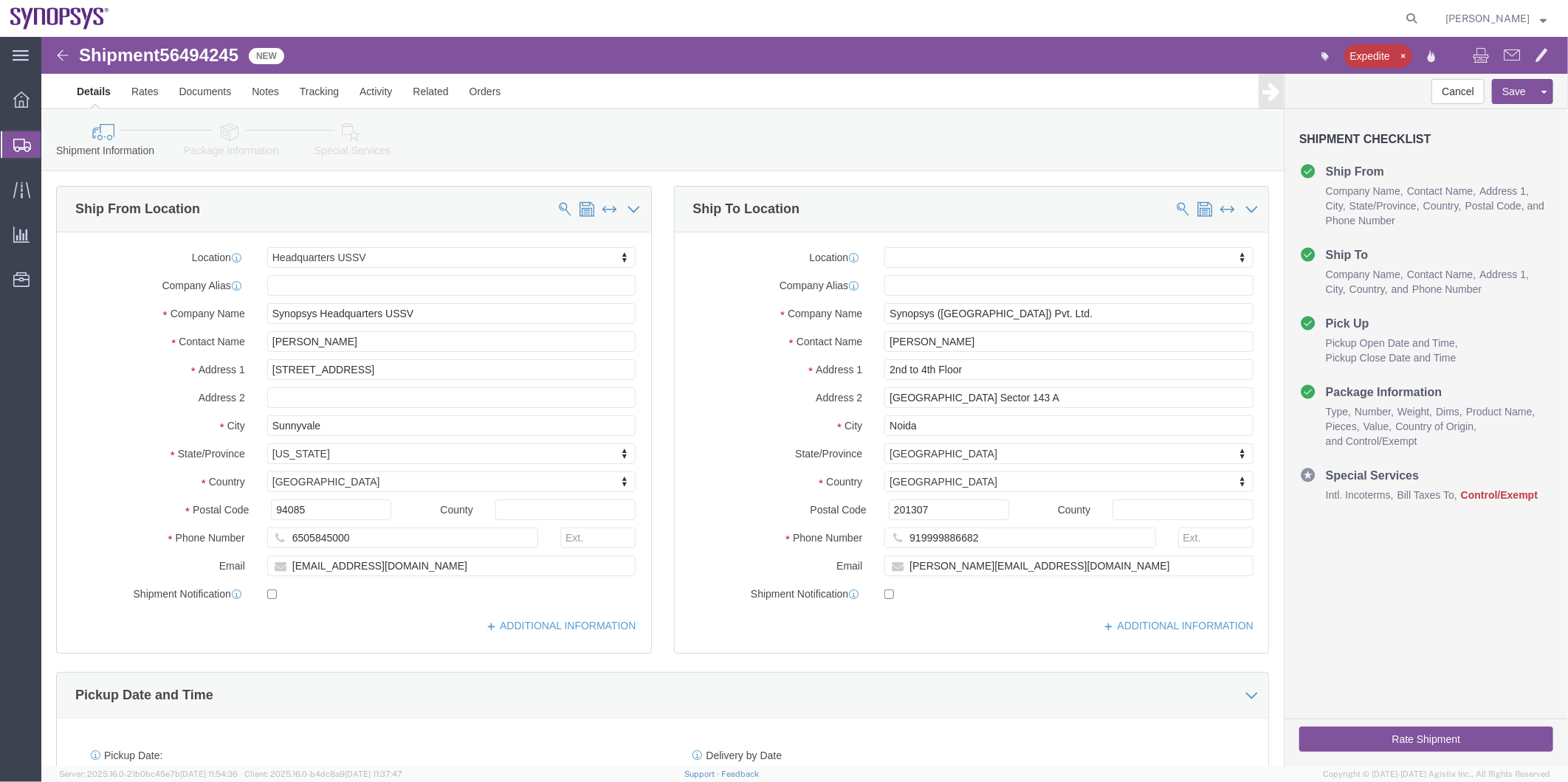
click span "56494245"
drag, startPoint x: 197, startPoint y: 55, endPoint x: 155, endPoint y: 17, distance: 56.6
copy span "56494245"
click icon
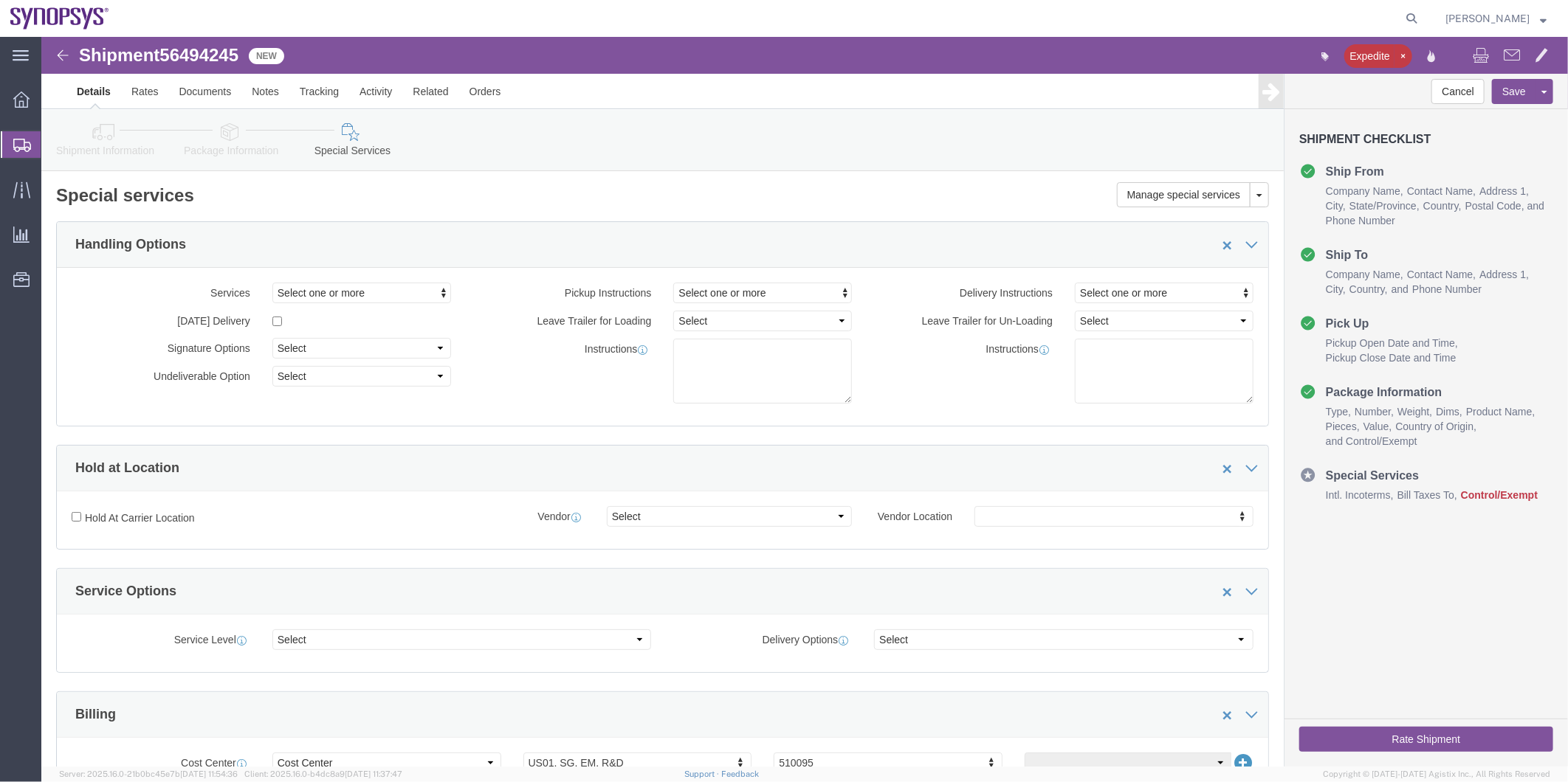
scroll to position [328, 0]
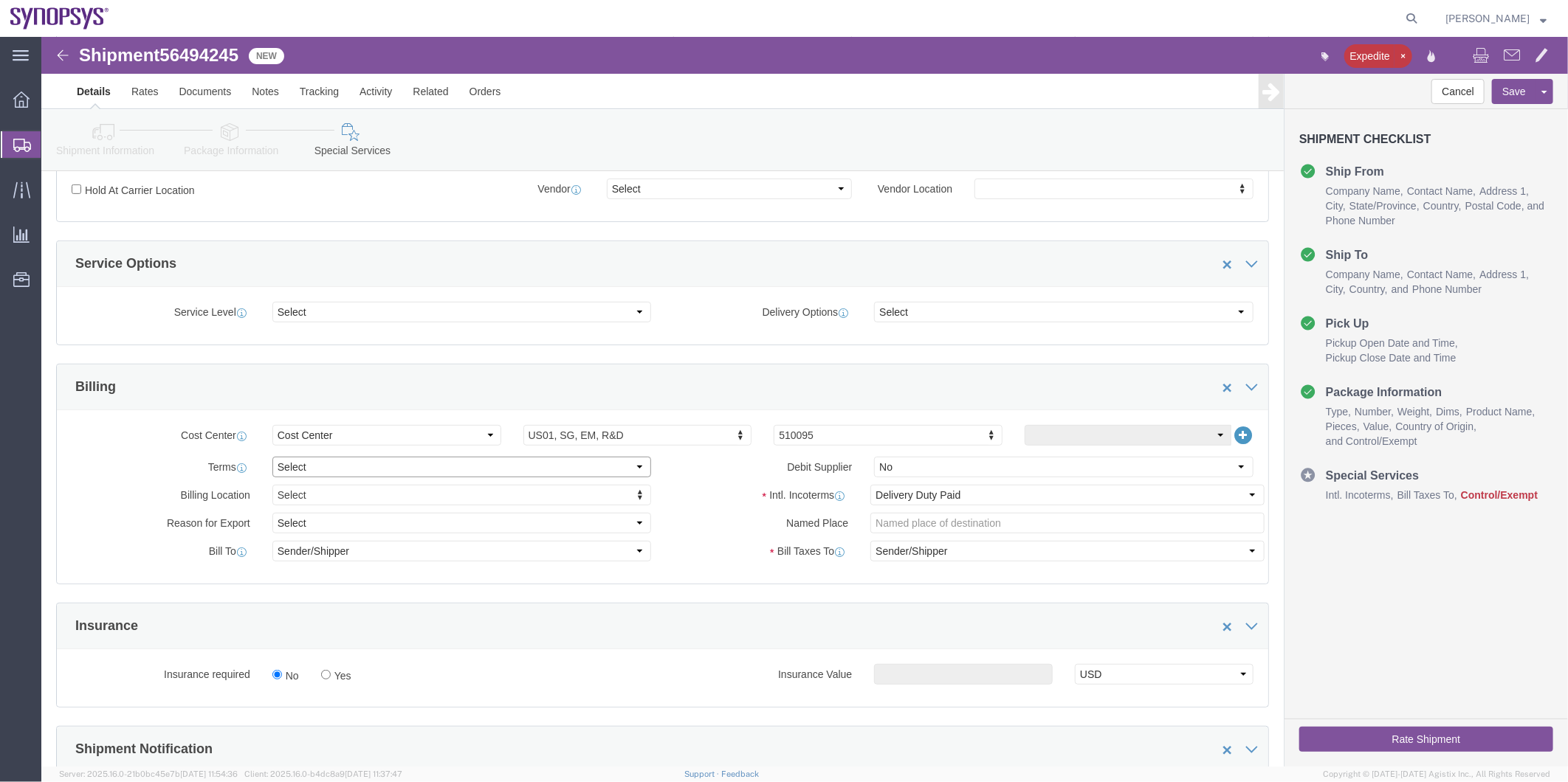
click select "Select Free of Charge Free of Cost NET 30 NET 45 NET 60 See Comment"
select select "FREE_OF_CHARGE"
click select "Select Free of Charge Free of Cost NET 30 NET 45 NET 60 See Comment"
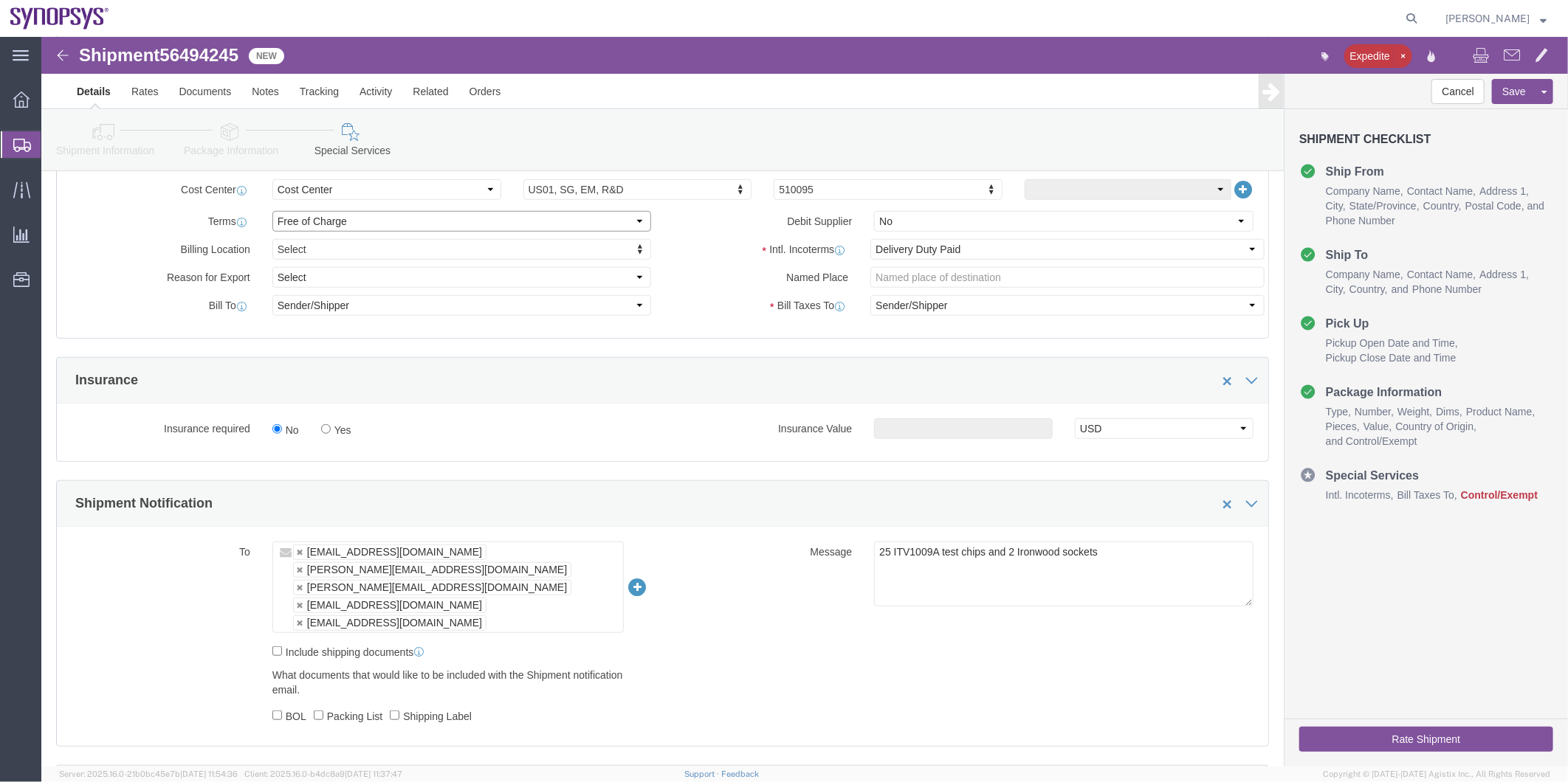
scroll to position [983, 0]
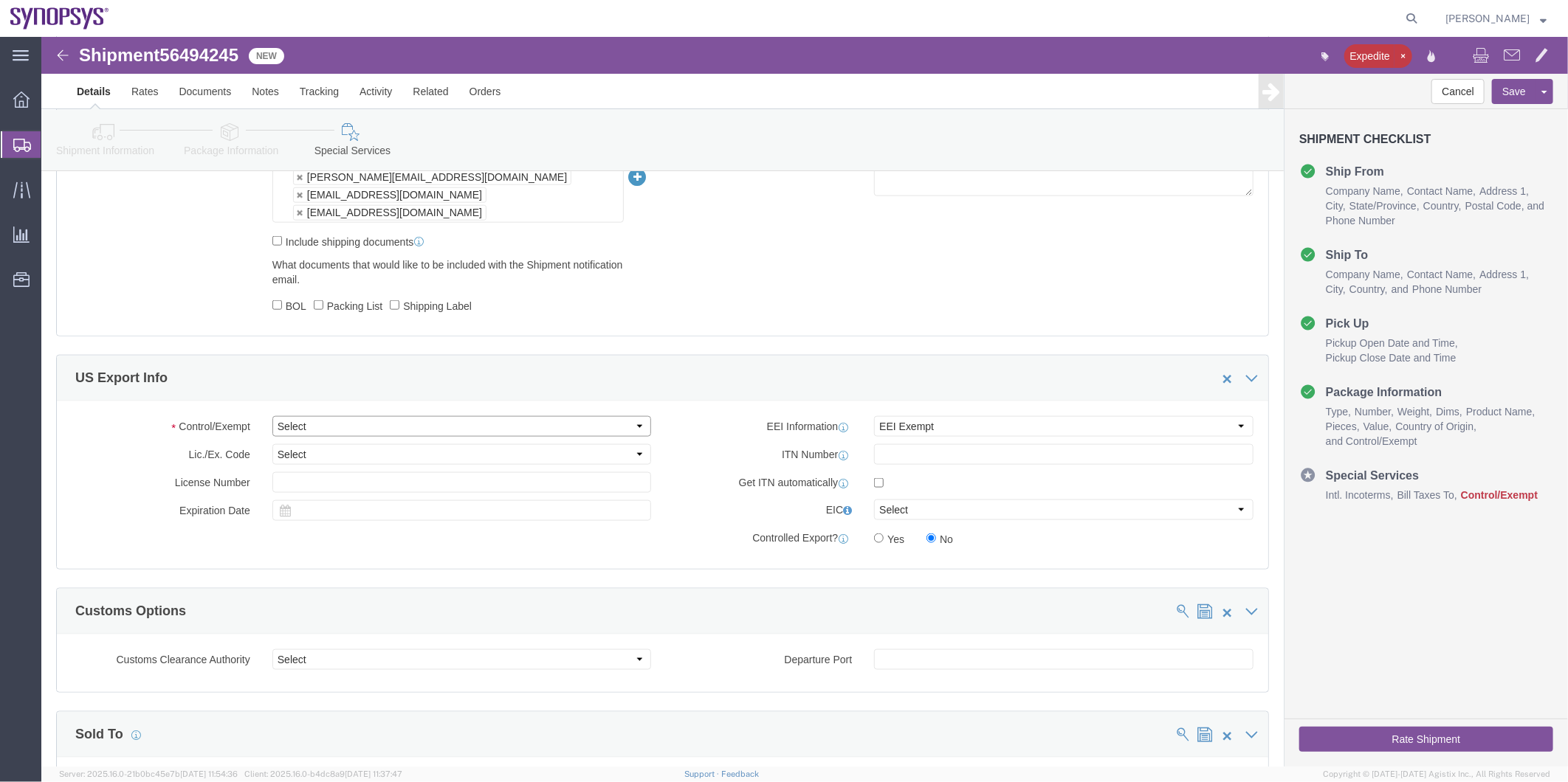
click select "Select ATF BIS DEA EPA FDA FTR ITAR OFAC Other (OPA)"
select select "BIS"
click select "Select ATF BIS DEA EPA FDA FTR ITAR OFAC Other (OPA)"
click select "Select AGR-Agricultural APP-Computers APR-Additional Permissive Exports AVS-Air…"
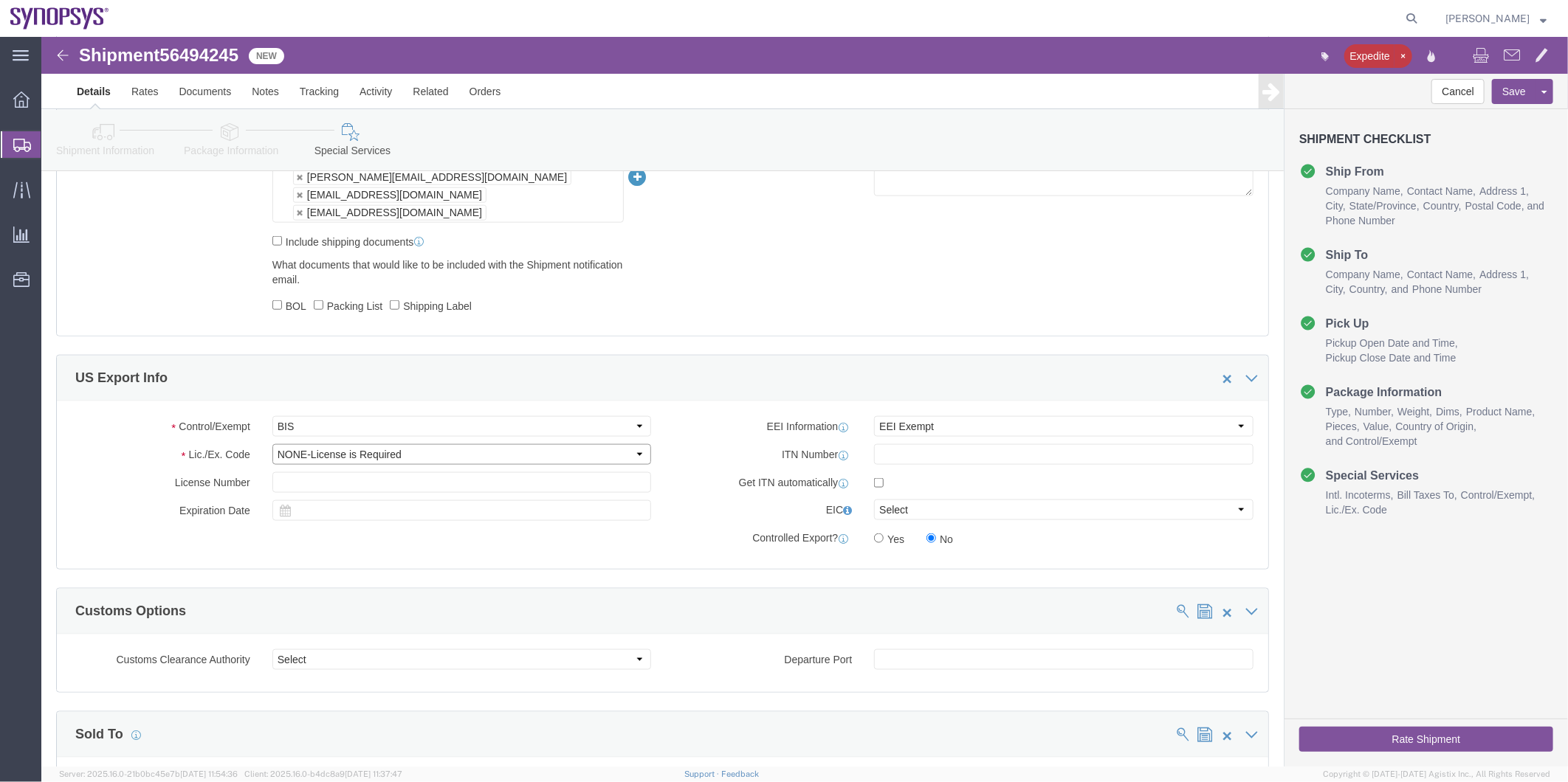
click select "Select AGR-Agricultural APP-Computers APR-Additional Permissive Exports AVS-Air…"
select select "NLR"
click select "Select AGR-Agricultural APP-Computers APR-Additional Permissive Exports AVS-Air…"
click select "Select AES-Direct EEI Carrier File EEI EEI Exempt"
select select "AESD"
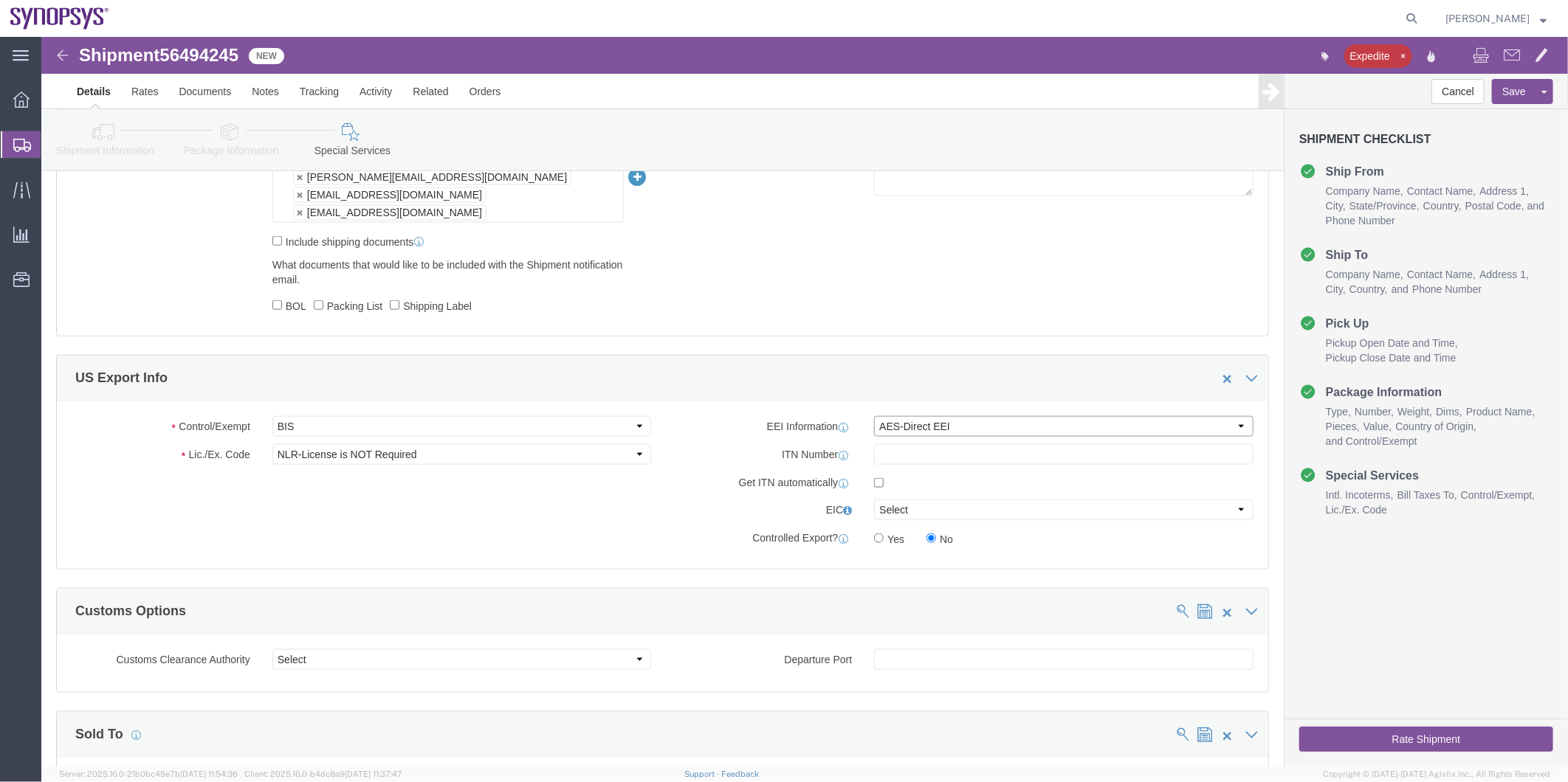
click select "Select AES-Direct EEI Carrier File EEI EEI Exempt"
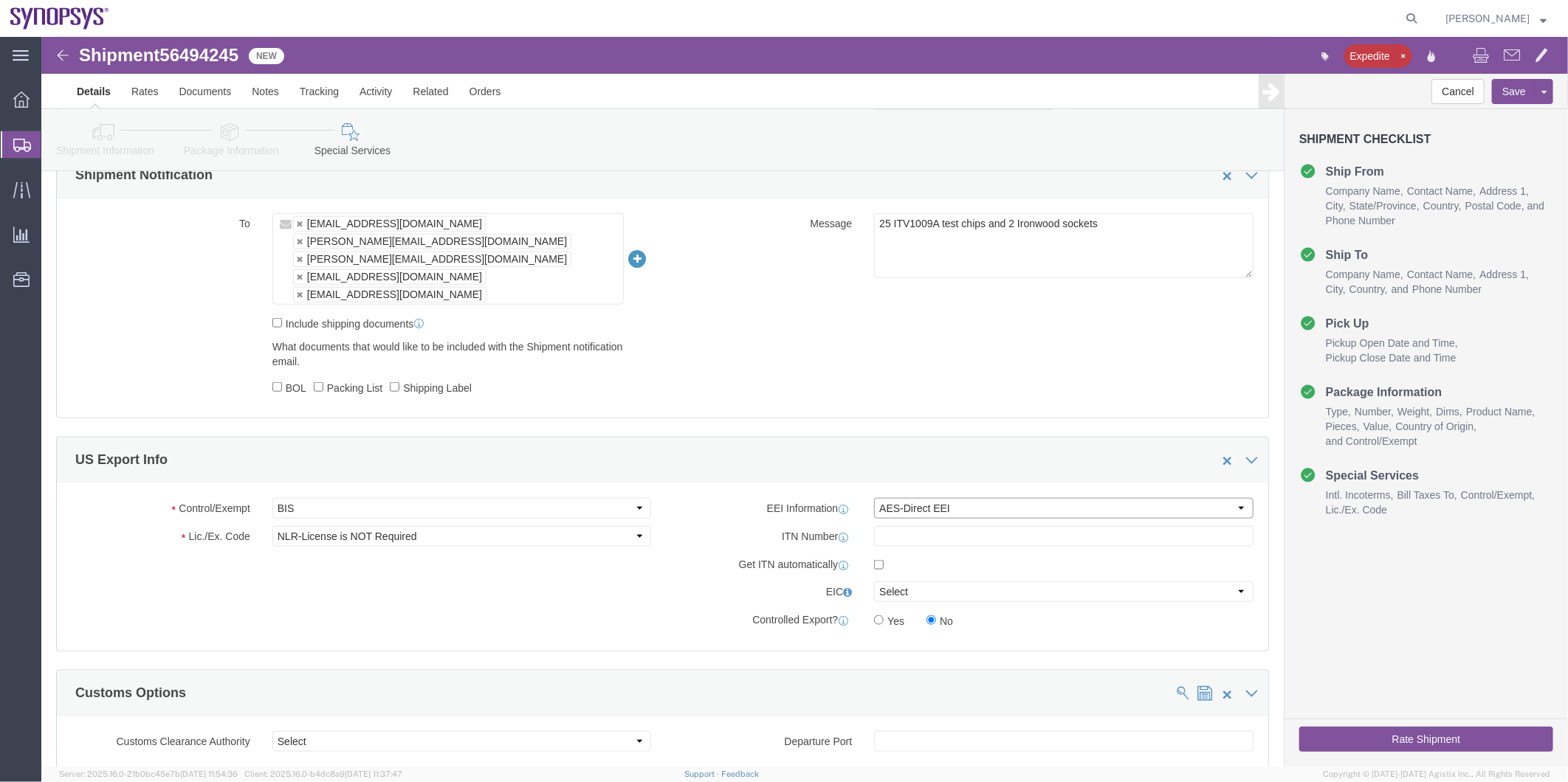
scroll to position [491, 0]
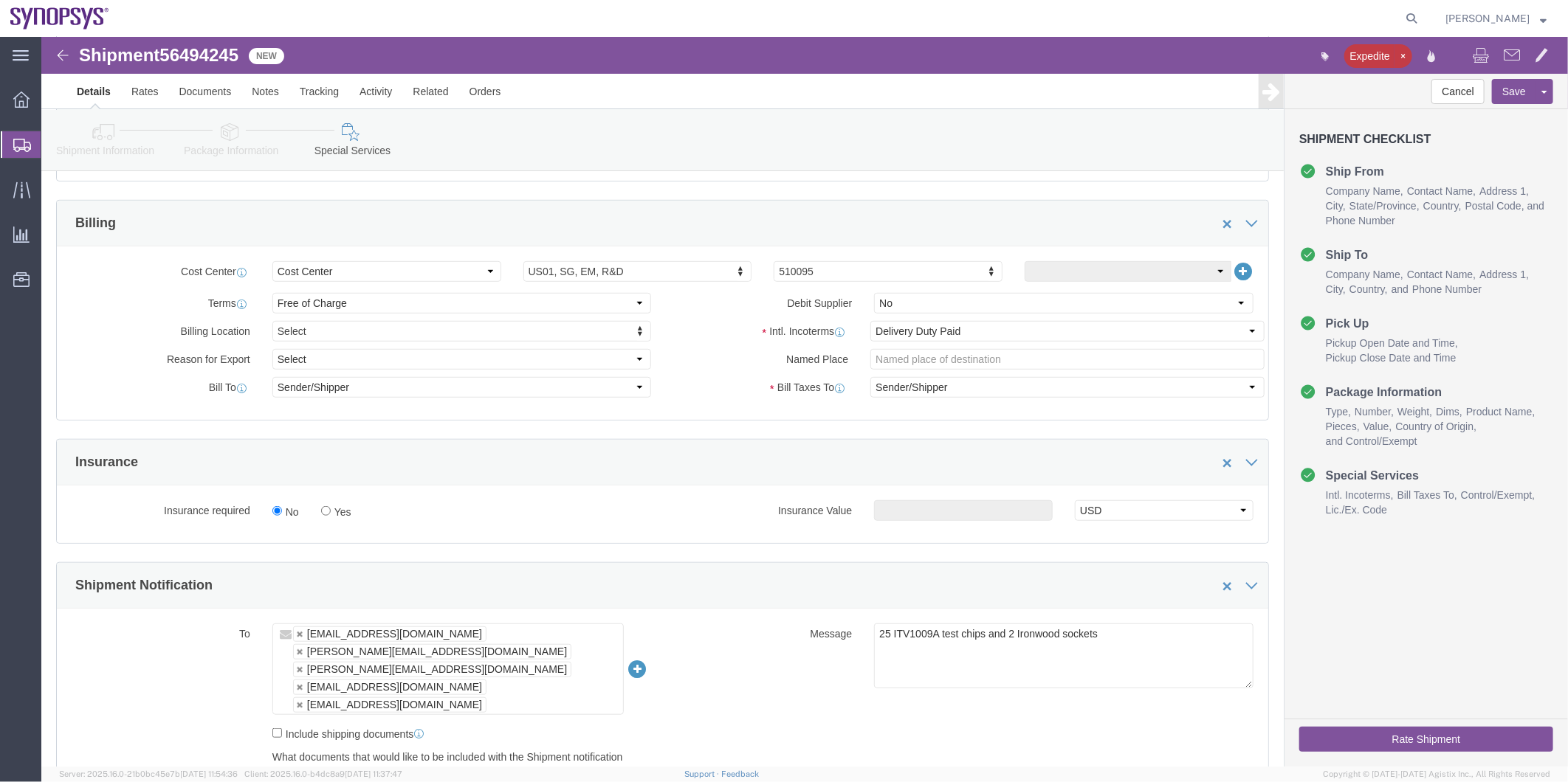
click link "Package Information"
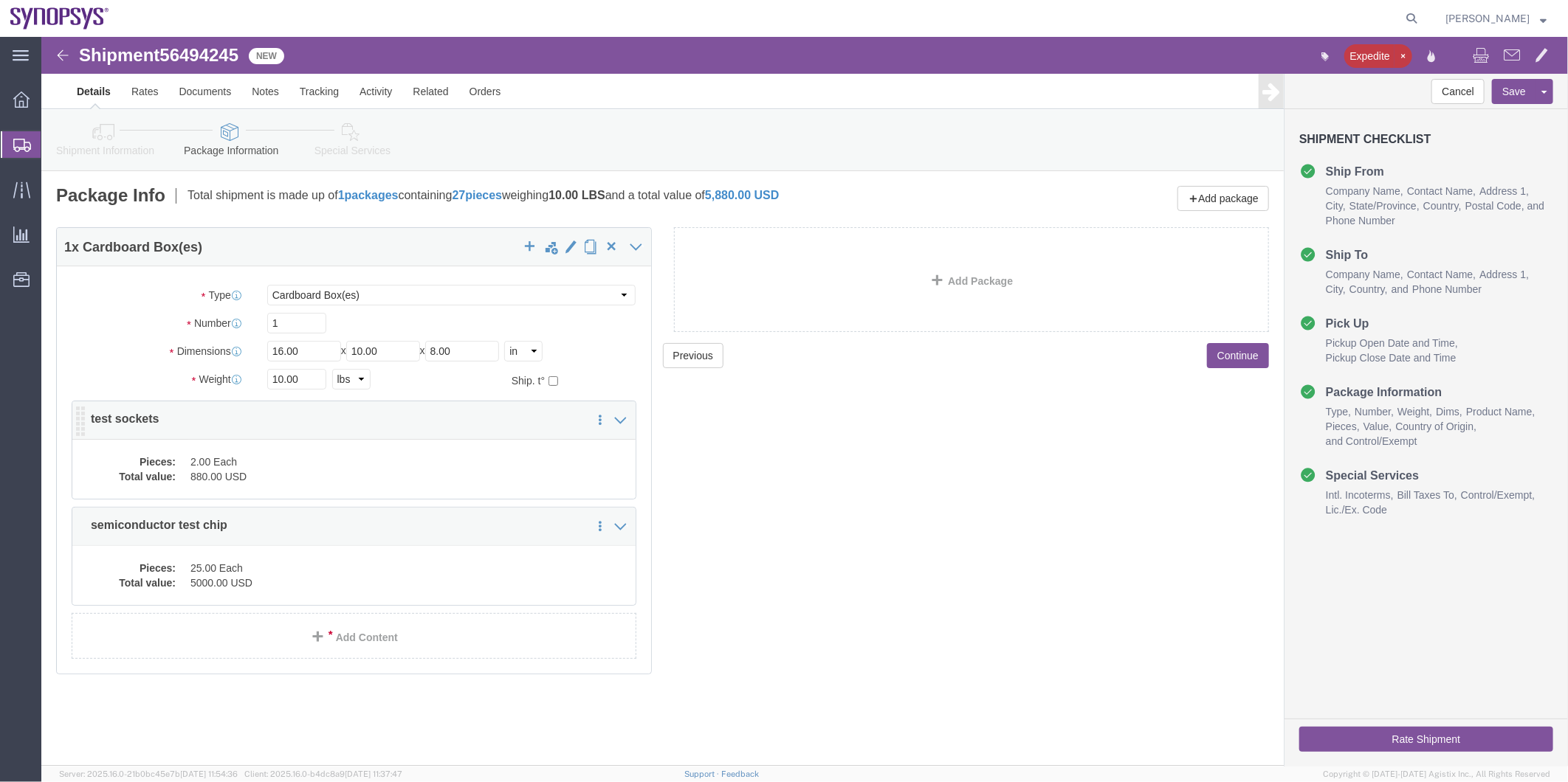
click dd "2.00 Each"
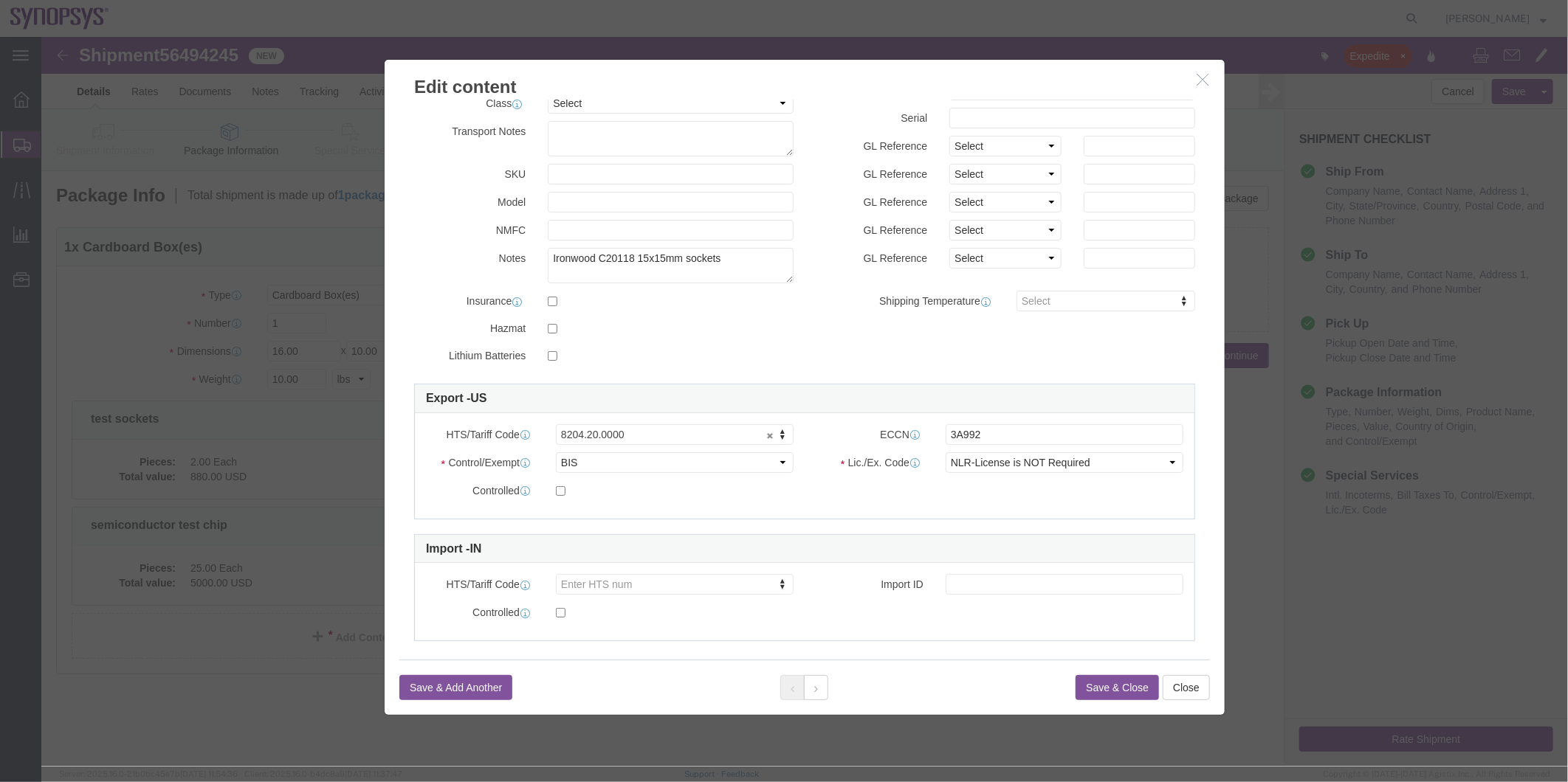
scroll to position [149, 0]
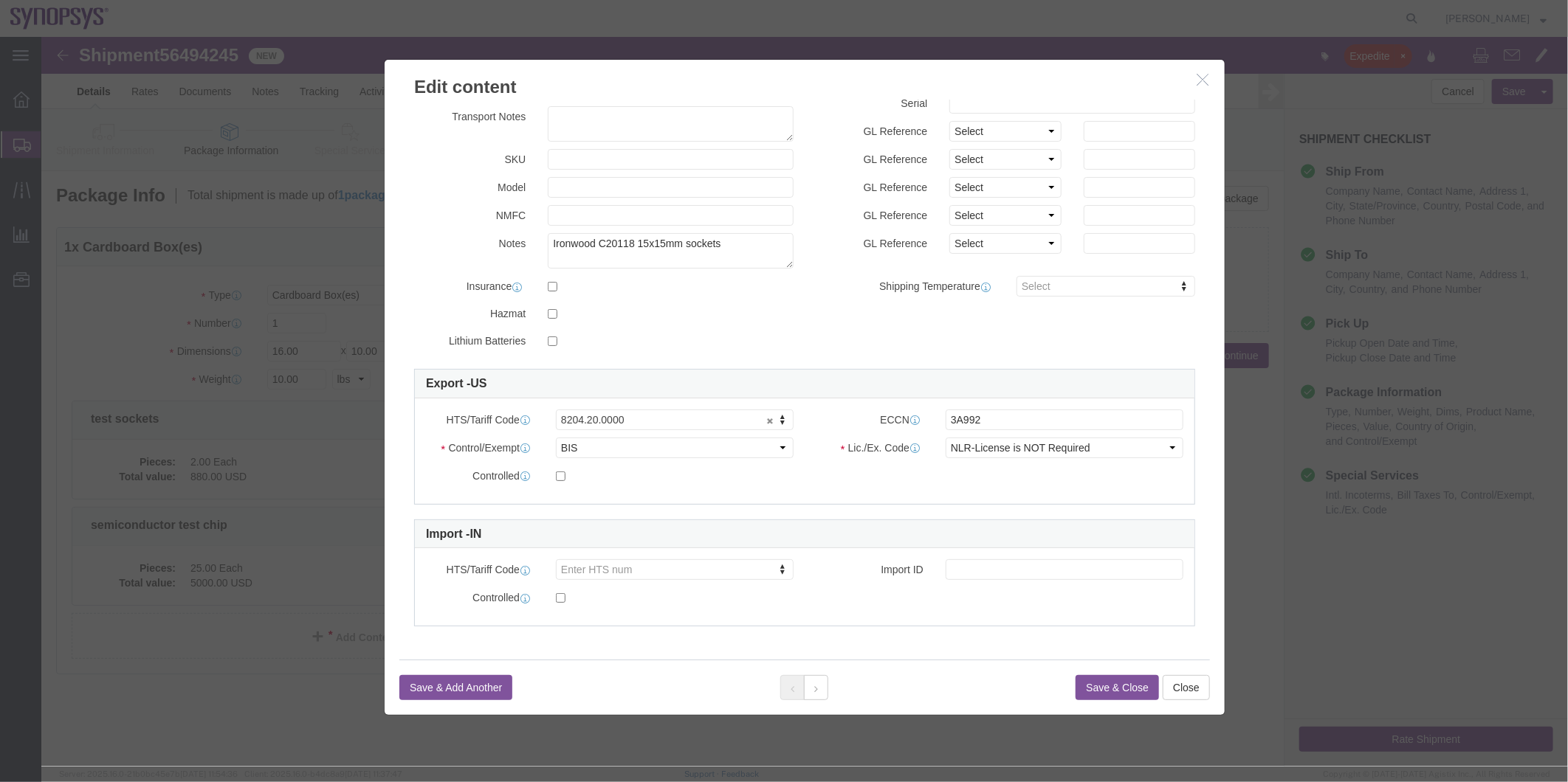
click div "Save & Add Another Save & Close Close"
click button
click button "Save & Close"
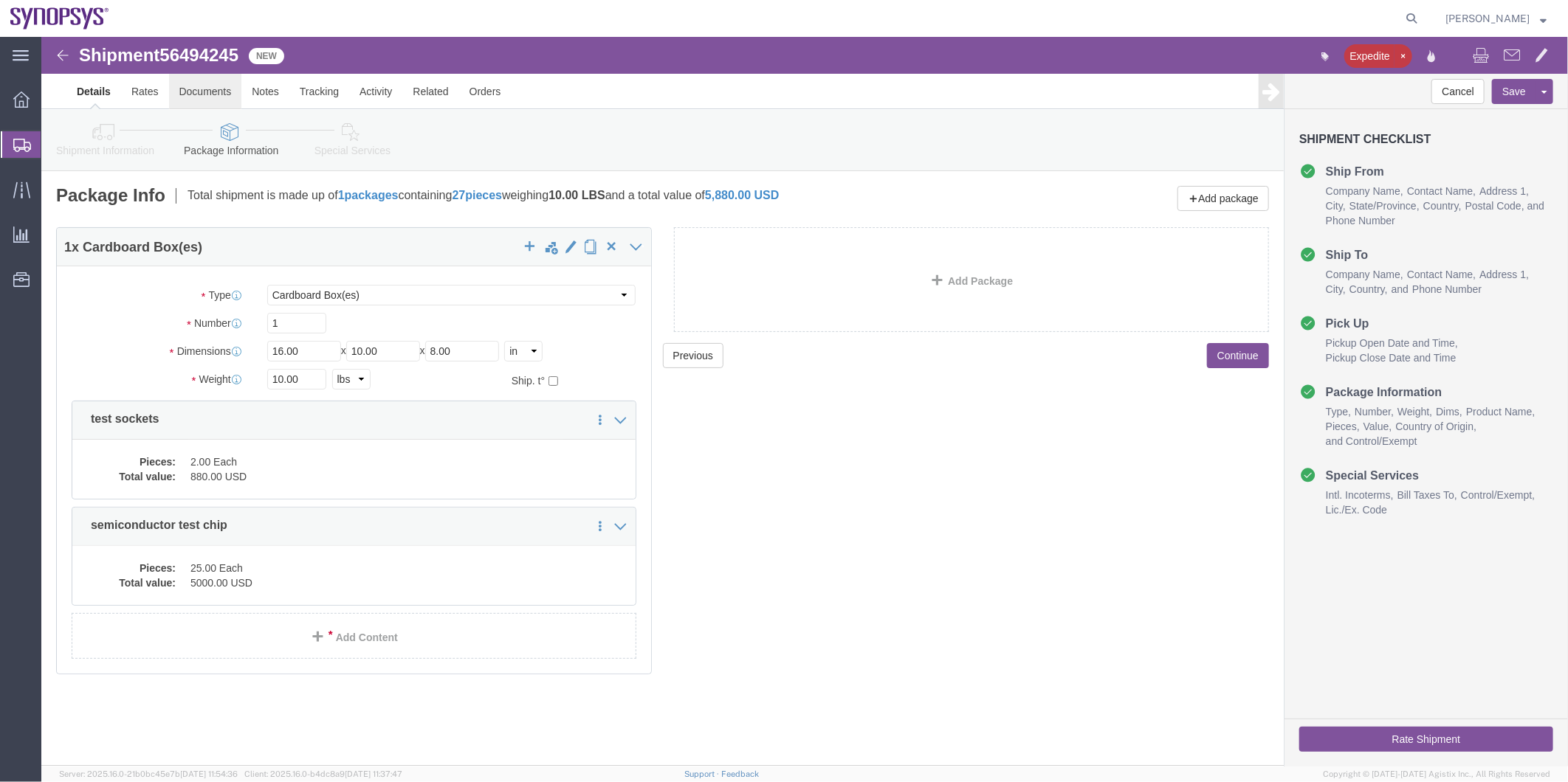
click link "Documents"
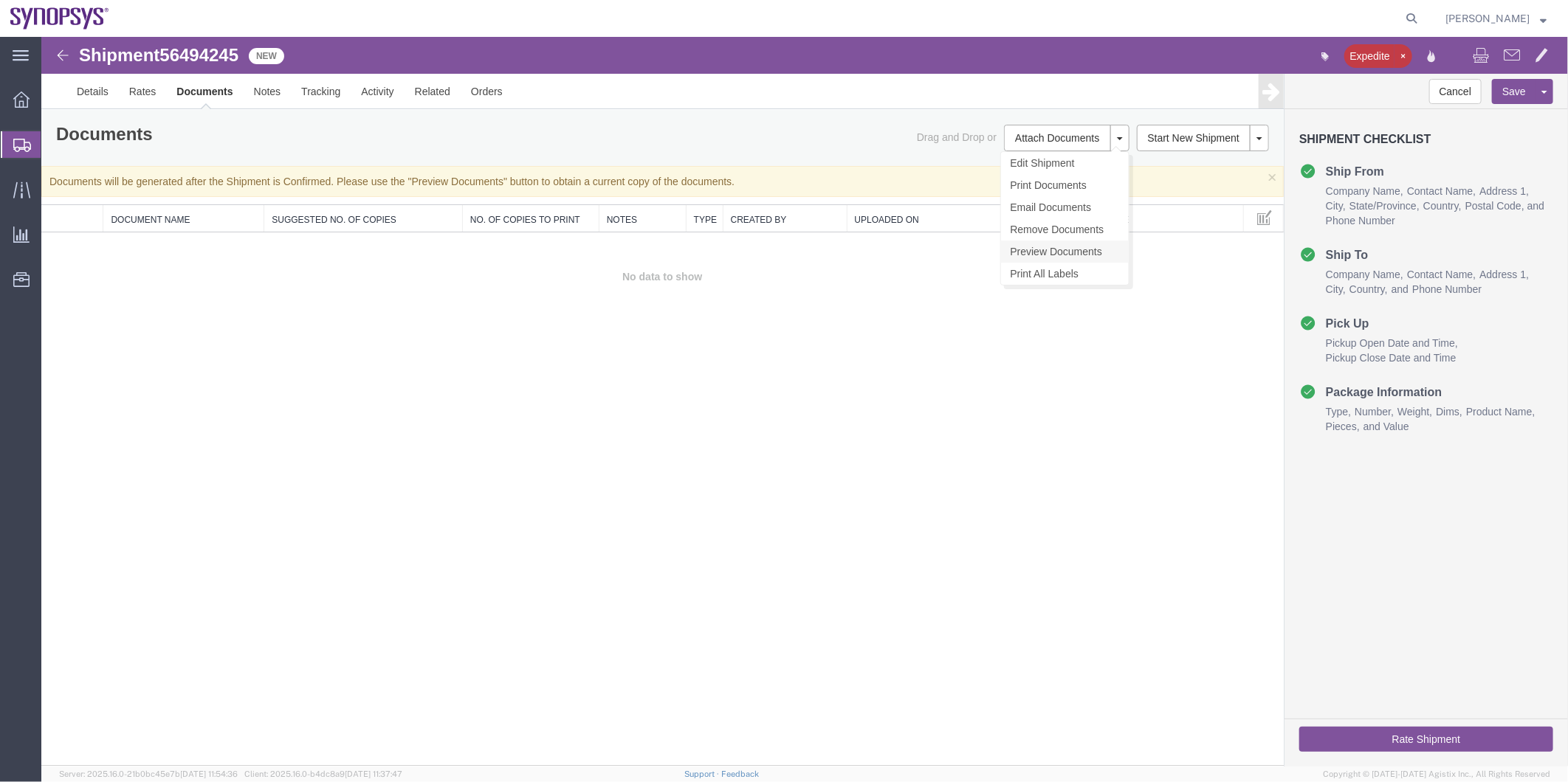
click at [1085, 251] on link "Preview Documents" at bounding box center [1063, 250] width 128 height 22
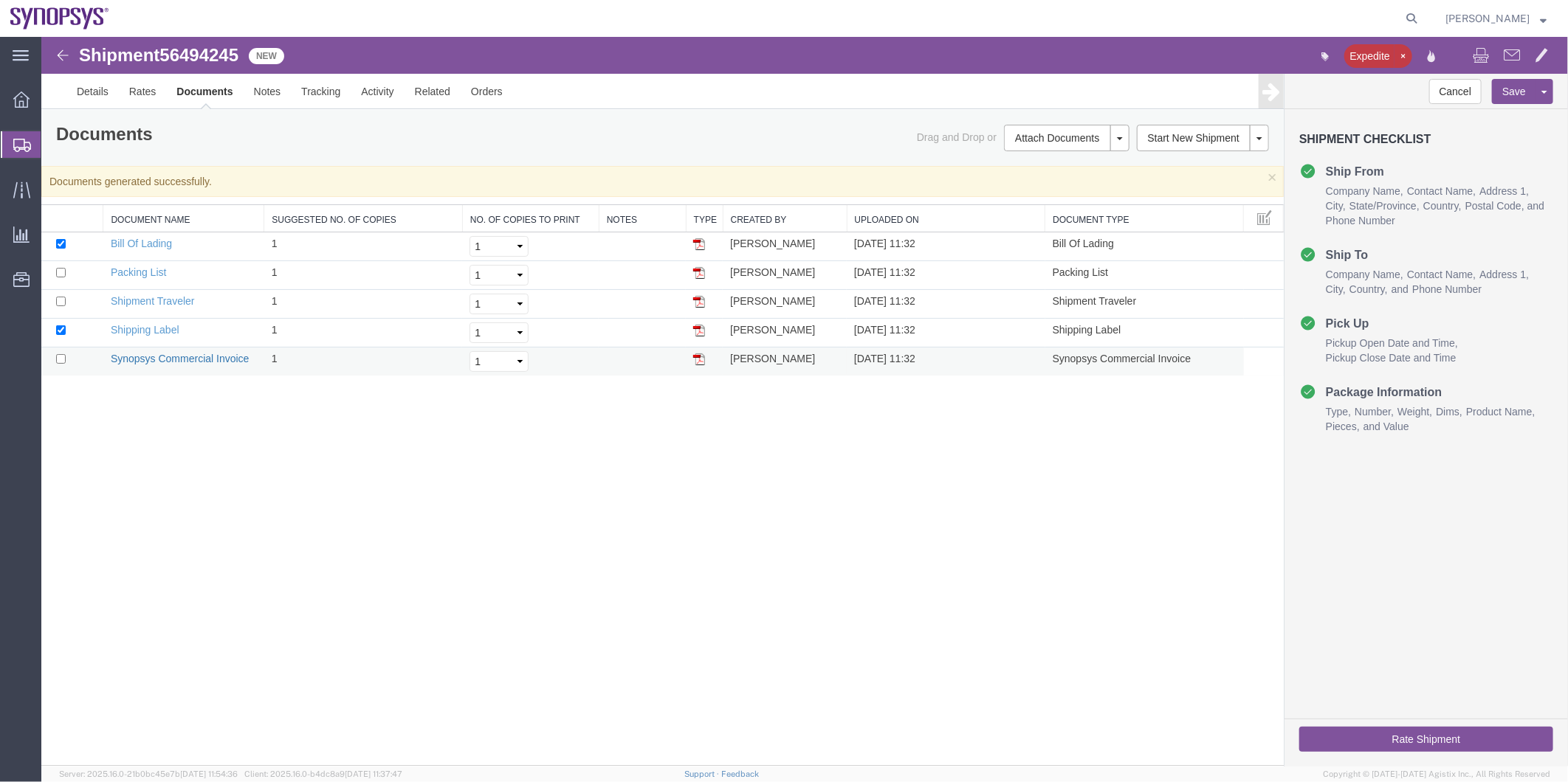
click at [185, 357] on link "Synopsys Commercial Invoice" at bounding box center [179, 358] width 139 height 12
click at [145, 267] on link "Packing List" at bounding box center [138, 272] width 56 height 12
click at [86, 93] on link "Details" at bounding box center [91, 90] width 53 height 36
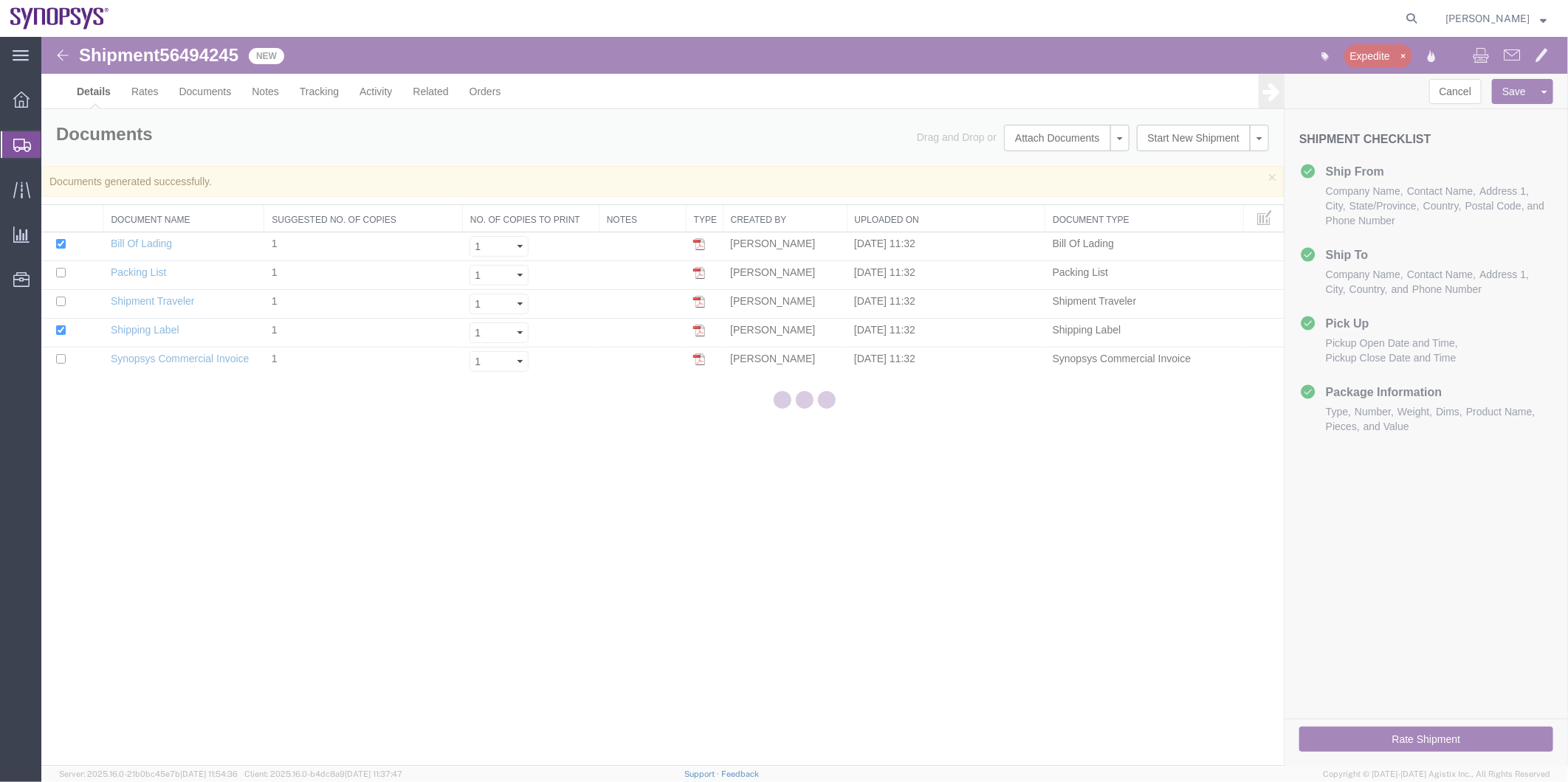
select select "63204"
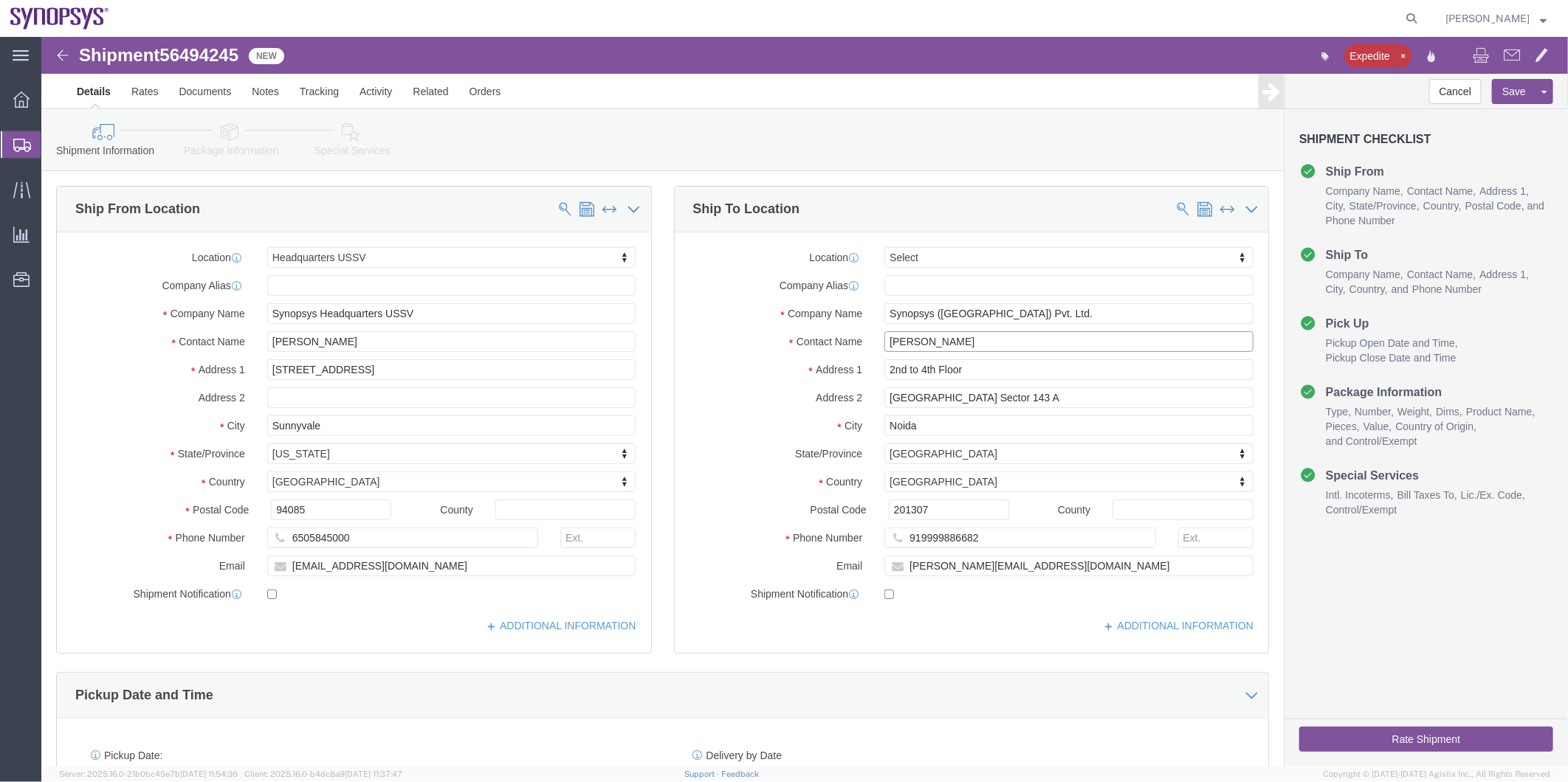
drag, startPoint x: 958, startPoint y: 305, endPoint x: 732, endPoint y: 289, distance: 226.6
click div "Location Select Select My Profile Location [GEOGRAPHIC_DATA] DE04 Agrate Brianz…"
click span "56494245"
copy span "56494245"
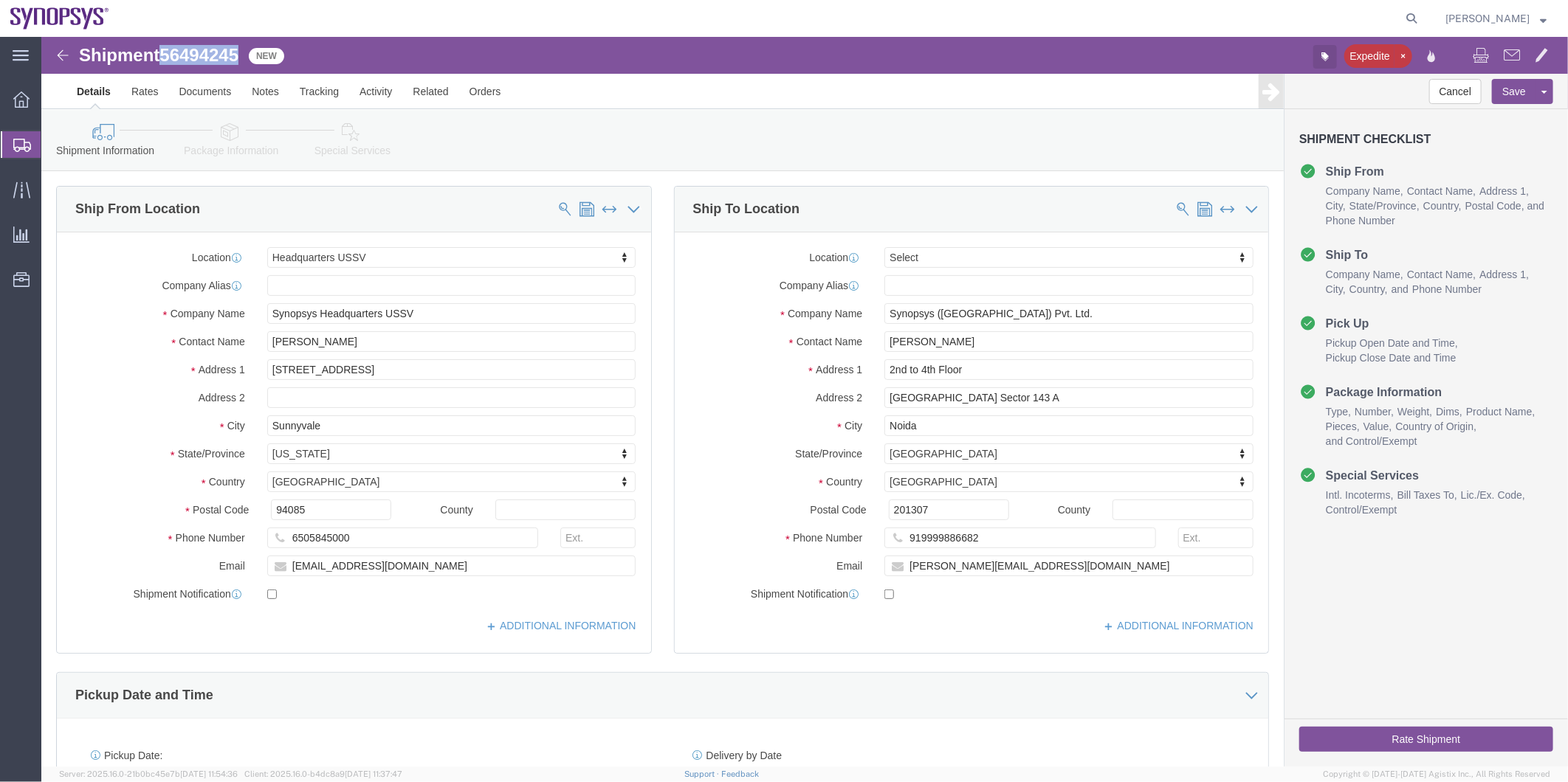
click button "button"
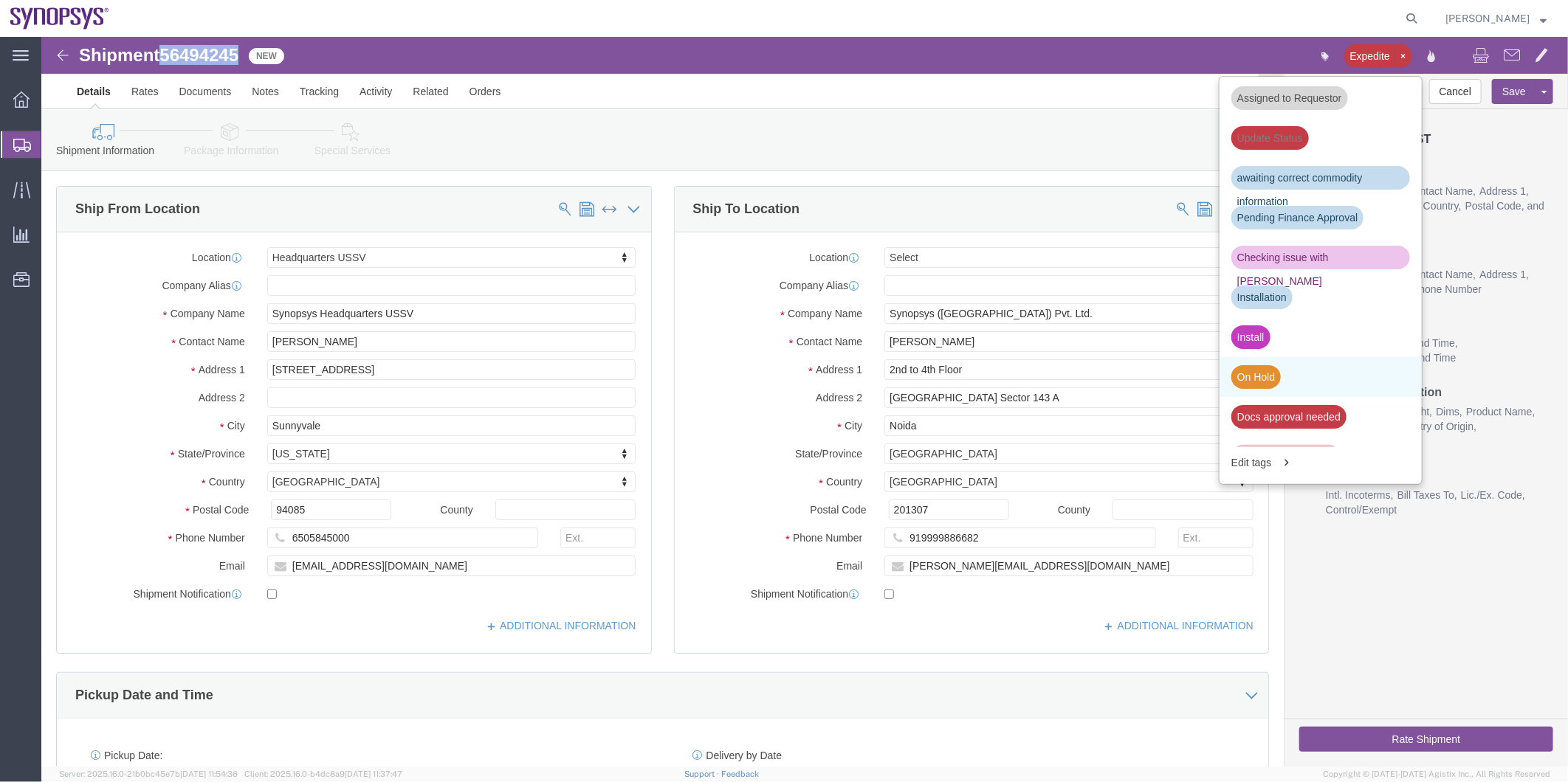
scroll to position [328, 0]
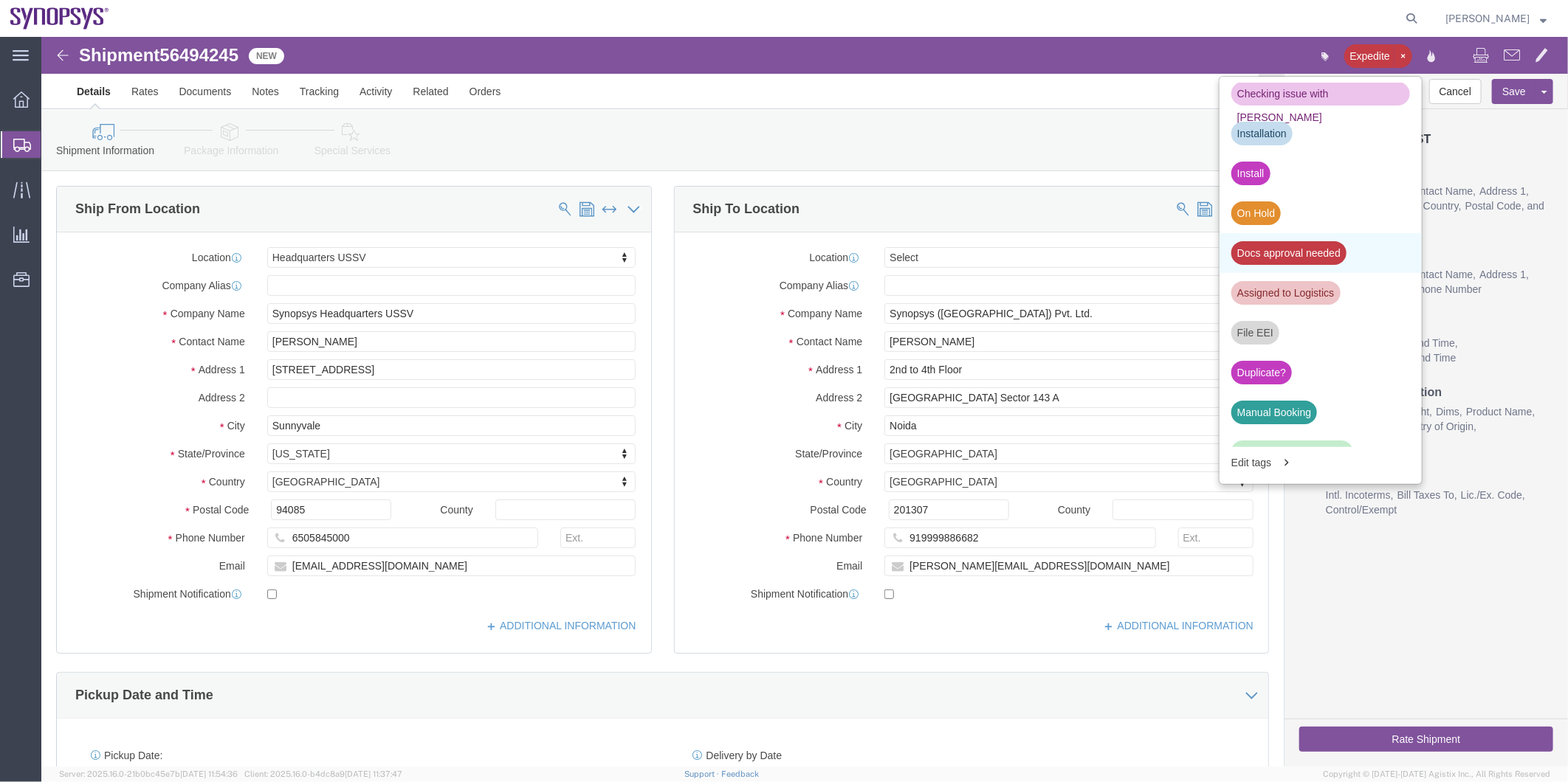
click div "Docs approval needed"
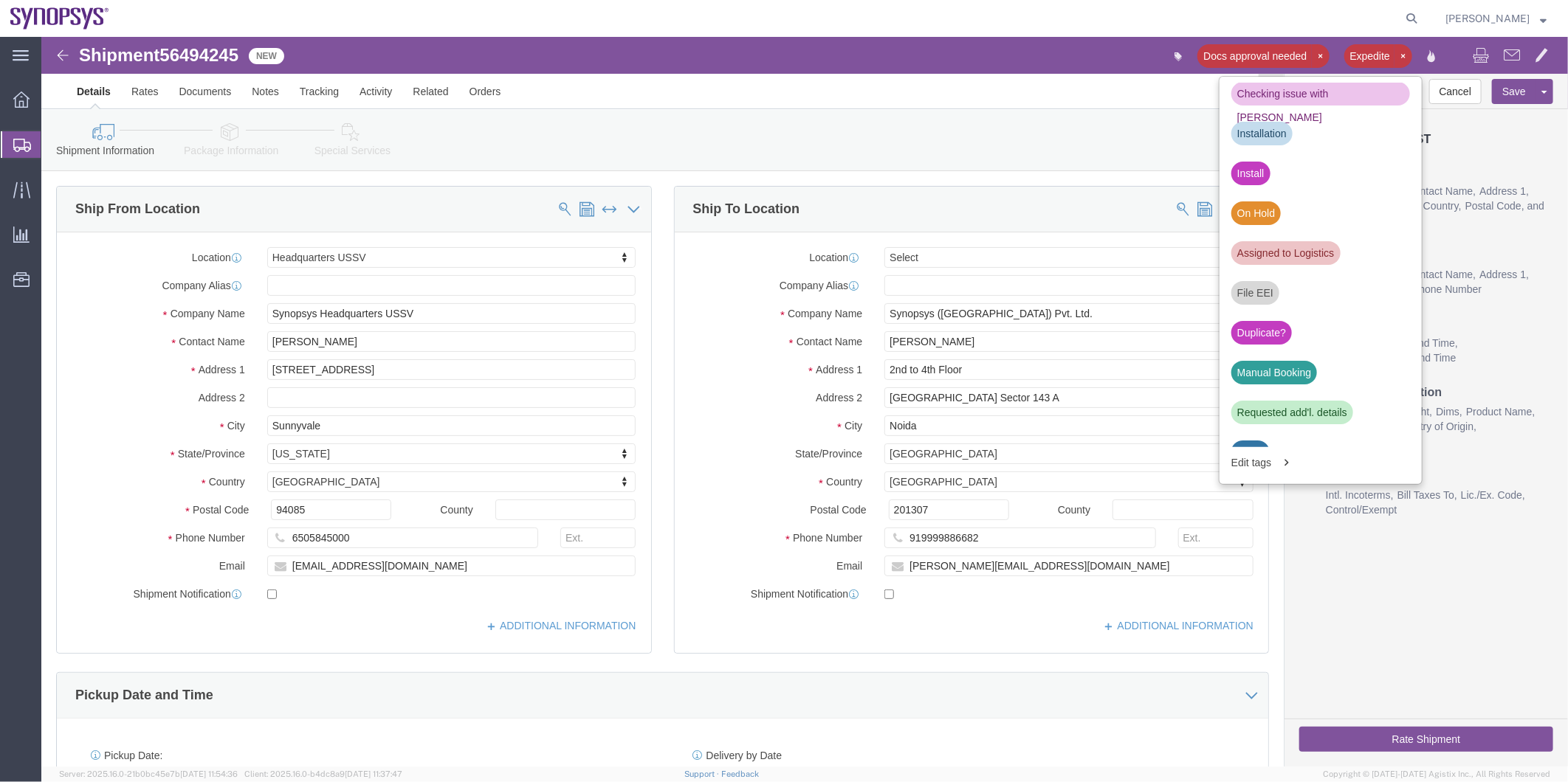
click at [0, 0] on span "Shipment Manager" at bounding box center [0, 0] width 0 height 0
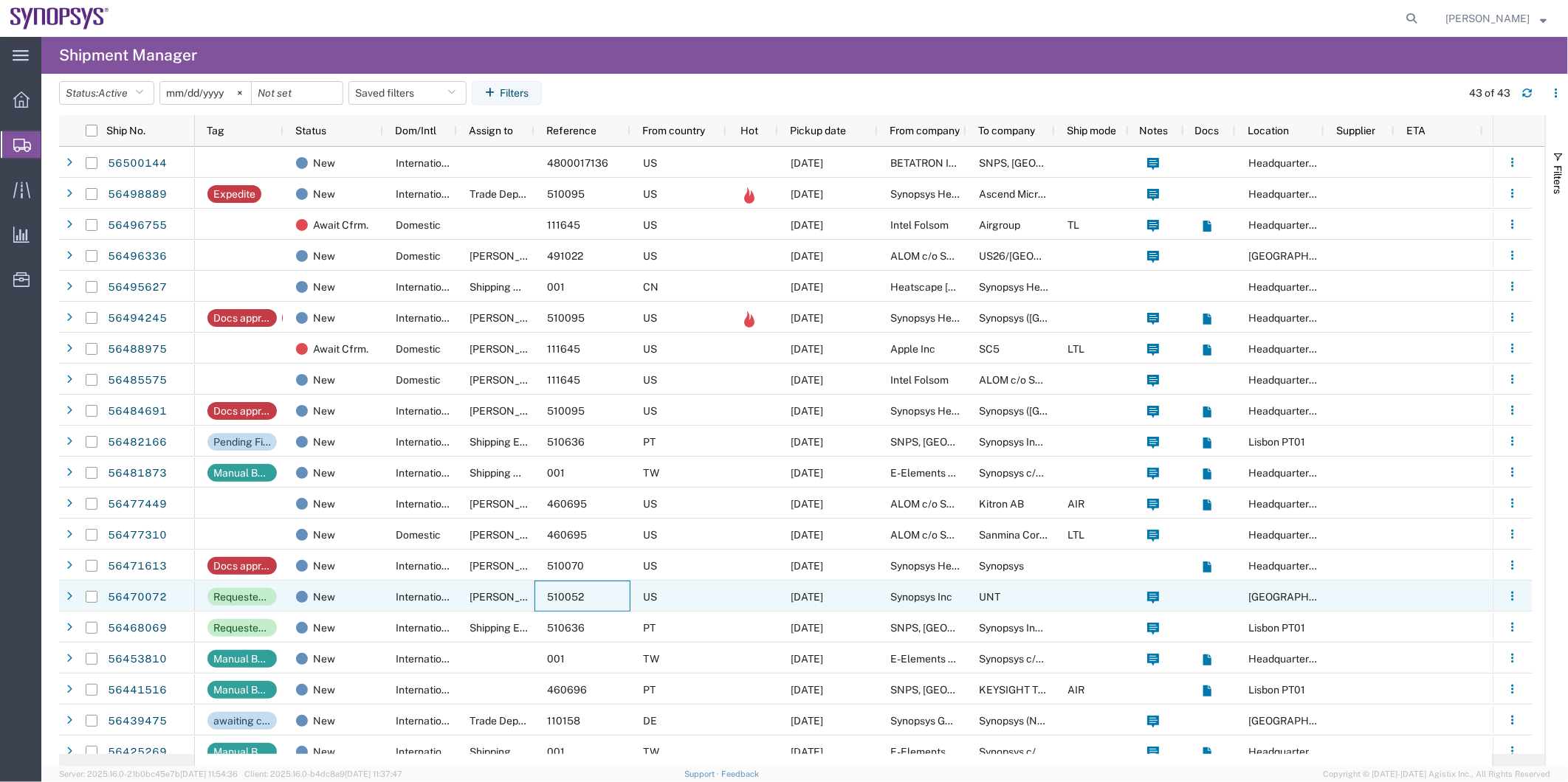
click at [588, 588] on div "510052" at bounding box center [582, 596] width 96 height 31
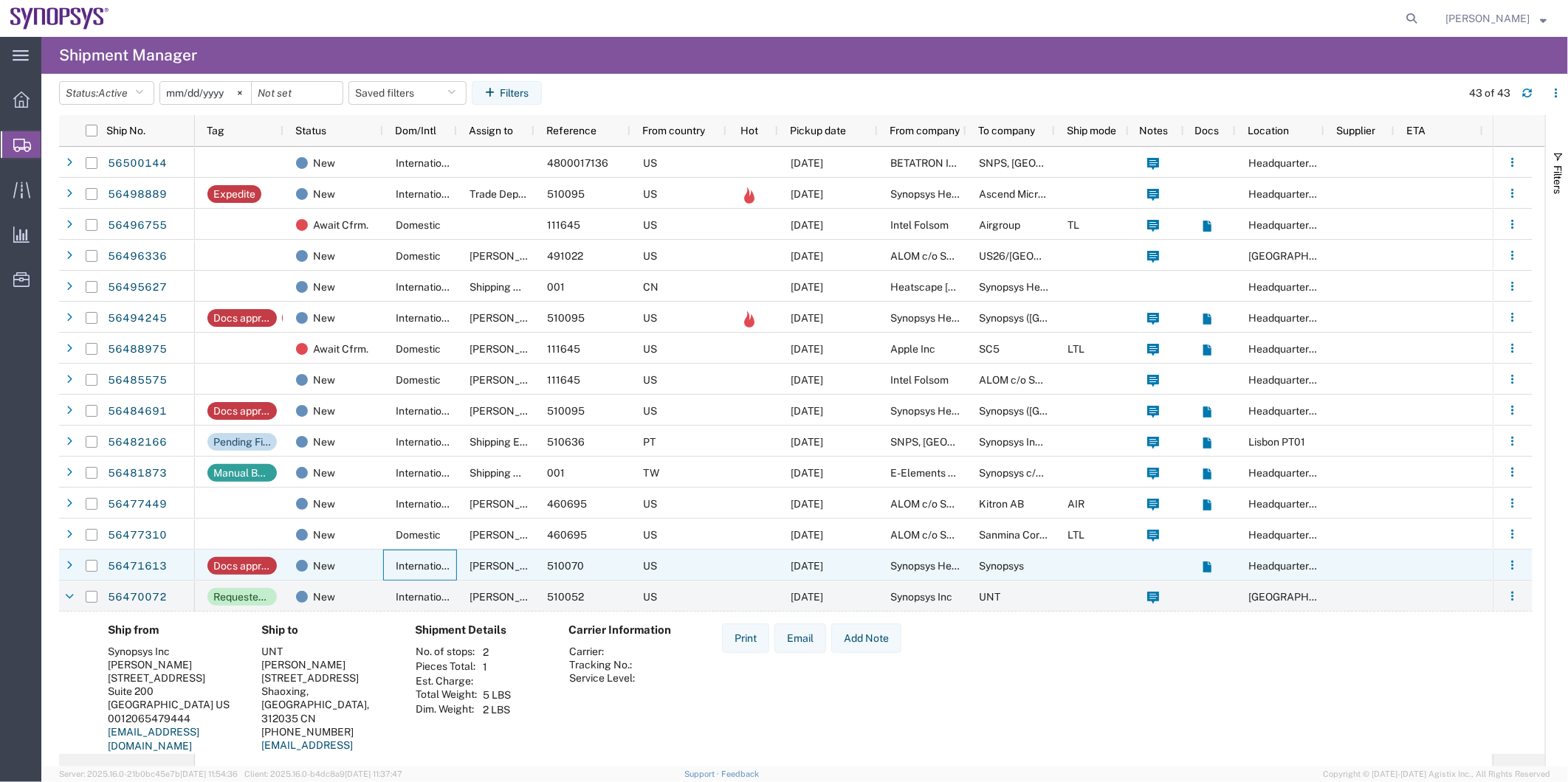
click at [384, 569] on div "International" at bounding box center [419, 565] width 74 height 31
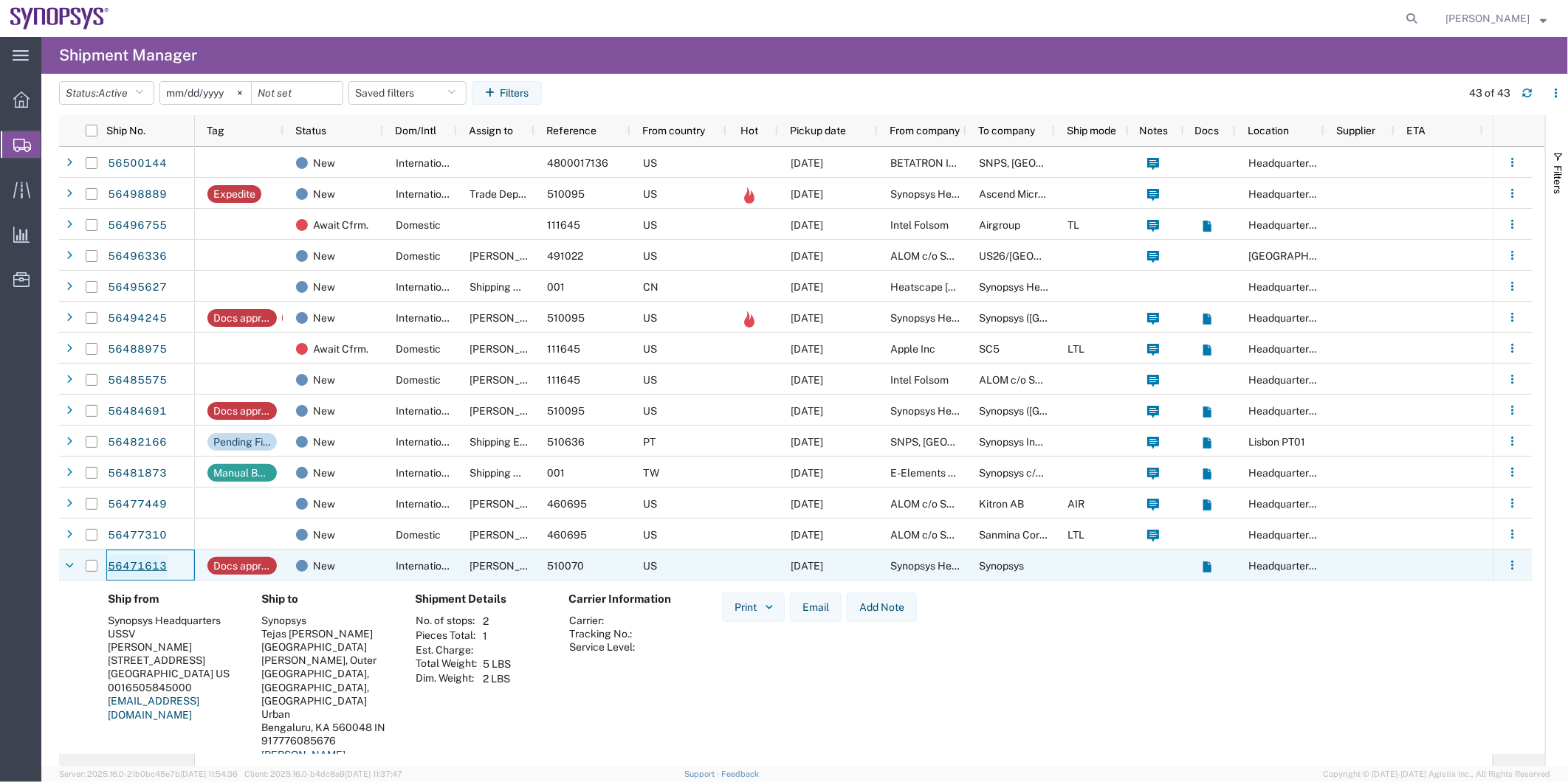
click at [146, 566] on link "56471613" at bounding box center [137, 566] width 60 height 24
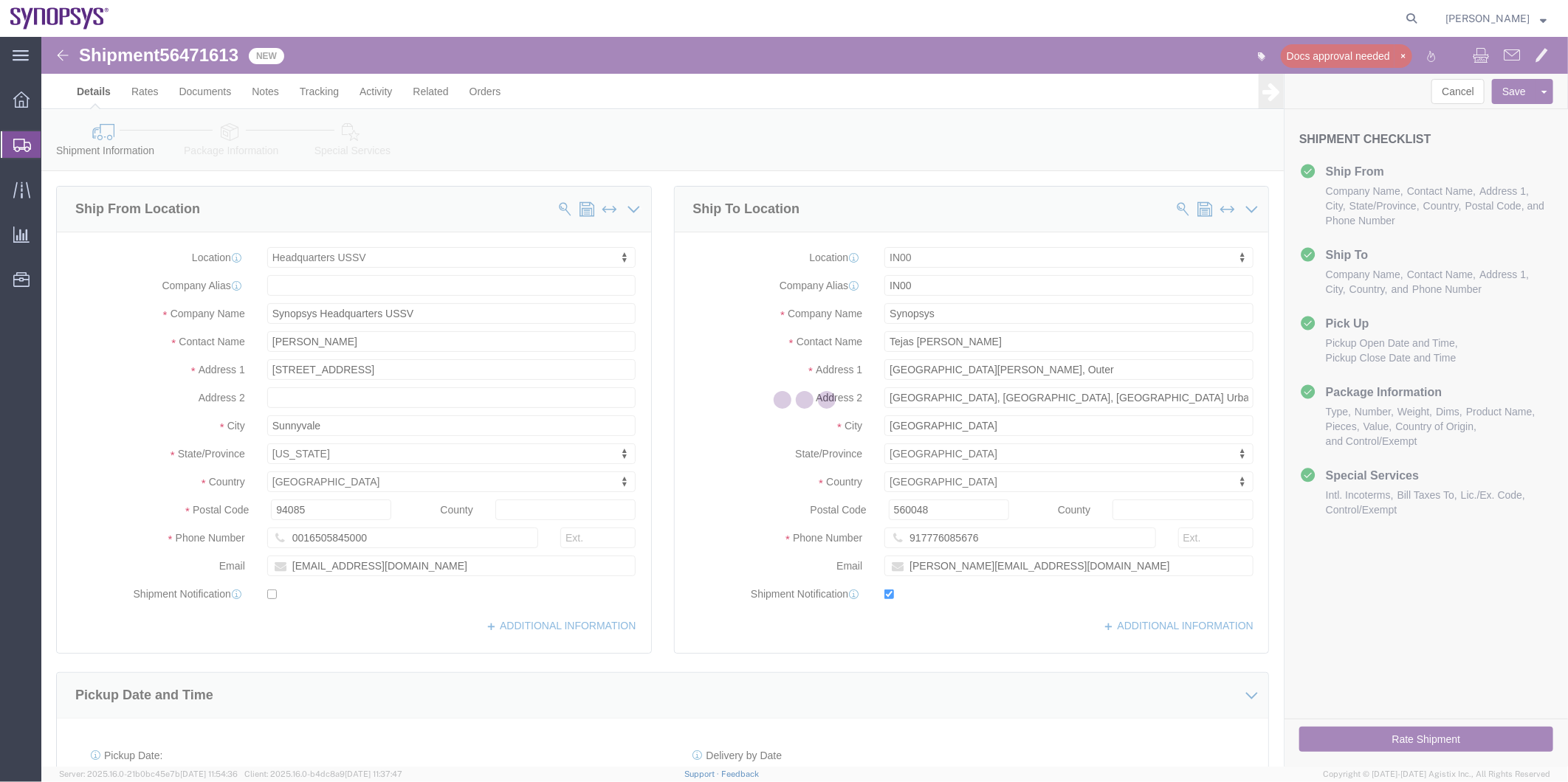
click at [197, 56] on div at bounding box center [804, 401] width 1527 height 730
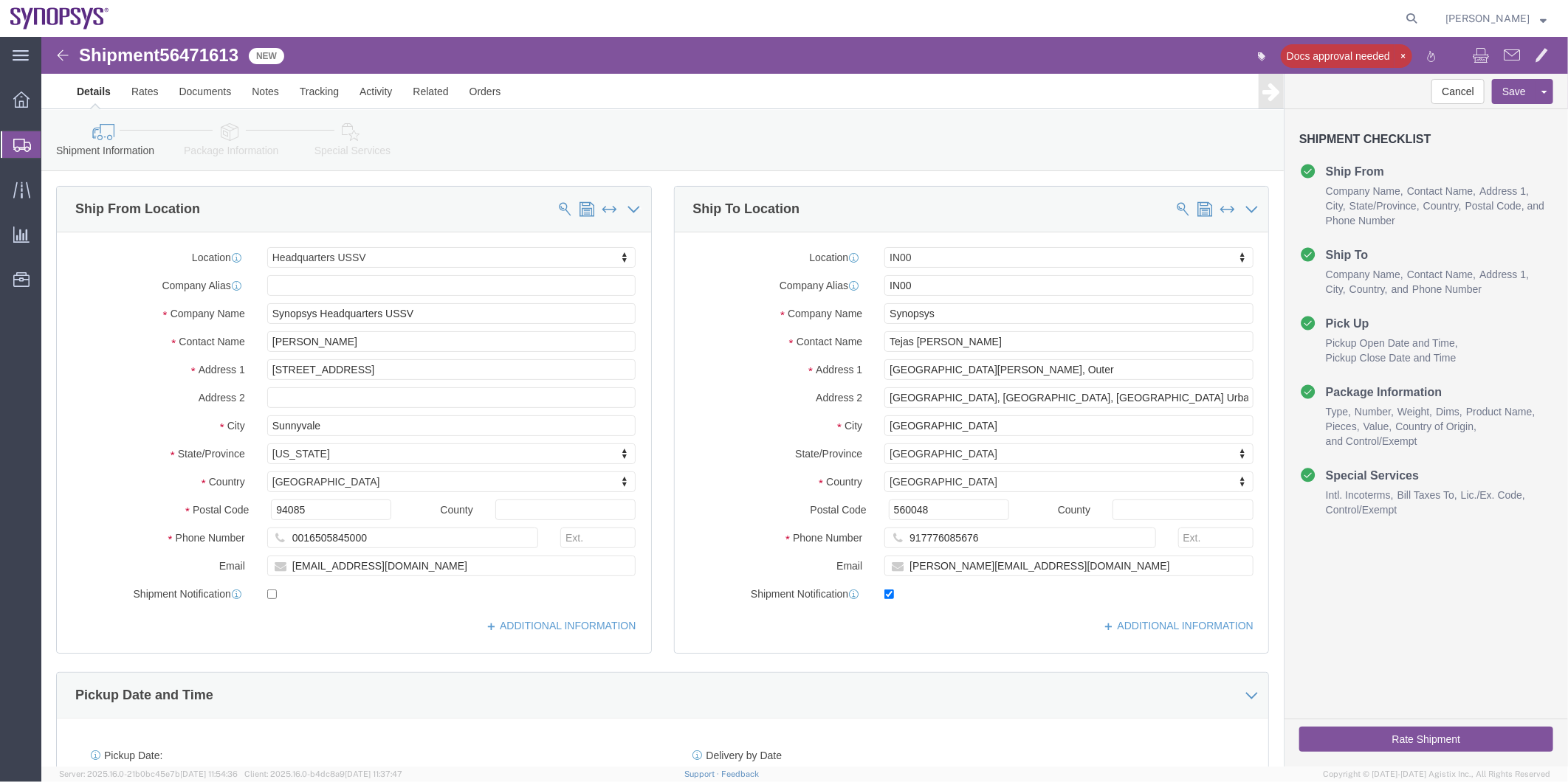
select select "63204"
select select "73151"
click span "56471613"
drag, startPoint x: 197, startPoint y: 56, endPoint x: 155, endPoint y: 18, distance: 56.6
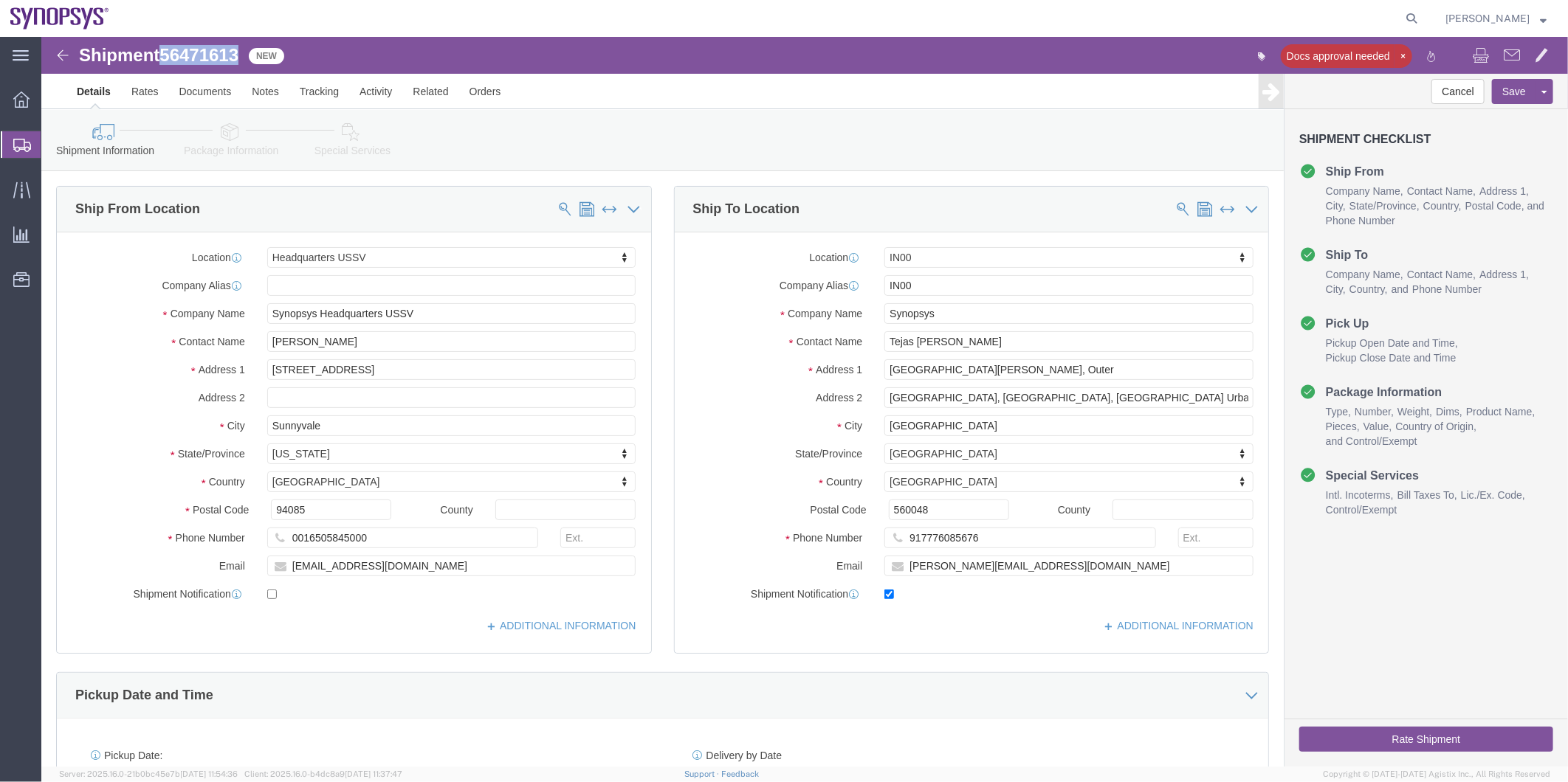
copy span "56471613"
click at [0, 0] on span "Shipment Manager" at bounding box center [0, 0] width 0 height 0
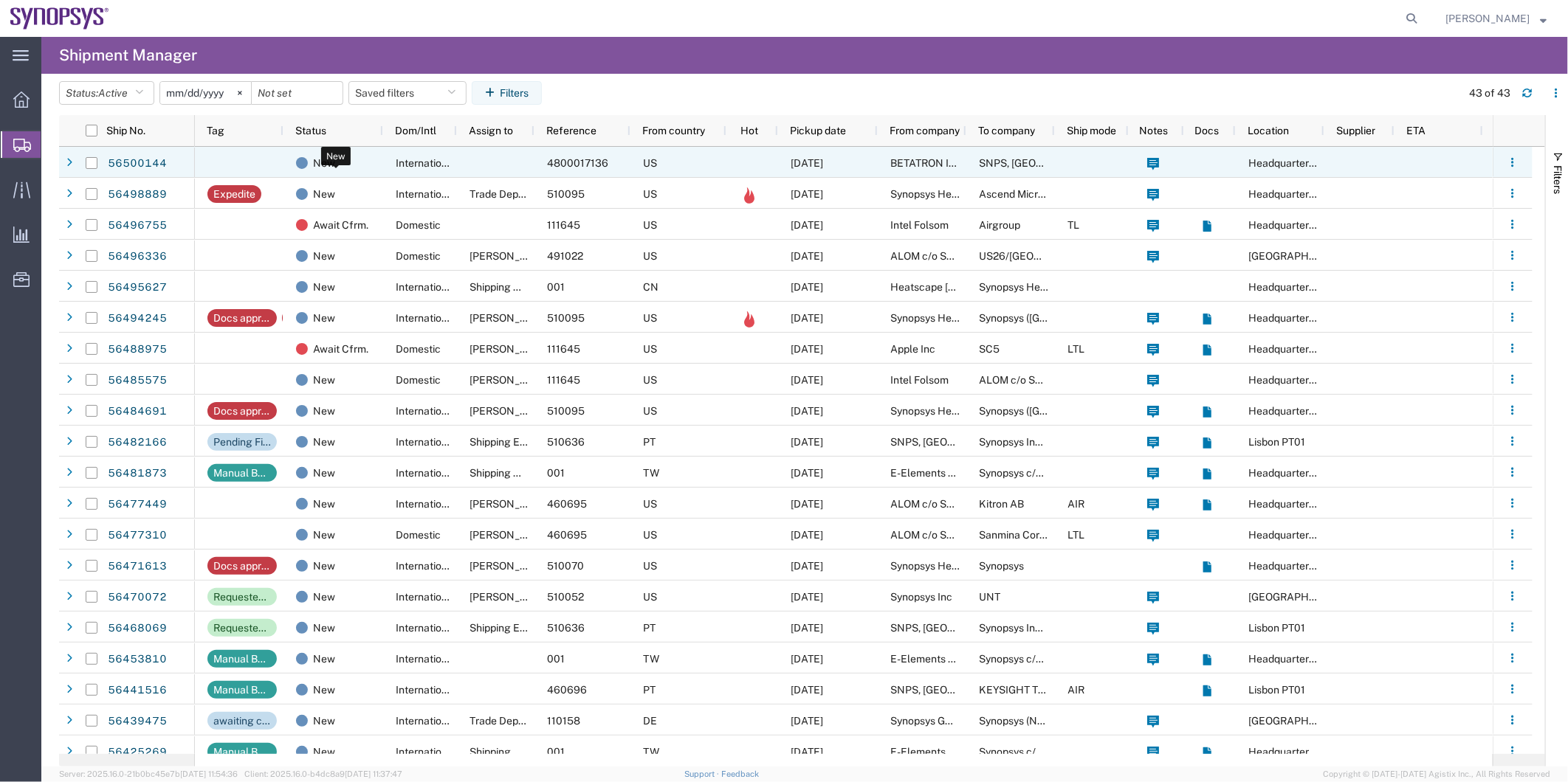
click at [350, 164] on div "New" at bounding box center [336, 163] width 81 height 31
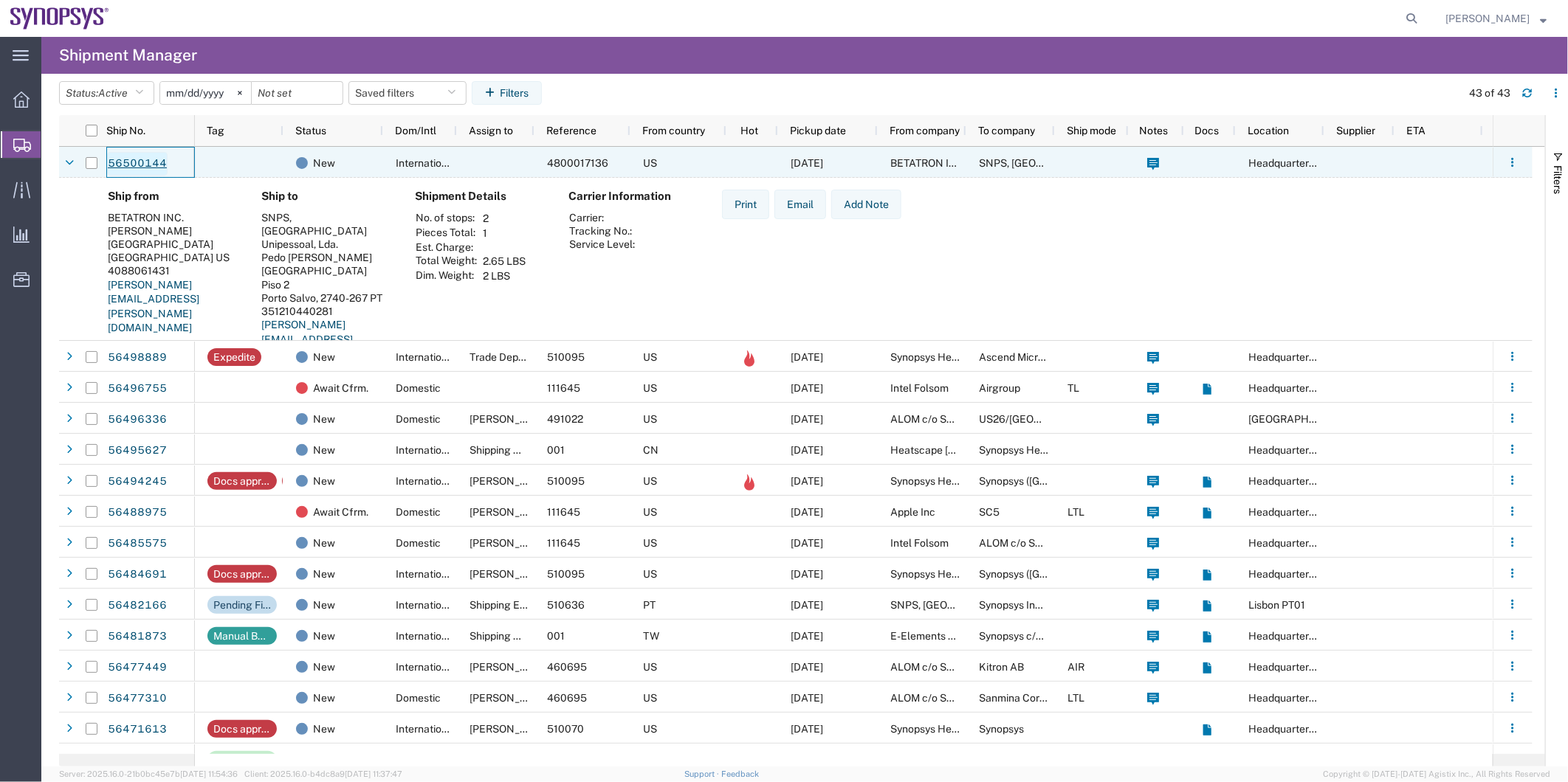
click at [140, 165] on link "56500144" at bounding box center [137, 163] width 60 height 24
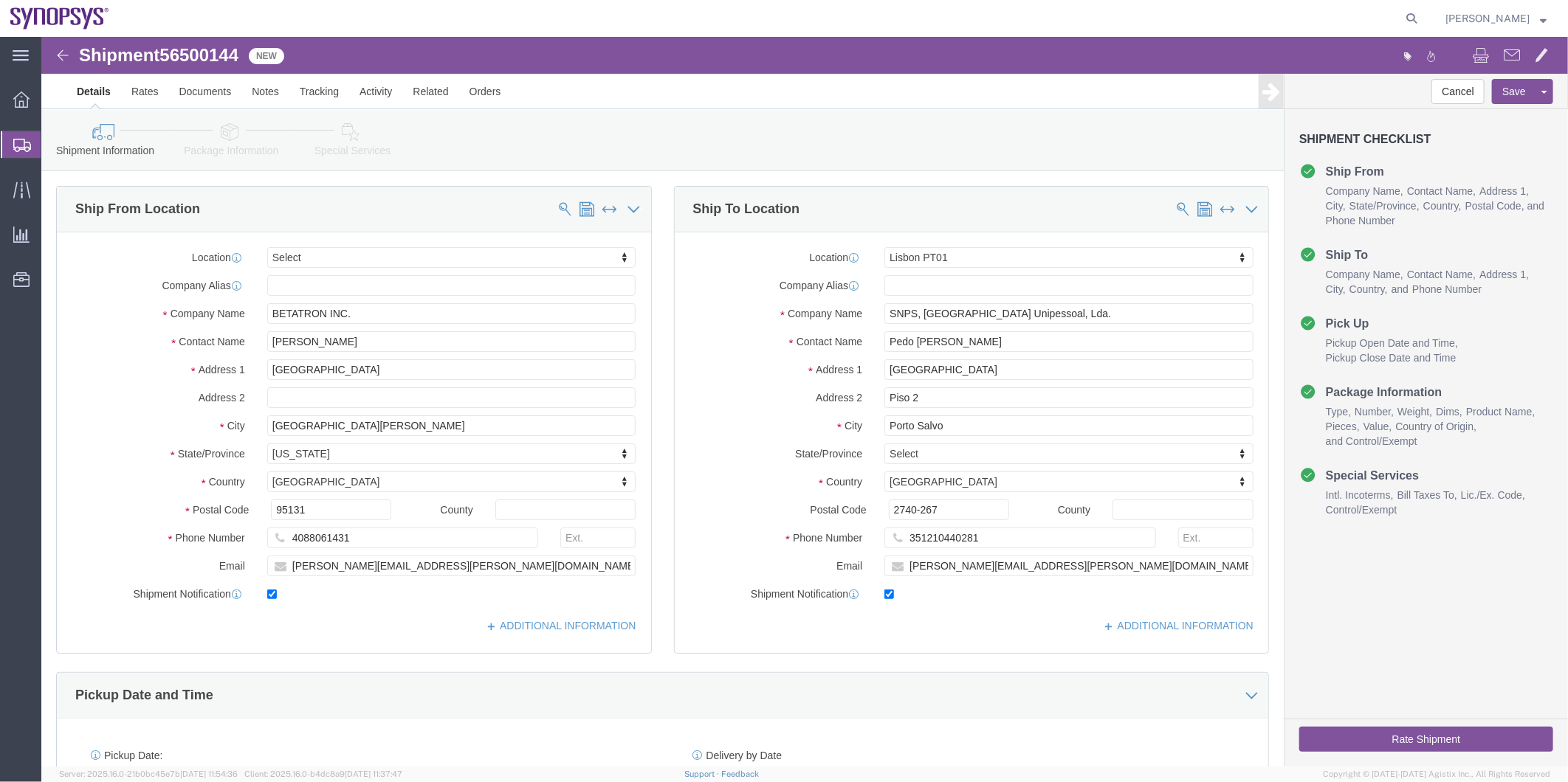
select select
select select "63152"
click link "Package Information"
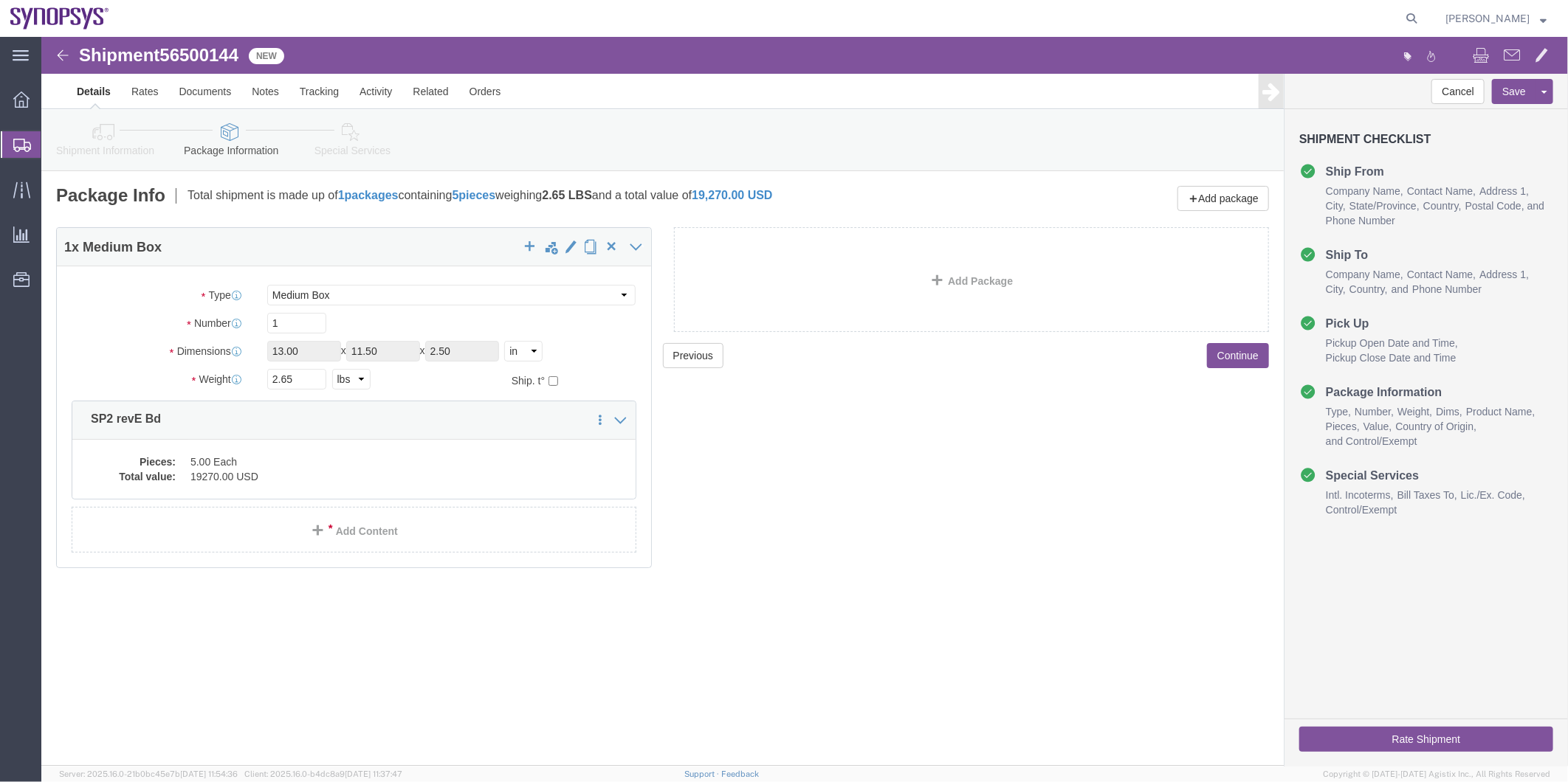
click icon
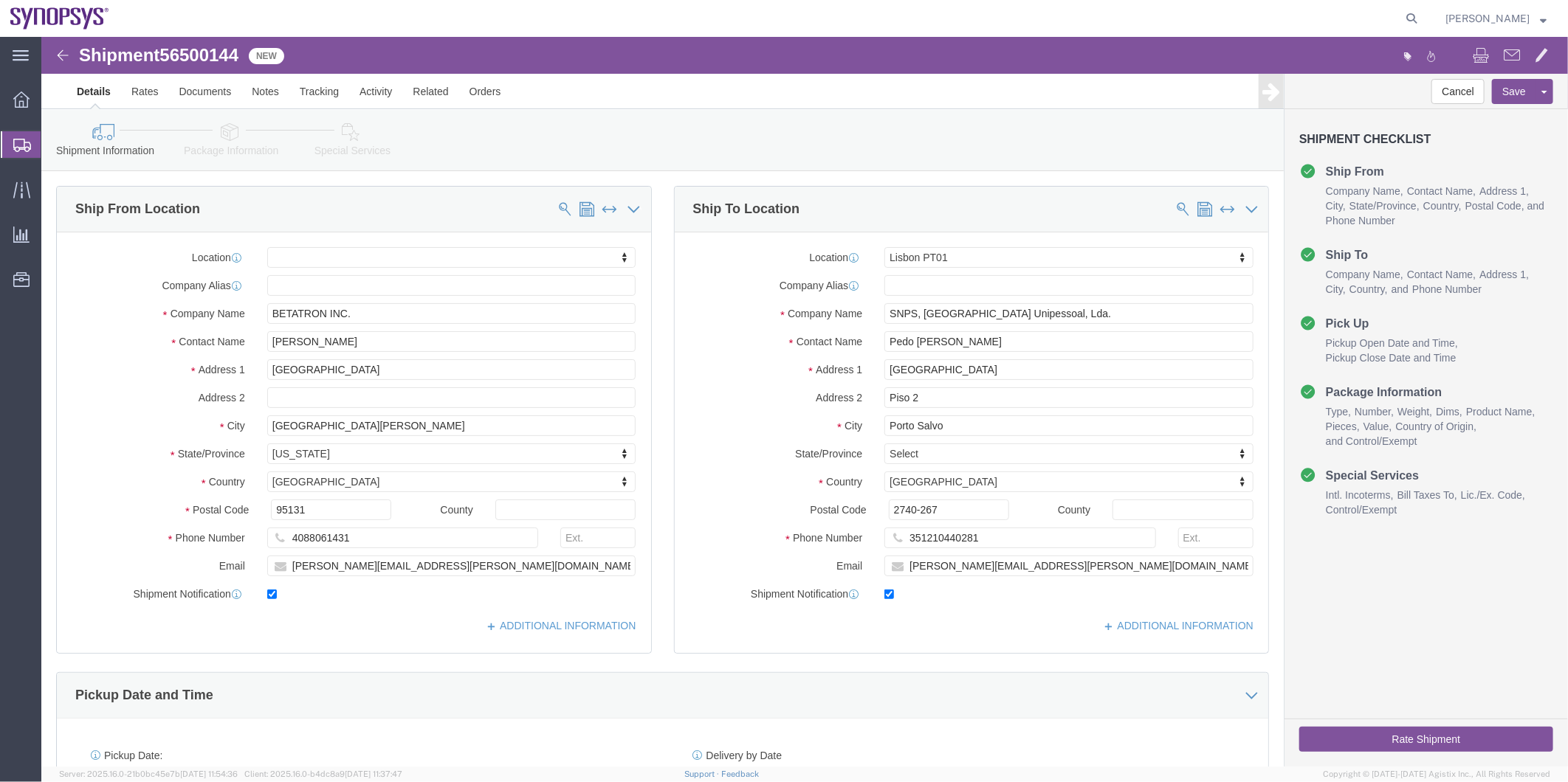
click icon
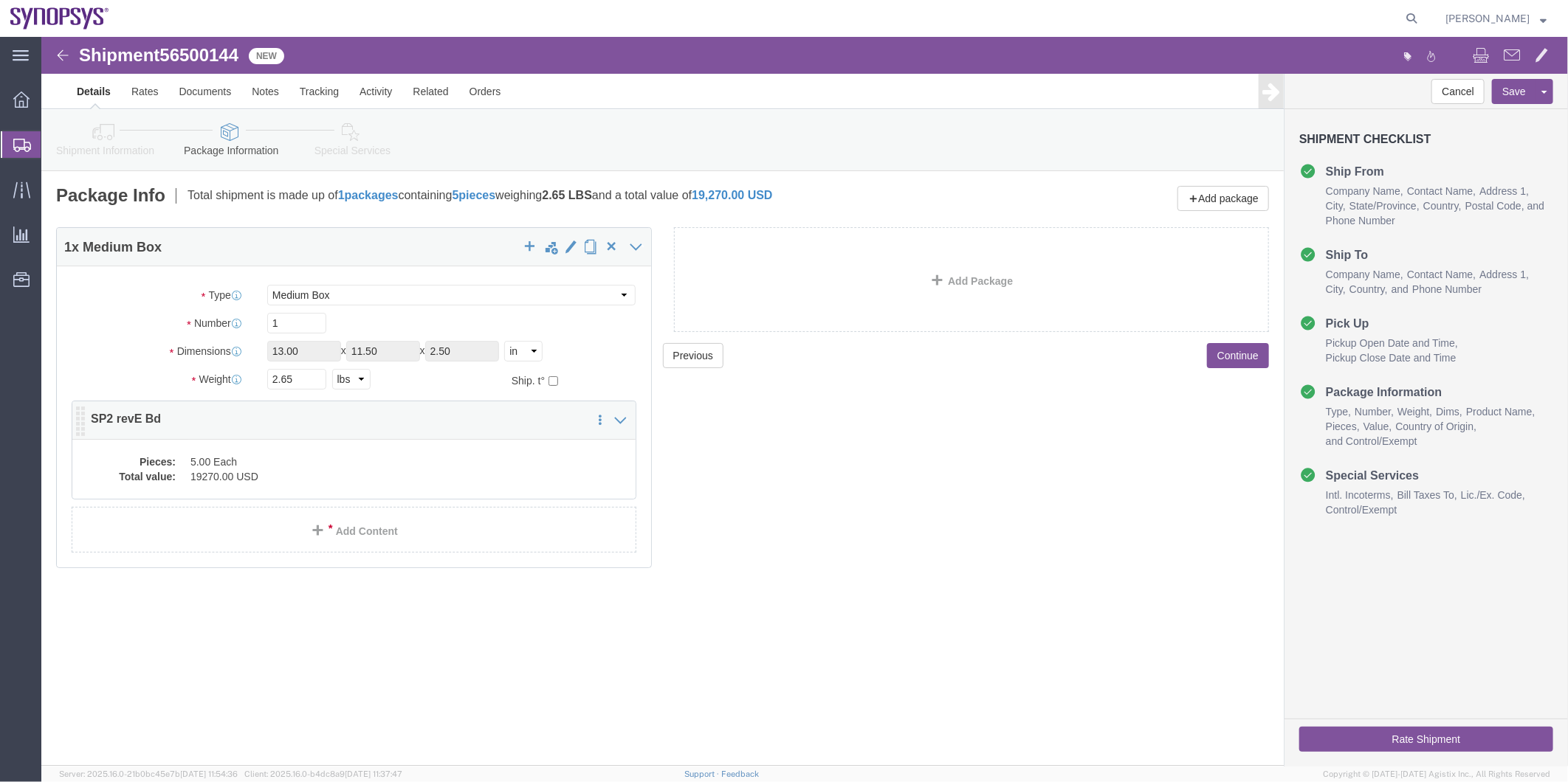
click dd "5.00 Each"
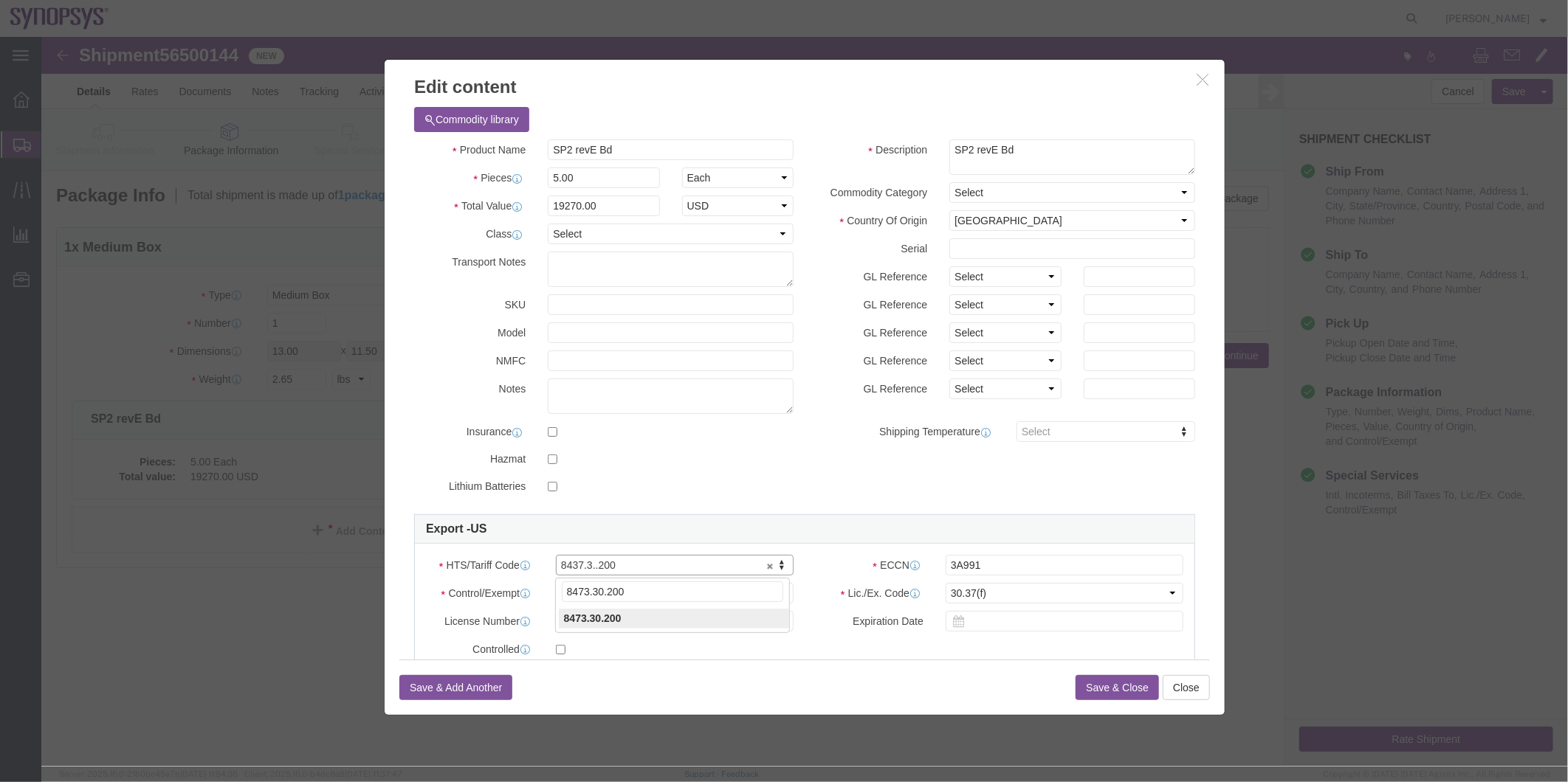
type input "8473.30.200"
click input "text"
paste input "8473.30.2000"
type input "8473.30.2000"
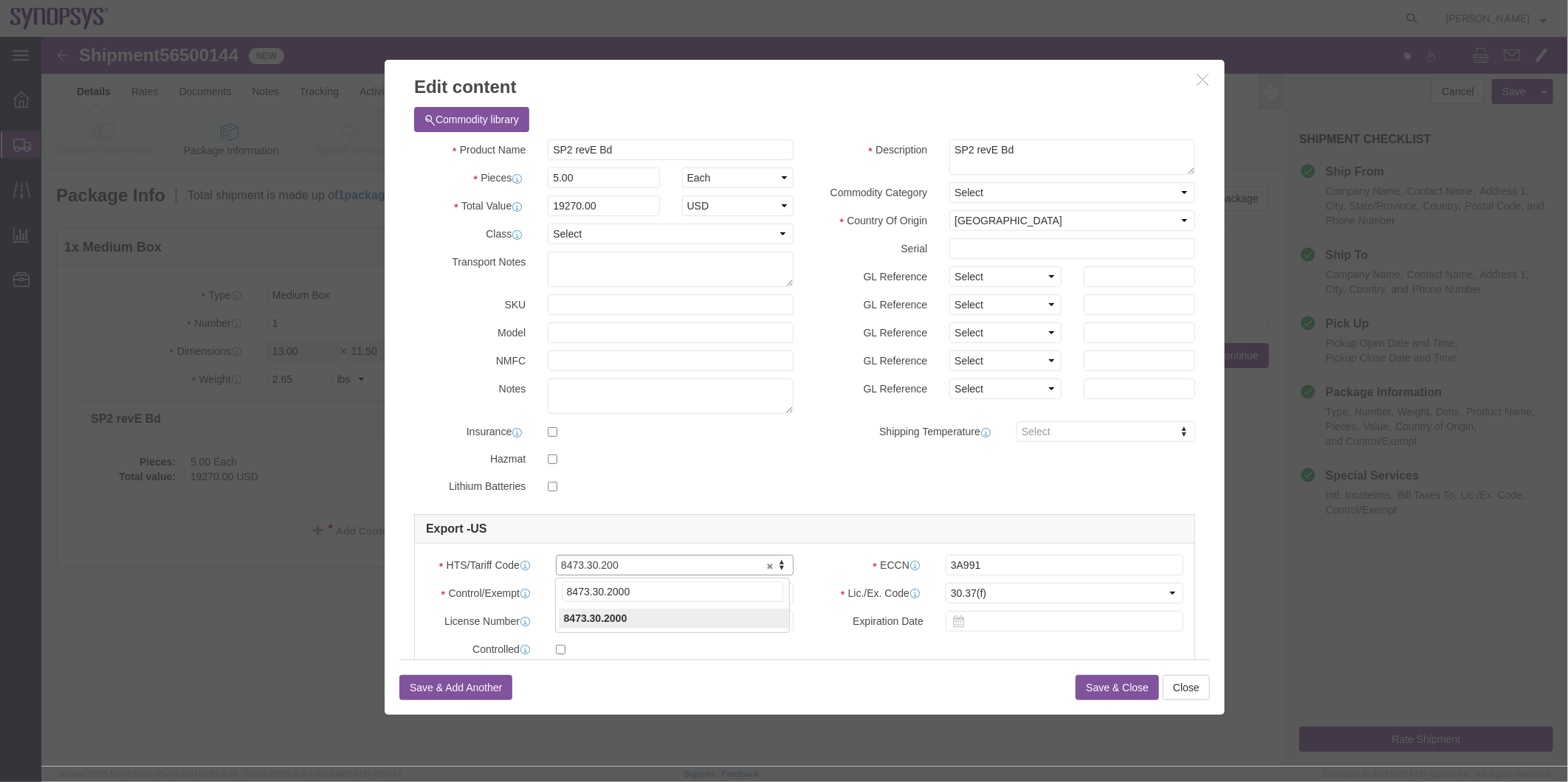
type input "8473.30.2000"
click select "Select 30.2(d)(2) 30.36 30.37(a) 30.37(f) 30.37(g) 30.37(h) 30.37(i) 30.37(j) 3…"
click select "Select ATF BIS DEA EPA FDA FTR ITAR OFAC Other (OPA)"
select select "BIS"
click select "Select ATF BIS DEA EPA FDA FTR ITAR OFAC Other (OPA)"
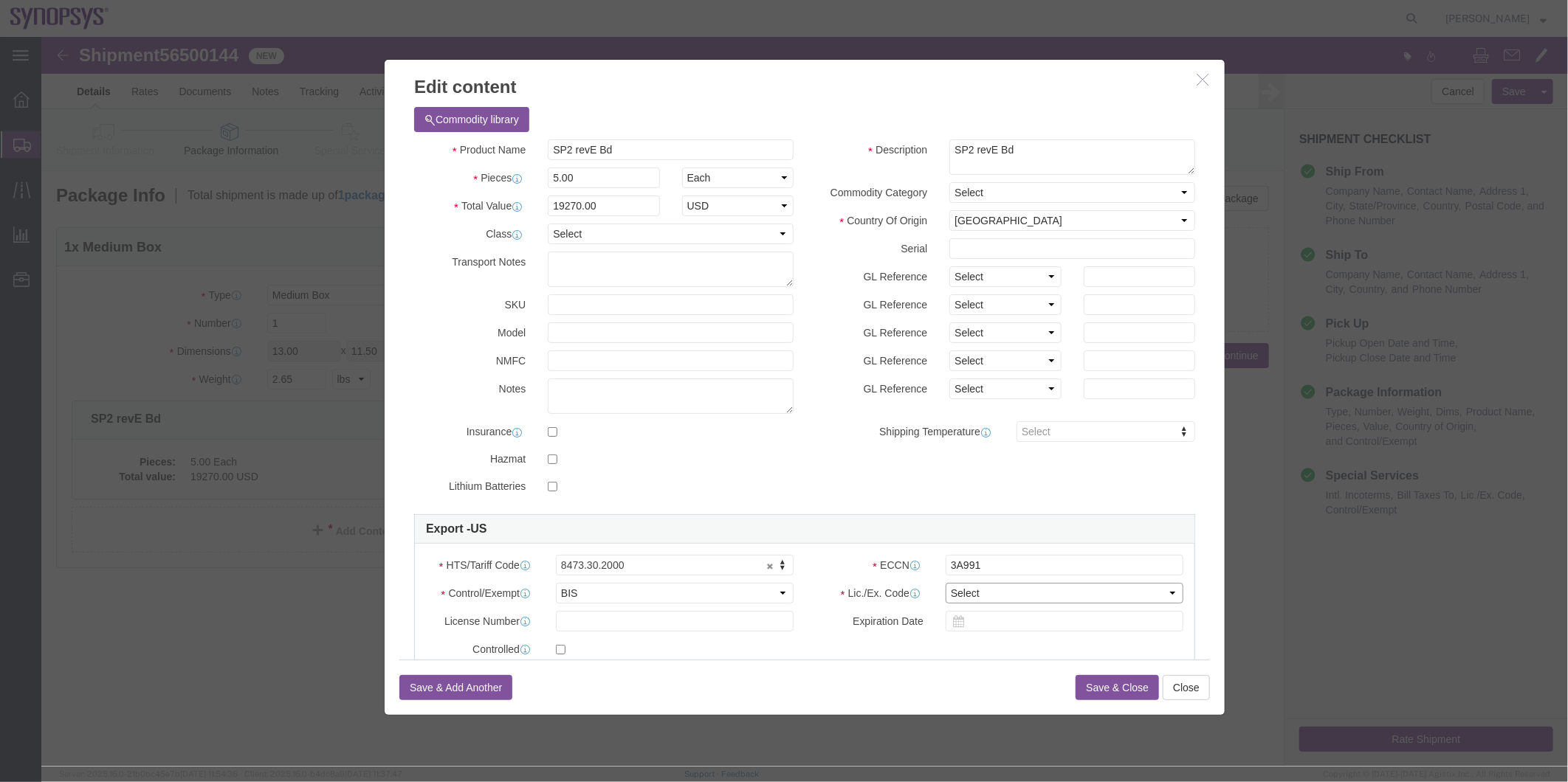
click select "Select AGR-Agricultural APP-Computers APR-Additional Permissive Exports AVS-Air…"
select select "NLR"
click select "Select AGR-Agricultural APP-Computers APR-Additional Permissive Exports AVS-Air…"
click button "Save & Close"
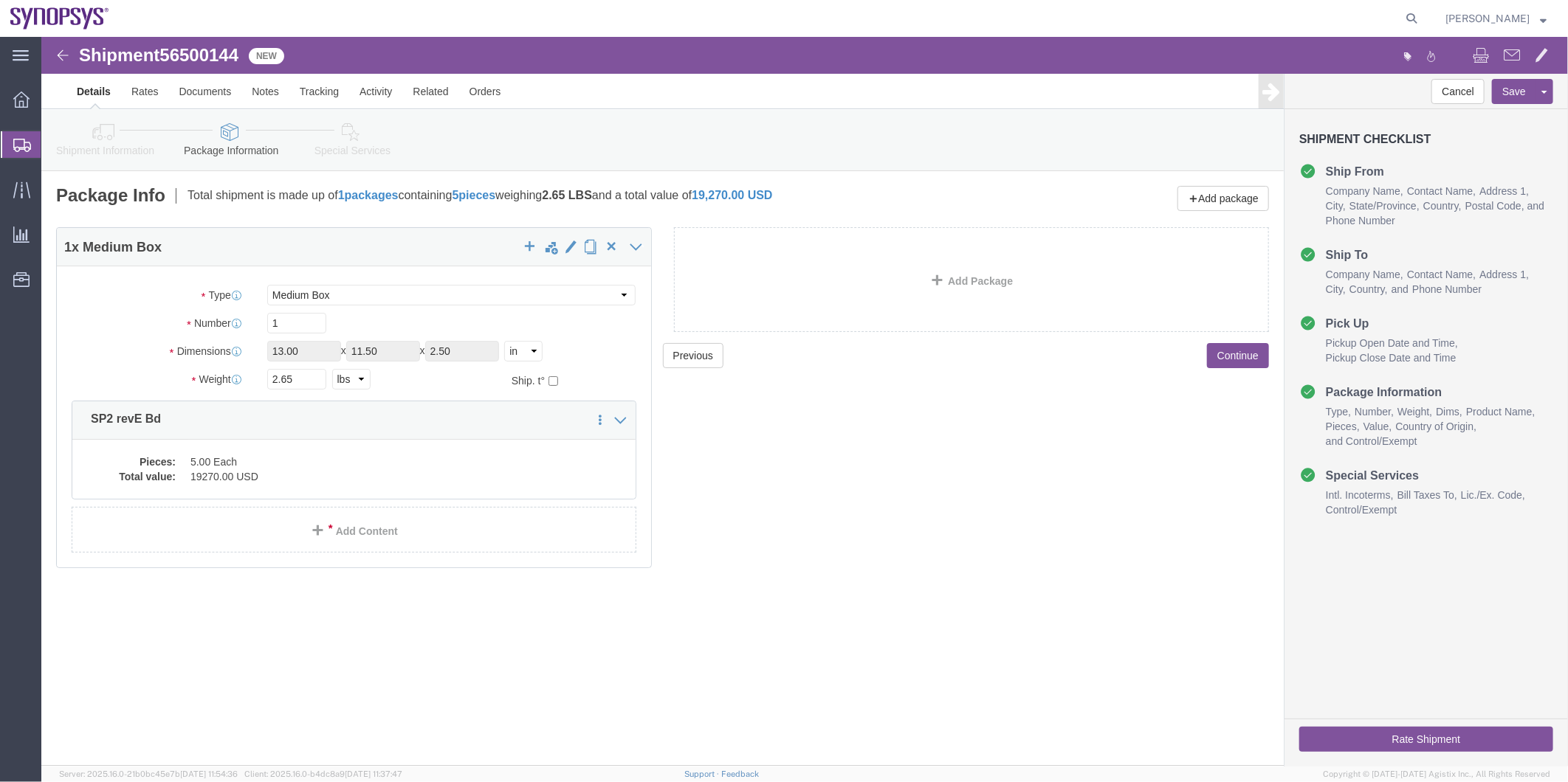
click link "Special Services"
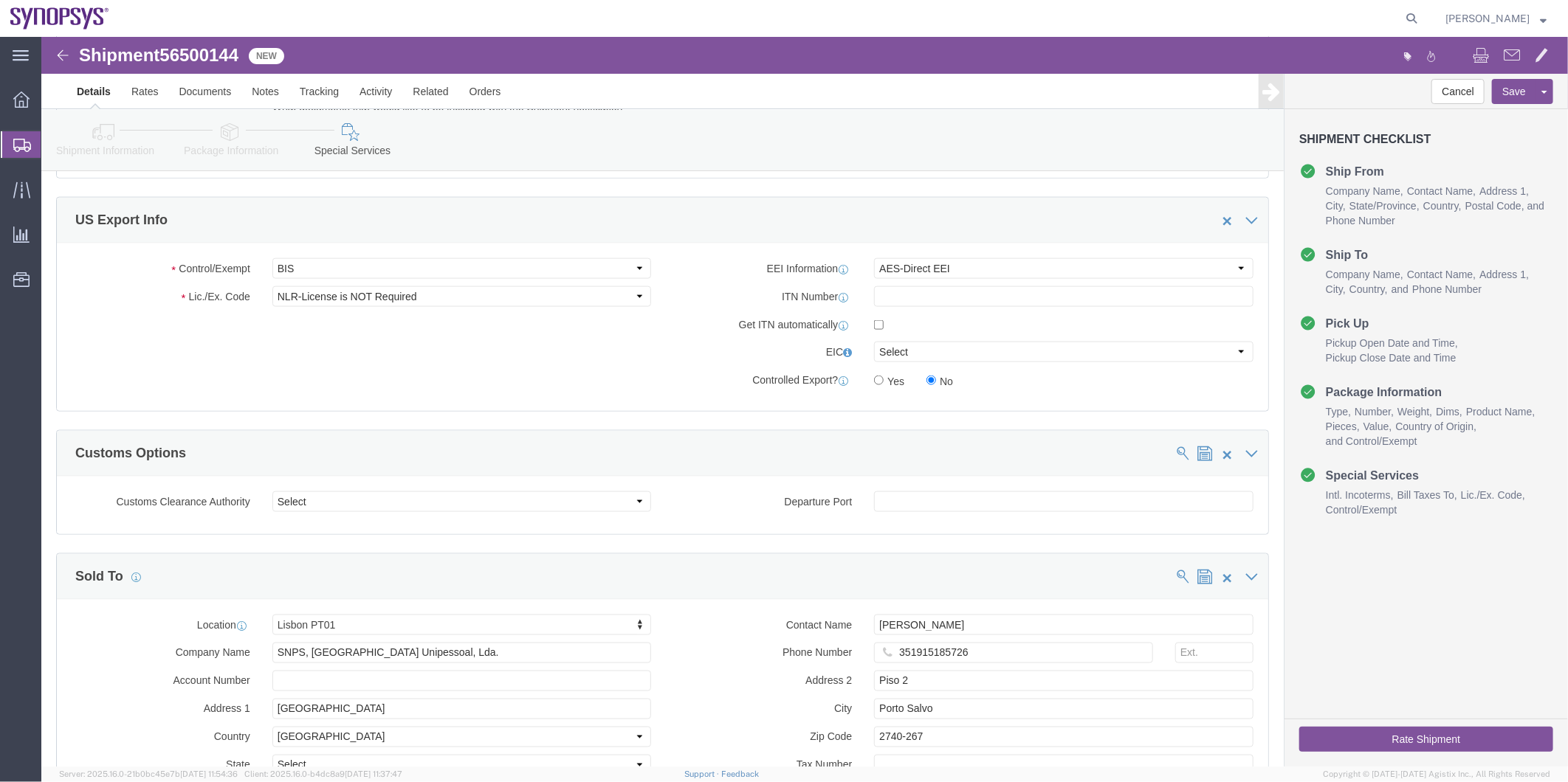
scroll to position [1148, 0]
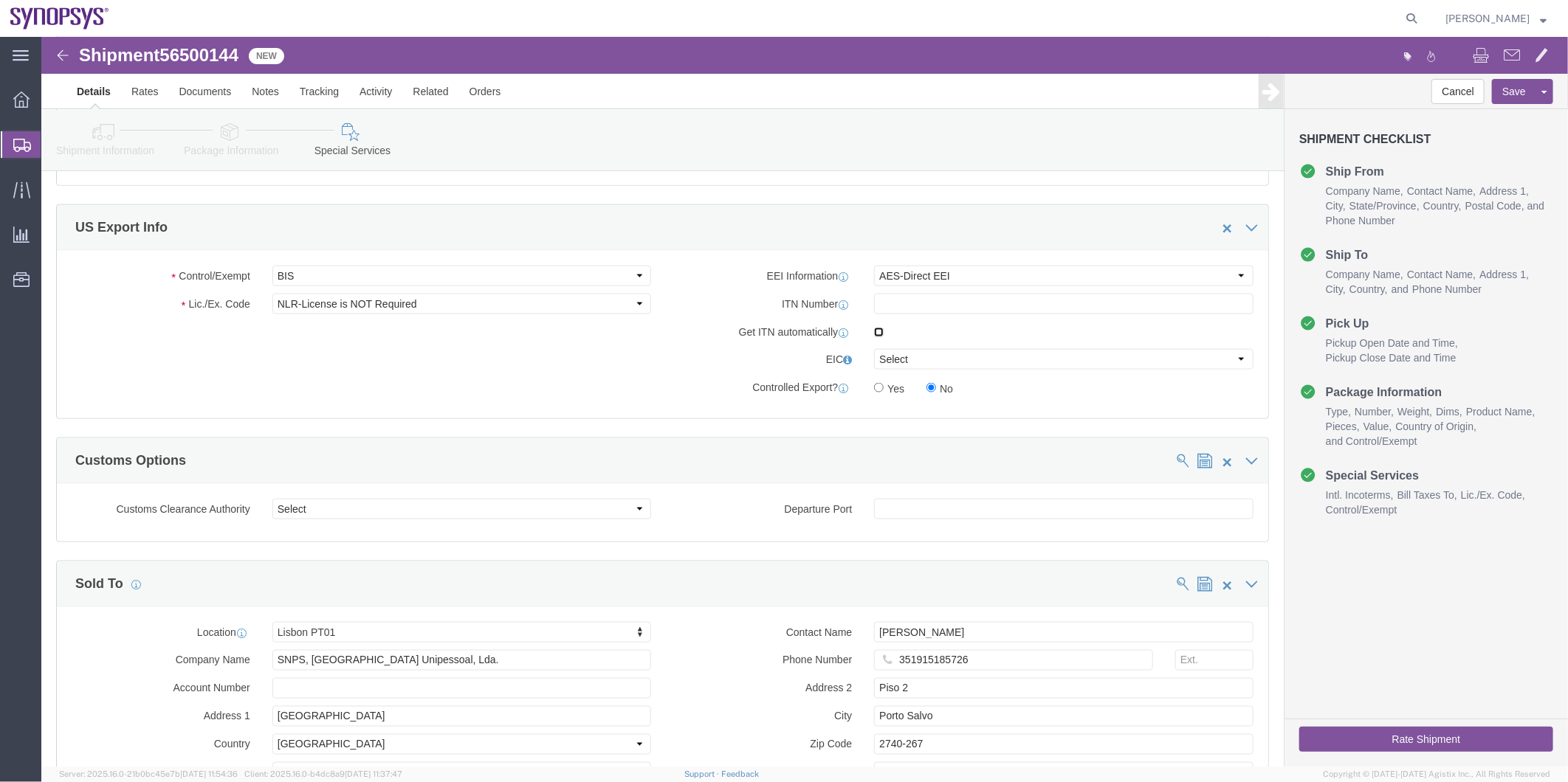
click input "checkbox"
checkbox input "true"
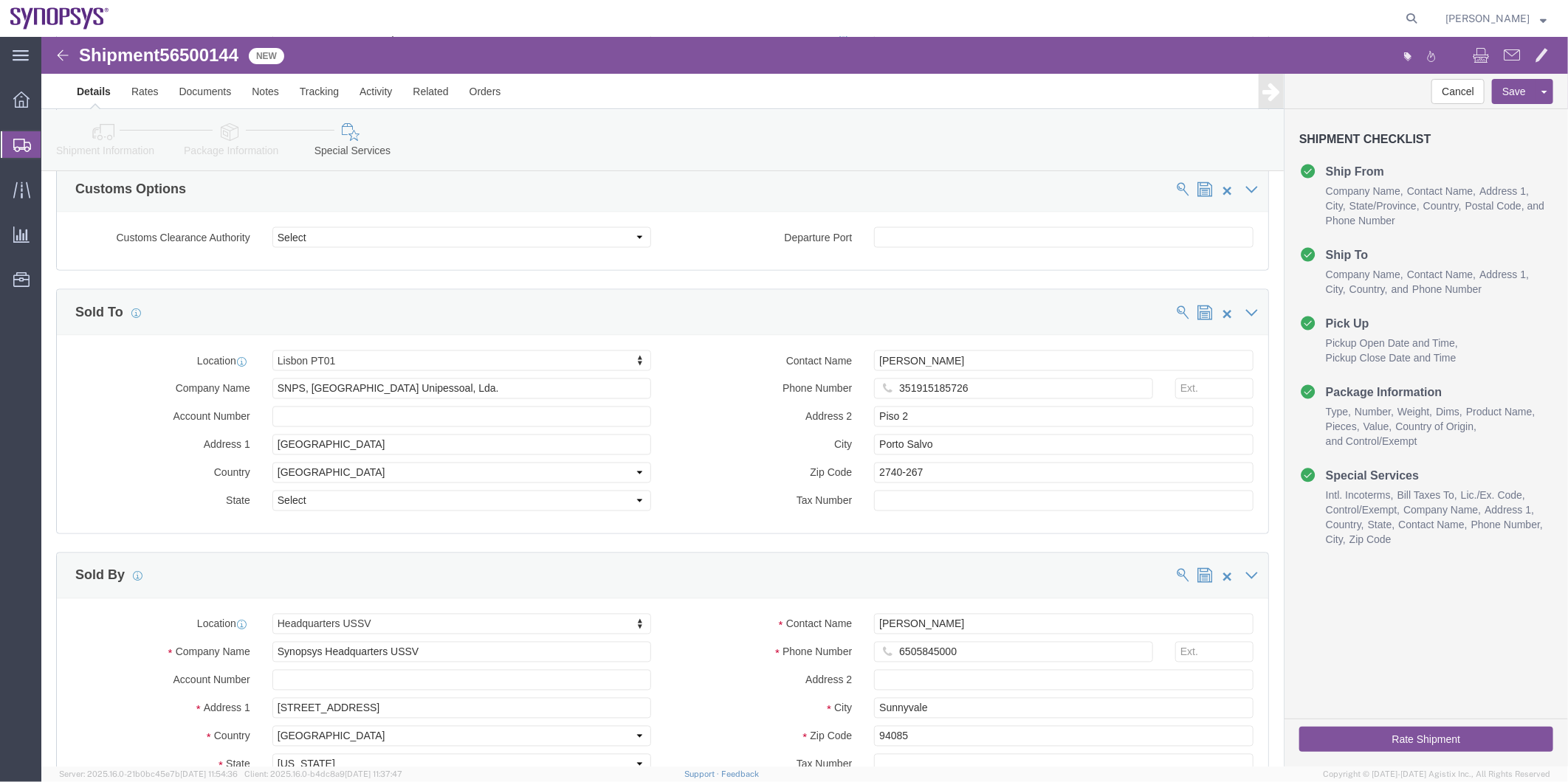
scroll to position [1230, 0]
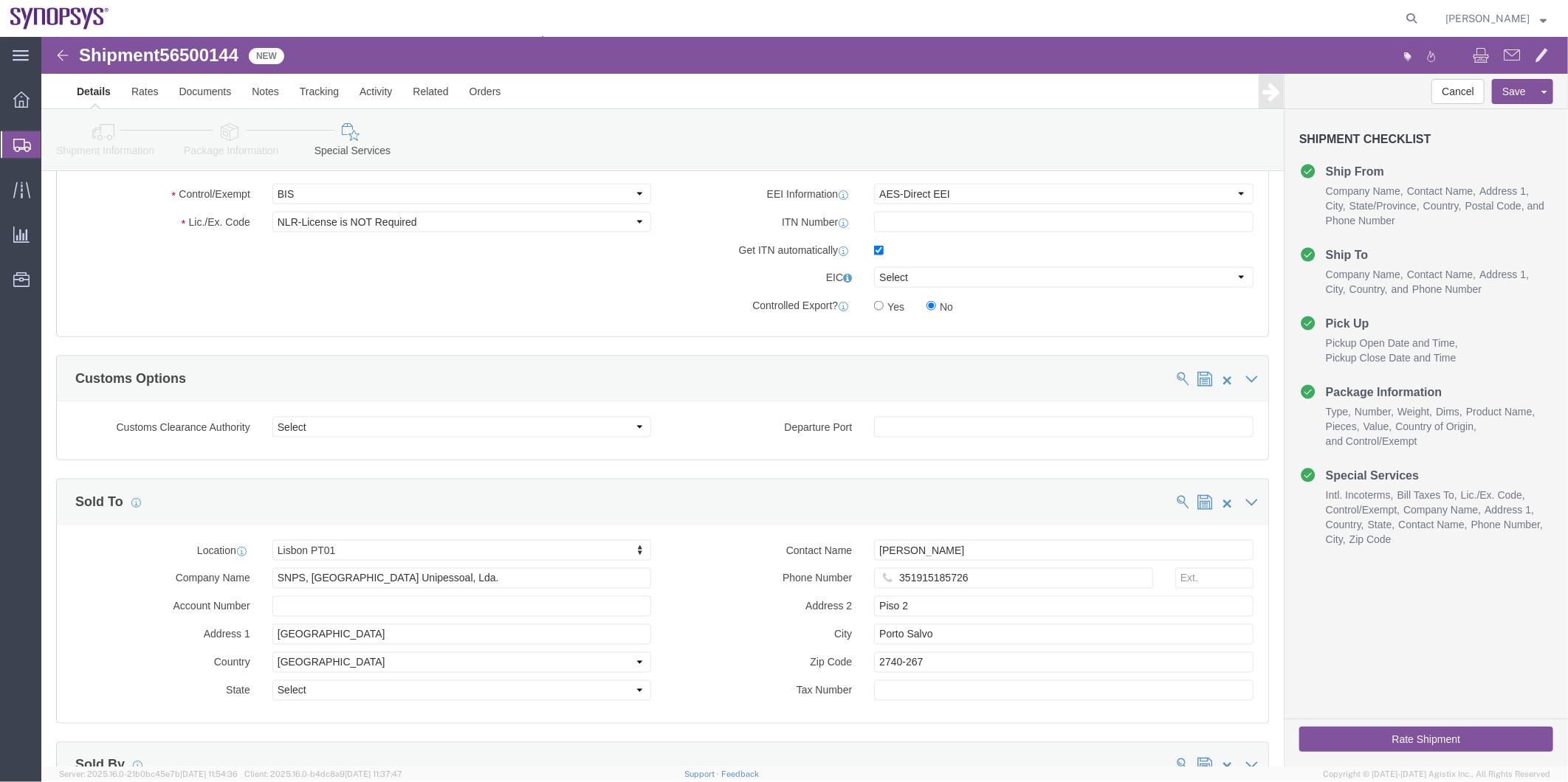
click icon
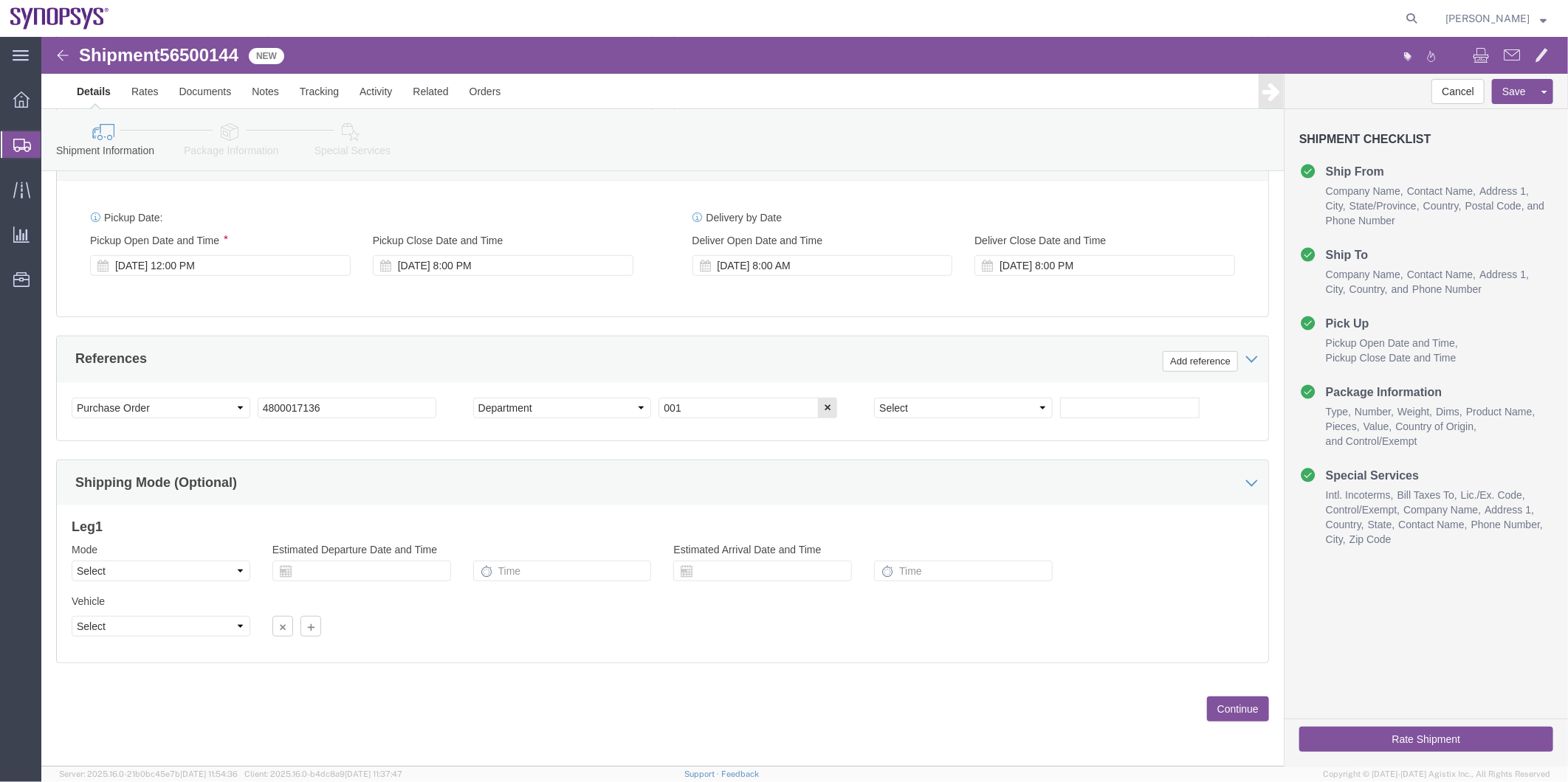
scroll to position [133, 0]
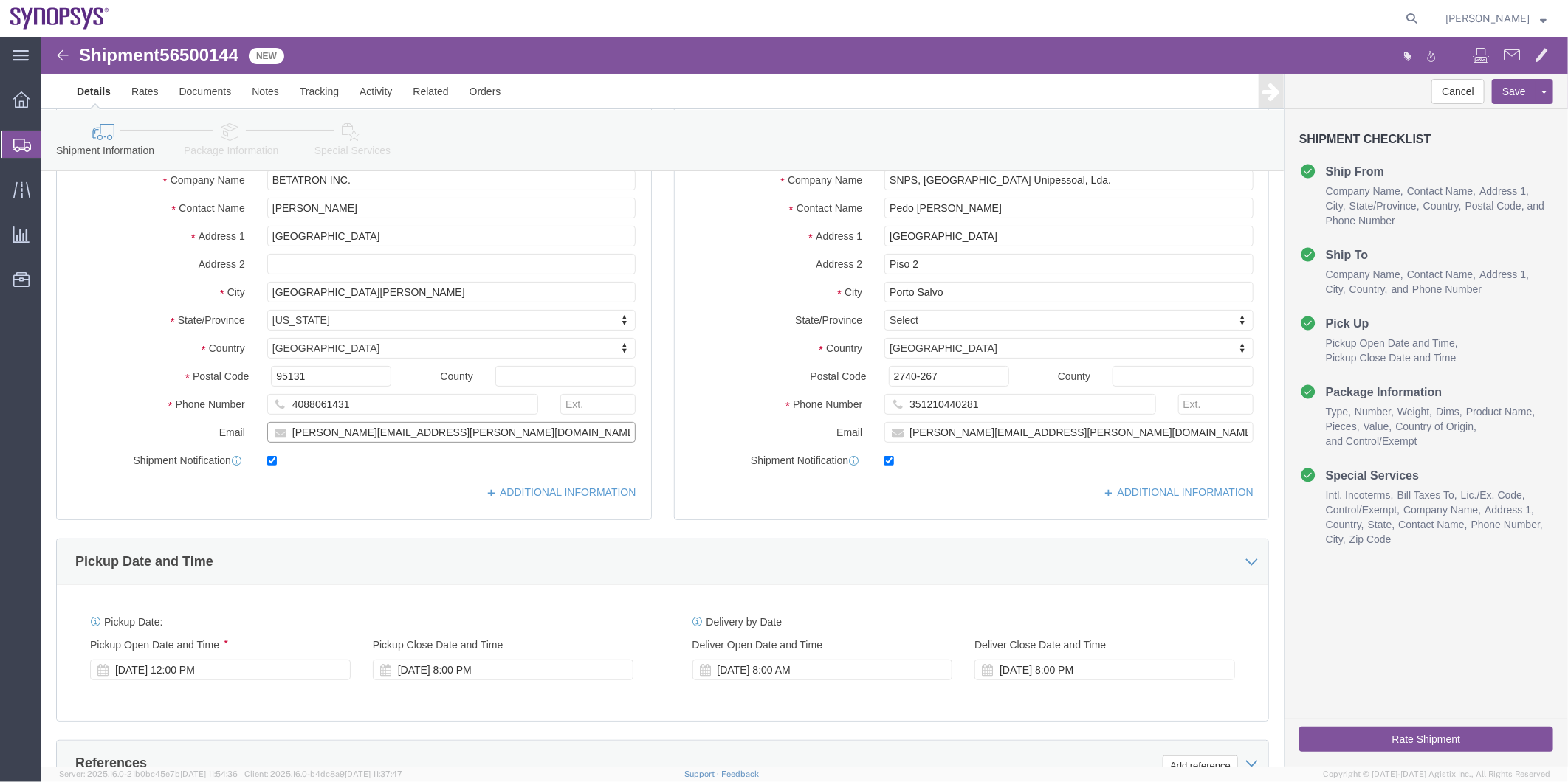
drag, startPoint x: 400, startPoint y: 390, endPoint x: 210, endPoint y: 390, distance: 190.0
click div "Email [PERSON_NAME][EMAIL_ADDRESS][PERSON_NAME][DOMAIN_NAME]"
click icon
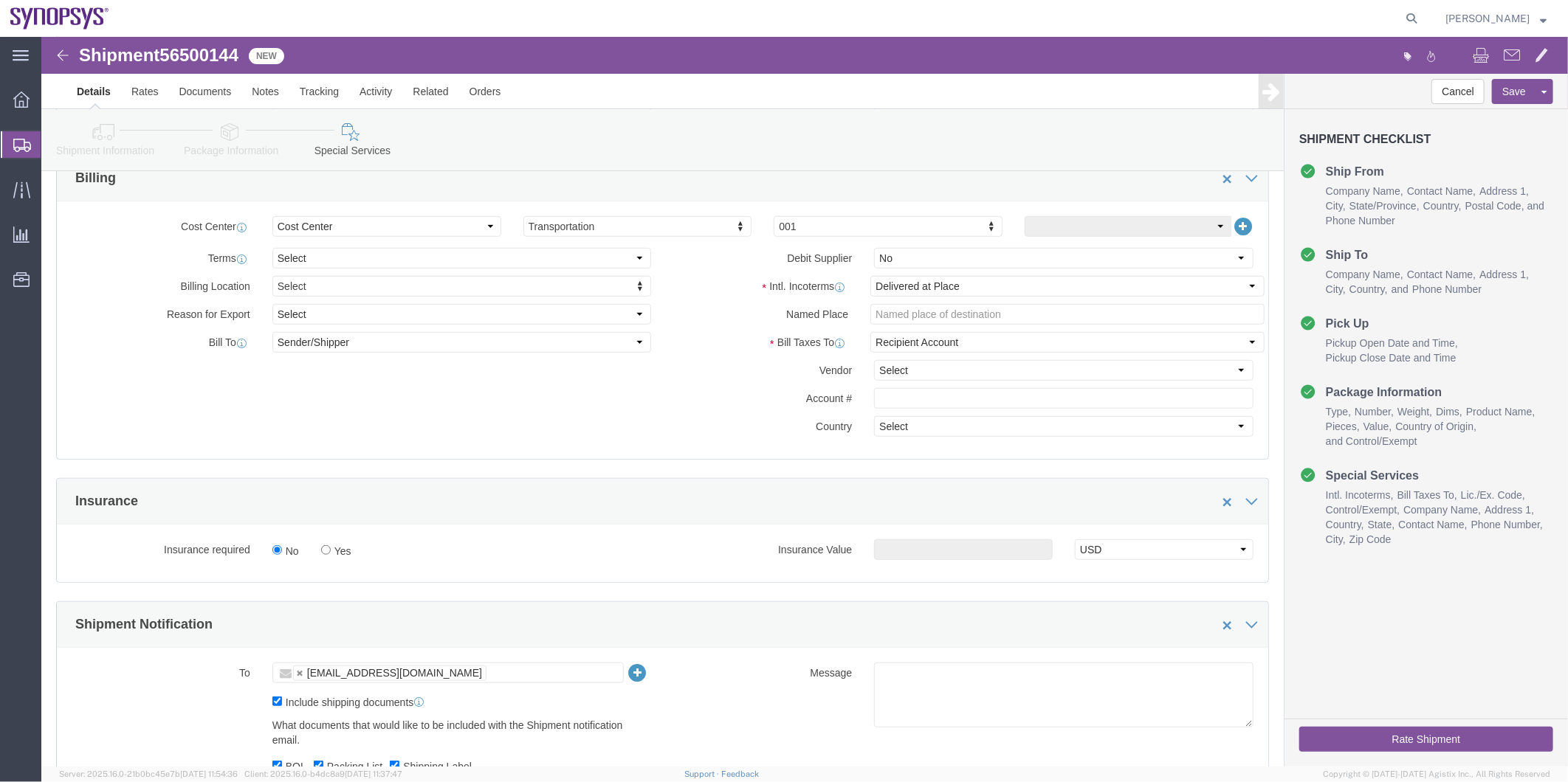
scroll to position [707, 0]
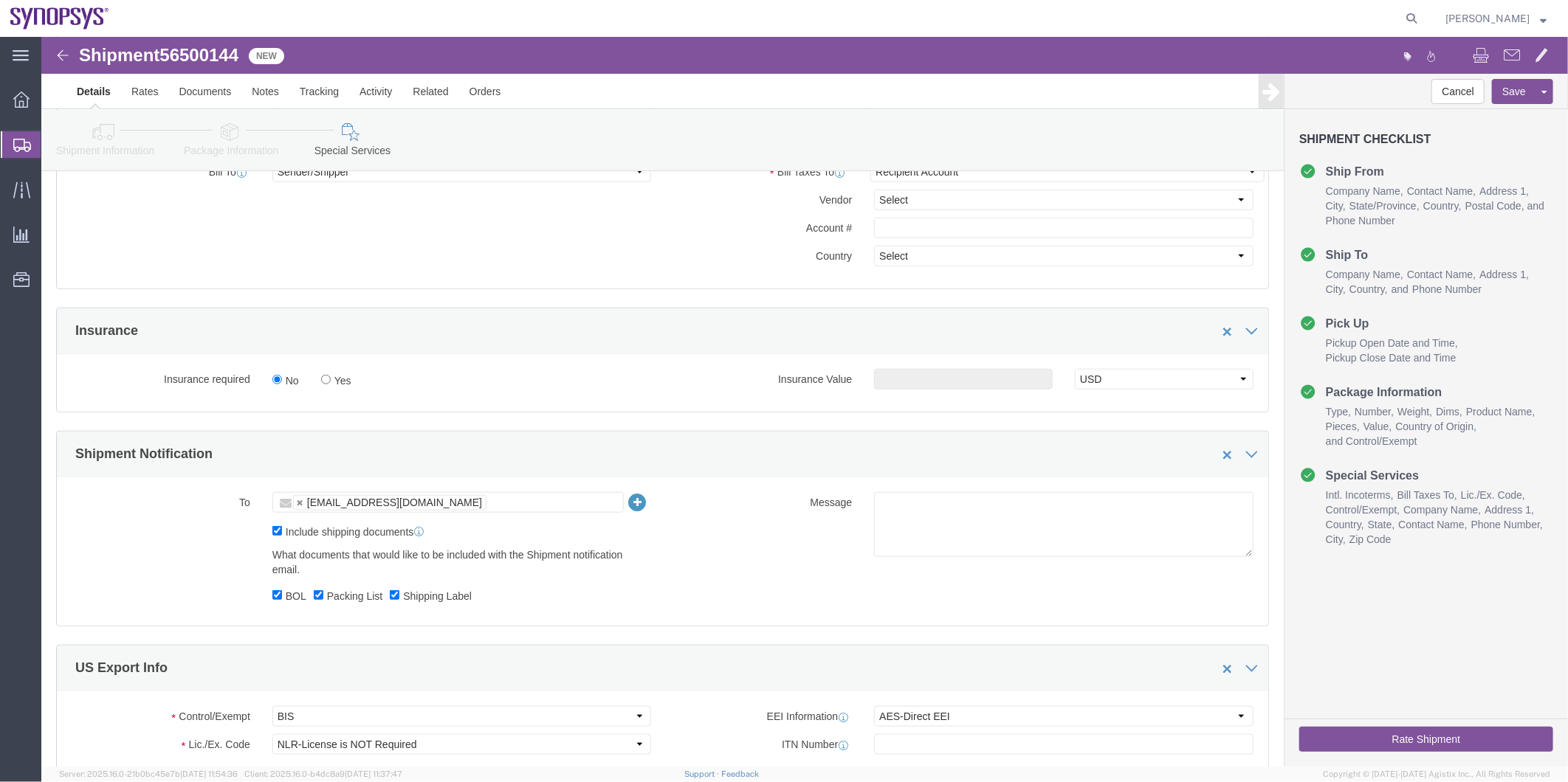
click ul "[EMAIL_ADDRESS][DOMAIN_NAME]"
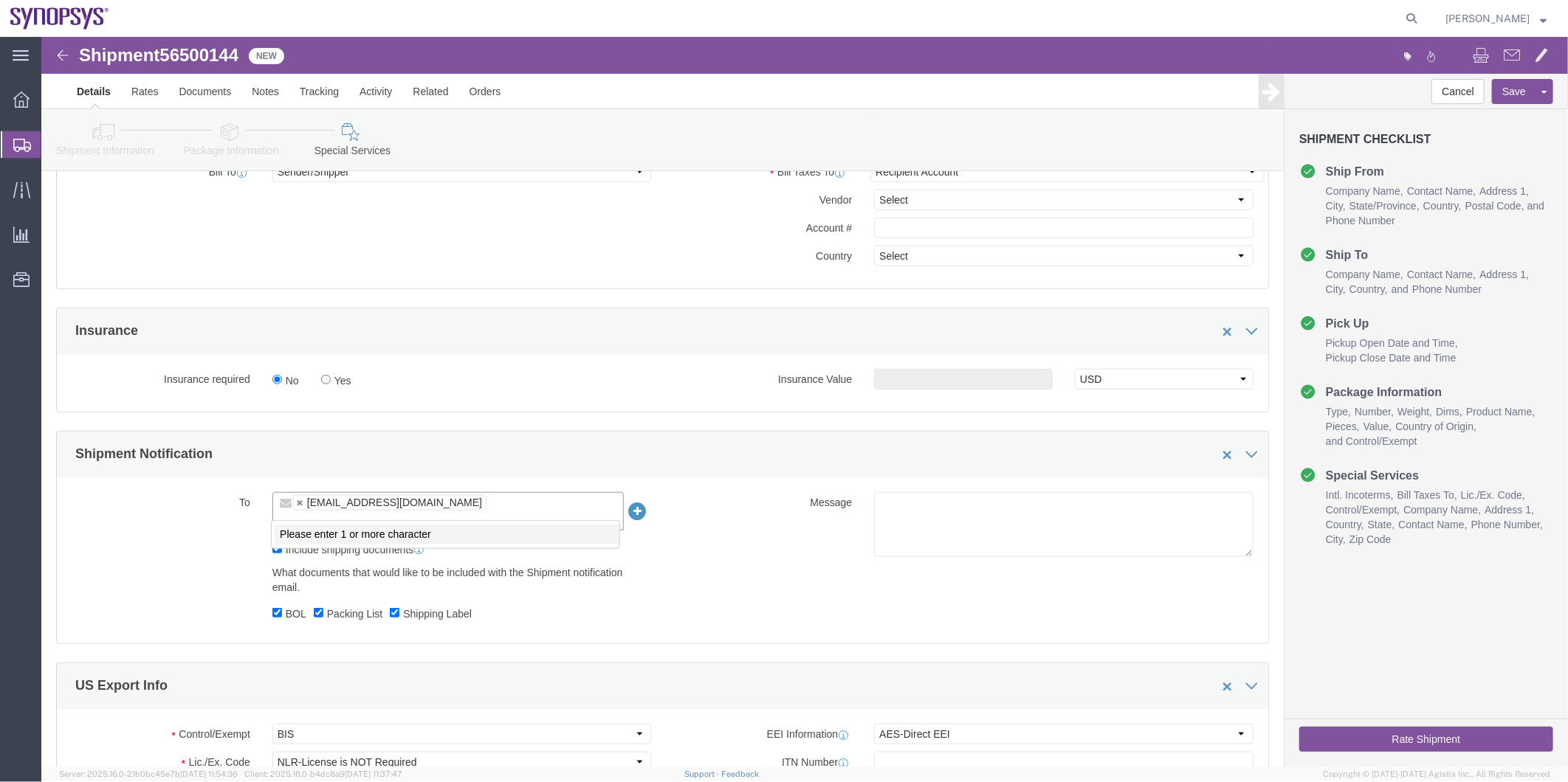
paste input "[PERSON_NAME][EMAIL_ADDRESS][PERSON_NAME][DOMAIN_NAME]"
type input "[PERSON_NAME][EMAIL_ADDRESS][PERSON_NAME][DOMAIN_NAME]"
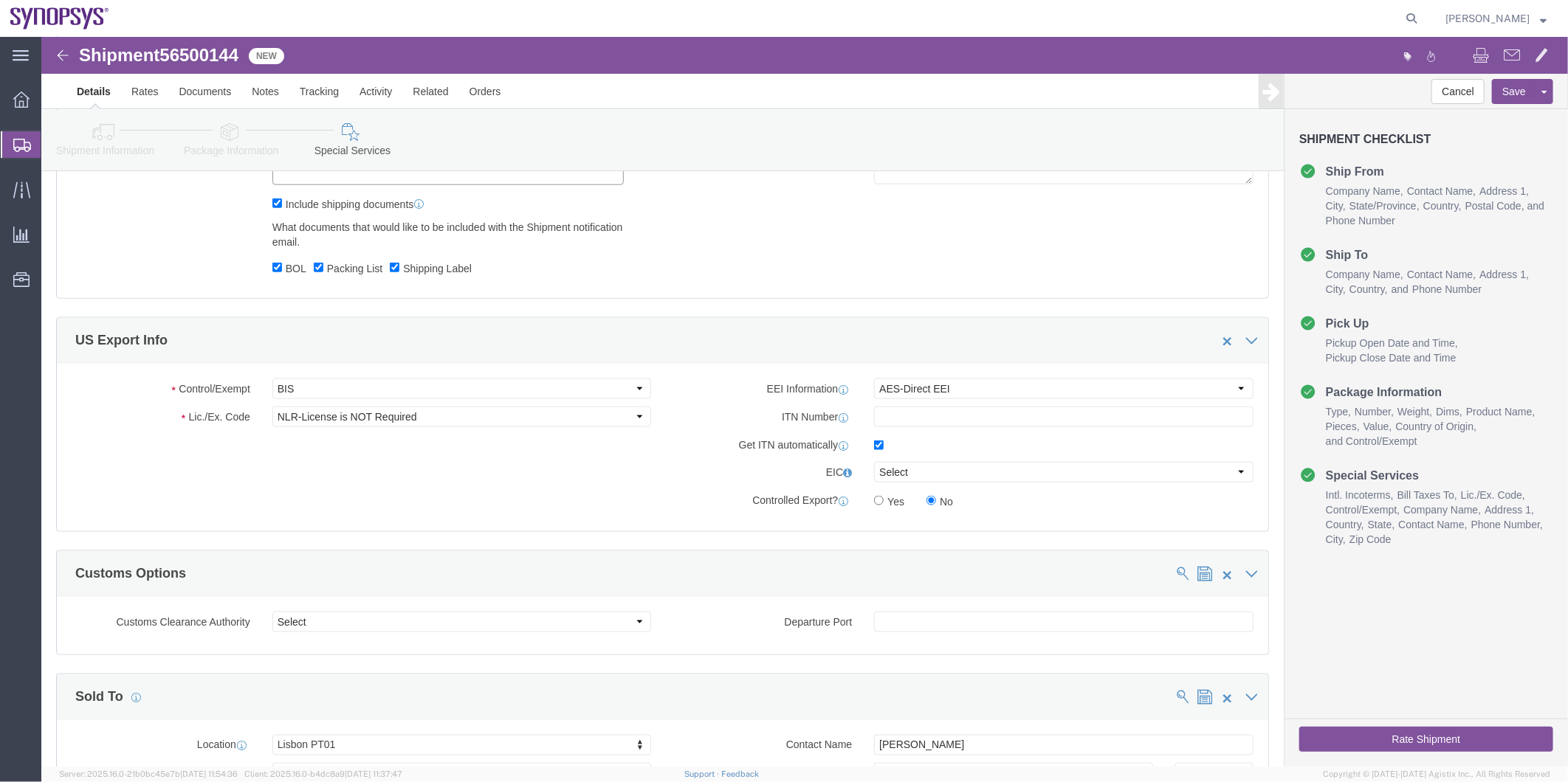
scroll to position [954, 0]
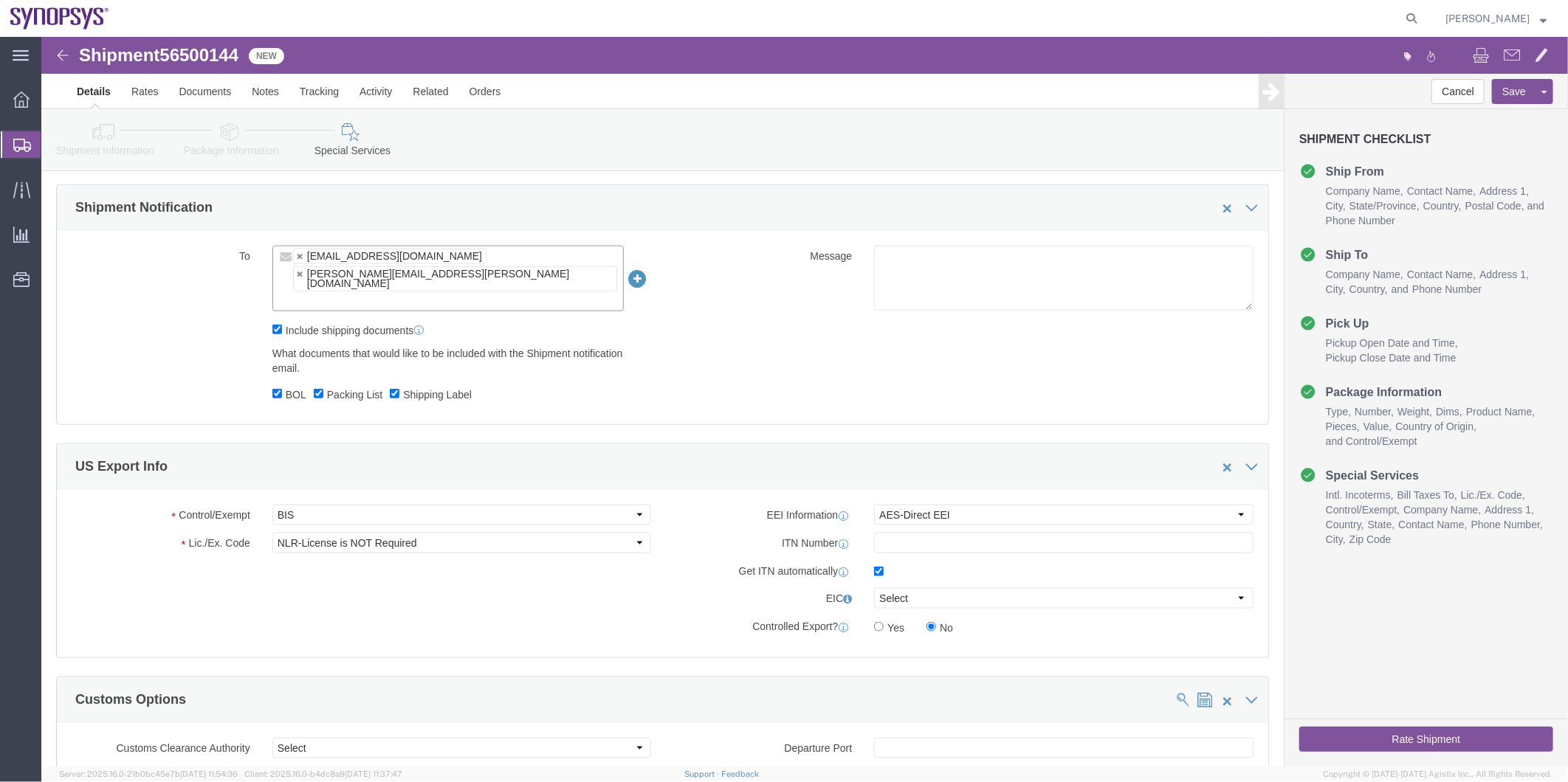
click button "Rate Shipment"
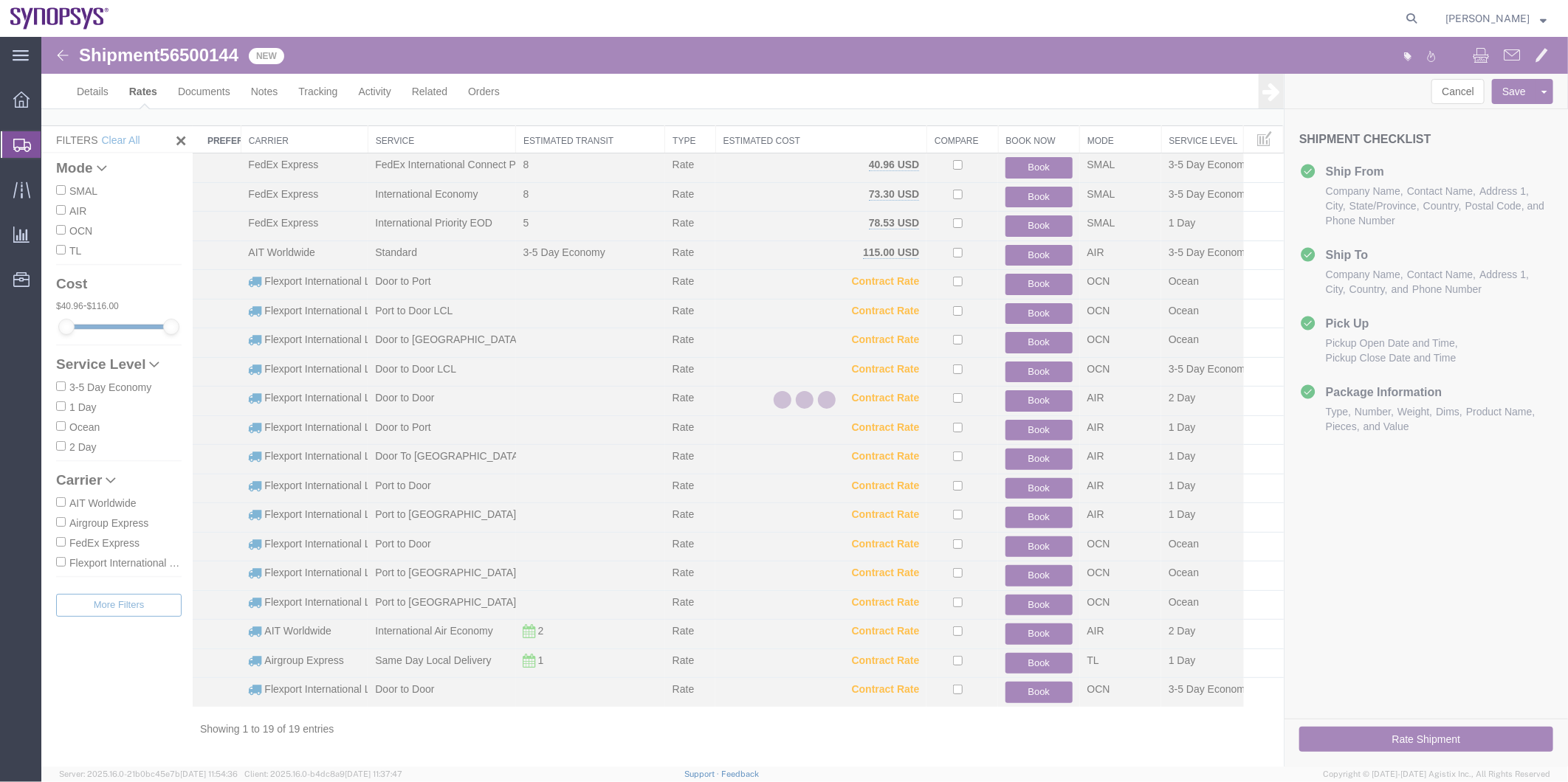
scroll to position [15, 0]
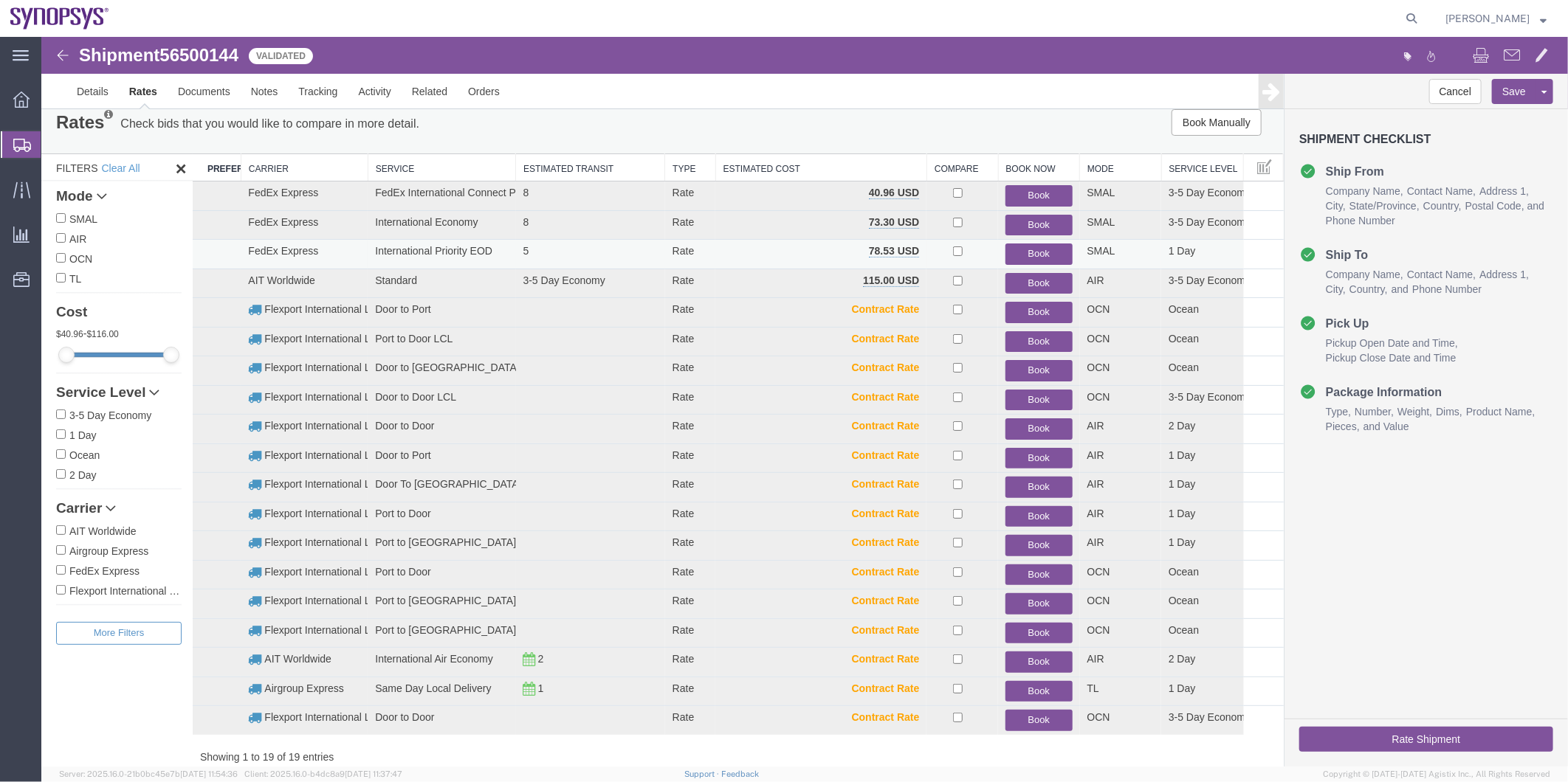
click at [1022, 247] on button "Book" at bounding box center [1037, 253] width 66 height 21
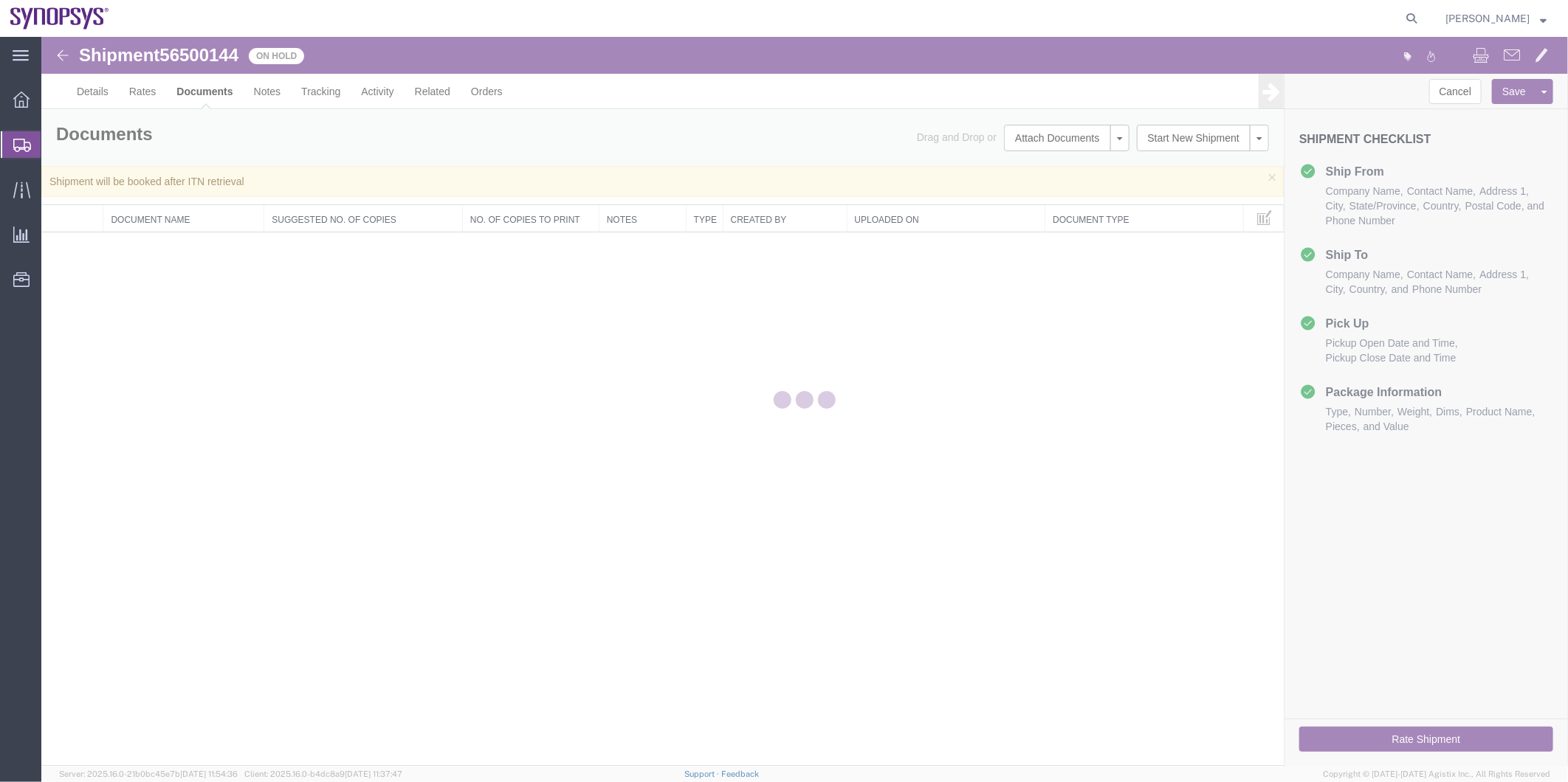
scroll to position [0, 0]
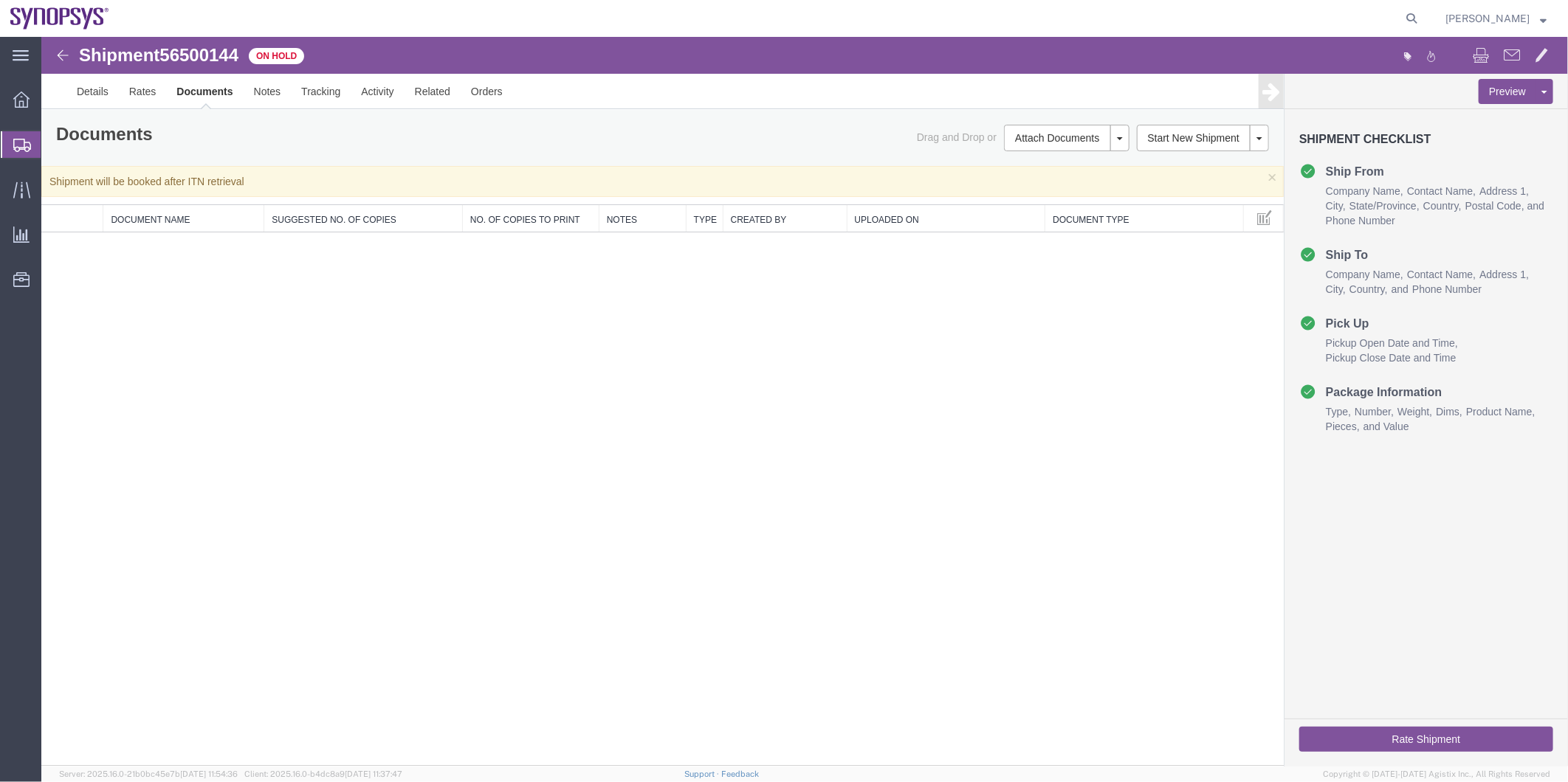
click at [0, 0] on span "Shipment Manager" at bounding box center [0, 0] width 0 height 0
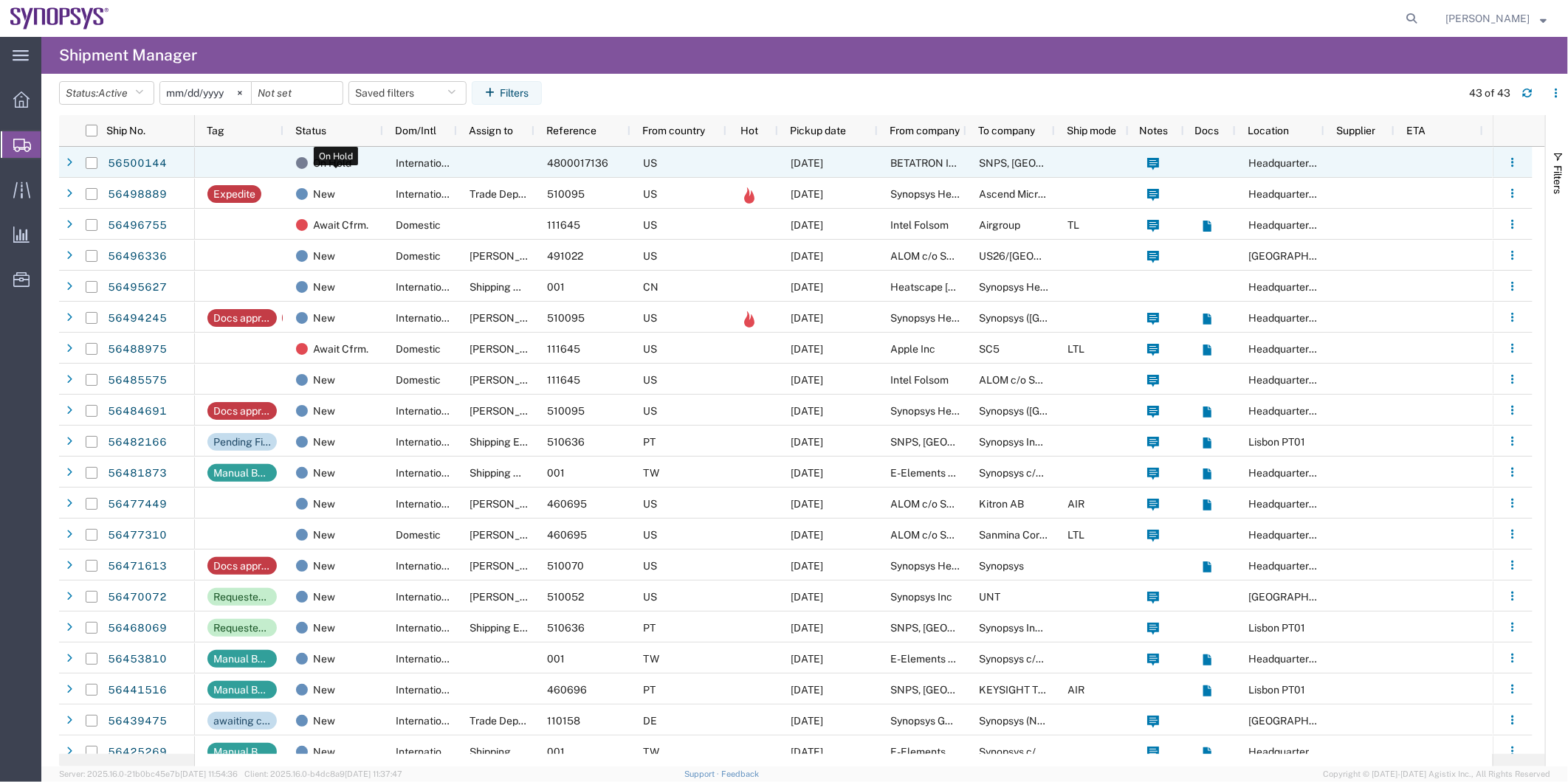
click at [359, 165] on div "On Hold" at bounding box center [336, 163] width 81 height 31
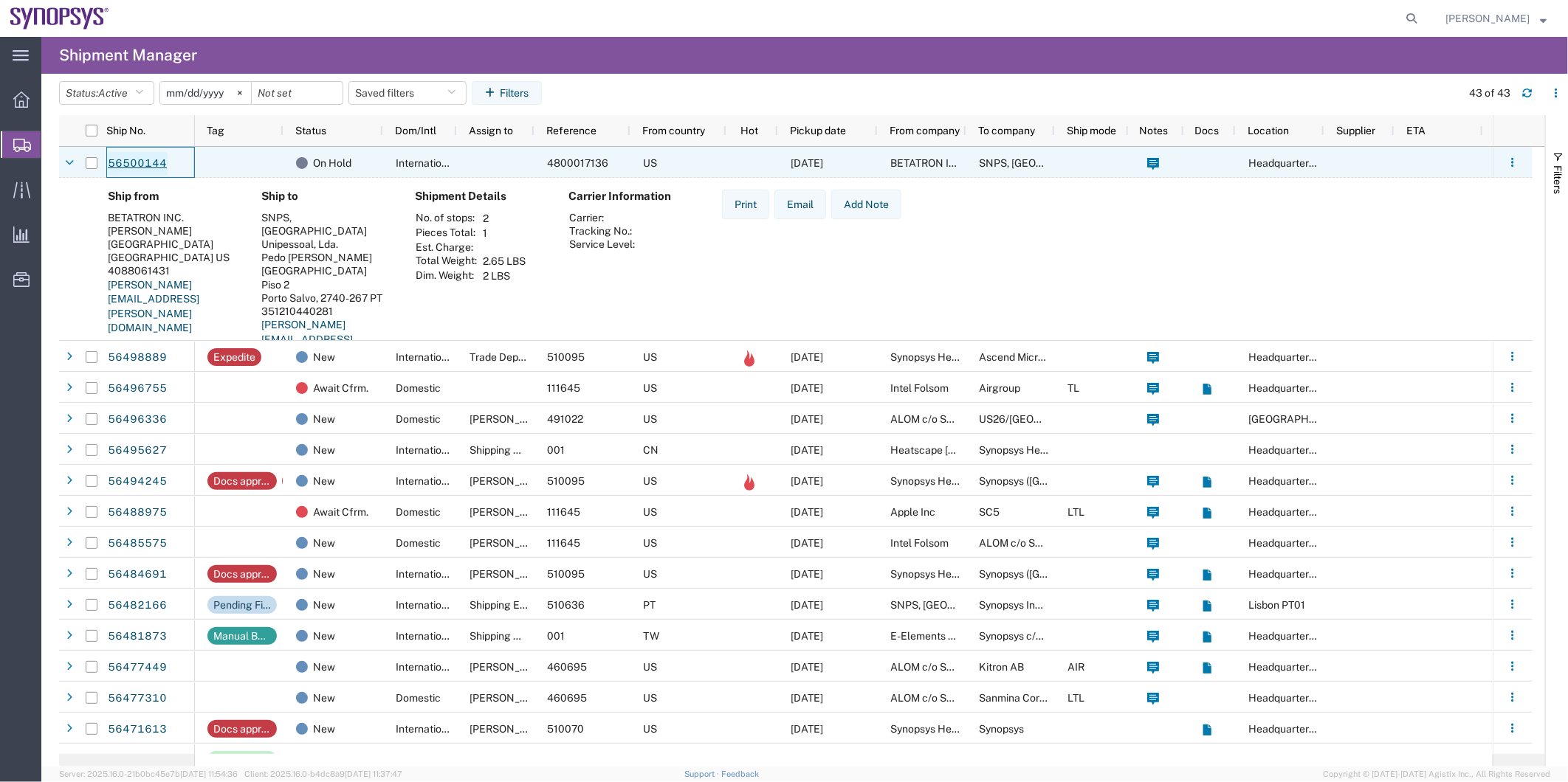
click at [142, 155] on link "56500144" at bounding box center [137, 163] width 60 height 24
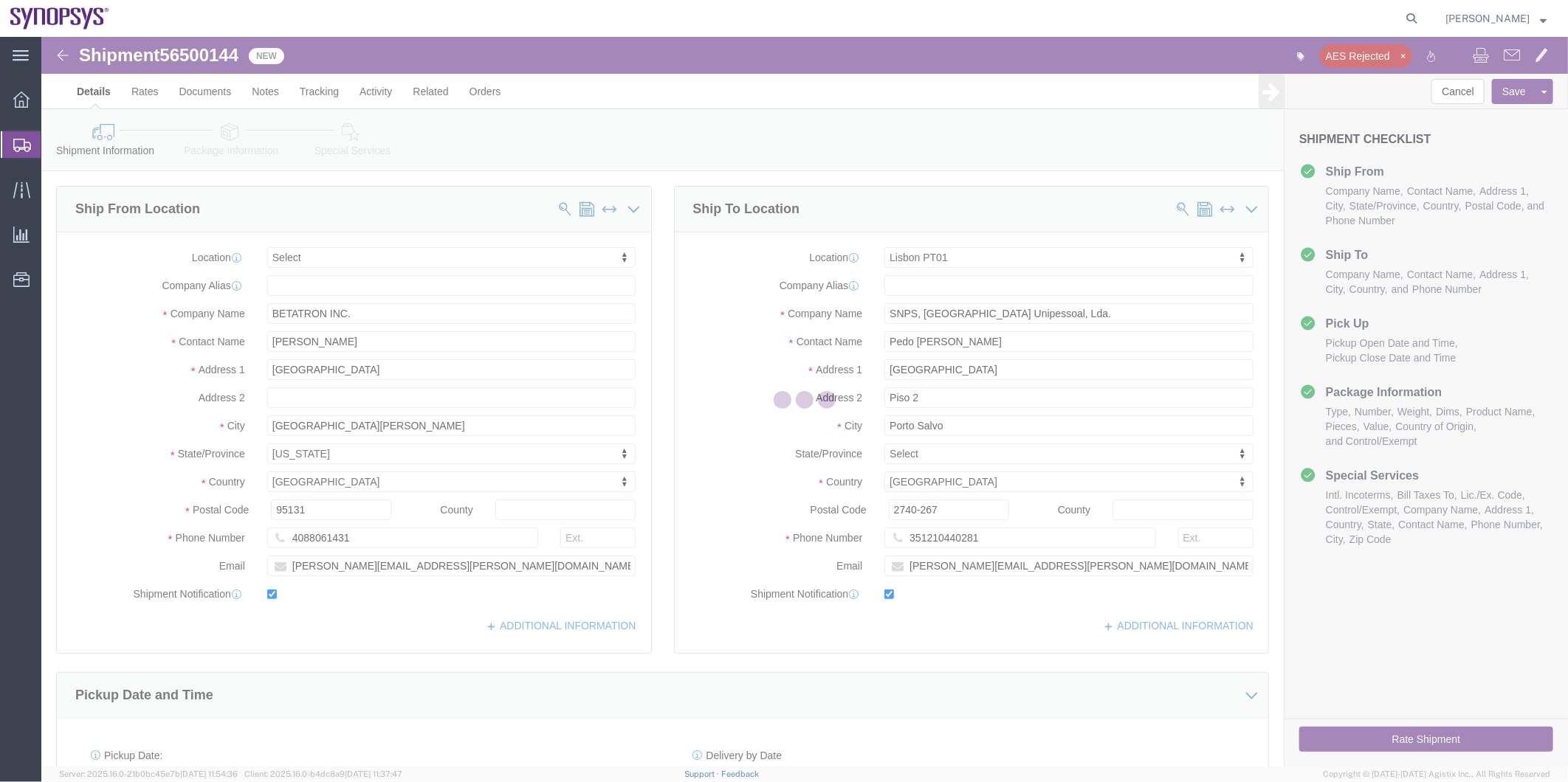
select select
select select "63152"
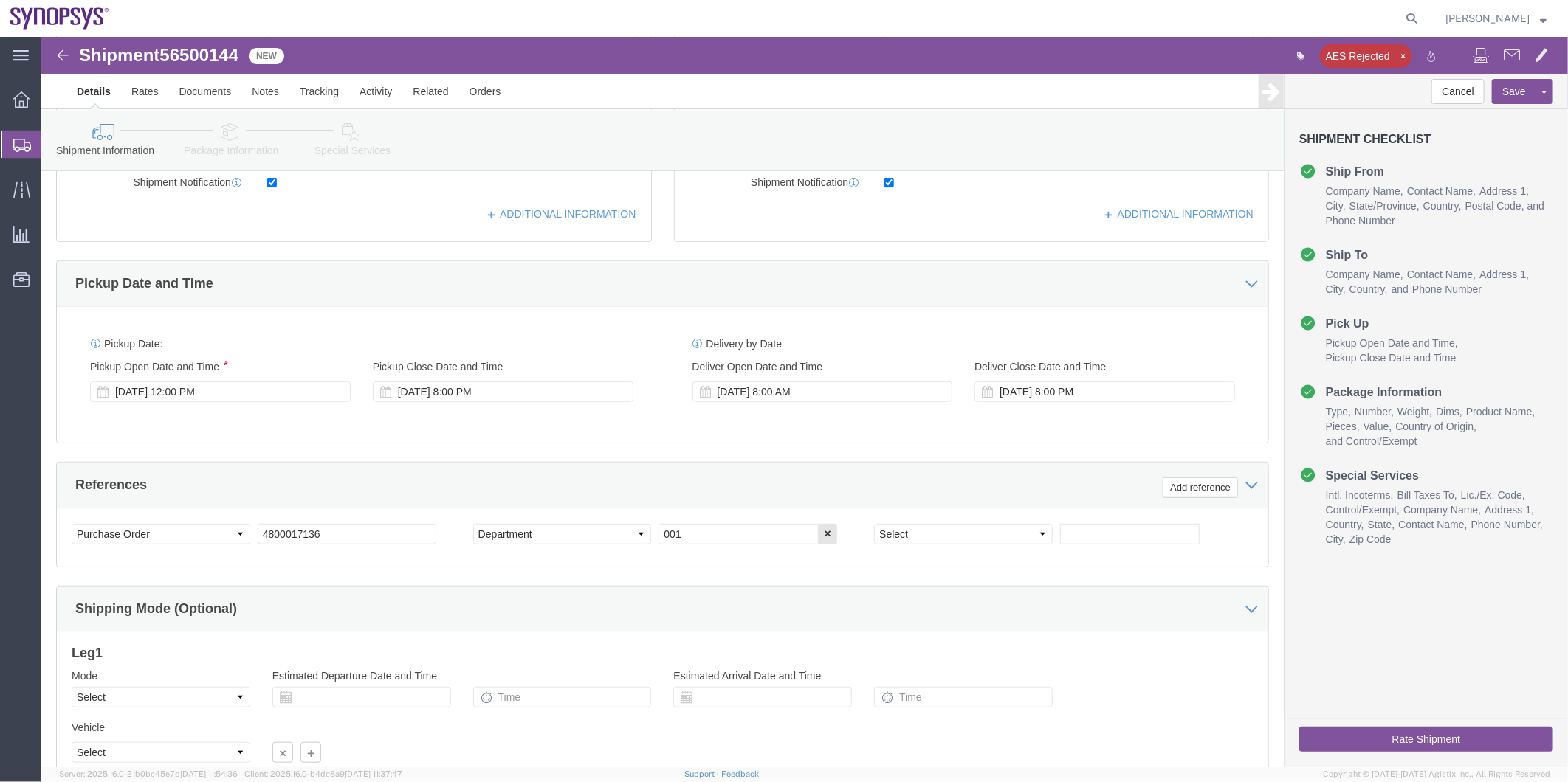
scroll to position [491, 0]
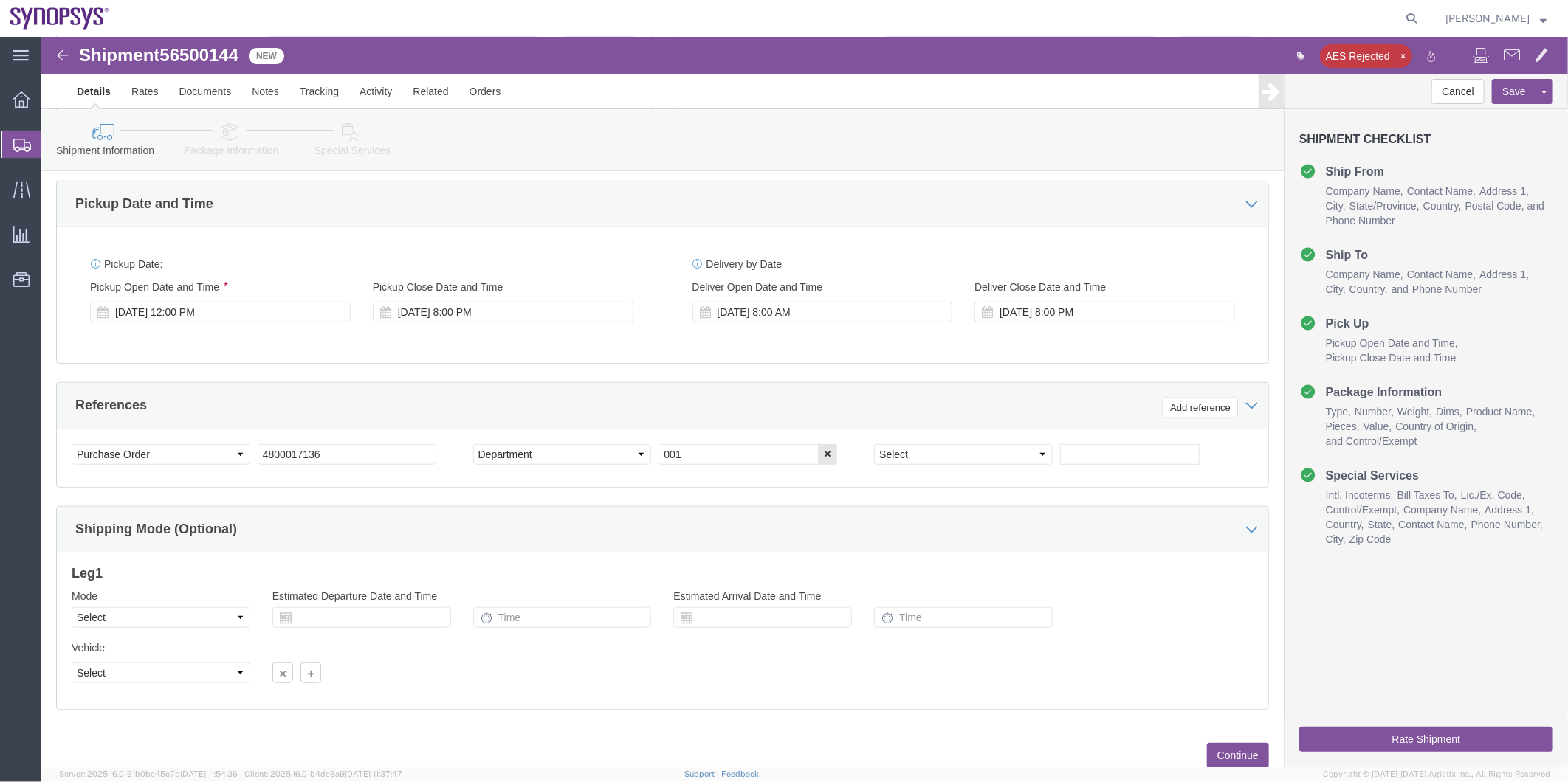
click icon
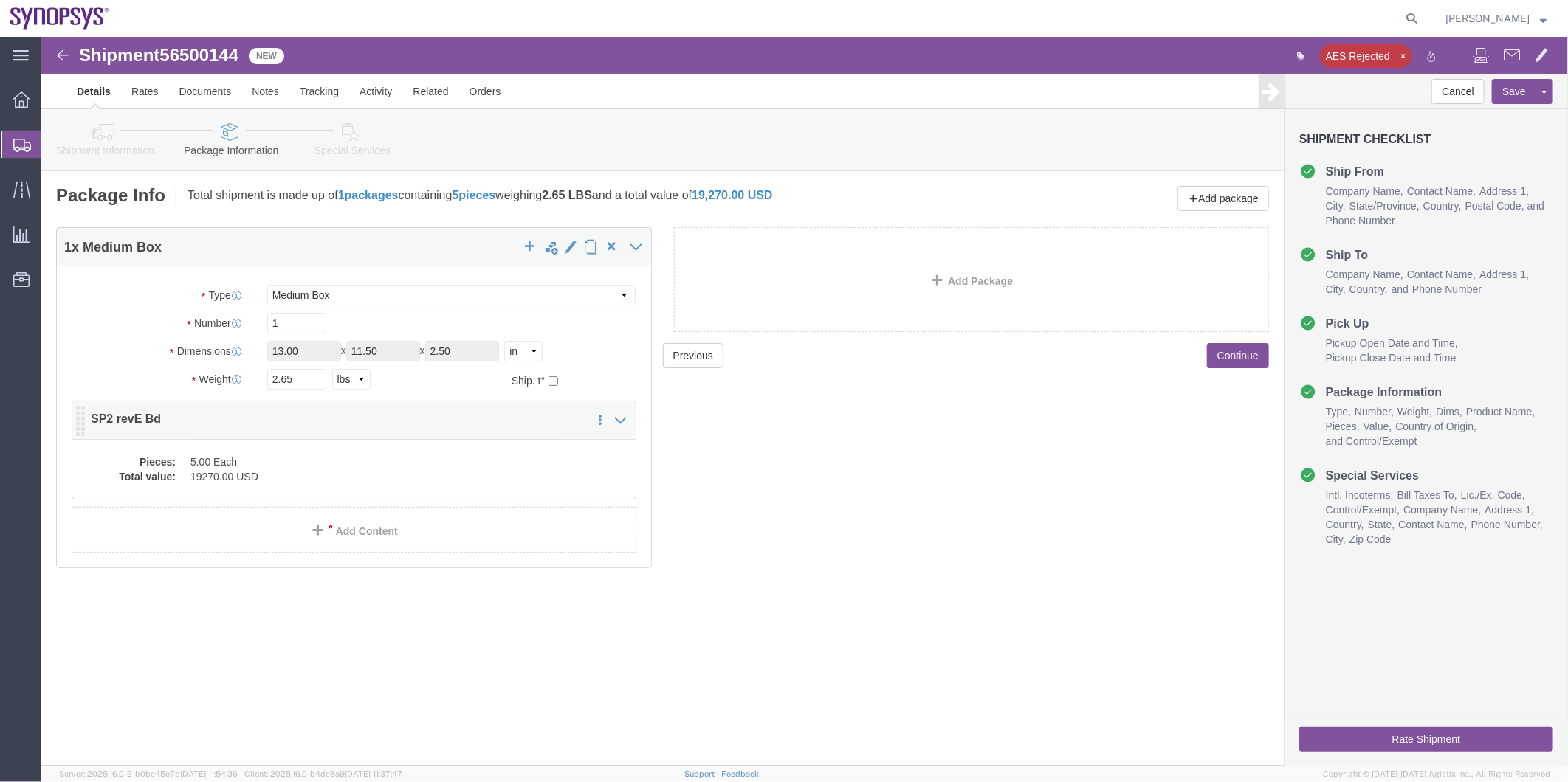
click dd "5.00 Each"
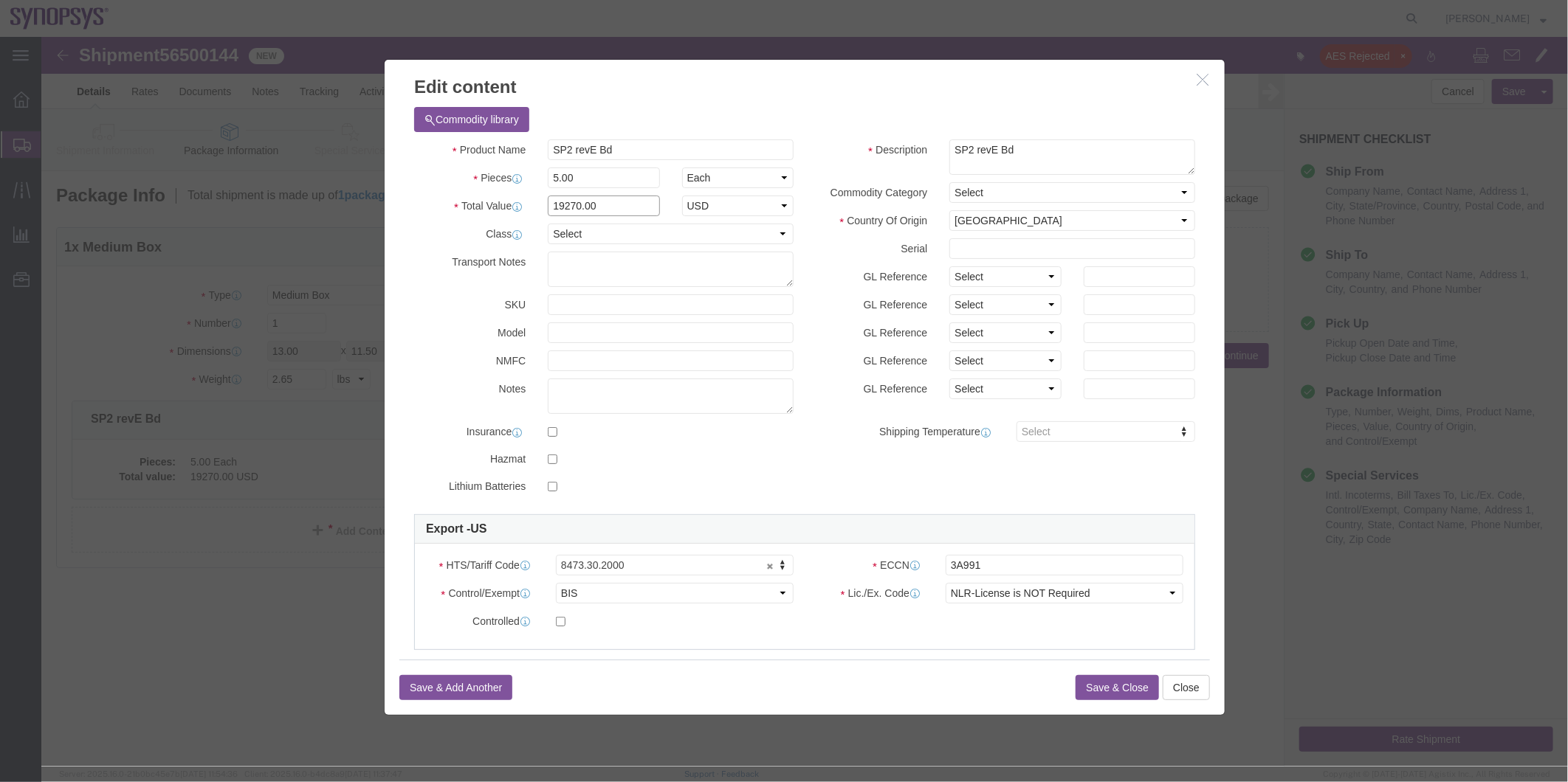
drag, startPoint x: 573, startPoint y: 165, endPoint x: 464, endPoint y: 166, distance: 109.0
click div "Total Value 19270.00 Select ADP AED AFN ALL AMD AOA ARS ATS AUD AWG AZN BAM BBD…"
click button "Save & Close"
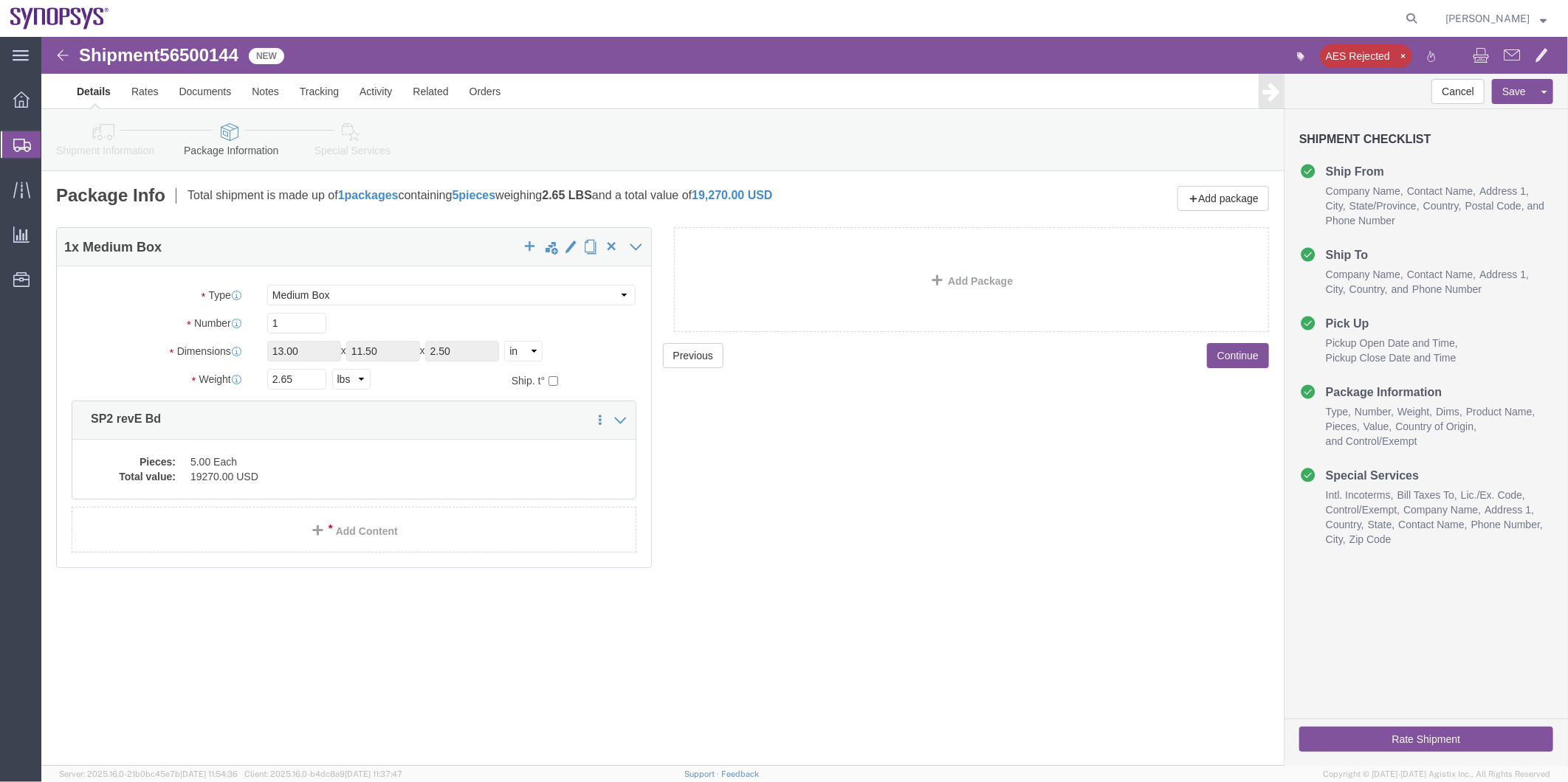
click icon
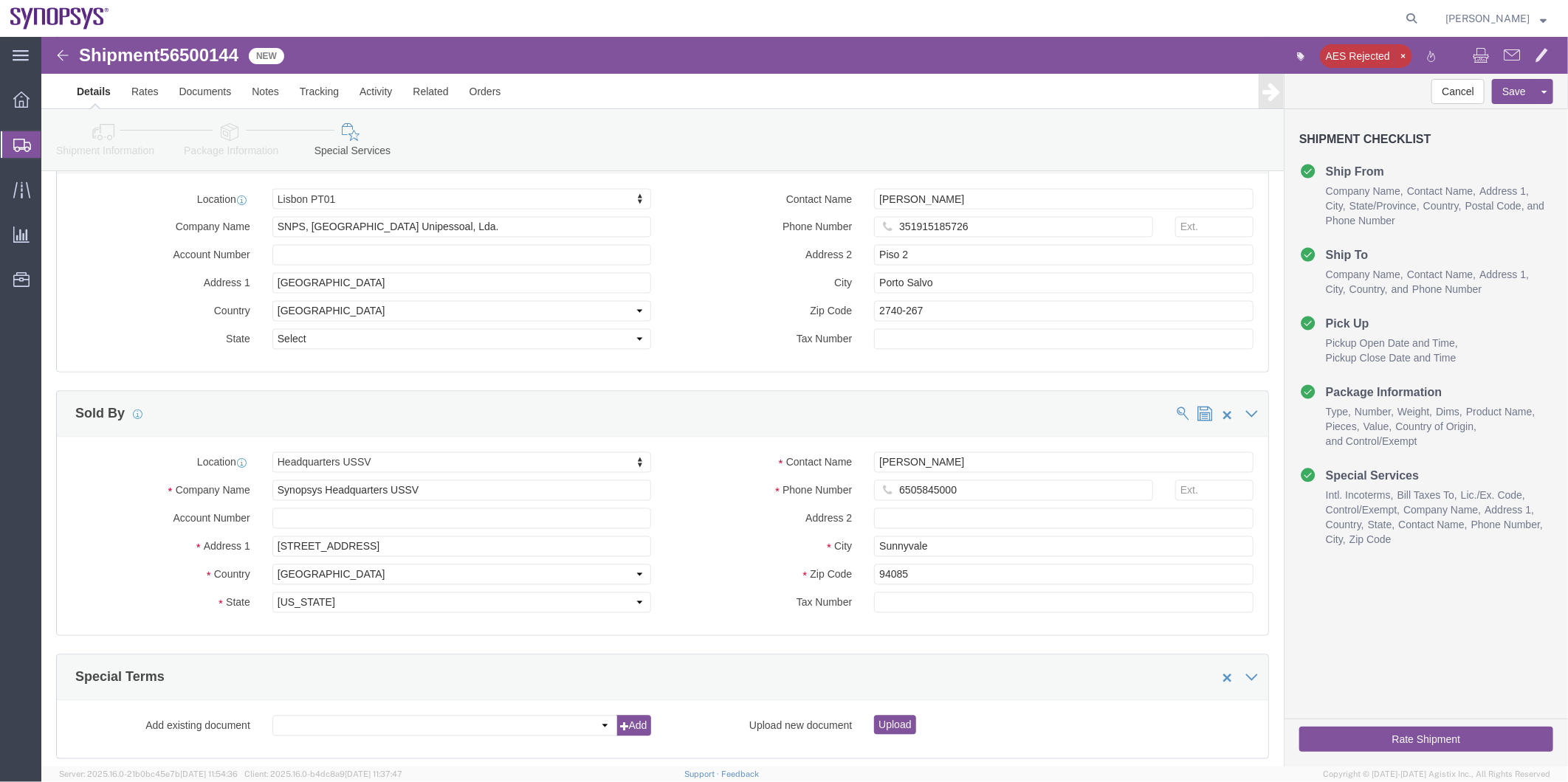
scroll to position [1640, 0]
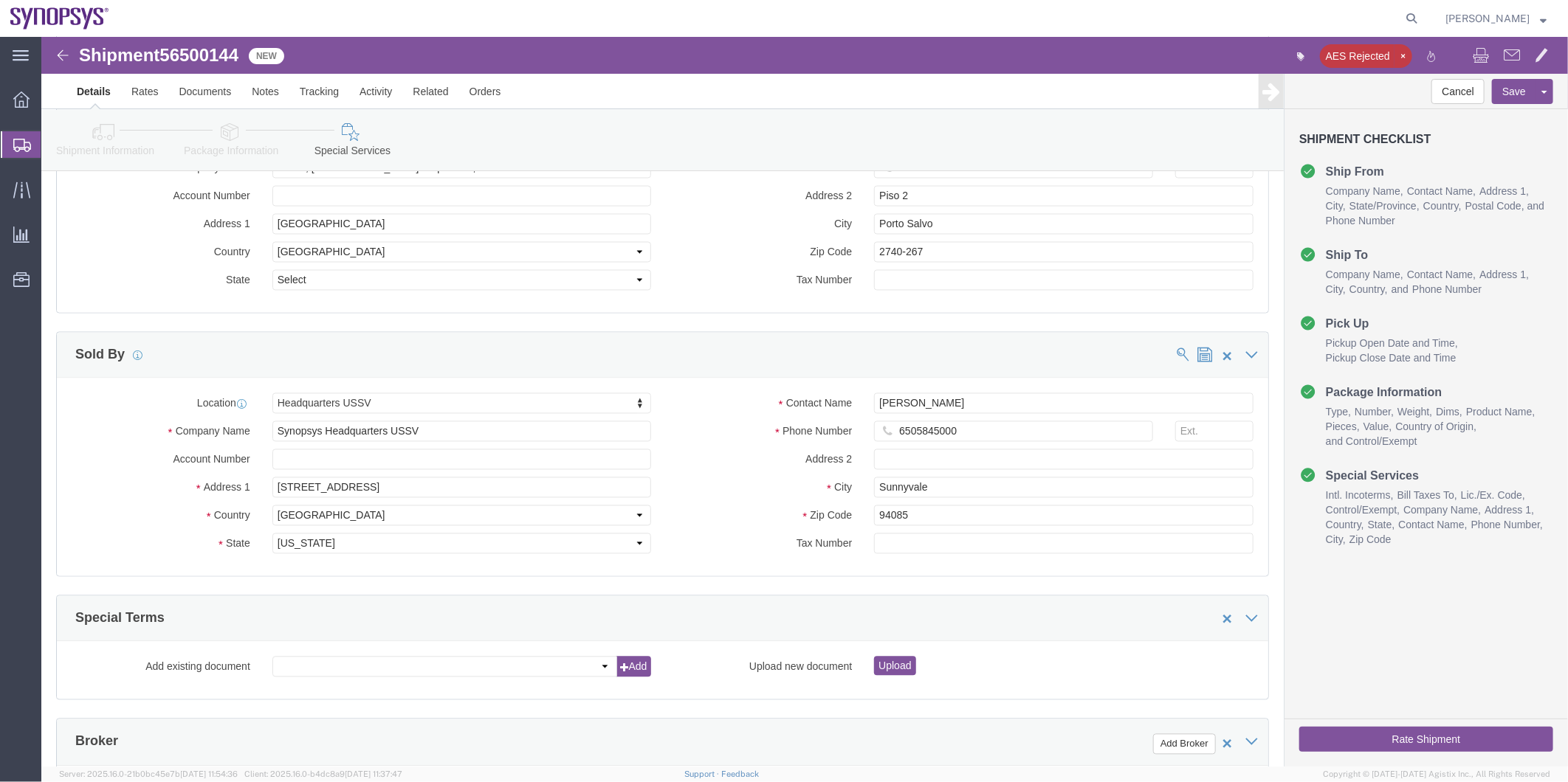
click icon
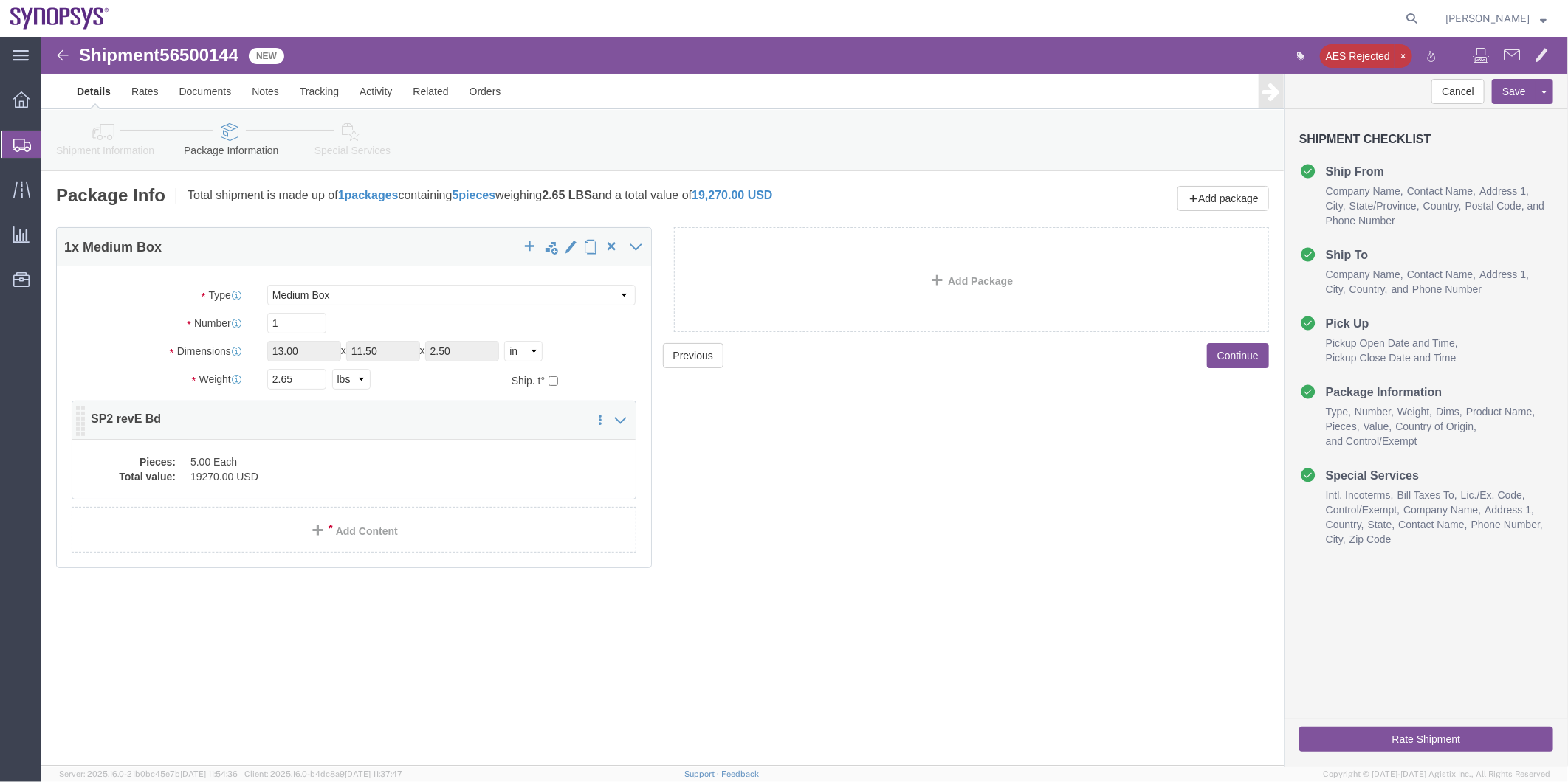
drag, startPoint x: 374, startPoint y: 453, endPoint x: 410, endPoint y: 471, distance: 40.2
click div "Pieces: 5.00 Each Total value: 19270.00 USD"
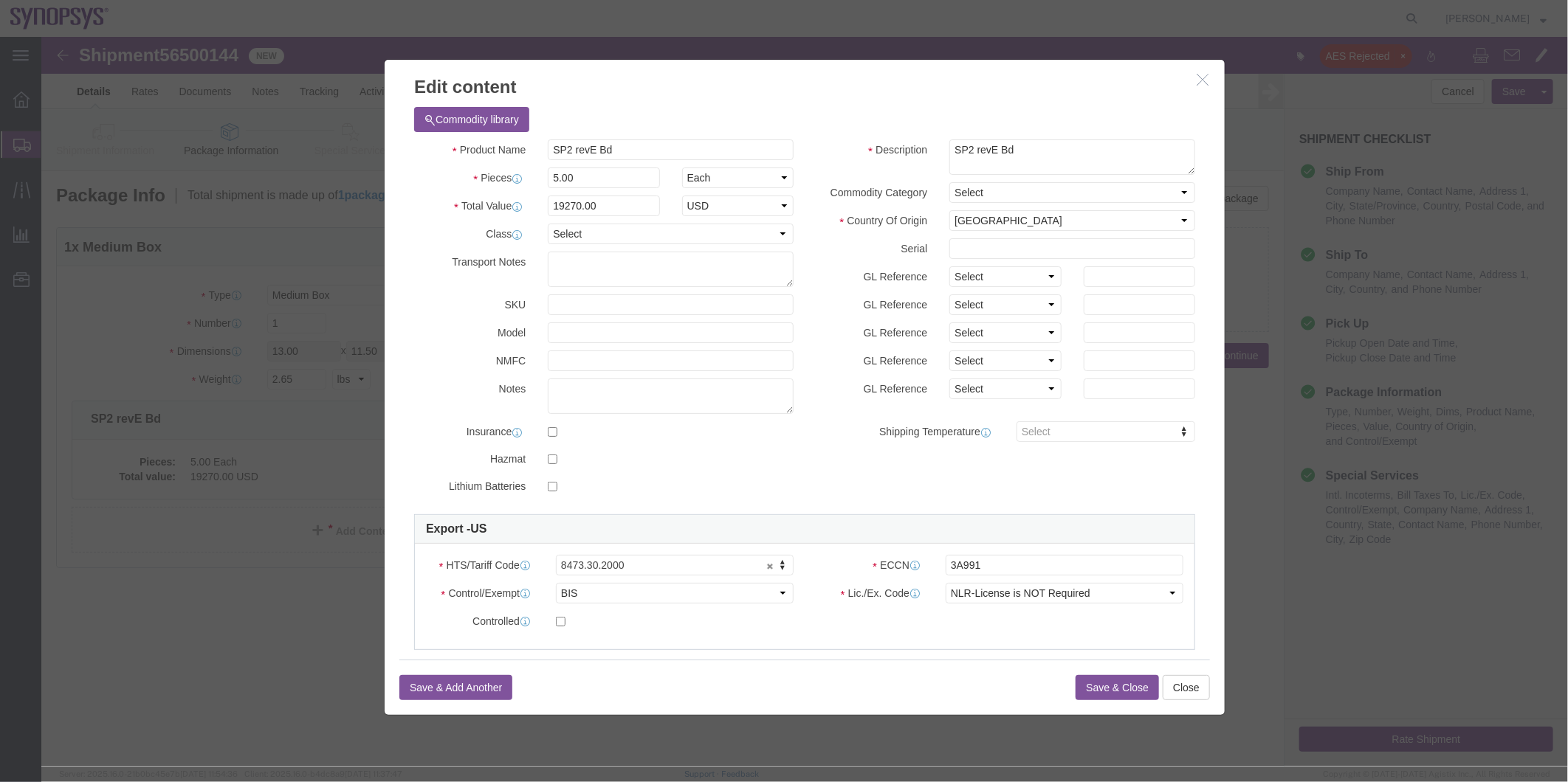
click button "Save & Close"
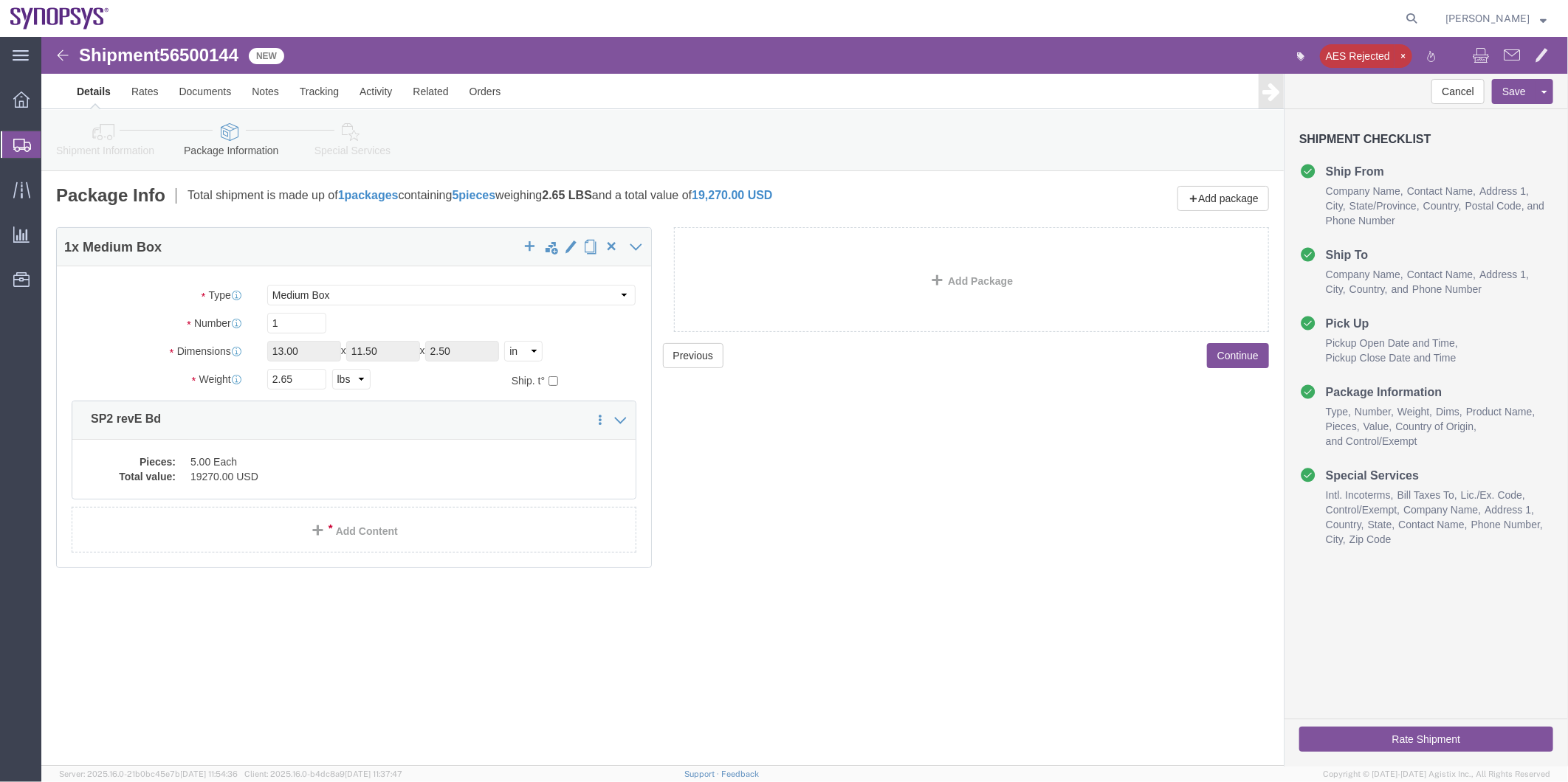
click link "Special Services"
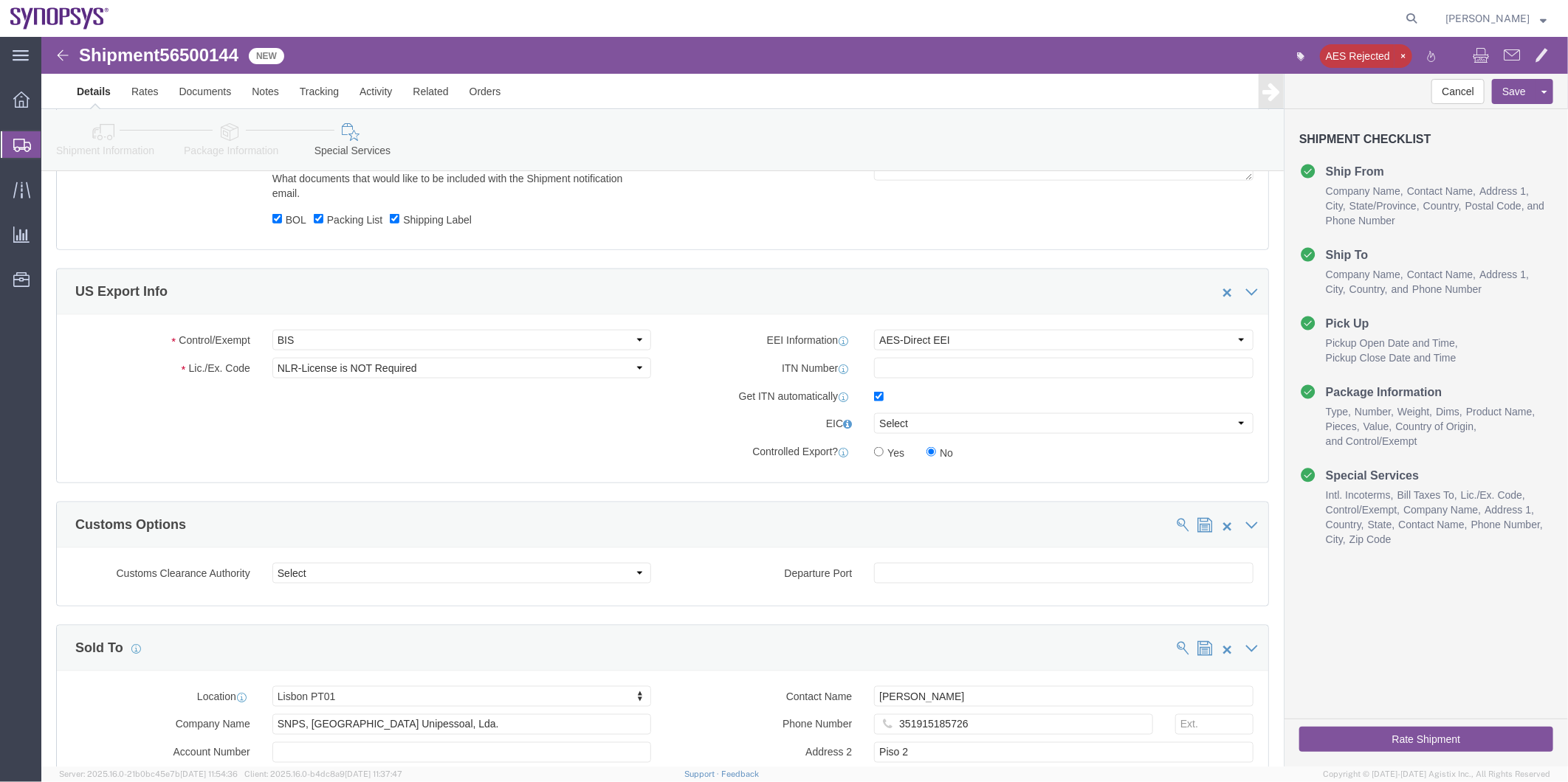
scroll to position [1082, 0]
click button "Rate Shipment"
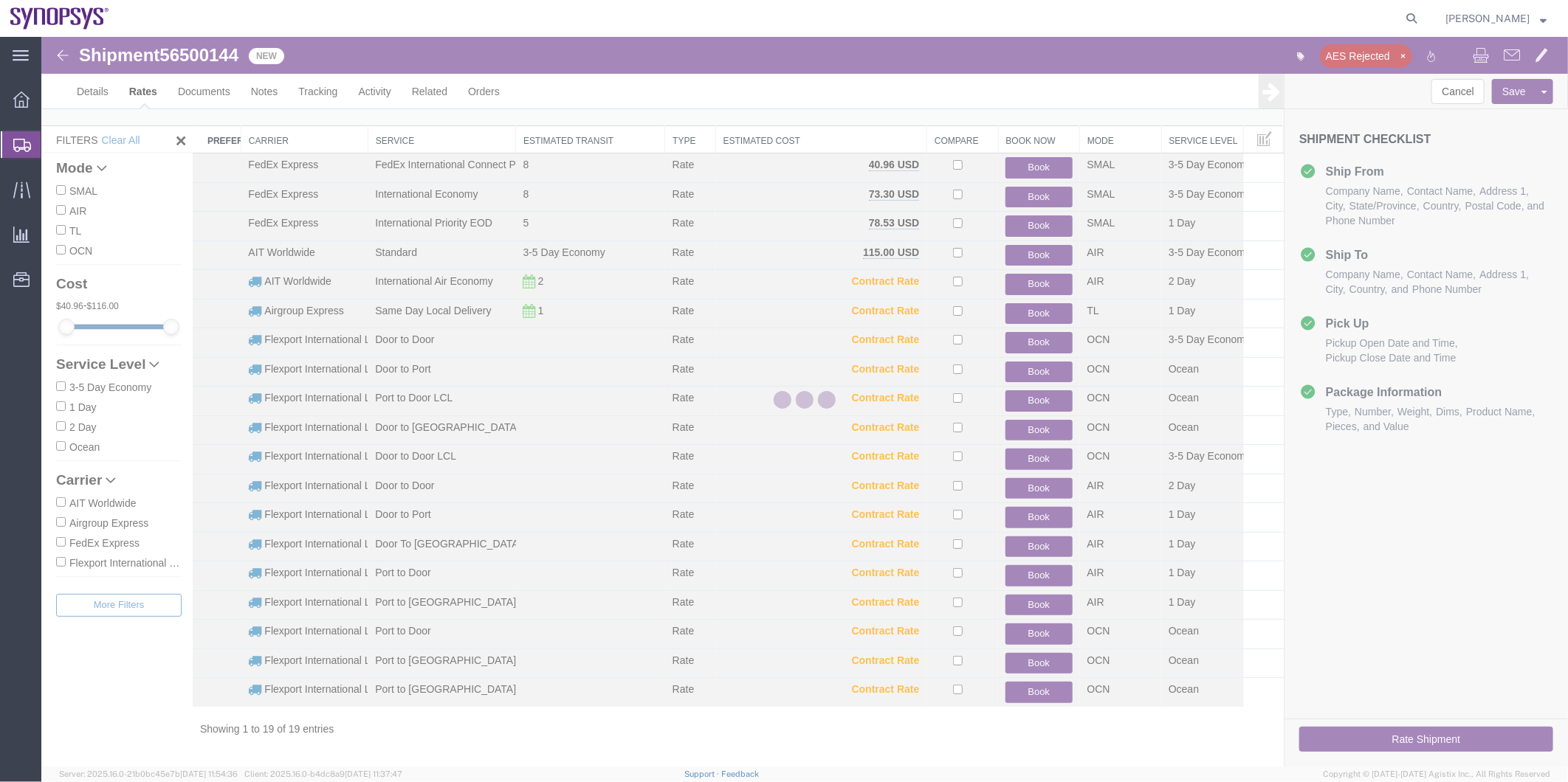
scroll to position [15, 0]
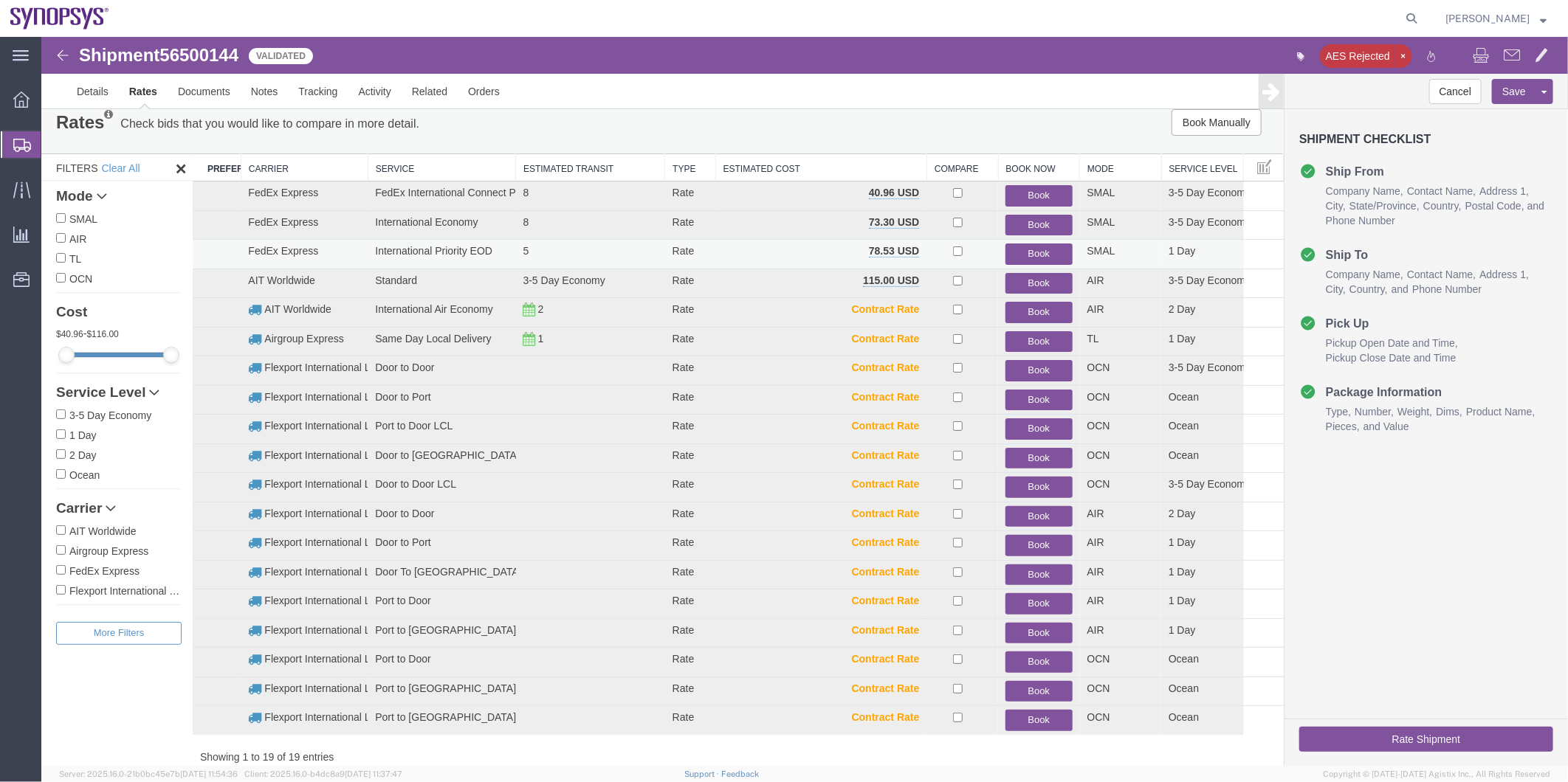
click at [1027, 248] on button "Book" at bounding box center [1037, 253] width 66 height 21
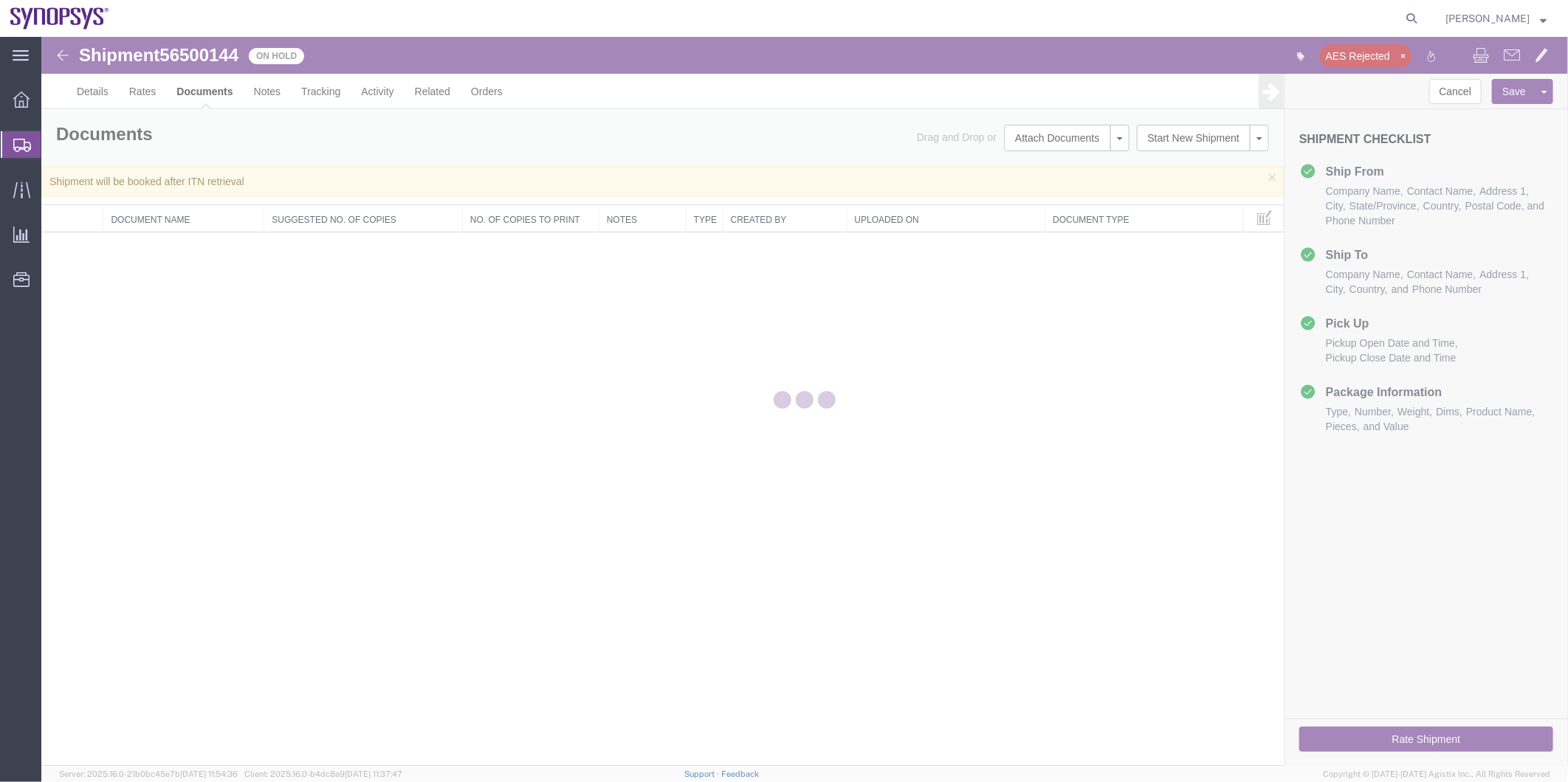
scroll to position [0, 0]
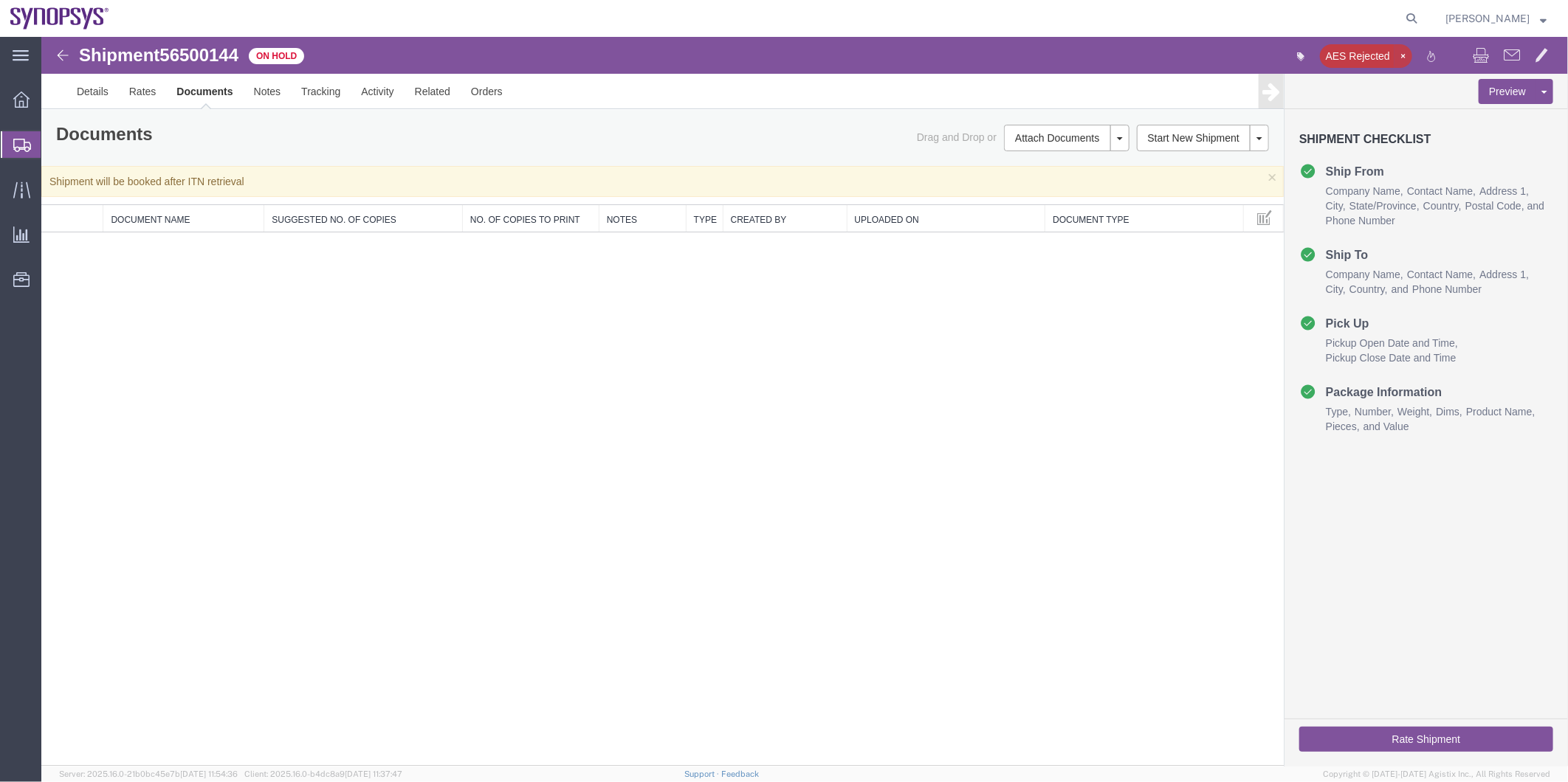
click at [1402, 53] on icon "button" at bounding box center [1402, 55] width 9 height 11
click at [0, 0] on span "Shipment Manager" at bounding box center [0, 0] width 0 height 0
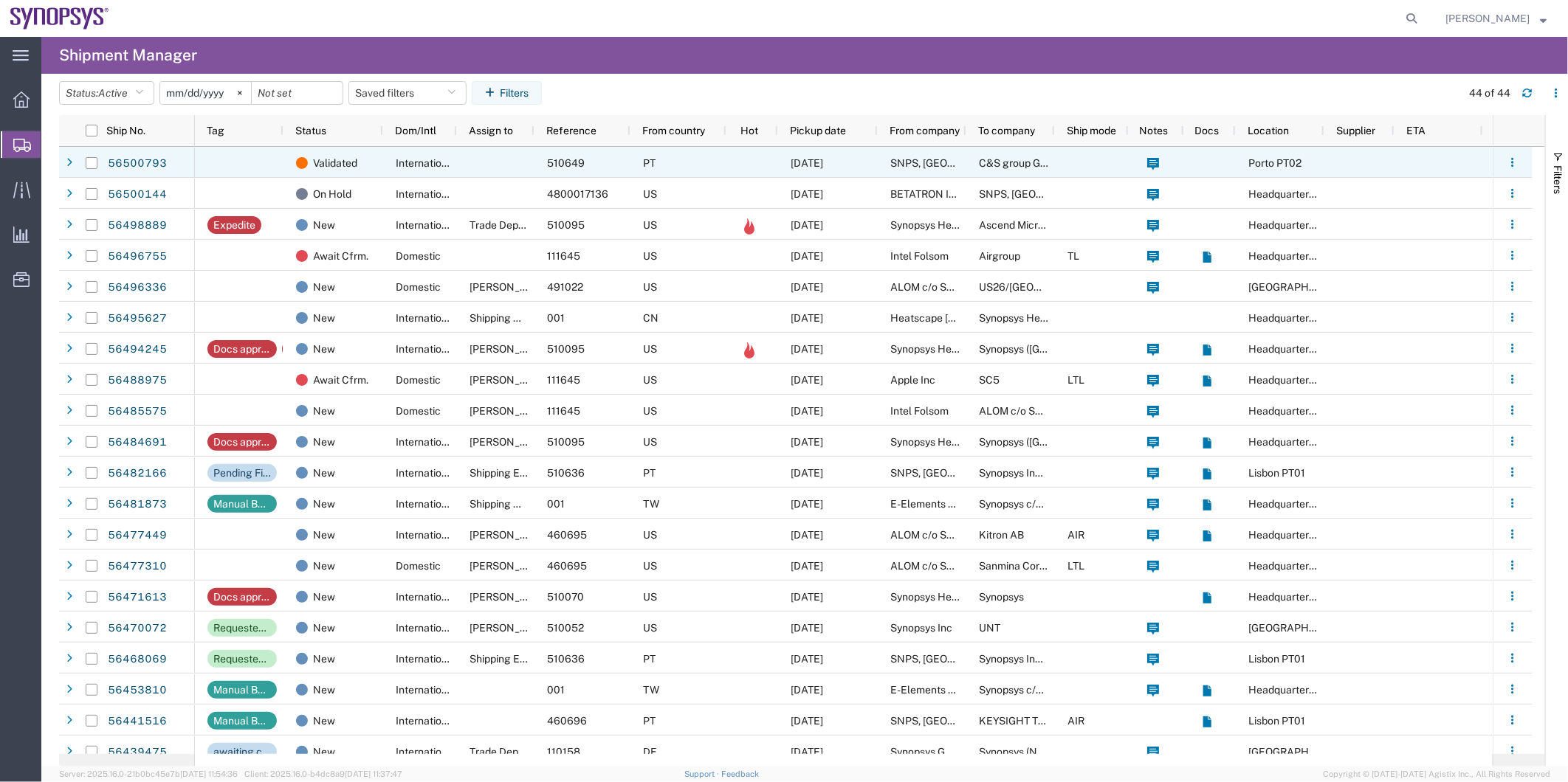
click at [443, 149] on div "International" at bounding box center [419, 162] width 74 height 31
